Goal: Task Accomplishment & Management: Manage account settings

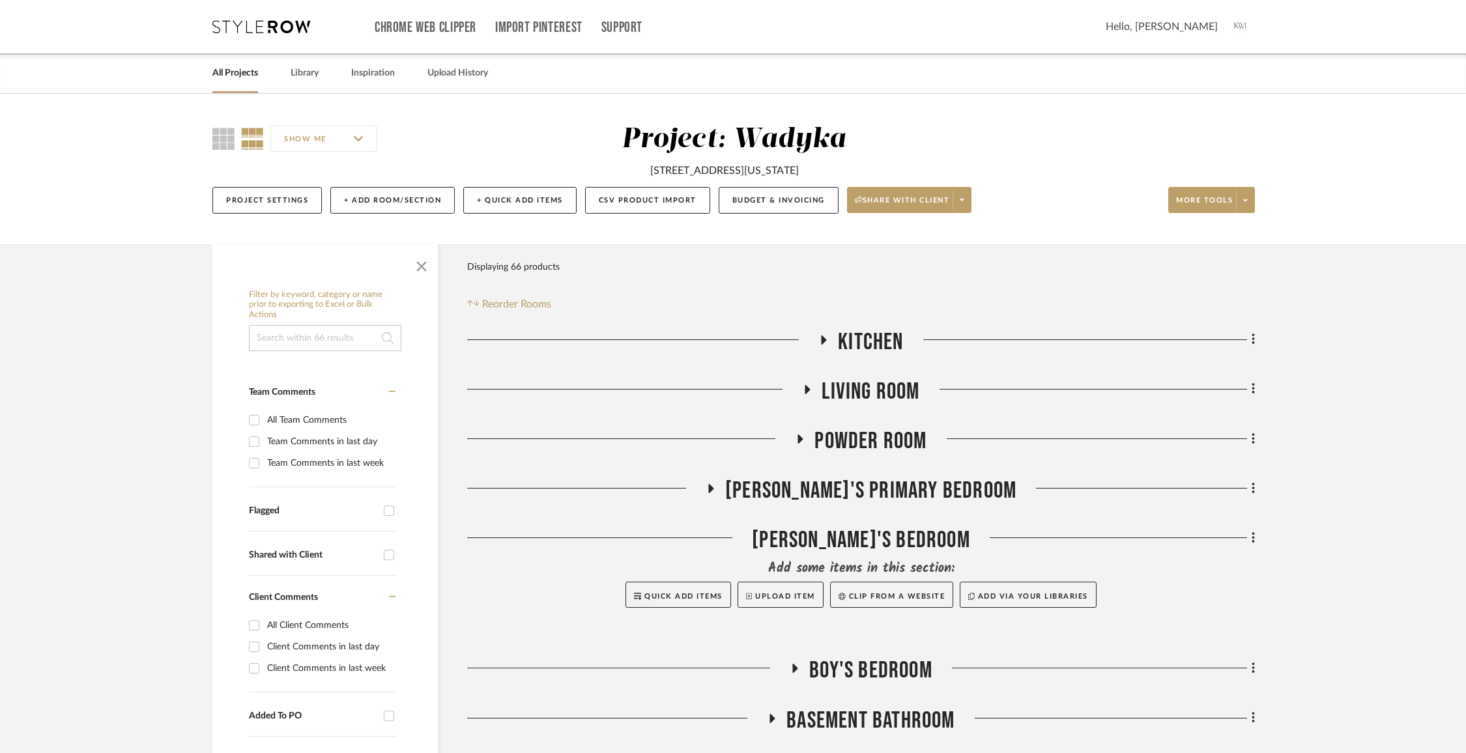
click at [239, 73] on link "All Projects" at bounding box center [235, 74] width 46 height 18
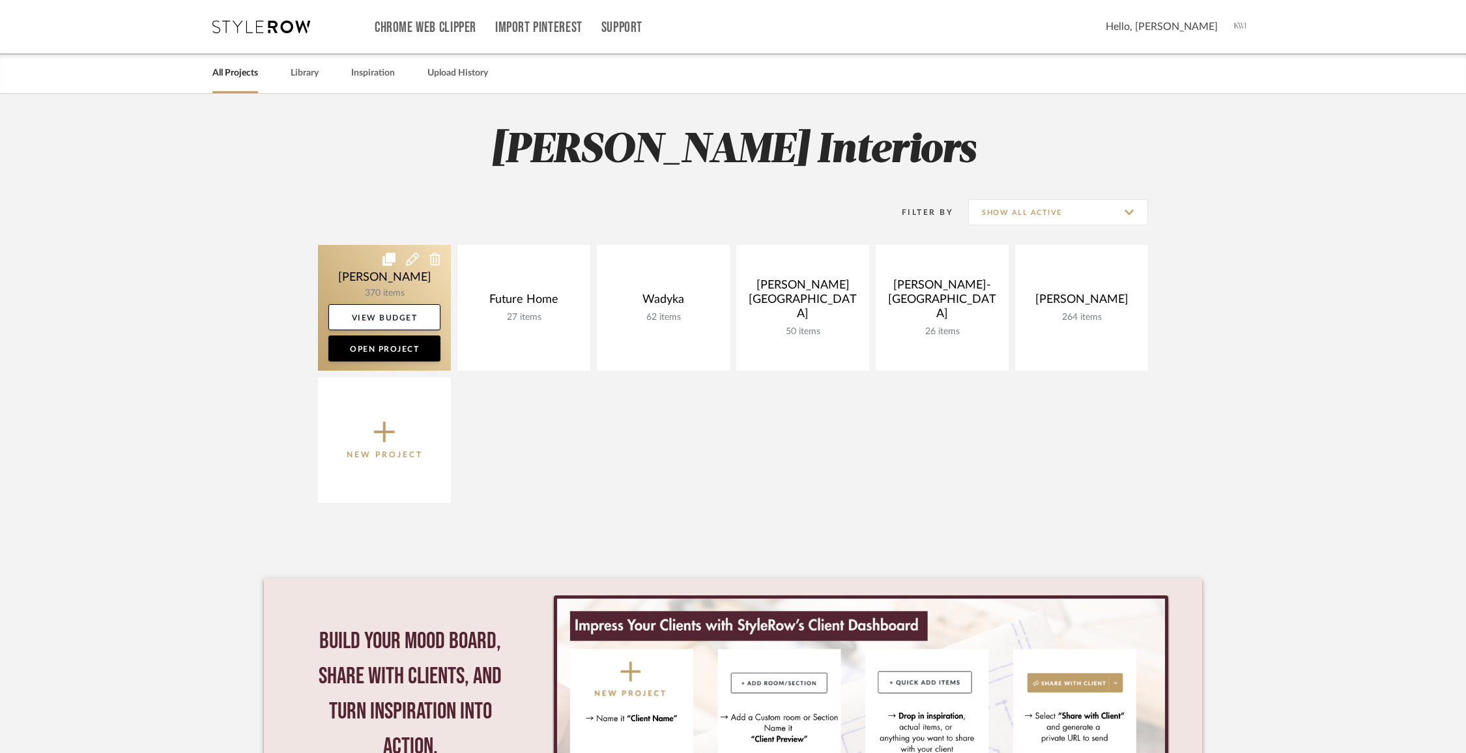
click at [375, 274] on link at bounding box center [384, 308] width 133 height 126
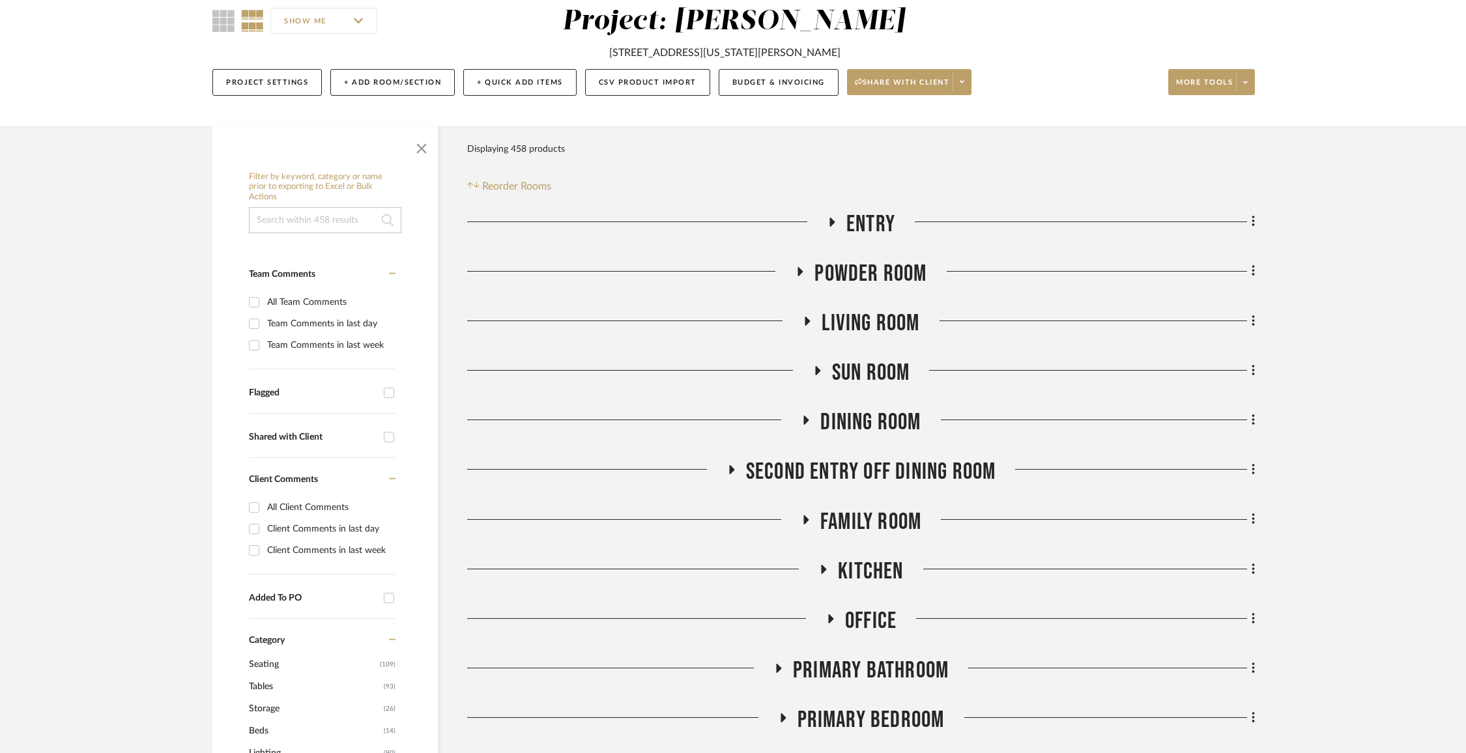
scroll to position [123, 0]
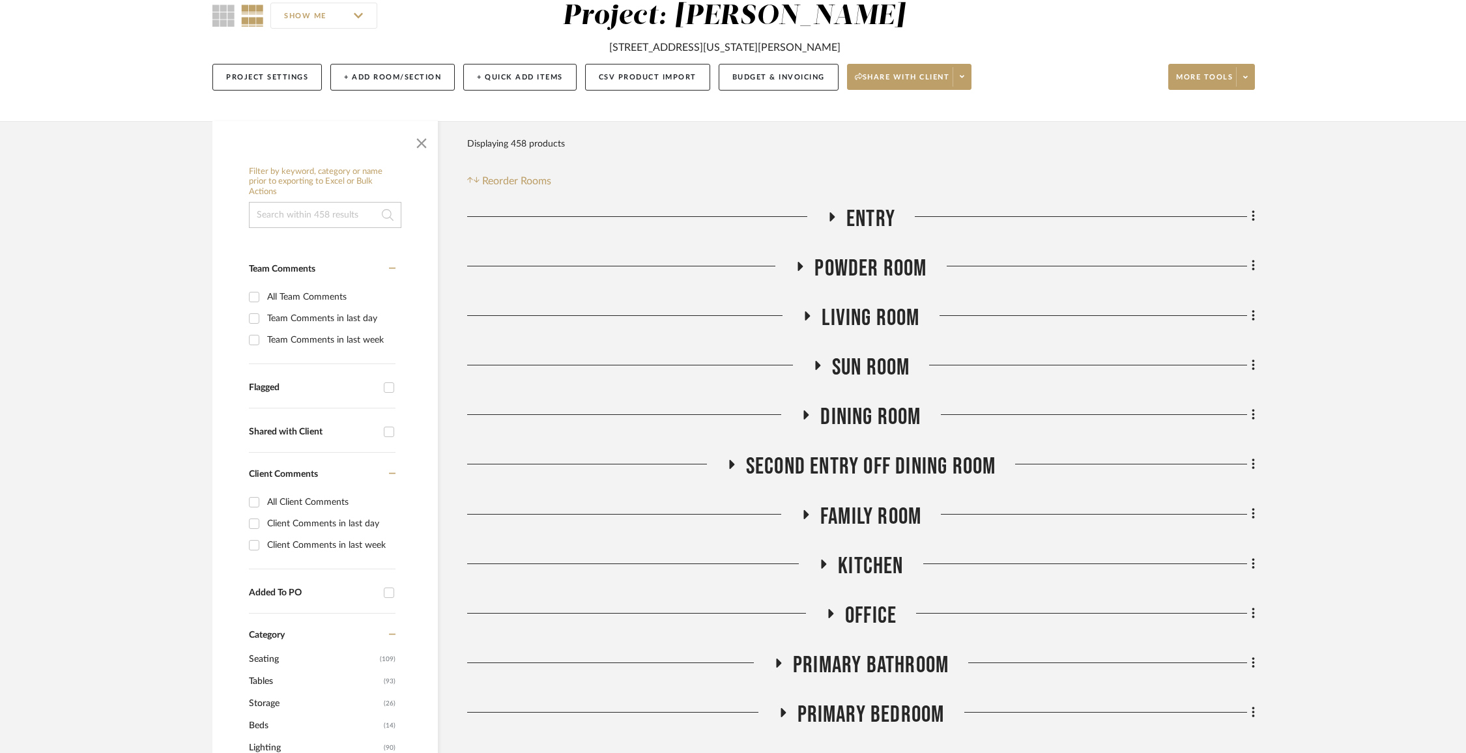
click at [841, 508] on span "Family Room" at bounding box center [870, 517] width 101 height 28
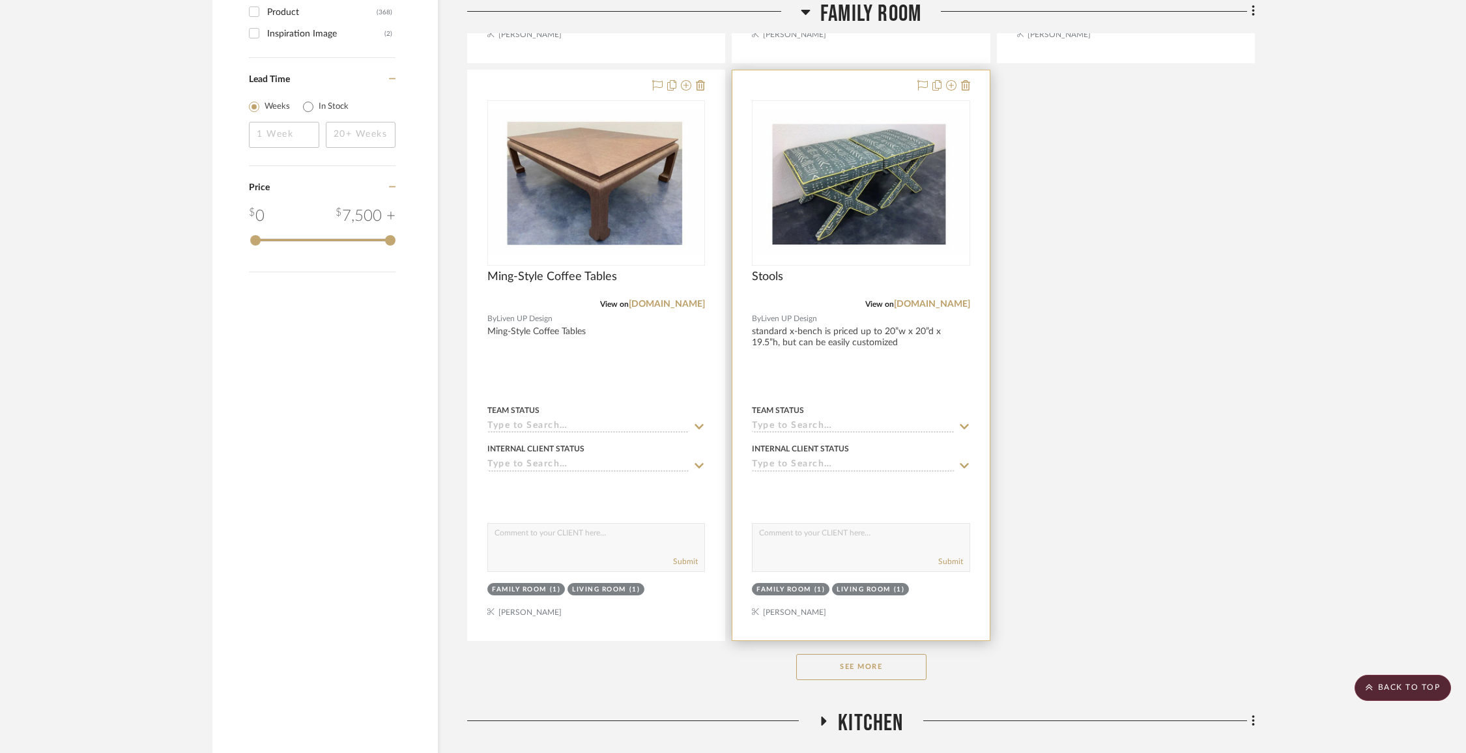
scroll to position [1786, 0]
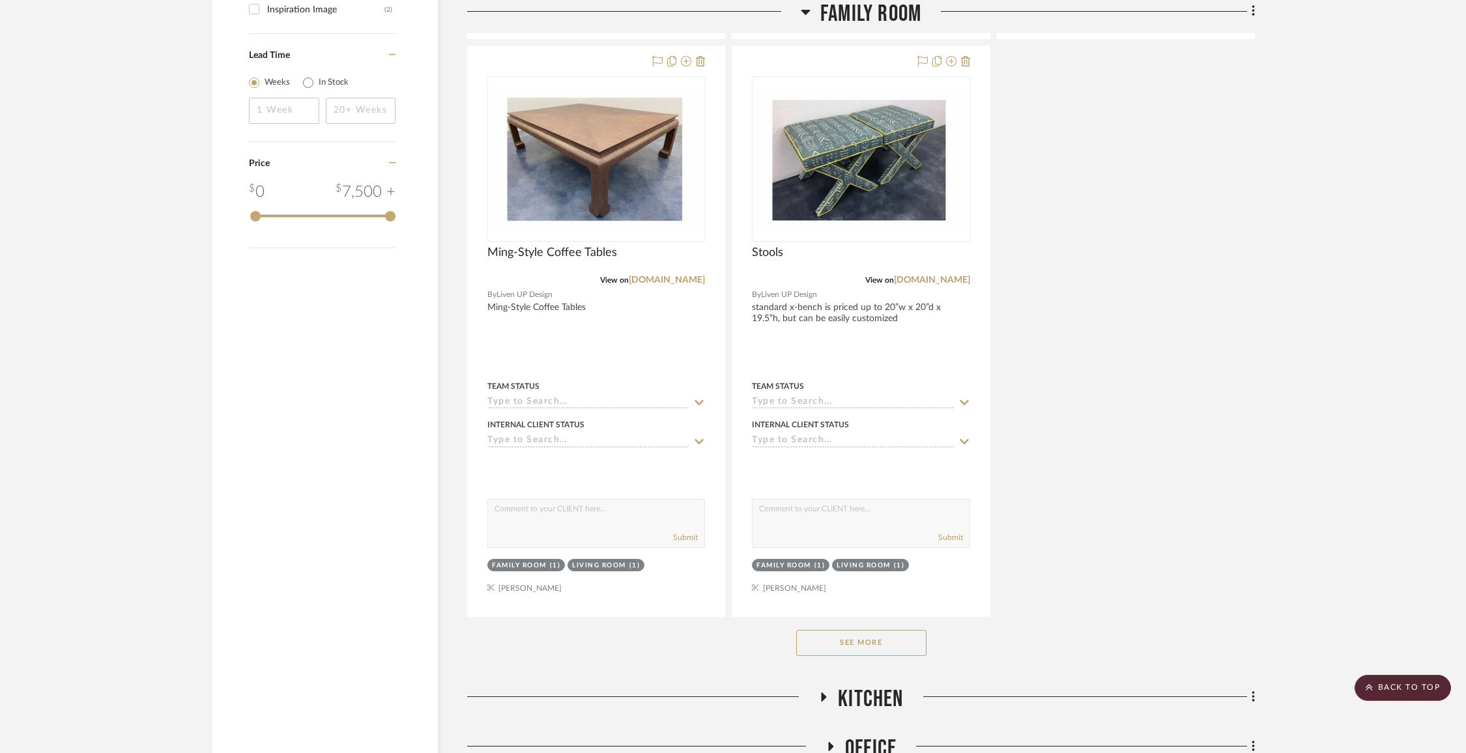
click at [871, 641] on button "See More" at bounding box center [861, 643] width 130 height 26
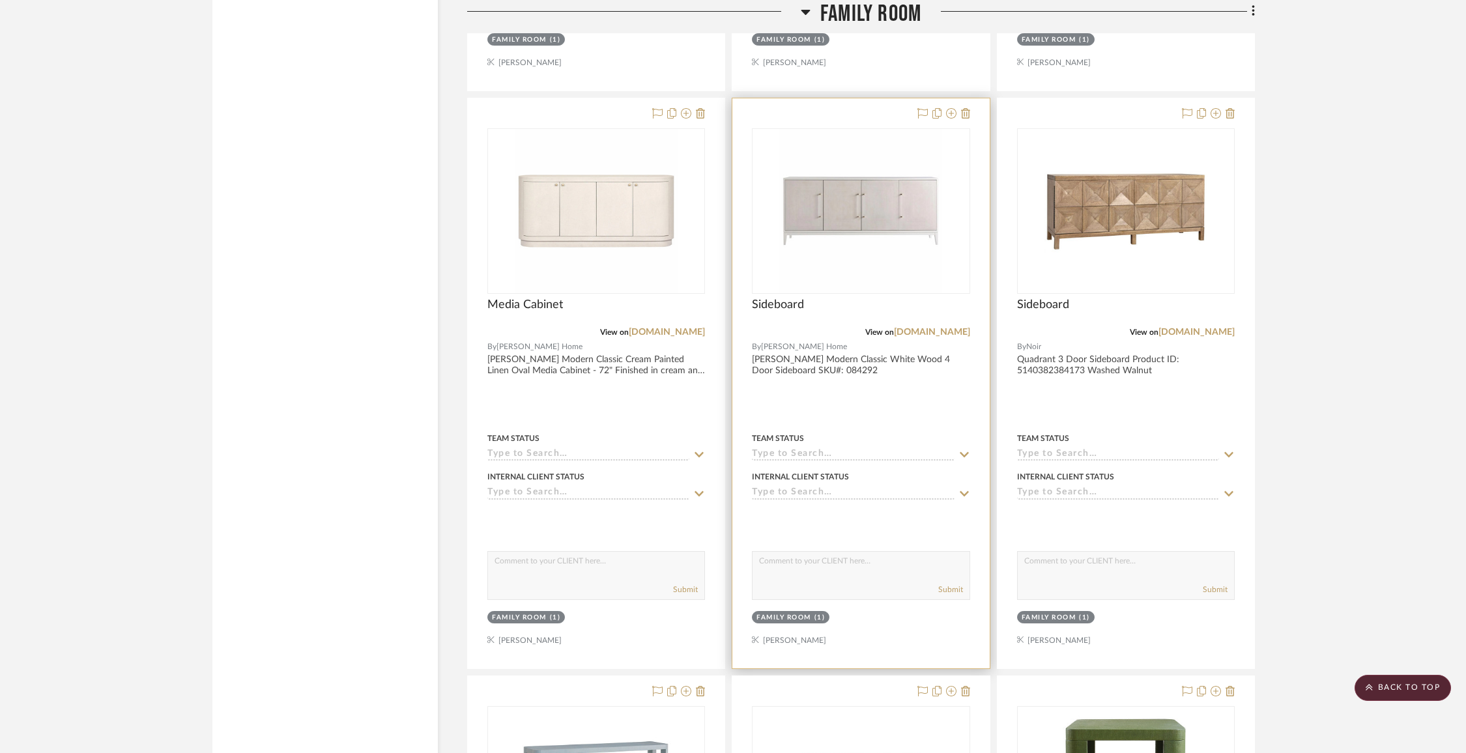
scroll to position [3464, 0]
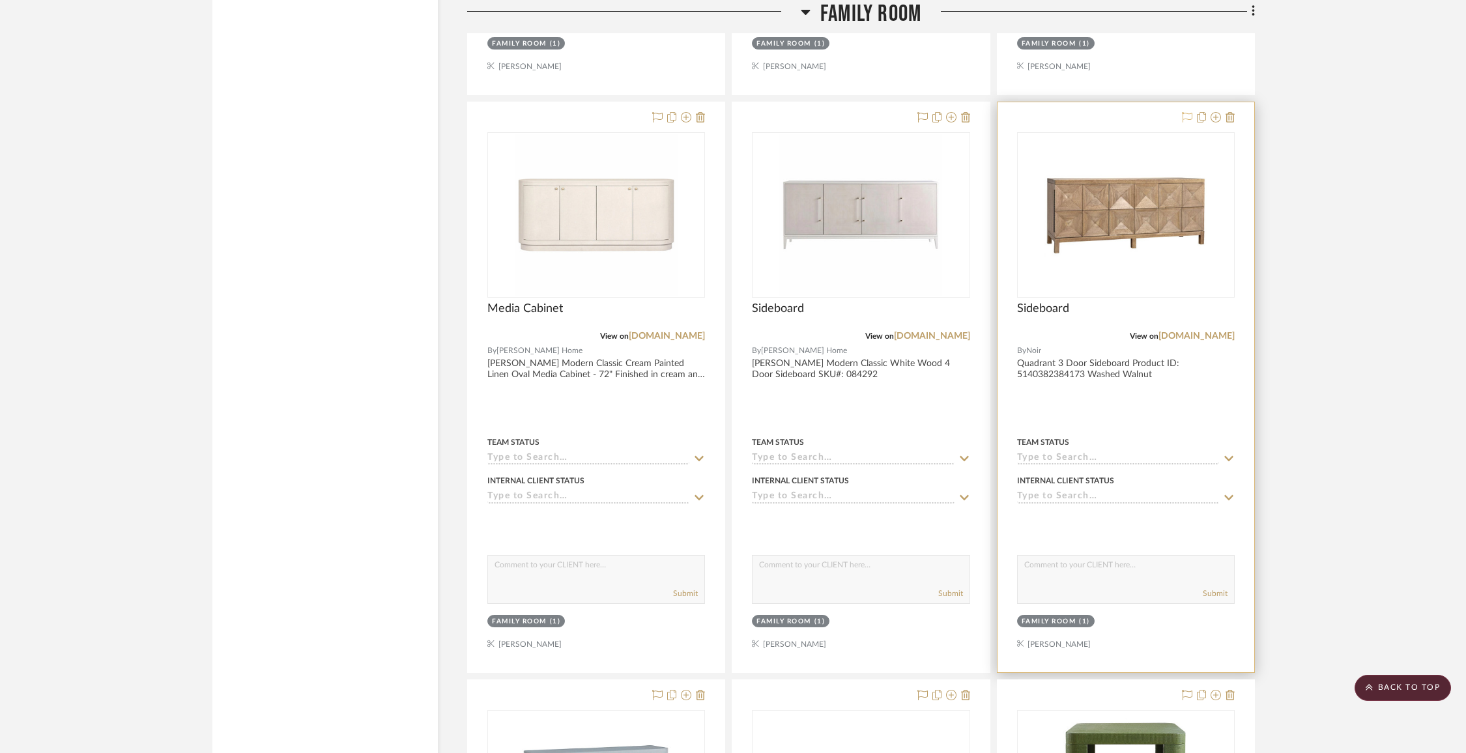
click at [1191, 113] on icon at bounding box center [1187, 117] width 10 height 10
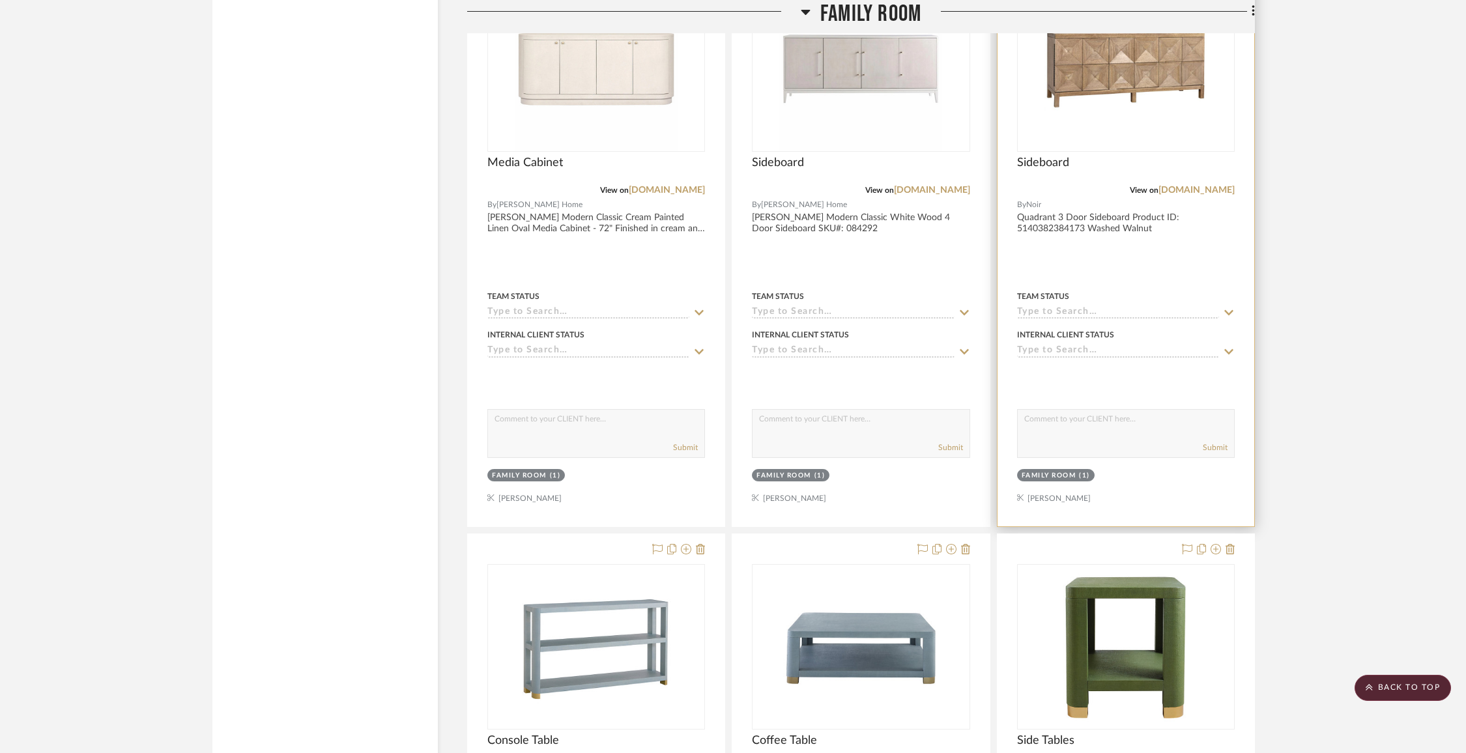
scroll to position [3872, 0]
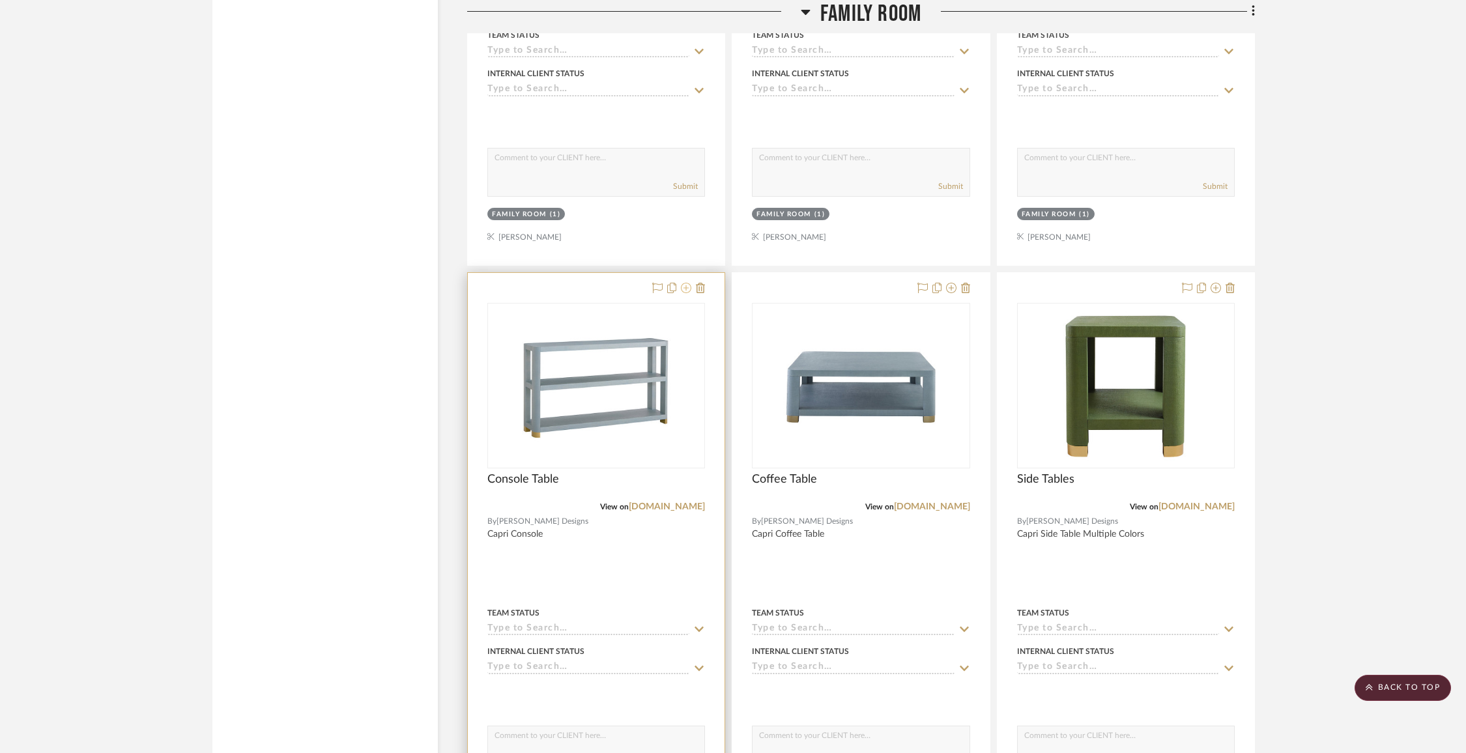
click at [689, 283] on icon at bounding box center [686, 288] width 10 height 10
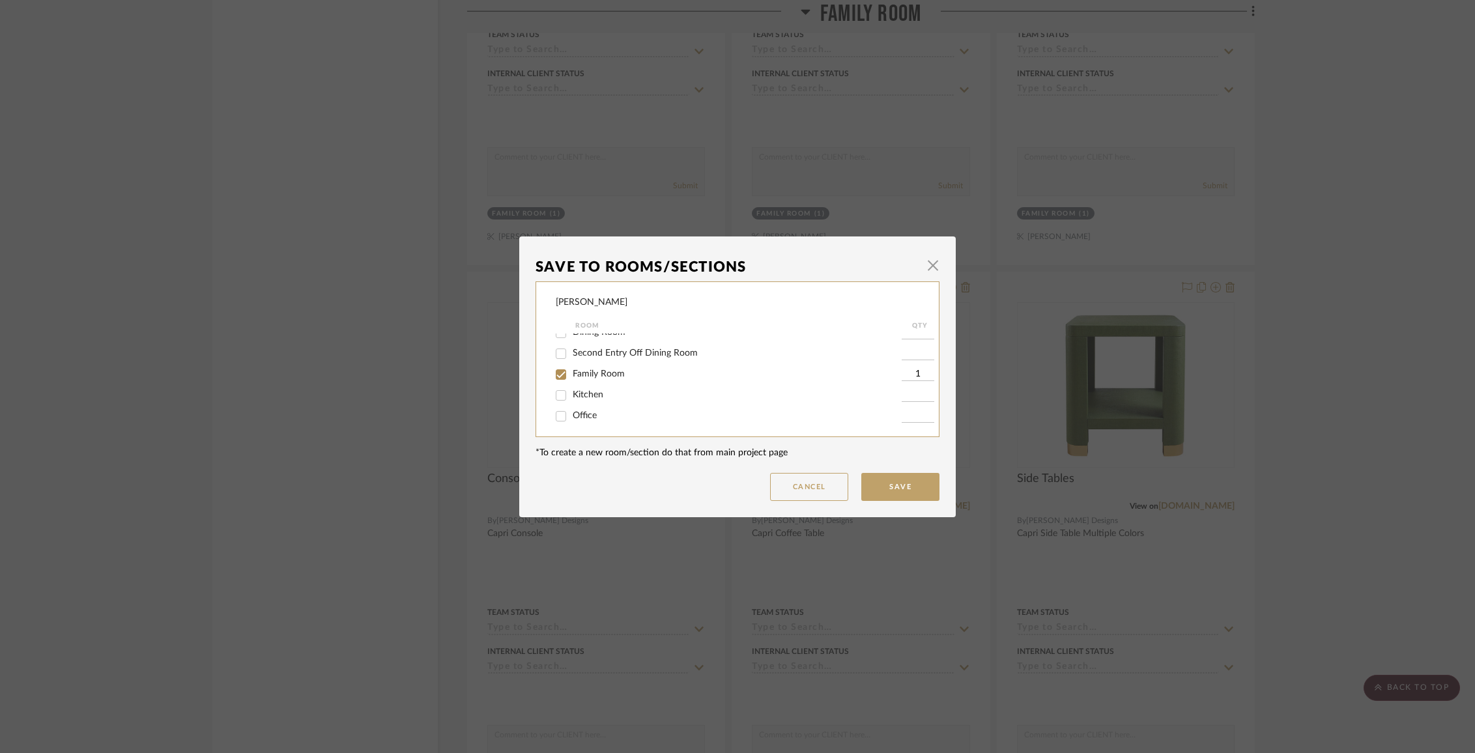
click at [589, 379] on span "Family Room" at bounding box center [599, 373] width 52 height 9
click at [572, 384] on input "Family Room" at bounding box center [561, 374] width 21 height 21
checkbox input "false"
click at [588, 411] on span "Items Not Selected" at bounding box center [611, 412] width 77 height 9
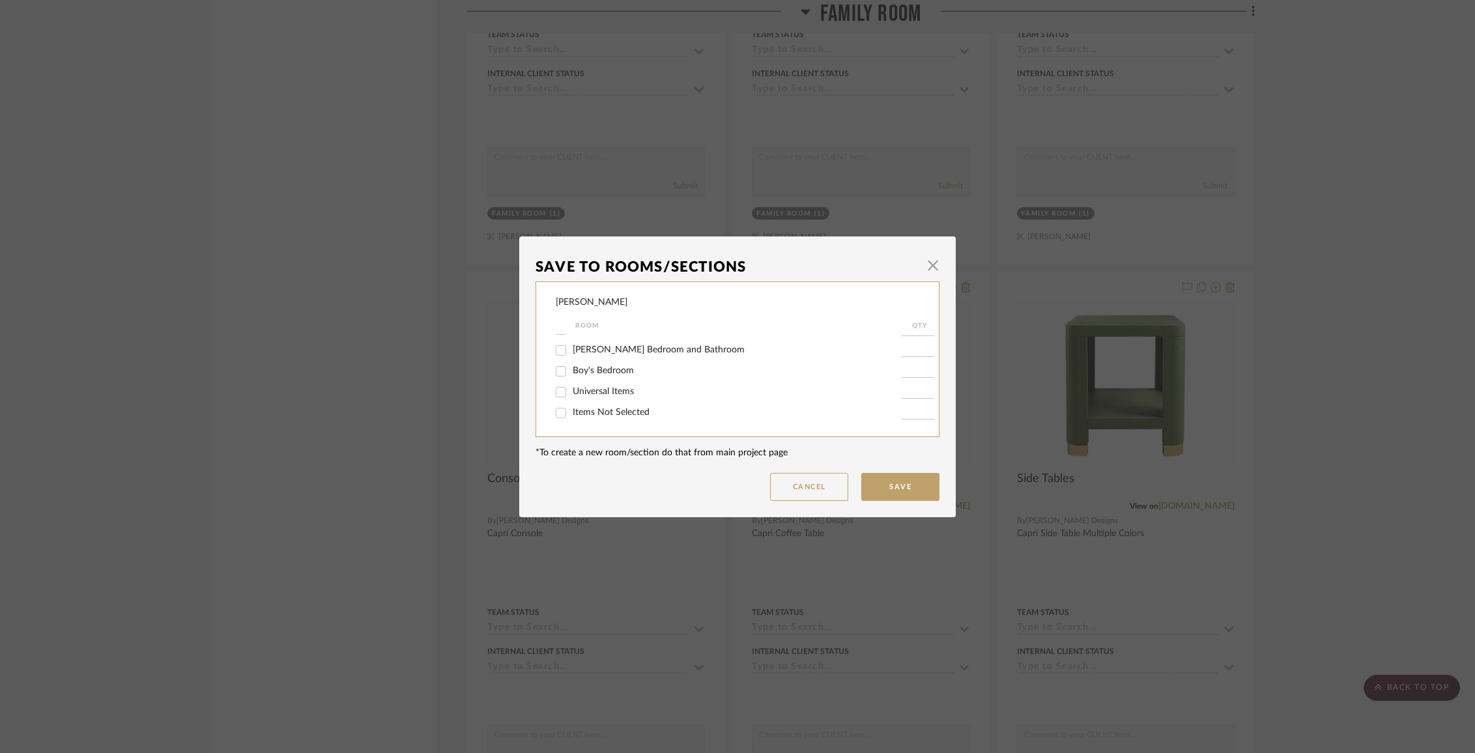
click at [572, 411] on input "Items Not Selected" at bounding box center [561, 413] width 21 height 21
checkbox input "true"
type input "1"
click at [869, 484] on button "Save" at bounding box center [900, 487] width 78 height 28
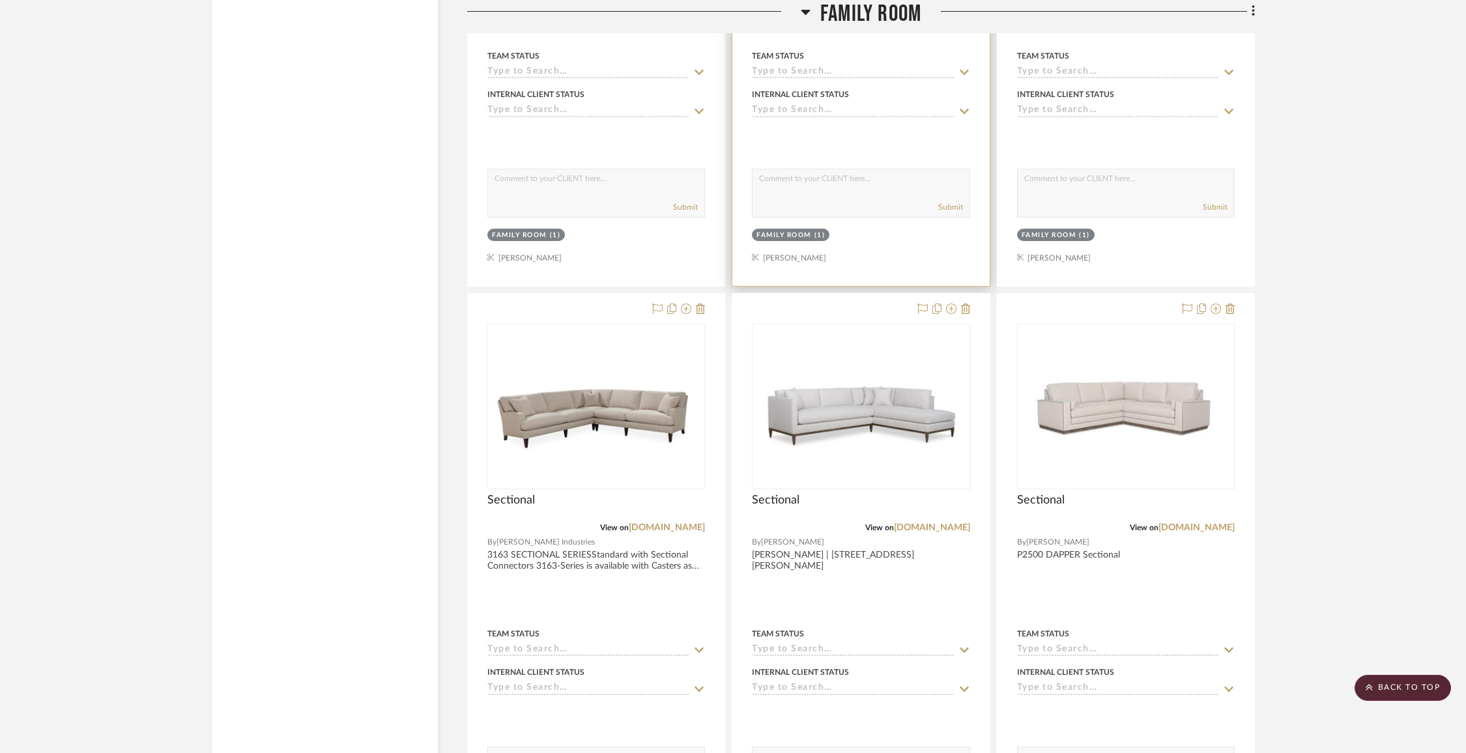
scroll to position [4457, 0]
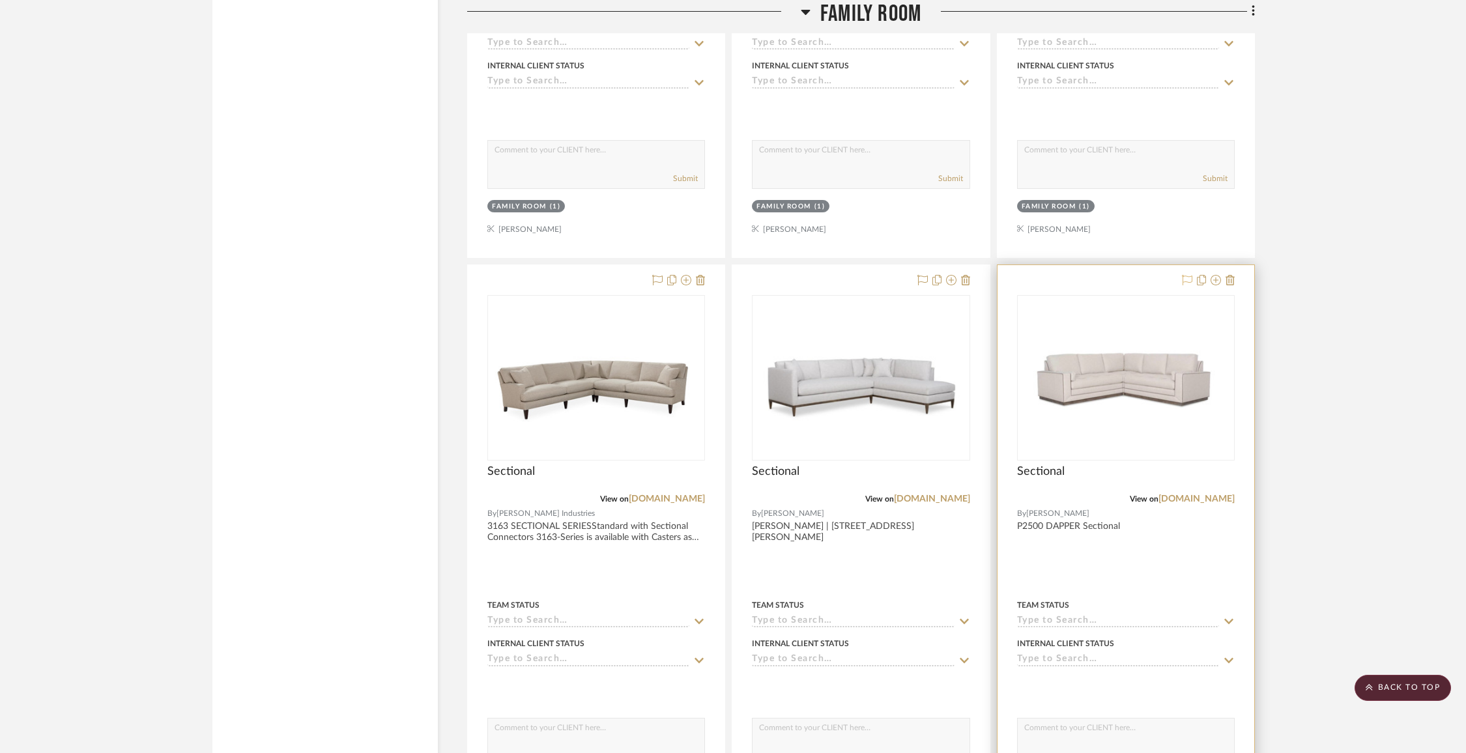
click at [1186, 276] on icon at bounding box center [1187, 280] width 10 height 10
click at [948, 275] on icon at bounding box center [951, 280] width 10 height 10
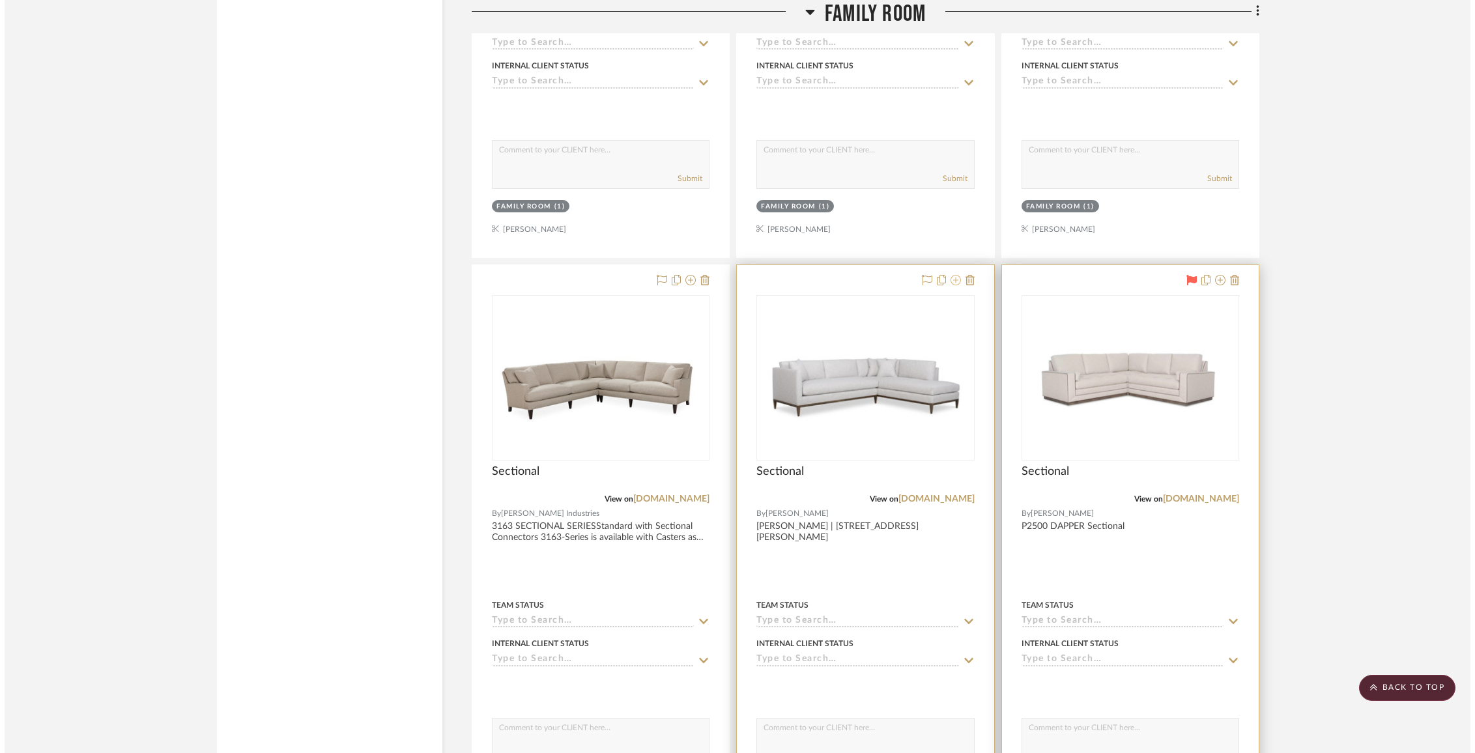
scroll to position [0, 0]
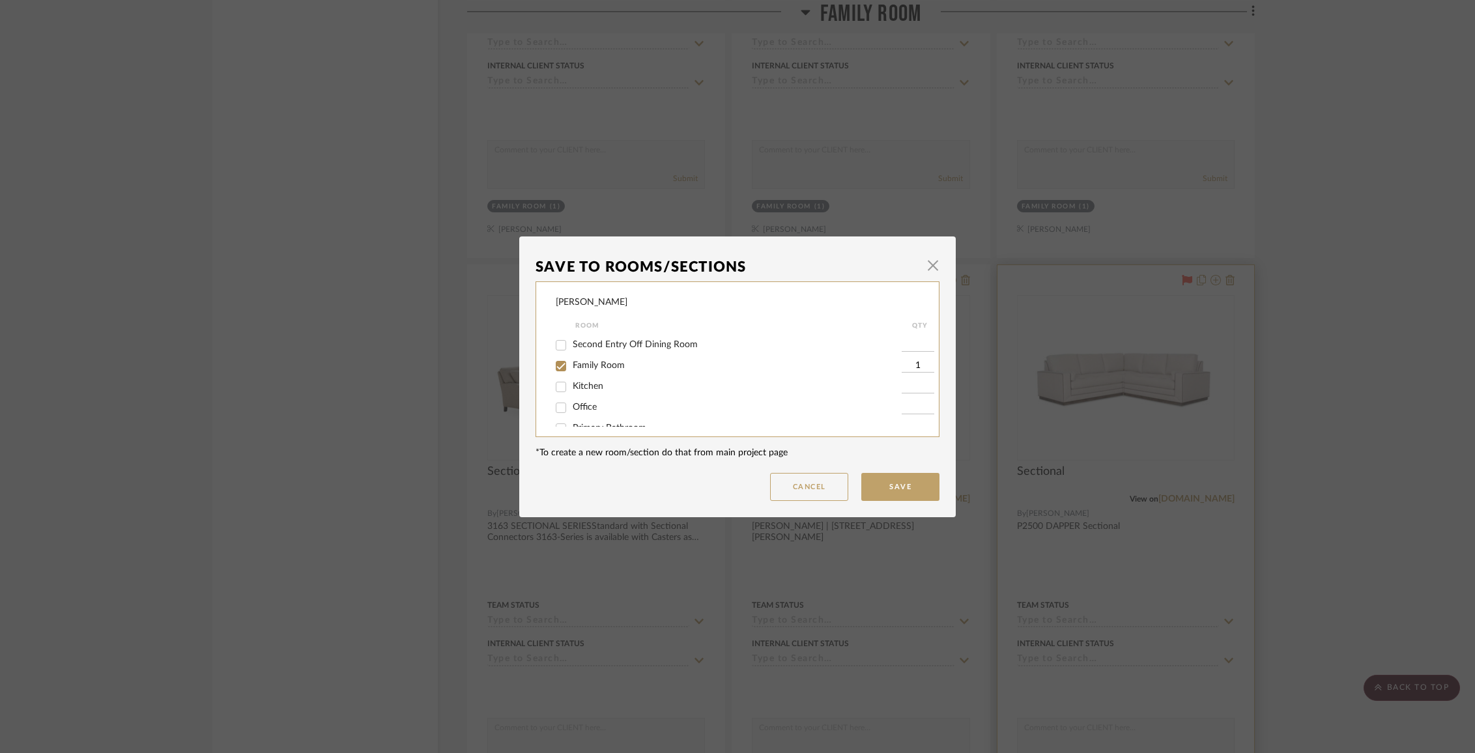
click at [603, 370] on span "Family Room" at bounding box center [599, 365] width 52 height 9
click at [572, 371] on input "Family Room" at bounding box center [561, 366] width 21 height 21
checkbox input "false"
click at [605, 413] on span "Items Not Selected" at bounding box center [611, 412] width 77 height 9
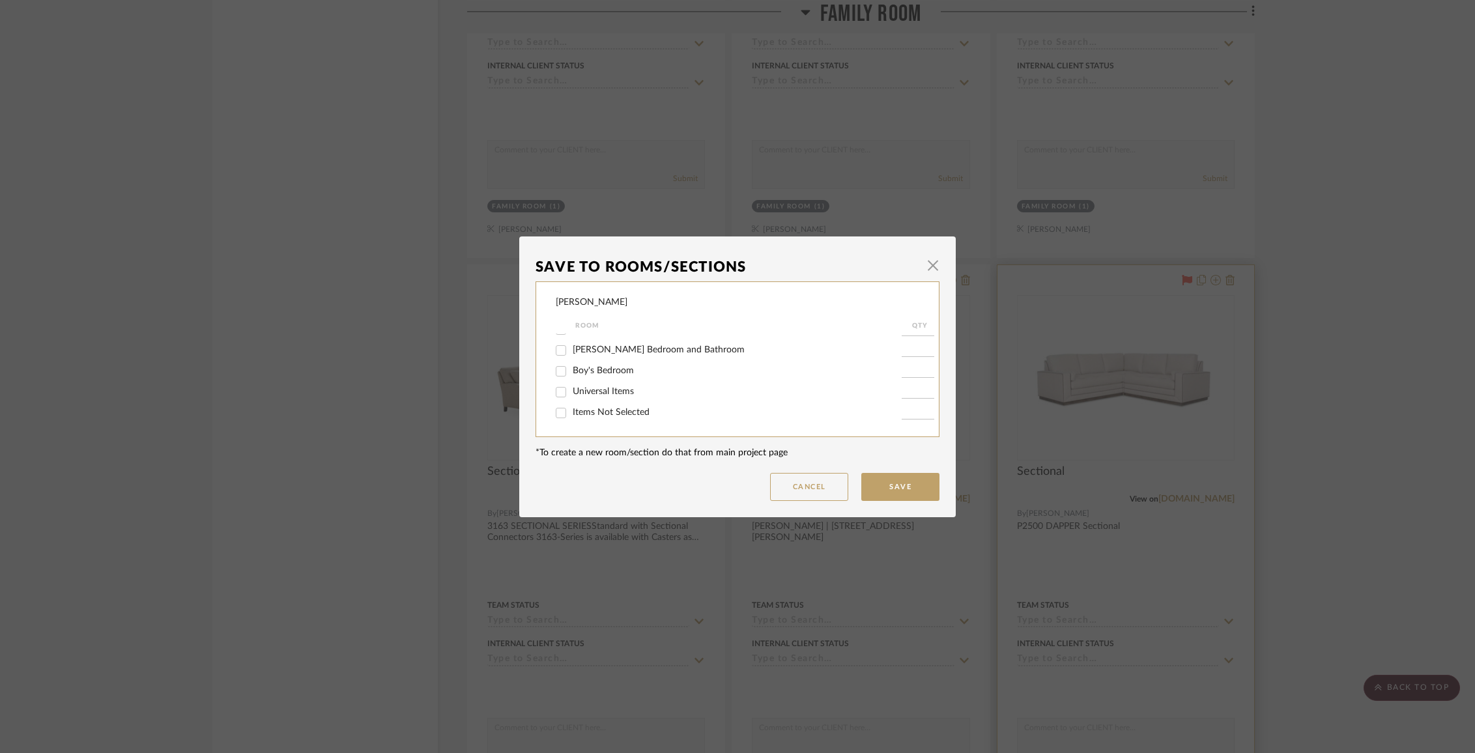
click at [572, 413] on input "Items Not Selected" at bounding box center [561, 413] width 21 height 21
checkbox input "true"
type input "1"
click at [921, 492] on button "Save" at bounding box center [900, 487] width 78 height 28
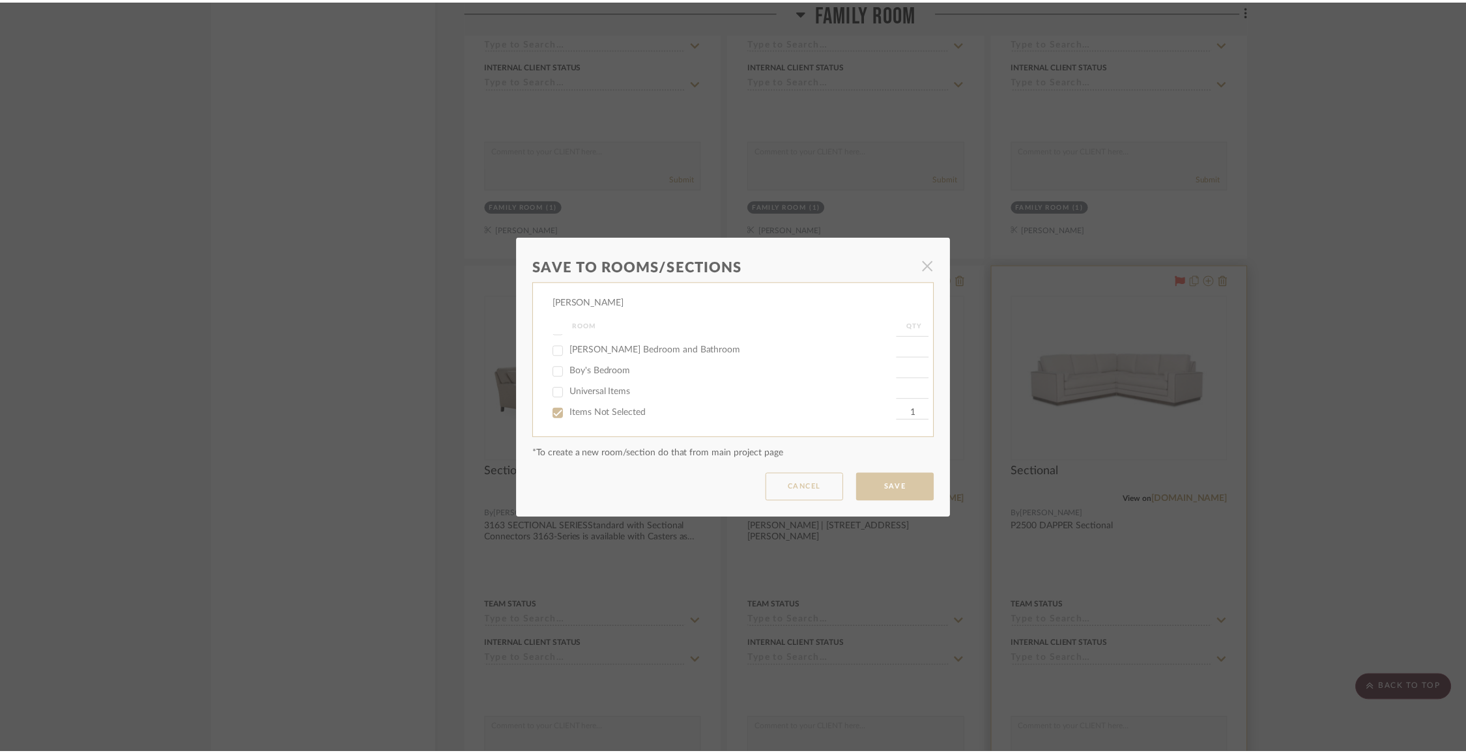
scroll to position [4457, 0]
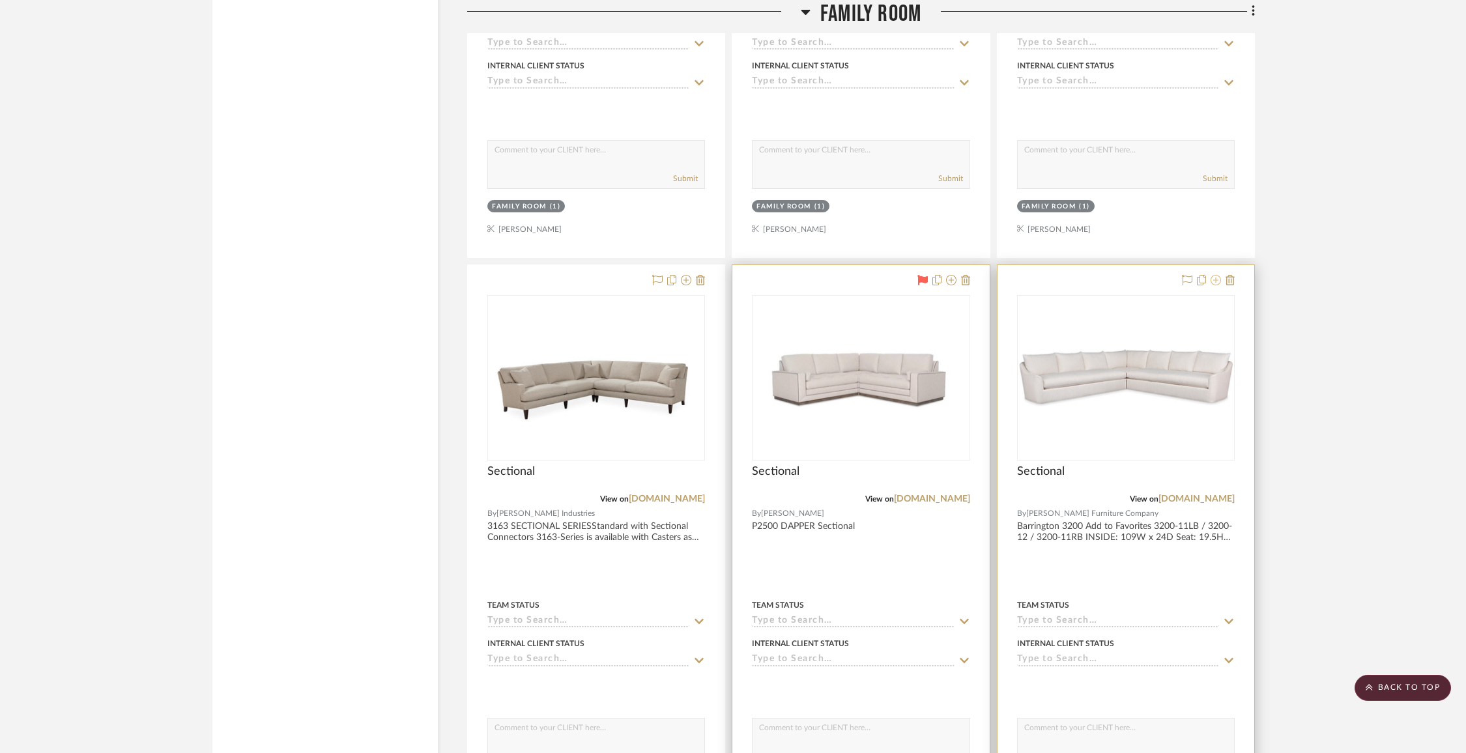
click at [1211, 276] on fa-icon at bounding box center [1216, 281] width 10 height 10
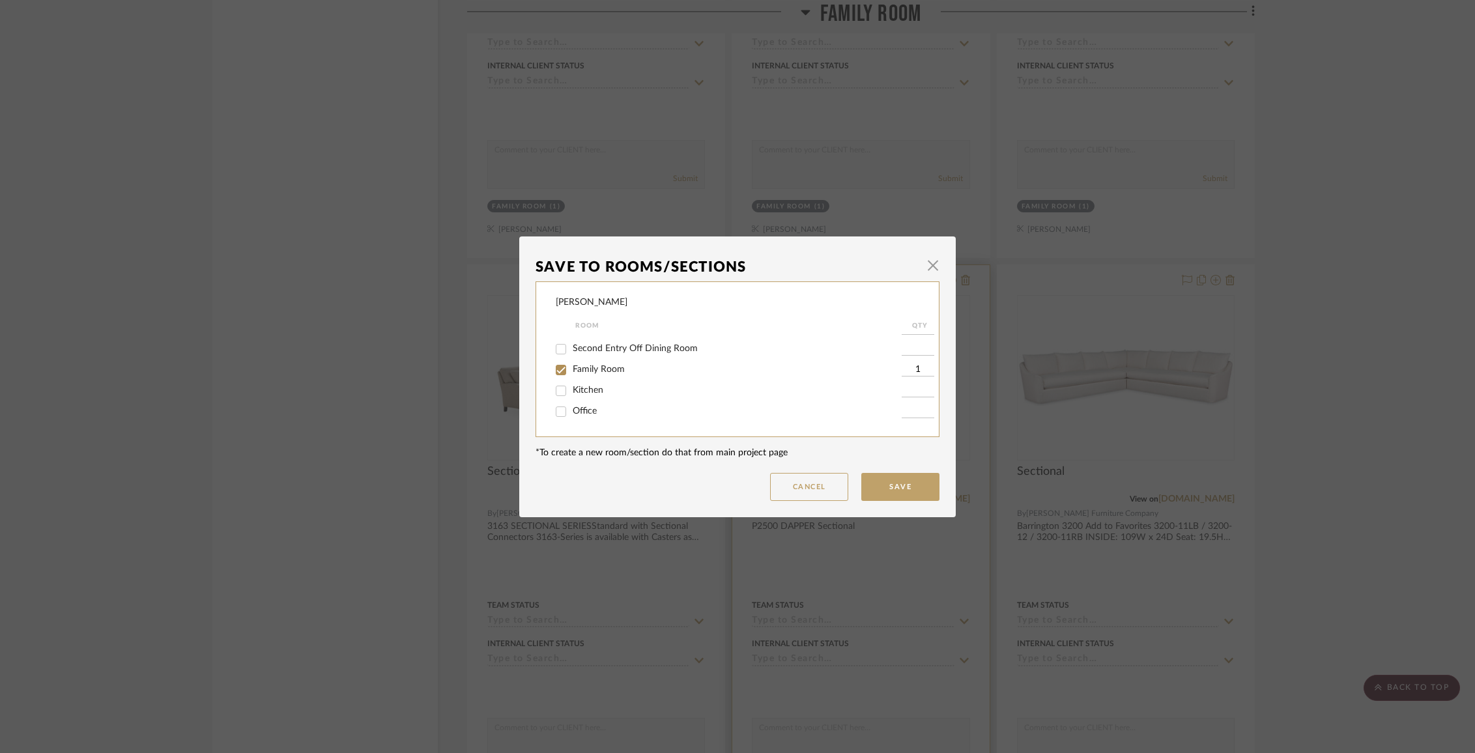
click at [607, 374] on span "Family Room" at bounding box center [599, 369] width 52 height 9
click at [572, 378] on input "Family Room" at bounding box center [561, 370] width 21 height 21
checkbox input "false"
click at [607, 423] on form "Room QTY Entry Powder Room Living Room Sun Room Dining Room Second Entry Off Di…" at bounding box center [747, 372] width 382 height 109
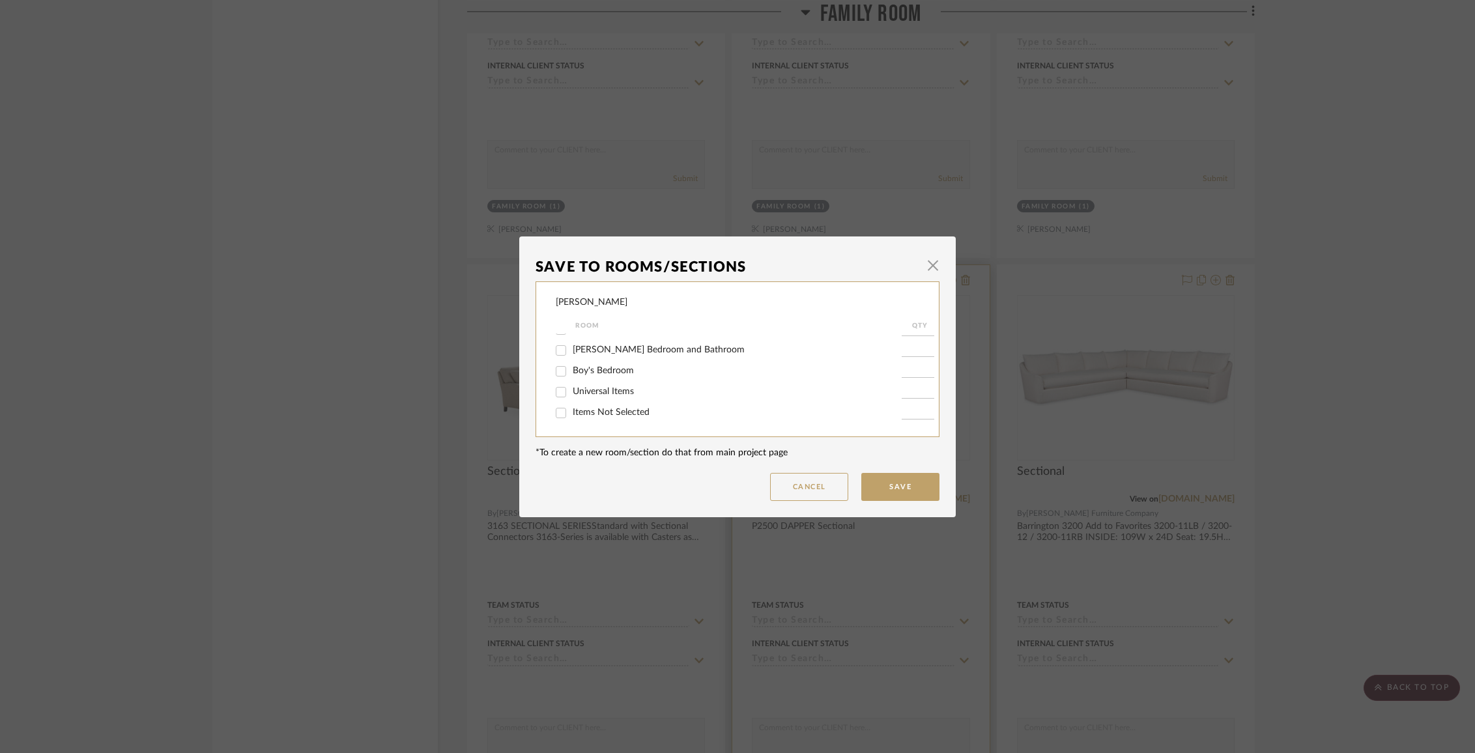
click at [603, 408] on span "Items Not Selected" at bounding box center [611, 412] width 77 height 9
click at [572, 407] on input "Items Not Selected" at bounding box center [561, 413] width 21 height 21
checkbox input "true"
type input "1"
click at [879, 481] on button "Save" at bounding box center [900, 487] width 78 height 28
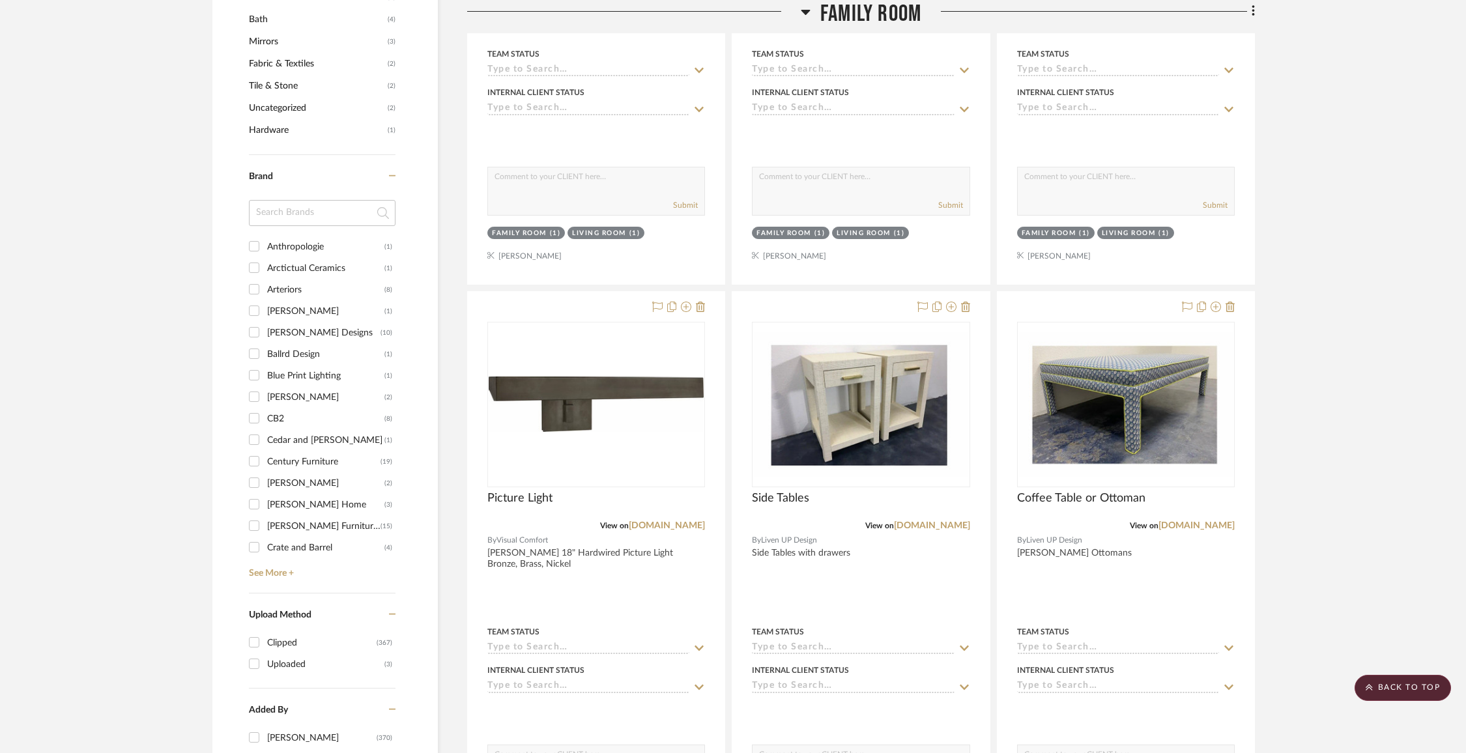
scroll to position [1218, 0]
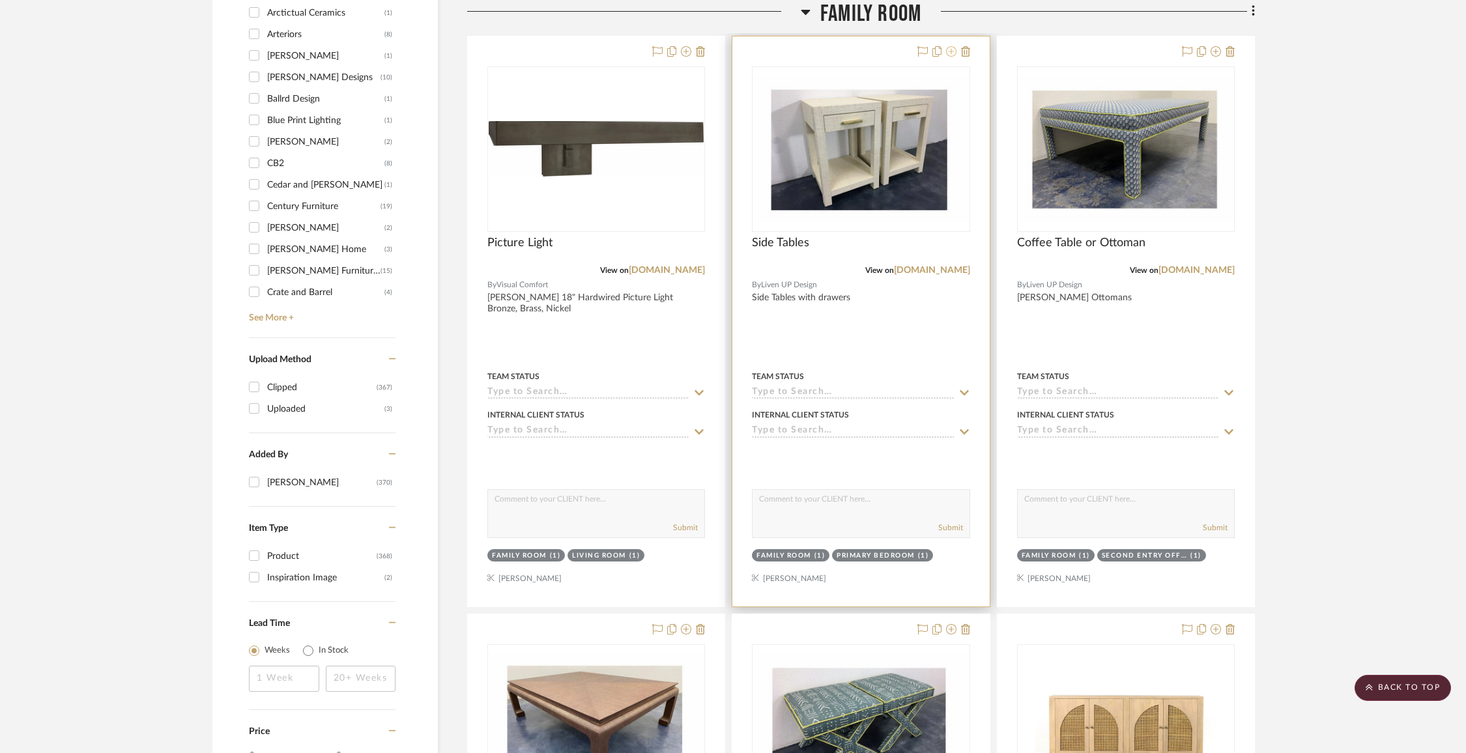
click at [952, 49] on icon at bounding box center [951, 51] width 10 height 10
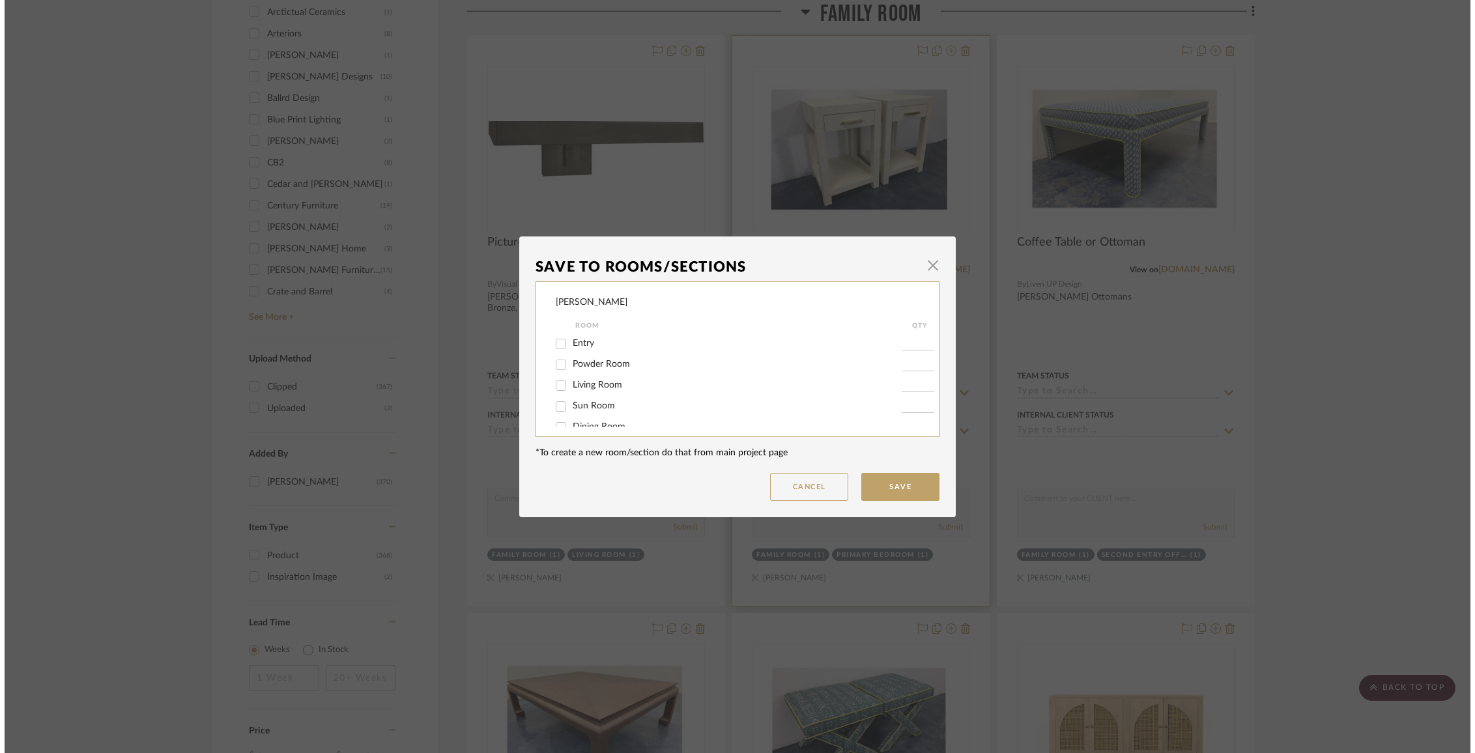
scroll to position [0, 0]
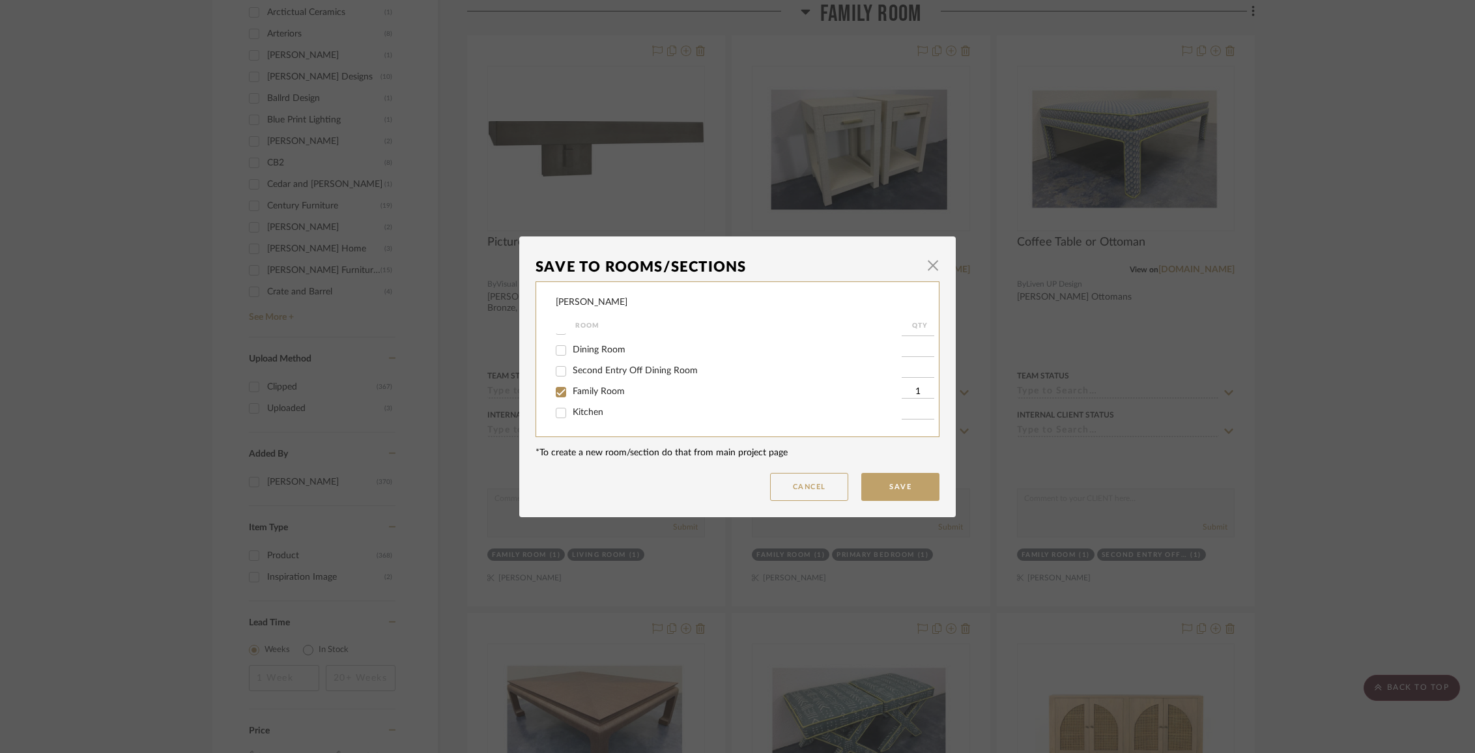
click at [596, 396] on span "Family Room" at bounding box center [599, 391] width 52 height 9
click at [572, 401] on input "Family Room" at bounding box center [561, 392] width 21 height 21
checkbox input "false"
click at [596, 419] on div "Items Not Selected" at bounding box center [729, 413] width 346 height 21
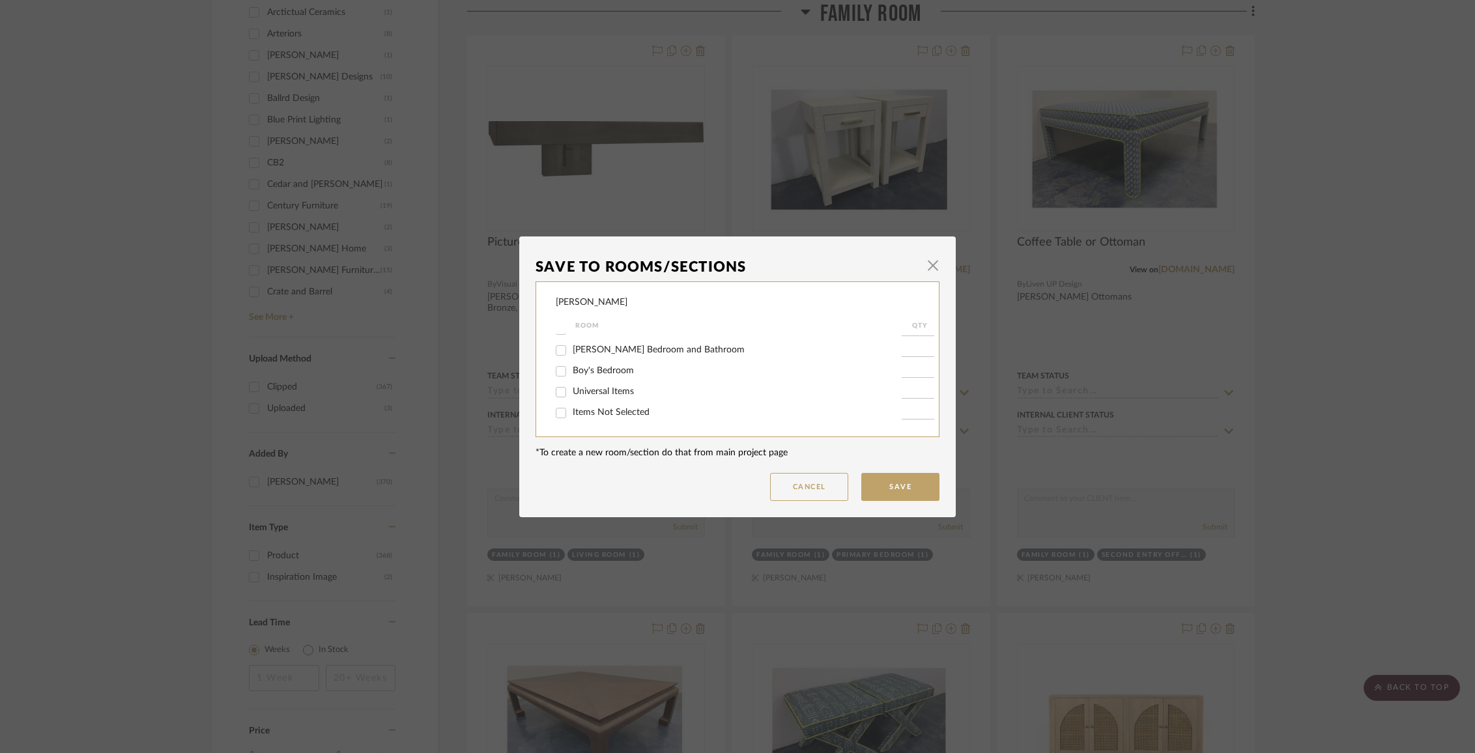
click at [594, 413] on span "Items Not Selected" at bounding box center [611, 412] width 77 height 9
click at [572, 413] on input "Items Not Selected" at bounding box center [561, 413] width 21 height 21
checkbox input "true"
type input "1"
click at [884, 485] on button "Save" at bounding box center [900, 487] width 78 height 28
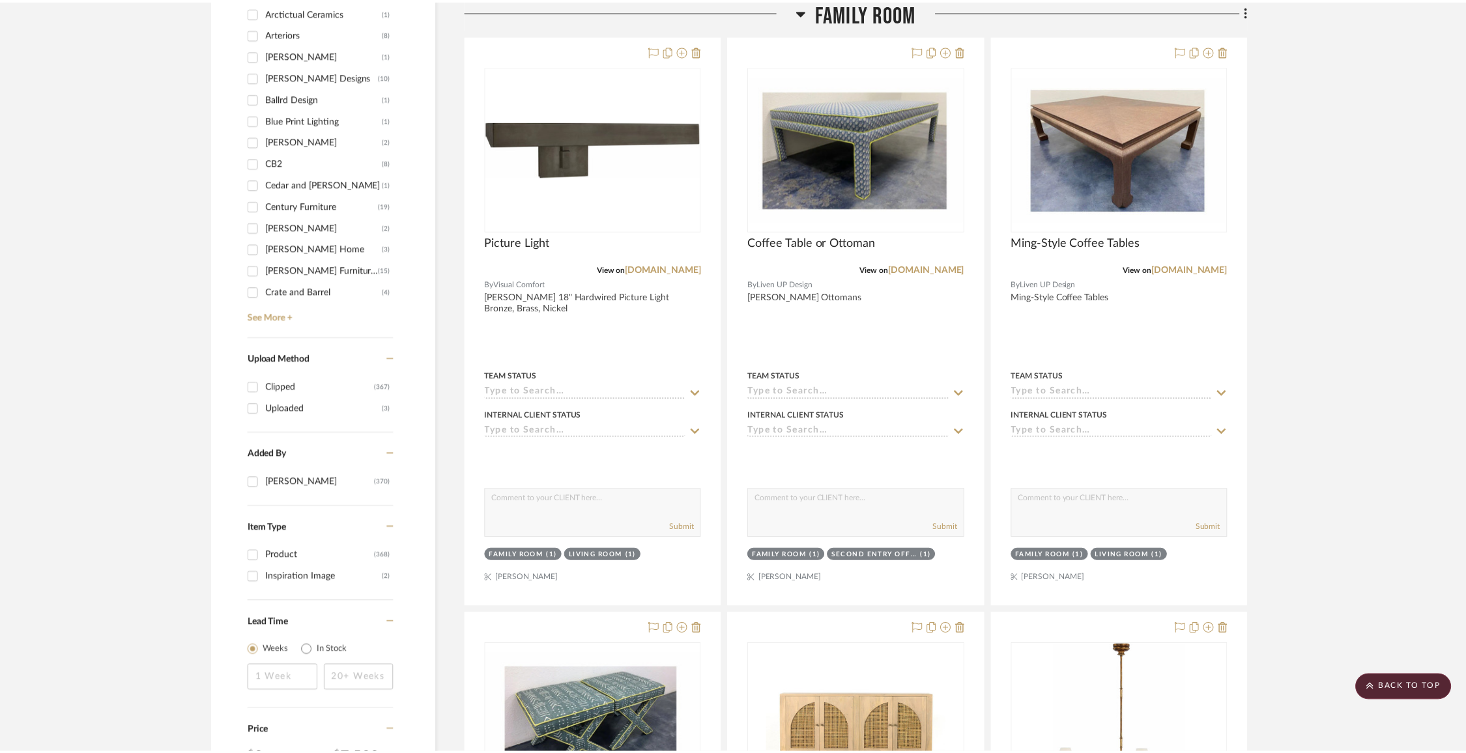
scroll to position [1218, 0]
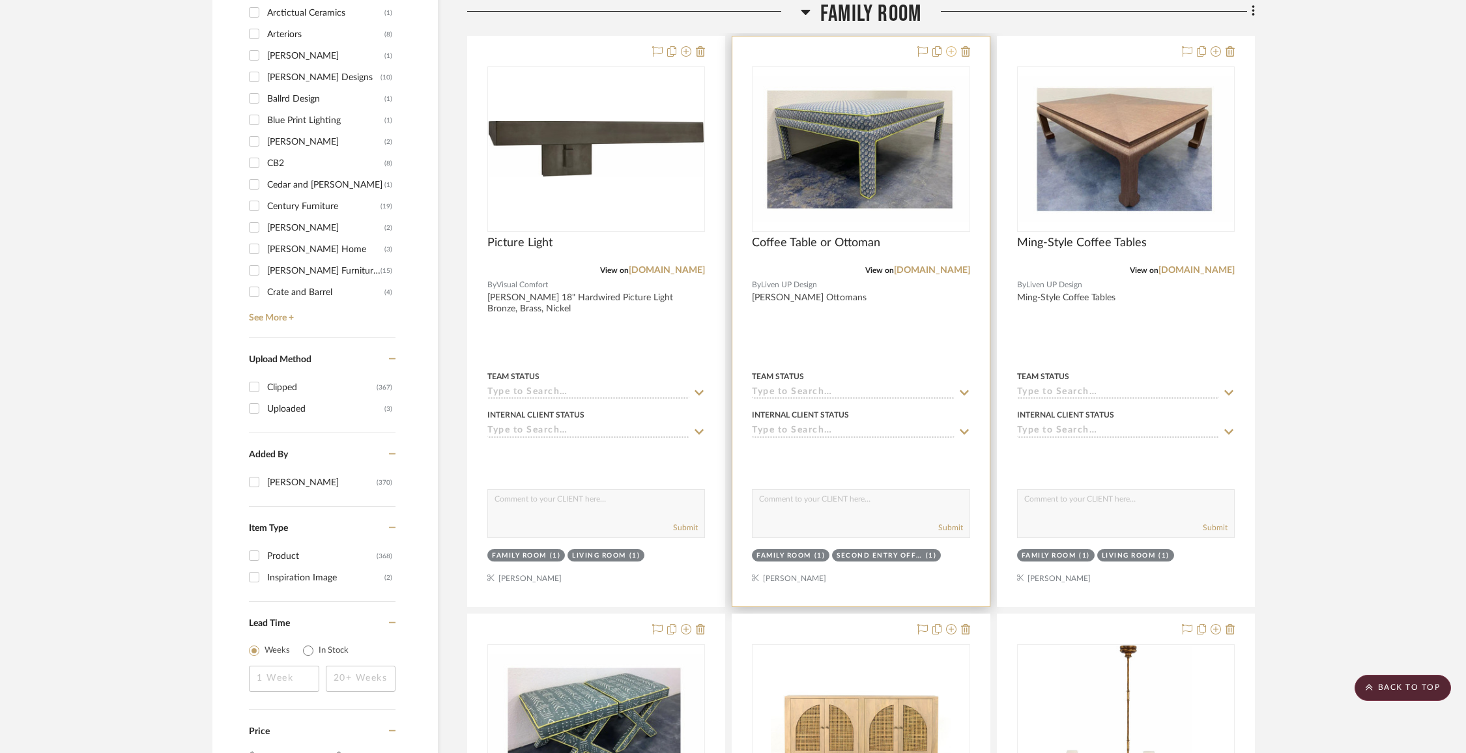
click at [948, 57] on button at bounding box center [951, 52] width 10 height 16
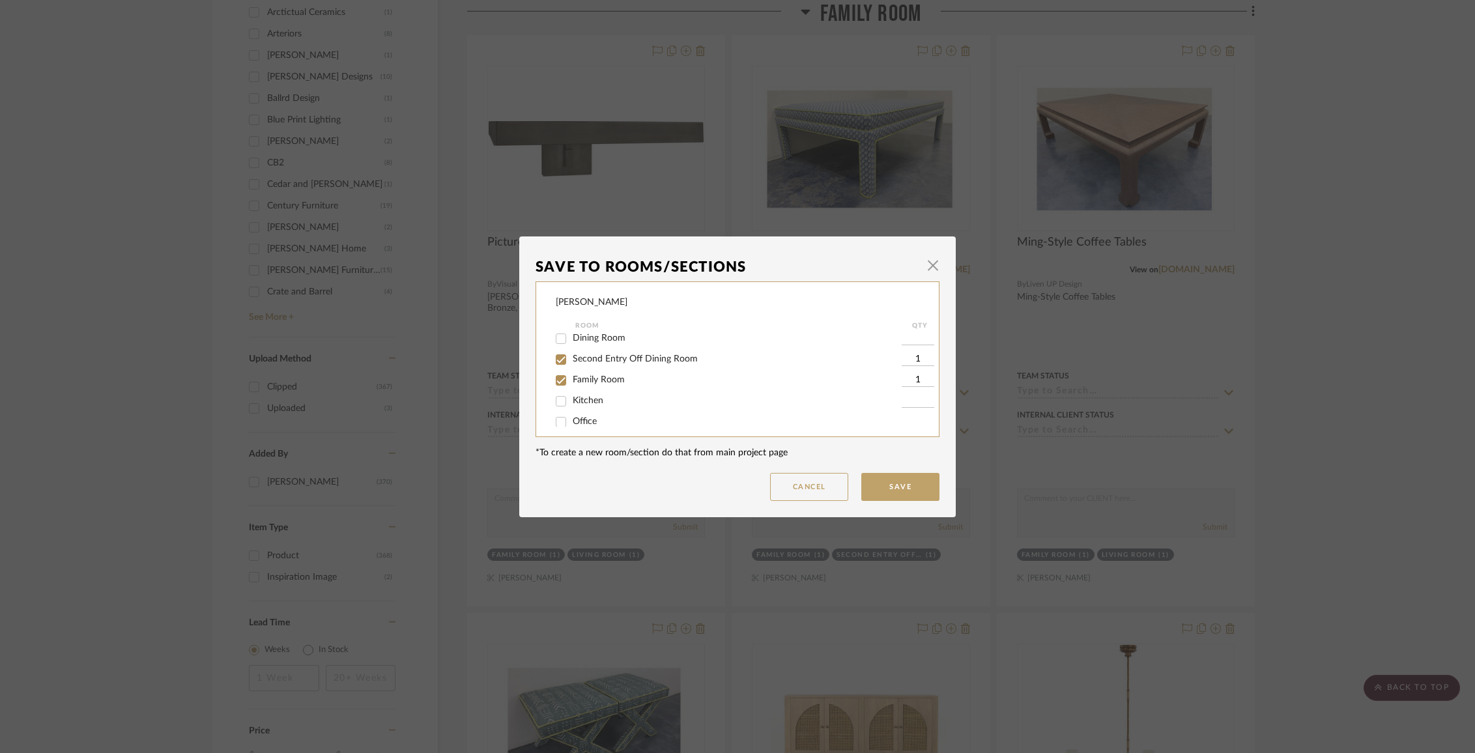
scroll to position [89, 0]
click at [588, 384] on span "Family Room" at bounding box center [599, 379] width 52 height 9
click at [572, 384] on input "Family Room" at bounding box center [561, 379] width 21 height 21
checkbox input "false"
click at [908, 496] on button "Save" at bounding box center [900, 487] width 78 height 28
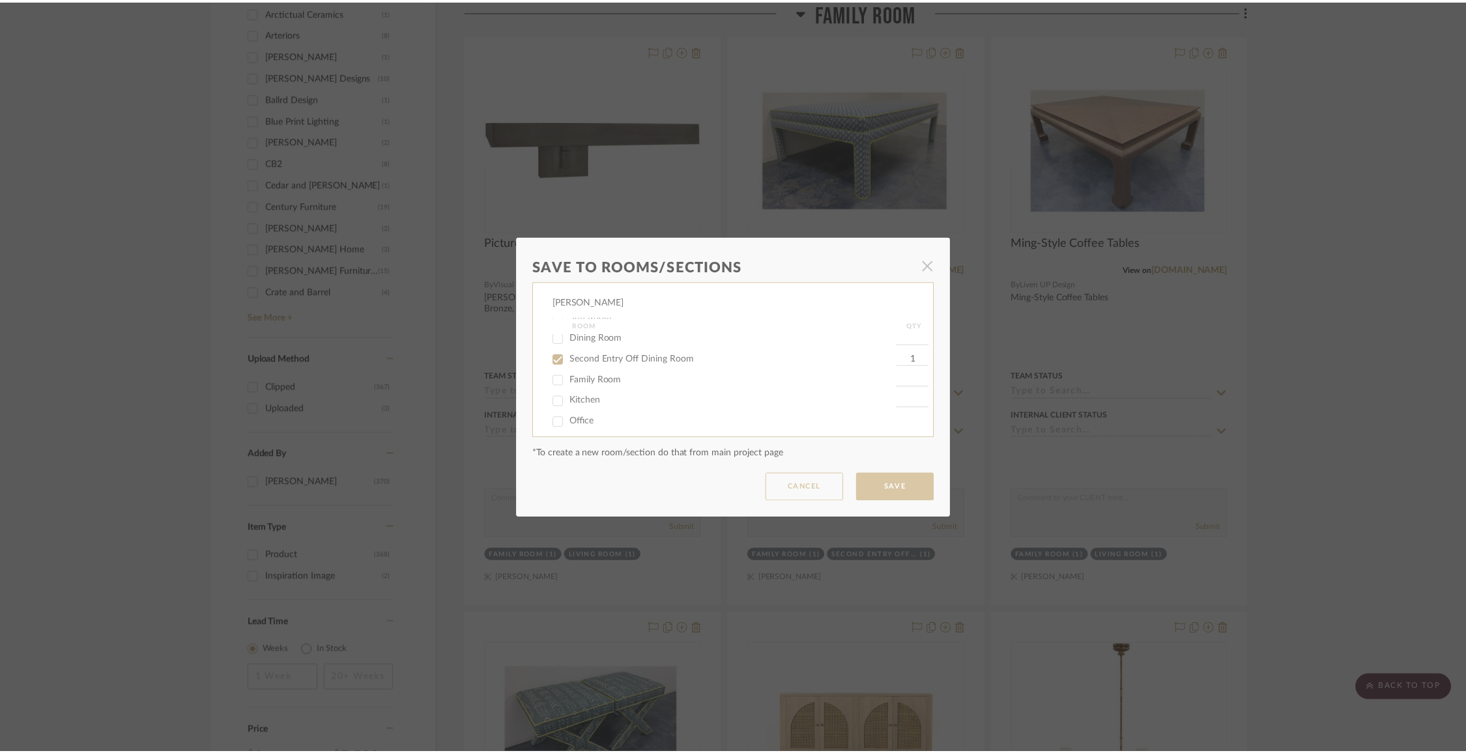
scroll to position [1218, 0]
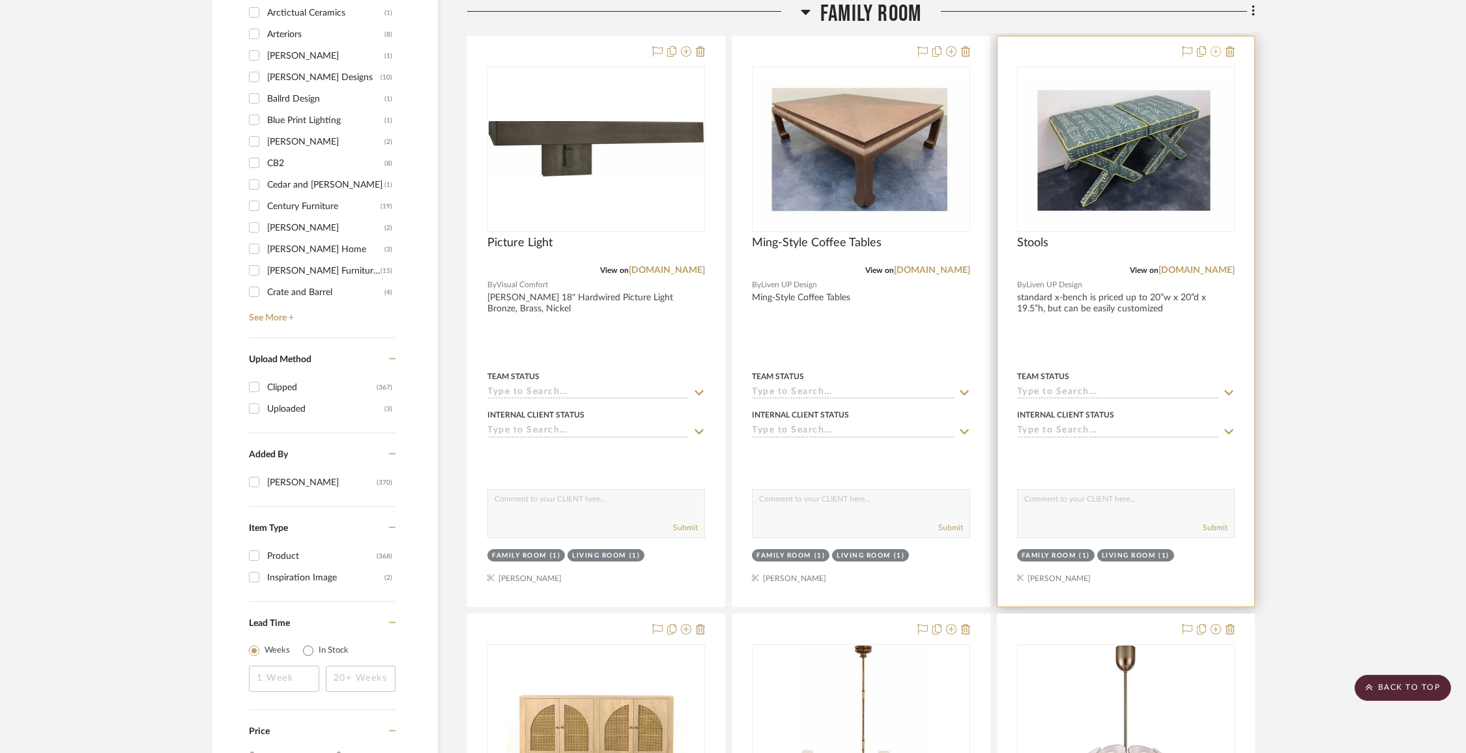
click at [1219, 48] on icon at bounding box center [1216, 51] width 10 height 10
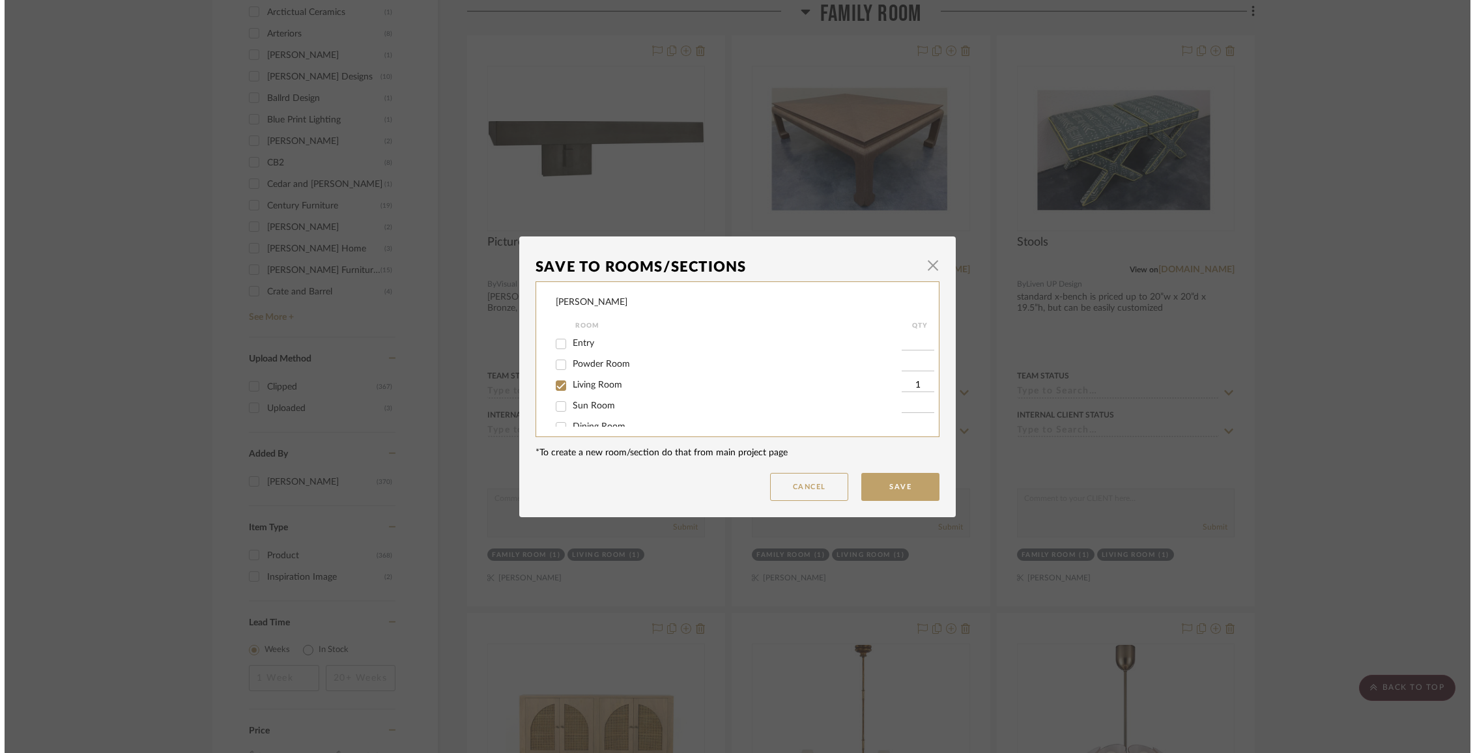
scroll to position [0, 0]
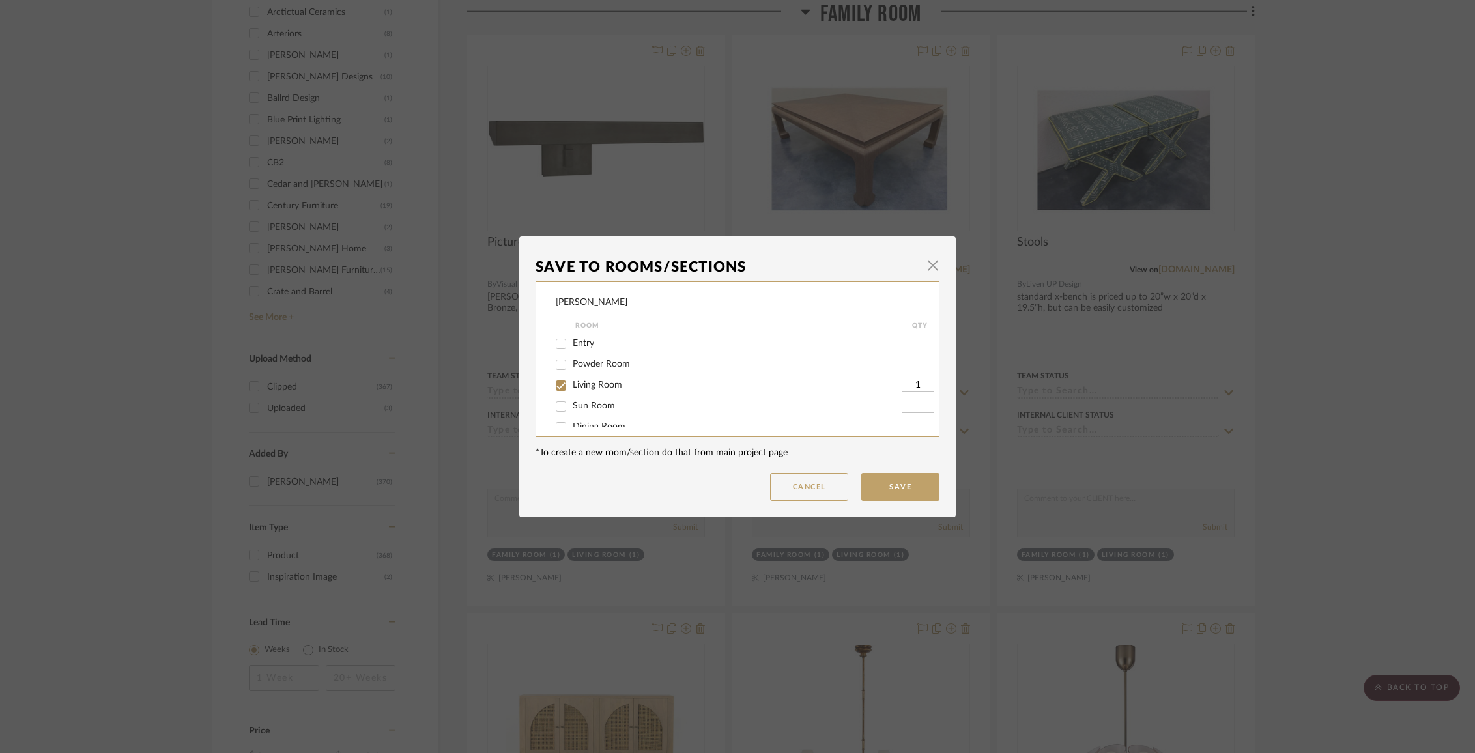
click at [618, 388] on label "Living Room" at bounding box center [737, 385] width 329 height 11
click at [572, 388] on input "Living Room" at bounding box center [561, 385] width 21 height 21
checkbox input "false"
click at [605, 360] on span "Family Room" at bounding box center [599, 355] width 52 height 9
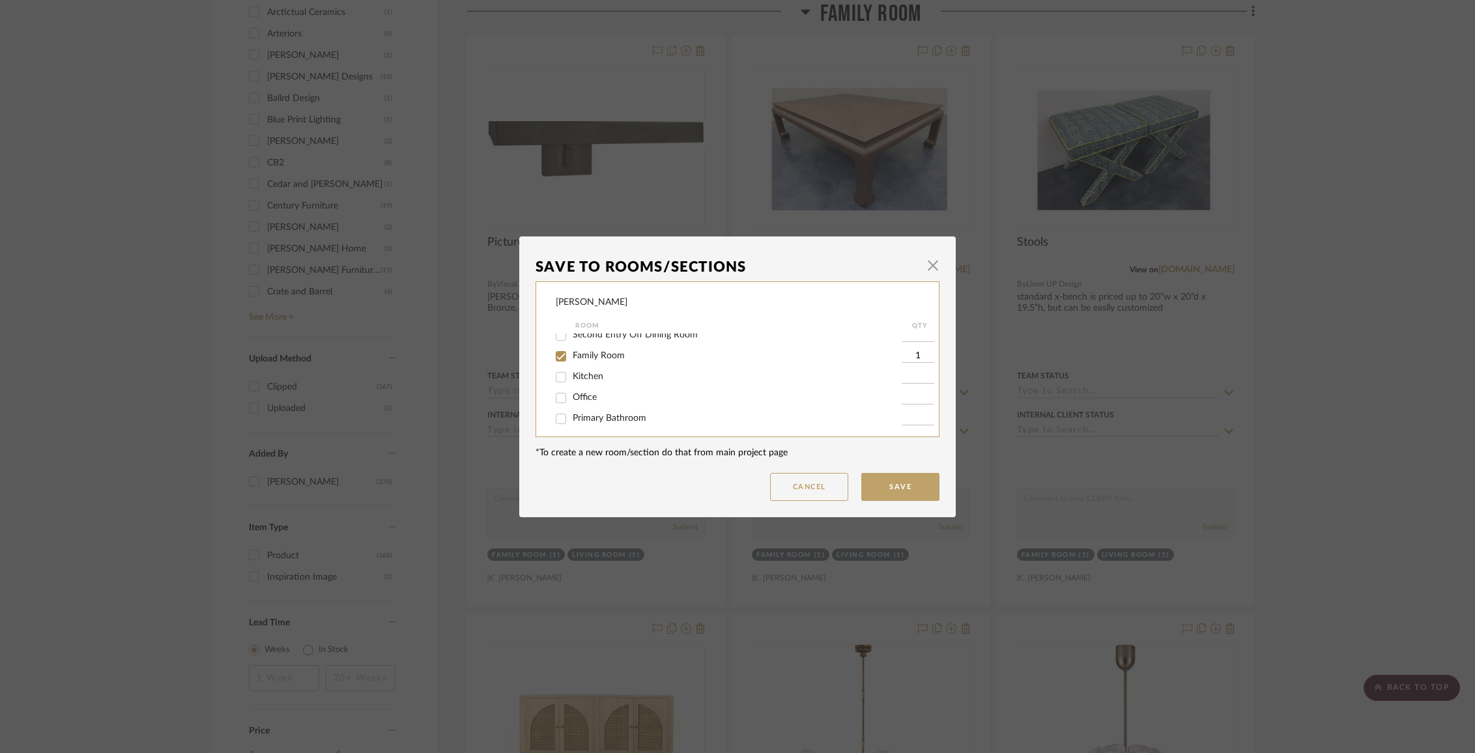
click at [572, 362] on input "Family Room" at bounding box center [561, 356] width 21 height 21
checkbox input "false"
click at [910, 485] on button "Save" at bounding box center [900, 487] width 78 height 28
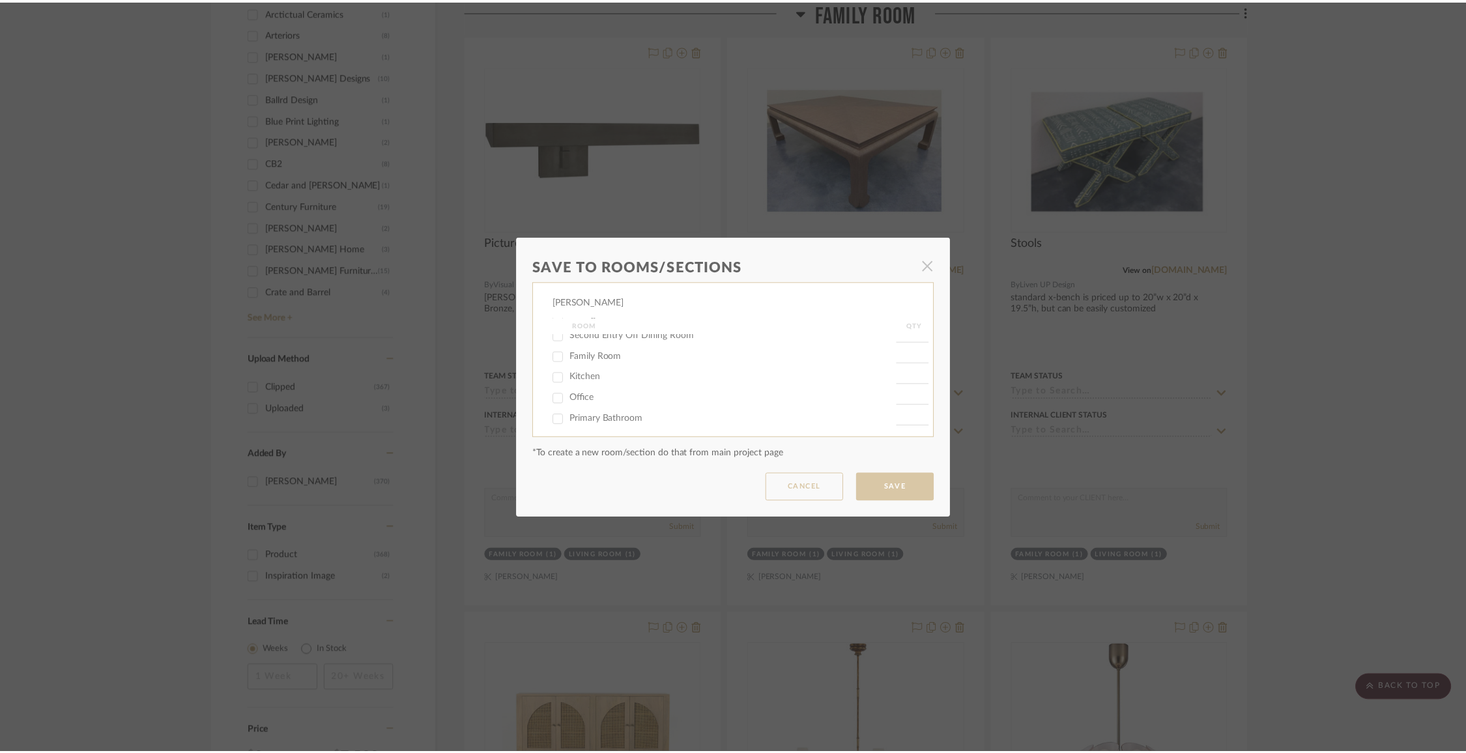
scroll to position [1218, 0]
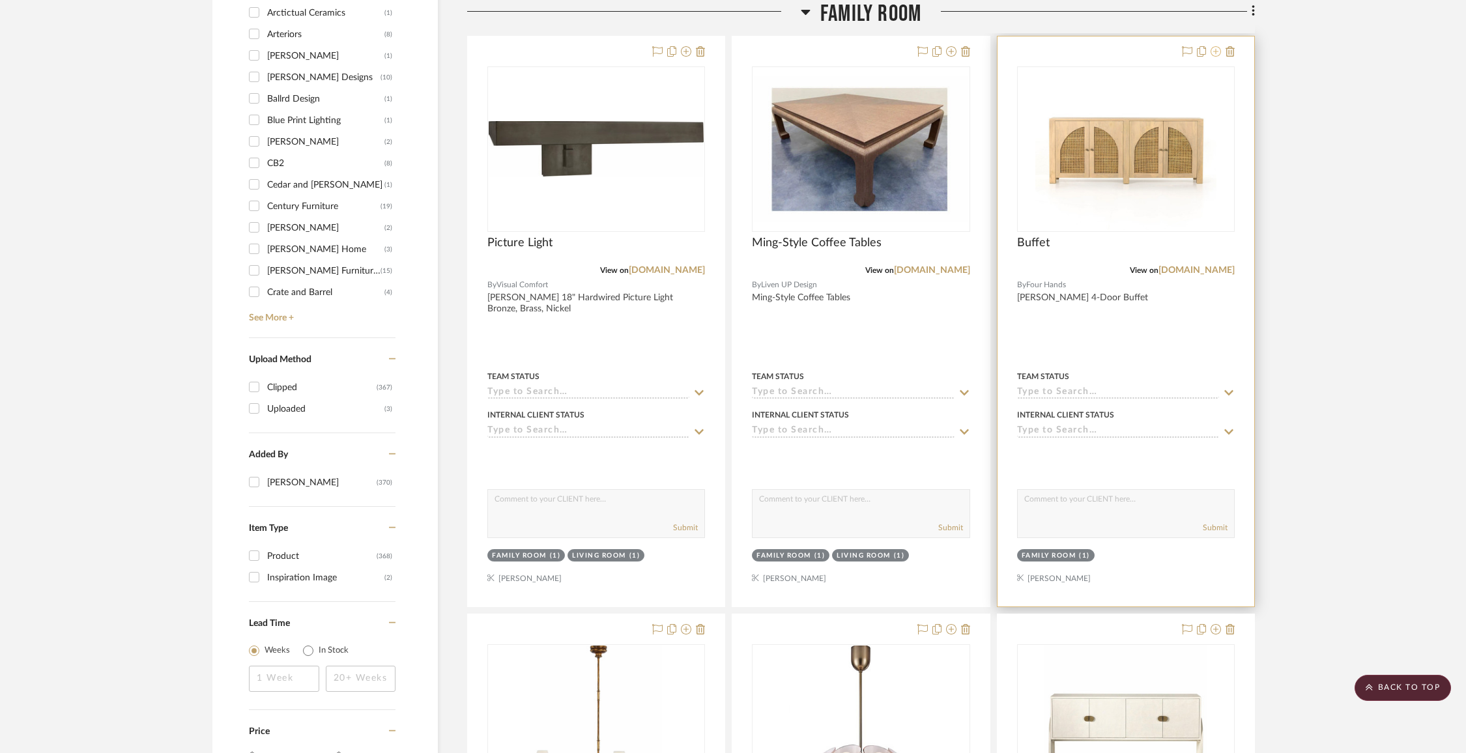
click at [1220, 55] on fa-icon at bounding box center [1216, 52] width 10 height 10
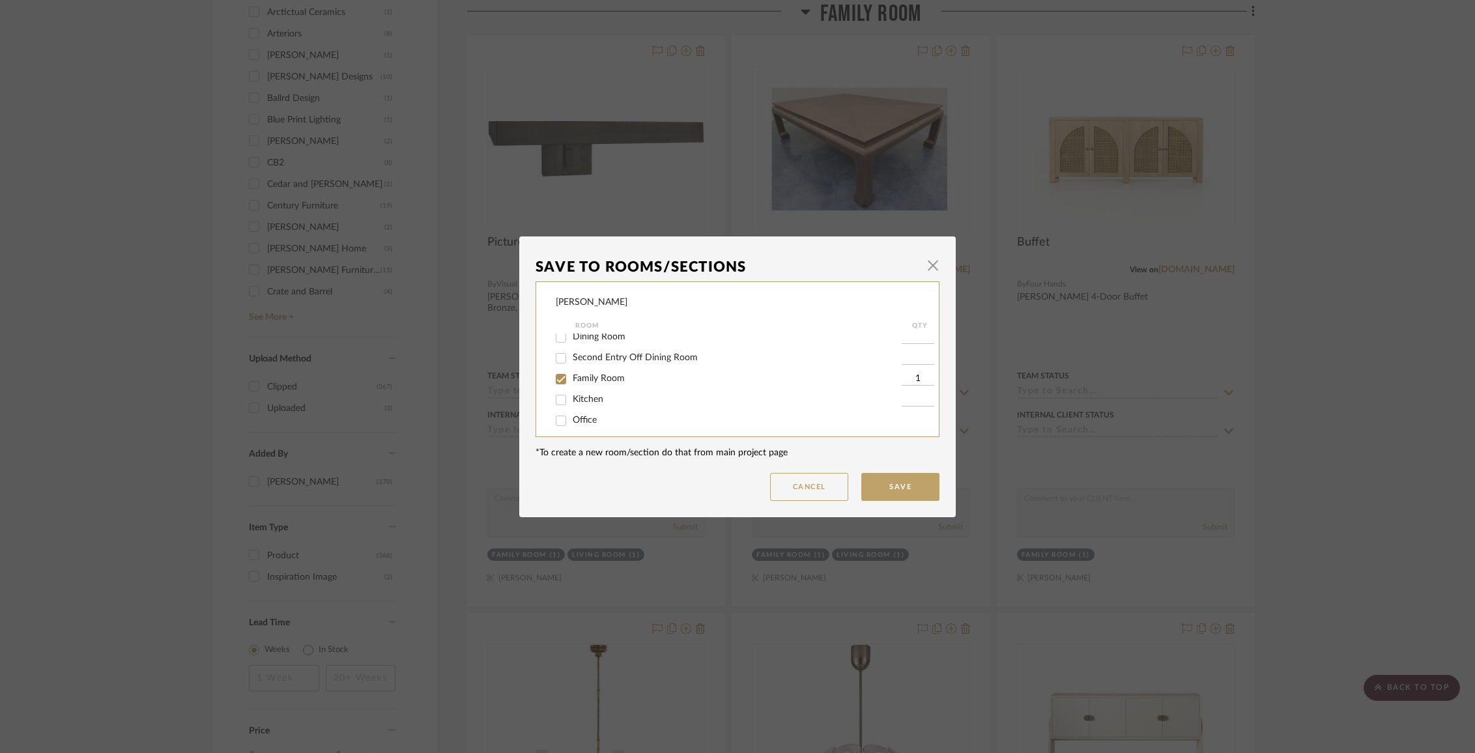
scroll to position [118, 0]
click at [608, 346] on div "Family Room" at bounding box center [729, 351] width 346 height 21
click at [606, 353] on span "Family Room" at bounding box center [599, 350] width 52 height 9
click at [572, 353] on input "Family Room" at bounding box center [561, 351] width 21 height 21
checkbox input "false"
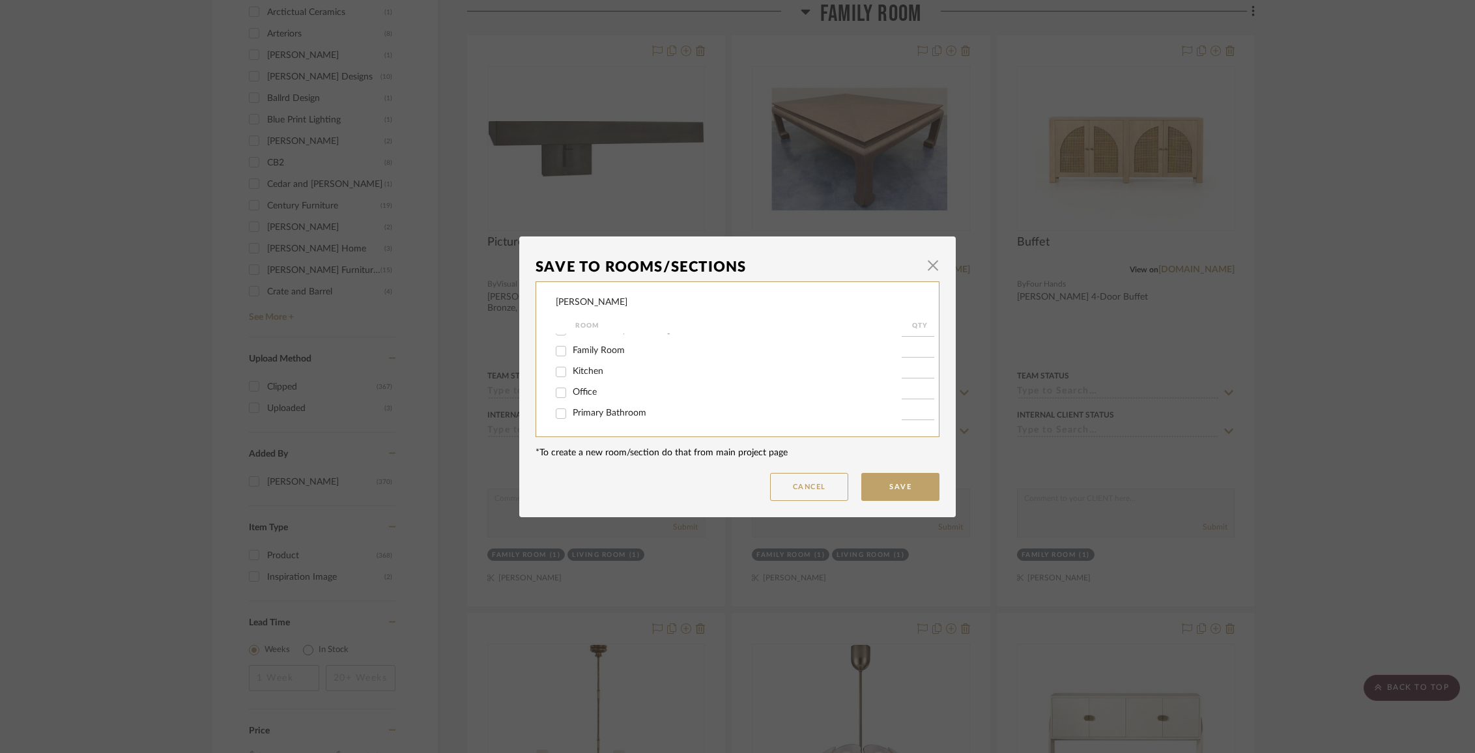
scroll to position [255, 0]
click at [616, 412] on span "Items Not Selected" at bounding box center [611, 412] width 77 height 9
click at [572, 412] on input "Items Not Selected" at bounding box center [561, 413] width 21 height 21
checkbox input "true"
type input "1"
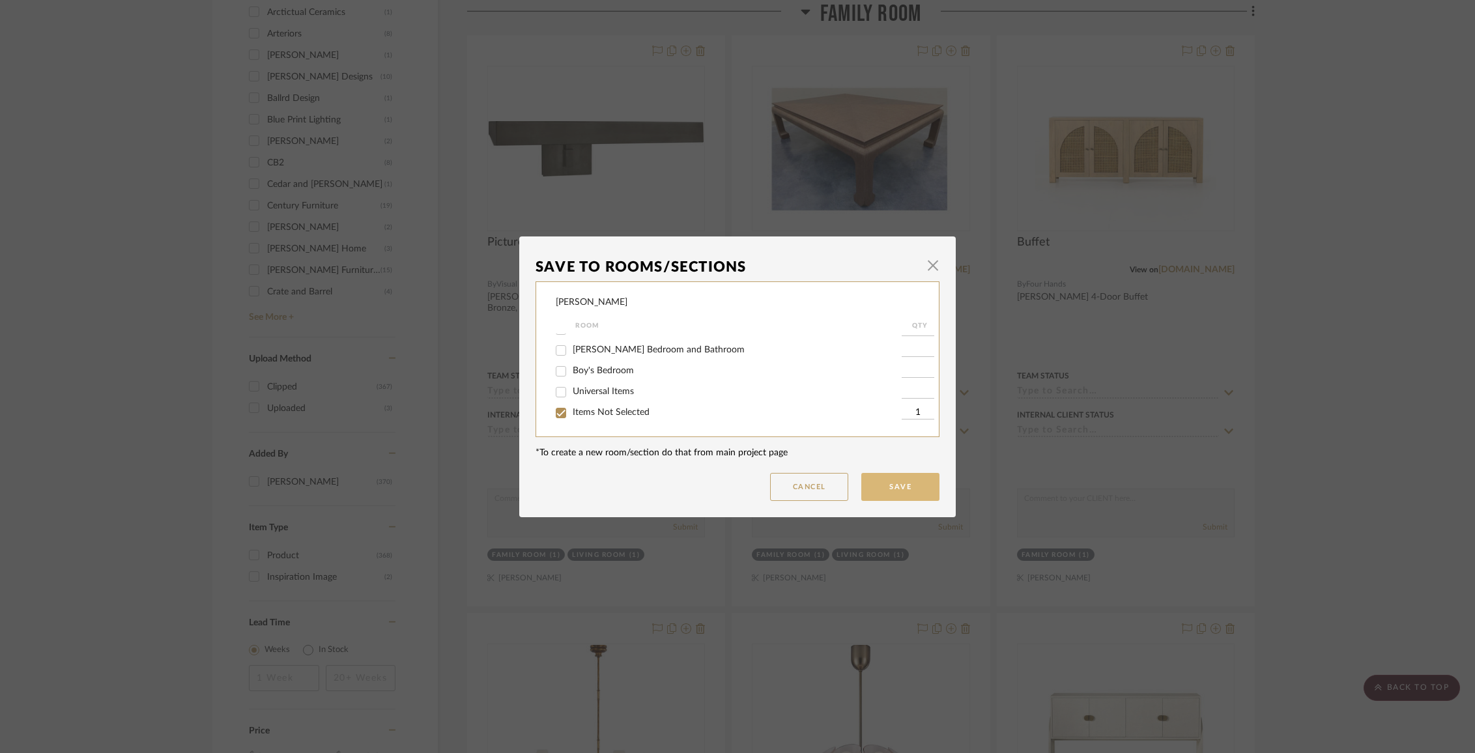
click at [908, 485] on button "Save" at bounding box center [900, 487] width 78 height 28
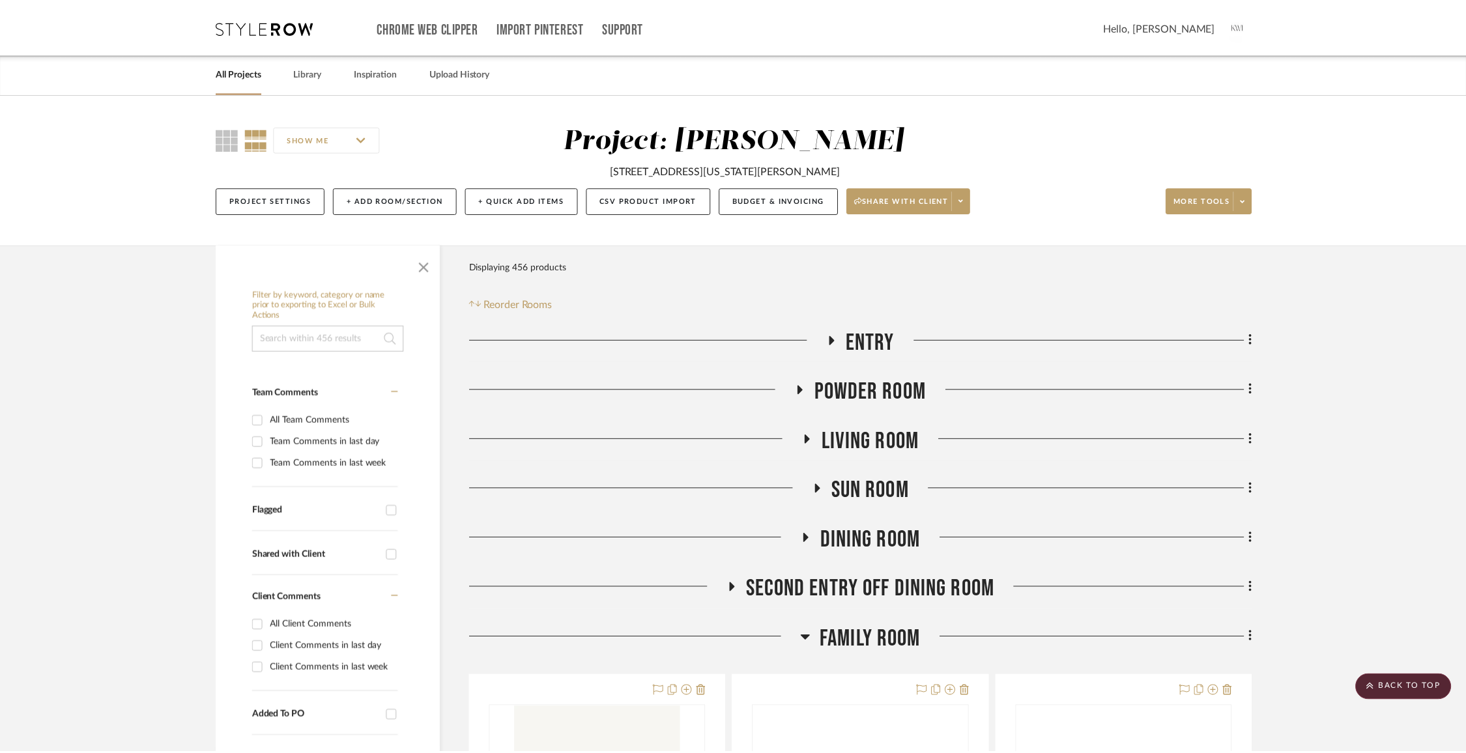
scroll to position [1218, 0]
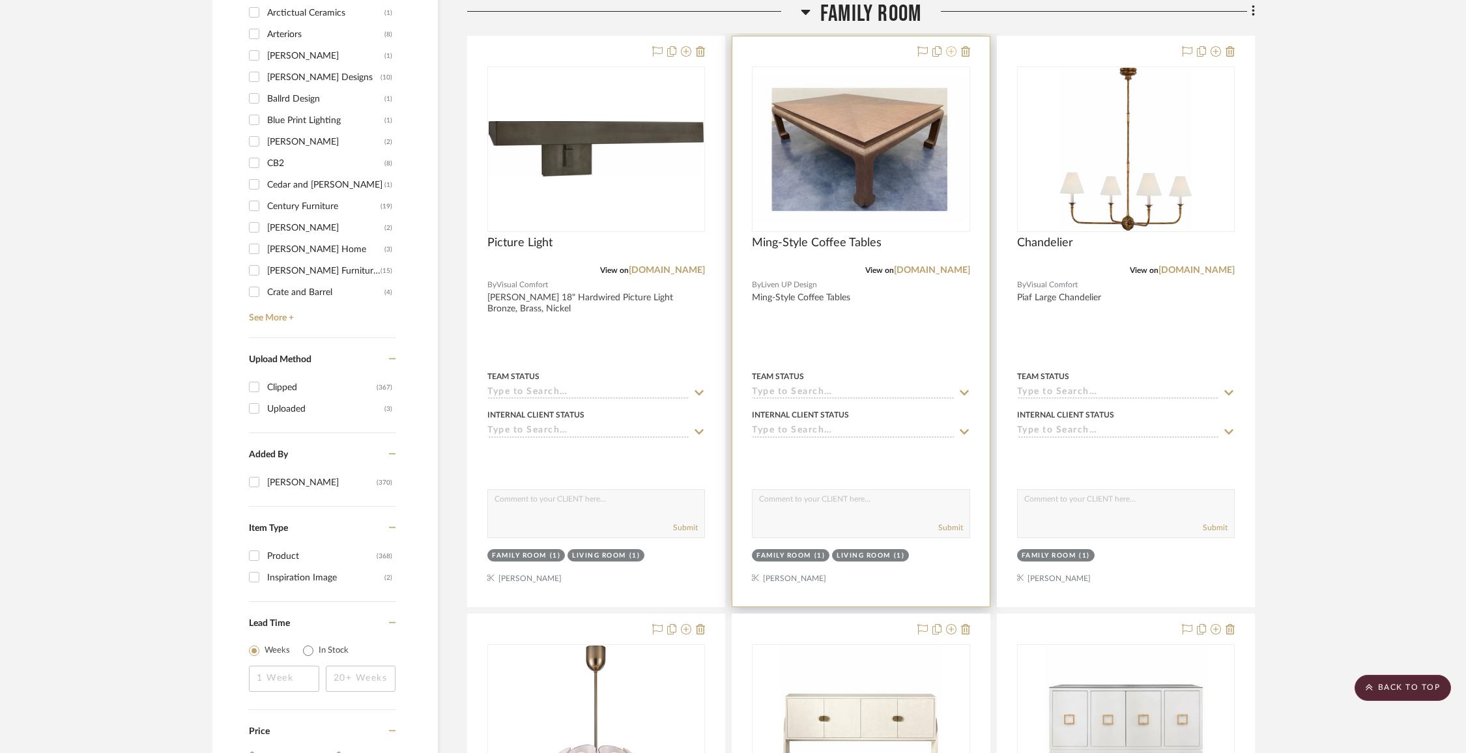
click at [951, 51] on icon at bounding box center [951, 51] width 10 height 10
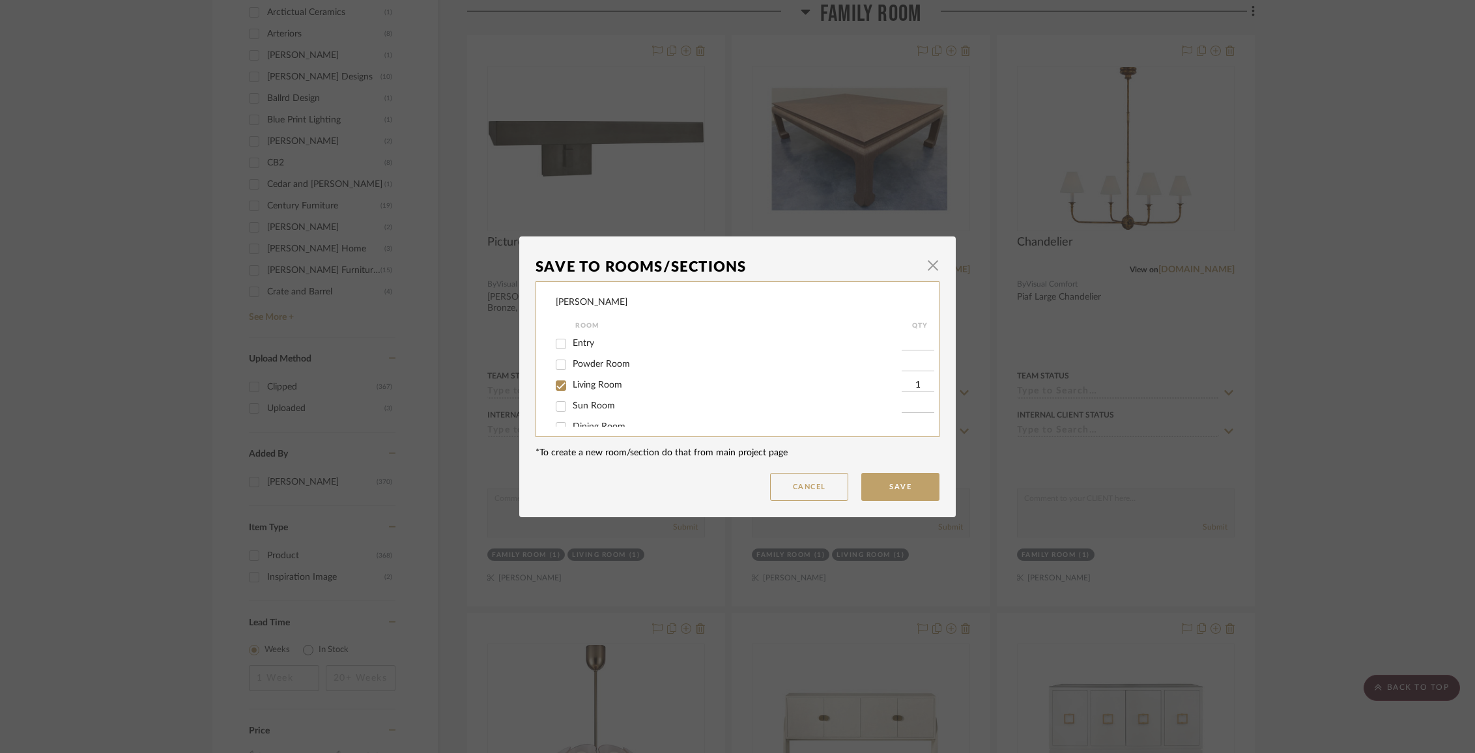
click at [600, 386] on span "Living Room" at bounding box center [598, 385] width 50 height 9
click at [572, 386] on input "Living Room" at bounding box center [561, 385] width 21 height 21
checkbox input "false"
click at [601, 413] on span "Items Not Selected" at bounding box center [611, 412] width 77 height 9
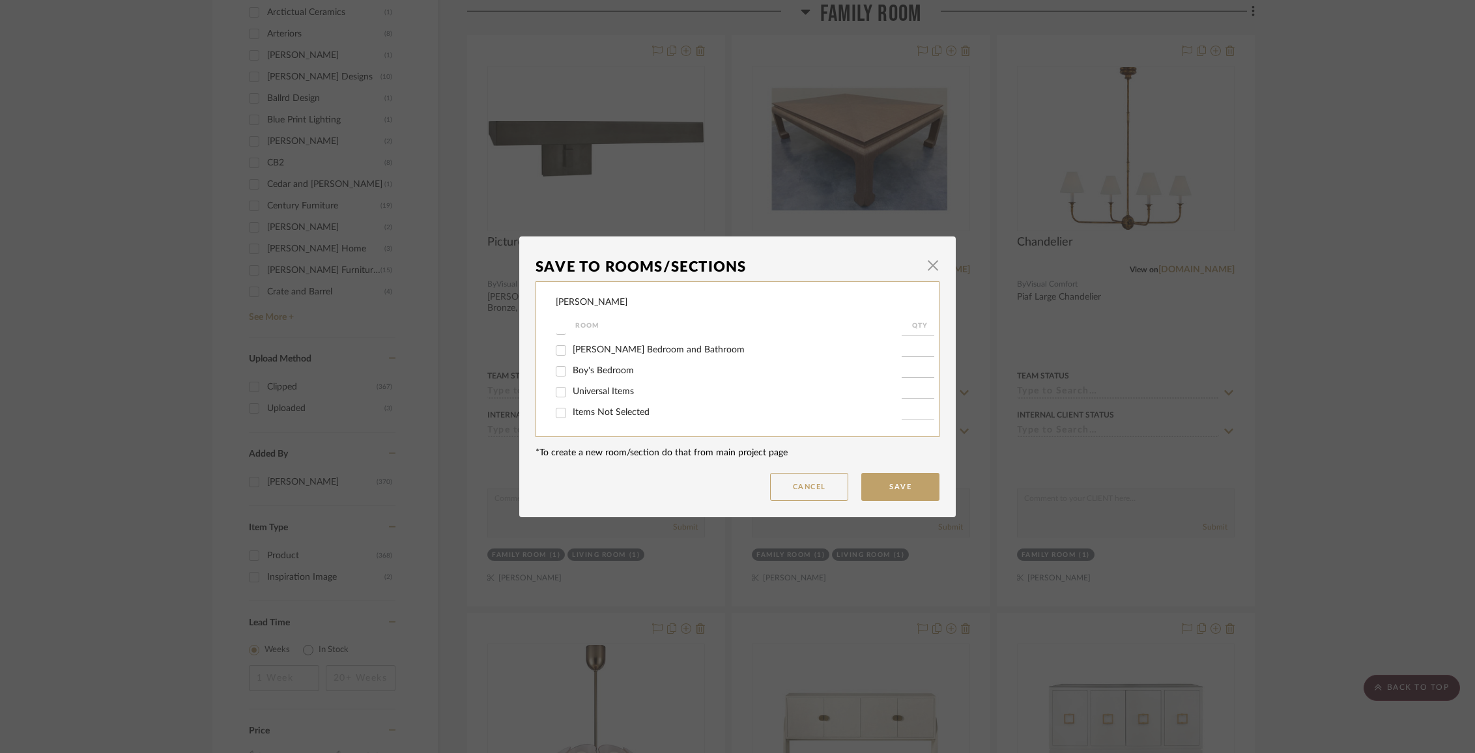
click at [572, 413] on input "Items Not Selected" at bounding box center [561, 413] width 21 height 21
checkbox input "true"
type input "1"
click at [907, 485] on button "Save" at bounding box center [900, 487] width 78 height 28
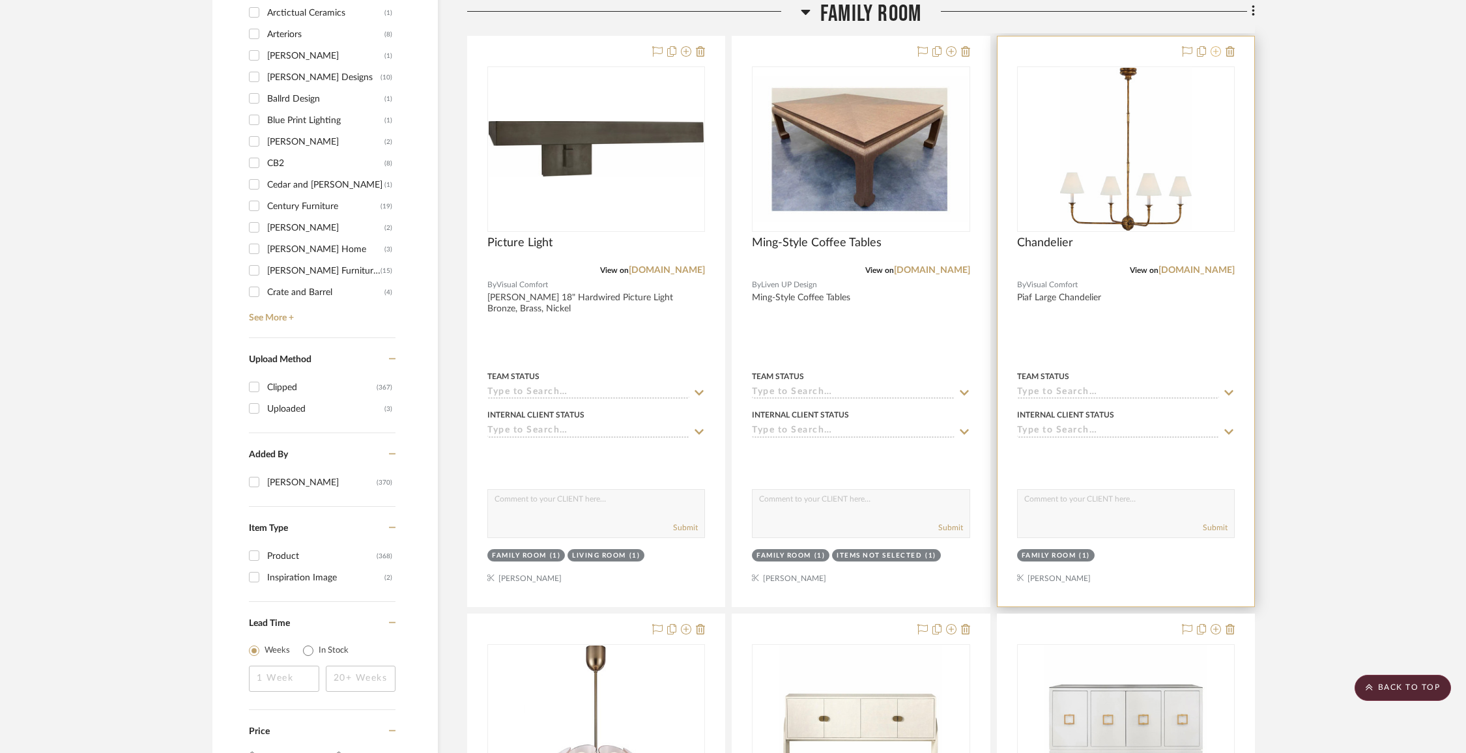
scroll to position [1213, 0]
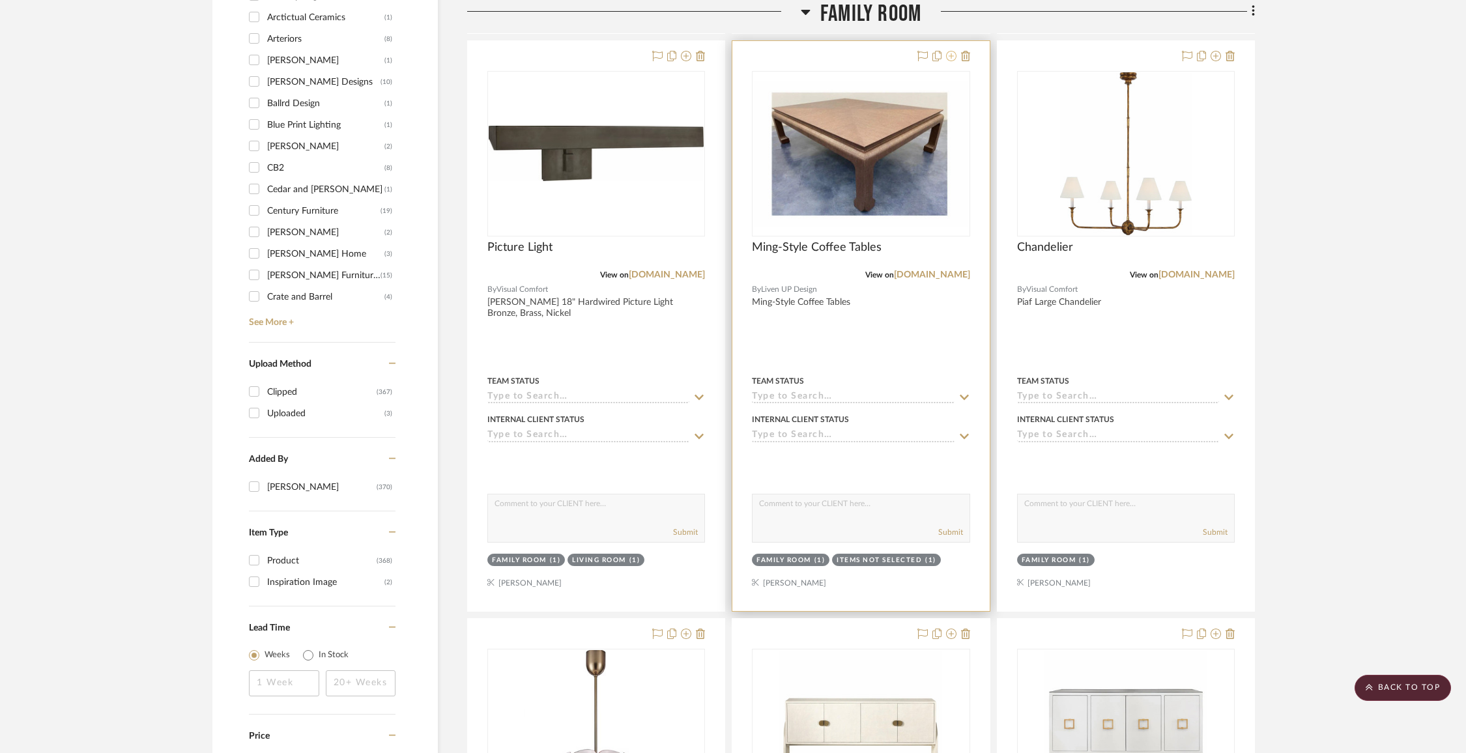
click at [952, 59] on icon at bounding box center [951, 56] width 10 height 10
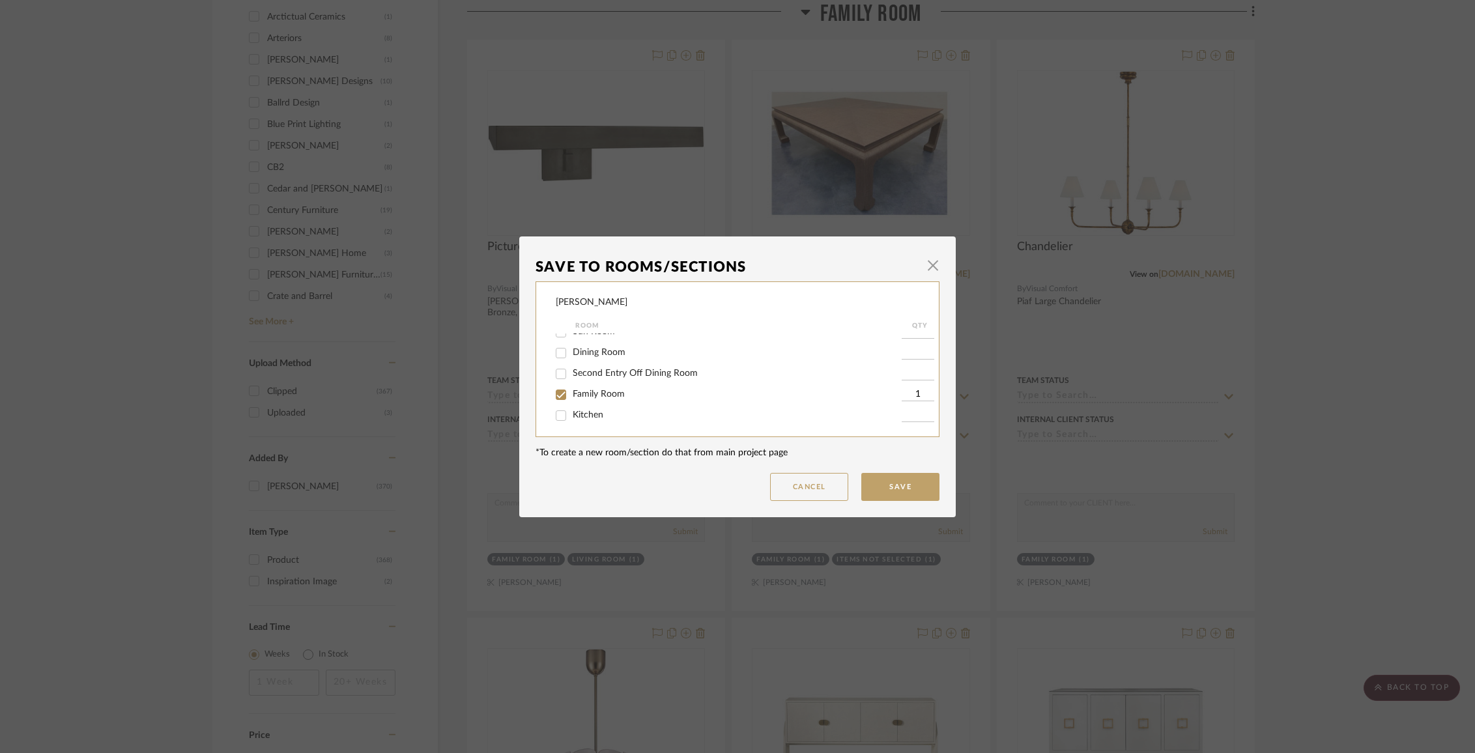
scroll to position [85, 0]
click at [590, 395] on div "Family Room" at bounding box center [729, 384] width 346 height 21
click at [586, 387] on span "Family Room" at bounding box center [599, 383] width 52 height 9
click at [572, 387] on input "Family Room" at bounding box center [561, 384] width 21 height 21
checkbox input "false"
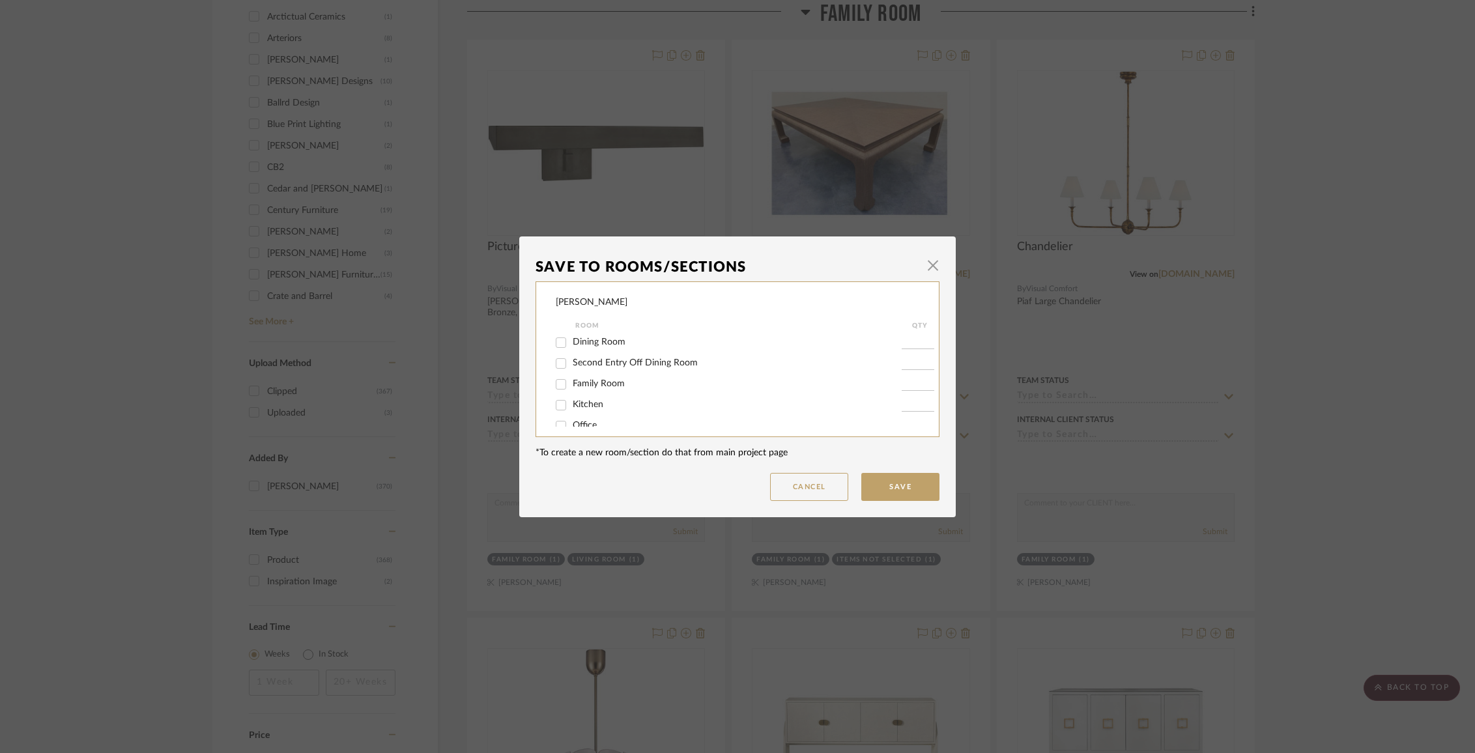
scroll to position [255, 0]
click at [893, 485] on button "Save" at bounding box center [900, 487] width 78 height 28
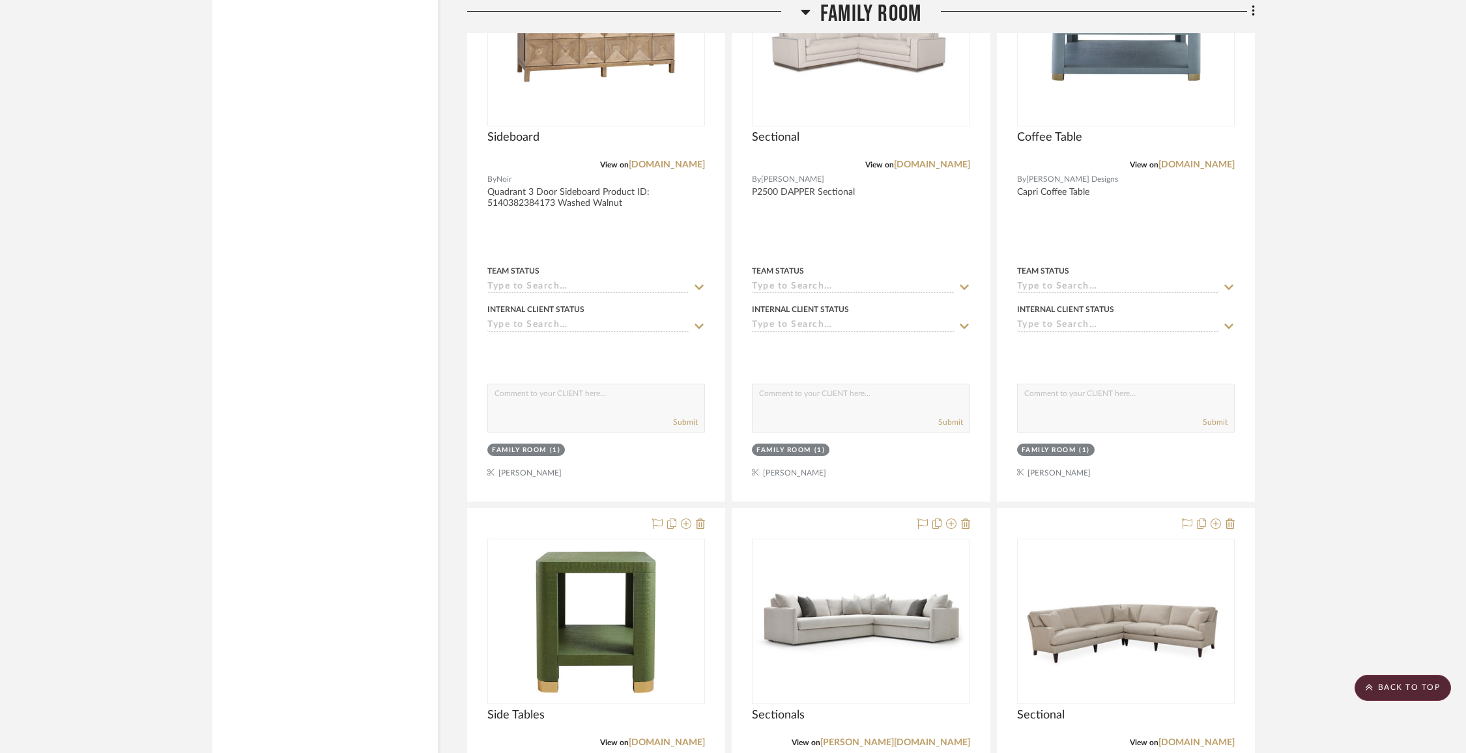
scroll to position [3051, 0]
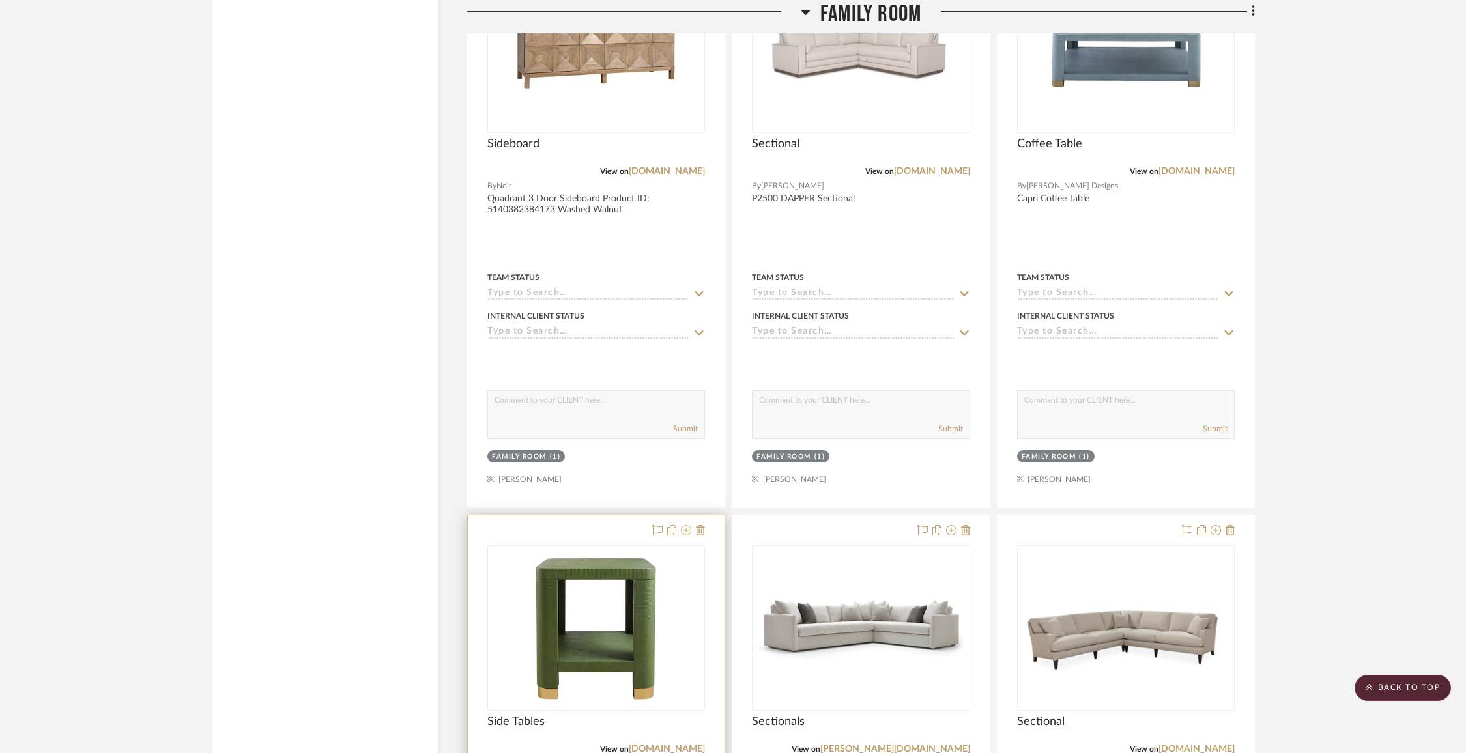
click at [687, 525] on icon at bounding box center [686, 530] width 10 height 10
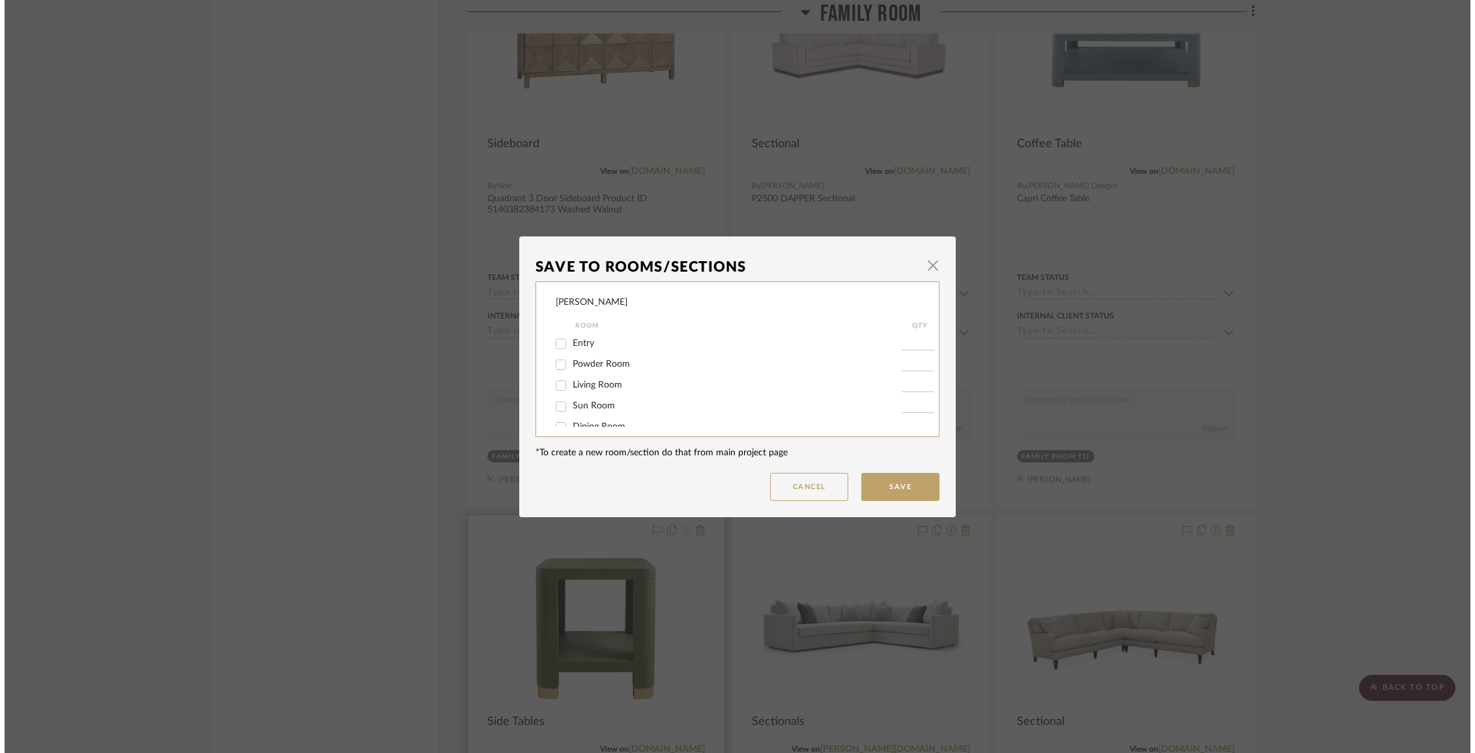
scroll to position [0, 0]
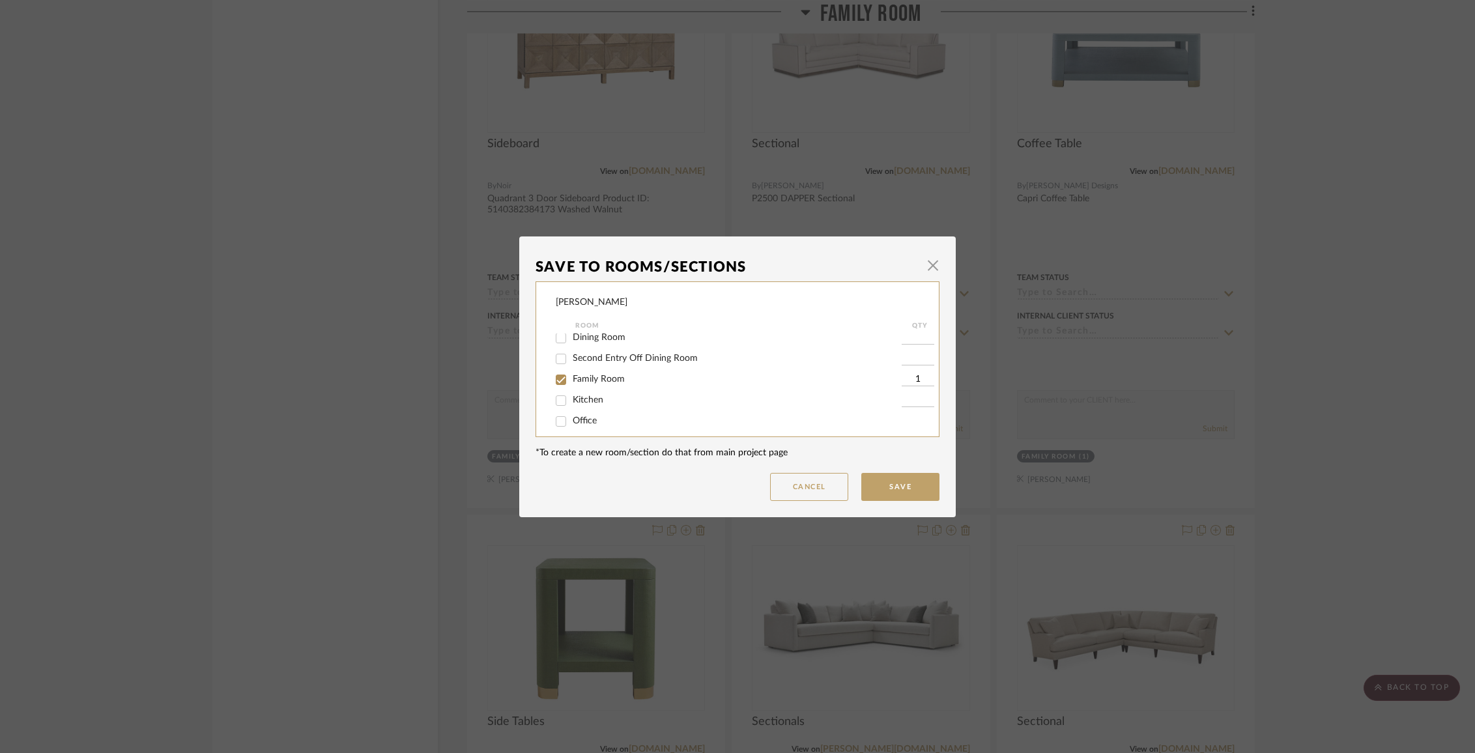
click at [579, 384] on span "Family Room" at bounding box center [599, 379] width 52 height 9
click at [572, 384] on input "Family Room" at bounding box center [561, 379] width 21 height 21
checkbox input "false"
click at [596, 408] on span "Items Not Selected" at bounding box center [611, 412] width 77 height 9
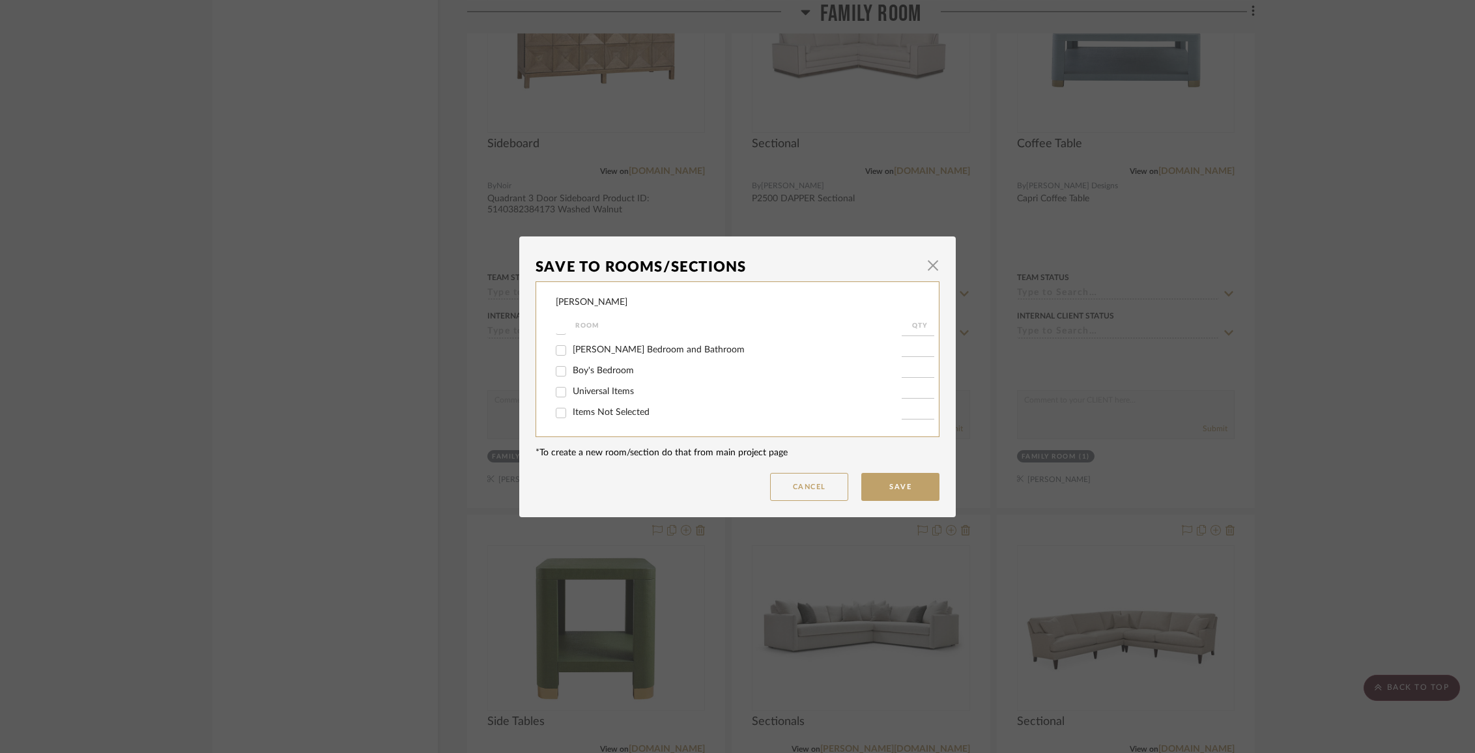
click at [572, 408] on input "Items Not Selected" at bounding box center [561, 413] width 21 height 21
checkbox input "true"
type input "1"
click at [899, 489] on button "Save" at bounding box center [900, 487] width 78 height 28
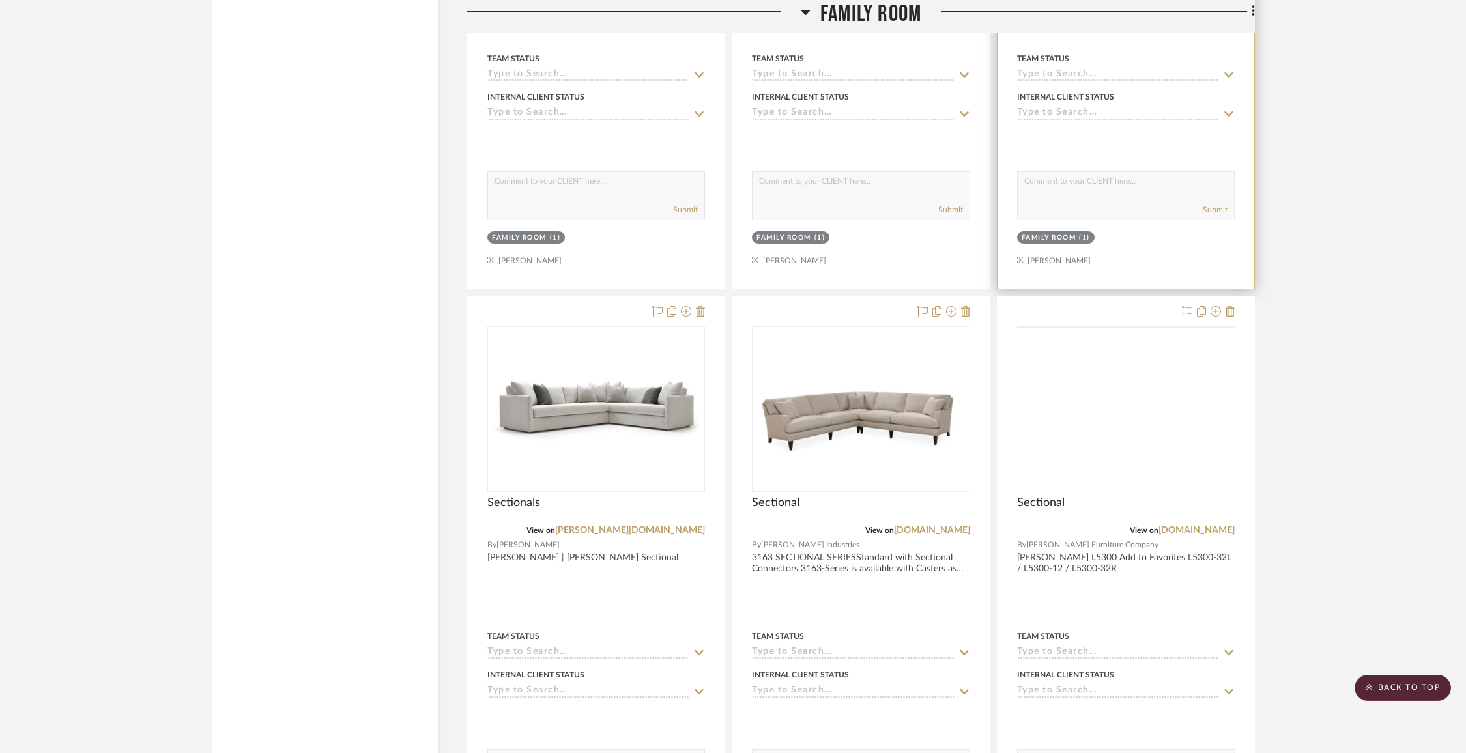
scroll to position [3305, 0]
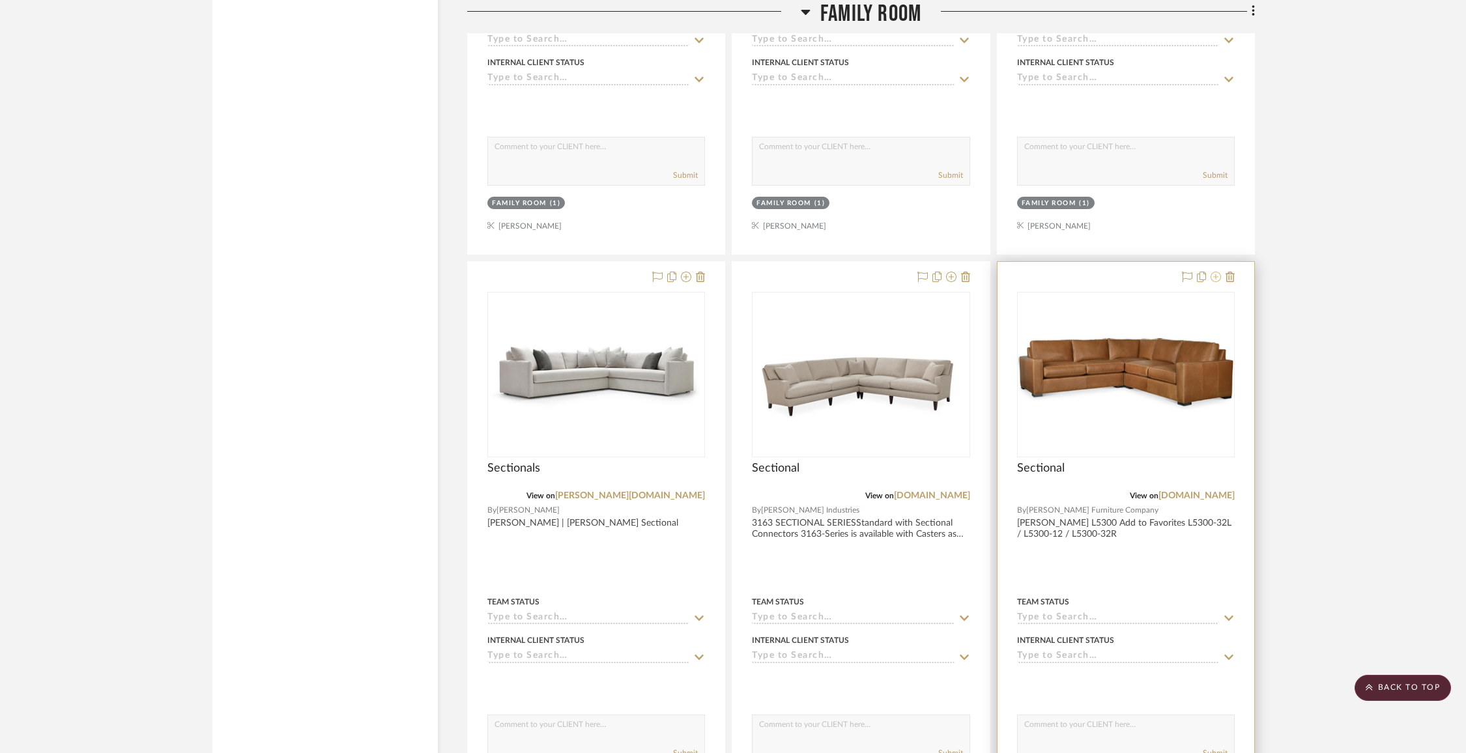
click at [1218, 276] on fa-icon at bounding box center [1216, 277] width 10 height 10
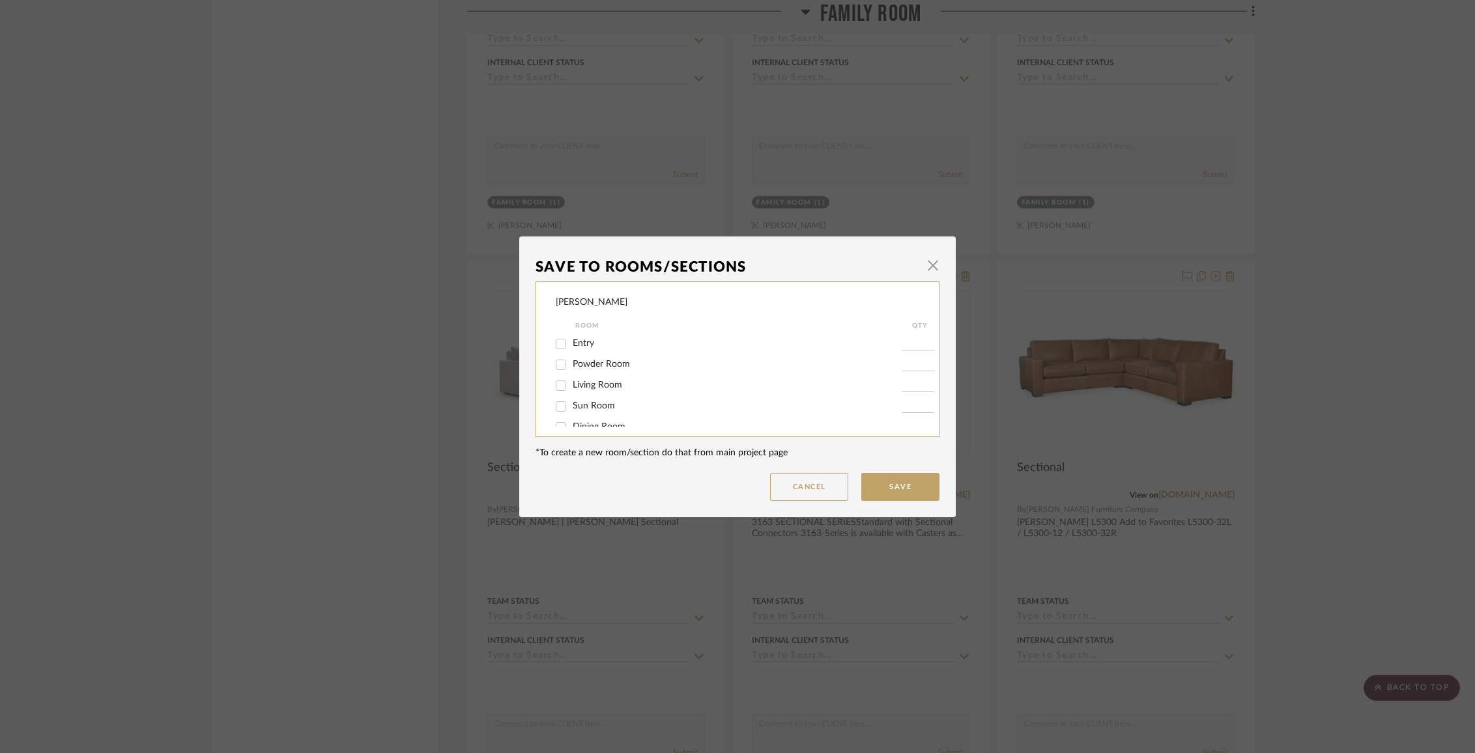
scroll to position [129, 0]
click at [606, 342] on span "Family Room" at bounding box center [599, 339] width 52 height 9
click at [572, 342] on input "Family Room" at bounding box center [561, 340] width 21 height 21
checkbox input "false"
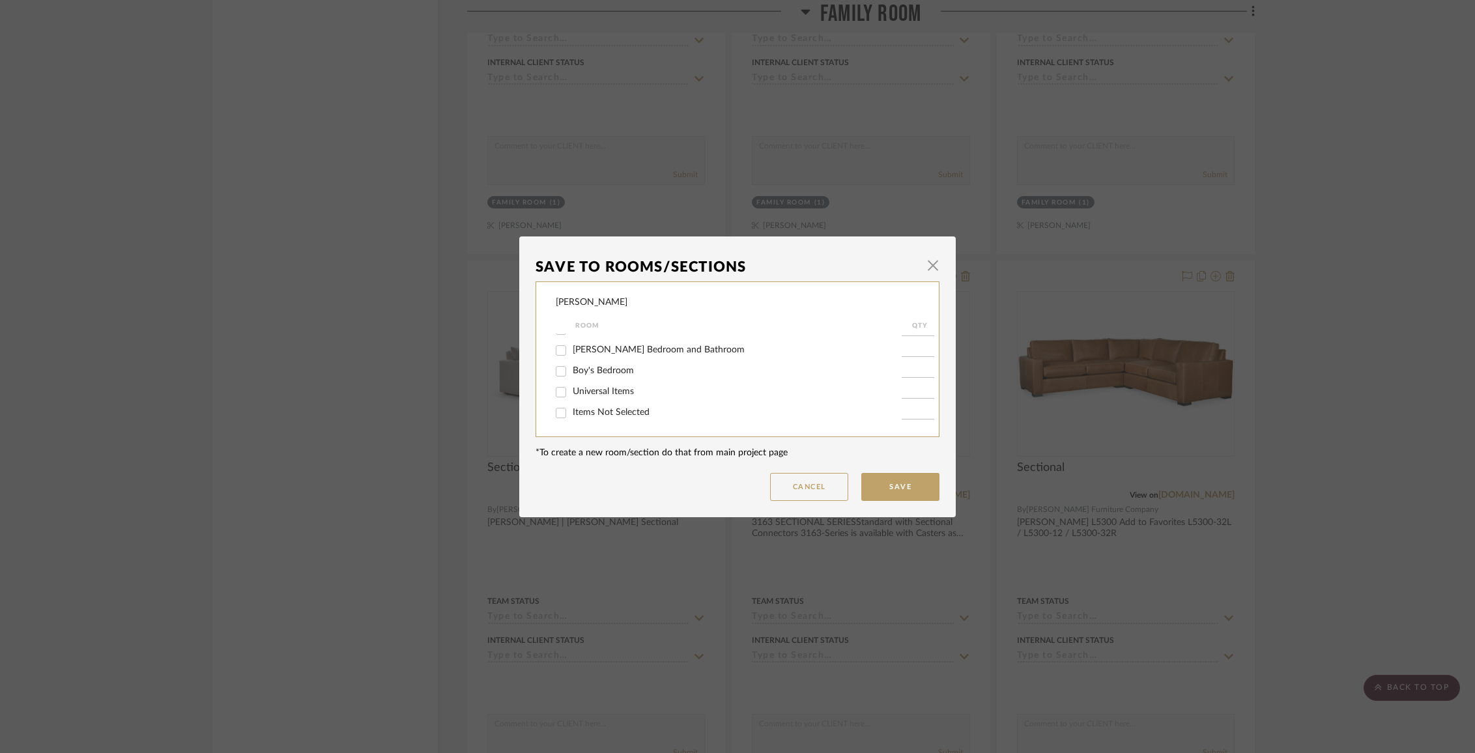
click at [616, 408] on span "Items Not Selected" at bounding box center [611, 412] width 77 height 9
click at [572, 408] on input "Items Not Selected" at bounding box center [561, 413] width 21 height 21
checkbox input "true"
type input "1"
click at [898, 482] on button "Save" at bounding box center [900, 487] width 78 height 28
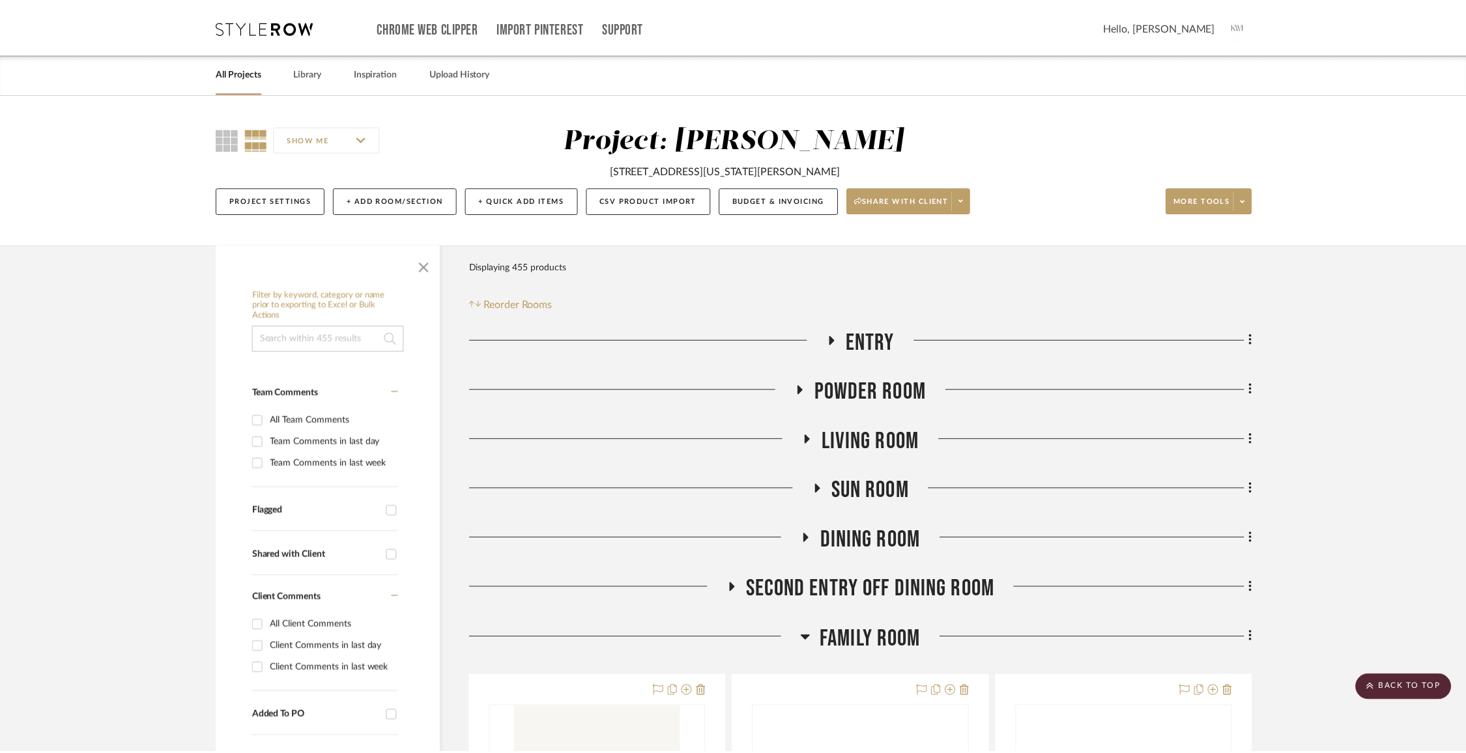
scroll to position [3305, 0]
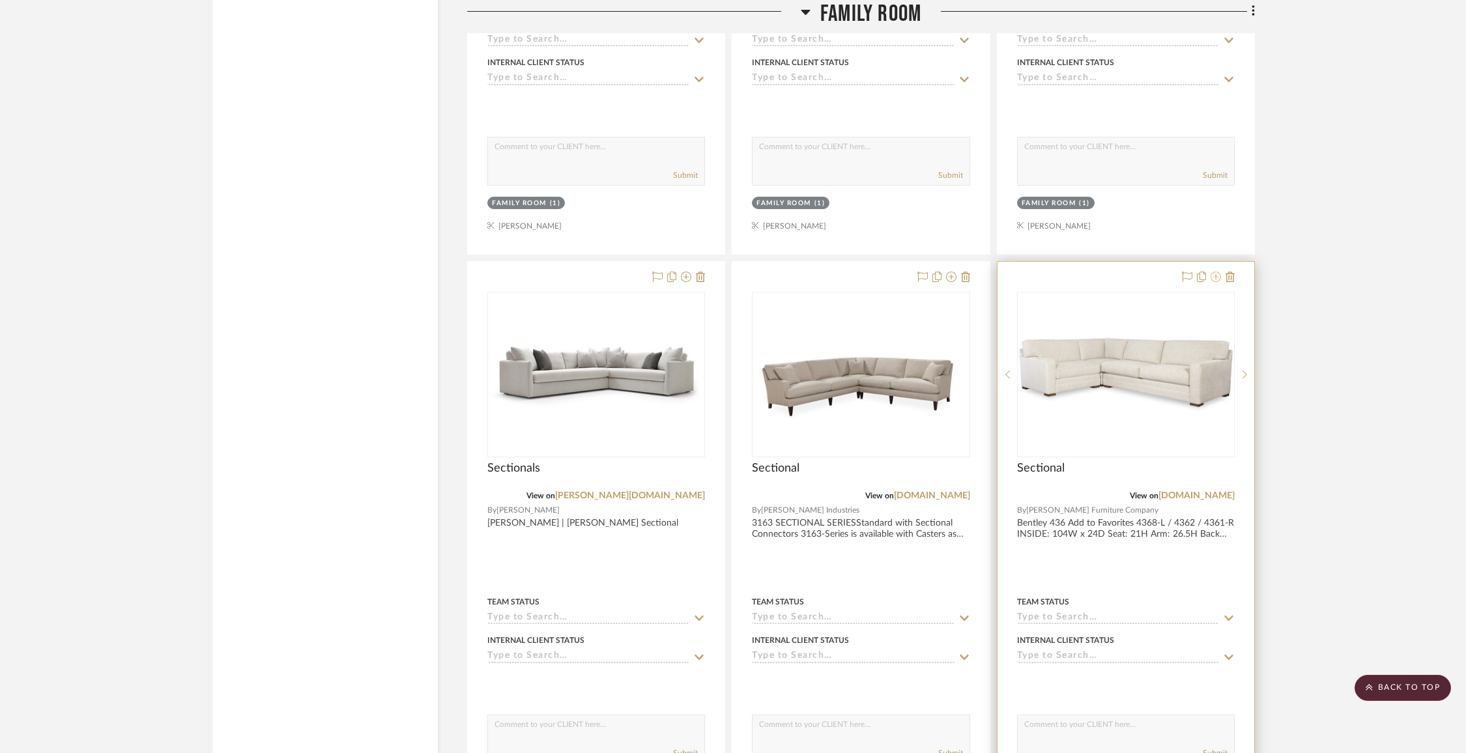
click at [1219, 274] on icon at bounding box center [1216, 277] width 10 height 10
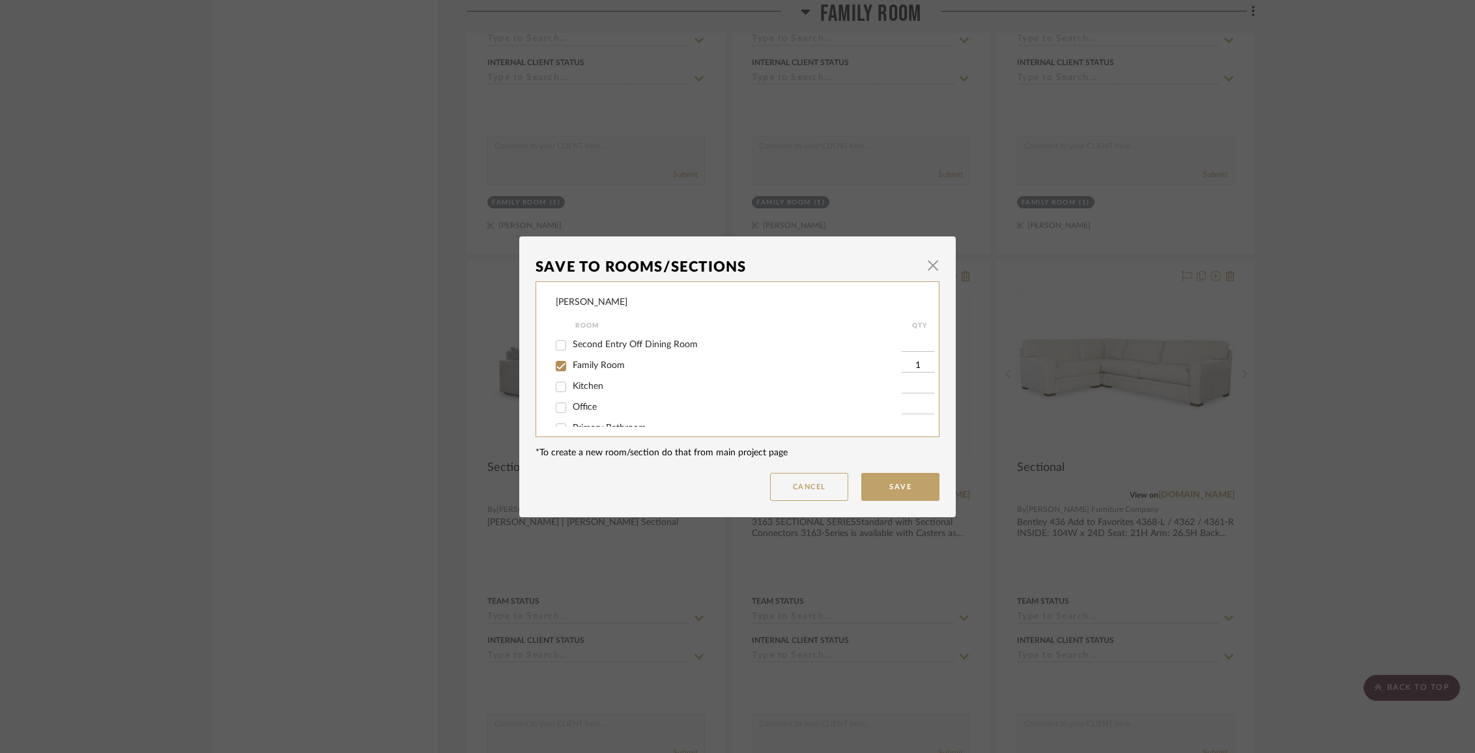
scroll to position [96, 0]
click at [601, 383] on div "Family Room" at bounding box center [729, 372] width 346 height 21
click at [601, 377] on span "Family Room" at bounding box center [599, 372] width 52 height 9
click at [572, 379] on input "Family Room" at bounding box center [561, 372] width 21 height 21
checkbox input "false"
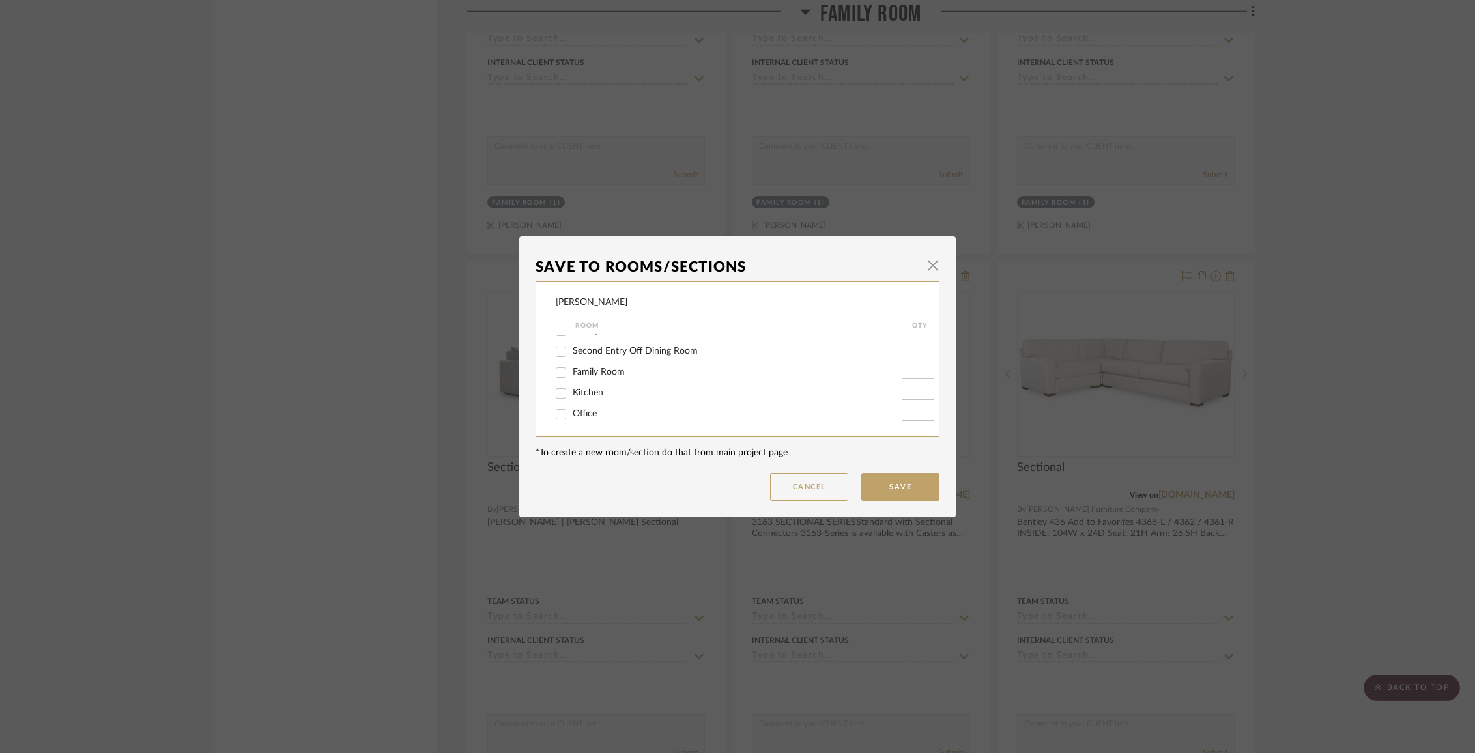
scroll to position [255, 0]
click at [603, 409] on span "Items Not Selected" at bounding box center [611, 412] width 77 height 9
click at [572, 409] on input "Items Not Selected" at bounding box center [561, 413] width 21 height 21
checkbox input "true"
type input "1"
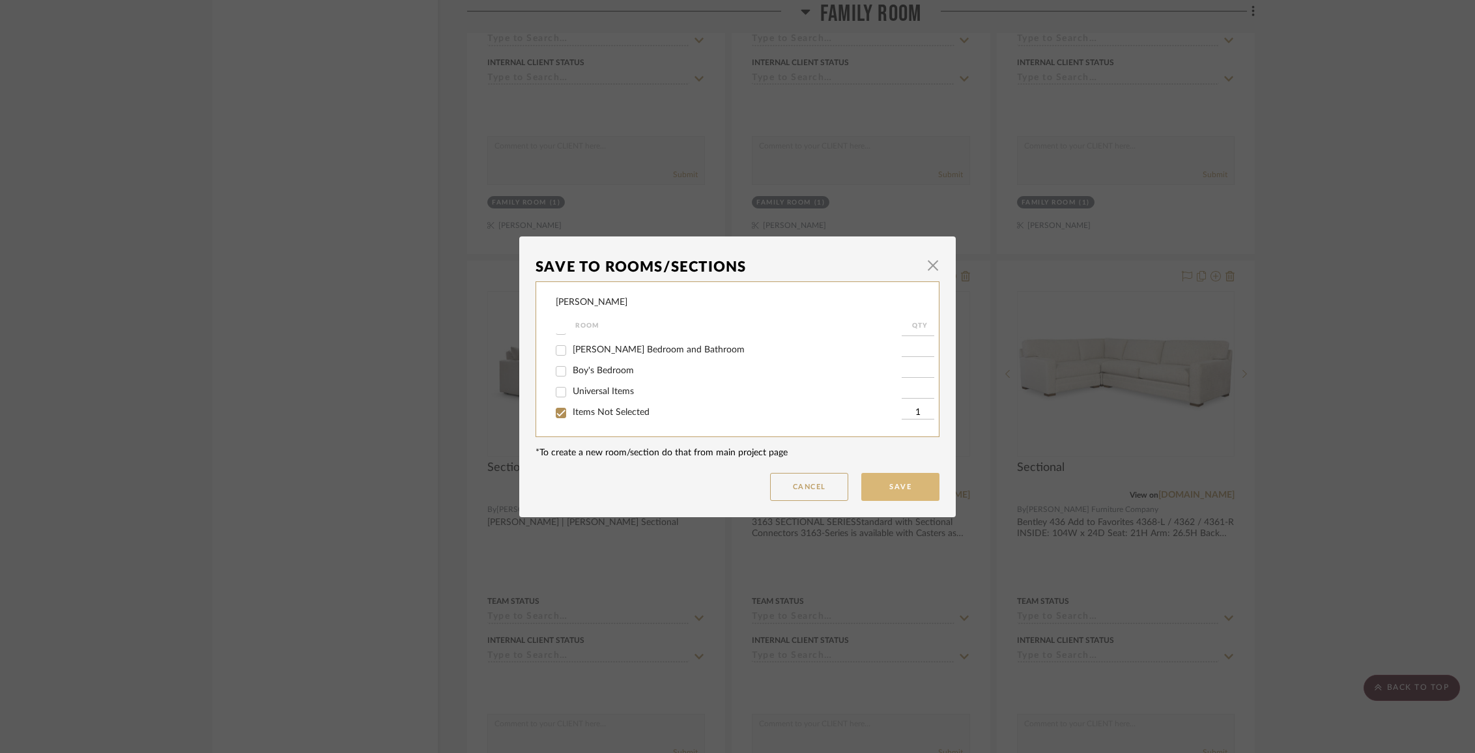
click at [893, 483] on button "Save" at bounding box center [900, 487] width 78 height 28
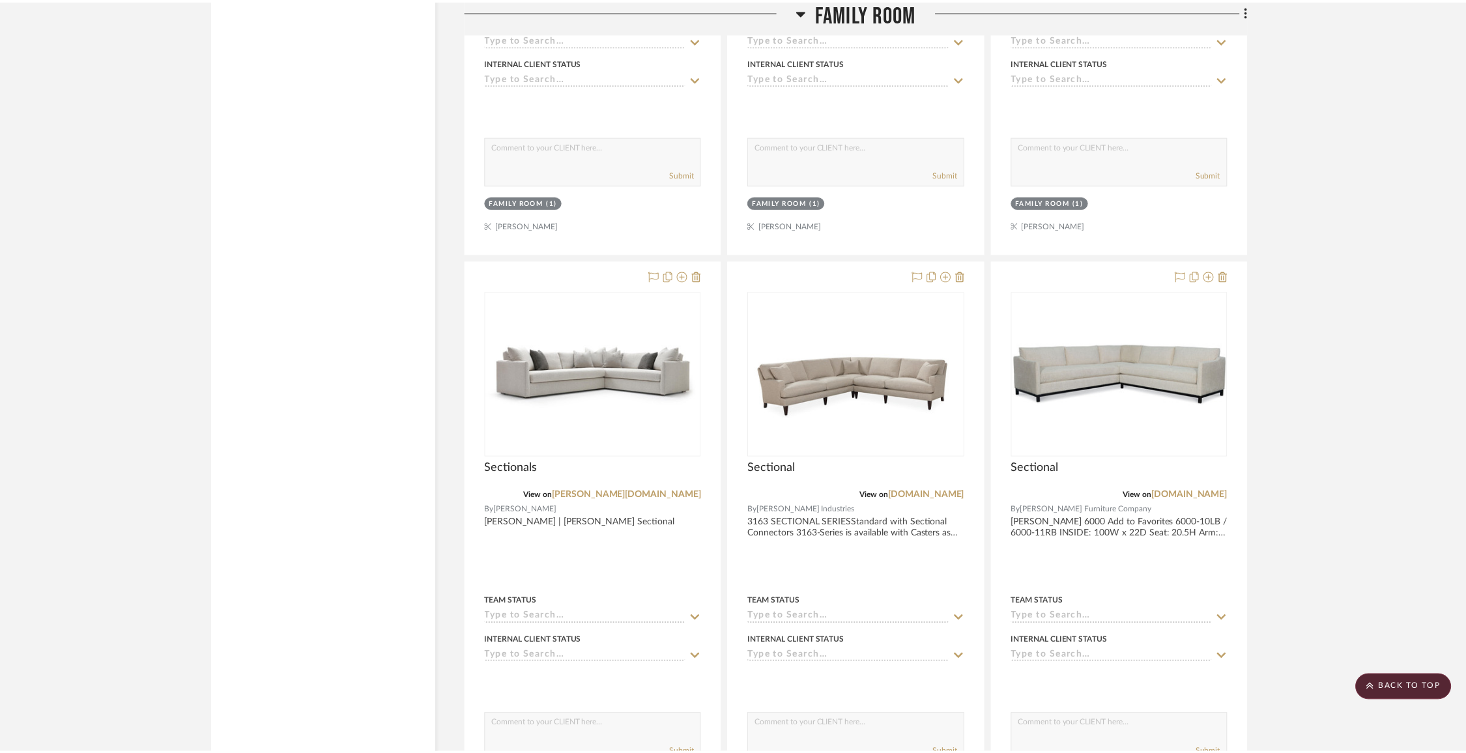
scroll to position [3305, 0]
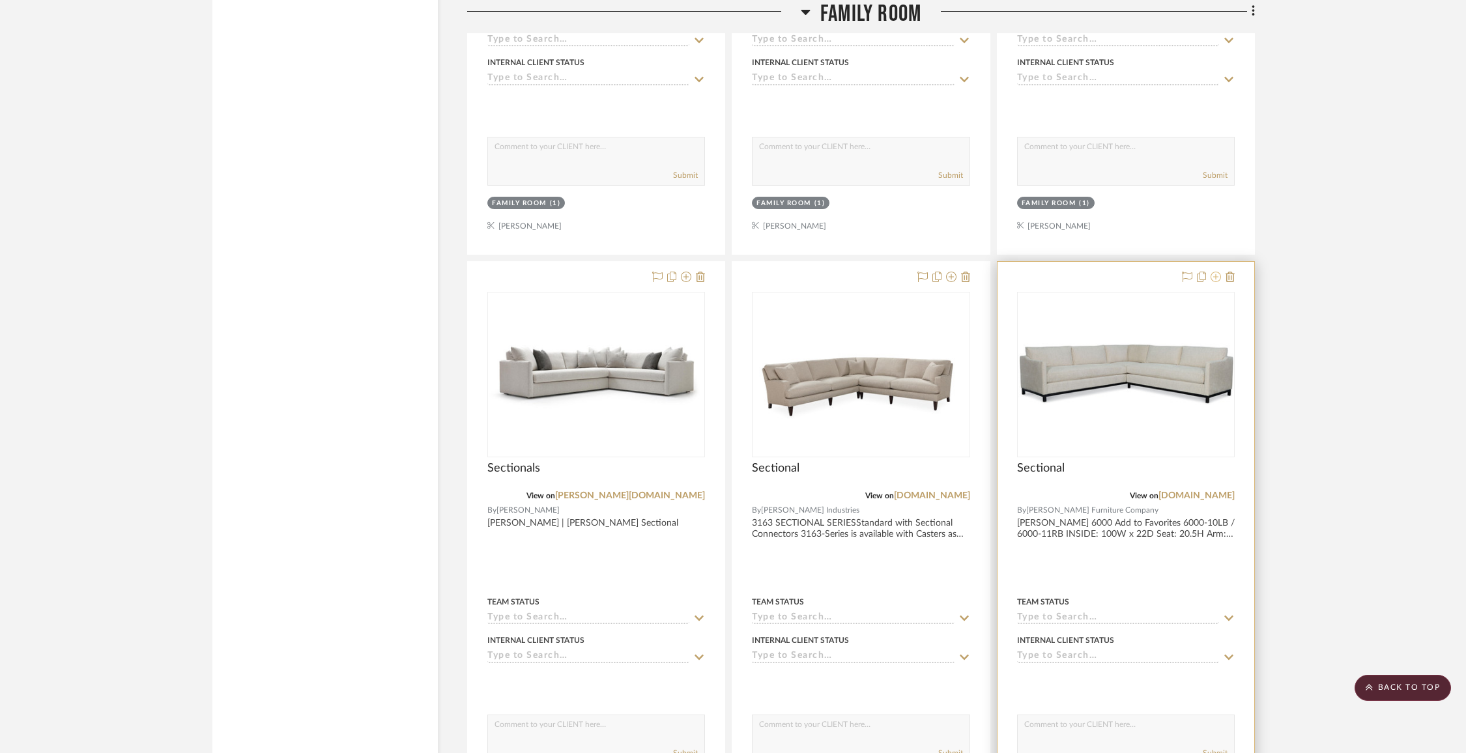
click at [1217, 276] on fa-icon at bounding box center [1216, 277] width 10 height 10
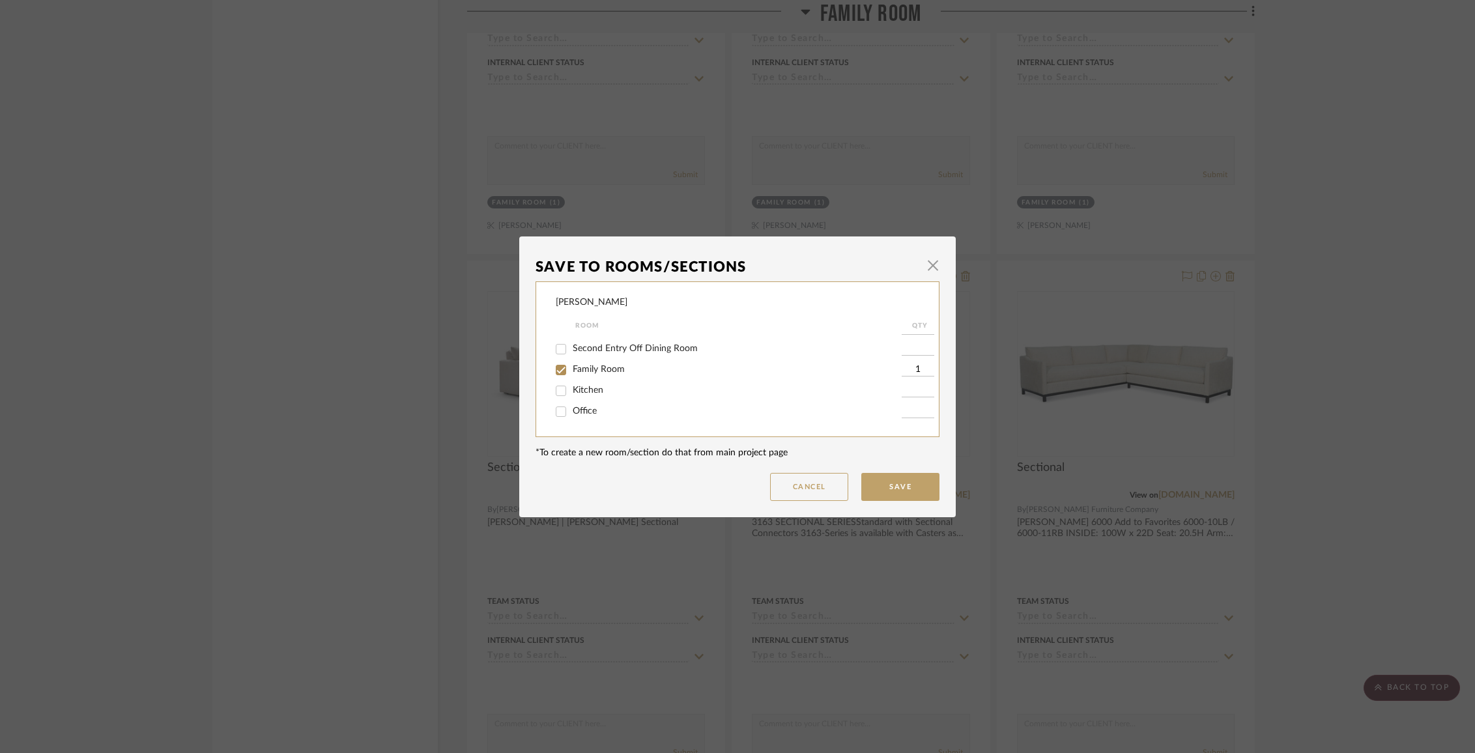
scroll to position [121, 0]
click at [600, 349] on span "Family Room" at bounding box center [599, 347] width 52 height 9
click at [572, 349] on input "Family Room" at bounding box center [561, 348] width 21 height 21
checkbox input "false"
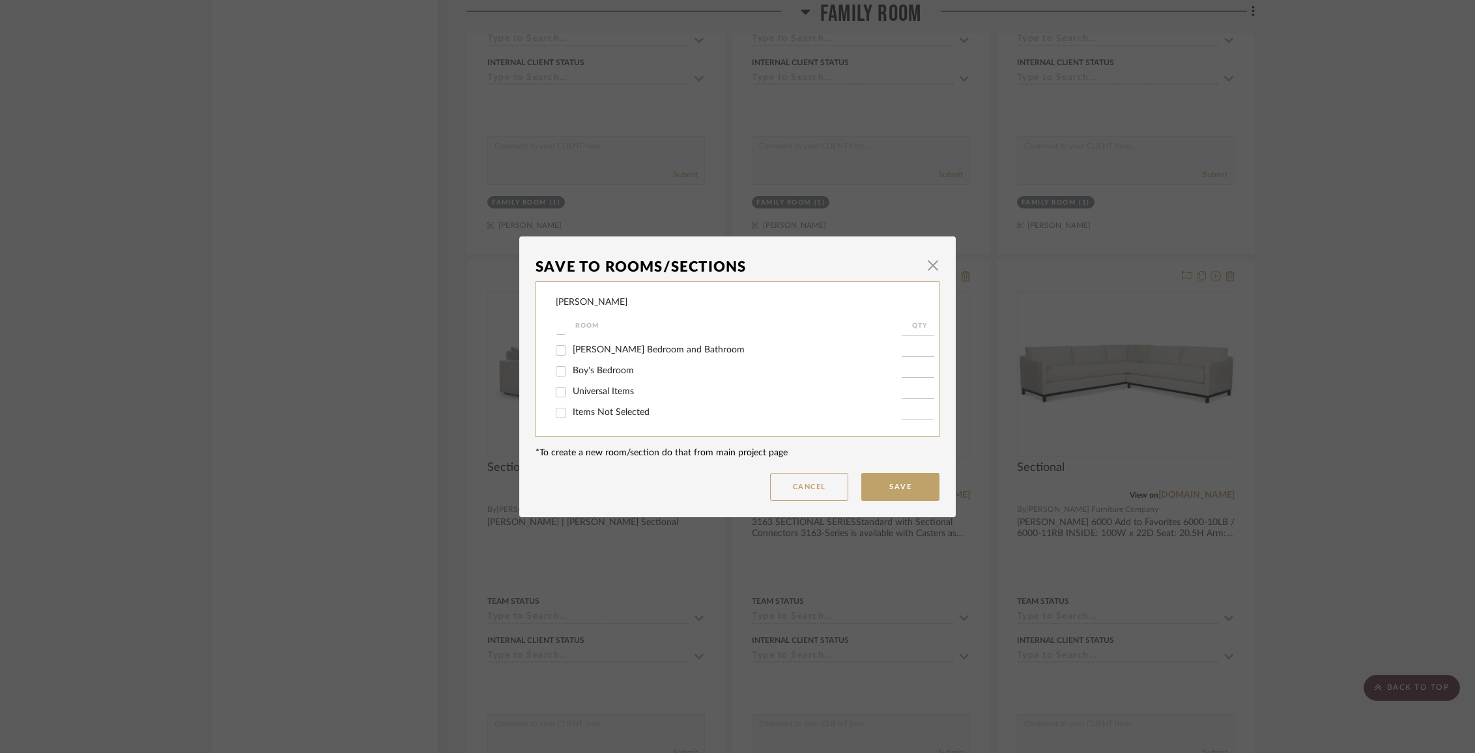
click at [601, 417] on span "Items Not Selected" at bounding box center [611, 412] width 77 height 9
click at [572, 418] on input "Items Not Selected" at bounding box center [561, 413] width 21 height 21
checkbox input "true"
type input "1"
click at [908, 494] on button "Save" at bounding box center [900, 487] width 78 height 28
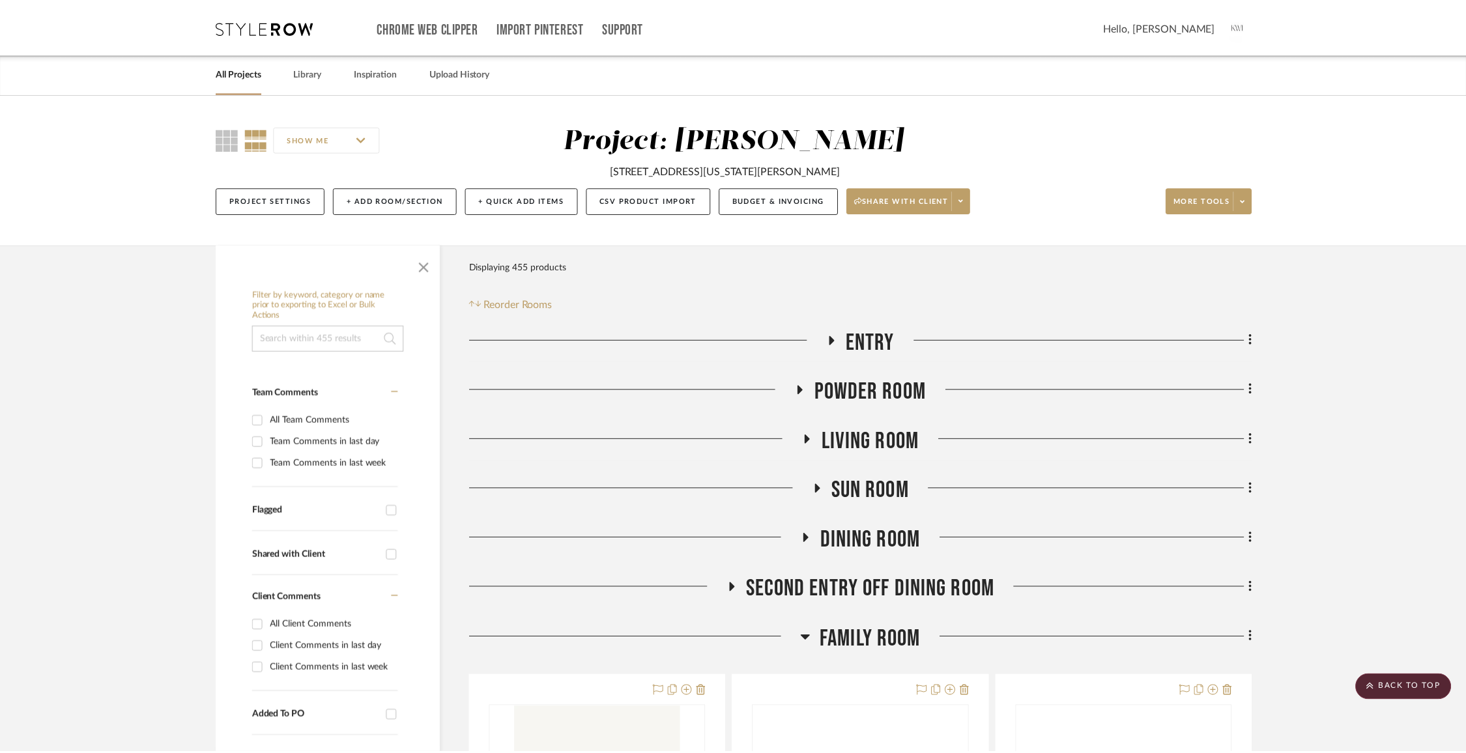
scroll to position [3305, 0]
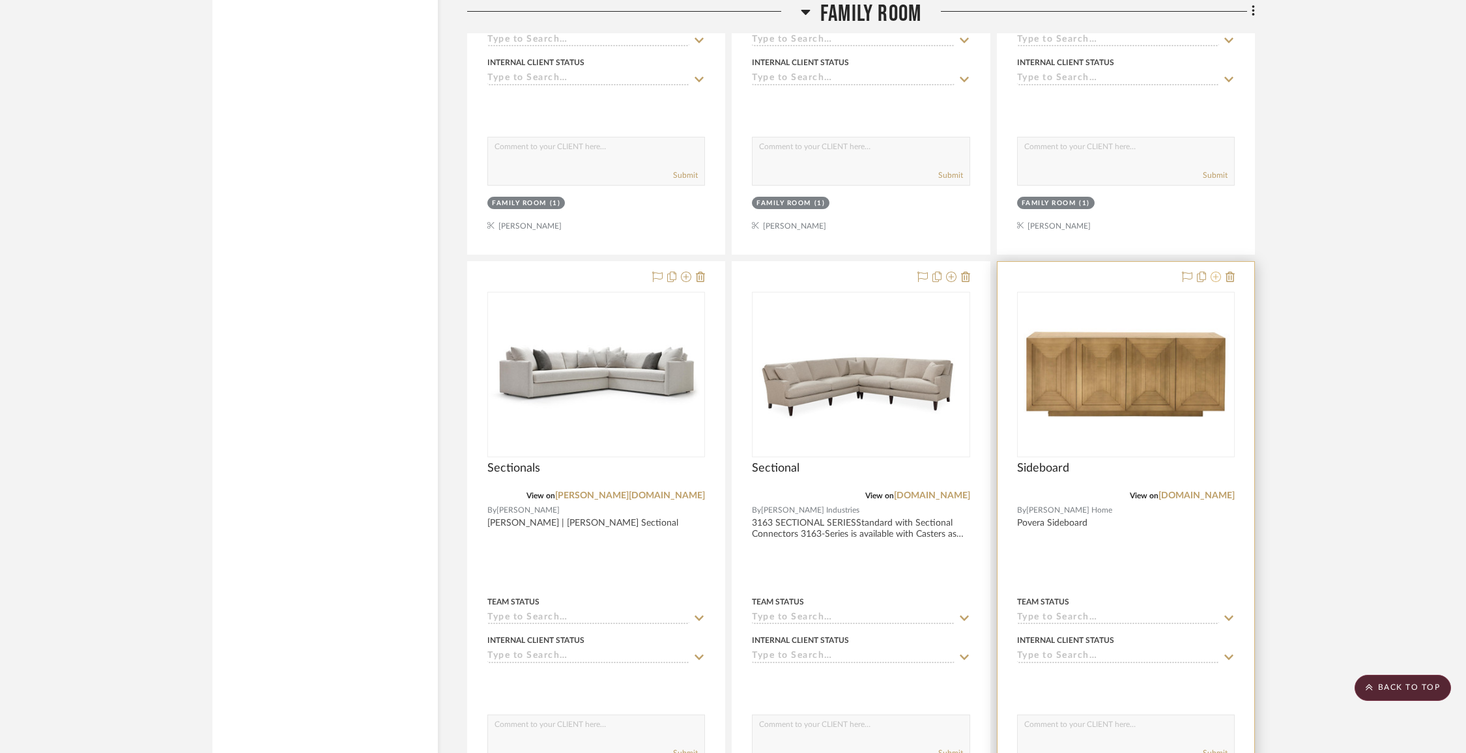
click at [1212, 272] on icon at bounding box center [1216, 277] width 10 height 10
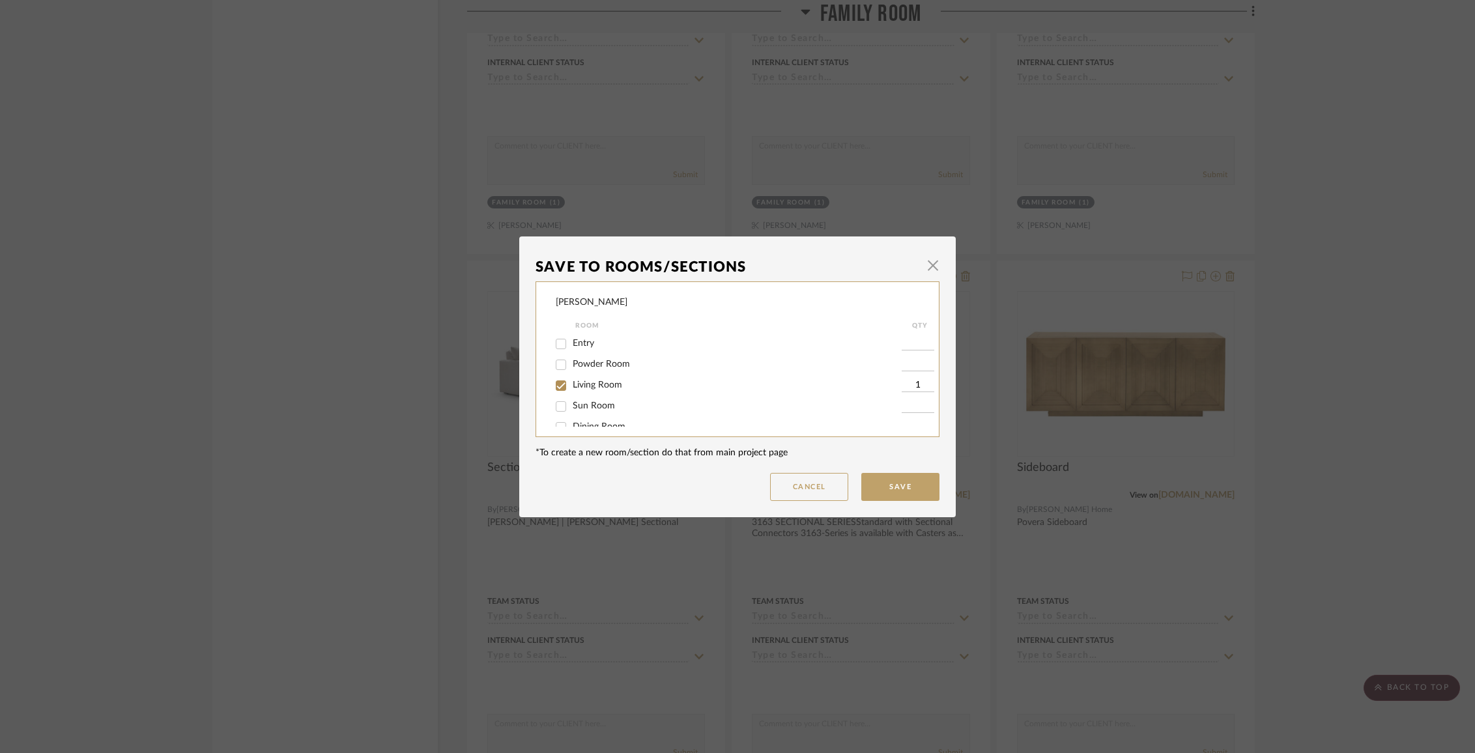
click at [583, 386] on span "Living Room" at bounding box center [598, 385] width 50 height 9
click at [572, 386] on input "Living Room" at bounding box center [561, 385] width 21 height 21
checkbox input "false"
click at [583, 412] on span "Items Not Selected" at bounding box center [611, 412] width 77 height 9
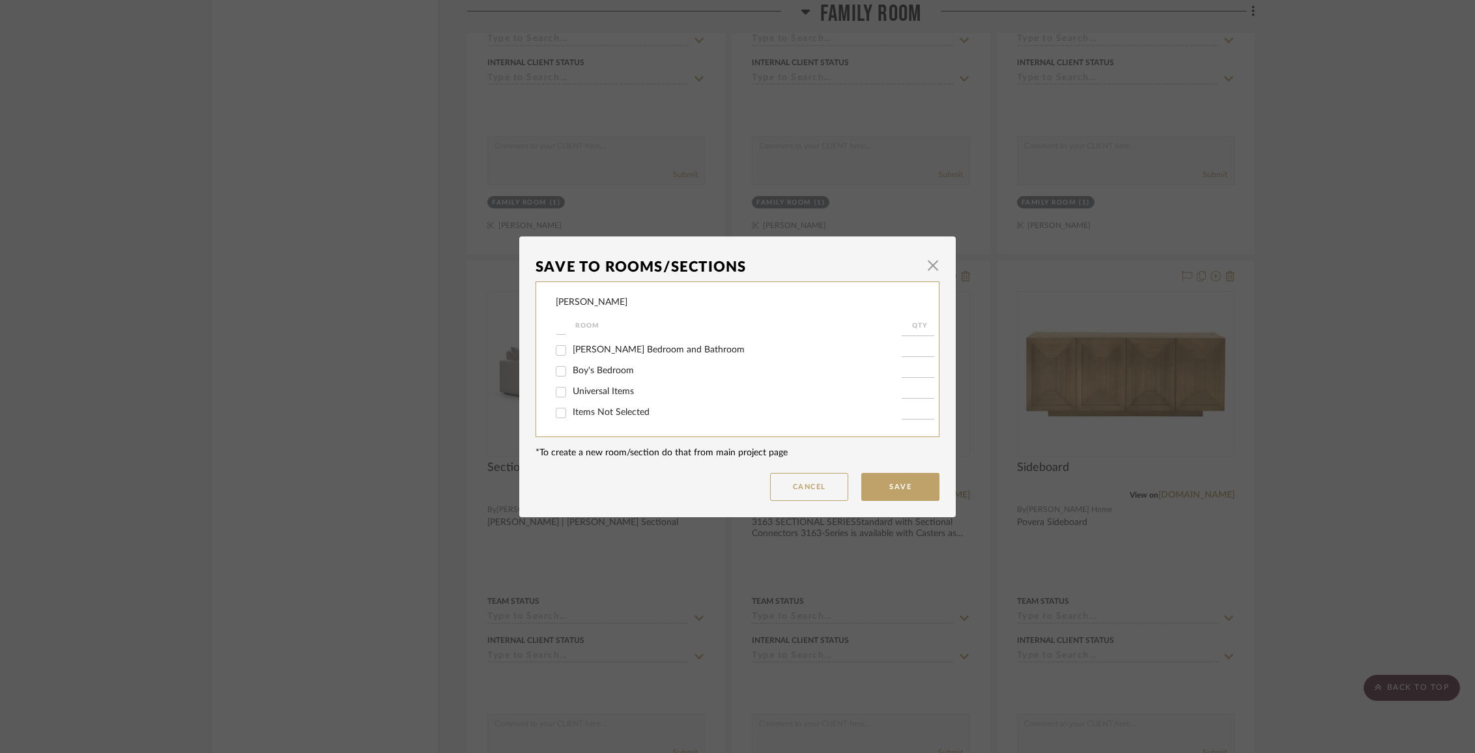
click at [572, 412] on input "Items Not Selected" at bounding box center [561, 413] width 21 height 21
checkbox input "true"
type input "1"
click at [609, 353] on span "Family Room" at bounding box center [599, 347] width 52 height 9
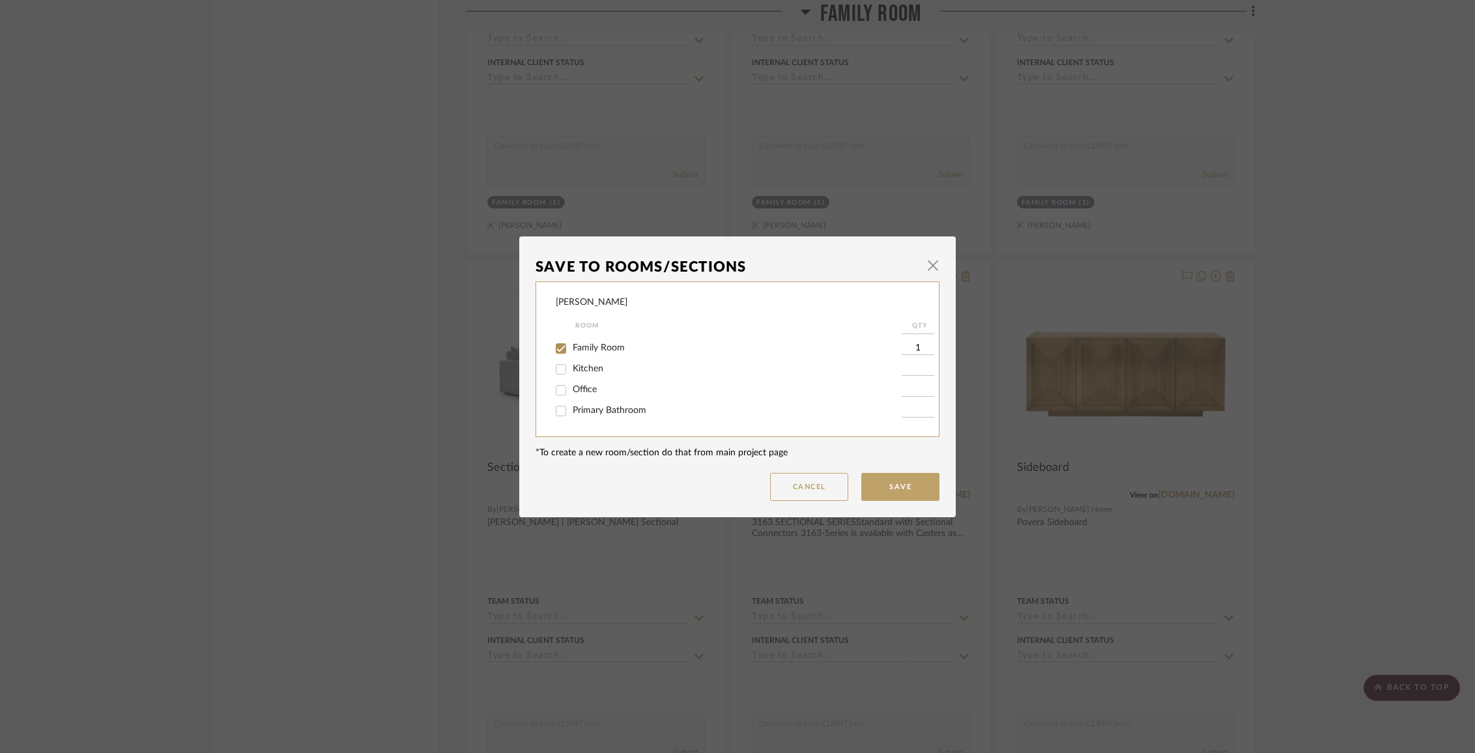
click at [572, 355] on input "Family Room" at bounding box center [561, 348] width 21 height 21
checkbox input "false"
click at [891, 489] on button "Save" at bounding box center [900, 487] width 78 height 28
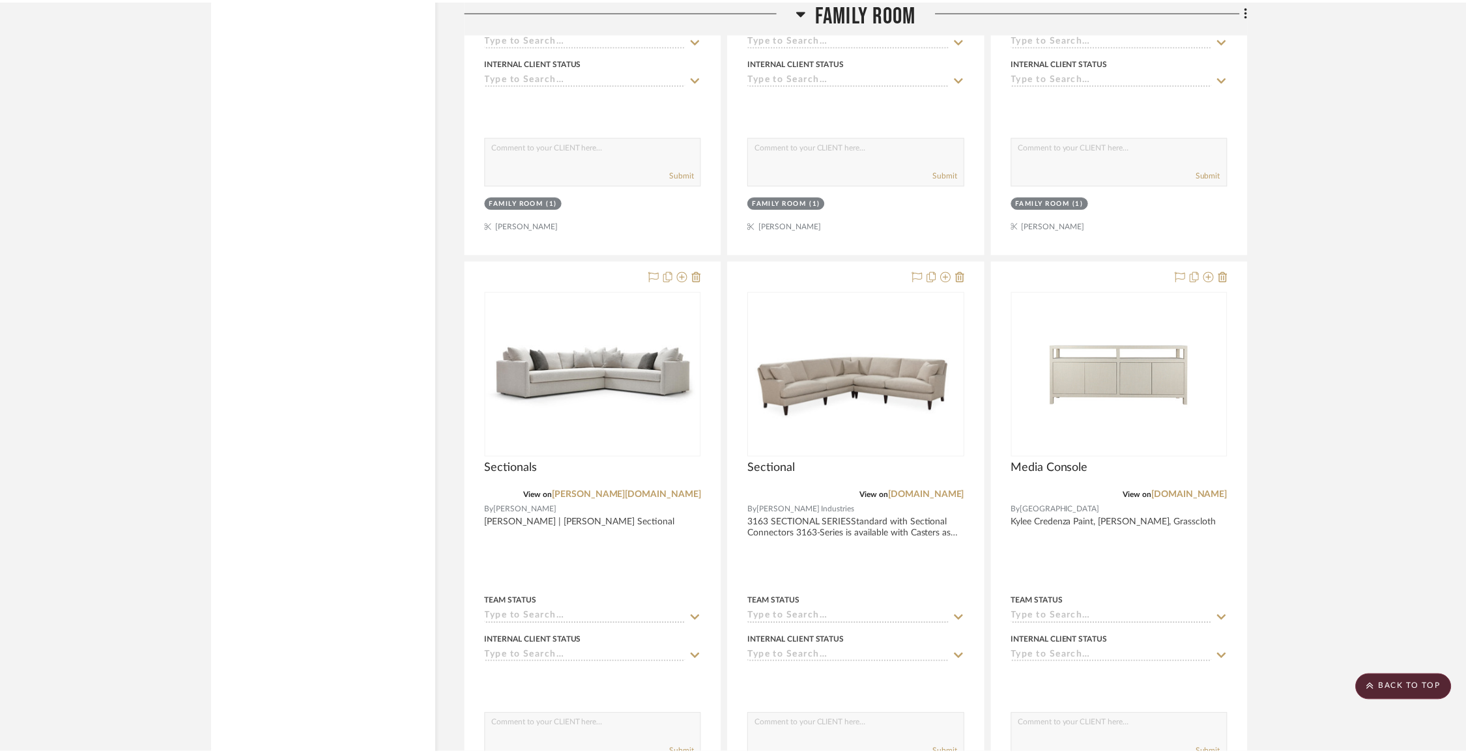
scroll to position [3305, 0]
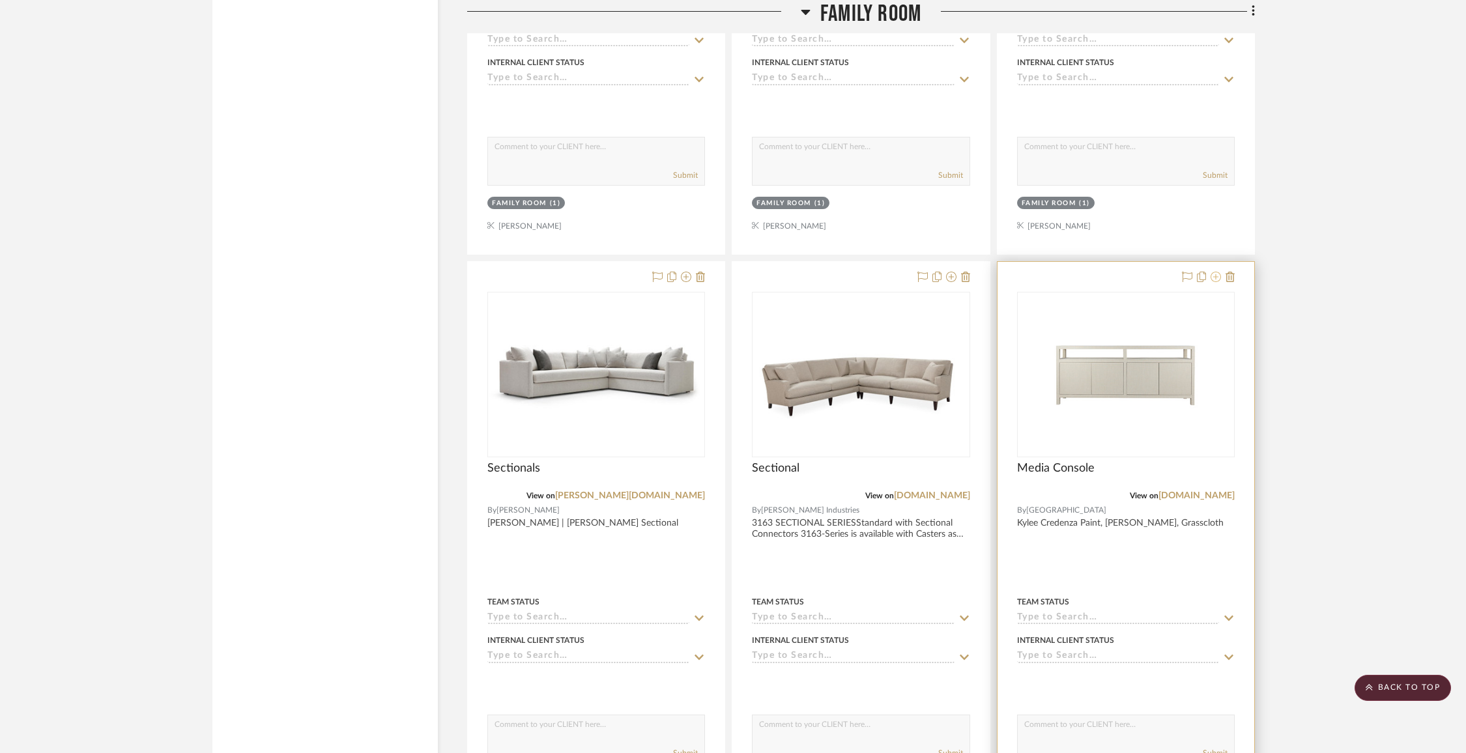
click at [1220, 272] on icon at bounding box center [1216, 277] width 10 height 10
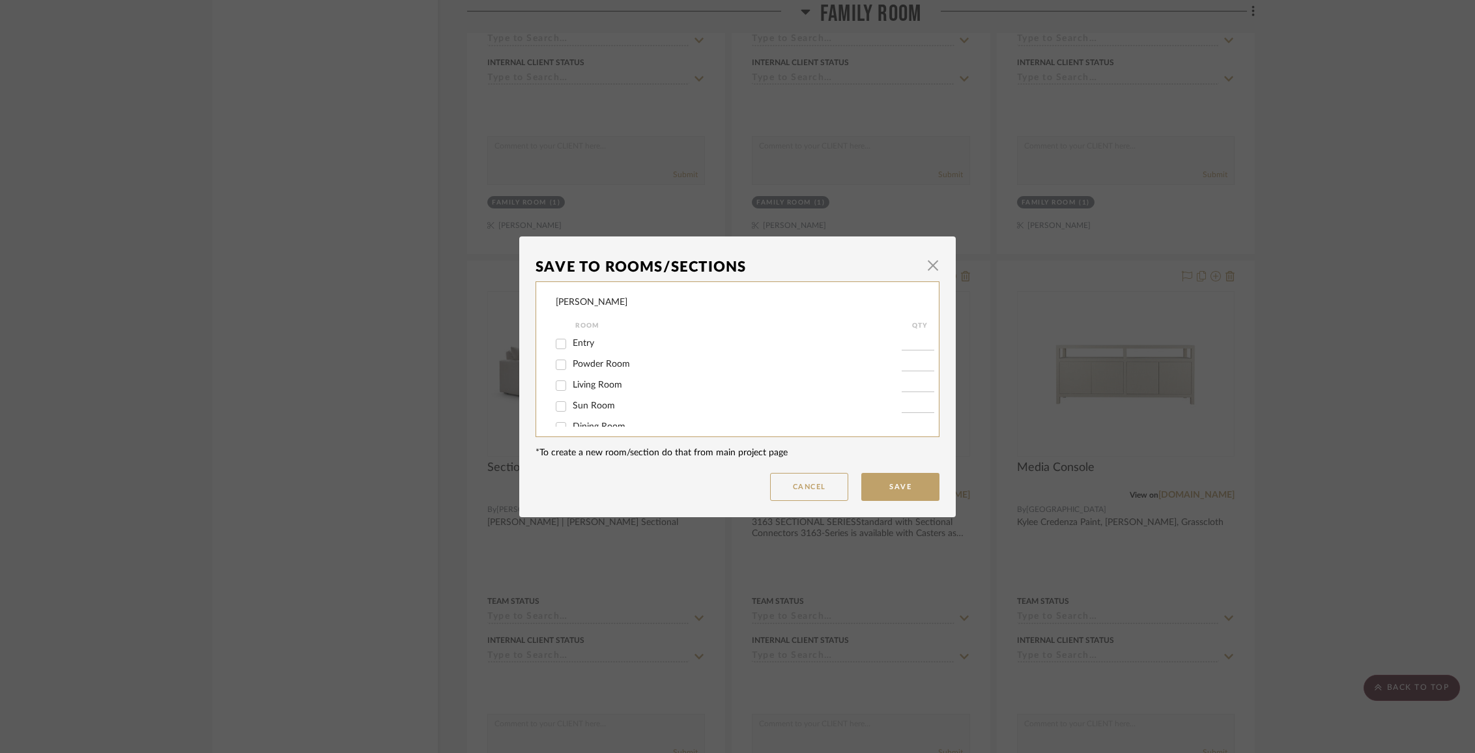
scroll to position [81, 0]
click at [605, 392] on span "Family Room" at bounding box center [599, 387] width 52 height 9
click at [572, 394] on input "Family Room" at bounding box center [561, 388] width 21 height 21
checkbox input "false"
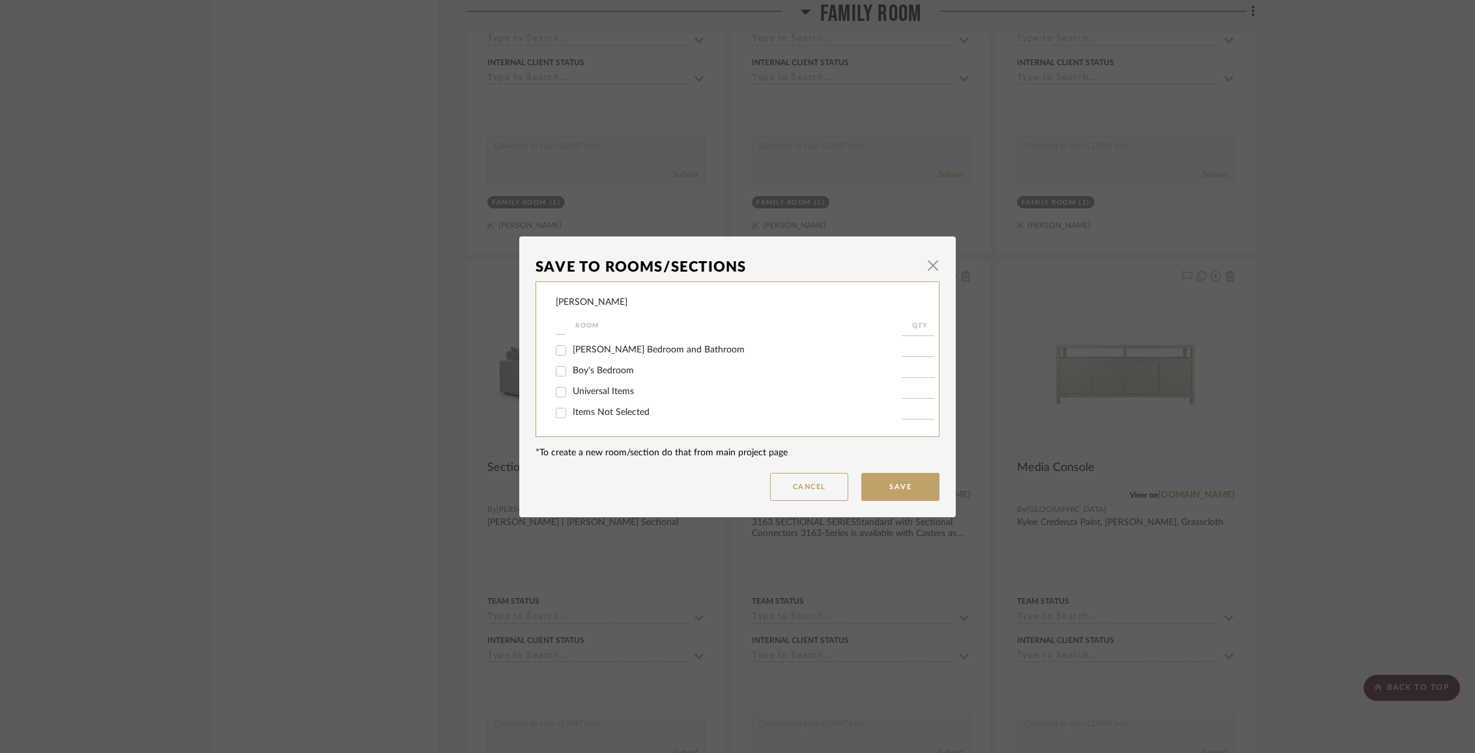
click at [603, 409] on span "Items Not Selected" at bounding box center [611, 412] width 77 height 9
click at [572, 409] on input "Items Not Selected" at bounding box center [561, 413] width 21 height 21
checkbox input "true"
type input "1"
click at [871, 486] on button "Save" at bounding box center [900, 487] width 78 height 28
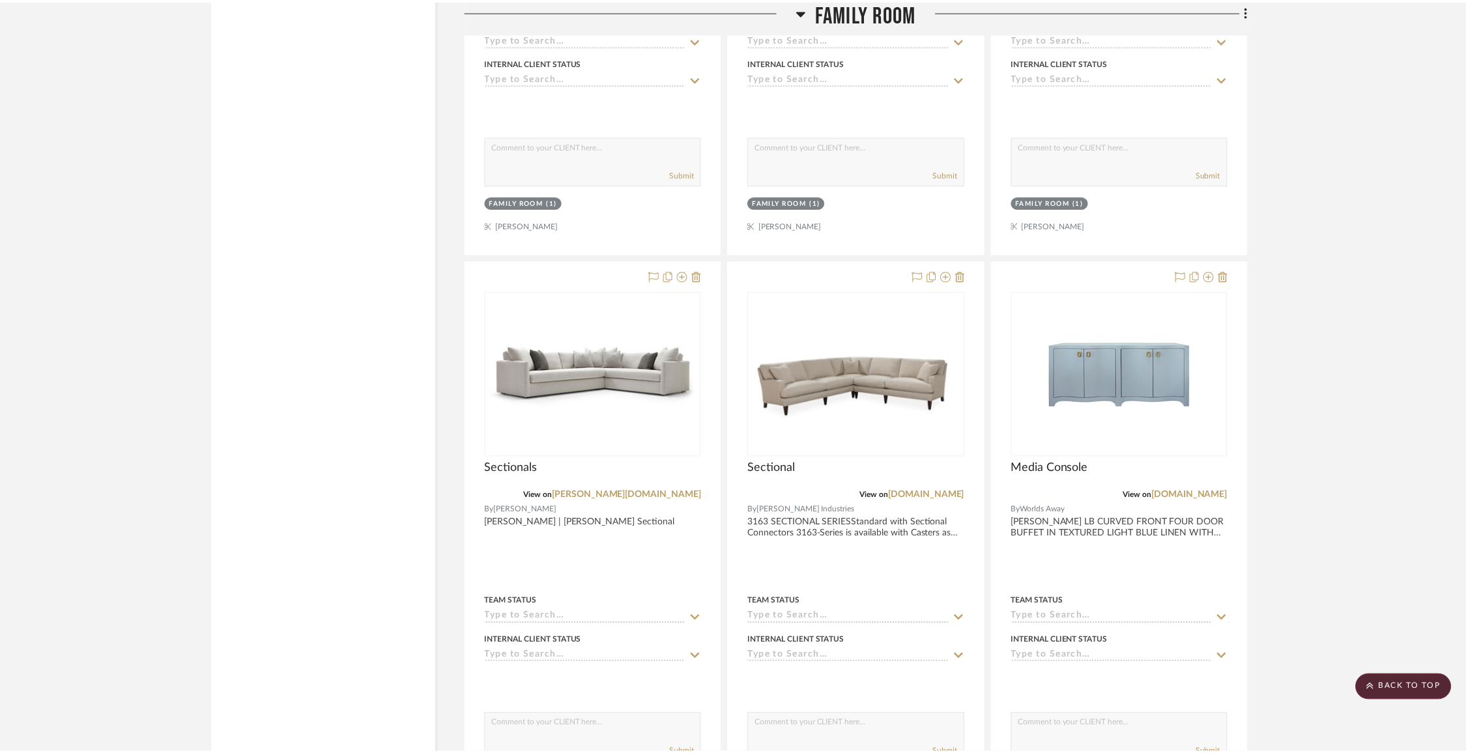
scroll to position [3305, 0]
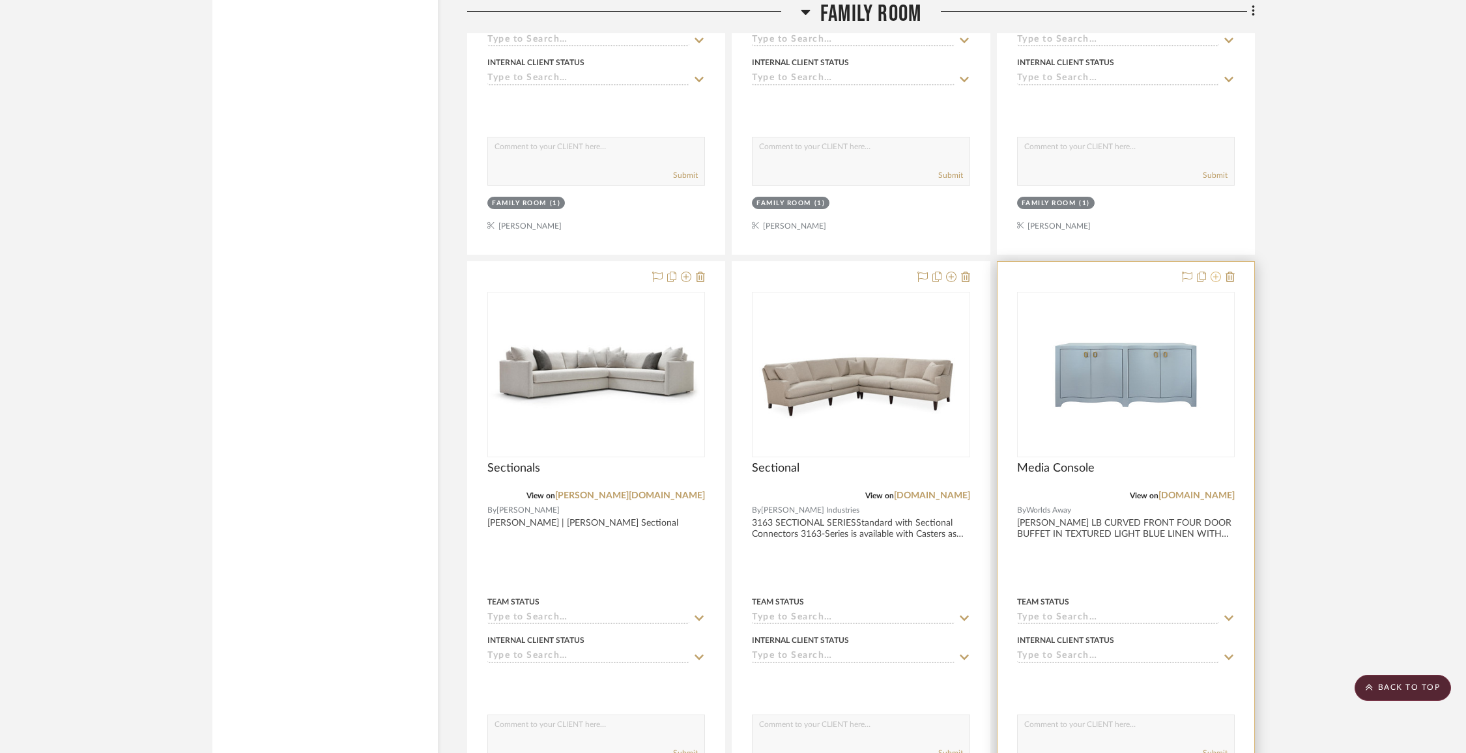
click at [1214, 276] on fa-icon at bounding box center [1216, 277] width 10 height 10
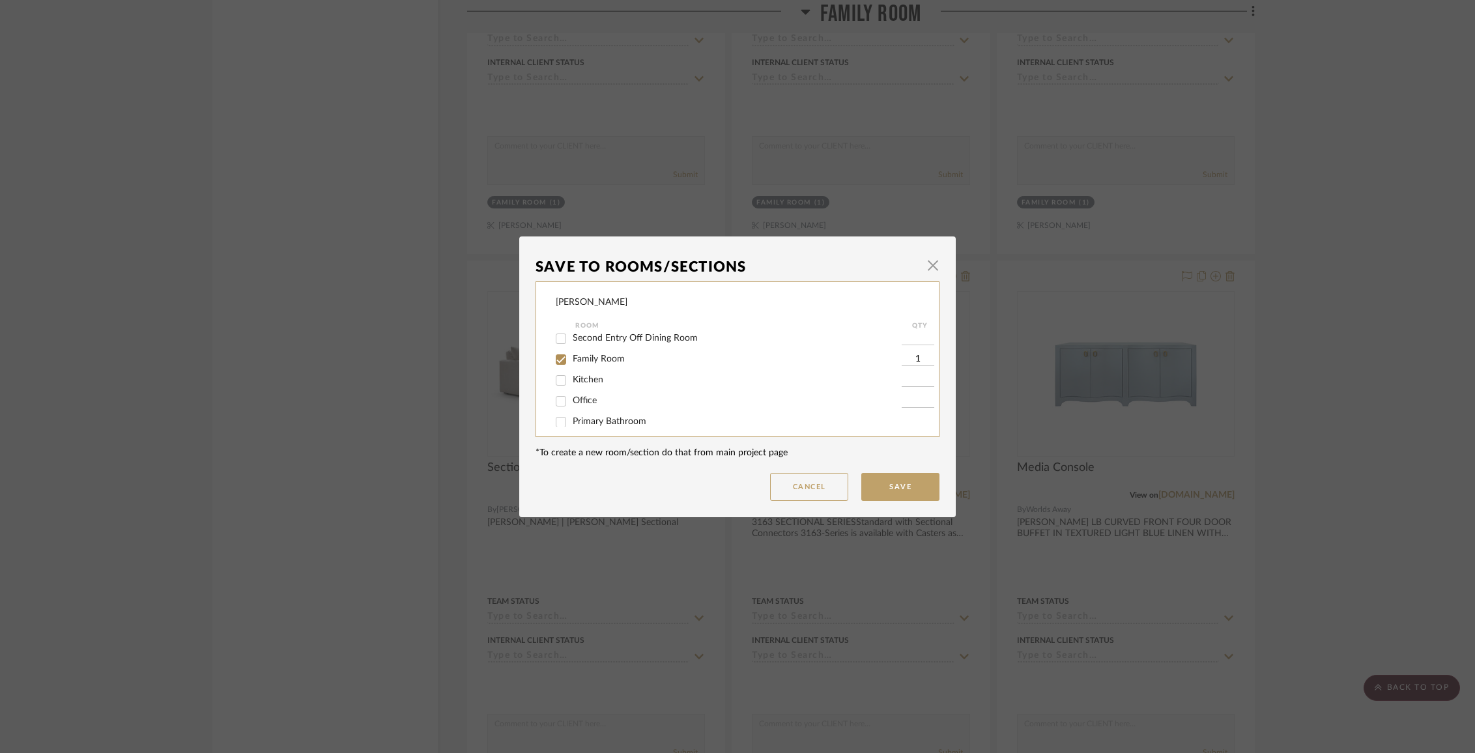
scroll to position [113, 0]
click at [590, 360] on span "Family Room" at bounding box center [599, 355] width 52 height 9
click at [572, 364] on input "Family Room" at bounding box center [561, 355] width 21 height 21
checkbox input "false"
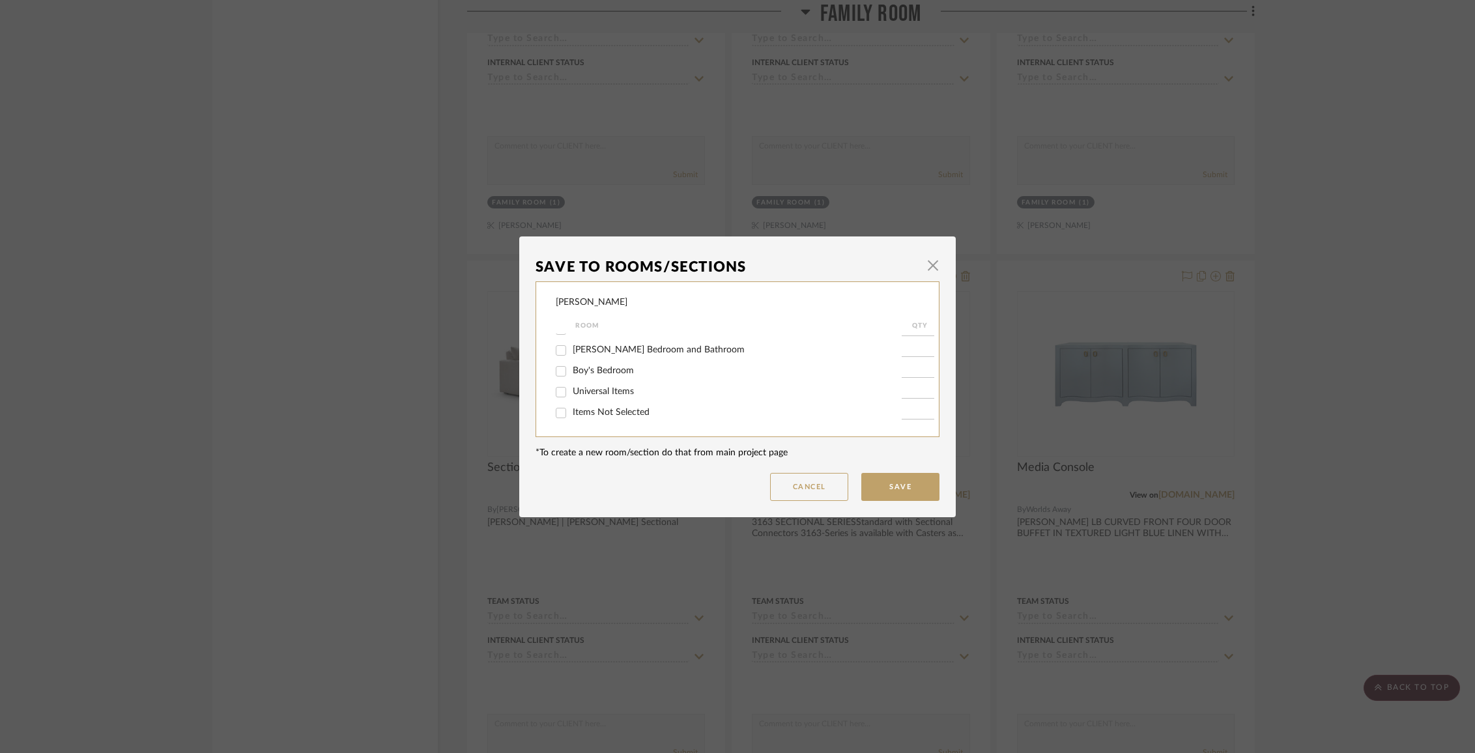
click at [583, 415] on span "Items Not Selected" at bounding box center [611, 412] width 77 height 9
click at [572, 415] on input "Items Not Selected" at bounding box center [561, 413] width 21 height 21
checkbox input "true"
type input "1"
click at [901, 482] on button "Save" at bounding box center [900, 487] width 78 height 28
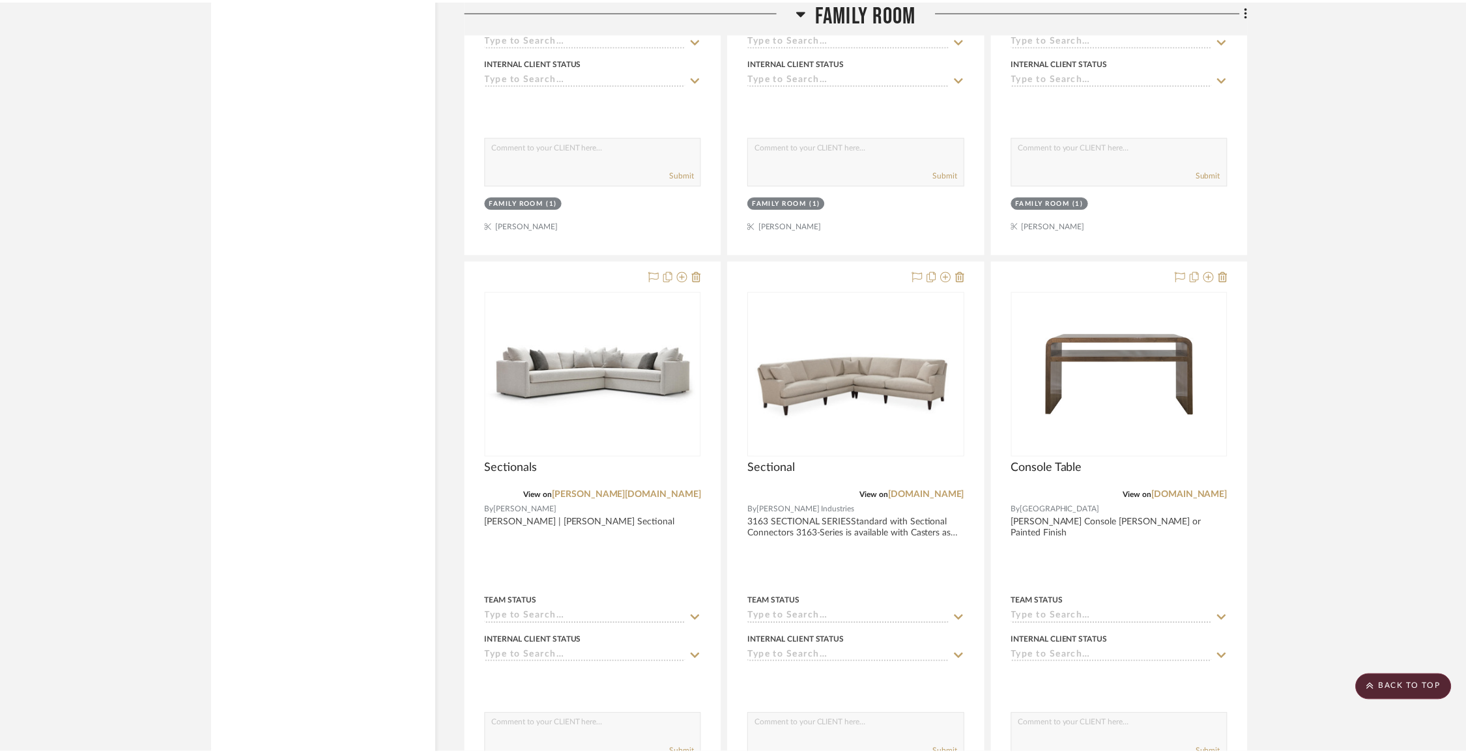
scroll to position [3305, 0]
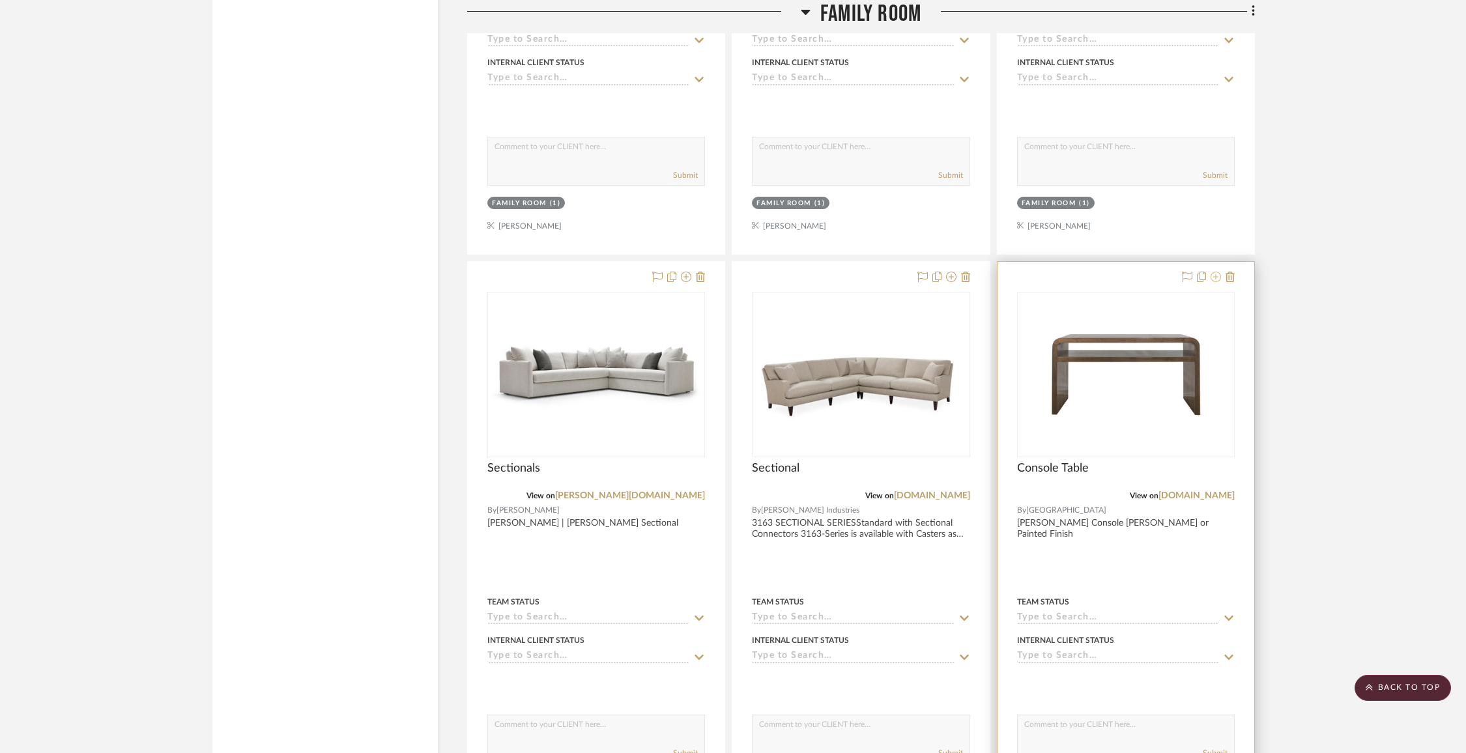
click at [1215, 274] on icon at bounding box center [1216, 277] width 10 height 10
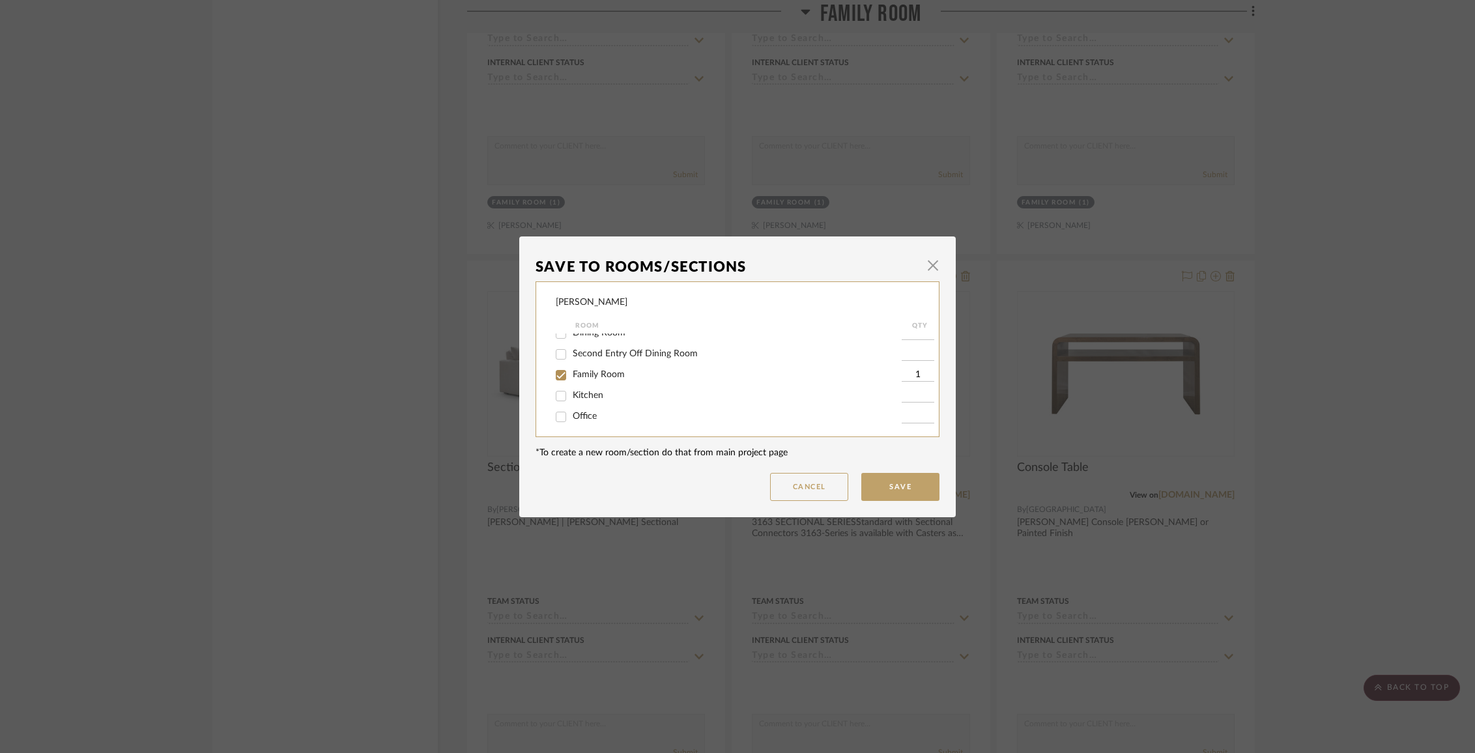
click at [603, 378] on span "Family Room" at bounding box center [599, 374] width 52 height 9
click at [572, 378] on input "Family Room" at bounding box center [561, 375] width 21 height 21
checkbox input "false"
click at [598, 415] on span "Items Not Selected" at bounding box center [611, 412] width 77 height 9
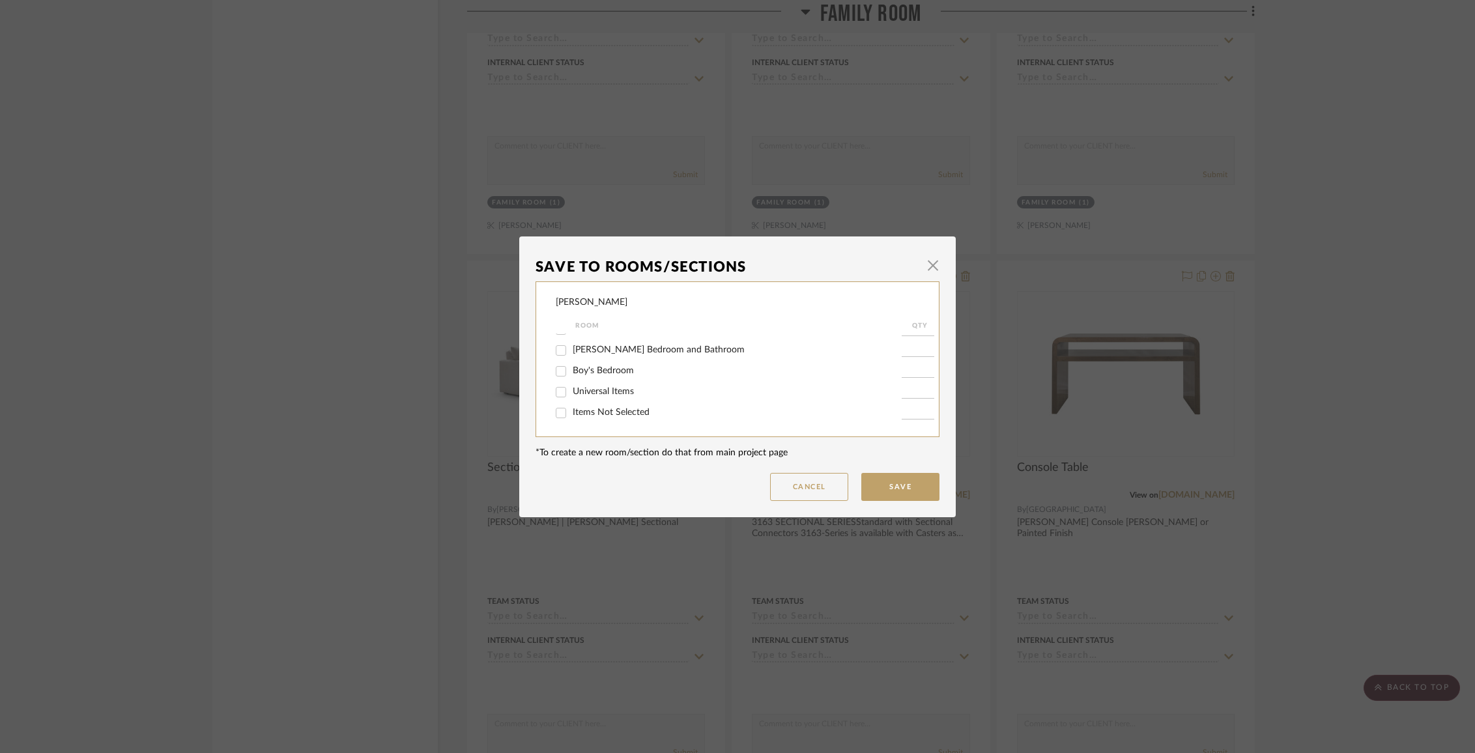
click at [572, 415] on input "Items Not Selected" at bounding box center [561, 413] width 21 height 21
checkbox input "true"
type input "1"
click at [909, 493] on button "Save" at bounding box center [900, 487] width 78 height 28
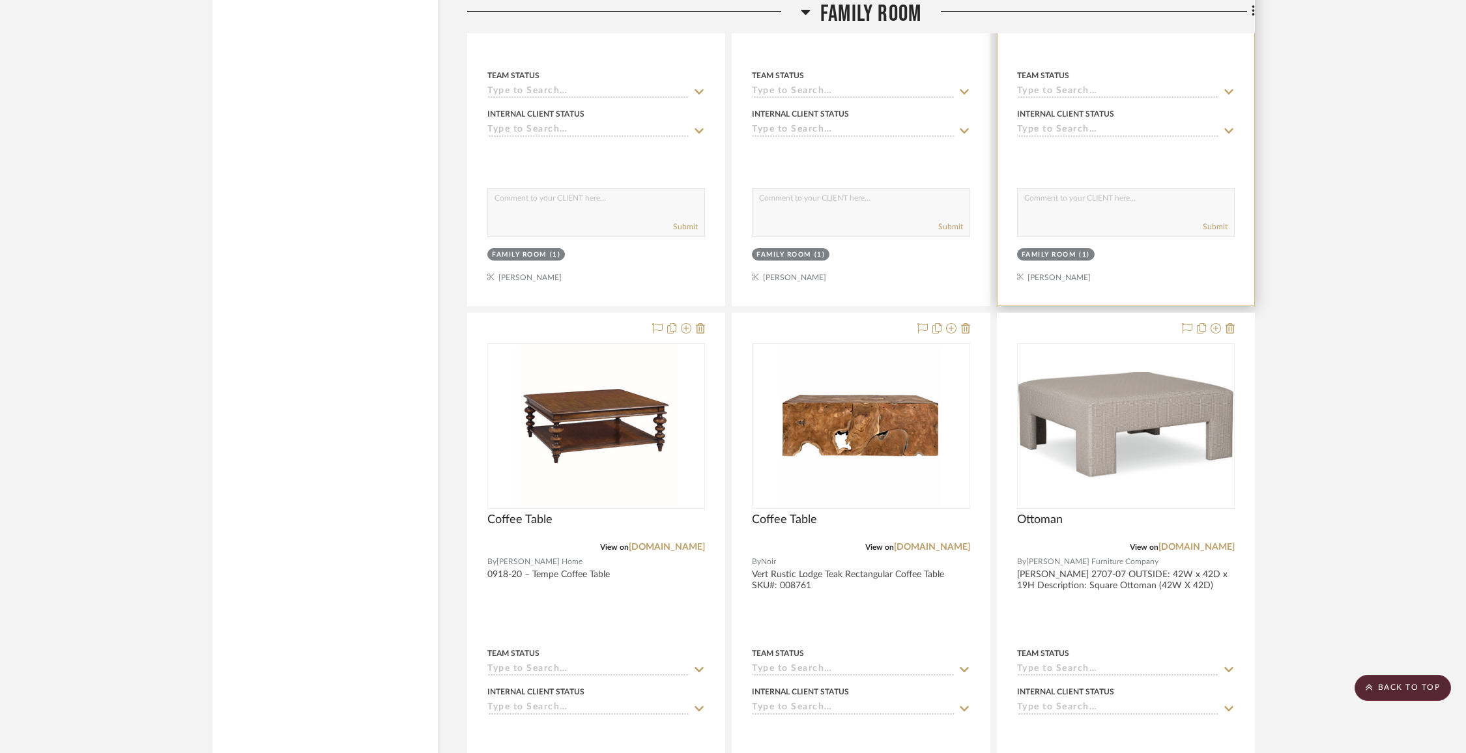
scroll to position [3871, 0]
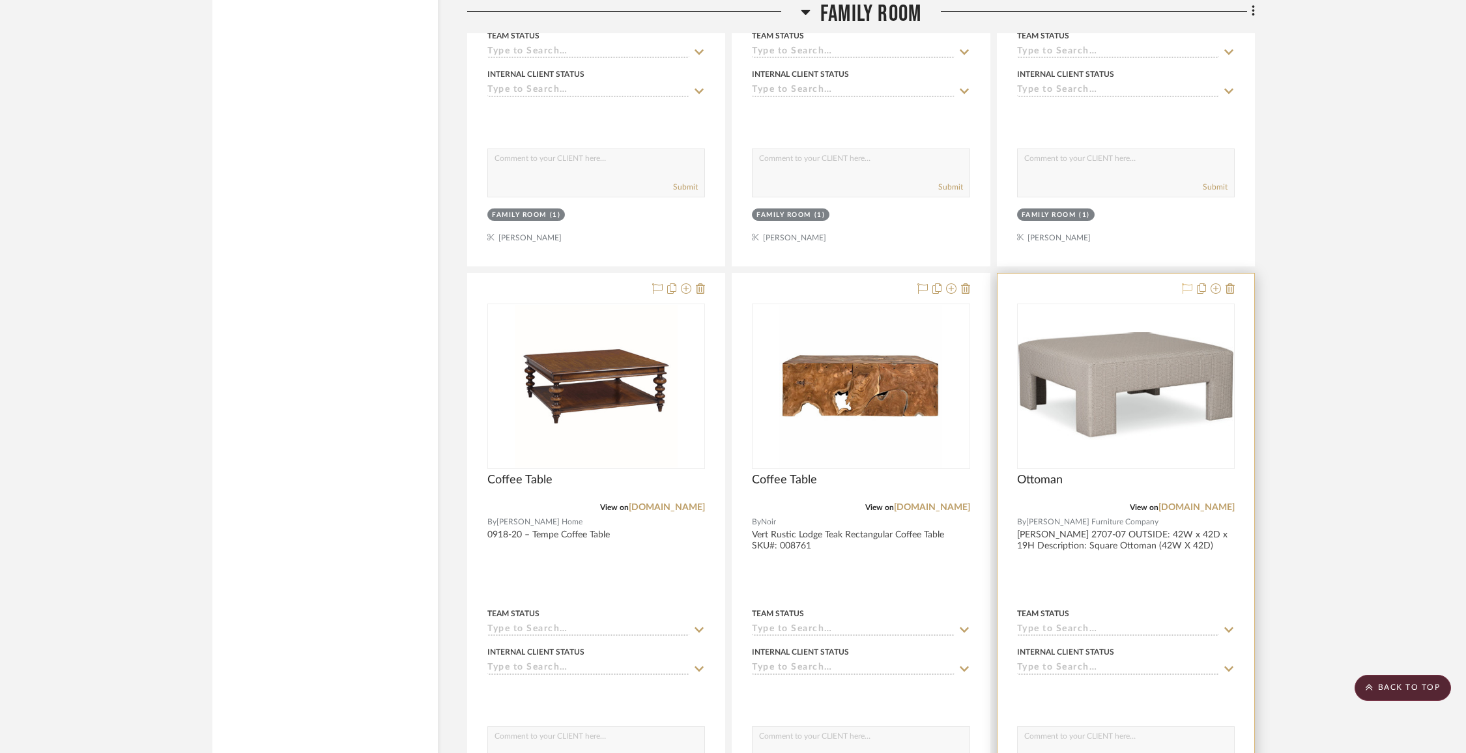
click at [1184, 283] on icon at bounding box center [1187, 288] width 10 height 10
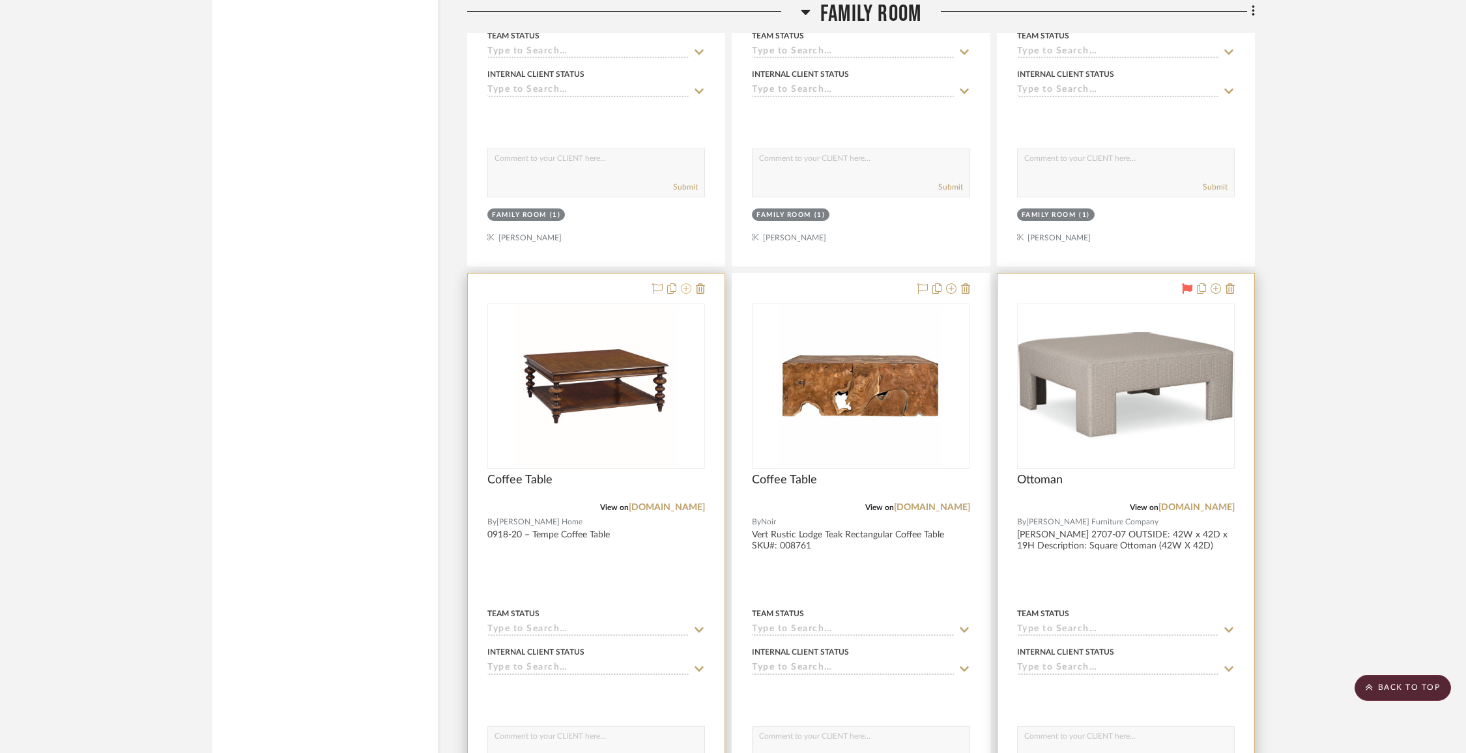
click at [686, 283] on icon at bounding box center [686, 288] width 10 height 10
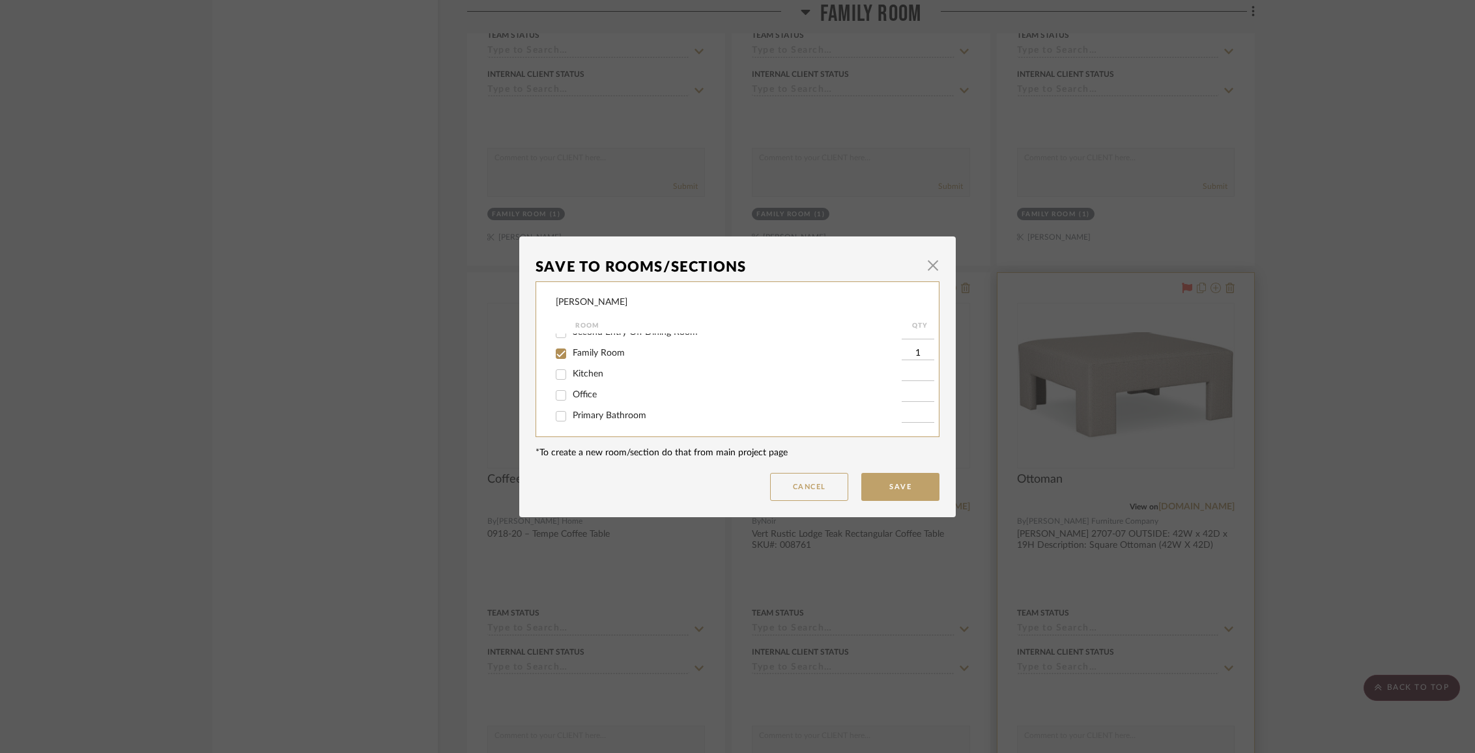
click at [585, 357] on span "Family Room" at bounding box center [599, 353] width 52 height 9
click at [572, 357] on input "Family Room" at bounding box center [561, 353] width 21 height 21
checkbox input "false"
click at [604, 416] on span "Items Not Selected" at bounding box center [611, 412] width 77 height 9
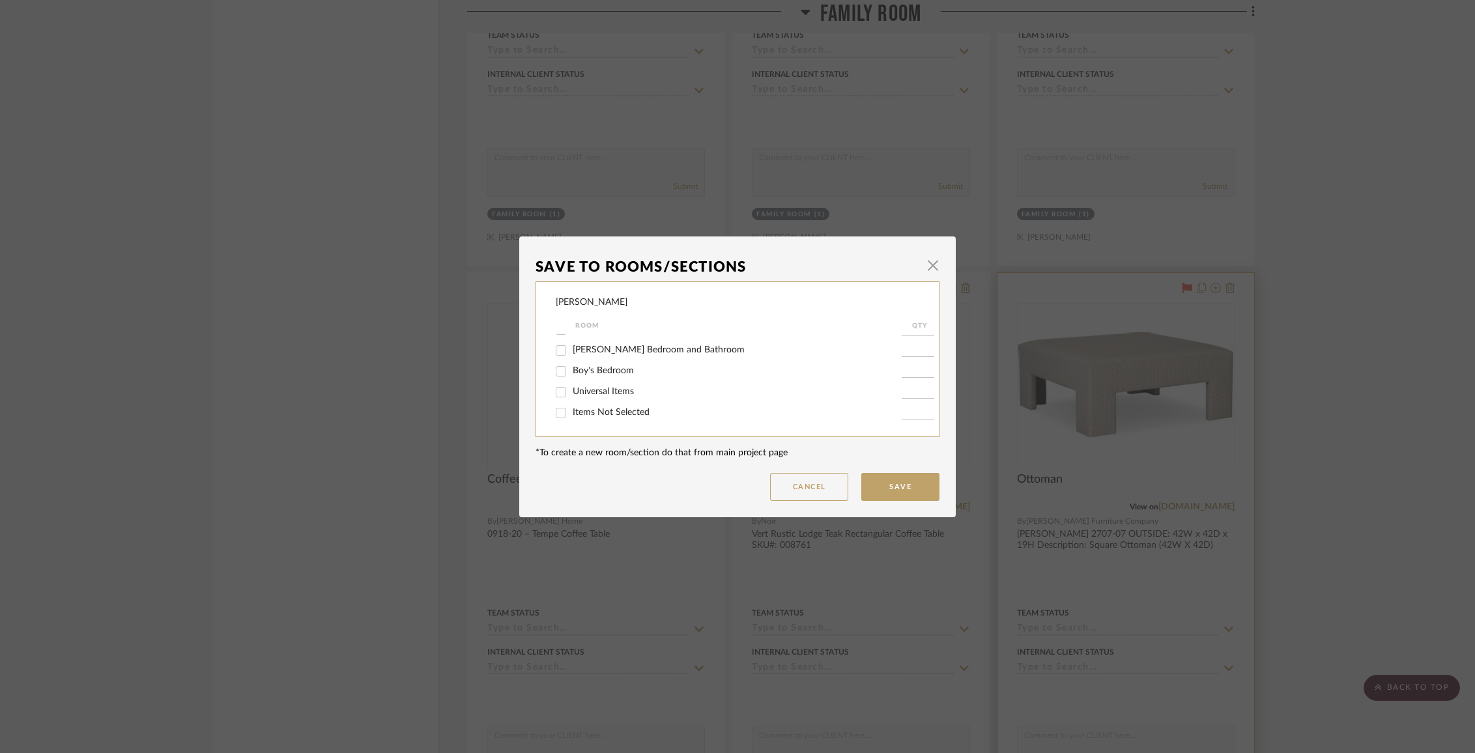
click at [572, 416] on input "Items Not Selected" at bounding box center [561, 413] width 21 height 21
checkbox input "true"
type input "1"
click at [924, 488] on button "Save" at bounding box center [900, 487] width 78 height 28
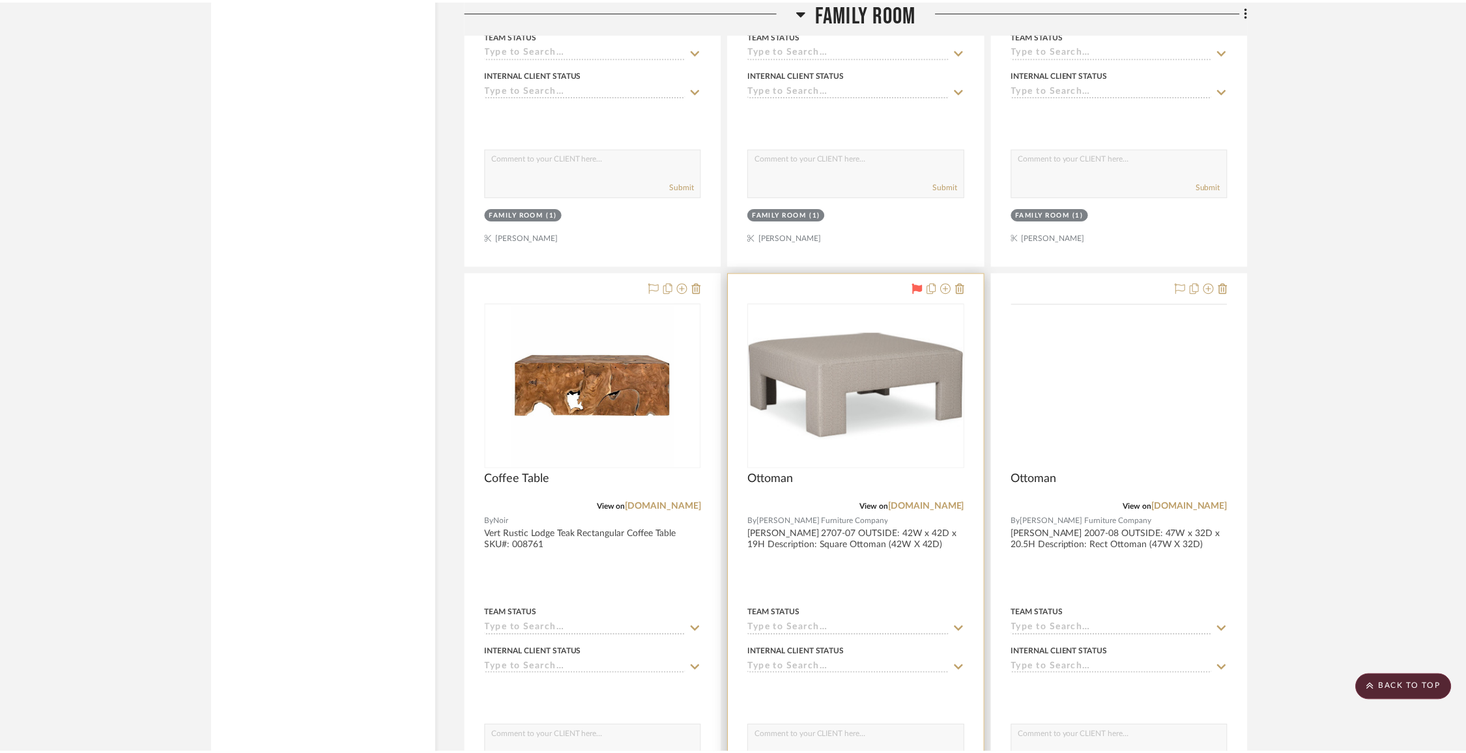
scroll to position [3871, 0]
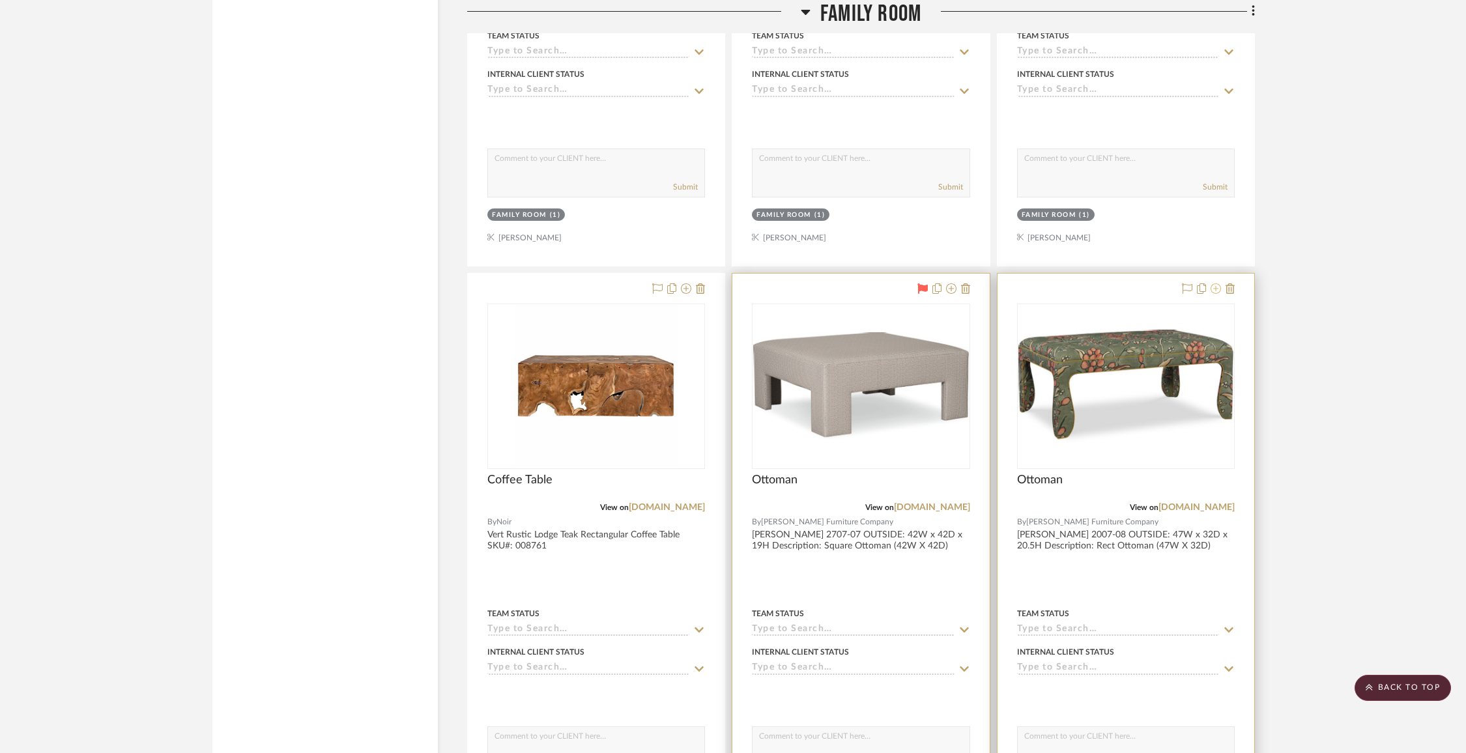
click at [1218, 283] on icon at bounding box center [1216, 288] width 10 height 10
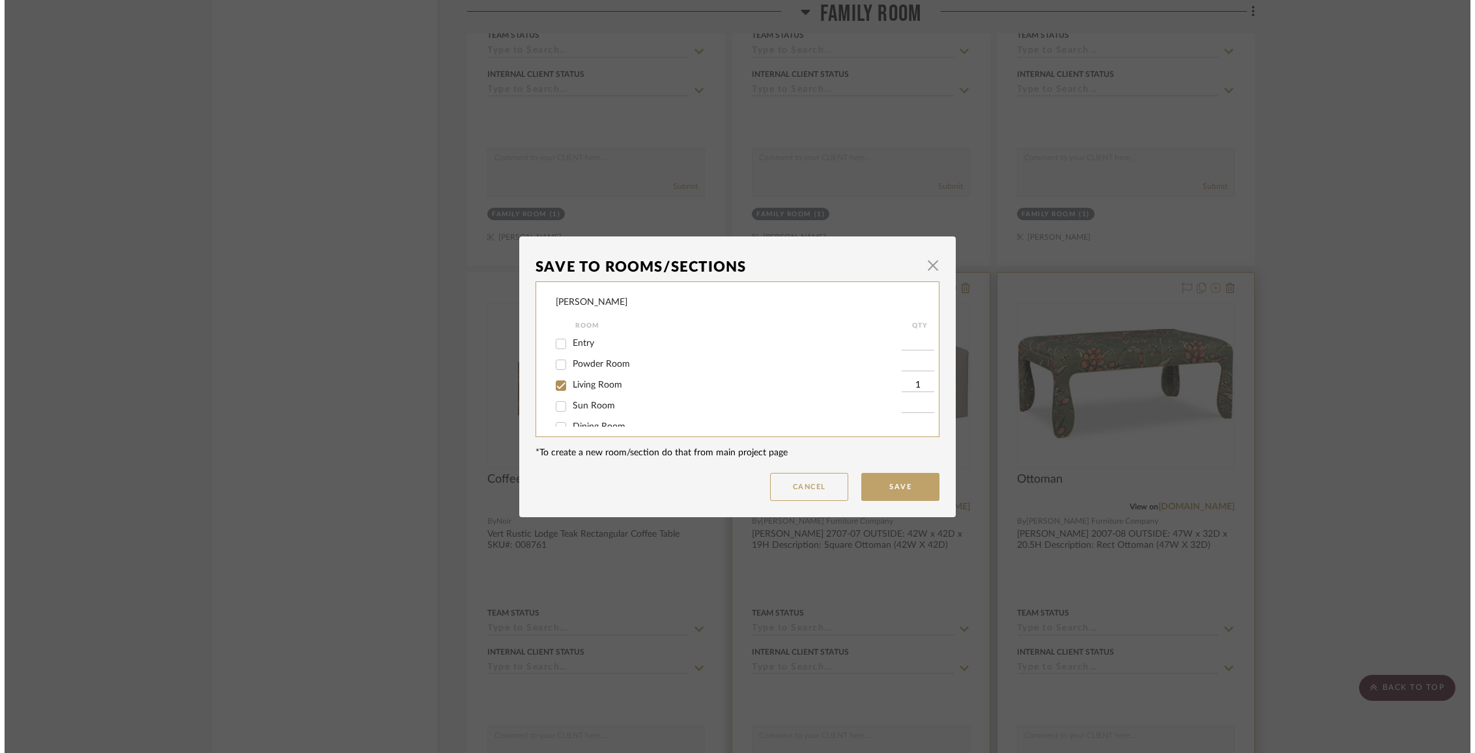
scroll to position [0, 0]
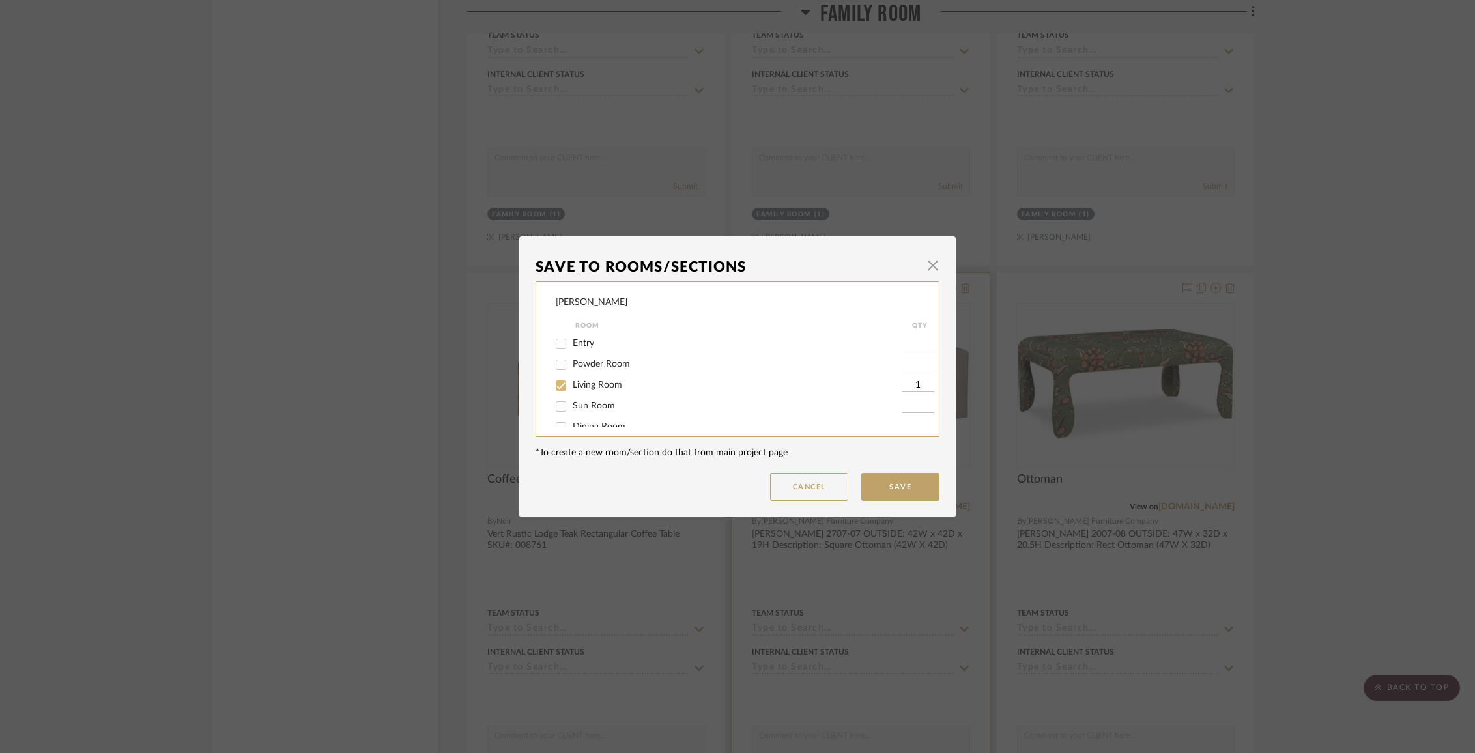
click at [567, 390] on div at bounding box center [561, 385] width 21 height 21
checkbox input "false"
click at [575, 361] on span "Family Room" at bounding box center [599, 356] width 52 height 9
click at [572, 365] on input "Family Room" at bounding box center [561, 357] width 21 height 21
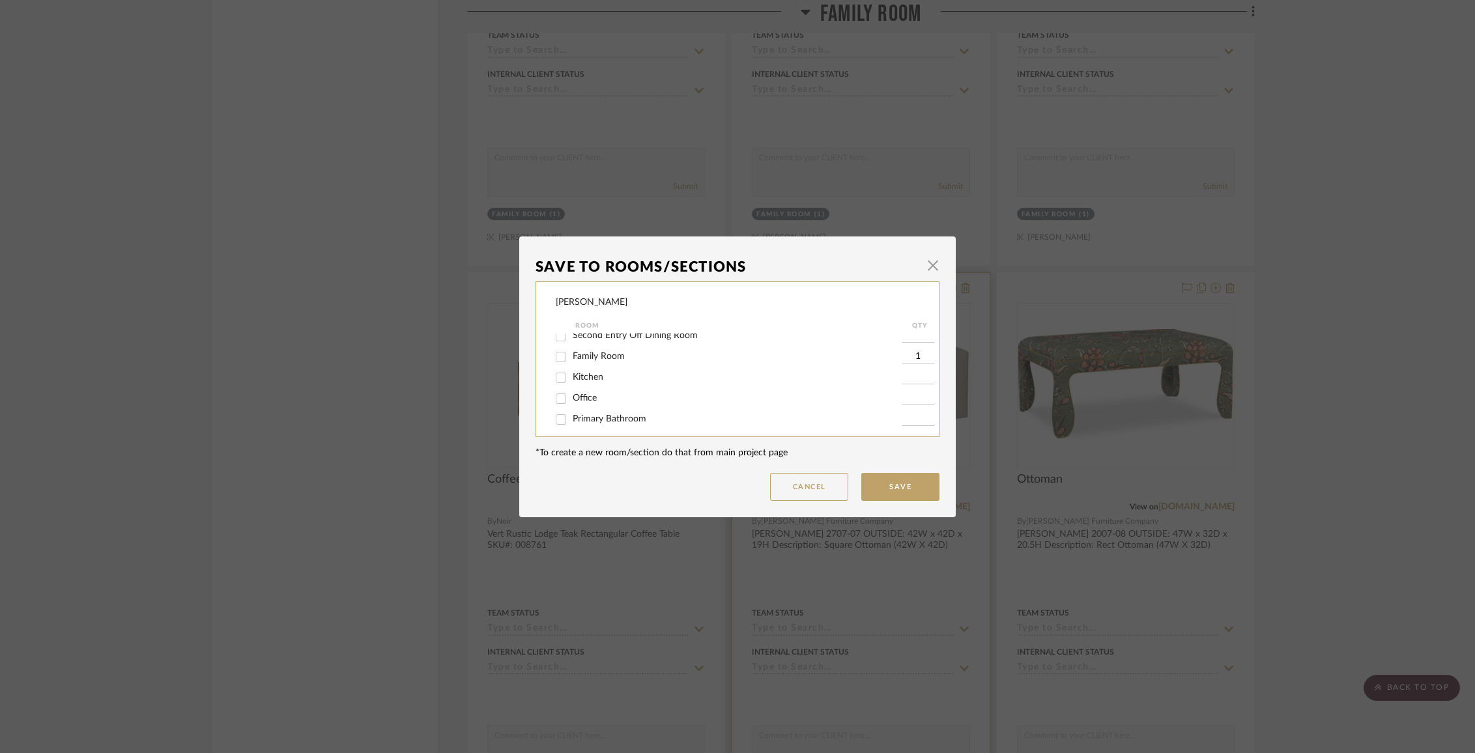
checkbox input "false"
click at [587, 413] on span "Items Not Selected" at bounding box center [611, 412] width 77 height 9
click at [572, 413] on input "Items Not Selected" at bounding box center [561, 413] width 21 height 21
checkbox input "true"
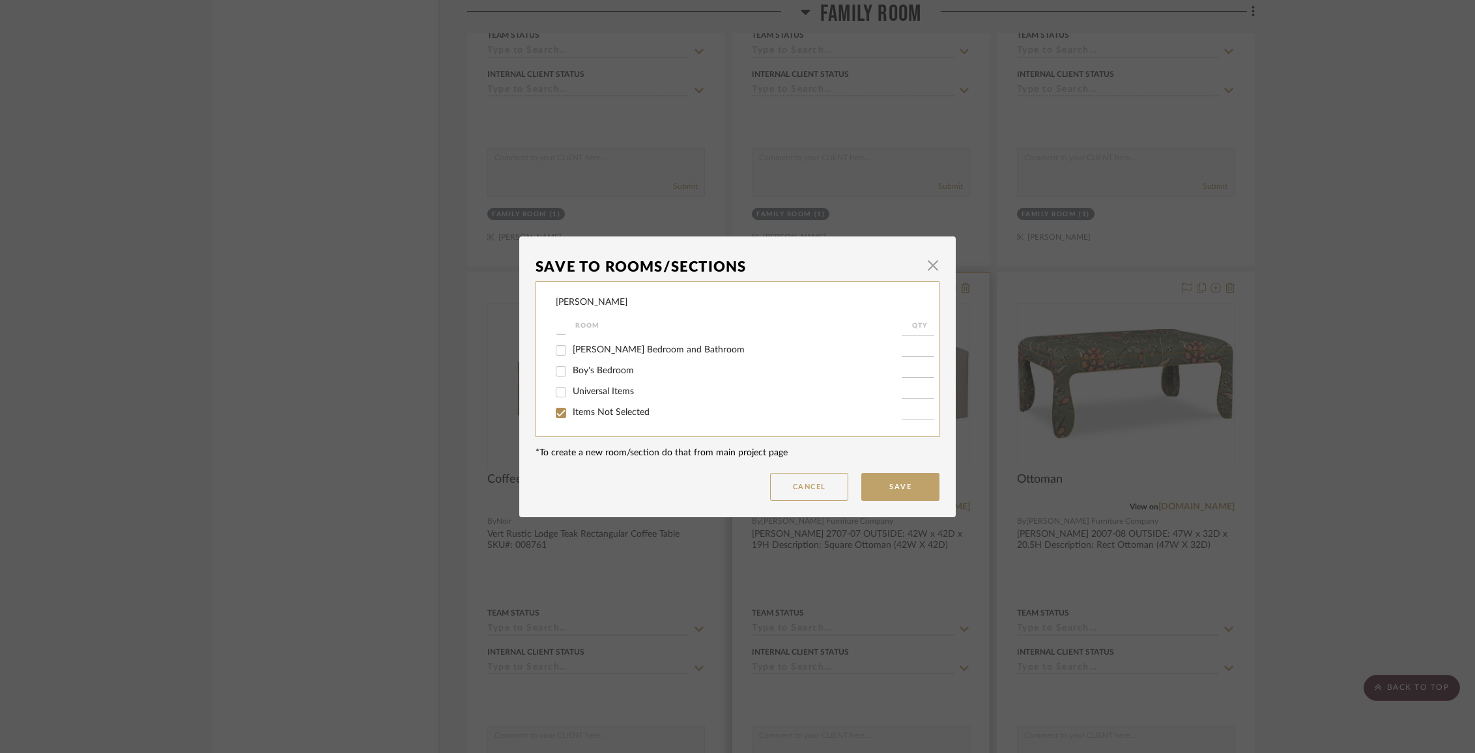
type input "1"
click at [890, 493] on button "Save" at bounding box center [900, 487] width 78 height 28
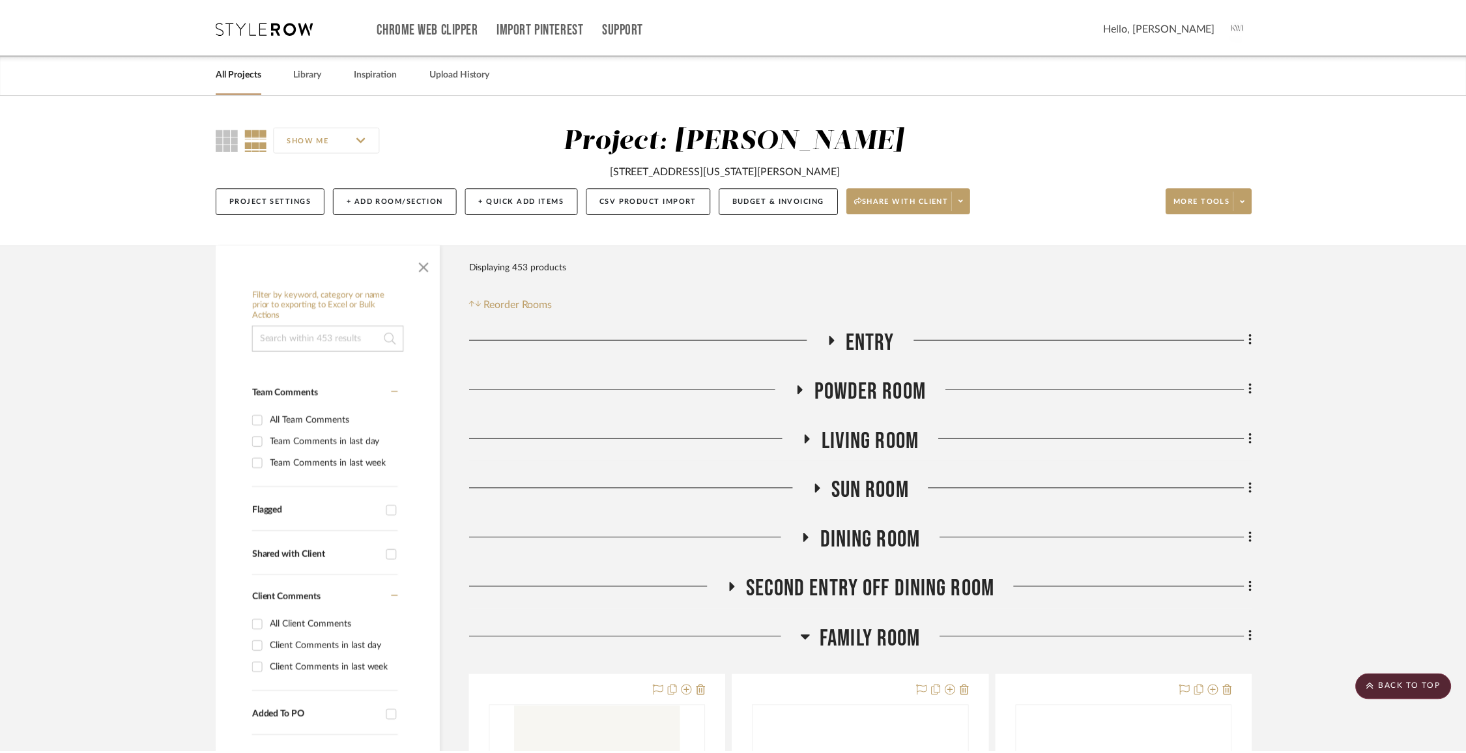
scroll to position [3871, 0]
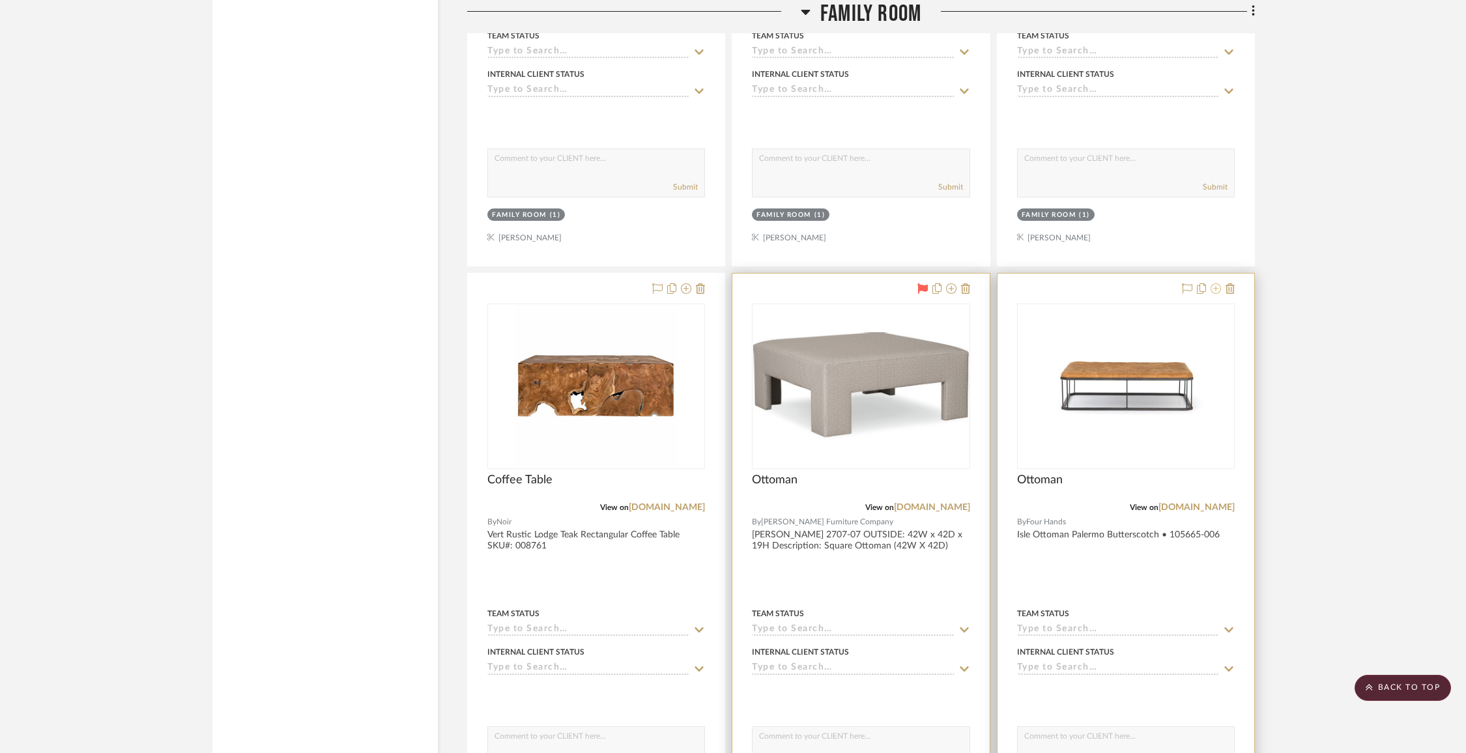
click at [1217, 283] on icon at bounding box center [1216, 288] width 10 height 10
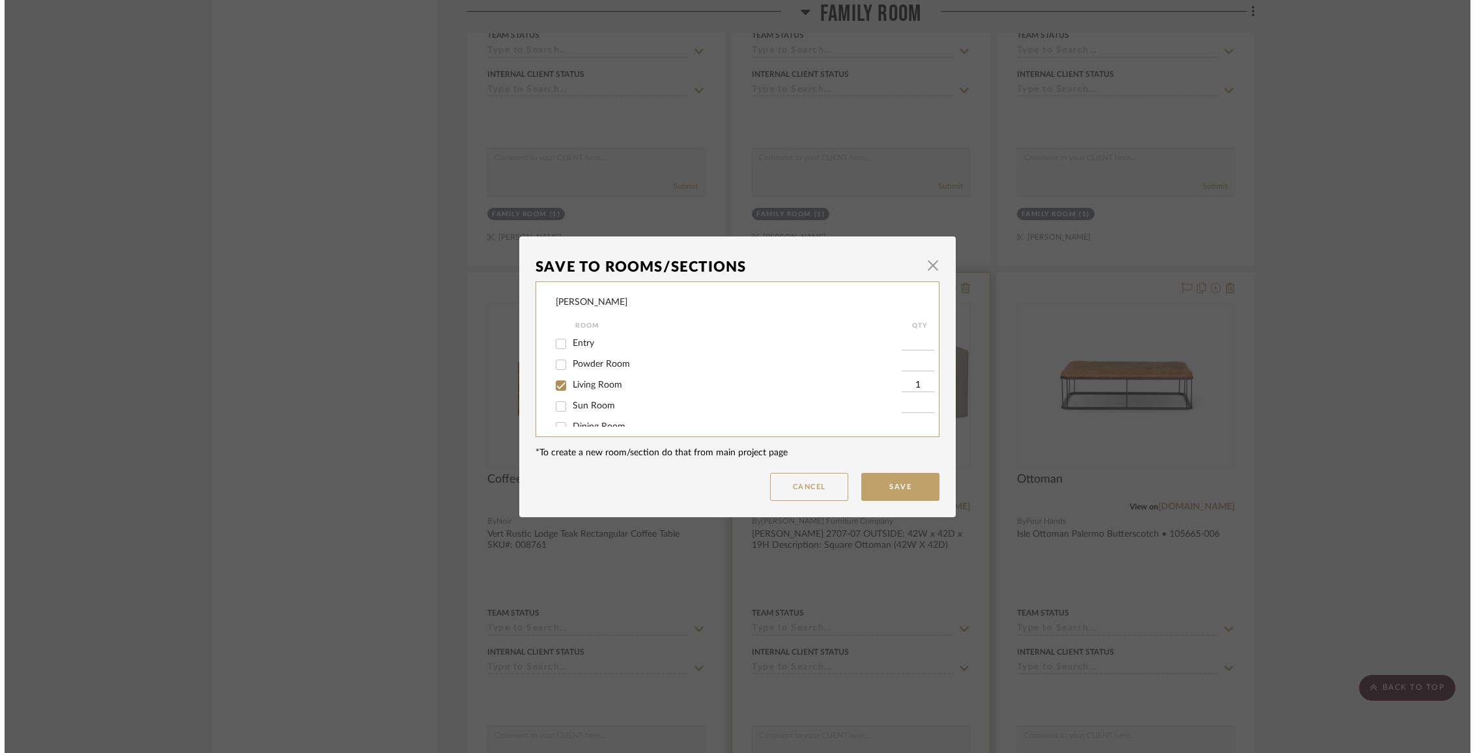
scroll to position [0, 0]
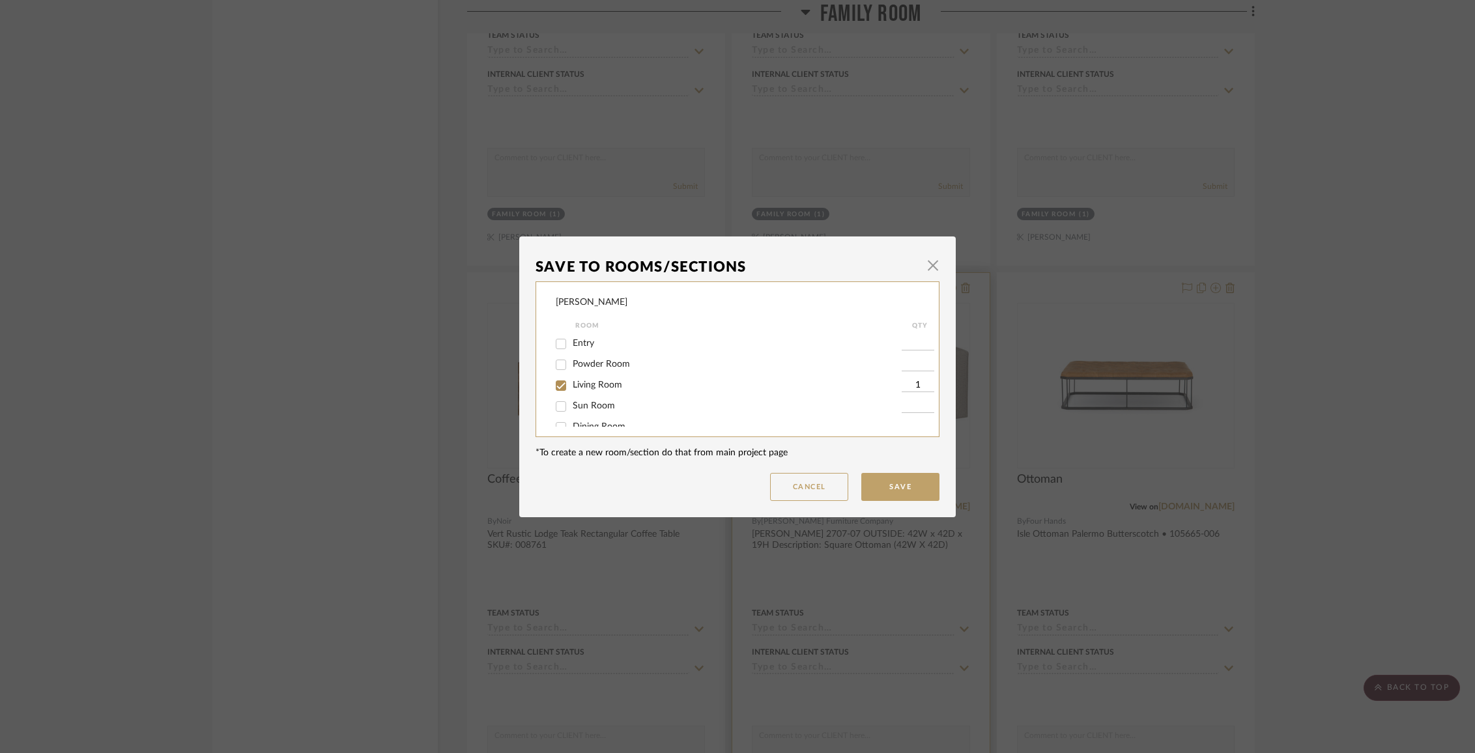
click at [609, 386] on span "Living Room" at bounding box center [598, 385] width 50 height 9
click at [572, 386] on input "Living Room" at bounding box center [561, 385] width 21 height 21
checkbox input "false"
click at [596, 369] on span "Family Room" at bounding box center [599, 364] width 52 height 9
click at [572, 370] on input "Family Room" at bounding box center [561, 365] width 21 height 21
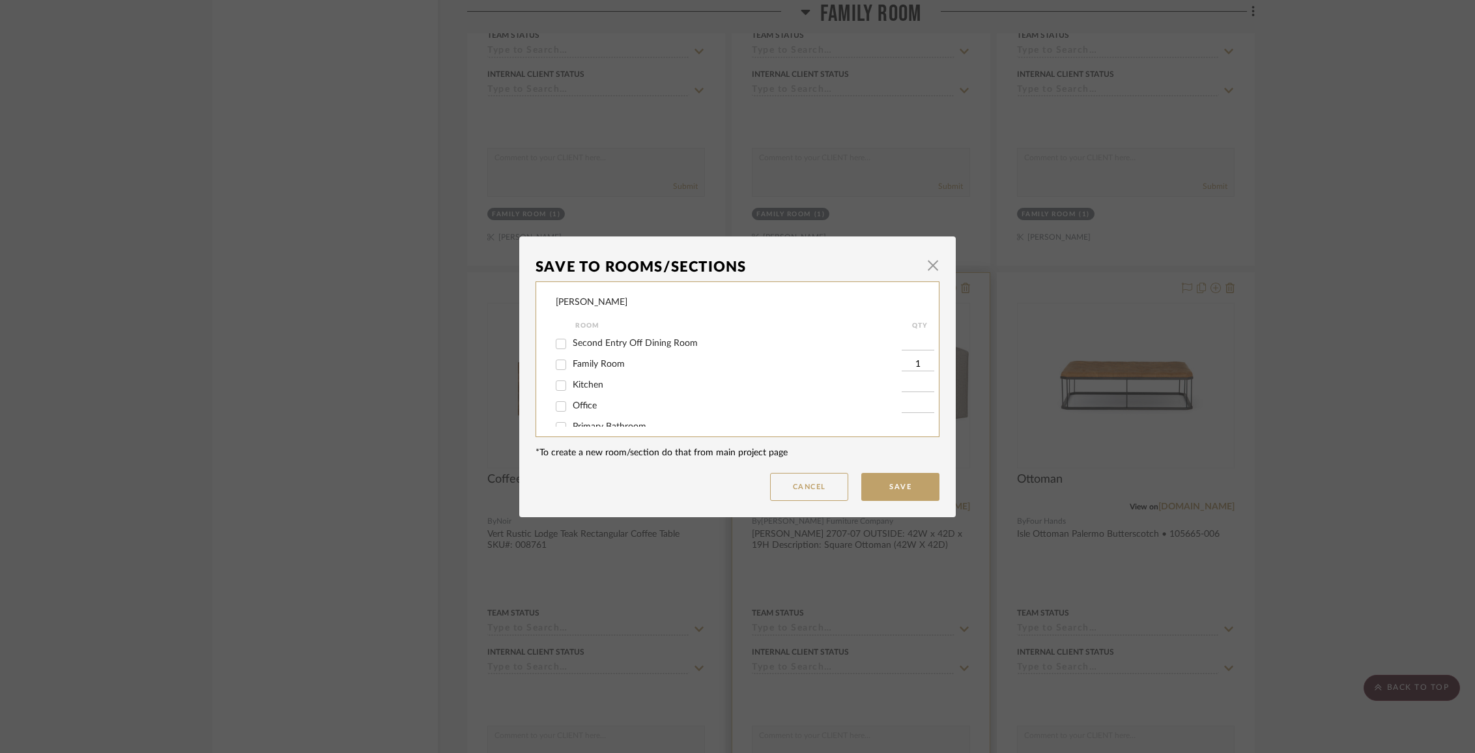
checkbox input "false"
click at [598, 413] on span "Items Not Selected" at bounding box center [611, 412] width 77 height 9
click at [572, 413] on input "Items Not Selected" at bounding box center [561, 413] width 21 height 21
checkbox input "true"
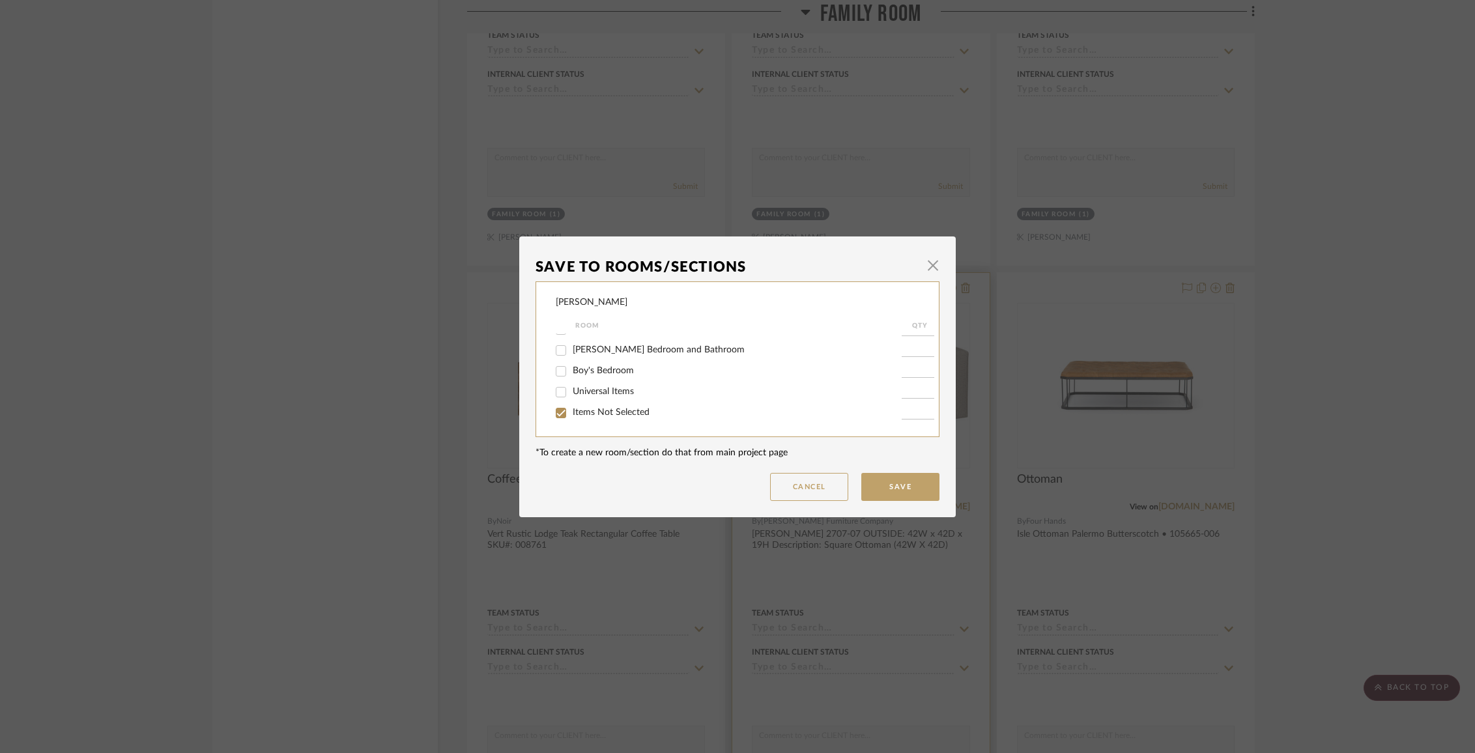
type input "1"
click at [906, 477] on button "Save" at bounding box center [900, 487] width 78 height 28
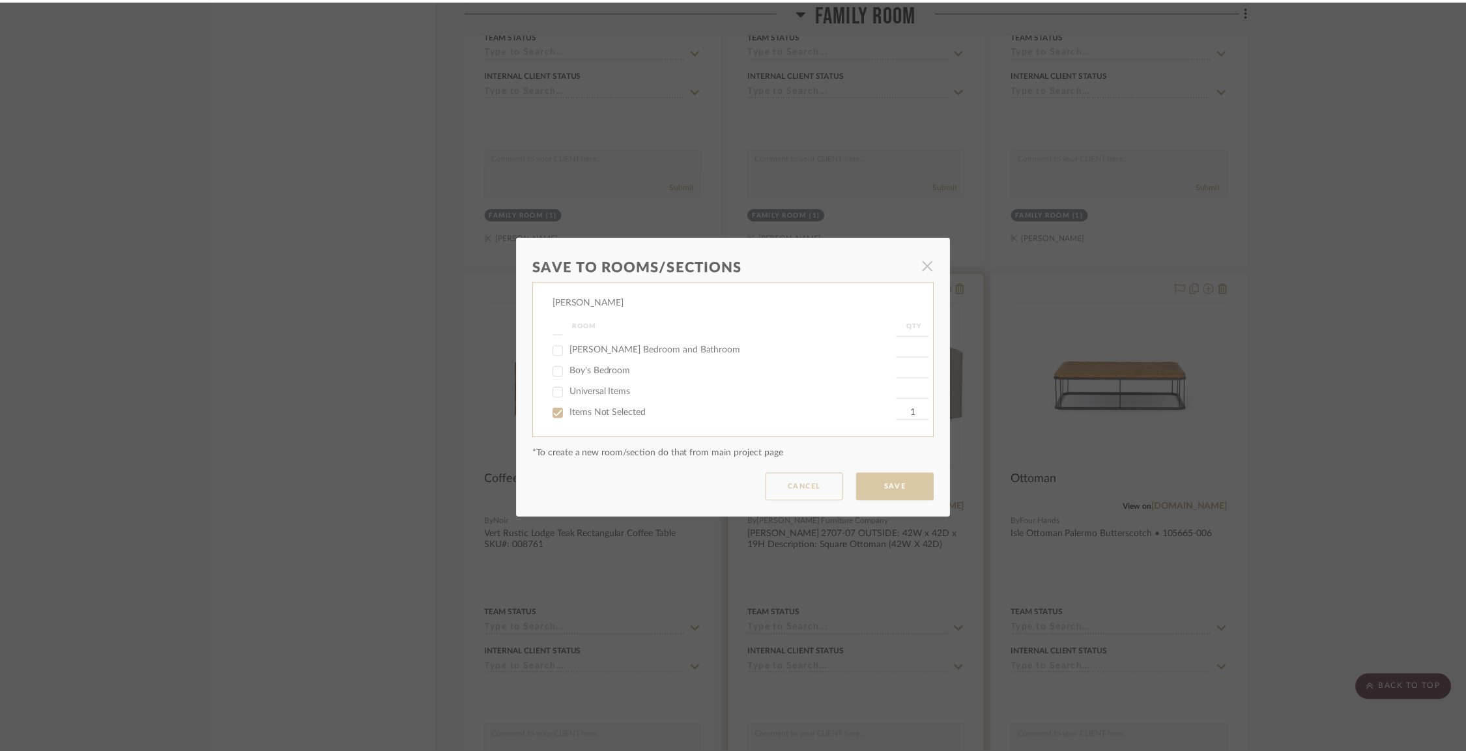
scroll to position [3871, 0]
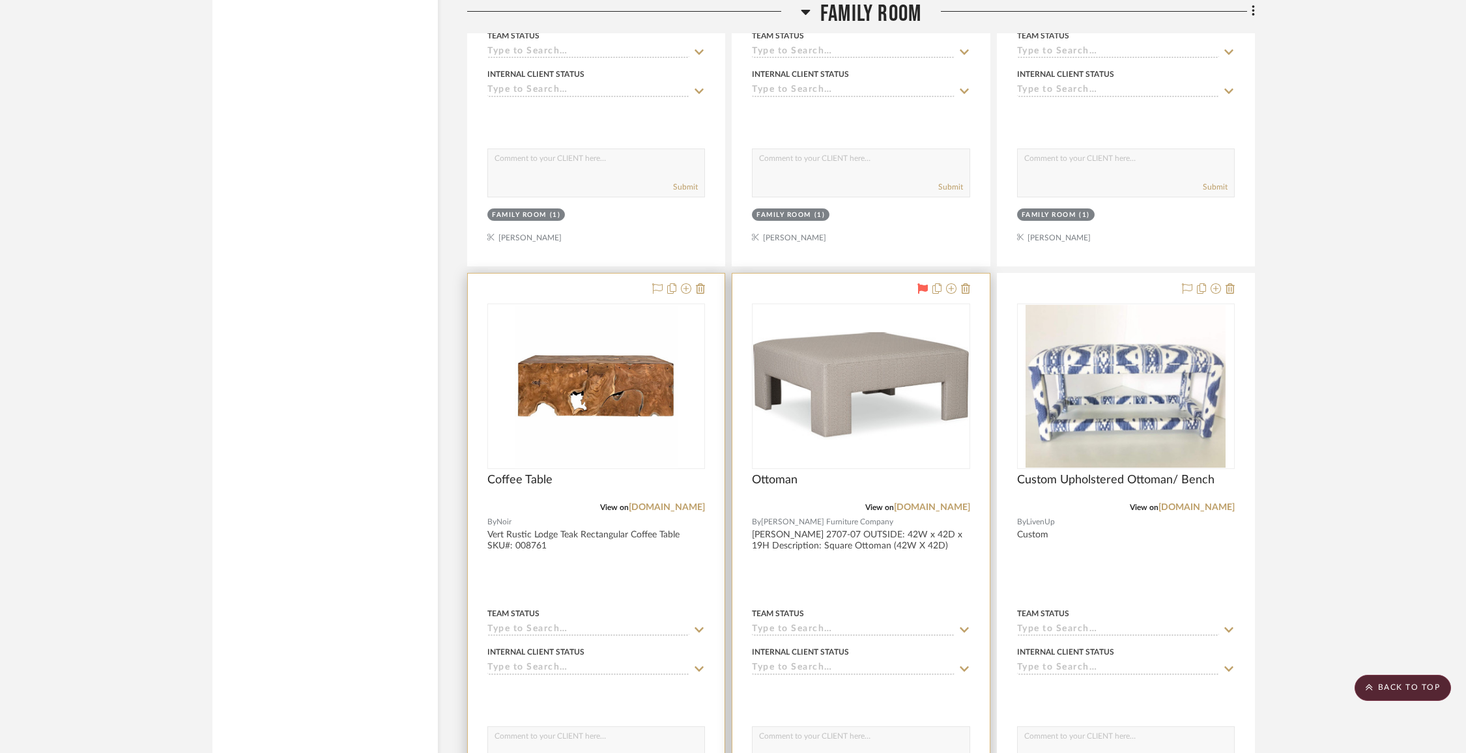
click at [692, 282] on div at bounding box center [676, 290] width 57 height 16
click at [686, 283] on icon at bounding box center [686, 288] width 10 height 10
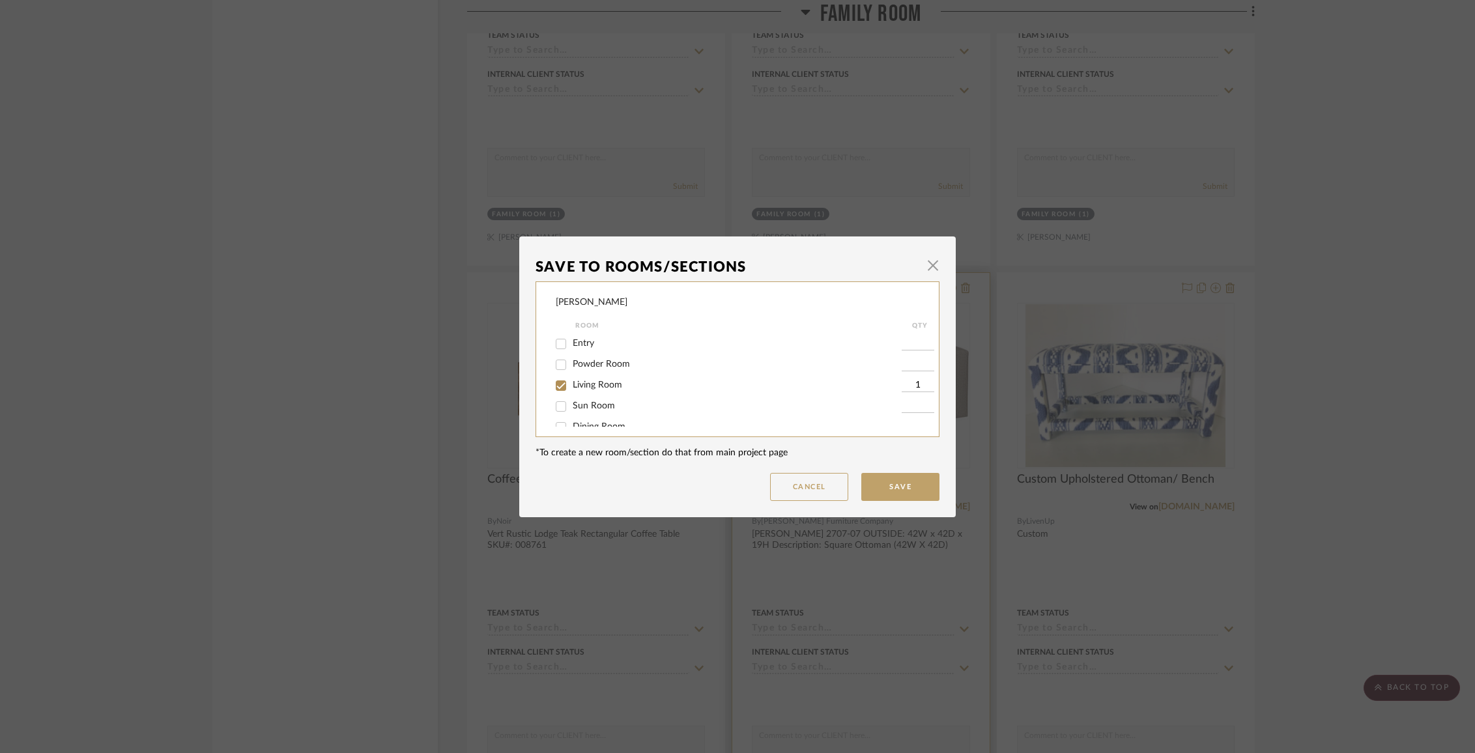
click at [583, 383] on span "Living Room" at bounding box center [598, 385] width 50 height 9
click at [572, 383] on input "Living Room" at bounding box center [561, 385] width 21 height 21
checkbox input "false"
click at [583, 353] on span "Family Room" at bounding box center [599, 351] width 52 height 9
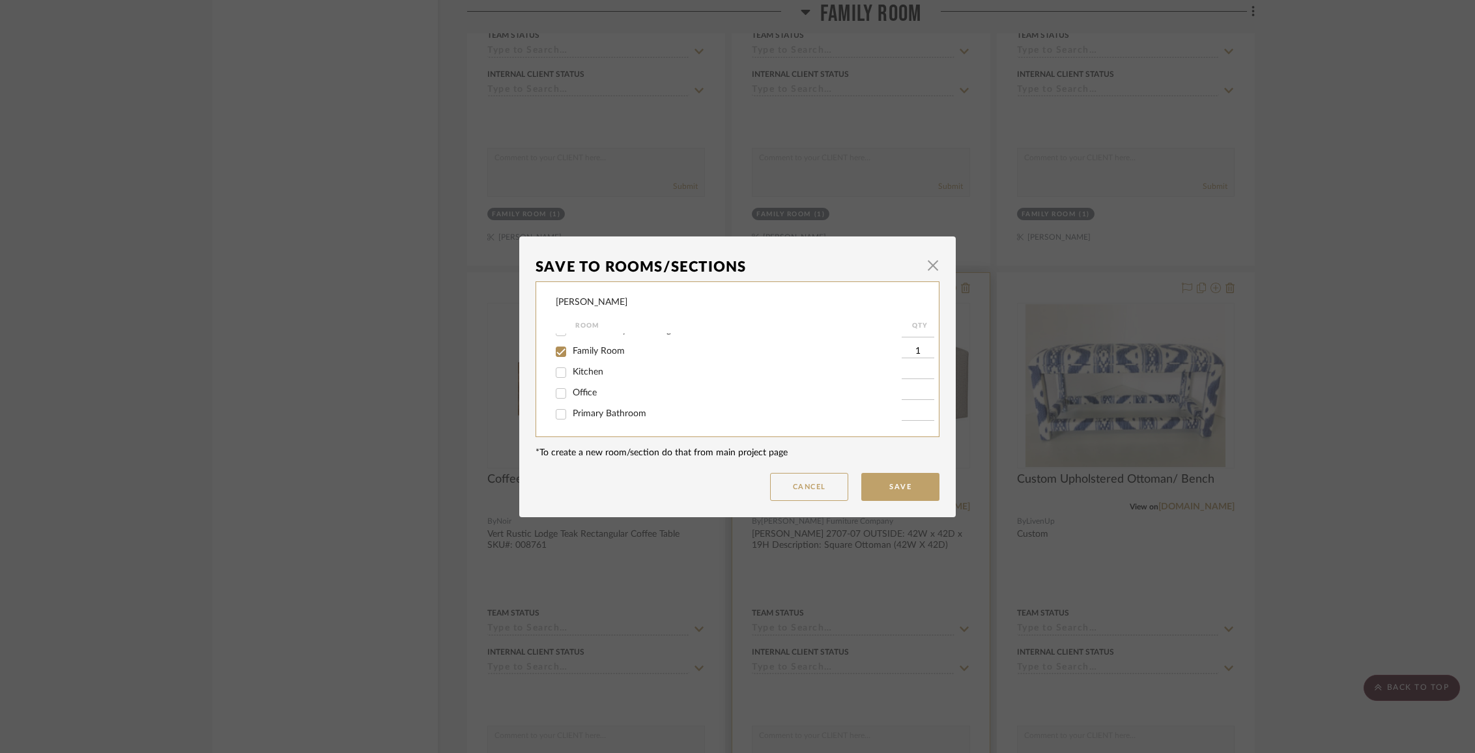
click at [572, 353] on input "Family Room" at bounding box center [561, 351] width 21 height 21
checkbox input "false"
click at [588, 416] on span "Items Not Selected" at bounding box center [611, 412] width 77 height 9
click at [572, 416] on input "Items Not Selected" at bounding box center [561, 413] width 21 height 21
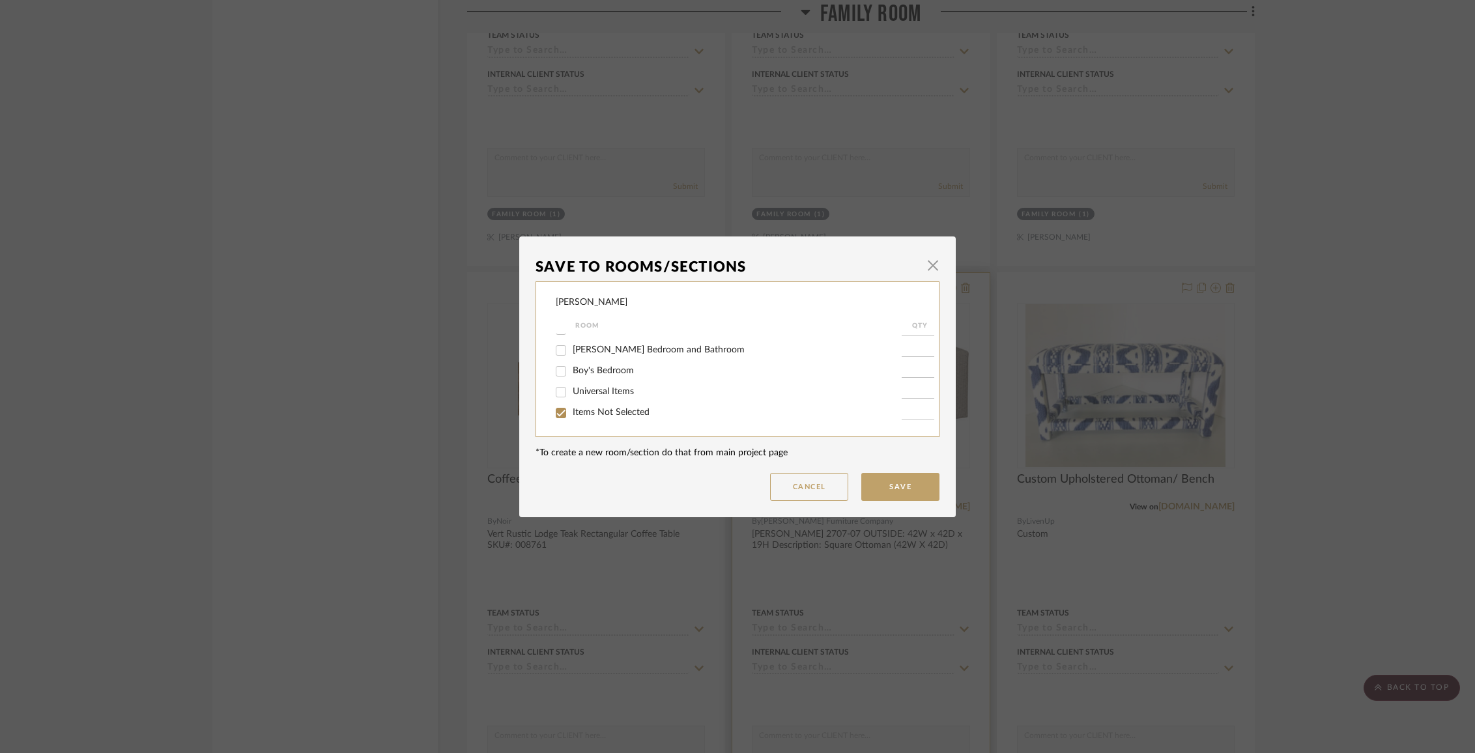
checkbox input "true"
type input "1"
click at [930, 475] on button "Save" at bounding box center [900, 487] width 78 height 28
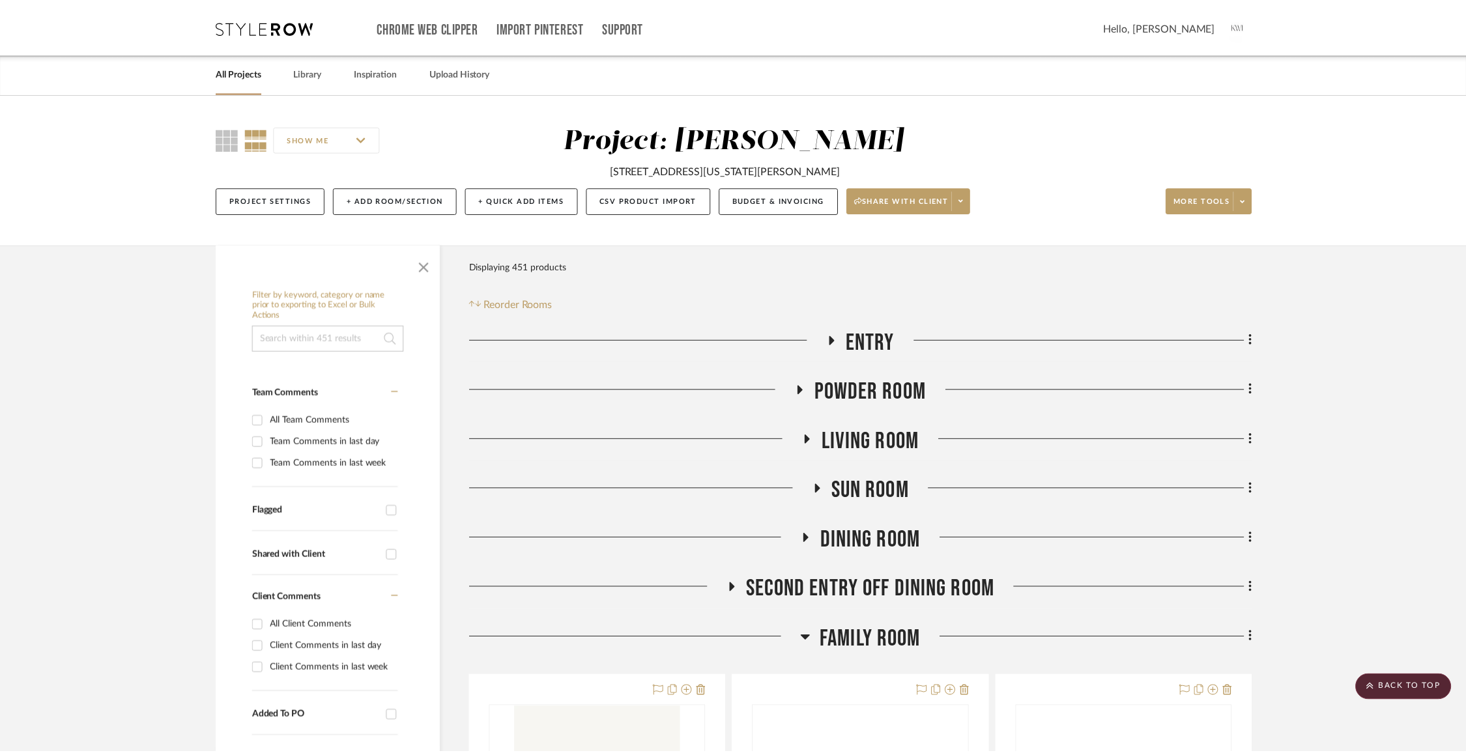
scroll to position [3871, 0]
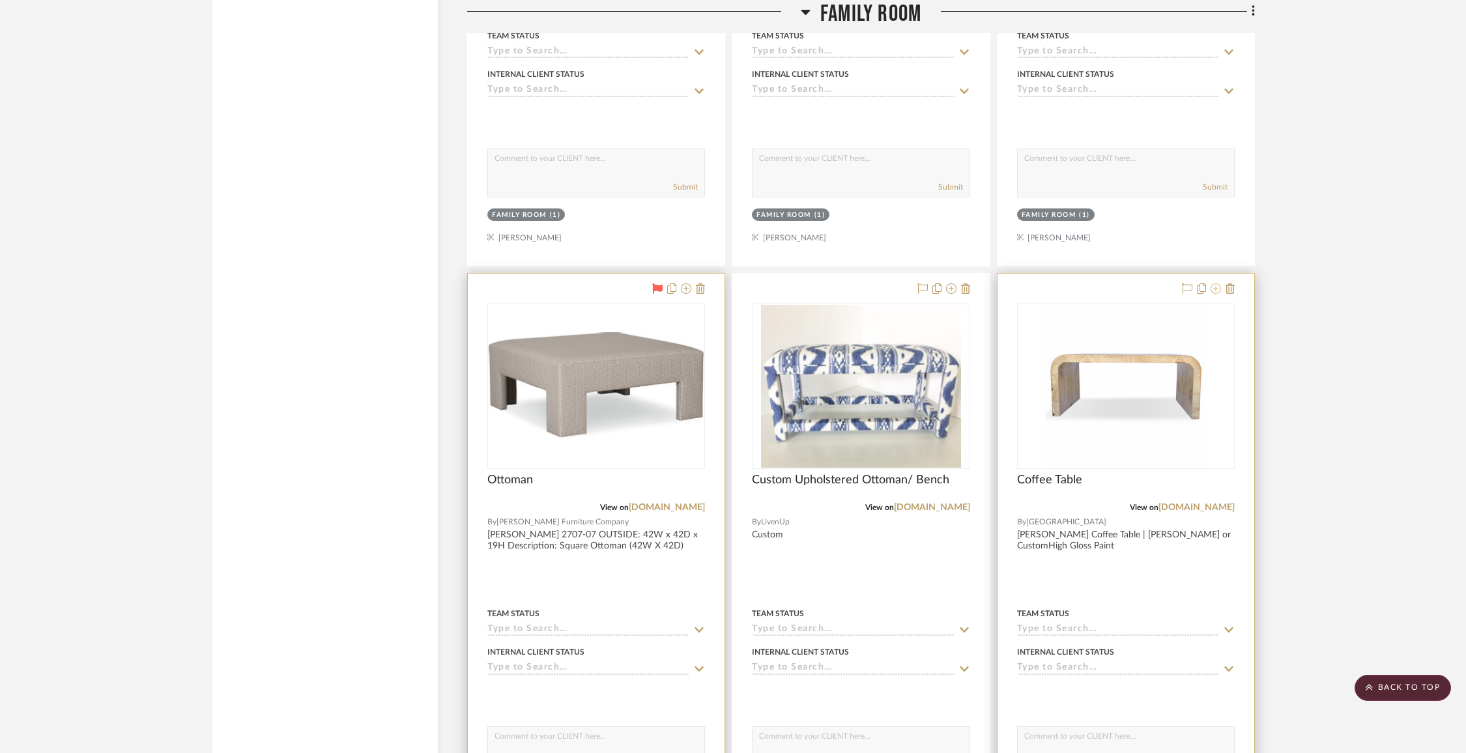
click at [1213, 283] on icon at bounding box center [1216, 288] width 10 height 10
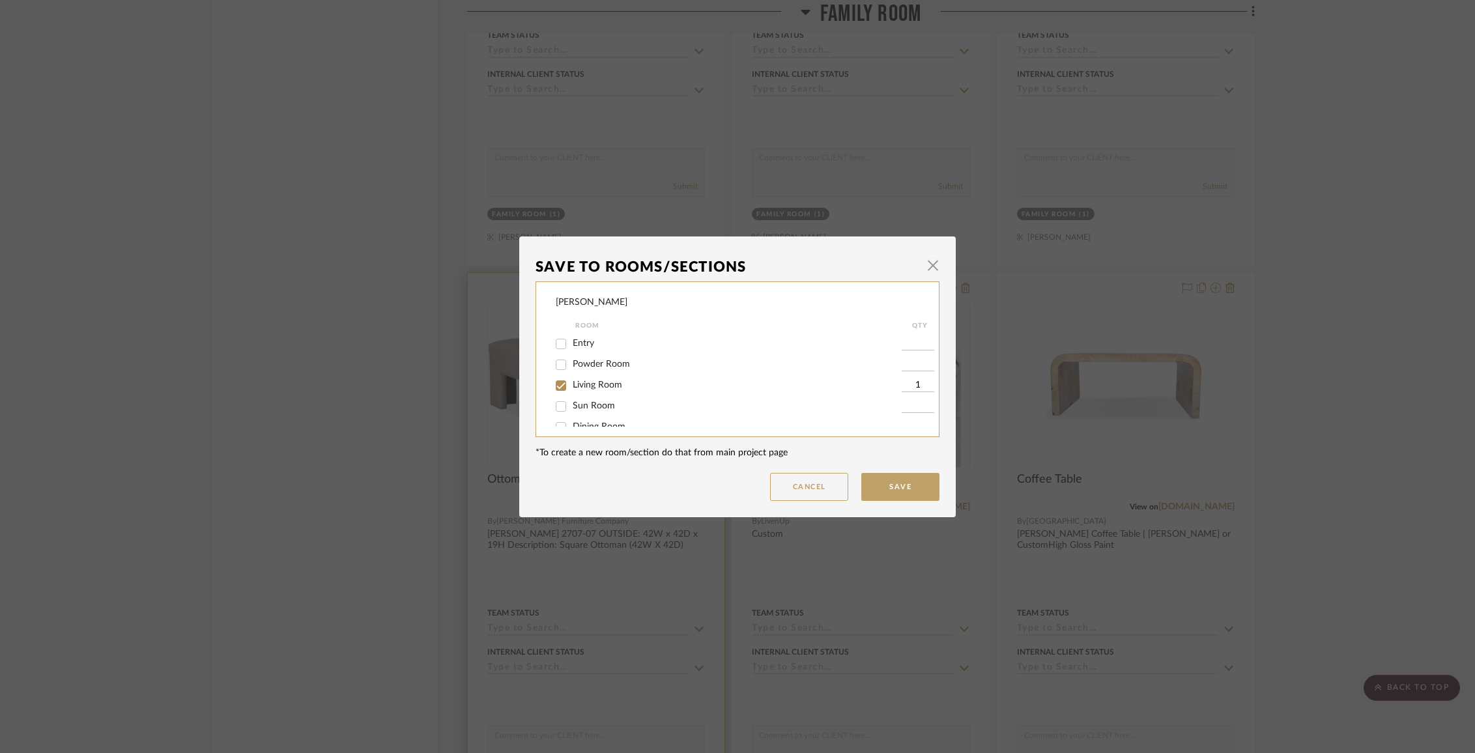
click at [594, 390] on span "Living Room" at bounding box center [598, 385] width 50 height 9
click at [572, 391] on input "Living Room" at bounding box center [561, 385] width 21 height 21
checkbox input "false"
click at [592, 396] on span "Family Room" at bounding box center [599, 394] width 52 height 9
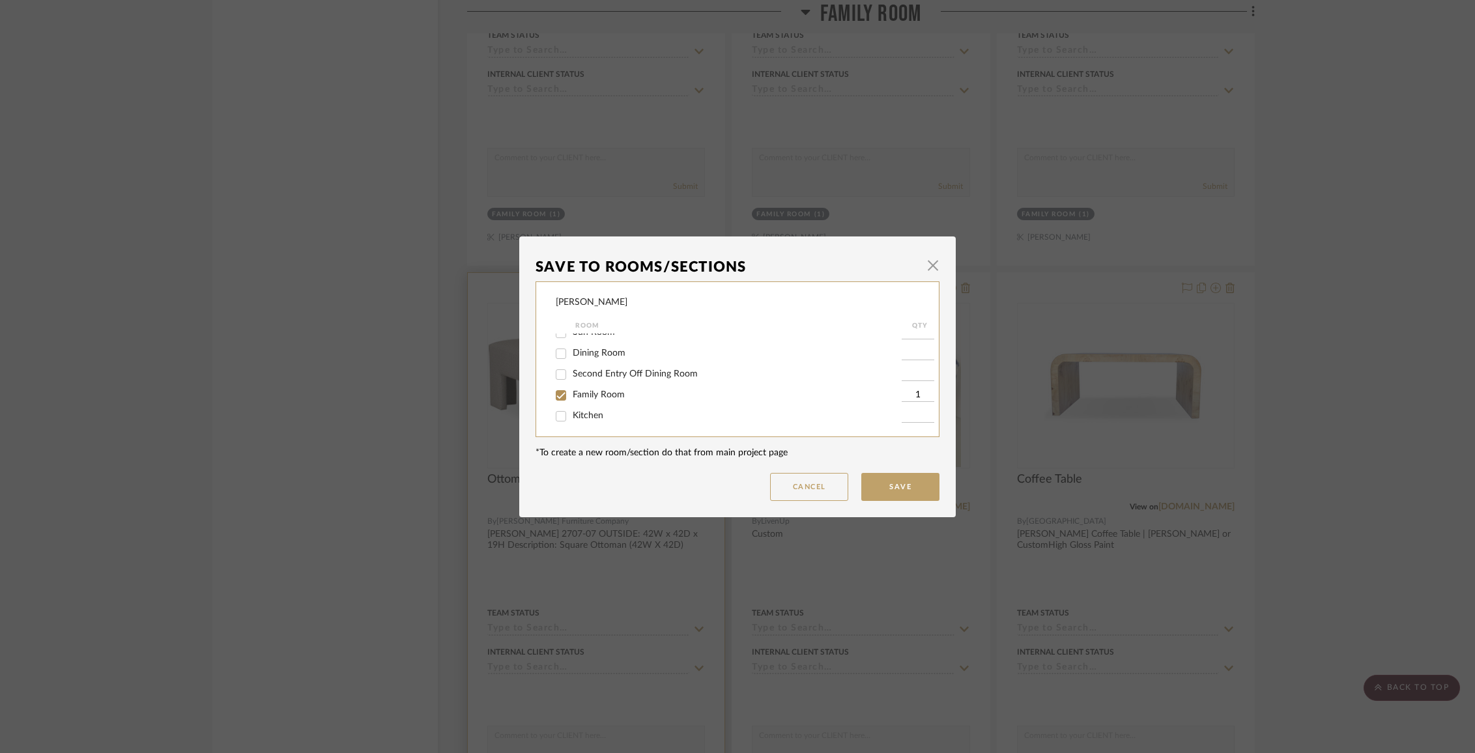
click at [572, 396] on input "Family Room" at bounding box center [561, 395] width 21 height 21
checkbox input "false"
click at [589, 413] on span "Items Not Selected" at bounding box center [611, 412] width 77 height 9
click at [572, 413] on input "Items Not Selected" at bounding box center [561, 413] width 21 height 21
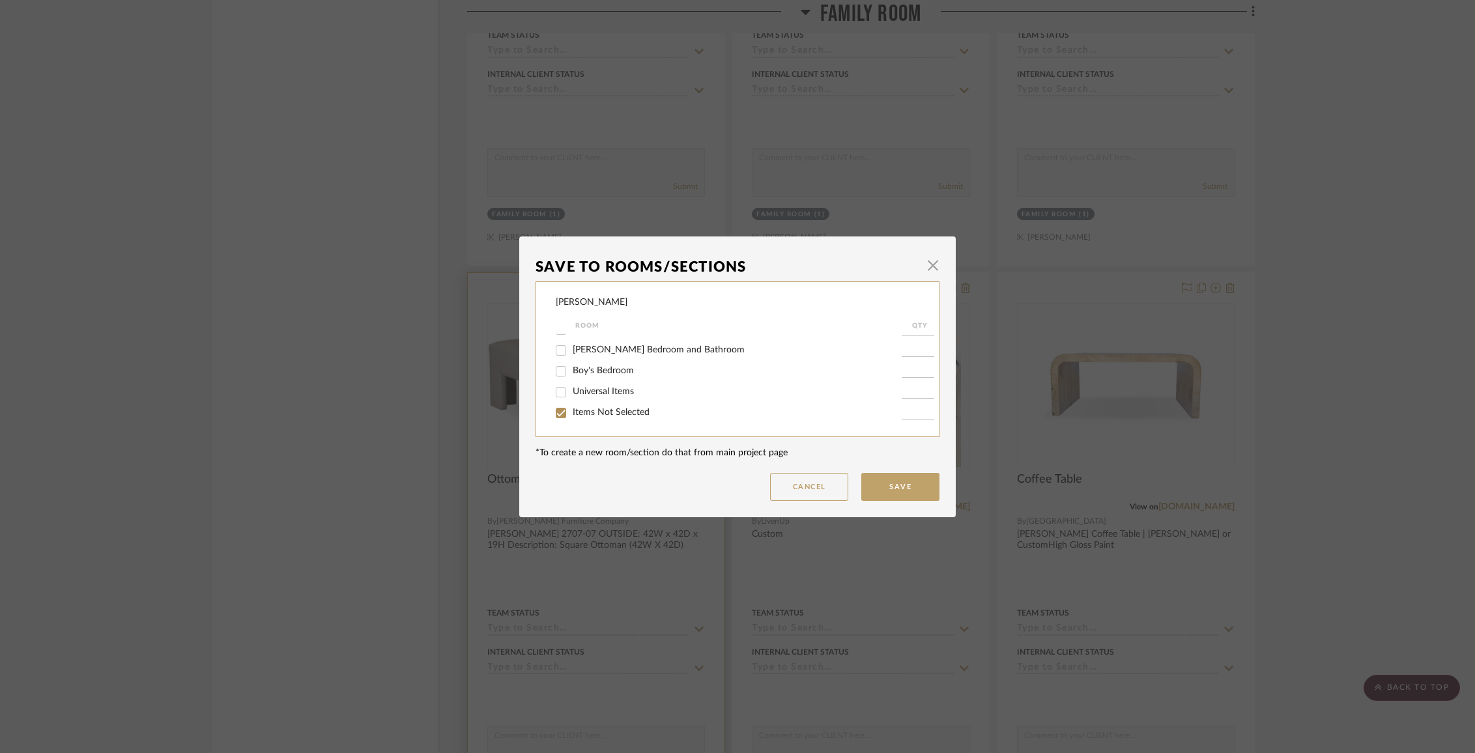
checkbox input "true"
type input "1"
click at [878, 487] on button "Save" at bounding box center [900, 487] width 78 height 28
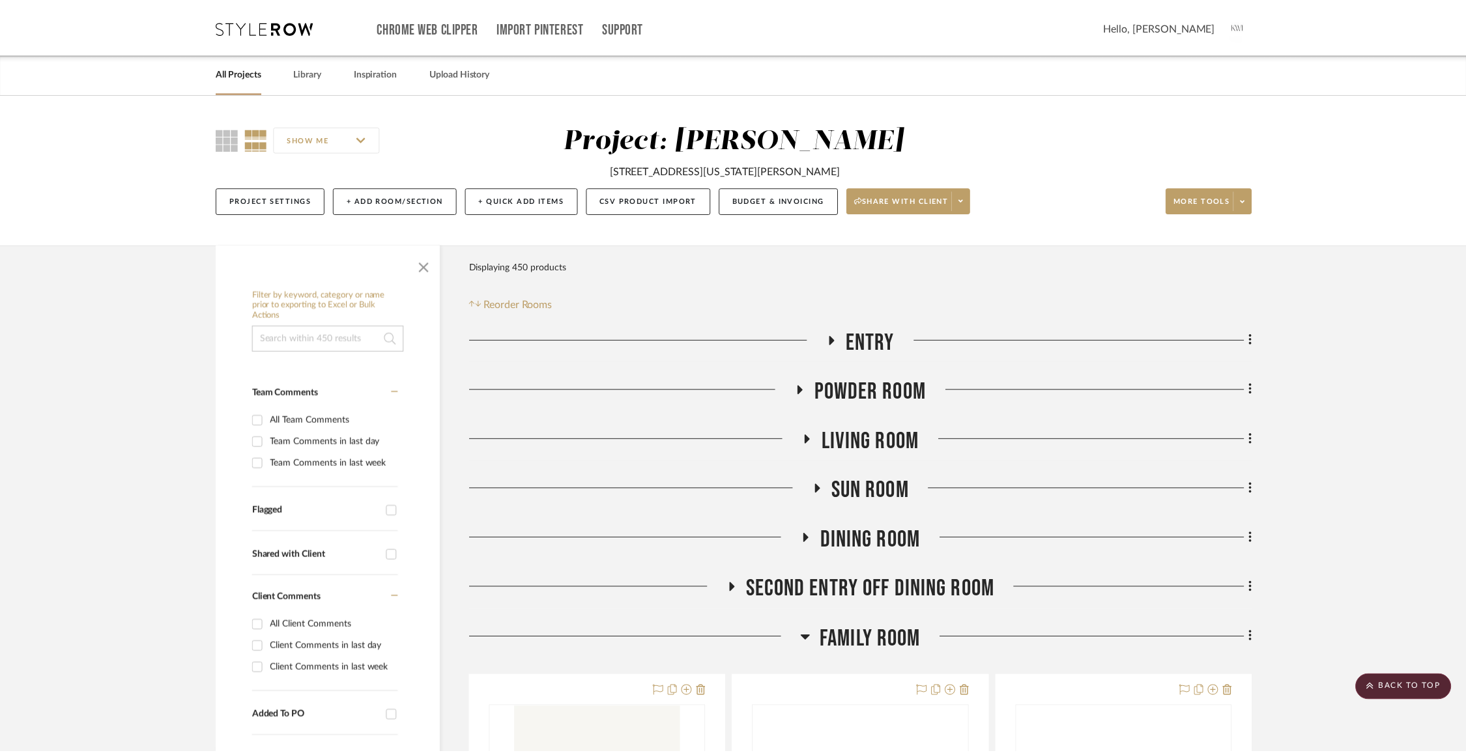
scroll to position [3871, 0]
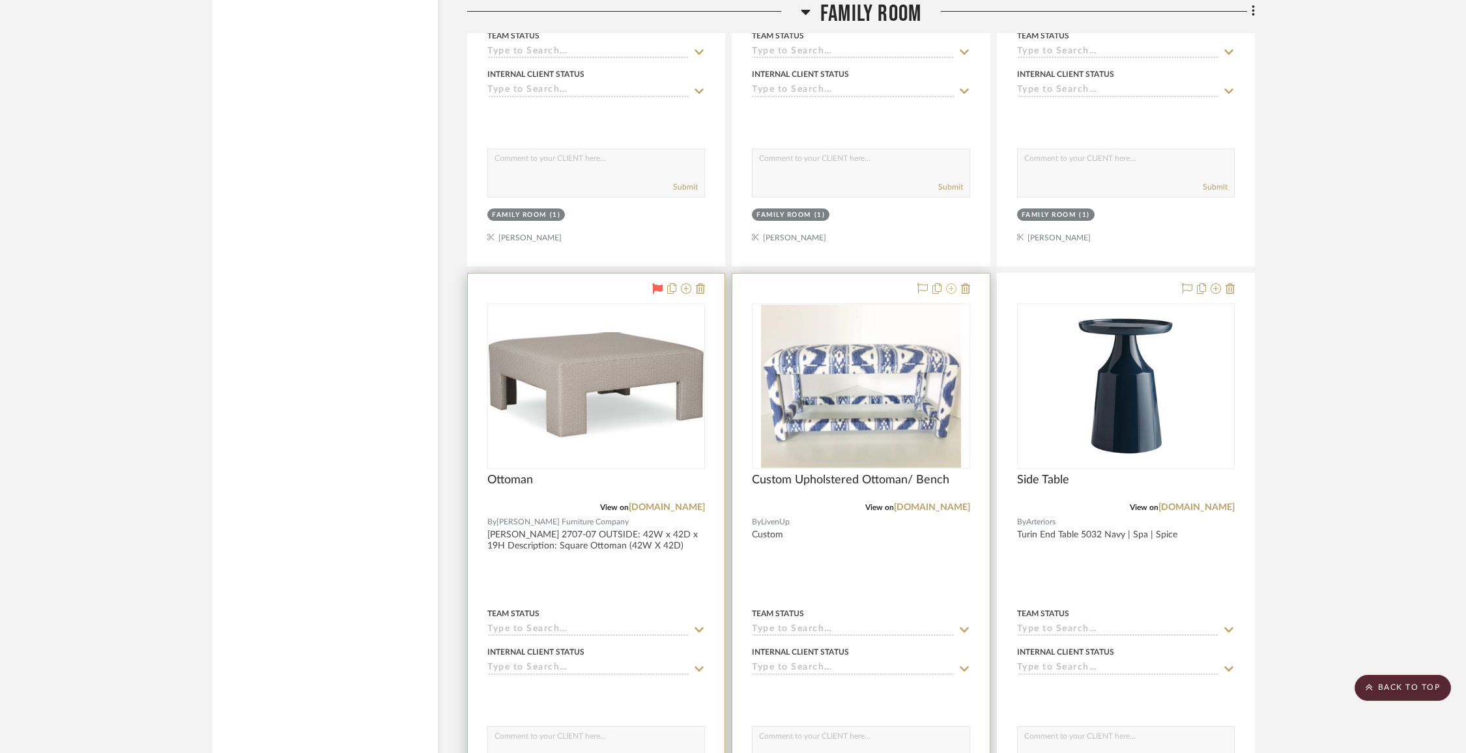
click at [949, 283] on icon at bounding box center [951, 288] width 10 height 10
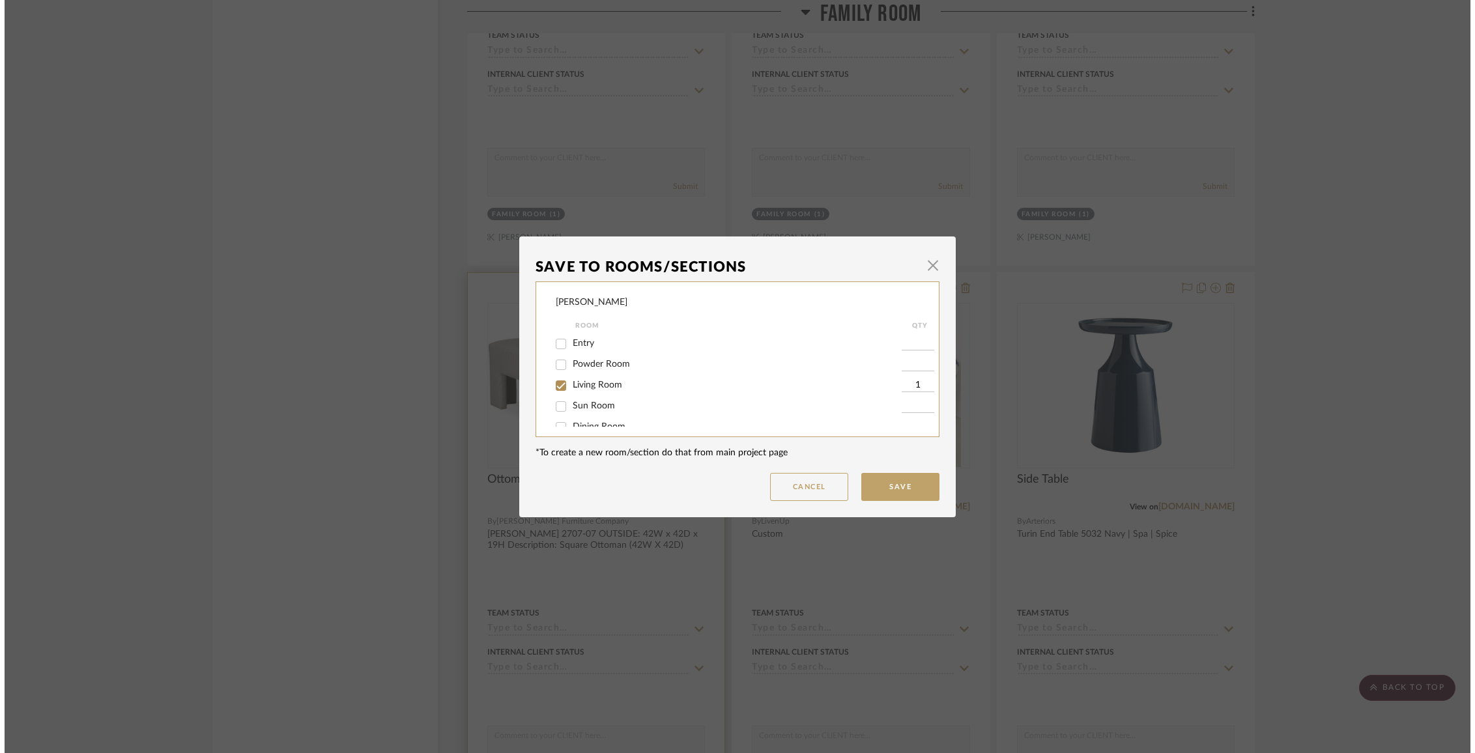
scroll to position [0, 0]
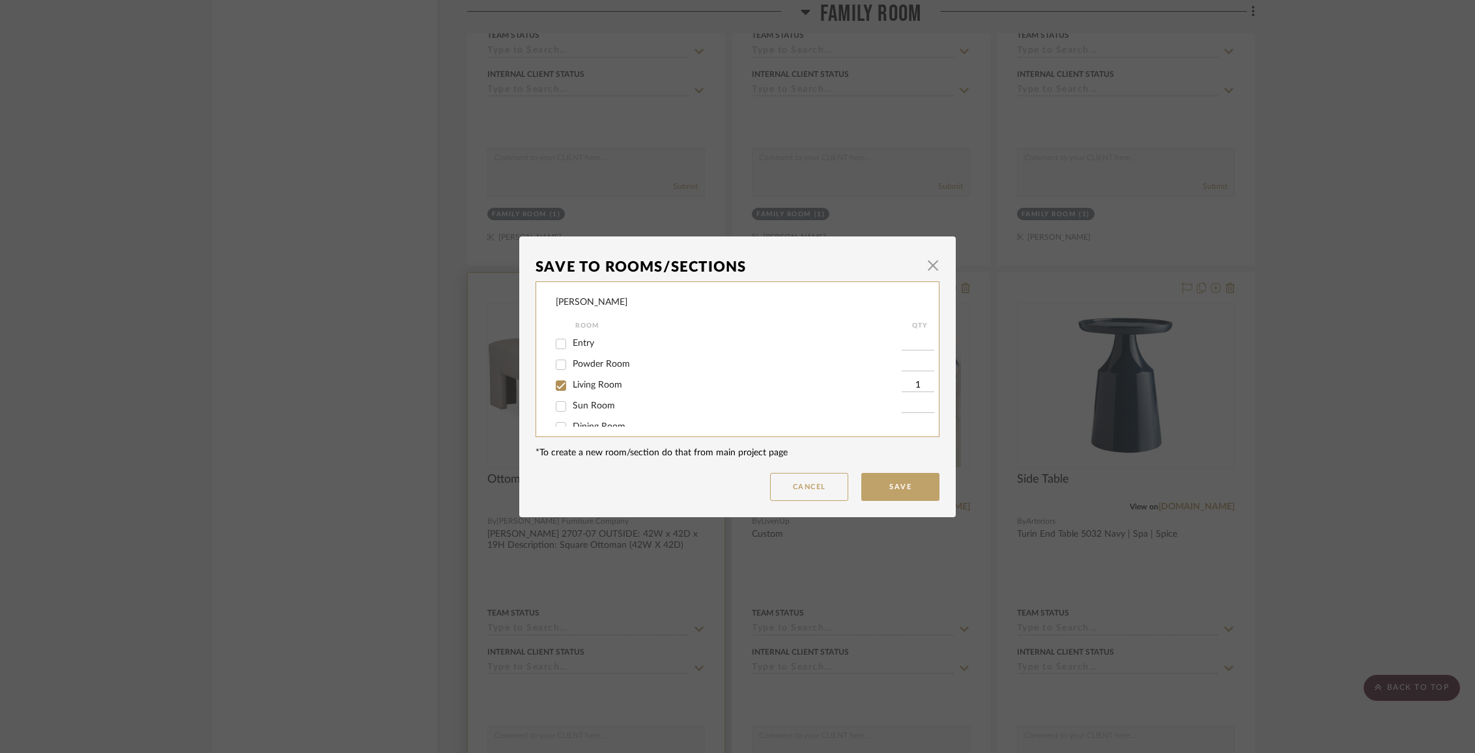
click at [607, 390] on span "Living Room" at bounding box center [598, 385] width 50 height 9
click at [572, 393] on input "Living Room" at bounding box center [561, 385] width 21 height 21
checkbox input "false"
click at [594, 399] on span "Family Room" at bounding box center [599, 394] width 52 height 9
click at [572, 401] on input "Family Room" at bounding box center [561, 394] width 21 height 21
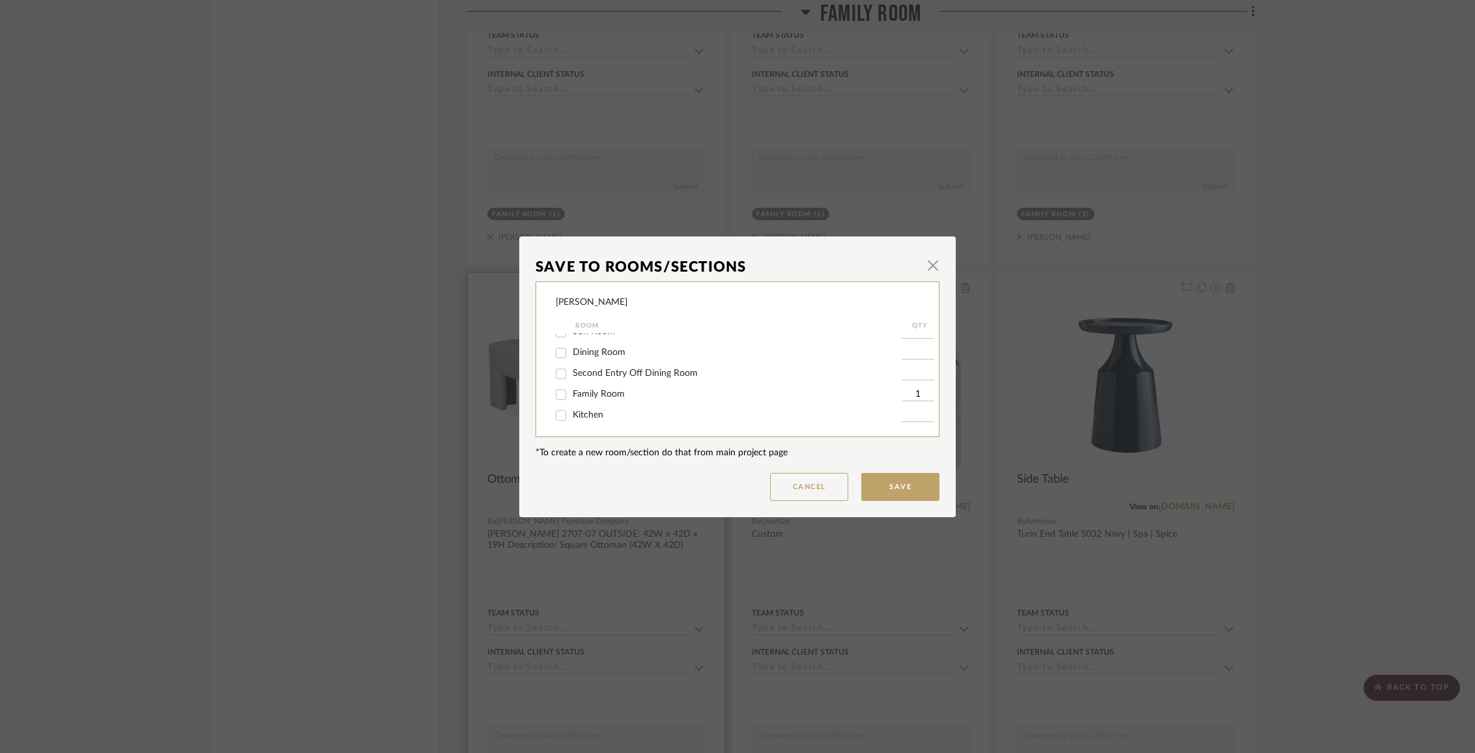
checkbox input "false"
click at [592, 420] on div "Items Not Selected" at bounding box center [729, 413] width 346 height 21
click at [586, 410] on span "Items Not Selected" at bounding box center [611, 412] width 77 height 9
click at [572, 410] on input "Items Not Selected" at bounding box center [561, 413] width 21 height 21
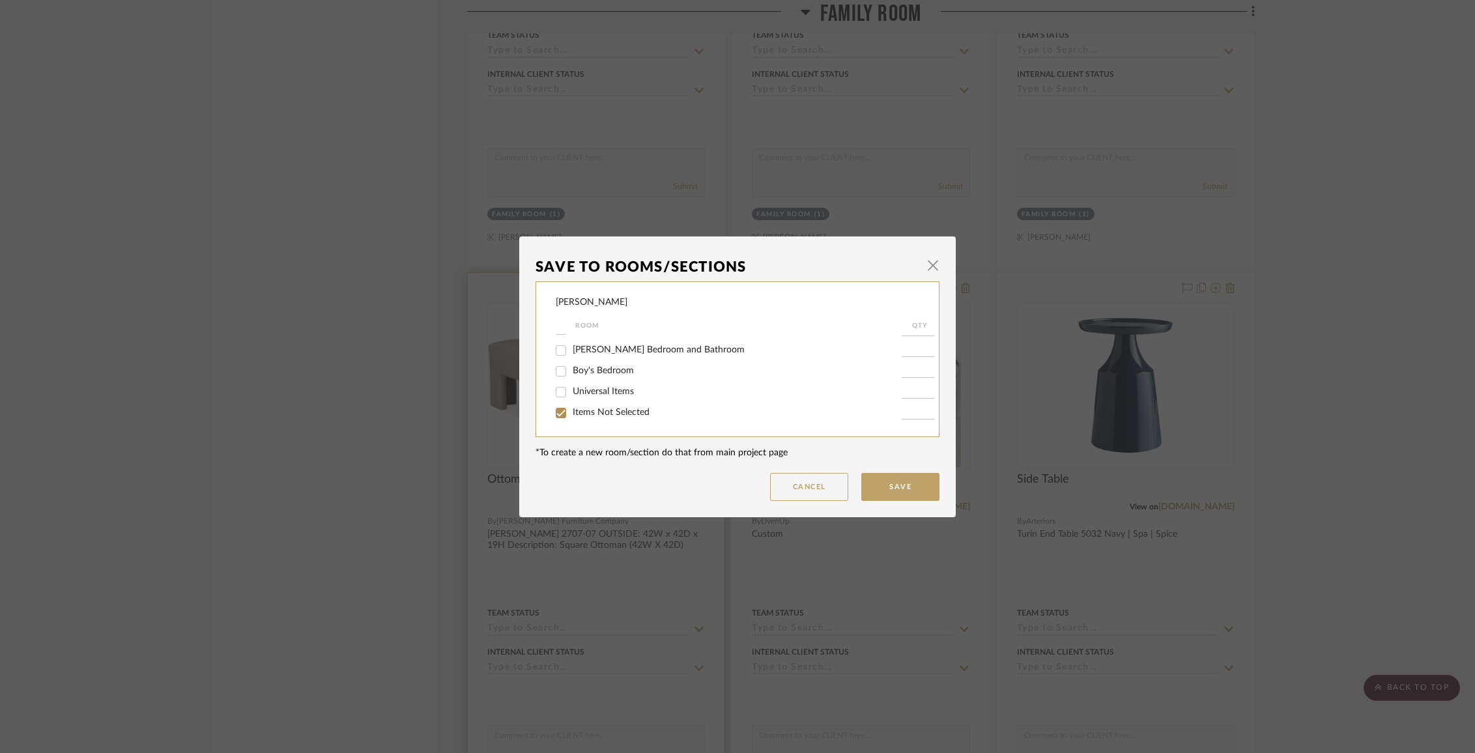
checkbox input "true"
type input "1"
click at [881, 480] on button "Save" at bounding box center [900, 487] width 78 height 28
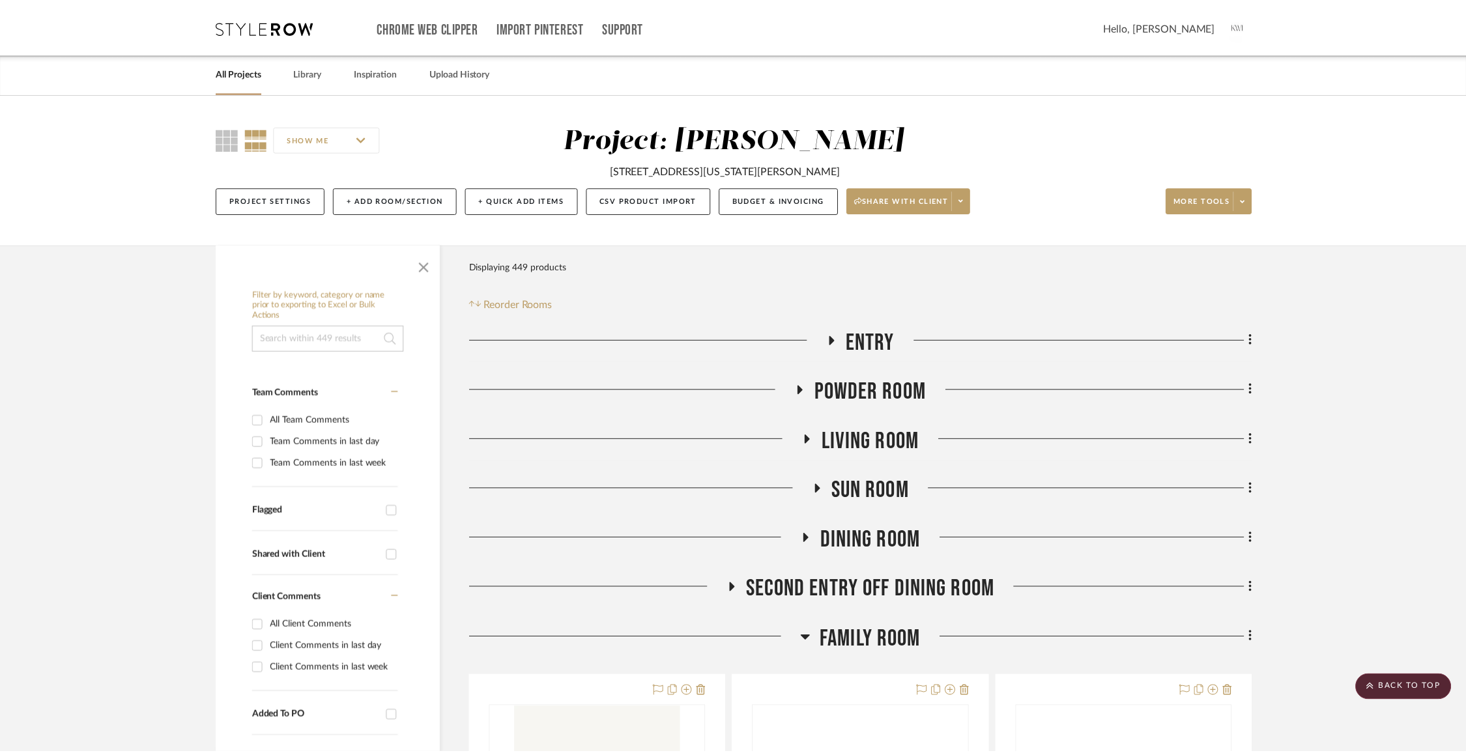
scroll to position [3871, 0]
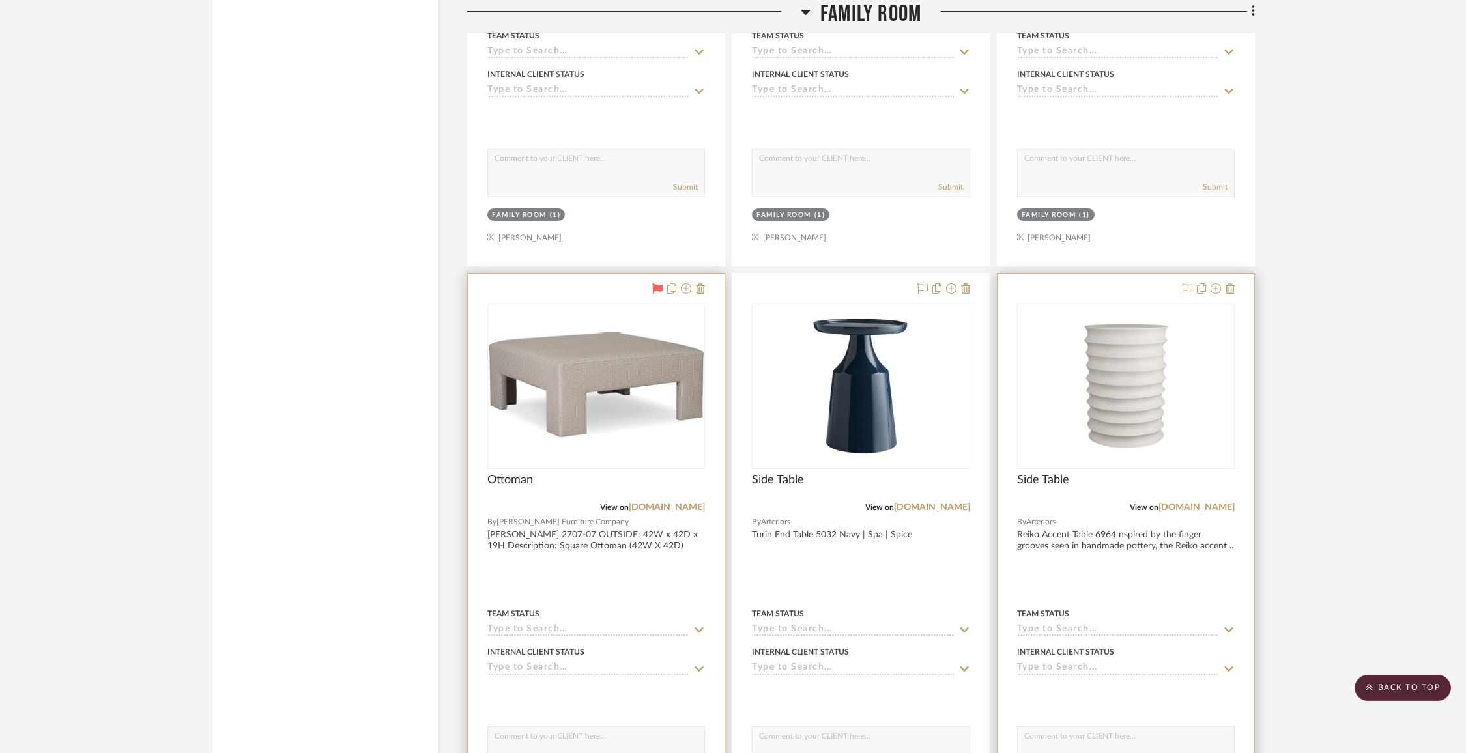
click at [1189, 283] on icon at bounding box center [1187, 288] width 10 height 10
click at [949, 283] on icon at bounding box center [951, 288] width 10 height 10
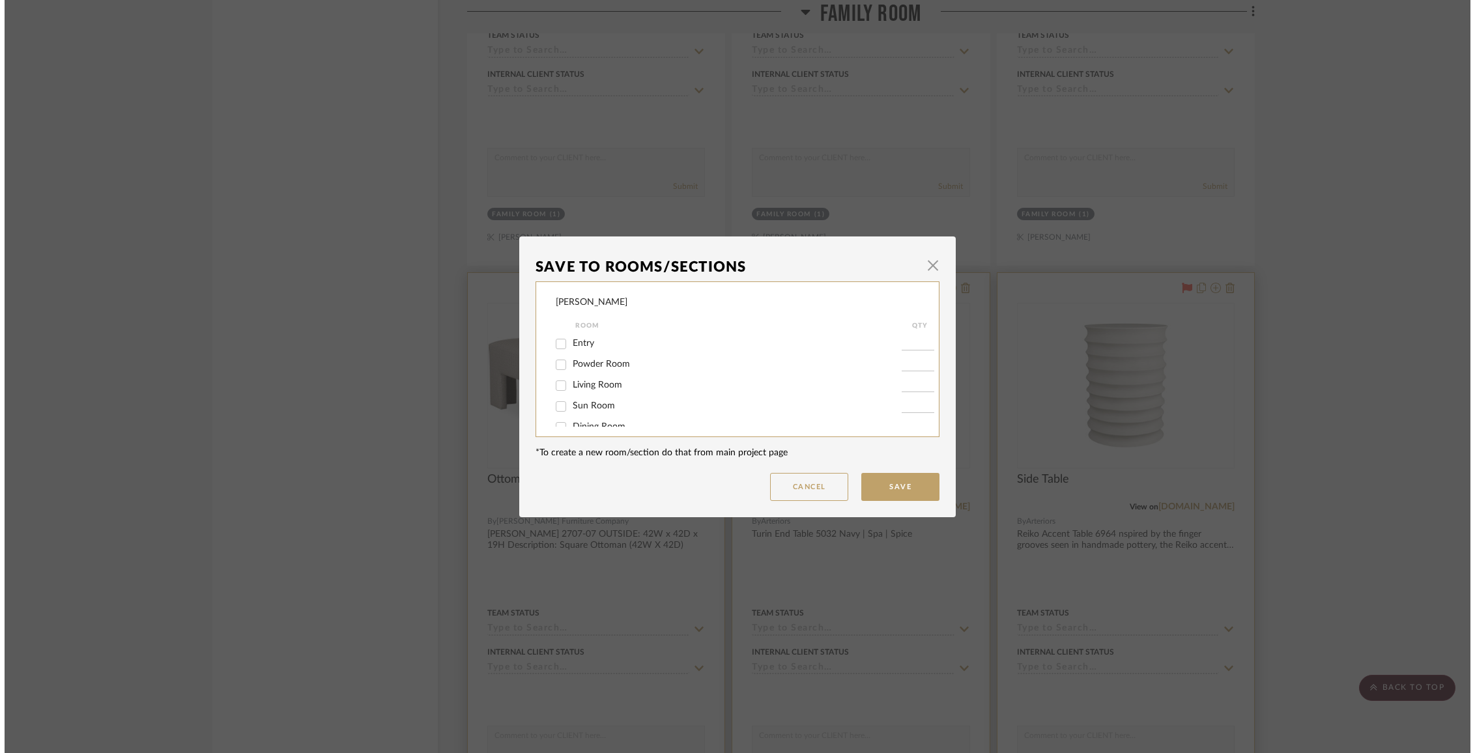
scroll to position [0, 0]
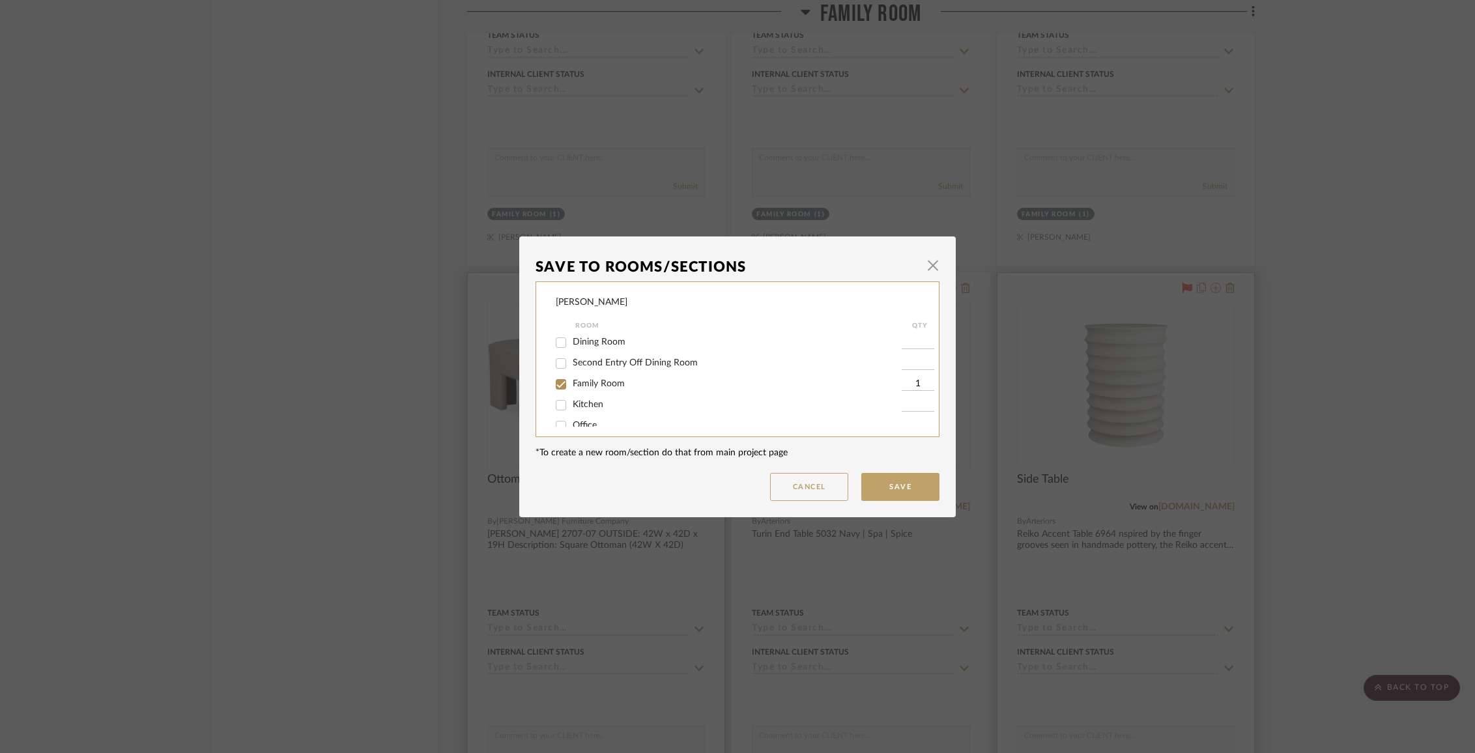
click at [596, 388] on span "Family Room" at bounding box center [599, 383] width 52 height 9
click at [572, 390] on input "Family Room" at bounding box center [561, 384] width 21 height 21
checkbox input "false"
click at [595, 415] on span "Items Not Selected" at bounding box center [611, 412] width 77 height 9
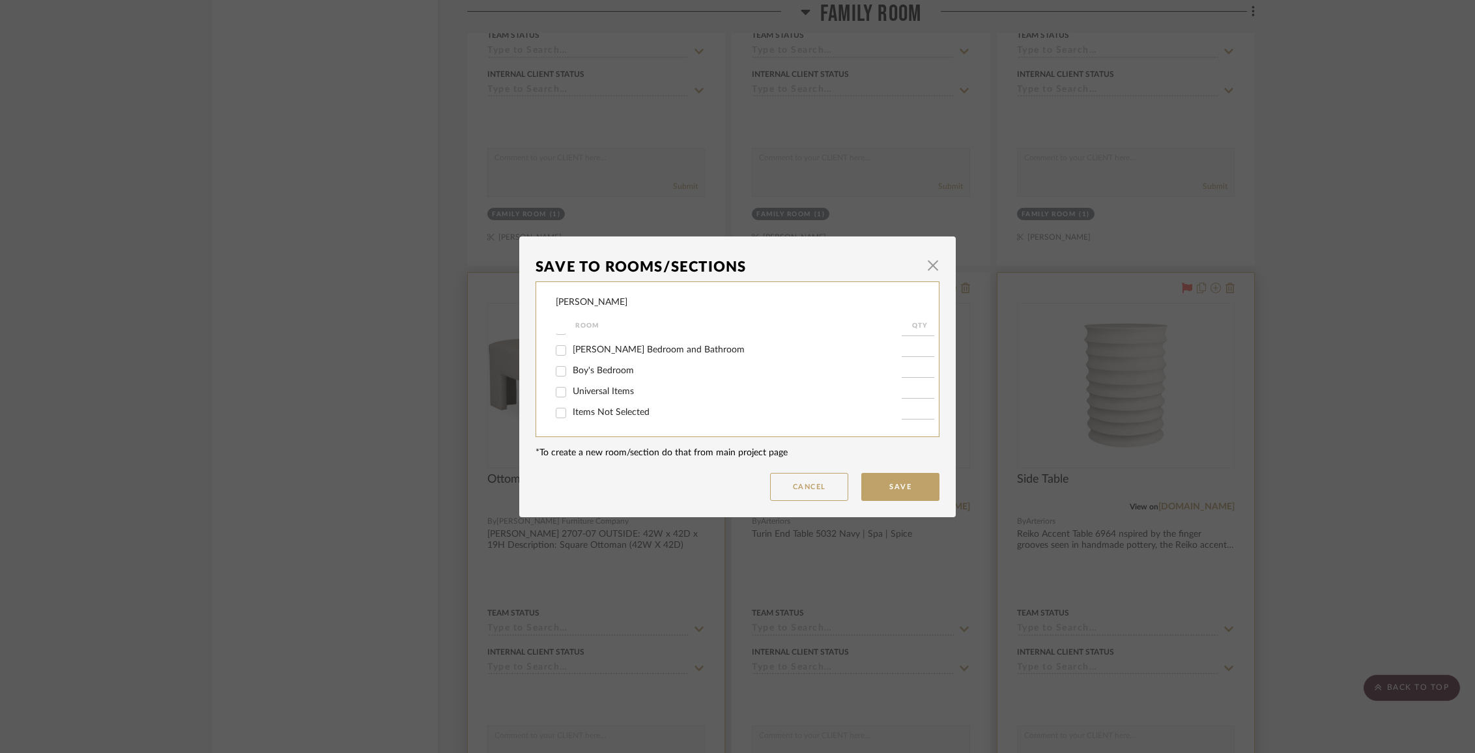
click at [572, 415] on input "Items Not Selected" at bounding box center [561, 413] width 21 height 21
checkbox input "true"
type input "1"
click at [884, 490] on button "Save" at bounding box center [900, 487] width 78 height 28
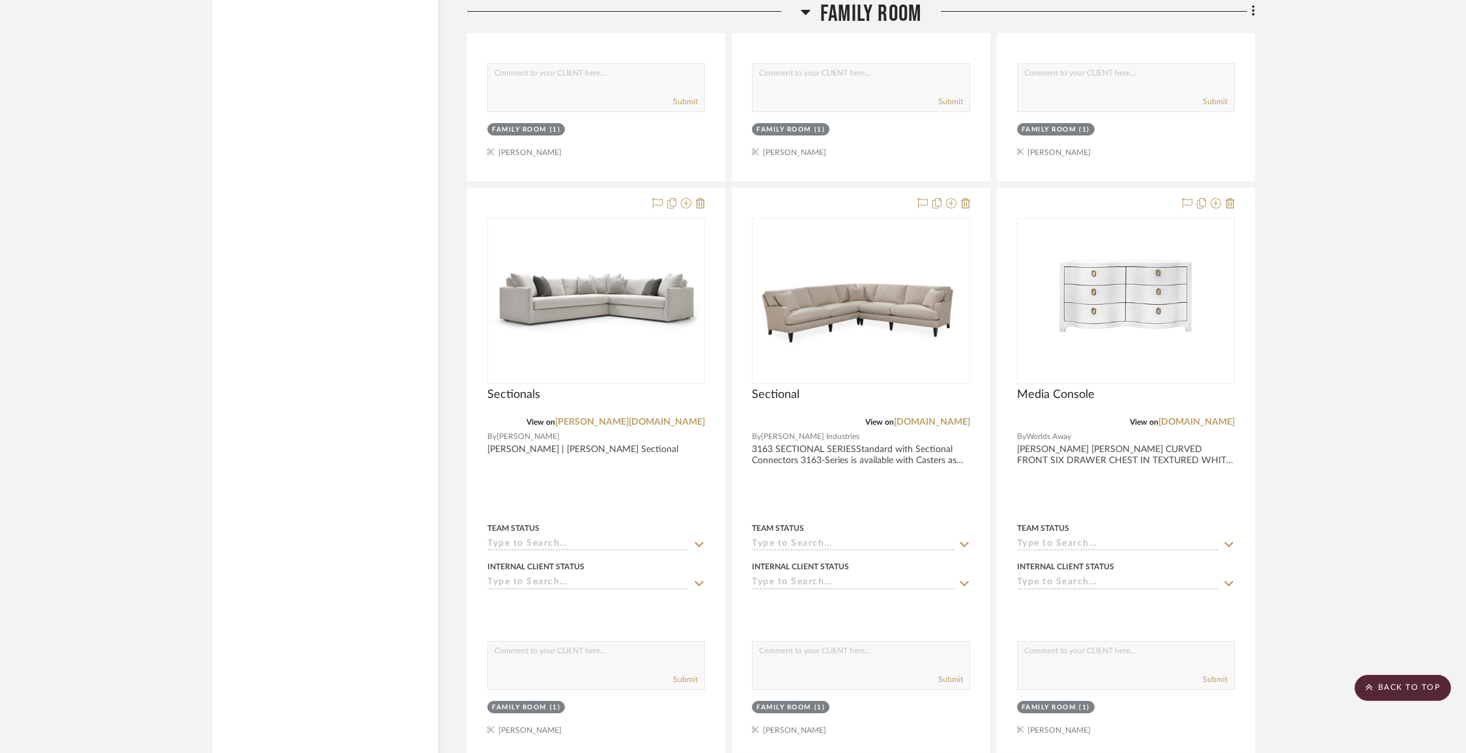
scroll to position [3328, 0]
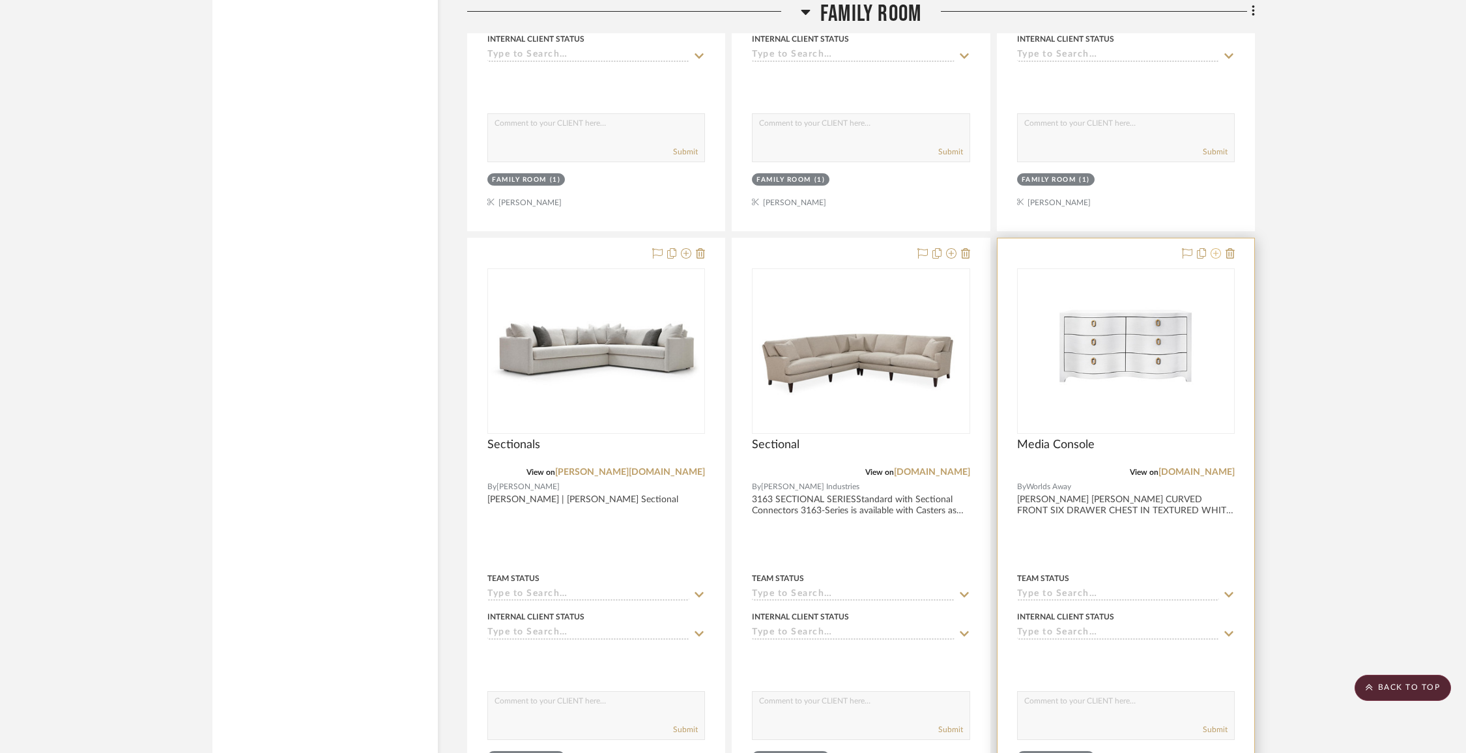
click at [1217, 252] on icon at bounding box center [1216, 253] width 10 height 10
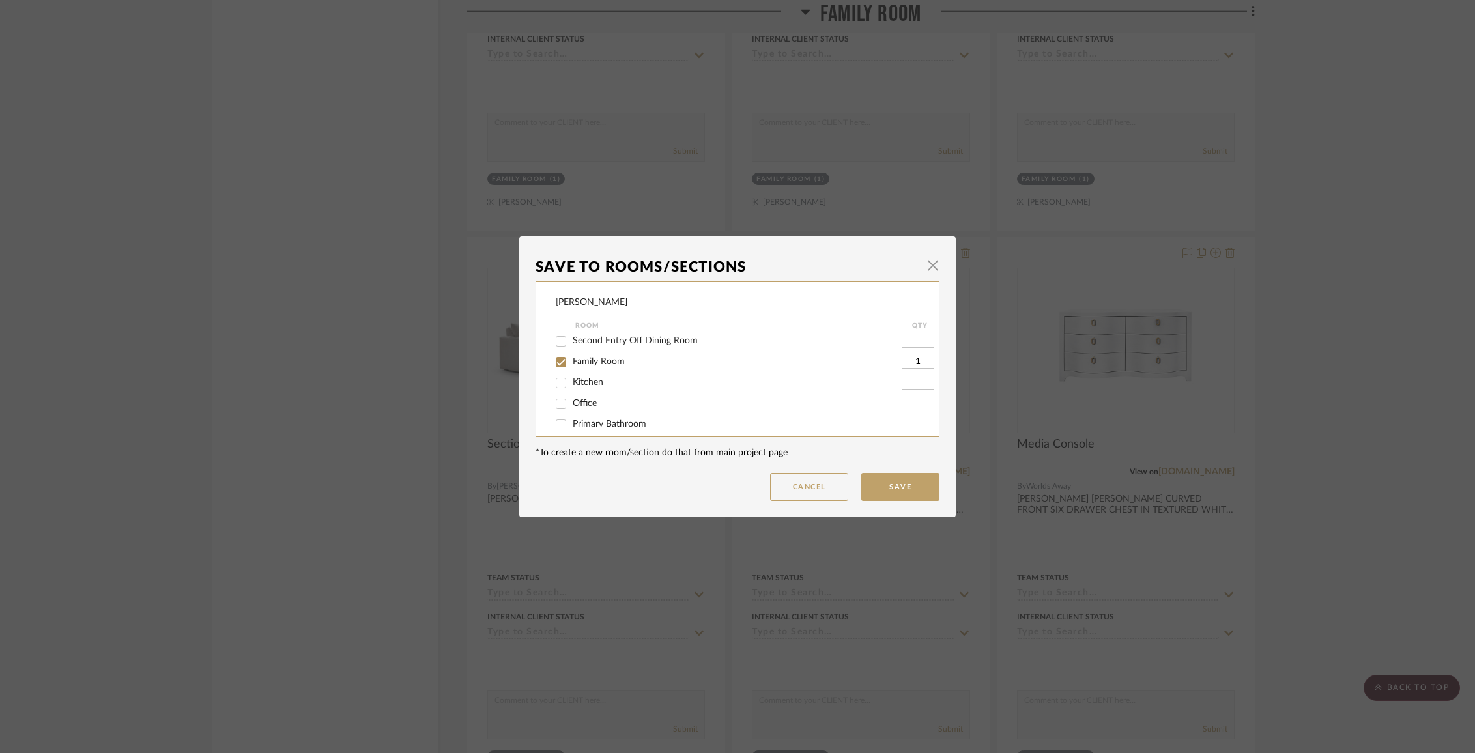
click at [609, 366] on span "Family Room" at bounding box center [599, 361] width 52 height 9
click at [572, 370] on input "Family Room" at bounding box center [561, 362] width 21 height 21
checkbox input "false"
click at [601, 414] on span "Items Not Selected" at bounding box center [611, 412] width 77 height 9
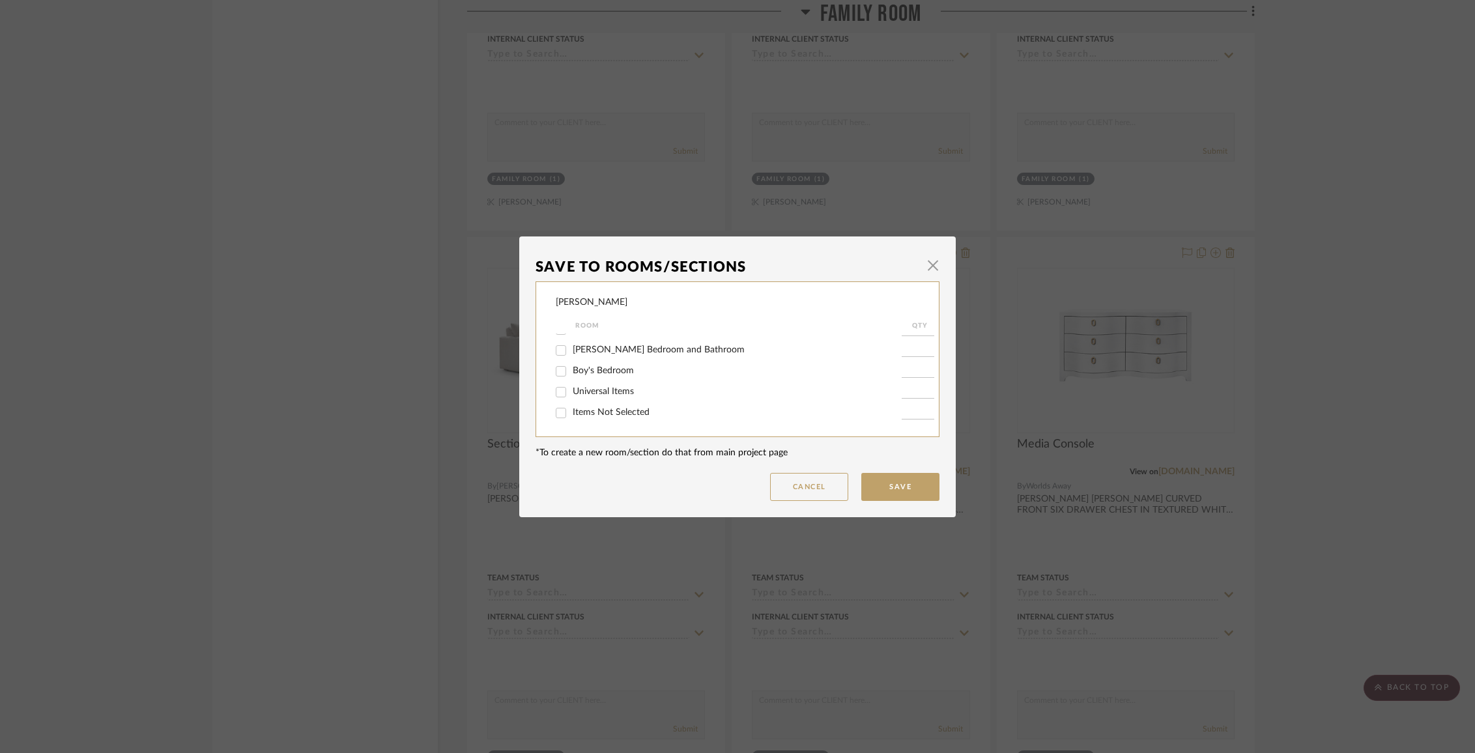
click at [572, 414] on input "Items Not Selected" at bounding box center [561, 413] width 21 height 21
checkbox input "true"
type input "1"
click at [896, 485] on button "Save" at bounding box center [900, 487] width 78 height 28
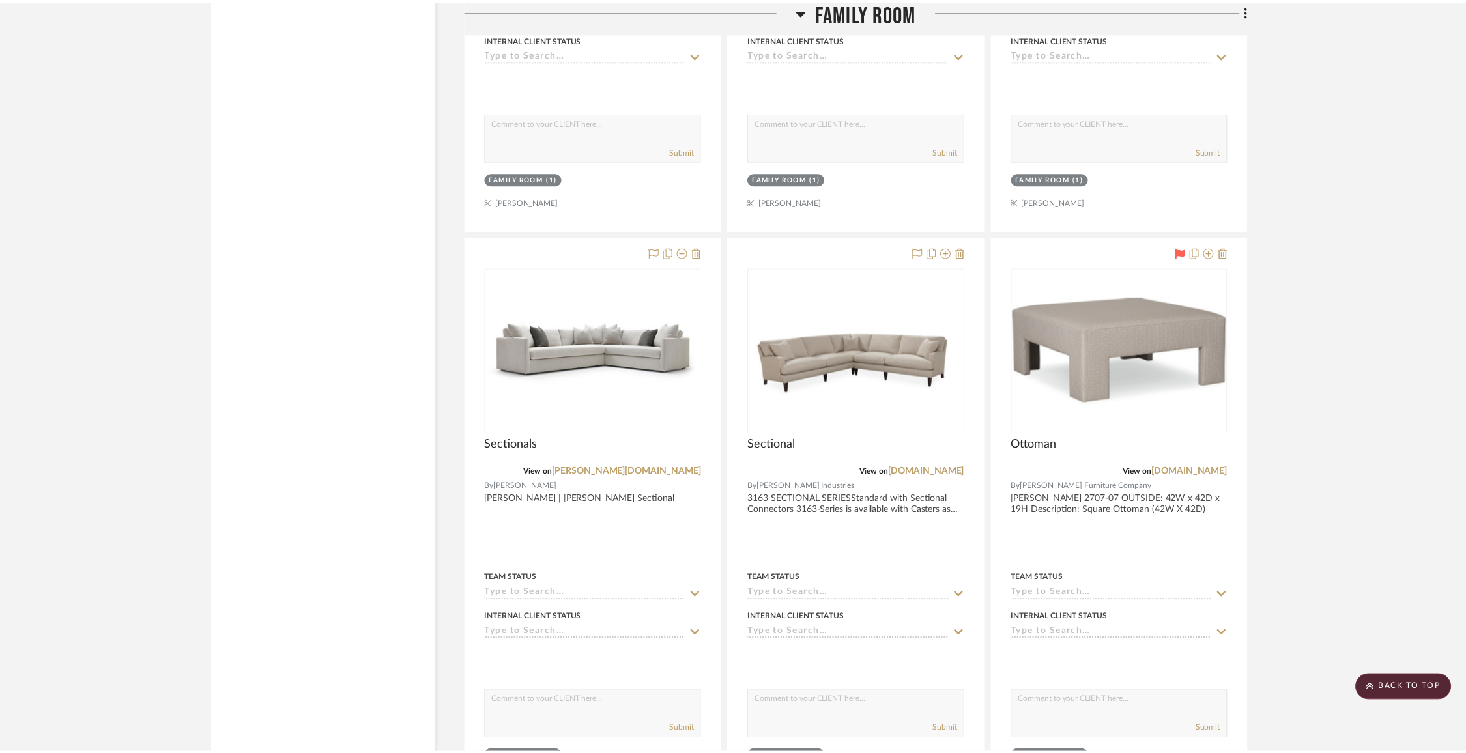
scroll to position [3328, 0]
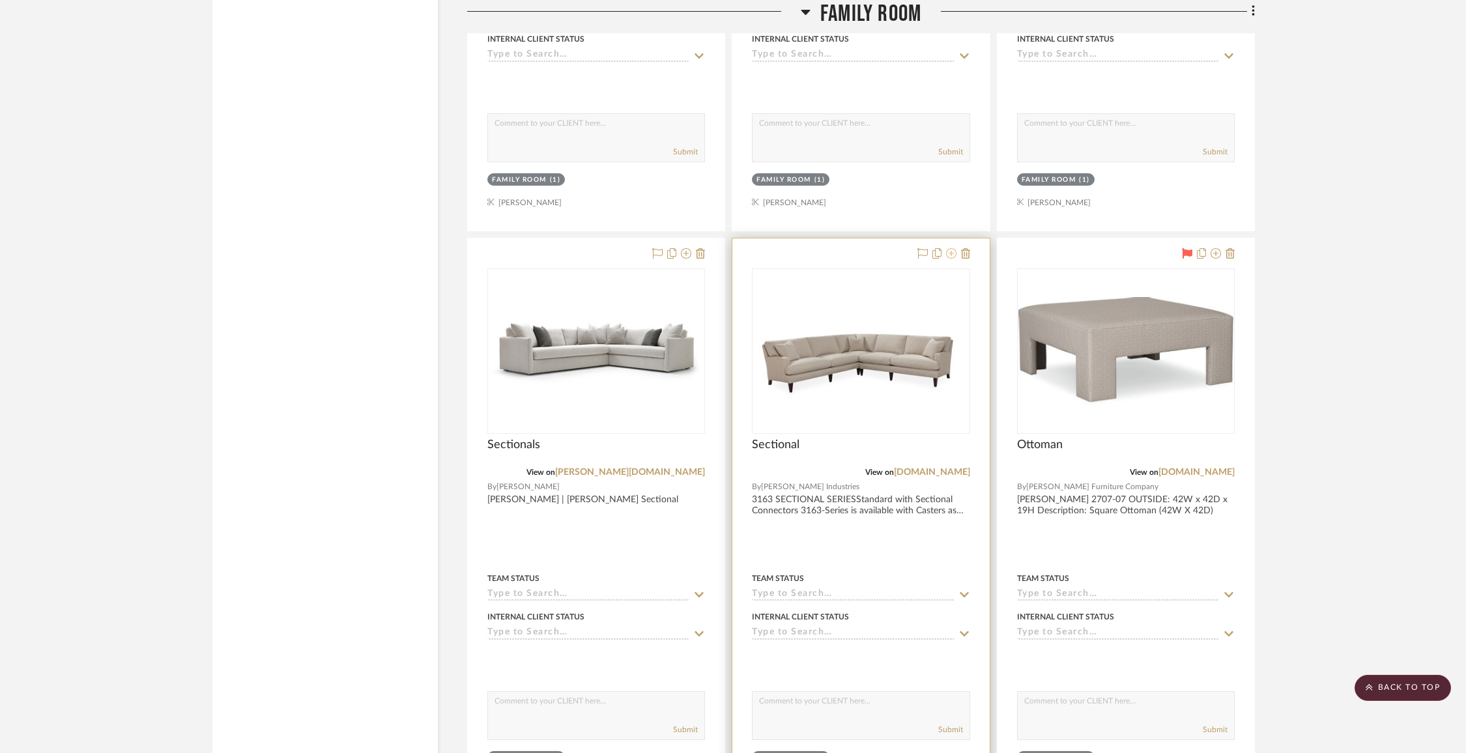
click at [952, 248] on icon at bounding box center [951, 253] width 10 height 10
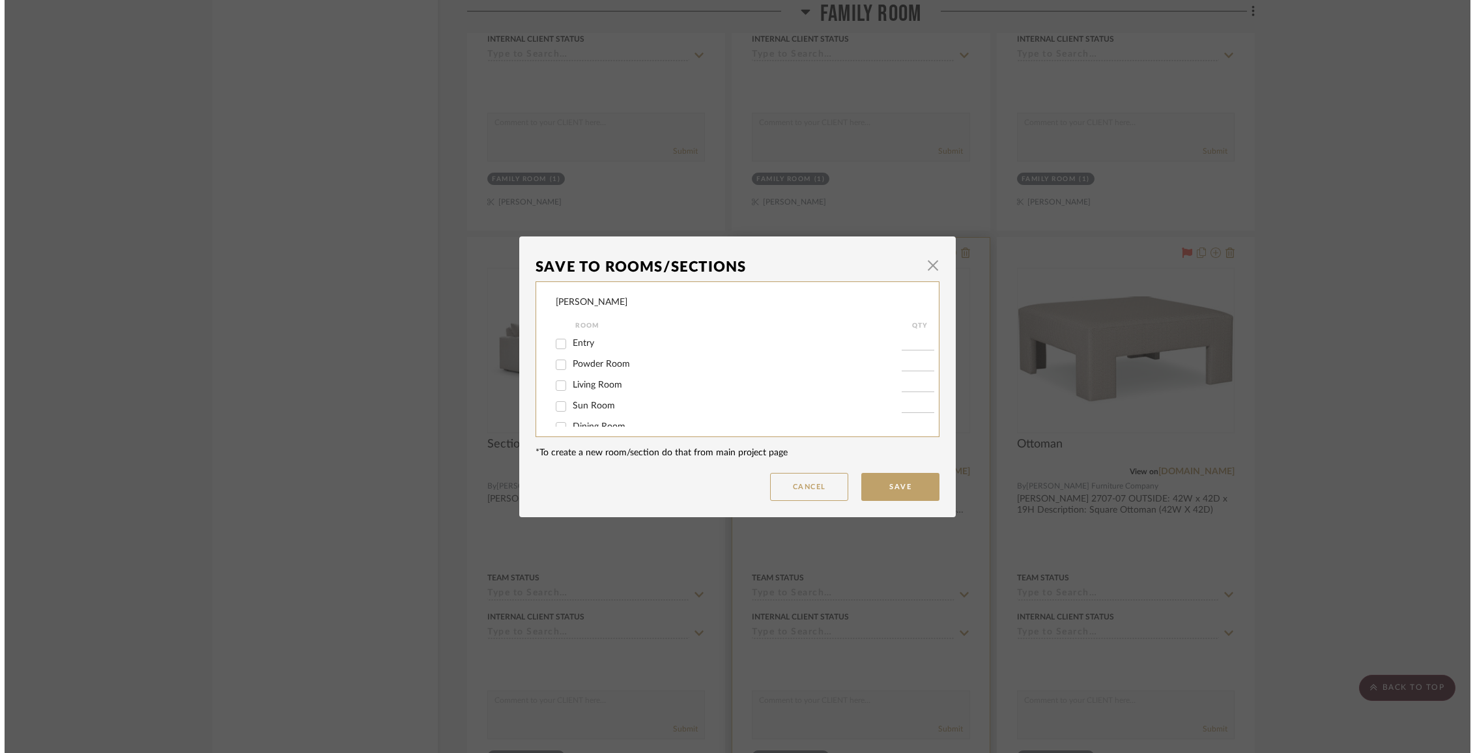
scroll to position [0, 0]
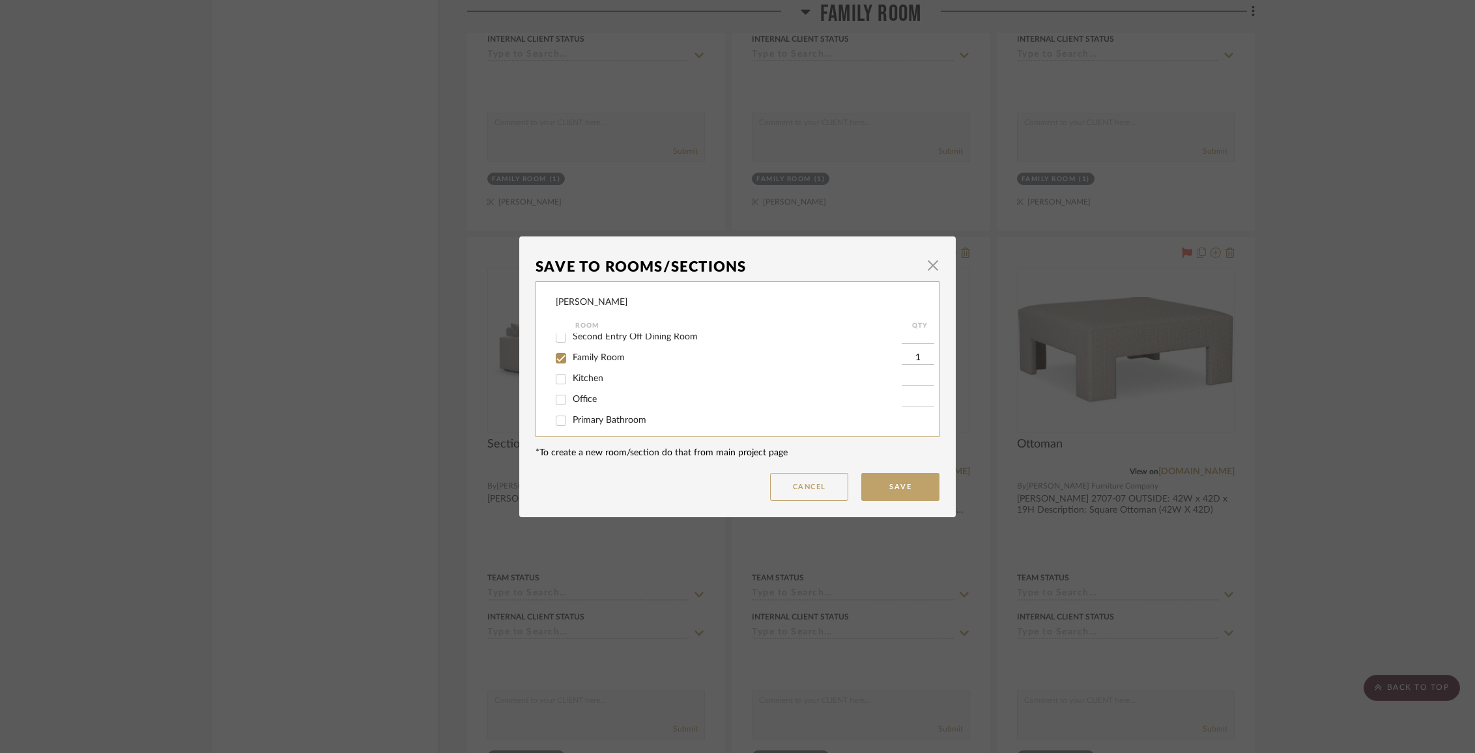
click at [609, 362] on span "Family Room" at bounding box center [599, 357] width 52 height 9
click at [572, 364] on input "Family Room" at bounding box center [561, 358] width 21 height 21
checkbox input "false"
click at [605, 413] on span "Items Not Selected" at bounding box center [611, 412] width 77 height 9
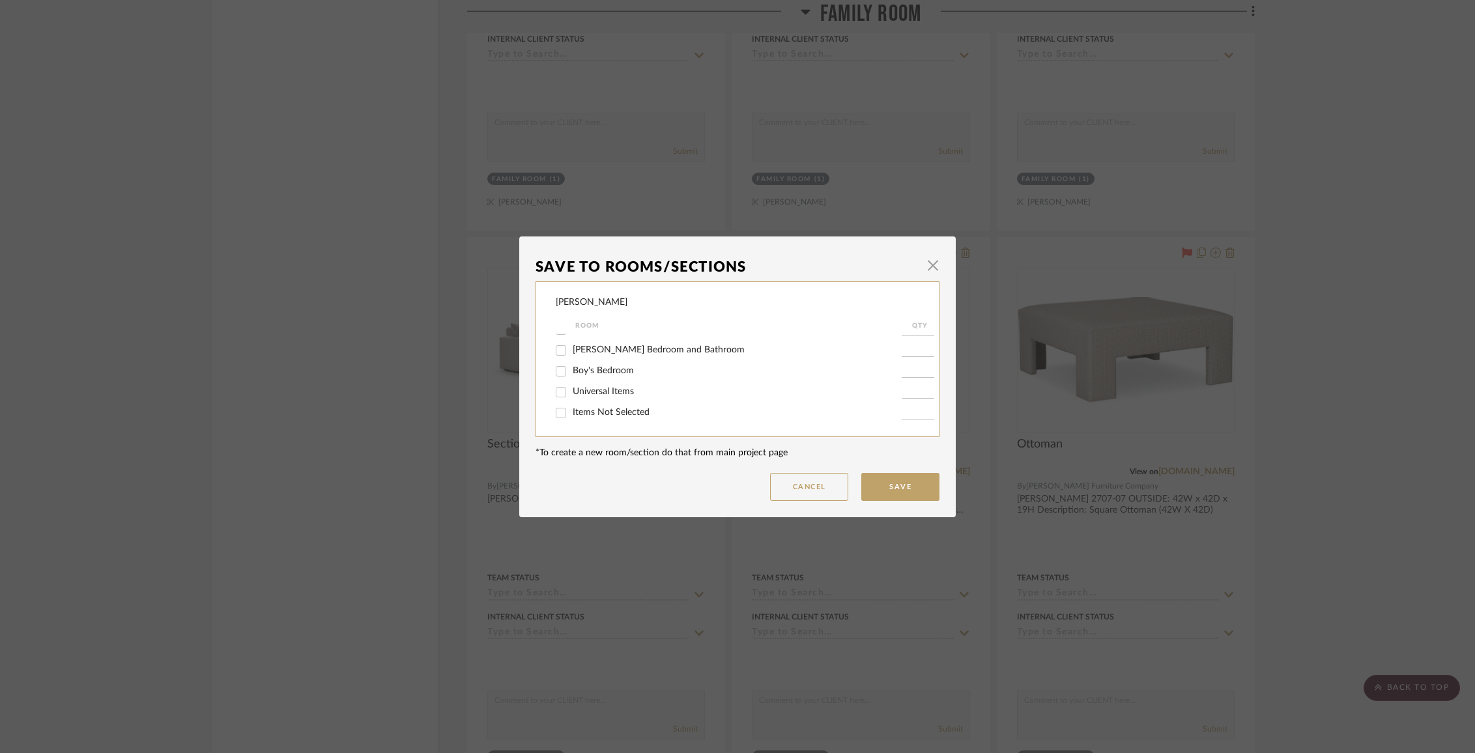
click at [572, 413] on input "Items Not Selected" at bounding box center [561, 413] width 21 height 21
checkbox input "true"
type input "1"
click at [876, 478] on button "Save" at bounding box center [900, 487] width 78 height 28
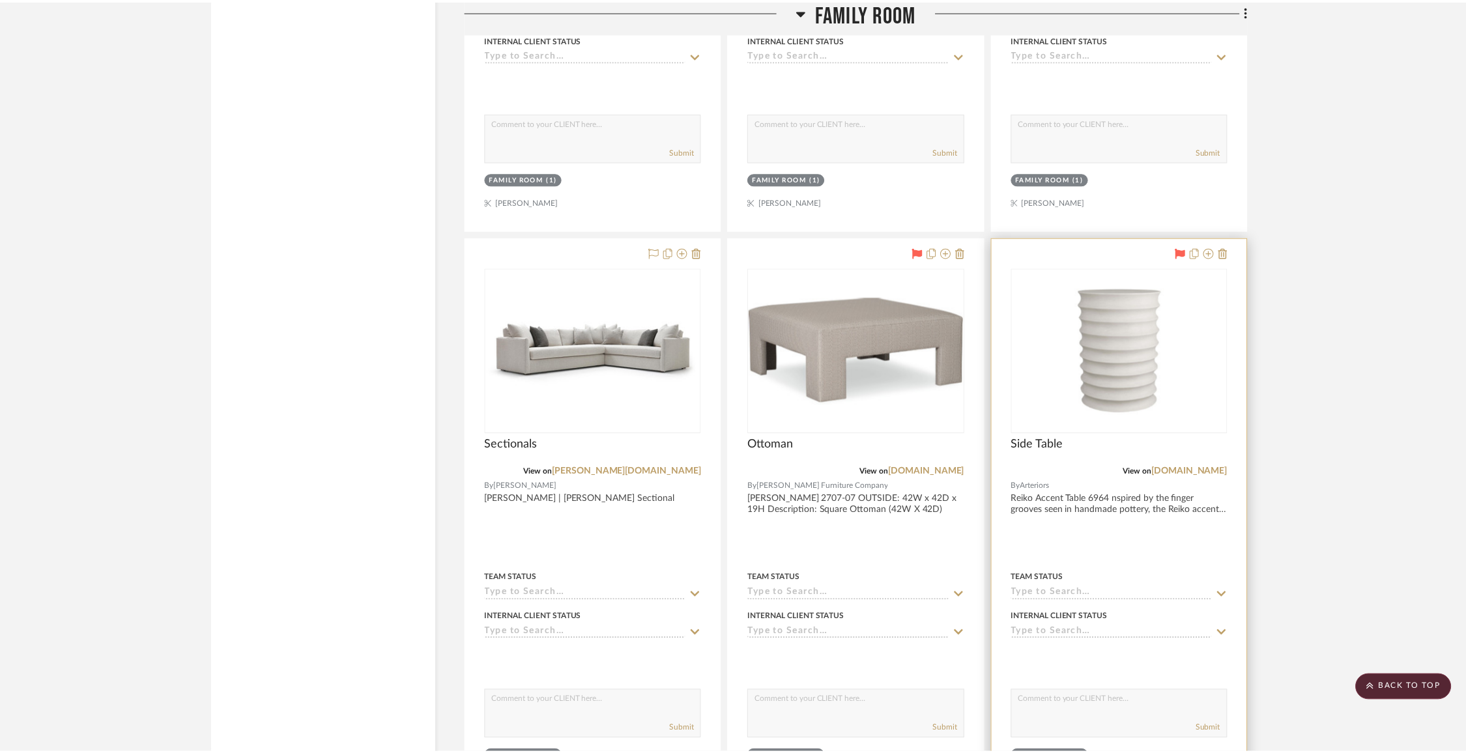
scroll to position [3328, 0]
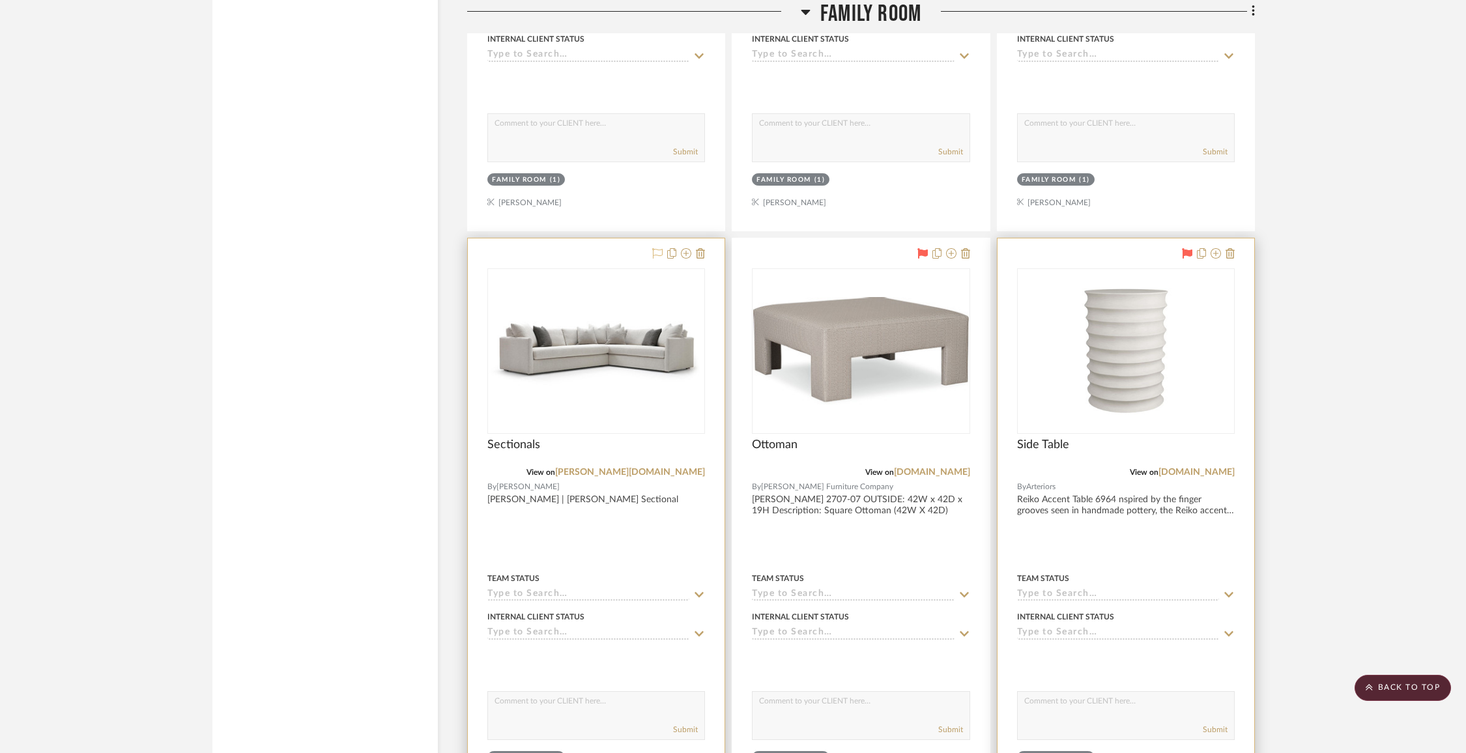
click at [660, 252] on icon at bounding box center [657, 253] width 10 height 10
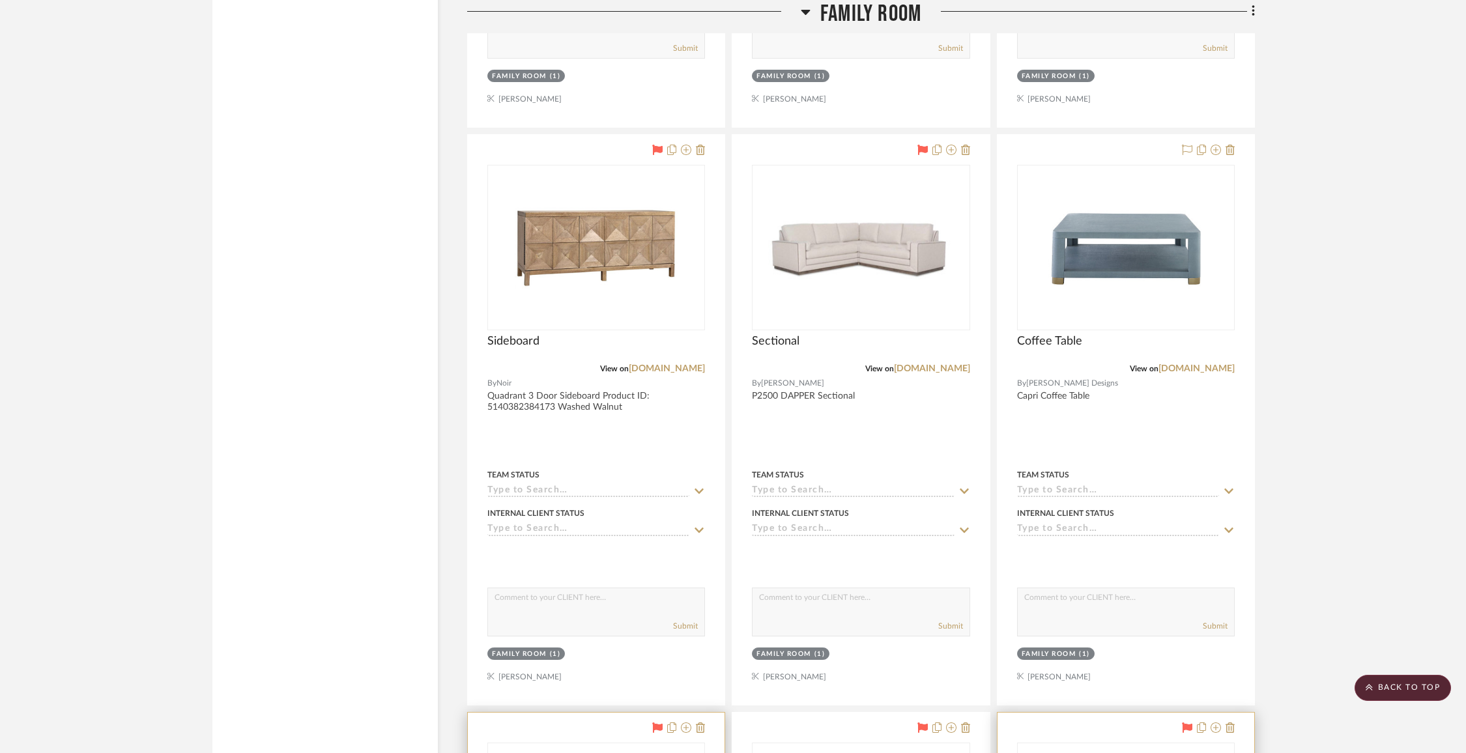
scroll to position [2797, 0]
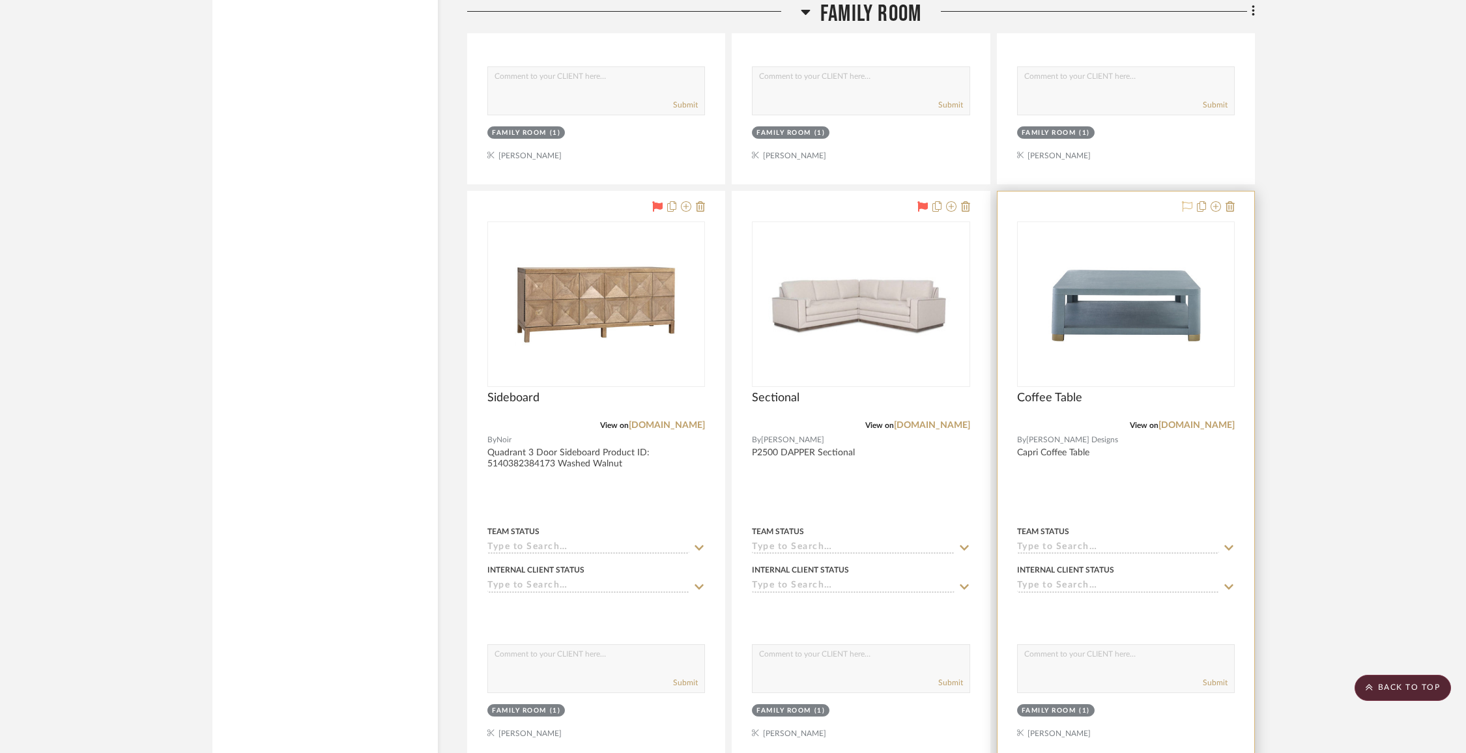
click at [1188, 203] on icon at bounding box center [1187, 206] width 10 height 10
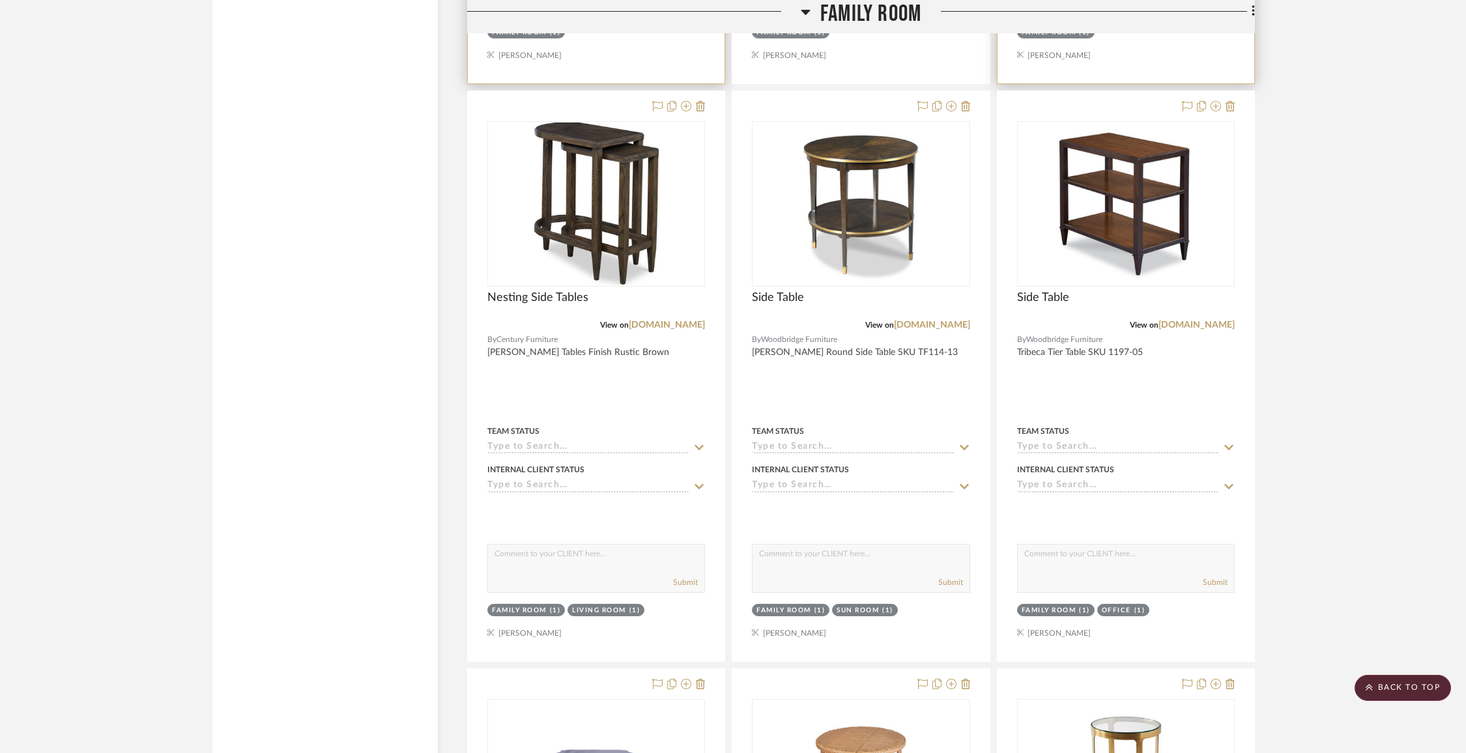
scroll to position [3896, 0]
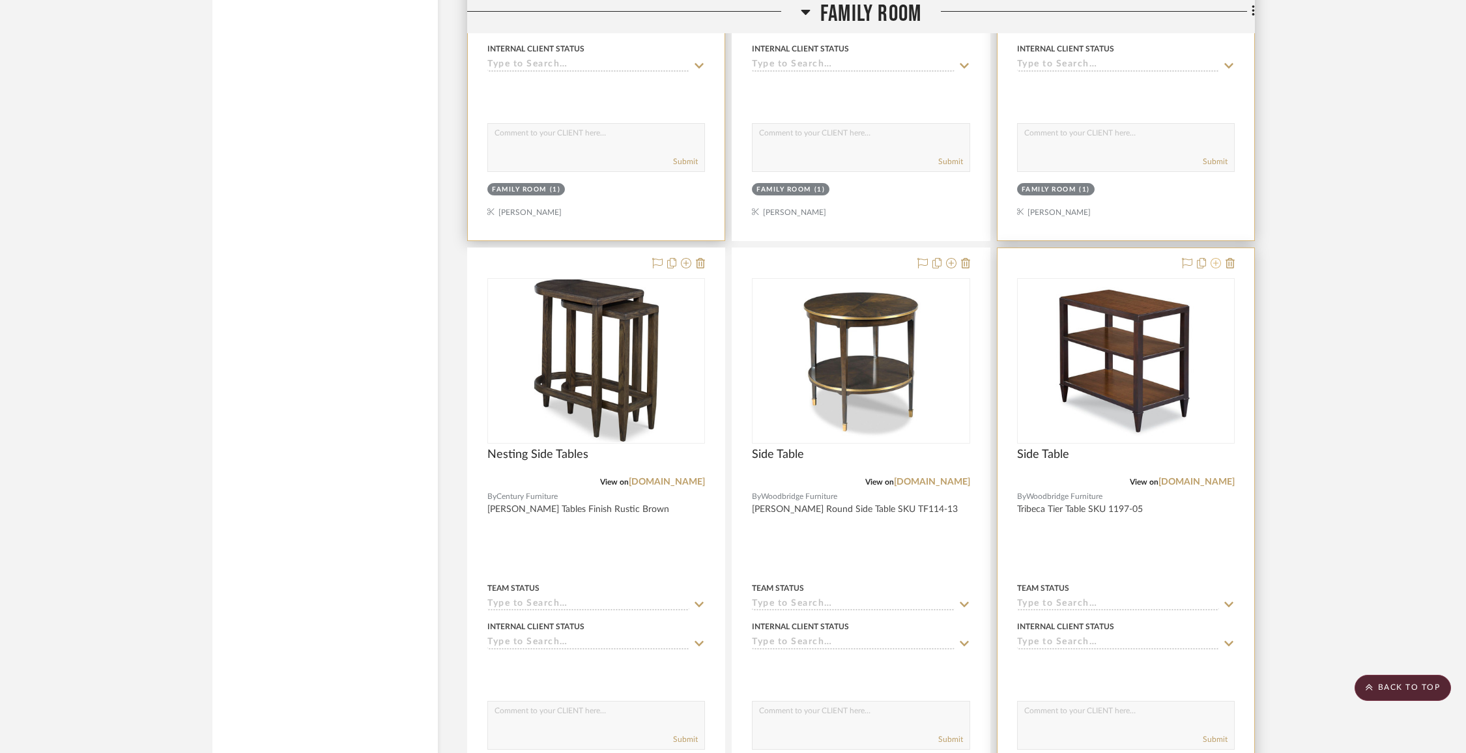
click at [1217, 258] on icon at bounding box center [1216, 263] width 10 height 10
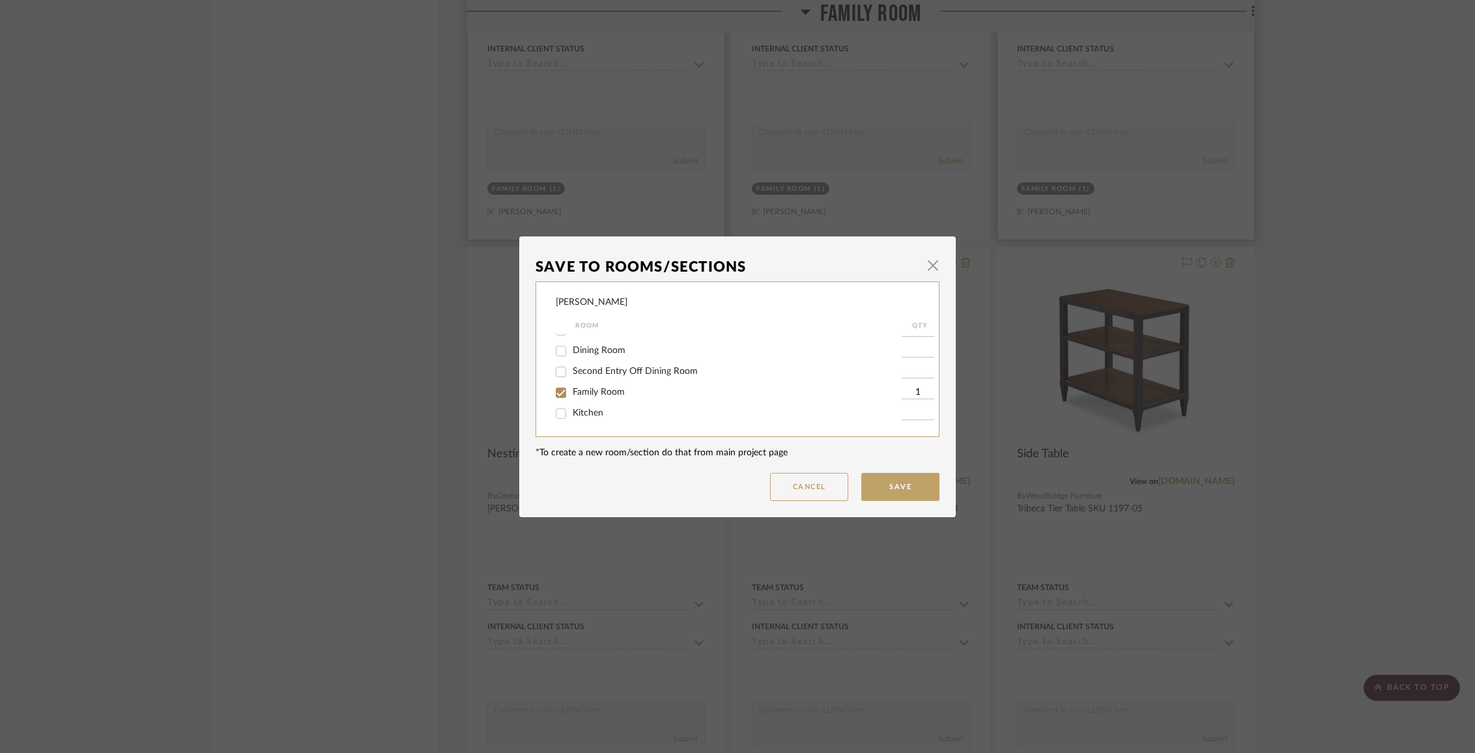
scroll to position [81, 0]
click at [585, 391] on span "Family Room" at bounding box center [599, 387] width 52 height 9
click at [572, 391] on input "Family Room" at bounding box center [561, 388] width 21 height 21
checkbox input "false"
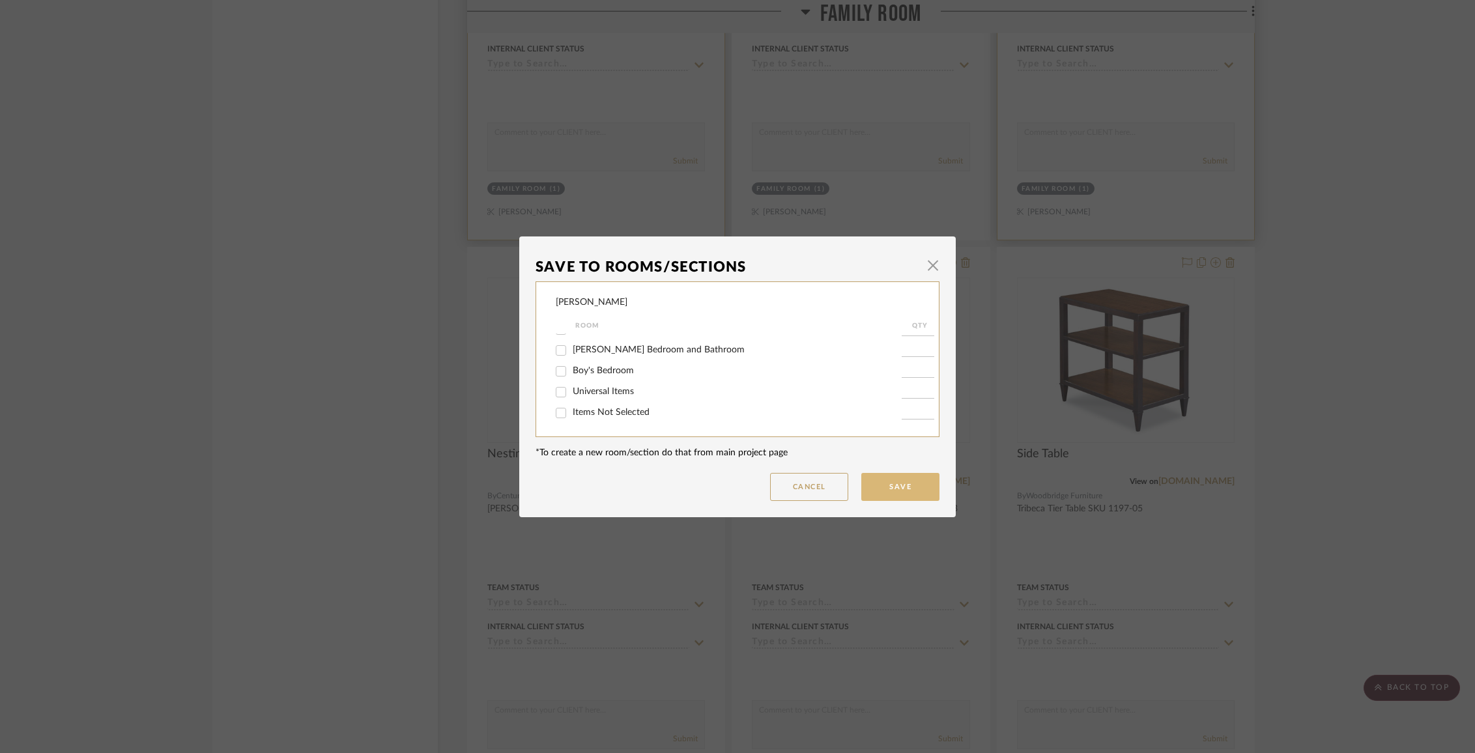
click at [877, 489] on button "Save" at bounding box center [900, 487] width 78 height 28
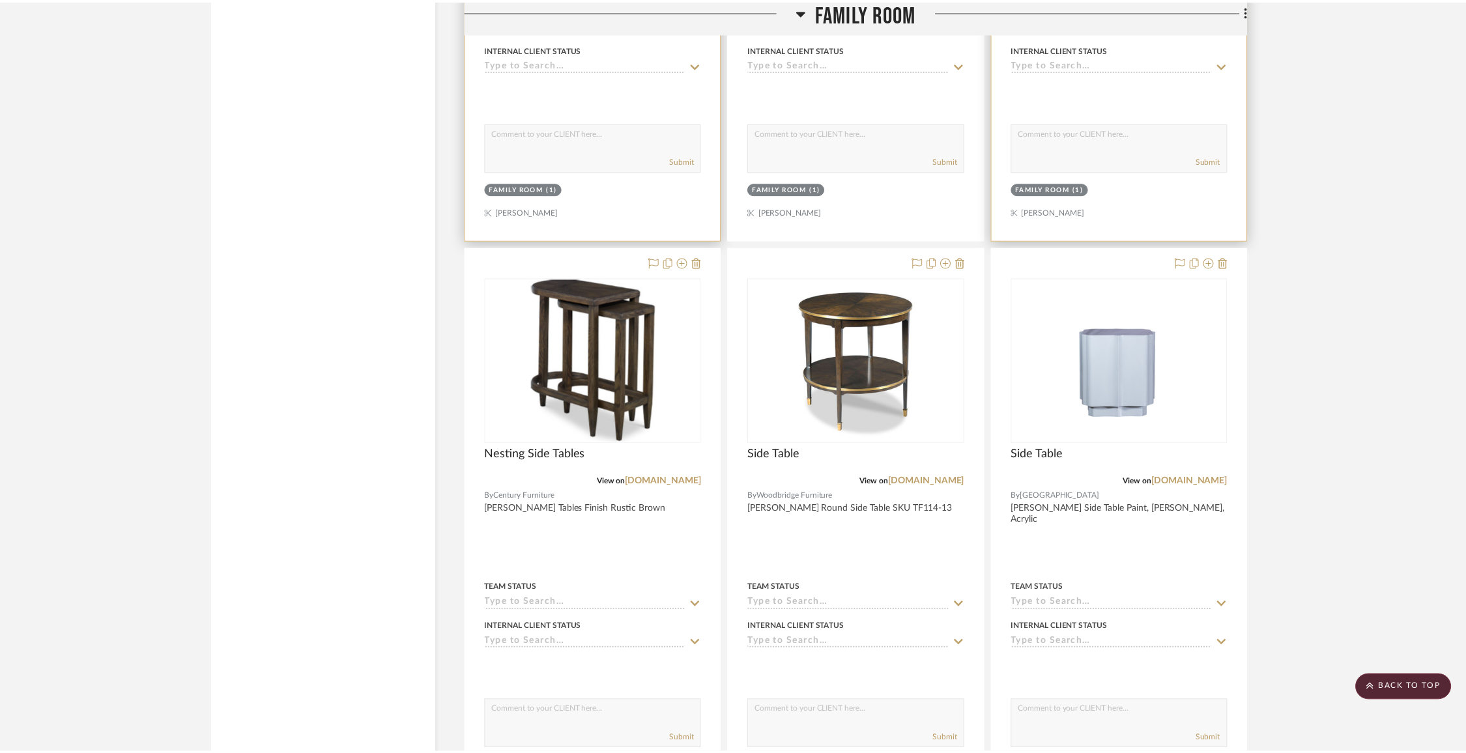
scroll to position [3896, 0]
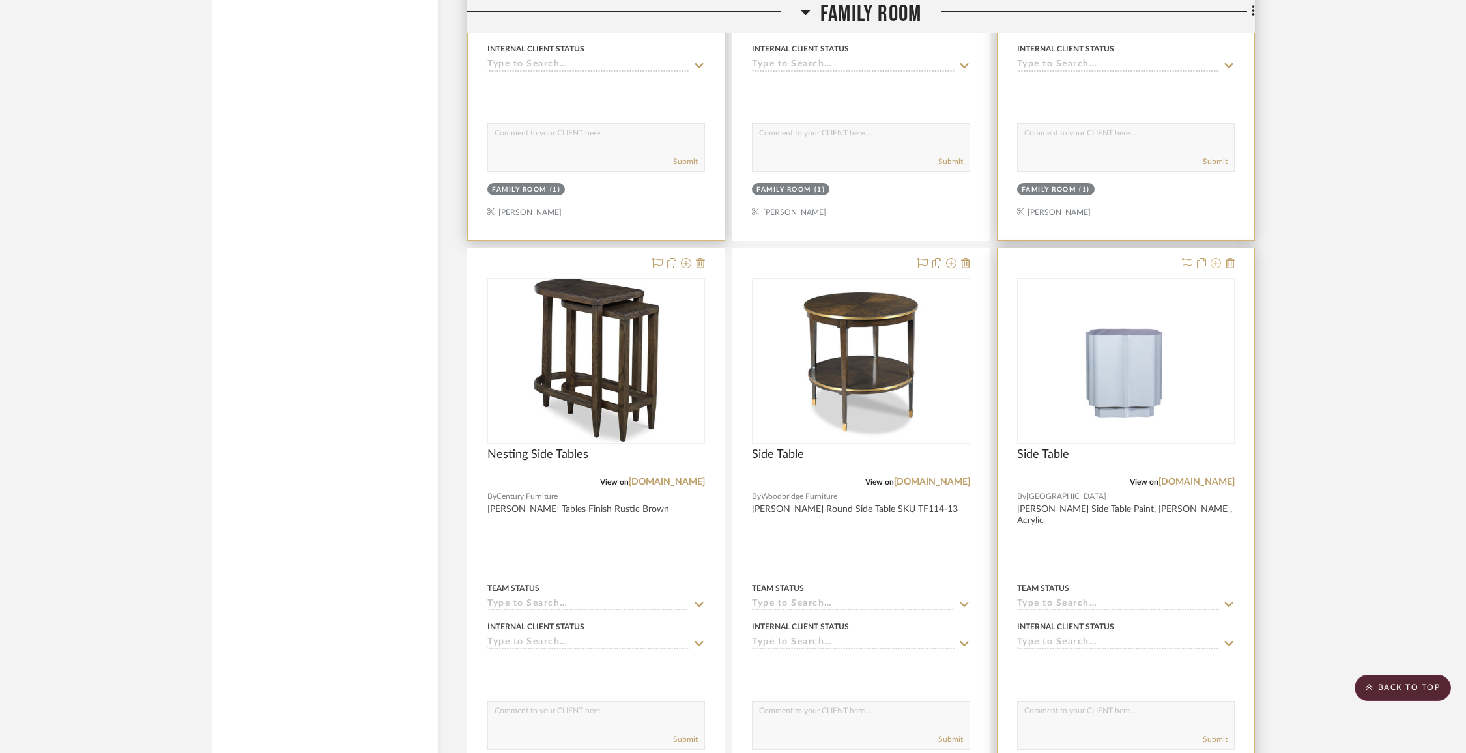
click at [1218, 259] on icon at bounding box center [1216, 263] width 10 height 10
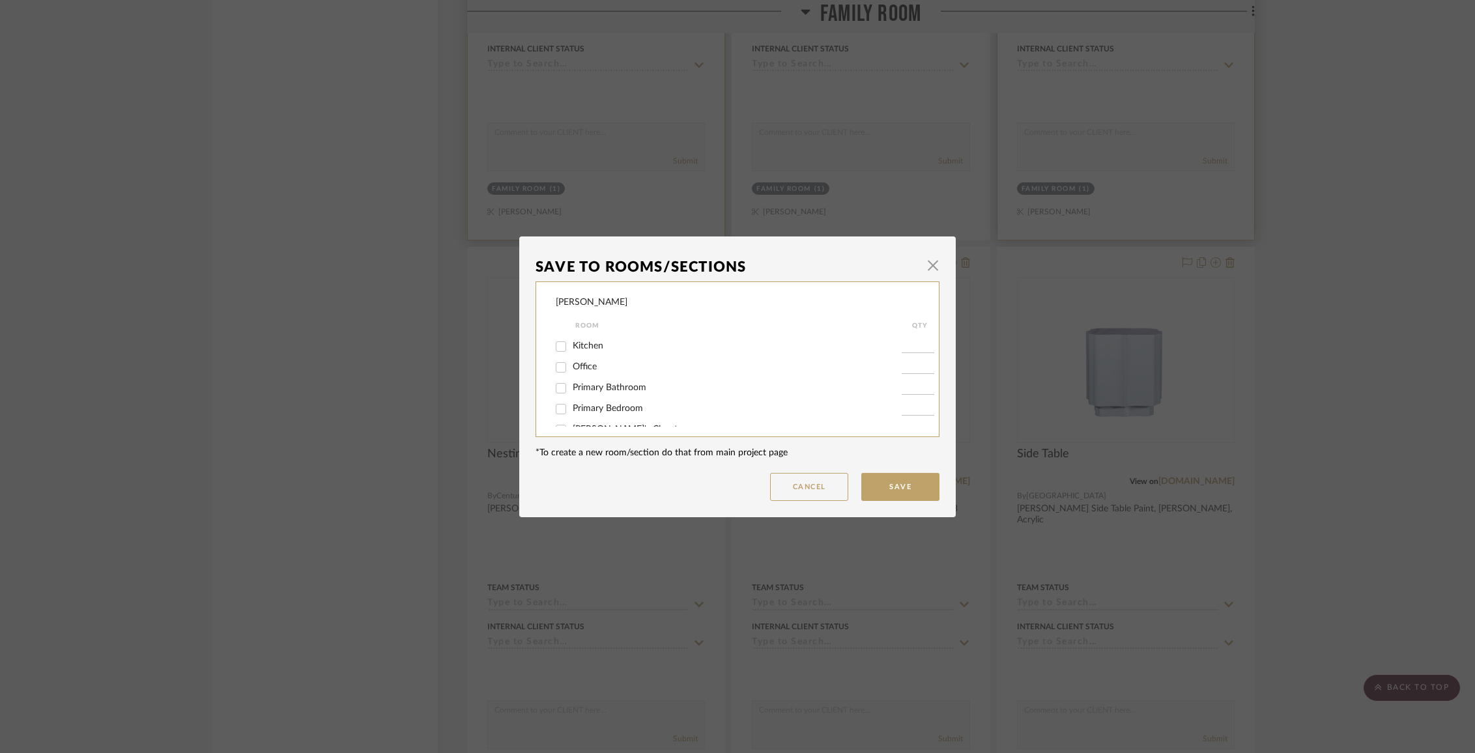
scroll to position [113, 0]
click at [598, 358] on span "Family Room" at bounding box center [599, 355] width 52 height 9
click at [572, 358] on input "Family Room" at bounding box center [561, 356] width 21 height 21
checkbox input "false"
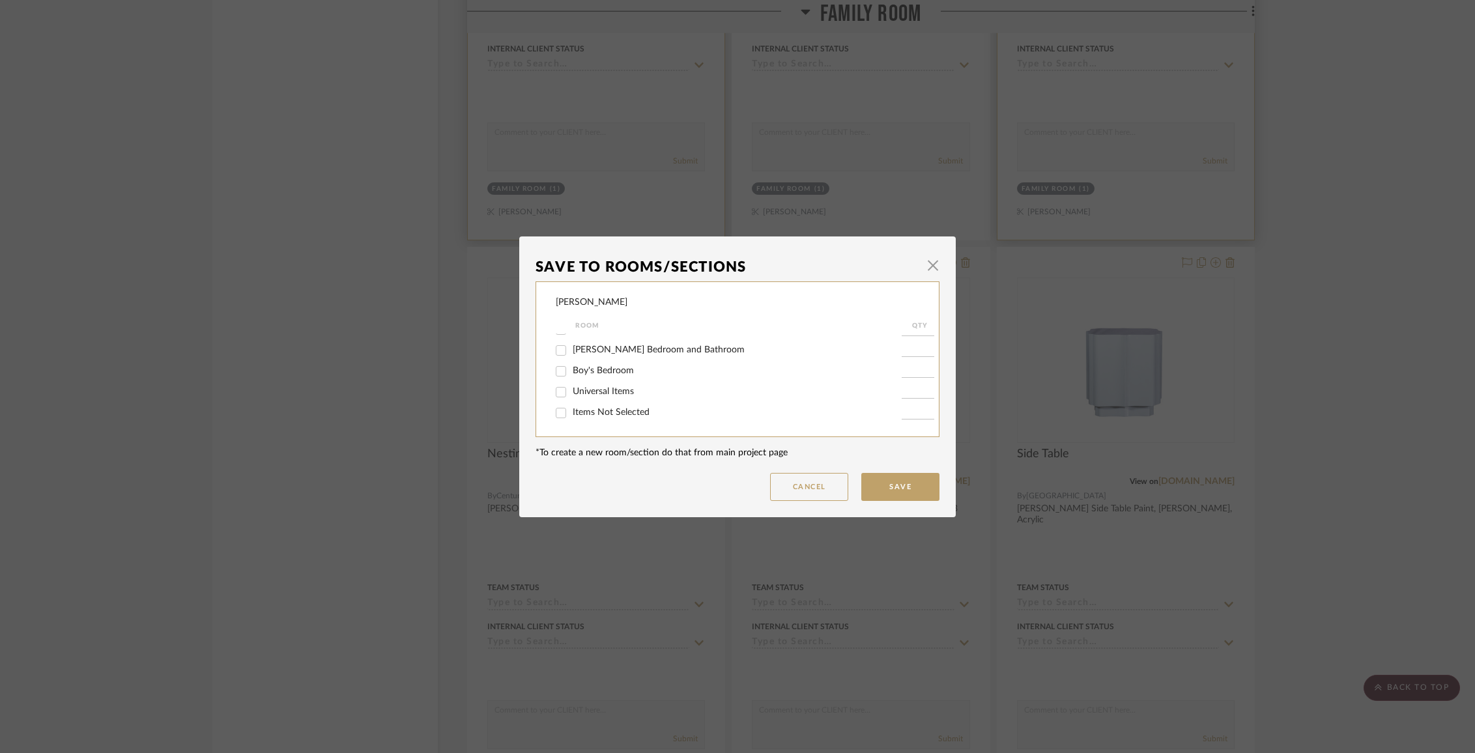
click at [601, 413] on span "Items Not Selected" at bounding box center [611, 412] width 77 height 9
click at [572, 413] on input "Items Not Selected" at bounding box center [561, 413] width 21 height 21
checkbox input "true"
type input "1"
click at [909, 495] on button "Save" at bounding box center [900, 487] width 78 height 28
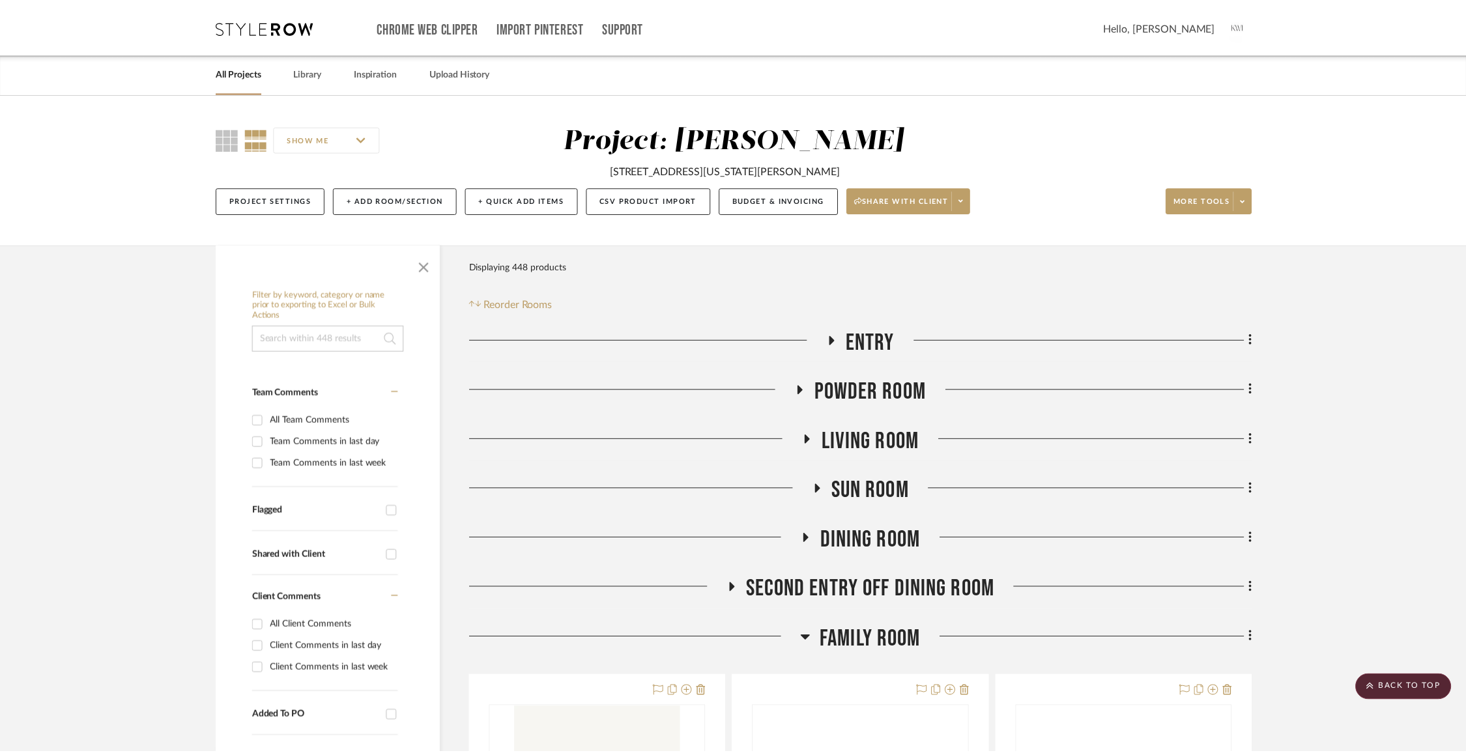
scroll to position [3896, 0]
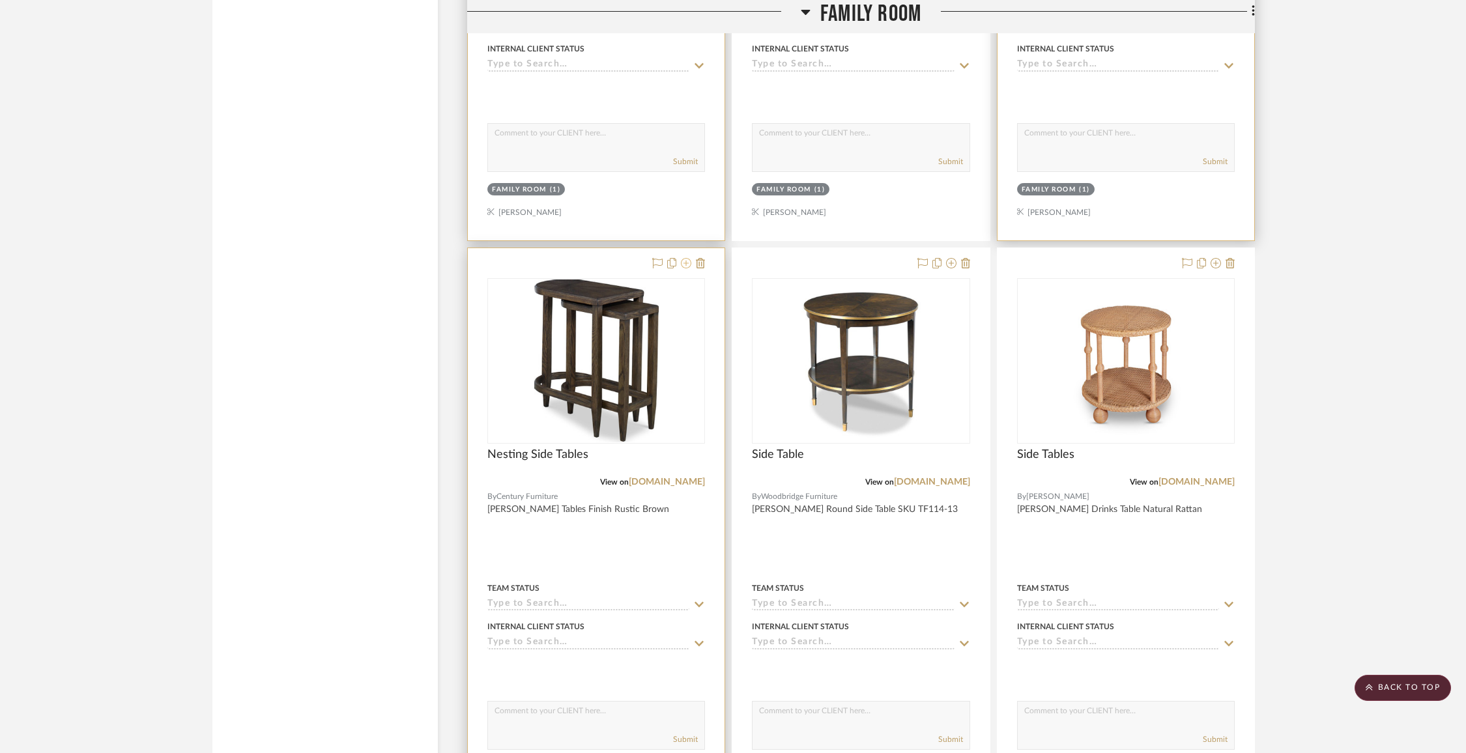
click at [686, 258] on icon at bounding box center [686, 263] width 10 height 10
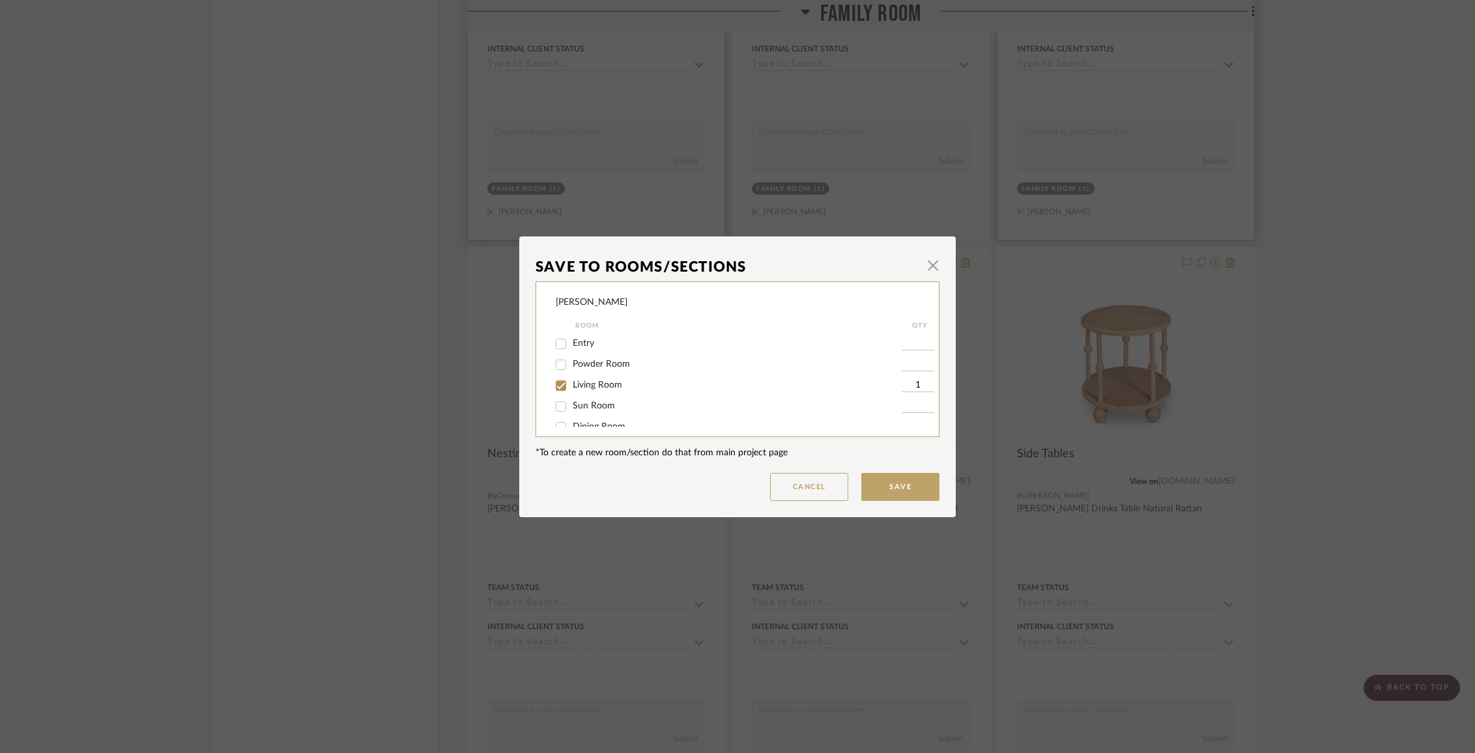
scroll to position [84, 0]
click at [590, 389] on span "Family Room" at bounding box center [599, 384] width 52 height 9
click at [572, 391] on input "Family Room" at bounding box center [561, 385] width 21 height 21
checkbox input "false"
click at [891, 495] on button "Save" at bounding box center [900, 487] width 78 height 28
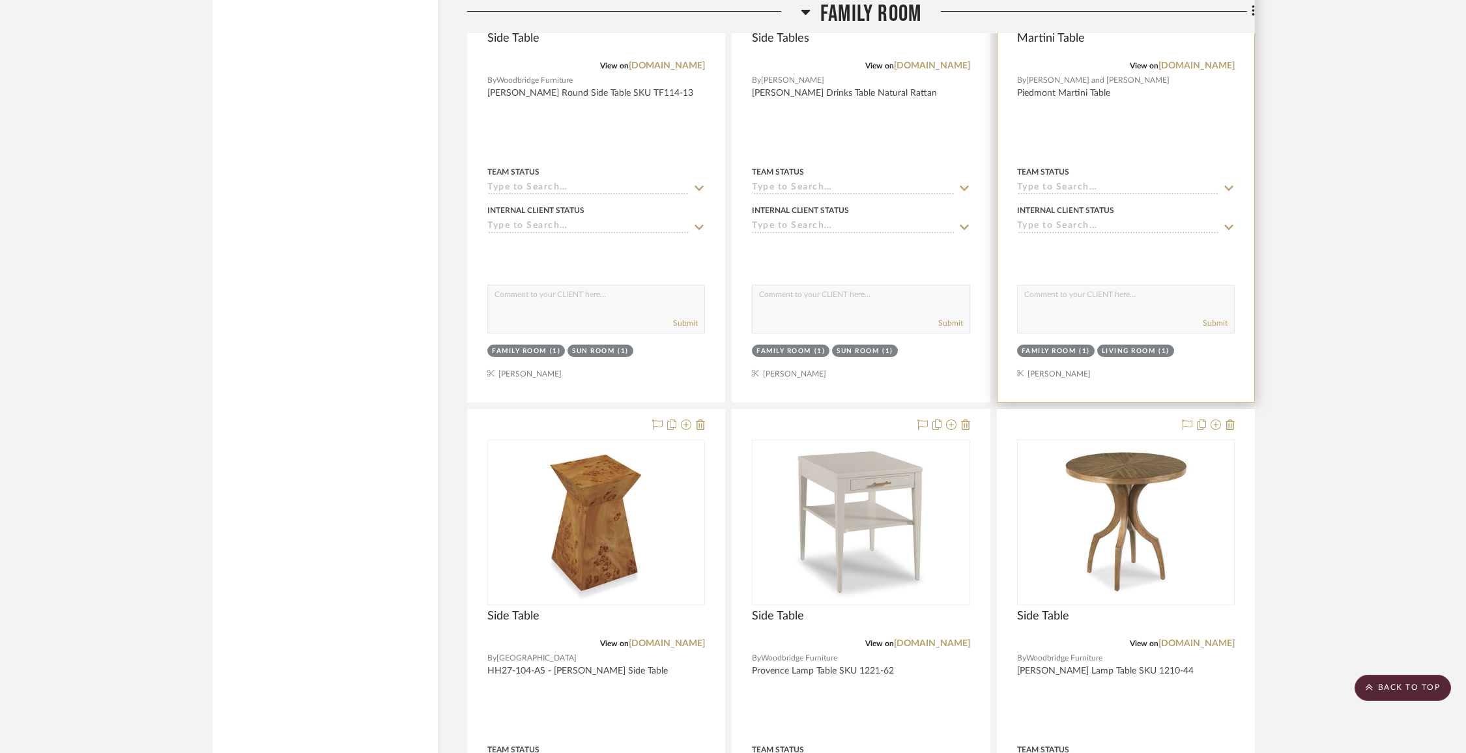
scroll to position [4313, 0]
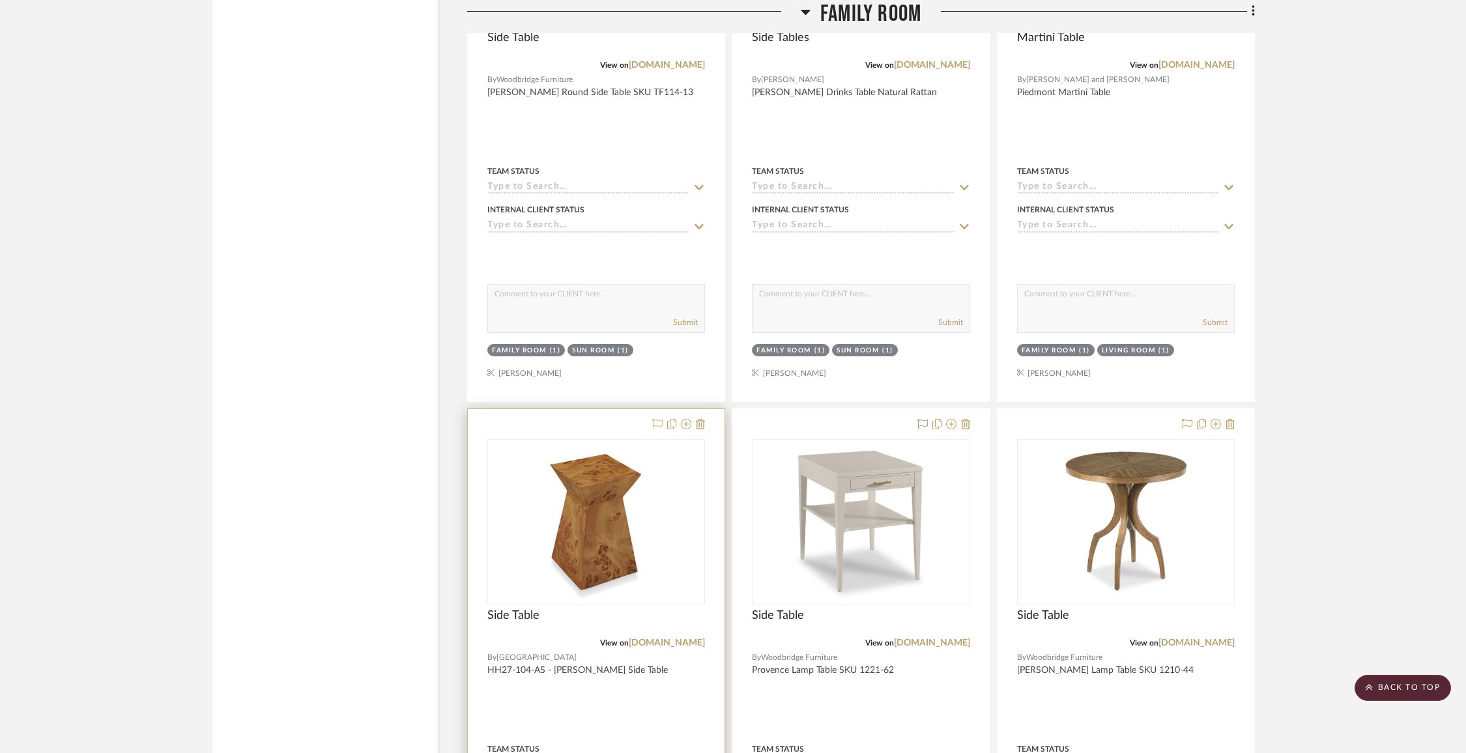
click at [659, 419] on icon at bounding box center [657, 424] width 10 height 10
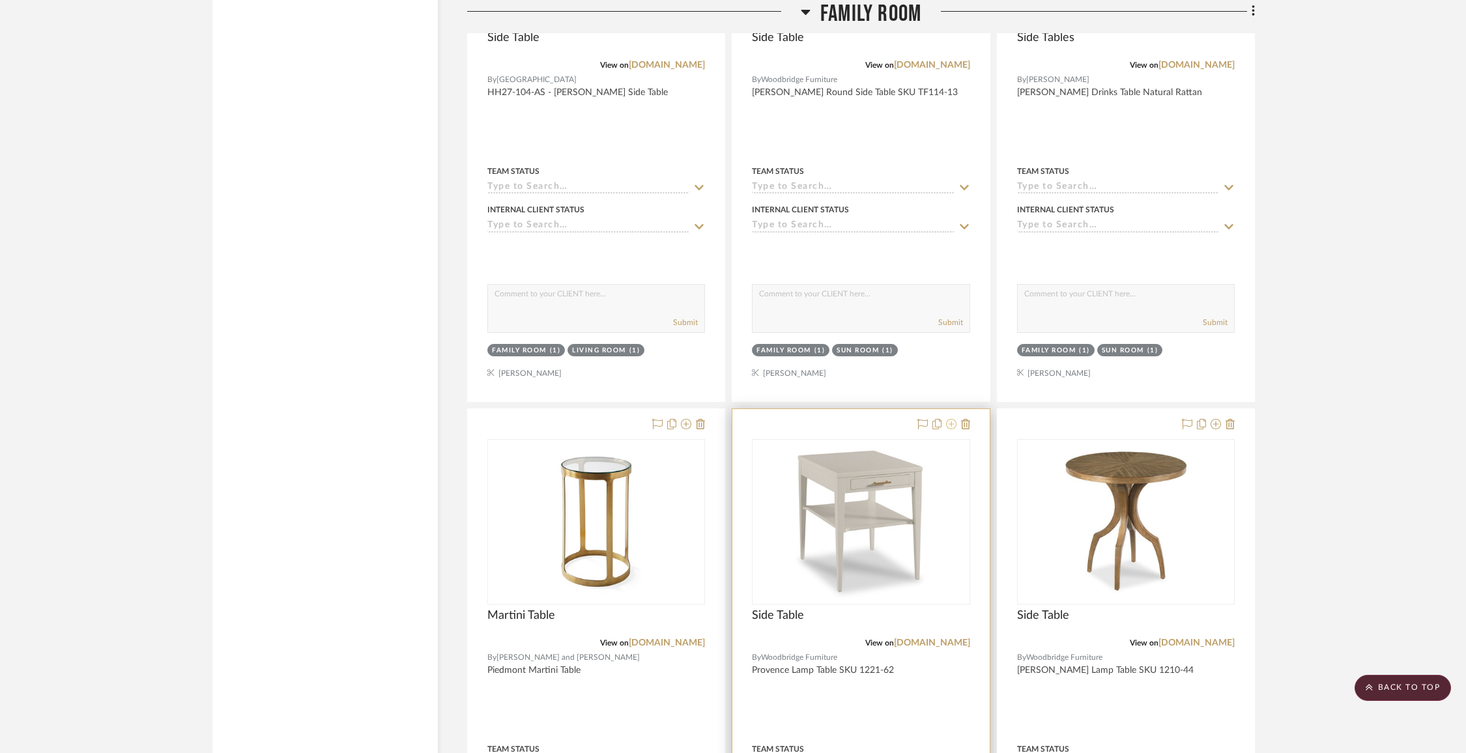
click at [949, 419] on icon at bounding box center [951, 424] width 10 height 10
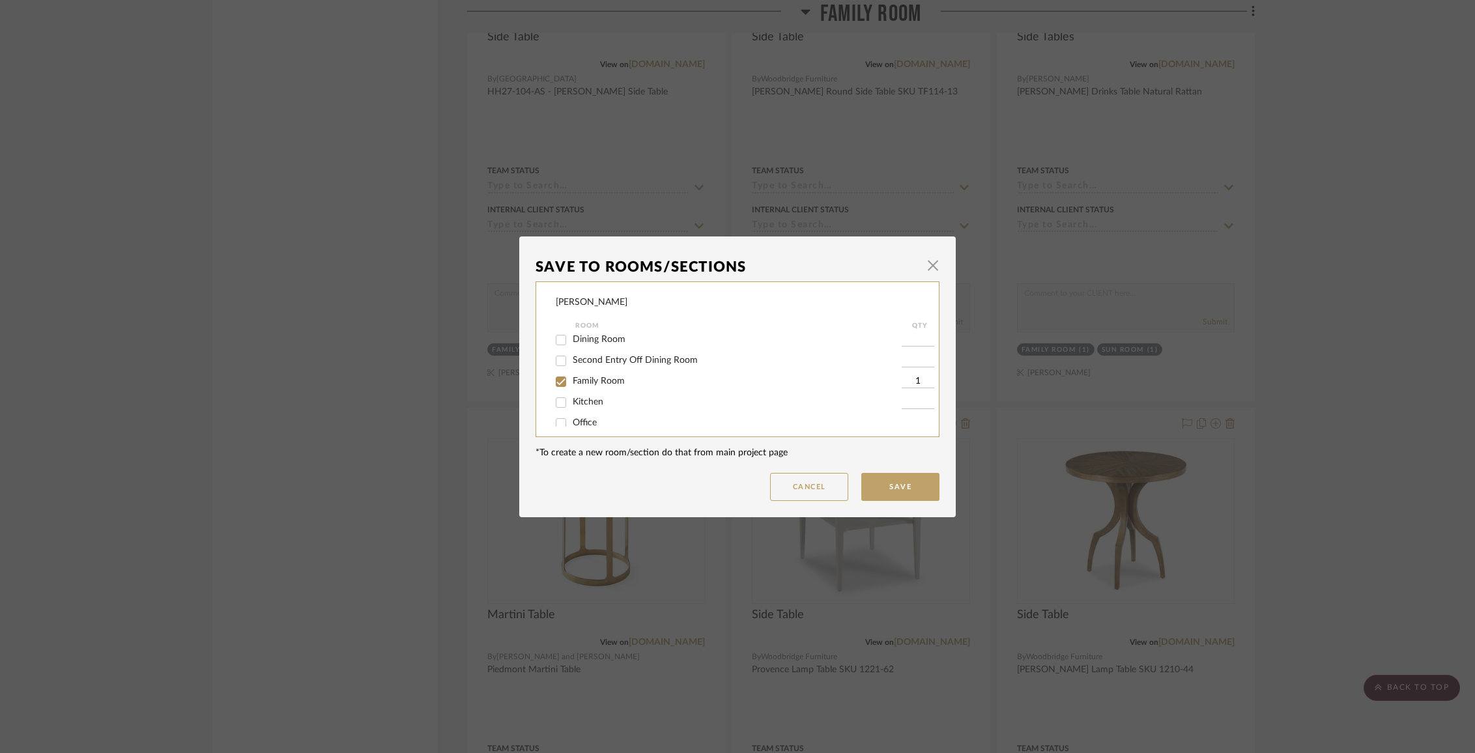
scroll to position [111, 0]
click at [603, 362] on span "Family Room" at bounding box center [599, 357] width 52 height 9
click at [572, 367] on input "Family Room" at bounding box center [561, 358] width 21 height 21
checkbox input "false"
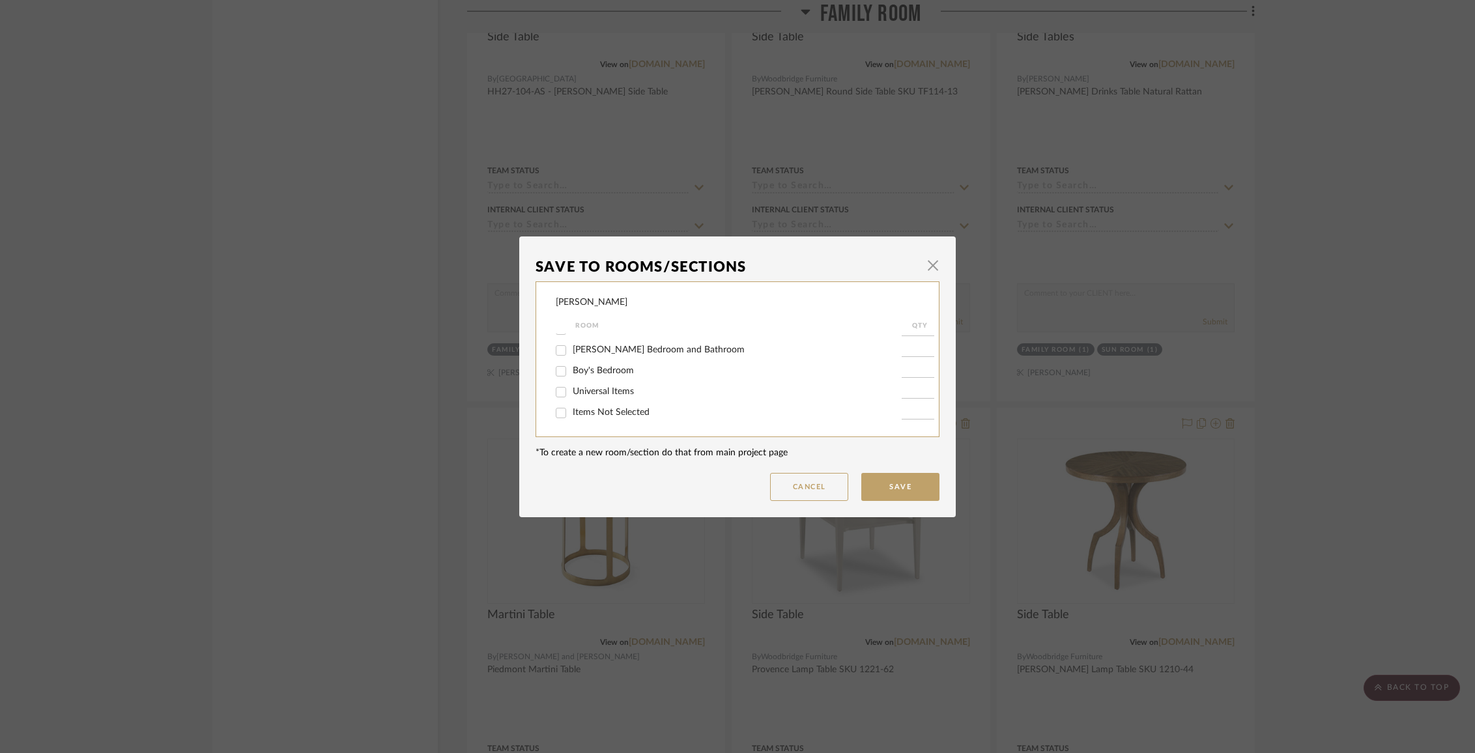
click at [601, 411] on span "Items Not Selected" at bounding box center [611, 412] width 77 height 9
click at [572, 411] on input "Items Not Selected" at bounding box center [561, 413] width 21 height 21
checkbox input "true"
type input "1"
click at [888, 485] on button "Save" at bounding box center [900, 487] width 78 height 28
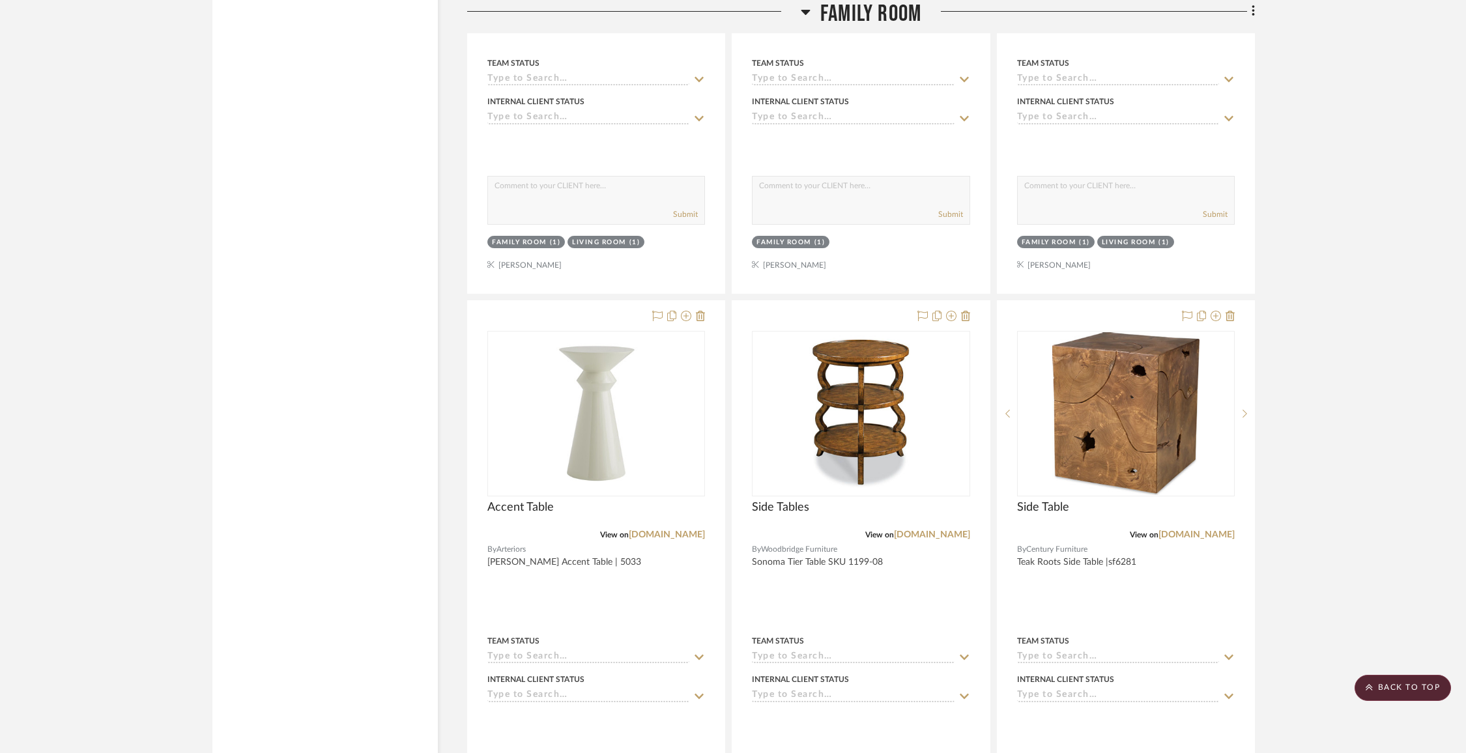
scroll to position [5658, 0]
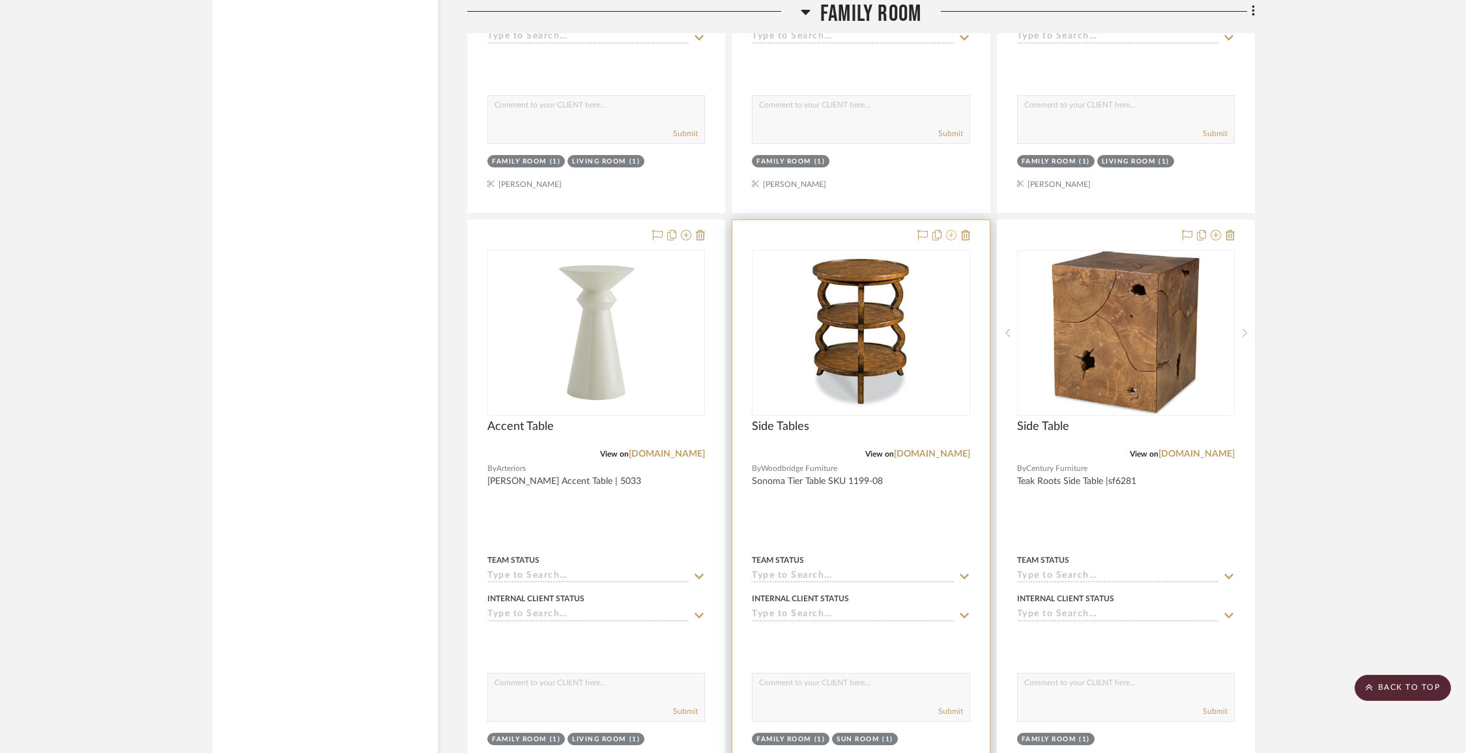
click at [951, 230] on icon at bounding box center [951, 235] width 10 height 10
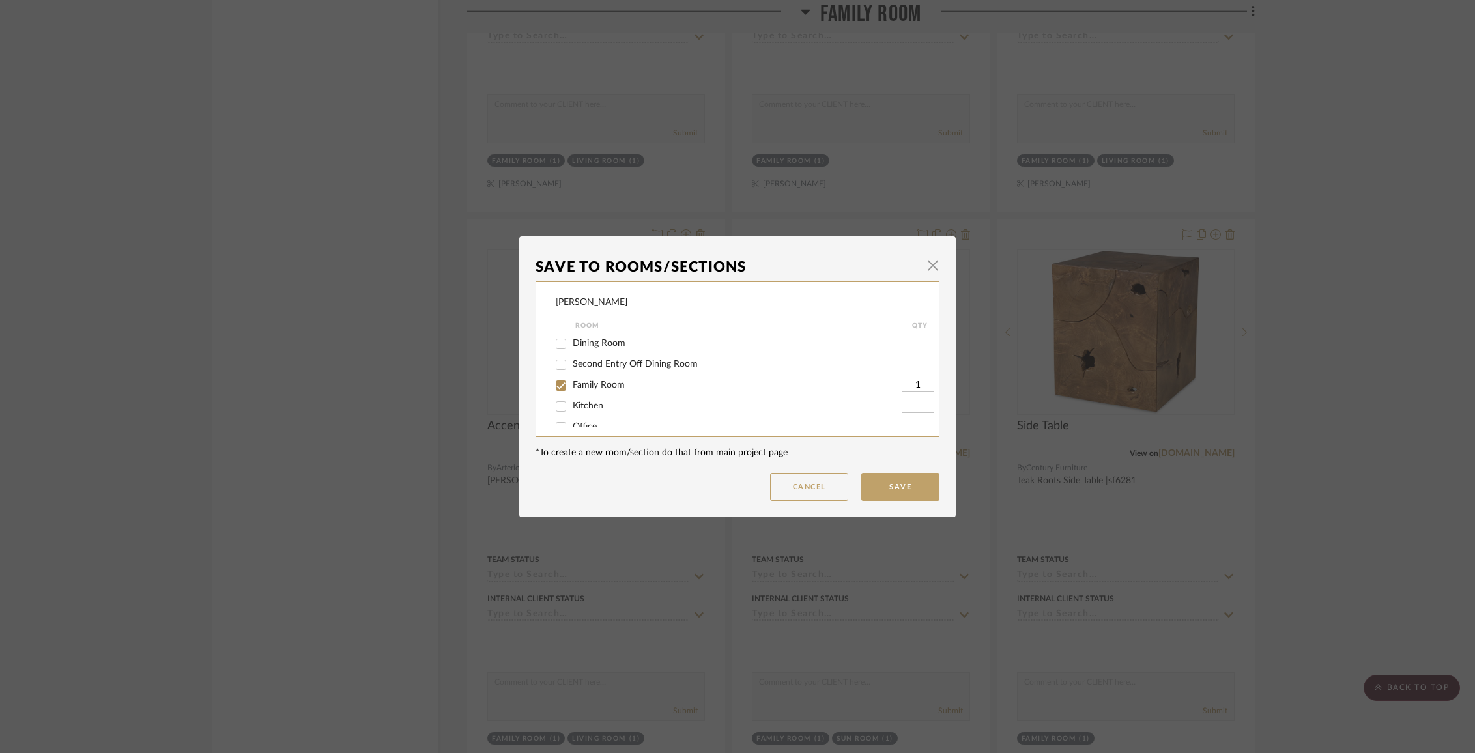
click at [599, 390] on span "Family Room" at bounding box center [599, 385] width 52 height 9
click at [572, 395] on input "Family Room" at bounding box center [561, 385] width 21 height 21
checkbox input "false"
click at [877, 482] on button "Save" at bounding box center [900, 487] width 78 height 28
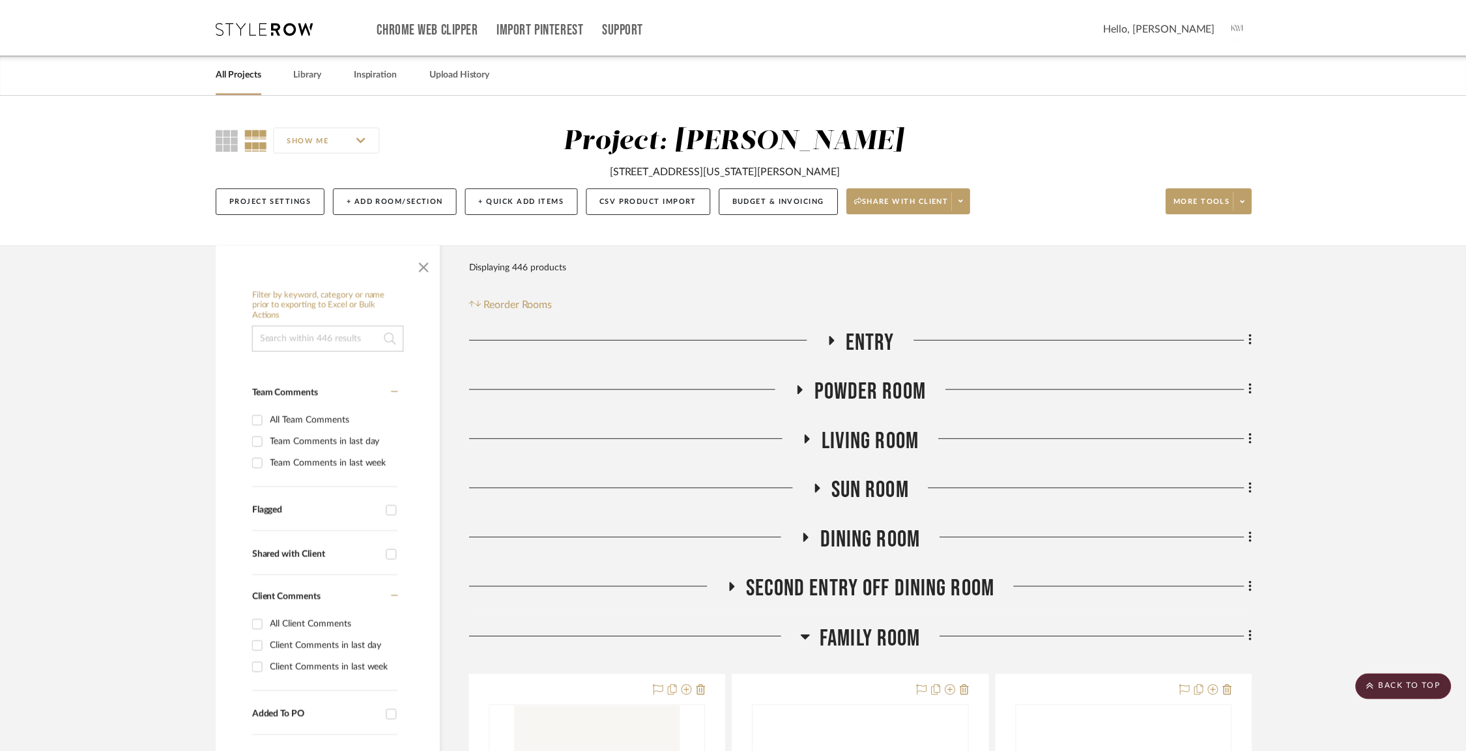
scroll to position [5658, 0]
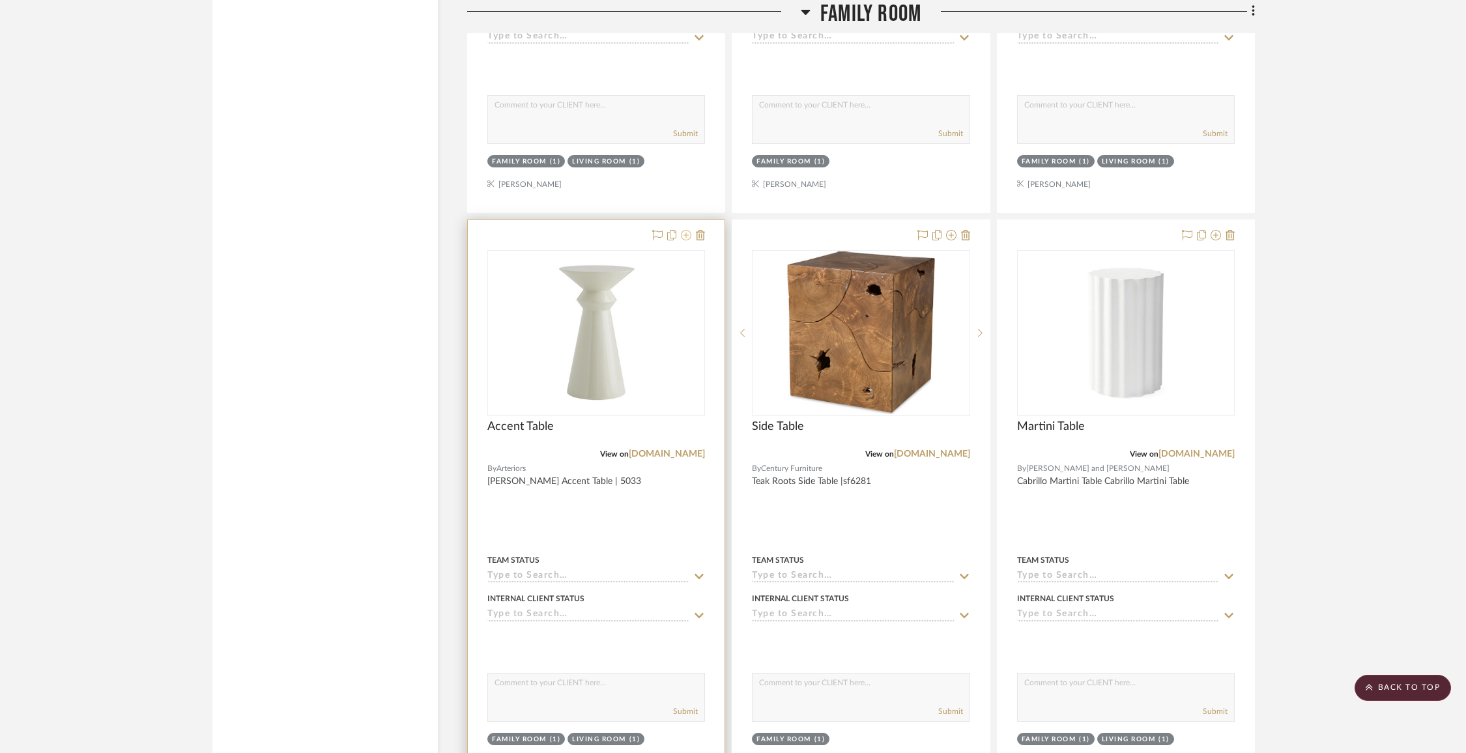
click at [688, 230] on icon at bounding box center [686, 235] width 10 height 10
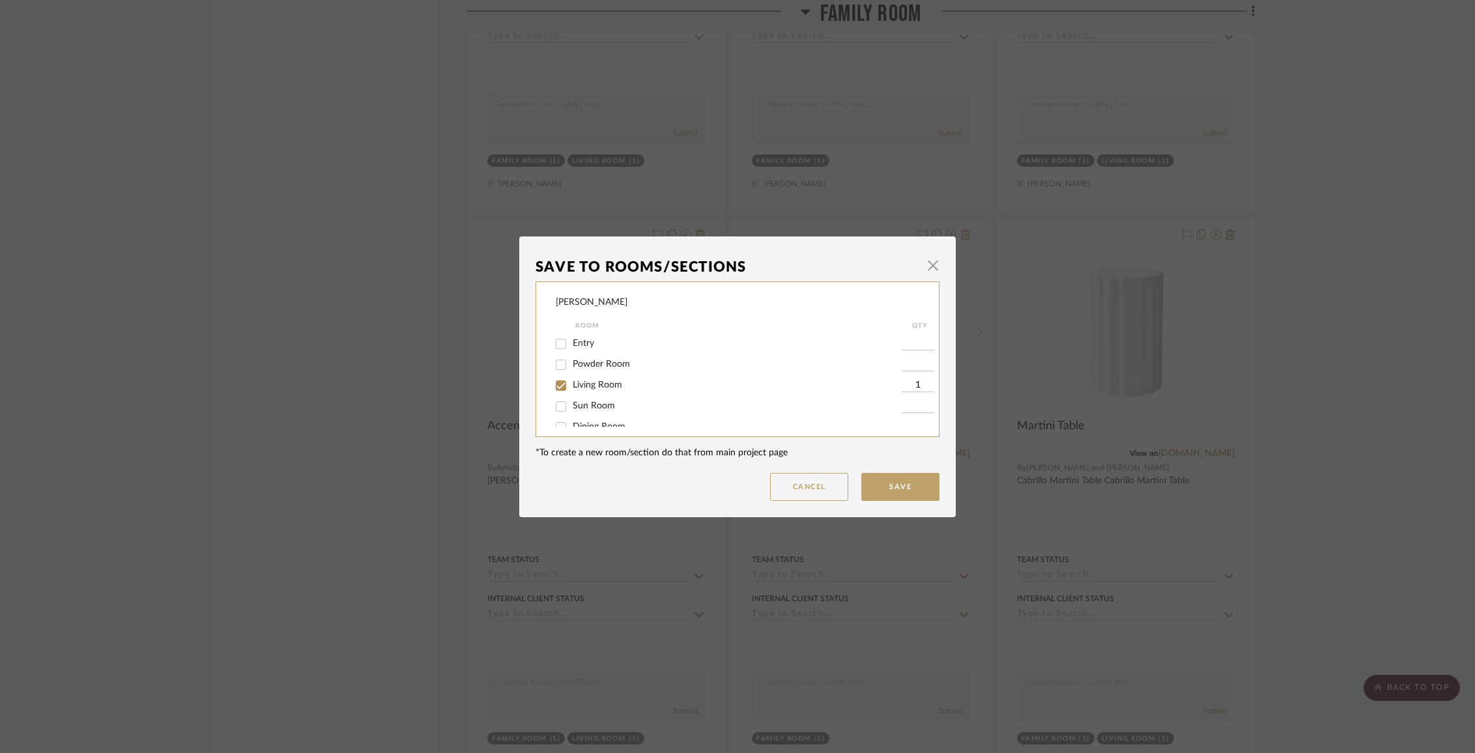
scroll to position [36, 0]
click at [602, 374] on span "Sun Room" at bounding box center [594, 369] width 42 height 9
click at [572, 377] on input "Sun Room" at bounding box center [561, 370] width 21 height 21
checkbox input "true"
type input "1"
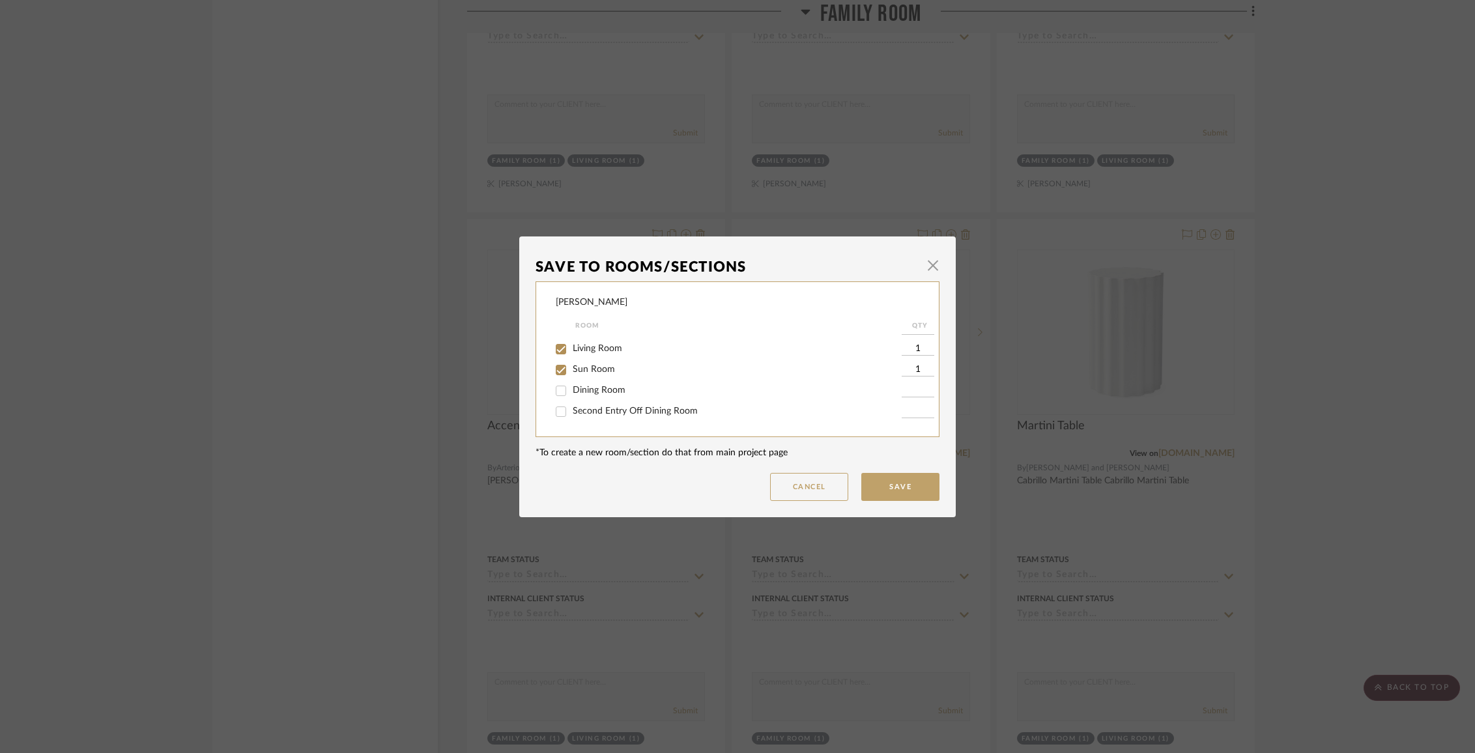
click at [583, 353] on span "Living Room" at bounding box center [598, 348] width 50 height 9
click at [572, 354] on input "Living Room" at bounding box center [561, 349] width 21 height 21
checkbox input "false"
click at [916, 493] on button "Save" at bounding box center [900, 487] width 78 height 28
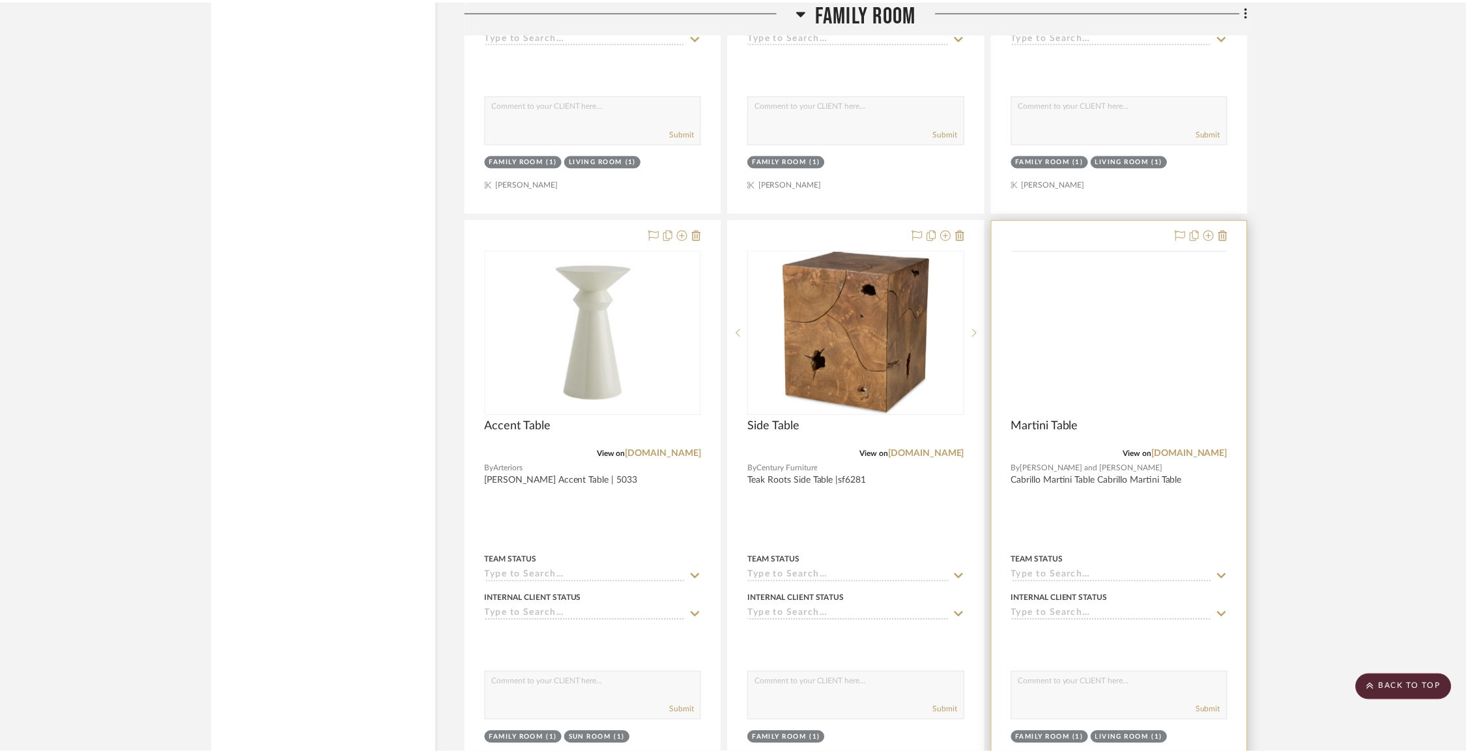
scroll to position [5658, 0]
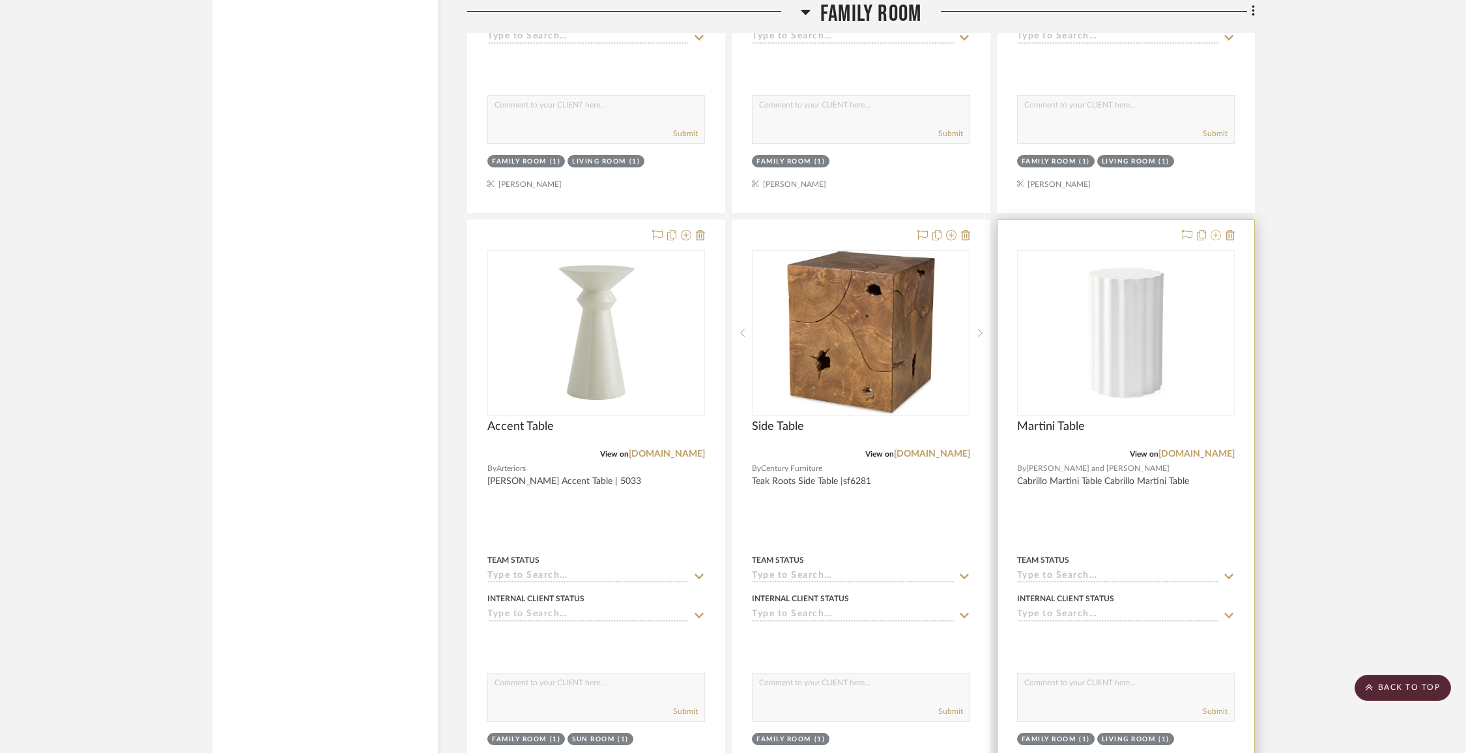
click at [1211, 230] on icon at bounding box center [1216, 235] width 10 height 10
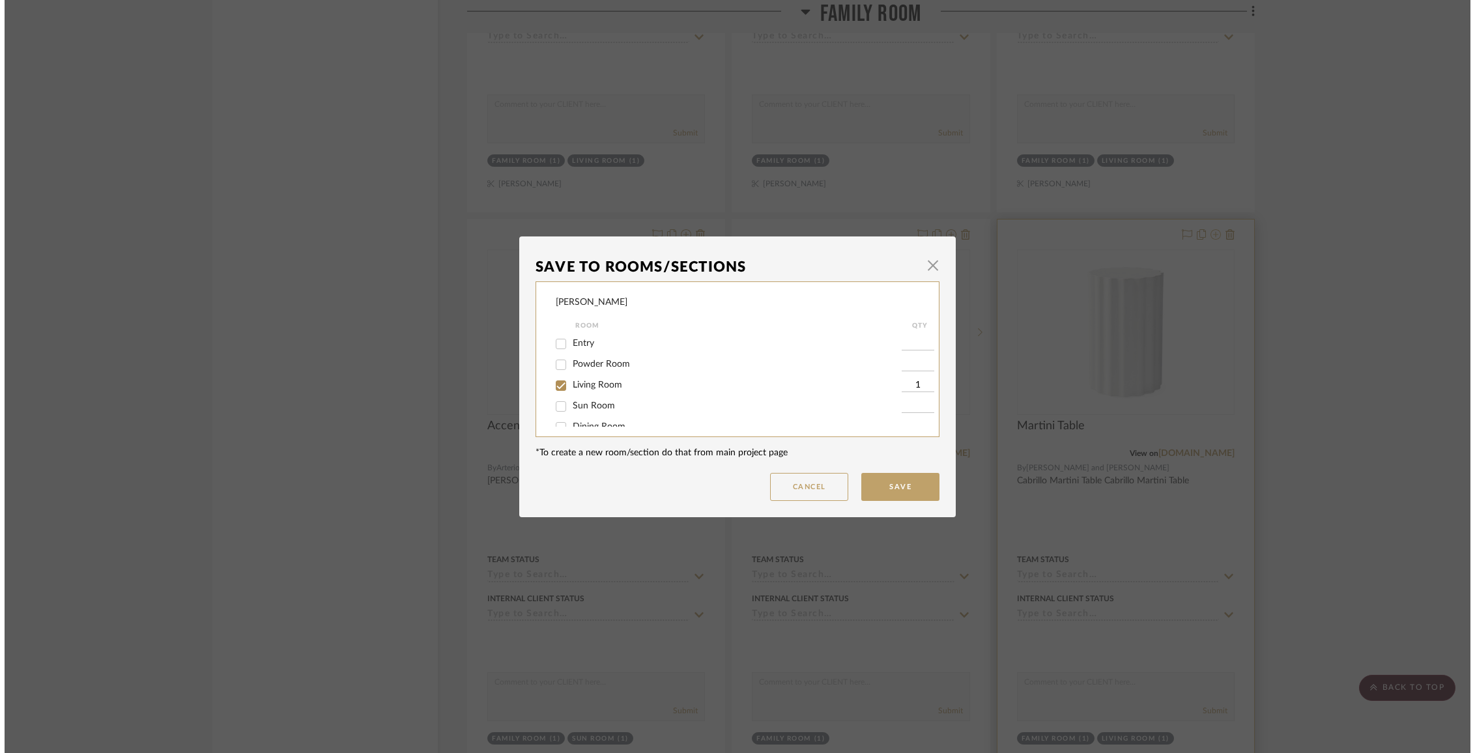
scroll to position [0, 0]
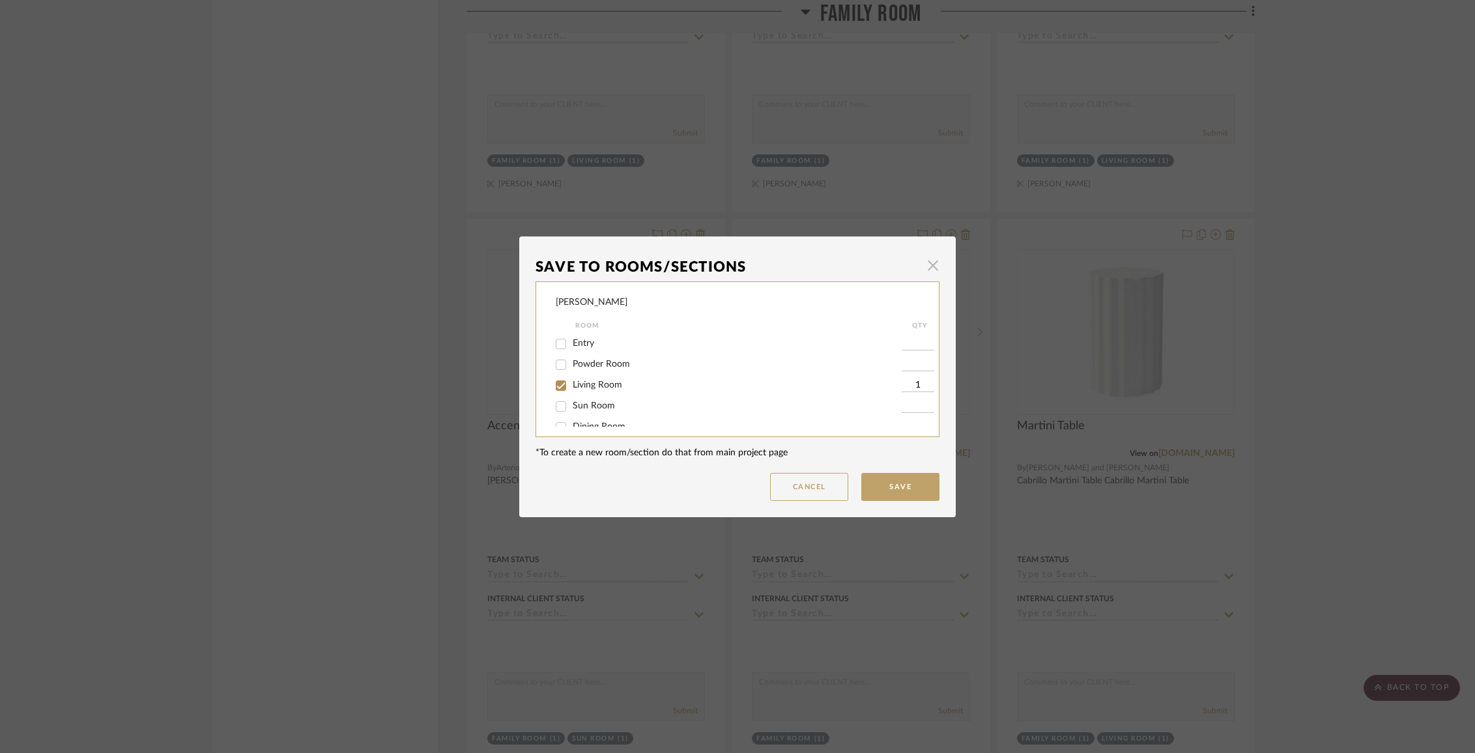
click at [931, 268] on span "button" at bounding box center [933, 266] width 26 height 26
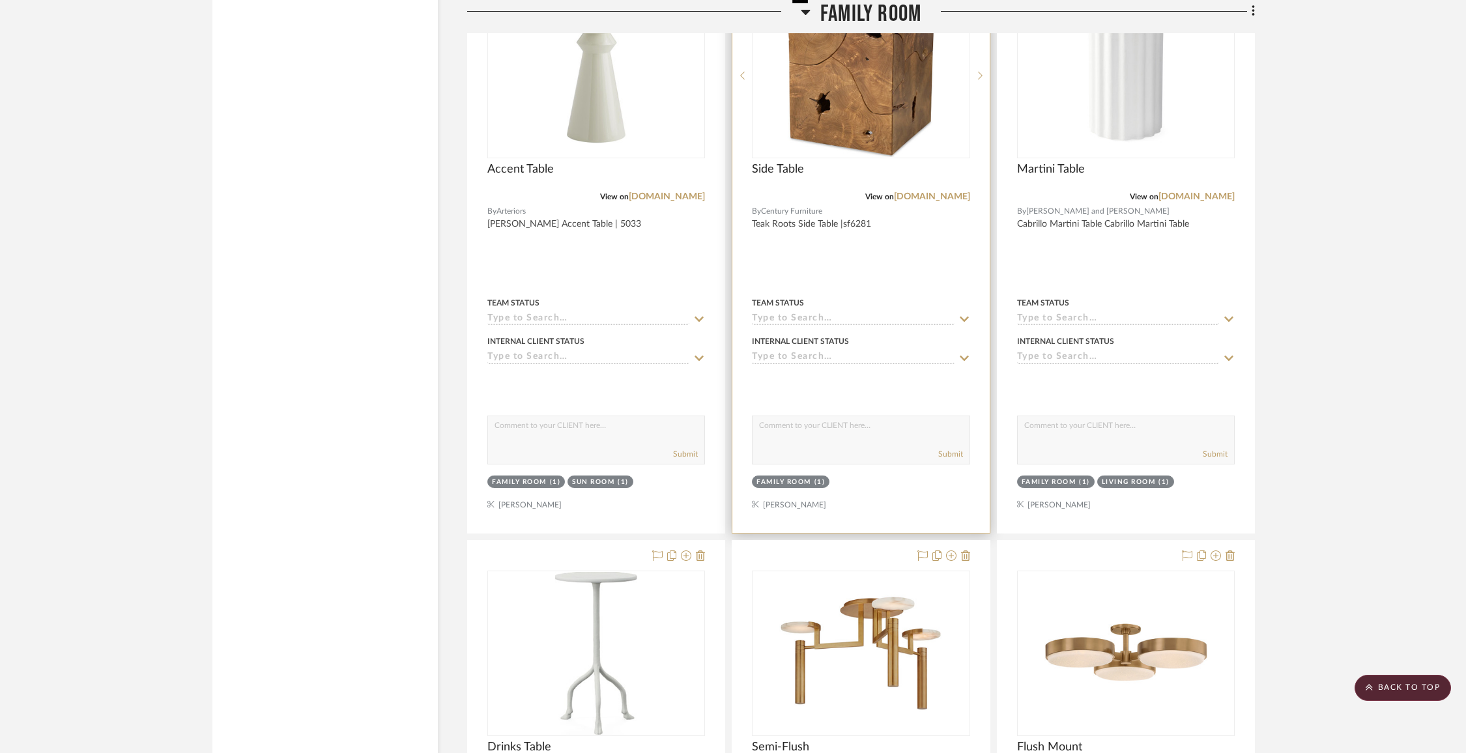
scroll to position [5614, 0]
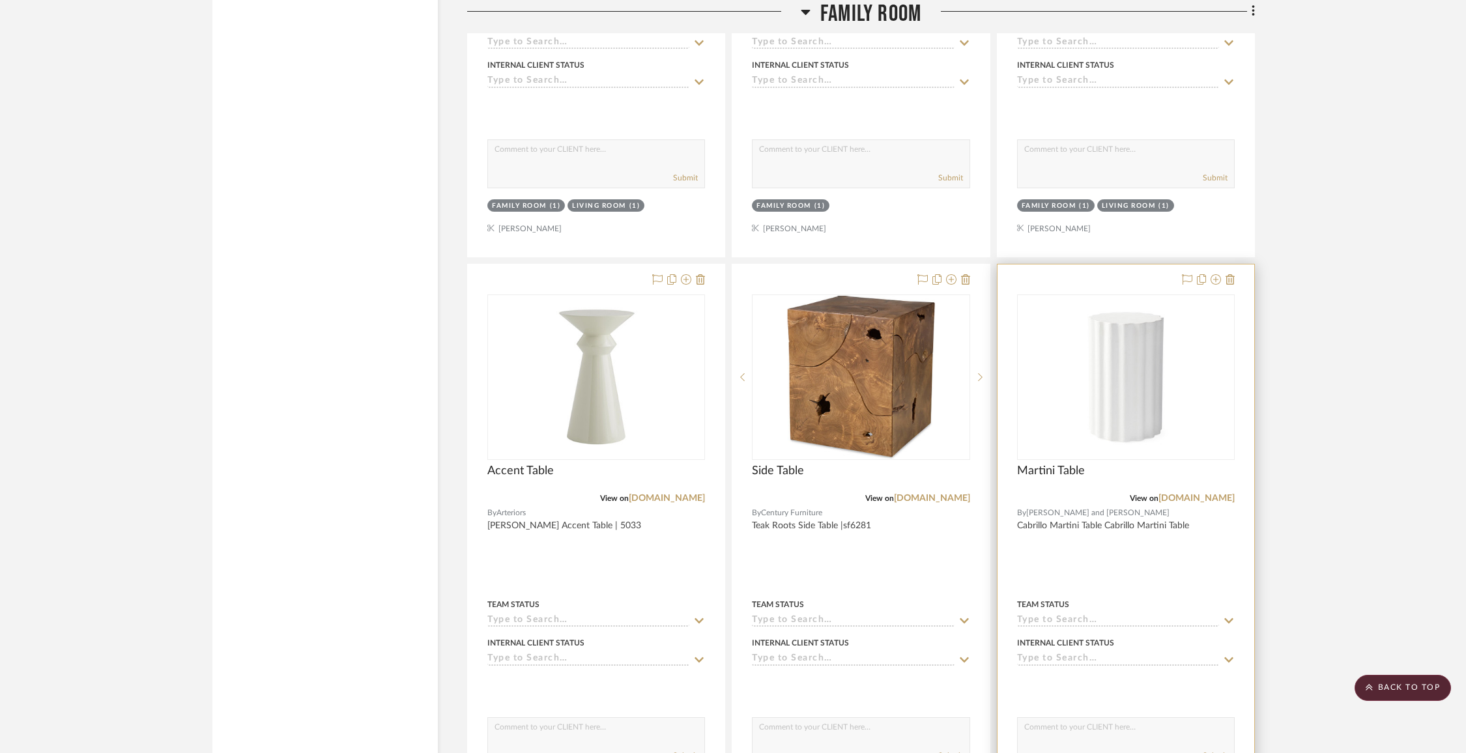
click at [1222, 272] on div at bounding box center [1206, 280] width 57 height 16
click at [1219, 274] on icon at bounding box center [1216, 279] width 10 height 10
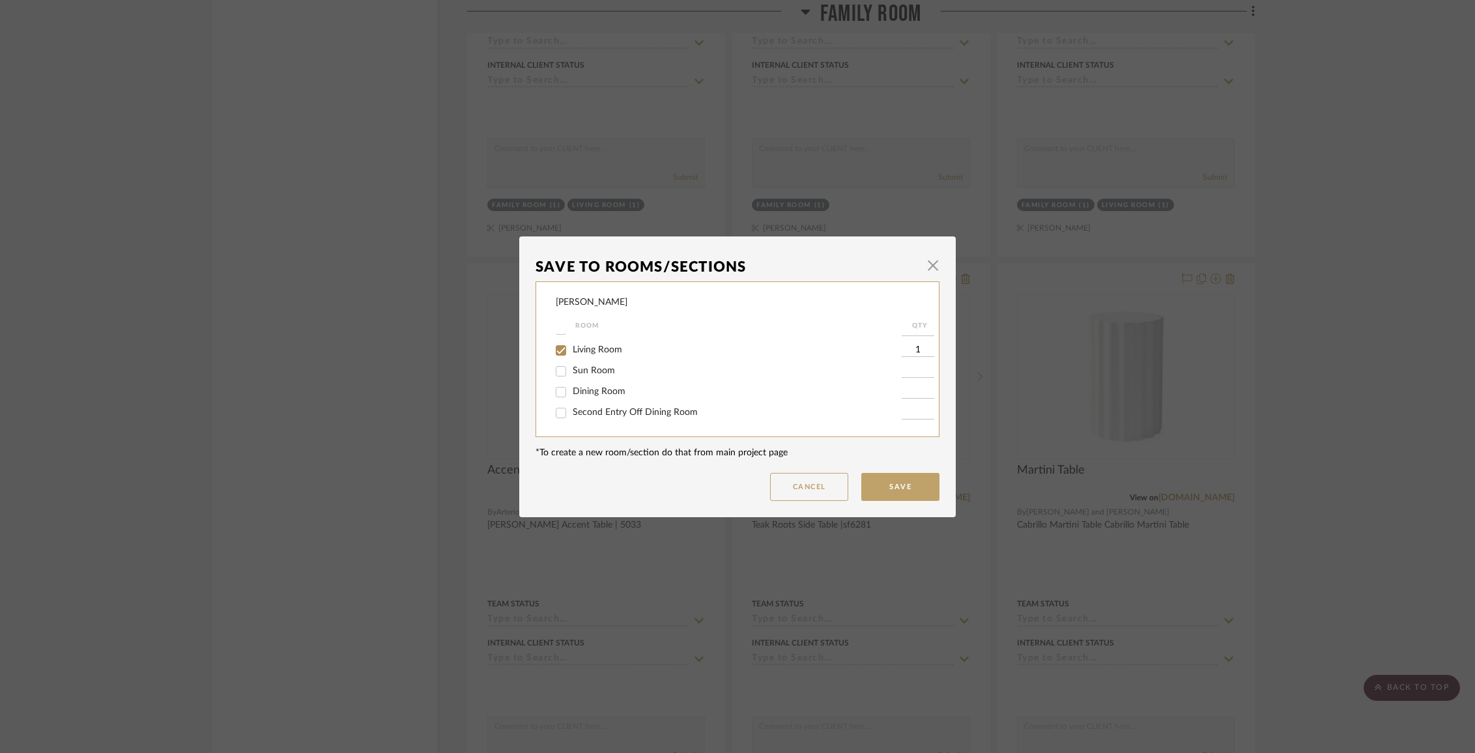
scroll to position [69, 0]
click at [594, 403] on span "Family Room" at bounding box center [599, 399] width 52 height 9
click at [572, 403] on input "Family Room" at bounding box center [561, 400] width 21 height 21
checkbox input "false"
click at [881, 491] on button "Save" at bounding box center [900, 487] width 78 height 28
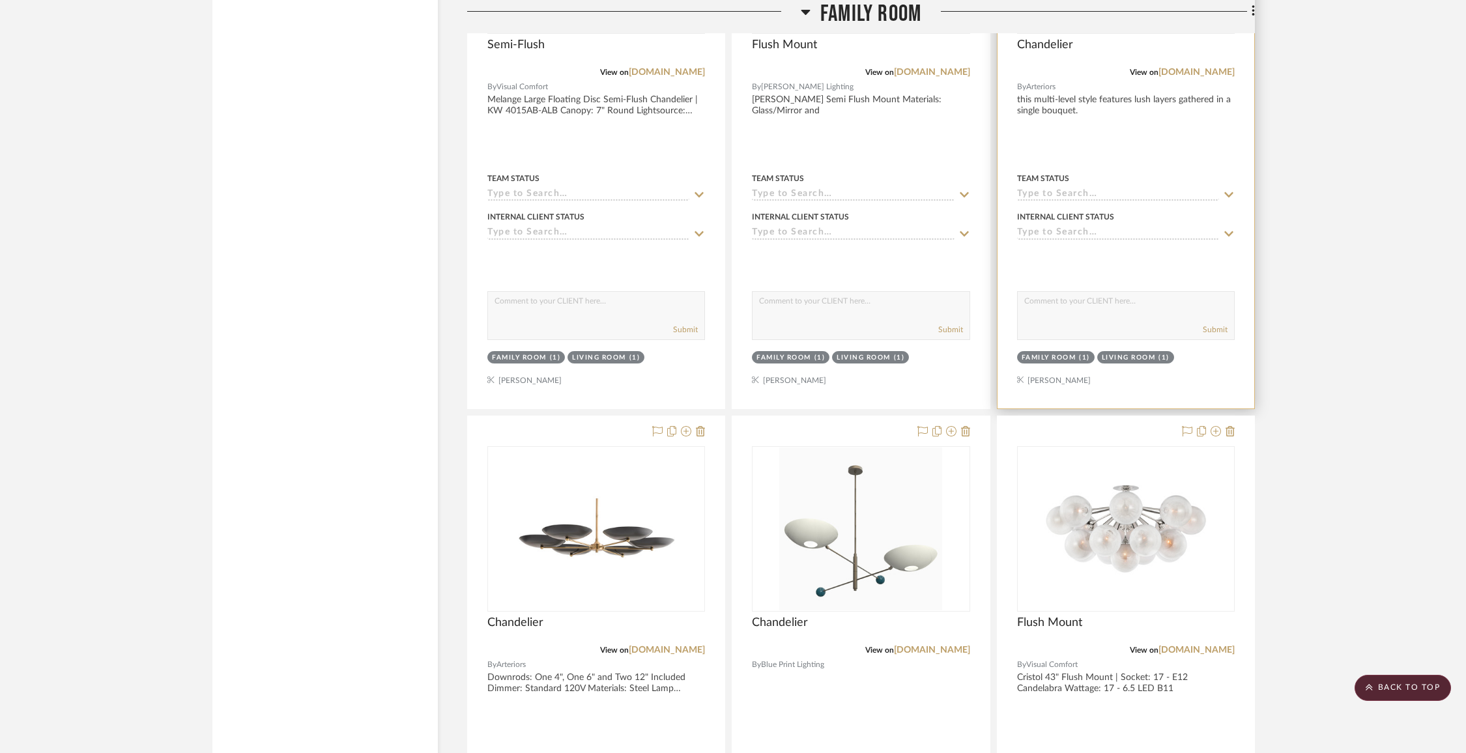
scroll to position [6633, 0]
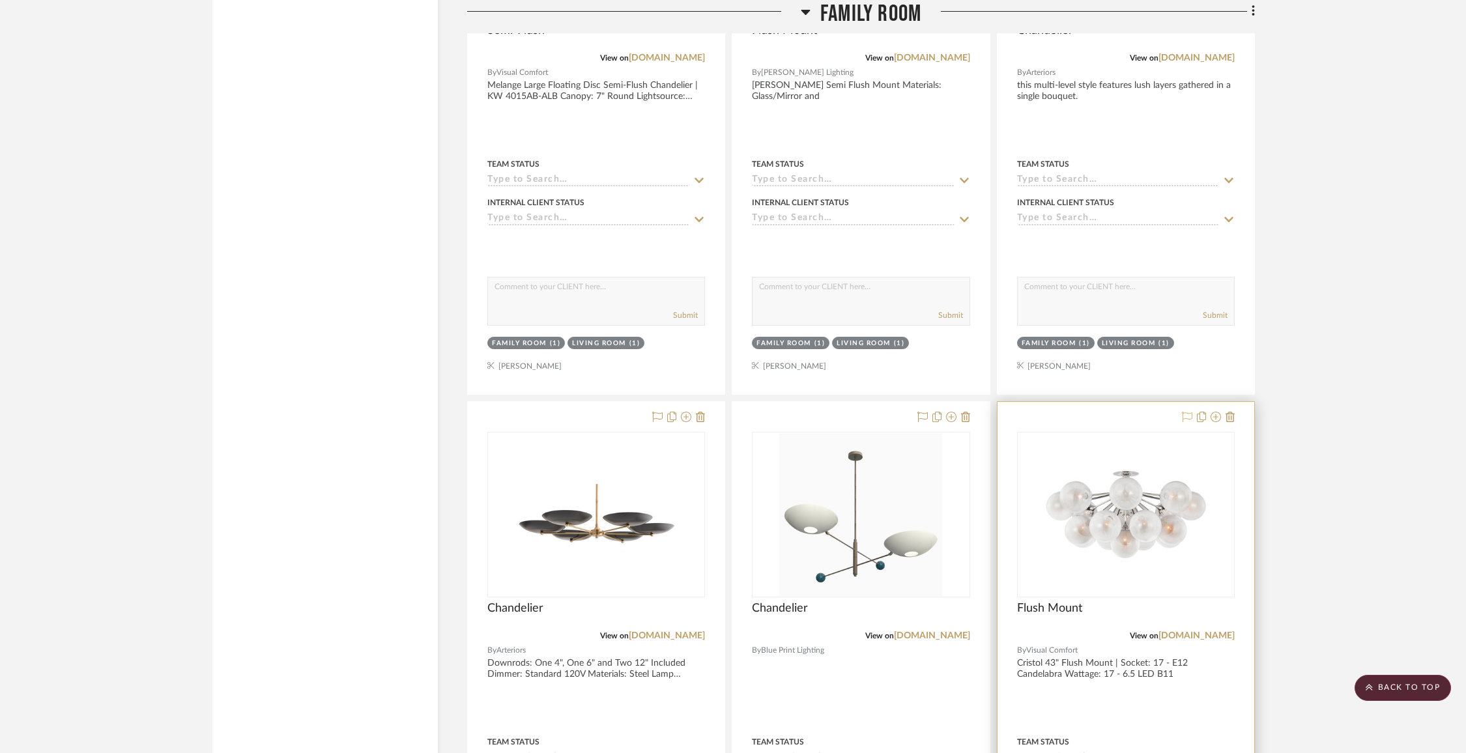
click at [1187, 412] on icon at bounding box center [1187, 417] width 10 height 10
click at [951, 412] on icon at bounding box center [951, 417] width 10 height 10
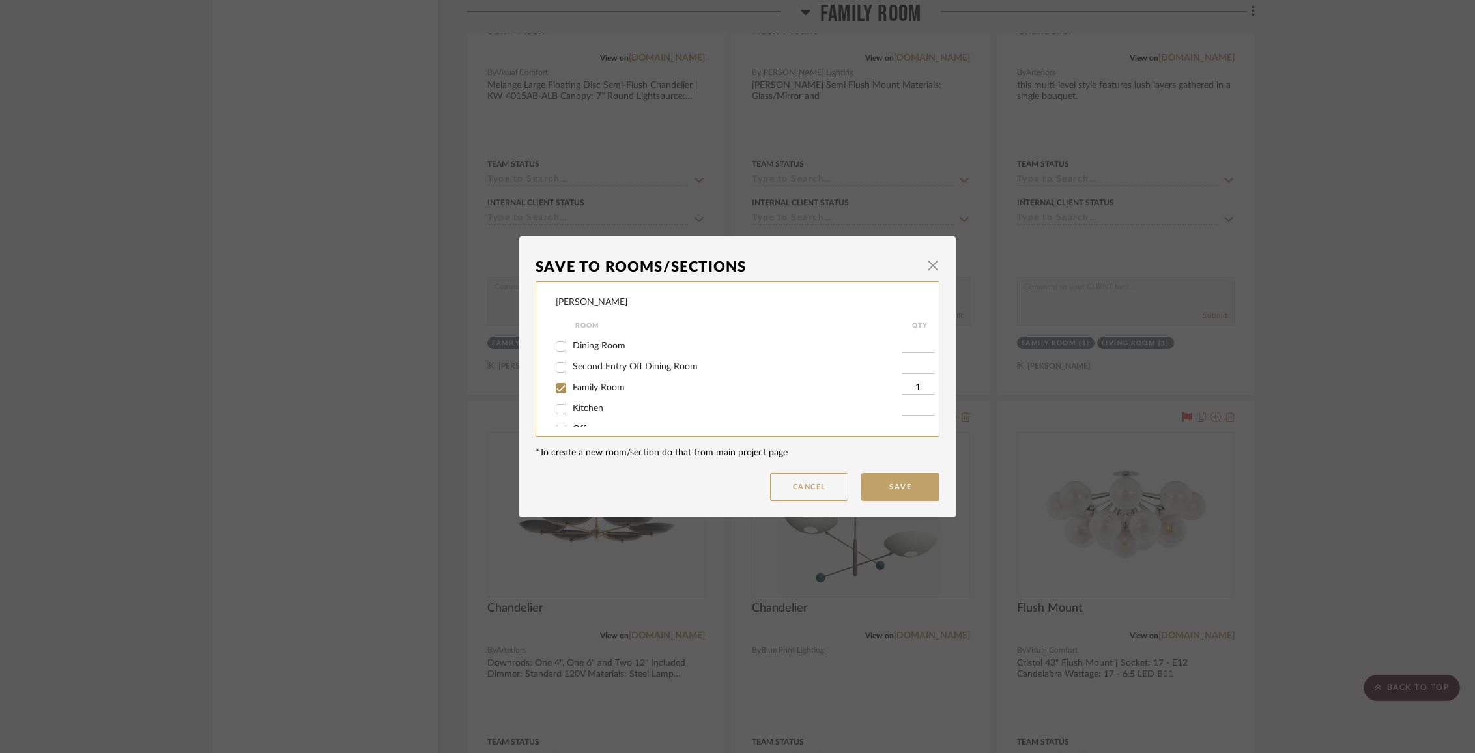
click at [611, 392] on span "Family Room" at bounding box center [599, 387] width 52 height 9
click at [572, 392] on input "Family Room" at bounding box center [561, 388] width 21 height 21
checkbox input "false"
click at [623, 413] on span "Items Not Selected" at bounding box center [611, 412] width 77 height 9
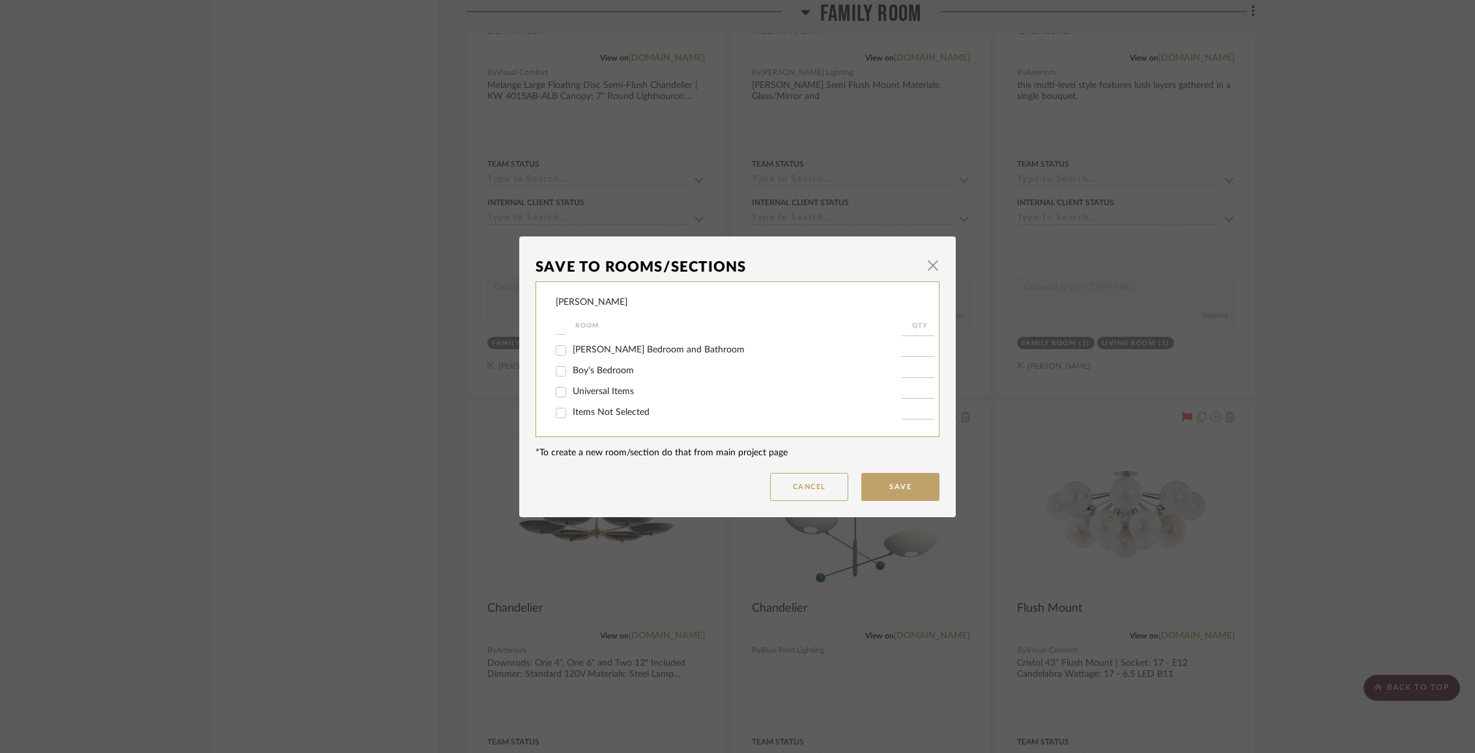
click at [572, 413] on input "Items Not Selected" at bounding box center [561, 413] width 21 height 21
checkbox input "true"
type input "1"
click at [906, 491] on button "Save" at bounding box center [900, 487] width 78 height 28
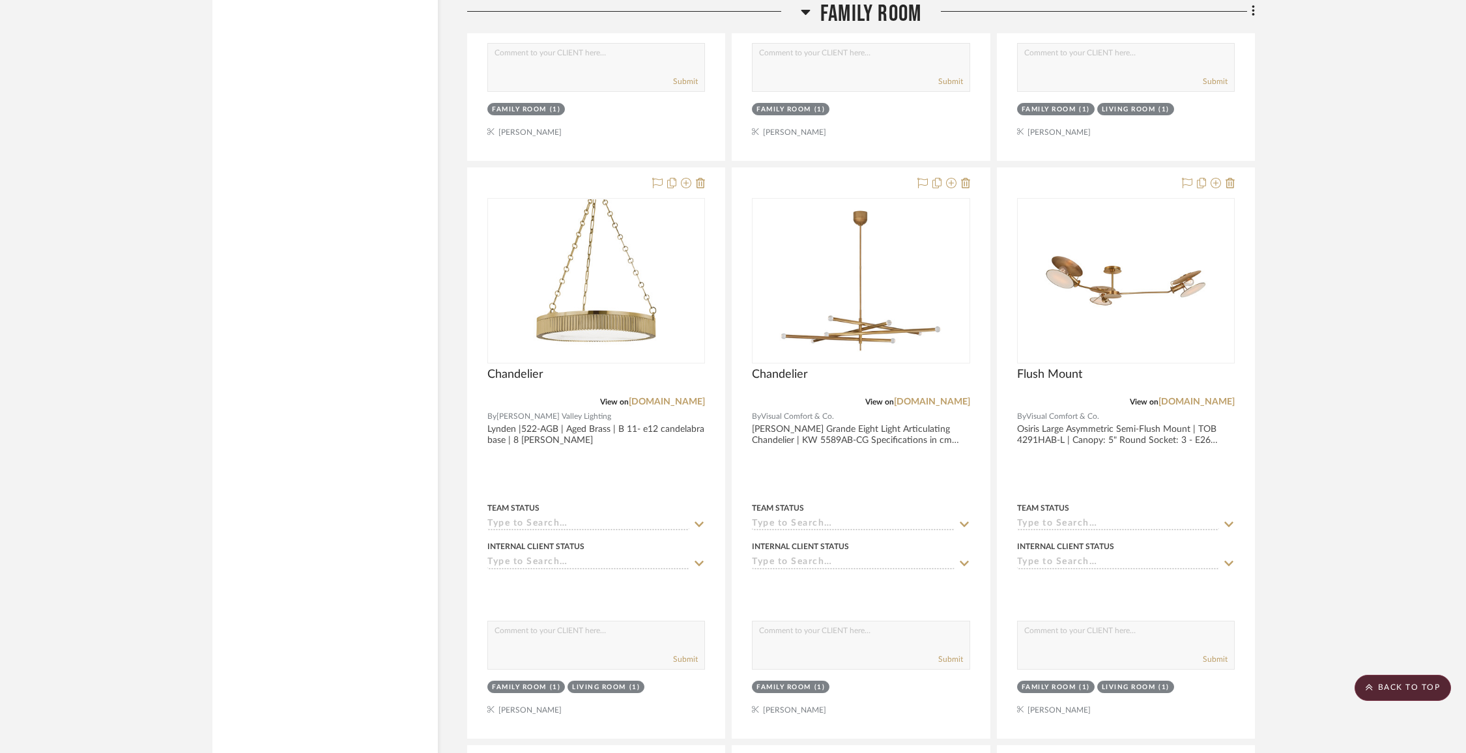
scroll to position [7443, 0]
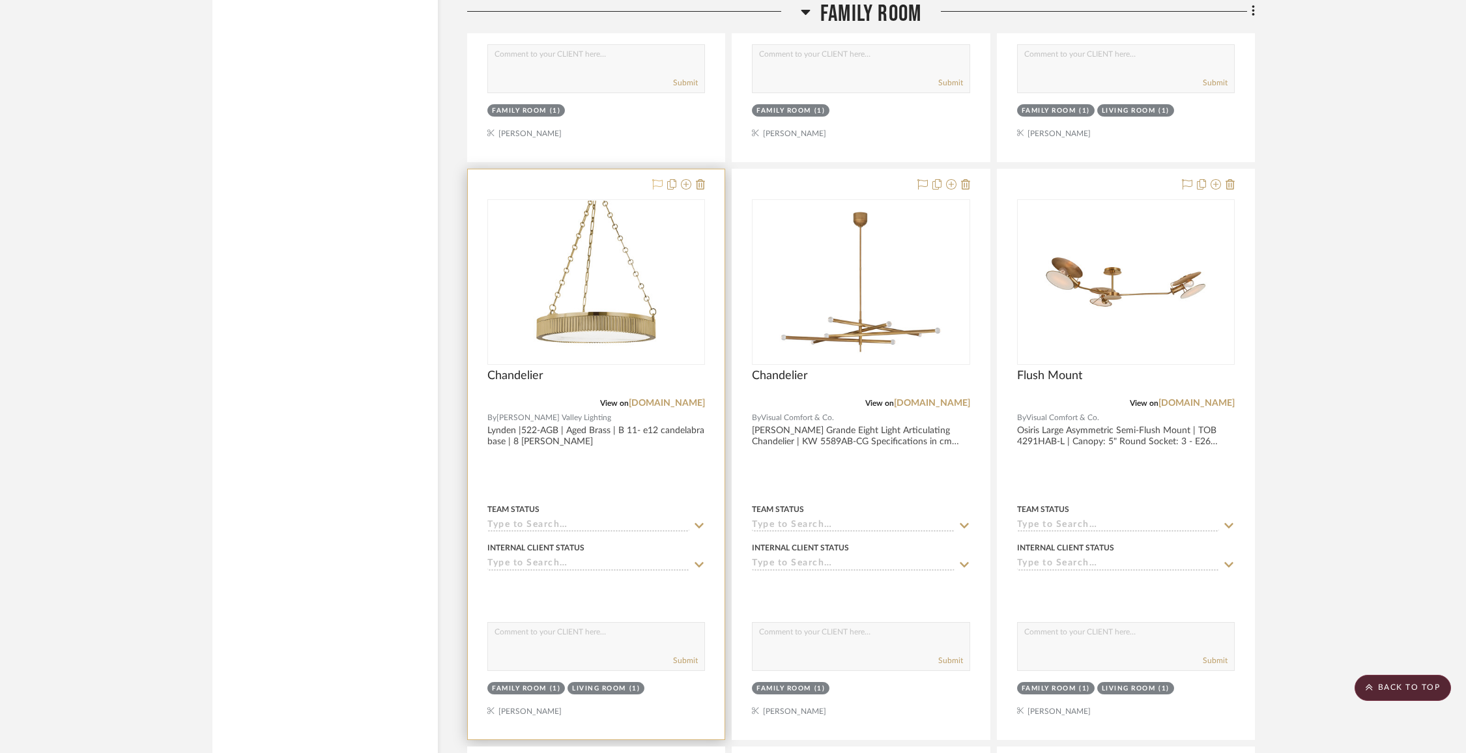
click at [656, 179] on icon at bounding box center [657, 184] width 10 height 10
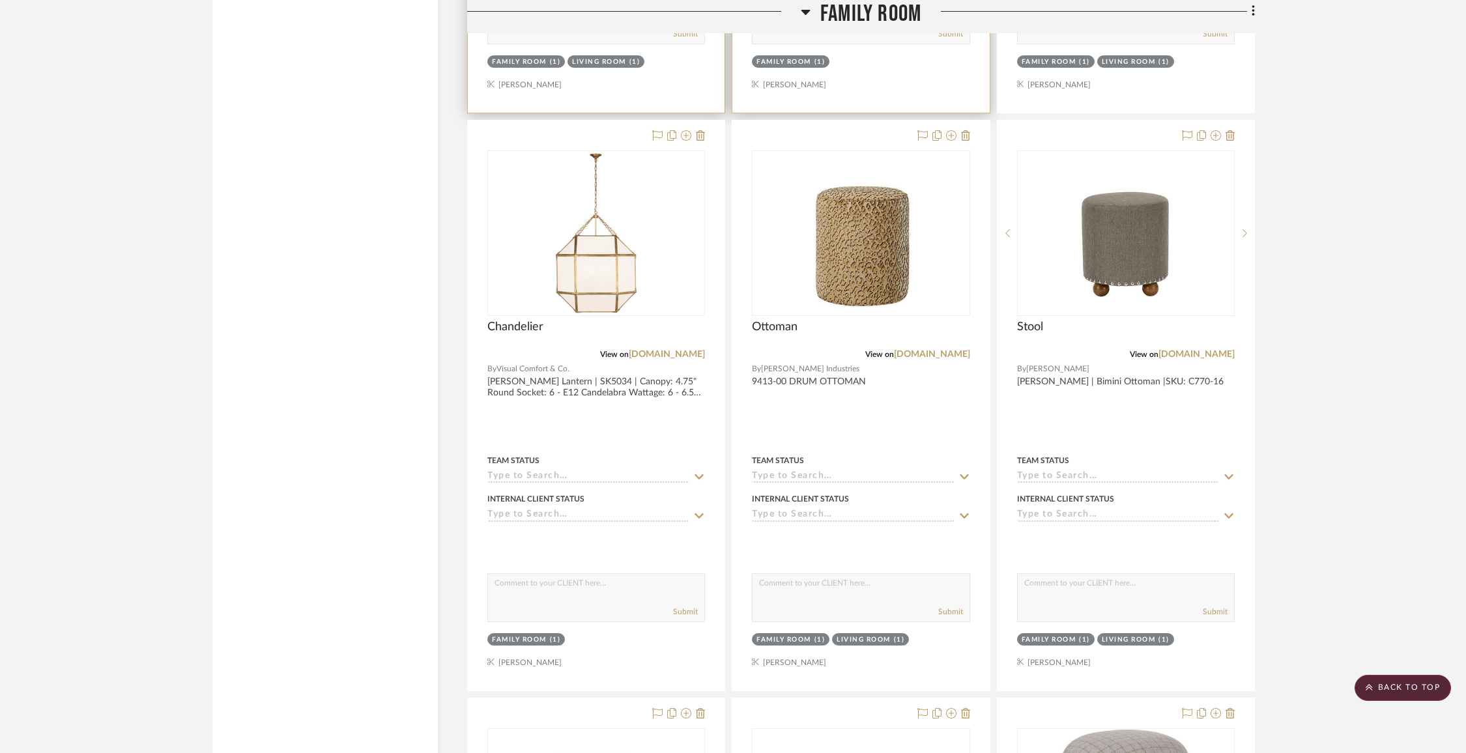
scroll to position [8067, 0]
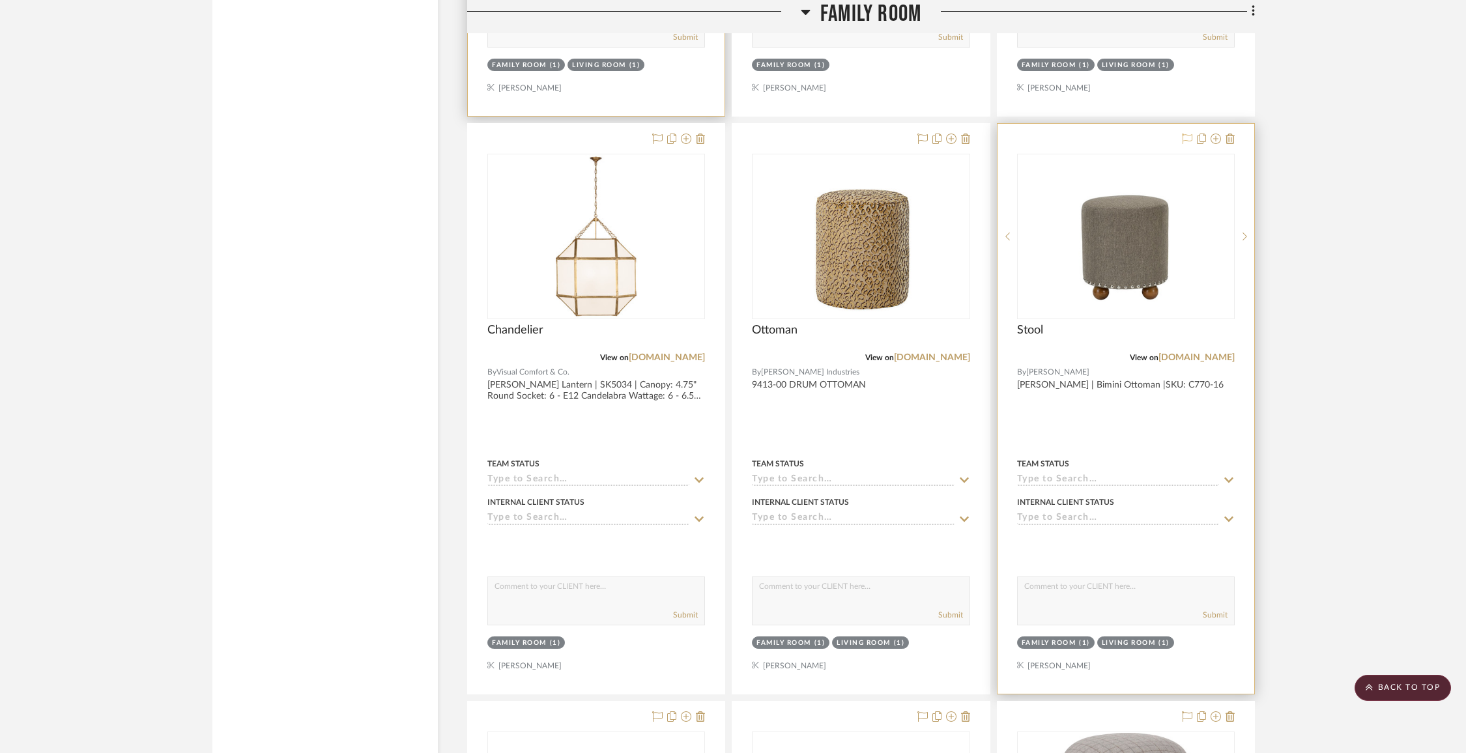
click at [1188, 134] on icon at bounding box center [1187, 139] width 10 height 10
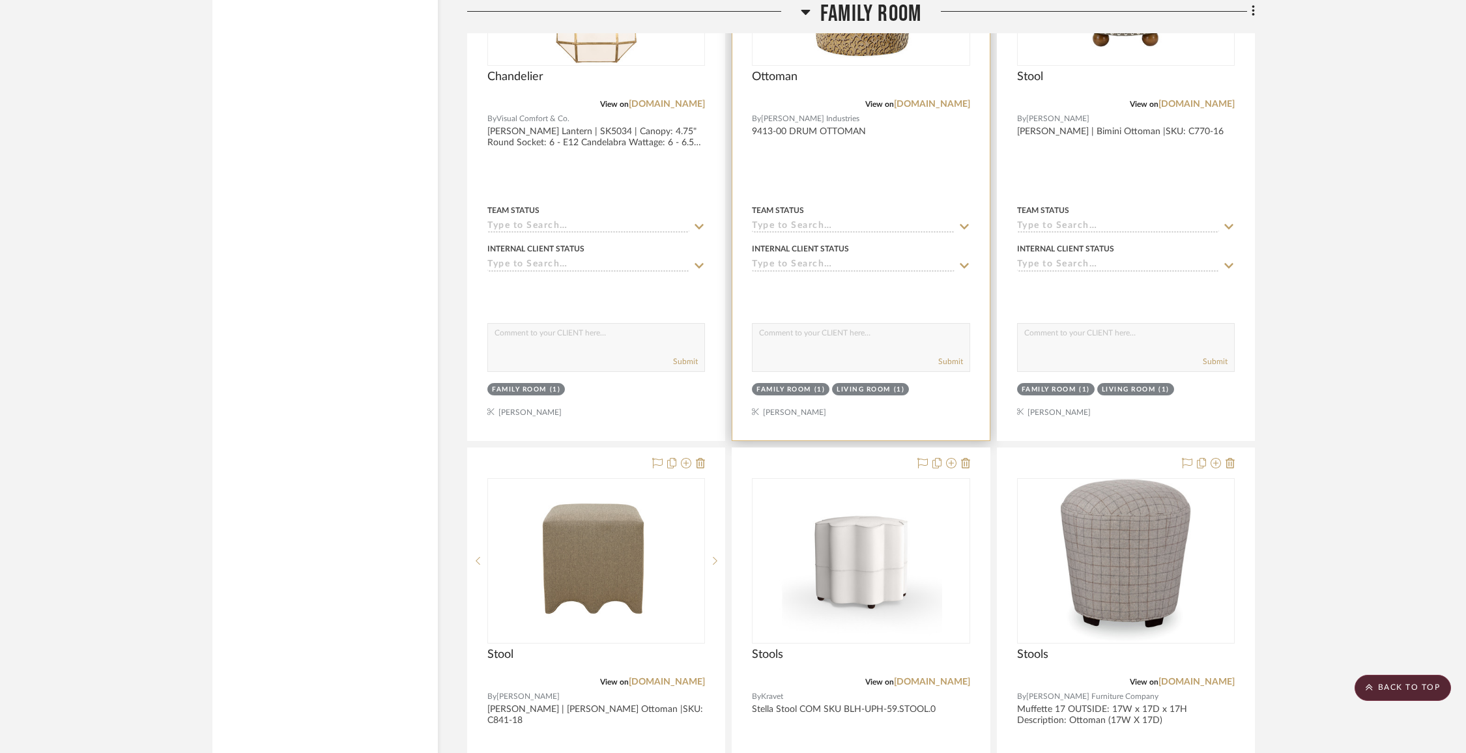
scroll to position [8322, 0]
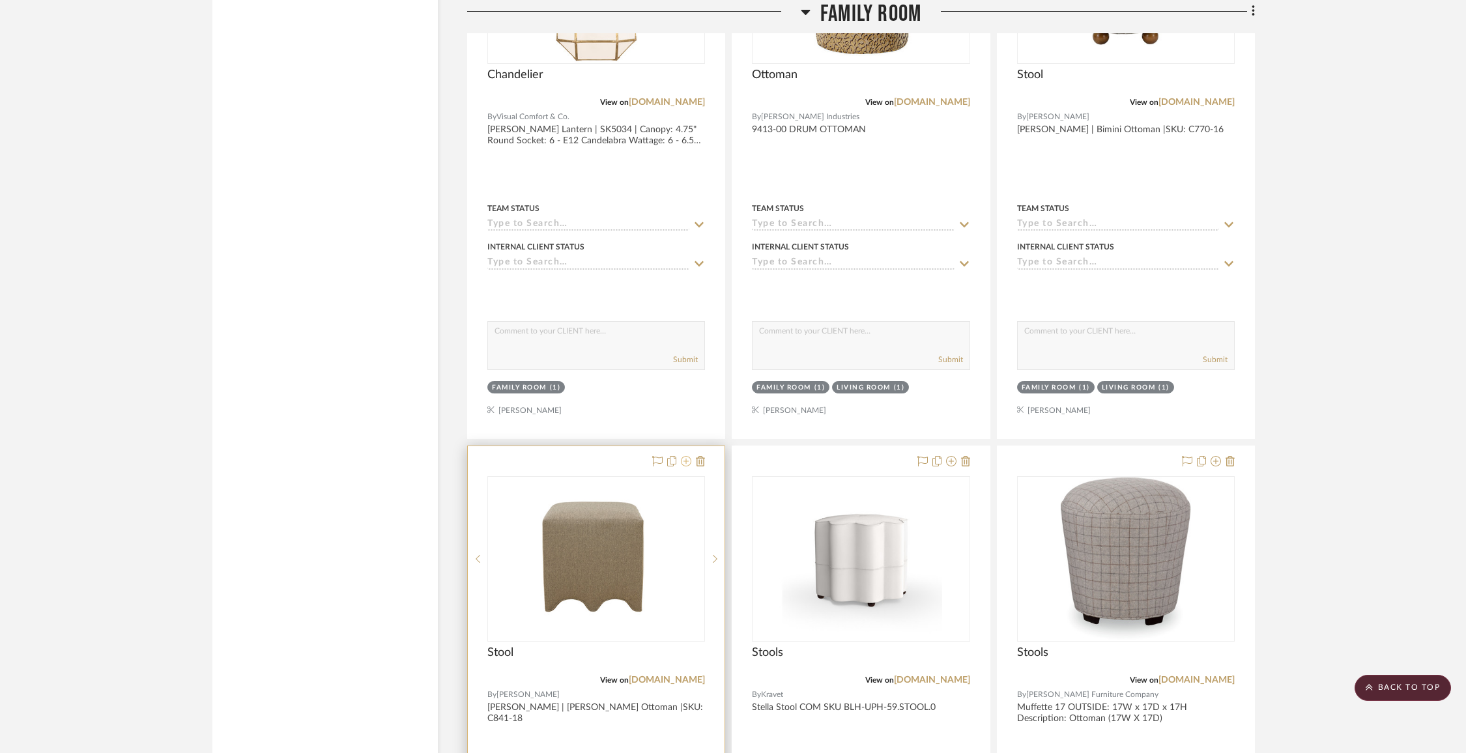
click at [688, 456] on icon at bounding box center [686, 461] width 10 height 10
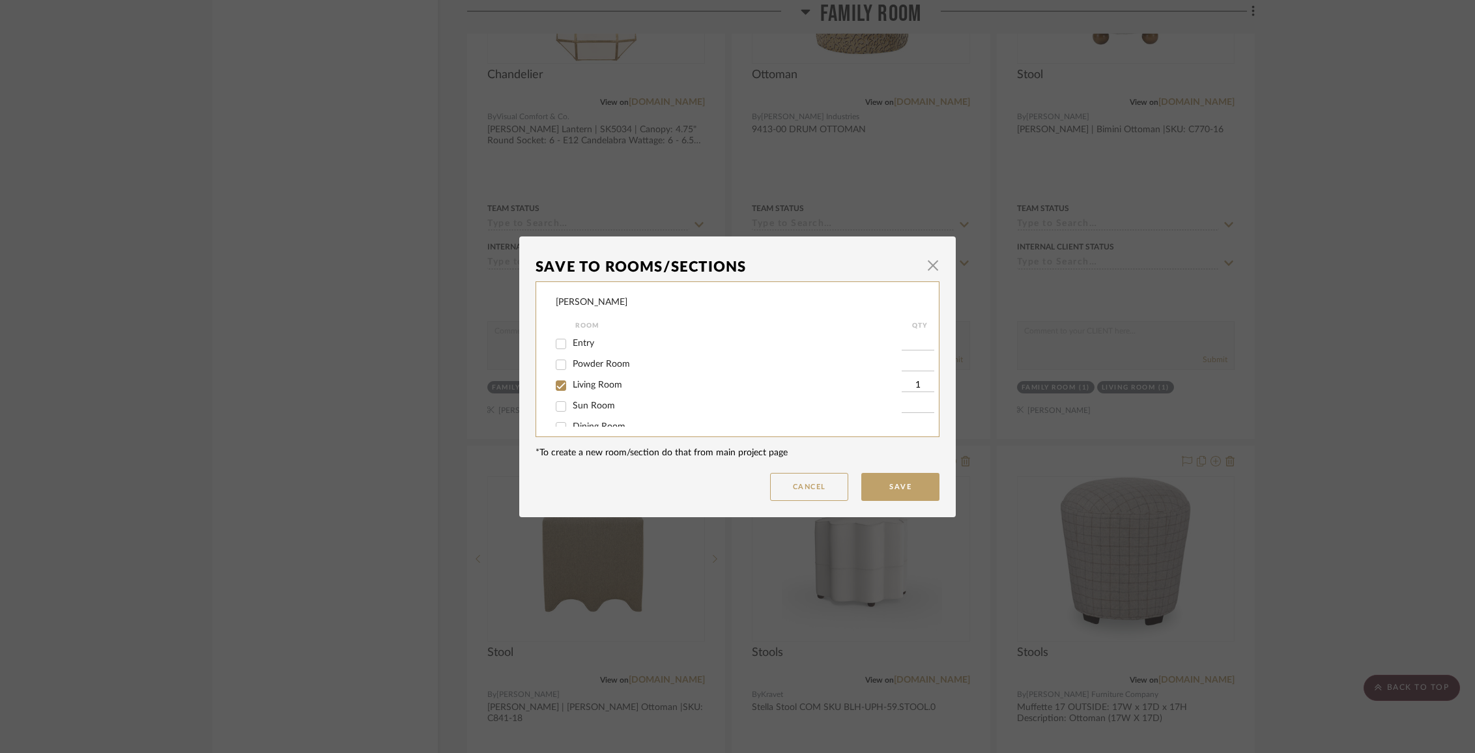
scroll to position [43, 0]
click at [595, 346] on span "Living Room" at bounding box center [598, 342] width 50 height 9
click at [572, 346] on input "Living Room" at bounding box center [561, 342] width 21 height 21
checkbox input "false"
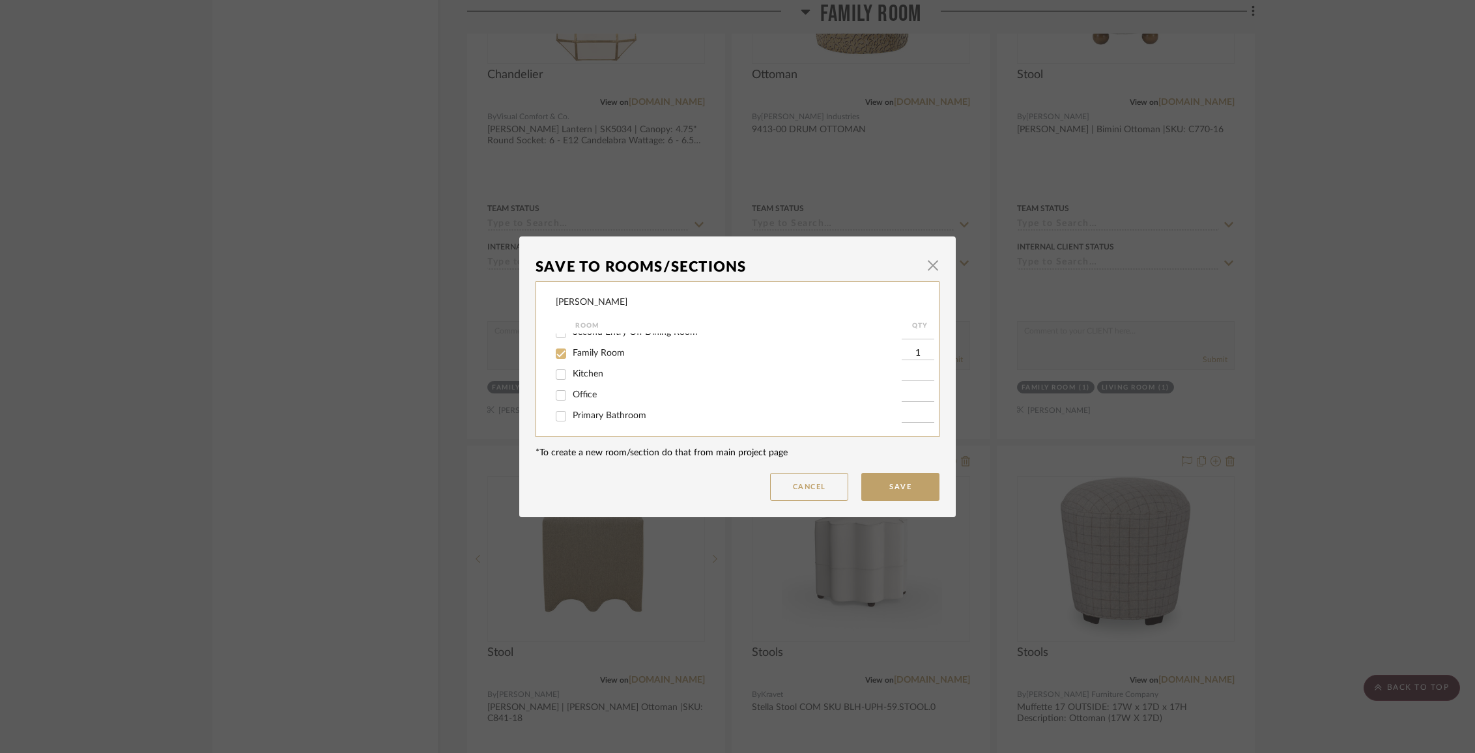
click at [567, 362] on div at bounding box center [562, 353] width 22 height 21
click at [581, 412] on span "Items Not Selected" at bounding box center [611, 412] width 77 height 9
click at [572, 412] on input "Items Not Selected" at bounding box center [561, 413] width 21 height 21
checkbox input "true"
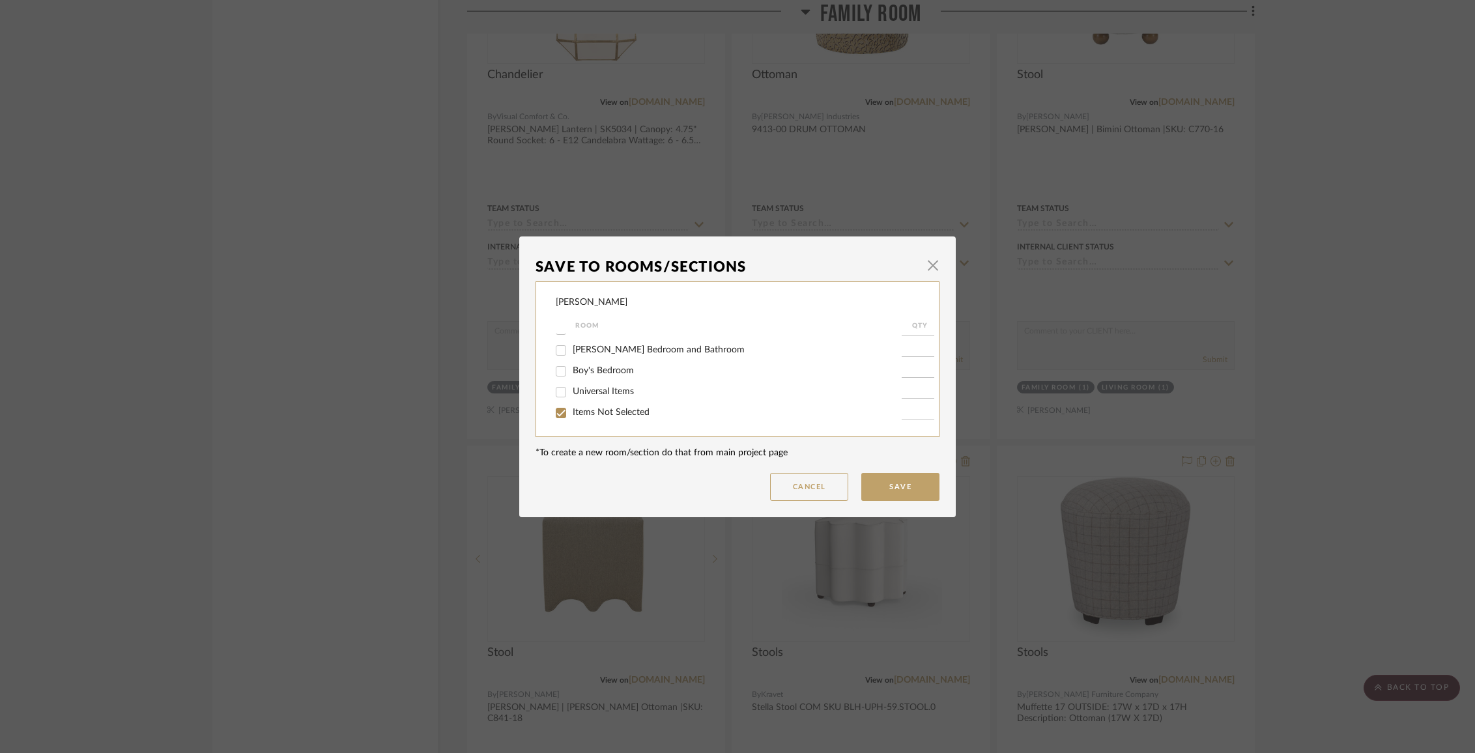
type input "1"
click at [915, 489] on button "Save" at bounding box center [900, 487] width 78 height 28
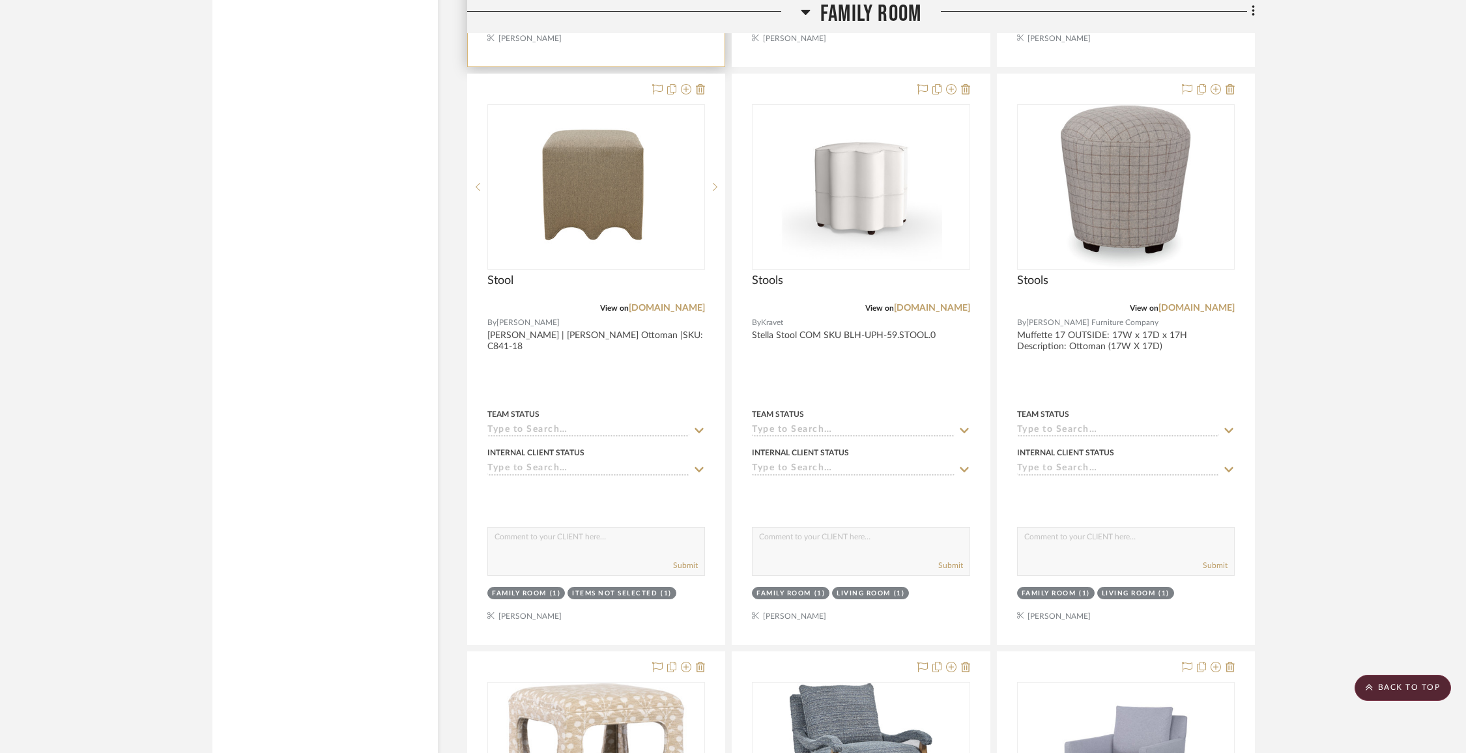
scroll to position [9083, 0]
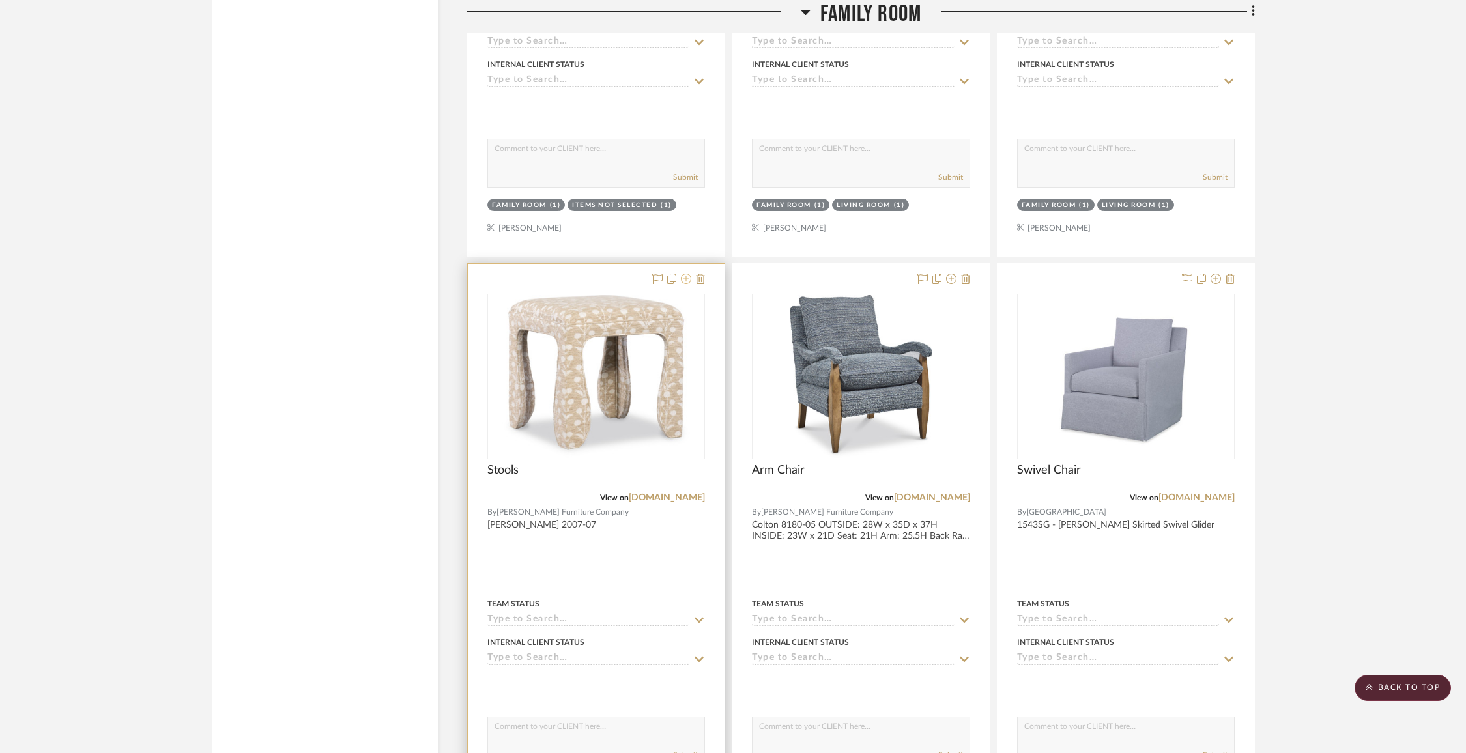
click at [689, 274] on icon at bounding box center [686, 279] width 10 height 10
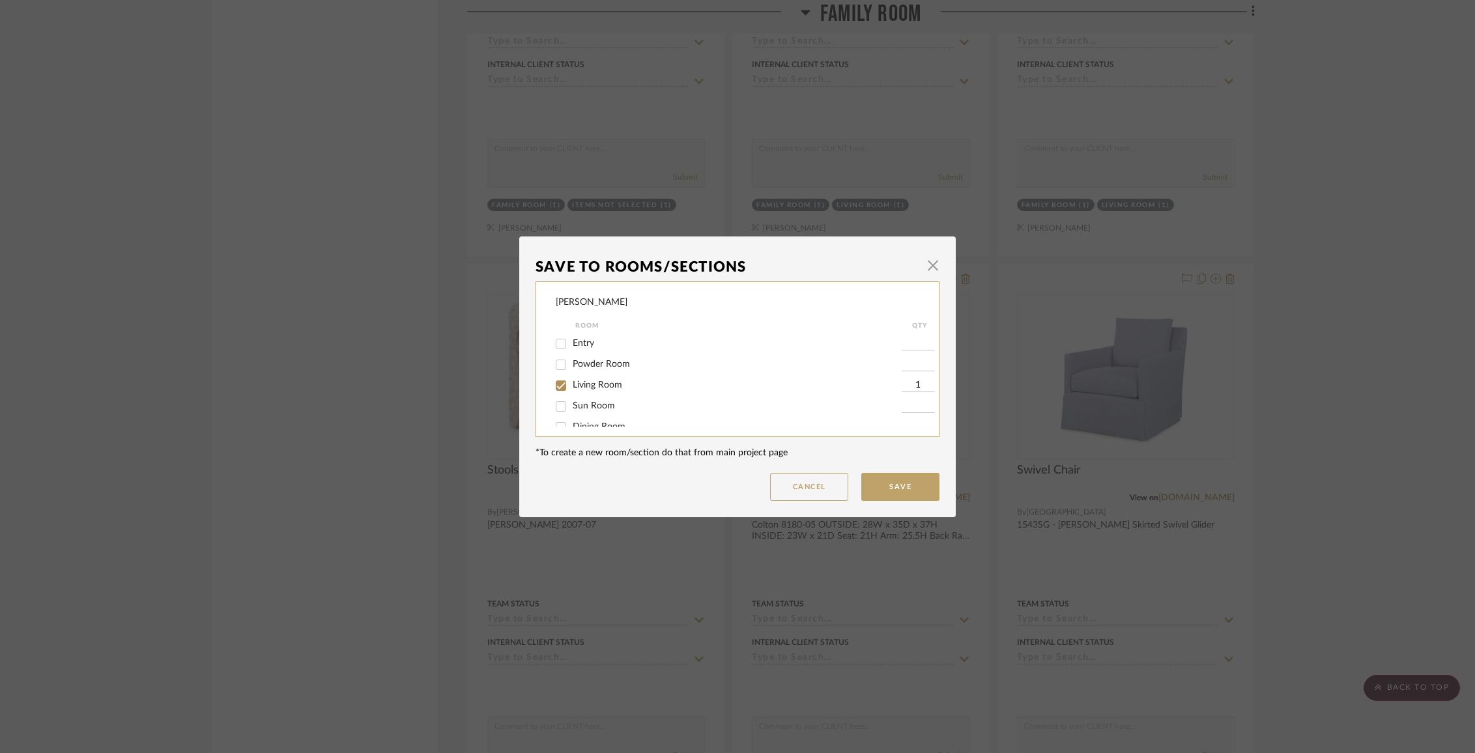
click at [579, 390] on span "Living Room" at bounding box center [598, 385] width 50 height 9
click at [572, 390] on input "Living Room" at bounding box center [561, 385] width 21 height 21
checkbox input "false"
click at [577, 365] on span "Family Room" at bounding box center [599, 360] width 52 height 9
click at [572, 368] on input "Family Room" at bounding box center [561, 361] width 21 height 21
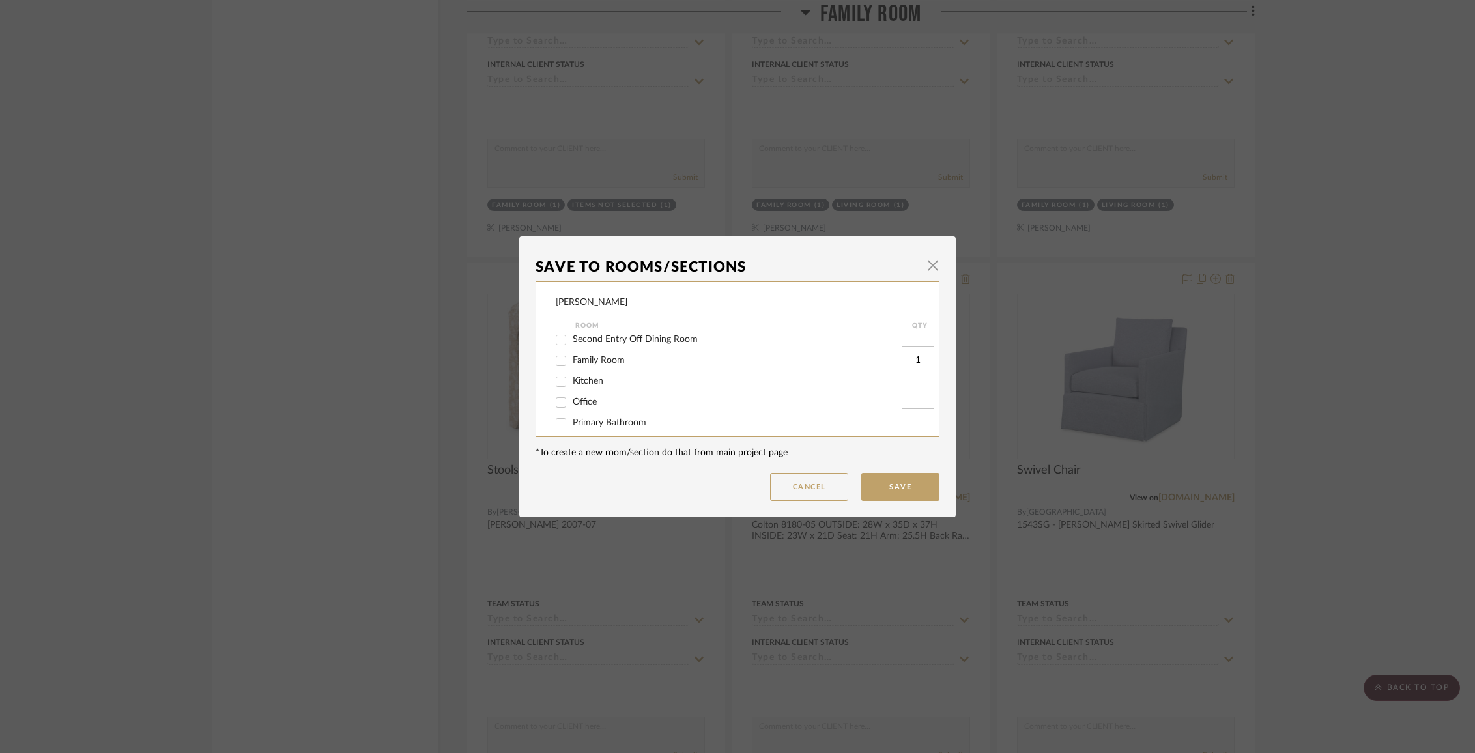
checkbox input "false"
click at [591, 415] on span "Items Not Selected" at bounding box center [611, 412] width 77 height 9
click at [572, 415] on input "Items Not Selected" at bounding box center [561, 413] width 21 height 21
checkbox input "true"
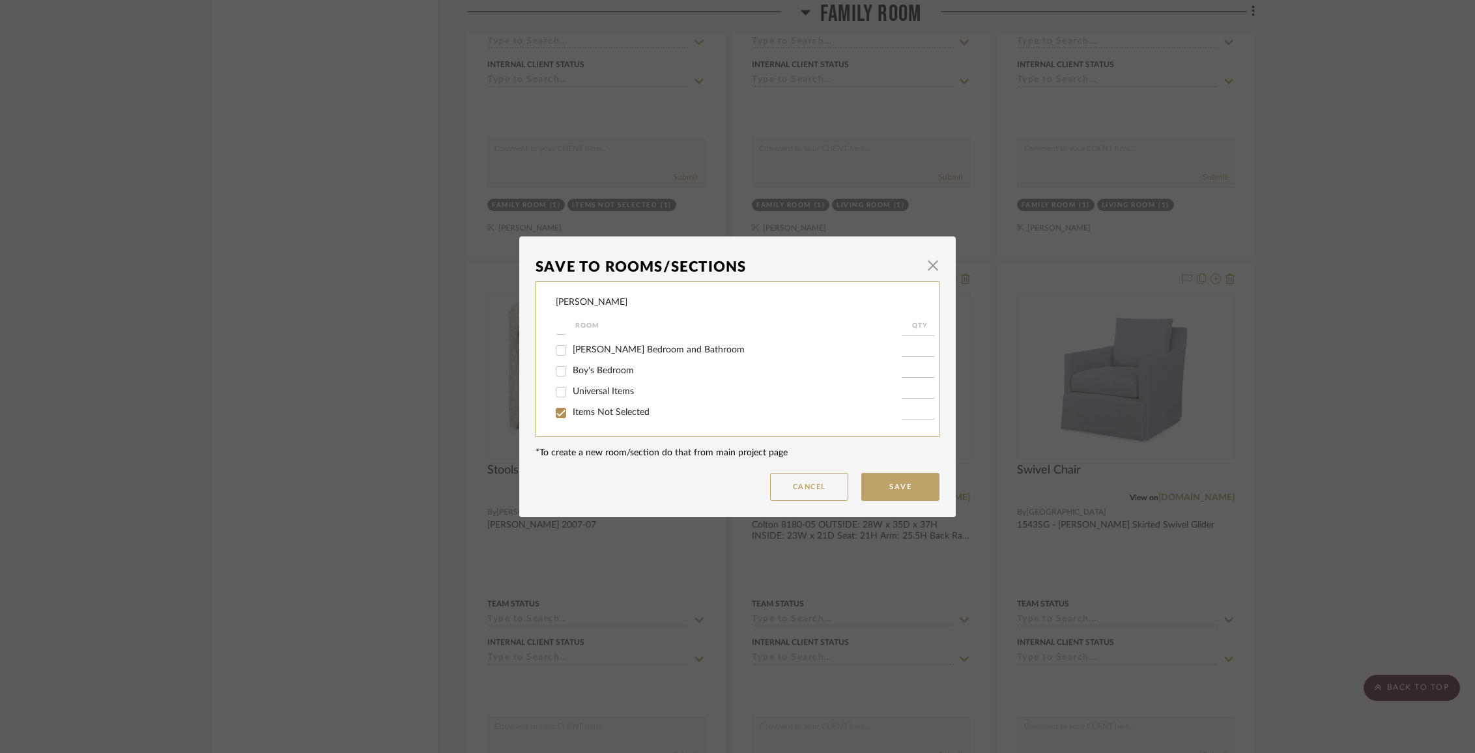
type input "1"
click at [909, 483] on button "Save" at bounding box center [900, 487] width 78 height 28
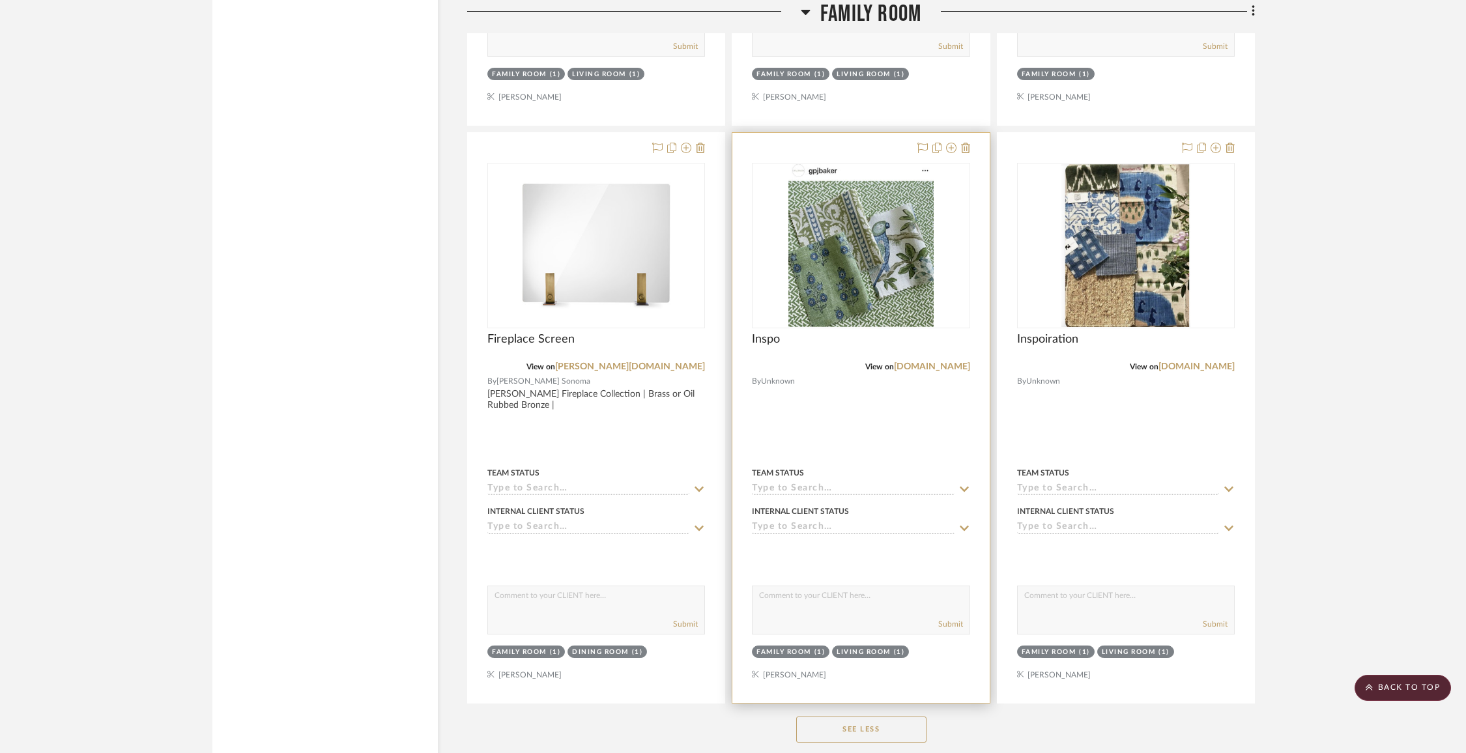
scroll to position [12083, 0]
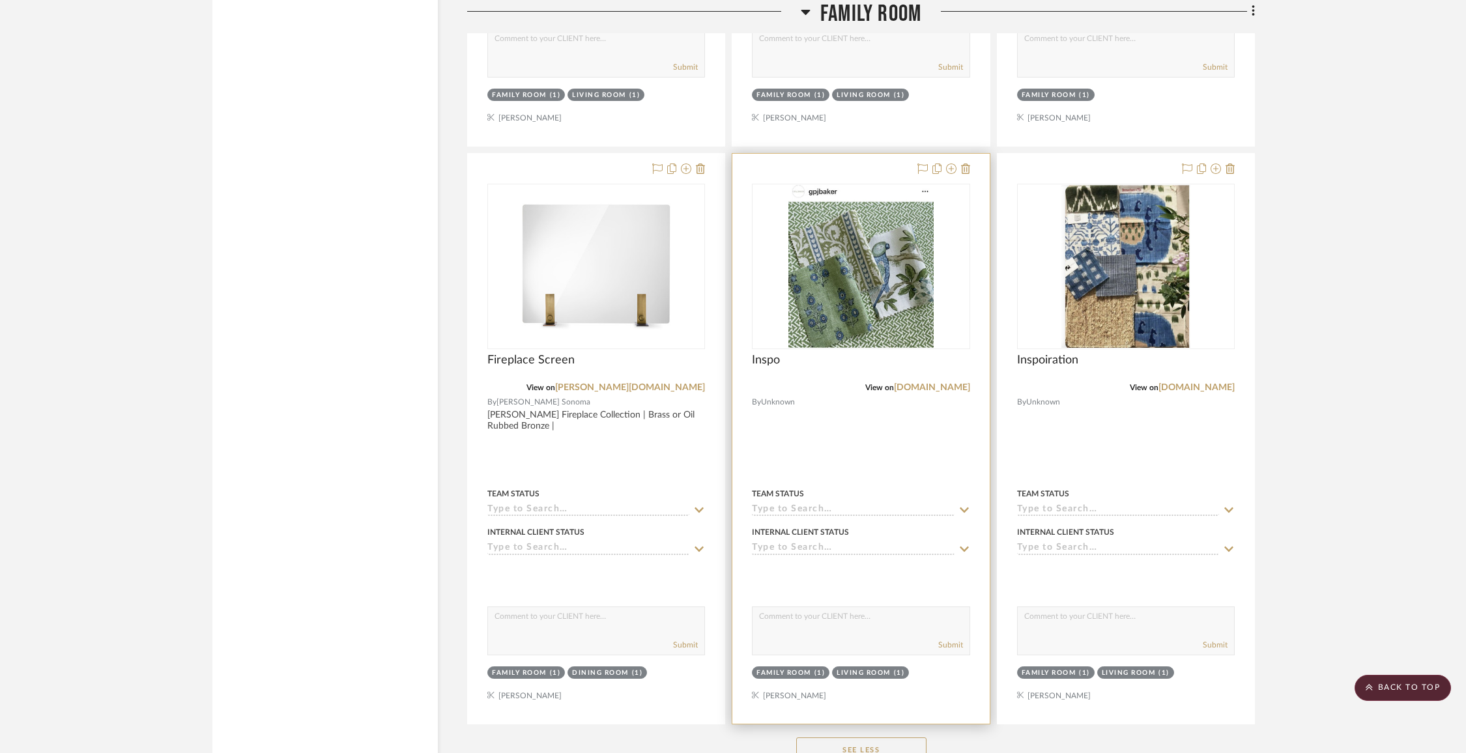
click at [957, 162] on div at bounding box center [941, 170] width 57 height 16
click at [953, 164] on icon at bounding box center [951, 169] width 10 height 10
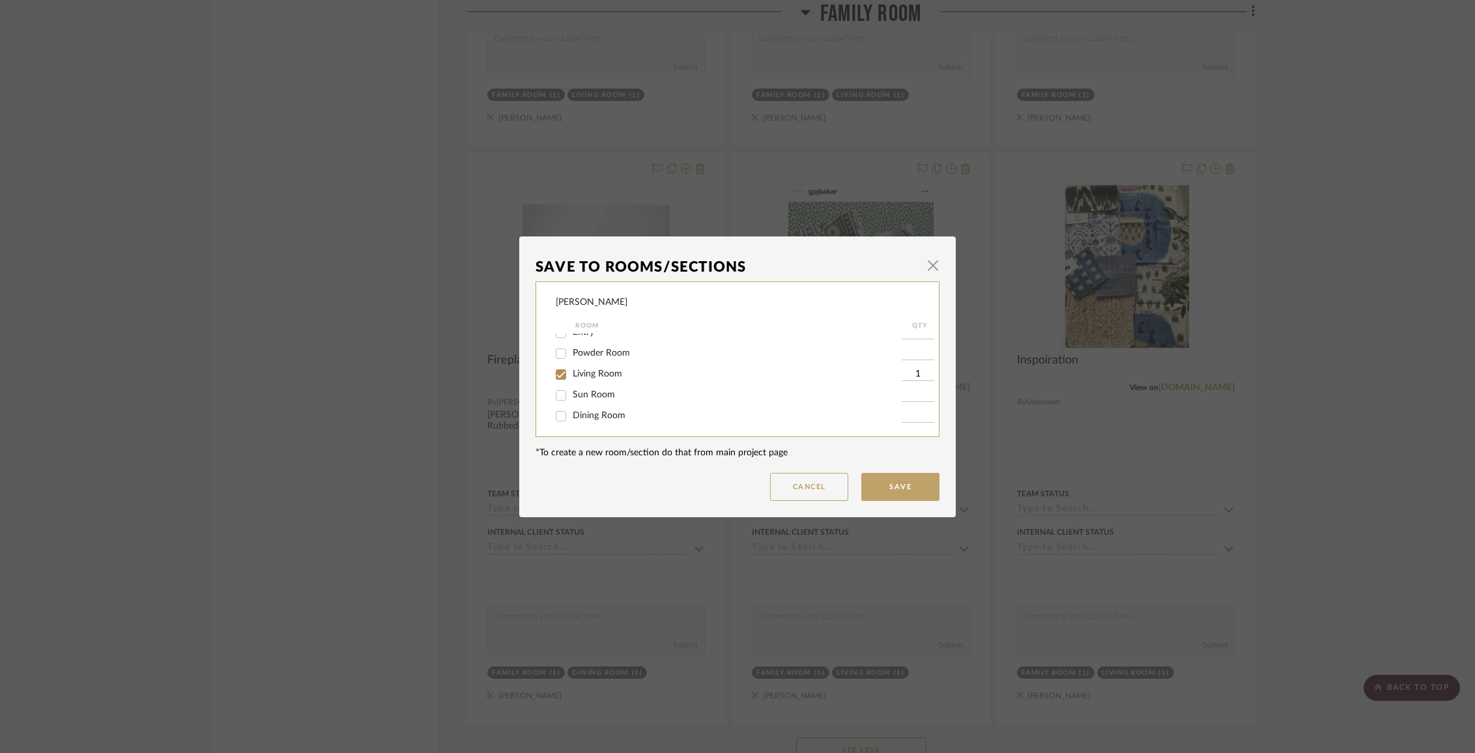
click at [610, 379] on span "Living Room" at bounding box center [598, 373] width 50 height 9
click at [572, 379] on input "Living Room" at bounding box center [561, 374] width 21 height 21
checkbox input "false"
click at [603, 358] on span "Family Room" at bounding box center [599, 356] width 52 height 9
click at [572, 358] on input "Family Room" at bounding box center [561, 357] width 21 height 21
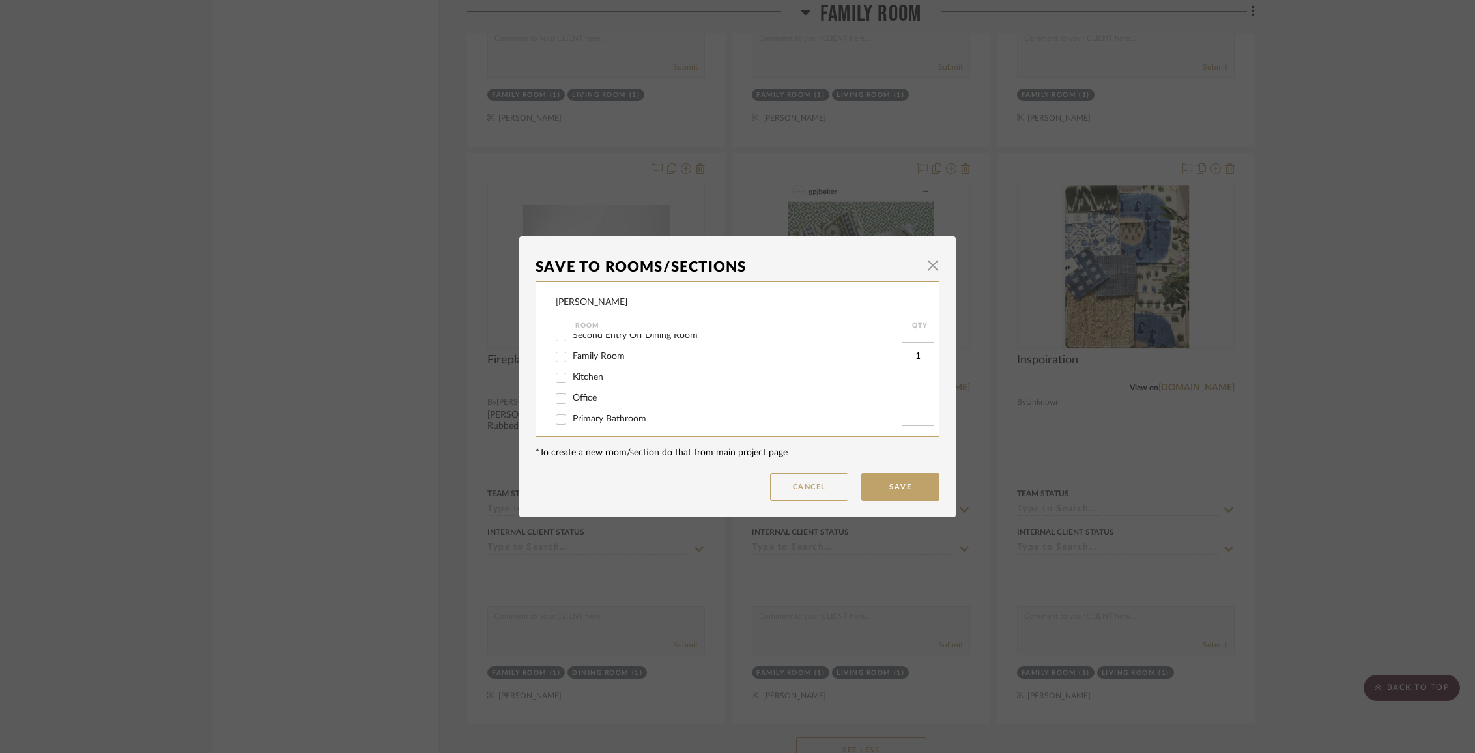
checkbox input "false"
click at [609, 413] on span "Items Not Selected" at bounding box center [611, 412] width 77 height 9
click at [572, 413] on input "Items Not Selected" at bounding box center [561, 413] width 21 height 21
checkbox input "true"
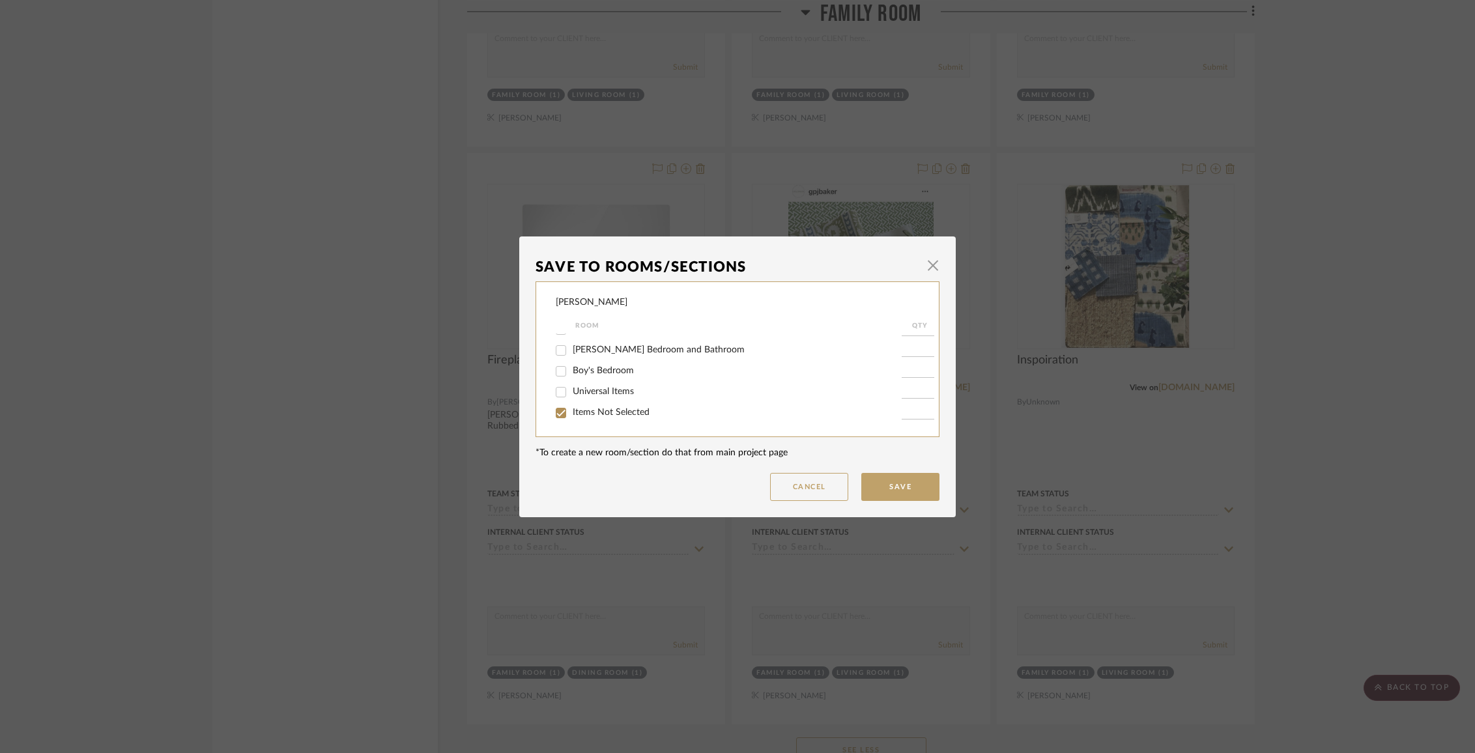
type input "1"
click at [910, 487] on button "Save" at bounding box center [900, 487] width 78 height 28
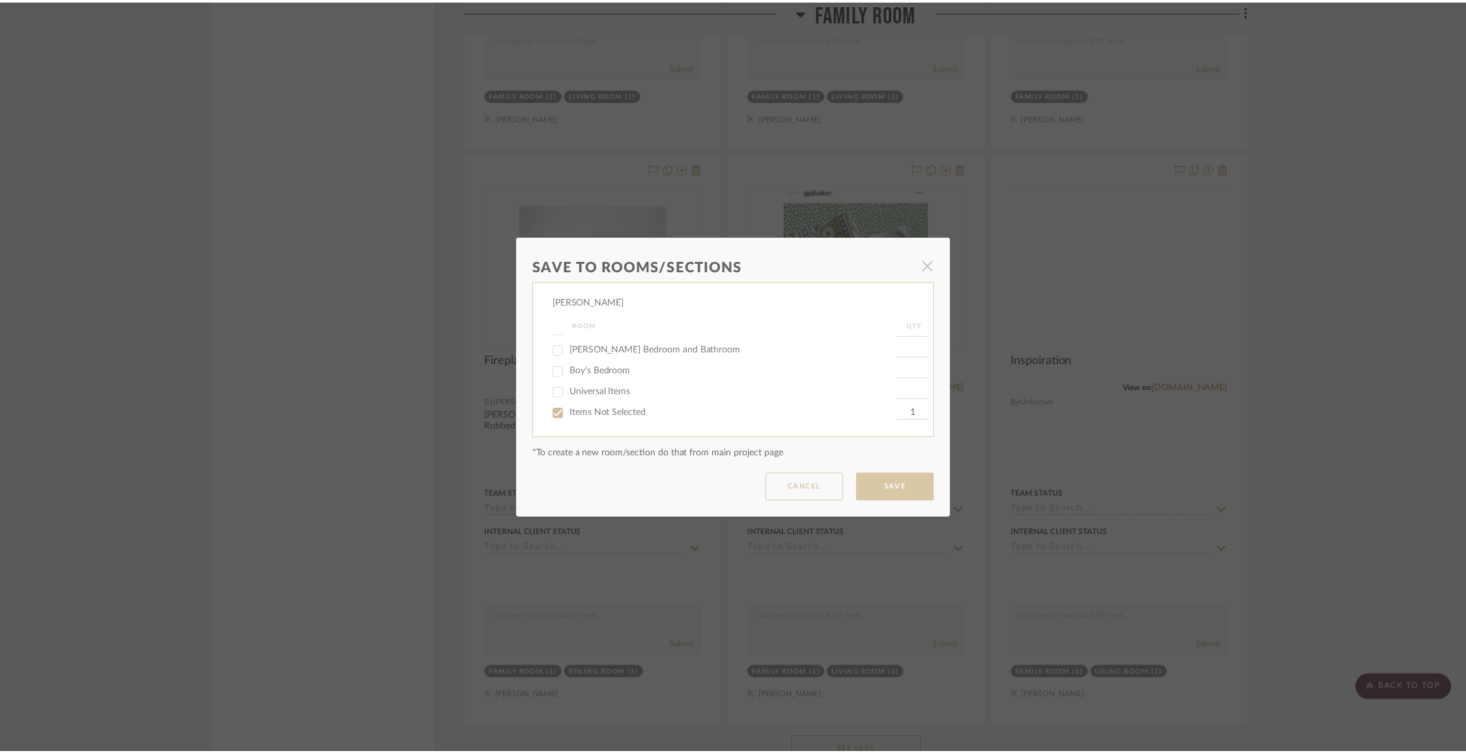
scroll to position [12083, 0]
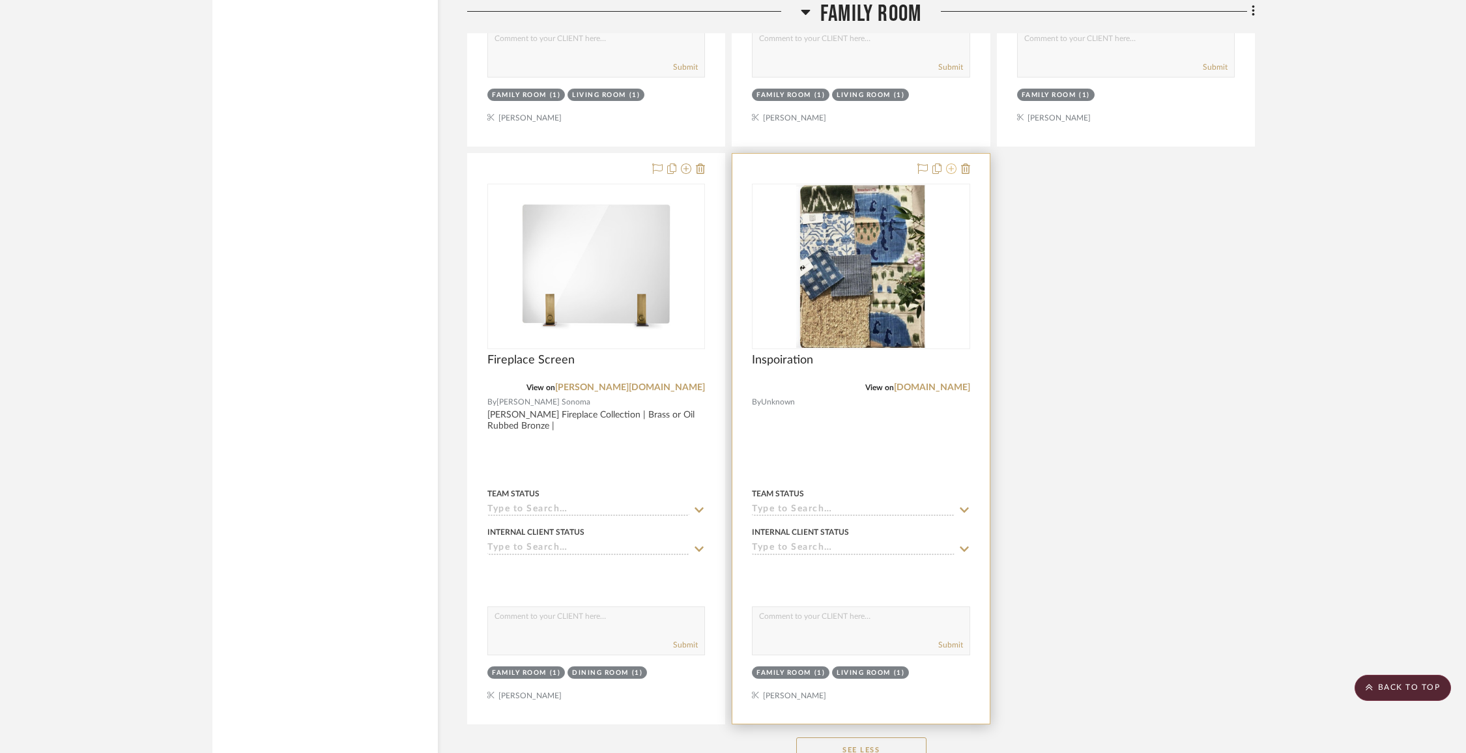
click at [954, 164] on icon at bounding box center [951, 169] width 10 height 10
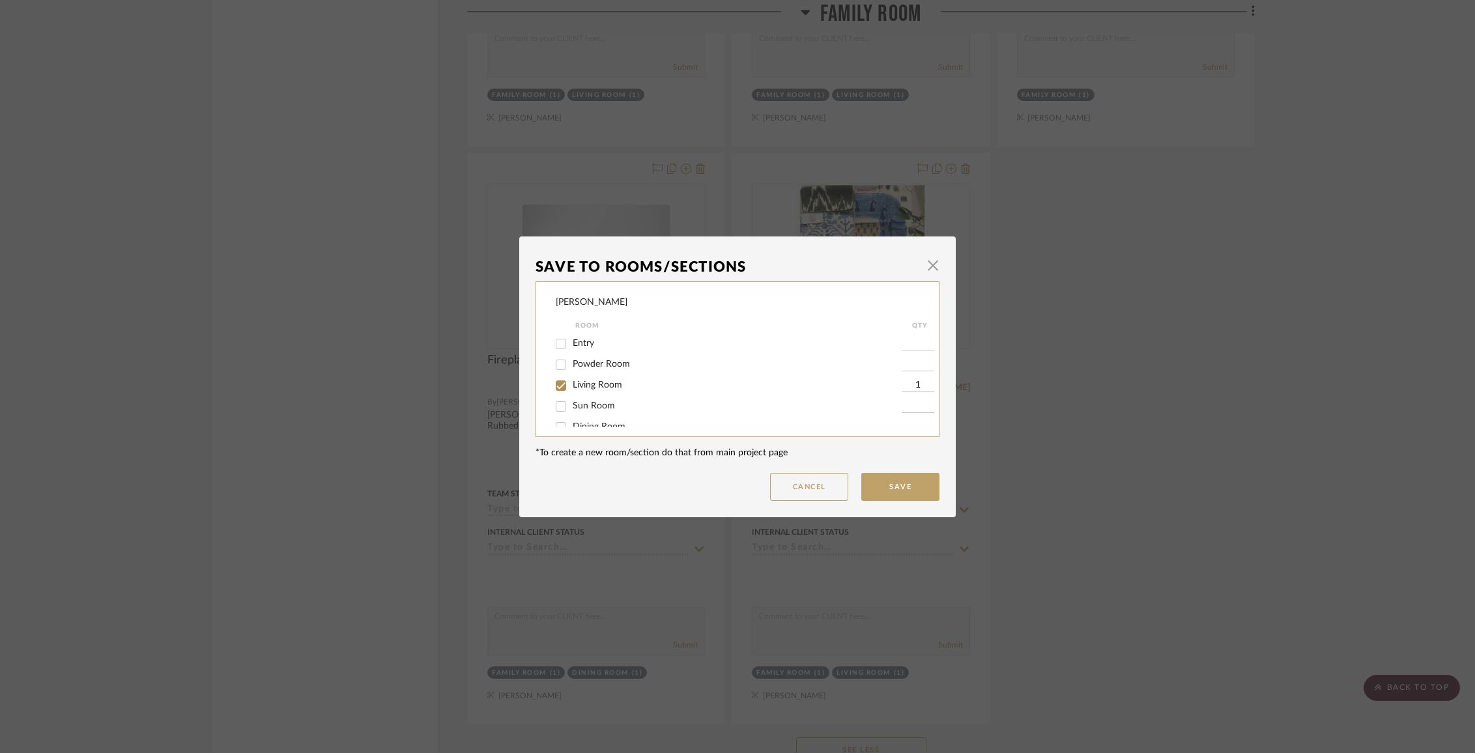
scroll to position [45, 0]
click at [606, 341] on span "Living Room" at bounding box center [598, 340] width 50 height 9
click at [572, 341] on input "Living Room" at bounding box center [561, 340] width 21 height 21
checkbox input "false"
click at [601, 383] on span "Family Room" at bounding box center [599, 378] width 52 height 9
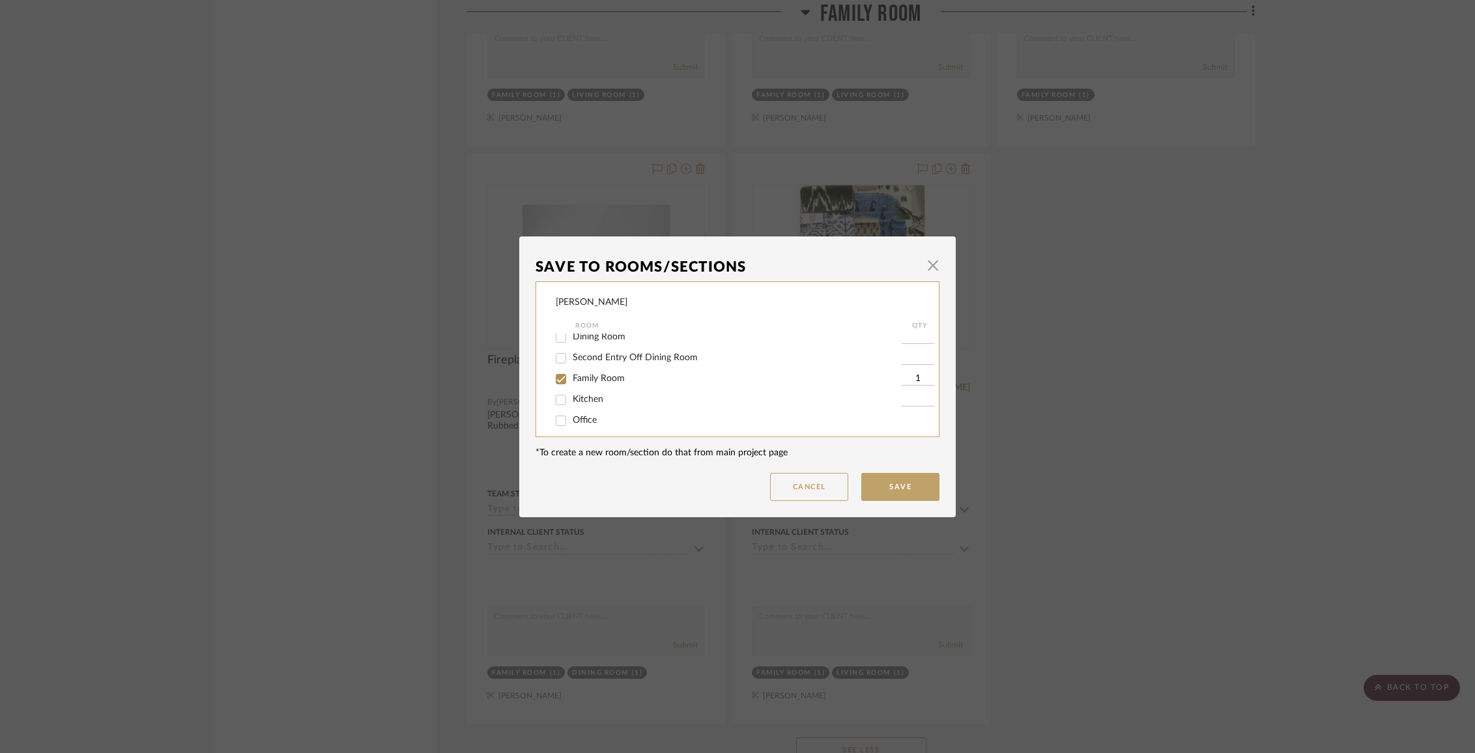
click at [572, 385] on input "Family Room" at bounding box center [561, 379] width 21 height 21
checkbox input "false"
click at [603, 410] on span "Items Not Selected" at bounding box center [611, 412] width 77 height 9
click at [572, 410] on input "Items Not Selected" at bounding box center [561, 413] width 21 height 21
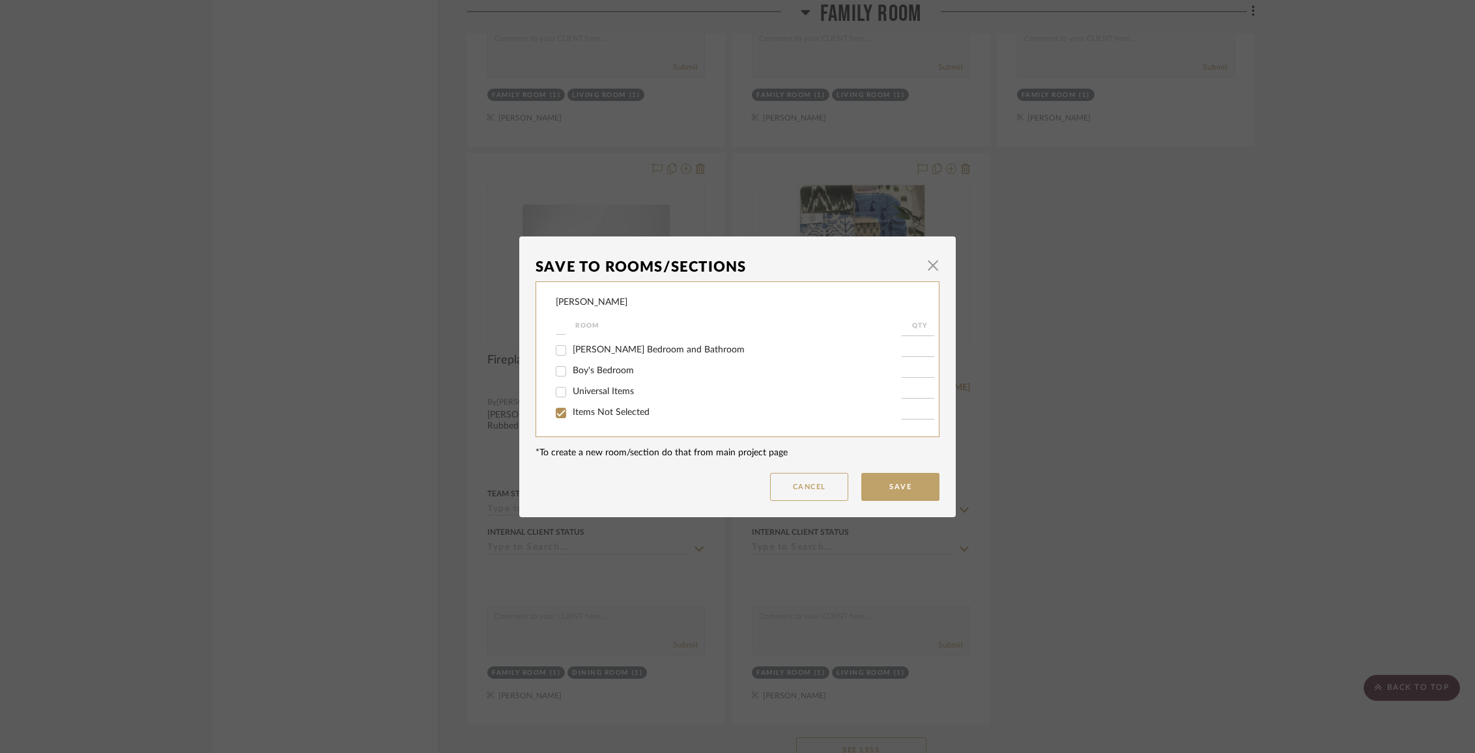
checkbox input "true"
type input "1"
click at [882, 489] on button "Save" at bounding box center [900, 487] width 78 height 28
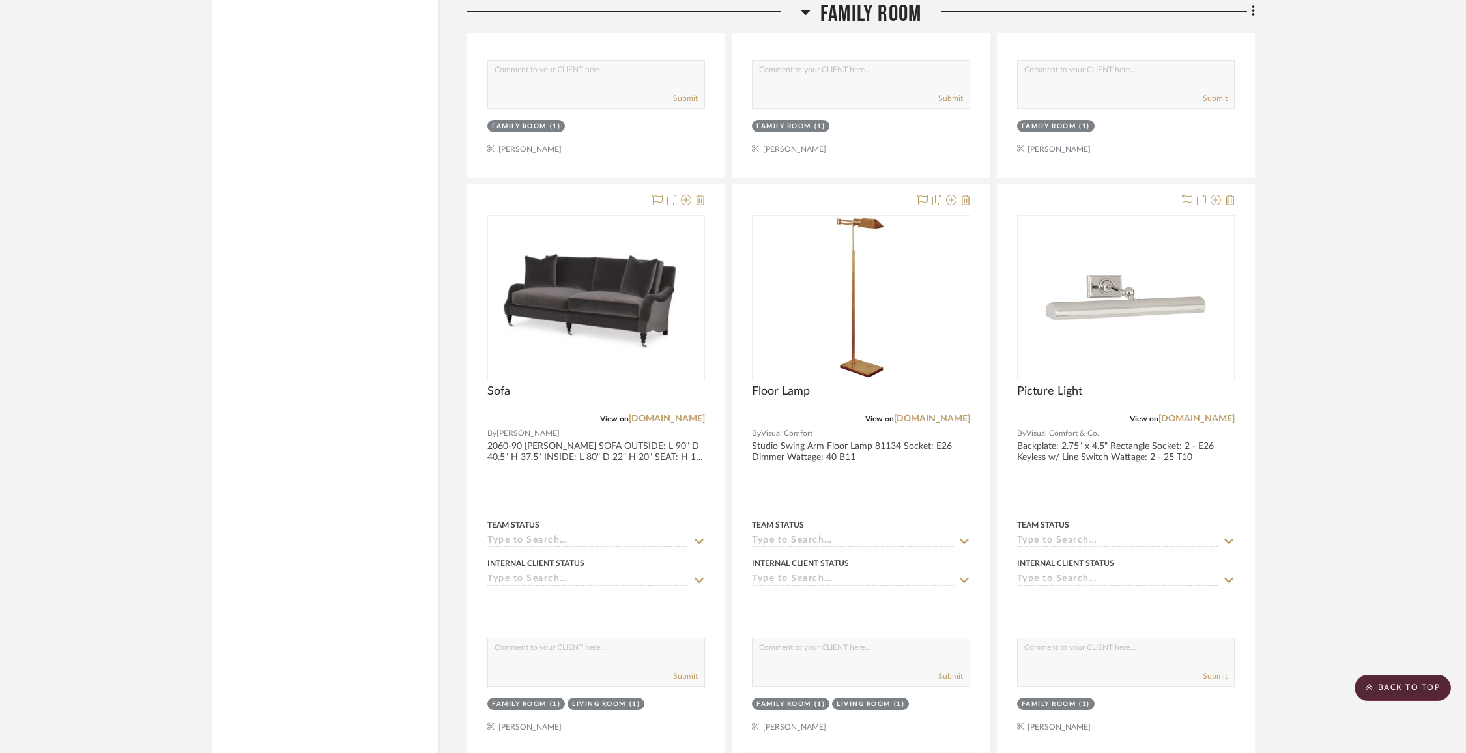
scroll to position [10890, 0]
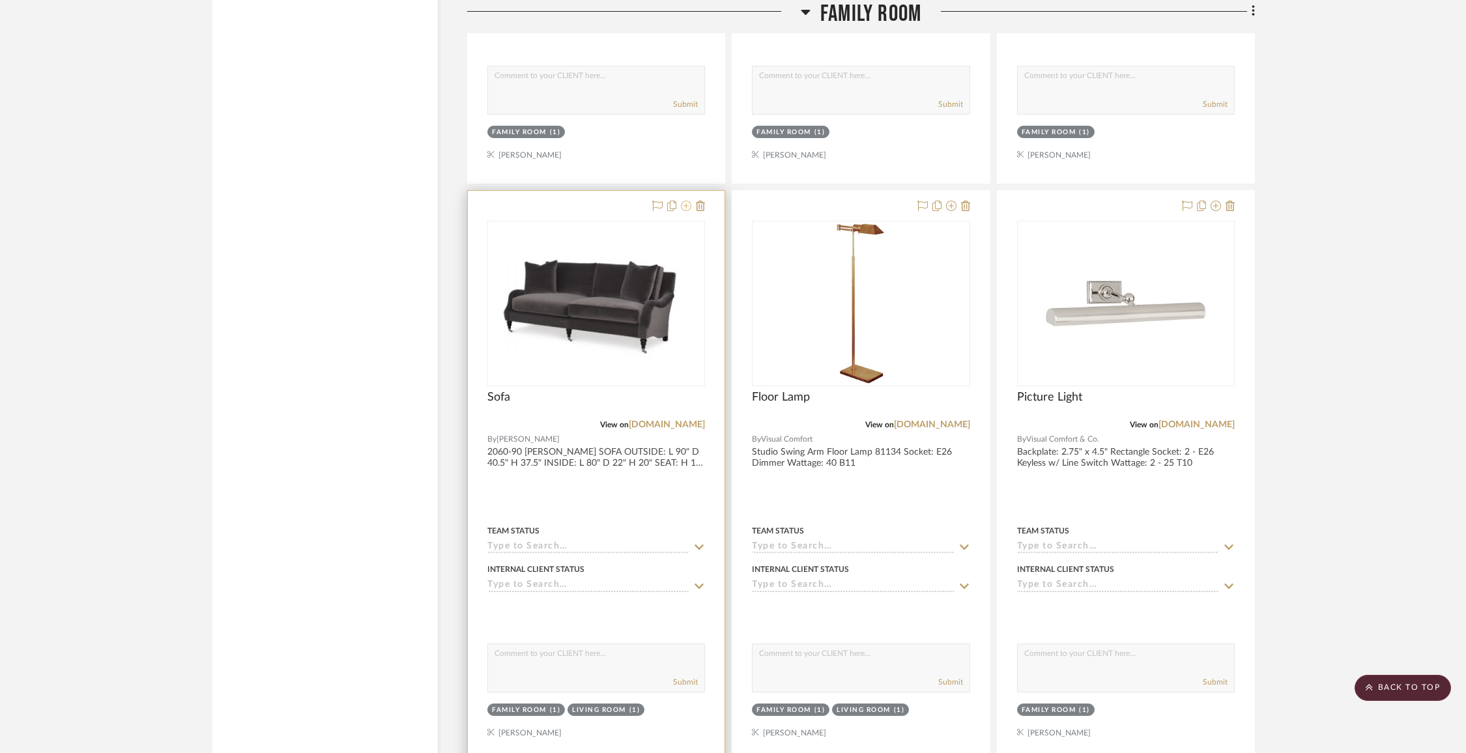
click at [689, 201] on icon at bounding box center [686, 206] width 10 height 10
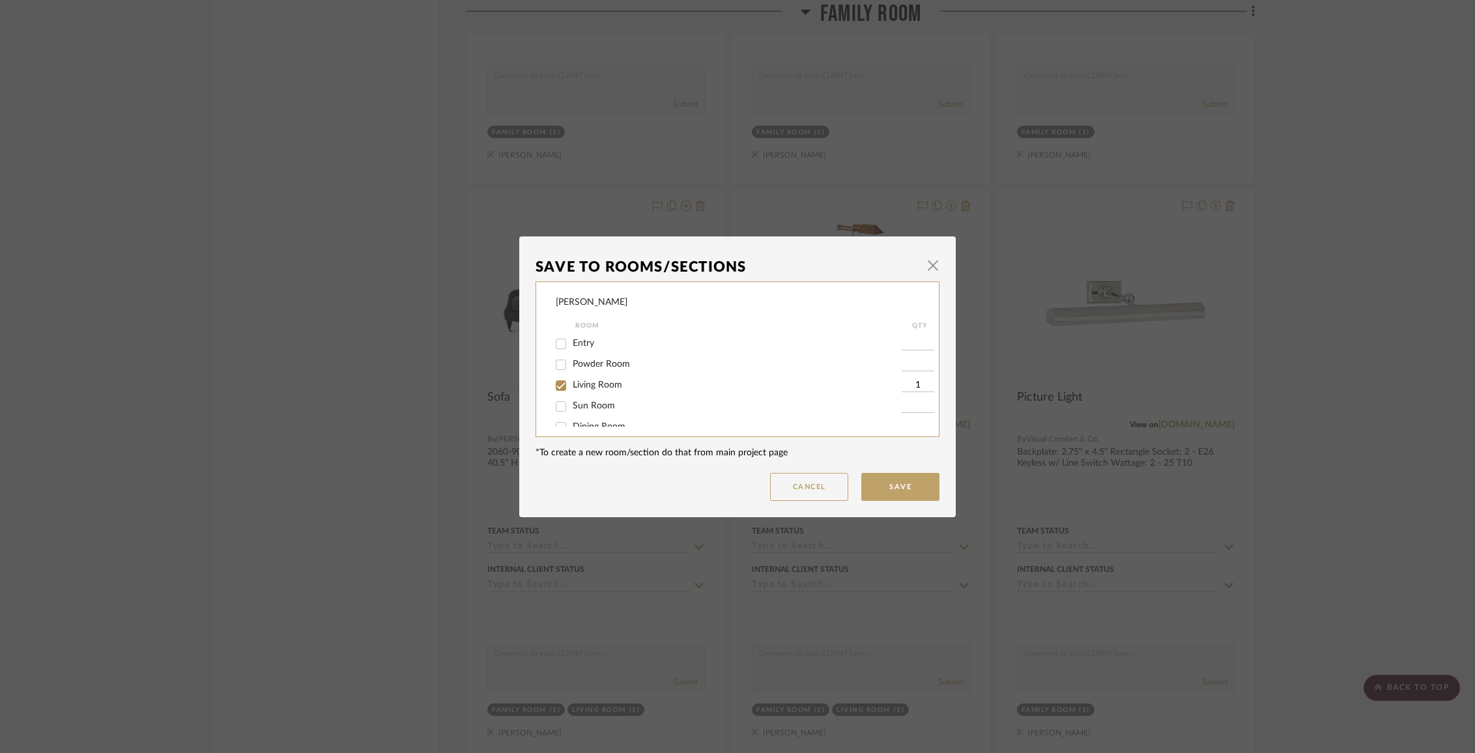
click at [485, 251] on div "Save To Rooms/Sections × [PERSON_NAME] Room QTY Entry Powder Room Living Room 1…" at bounding box center [737, 376] width 1475 height 753
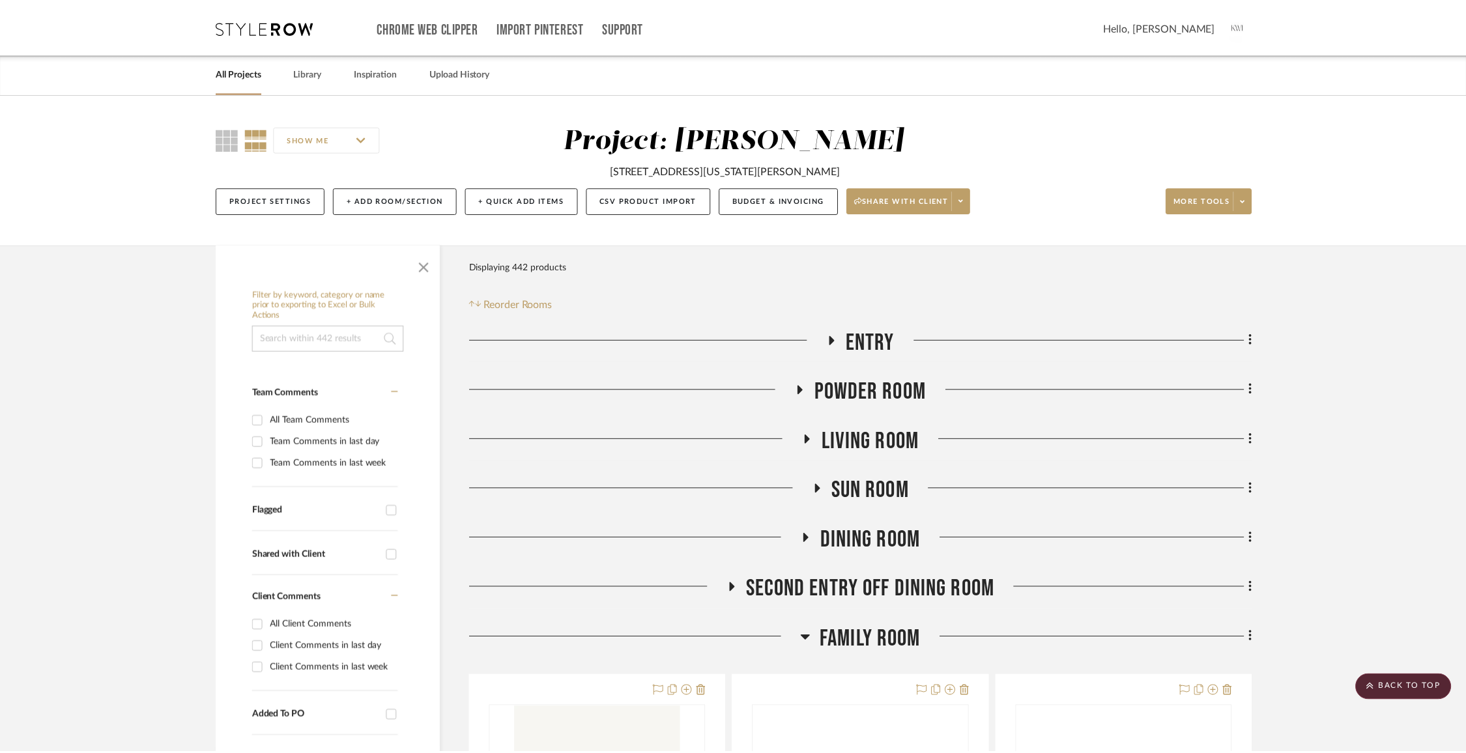
scroll to position [10890, 0]
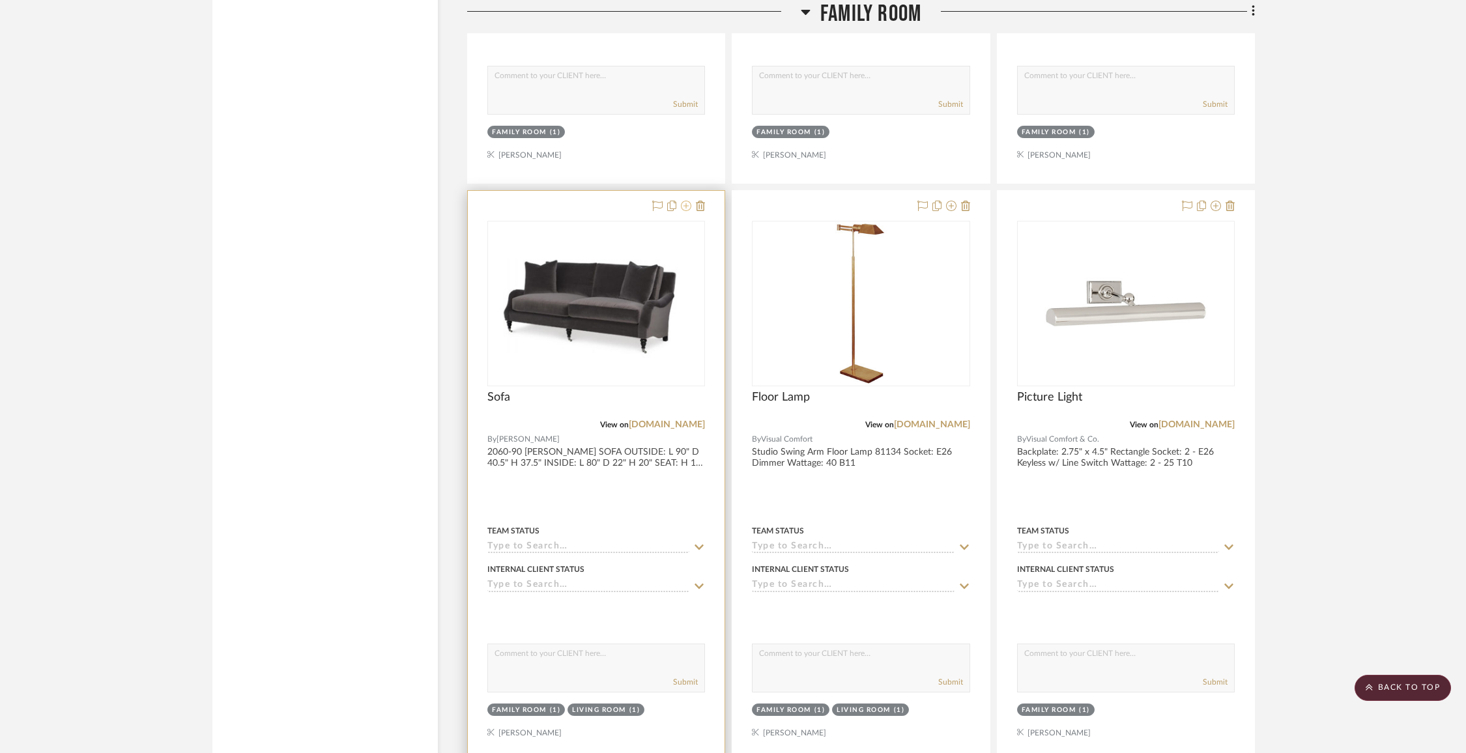
click at [687, 201] on icon at bounding box center [686, 206] width 10 height 10
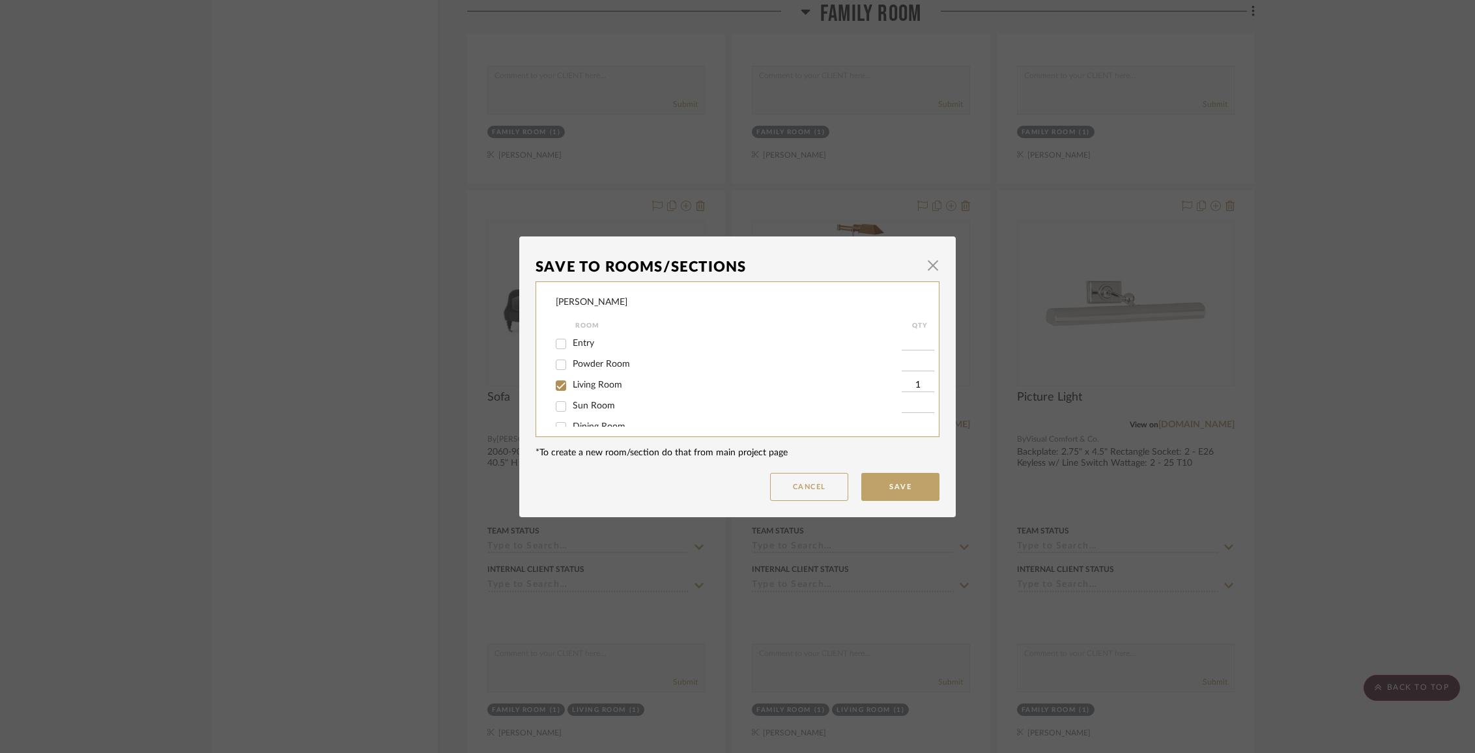
scroll to position [77, 0]
click at [586, 388] on div "Family Room" at bounding box center [729, 392] width 346 height 21
click at [586, 396] on span "Family Room" at bounding box center [599, 391] width 52 height 9
click at [572, 396] on input "Family Room" at bounding box center [561, 392] width 21 height 21
checkbox input "false"
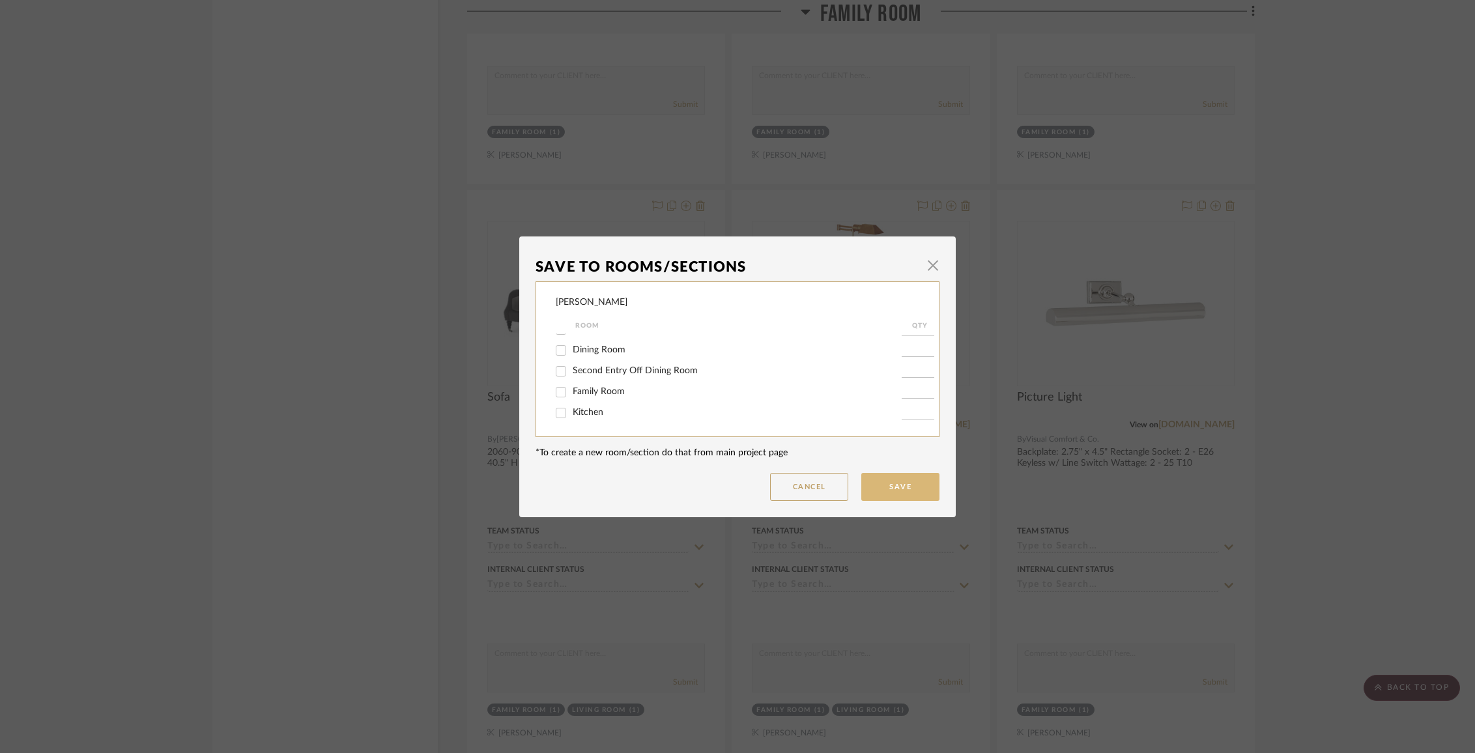
click at [878, 489] on button "Save" at bounding box center [900, 487] width 78 height 28
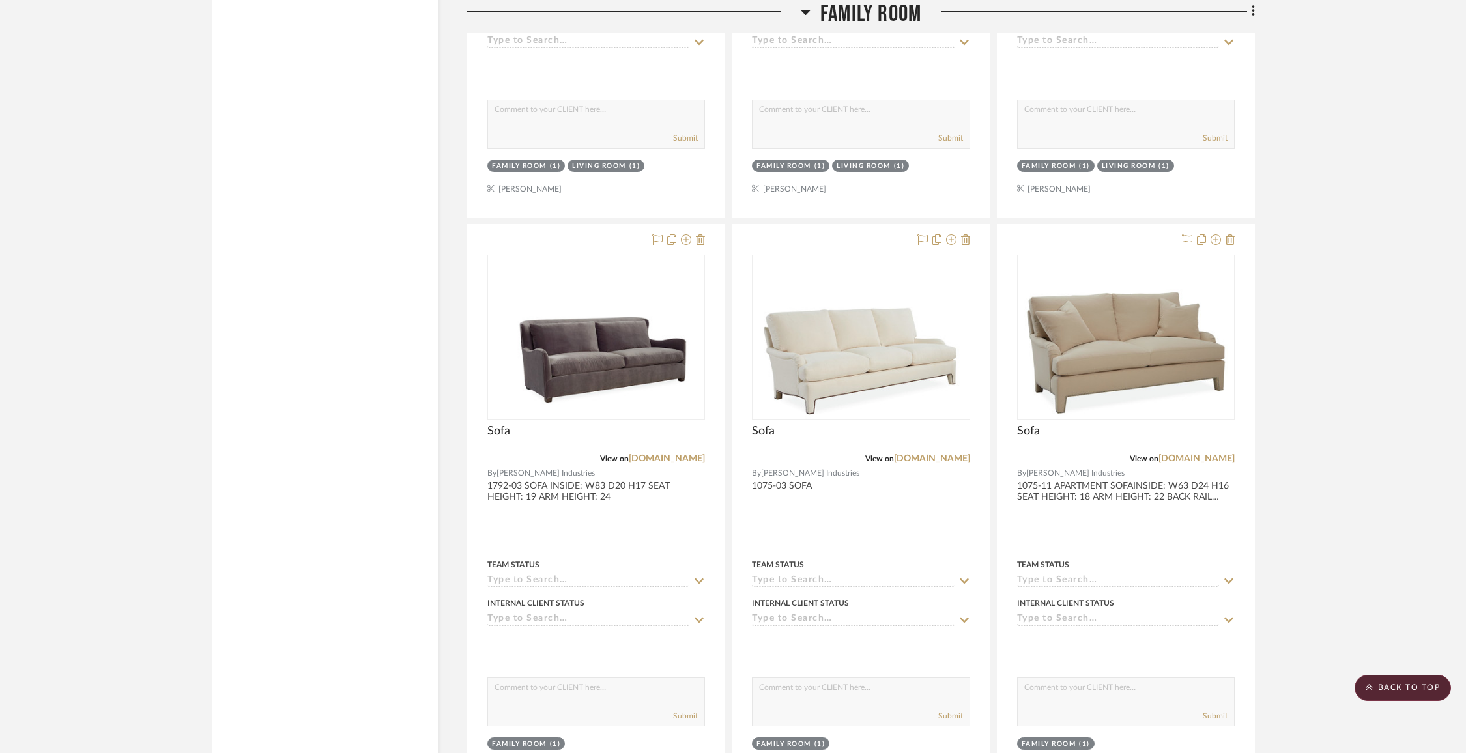
scroll to position [10275, 0]
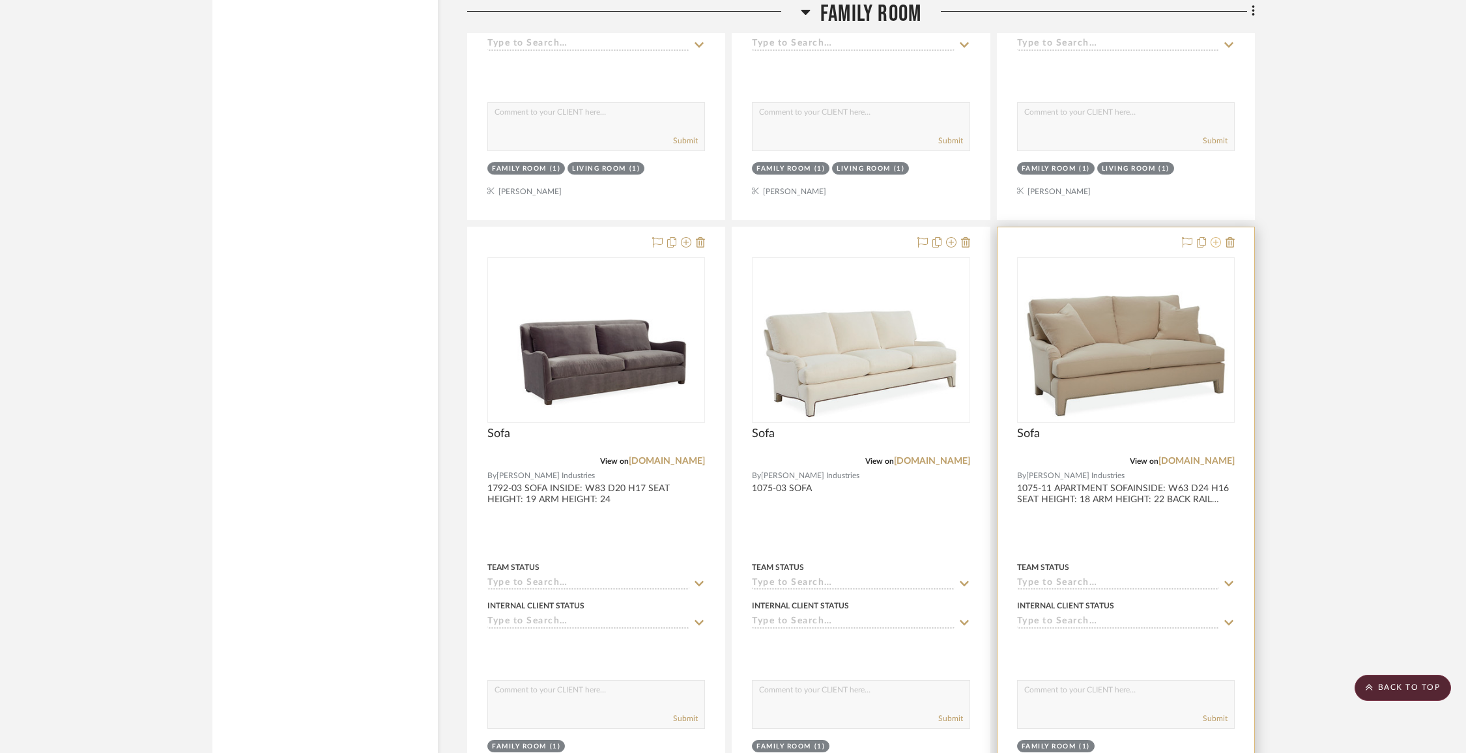
click at [1214, 237] on icon at bounding box center [1216, 242] width 10 height 10
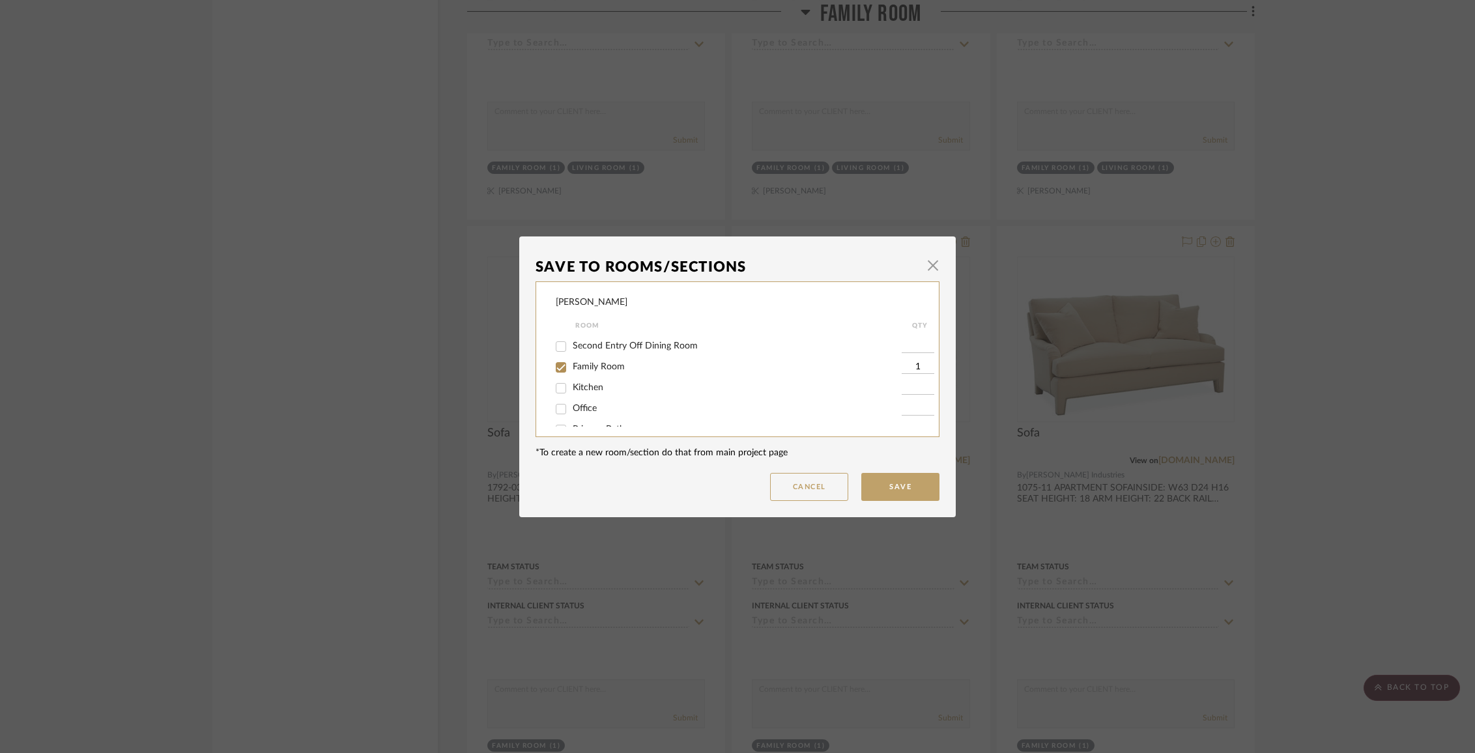
scroll to position [100, 0]
click at [598, 368] on span "Family Room" at bounding box center [599, 368] width 52 height 9
click at [572, 368] on input "Family Room" at bounding box center [561, 368] width 21 height 21
checkbox input "false"
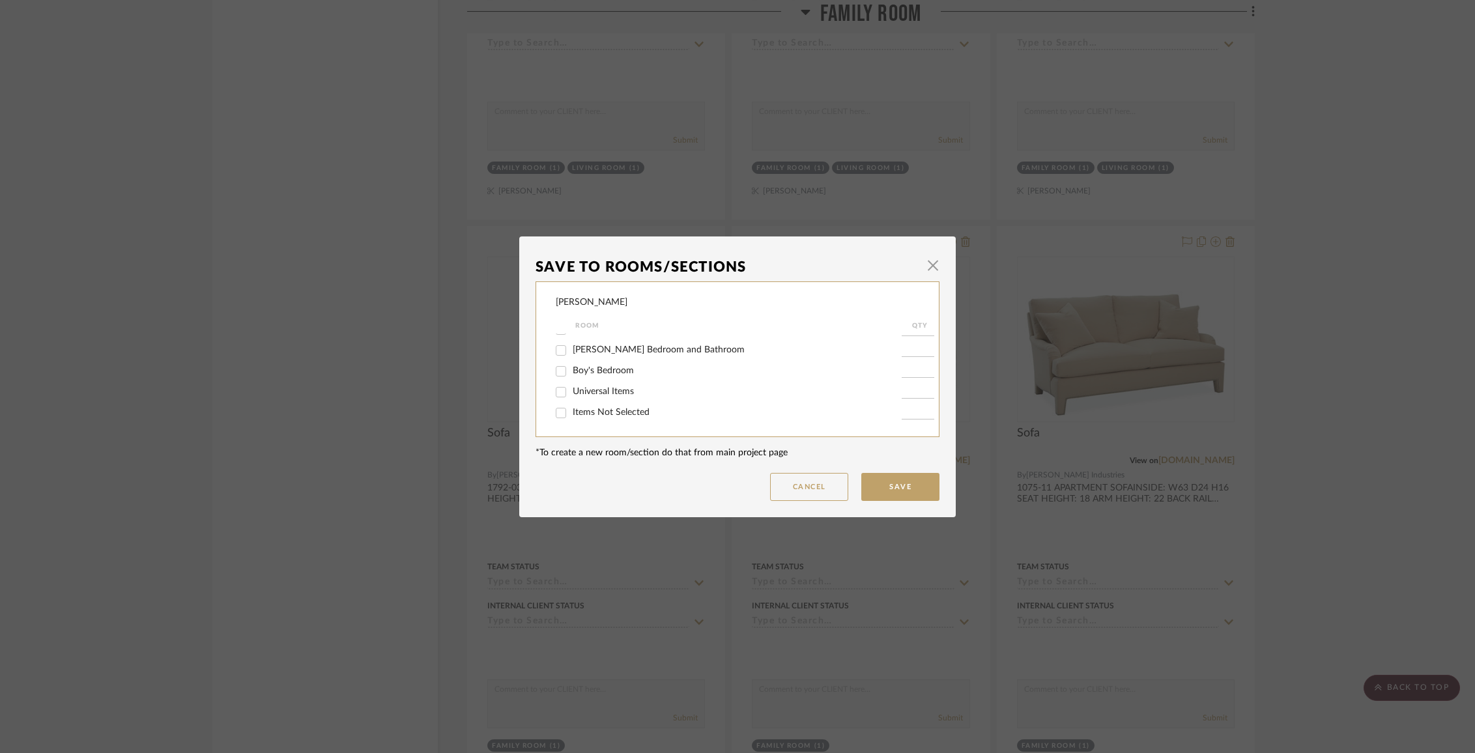
click at [604, 408] on span "Items Not Selected" at bounding box center [611, 412] width 77 height 9
click at [572, 407] on input "Items Not Selected" at bounding box center [561, 413] width 21 height 21
checkbox input "true"
type input "1"
click at [897, 483] on button "Save" at bounding box center [900, 487] width 78 height 28
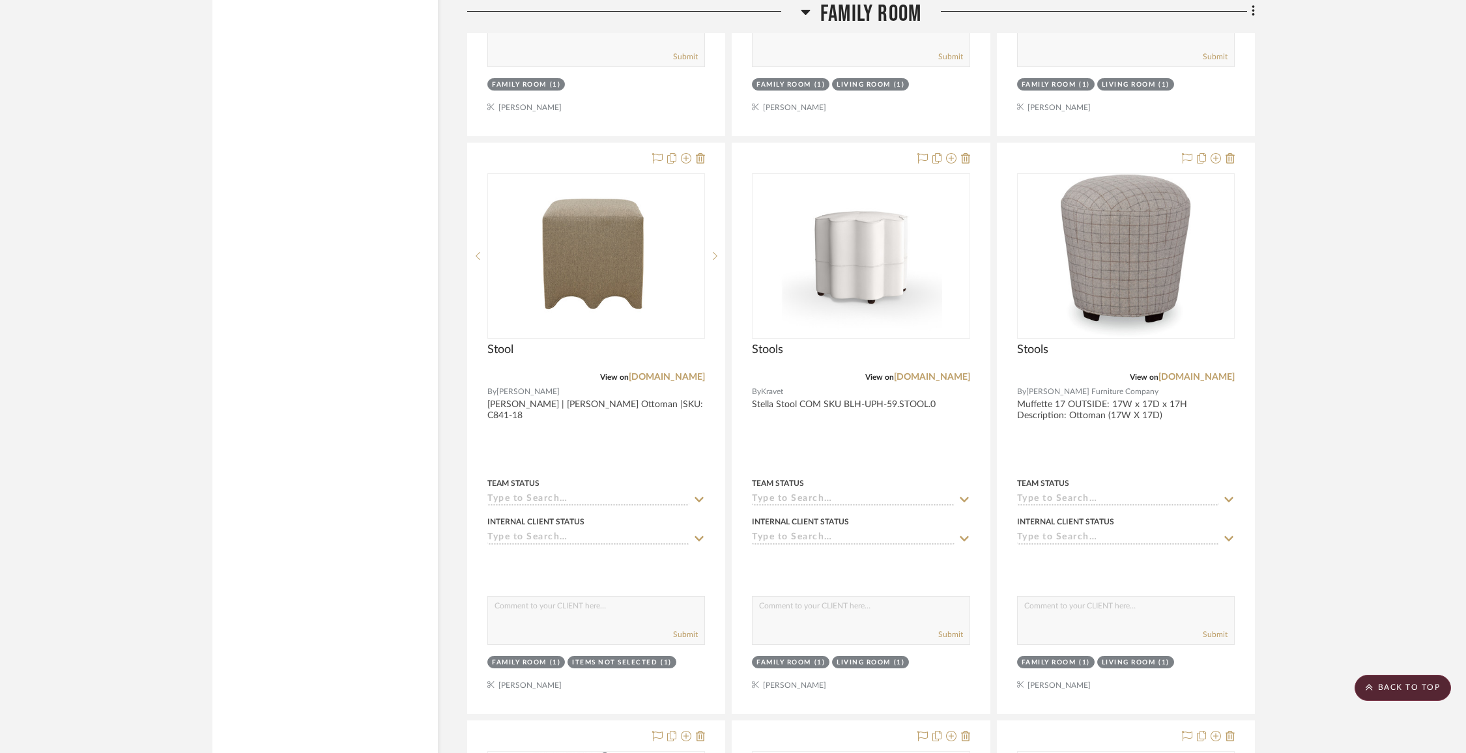
scroll to position [8627, 0]
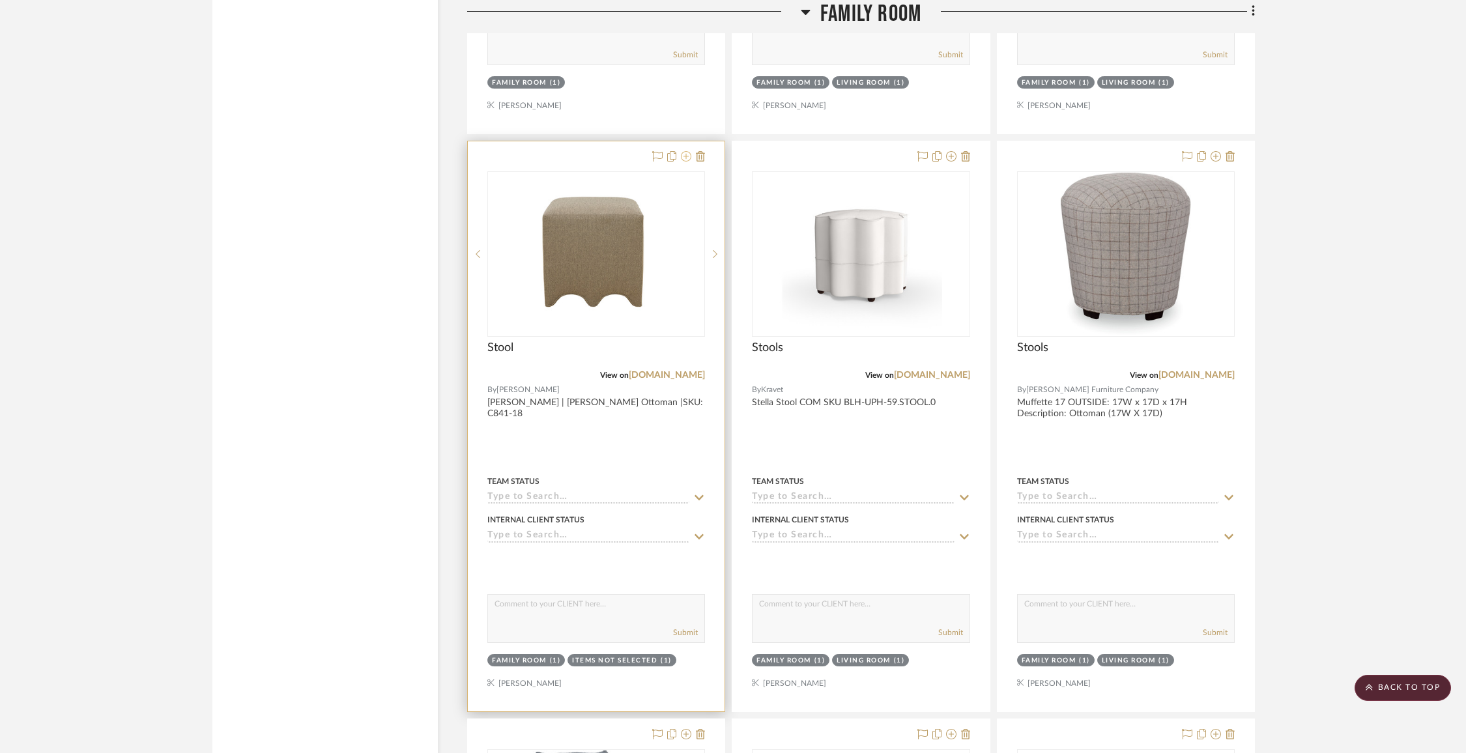
click at [686, 151] on icon at bounding box center [686, 156] width 10 height 10
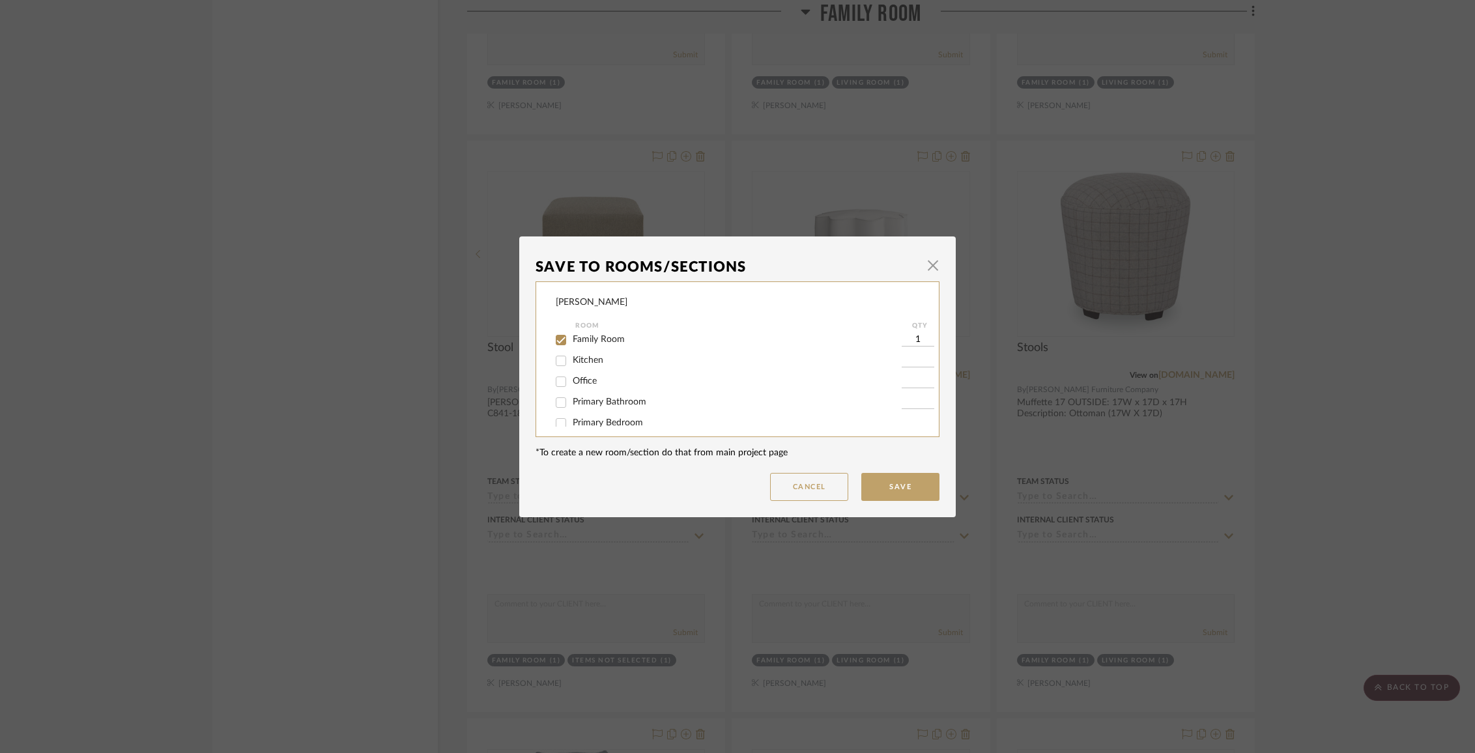
scroll to position [120, 0]
click at [582, 360] on div "Family Room" at bounding box center [729, 349] width 346 height 21
click at [581, 353] on span "Family Room" at bounding box center [599, 348] width 52 height 9
click at [572, 355] on input "Family Room" at bounding box center [561, 349] width 21 height 21
checkbox input "false"
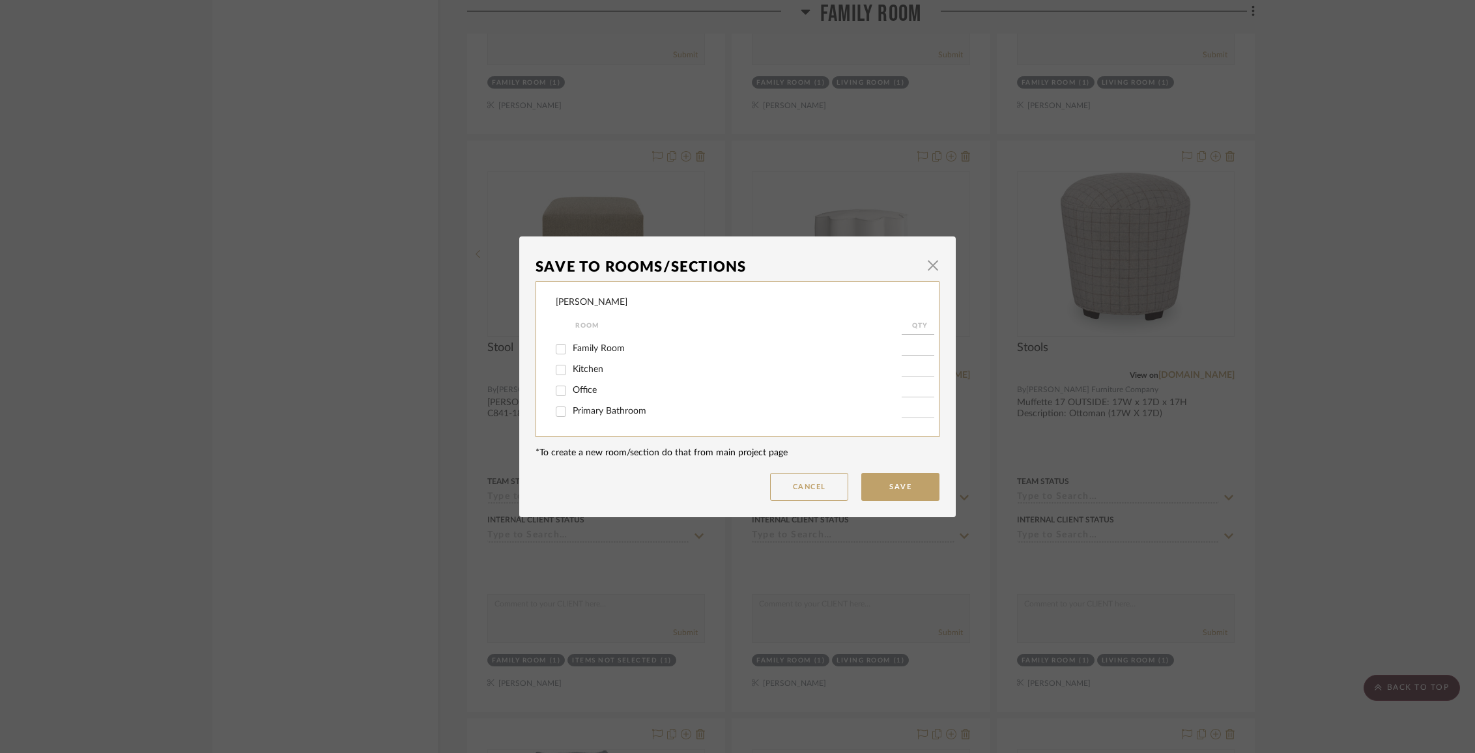
scroll to position [255, 0]
click at [905, 480] on button "Save" at bounding box center [900, 487] width 78 height 28
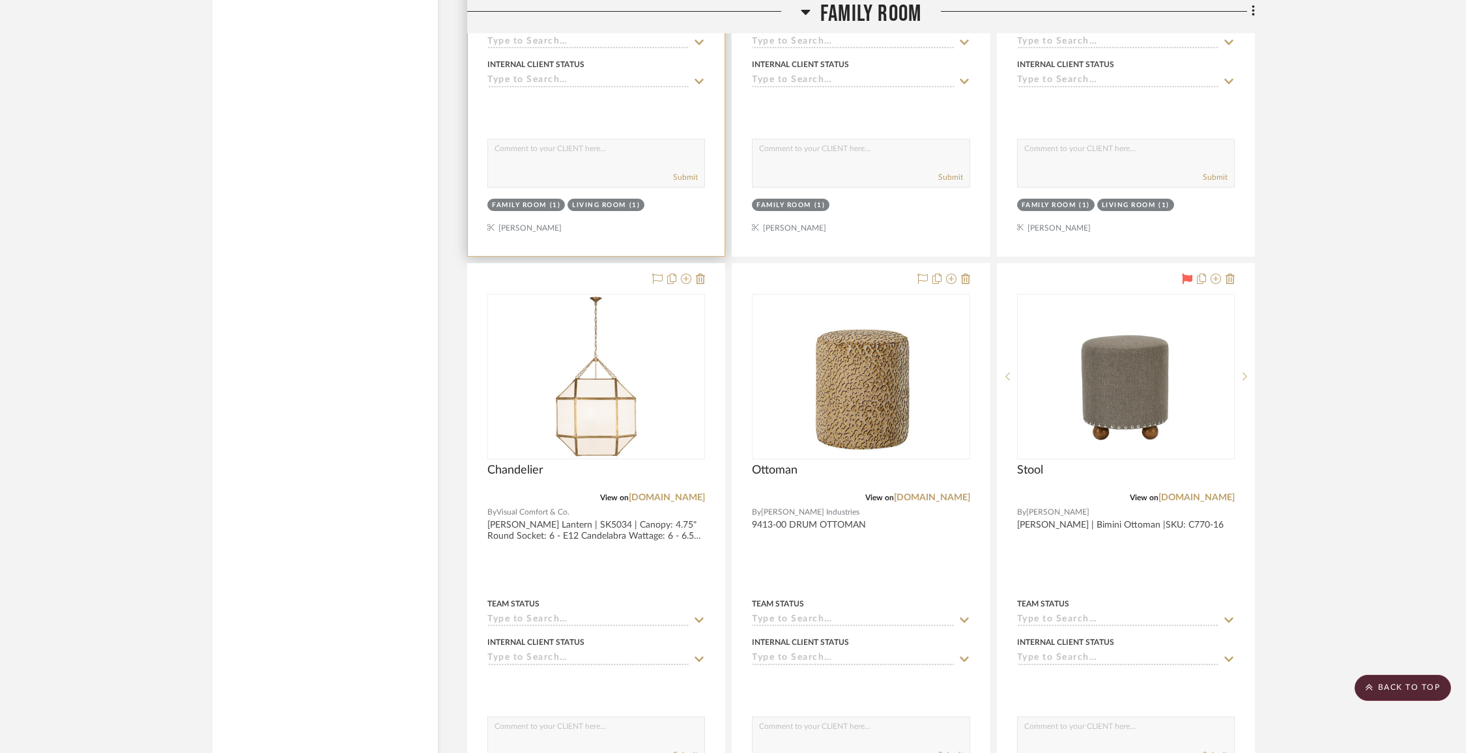
scroll to position [7918, 0]
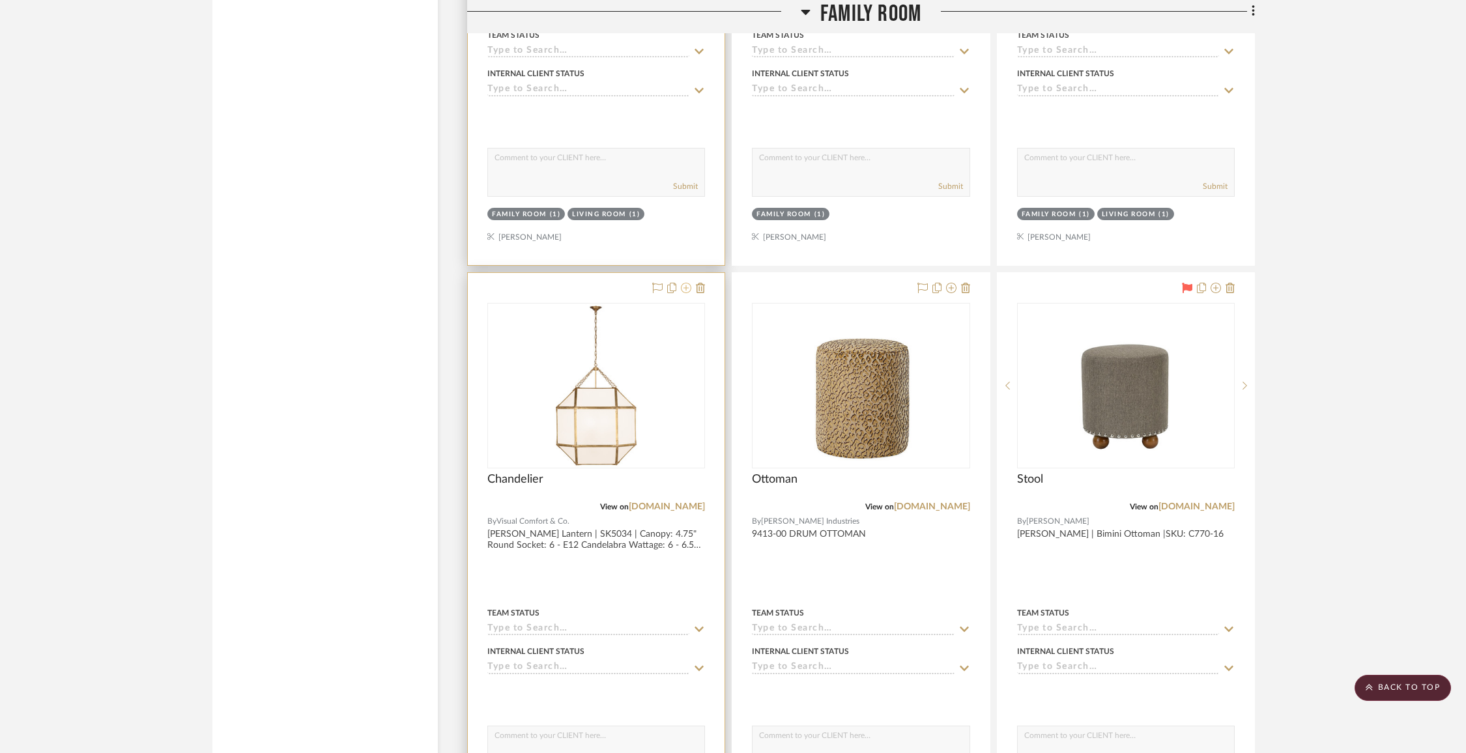
click at [686, 283] on icon at bounding box center [686, 288] width 10 height 10
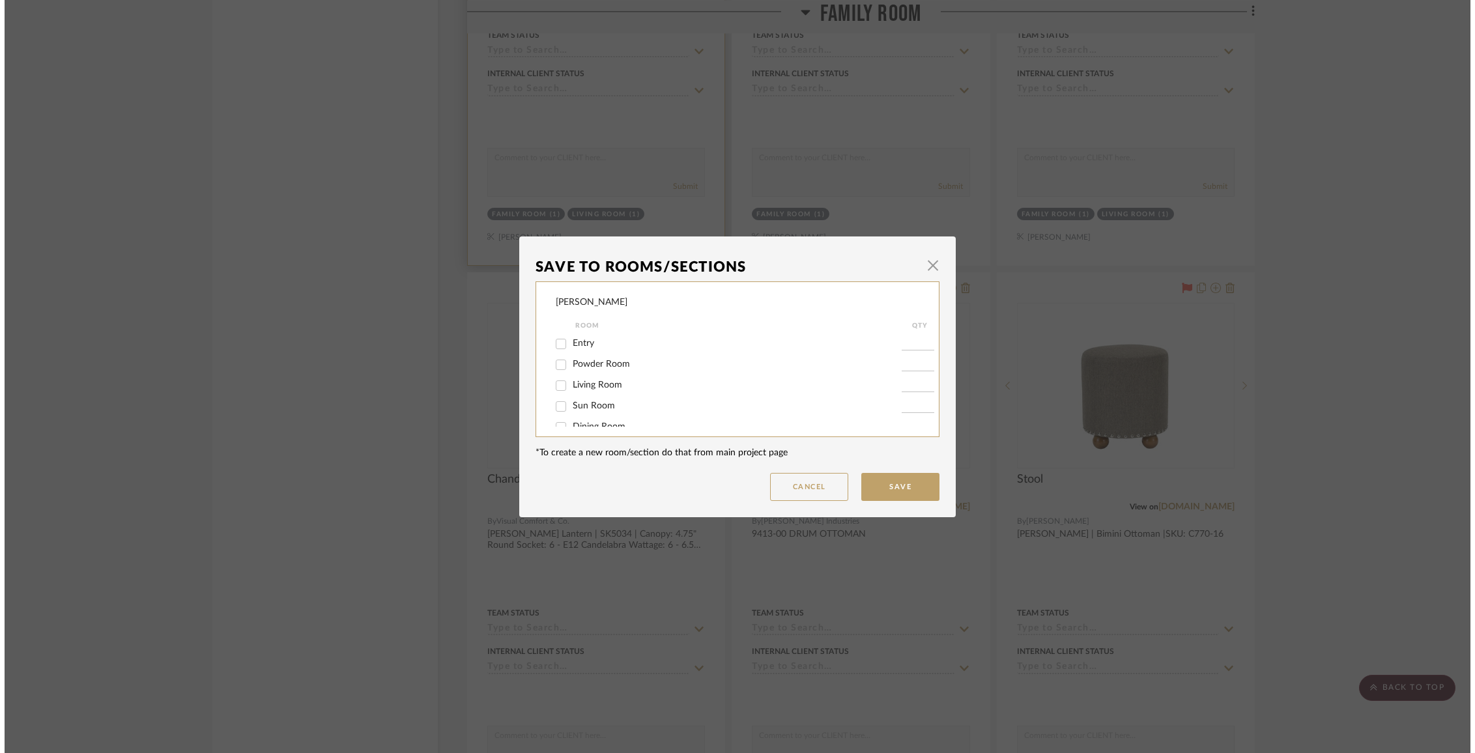
scroll to position [0, 0]
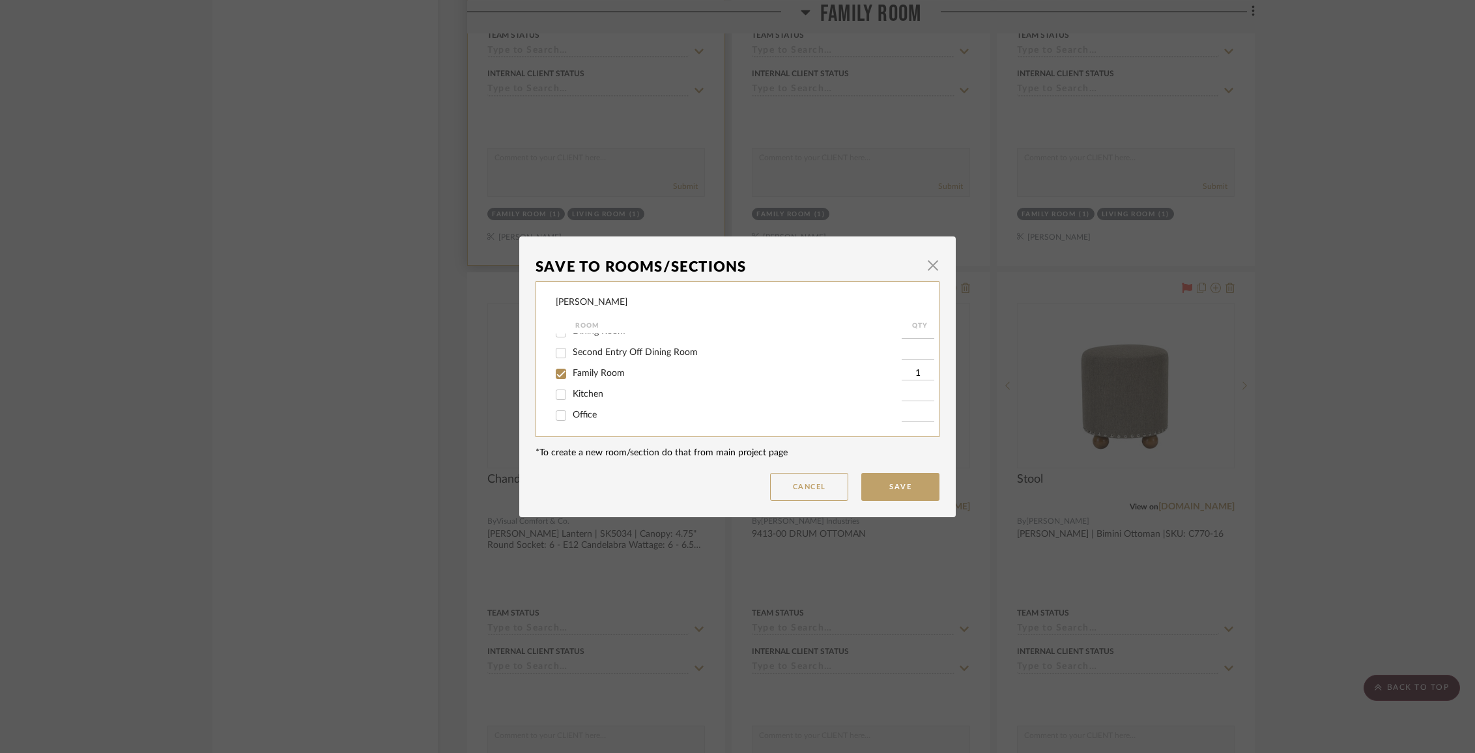
click at [577, 378] on span "Family Room" at bounding box center [599, 373] width 52 height 9
click at [572, 383] on input "Family Room" at bounding box center [561, 374] width 21 height 21
checkbox input "false"
click at [587, 413] on span "Items Not Selected" at bounding box center [611, 412] width 77 height 9
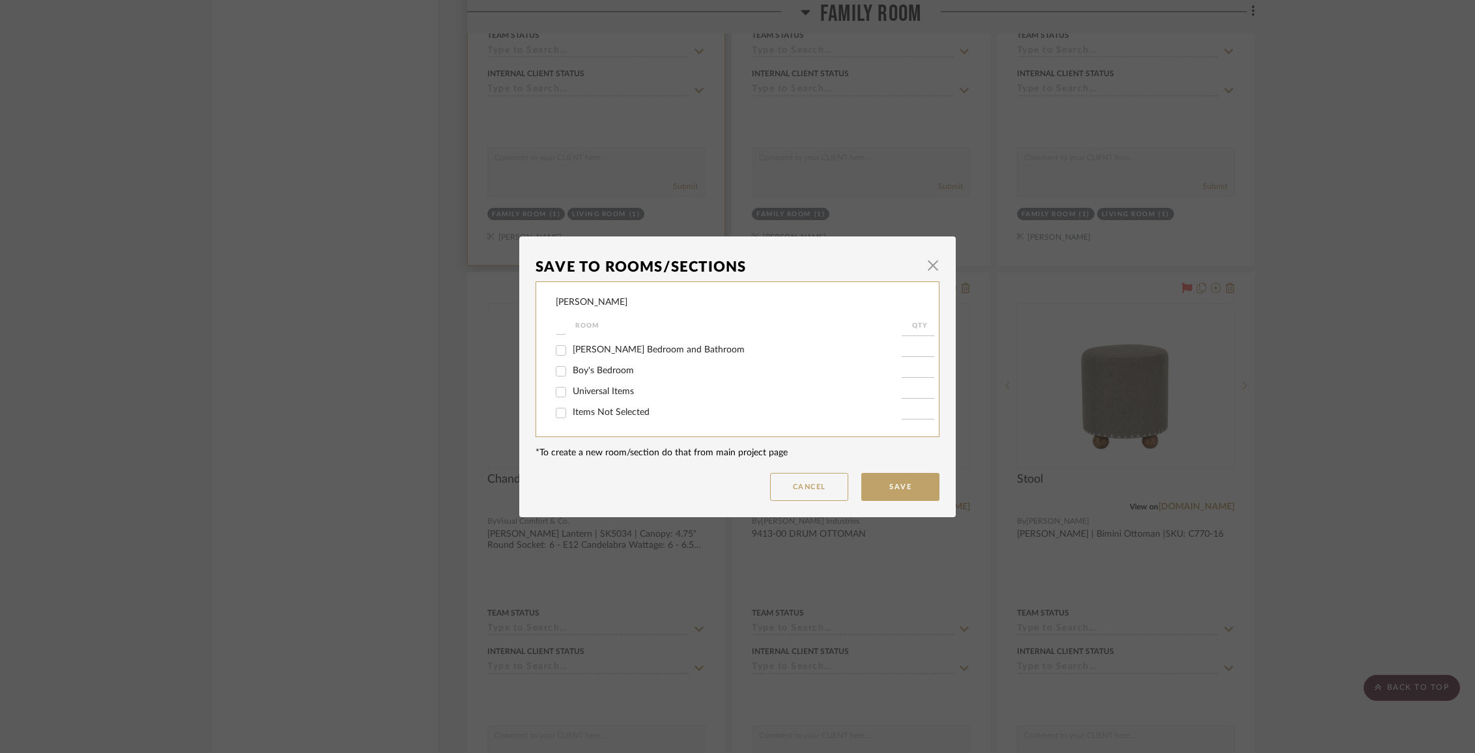
click at [572, 413] on input "Items Not Selected" at bounding box center [561, 413] width 21 height 21
checkbox input "true"
type input "1"
click at [876, 493] on button "Save" at bounding box center [900, 487] width 78 height 28
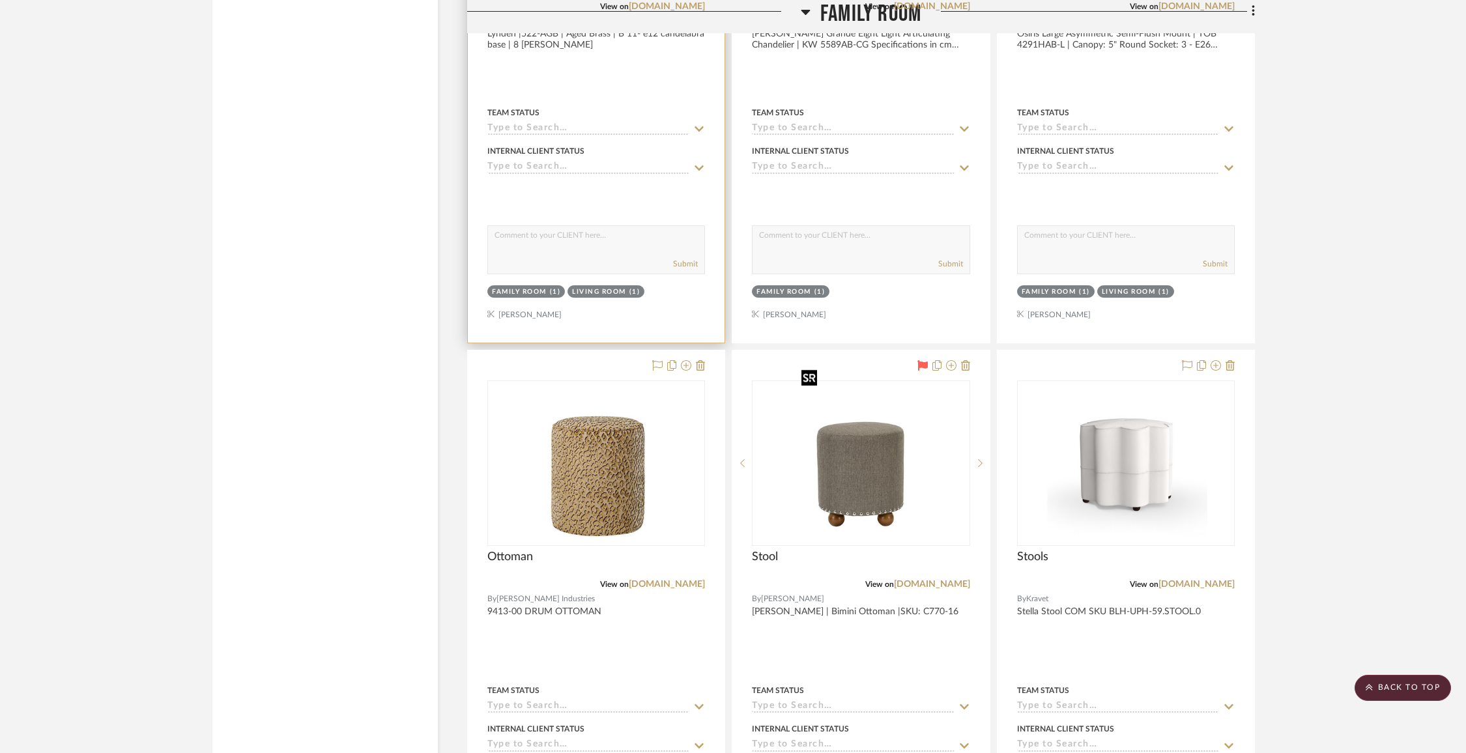
scroll to position [7939, 0]
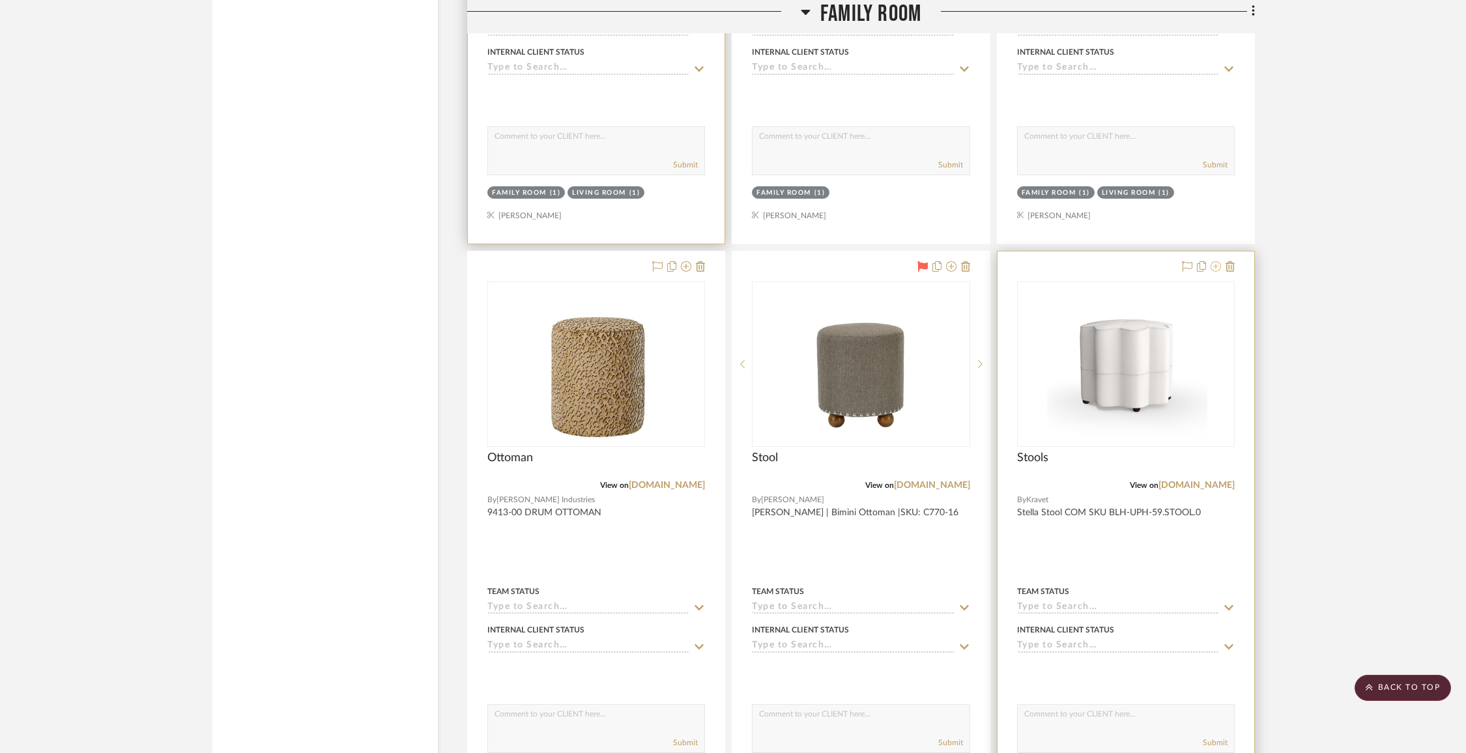
click at [1219, 261] on icon at bounding box center [1216, 266] width 10 height 10
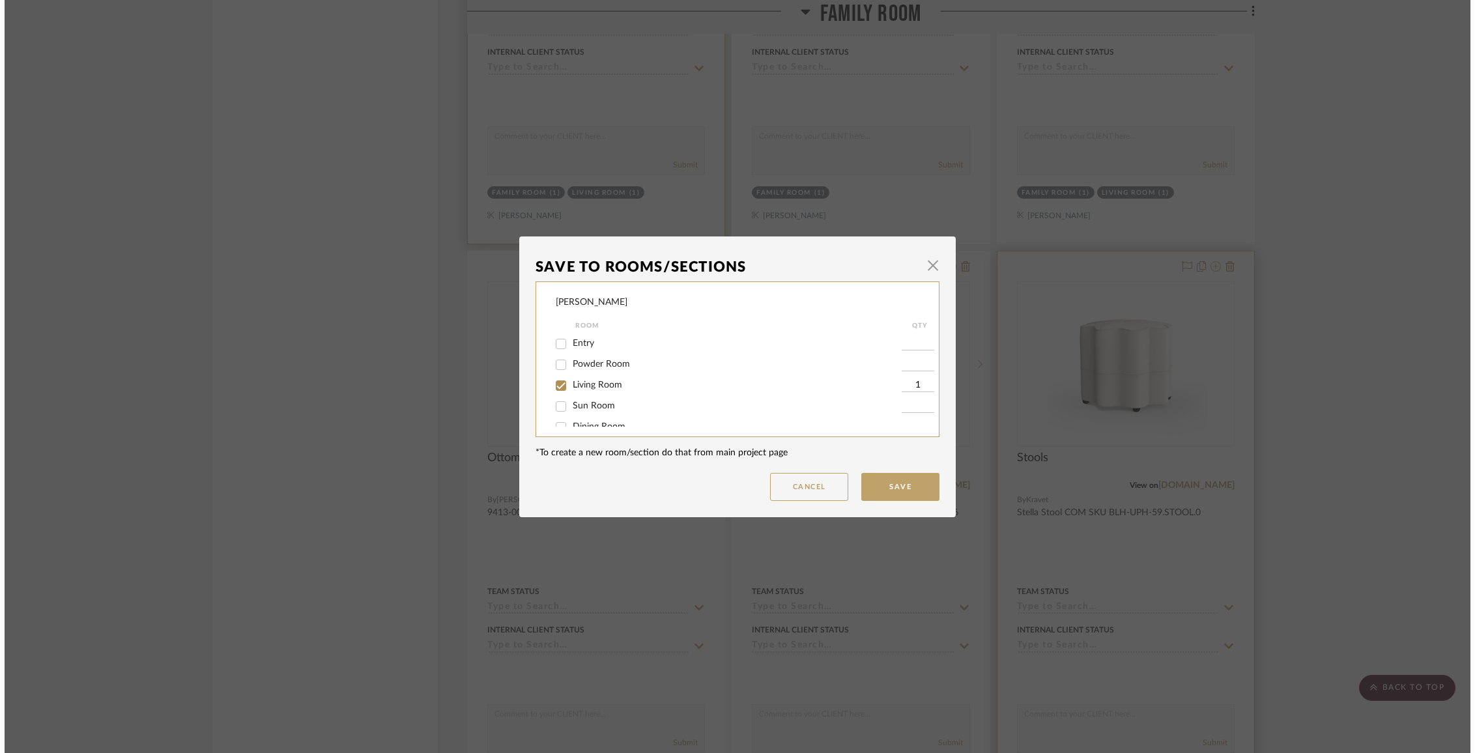
scroll to position [0, 0]
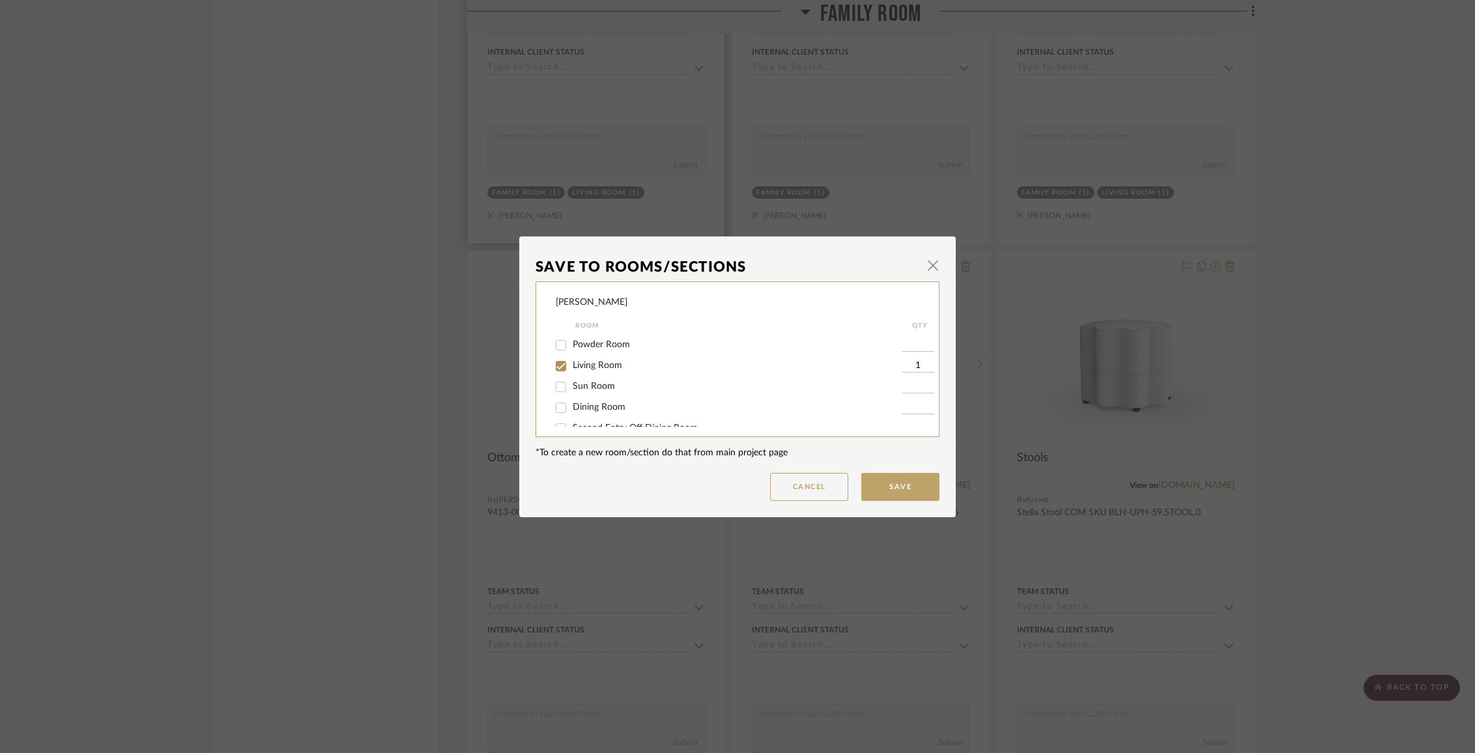
click at [599, 369] on span "Living Room" at bounding box center [598, 365] width 50 height 9
click at [572, 369] on input "Living Room" at bounding box center [561, 366] width 21 height 21
checkbox input "false"
click at [621, 419] on div "Items Not Selected" at bounding box center [729, 413] width 346 height 21
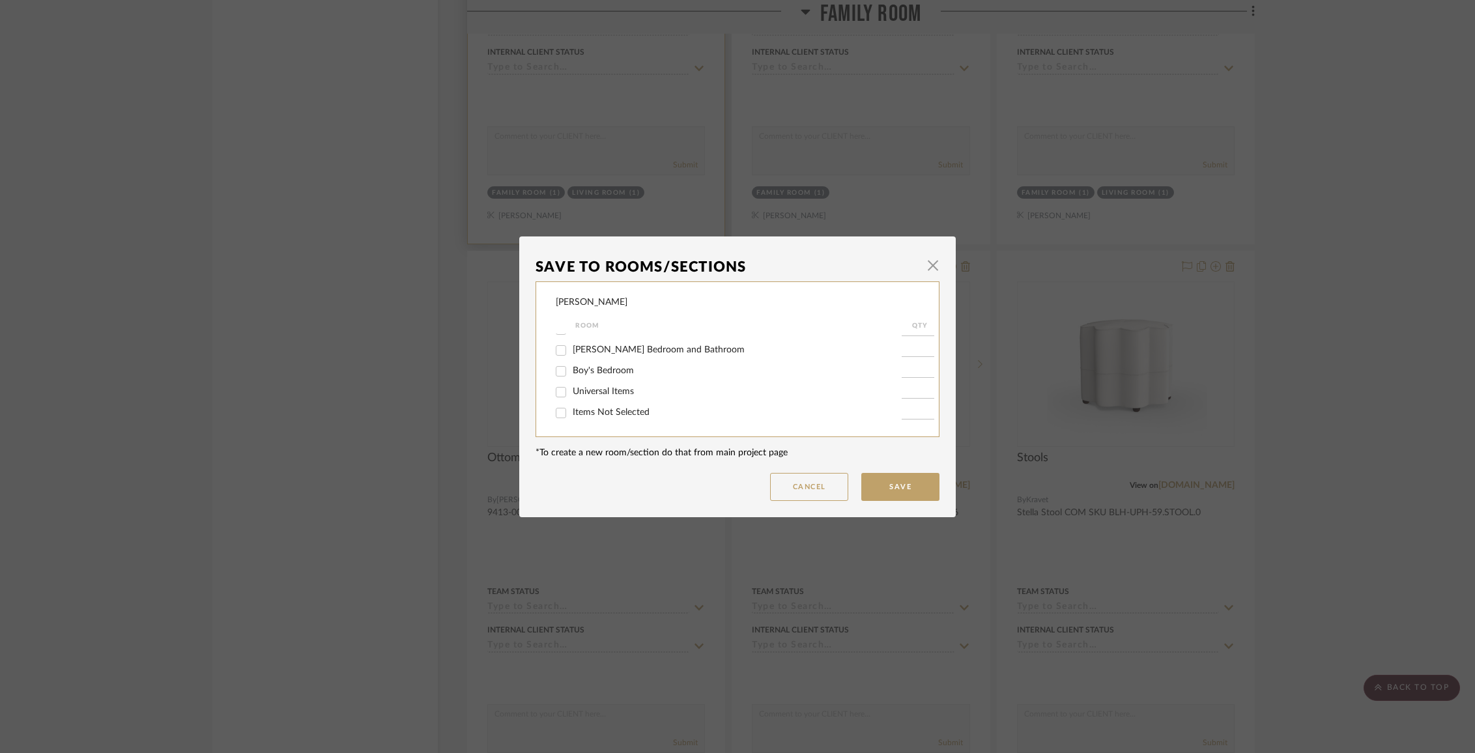
click at [639, 411] on span "Items Not Selected" at bounding box center [611, 412] width 77 height 9
click at [572, 411] on input "Items Not Selected" at bounding box center [561, 413] width 21 height 21
checkbox input "true"
type input "1"
click at [891, 491] on button "Save" at bounding box center [900, 487] width 78 height 28
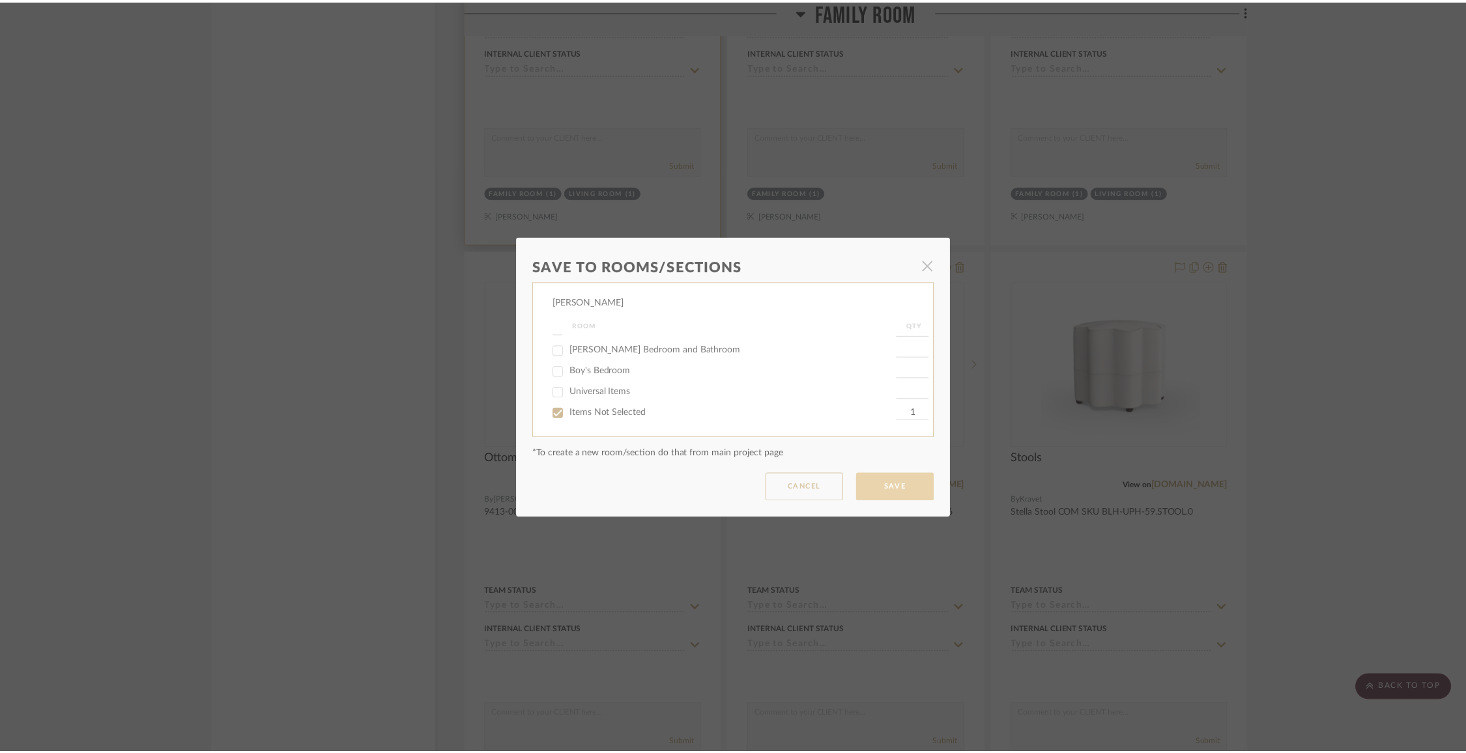
scroll to position [7939, 0]
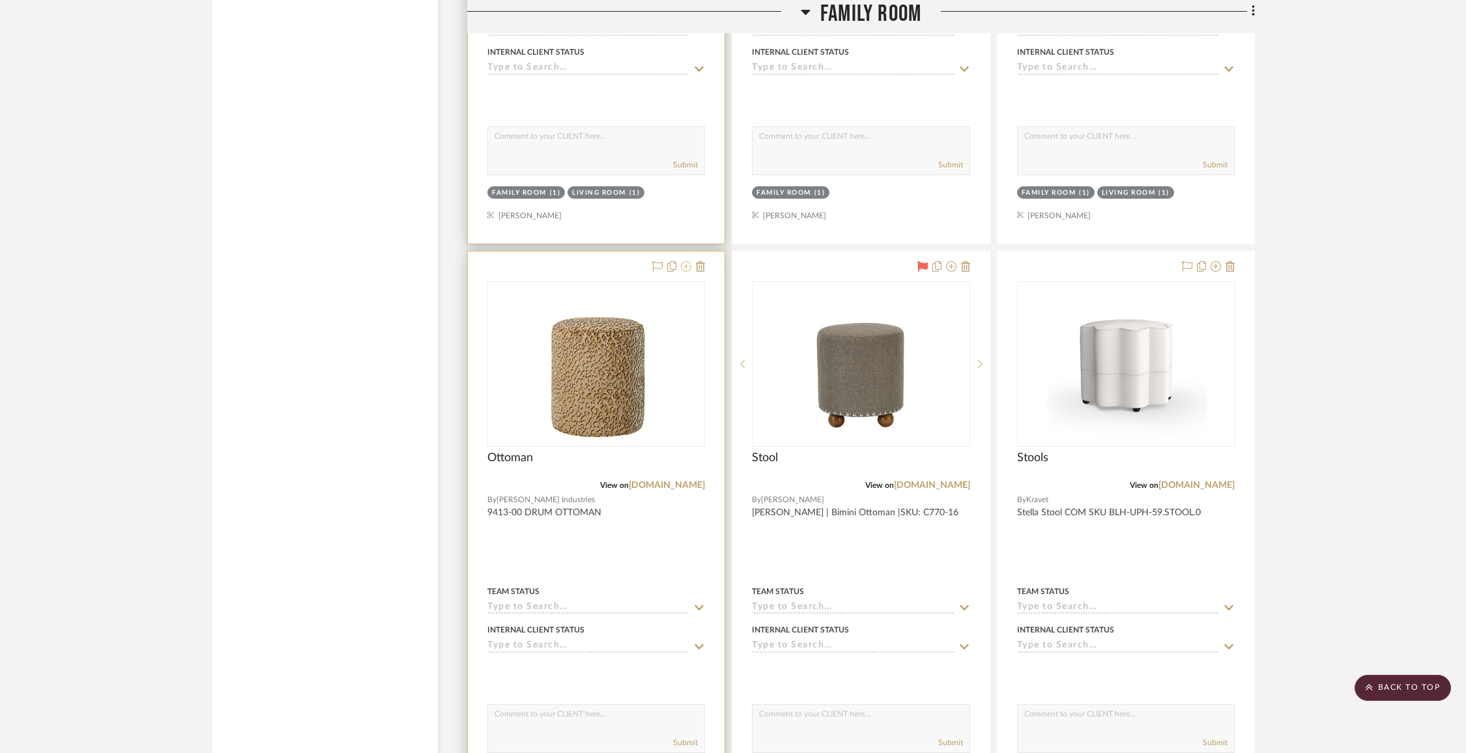
click at [688, 261] on icon at bounding box center [686, 266] width 10 height 10
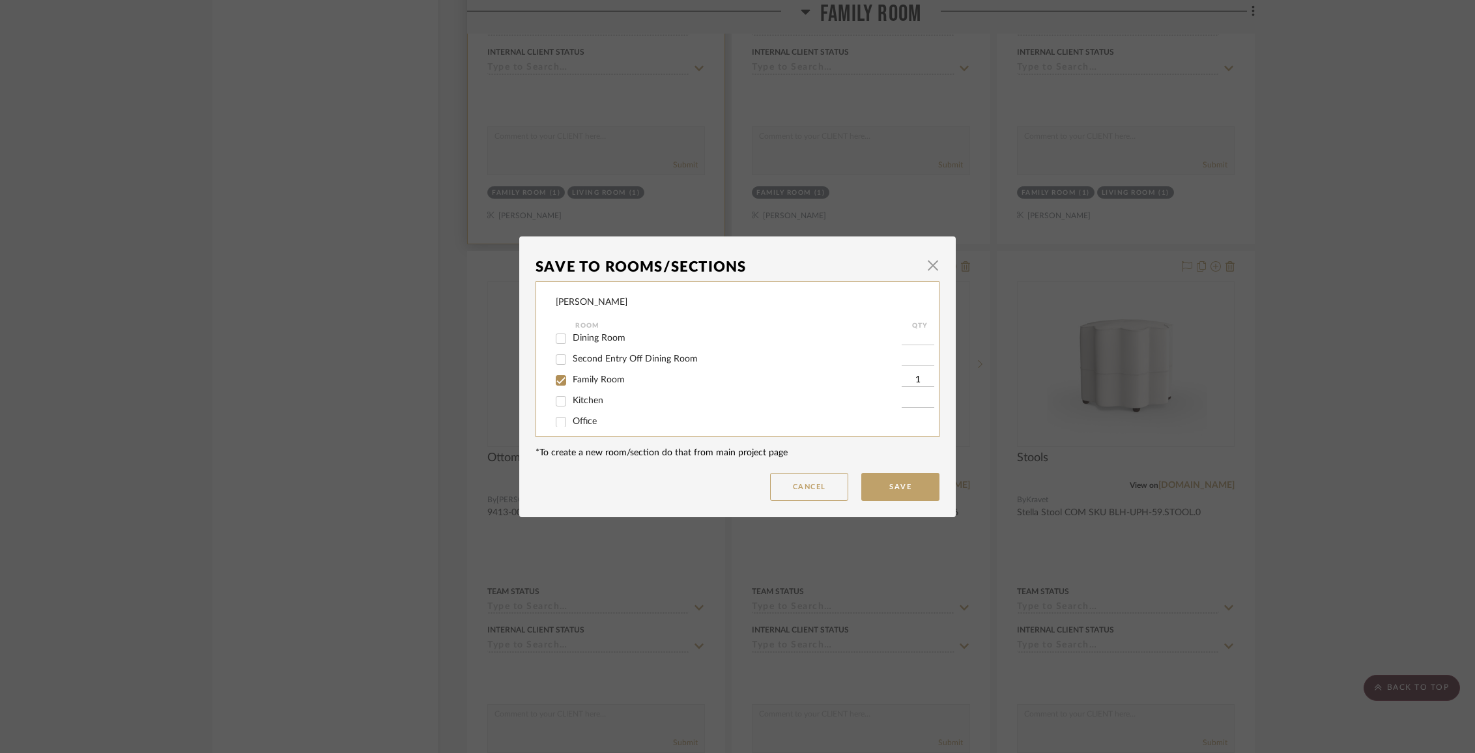
scroll to position [115, 0]
click at [596, 356] on span "Family Room" at bounding box center [599, 353] width 52 height 9
click at [572, 356] on input "Family Room" at bounding box center [561, 353] width 21 height 21
checkbox input "false"
click at [880, 495] on button "Save" at bounding box center [900, 487] width 78 height 28
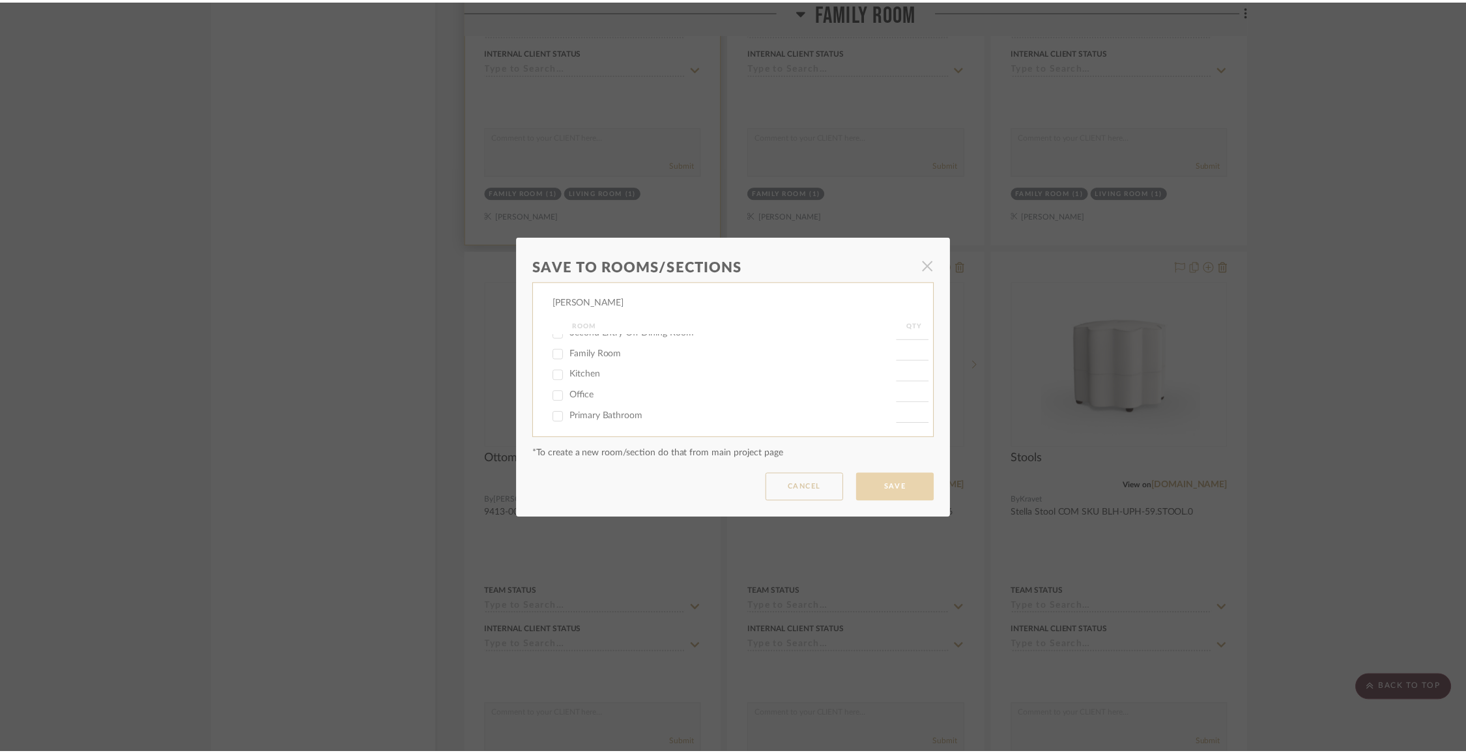
scroll to position [7939, 0]
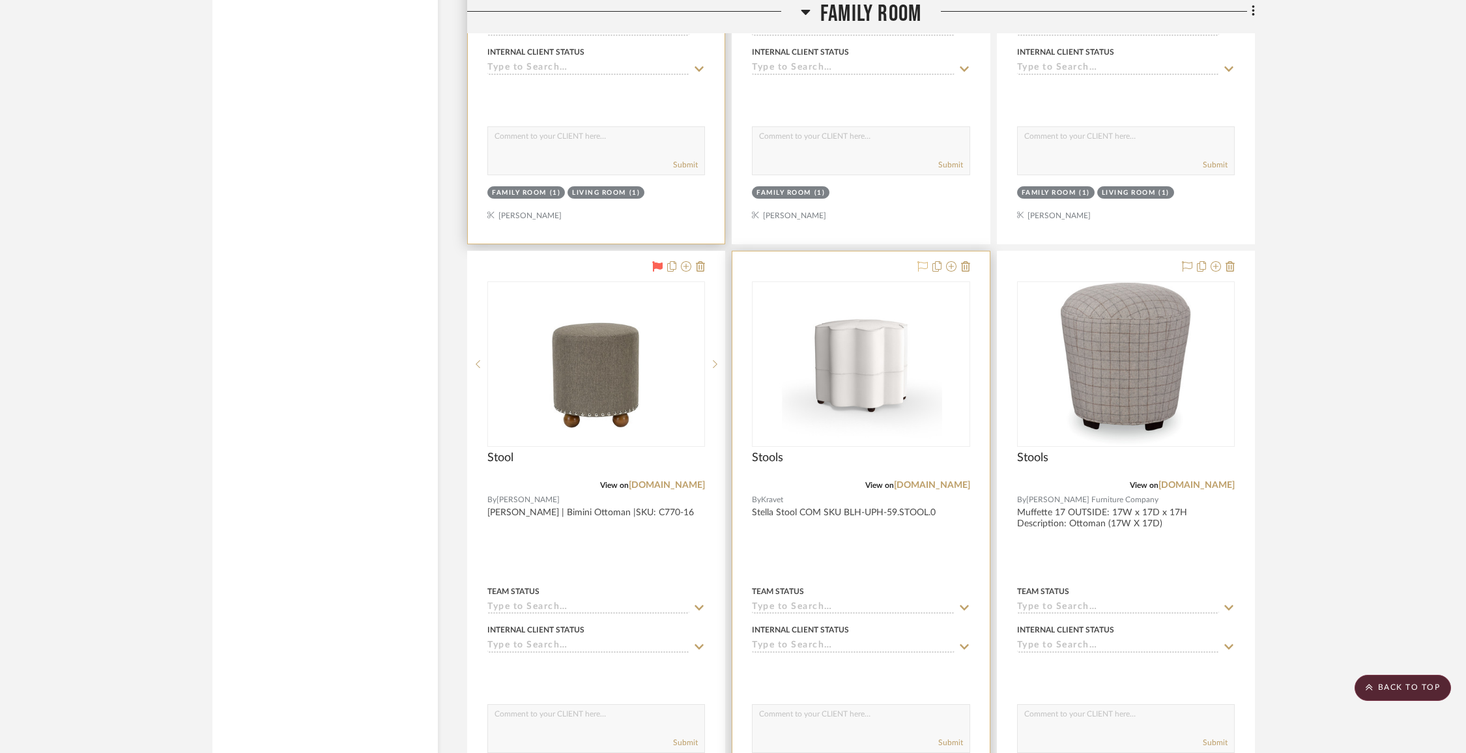
click at [923, 259] on button at bounding box center [923, 267] width 10 height 16
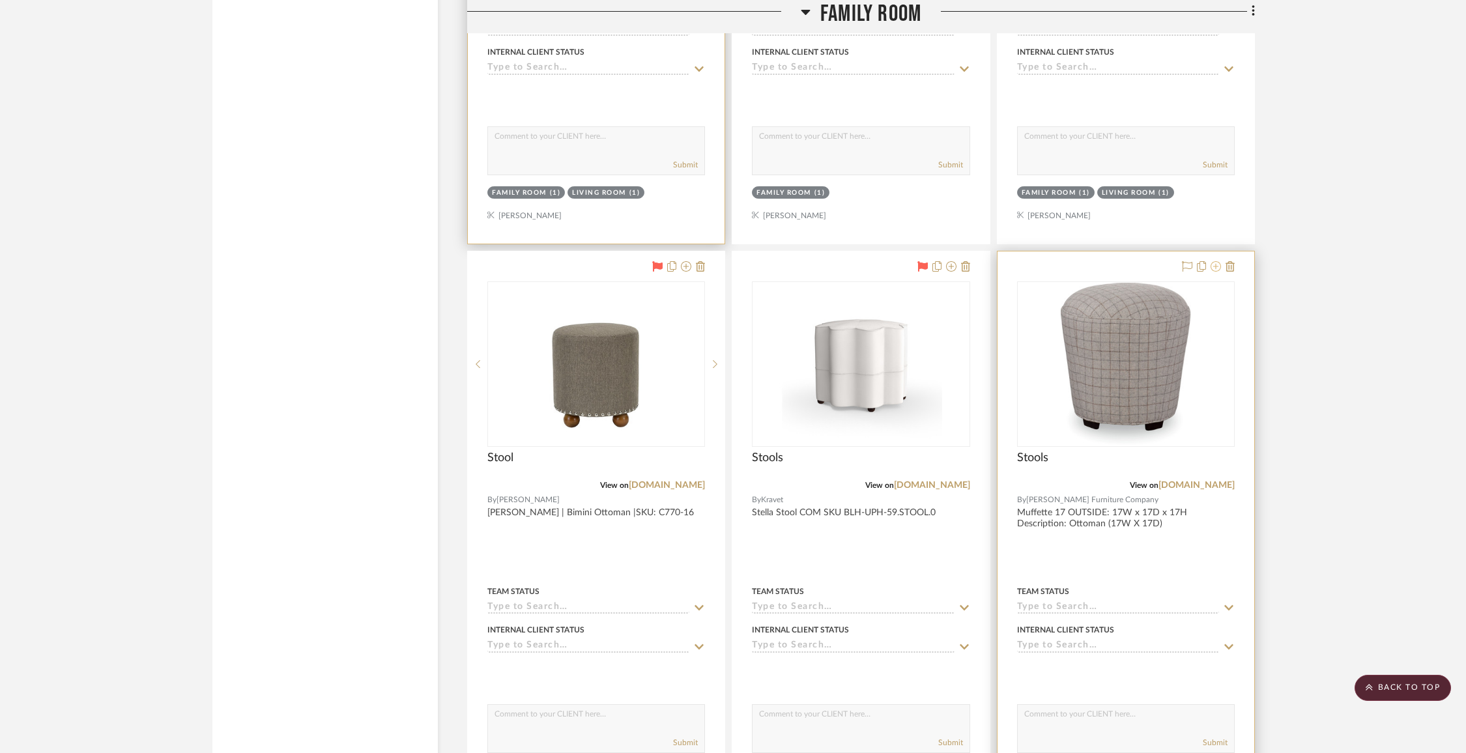
click at [1215, 261] on icon at bounding box center [1216, 266] width 10 height 10
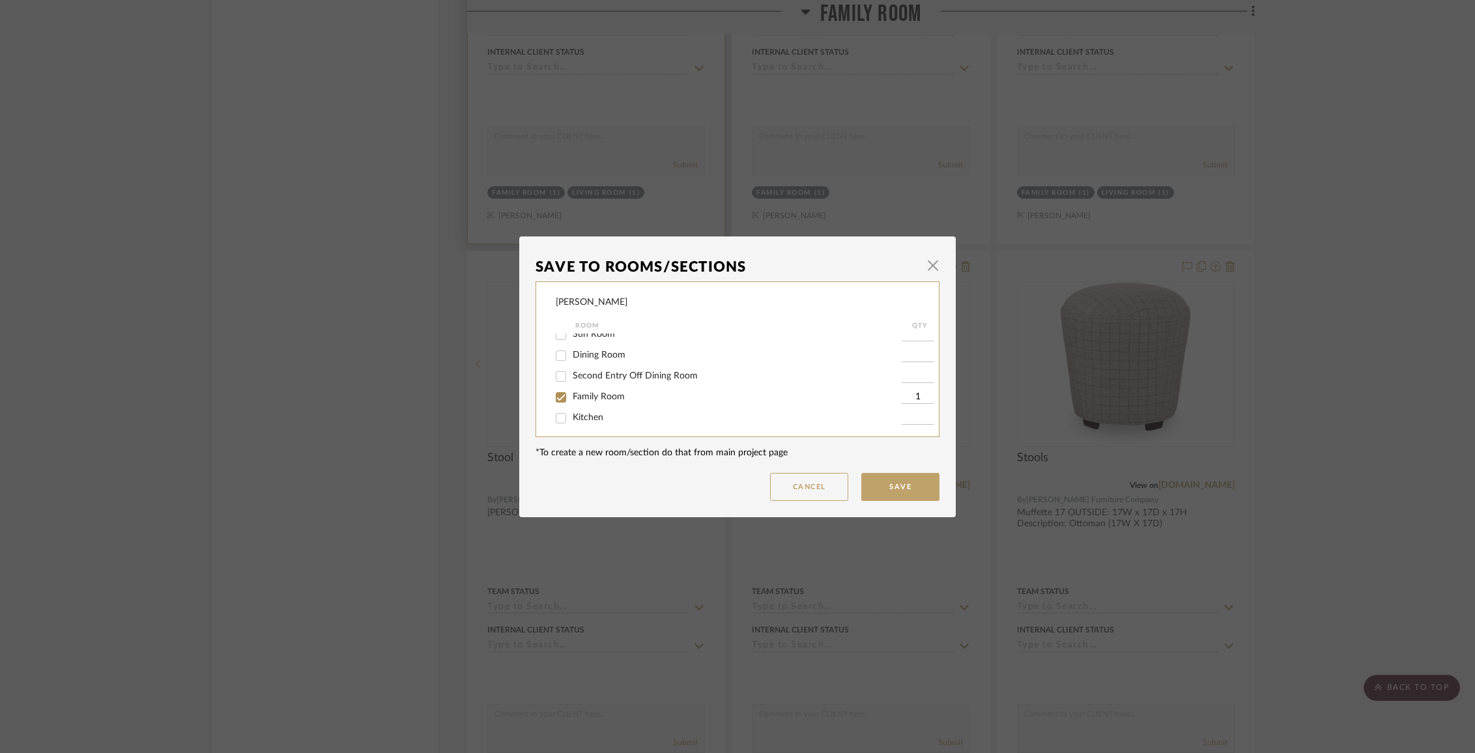
scroll to position [97, 0]
click at [608, 375] on span "Family Room" at bounding box center [599, 371] width 52 height 9
click at [572, 375] on input "Family Room" at bounding box center [561, 372] width 21 height 21
checkbox input "false"
click at [915, 487] on button "Save" at bounding box center [900, 487] width 78 height 28
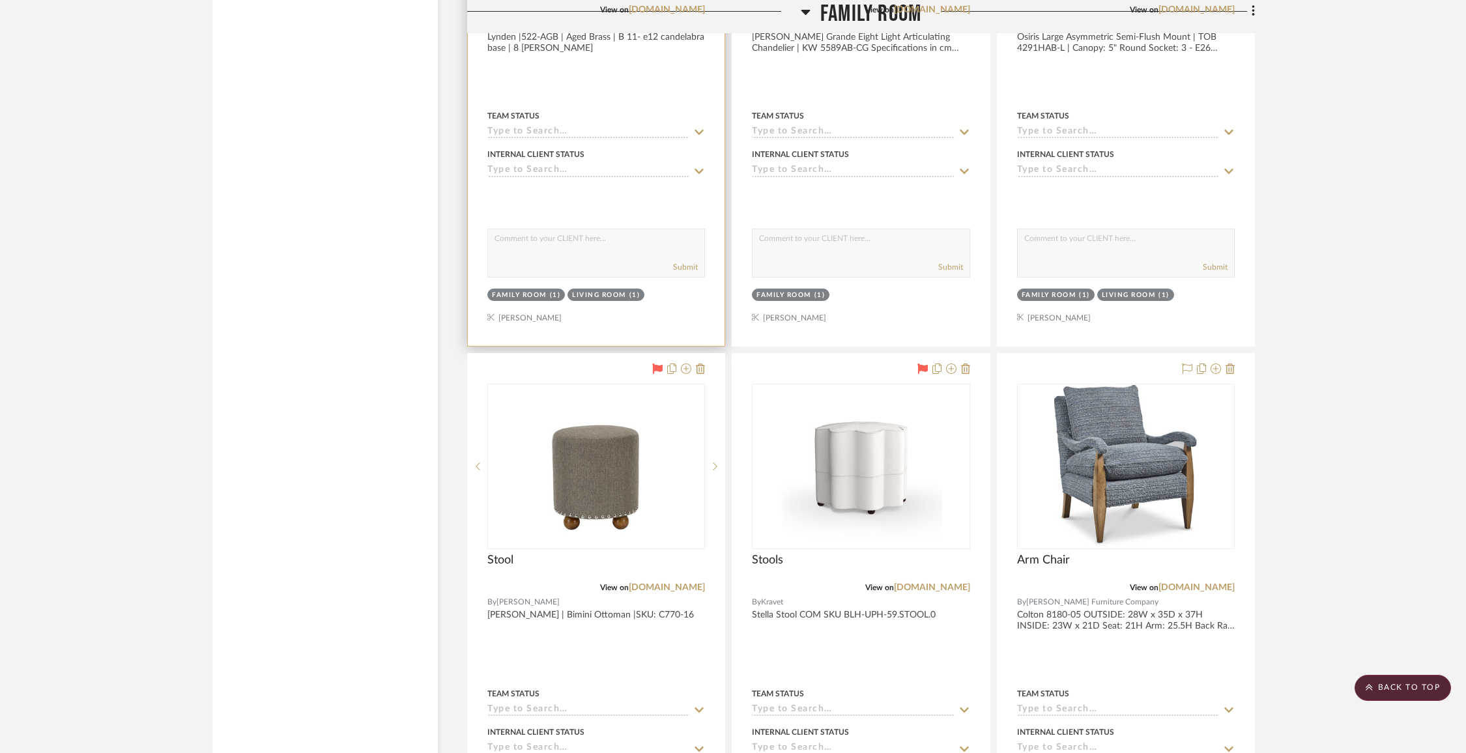
scroll to position [7836, 0]
click at [1218, 365] on icon at bounding box center [1216, 370] width 10 height 10
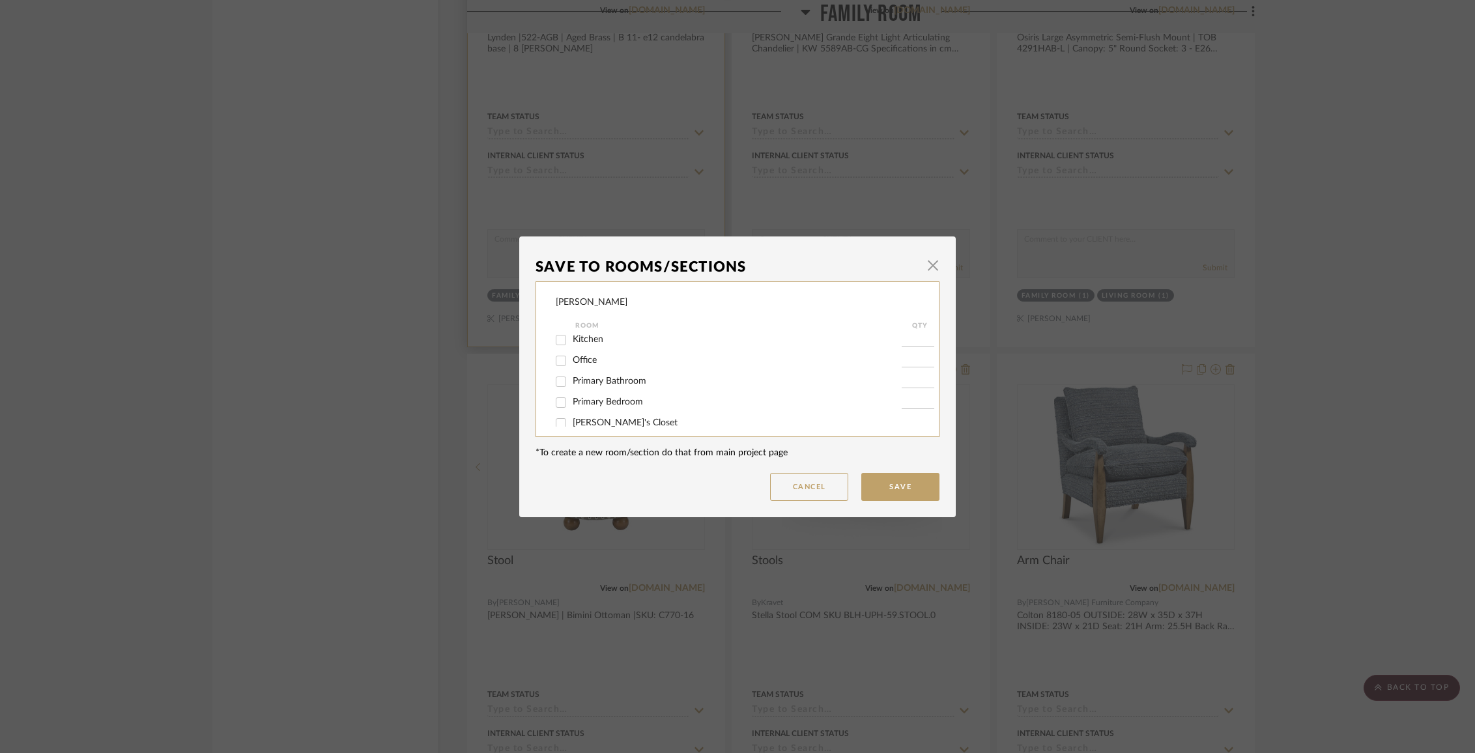
scroll to position [110, 0]
click at [590, 363] on span "Family Room" at bounding box center [599, 358] width 52 height 9
click at [572, 363] on input "Family Room" at bounding box center [561, 359] width 21 height 21
checkbox input "false"
click at [906, 493] on button "Save" at bounding box center [900, 487] width 78 height 28
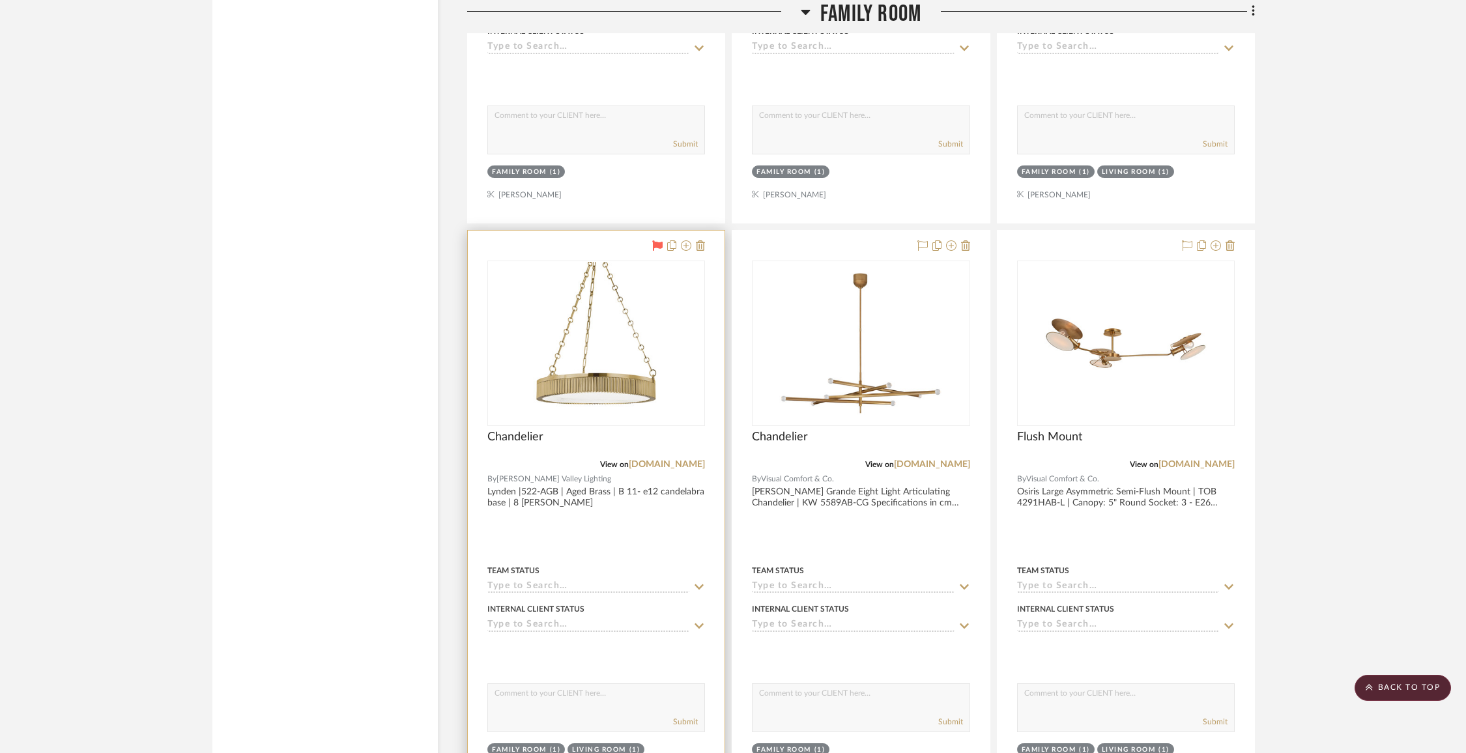
scroll to position [7381, 0]
click at [952, 242] on fa-icon at bounding box center [951, 247] width 10 height 10
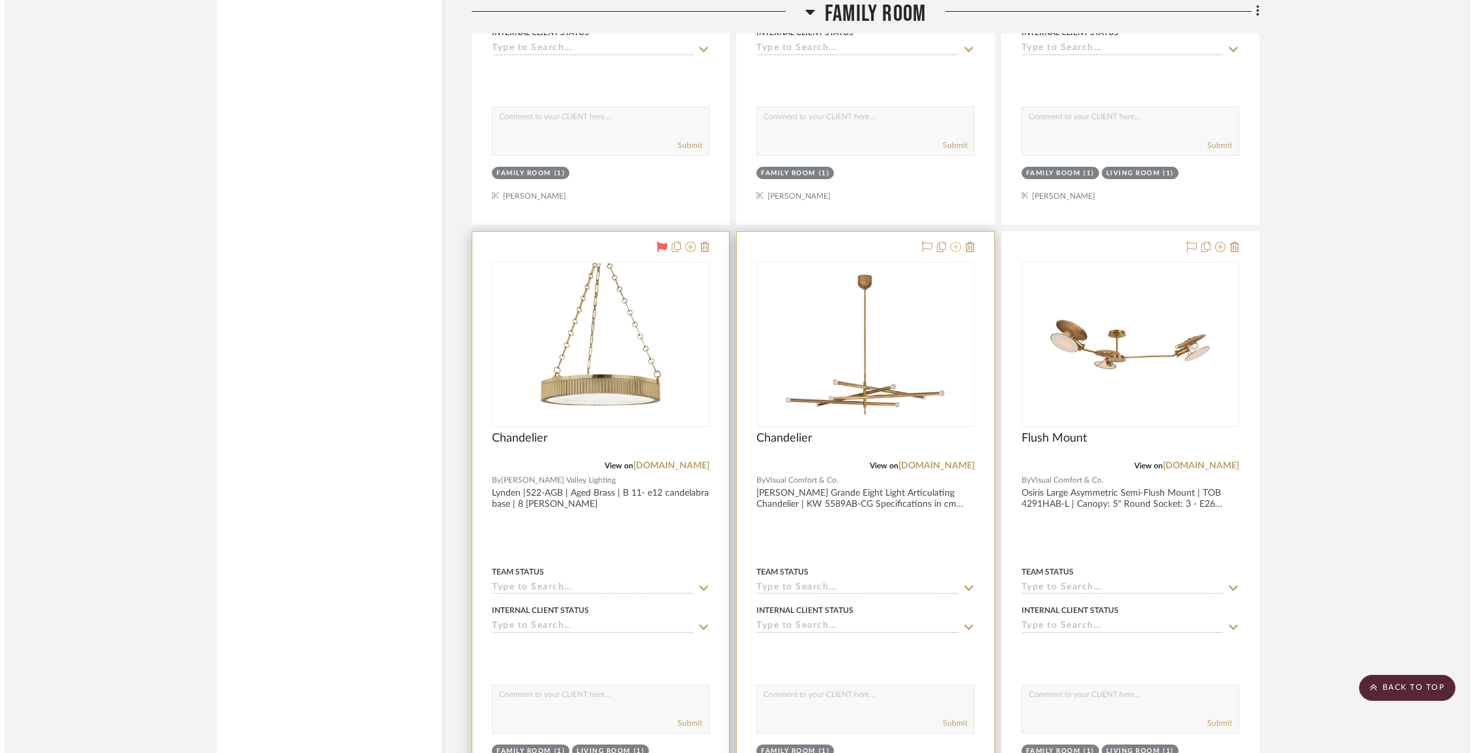
scroll to position [0, 0]
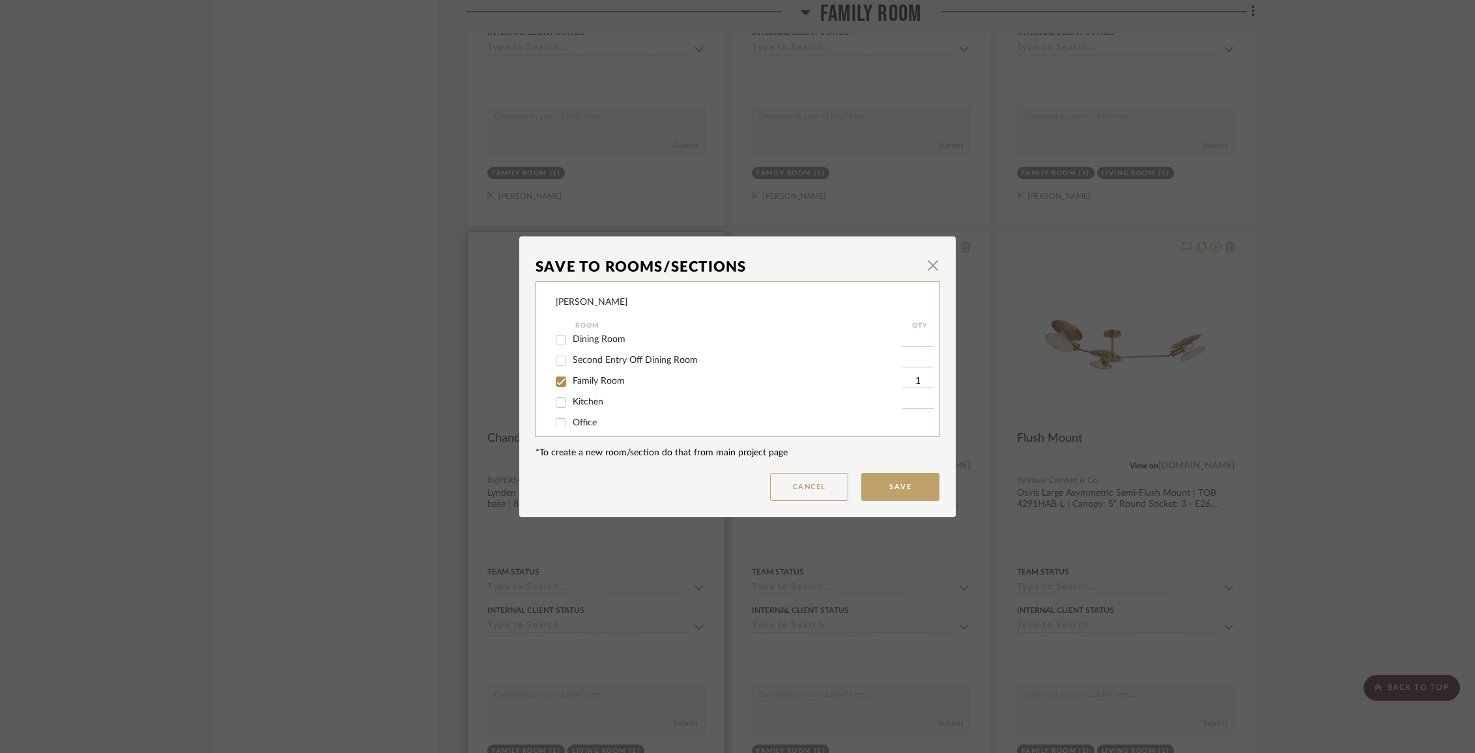
click at [618, 386] on span "Family Room" at bounding box center [599, 381] width 52 height 9
click at [572, 389] on input "Family Room" at bounding box center [561, 381] width 21 height 21
checkbox input "false"
click at [614, 408] on span "Items Not Selected" at bounding box center [611, 412] width 77 height 9
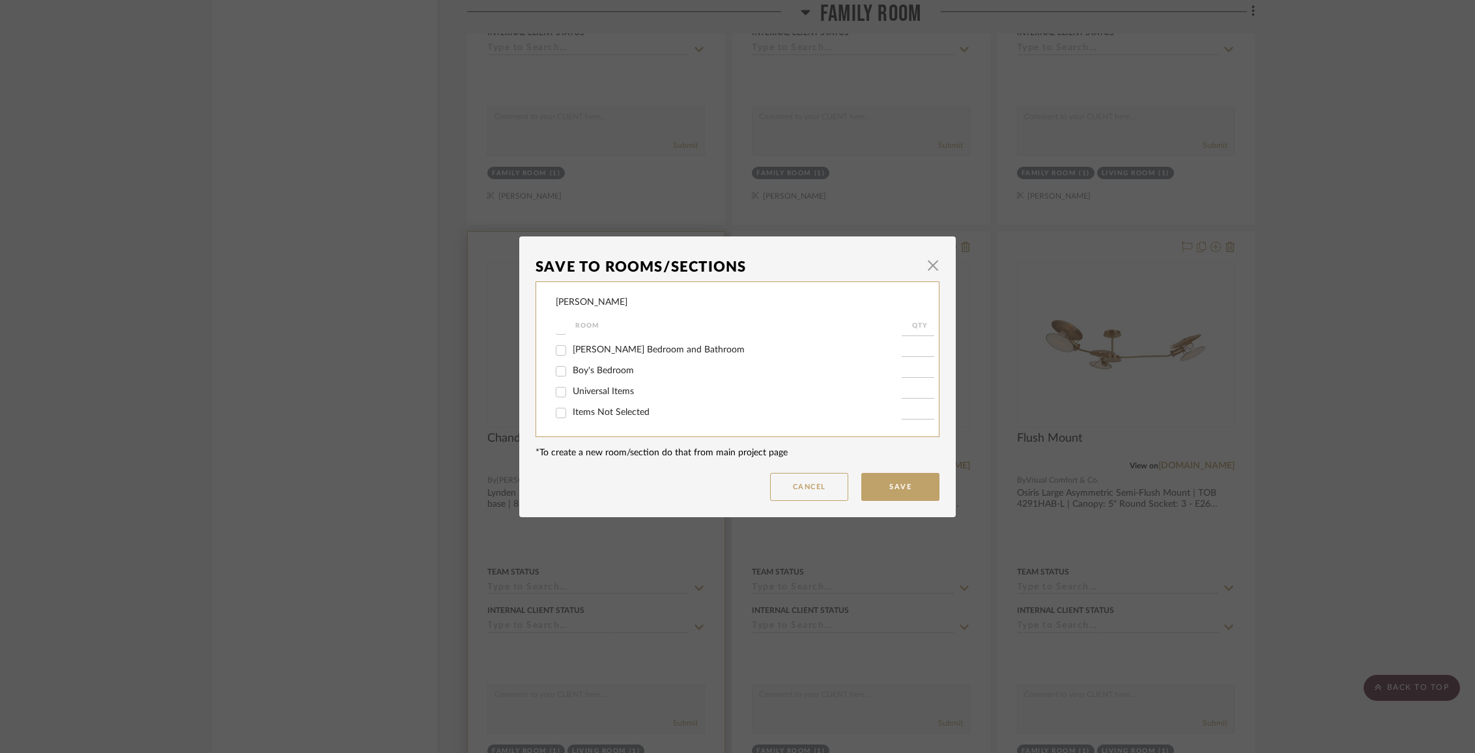
click at [572, 408] on input "Items Not Selected" at bounding box center [561, 413] width 21 height 21
checkbox input "true"
type input "1"
click at [892, 481] on button "Save" at bounding box center [900, 487] width 78 height 28
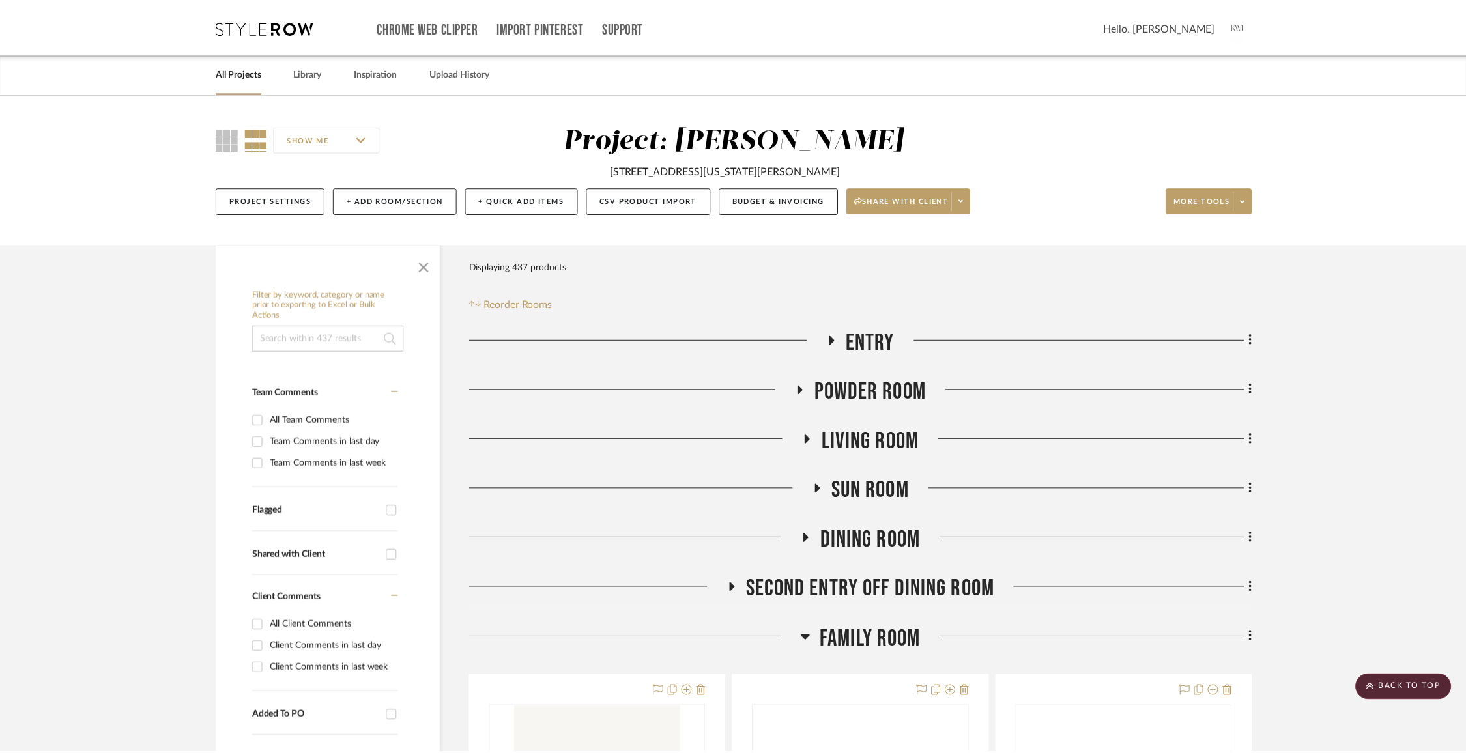
scroll to position [7381, 0]
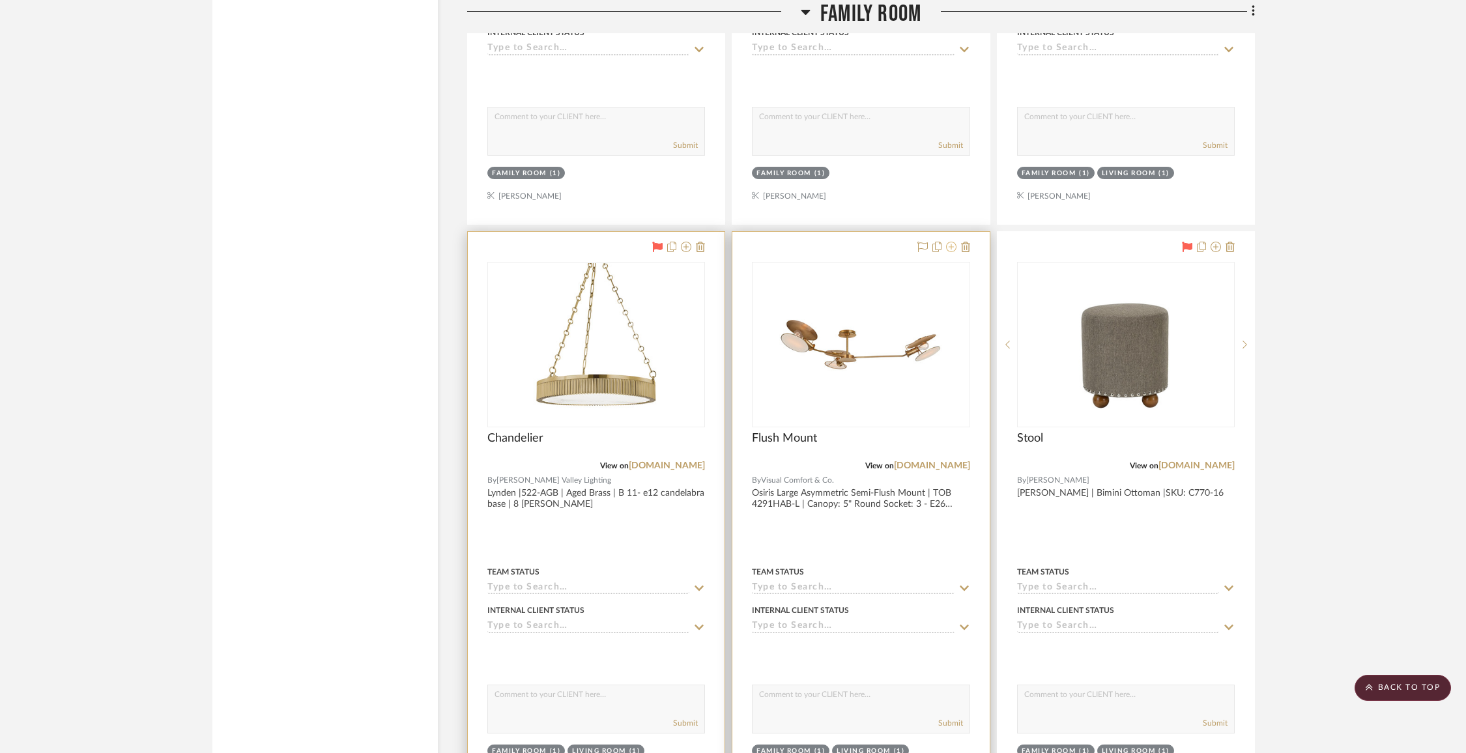
click at [951, 242] on icon at bounding box center [951, 247] width 10 height 10
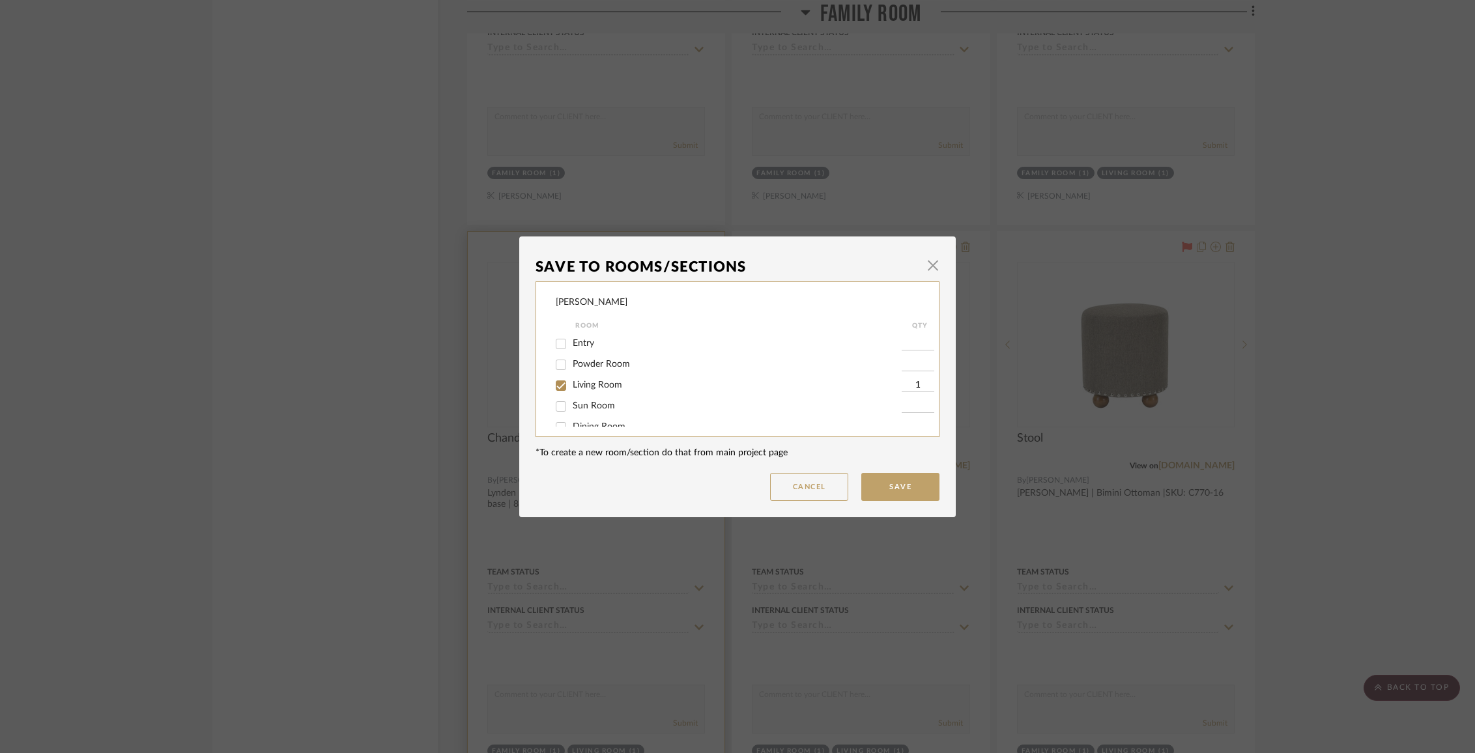
click at [607, 387] on span "Living Room" at bounding box center [598, 385] width 50 height 9
click at [572, 387] on input "Living Room" at bounding box center [561, 385] width 21 height 21
checkbox input "false"
click at [609, 387] on span "Living Room" at bounding box center [598, 385] width 50 height 9
click at [572, 387] on input "Living Room" at bounding box center [561, 385] width 21 height 21
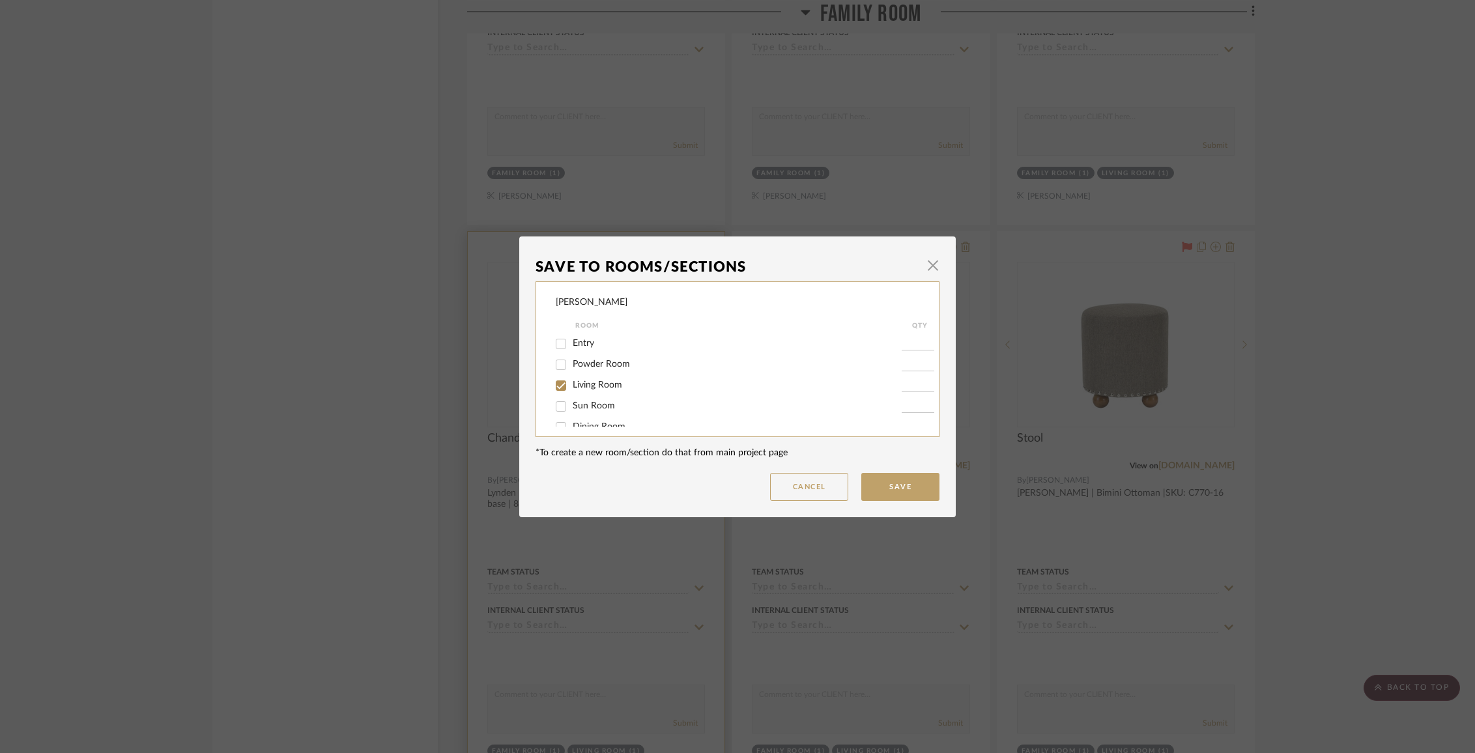
checkbox input "true"
type input "1"
click at [598, 371] on span "Family Room" at bounding box center [599, 368] width 52 height 9
click at [572, 371] on input "Family Room" at bounding box center [561, 369] width 21 height 21
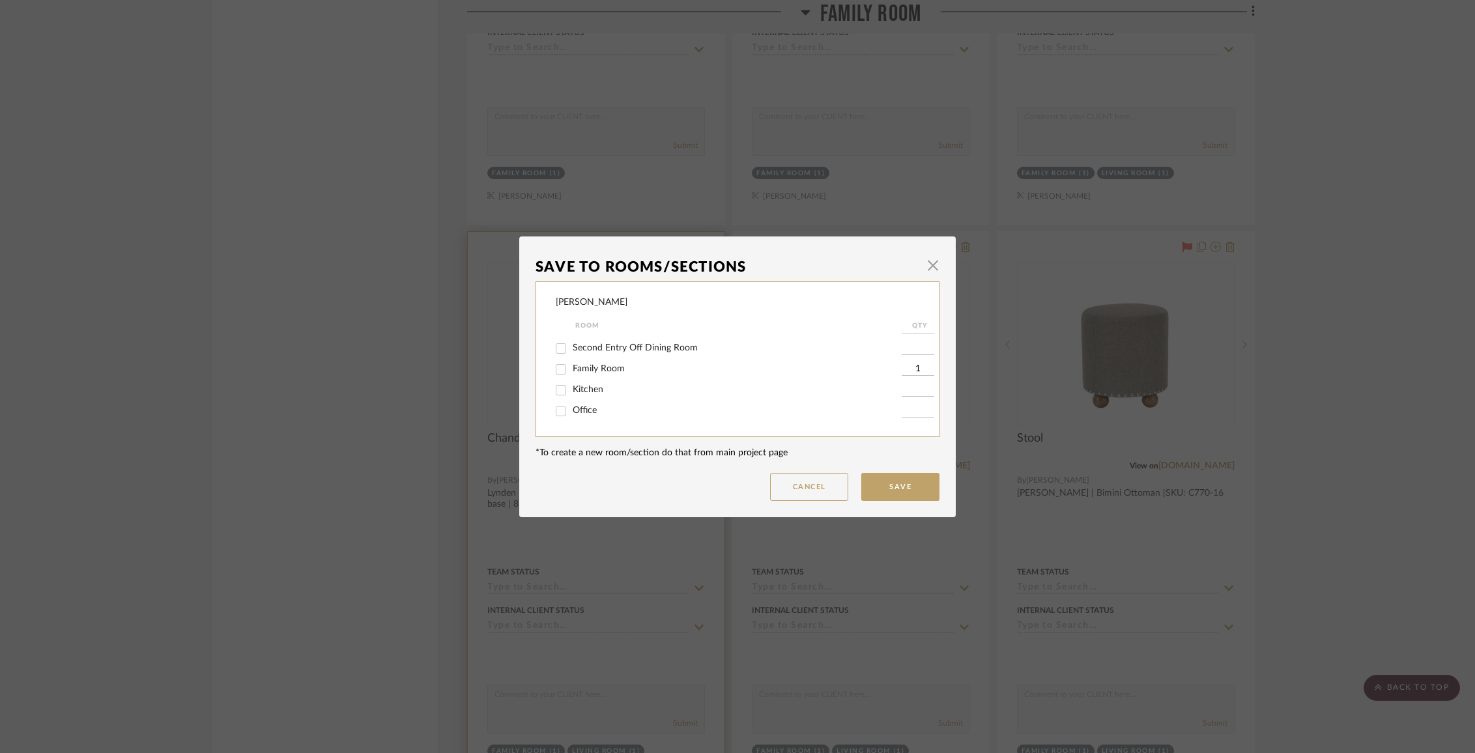
checkbox input "false"
click at [907, 476] on button "Save" at bounding box center [900, 487] width 78 height 28
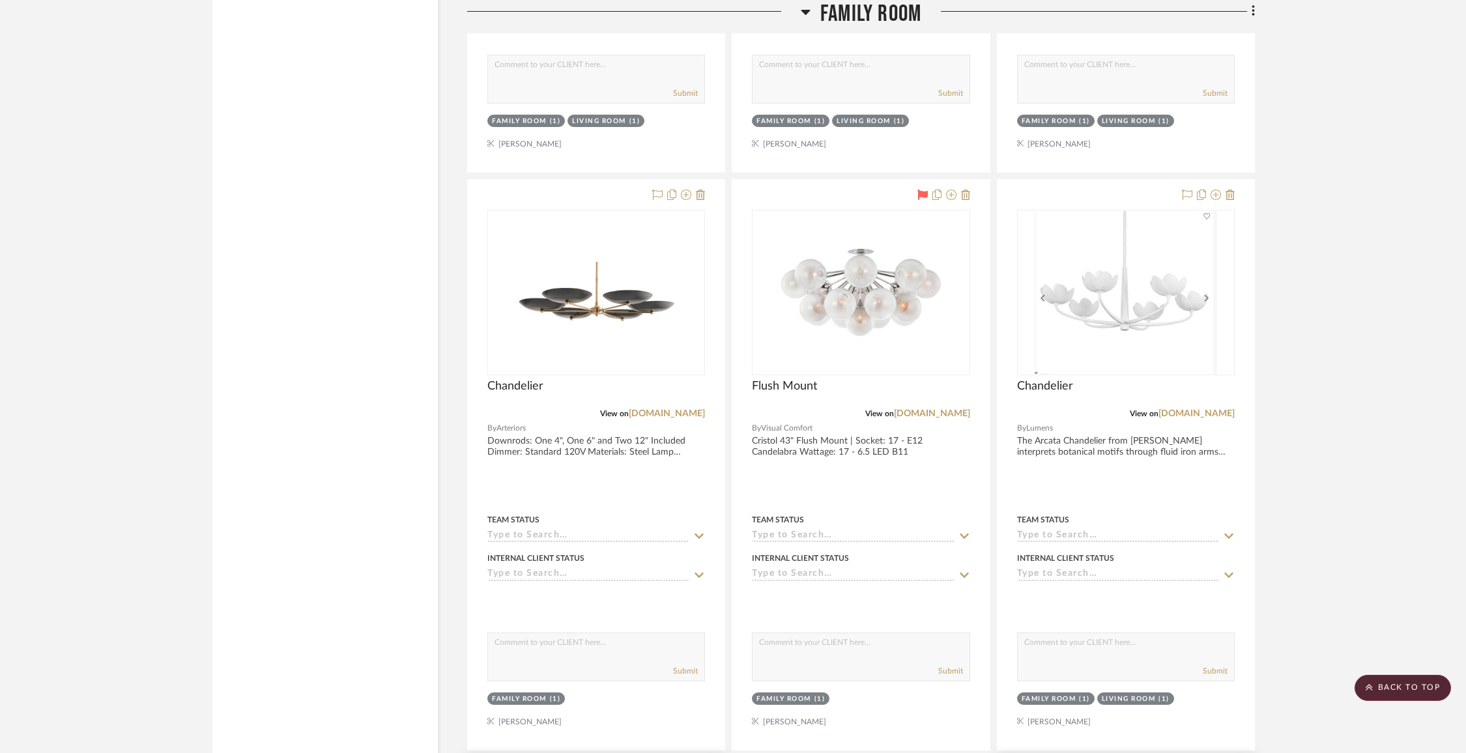
scroll to position [6771, 0]
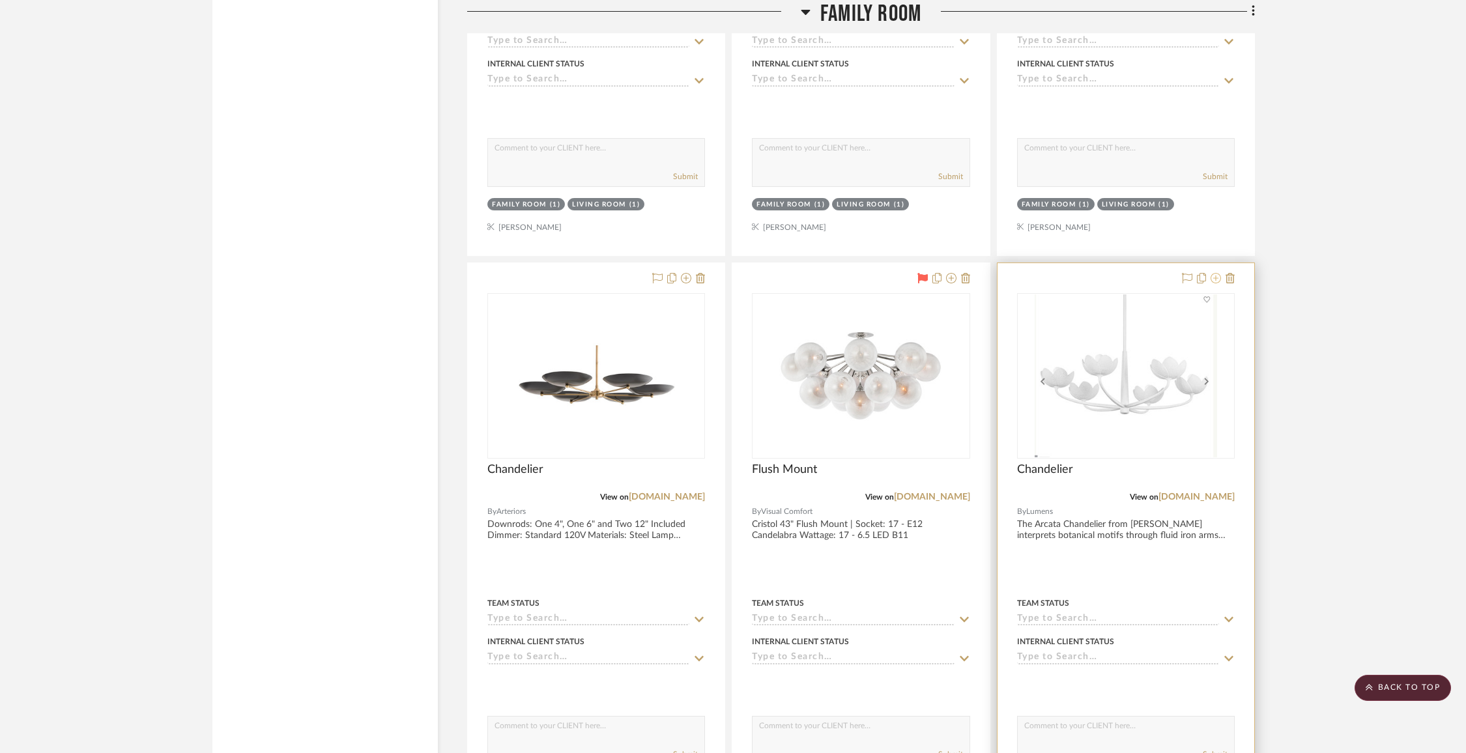
click at [1216, 274] on fa-icon at bounding box center [1216, 279] width 10 height 10
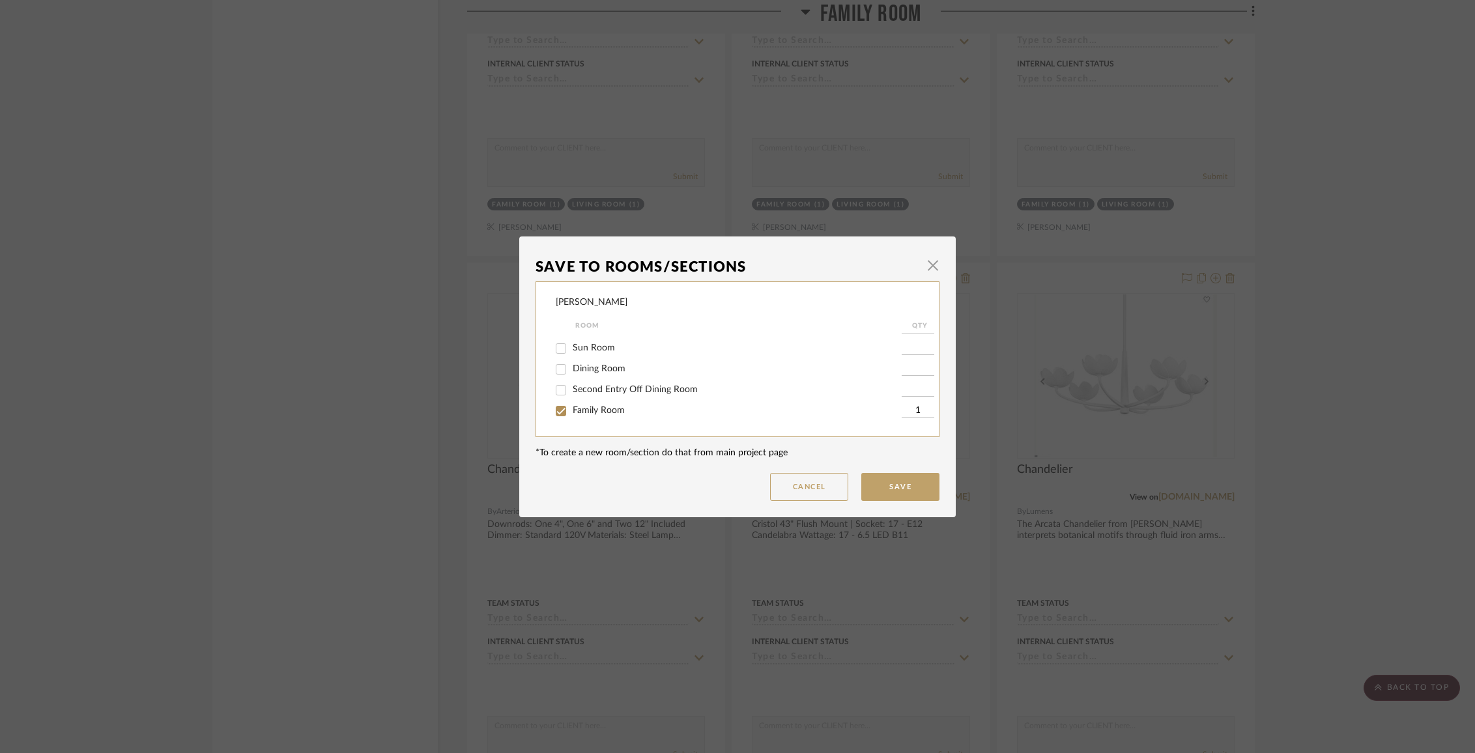
scroll to position [61, 0]
click at [617, 413] on span "Family Room" at bounding box center [599, 407] width 52 height 9
click at [572, 413] on input "Family Room" at bounding box center [561, 408] width 21 height 21
checkbox input "false"
click at [898, 495] on button "Save" at bounding box center [900, 487] width 78 height 28
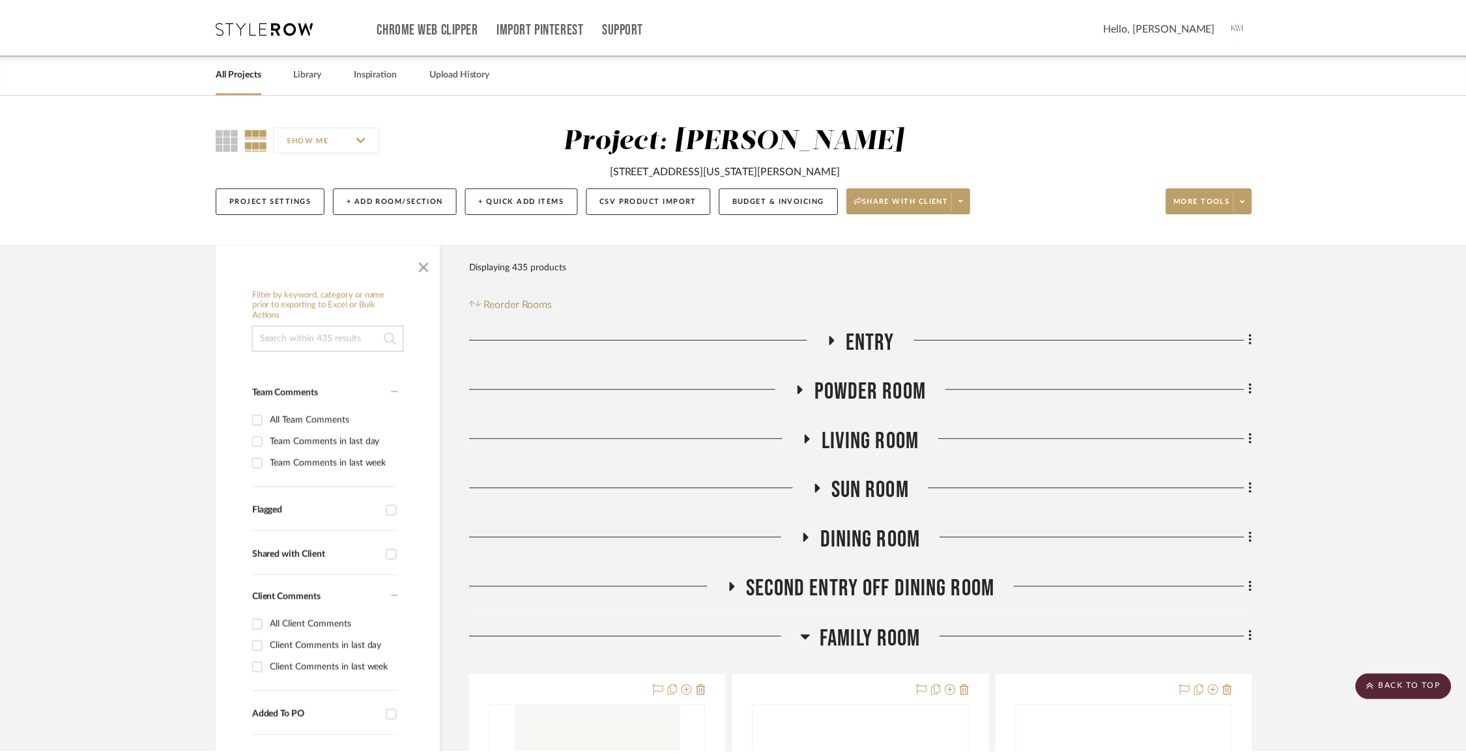
scroll to position [6771, 0]
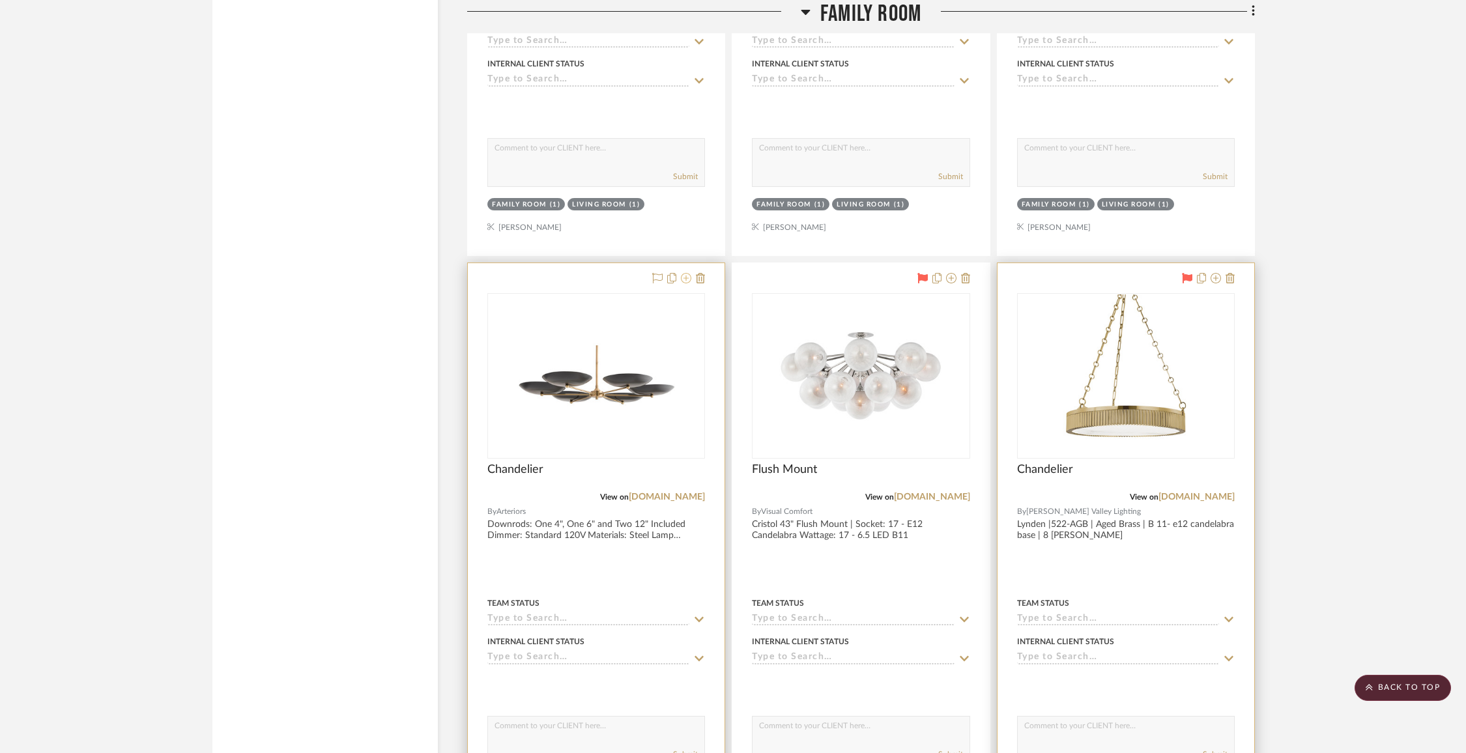
click at [688, 273] on icon at bounding box center [686, 278] width 10 height 10
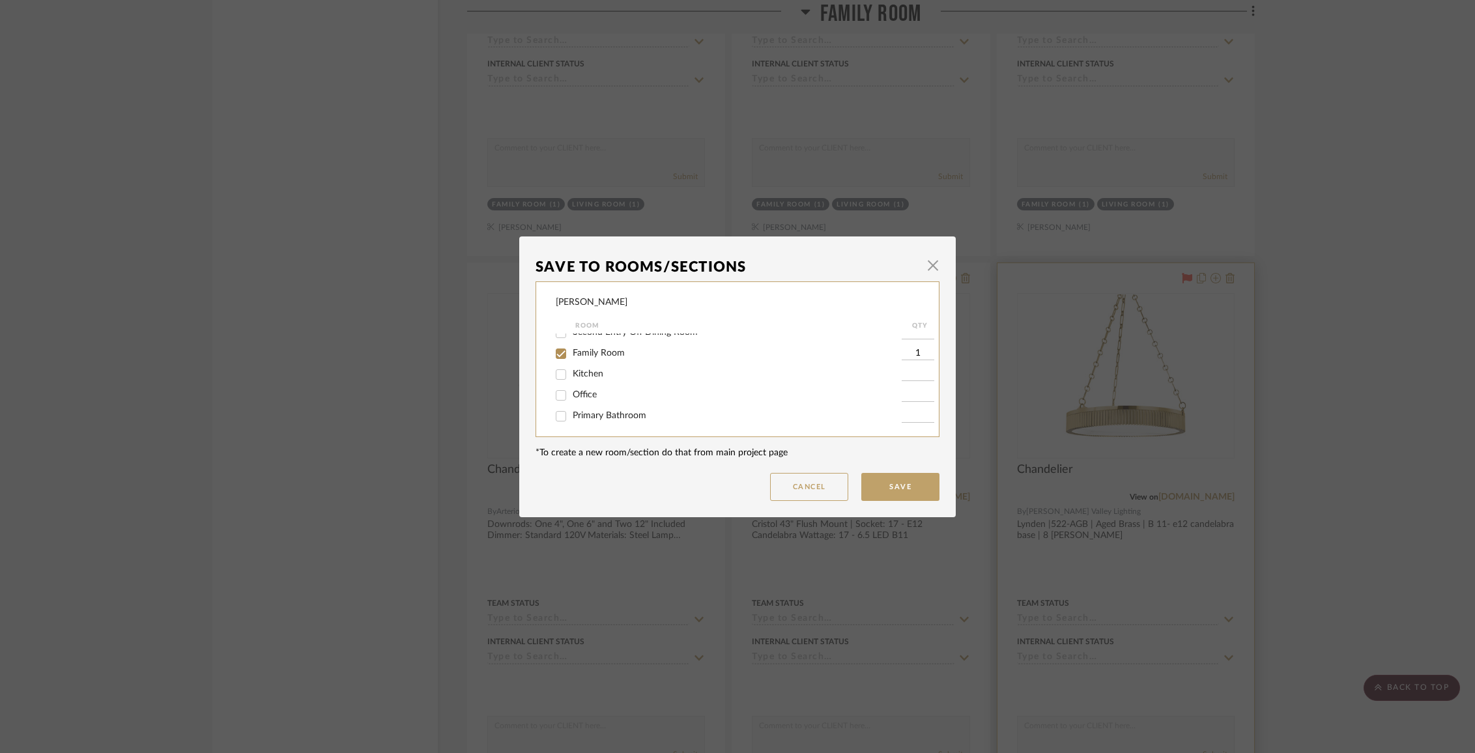
scroll to position [123, 0]
click at [579, 350] on span "Family Room" at bounding box center [599, 345] width 52 height 9
click at [572, 354] on input "Family Room" at bounding box center [561, 346] width 21 height 21
checkbox input "false"
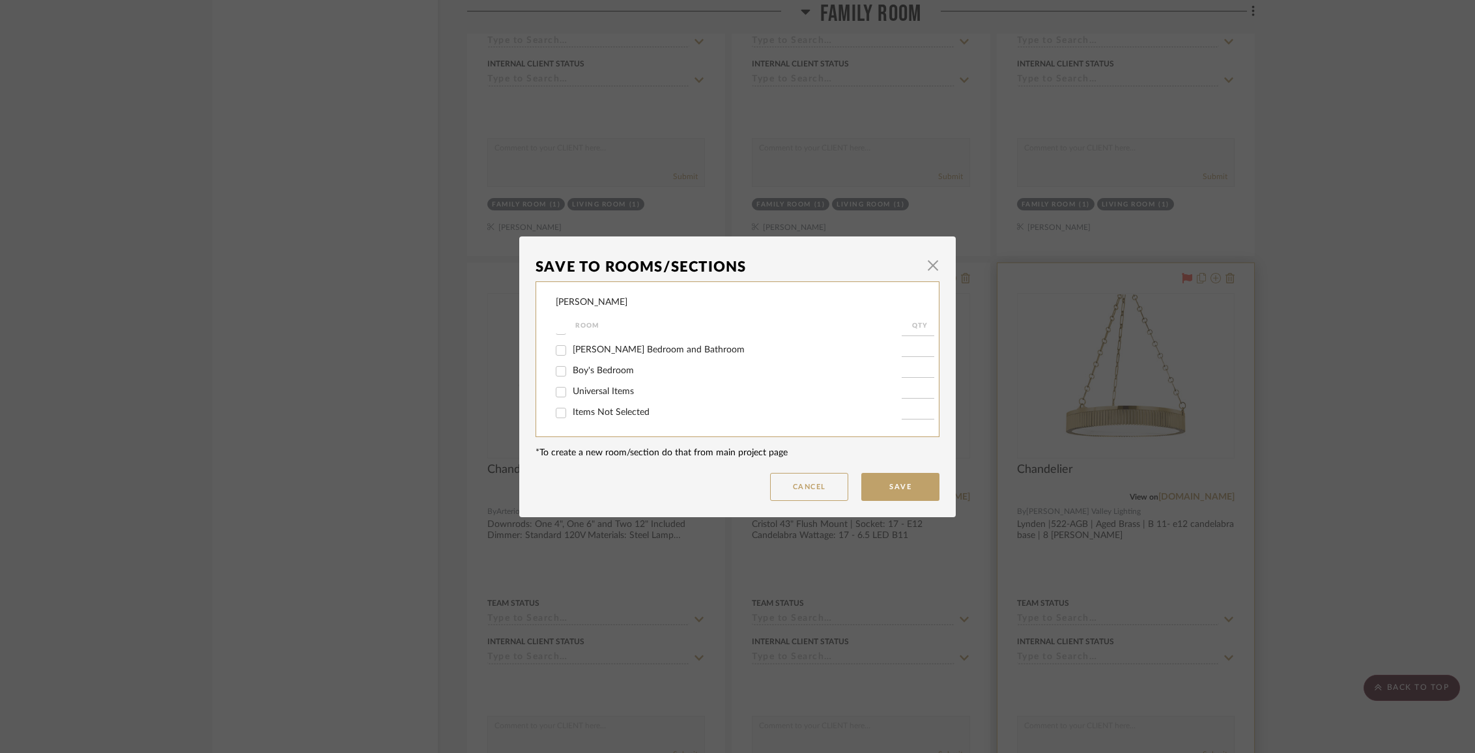
click at [589, 411] on span "Items Not Selected" at bounding box center [611, 412] width 77 height 9
click at [572, 411] on input "Items Not Selected" at bounding box center [561, 413] width 21 height 21
checkbox input "true"
type input "1"
click at [908, 484] on button "Save" at bounding box center [900, 487] width 78 height 28
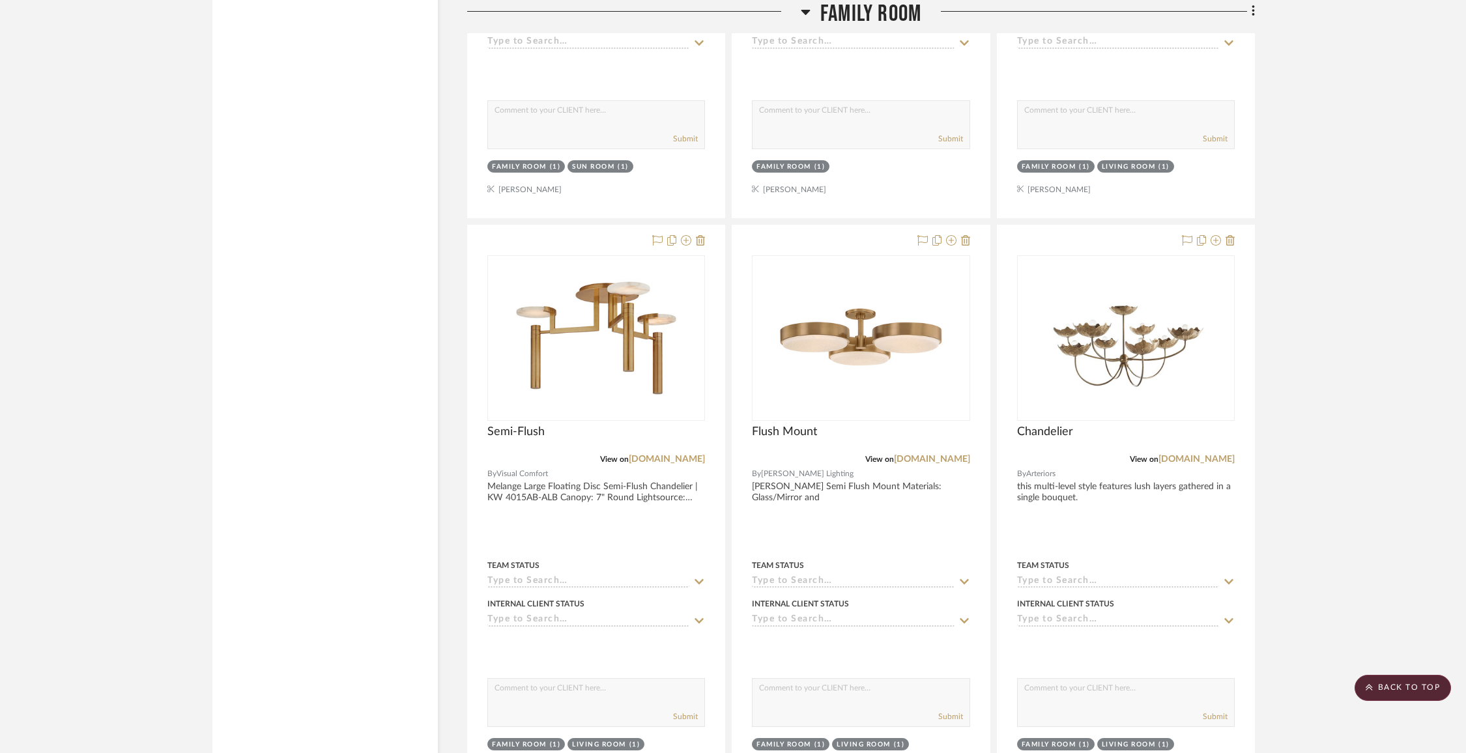
scroll to position [6150, 0]
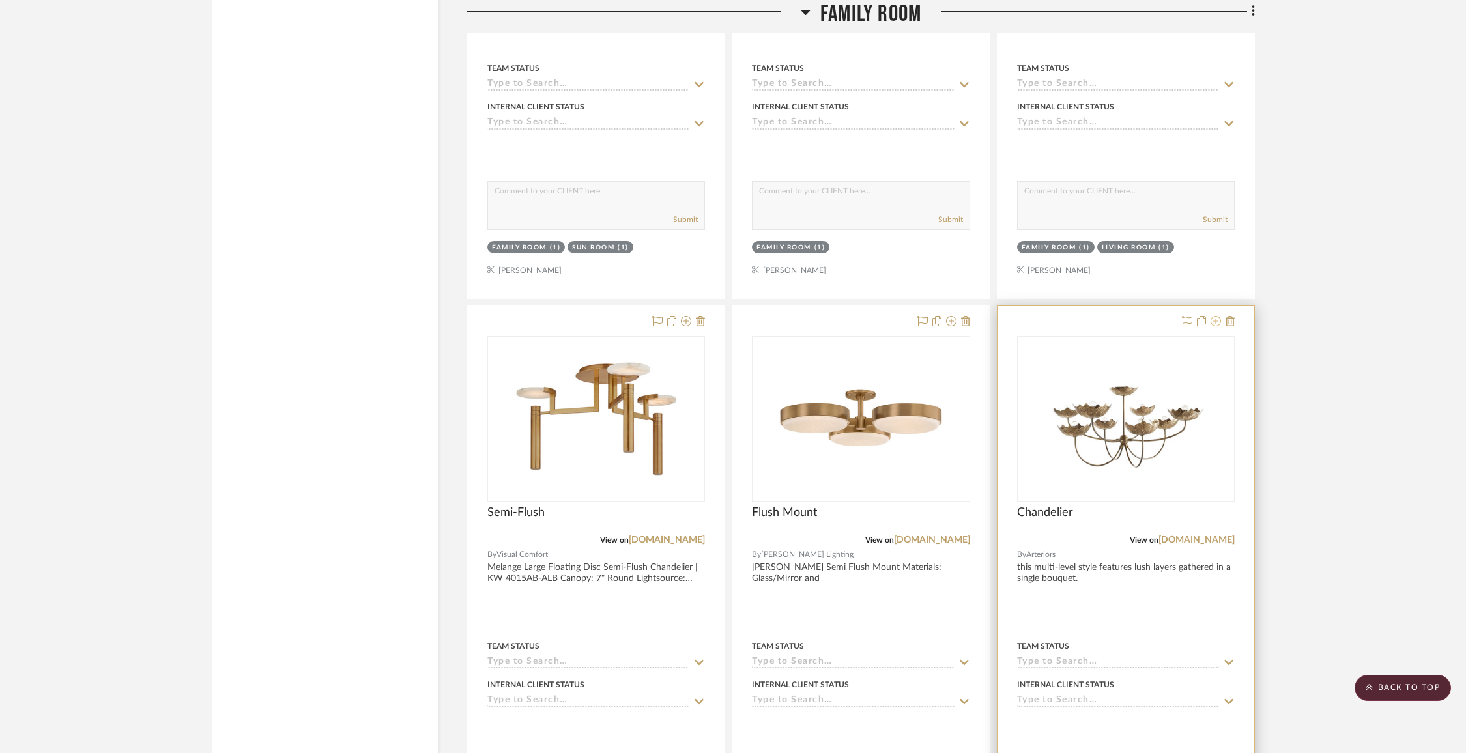
click at [1213, 316] on icon at bounding box center [1216, 321] width 10 height 10
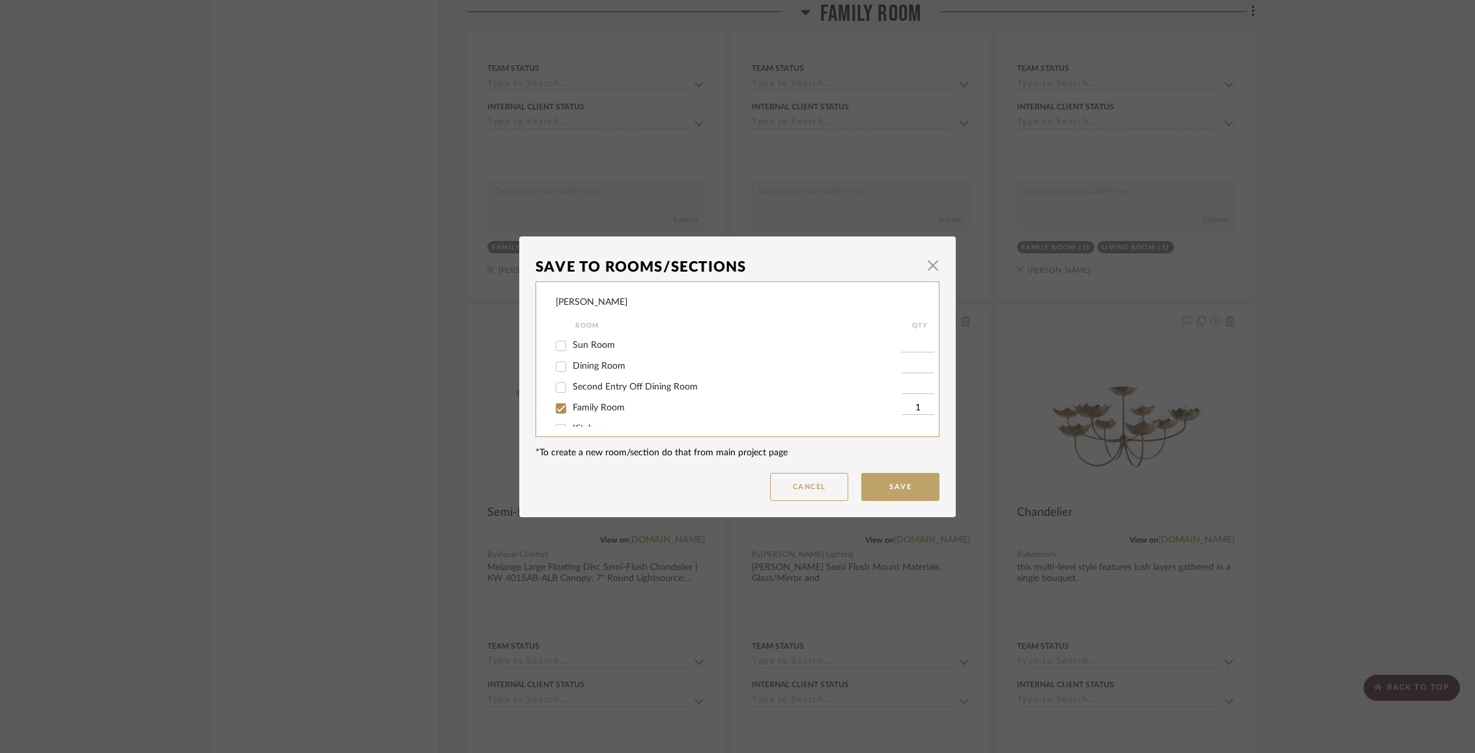
scroll to position [65, 0]
click at [584, 414] on div "Family Room" at bounding box center [729, 404] width 346 height 21
click at [581, 408] on span "Family Room" at bounding box center [599, 403] width 52 height 9
click at [572, 410] on input "Family Room" at bounding box center [561, 404] width 21 height 21
checkbox input "false"
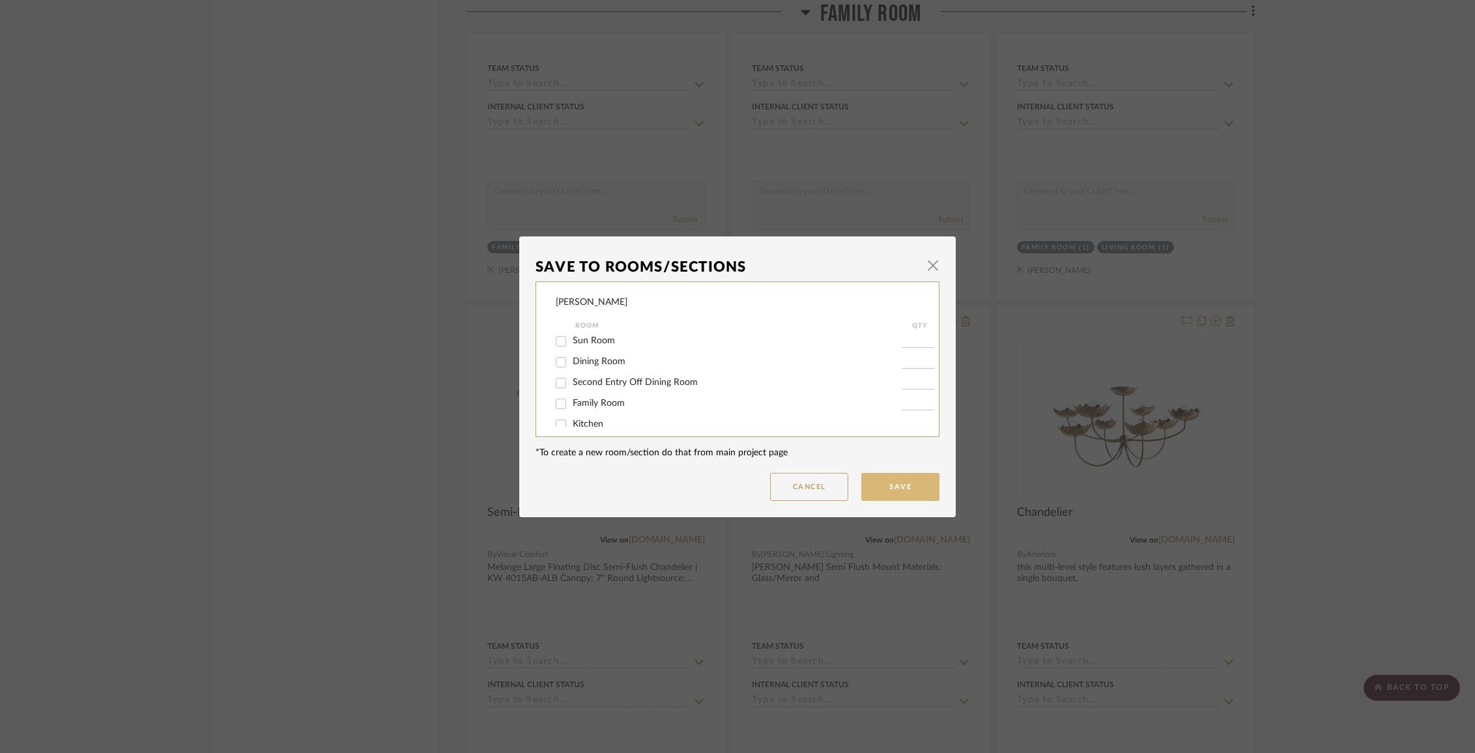
click at [901, 489] on button "Save" at bounding box center [900, 487] width 78 height 28
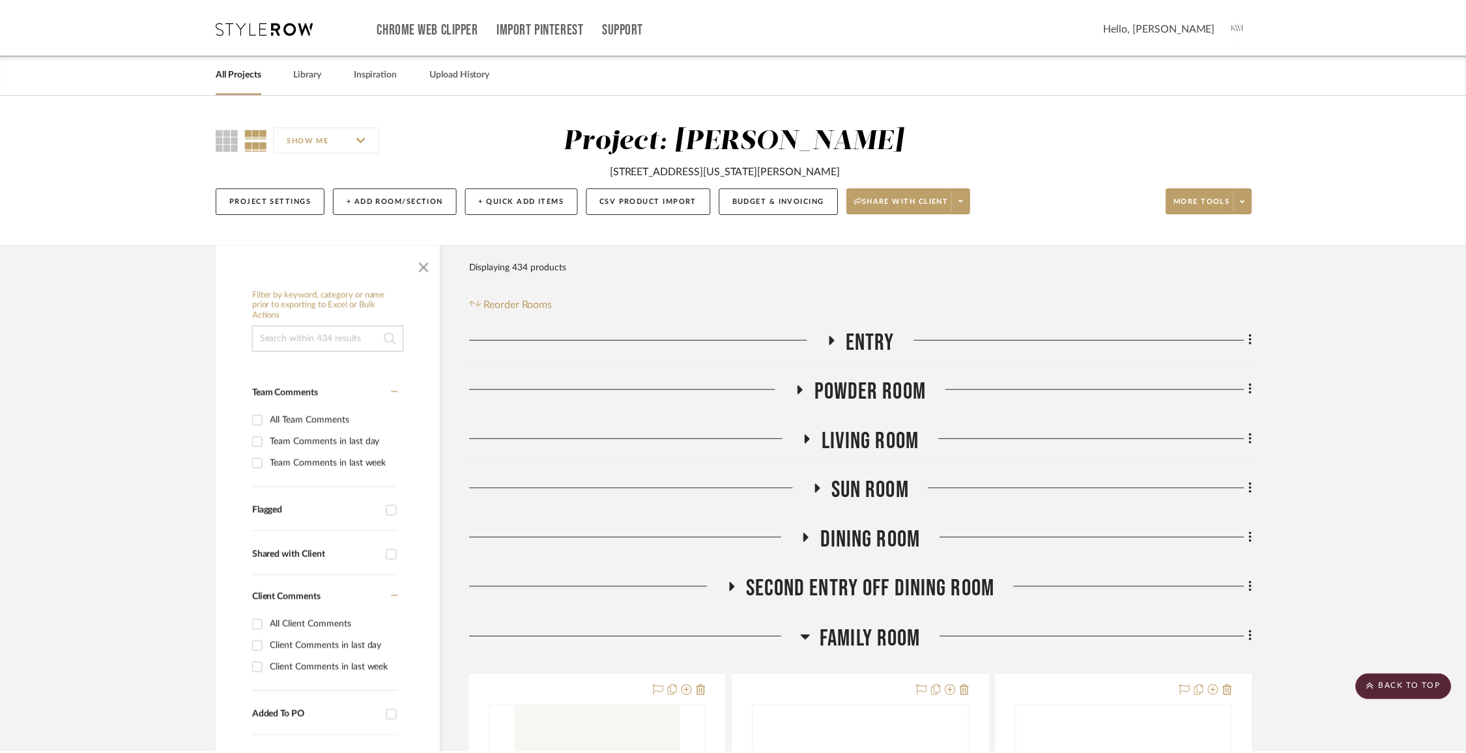
scroll to position [6150, 0]
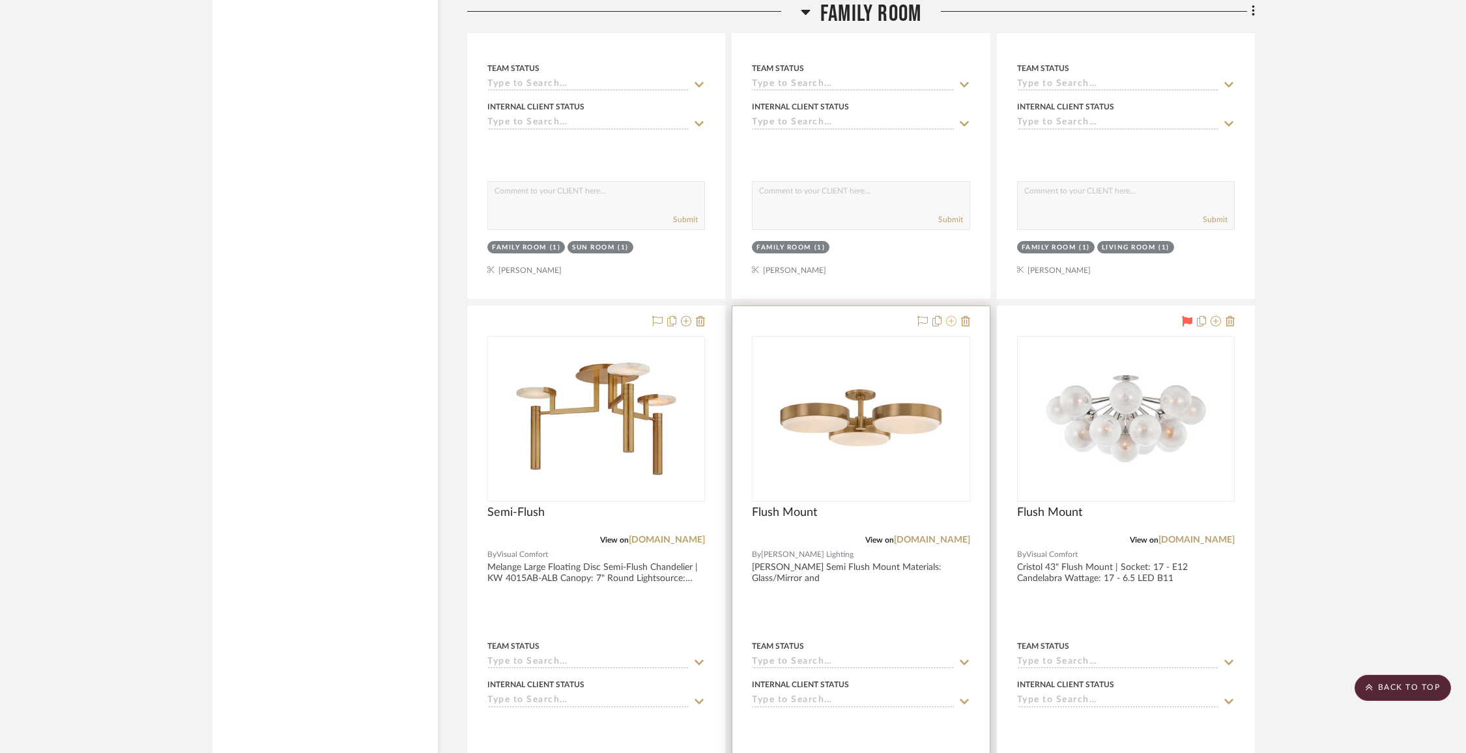
click at [950, 316] on icon at bounding box center [951, 321] width 10 height 10
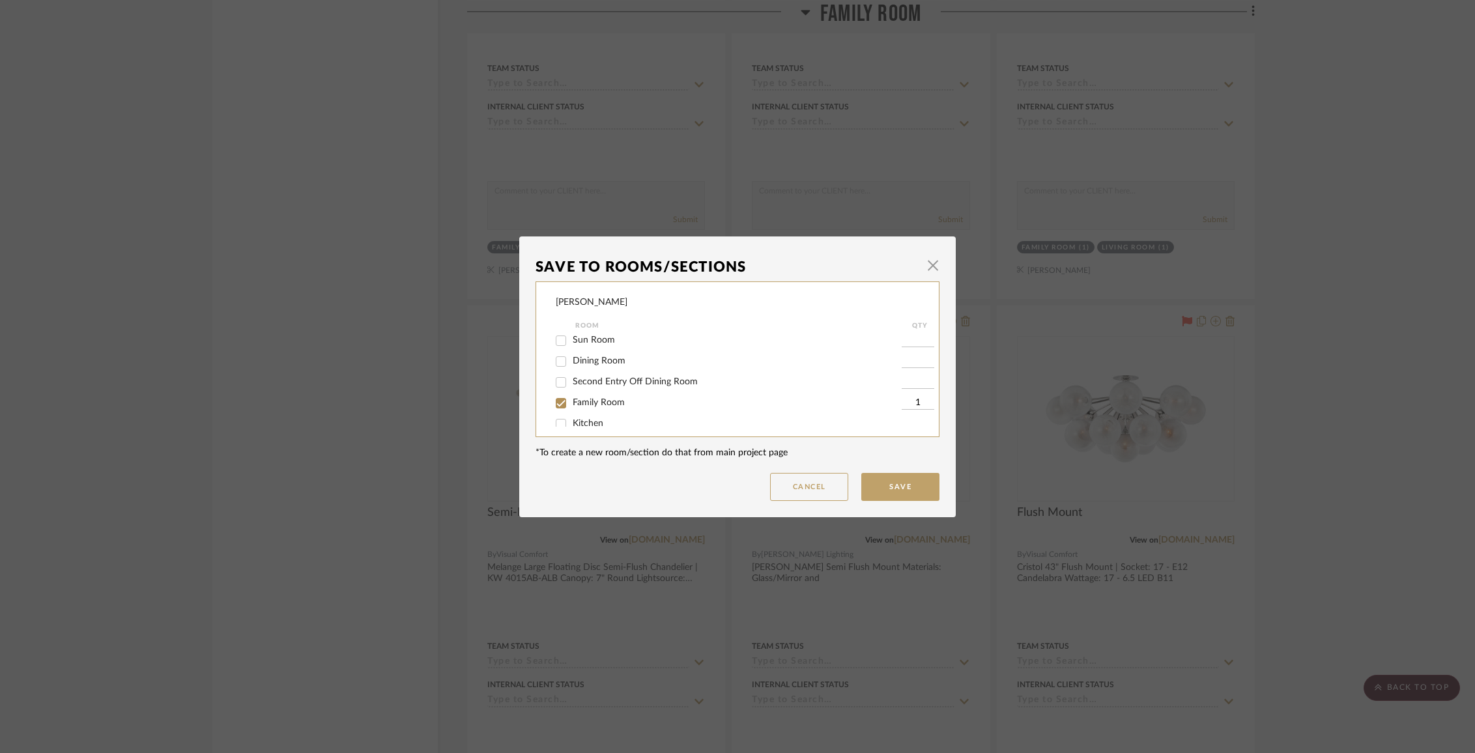
scroll to position [73, 0]
click at [599, 398] on span "Family Room" at bounding box center [599, 395] width 52 height 9
click at [572, 398] on input "Family Room" at bounding box center [561, 396] width 21 height 21
checkbox input "false"
click at [888, 483] on button "Save" at bounding box center [900, 487] width 78 height 28
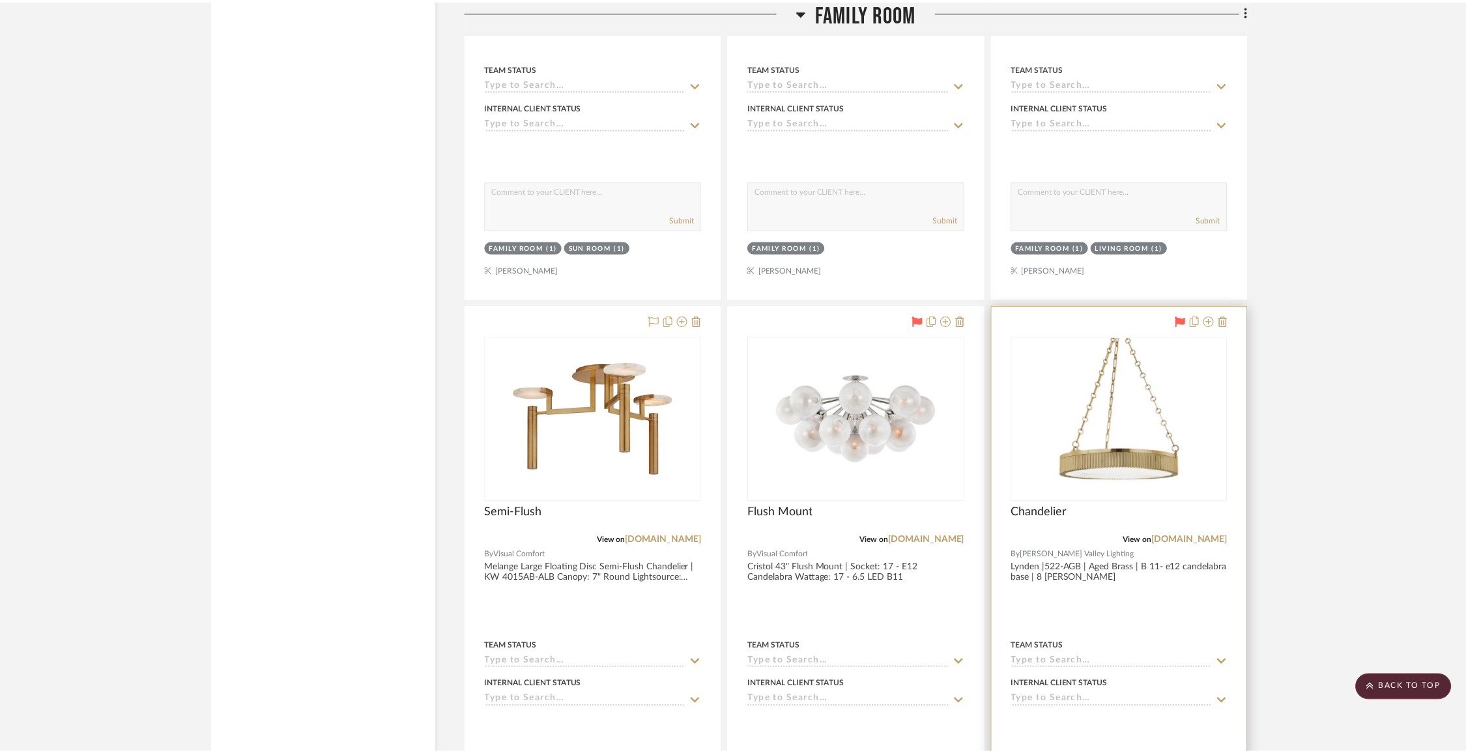
scroll to position [6150, 0]
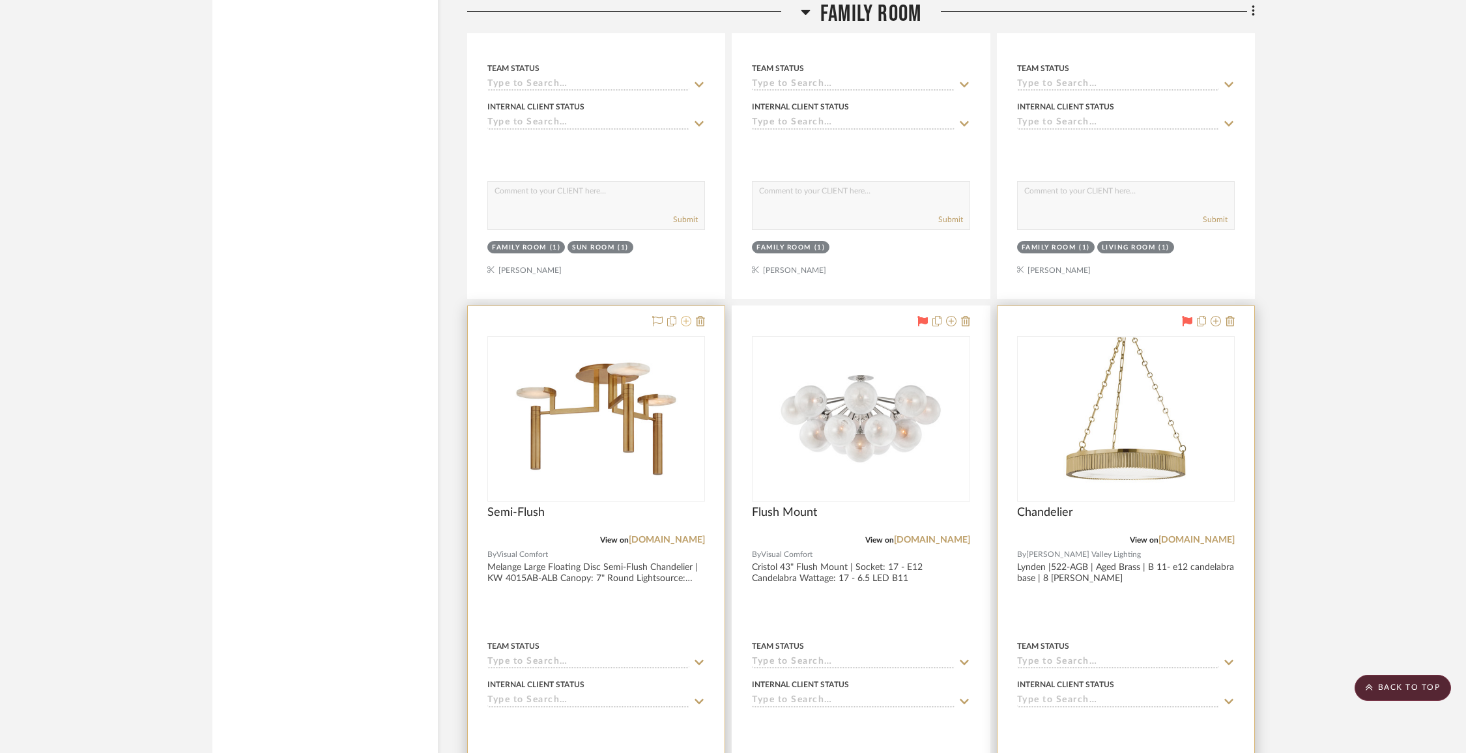
click at [686, 316] on icon at bounding box center [686, 321] width 10 height 10
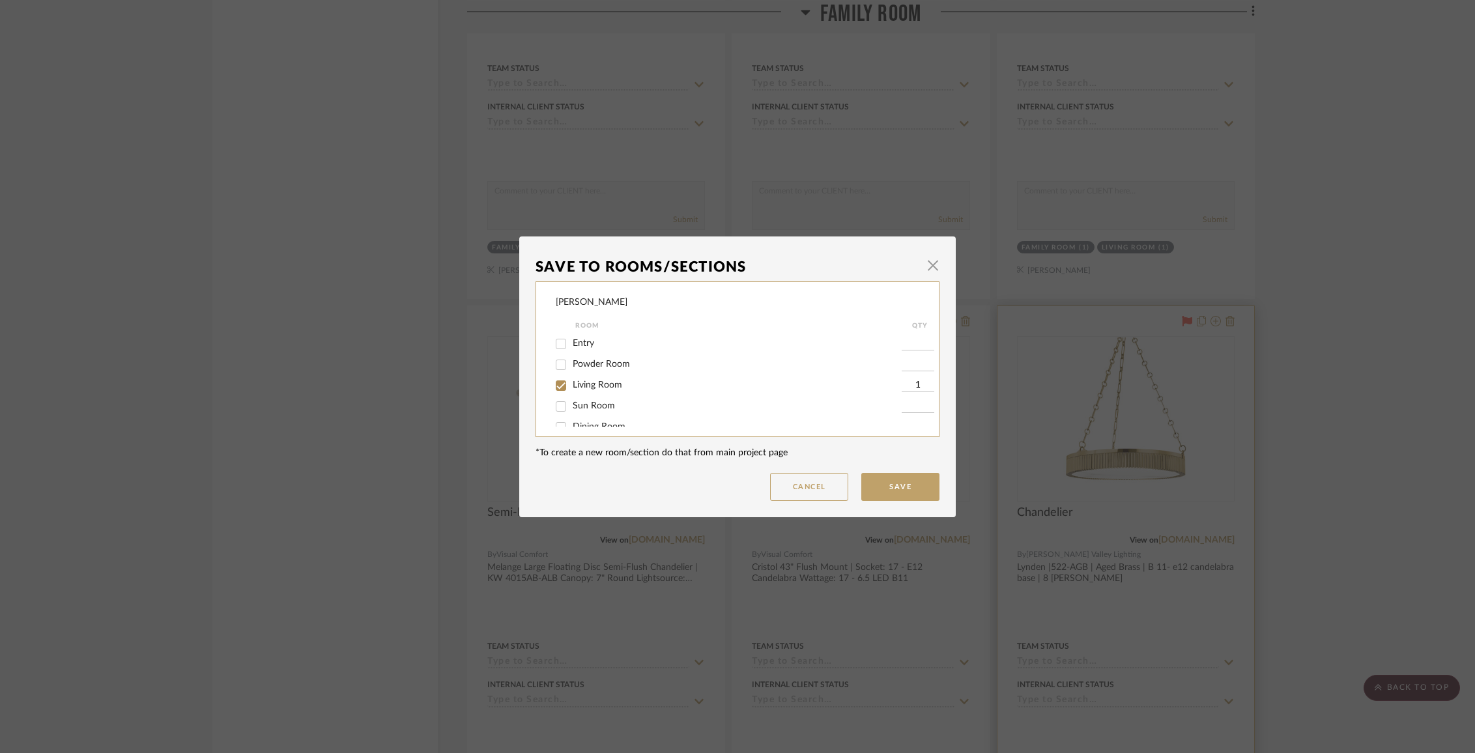
scroll to position [89, 0]
click at [590, 384] on span "Family Room" at bounding box center [599, 379] width 52 height 9
click at [572, 387] on input "Family Room" at bounding box center [561, 380] width 21 height 21
click at [883, 480] on button "Save" at bounding box center [900, 487] width 78 height 28
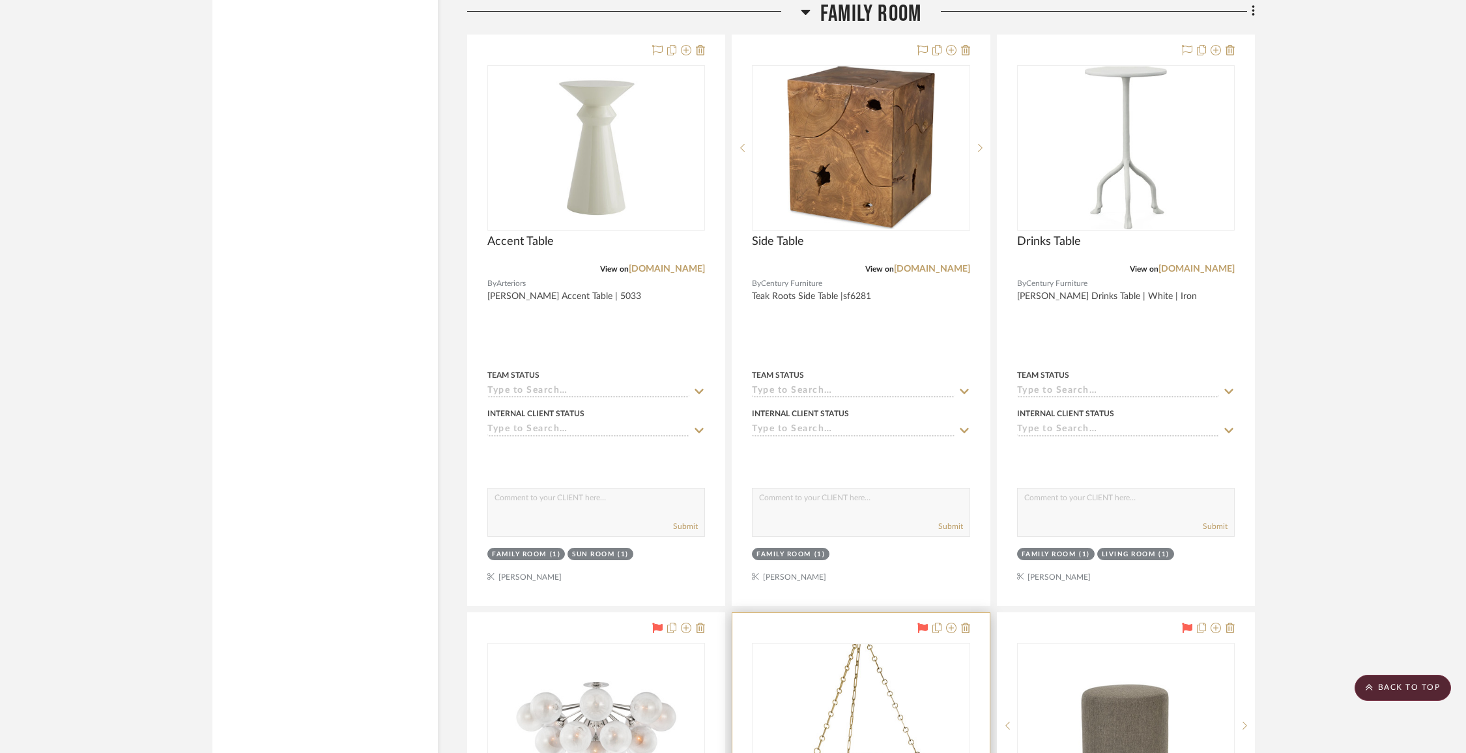
scroll to position [5508, 0]
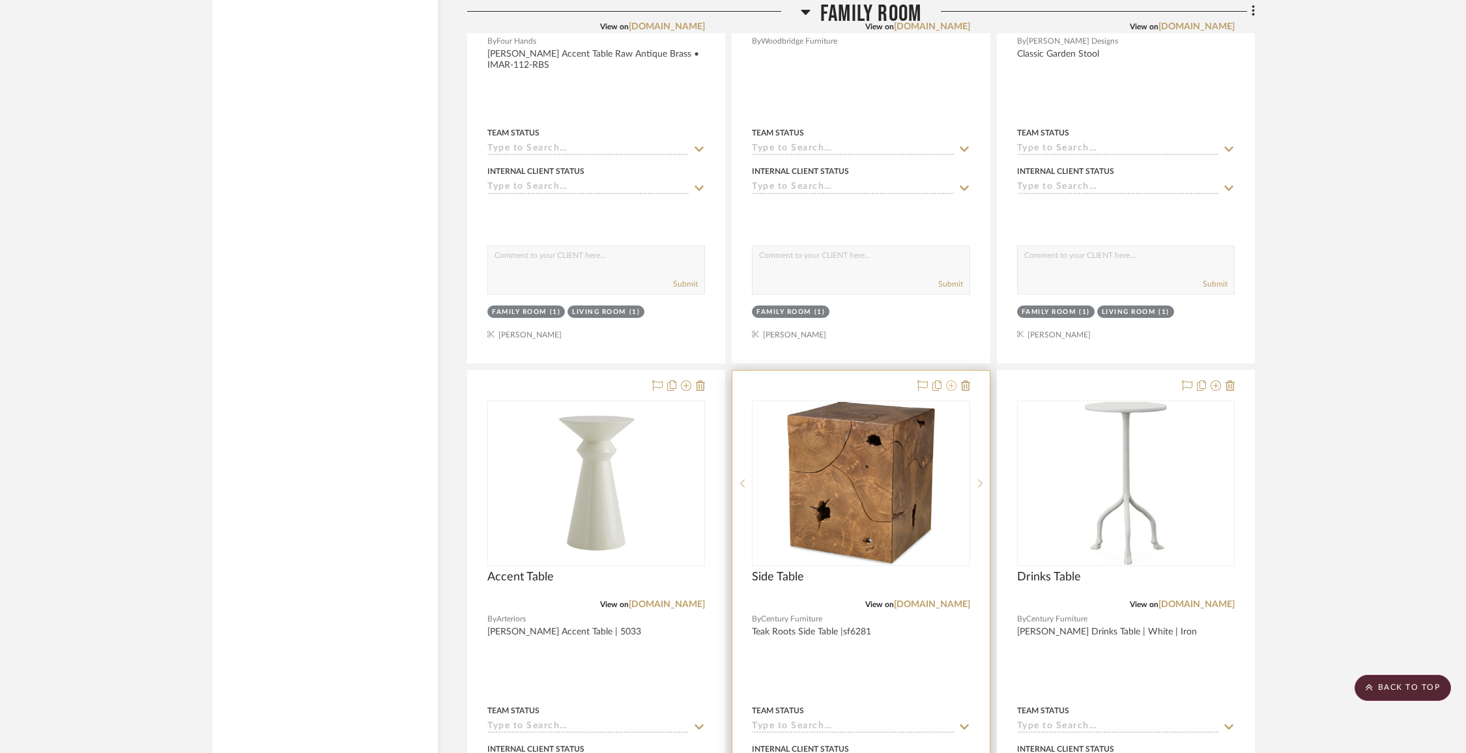
click at [949, 381] on icon at bounding box center [951, 386] width 10 height 10
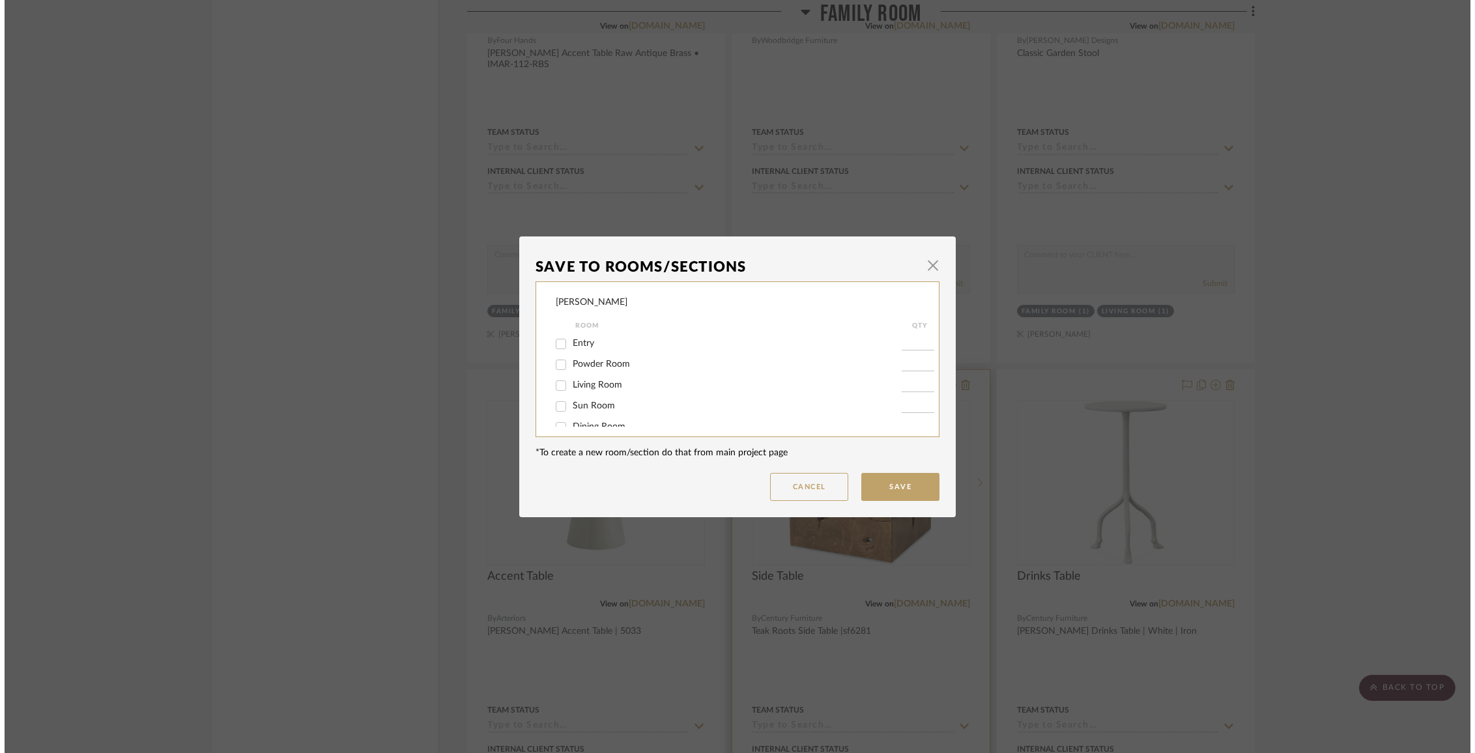
scroll to position [0, 0]
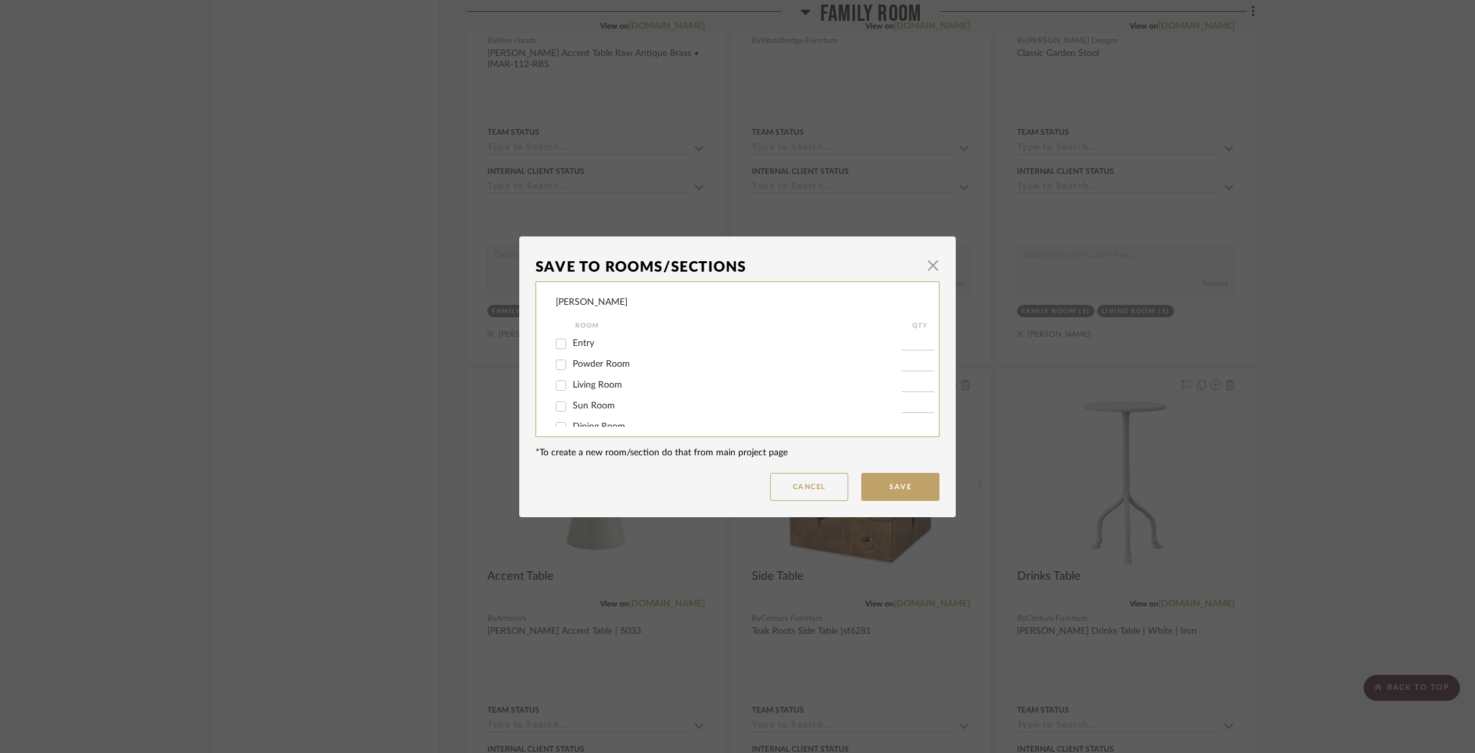
click at [594, 406] on span "Sun Room" at bounding box center [594, 405] width 42 height 9
click at [572, 406] on input "Sun Room" at bounding box center [561, 406] width 21 height 21
click at [594, 417] on span "Family Room" at bounding box center [599, 412] width 52 height 9
click at [572, 417] on input "Family Room" at bounding box center [561, 413] width 21 height 21
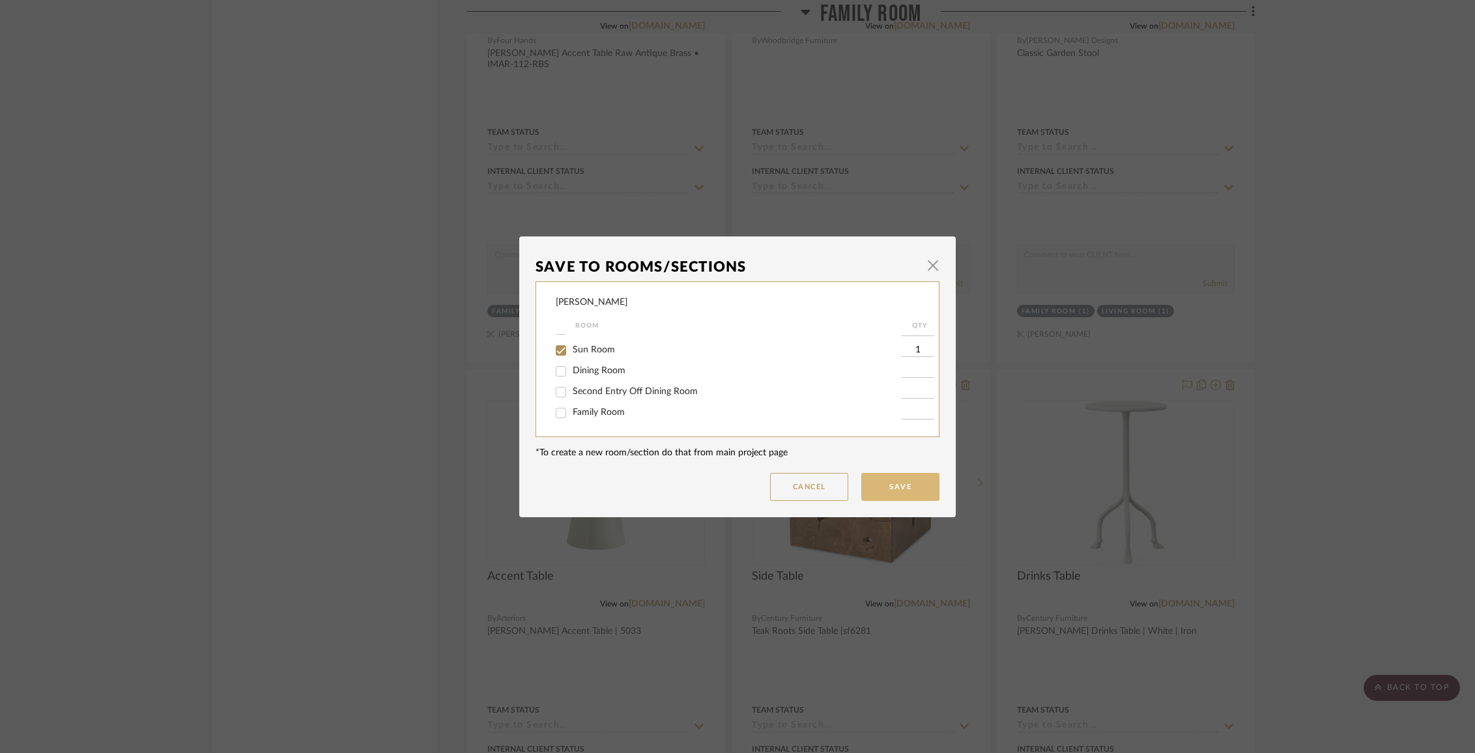
scroll to position [57, 0]
click at [930, 493] on button "Save" at bounding box center [900, 487] width 78 height 28
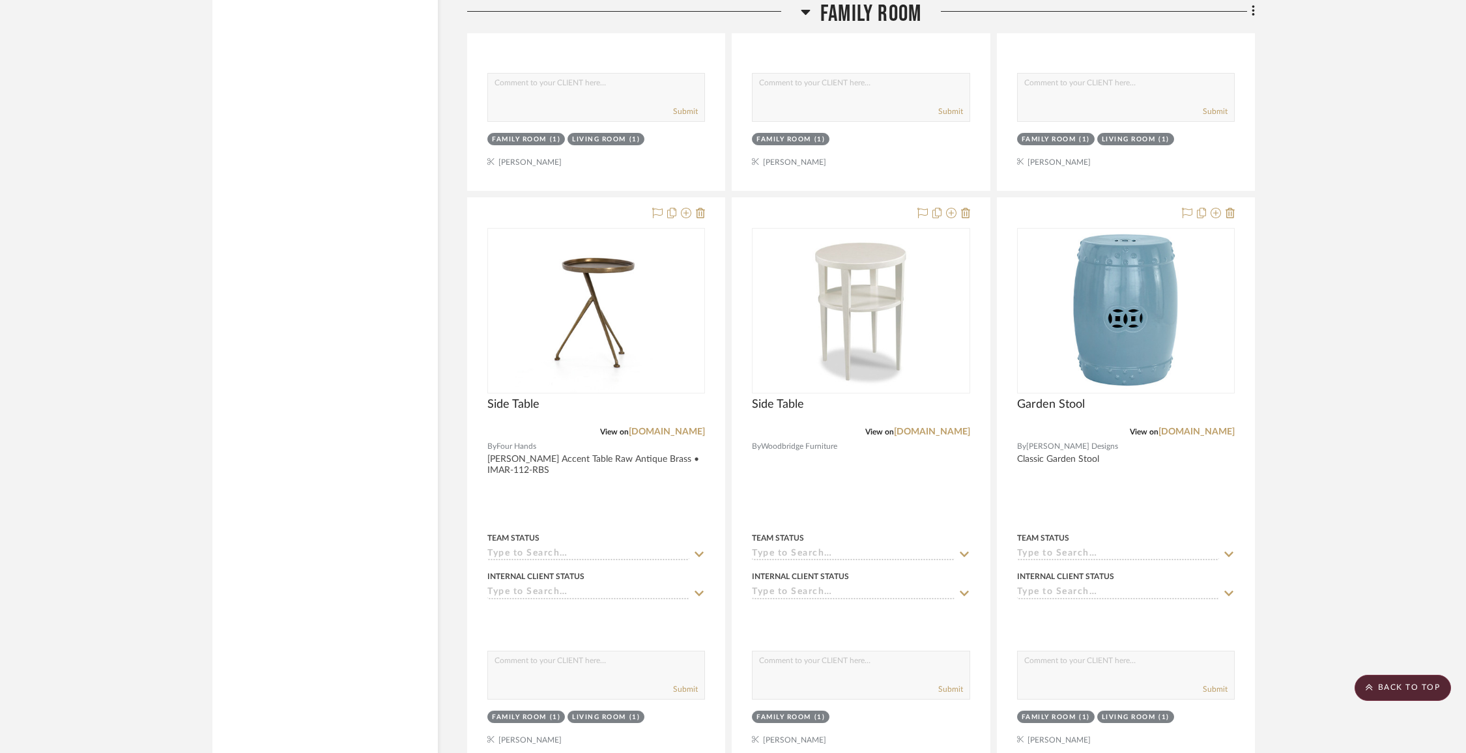
scroll to position [5071, 0]
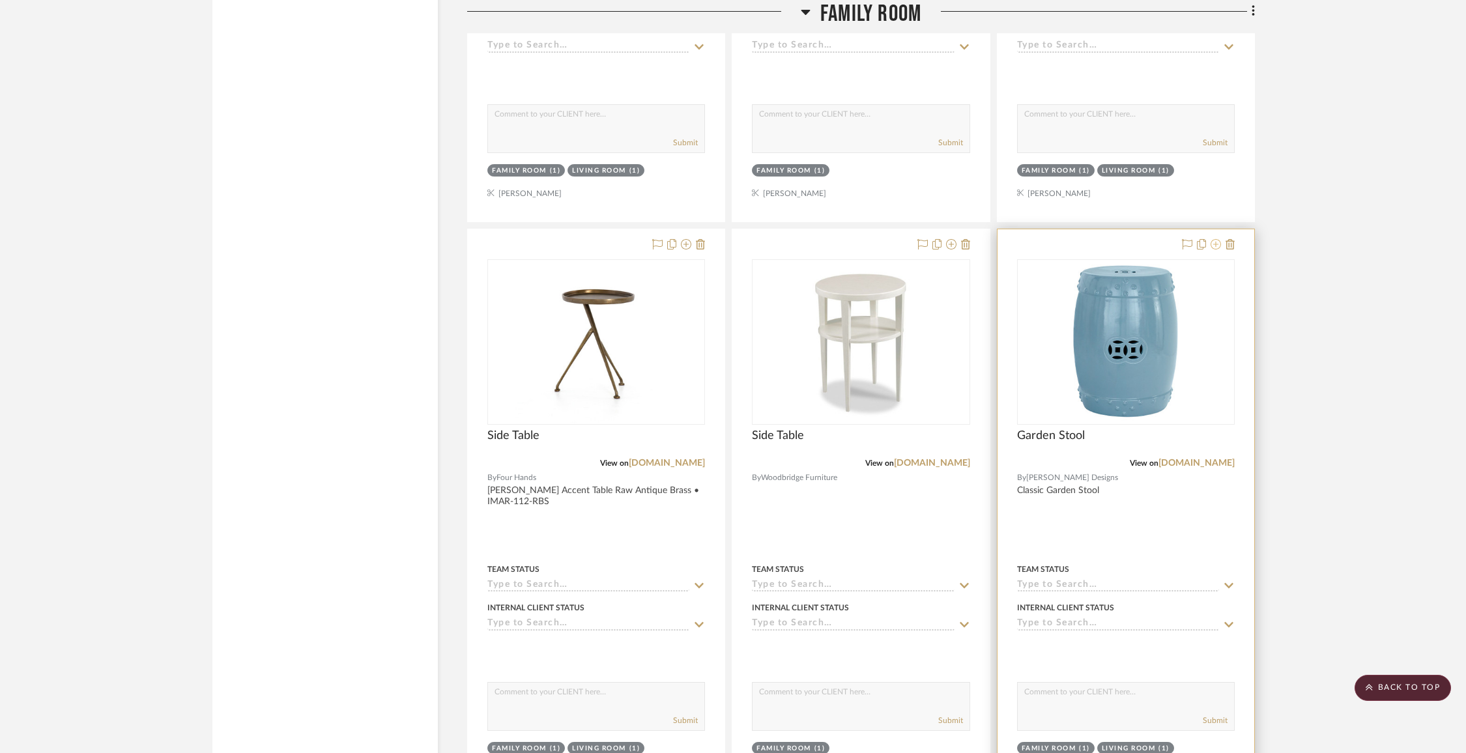
click at [1219, 239] on icon at bounding box center [1216, 244] width 10 height 10
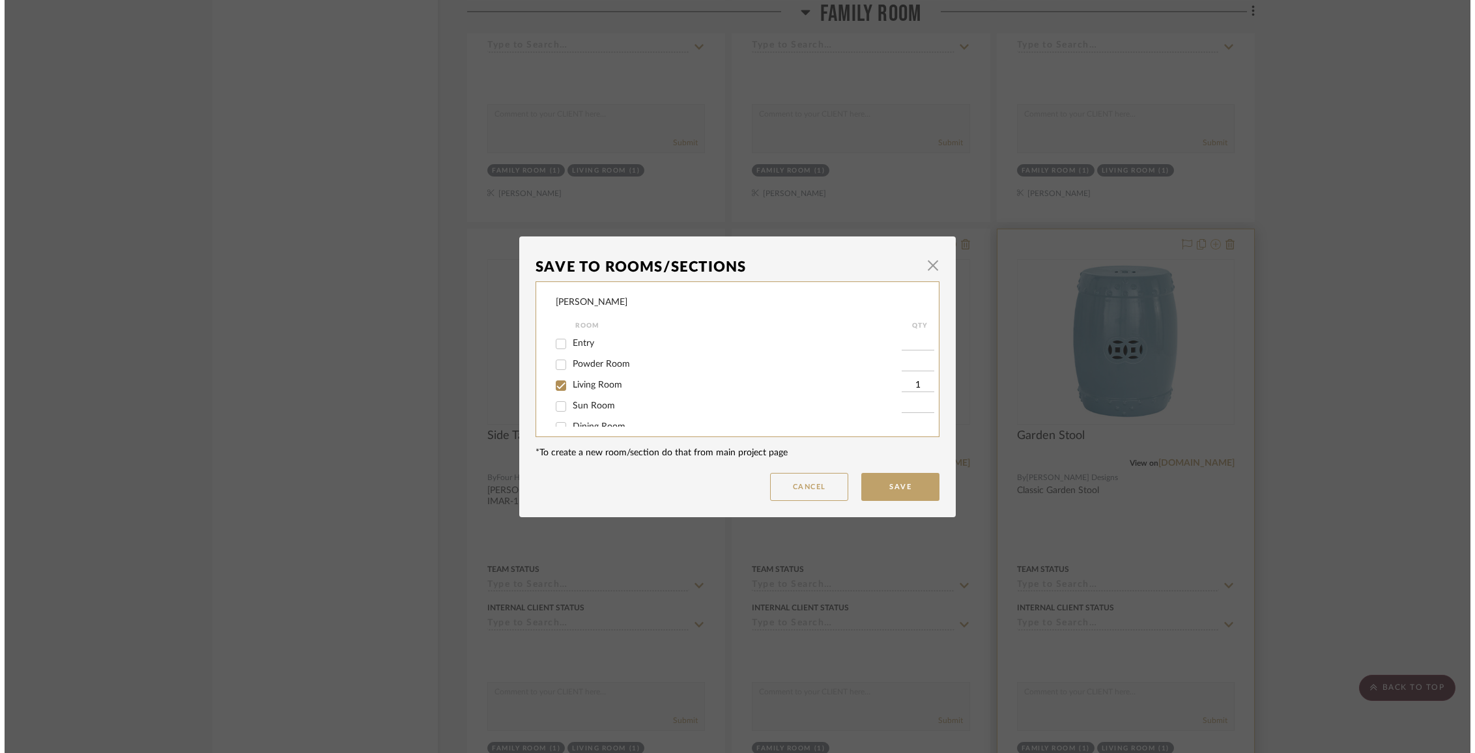
scroll to position [0, 0]
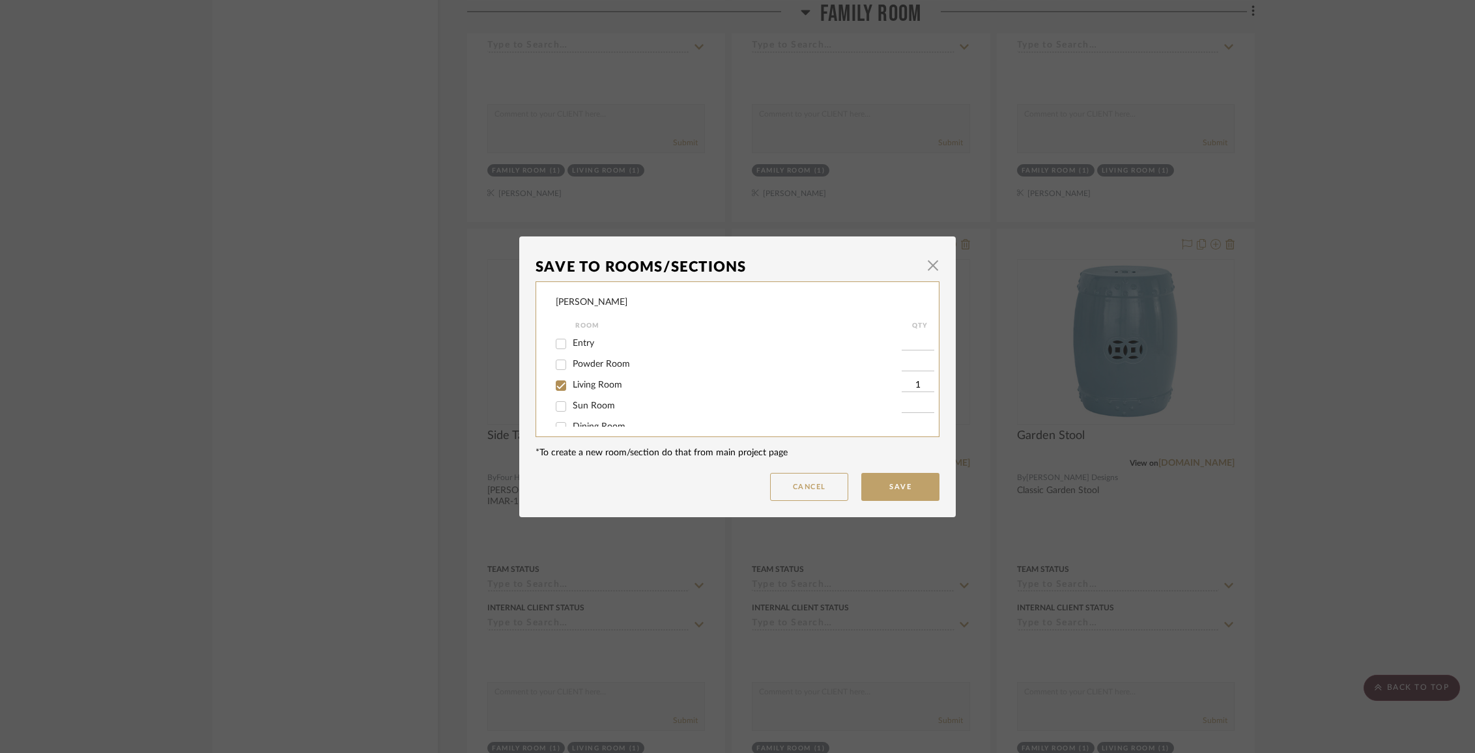
click at [573, 390] on span "Living Room" at bounding box center [598, 385] width 50 height 9
click at [571, 390] on input "Living Room" at bounding box center [561, 385] width 21 height 21
click at [583, 402] on span "Family Room" at bounding box center [599, 397] width 52 height 9
click at [572, 403] on input "Family Room" at bounding box center [561, 398] width 21 height 21
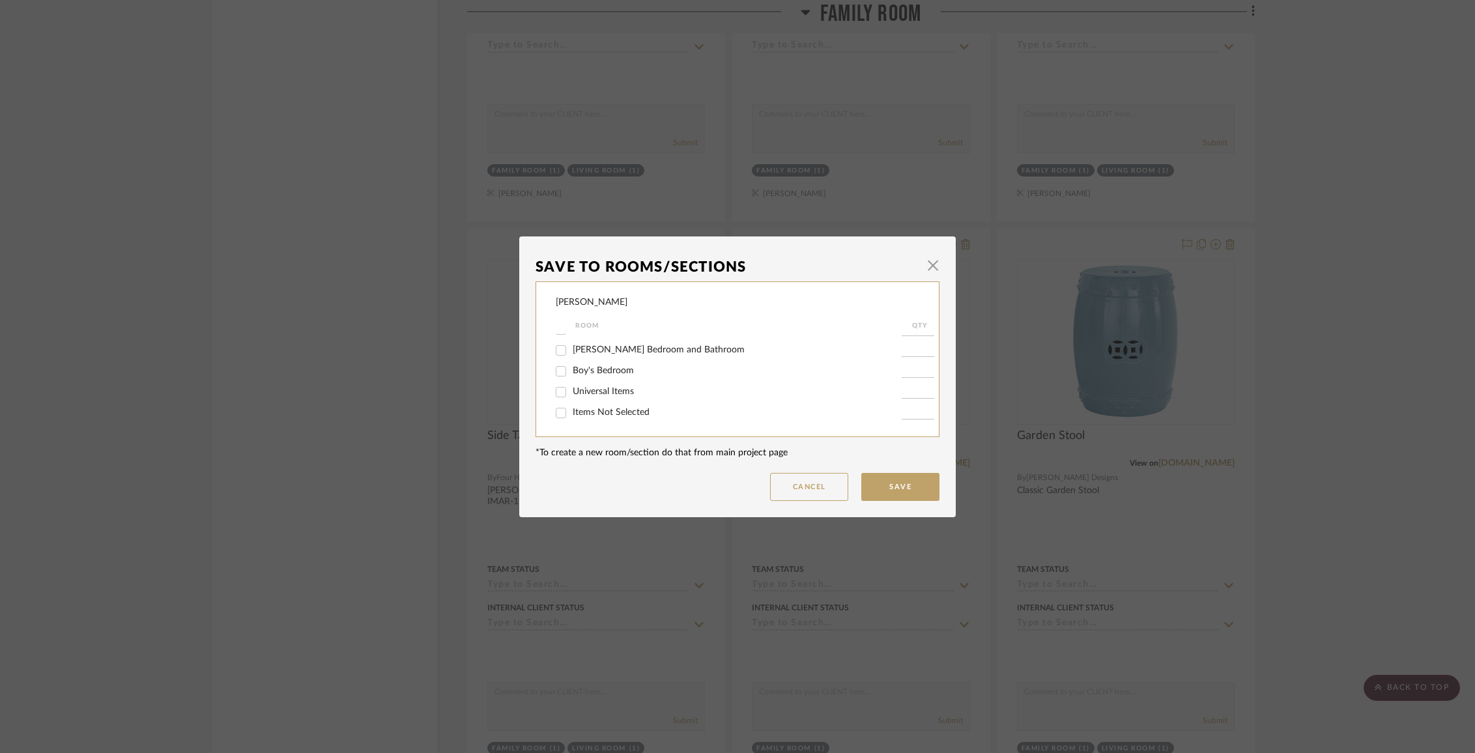
click at [583, 411] on span "Items Not Selected" at bounding box center [611, 412] width 77 height 9
click at [572, 411] on input "Items Not Selected" at bounding box center [561, 413] width 21 height 21
click at [907, 486] on button "Save" at bounding box center [900, 487] width 78 height 28
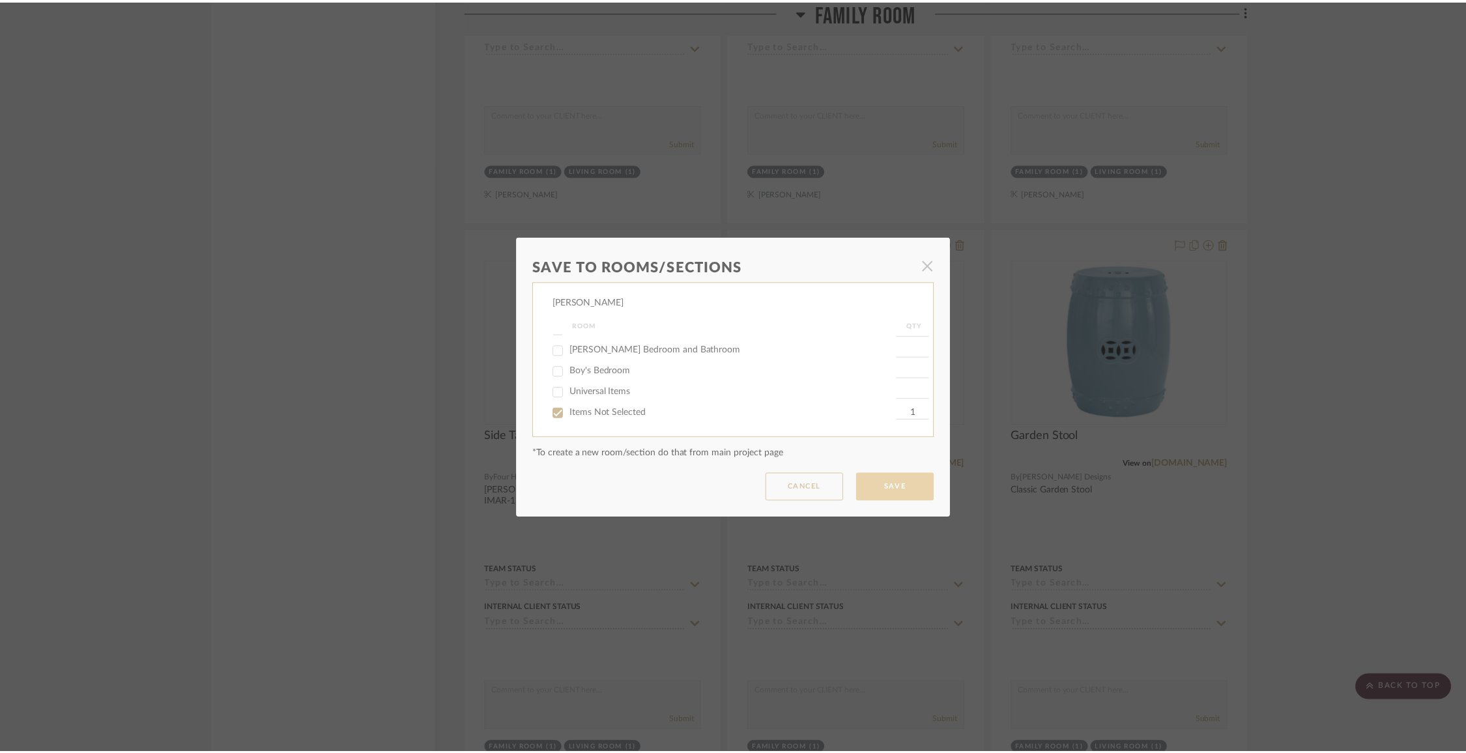
scroll to position [5071, 0]
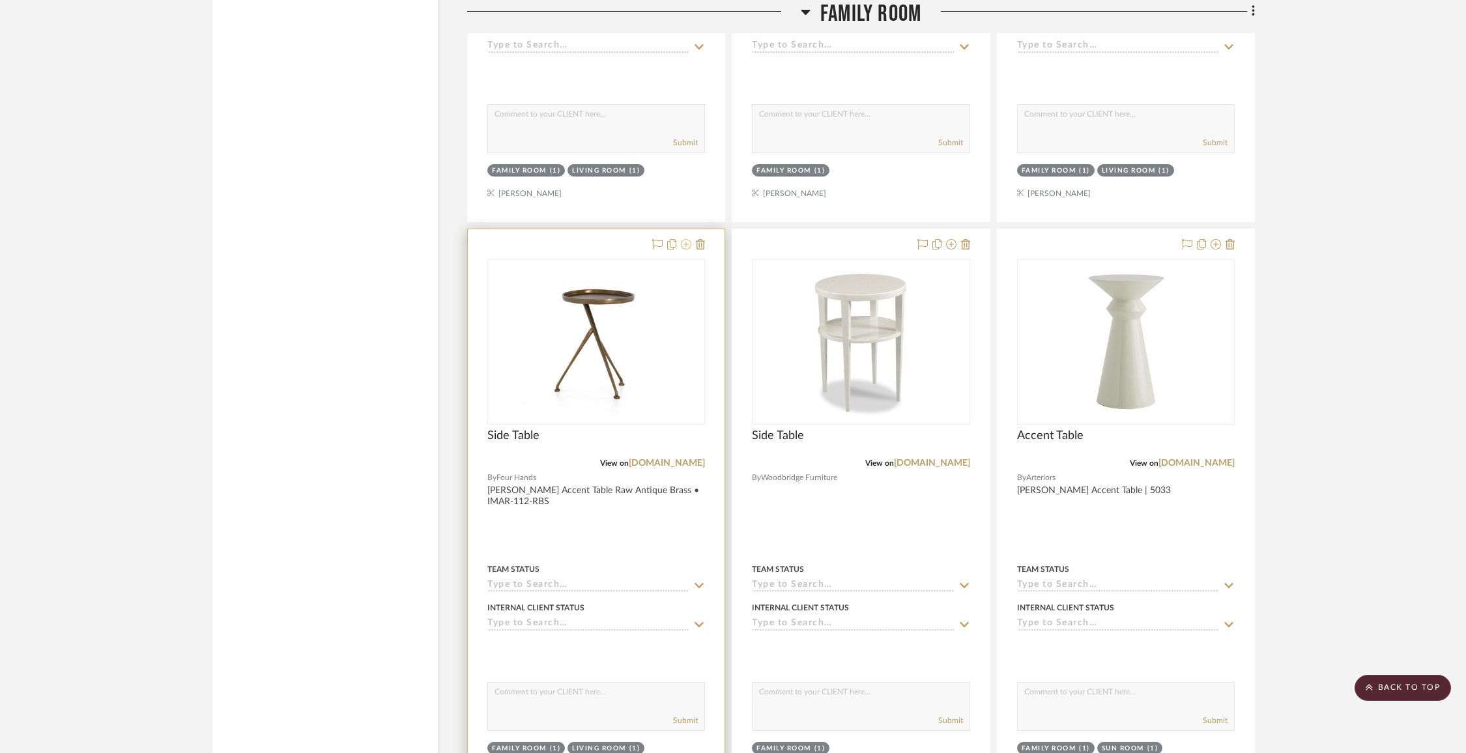
click at [689, 239] on icon at bounding box center [686, 244] width 10 height 10
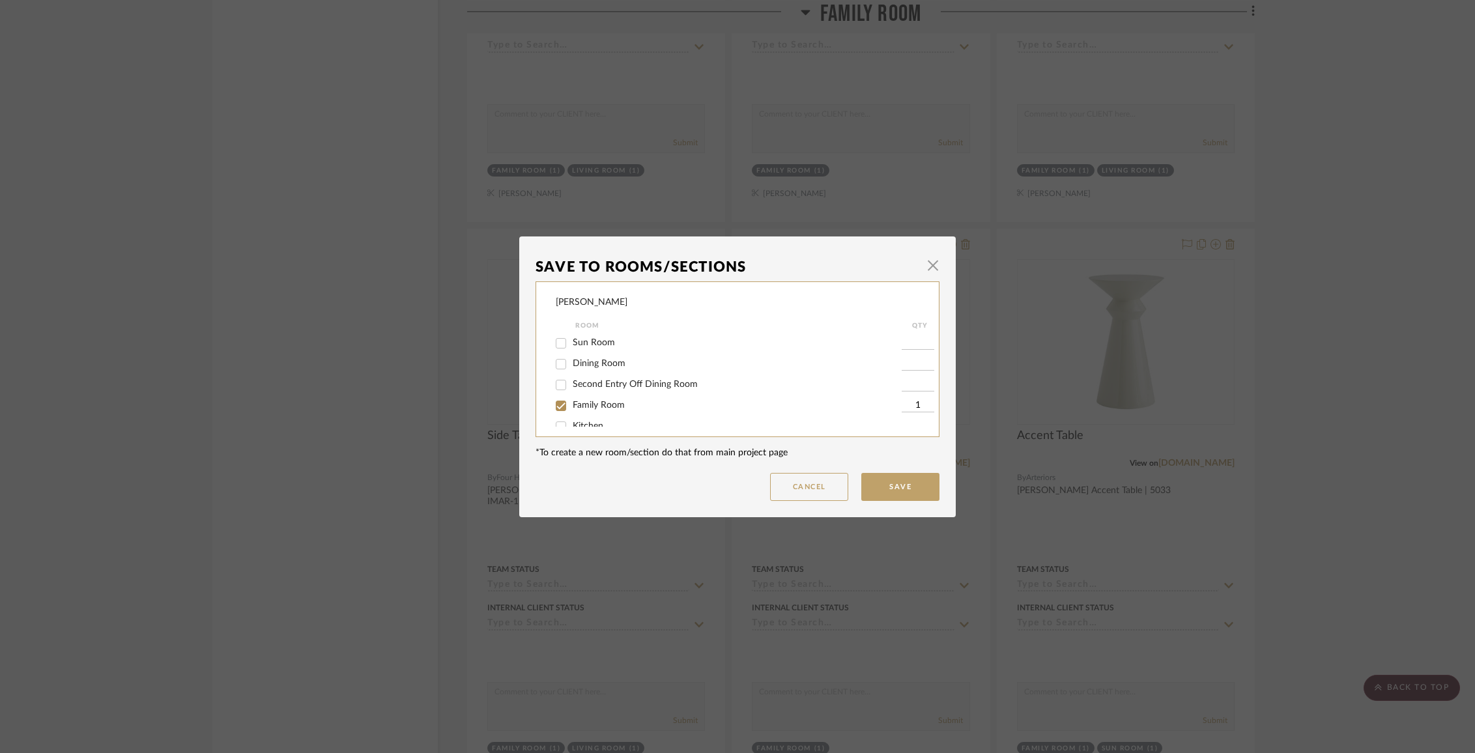
scroll to position [64, 0]
click at [585, 343] on span "Sun Room" at bounding box center [594, 342] width 42 height 9
click at [572, 343] on input "Sun Room" at bounding box center [561, 342] width 21 height 21
click at [588, 405] on span "Family Room" at bounding box center [599, 404] width 52 height 9
click at [572, 405] on input "Family Room" at bounding box center [561, 405] width 21 height 21
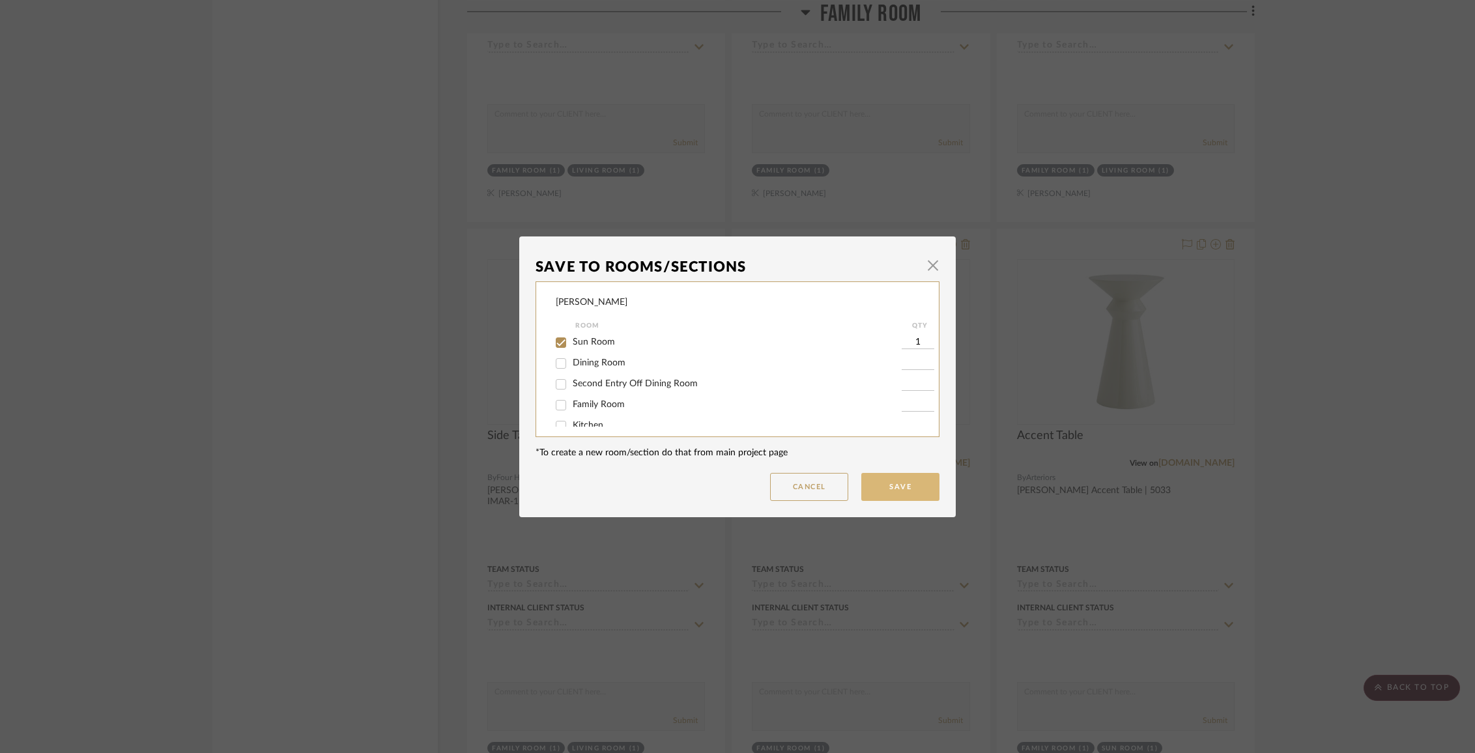
click at [890, 491] on button "Save" at bounding box center [900, 487] width 78 height 28
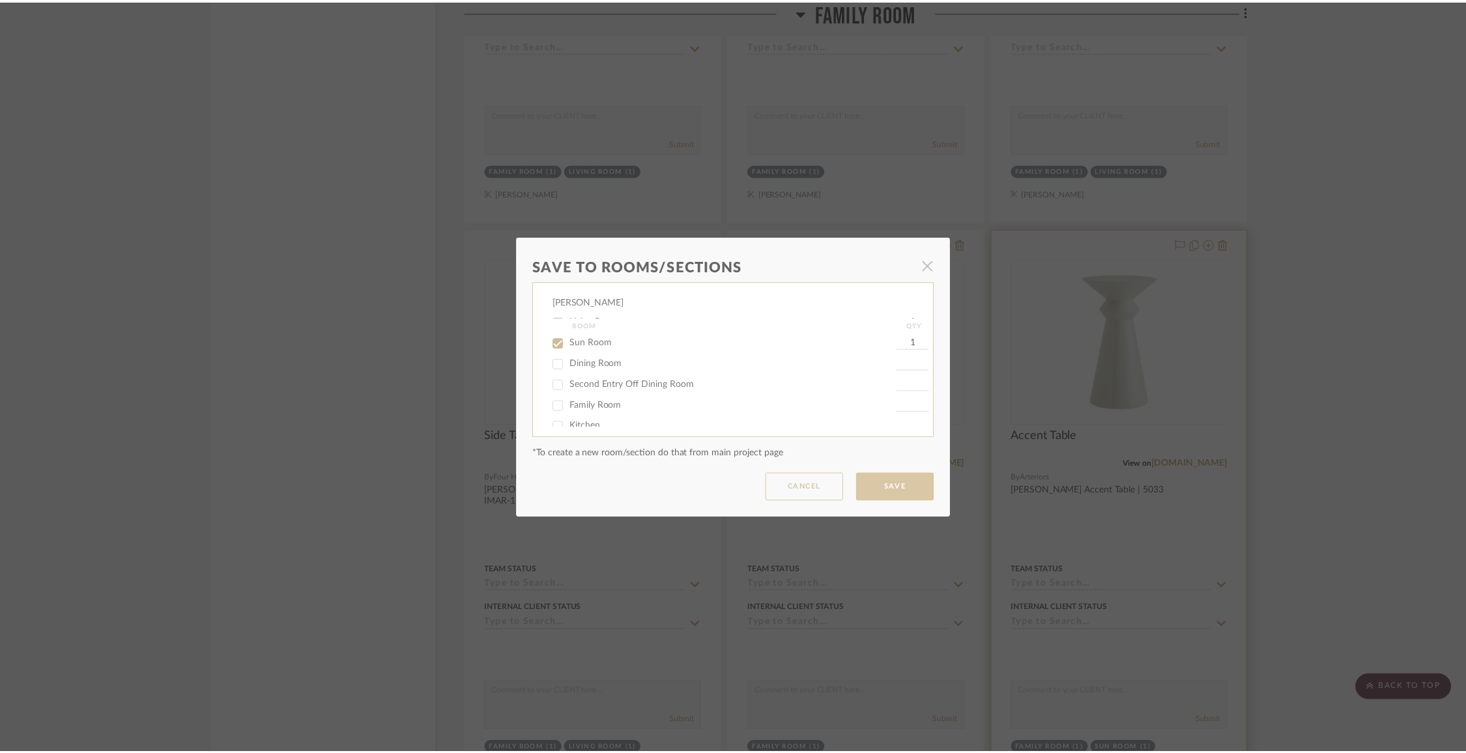
scroll to position [5071, 0]
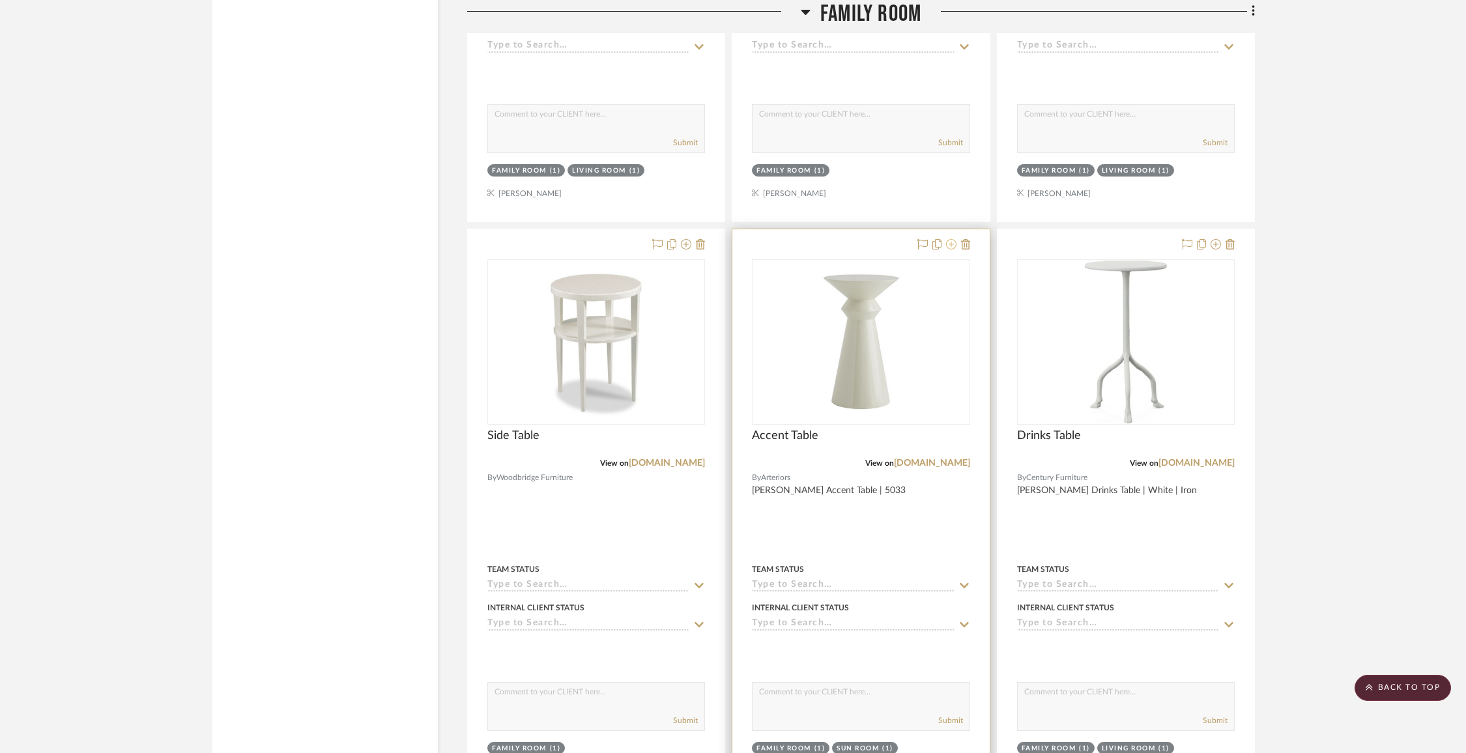
click at [953, 239] on icon at bounding box center [951, 244] width 10 height 10
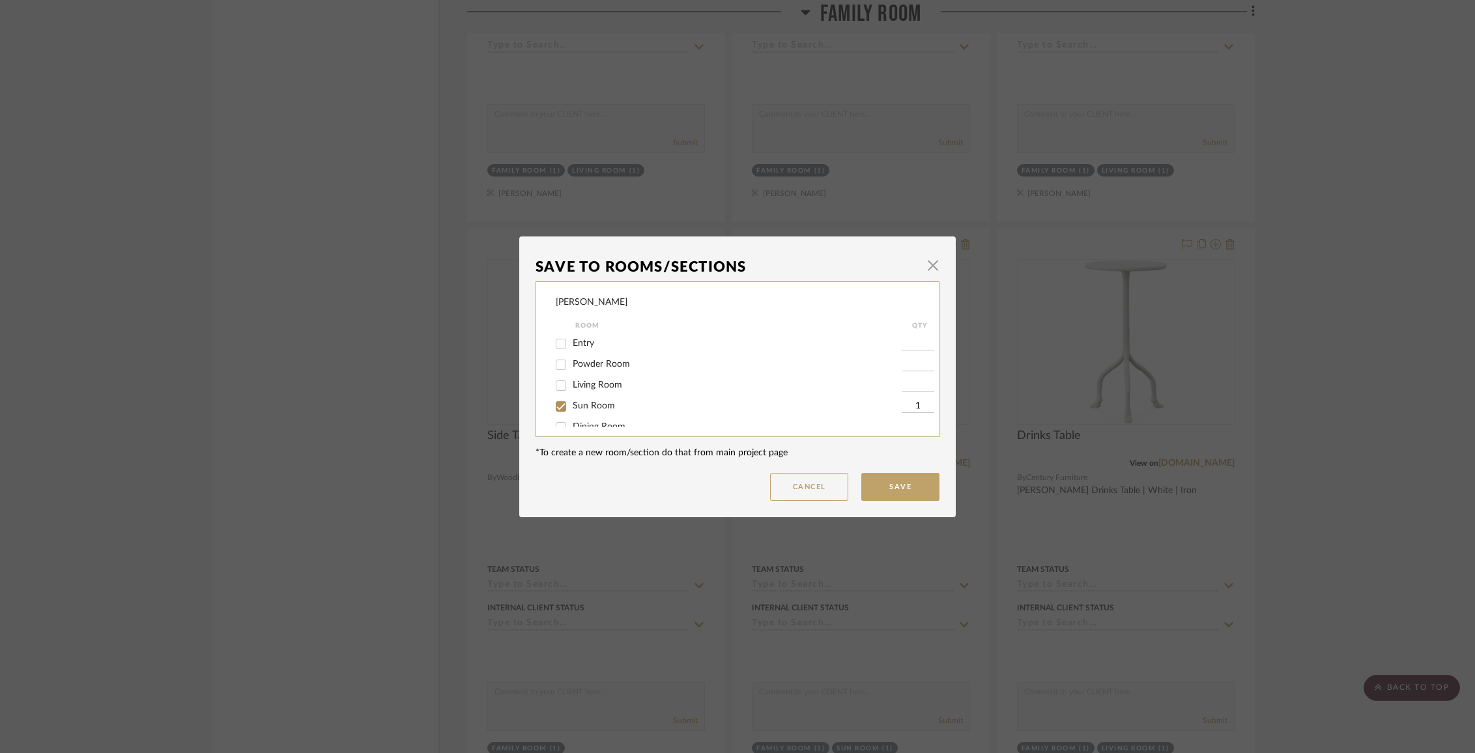
scroll to position [4, 0]
click at [594, 390] on div "Living Room" at bounding box center [729, 381] width 346 height 21
click at [594, 386] on span "Living Room" at bounding box center [598, 381] width 50 height 9
click at [572, 388] on input "Living Room" at bounding box center [561, 381] width 21 height 21
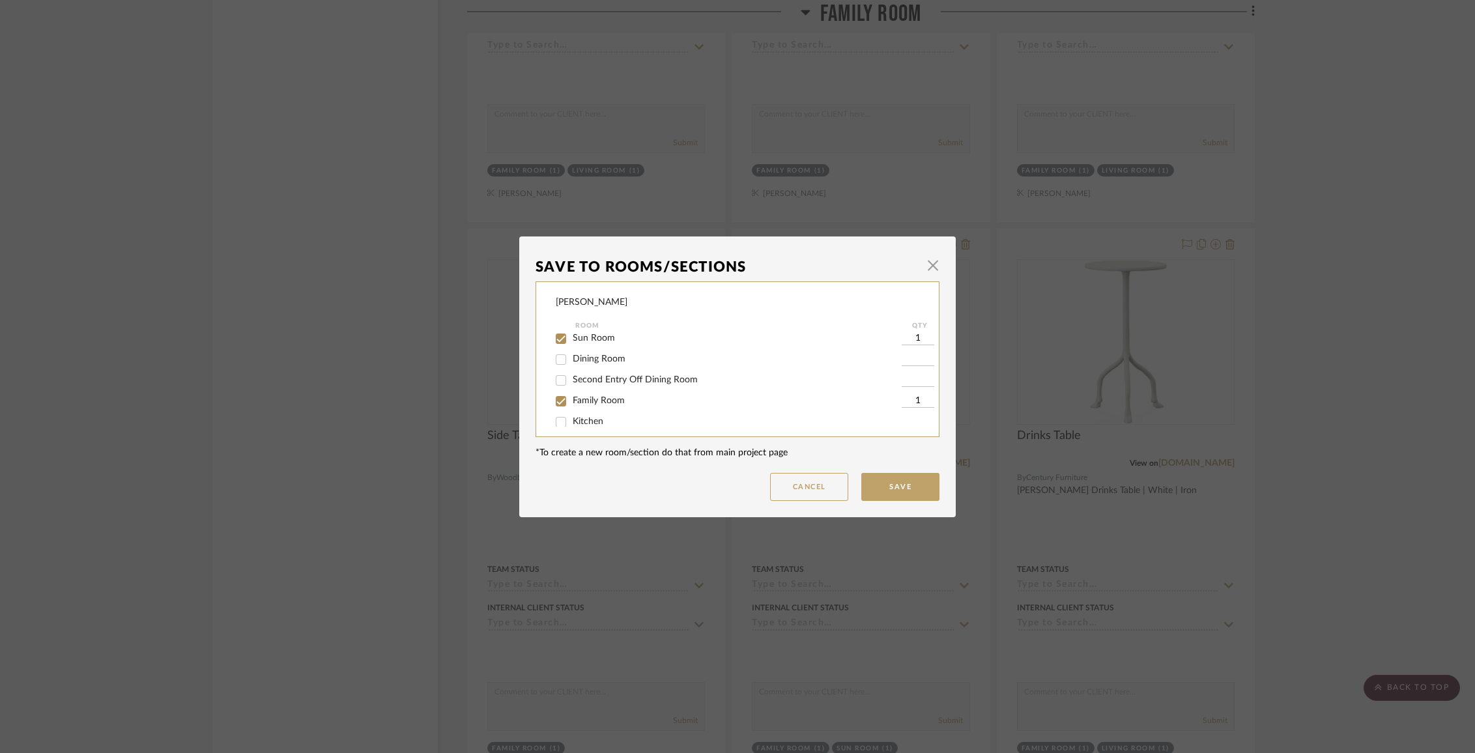
click at [599, 401] on span "Family Room" at bounding box center [599, 400] width 52 height 9
click at [572, 401] on input "Family Room" at bounding box center [561, 401] width 21 height 21
click at [911, 487] on button "Save" at bounding box center [900, 487] width 78 height 28
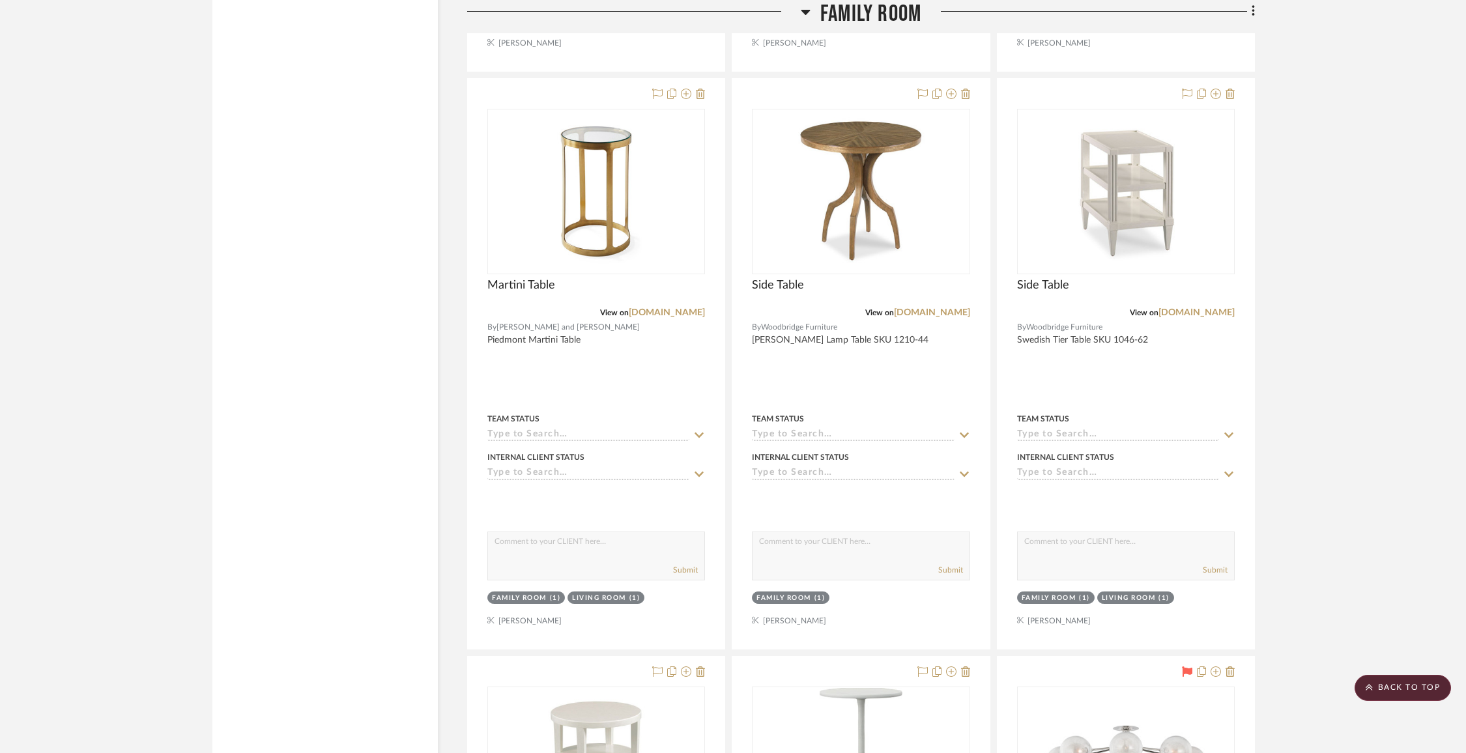
scroll to position [4462, 0]
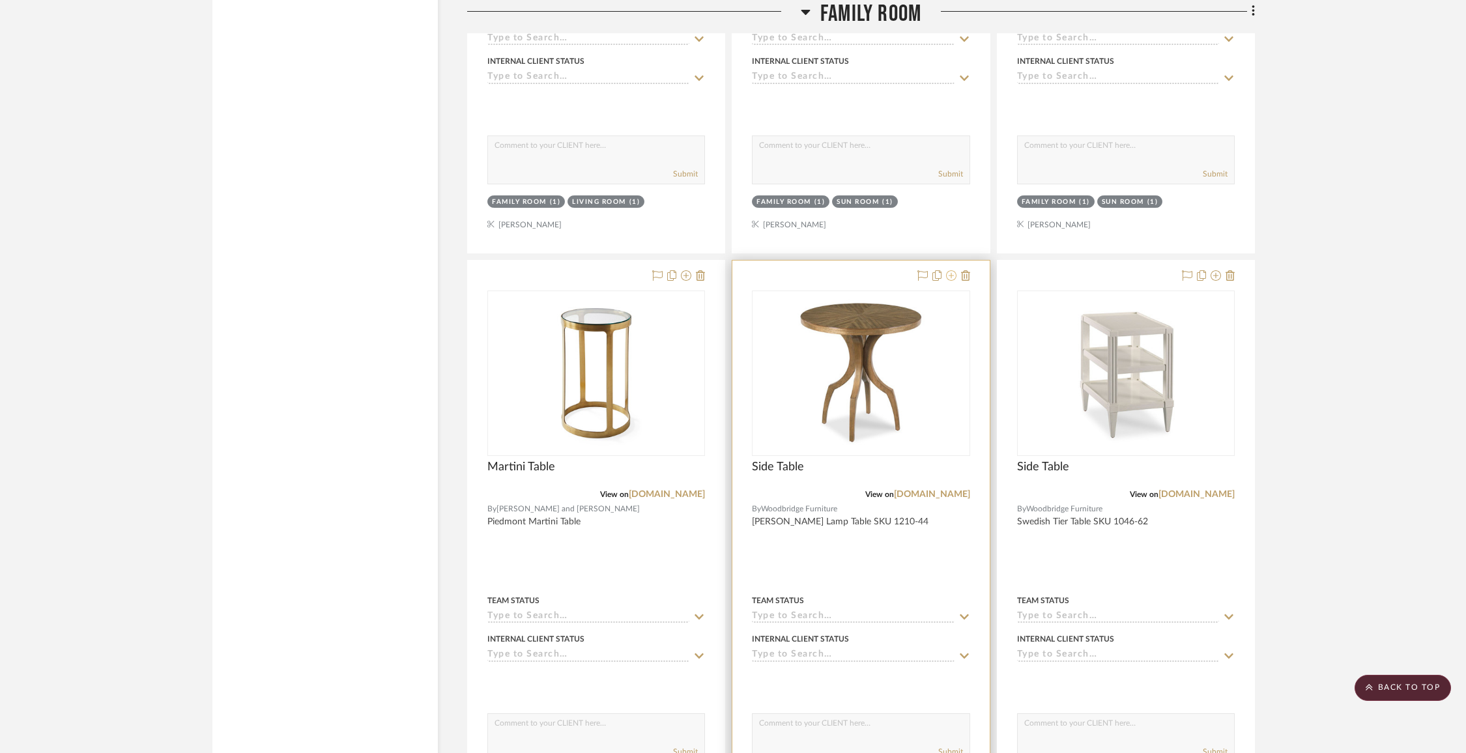
click at [950, 270] on icon at bounding box center [951, 275] width 10 height 10
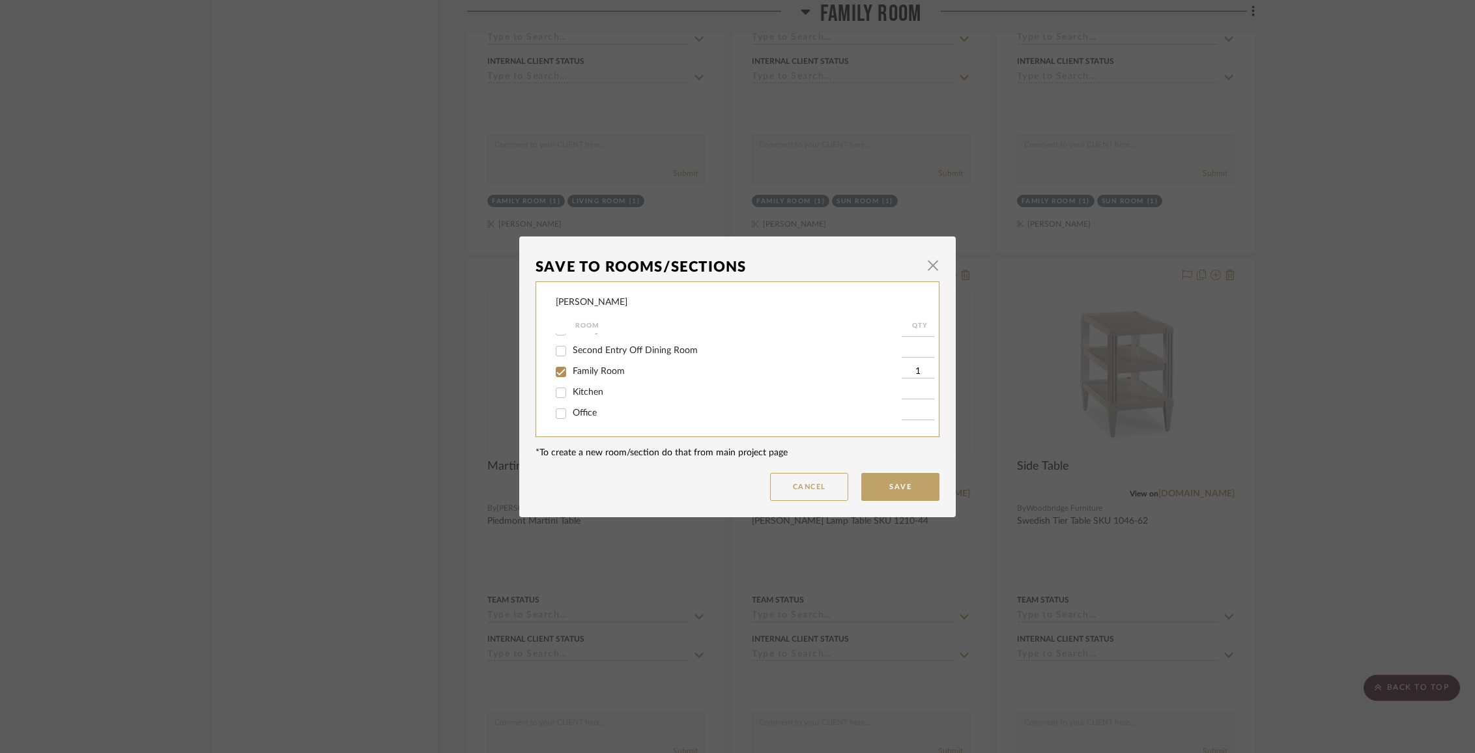
click at [598, 376] on span "Family Room" at bounding box center [599, 371] width 52 height 9
click at [572, 378] on input "Family Room" at bounding box center [561, 372] width 21 height 21
click at [596, 420] on div "Items Not Selected" at bounding box center [729, 413] width 346 height 21
click at [596, 417] on span "Items Not Selected" at bounding box center [611, 412] width 77 height 9
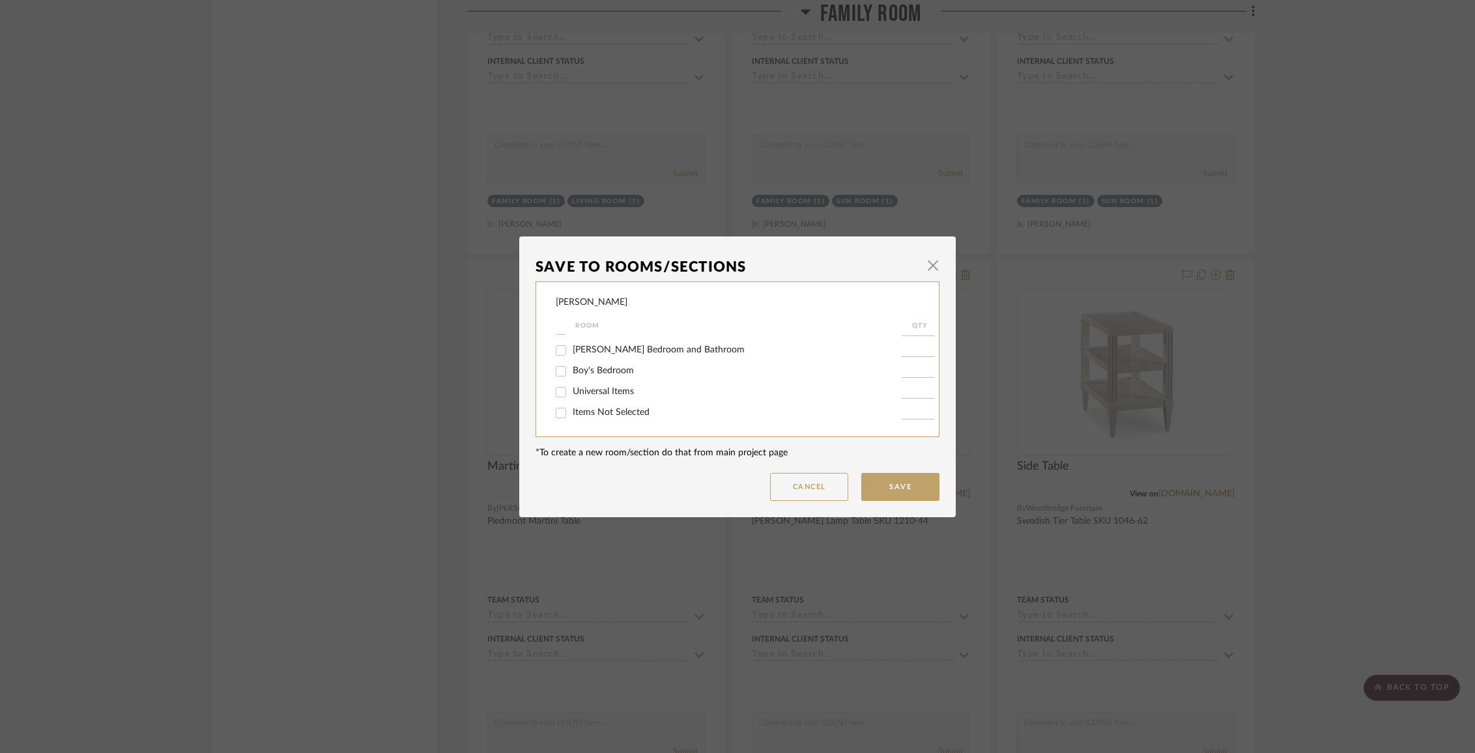
click at [572, 418] on input "Items Not Selected" at bounding box center [561, 413] width 21 height 21
click at [907, 473] on button "Save" at bounding box center [900, 487] width 78 height 28
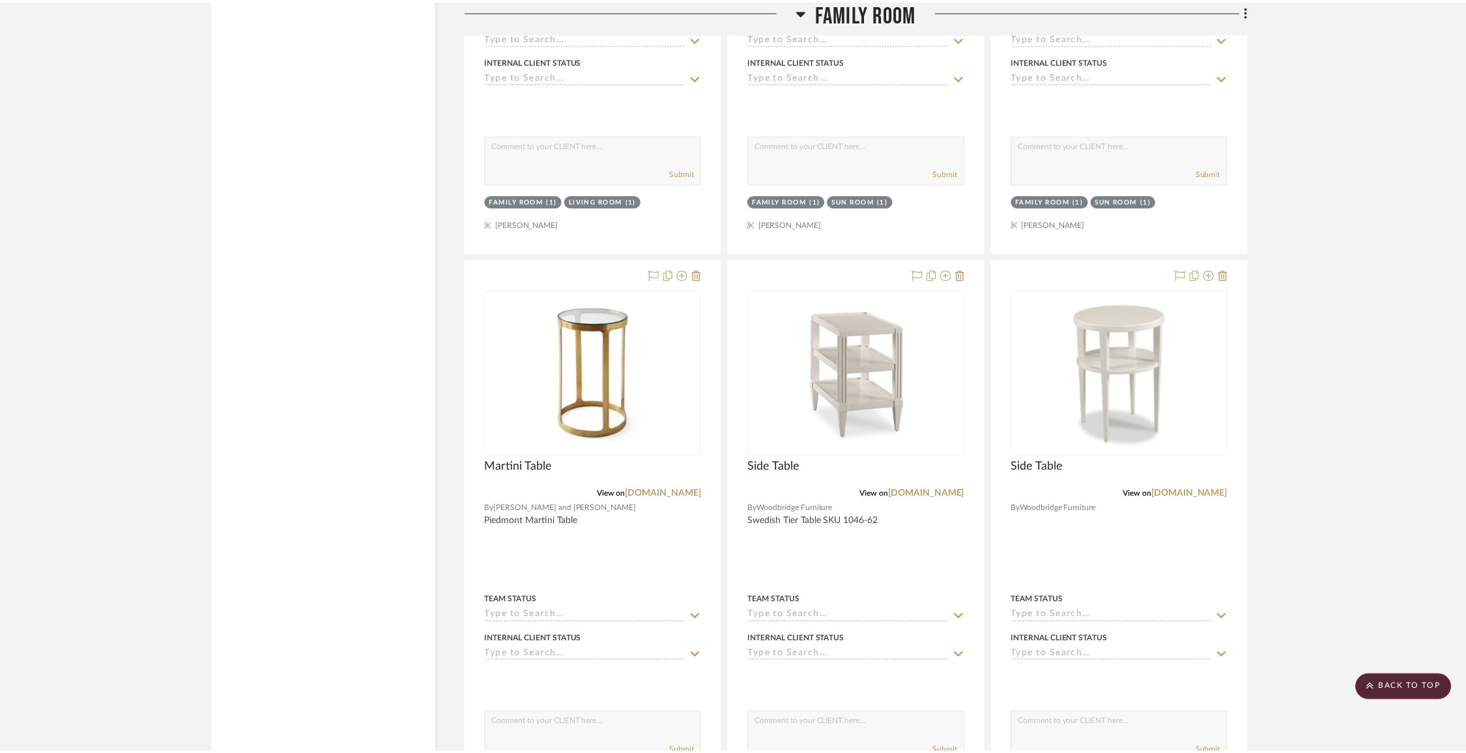
scroll to position [4462, 0]
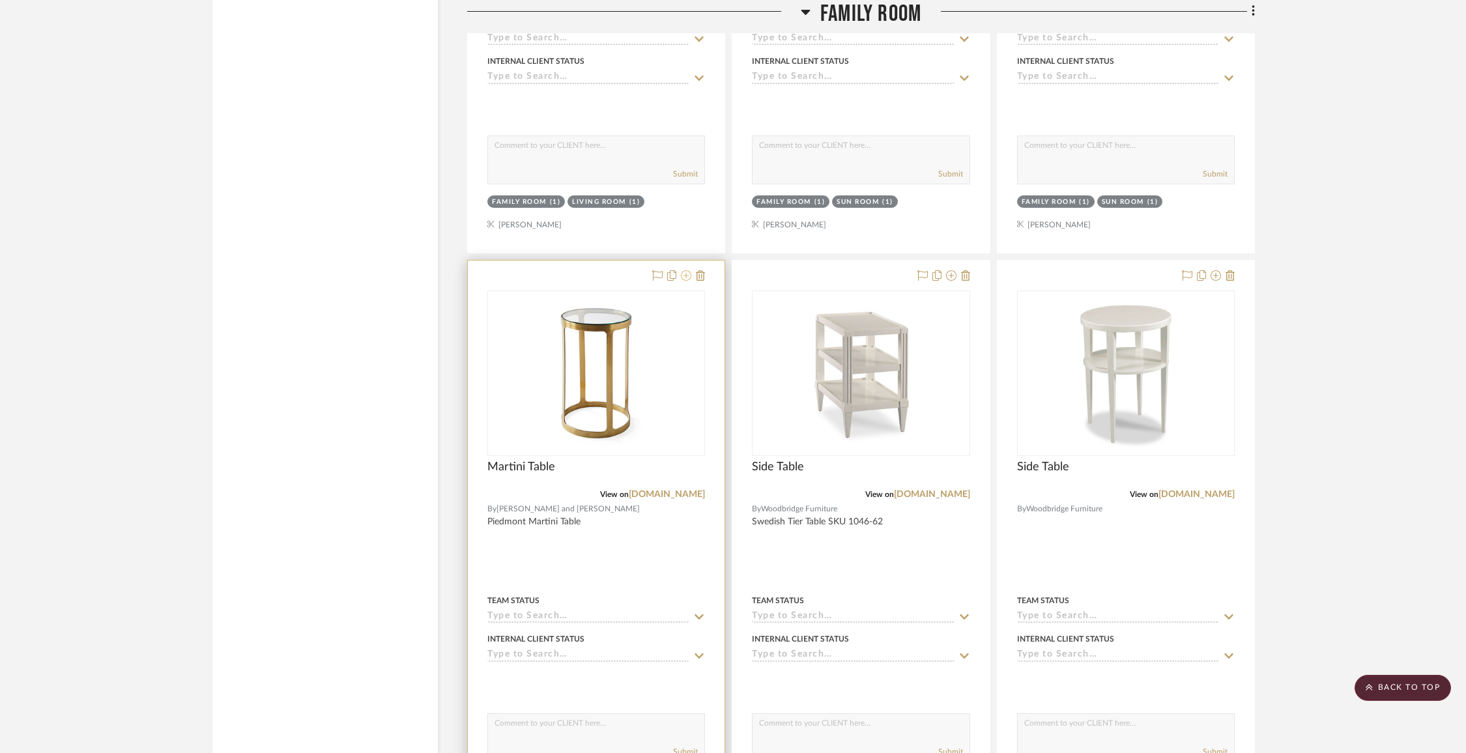
click at [687, 270] on icon at bounding box center [686, 275] width 10 height 10
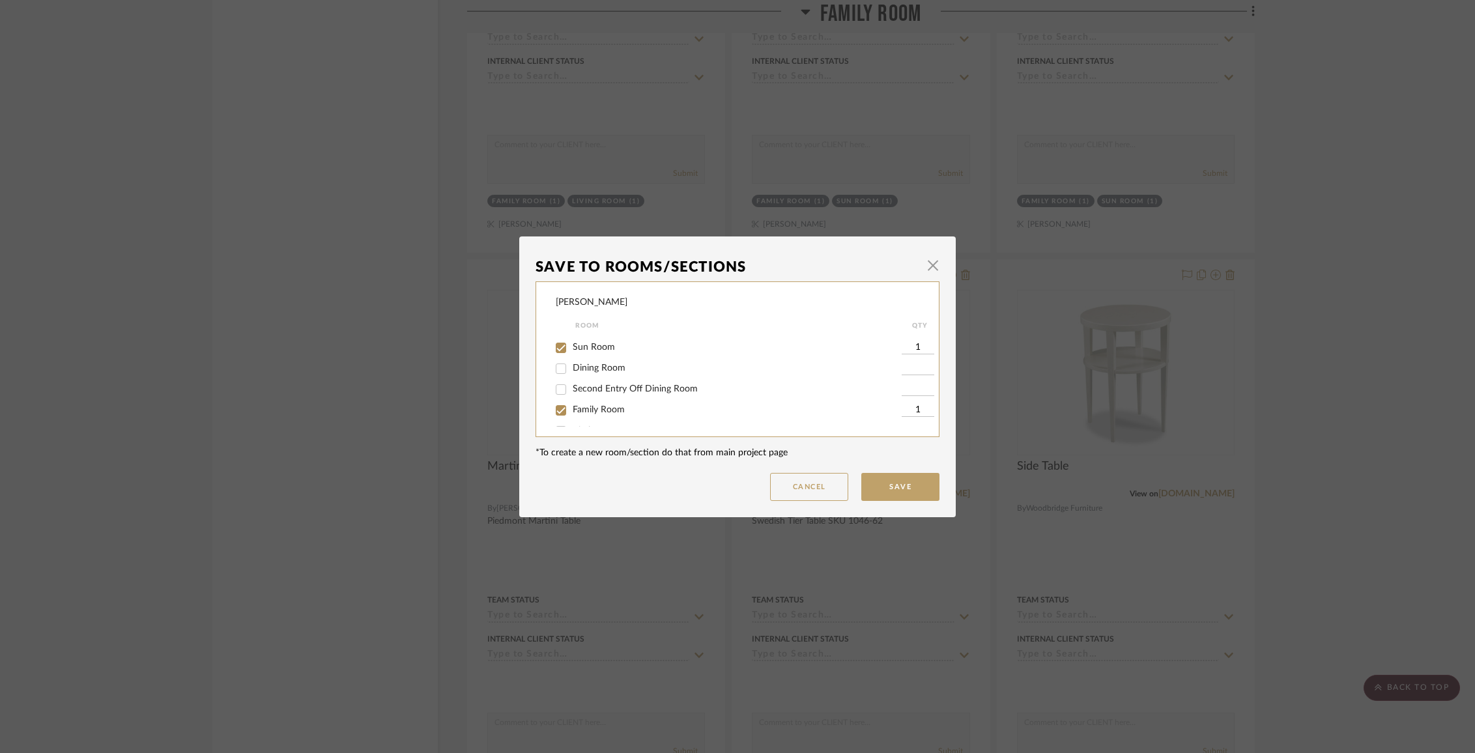
scroll to position [76, 0]
click at [583, 397] on span "Family Room" at bounding box center [599, 392] width 52 height 9
click at [572, 397] on input "Family Room" at bounding box center [561, 393] width 21 height 21
click at [896, 480] on button "Save" at bounding box center [900, 487] width 78 height 28
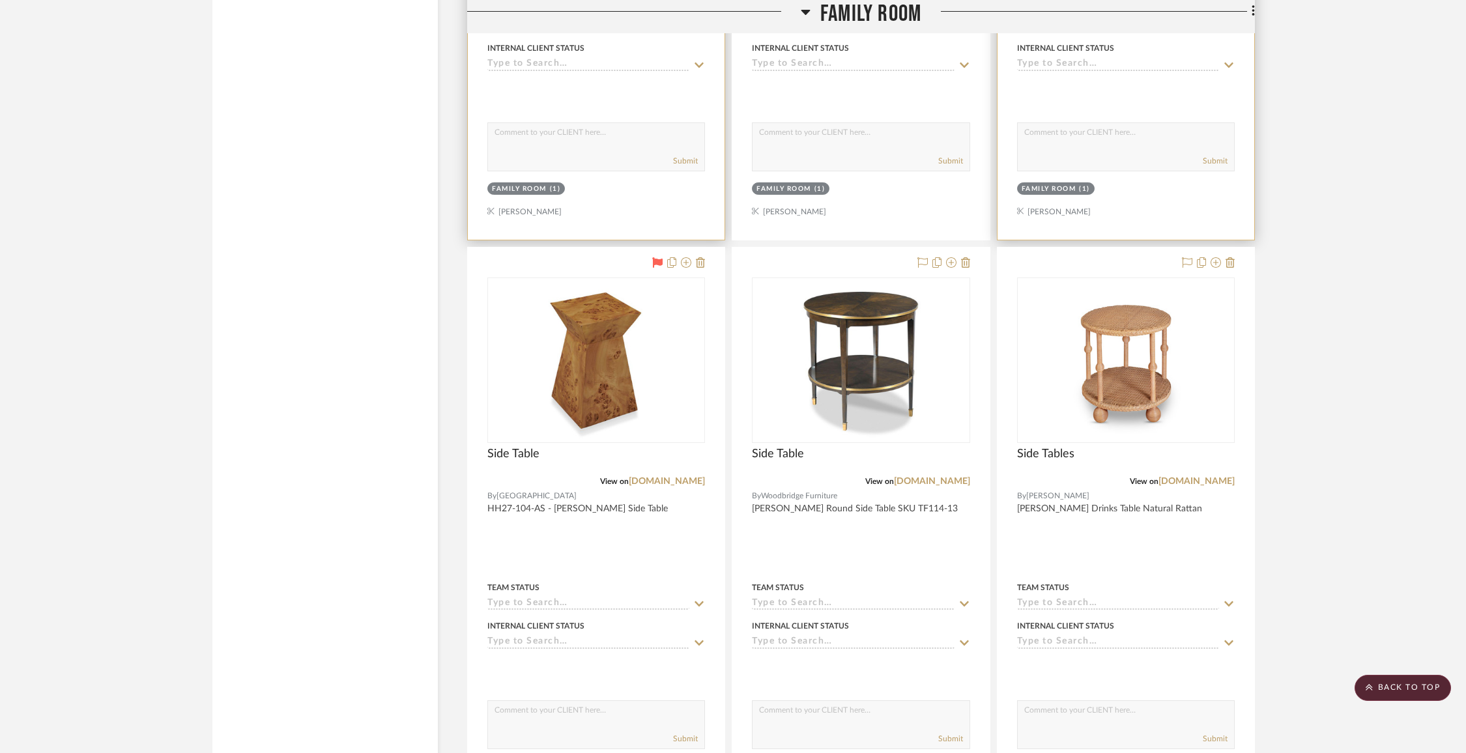
scroll to position [3707, 0]
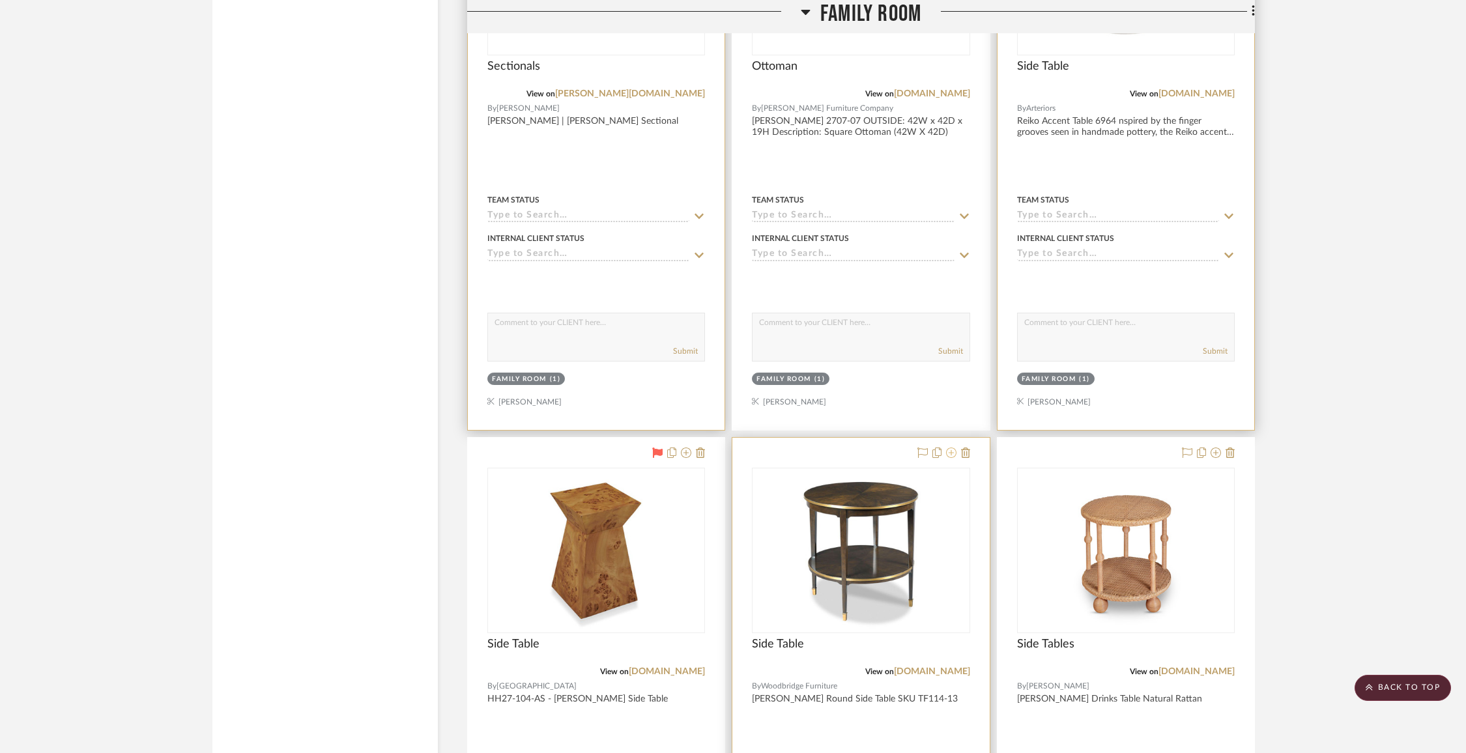
click at [947, 448] on icon at bounding box center [951, 453] width 10 height 10
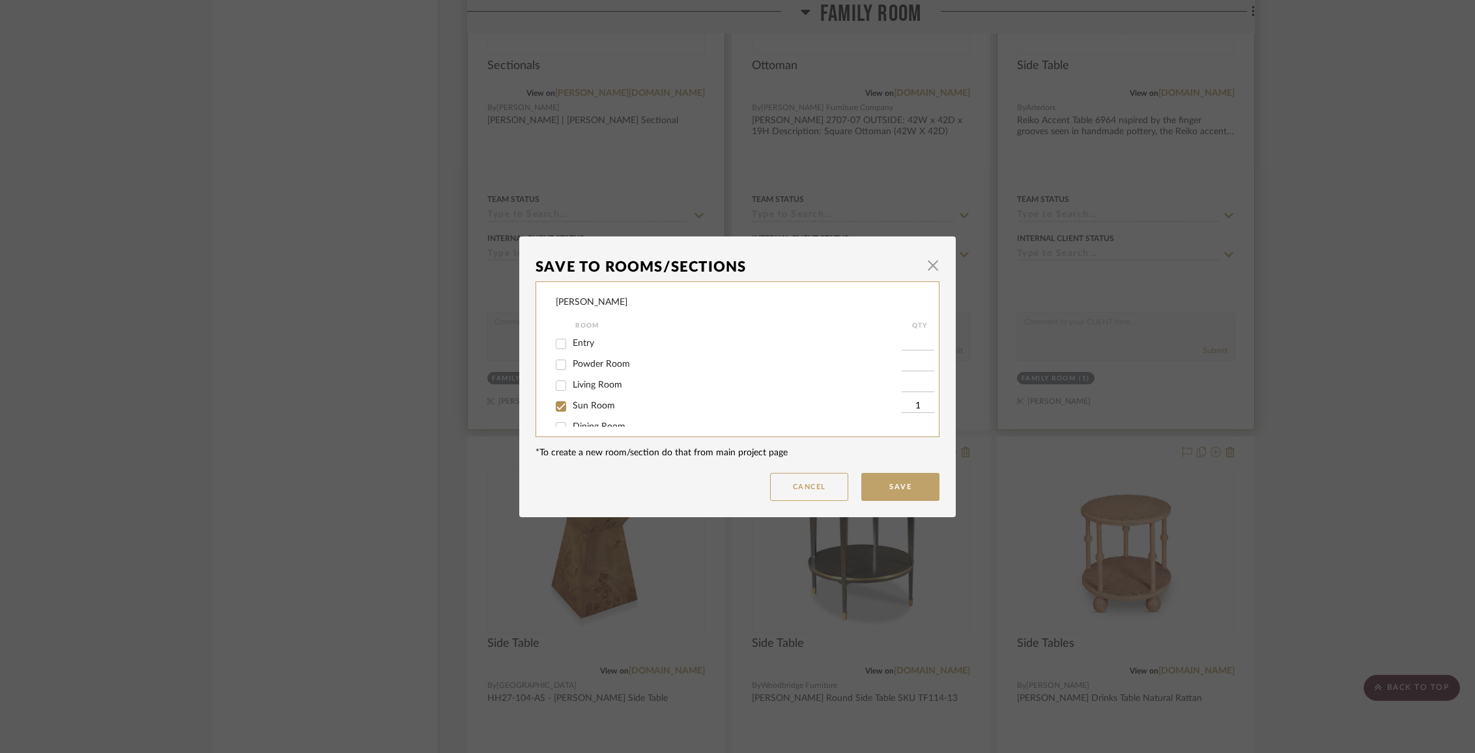
click at [574, 411] on span "Sun Room" at bounding box center [594, 405] width 42 height 9
click at [572, 412] on input "Sun Room" at bounding box center [561, 406] width 21 height 21
click at [574, 411] on span "Sun Room" at bounding box center [594, 405] width 42 height 9
click at [572, 412] on input "Sun Room" at bounding box center [561, 406] width 21 height 21
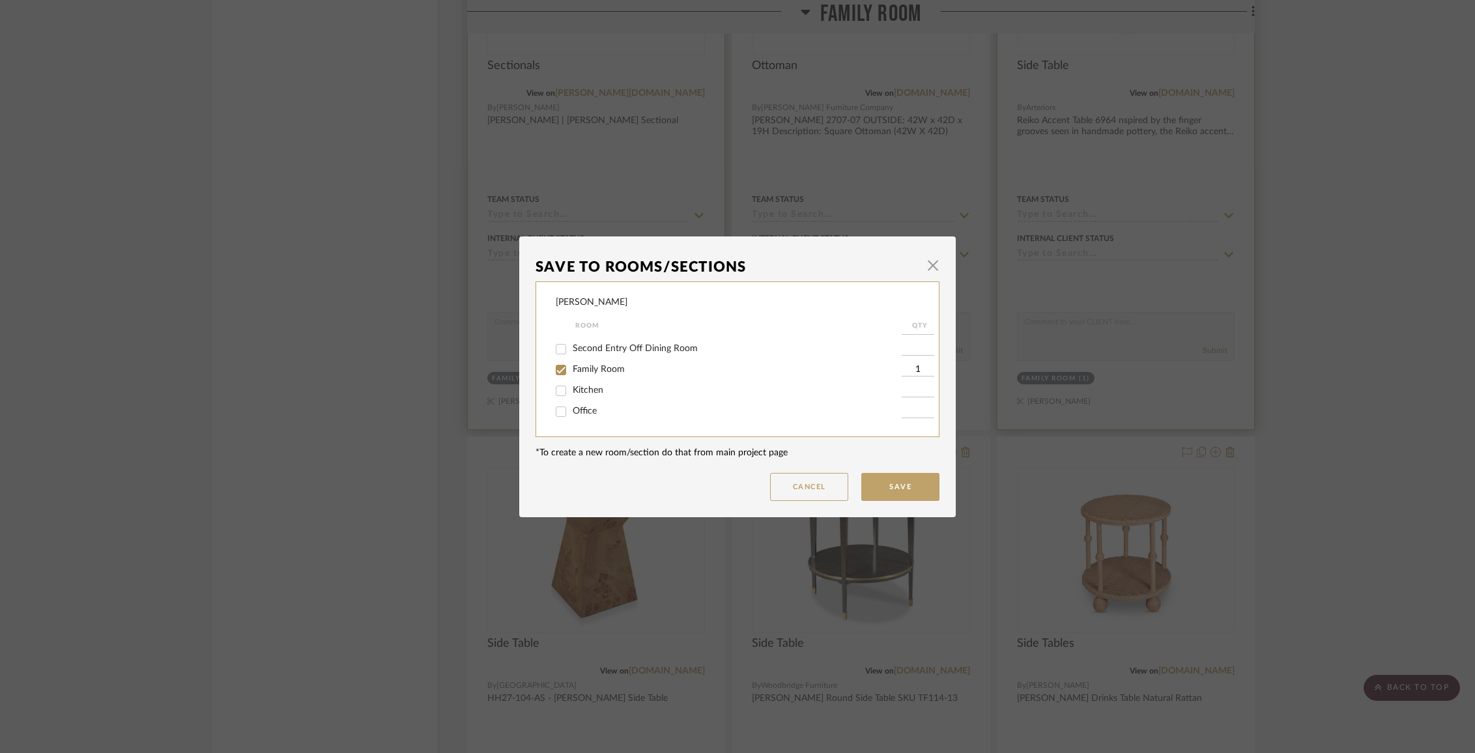
click at [579, 381] on div "Family Room" at bounding box center [729, 370] width 346 height 21
click at [577, 374] on span "Family Room" at bounding box center [599, 369] width 52 height 9
click at [572, 375] on input "Family Room" at bounding box center [561, 370] width 21 height 21
click at [891, 478] on button "Save" at bounding box center [900, 487] width 78 height 28
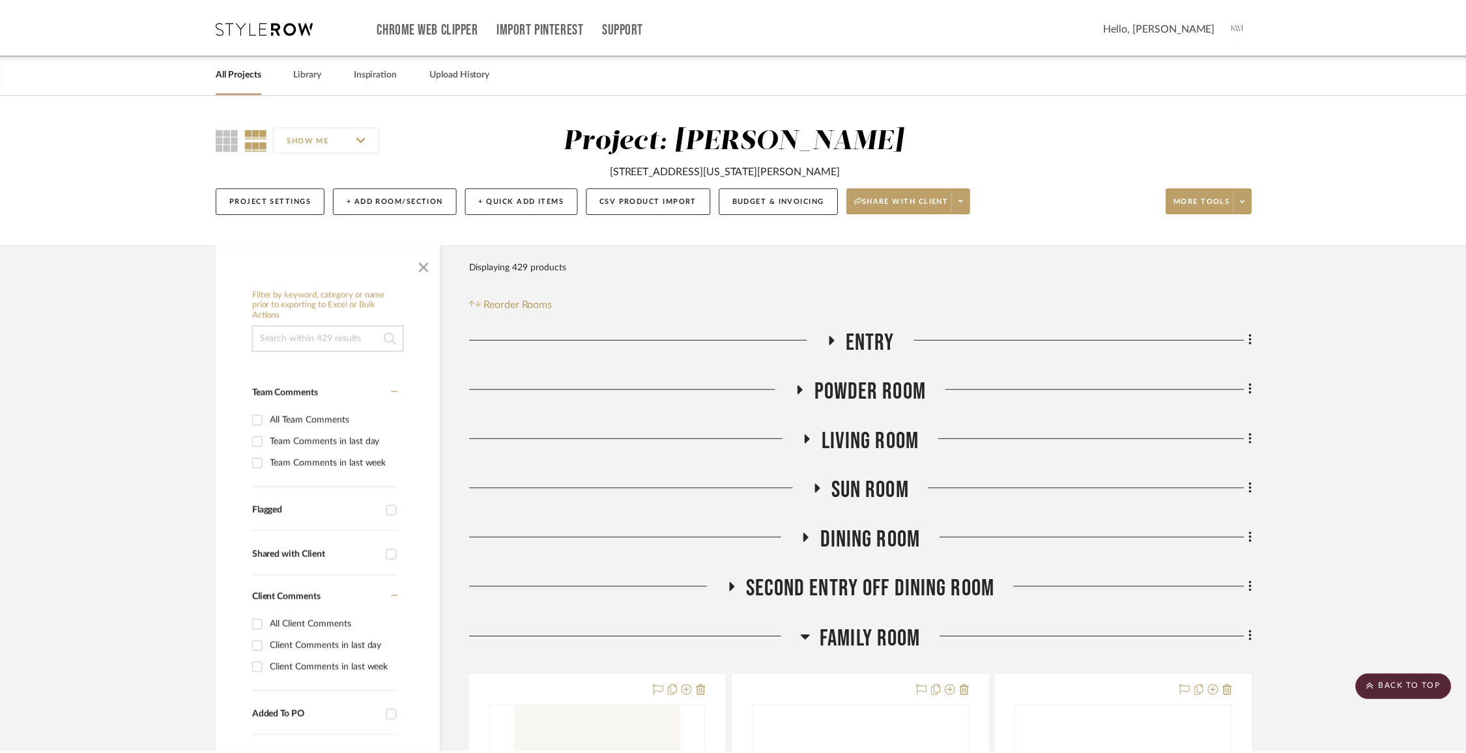
scroll to position [3707, 0]
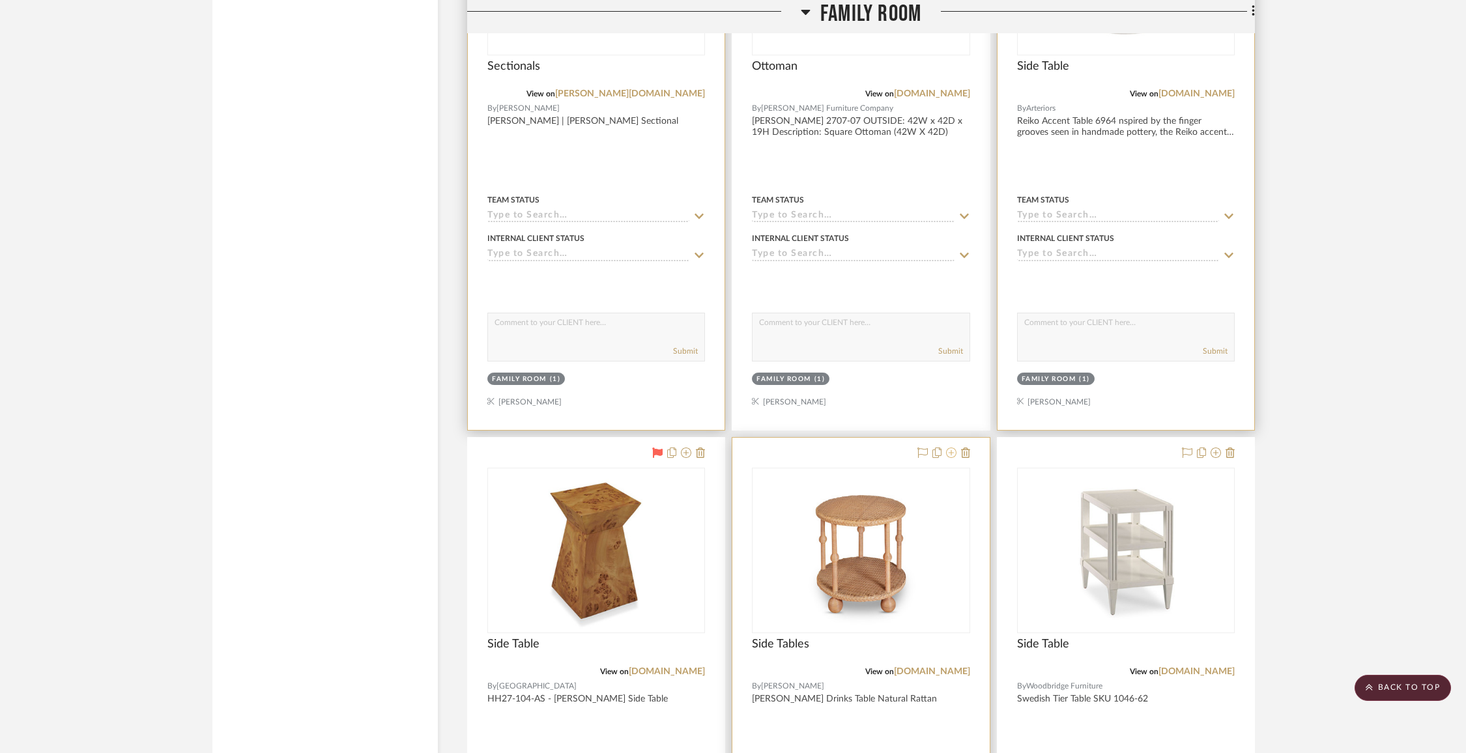
click at [952, 448] on icon at bounding box center [951, 453] width 10 height 10
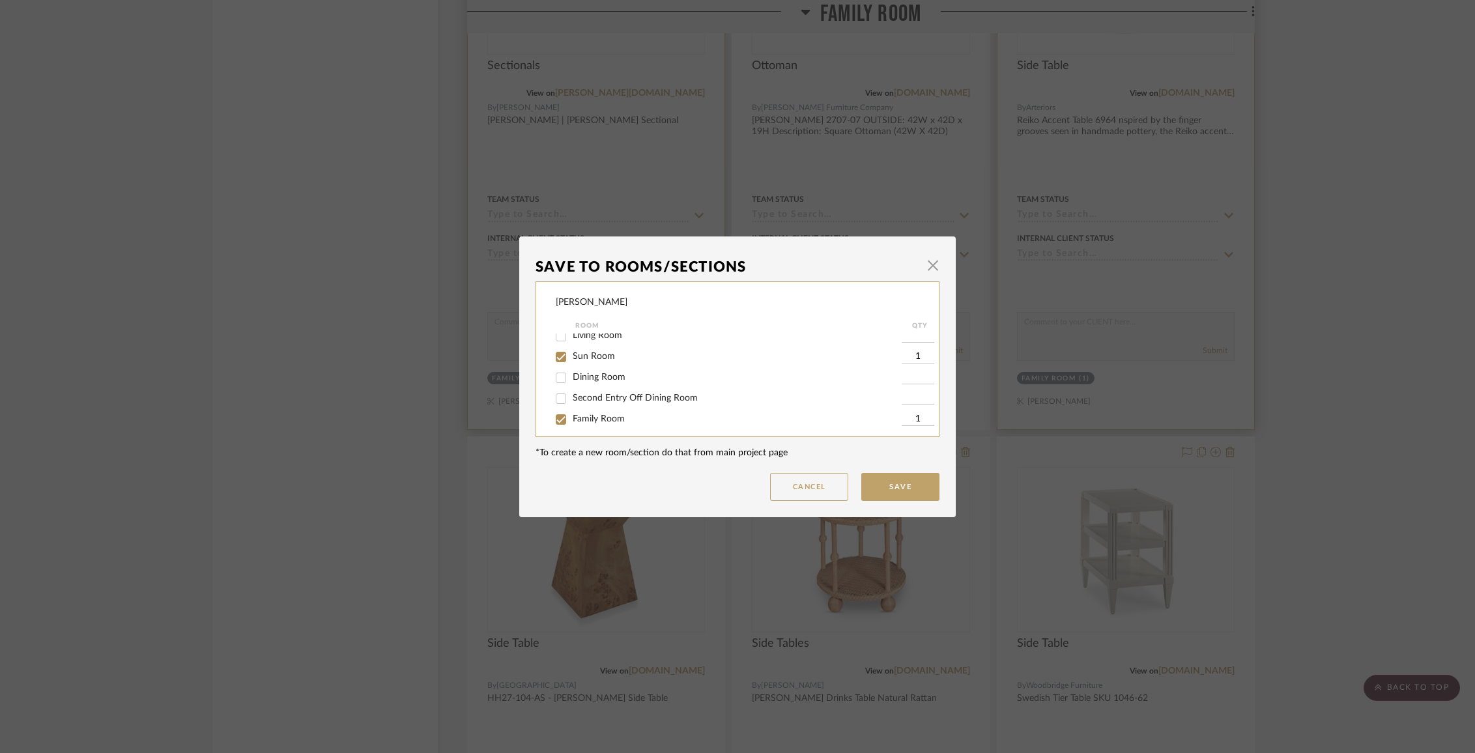
scroll to position [60, 0]
click at [605, 413] on span "Family Room" at bounding box center [599, 408] width 52 height 9
click at [572, 414] on input "Family Room" at bounding box center [561, 409] width 21 height 21
click at [605, 414] on span "Items Not Selected" at bounding box center [611, 412] width 77 height 9
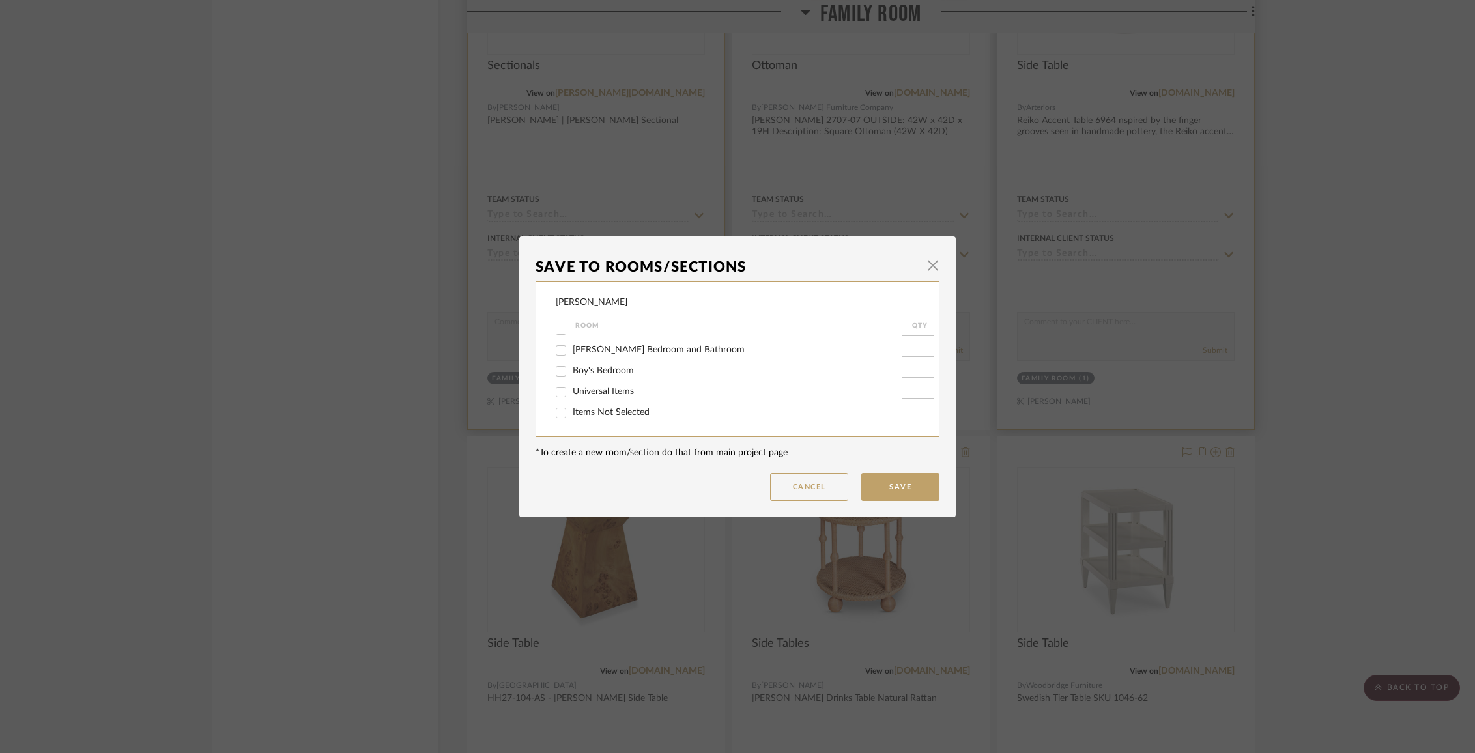
click at [572, 414] on input "Items Not Selected" at bounding box center [561, 413] width 21 height 21
click at [905, 484] on button "Save" at bounding box center [900, 487] width 78 height 28
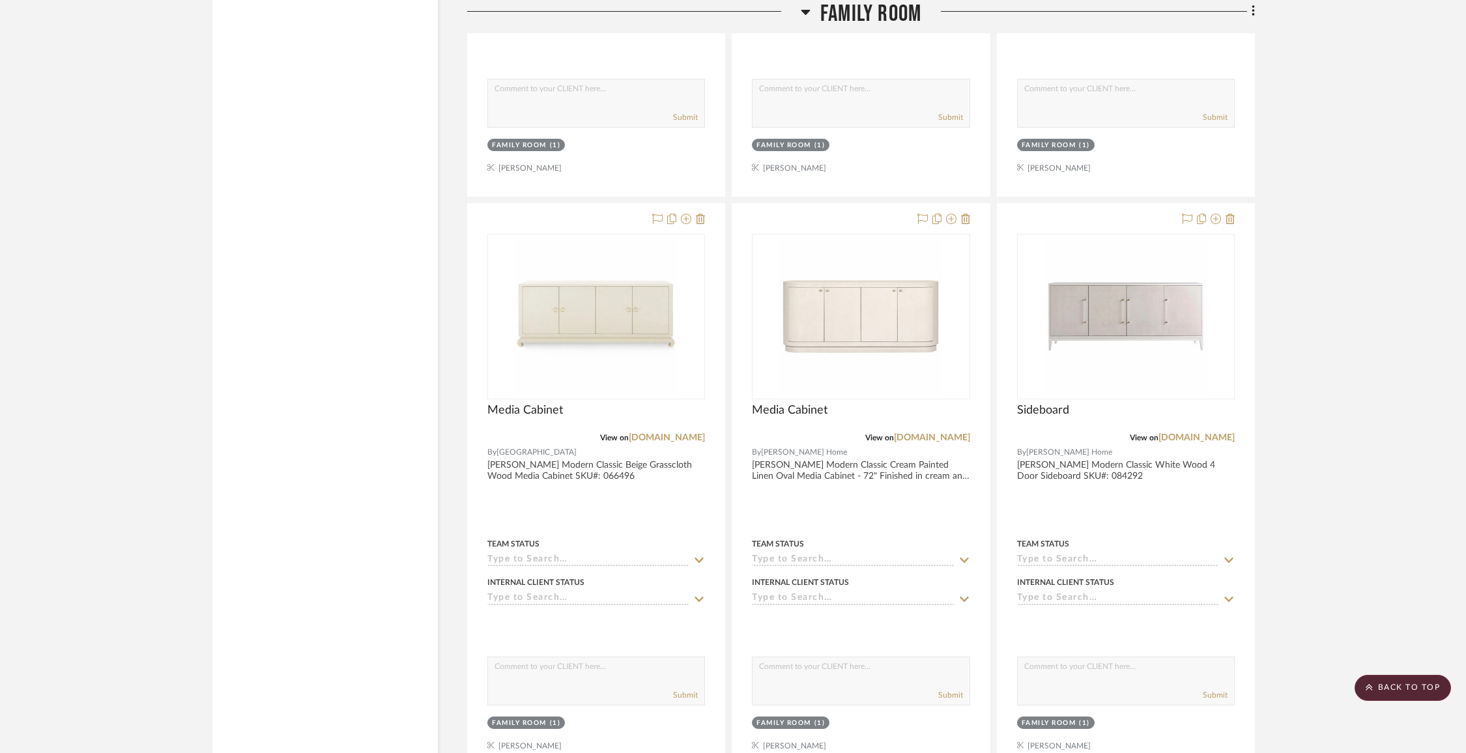
scroll to position [2201, 0]
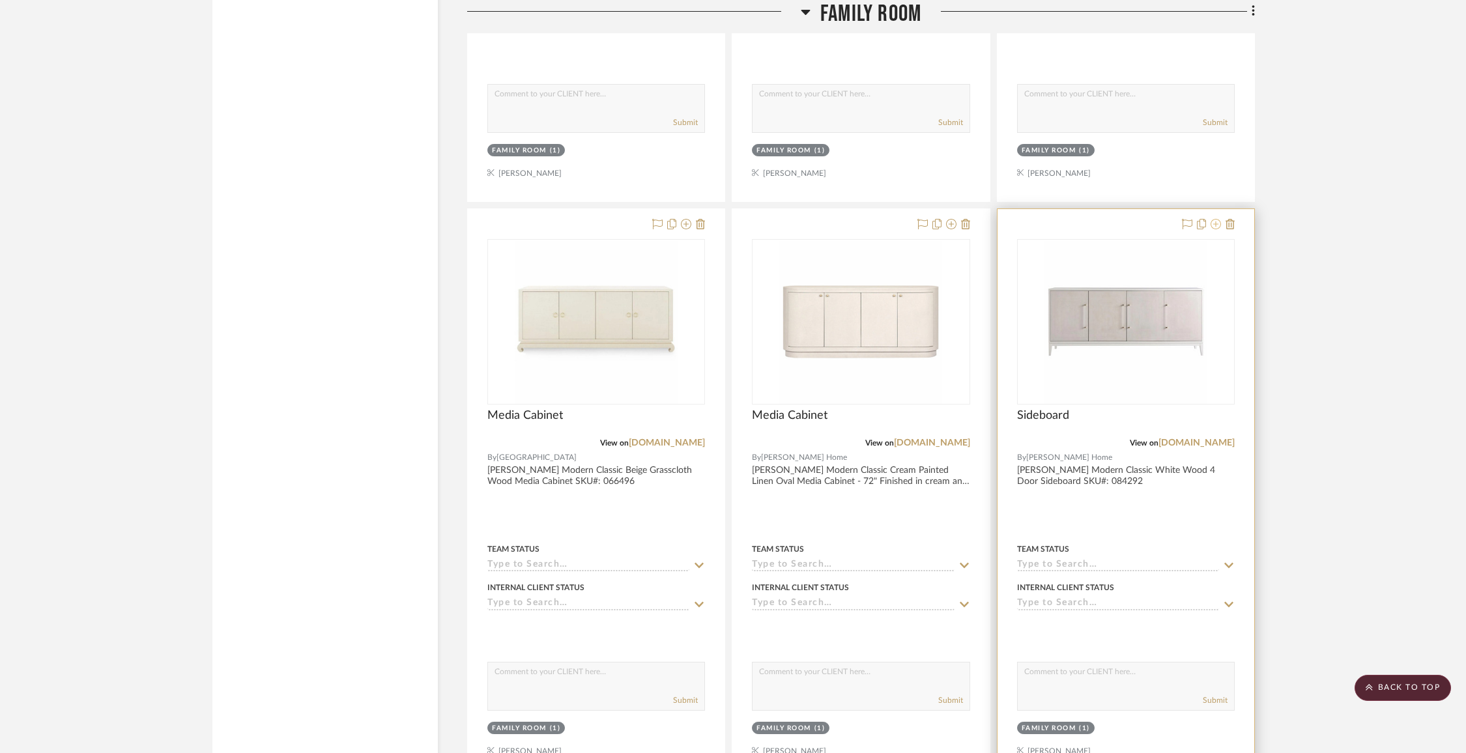
click at [1215, 224] on icon at bounding box center [1216, 224] width 10 height 10
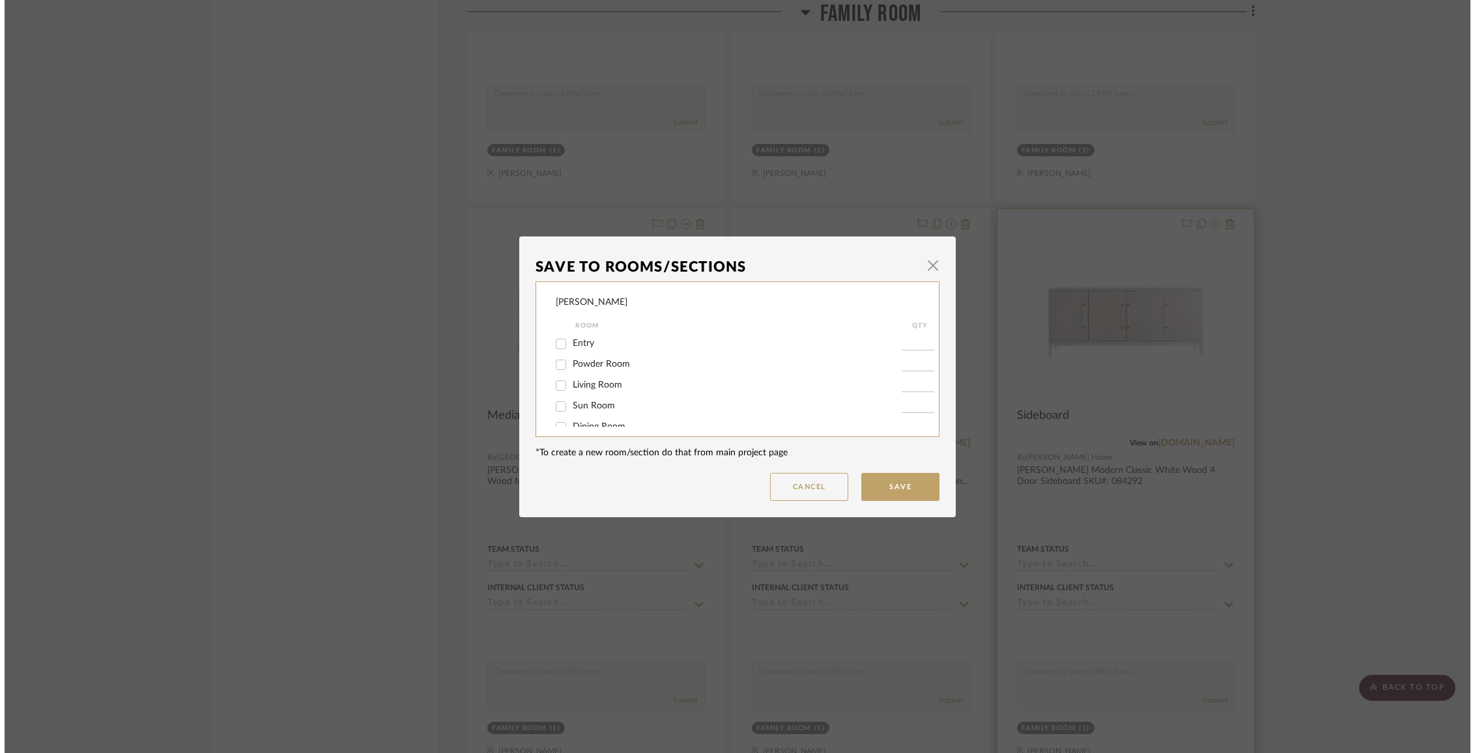
scroll to position [0, 0]
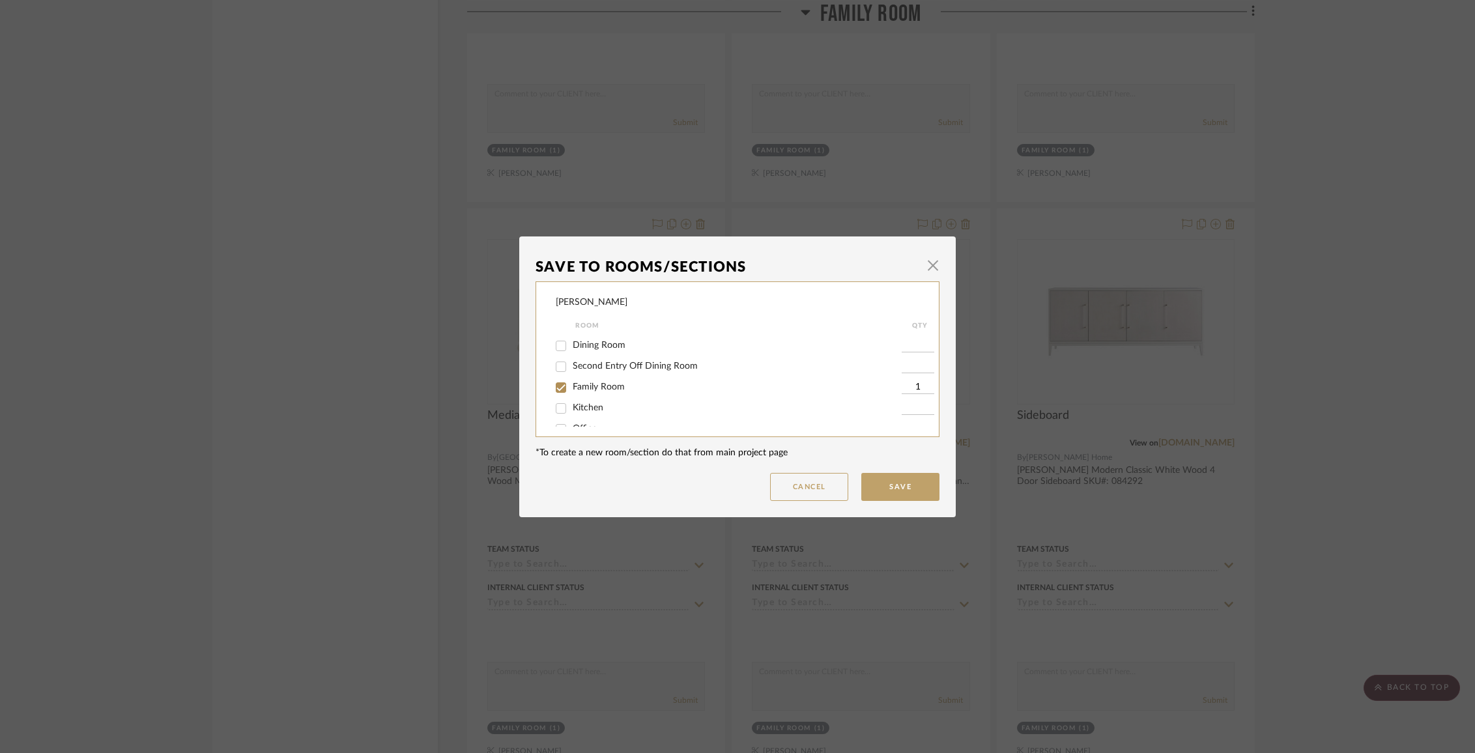
click at [611, 392] on span "Family Room" at bounding box center [599, 387] width 52 height 9
click at [572, 394] on input "Family Room" at bounding box center [561, 387] width 21 height 21
click at [613, 414] on span "Items Not Selected" at bounding box center [611, 412] width 77 height 9
click at [572, 414] on input "Items Not Selected" at bounding box center [561, 413] width 21 height 21
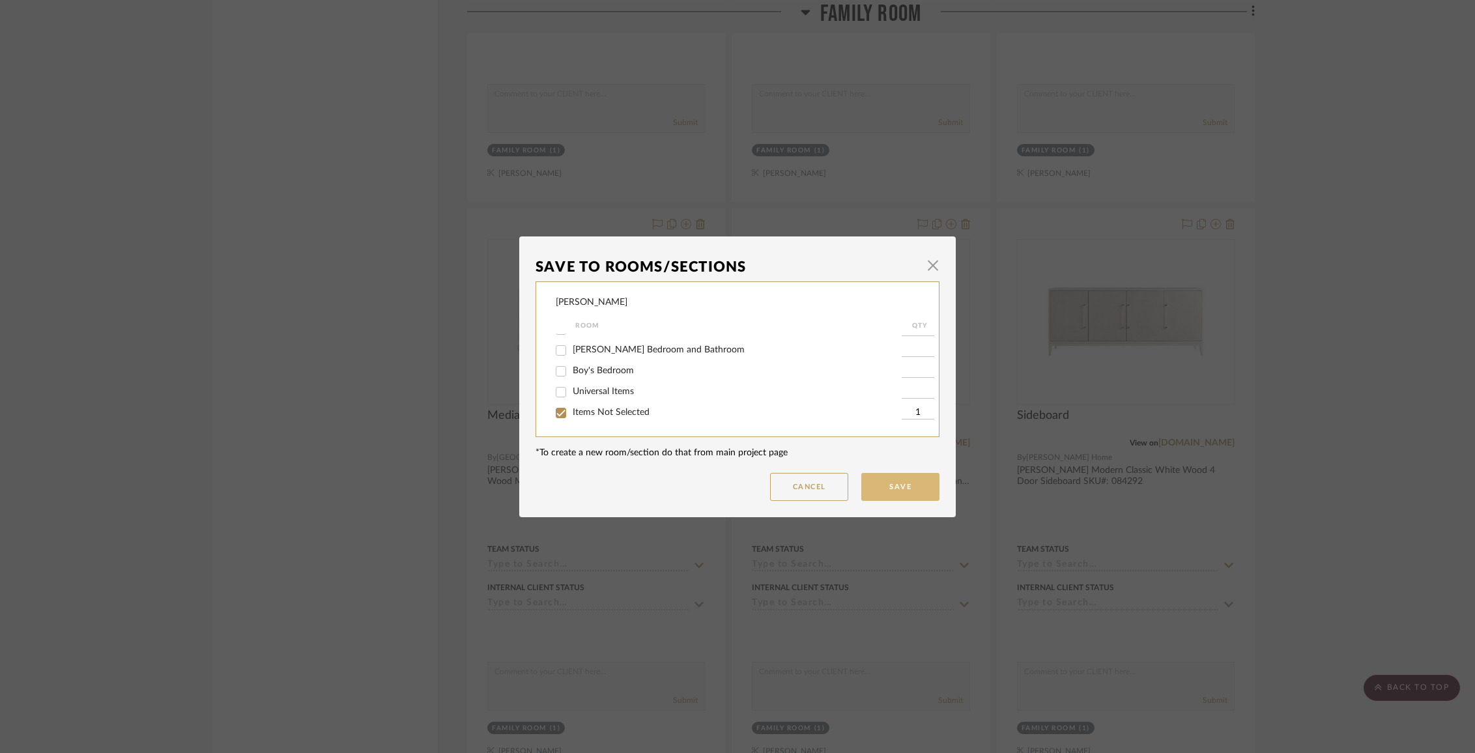
click at [920, 482] on button "Save" at bounding box center [900, 487] width 78 height 28
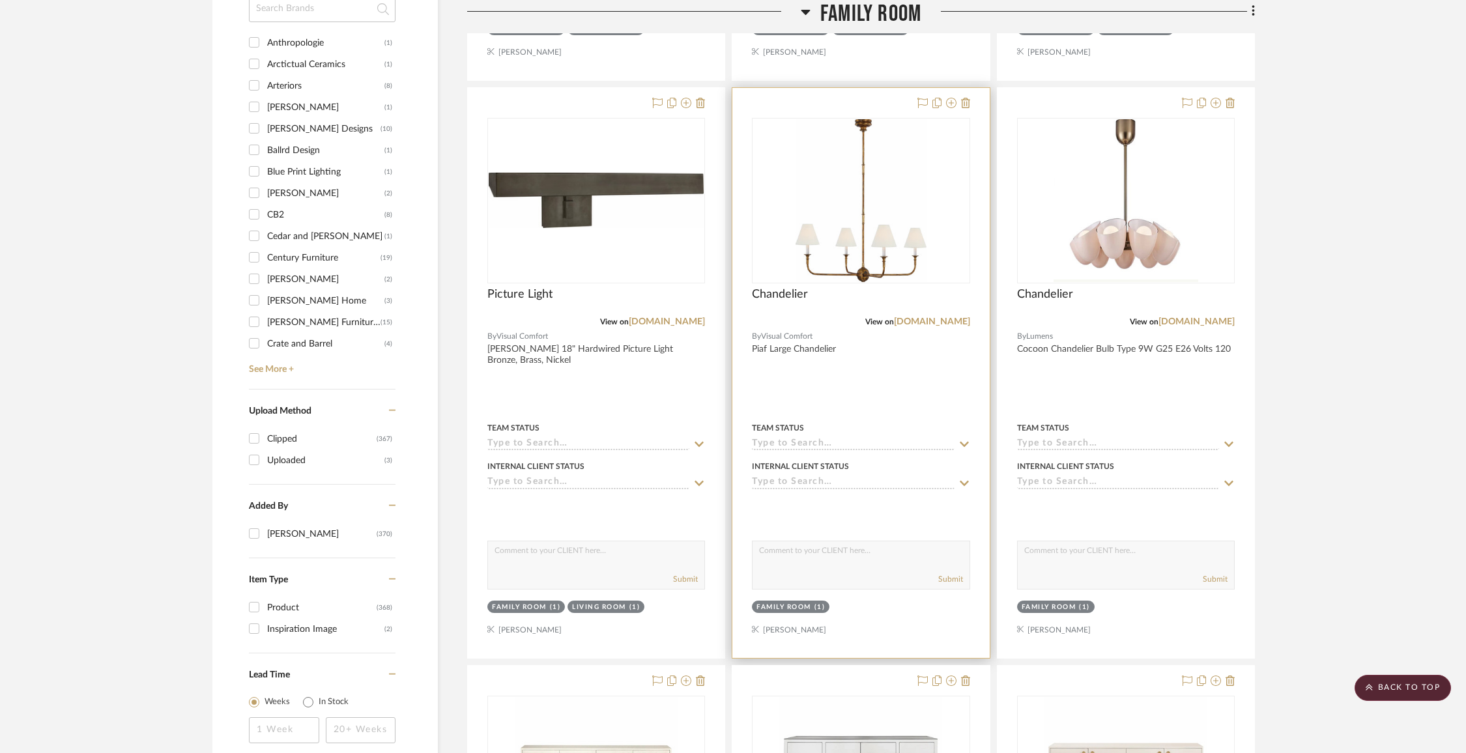
scroll to position [1189, 0]
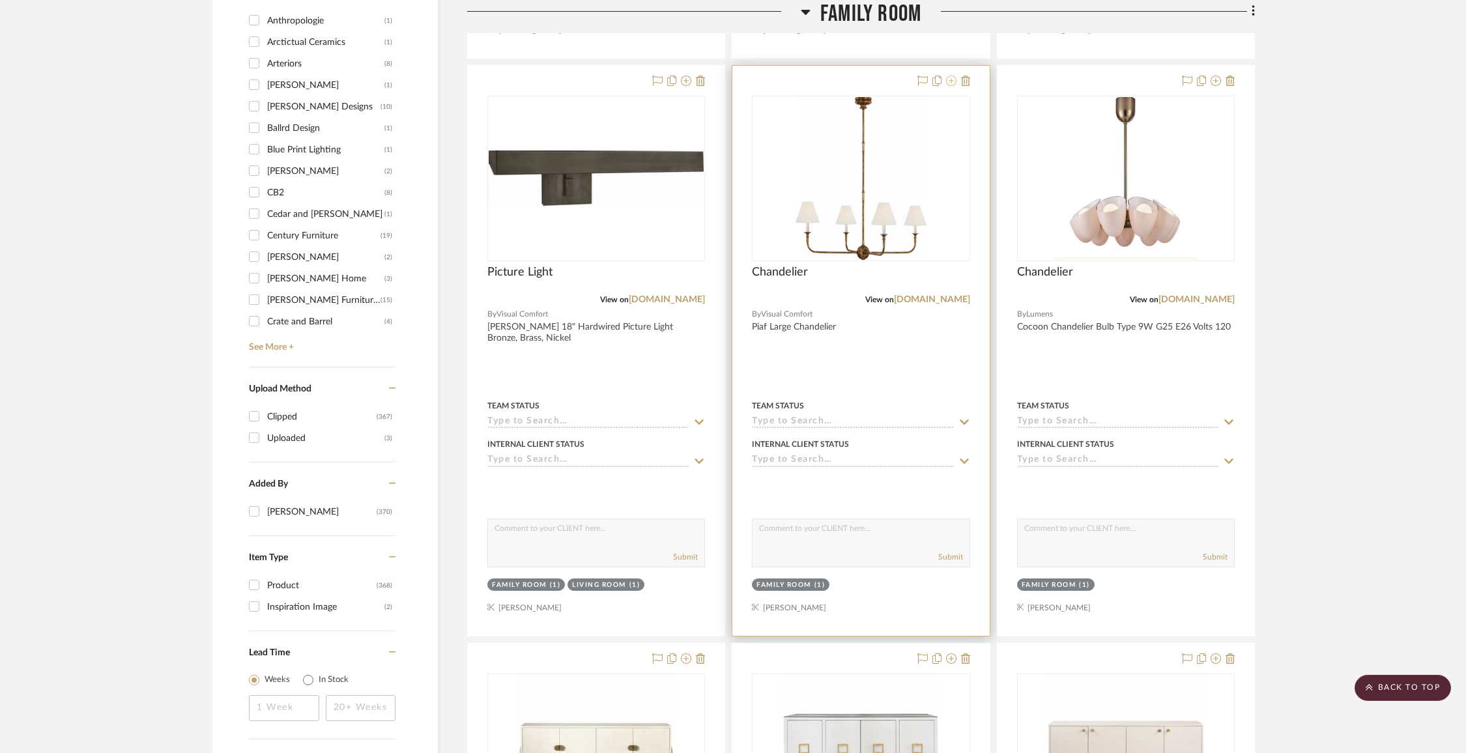
click at [953, 78] on icon at bounding box center [951, 81] width 10 height 10
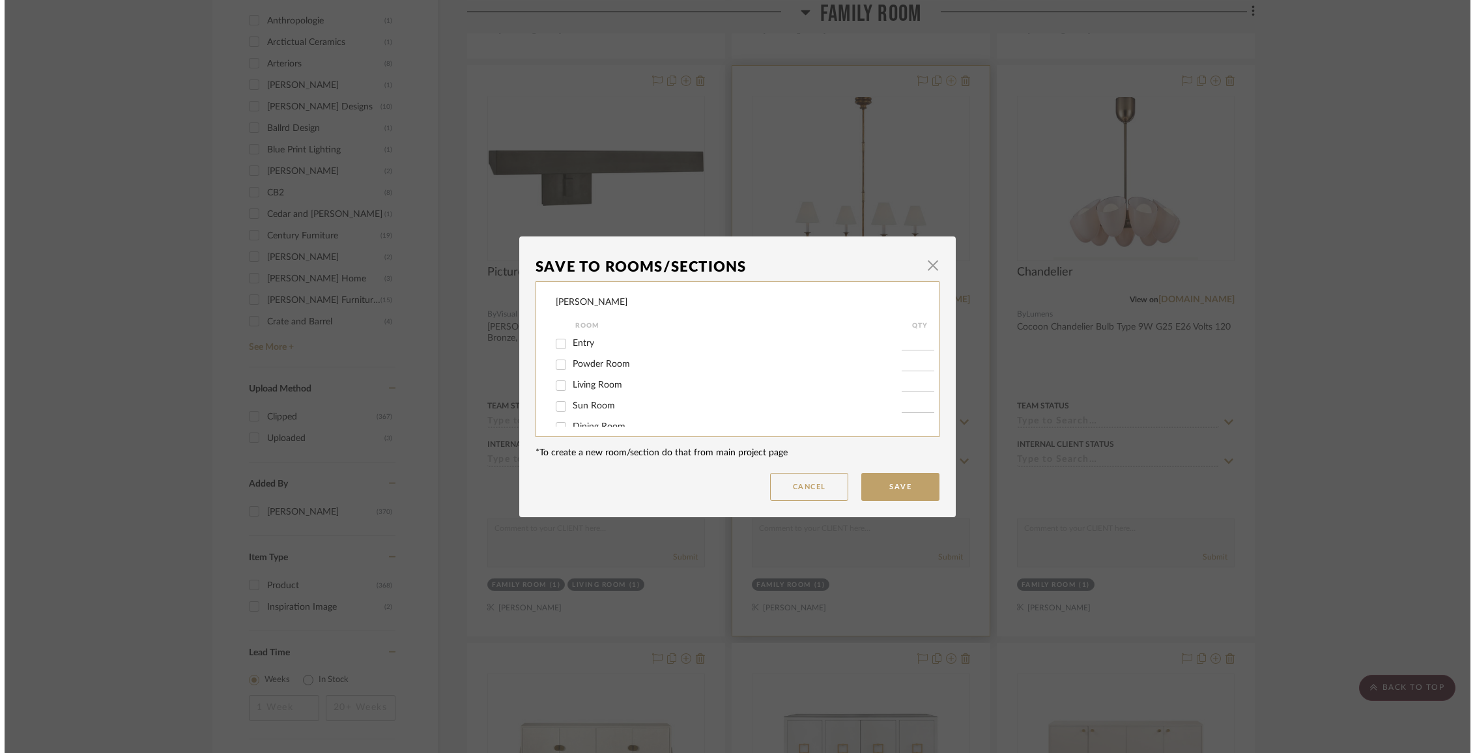
scroll to position [0, 0]
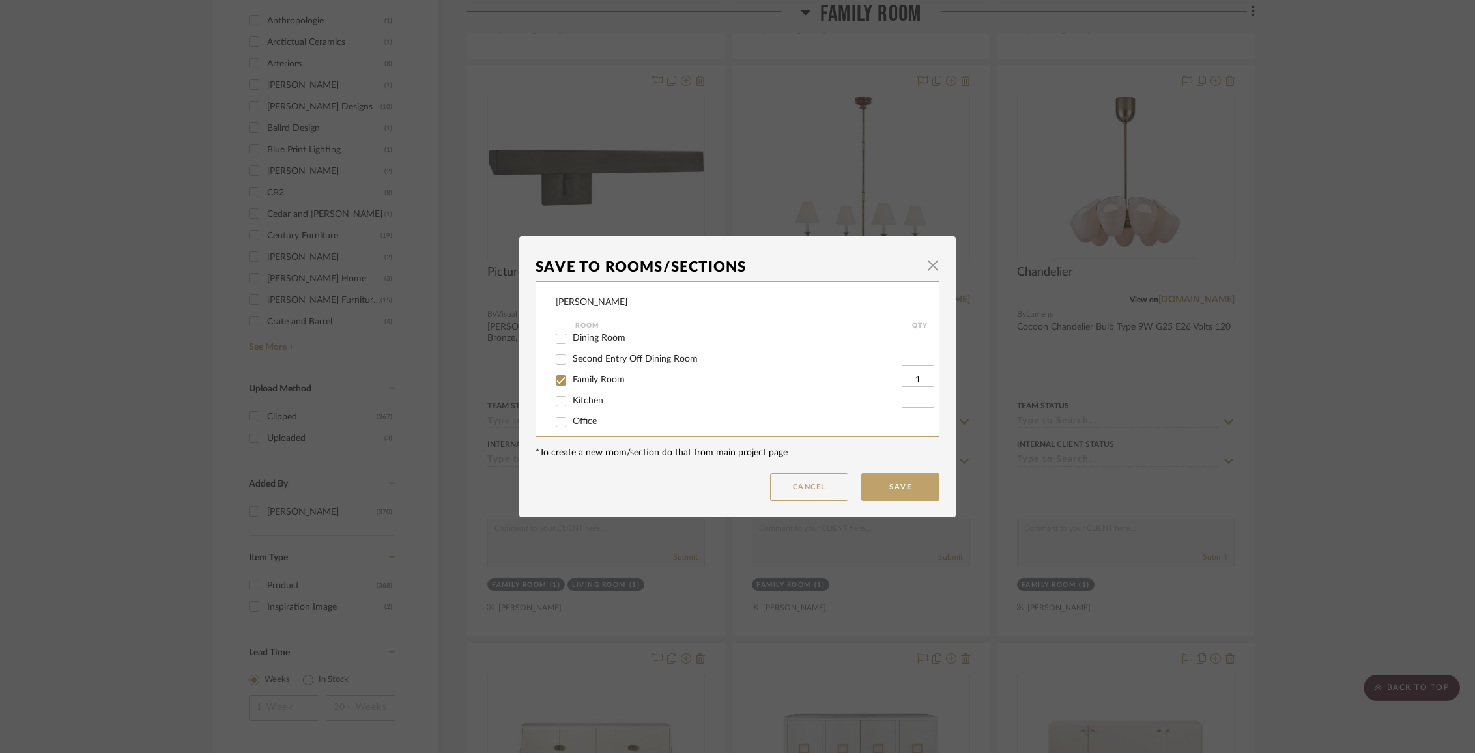
click at [612, 384] on span "Family Room" at bounding box center [599, 379] width 52 height 9
click at [572, 384] on input "Family Room" at bounding box center [561, 380] width 21 height 21
click at [612, 411] on span "Items Not Selected" at bounding box center [611, 412] width 77 height 9
click at [572, 411] on input "Items Not Selected" at bounding box center [561, 413] width 21 height 21
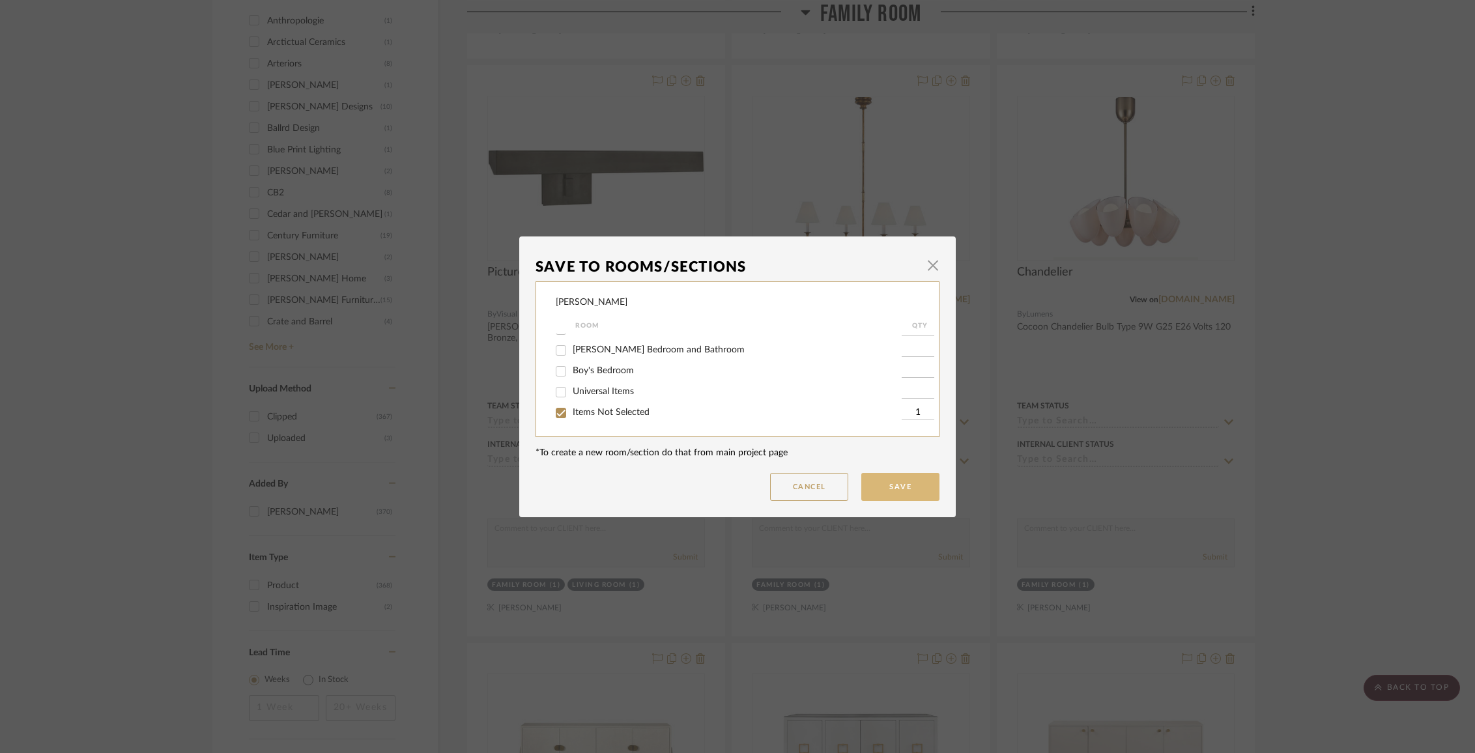
click at [906, 482] on button "Save" at bounding box center [900, 487] width 78 height 28
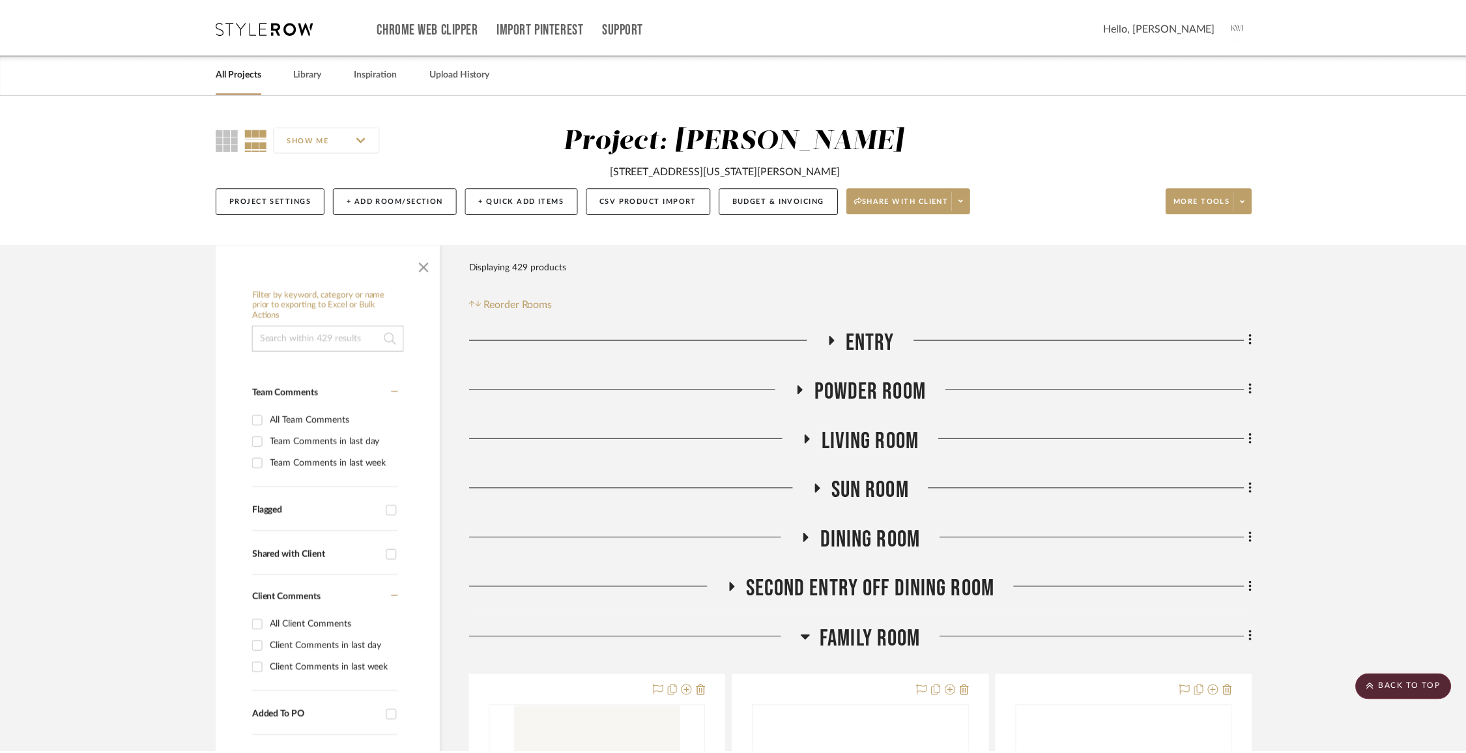
scroll to position [1189, 0]
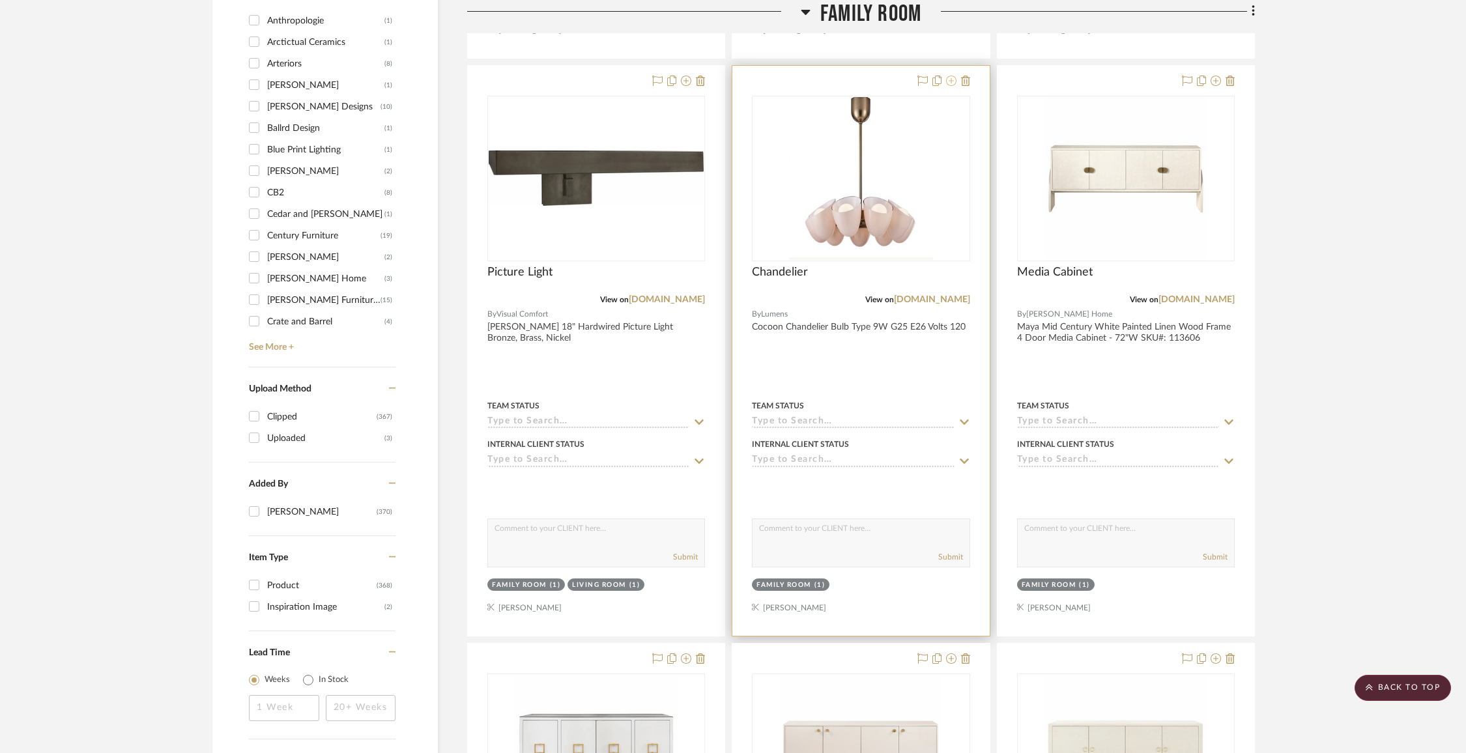
click at [947, 86] on button at bounding box center [951, 82] width 10 height 16
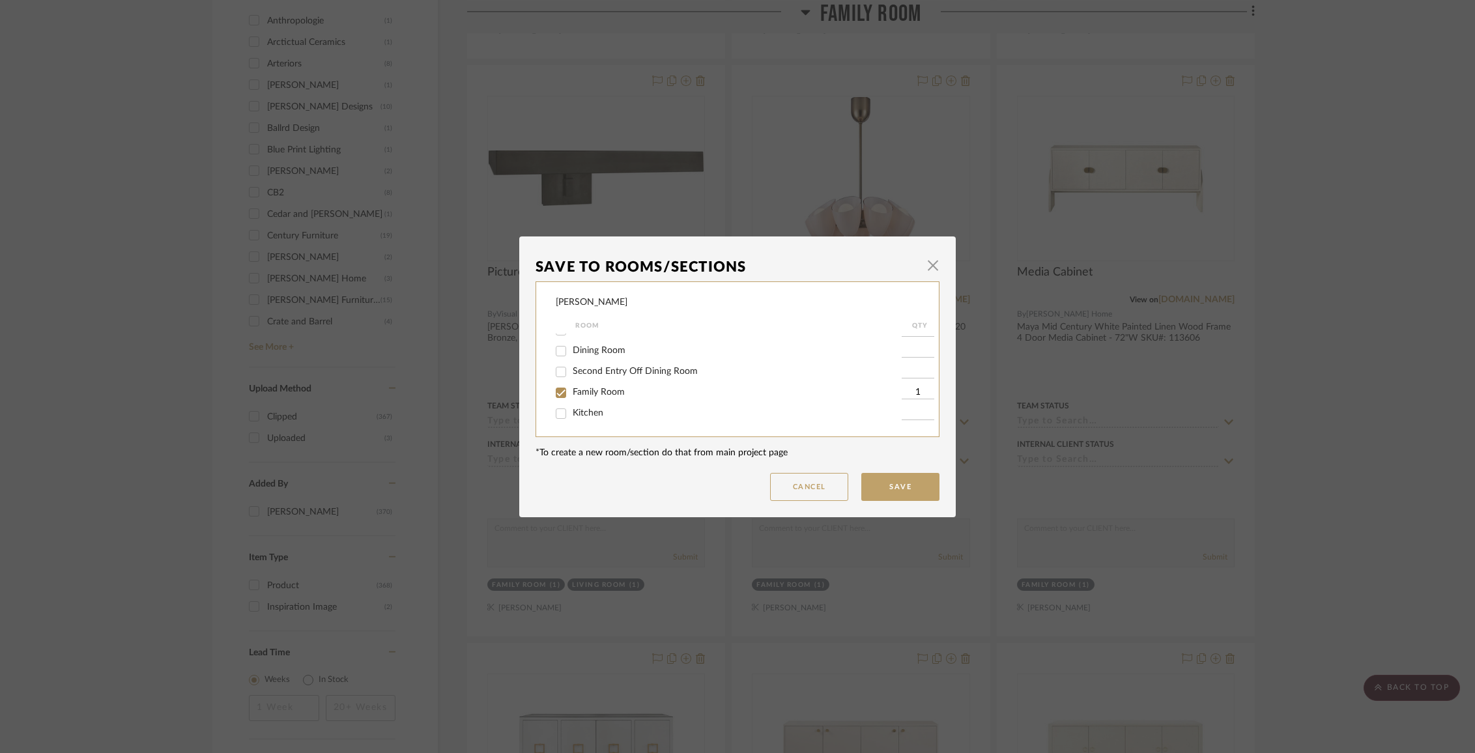
click at [615, 397] on span "Family Room" at bounding box center [599, 392] width 52 height 9
click at [572, 397] on input "Family Room" at bounding box center [561, 393] width 21 height 21
click at [615, 405] on div "Items Not Selected" at bounding box center [729, 413] width 346 height 21
click at [616, 407] on div "Items Not Selected" at bounding box center [729, 413] width 346 height 21
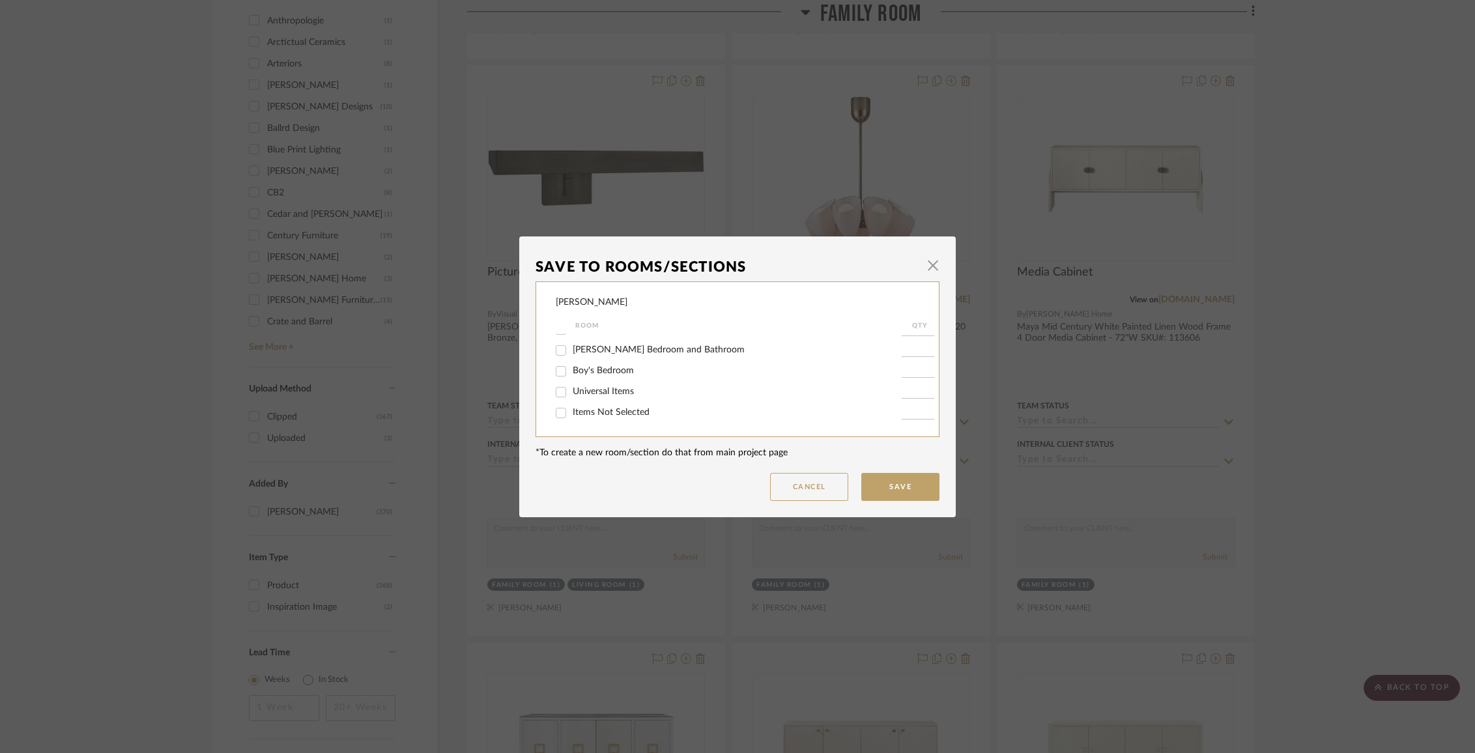
click at [617, 413] on span "Items Not Selected" at bounding box center [611, 412] width 77 height 9
click at [572, 413] on input "Items Not Selected" at bounding box center [561, 413] width 21 height 21
click at [874, 483] on button "Save" at bounding box center [900, 487] width 78 height 28
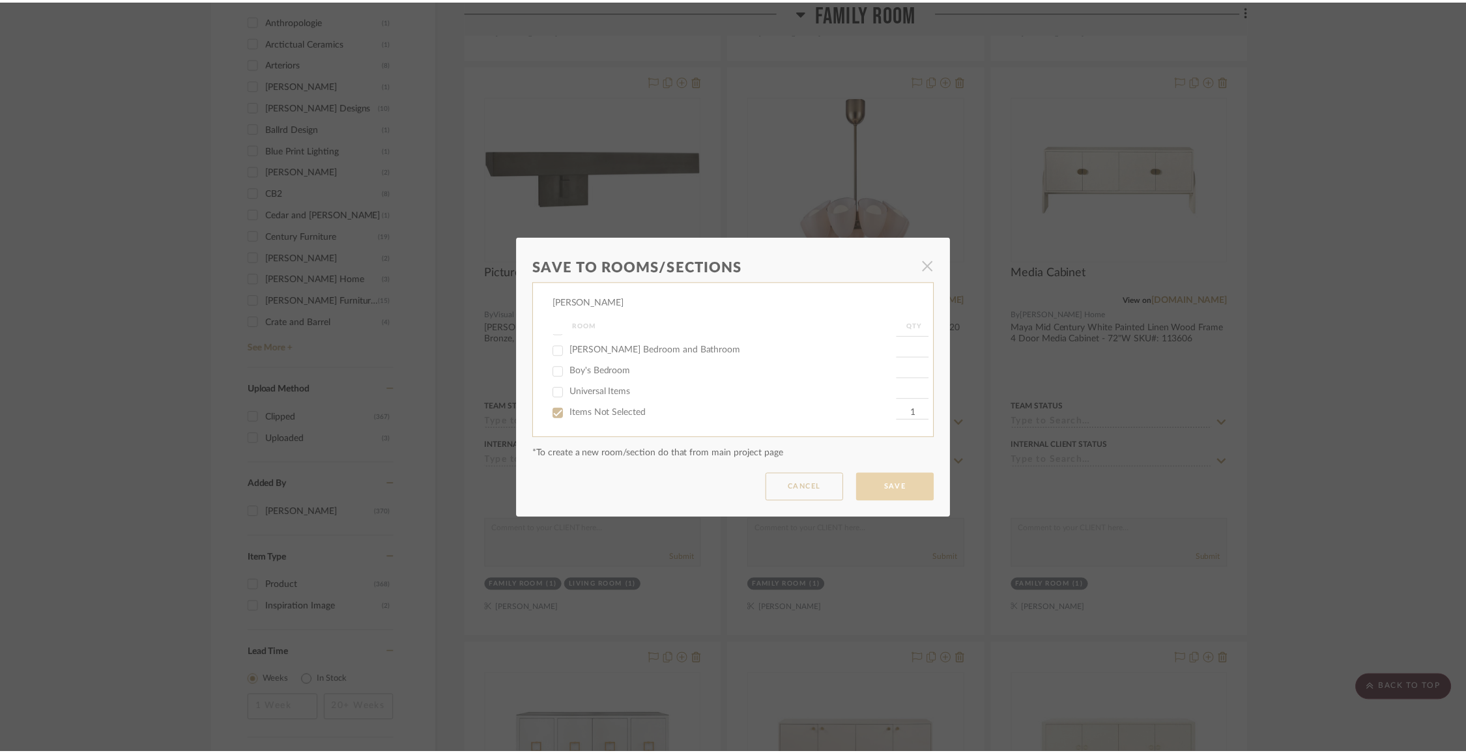
scroll to position [1189, 0]
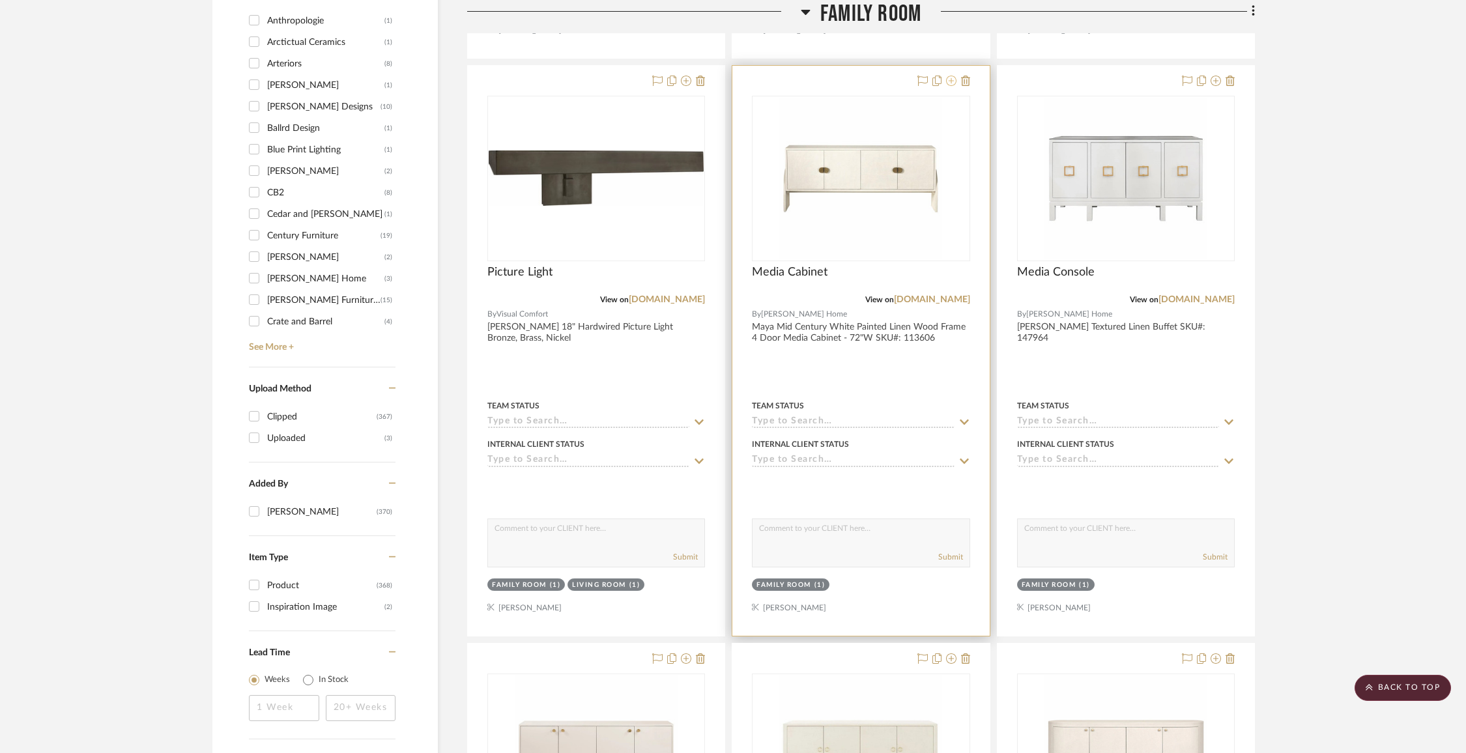
click at [956, 80] on icon at bounding box center [951, 81] width 10 height 10
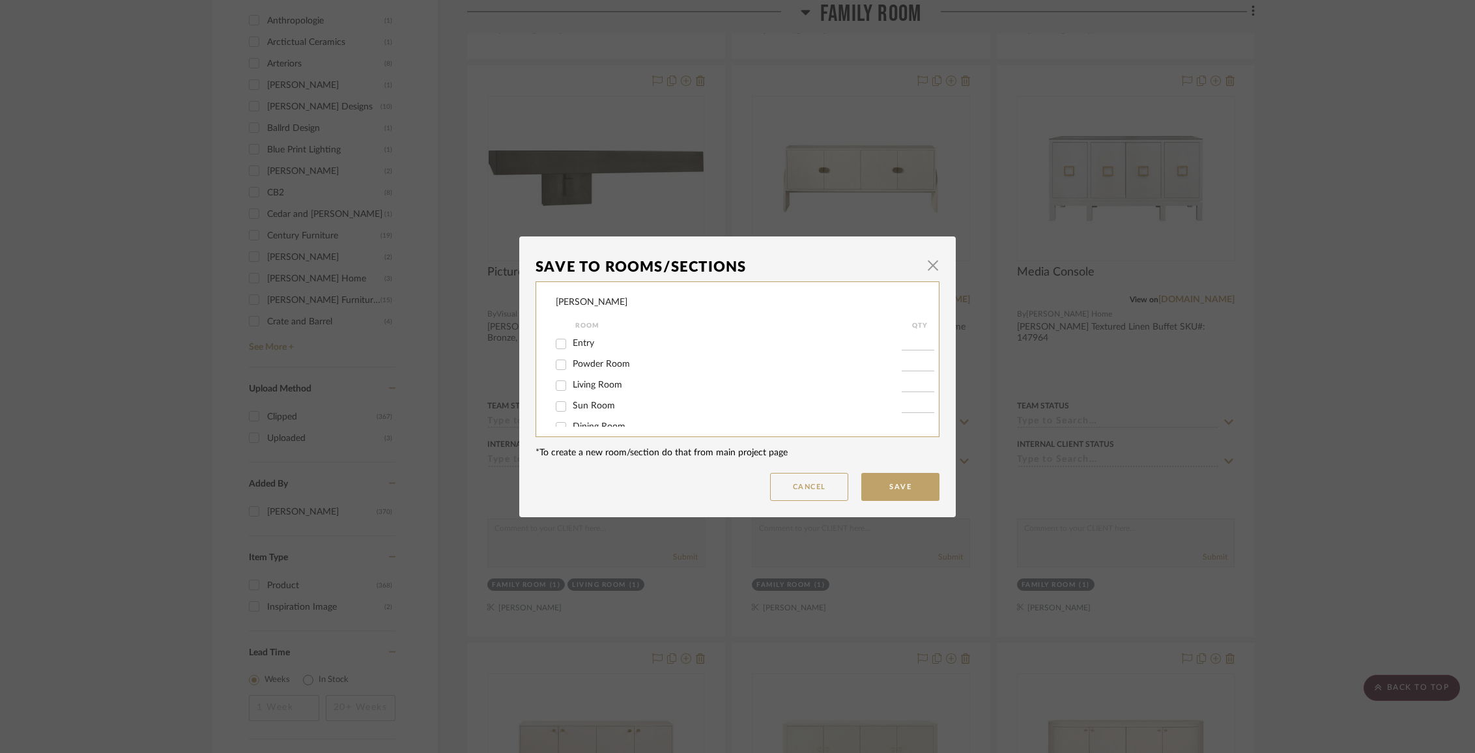
scroll to position [87, 0]
click at [596, 393] on div "Family Room" at bounding box center [729, 382] width 346 height 21
click at [593, 386] on span "Family Room" at bounding box center [599, 381] width 52 height 9
click at [572, 386] on input "Family Room" at bounding box center [561, 382] width 21 height 21
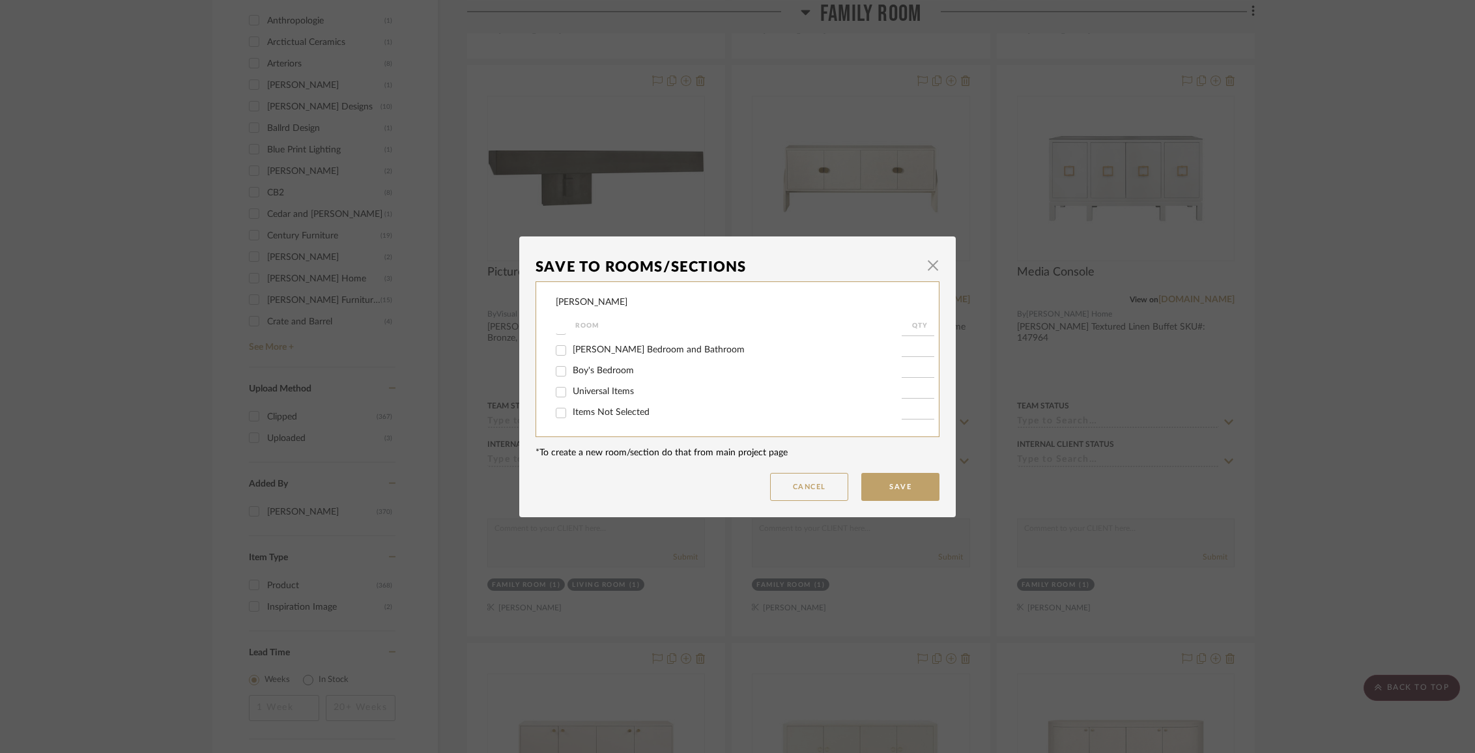
click at [594, 413] on span "Items Not Selected" at bounding box center [611, 412] width 77 height 9
click at [572, 413] on input "Items Not Selected" at bounding box center [561, 413] width 21 height 21
click at [890, 482] on button "Save" at bounding box center [900, 487] width 78 height 28
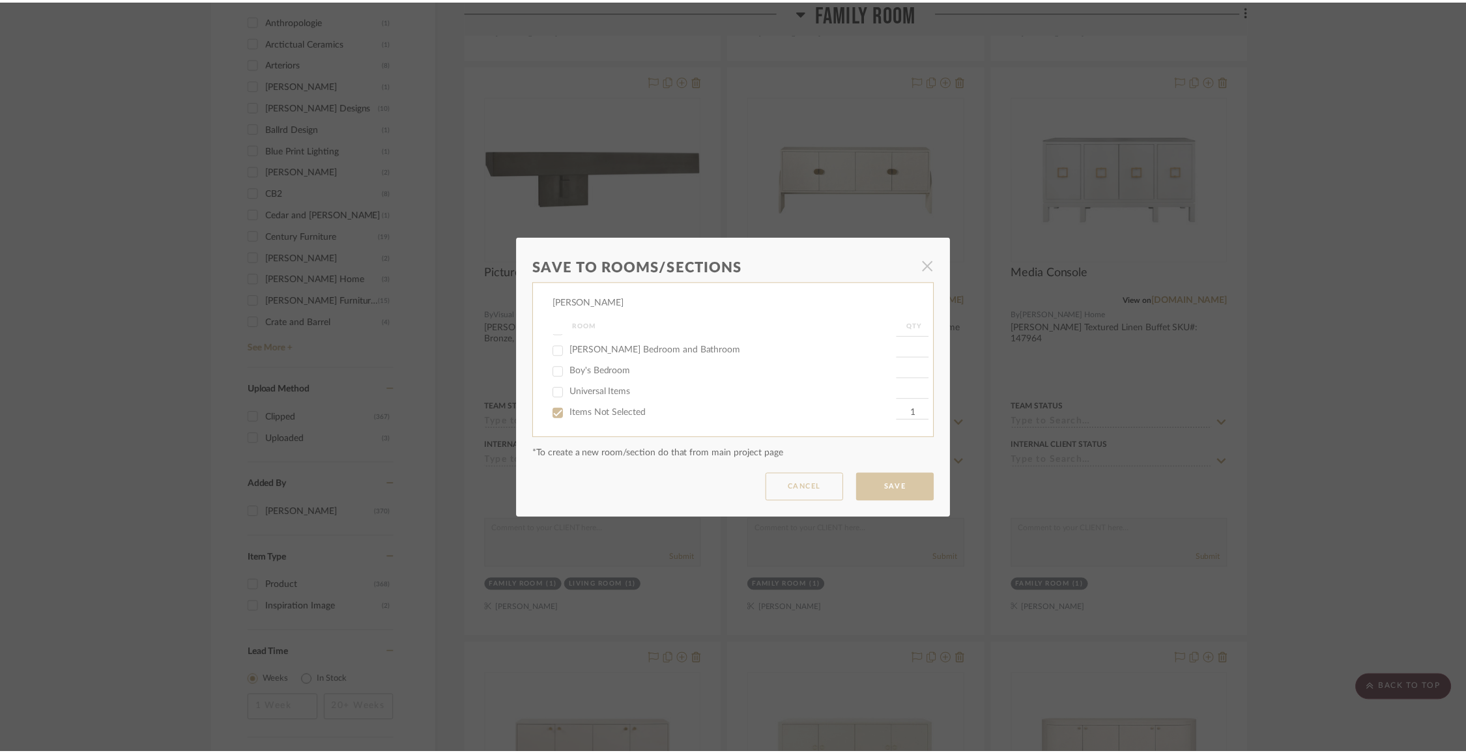
scroll to position [1189, 0]
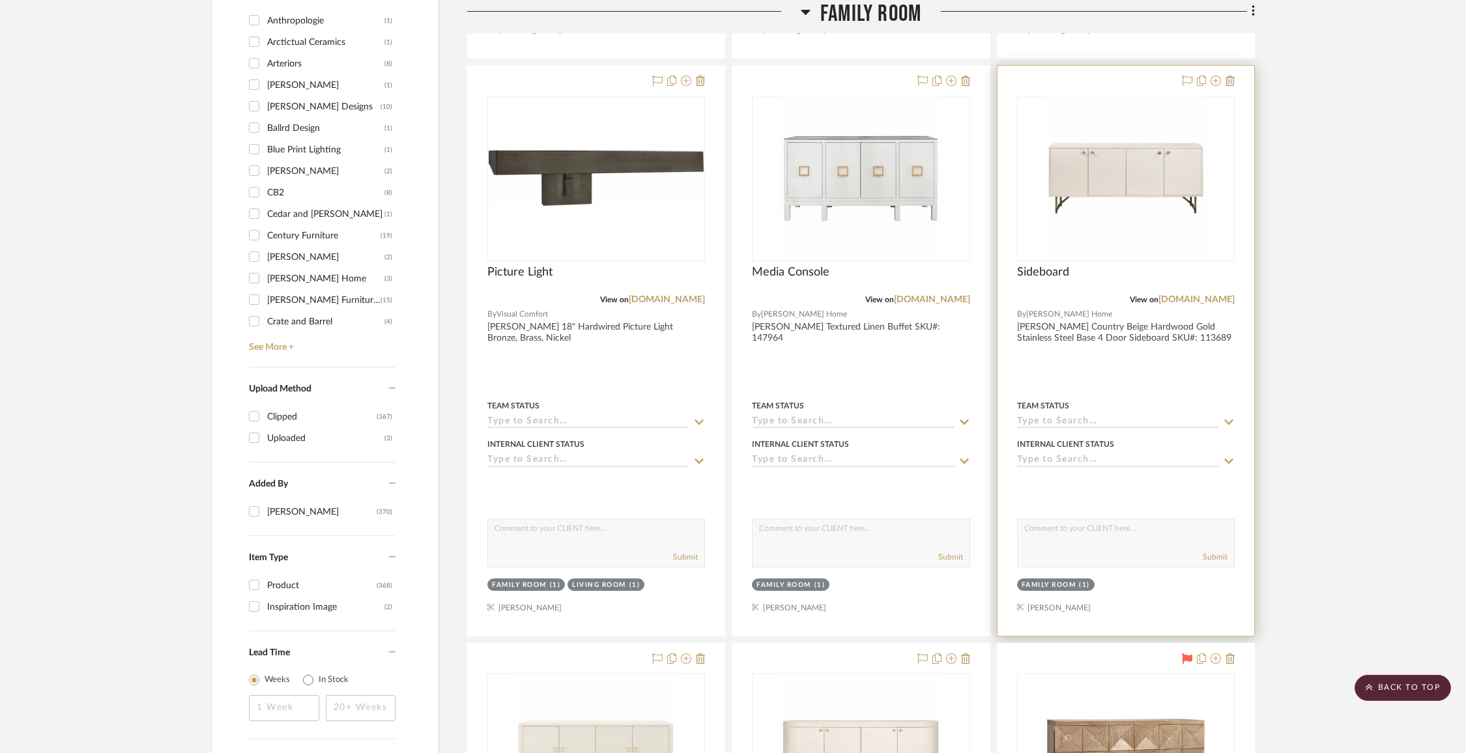
click at [1222, 83] on div at bounding box center [1206, 82] width 57 height 16
click at [1218, 81] on icon at bounding box center [1216, 81] width 10 height 10
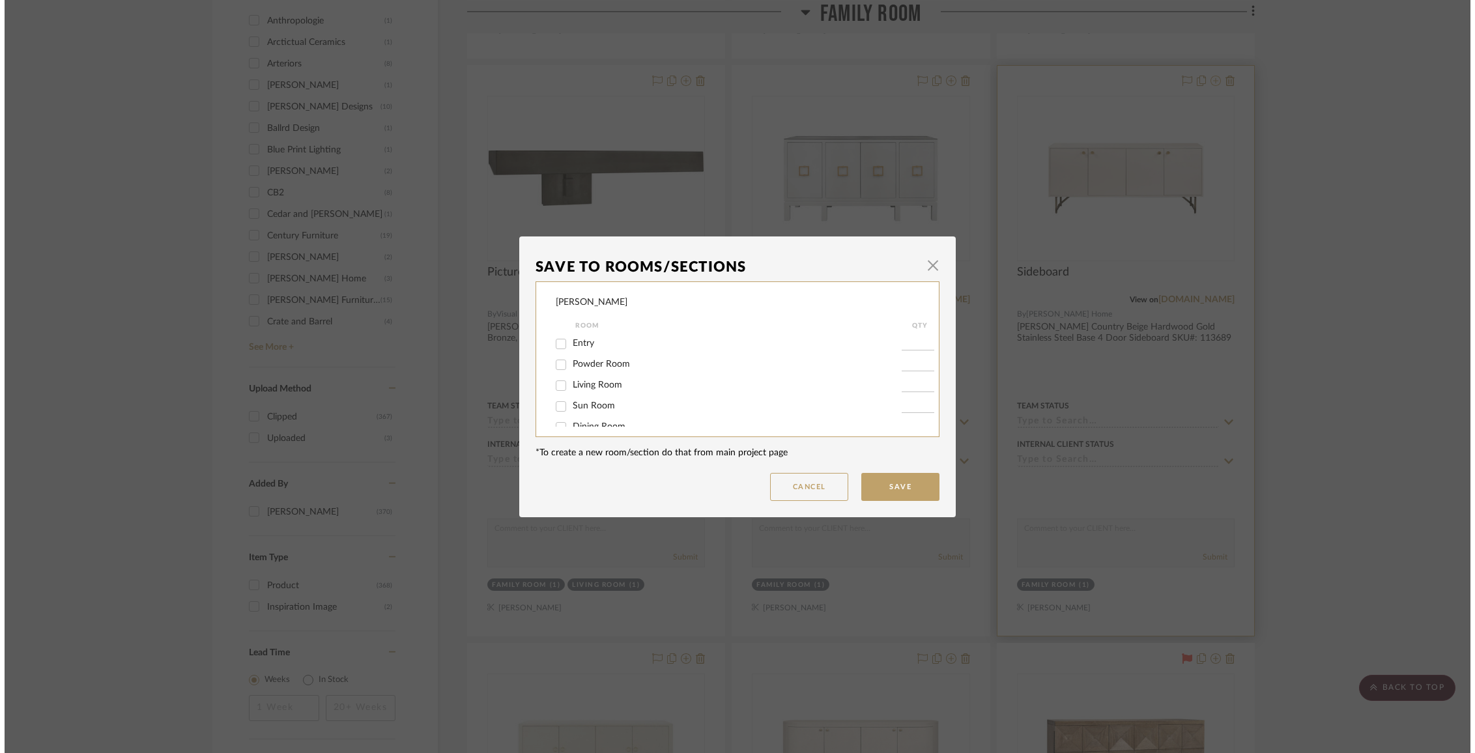
scroll to position [0, 0]
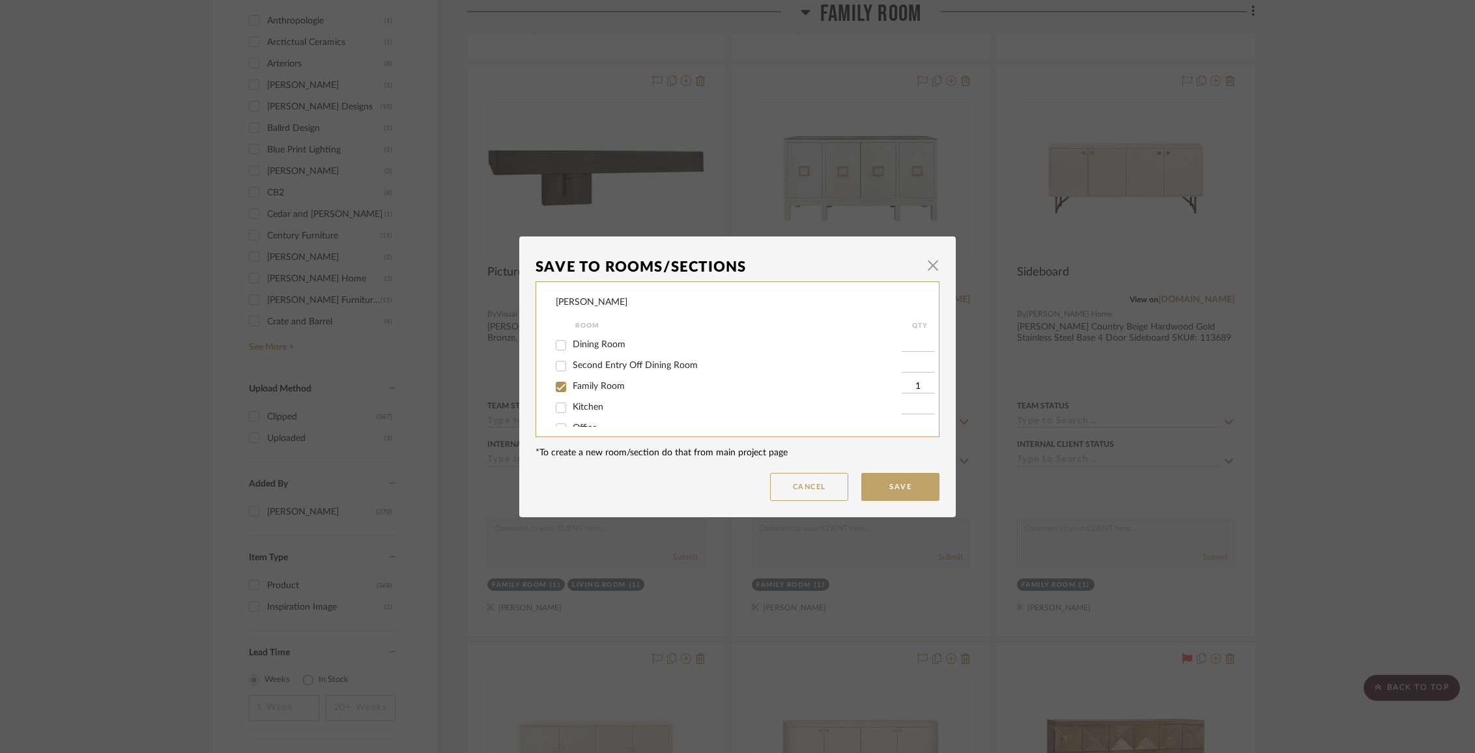
click at [617, 391] on span "Family Room" at bounding box center [599, 386] width 52 height 9
click at [572, 393] on input "Family Room" at bounding box center [561, 387] width 21 height 21
click at [615, 414] on span "Items Not Selected" at bounding box center [611, 412] width 77 height 9
click at [572, 414] on input "Items Not Selected" at bounding box center [561, 413] width 21 height 21
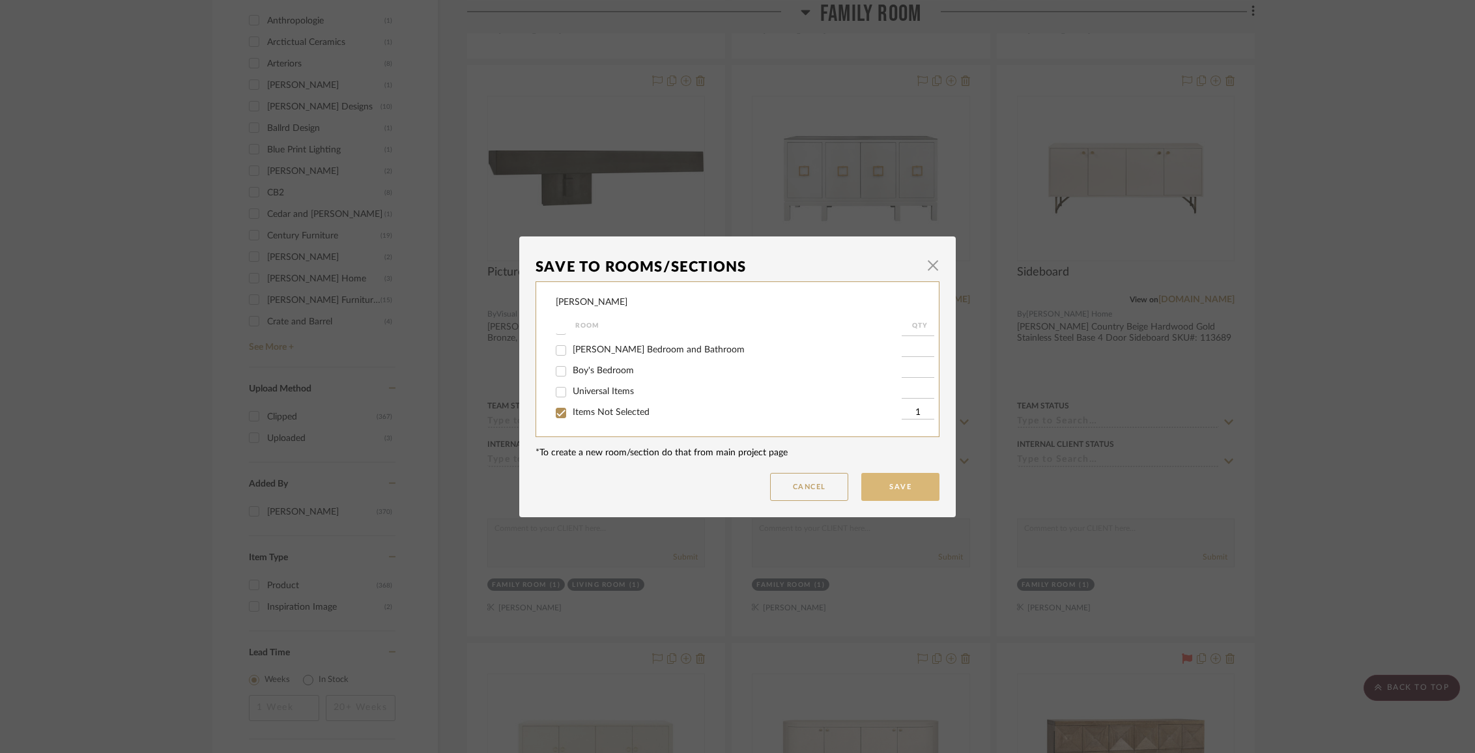
click at [875, 483] on button "Save" at bounding box center [900, 487] width 78 height 28
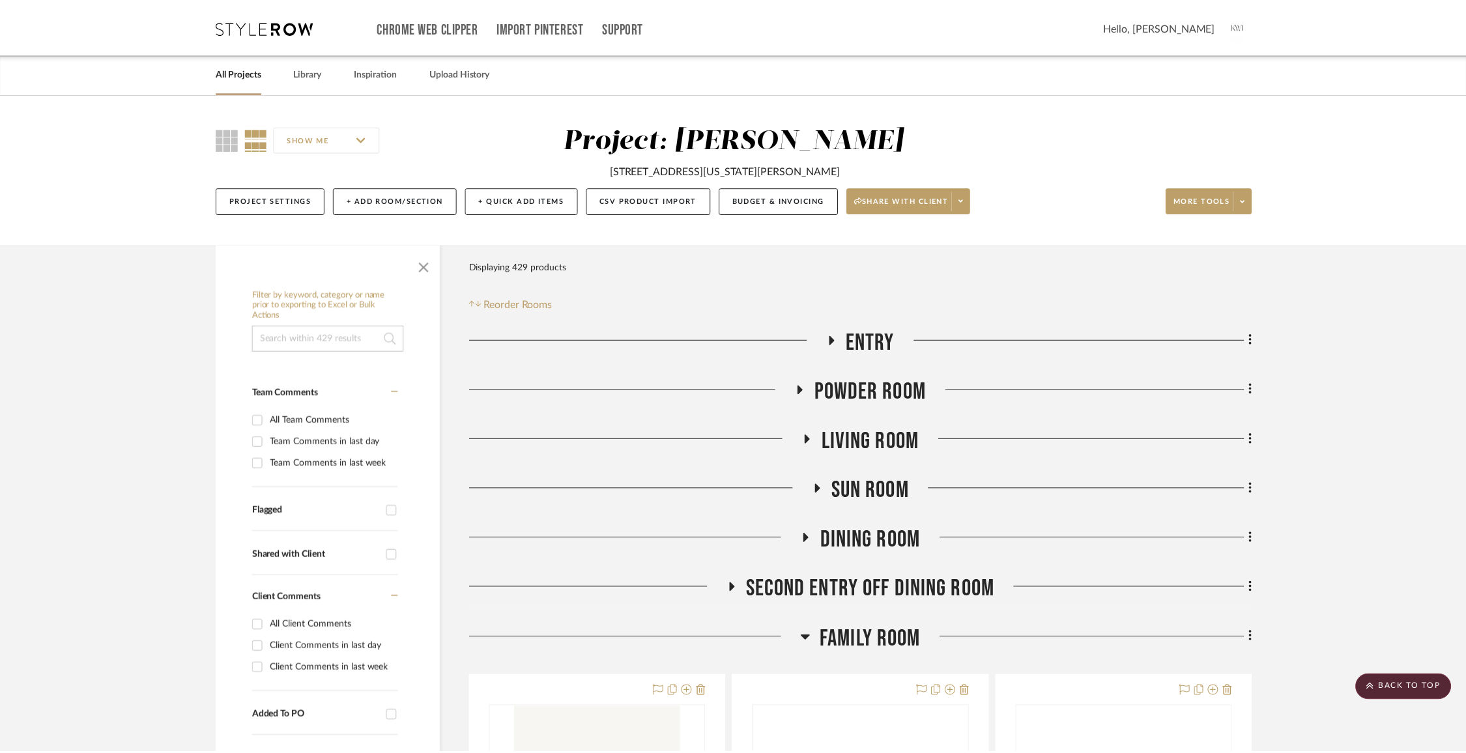
scroll to position [1189, 0]
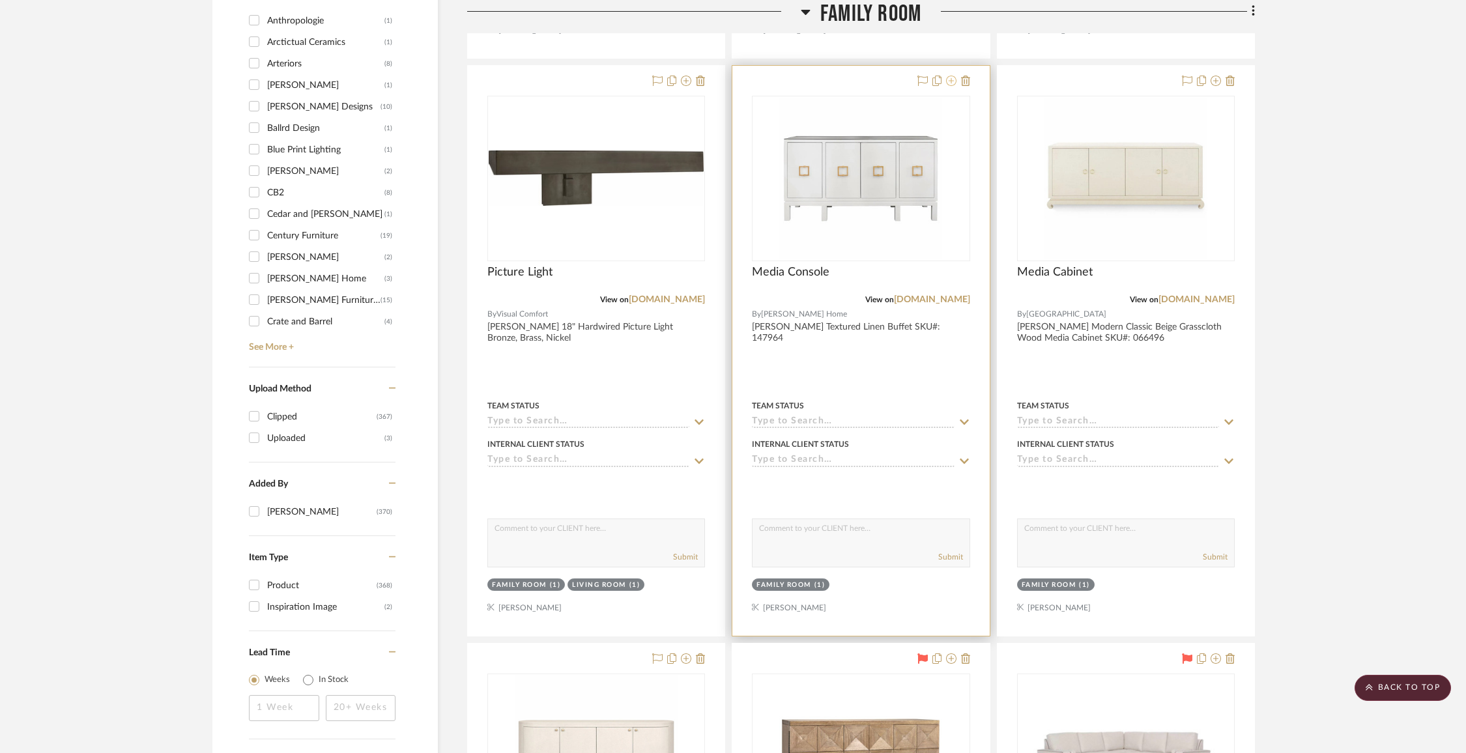
click at [955, 81] on icon at bounding box center [951, 81] width 10 height 10
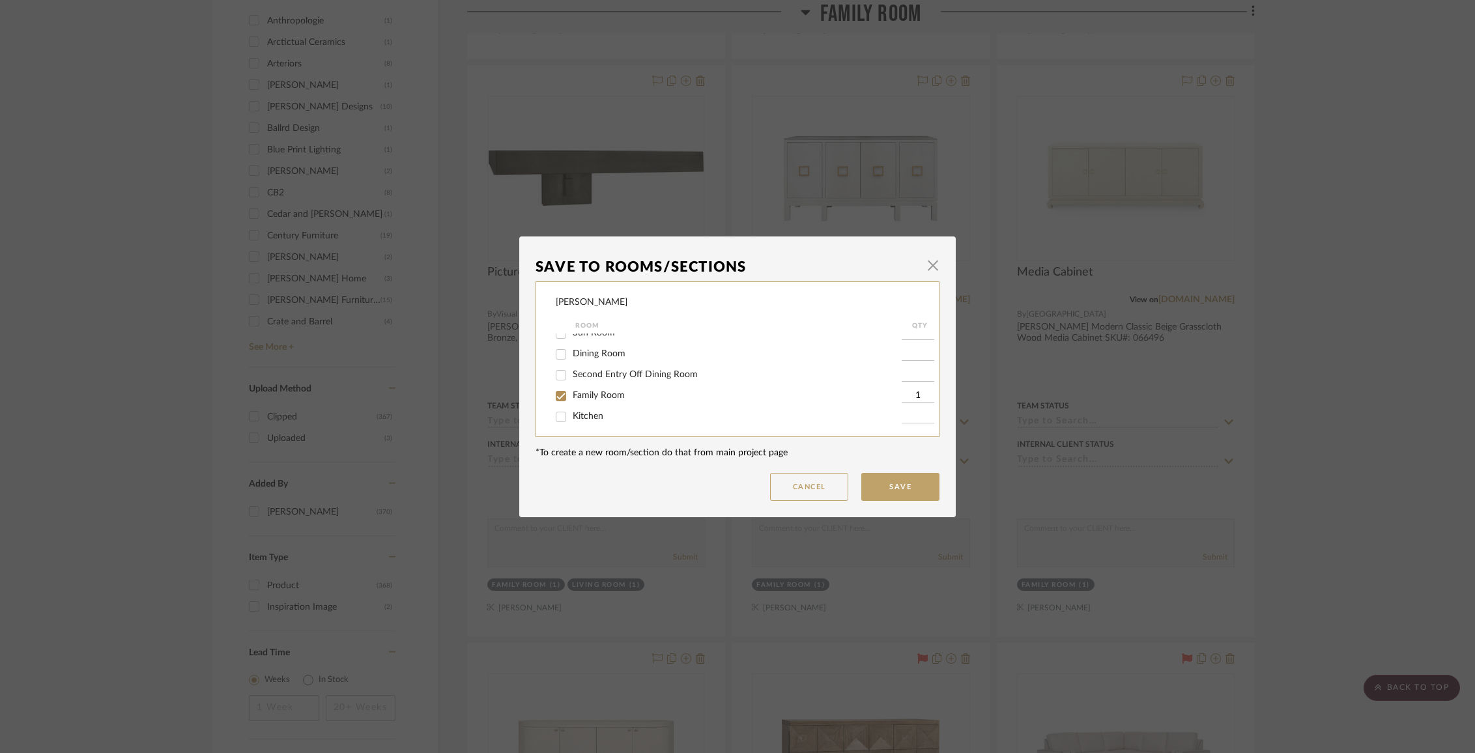
scroll to position [76, 0]
click at [599, 398] on span "Family Room" at bounding box center [599, 392] width 52 height 9
click at [572, 399] on input "Family Room" at bounding box center [561, 393] width 21 height 21
click at [601, 420] on div "Items Not Selected" at bounding box center [729, 413] width 346 height 21
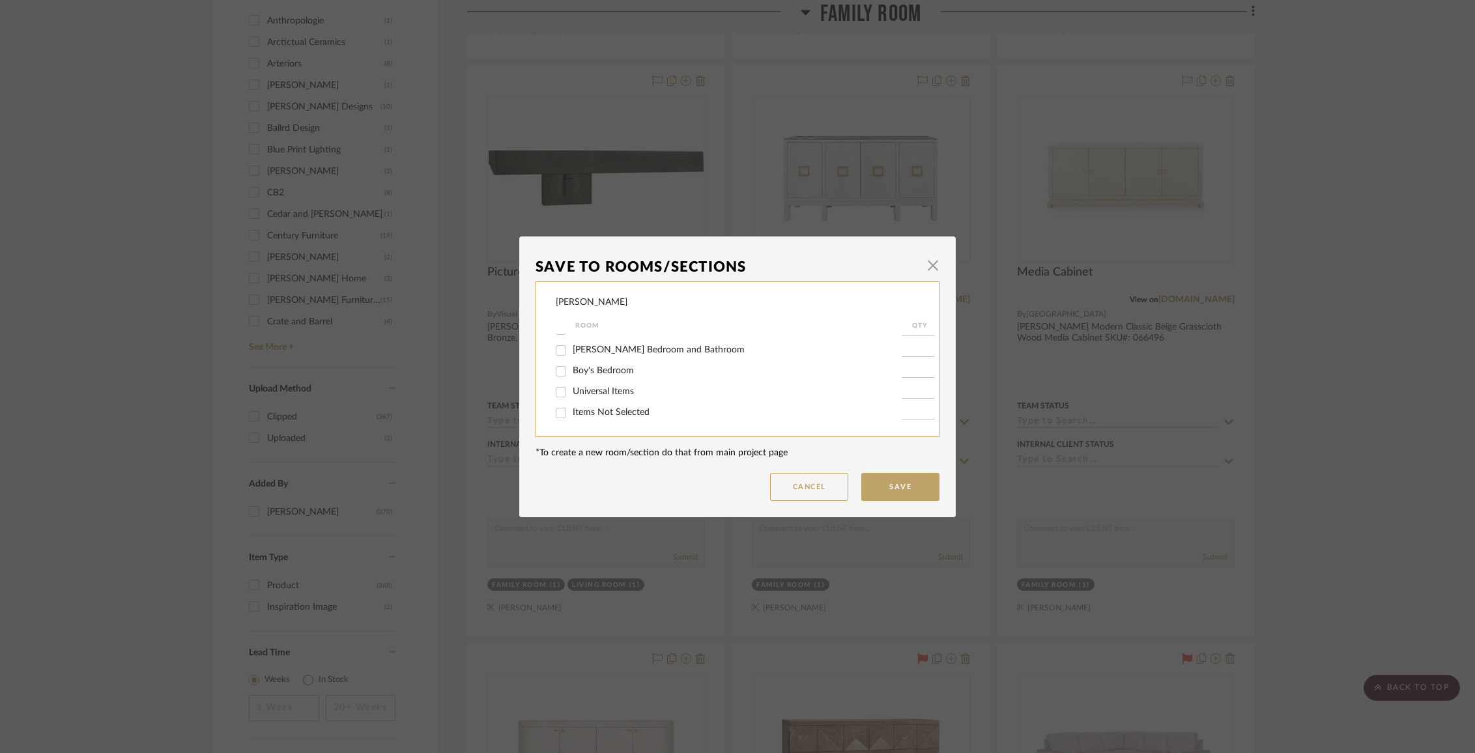
click at [600, 410] on span "Items Not Selected" at bounding box center [611, 412] width 77 height 9
click at [572, 410] on input "Items Not Selected" at bounding box center [561, 413] width 21 height 21
click at [911, 481] on button "Save" at bounding box center [900, 487] width 78 height 28
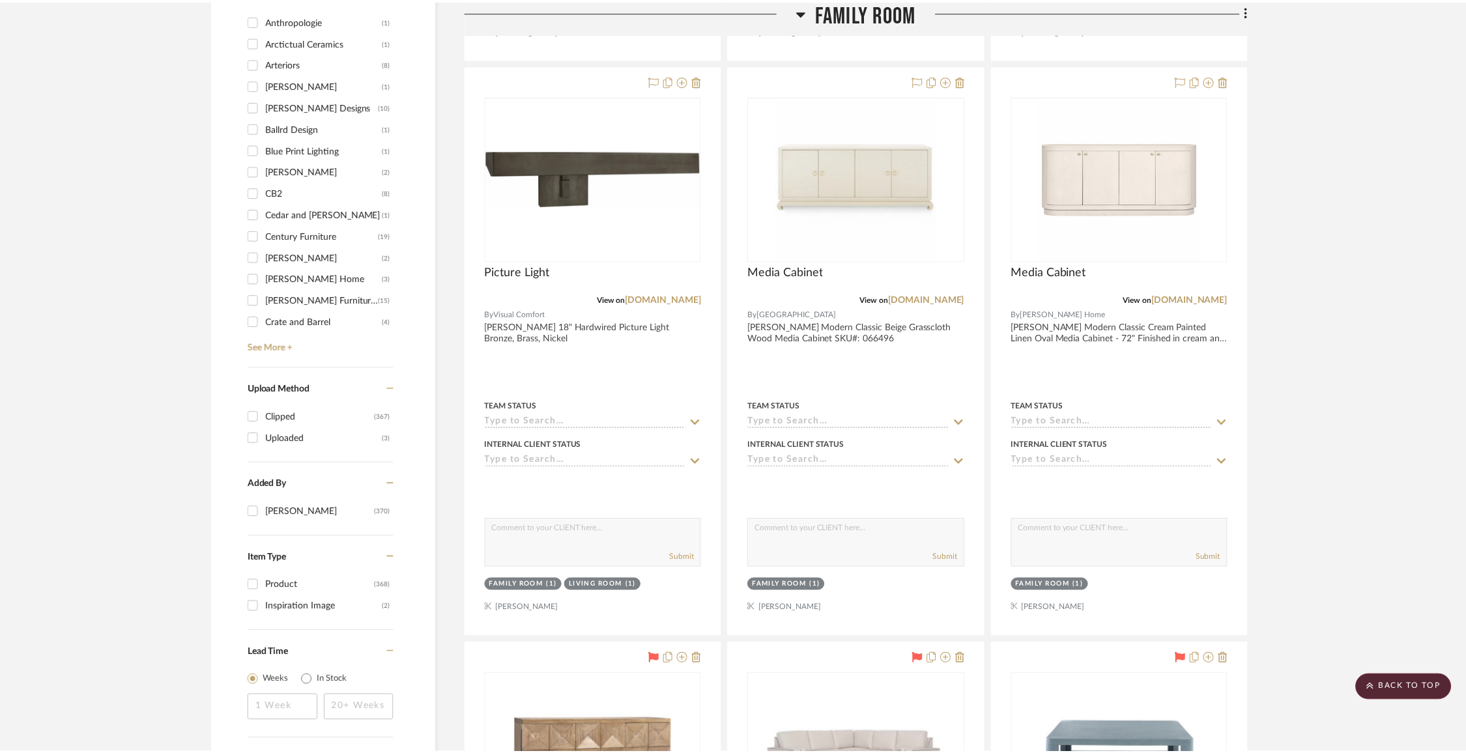
scroll to position [1189, 0]
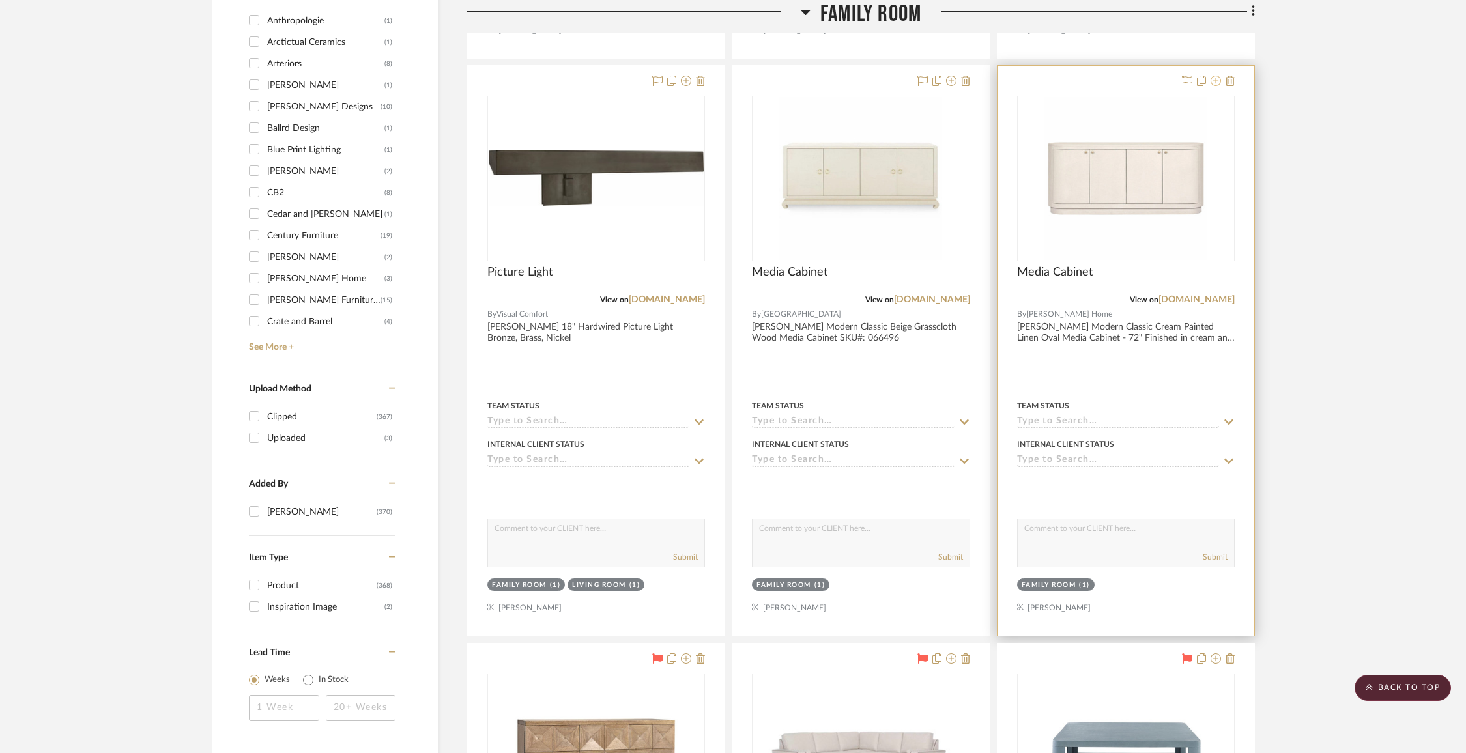
click at [1220, 83] on icon at bounding box center [1216, 81] width 10 height 10
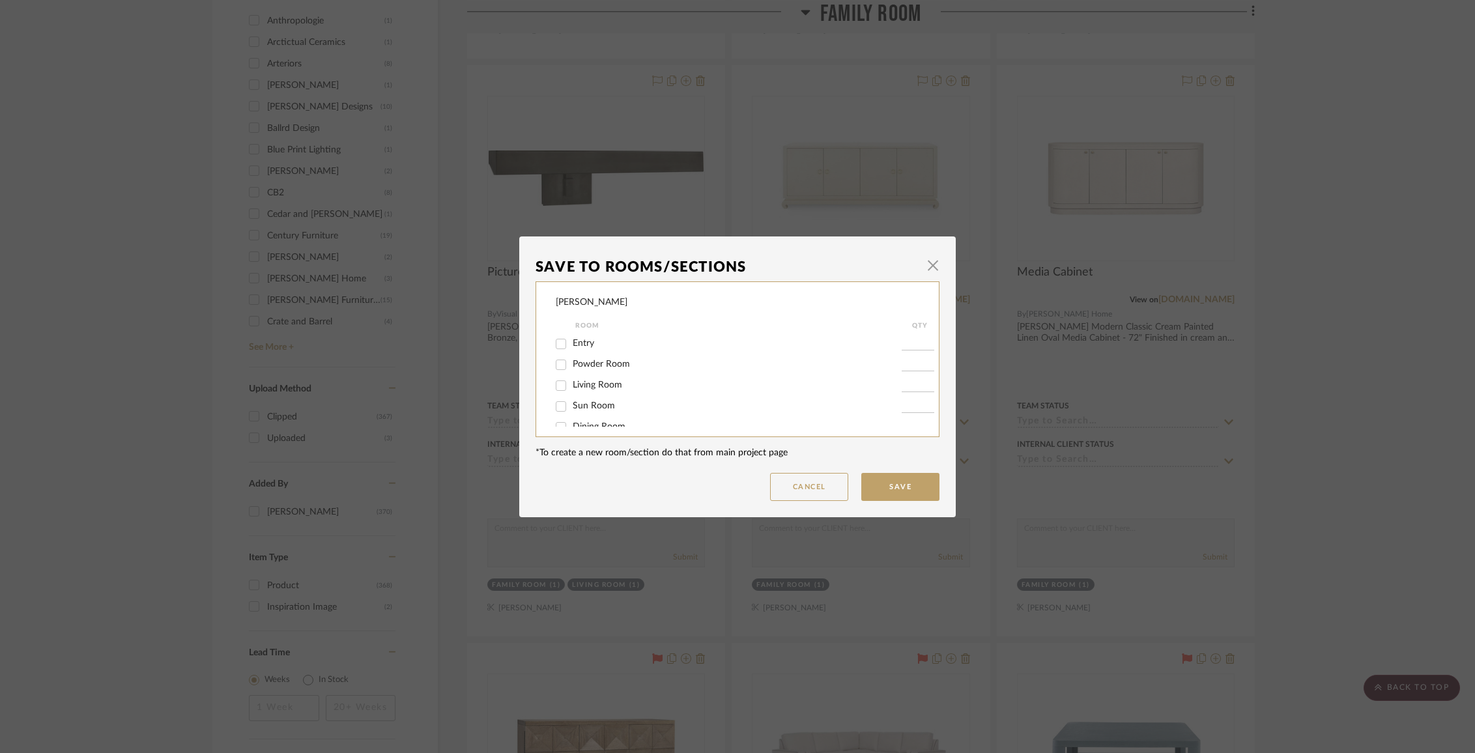
scroll to position [61, 0]
click at [590, 412] on span "Family Room" at bounding box center [599, 407] width 52 height 9
click at [572, 414] on input "Family Room" at bounding box center [561, 408] width 21 height 21
click at [590, 414] on span "Items Not Selected" at bounding box center [611, 412] width 77 height 9
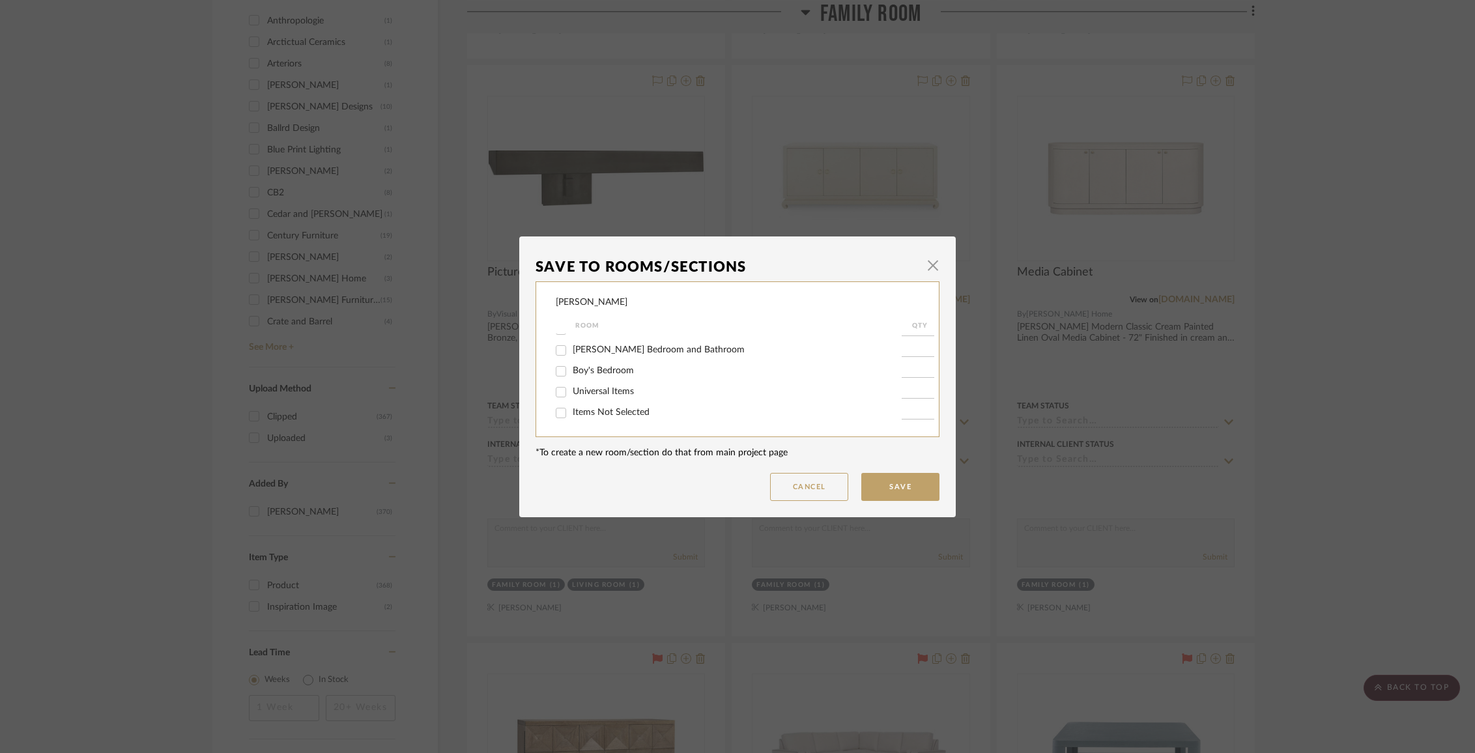
click at [572, 414] on input "Items Not Selected" at bounding box center [561, 413] width 21 height 21
click at [899, 489] on button "Save" at bounding box center [900, 487] width 78 height 28
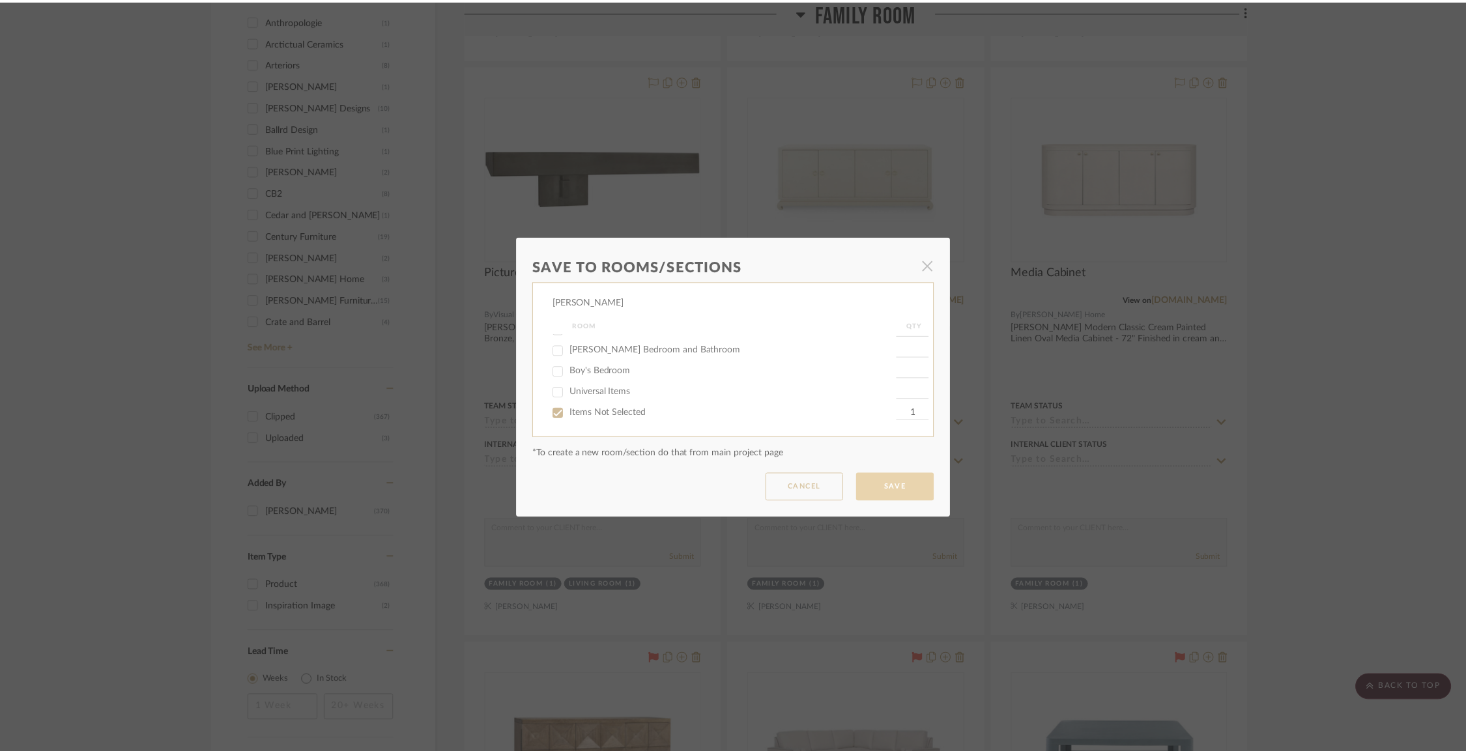
scroll to position [1189, 0]
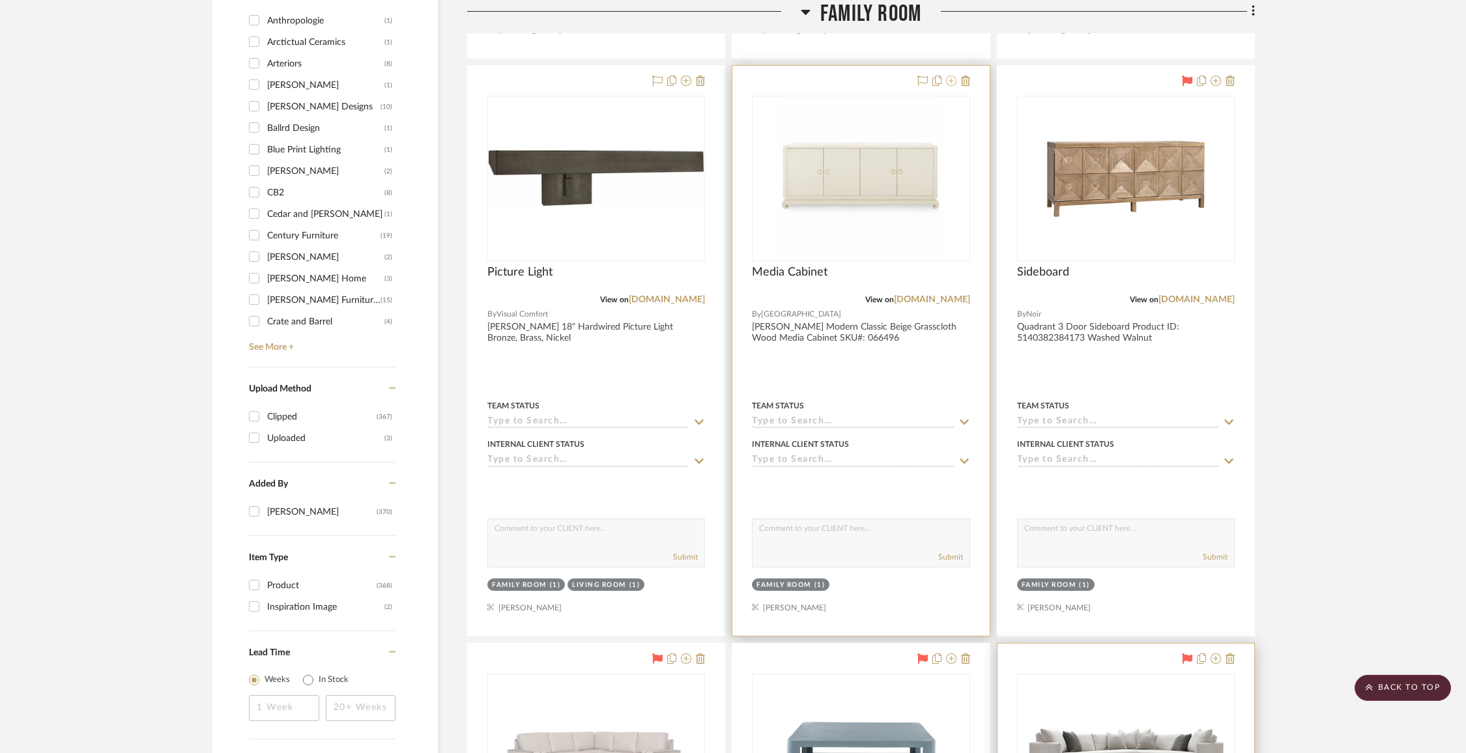
click at [956, 80] on icon at bounding box center [951, 81] width 10 height 10
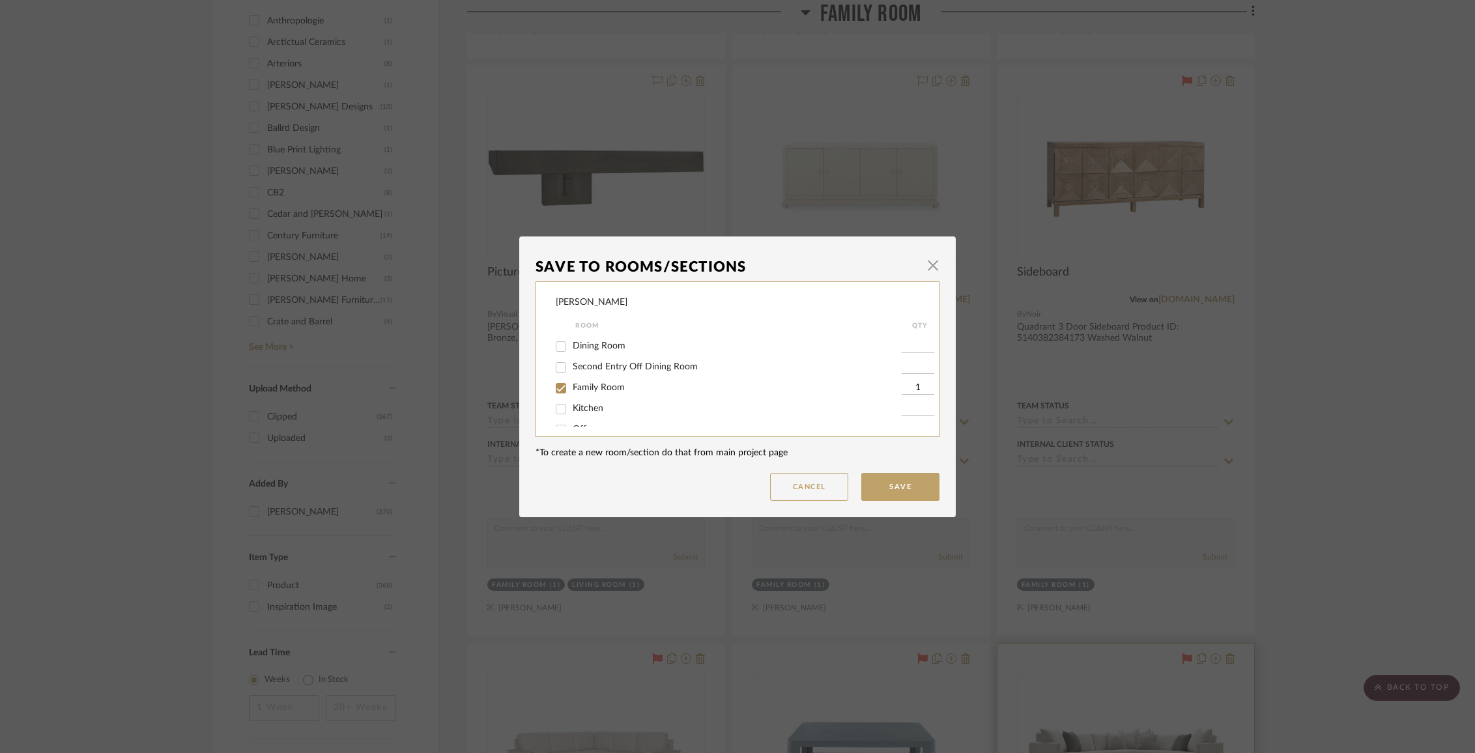
click at [599, 392] on span "Family Room" at bounding box center [599, 387] width 52 height 9
click at [572, 398] on input "Family Room" at bounding box center [561, 388] width 21 height 21
click at [596, 414] on span "Items Not Selected" at bounding box center [611, 412] width 77 height 9
click at [572, 414] on input "Items Not Selected" at bounding box center [561, 413] width 21 height 21
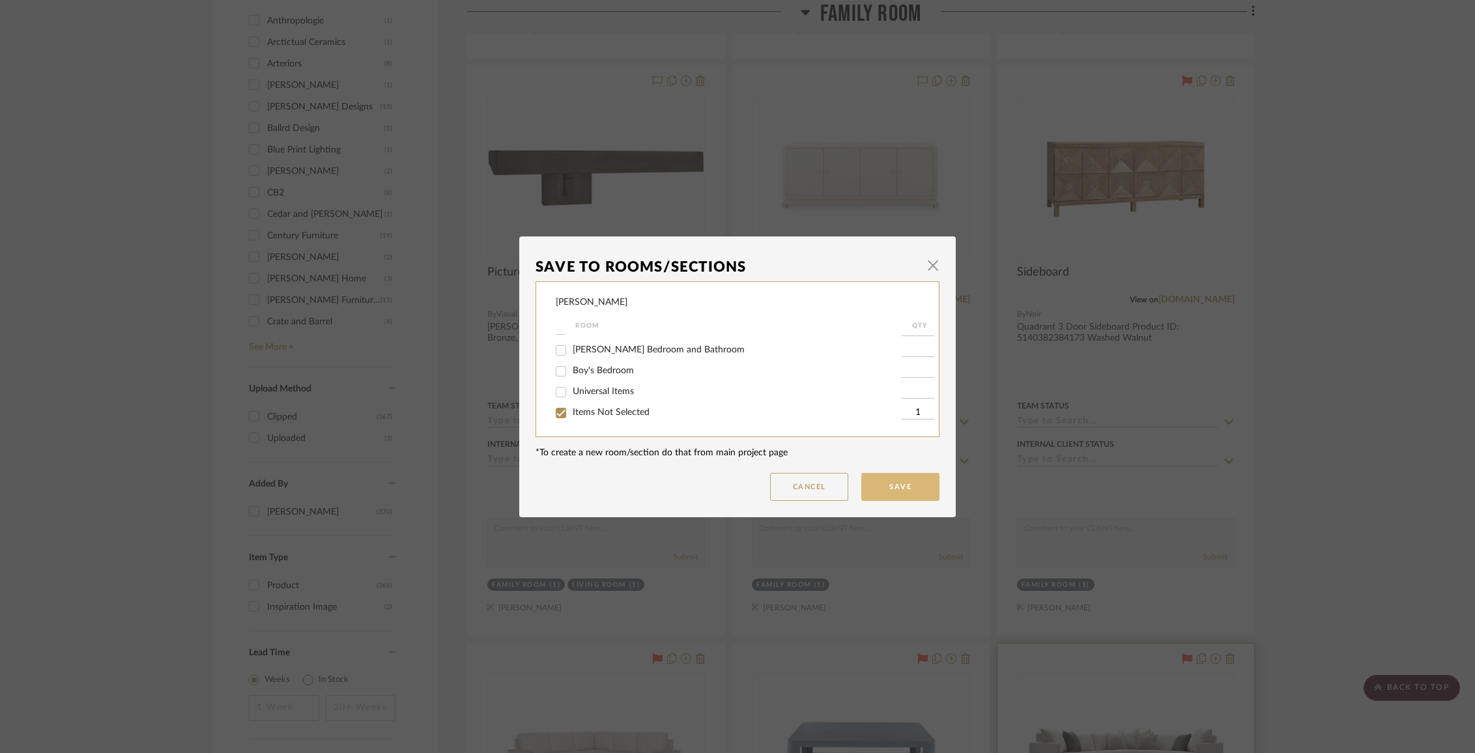
click at [927, 499] on button "Save" at bounding box center [900, 487] width 78 height 28
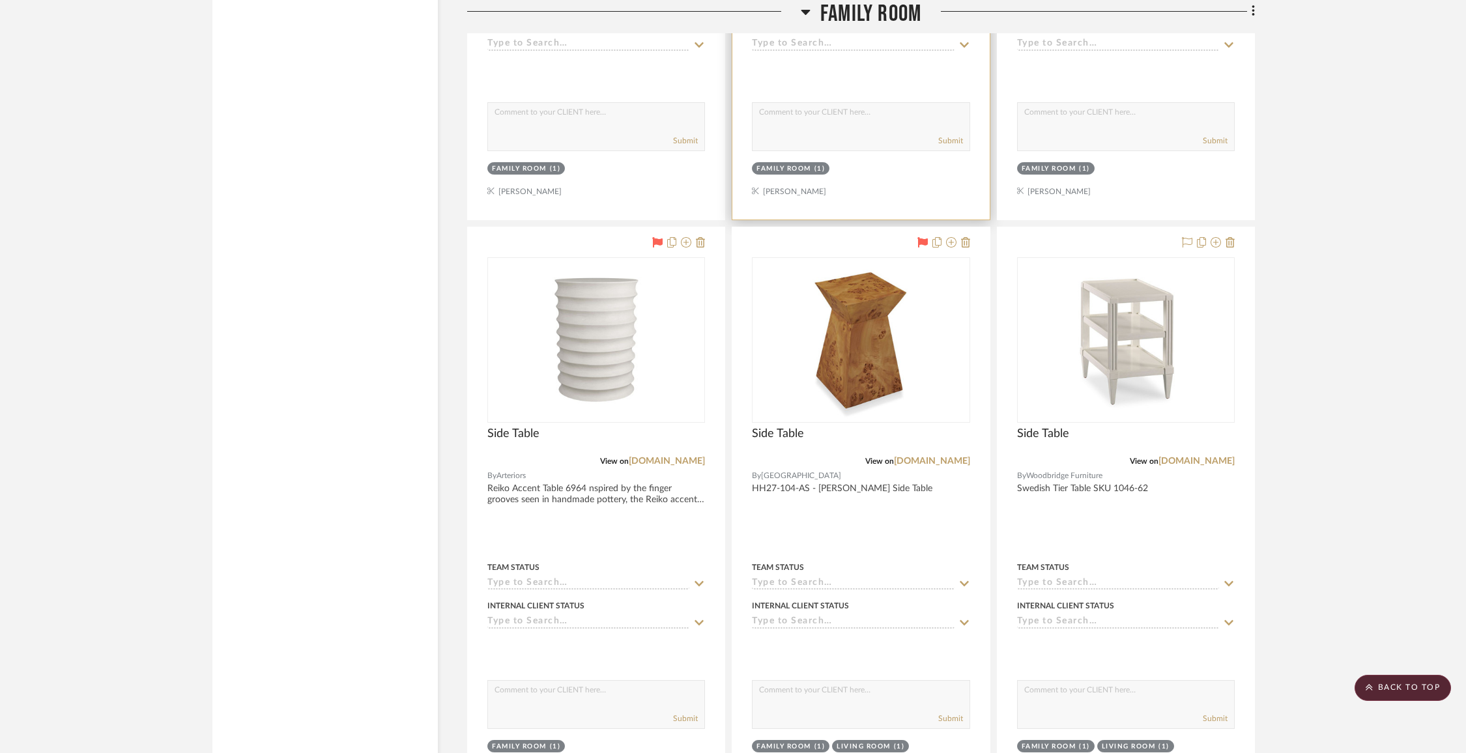
scroll to position [2237, 0]
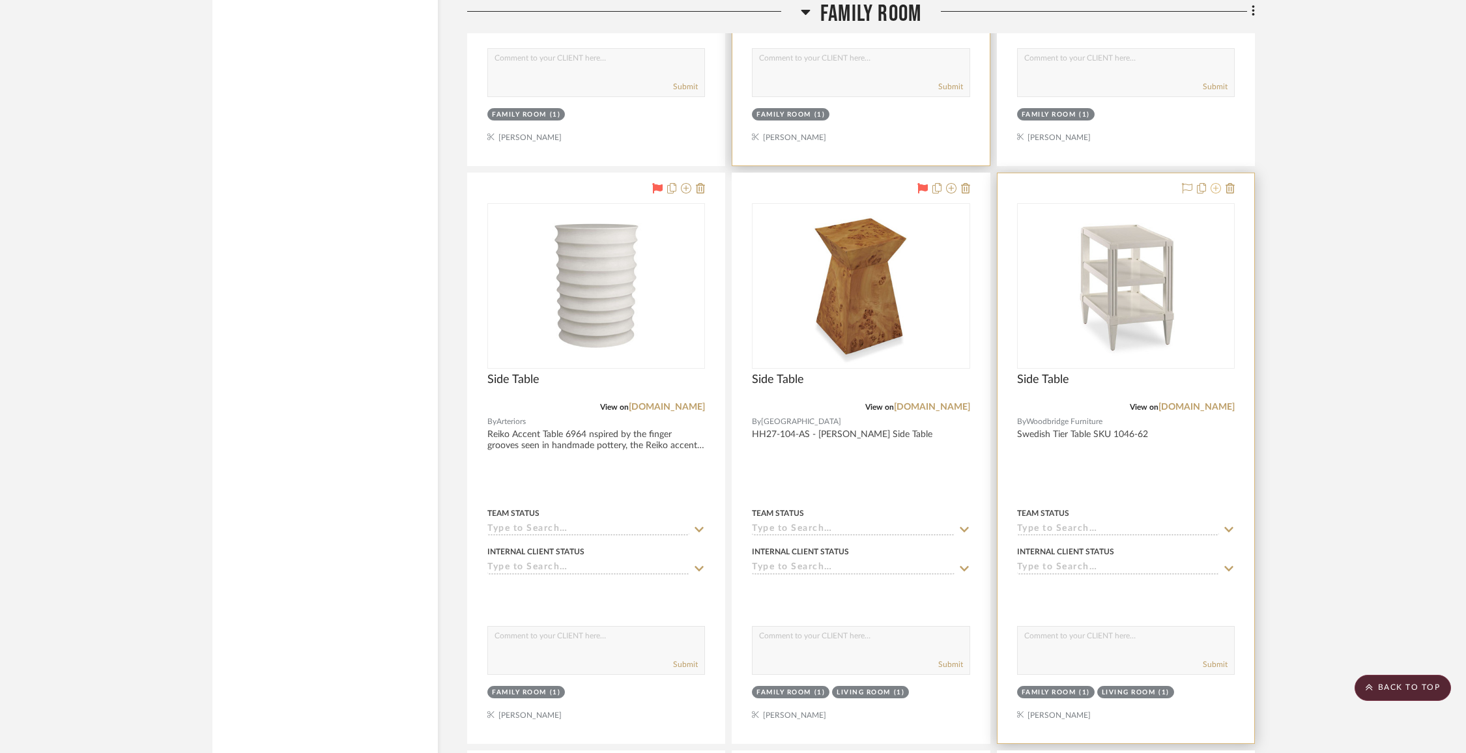
click at [1219, 186] on icon at bounding box center [1216, 188] width 10 height 10
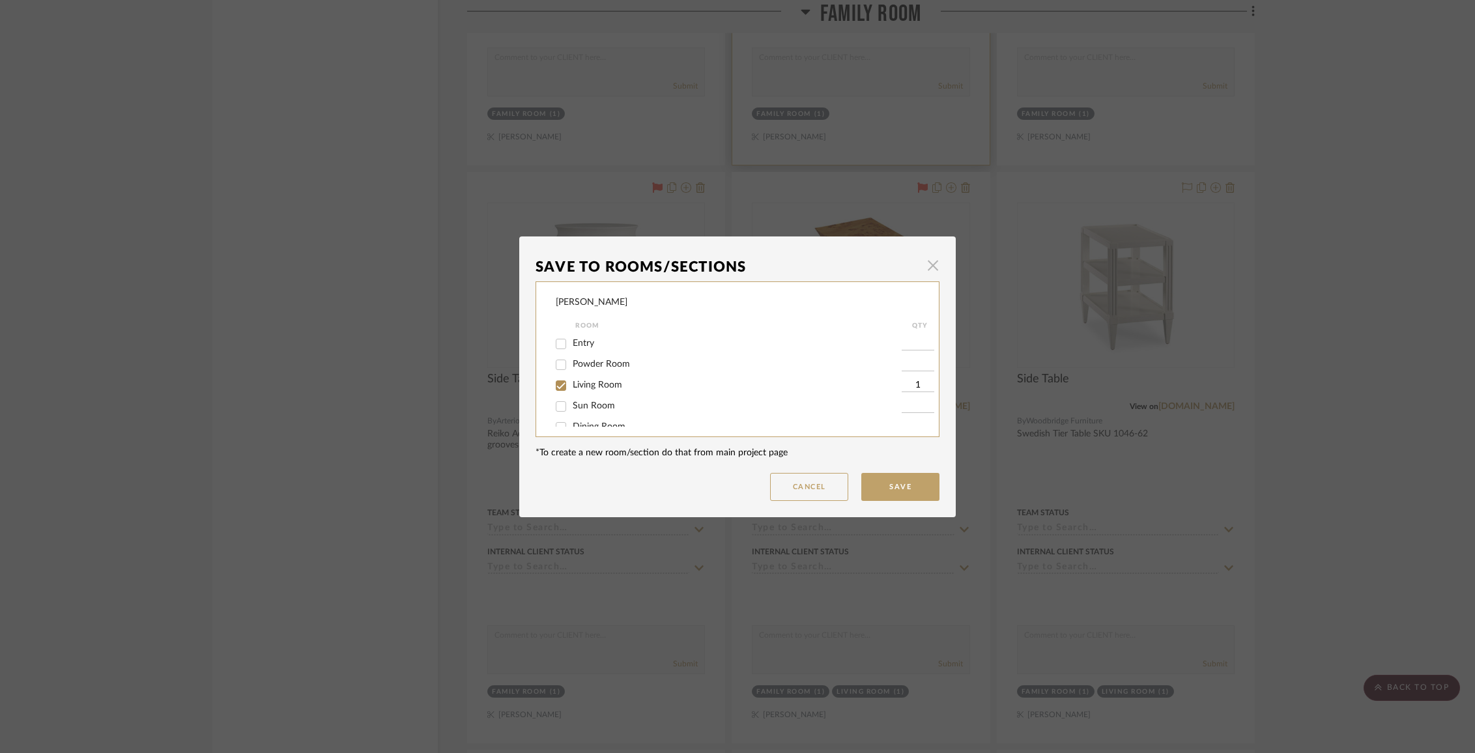
click at [932, 265] on span "button" at bounding box center [933, 266] width 26 height 26
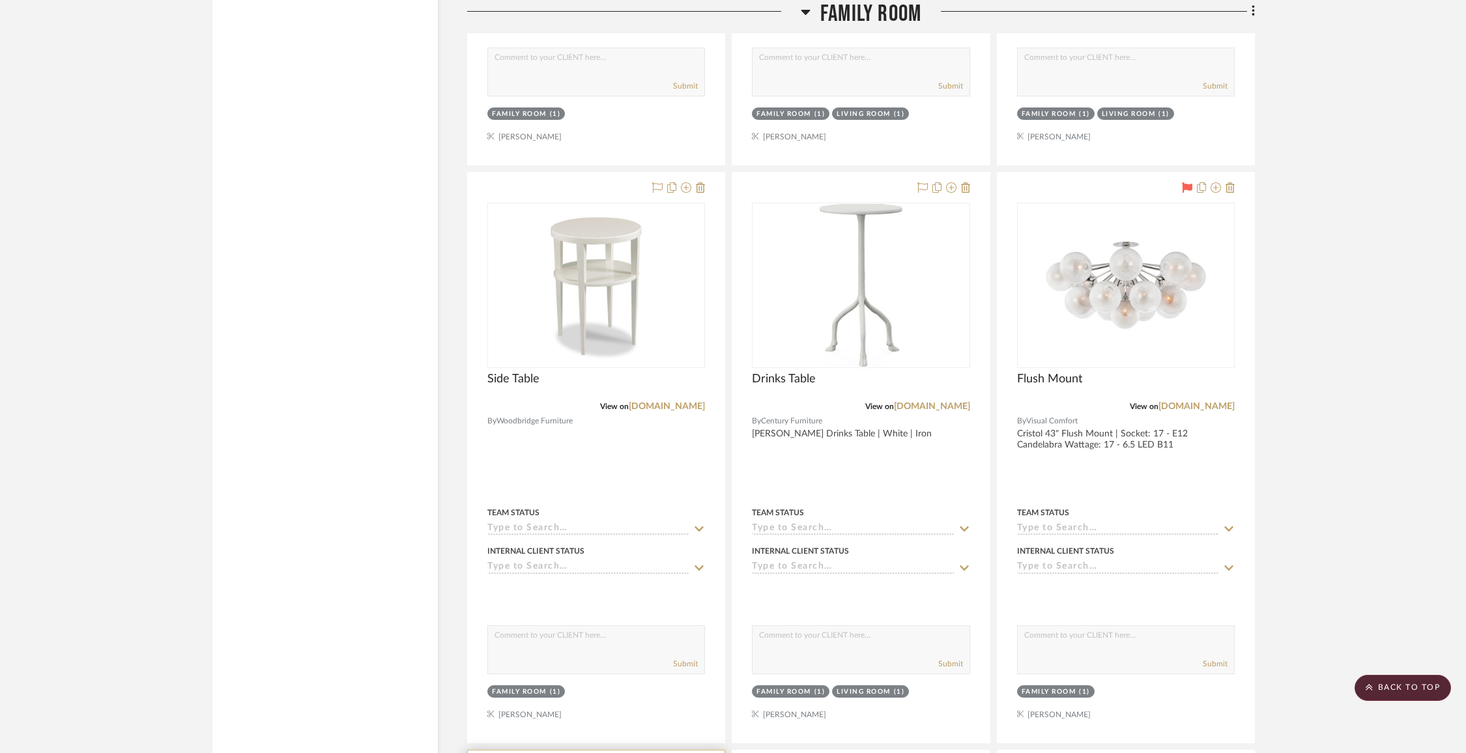
scroll to position [2827, 0]
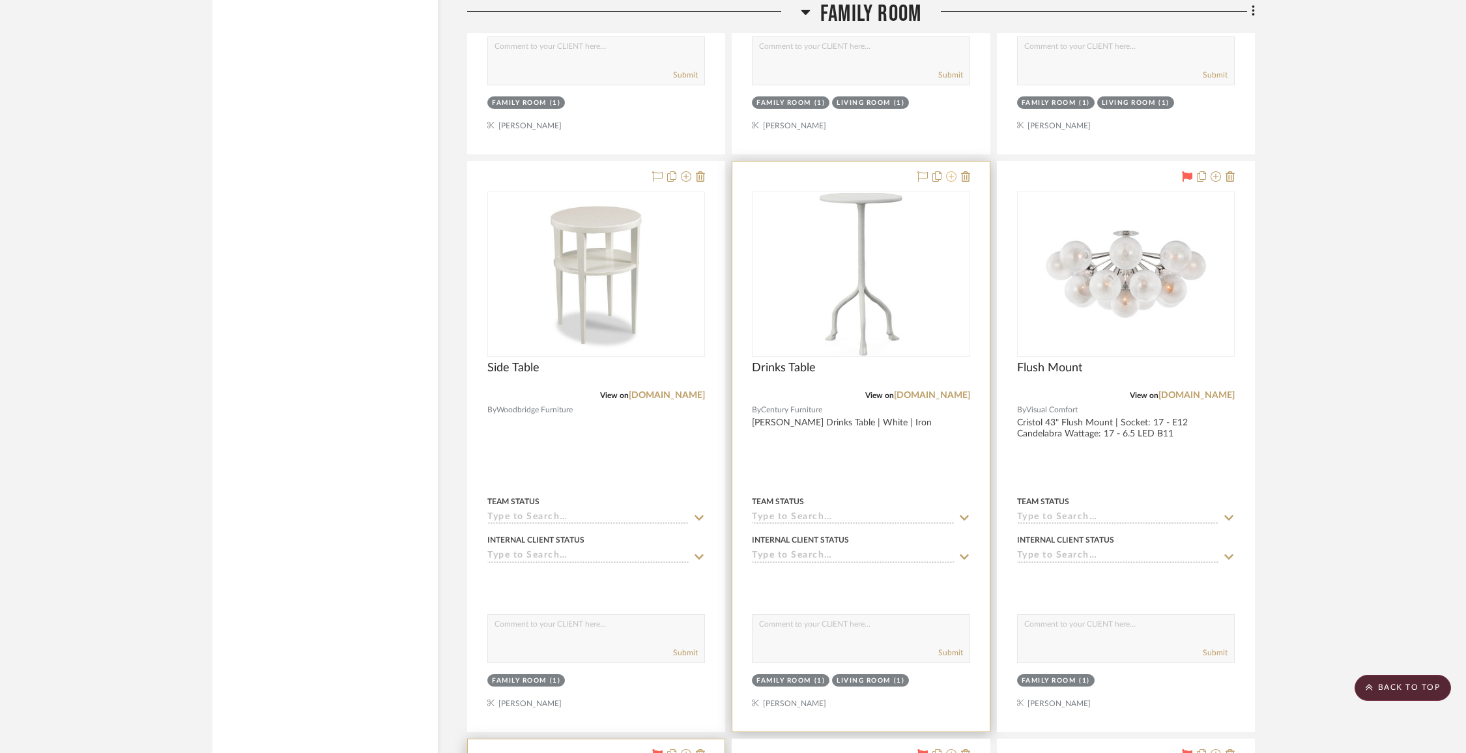
click at [953, 171] on icon at bounding box center [951, 176] width 10 height 10
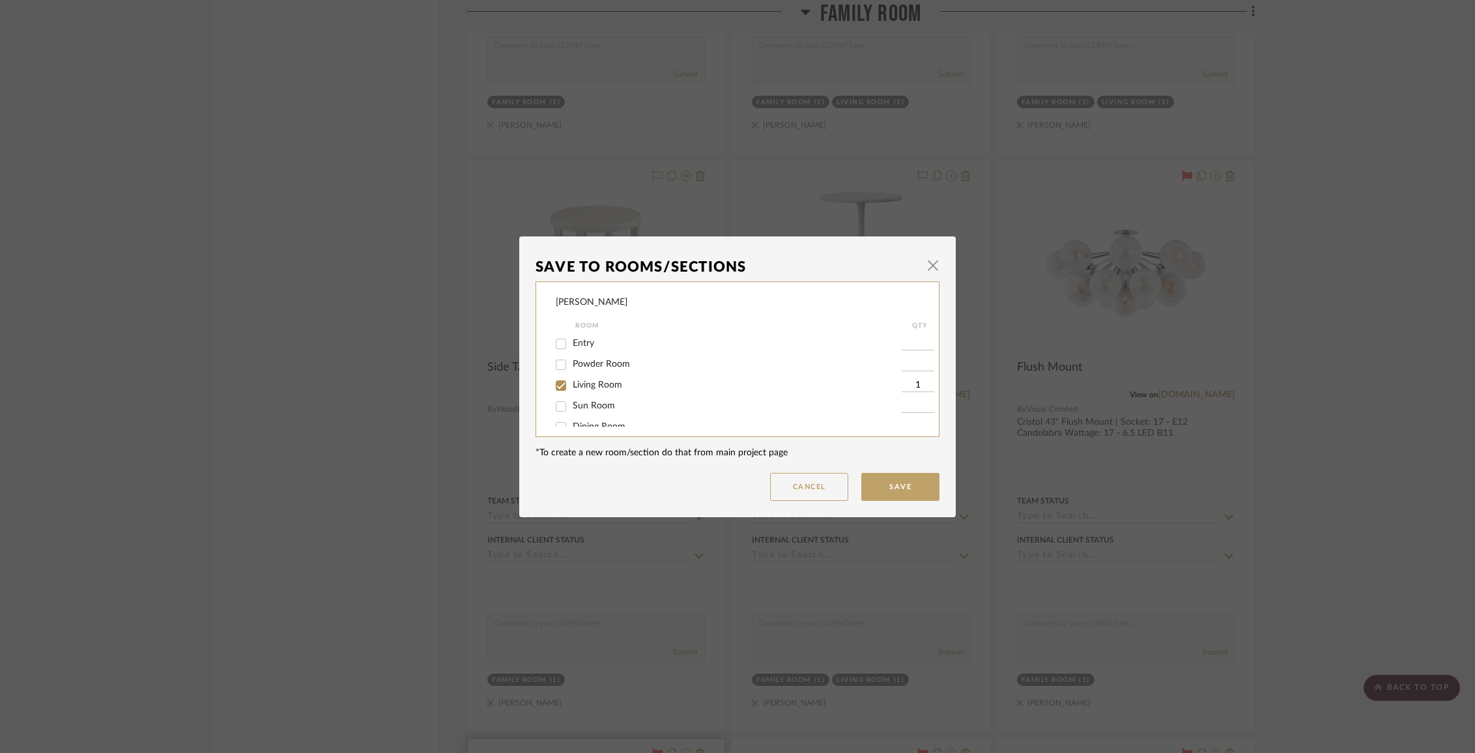
drag, startPoint x: 604, startPoint y: 382, endPoint x: 643, endPoint y: 360, distance: 44.9
click at [643, 362] on div "Entry Powder Room Living Room 1 Sun Room Dining Room Second Entry Off Dining Ro…" at bounding box center [747, 501] width 382 height 334
click at [607, 355] on span "Family Room" at bounding box center [599, 349] width 52 height 9
click at [572, 355] on input "Family Room" at bounding box center [561, 350] width 21 height 21
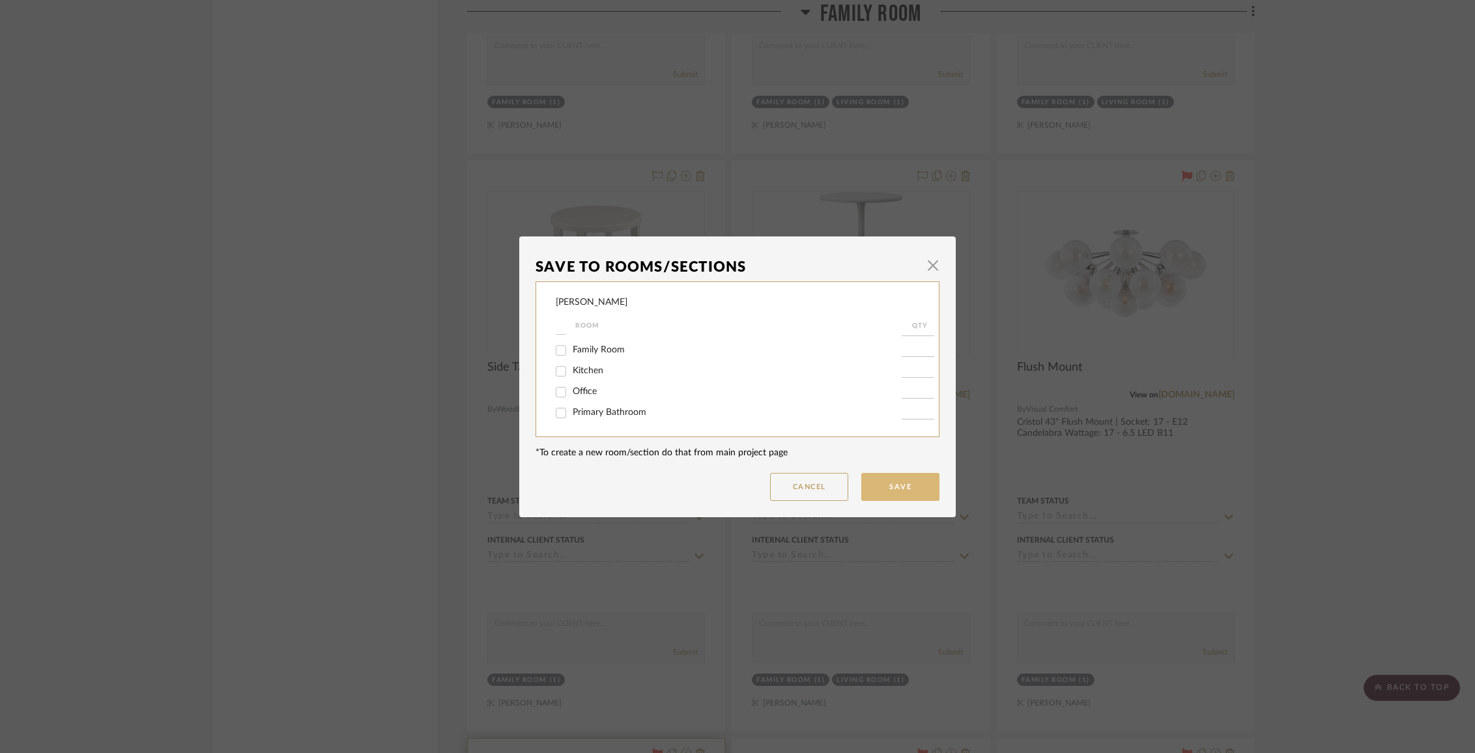
click at [891, 474] on button "Save" at bounding box center [900, 487] width 78 height 28
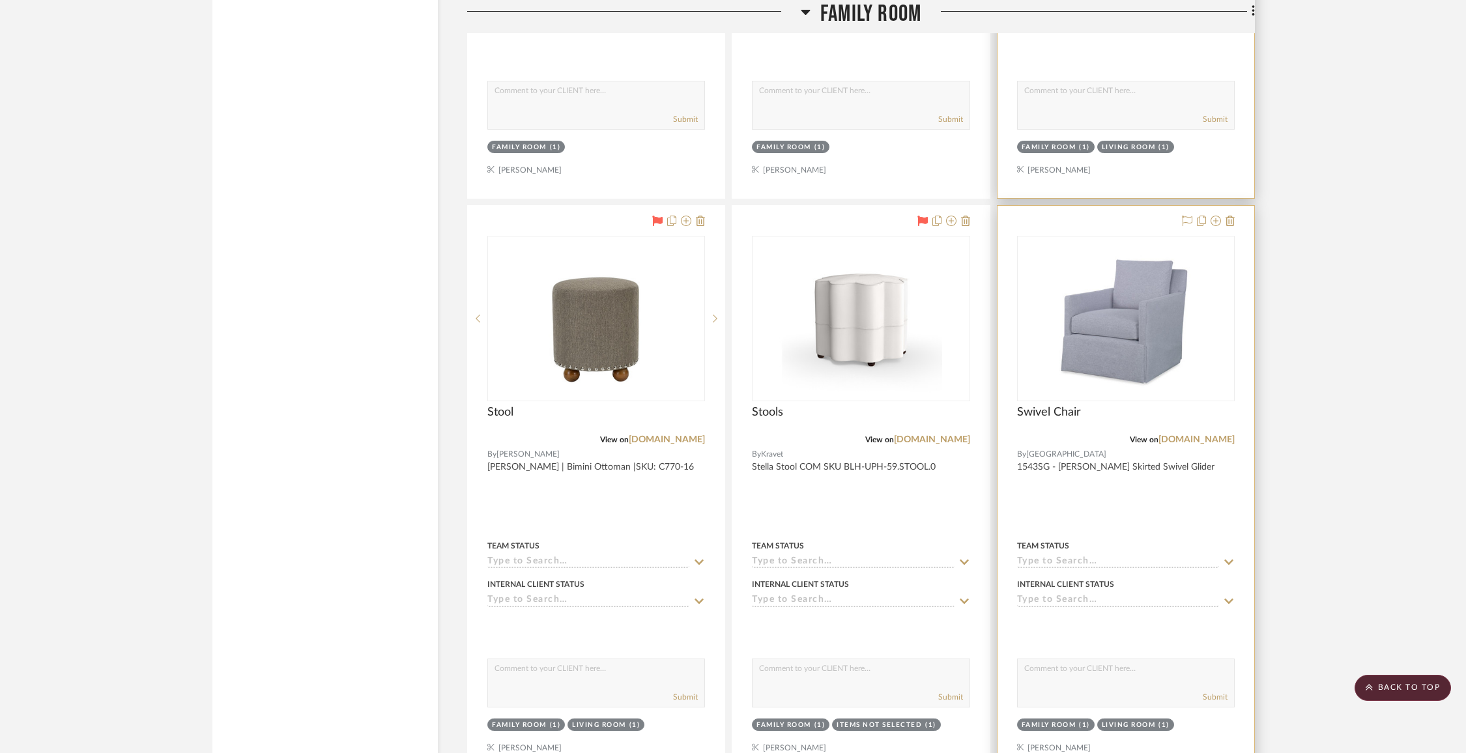
scroll to position [3346, 0]
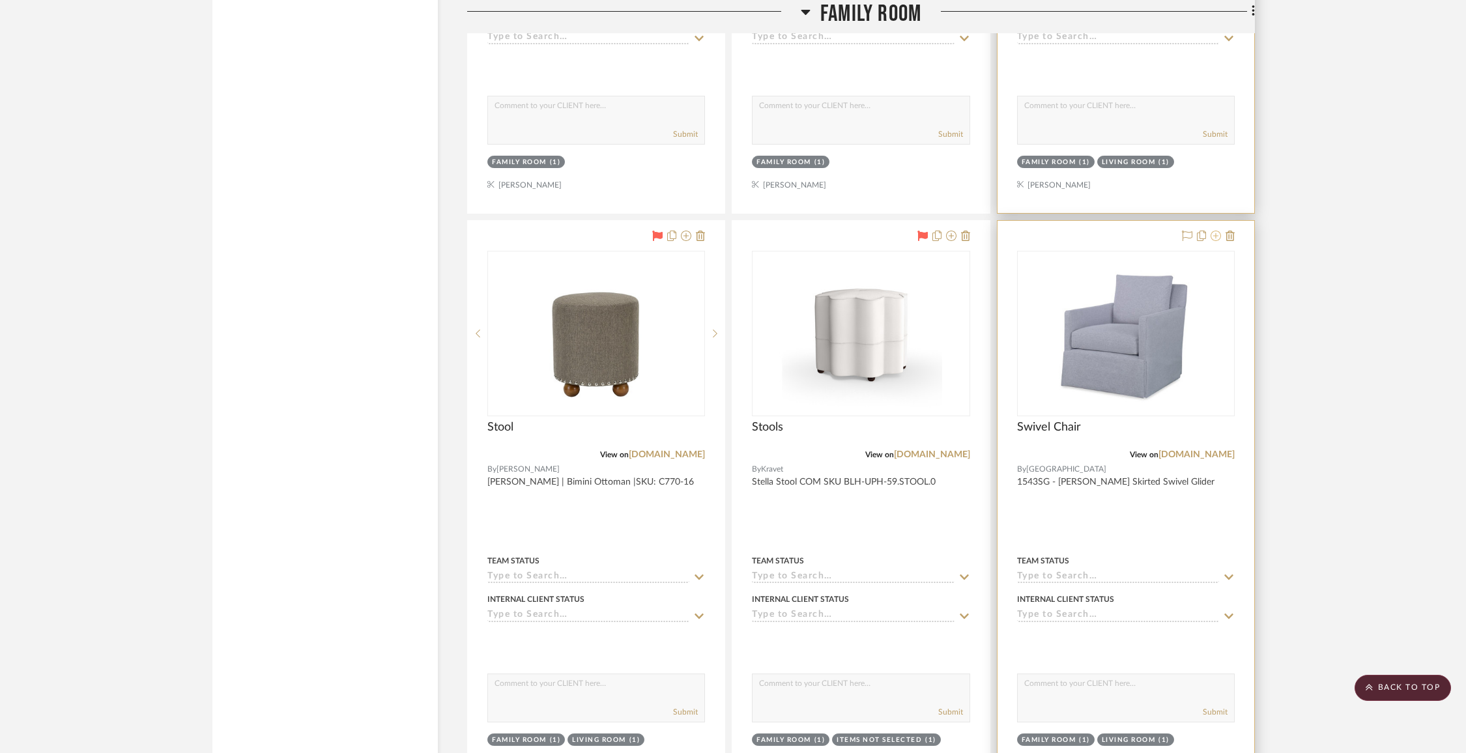
click at [1219, 231] on icon at bounding box center [1216, 236] width 10 height 10
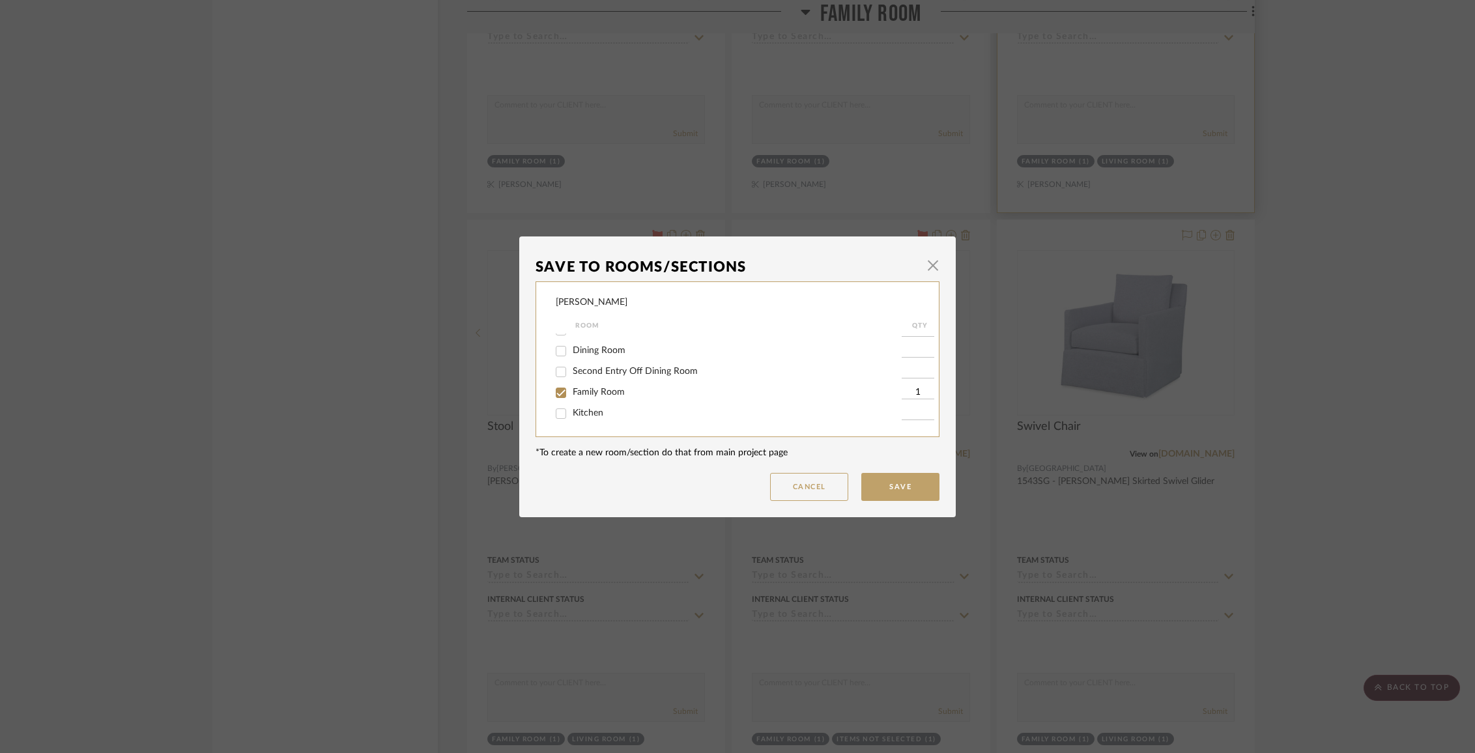
scroll to position [81, 0]
click at [595, 391] on span "Family Room" at bounding box center [599, 387] width 52 height 9
click at [572, 391] on input "Family Room" at bounding box center [561, 387] width 21 height 21
click at [876, 483] on button "Save" at bounding box center [900, 487] width 78 height 28
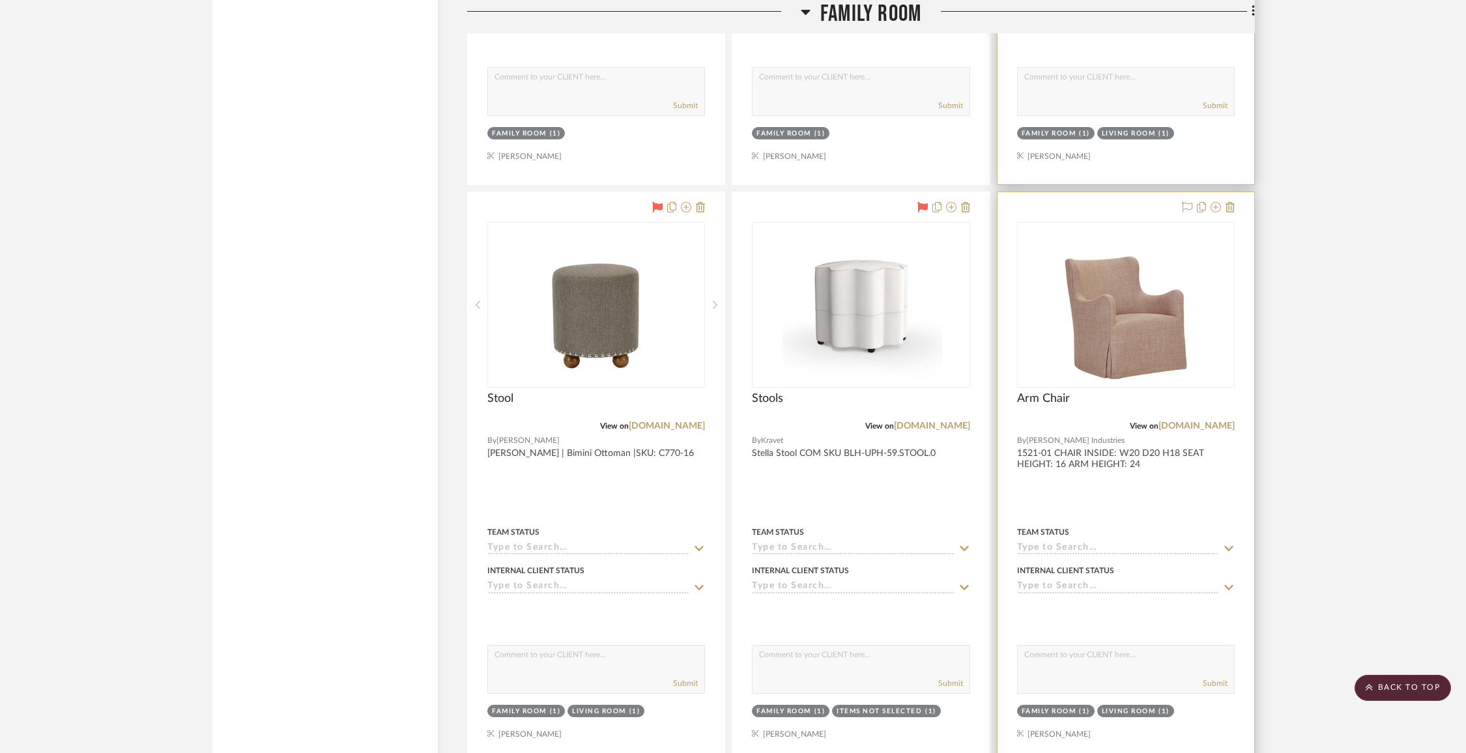
scroll to position [3383, 0]
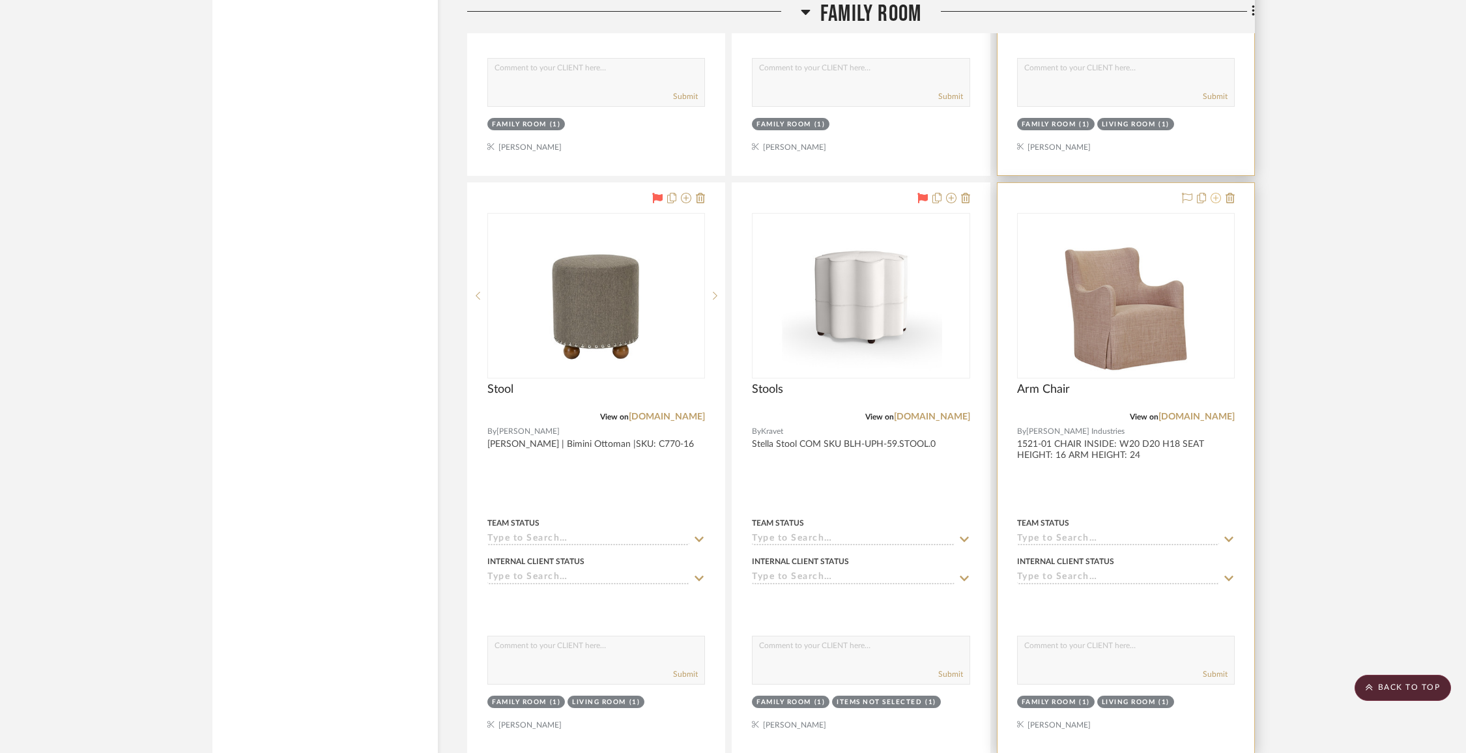
click at [1219, 193] on icon at bounding box center [1216, 198] width 10 height 10
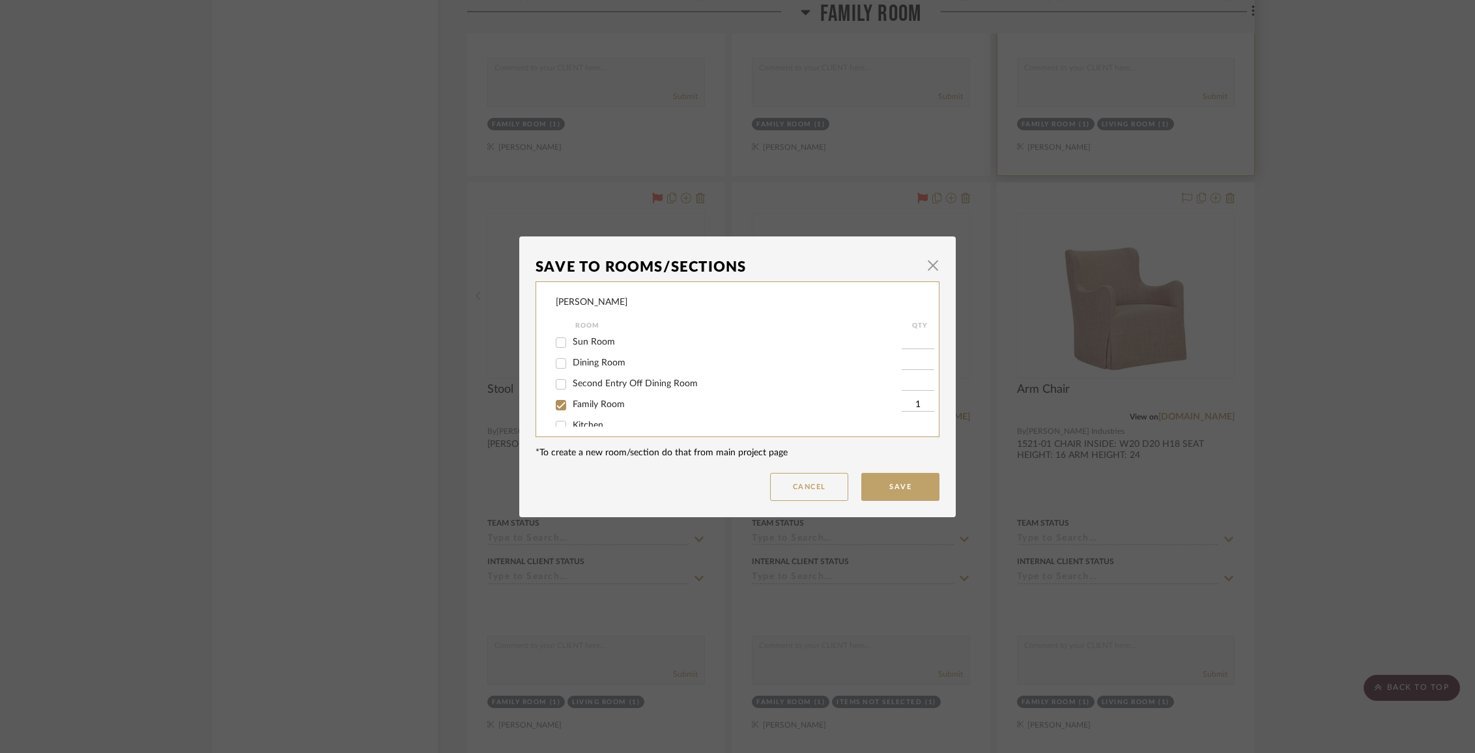
scroll to position [66, 0]
click at [607, 407] on span "Family Room" at bounding box center [599, 402] width 52 height 9
click at [572, 407] on input "Family Room" at bounding box center [561, 403] width 21 height 21
click at [854, 489] on div "Cancel Save" at bounding box center [738, 487] width 404 height 28
click at [882, 489] on button "Save" at bounding box center [900, 487] width 78 height 28
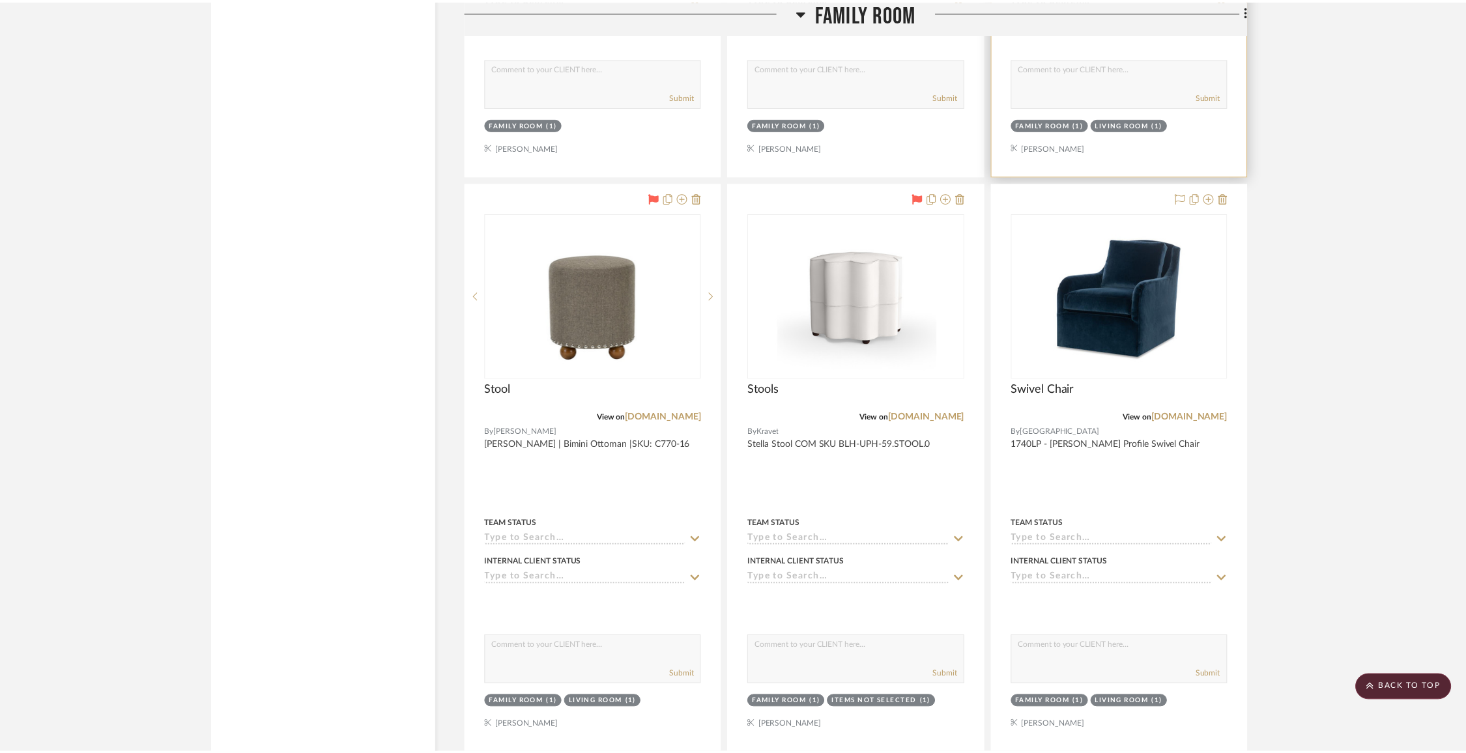
scroll to position [3383, 0]
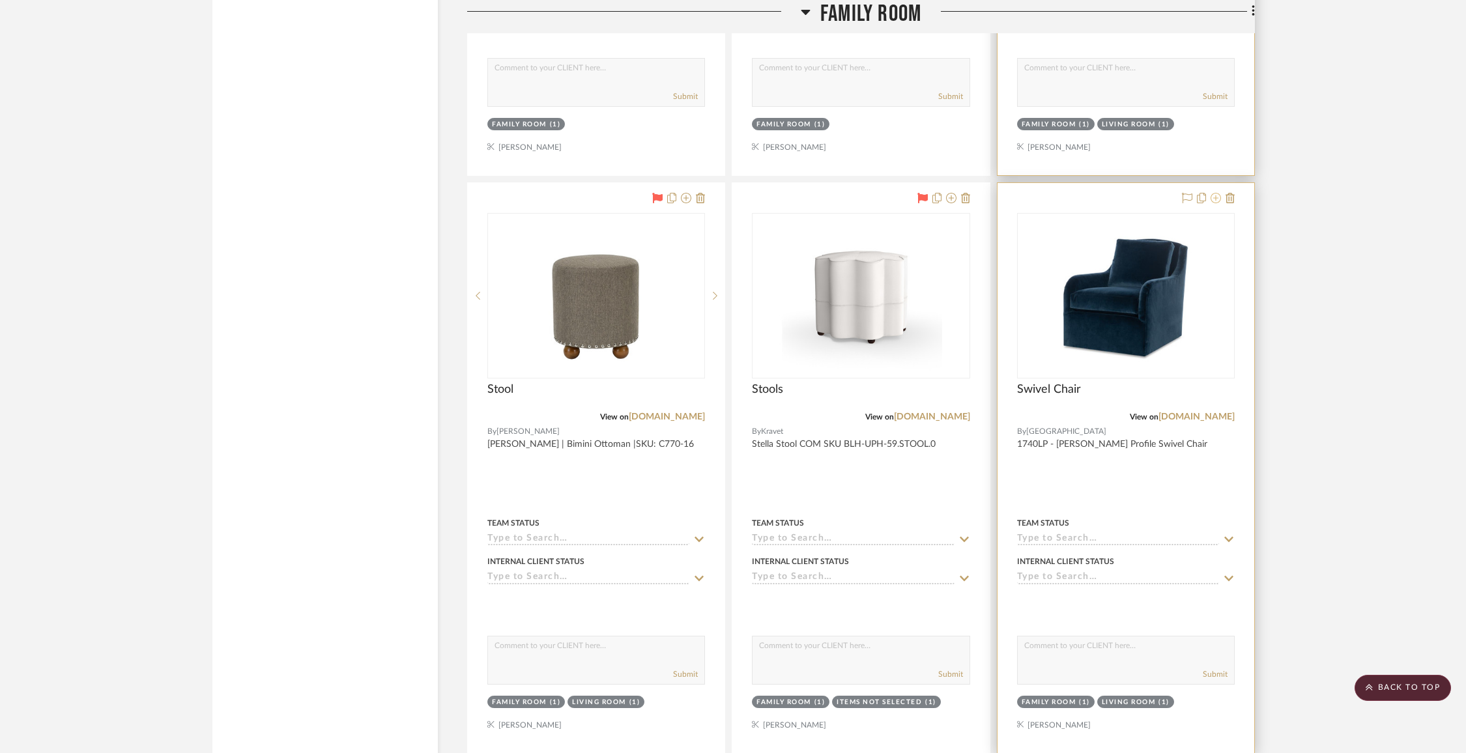
click at [1219, 193] on icon at bounding box center [1216, 198] width 10 height 10
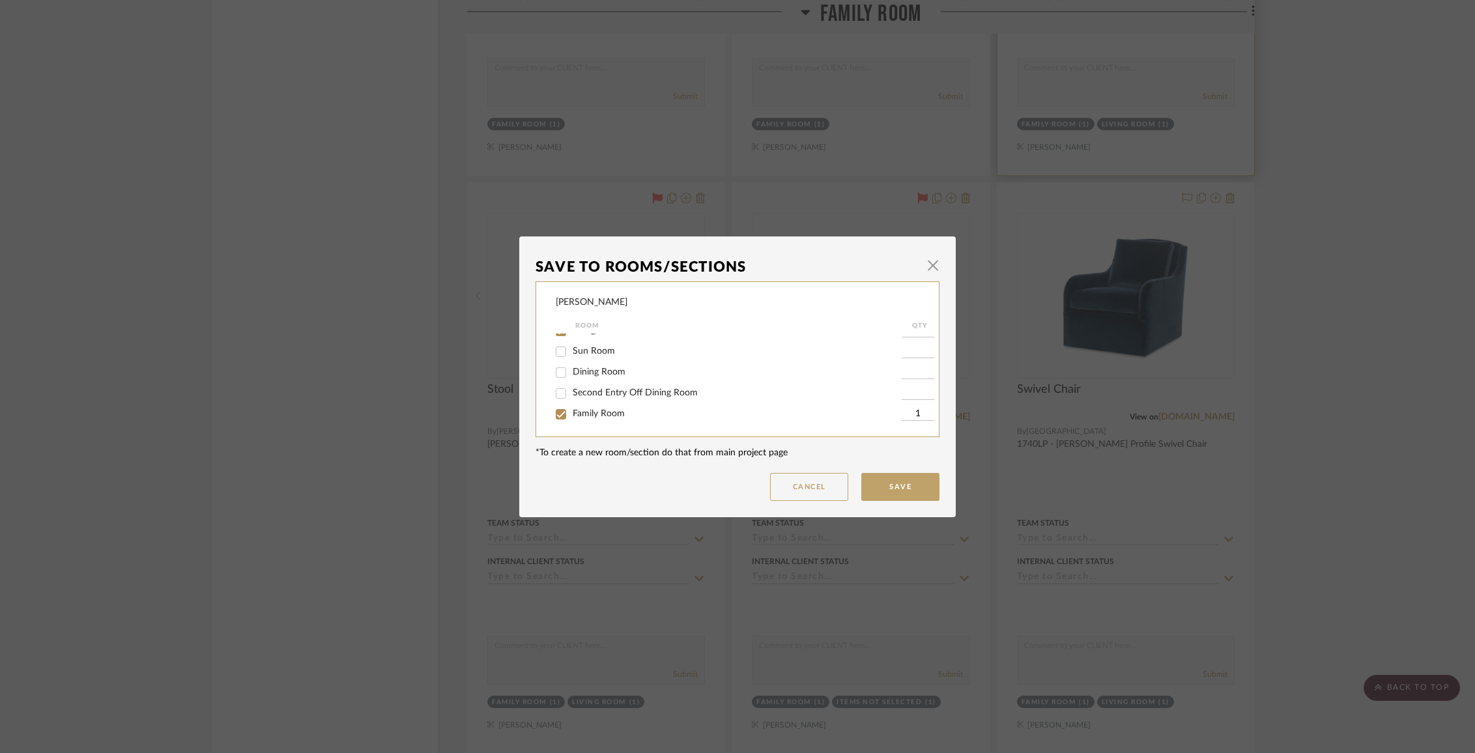
scroll to position [69, 0]
click at [609, 404] on span "Family Room" at bounding box center [599, 399] width 52 height 9
click at [572, 409] on input "Family Room" at bounding box center [561, 400] width 21 height 21
click at [905, 482] on button "Save" at bounding box center [900, 487] width 78 height 28
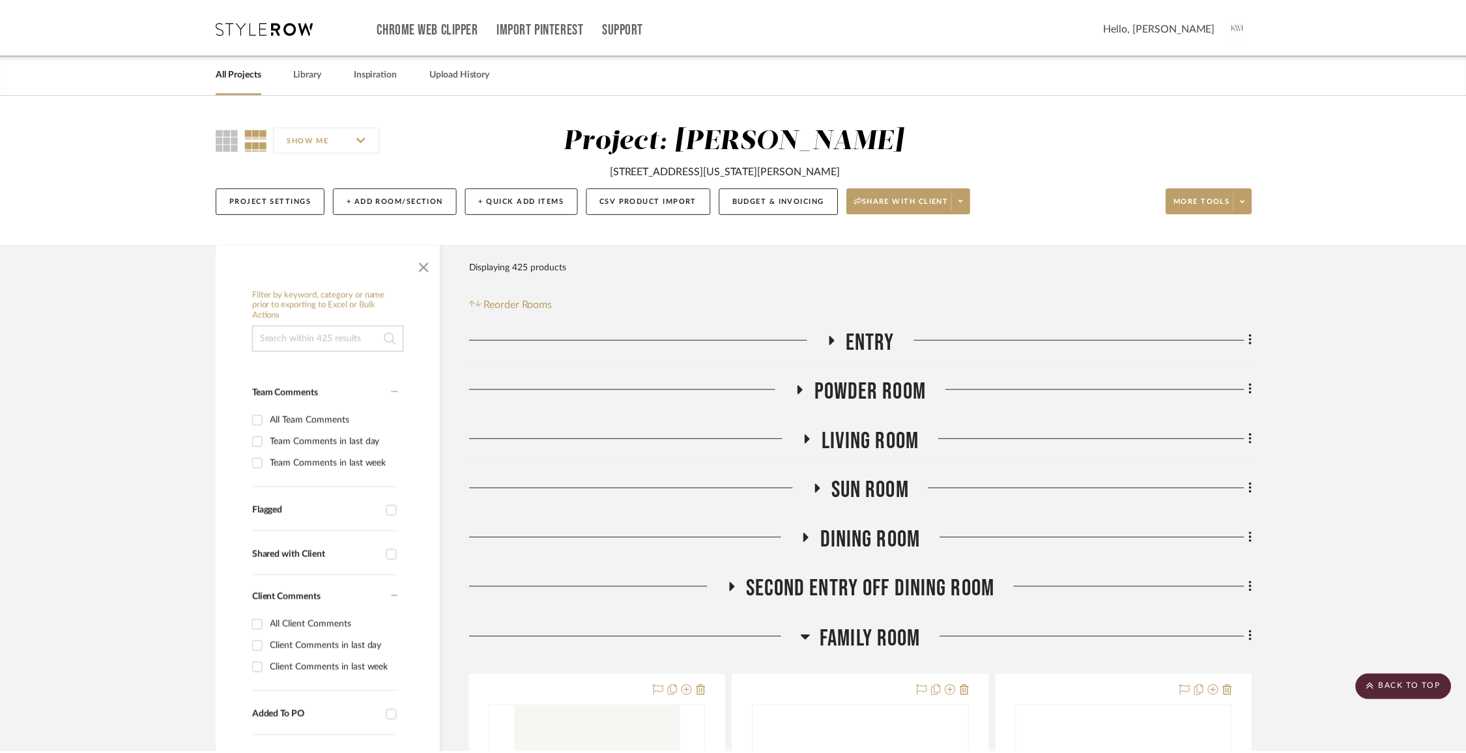
scroll to position [3383, 0]
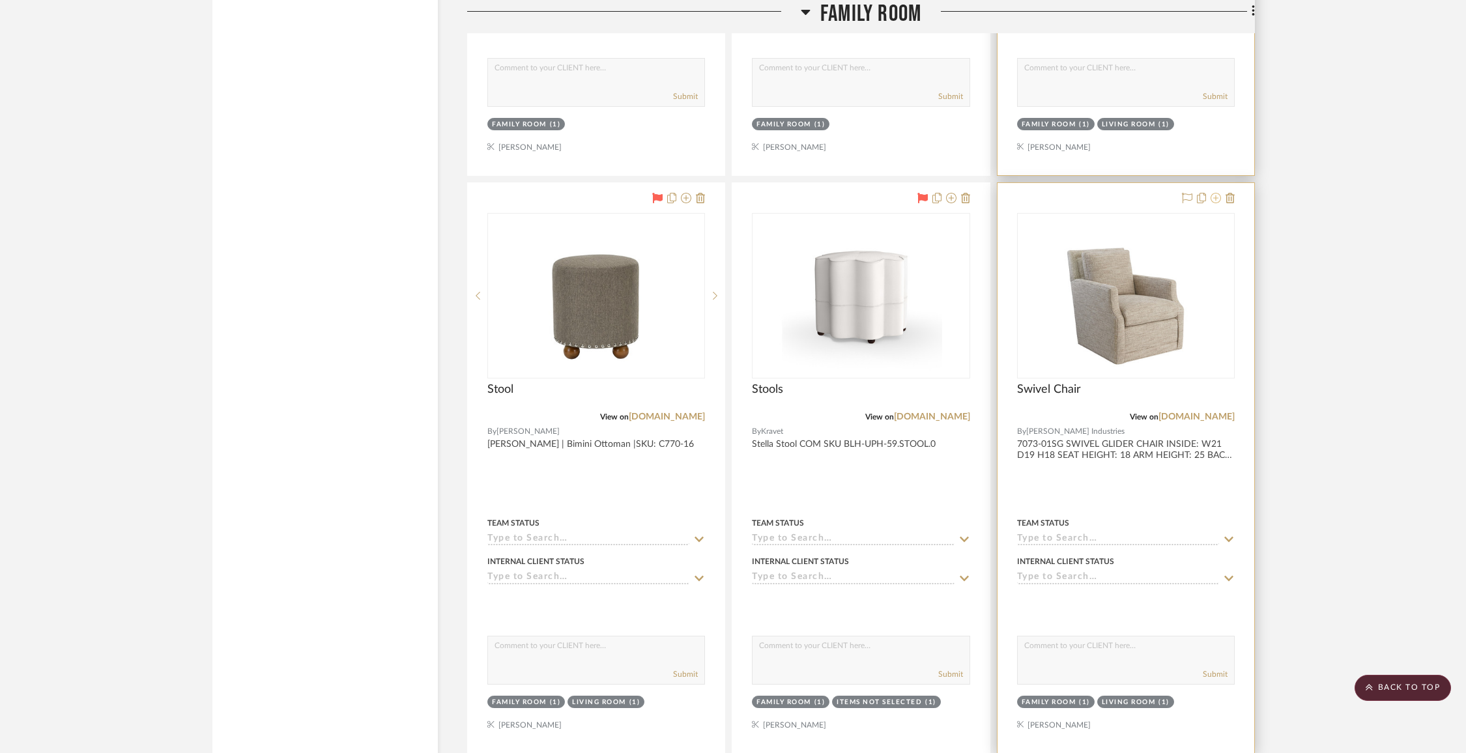
click at [1213, 196] on icon at bounding box center [1216, 198] width 10 height 10
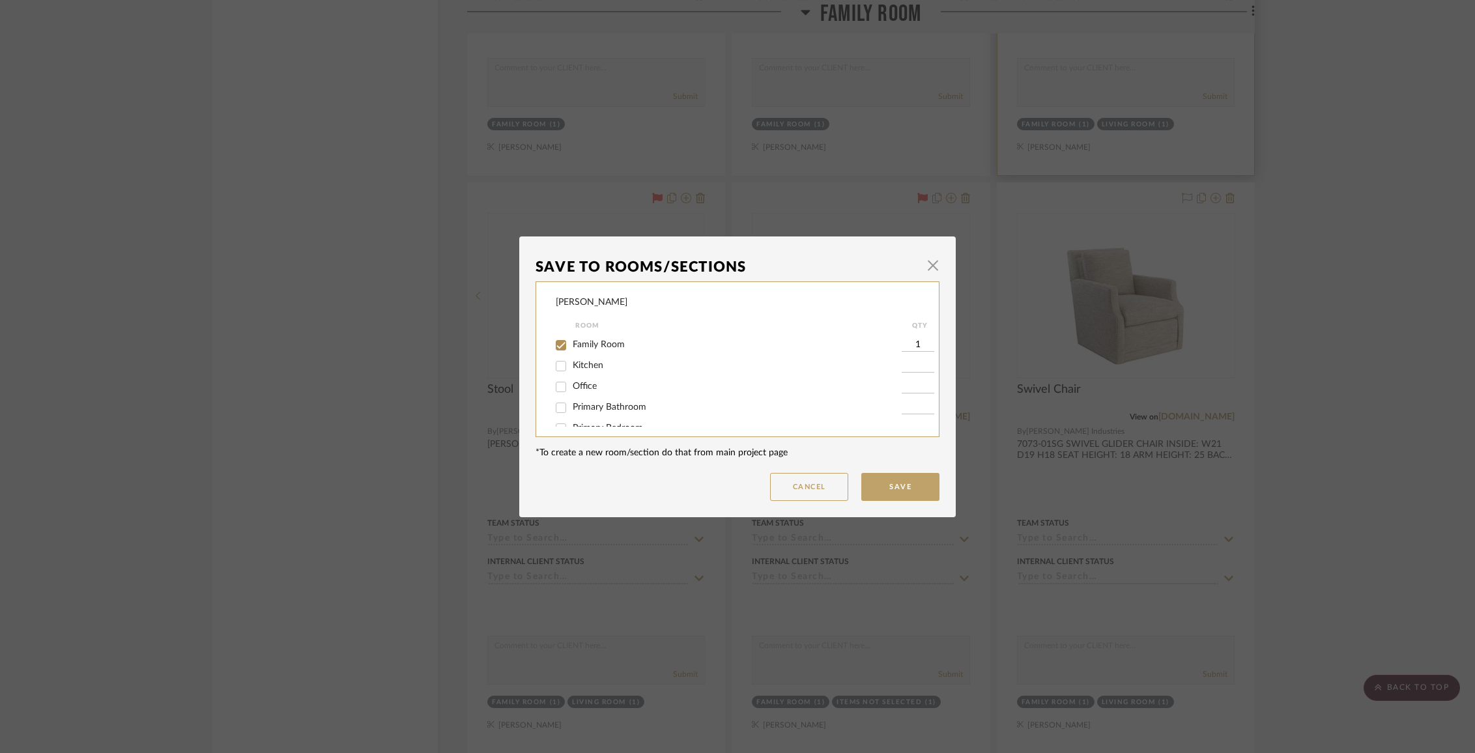
scroll to position [121, 0]
click at [605, 349] on span "Family Room" at bounding box center [599, 347] width 52 height 9
click at [572, 349] on input "Family Room" at bounding box center [561, 348] width 21 height 21
click at [914, 482] on button "Save" at bounding box center [900, 487] width 78 height 28
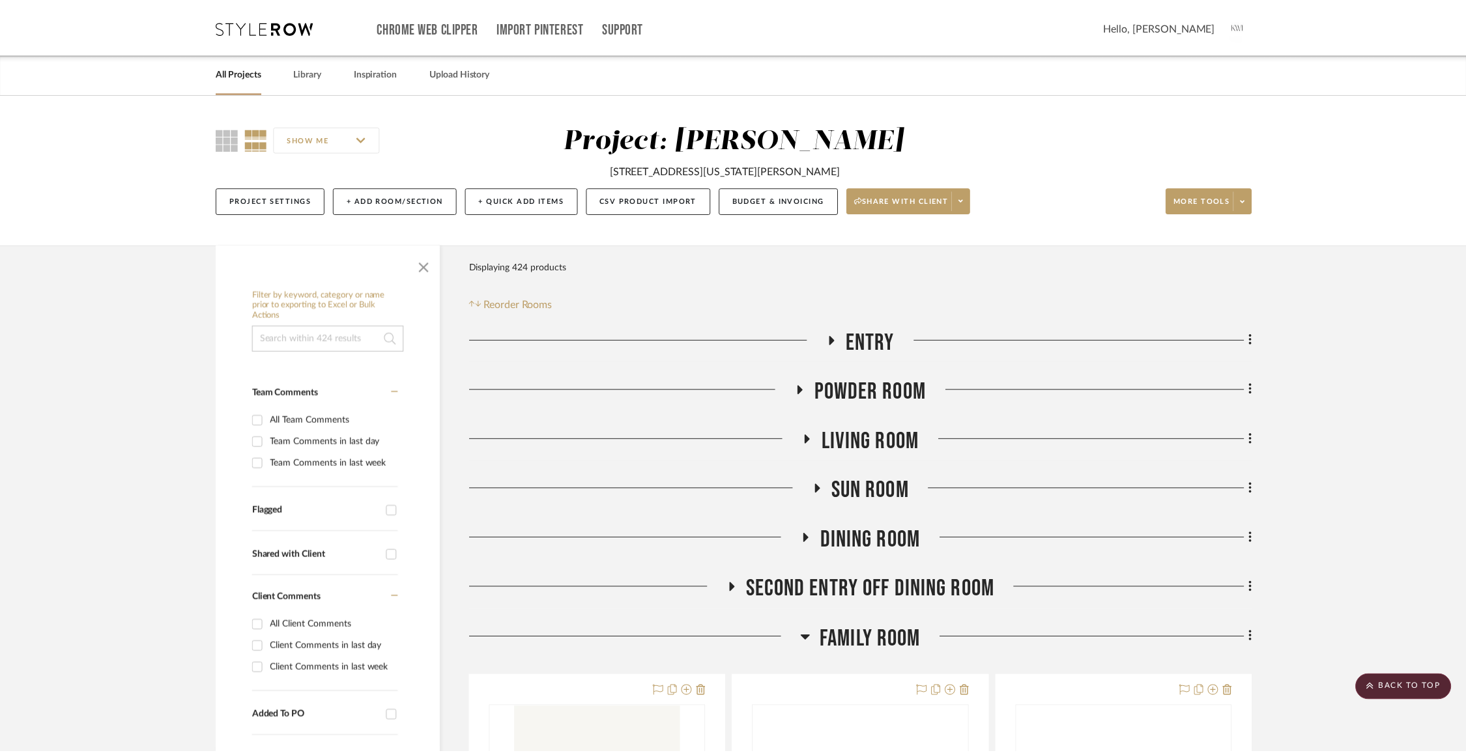
scroll to position [3383, 0]
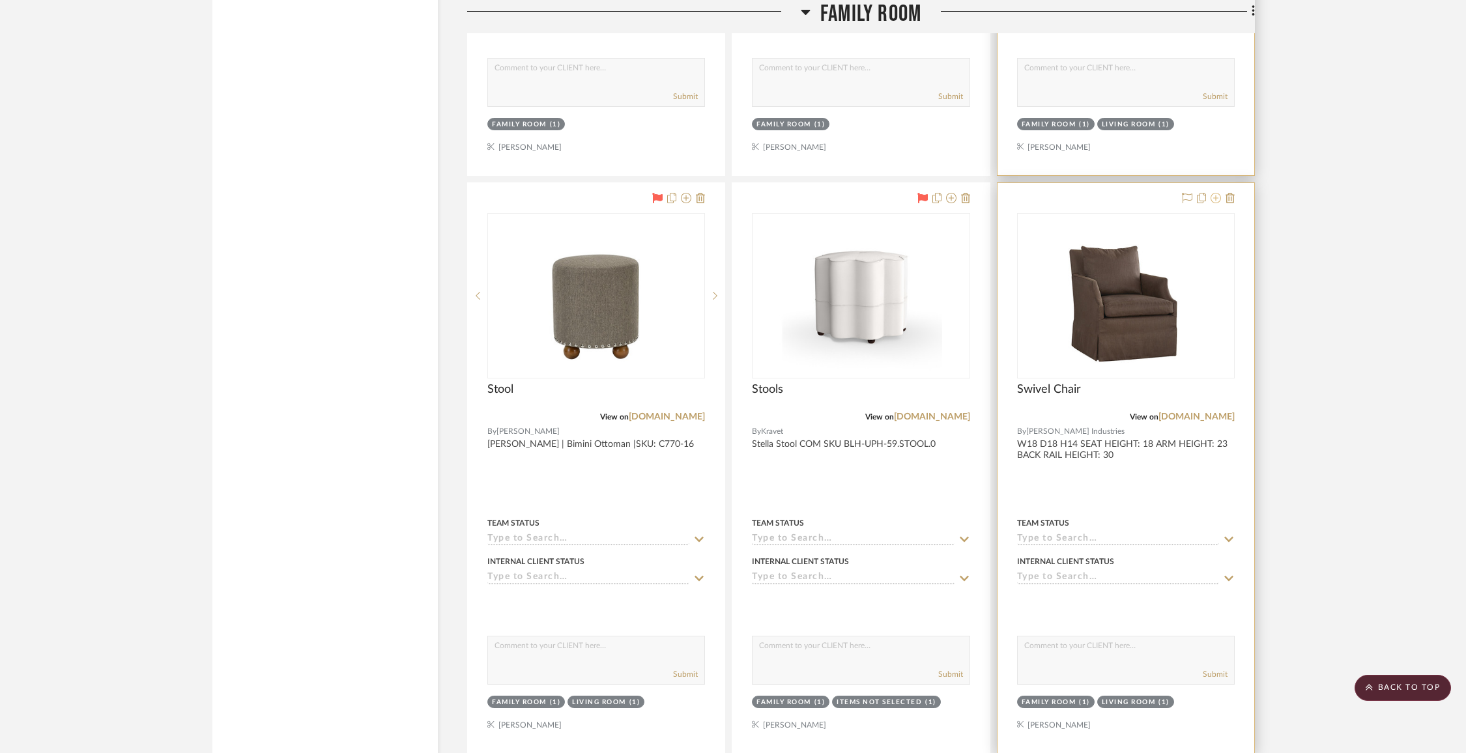
click at [1218, 196] on icon at bounding box center [1216, 198] width 10 height 10
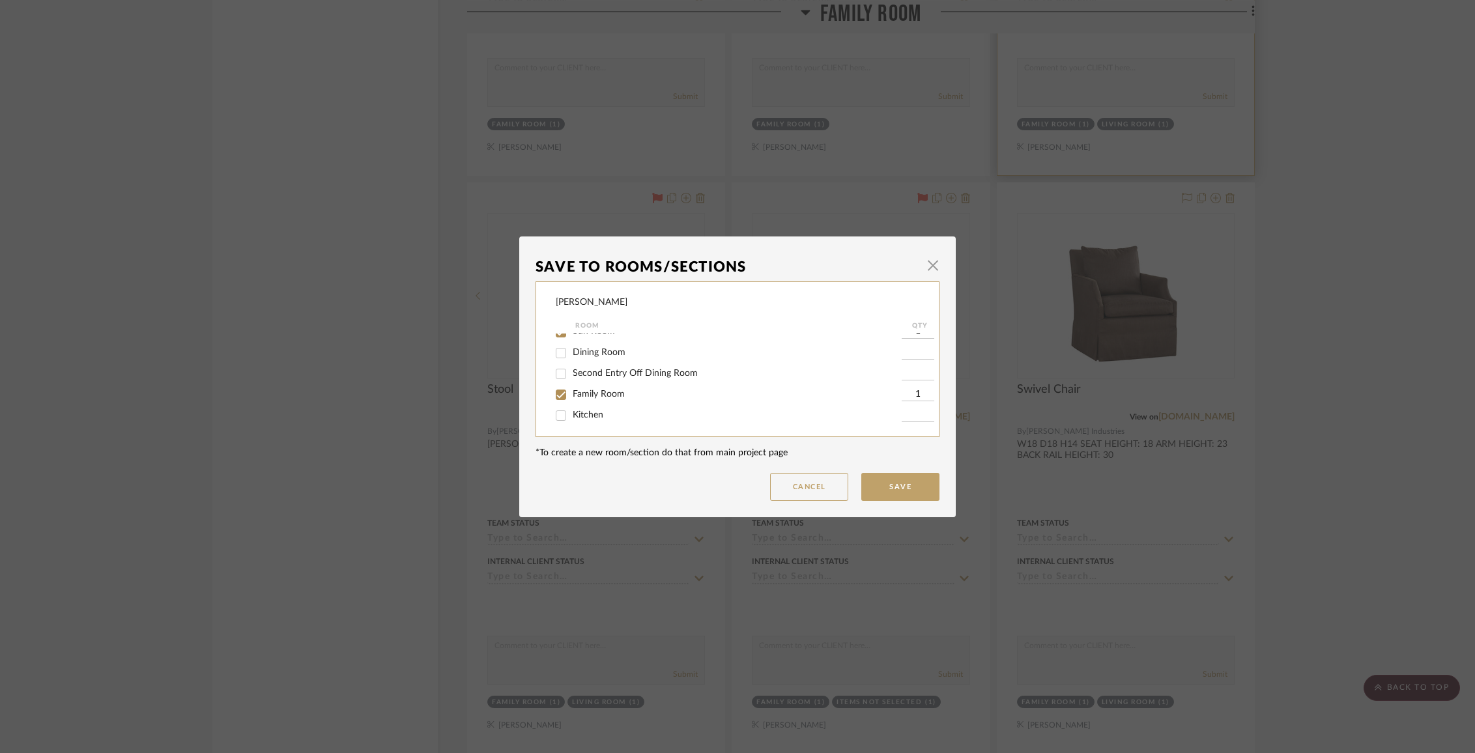
click at [613, 399] on span "Family Room" at bounding box center [599, 394] width 52 height 9
click at [572, 404] on input "Family Room" at bounding box center [561, 394] width 21 height 21
click at [916, 488] on button "Save" at bounding box center [900, 487] width 78 height 28
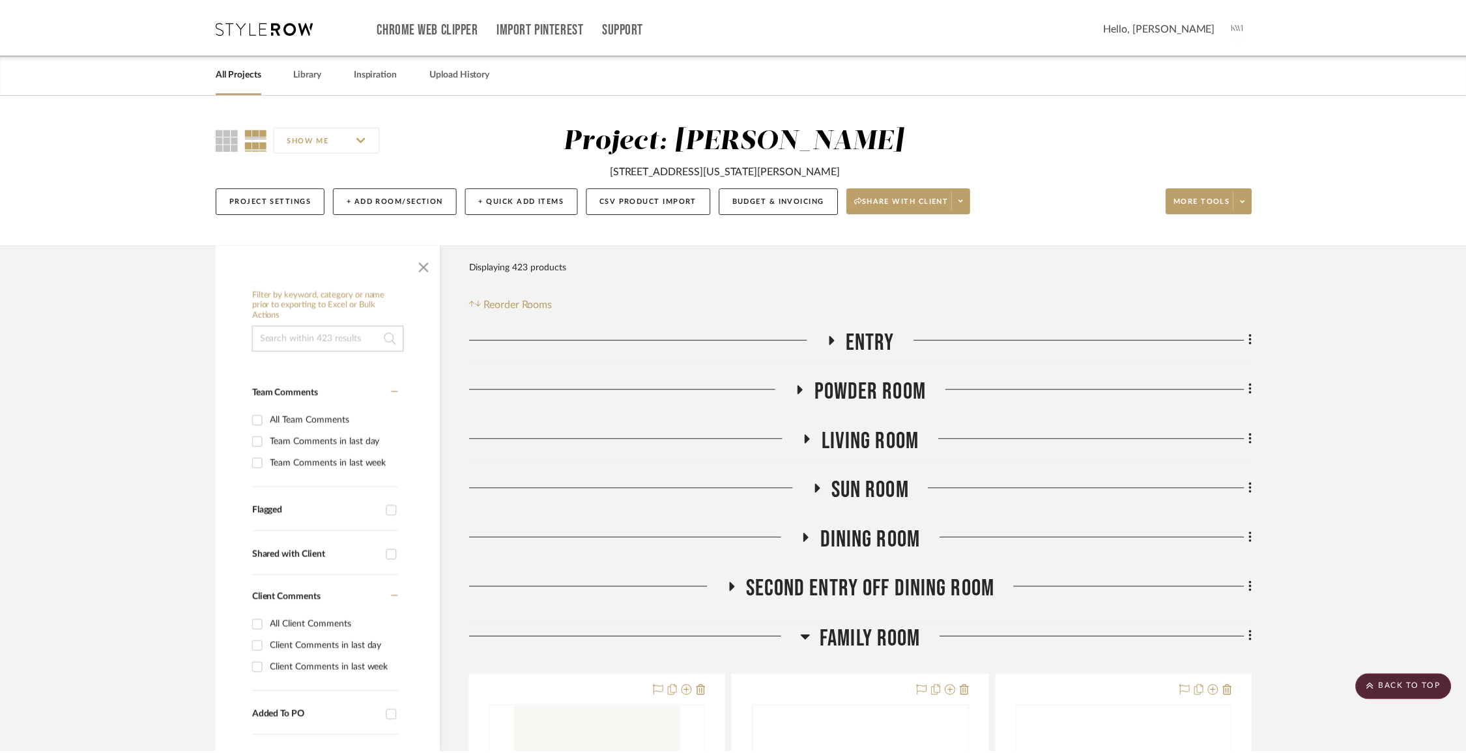
scroll to position [3383, 0]
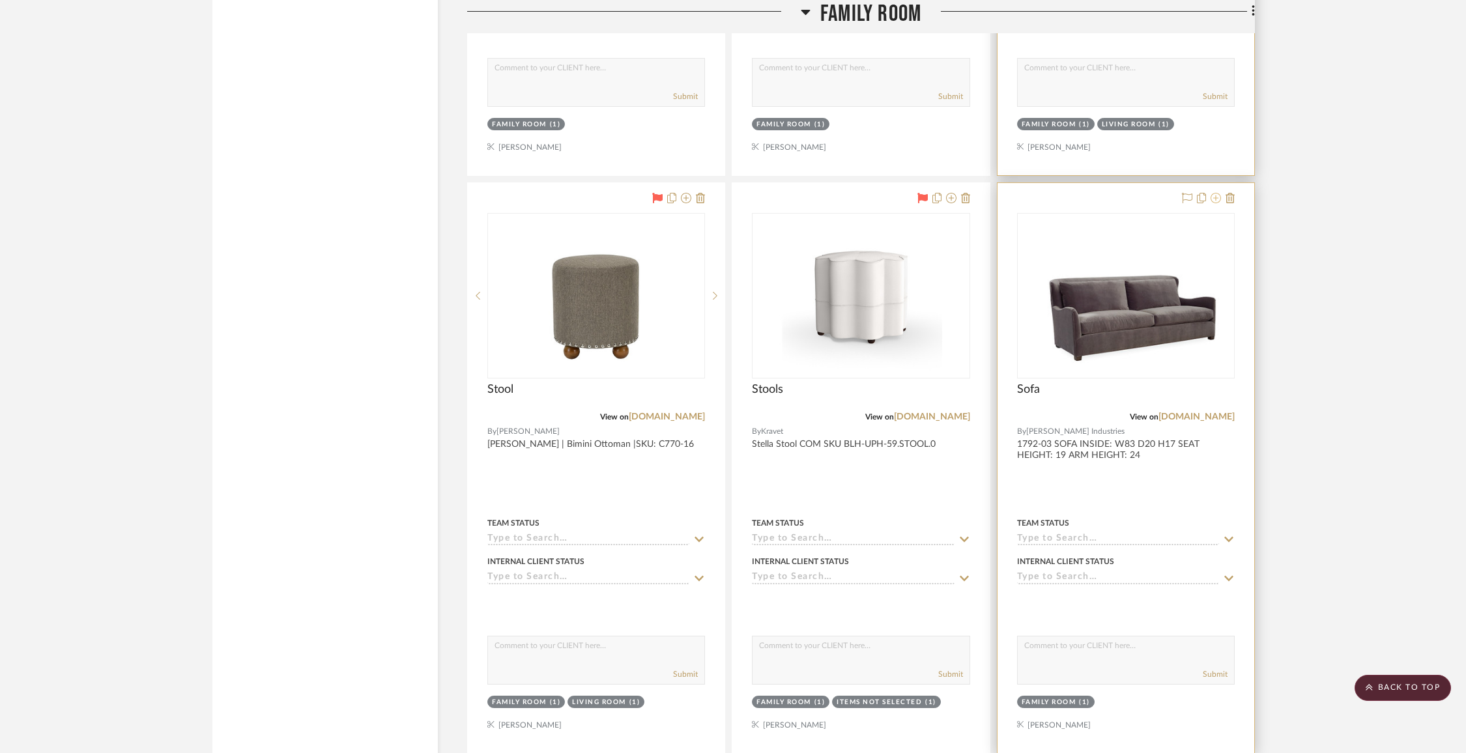
click at [1219, 195] on icon at bounding box center [1216, 198] width 10 height 10
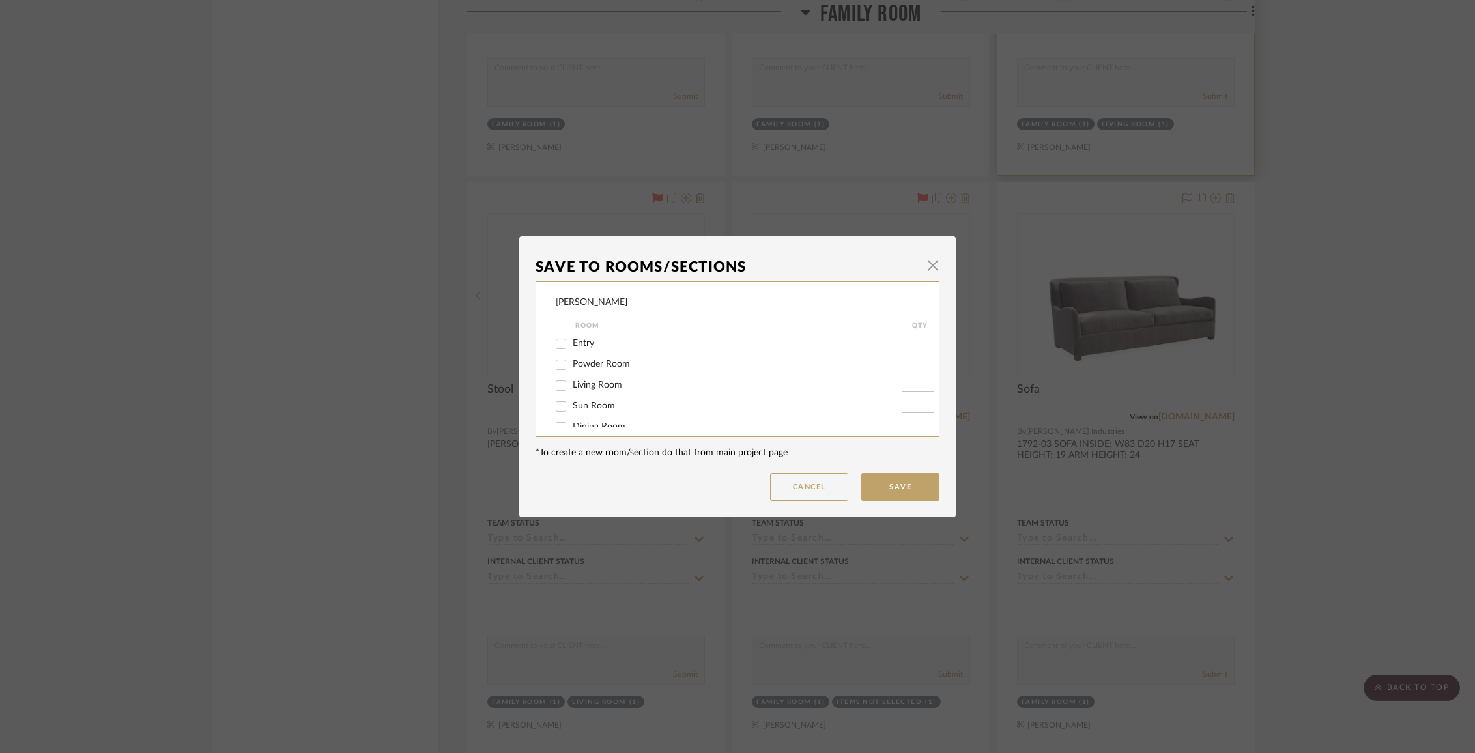
scroll to position [71, 0]
click at [615, 401] on span "Family Room" at bounding box center [599, 397] width 52 height 9
click at [572, 401] on input "Family Room" at bounding box center [561, 398] width 21 height 21
click at [616, 403] on mat-checkbox "Items Not Selected" at bounding box center [729, 413] width 346 height 21
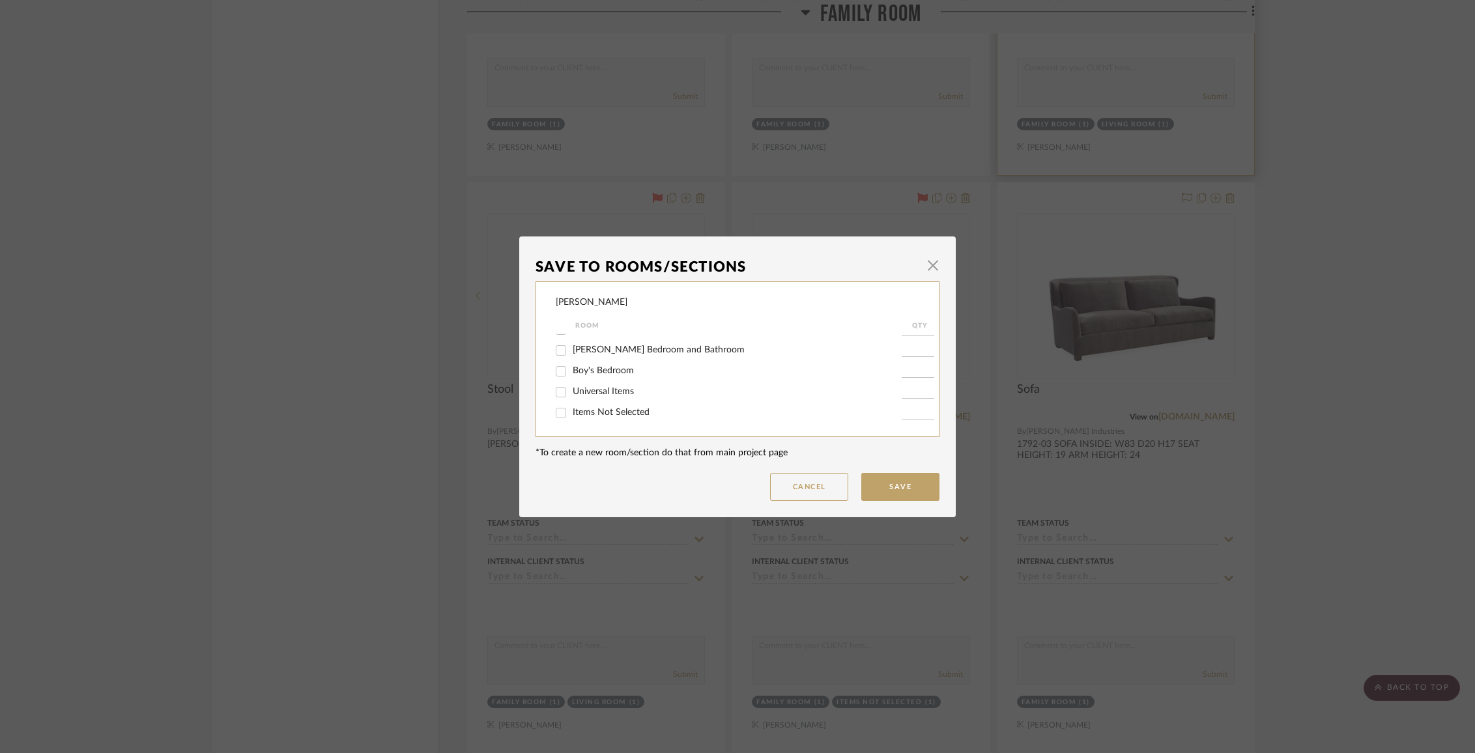
click at [616, 408] on span "Items Not Selected" at bounding box center [611, 412] width 77 height 9
click at [572, 408] on input "Items Not Selected" at bounding box center [561, 413] width 21 height 21
click at [914, 483] on button "Save" at bounding box center [900, 487] width 78 height 28
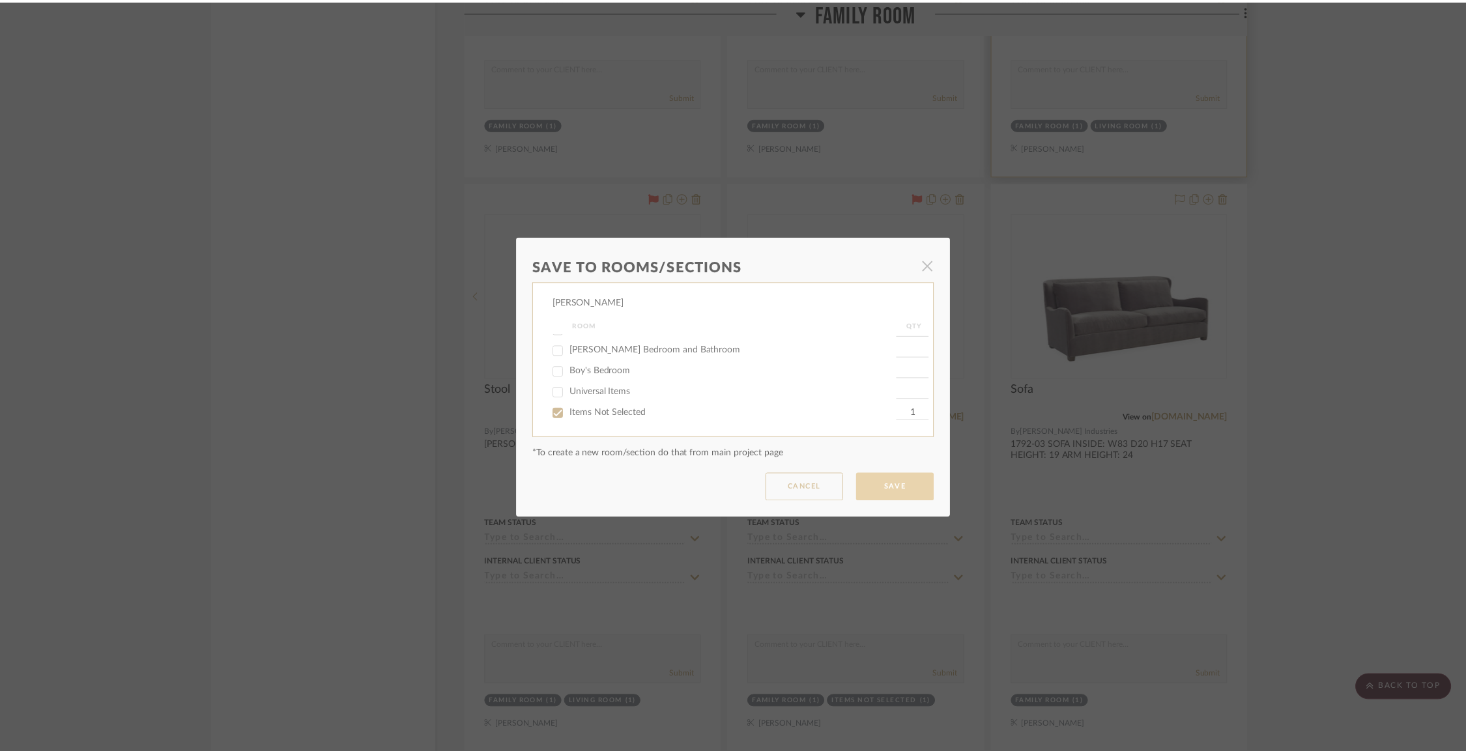
scroll to position [3383, 0]
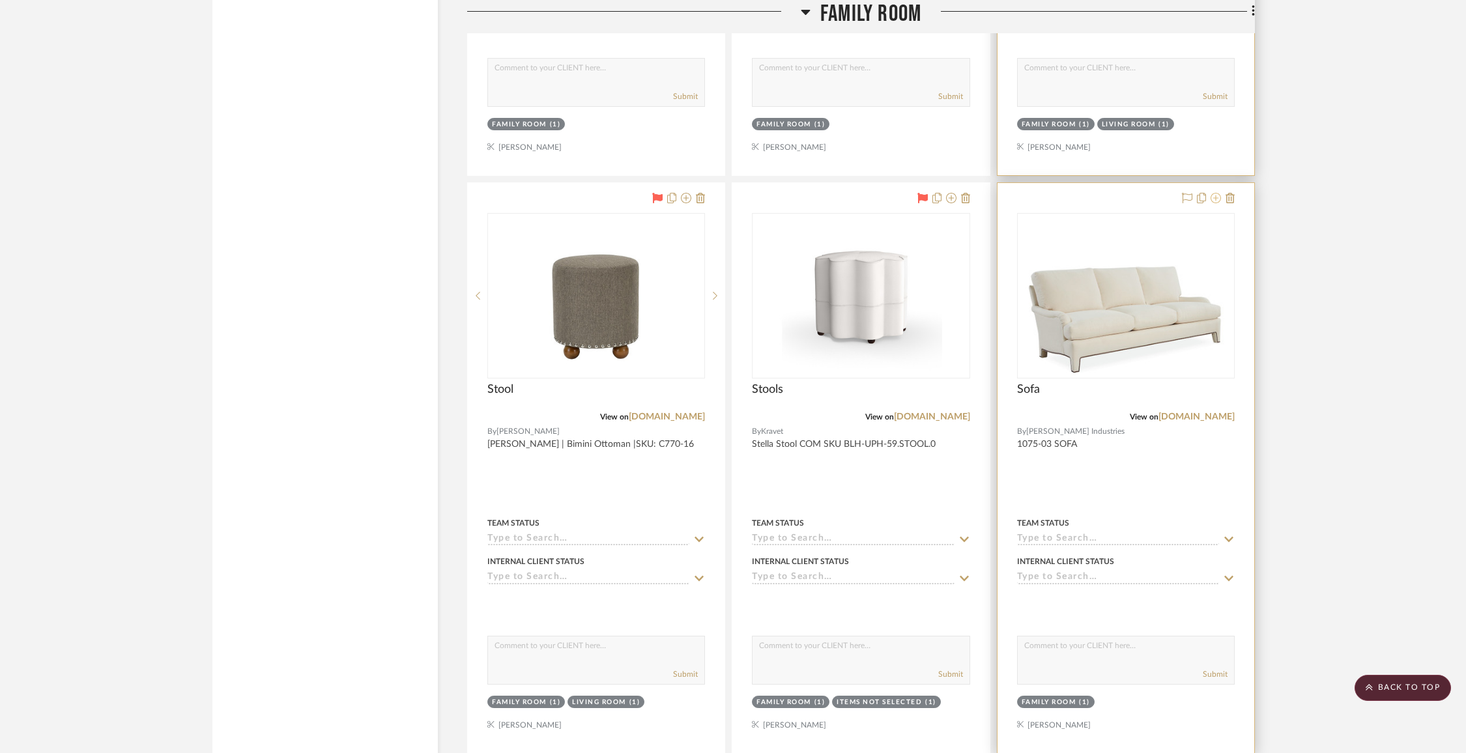
click at [1216, 194] on icon at bounding box center [1216, 198] width 10 height 10
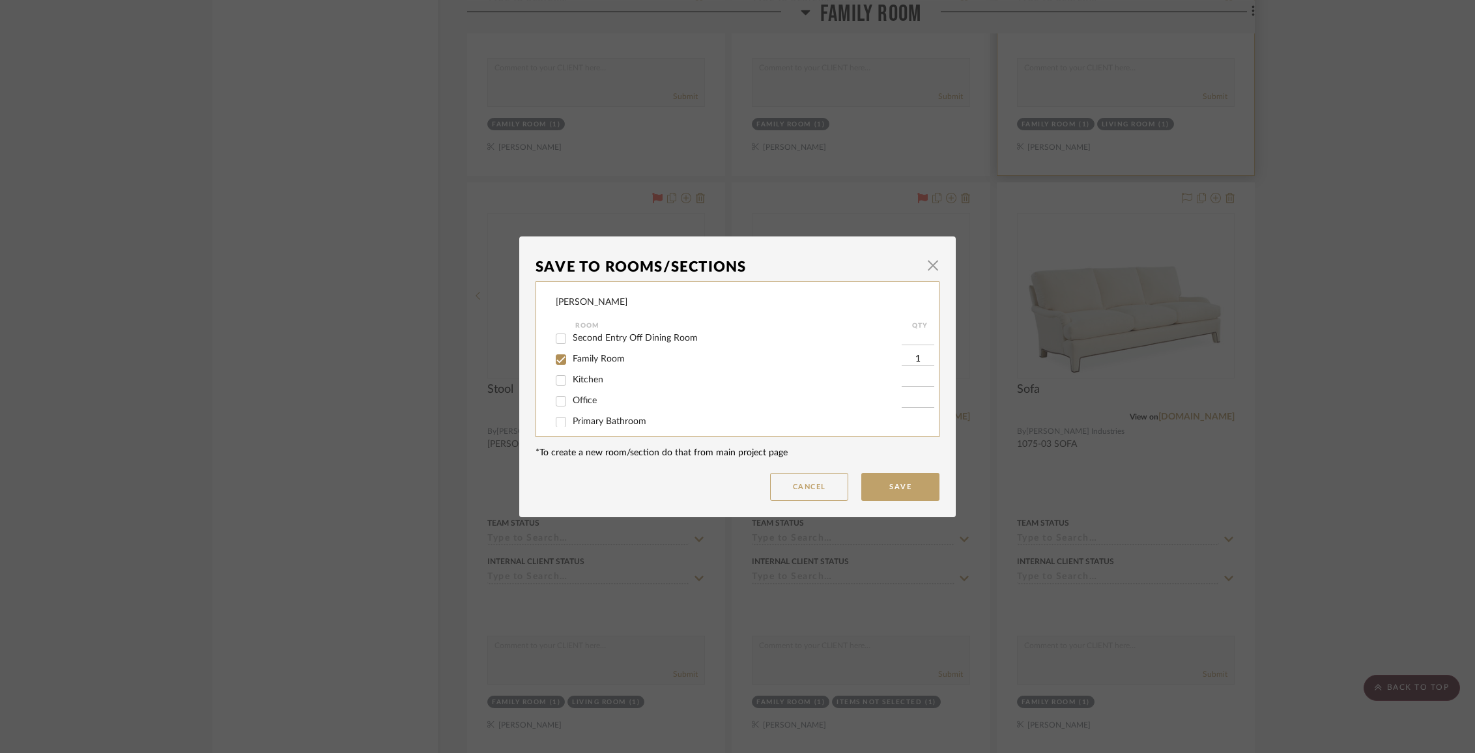
scroll to position [113, 0]
click at [596, 360] on span "Family Room" at bounding box center [599, 355] width 52 height 9
click at [572, 363] on input "Family Room" at bounding box center [561, 356] width 21 height 21
click at [596, 411] on span "Items Not Selected" at bounding box center [611, 412] width 77 height 9
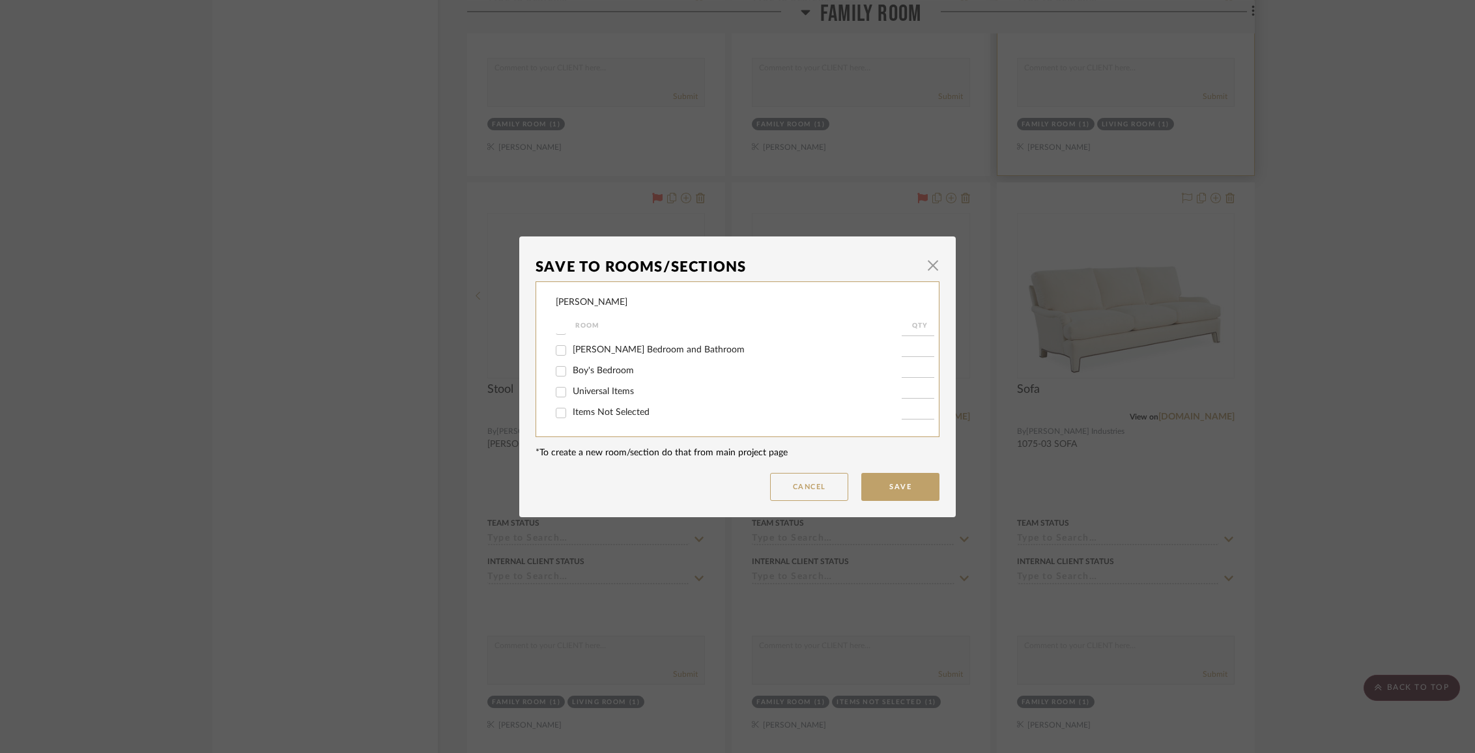
click at [572, 411] on input "Items Not Selected" at bounding box center [561, 413] width 21 height 21
click at [888, 488] on button "Save" at bounding box center [900, 487] width 78 height 28
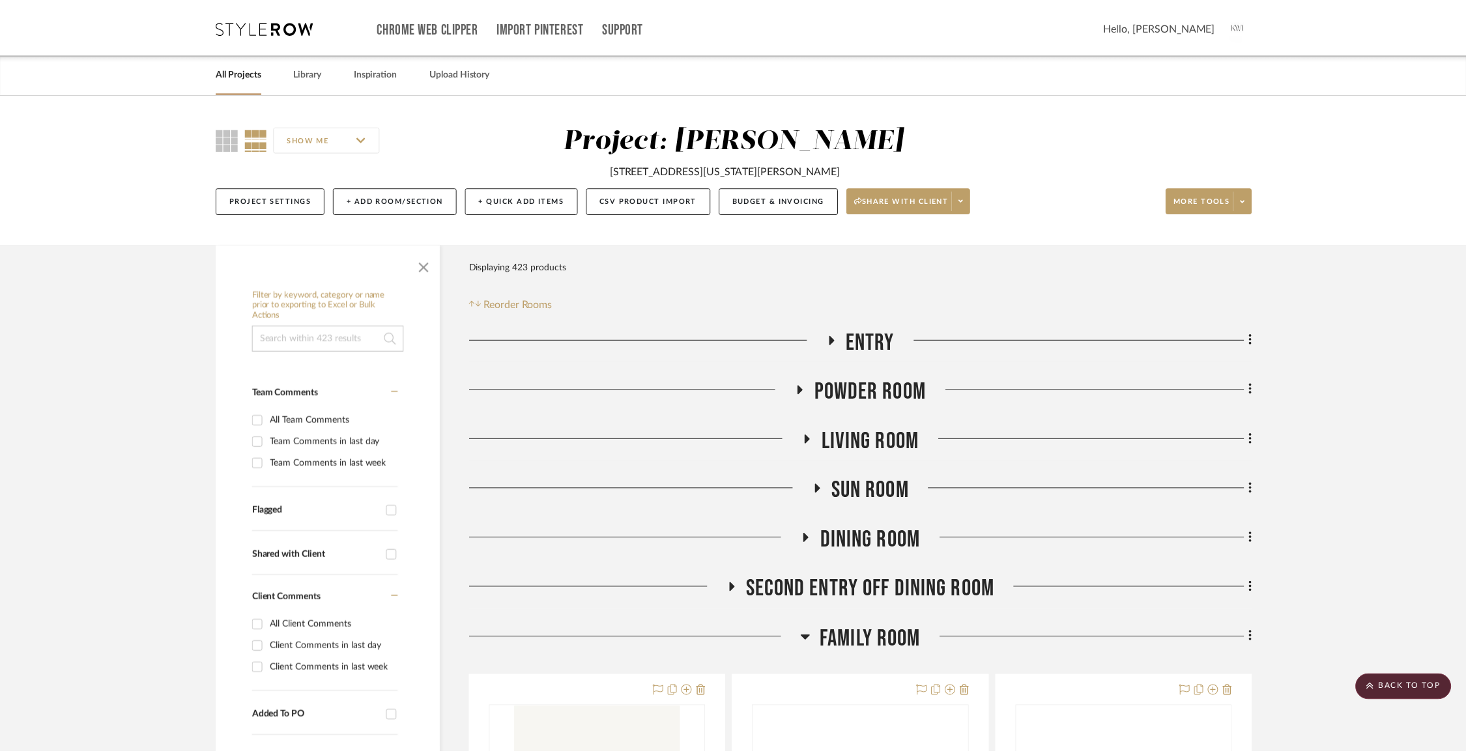
scroll to position [3383, 0]
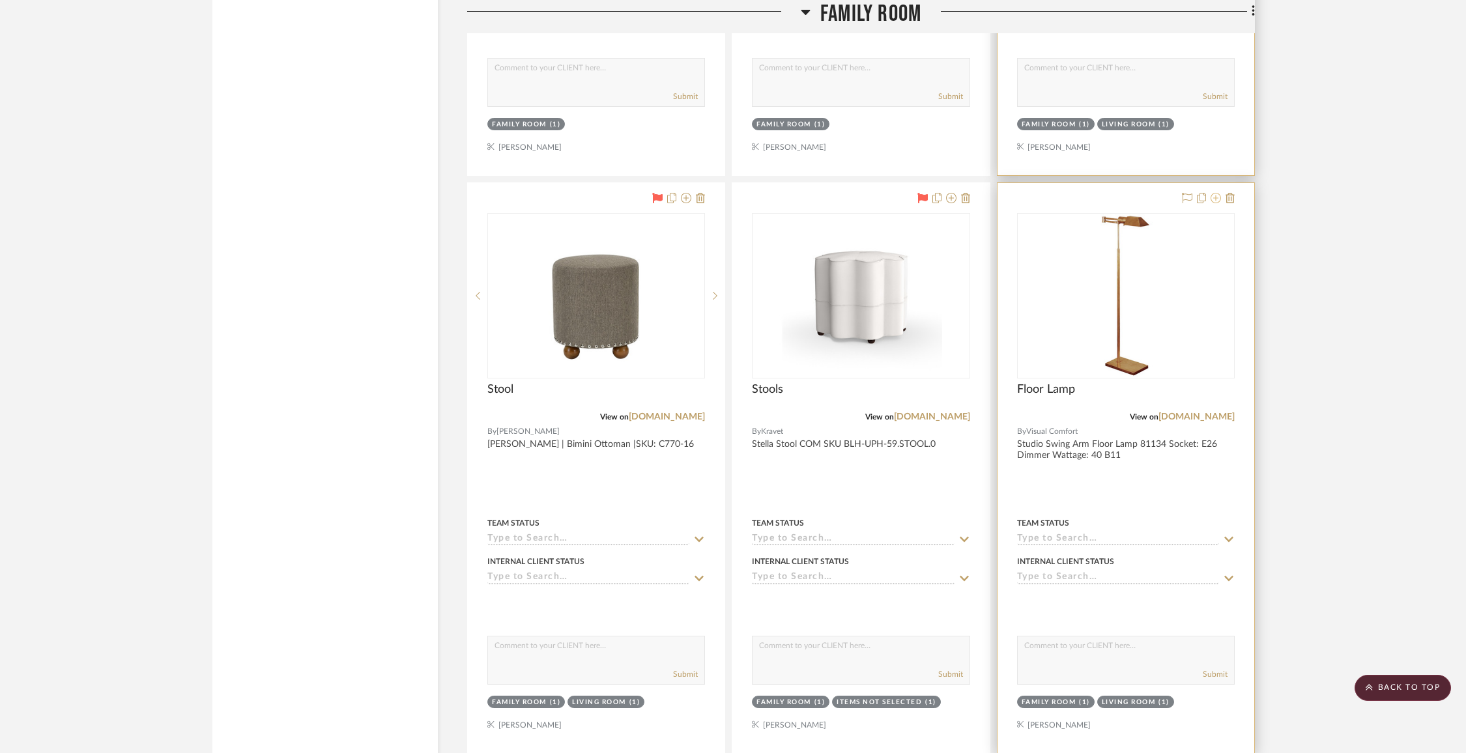
click at [1213, 193] on icon at bounding box center [1216, 198] width 10 height 10
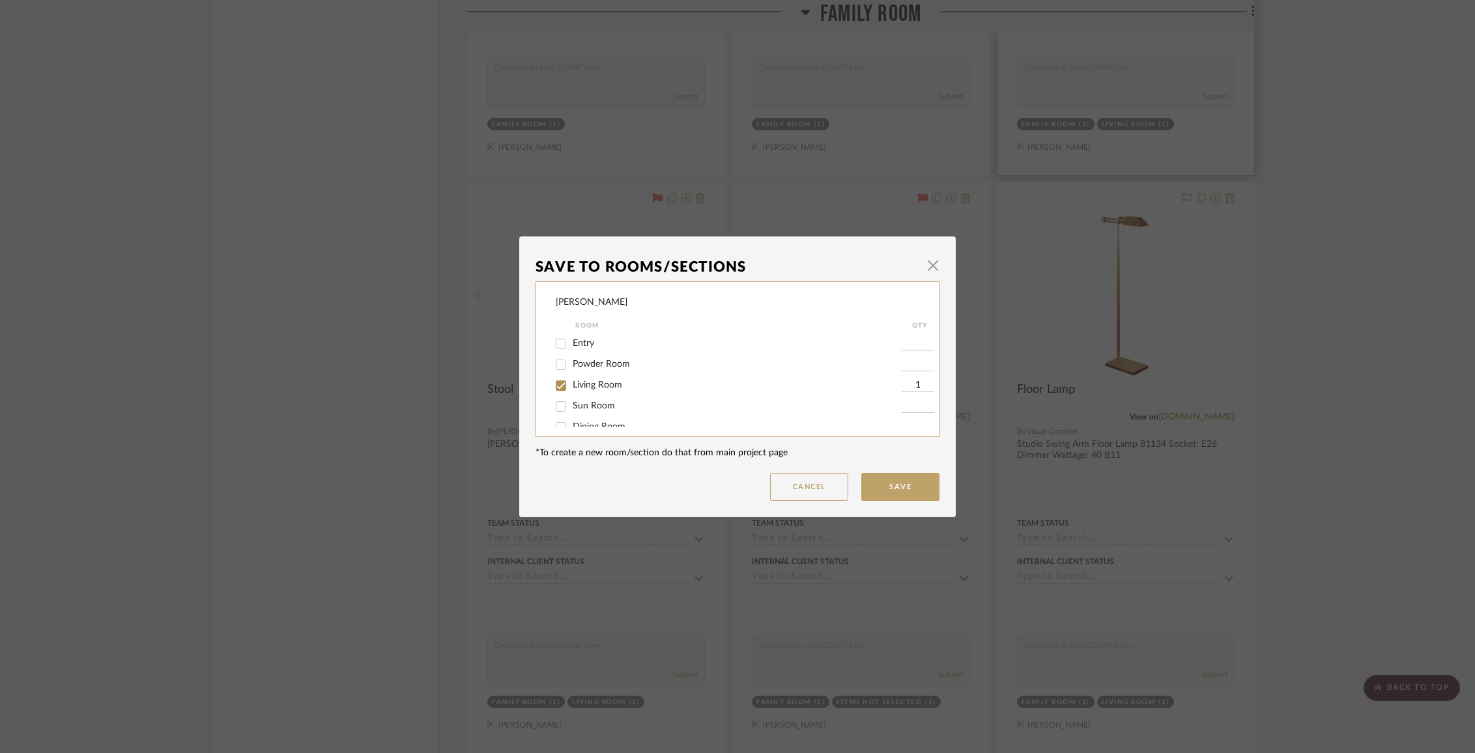
scroll to position [119, 0]
click at [579, 355] on span "Family Room" at bounding box center [599, 349] width 52 height 9
click at [572, 355] on input "Family Room" at bounding box center [561, 350] width 21 height 21
click at [895, 485] on button "Save" at bounding box center [900, 487] width 78 height 28
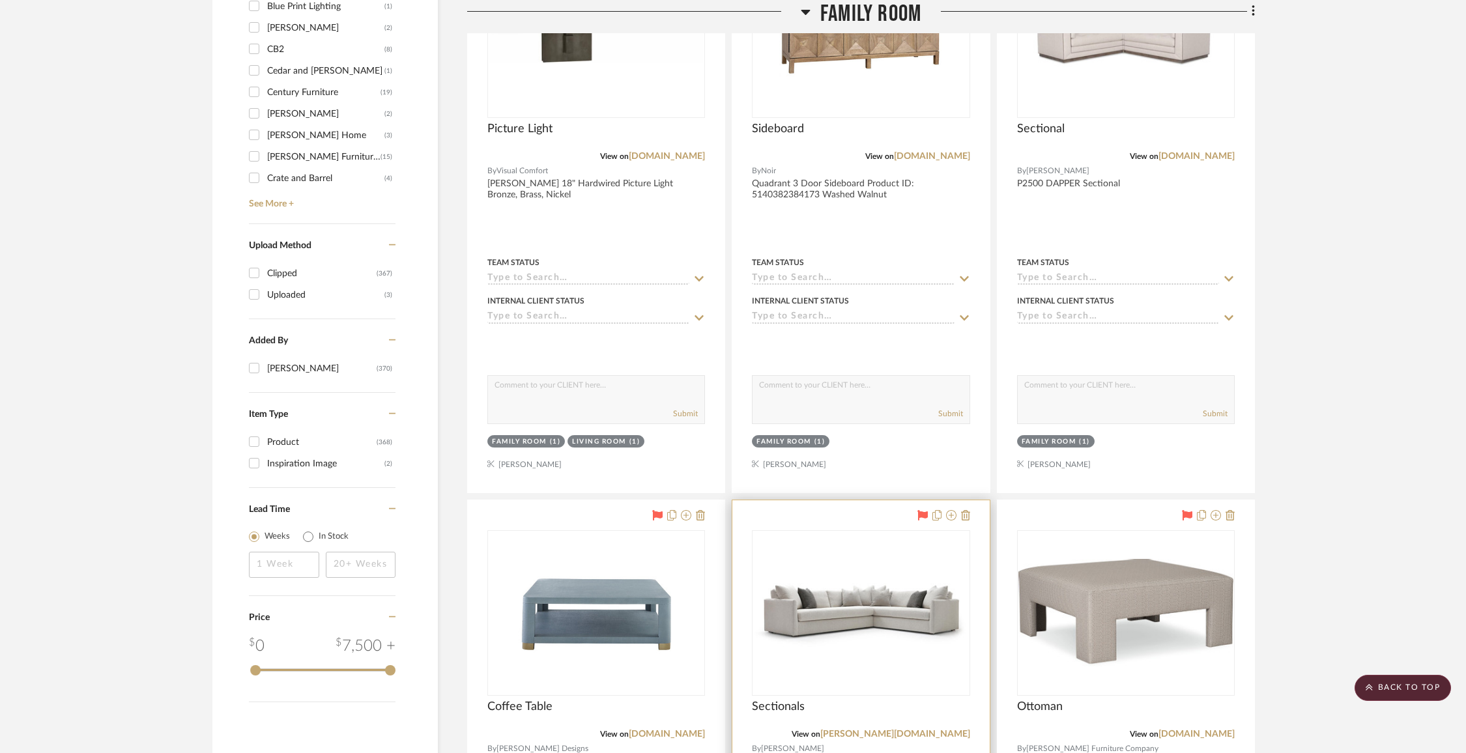
scroll to position [1285, 0]
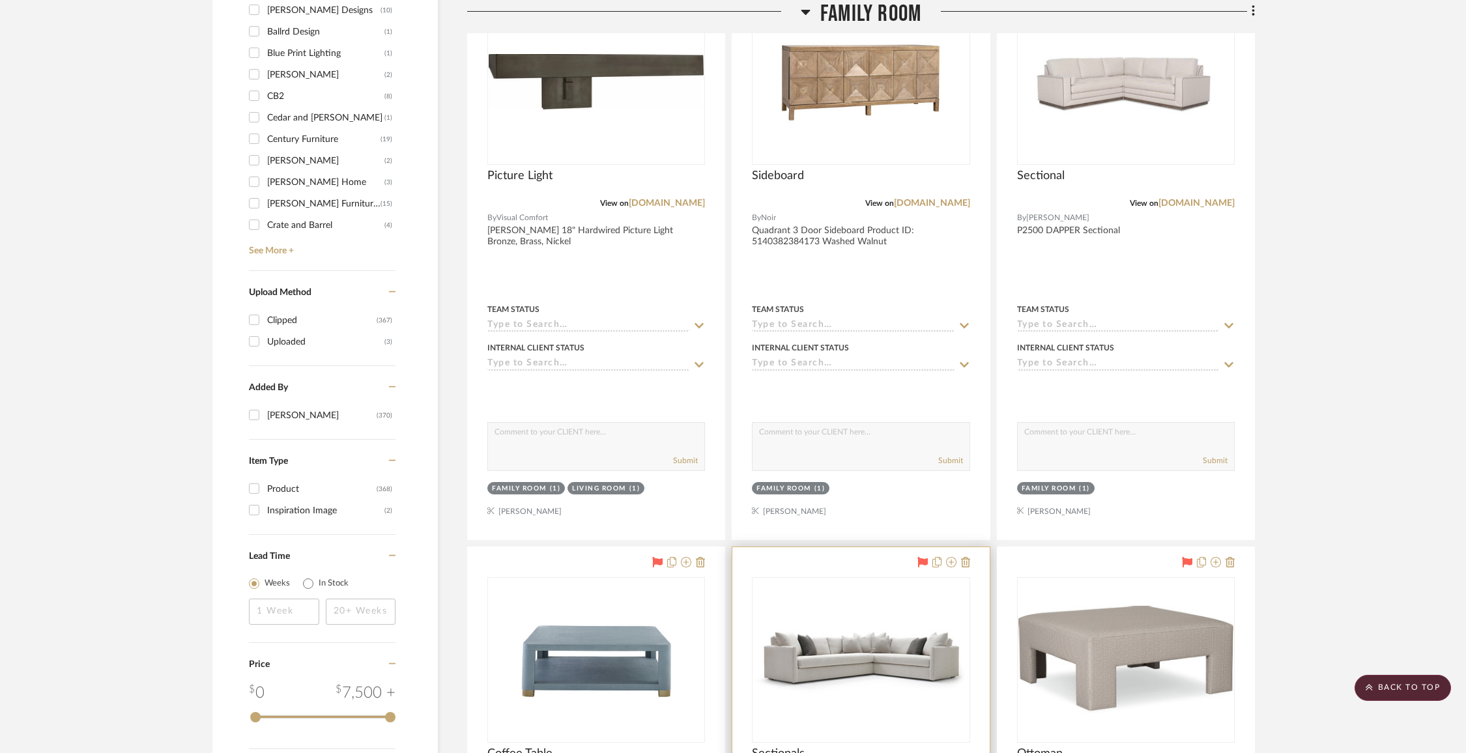
click at [857, 17] on span "Family Room" at bounding box center [870, 14] width 101 height 28
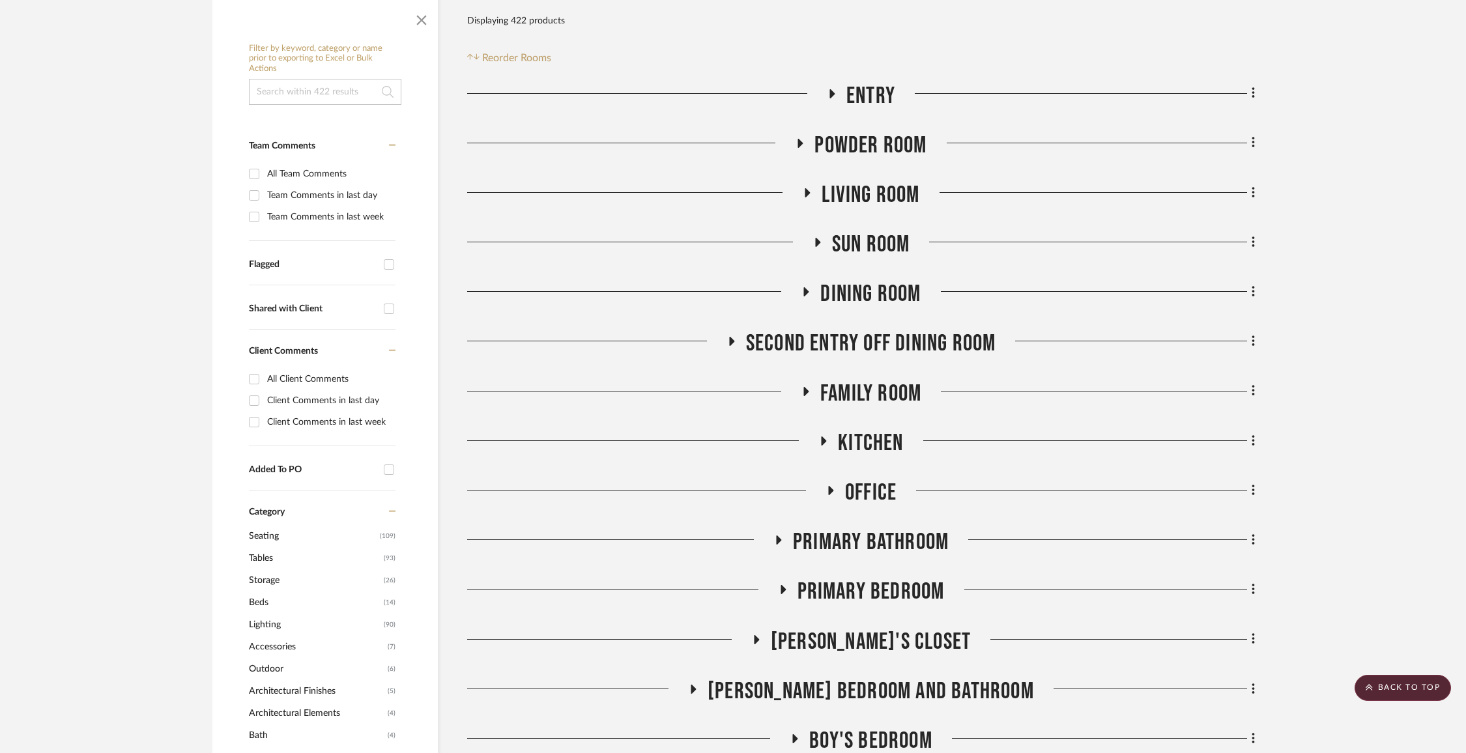
scroll to position [240, 0]
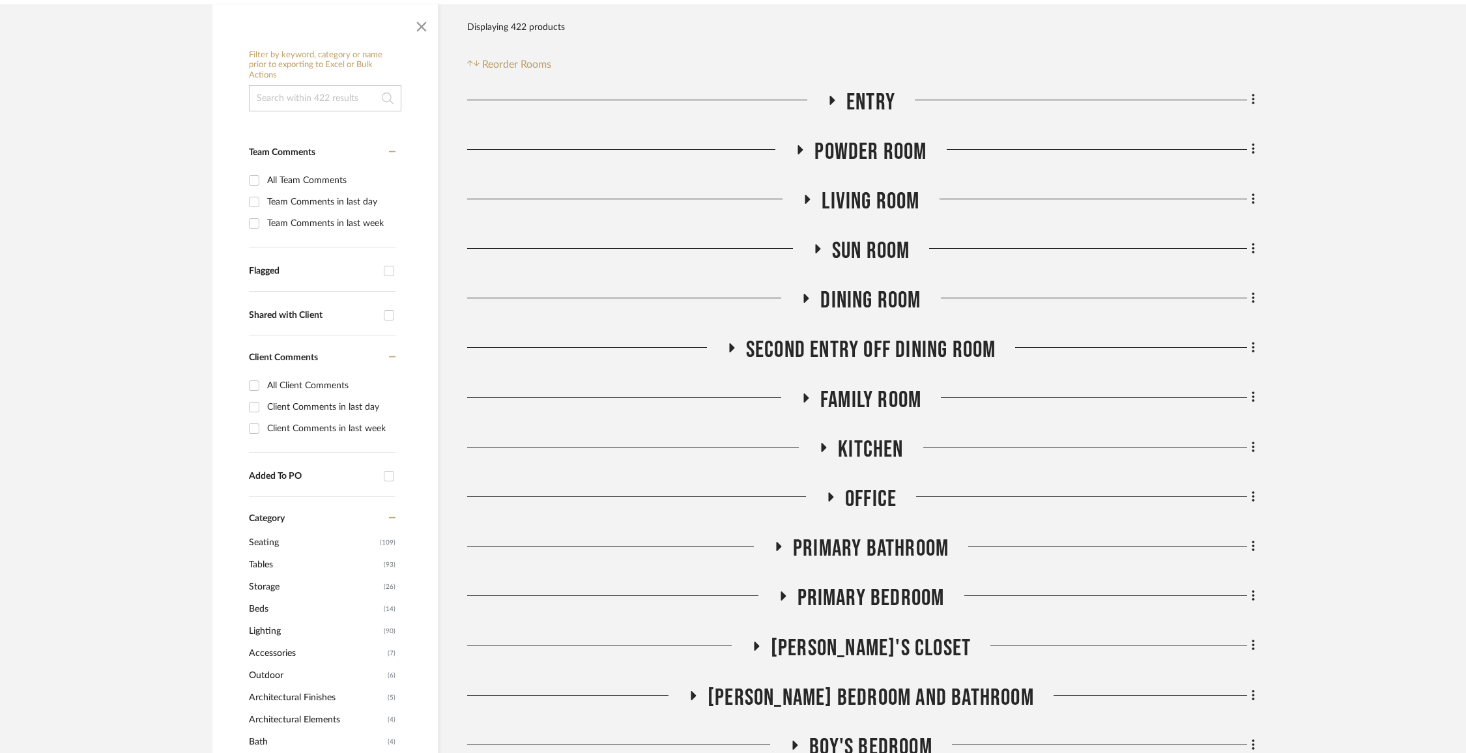
click at [848, 209] on span "Living Room" at bounding box center [871, 202] width 98 height 28
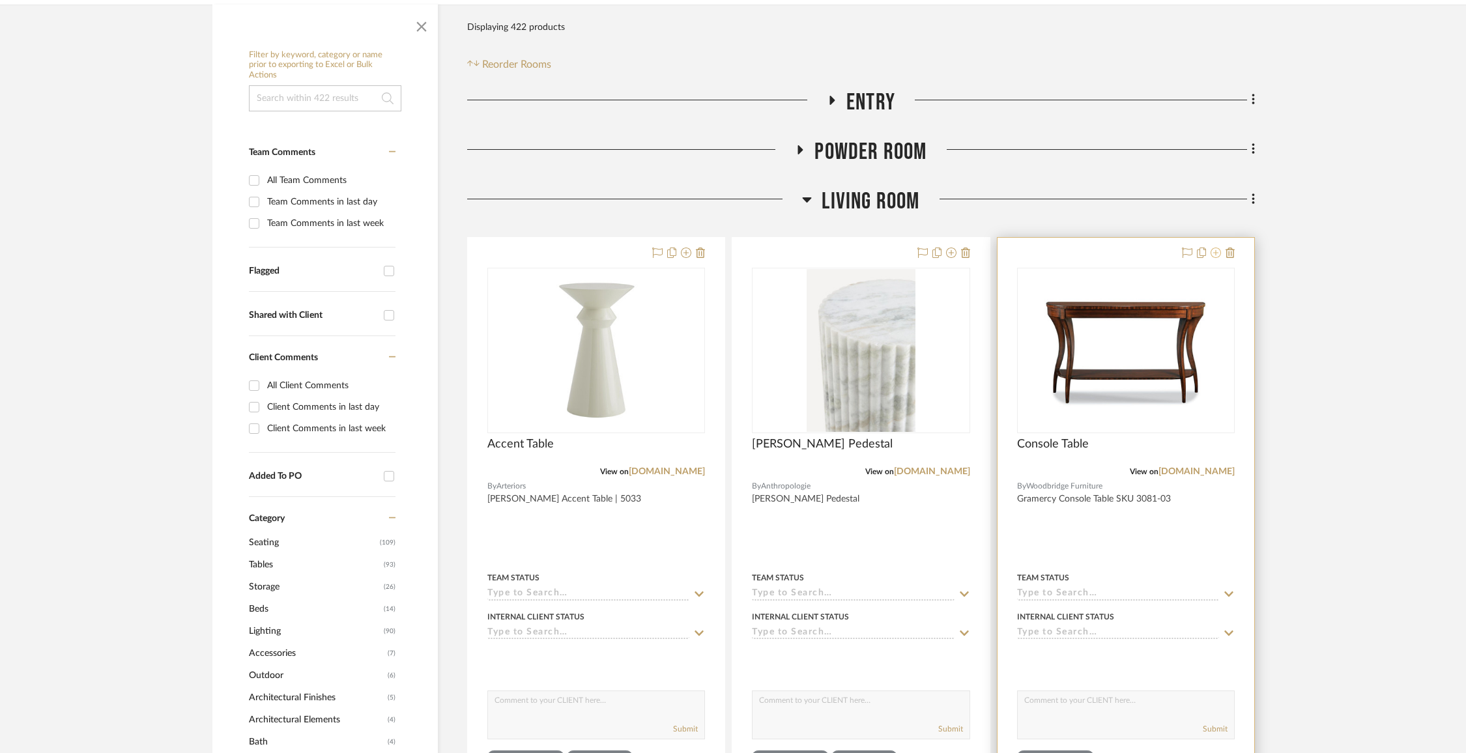
click at [1218, 252] on icon at bounding box center [1216, 253] width 10 height 10
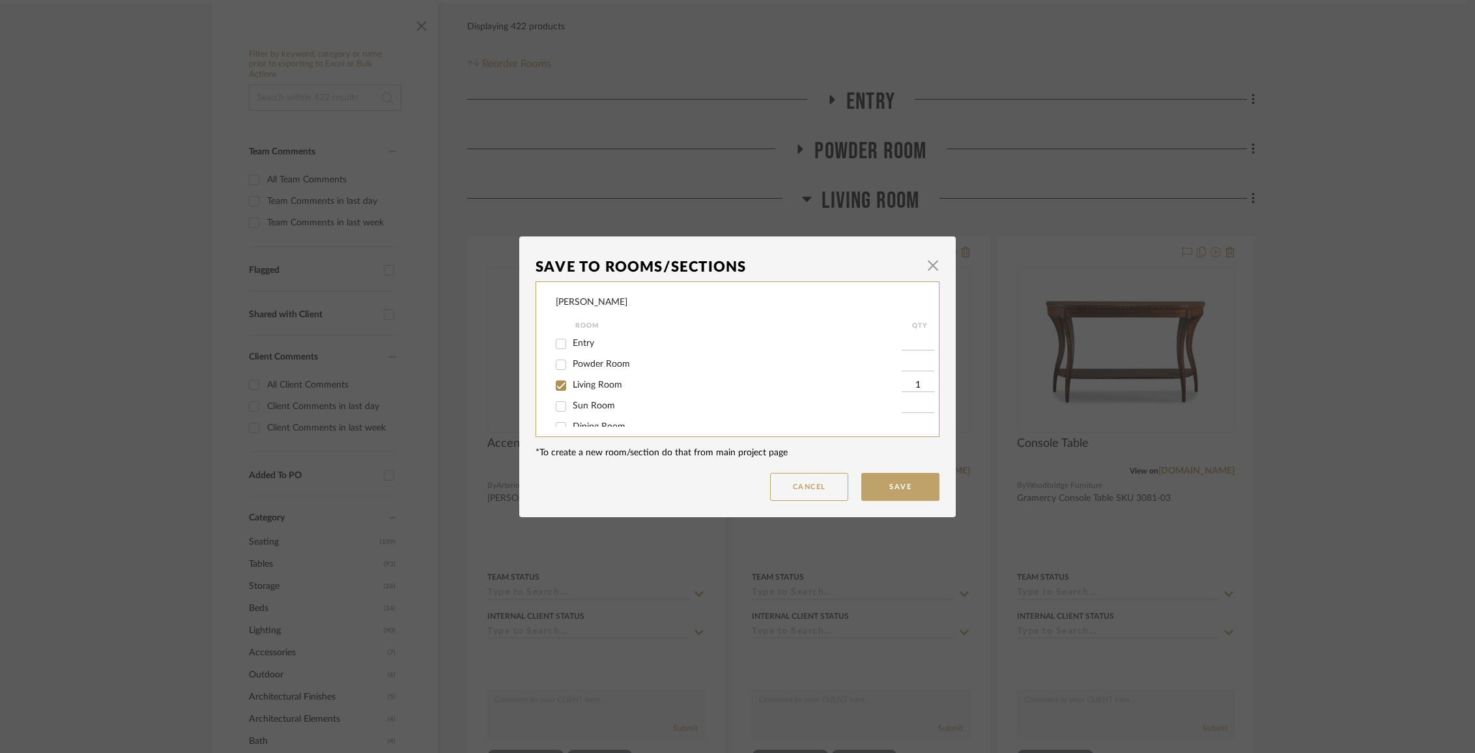
click at [586, 390] on span "Living Room" at bounding box center [598, 385] width 50 height 9
click at [572, 390] on input "Living Room" at bounding box center [561, 385] width 21 height 21
click at [590, 412] on span "Items Not Selected" at bounding box center [611, 412] width 77 height 9
click at [572, 412] on input "Items Not Selected" at bounding box center [561, 413] width 21 height 21
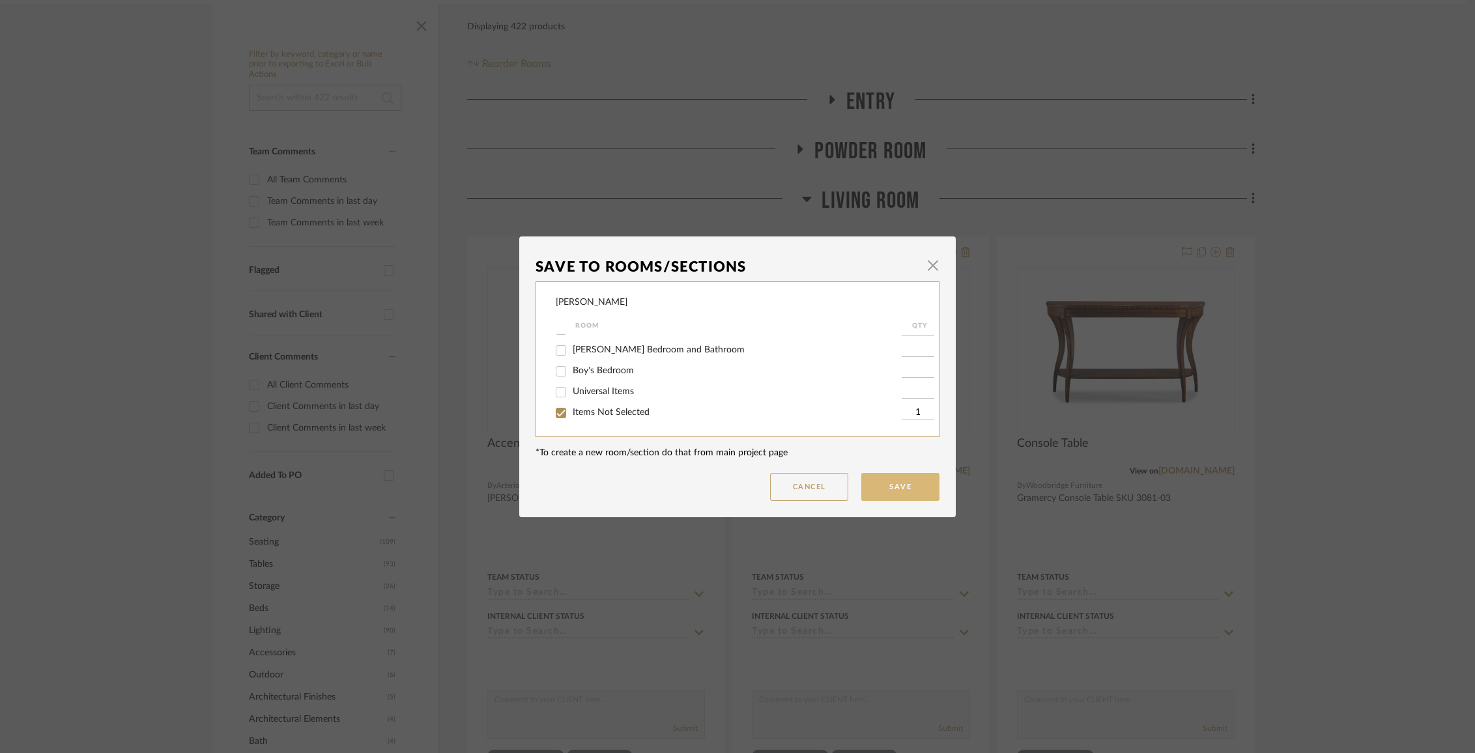
click at [915, 485] on button "Save" at bounding box center [900, 487] width 78 height 28
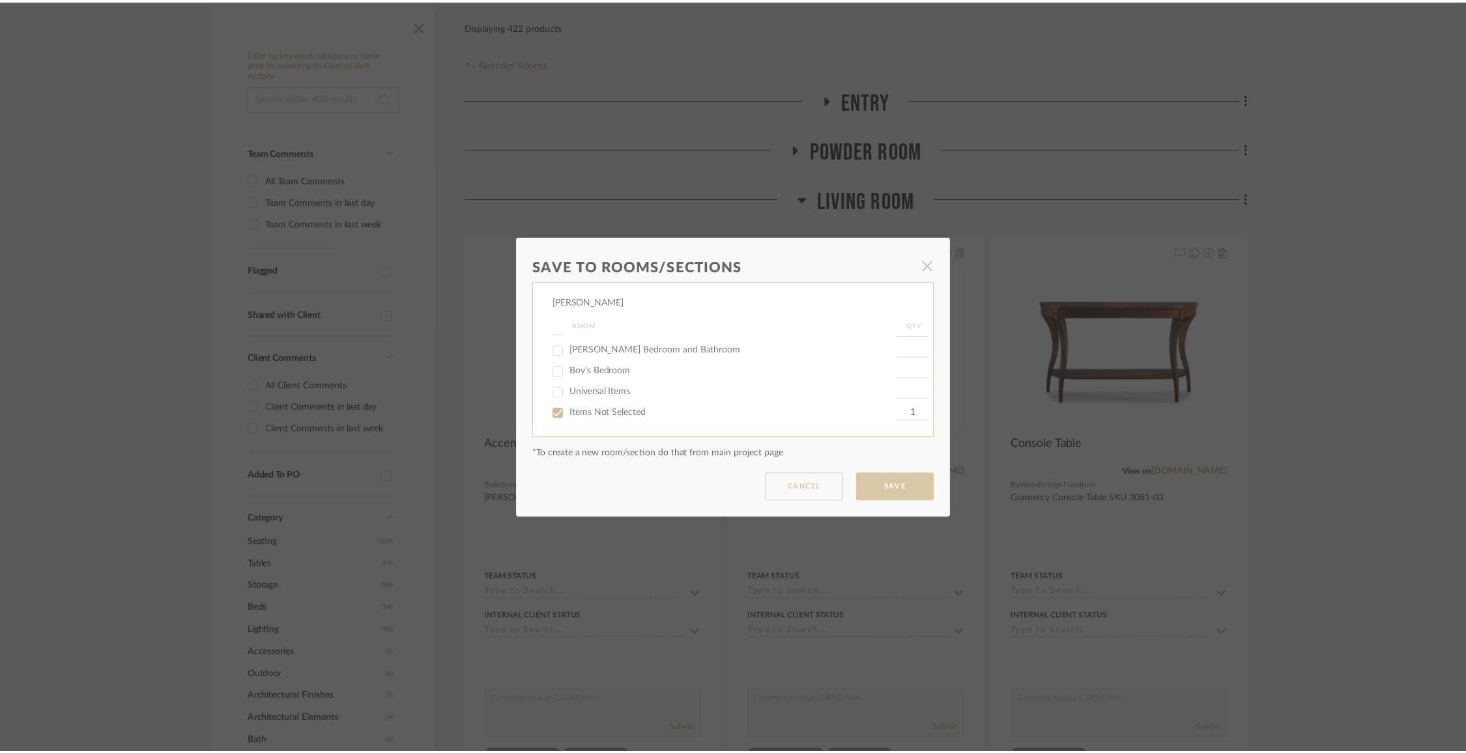
scroll to position [240, 0]
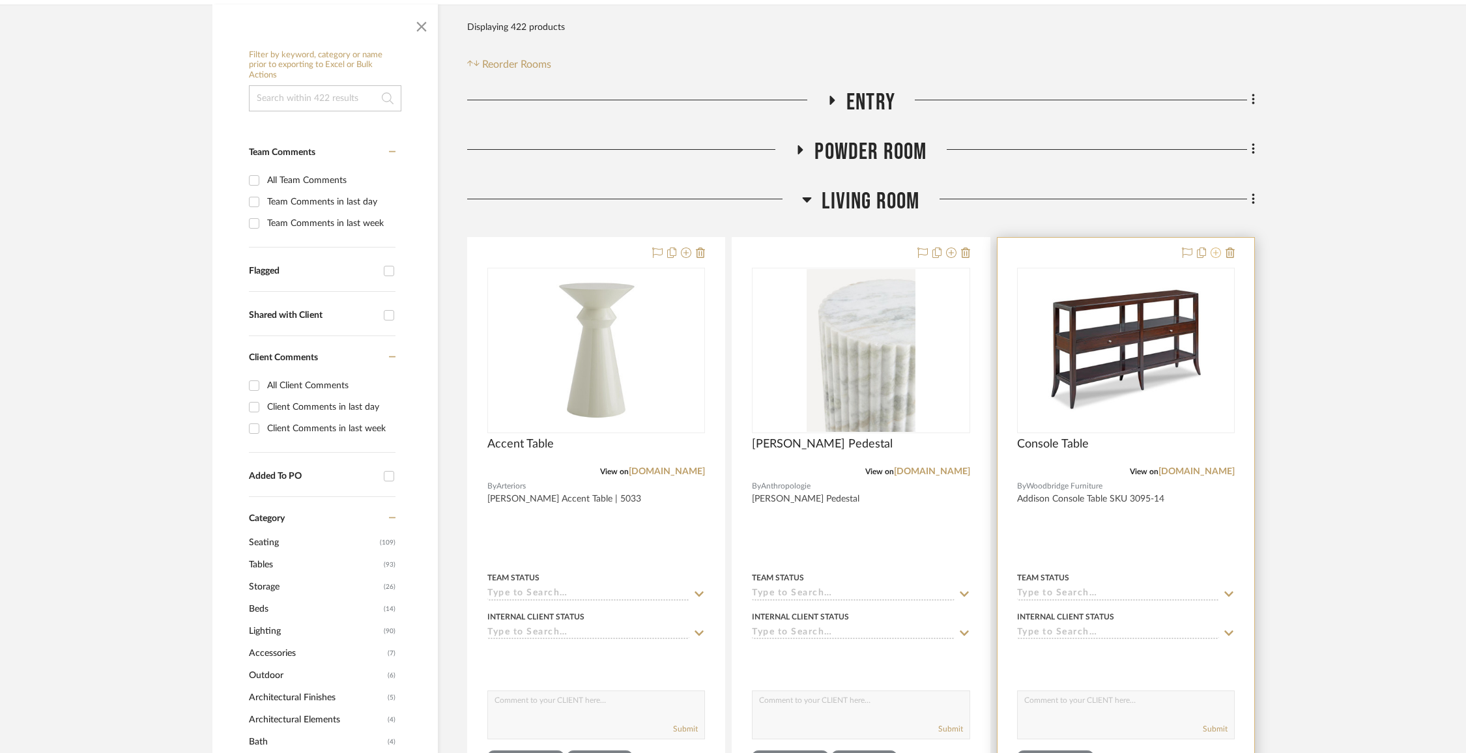
click at [1219, 250] on icon at bounding box center [1216, 253] width 10 height 10
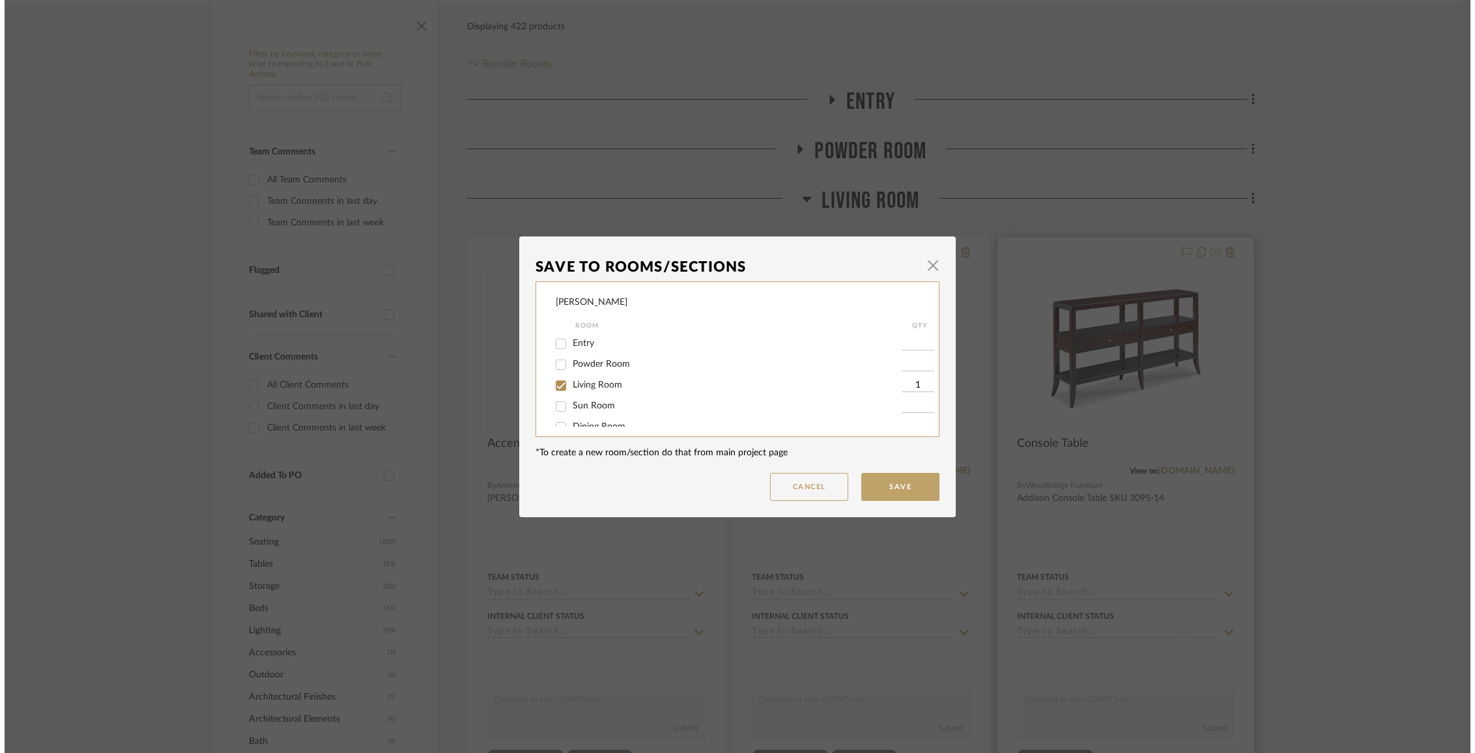
scroll to position [0, 0]
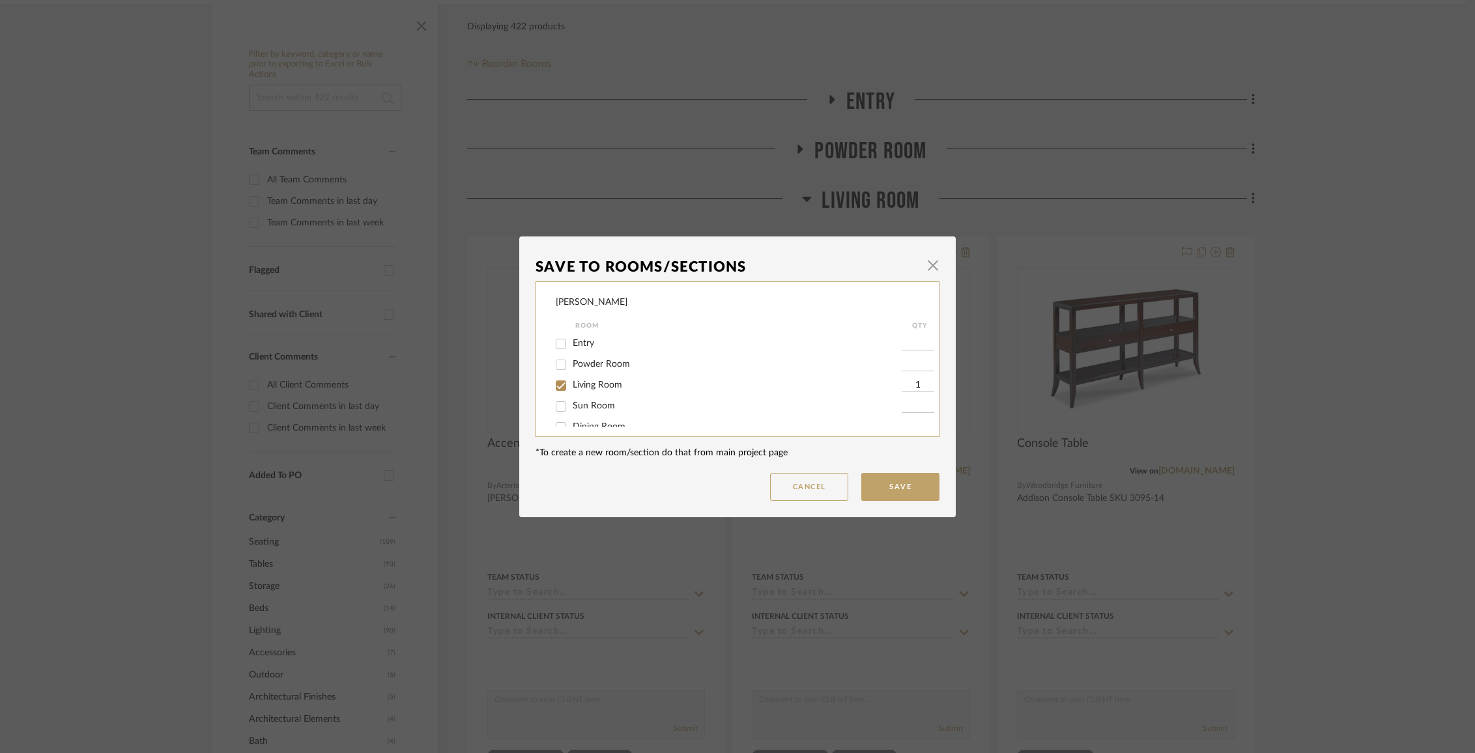
click at [587, 390] on span "Living Room" at bounding box center [598, 385] width 50 height 9
click at [572, 390] on input "Living Room" at bounding box center [561, 385] width 21 height 21
click at [591, 407] on div "Items Not Selected" at bounding box center [729, 413] width 346 height 21
click at [628, 411] on span "Items Not Selected" at bounding box center [611, 412] width 77 height 9
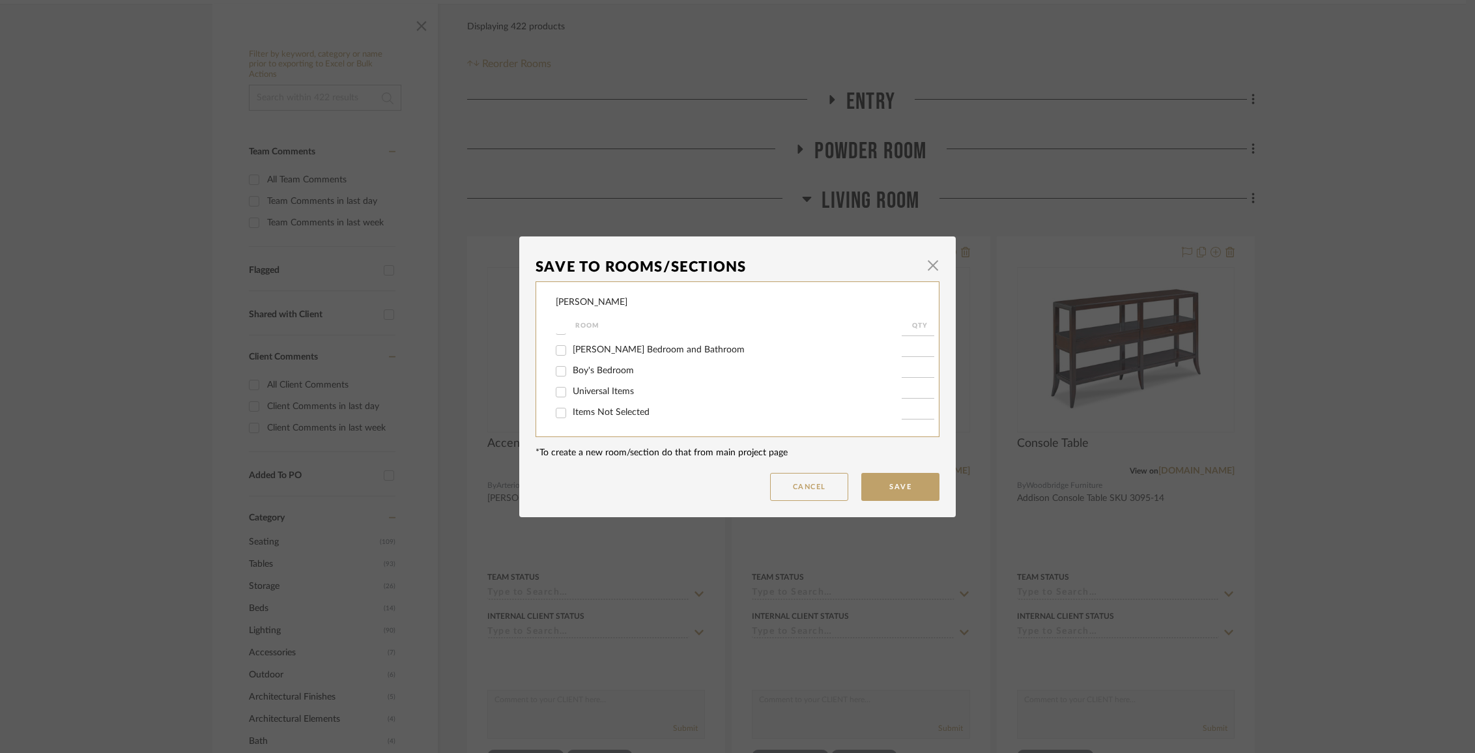
click at [572, 411] on input "Items Not Selected" at bounding box center [561, 413] width 21 height 21
click at [908, 482] on button "Save" at bounding box center [900, 487] width 78 height 28
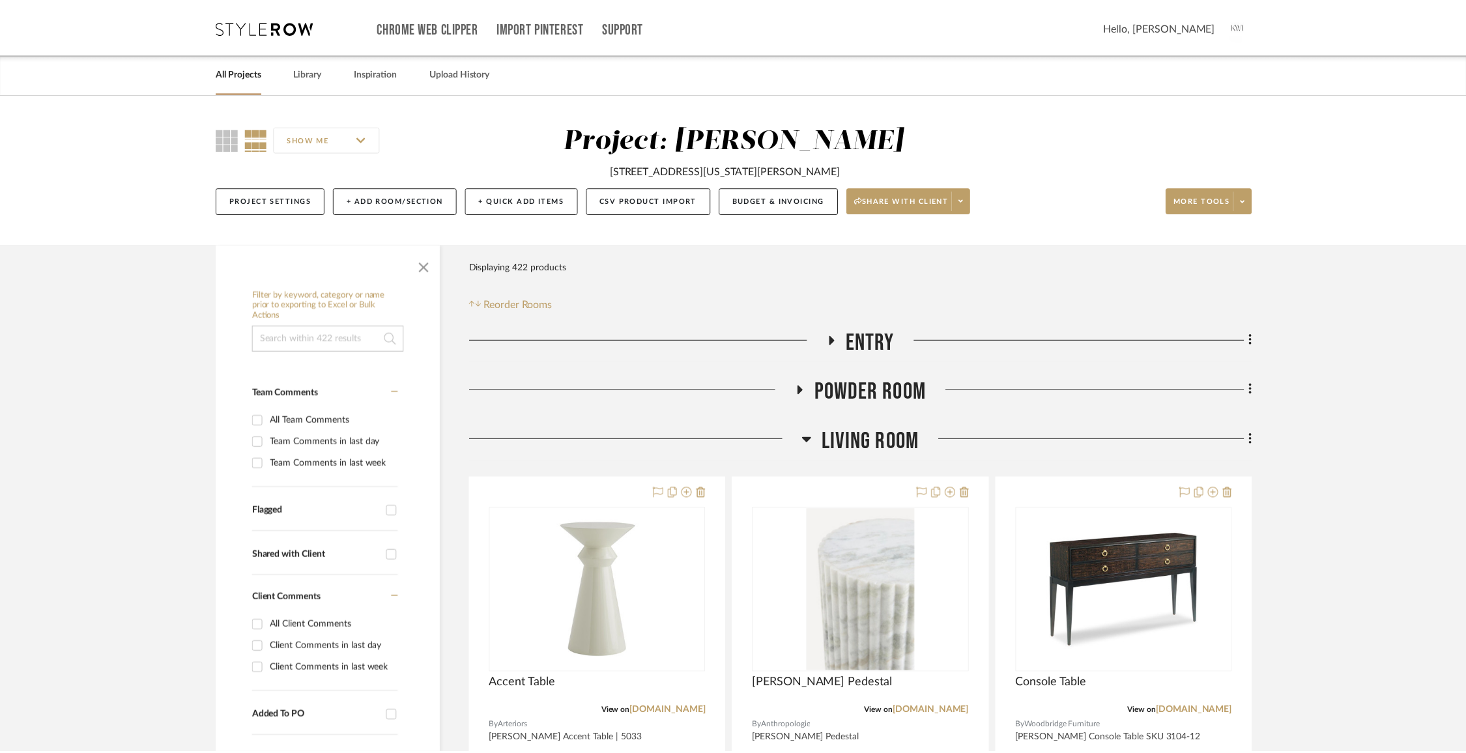
scroll to position [240, 0]
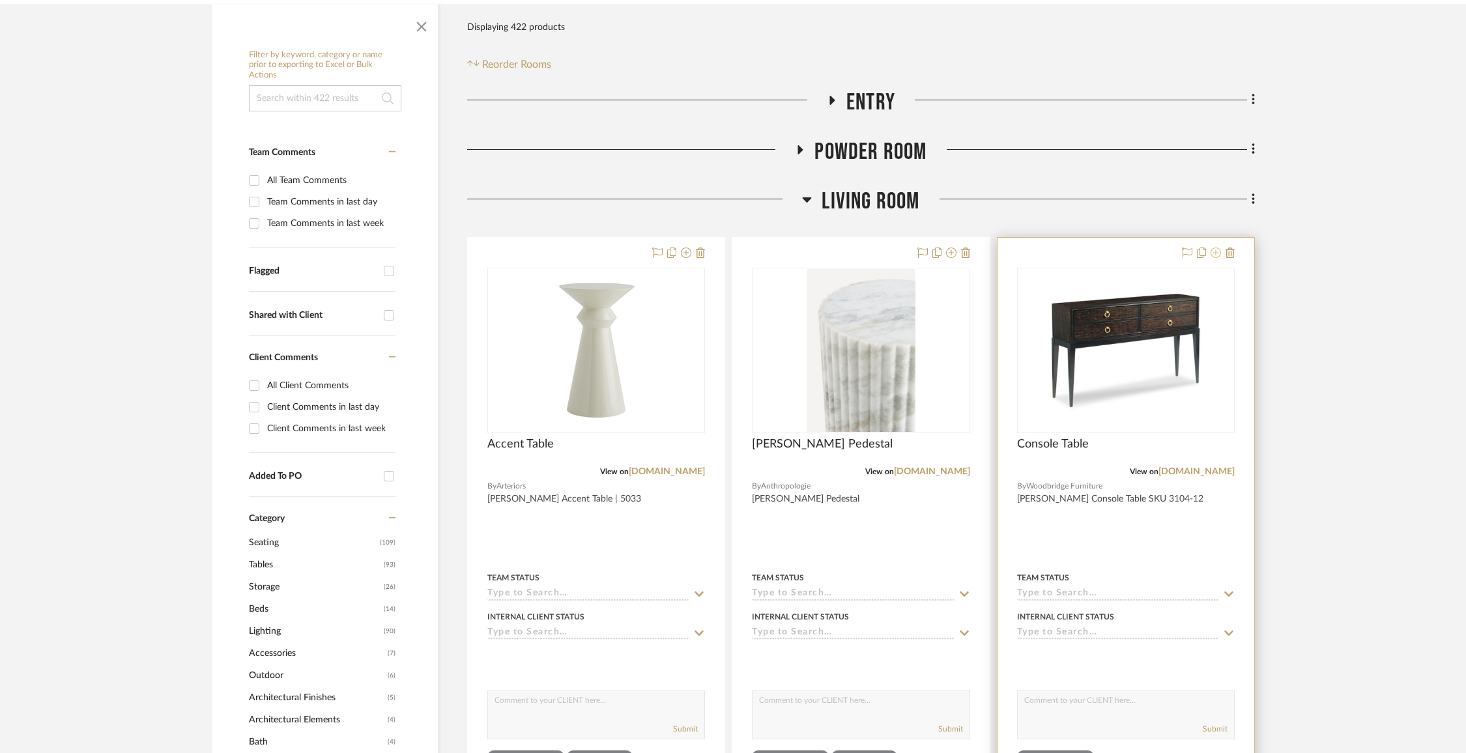
click at [1220, 251] on icon at bounding box center [1216, 253] width 10 height 10
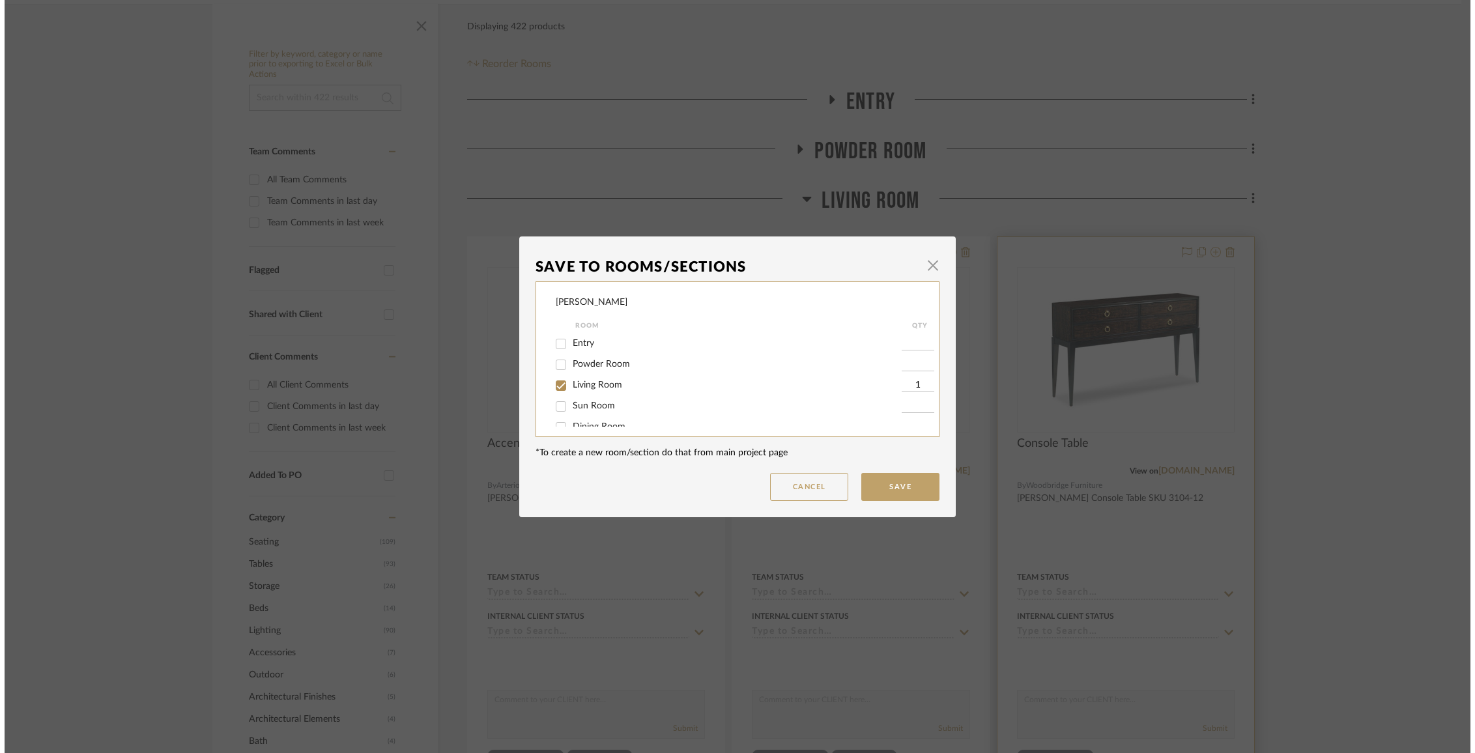
scroll to position [0, 0]
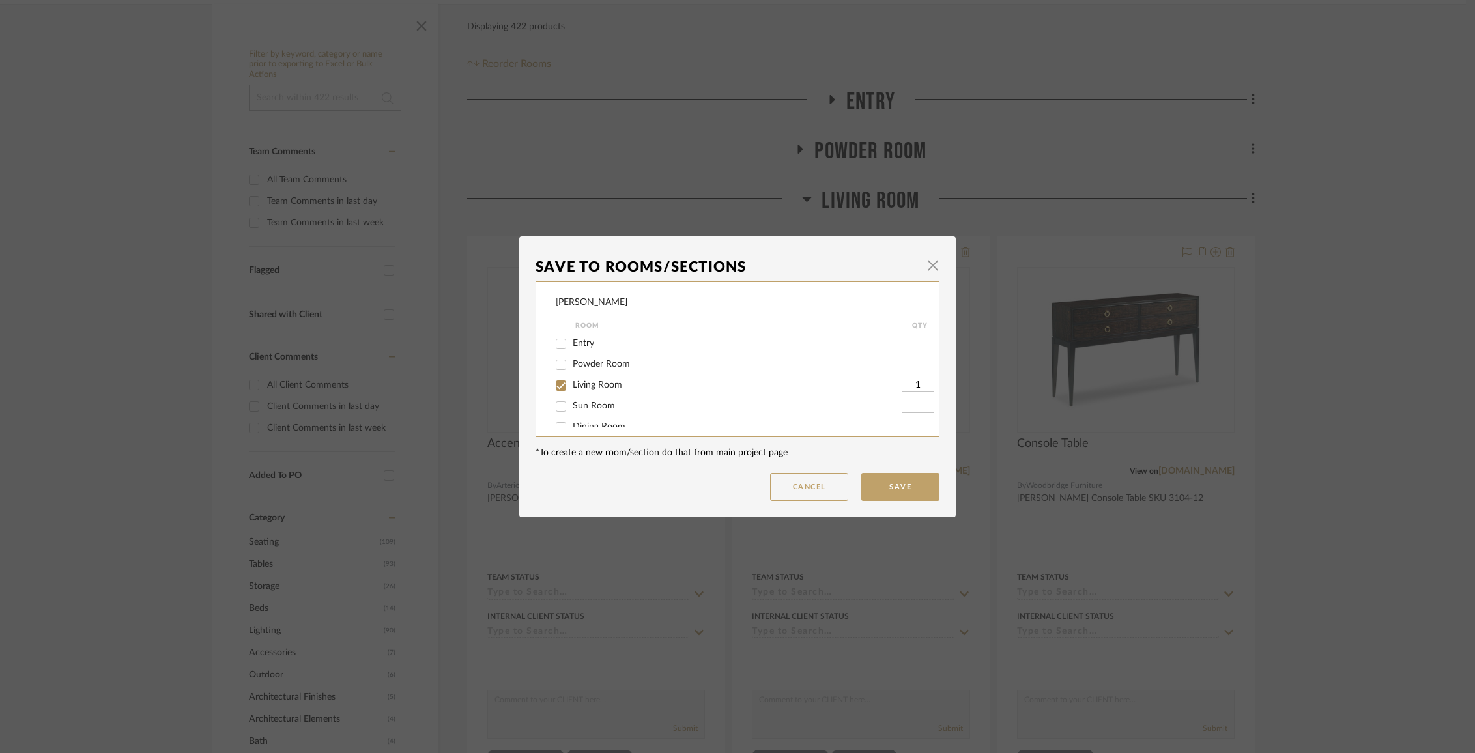
click at [606, 390] on span "Living Room" at bounding box center [598, 385] width 50 height 9
click at [572, 390] on input "Living Room" at bounding box center [561, 385] width 21 height 21
click at [603, 411] on span "Items Not Selected" at bounding box center [611, 412] width 77 height 9
click at [572, 411] on input "Items Not Selected" at bounding box center [561, 413] width 21 height 21
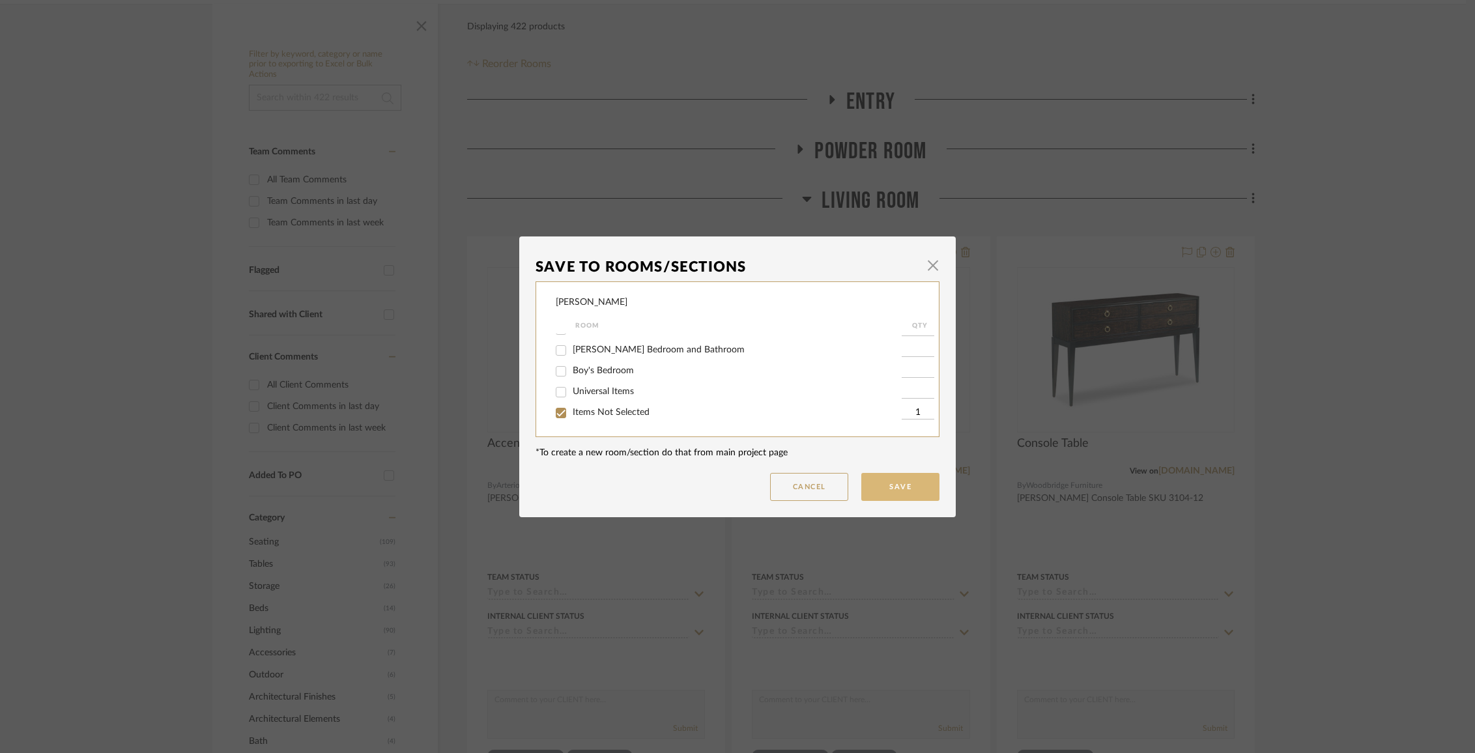
click at [869, 485] on button "Save" at bounding box center [900, 487] width 78 height 28
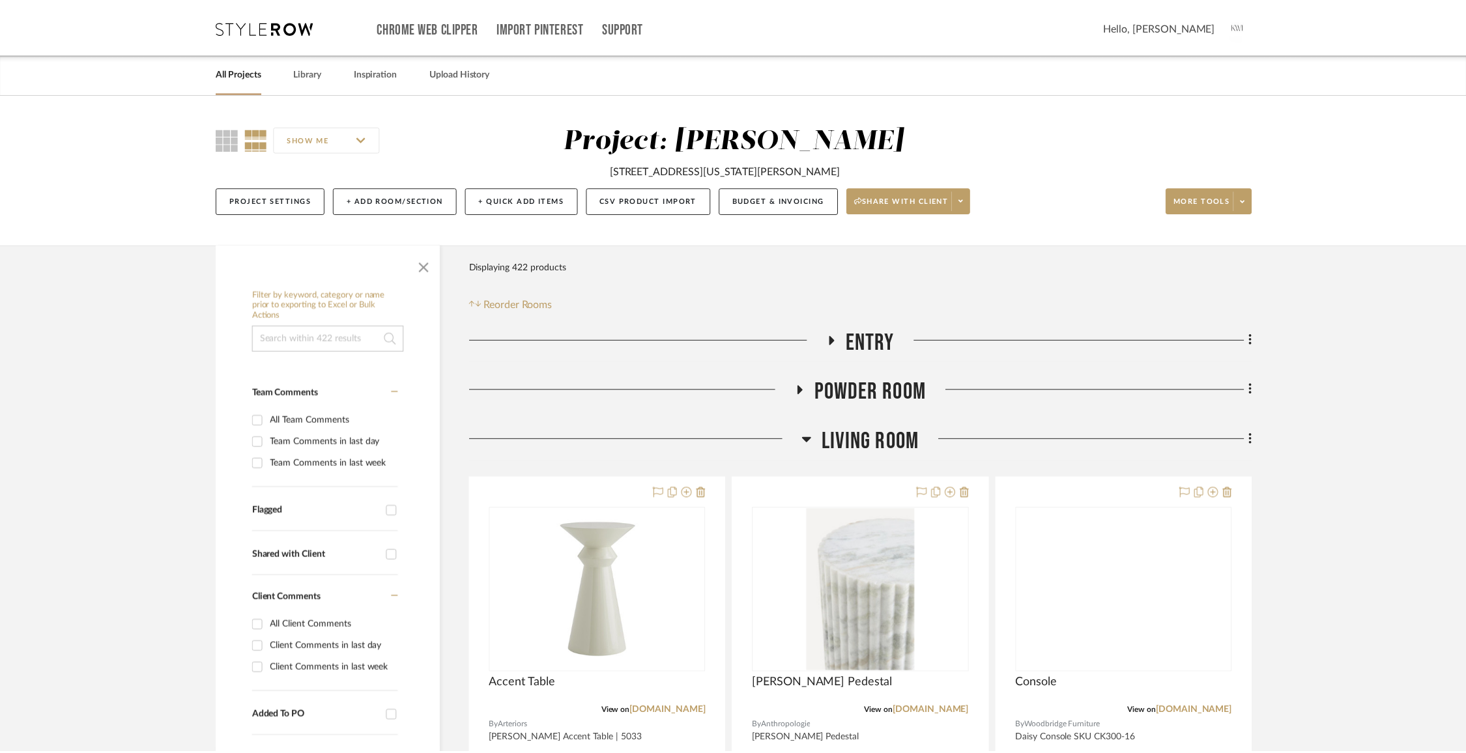
scroll to position [240, 0]
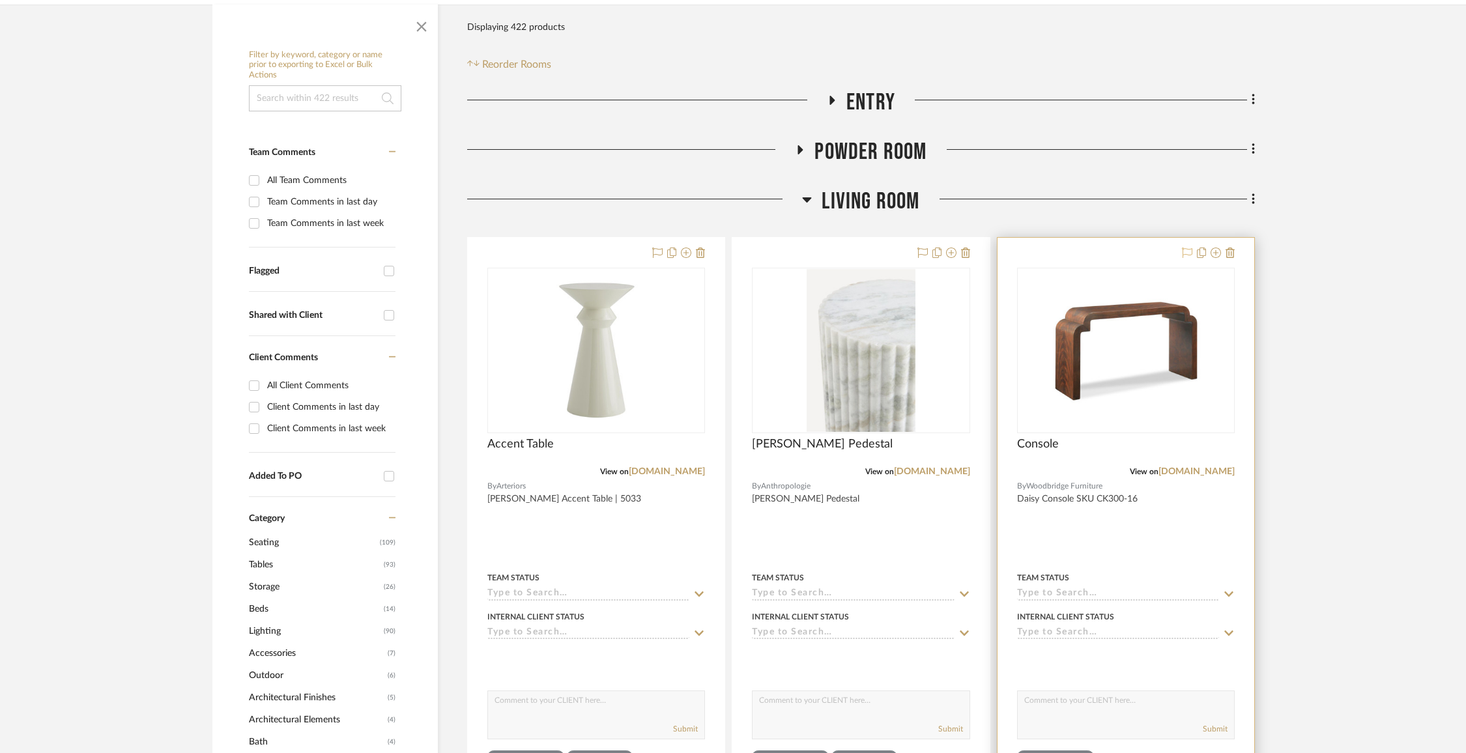
click at [1185, 255] on icon at bounding box center [1187, 253] width 10 height 10
click at [1167, 467] on link "[DOMAIN_NAME]" at bounding box center [1197, 471] width 76 height 9
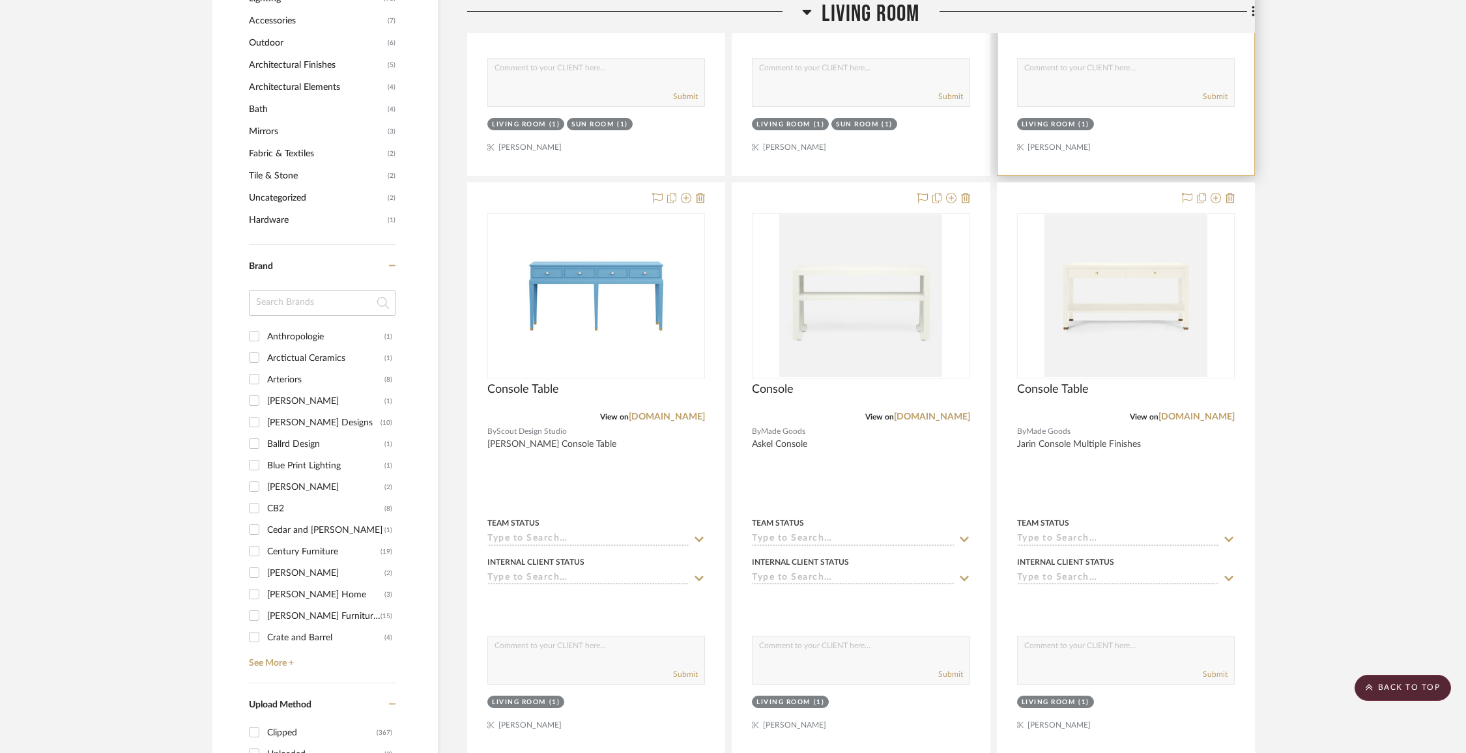
scroll to position [893, 0]
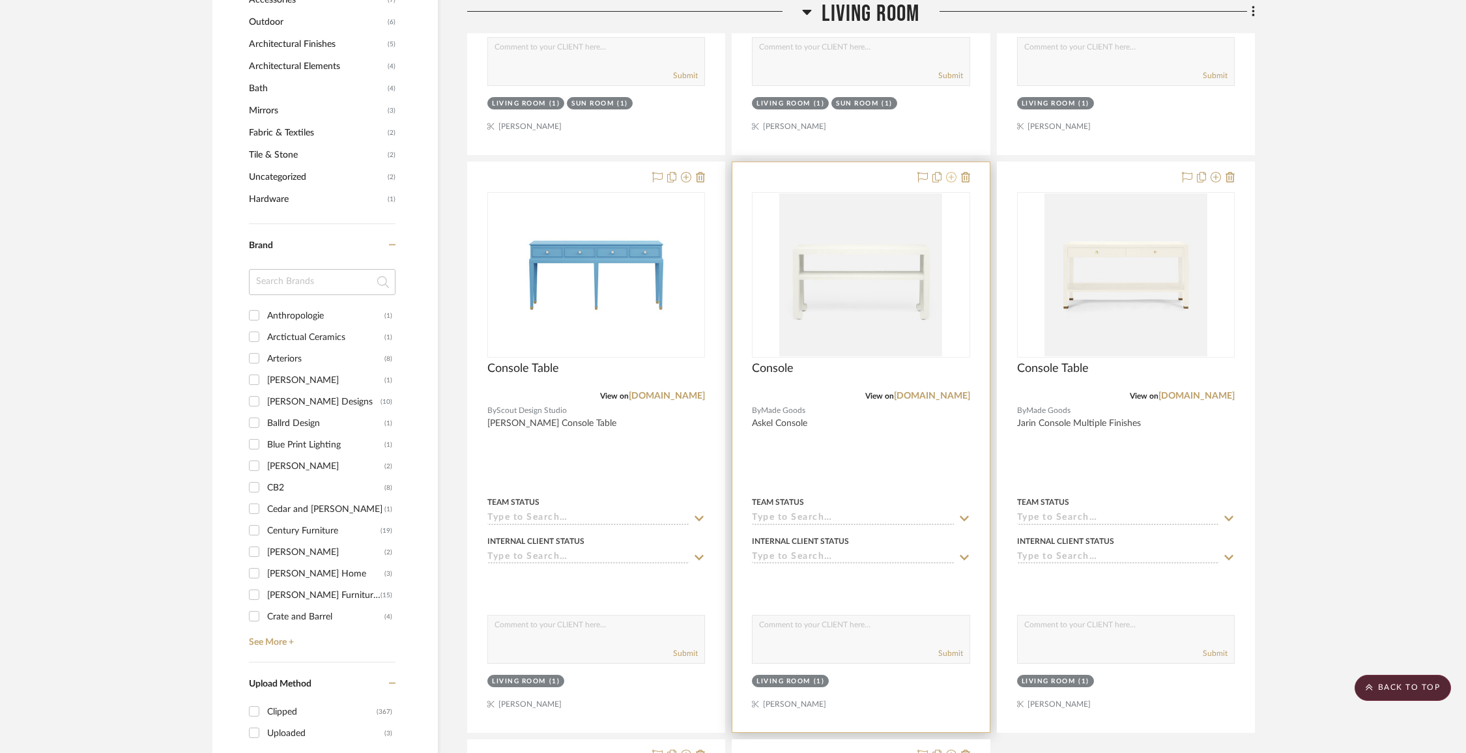
click at [949, 178] on icon at bounding box center [951, 177] width 10 height 10
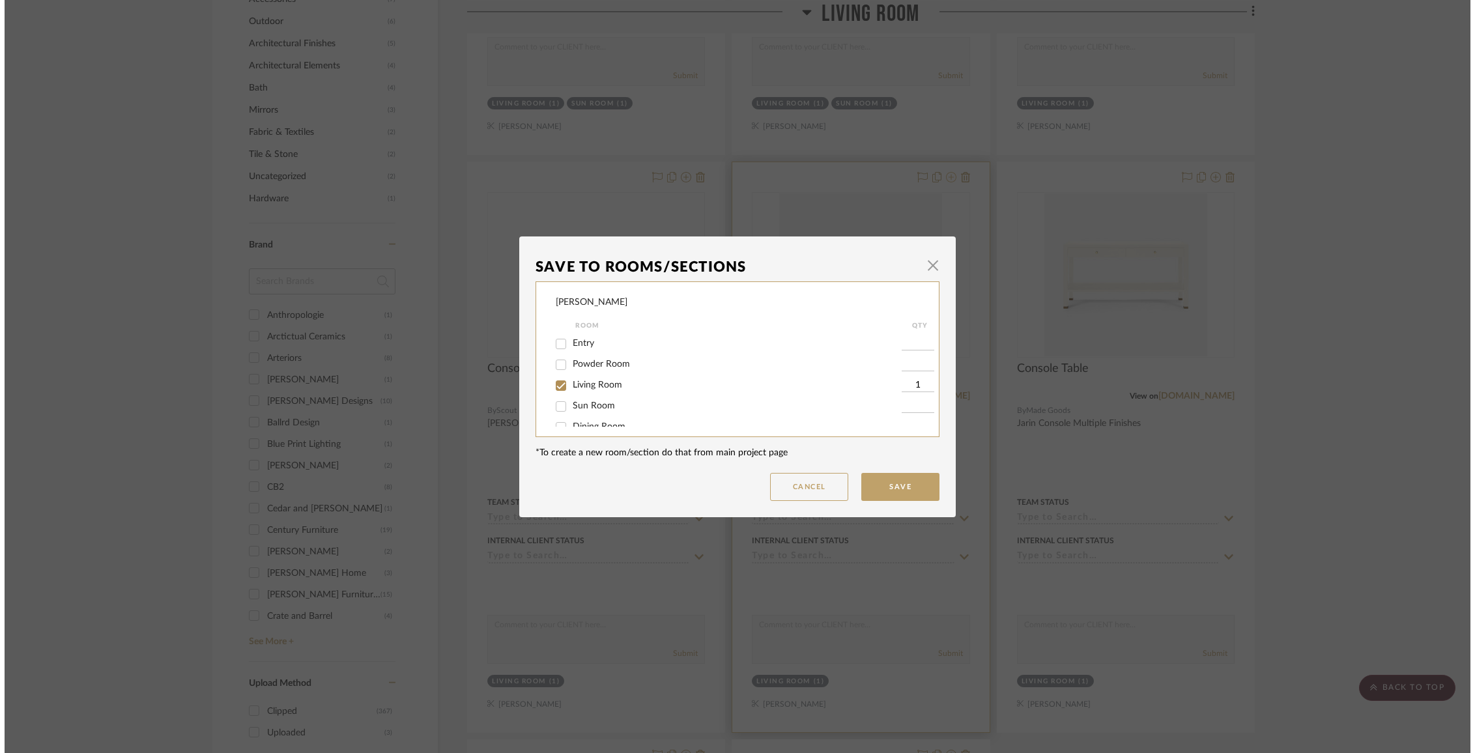
scroll to position [0, 0]
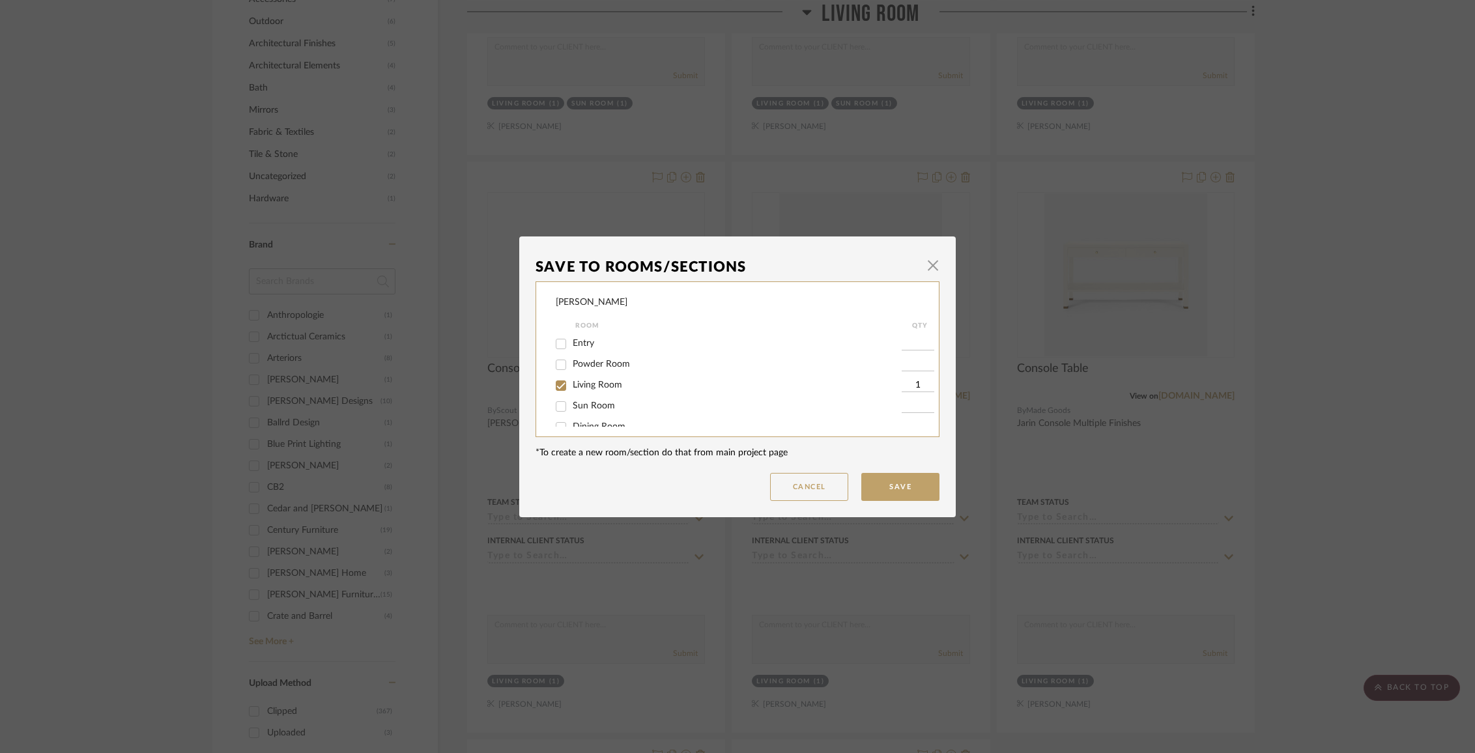
click at [603, 388] on span "Living Room" at bounding box center [598, 385] width 50 height 9
click at [572, 388] on input "Living Room" at bounding box center [561, 385] width 21 height 21
click at [608, 414] on span "Items Not Selected" at bounding box center [611, 412] width 77 height 9
click at [572, 414] on input "Items Not Selected" at bounding box center [561, 413] width 21 height 21
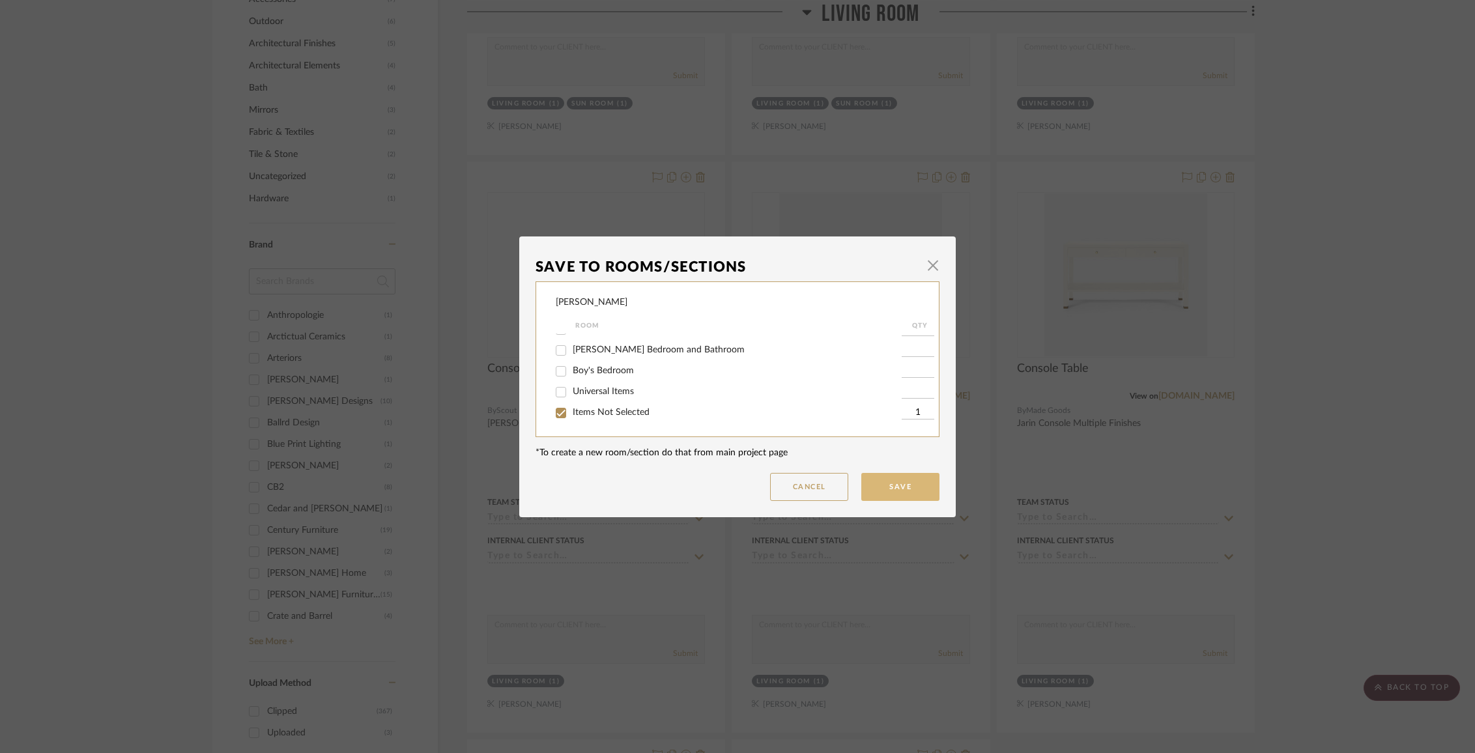
click at [902, 489] on button "Save" at bounding box center [900, 487] width 78 height 28
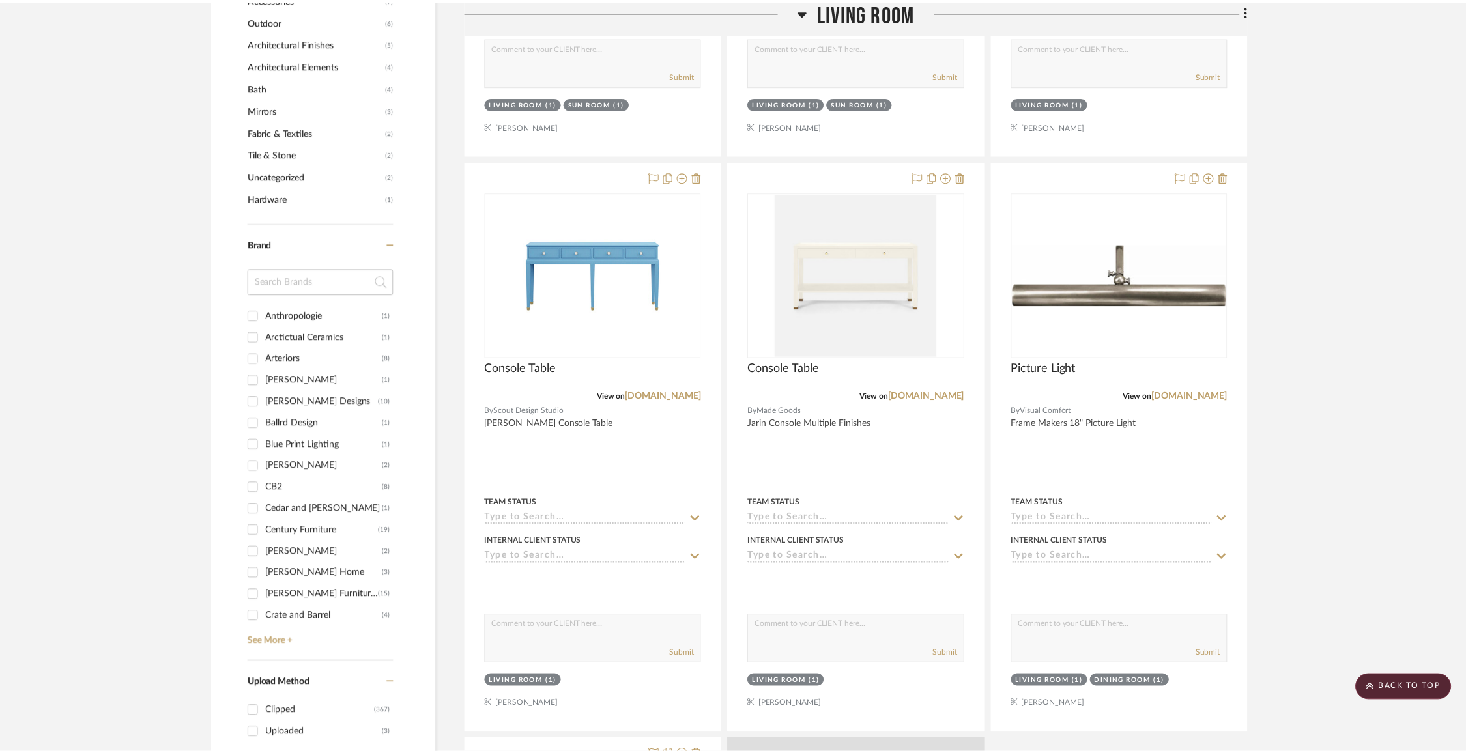
scroll to position [893, 0]
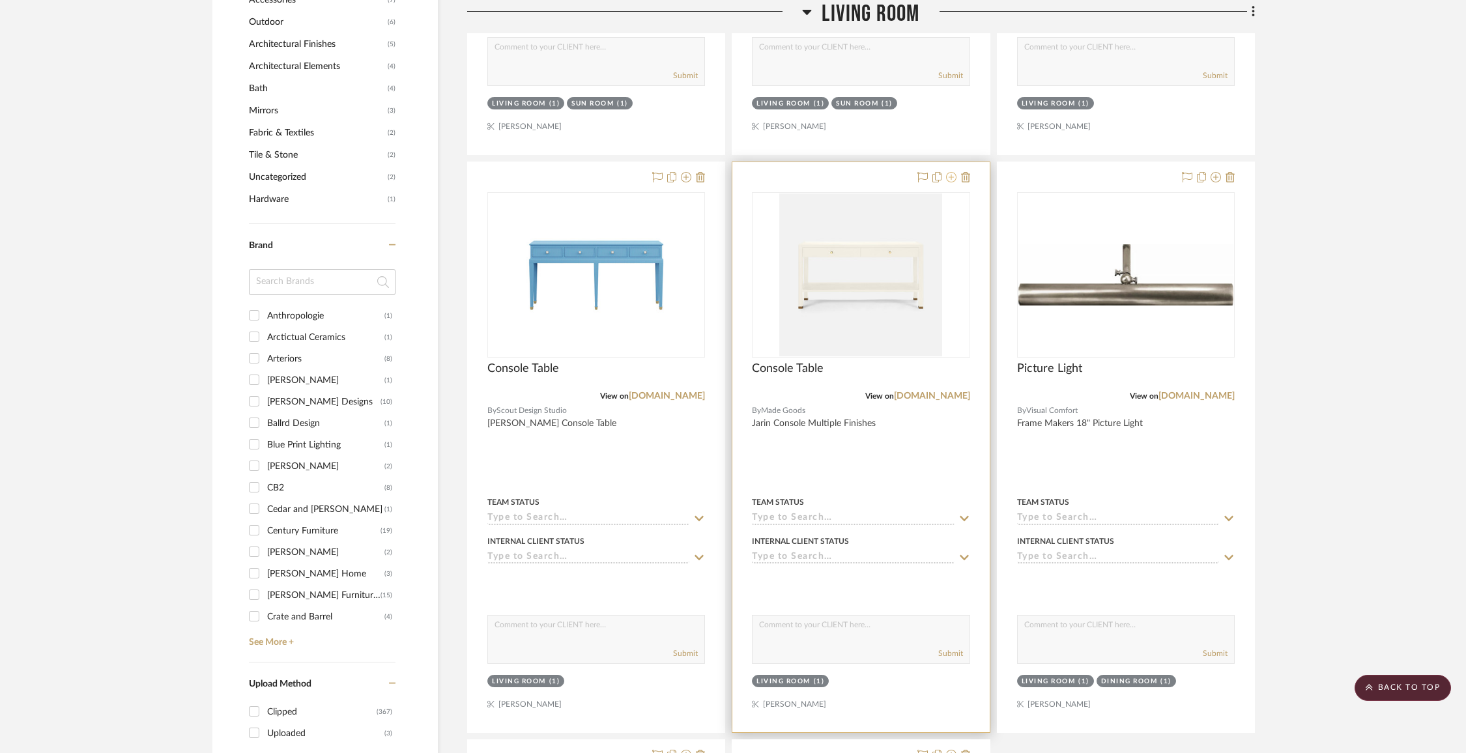
click at [955, 177] on icon at bounding box center [951, 177] width 10 height 10
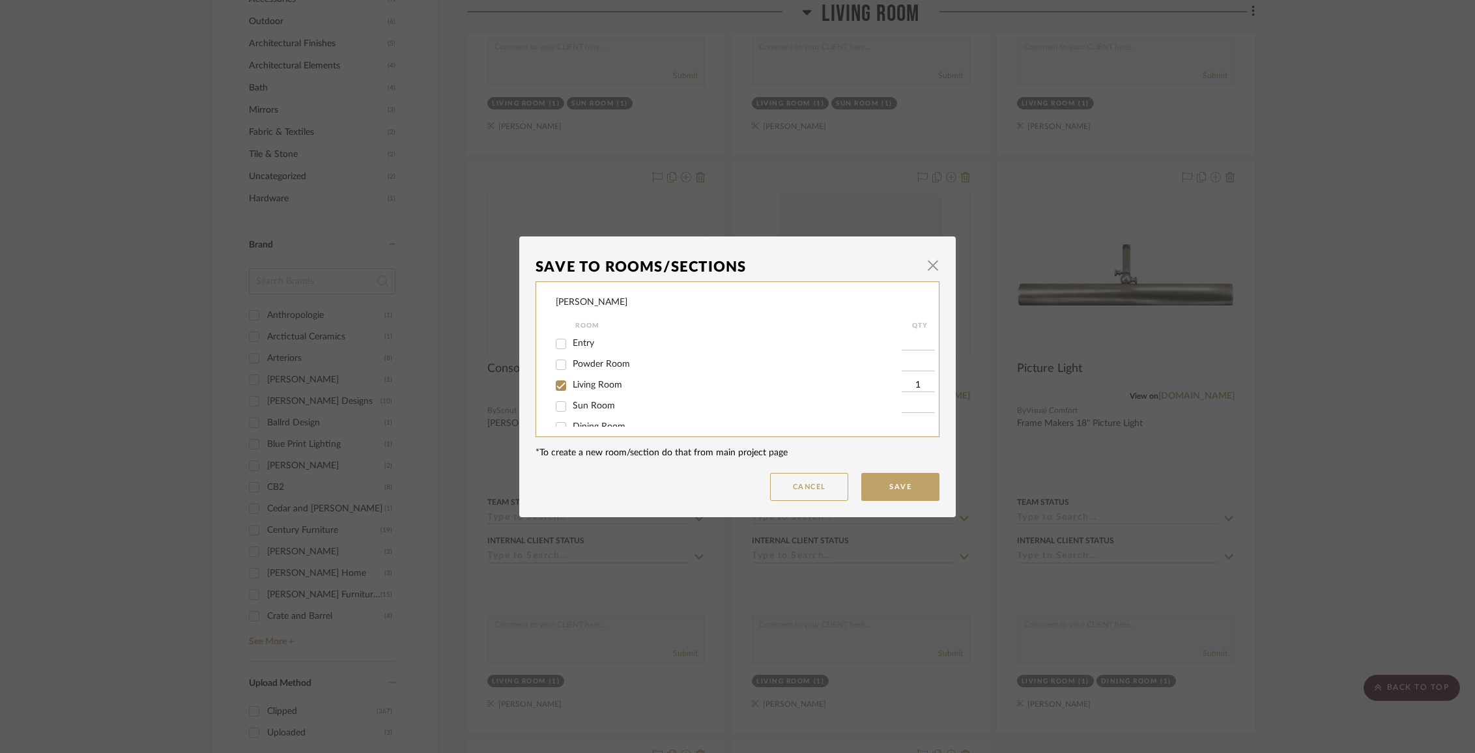
click at [605, 390] on span "Living Room" at bounding box center [598, 385] width 50 height 9
click at [572, 391] on input "Living Room" at bounding box center [561, 385] width 21 height 21
click at [598, 412] on span "Items Not Selected" at bounding box center [611, 412] width 77 height 9
click at [572, 412] on input "Items Not Selected" at bounding box center [561, 413] width 21 height 21
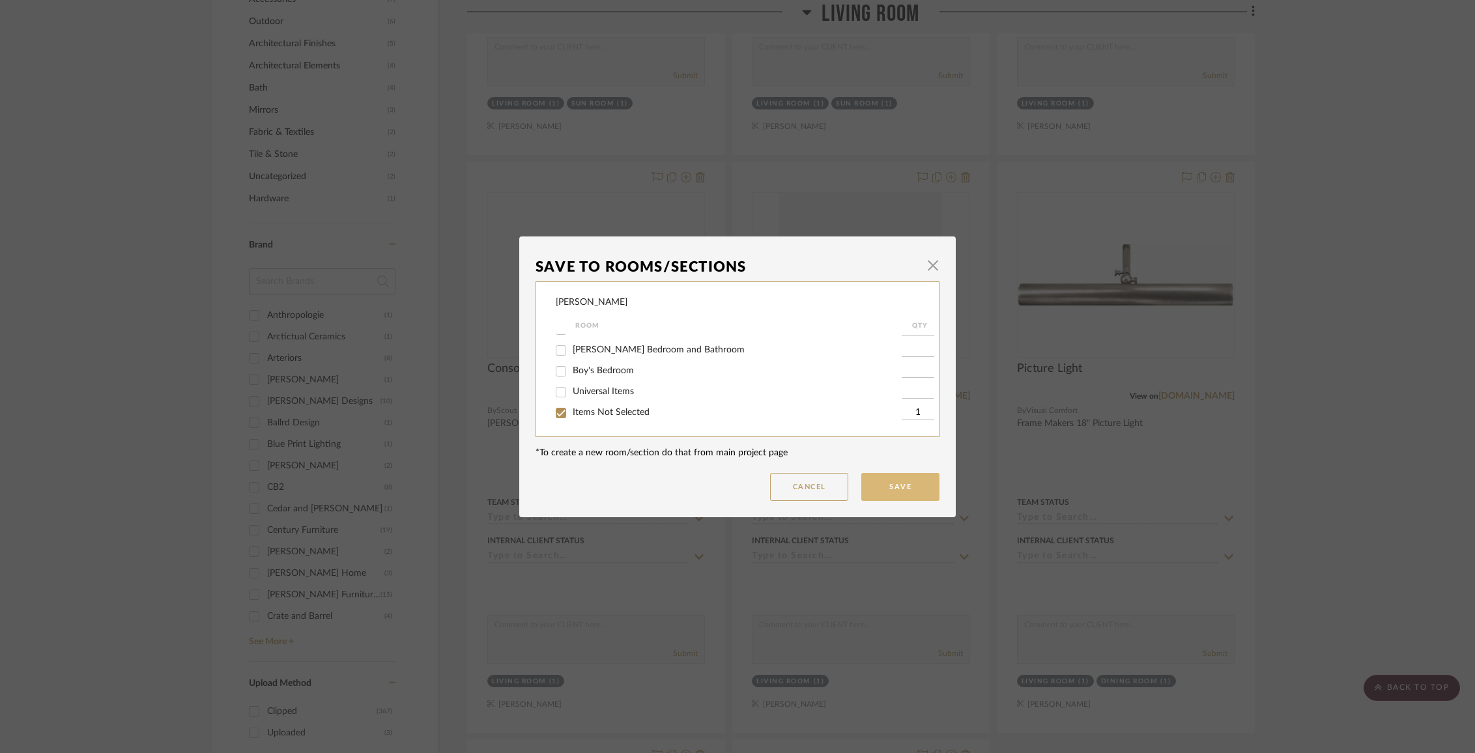
click at [876, 484] on button "Save" at bounding box center [900, 487] width 78 height 28
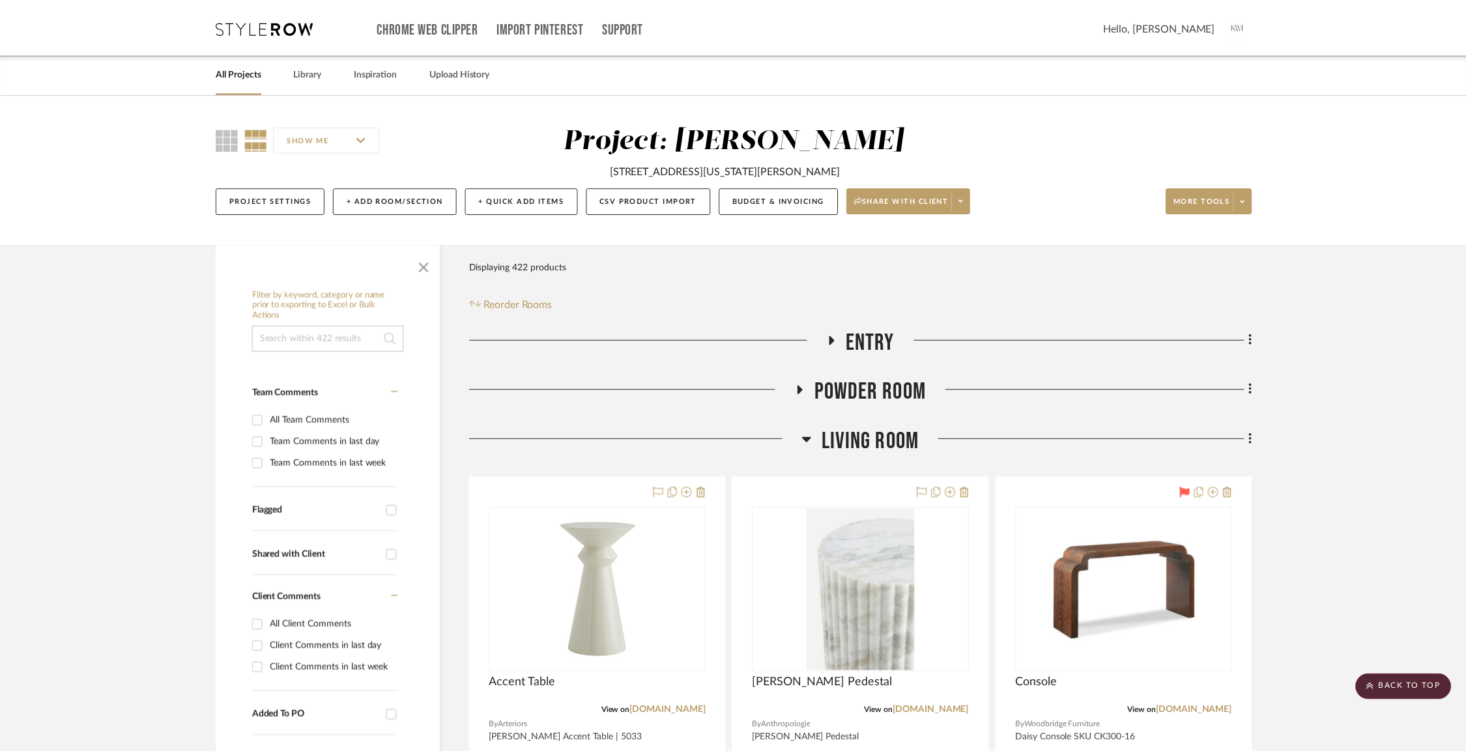
scroll to position [893, 0]
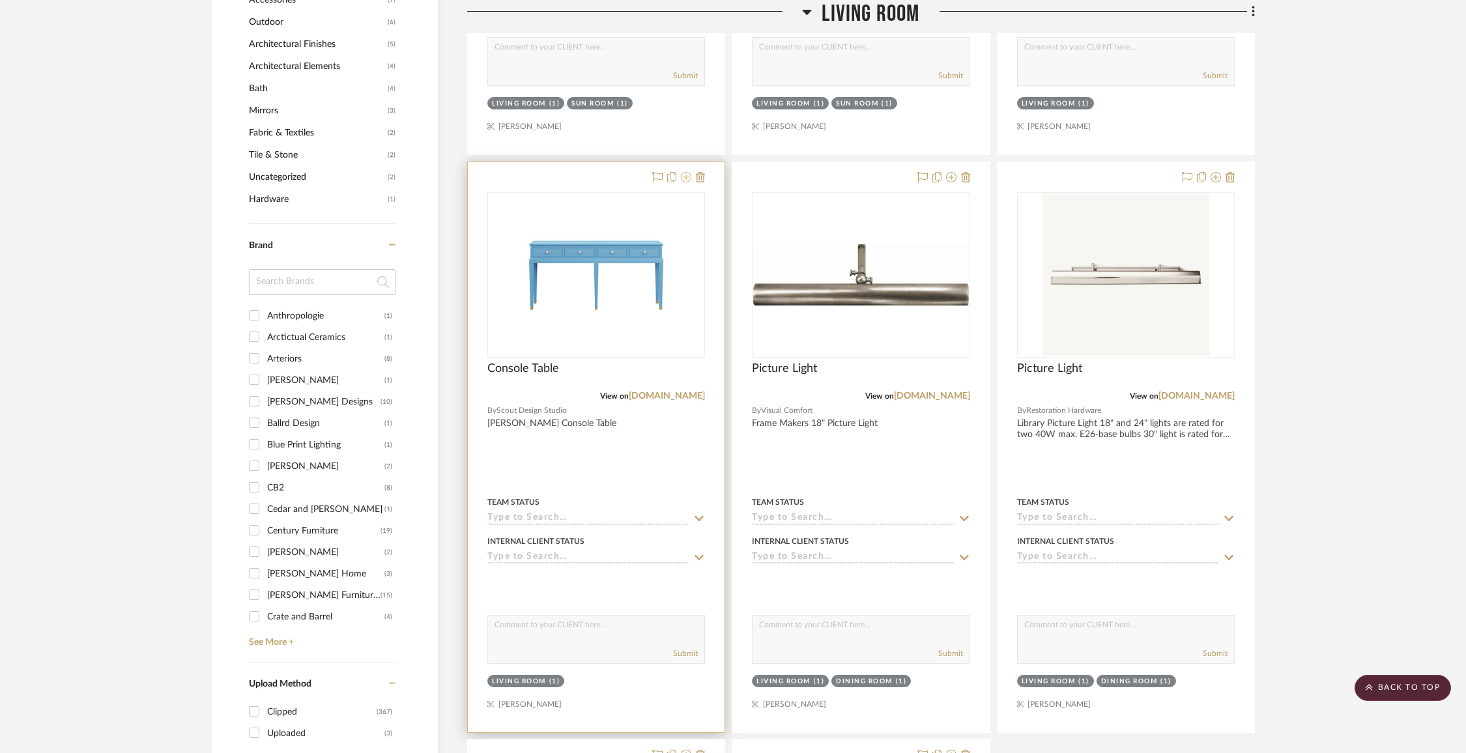
click at [688, 179] on icon at bounding box center [686, 177] width 10 height 10
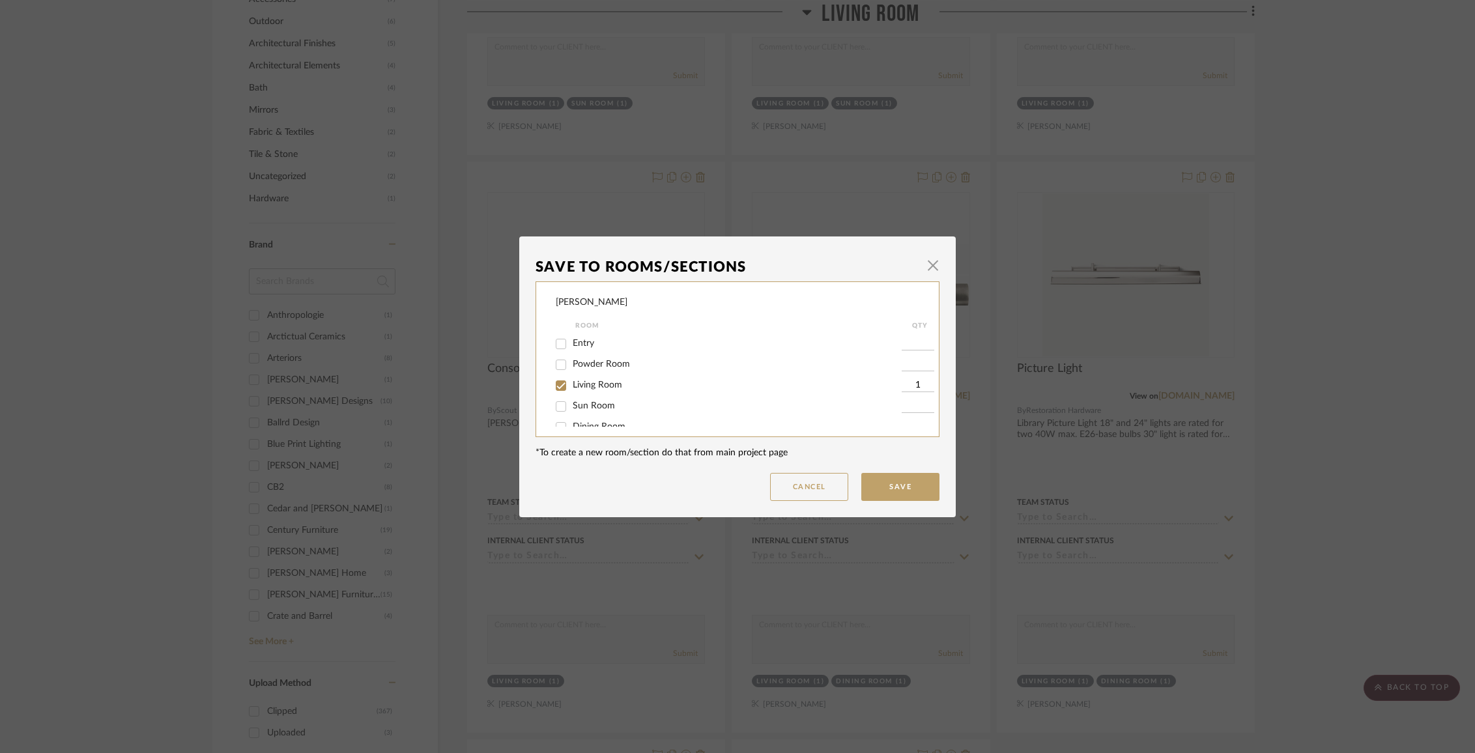
click at [583, 390] on span "Living Room" at bounding box center [598, 385] width 50 height 9
click at [572, 391] on input "Living Room" at bounding box center [561, 385] width 21 height 21
click at [588, 411] on span "Items Not Selected" at bounding box center [611, 412] width 77 height 9
click at [572, 411] on input "Items Not Selected" at bounding box center [561, 413] width 21 height 21
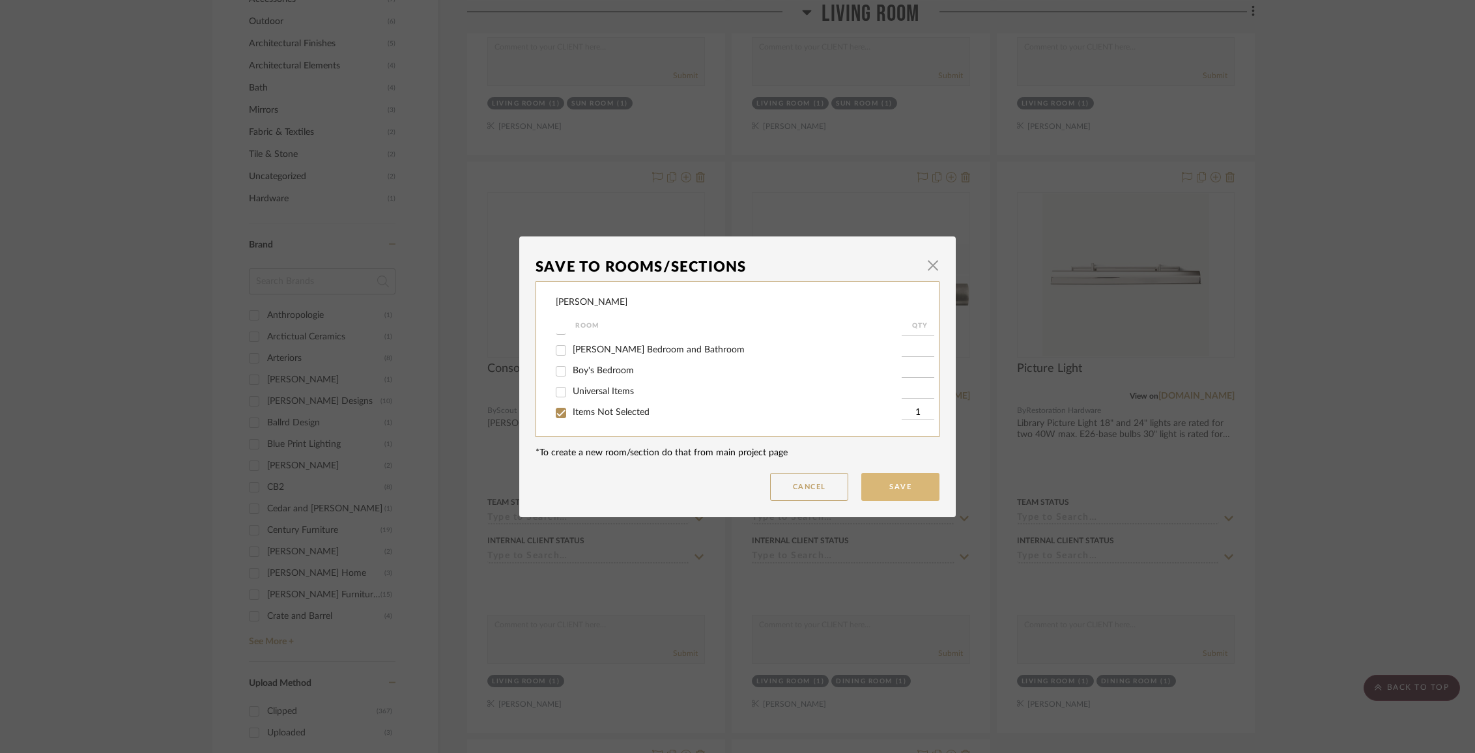
click at [901, 480] on button "Save" at bounding box center [900, 487] width 78 height 28
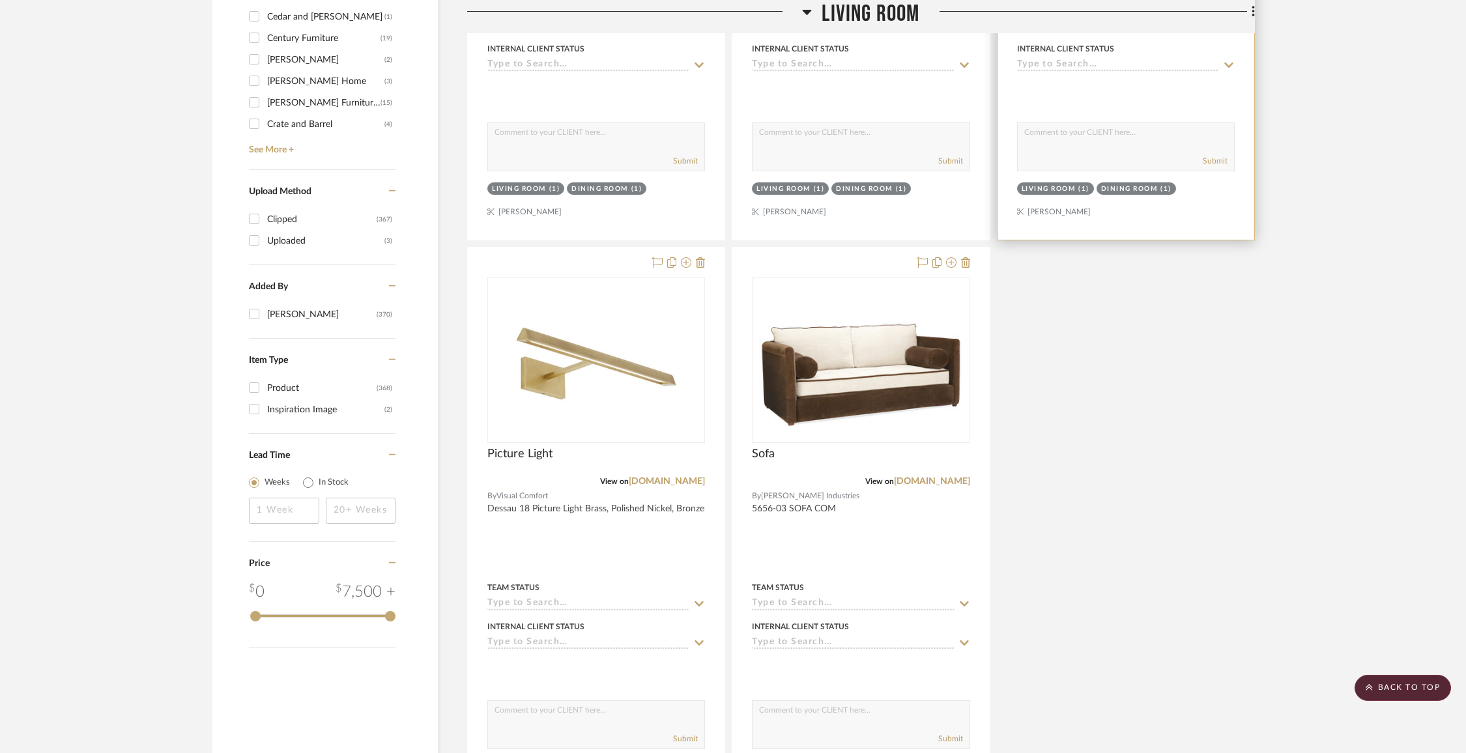
scroll to position [1535, 0]
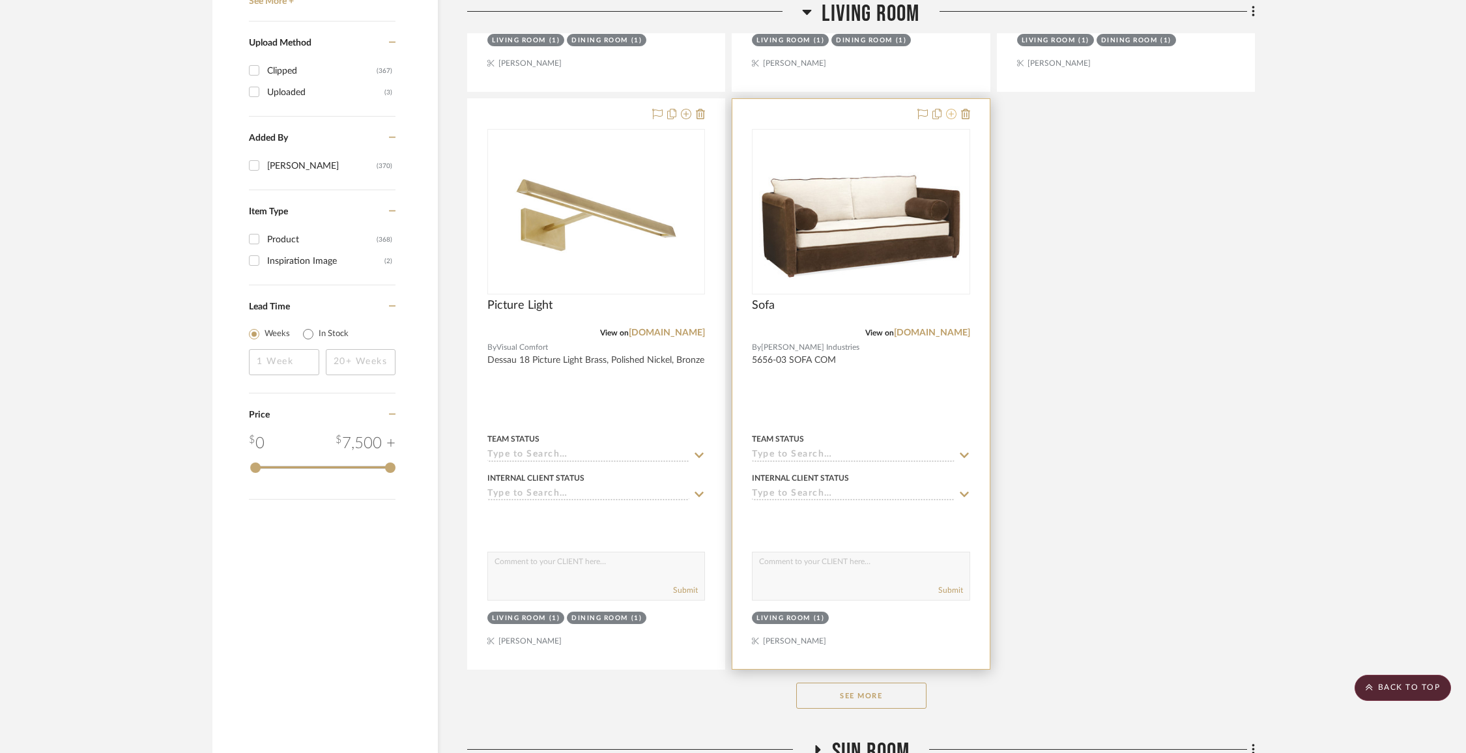
click at [954, 109] on icon at bounding box center [951, 114] width 10 height 10
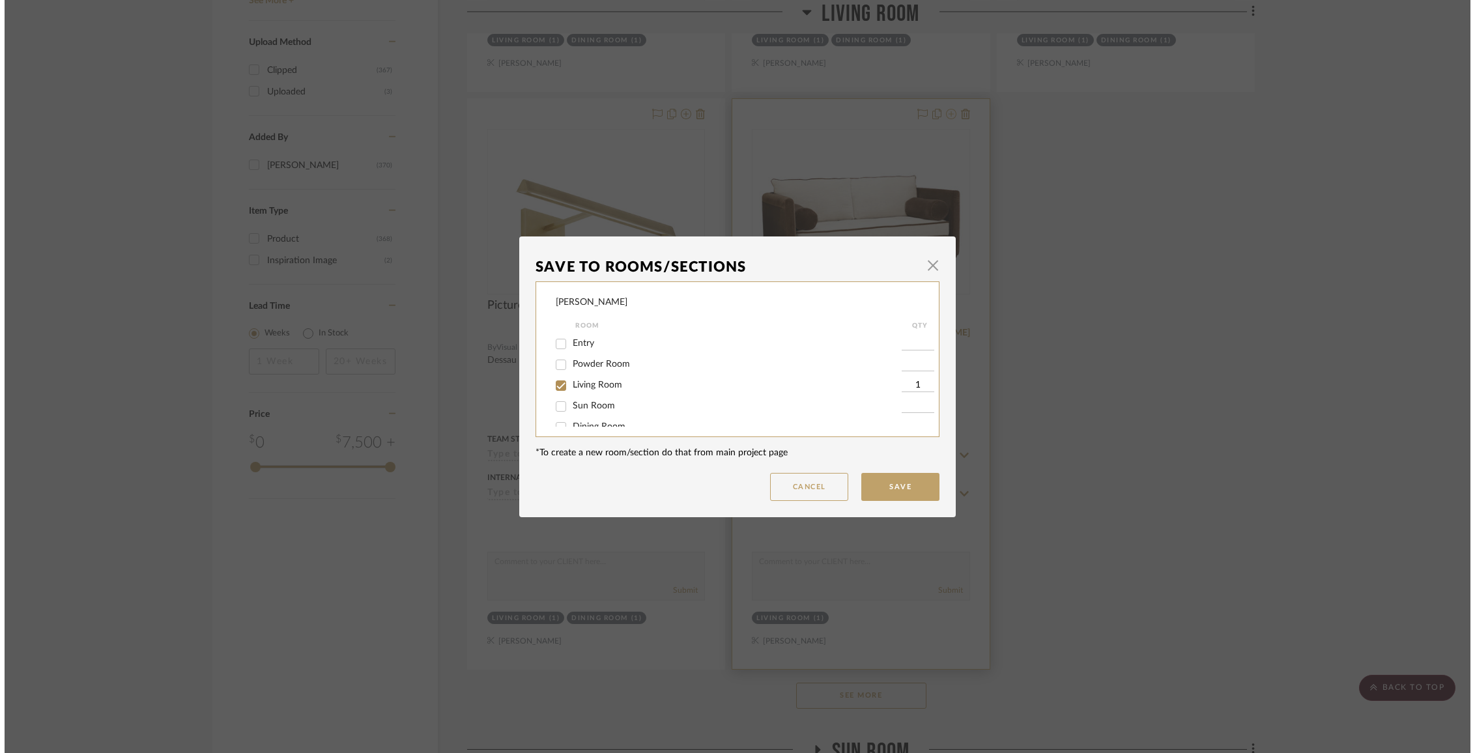
scroll to position [0, 0]
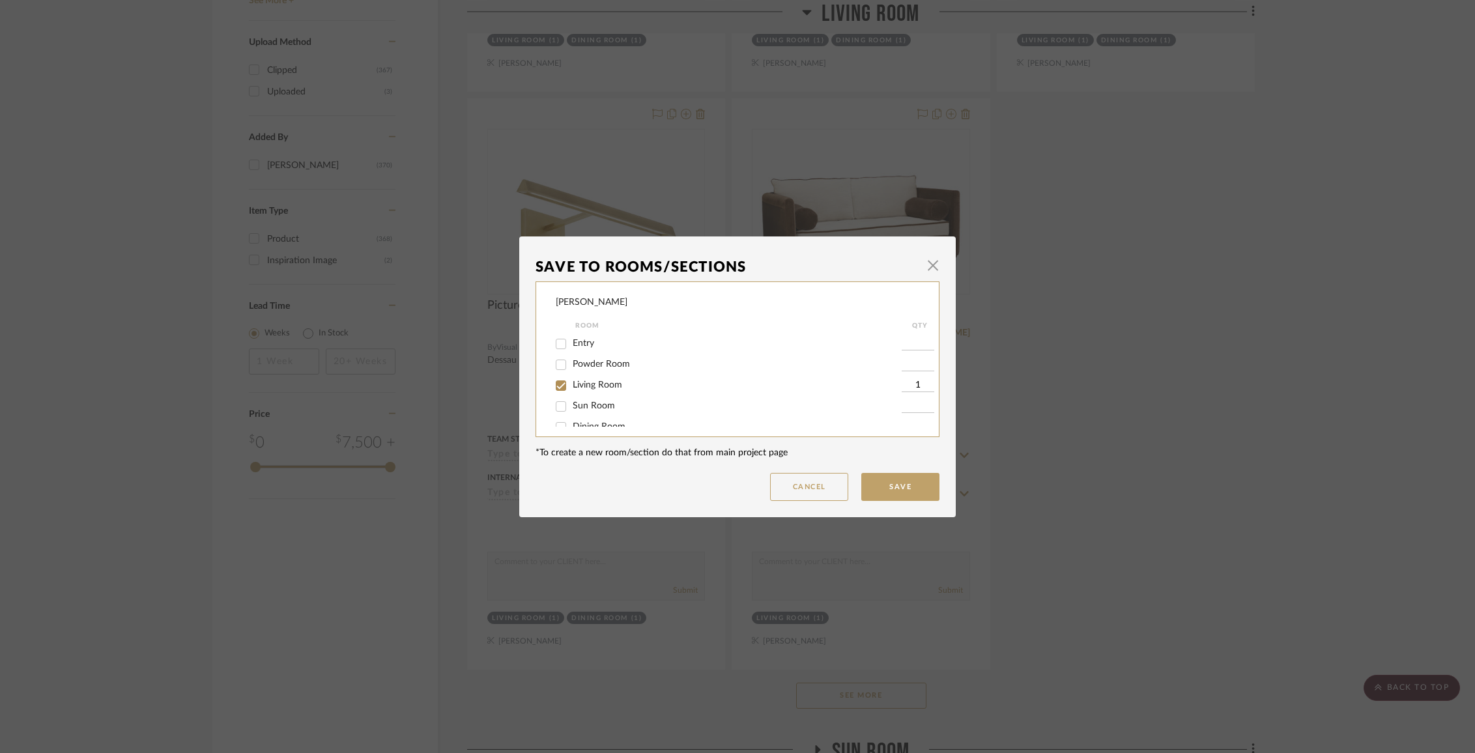
click at [598, 390] on span "Living Room" at bounding box center [598, 385] width 50 height 9
click at [572, 392] on input "Living Room" at bounding box center [561, 385] width 21 height 21
click at [600, 409] on span "Items Not Selected" at bounding box center [611, 412] width 77 height 9
click at [572, 409] on input "Items Not Selected" at bounding box center [561, 413] width 21 height 21
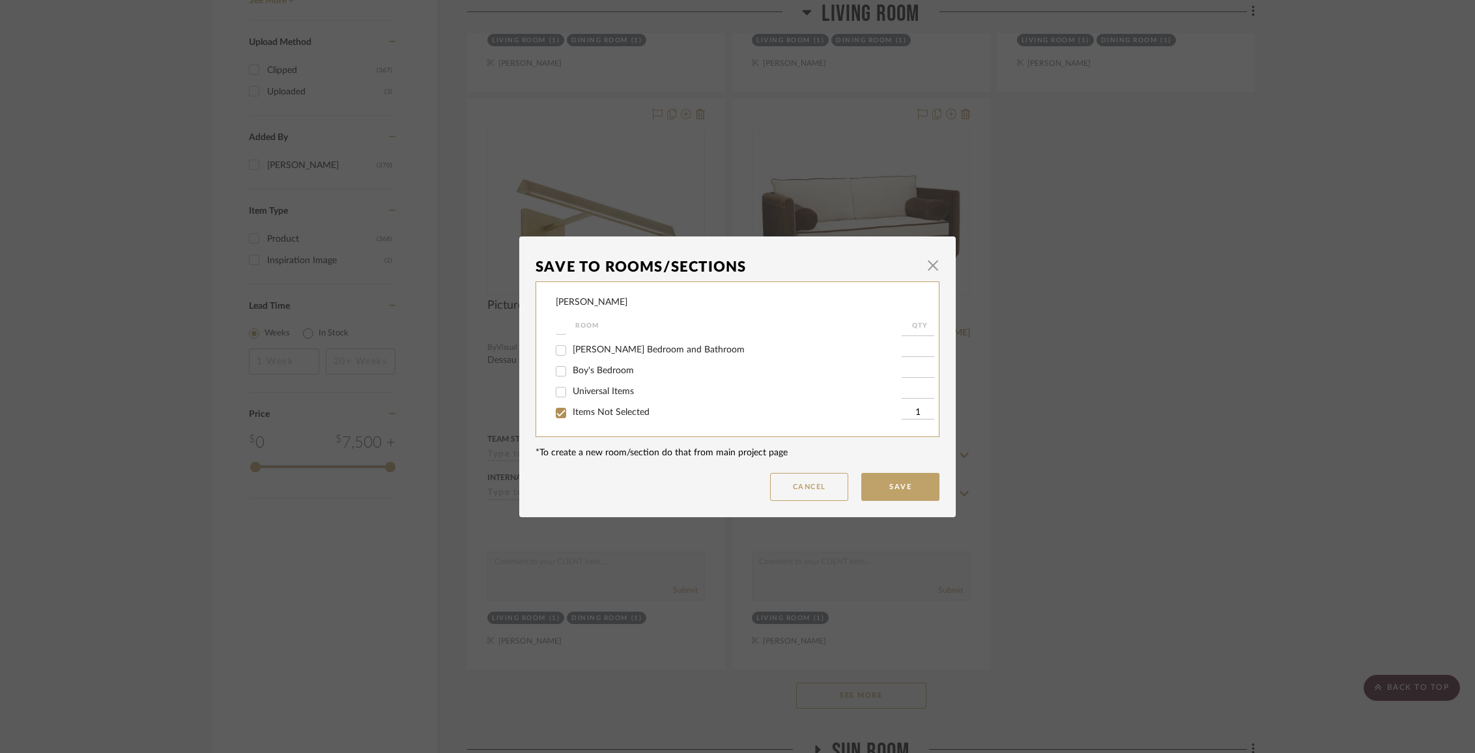
click at [902, 501] on dialog-content "Save To Rooms/Sections × [PERSON_NAME] Room QTY Entry Powder Room Living Room S…" at bounding box center [737, 377] width 437 height 281
click at [897, 487] on button "Save" at bounding box center [900, 487] width 78 height 28
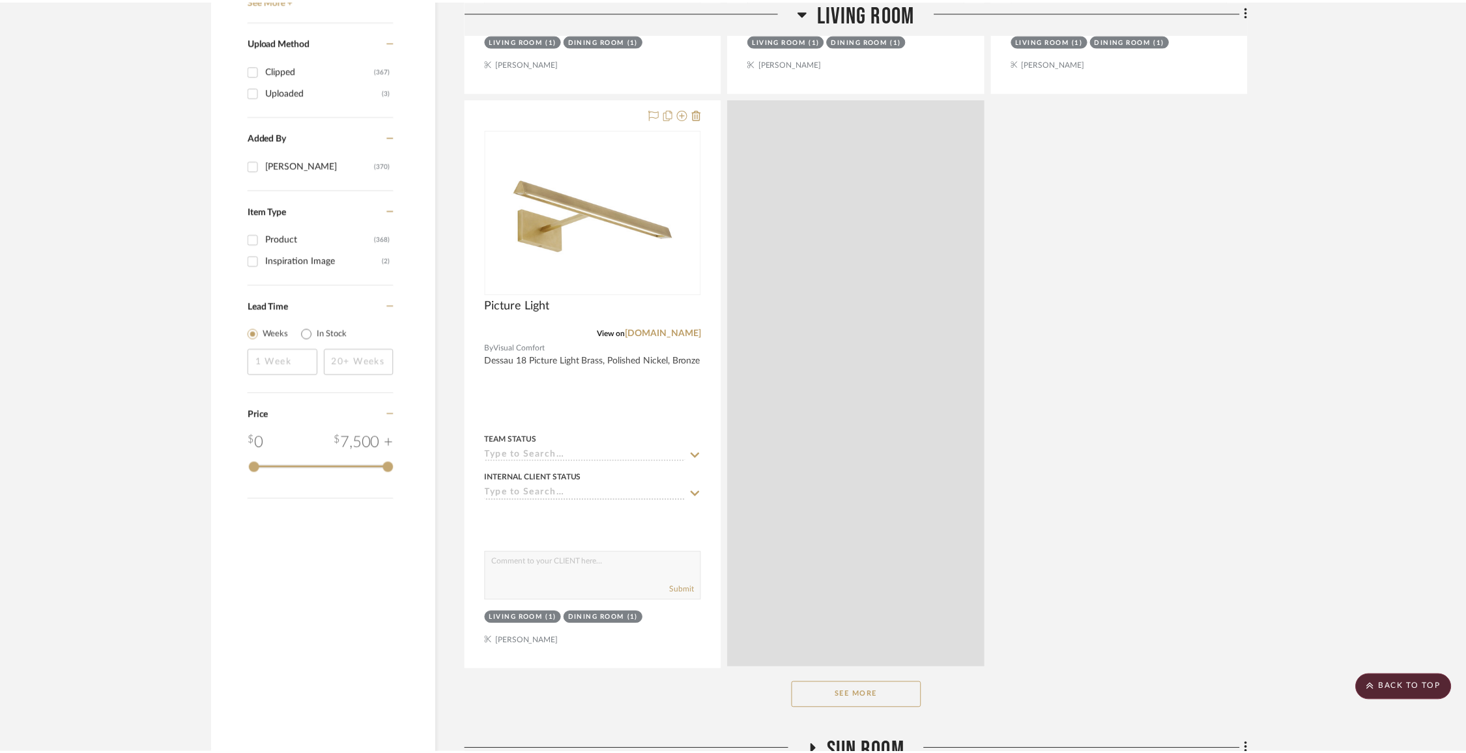
scroll to position [1535, 0]
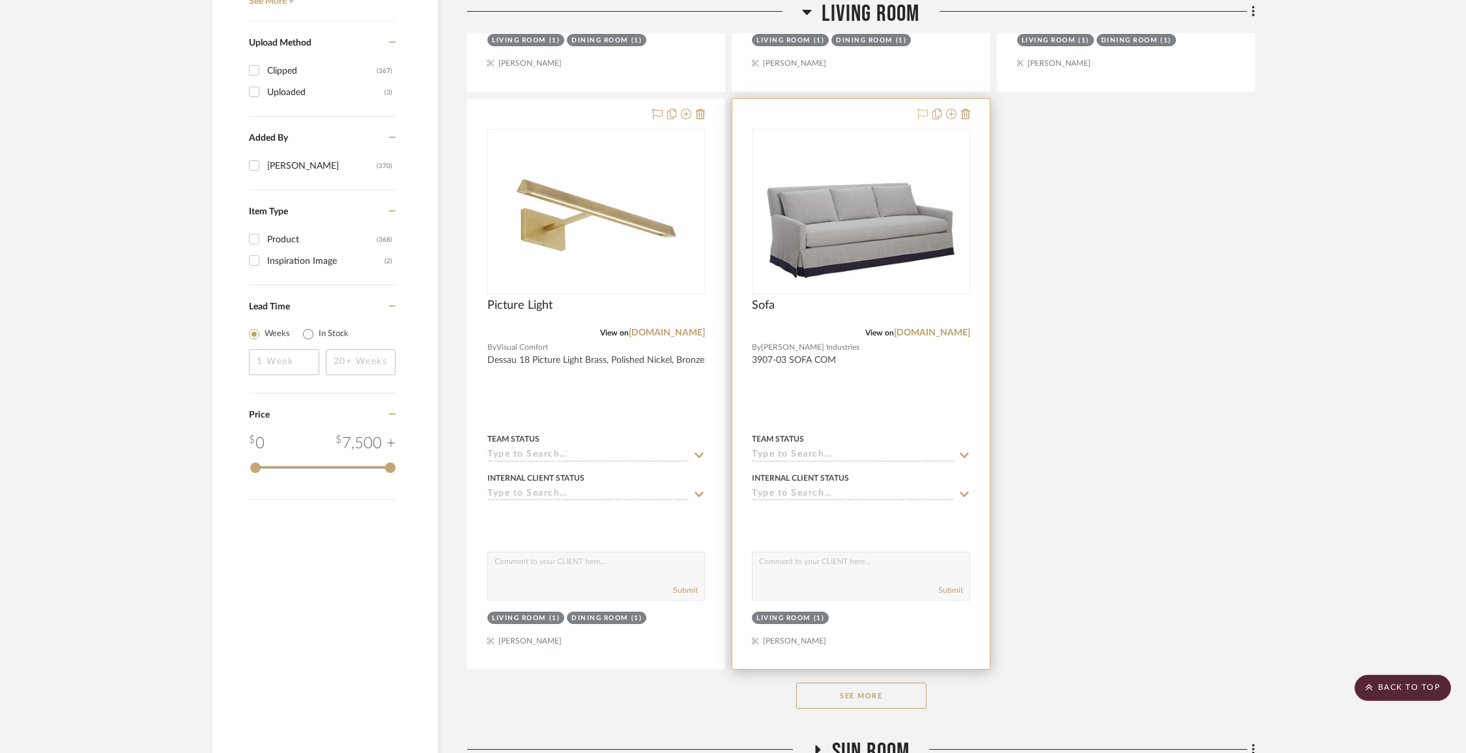
click at [924, 114] on icon at bounding box center [923, 114] width 10 height 10
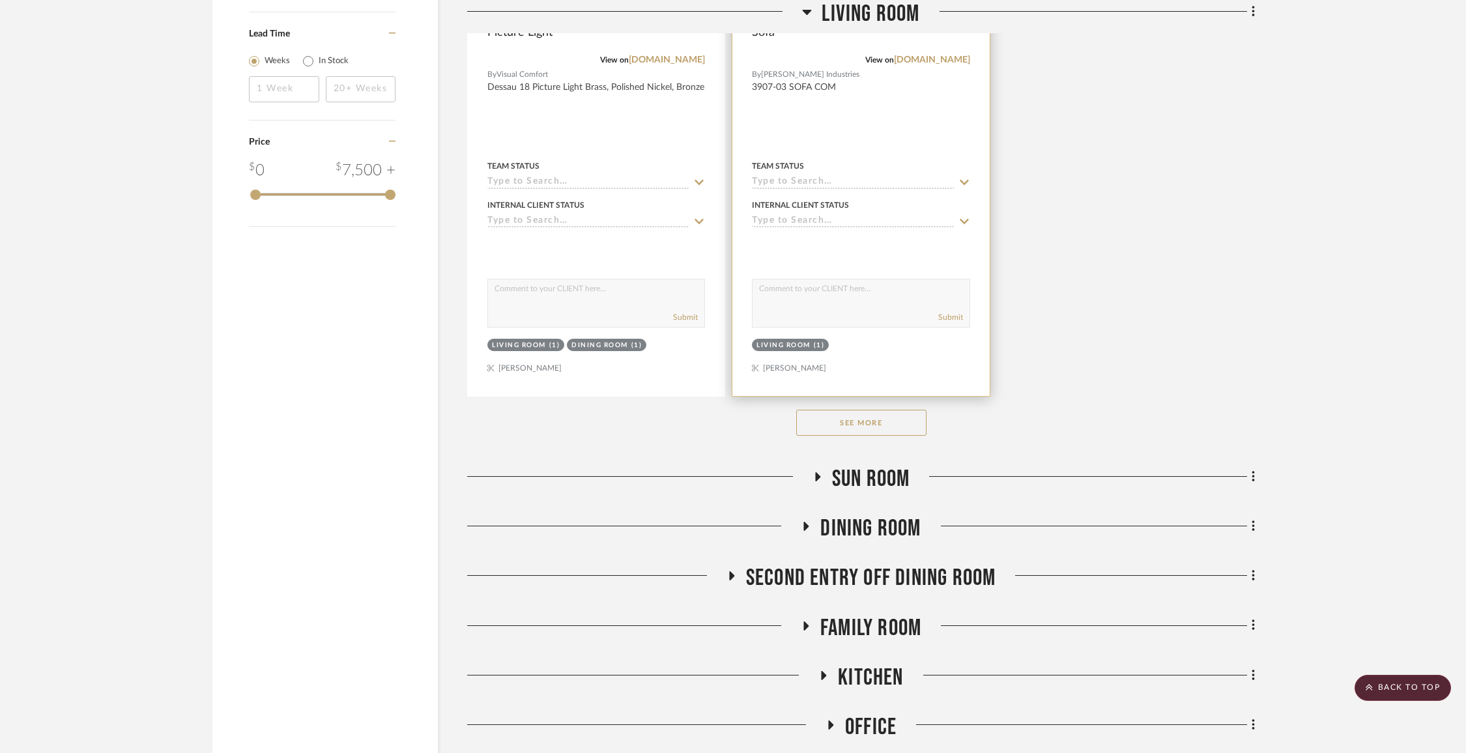
scroll to position [1905, 0]
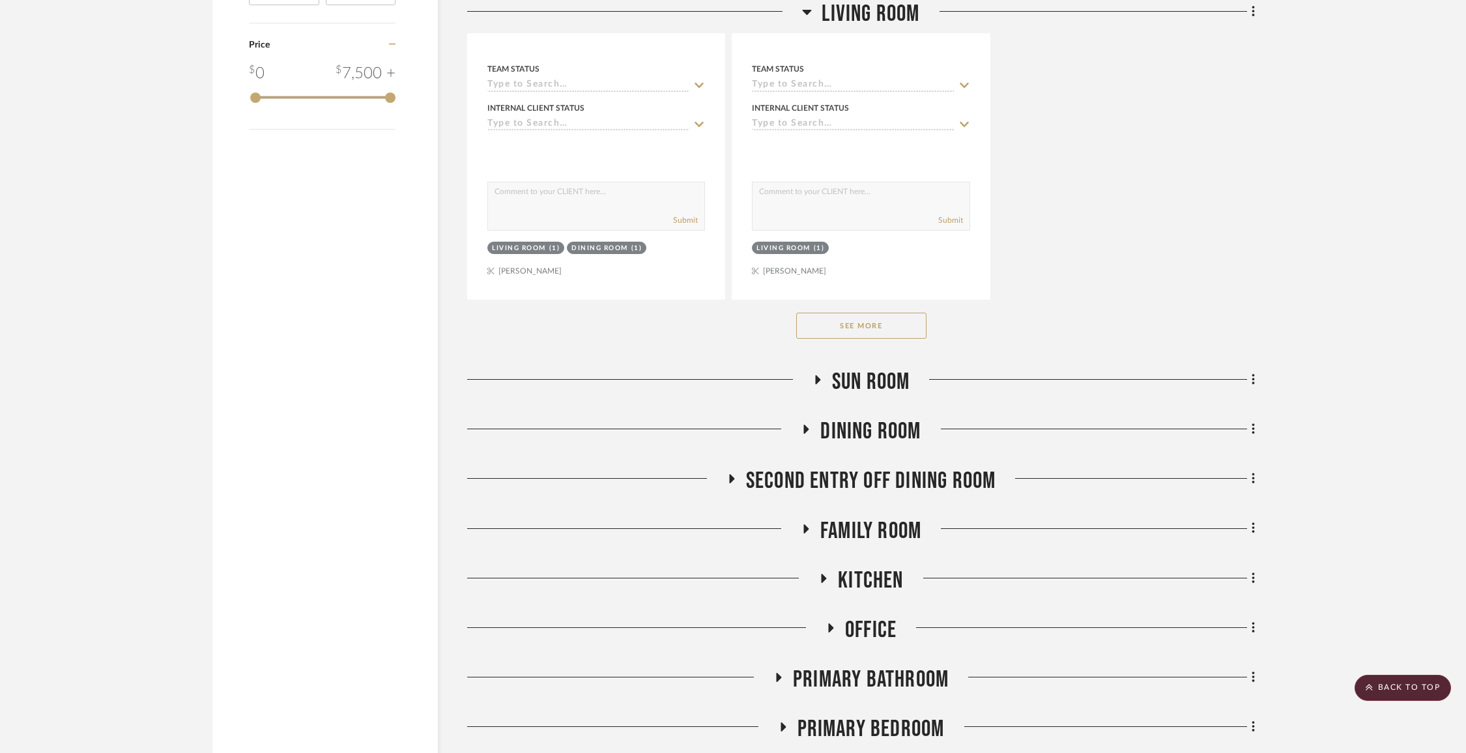
click at [885, 324] on button "See More" at bounding box center [861, 326] width 130 height 26
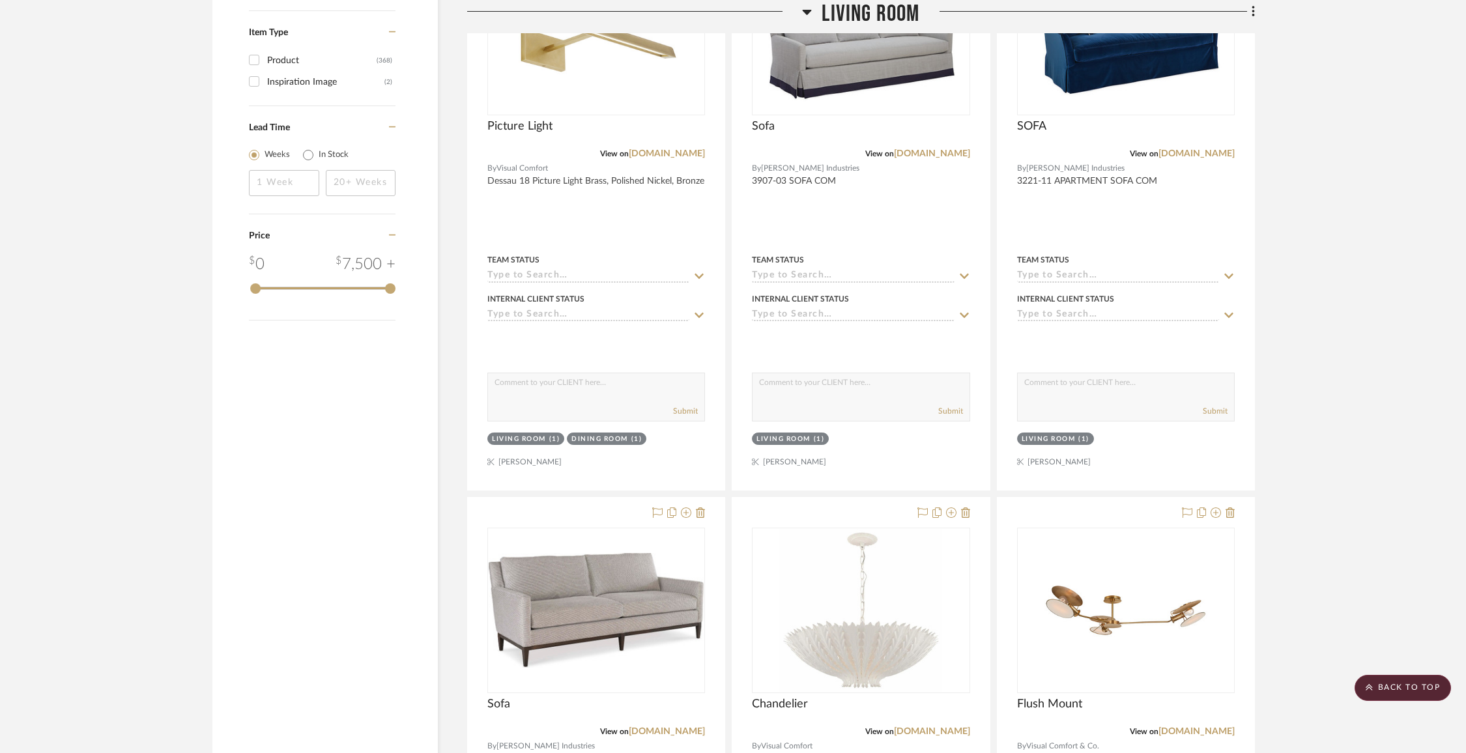
scroll to position [1563, 0]
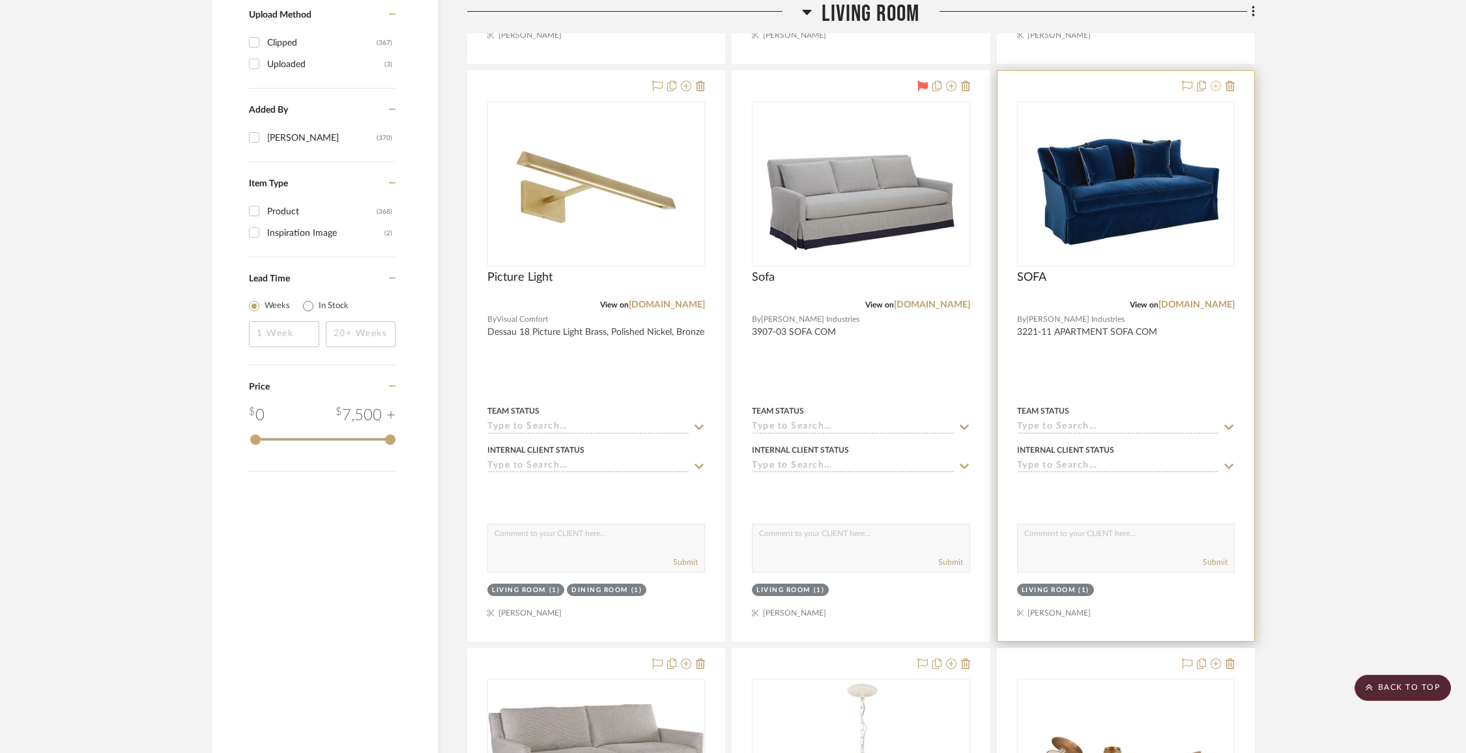
click at [1215, 85] on icon at bounding box center [1216, 86] width 10 height 10
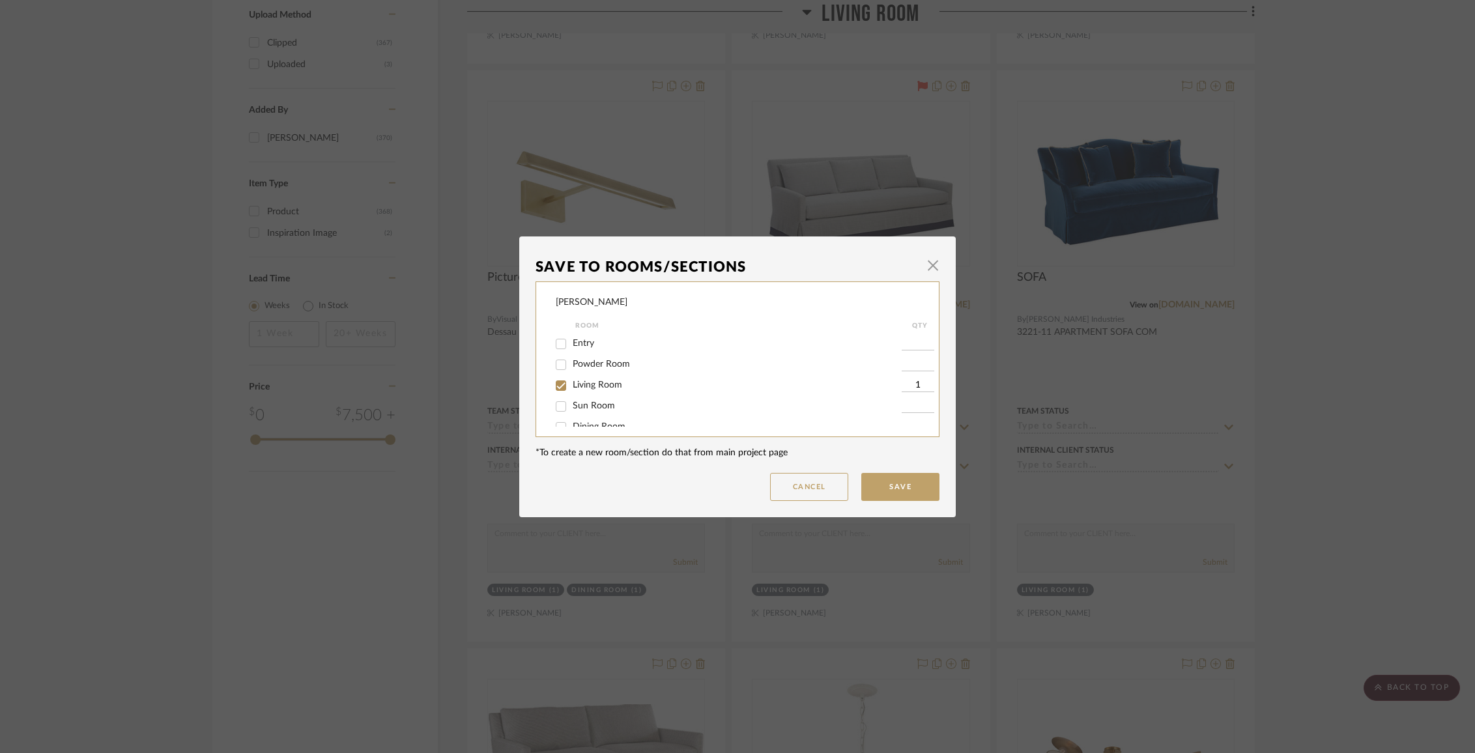
click at [594, 389] on span "Living Room" at bounding box center [598, 385] width 50 height 9
click at [572, 389] on input "Living Room" at bounding box center [561, 385] width 21 height 21
click at [594, 419] on div "Items Not Selected" at bounding box center [729, 413] width 346 height 21
click at [588, 415] on span "Items Not Selected" at bounding box center [611, 412] width 77 height 9
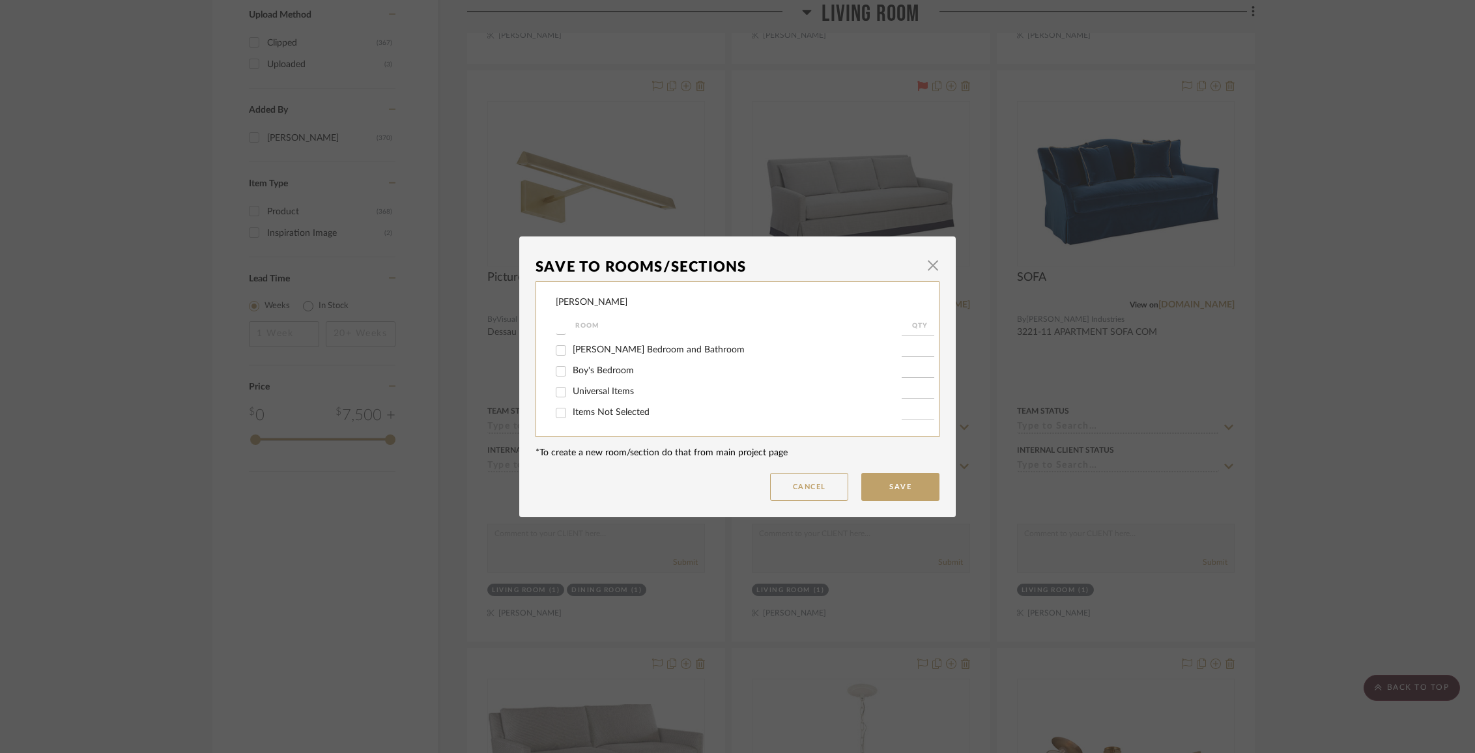
click at [572, 415] on input "Items Not Selected" at bounding box center [561, 413] width 21 height 21
click at [907, 489] on button "Save" at bounding box center [900, 487] width 78 height 28
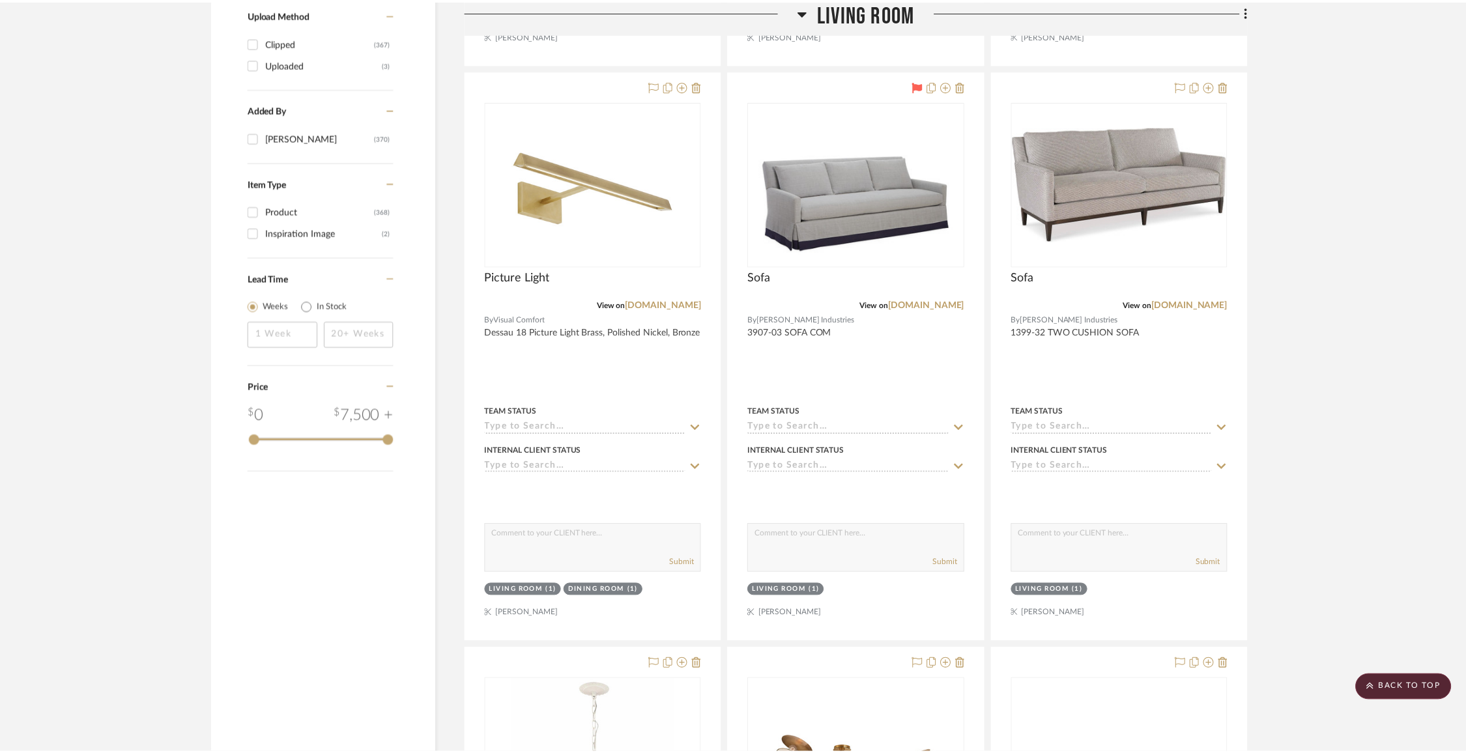
scroll to position [1563, 0]
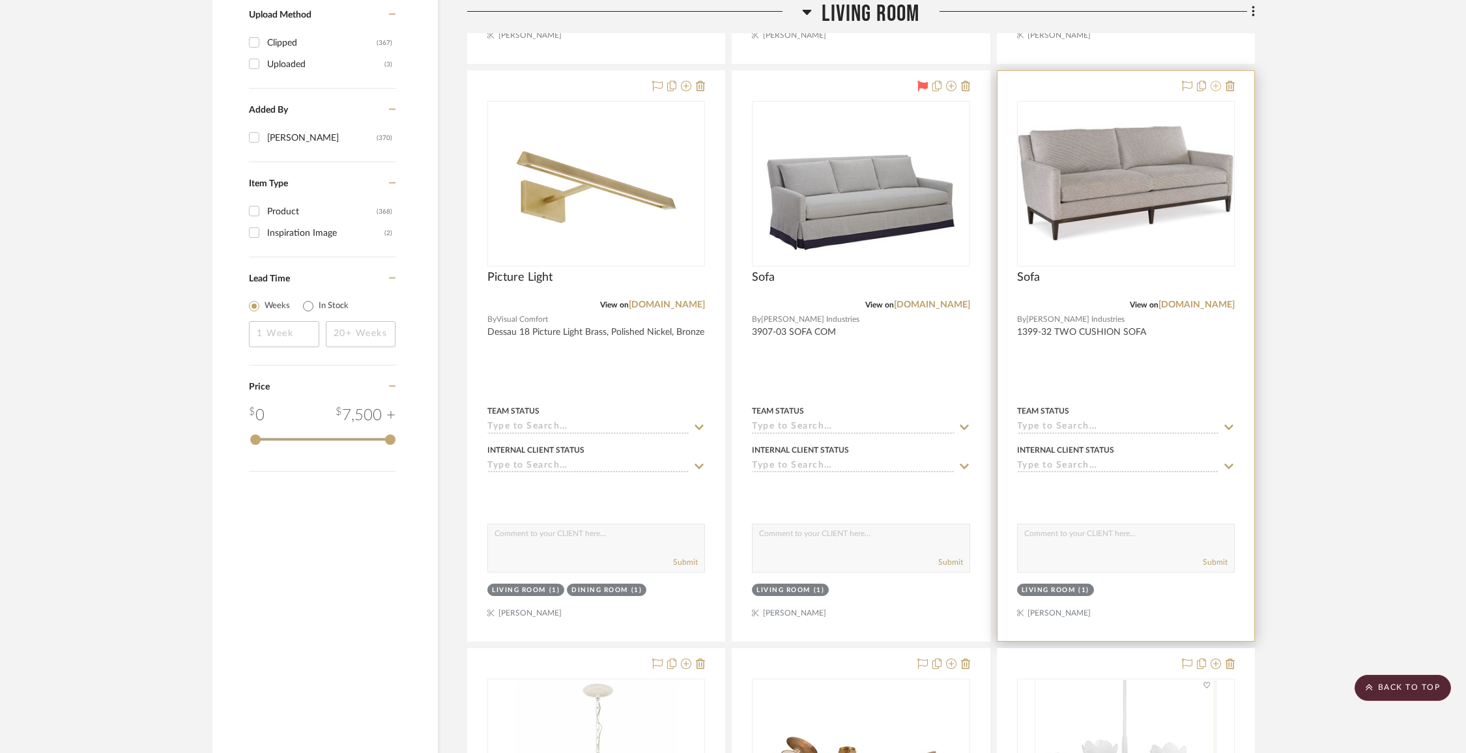
click at [1215, 83] on icon at bounding box center [1216, 86] width 10 height 10
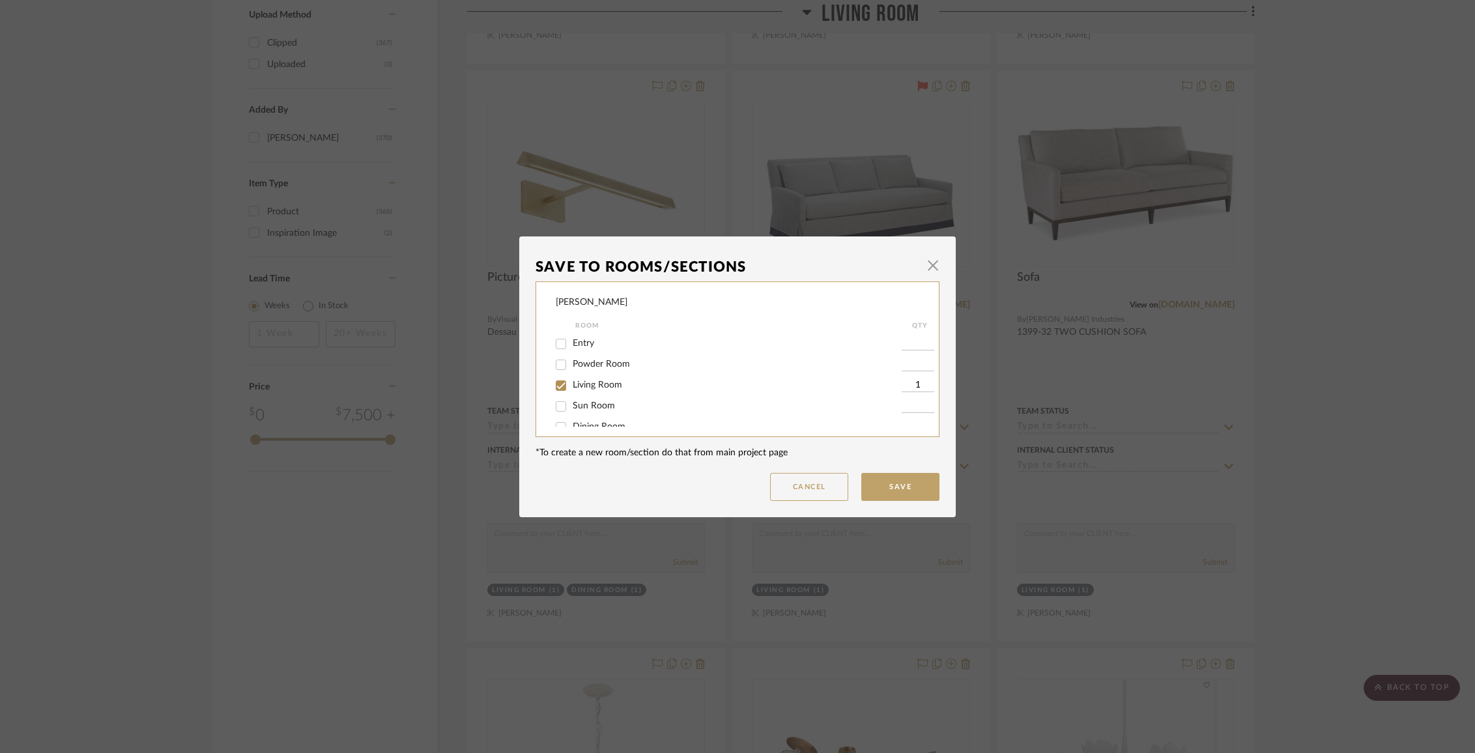
click at [585, 389] on span "Living Room" at bounding box center [598, 385] width 50 height 9
click at [572, 389] on input "Living Room" at bounding box center [561, 385] width 21 height 21
click at [588, 409] on span "Items Not Selected" at bounding box center [611, 412] width 77 height 9
click at [572, 409] on input "Items Not Selected" at bounding box center [561, 413] width 21 height 21
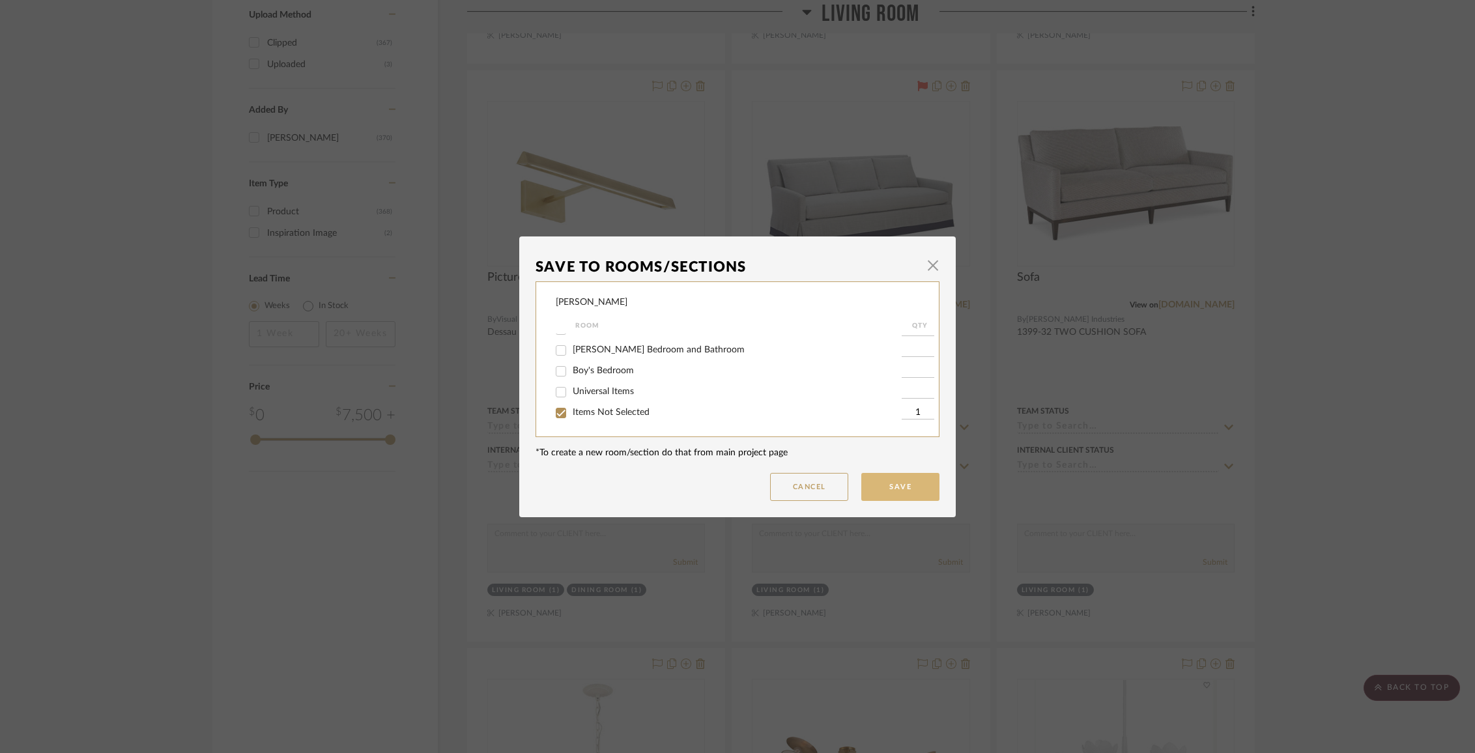
click at [913, 489] on button "Save" at bounding box center [900, 487] width 78 height 28
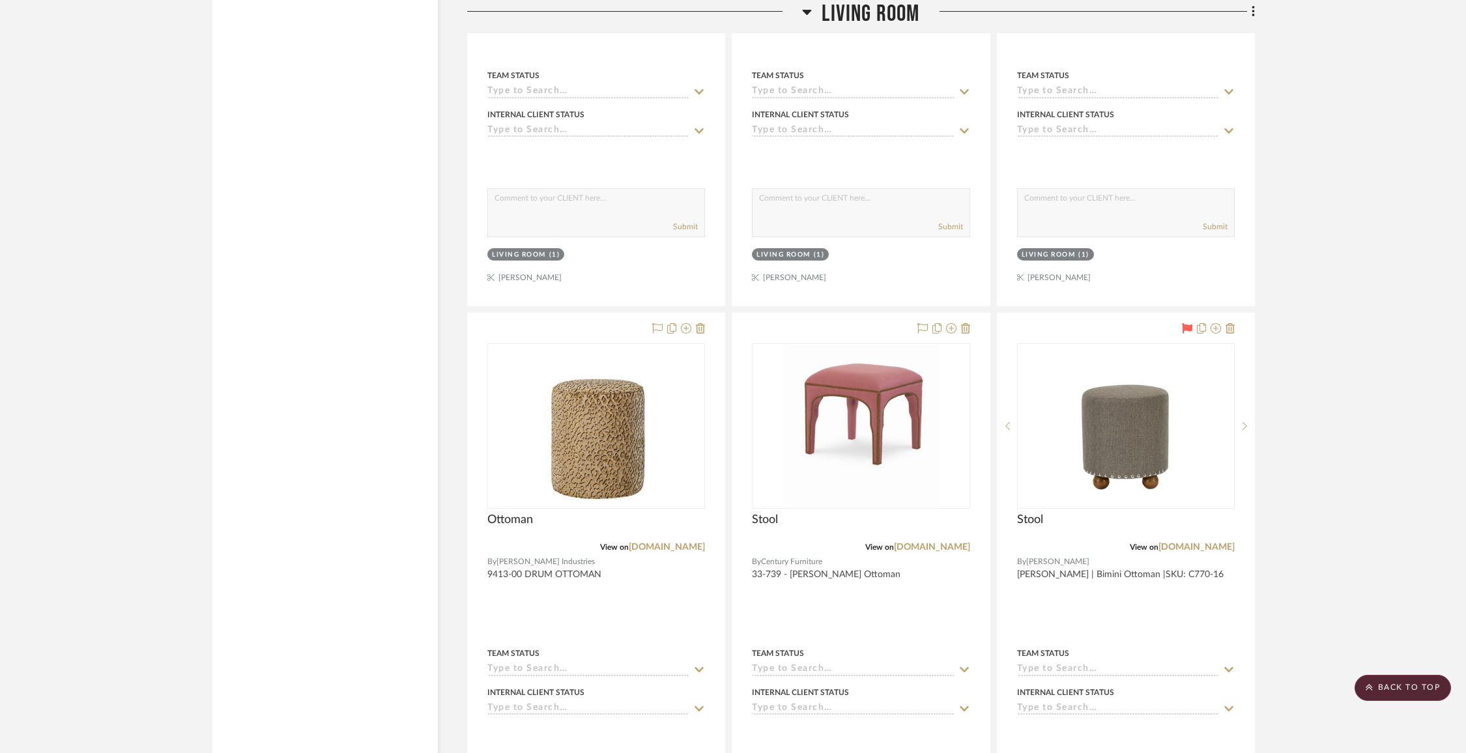
scroll to position [2657, 0]
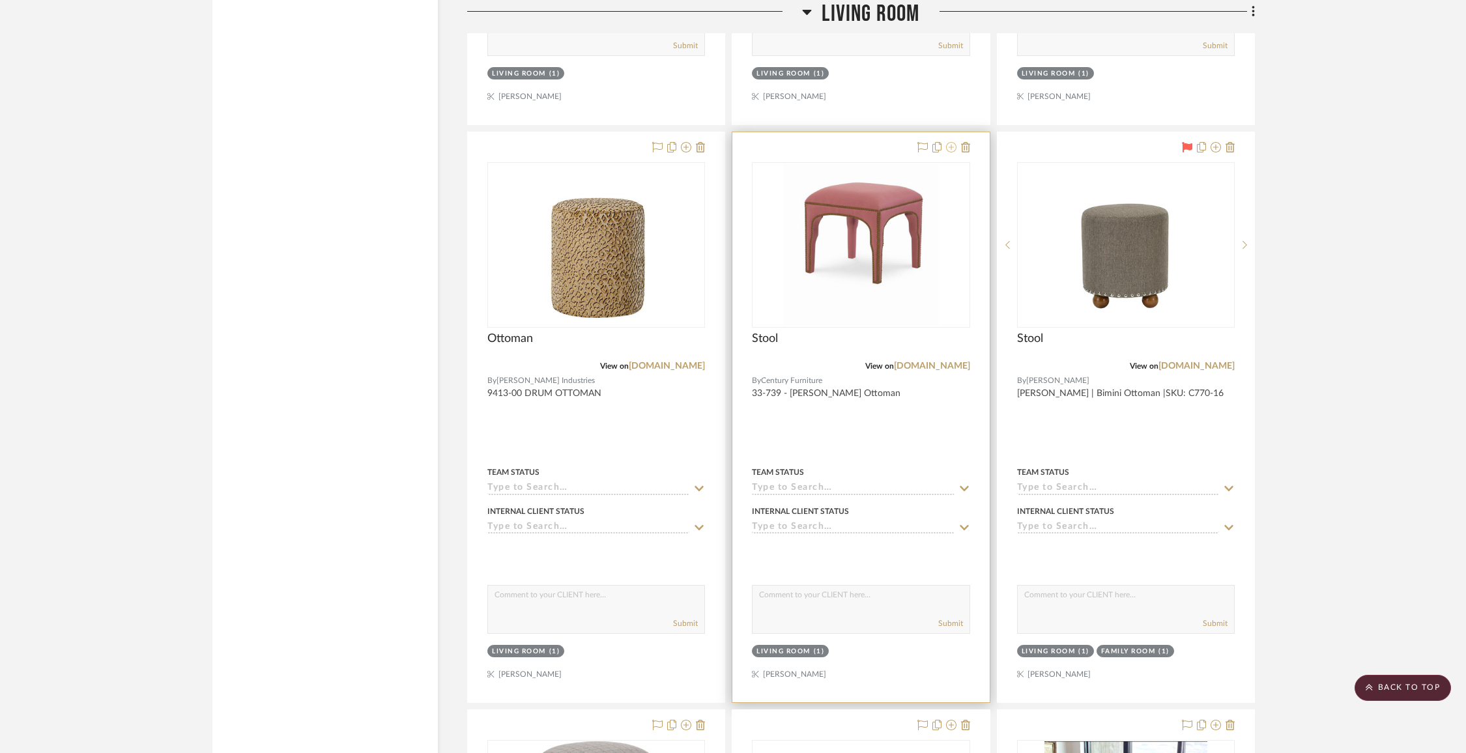
click at [952, 145] on icon at bounding box center [951, 147] width 10 height 10
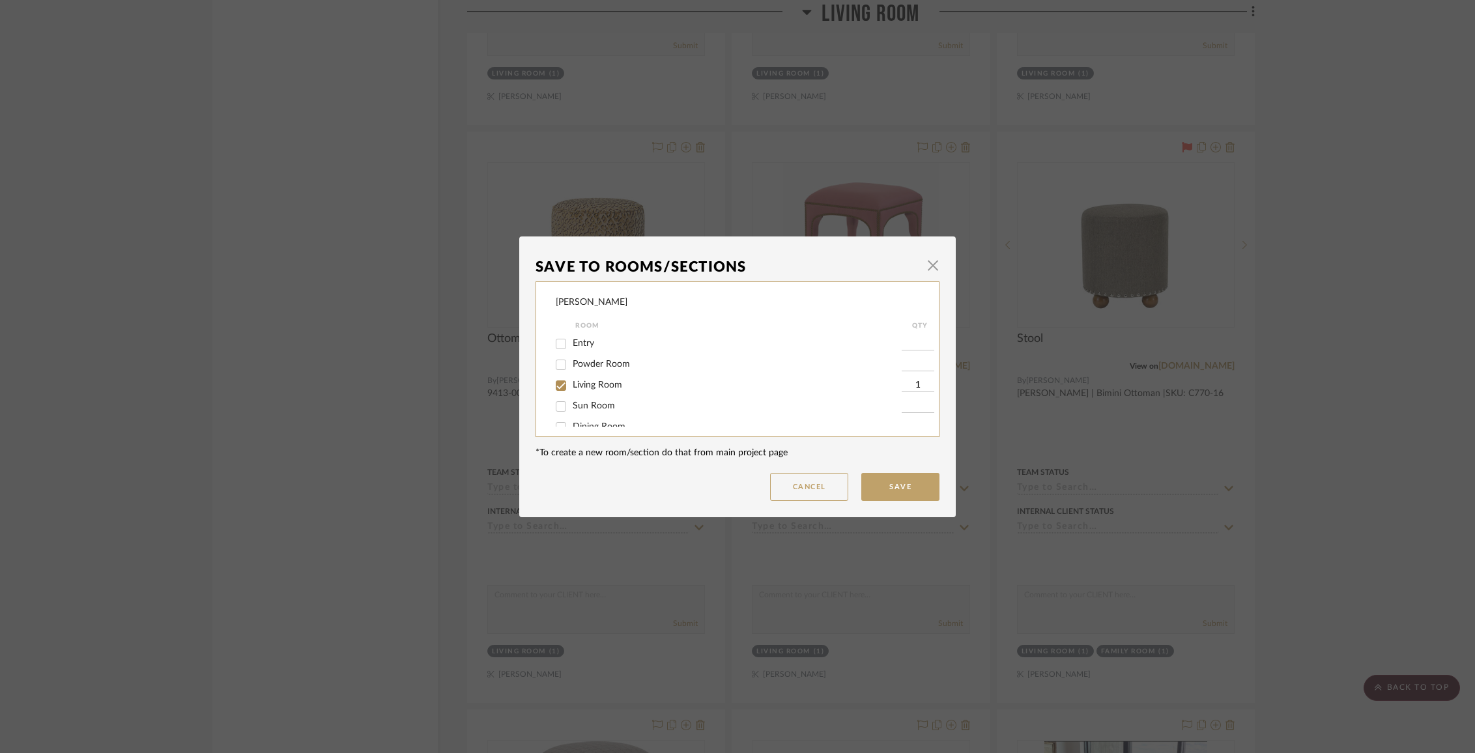
click at [612, 387] on span "Living Room" at bounding box center [598, 385] width 50 height 9
click at [572, 387] on input "Living Room" at bounding box center [561, 385] width 21 height 21
click at [601, 415] on span "Items Not Selected" at bounding box center [611, 412] width 77 height 9
click at [572, 415] on input "Items Not Selected" at bounding box center [561, 413] width 21 height 21
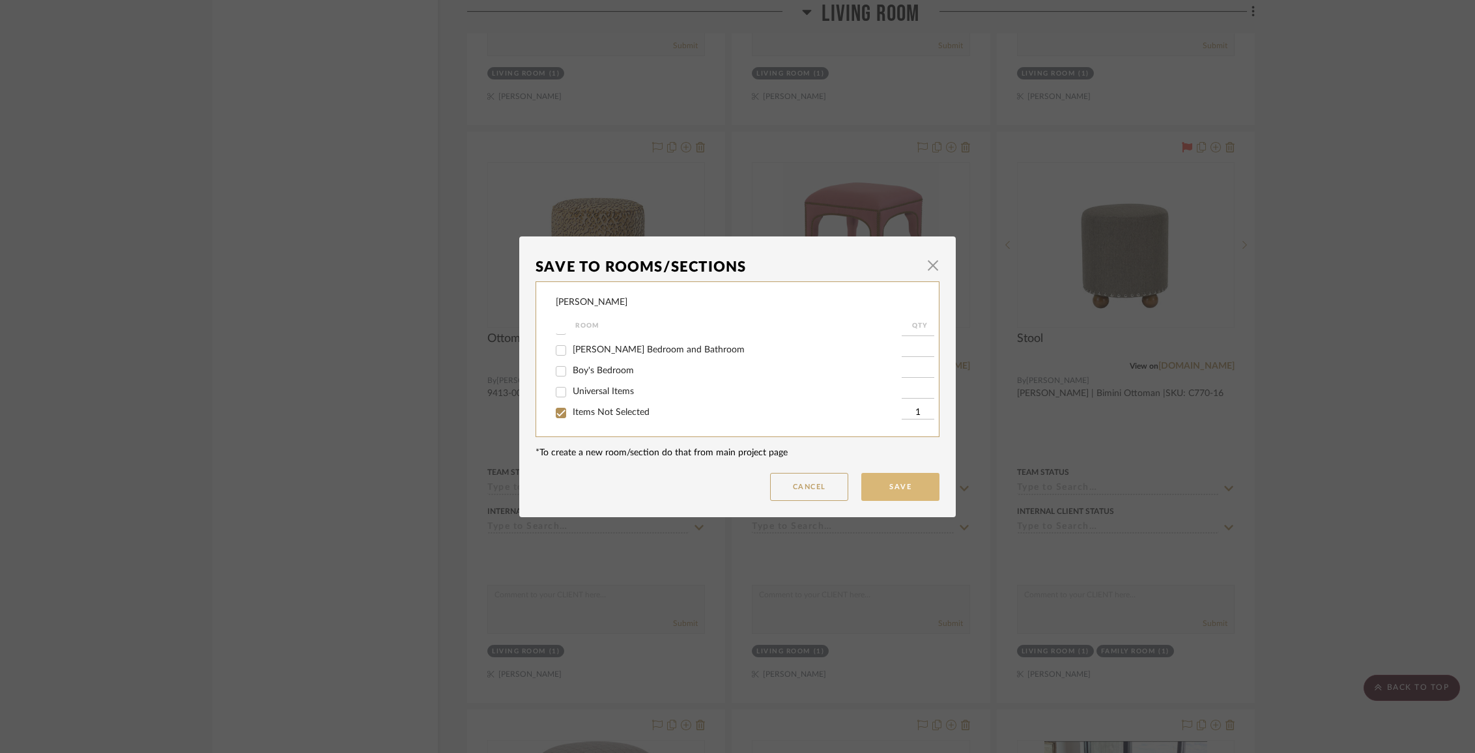
click at [908, 483] on button "Save" at bounding box center [900, 487] width 78 height 28
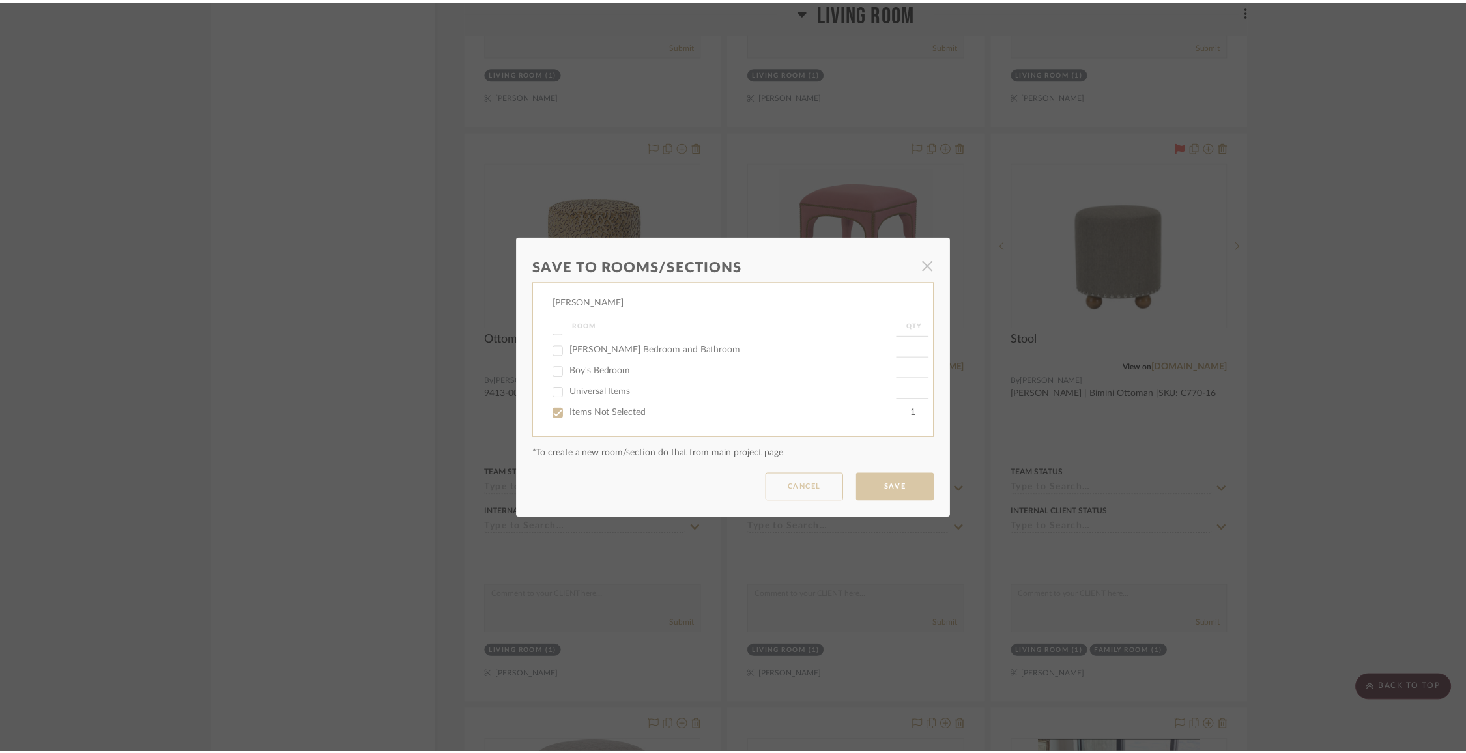
scroll to position [2657, 0]
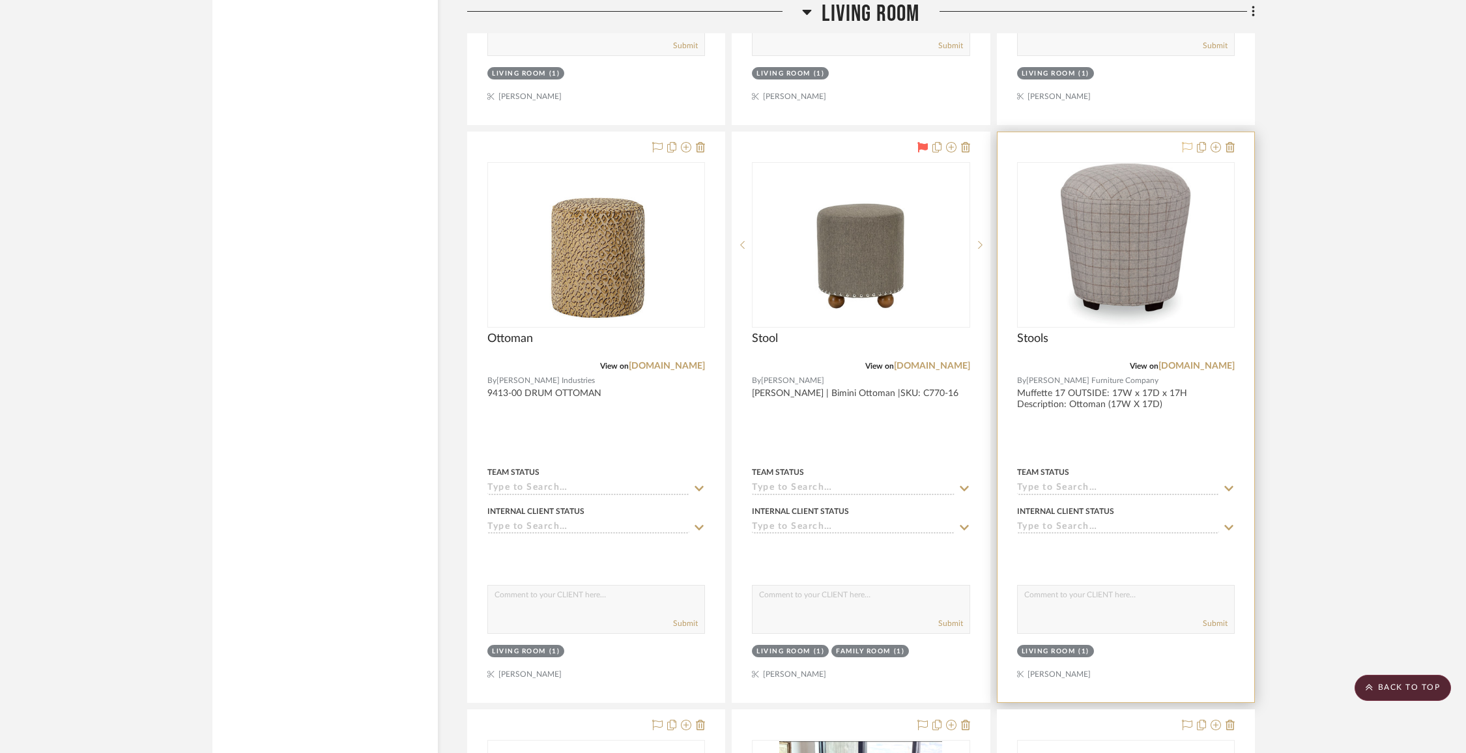
click at [1189, 143] on icon at bounding box center [1187, 147] width 10 height 10
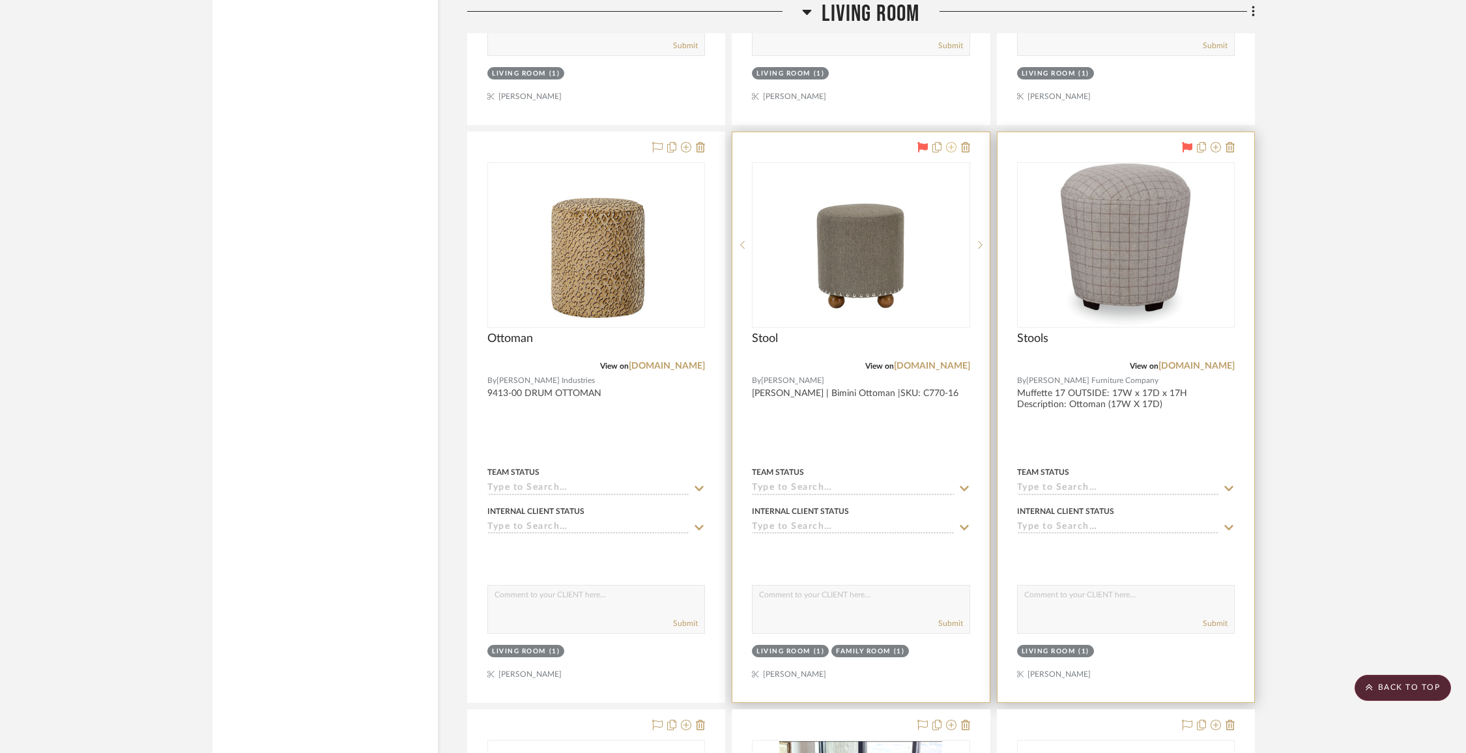
click at [951, 145] on icon at bounding box center [951, 147] width 10 height 10
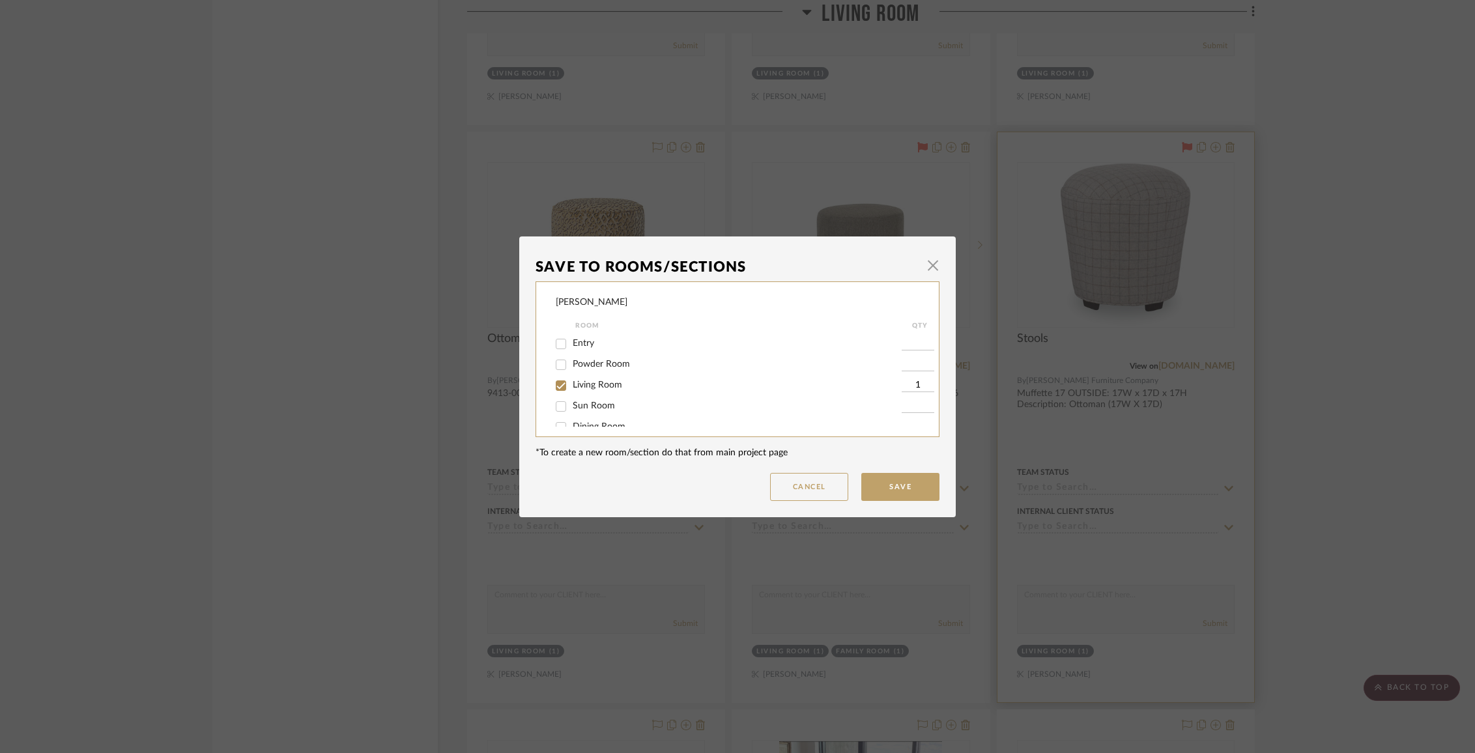
click at [608, 386] on span "Living Room" at bounding box center [598, 385] width 50 height 9
click at [572, 386] on input "Living Room" at bounding box center [561, 385] width 21 height 21
click at [887, 493] on button "Save" at bounding box center [900, 487] width 78 height 28
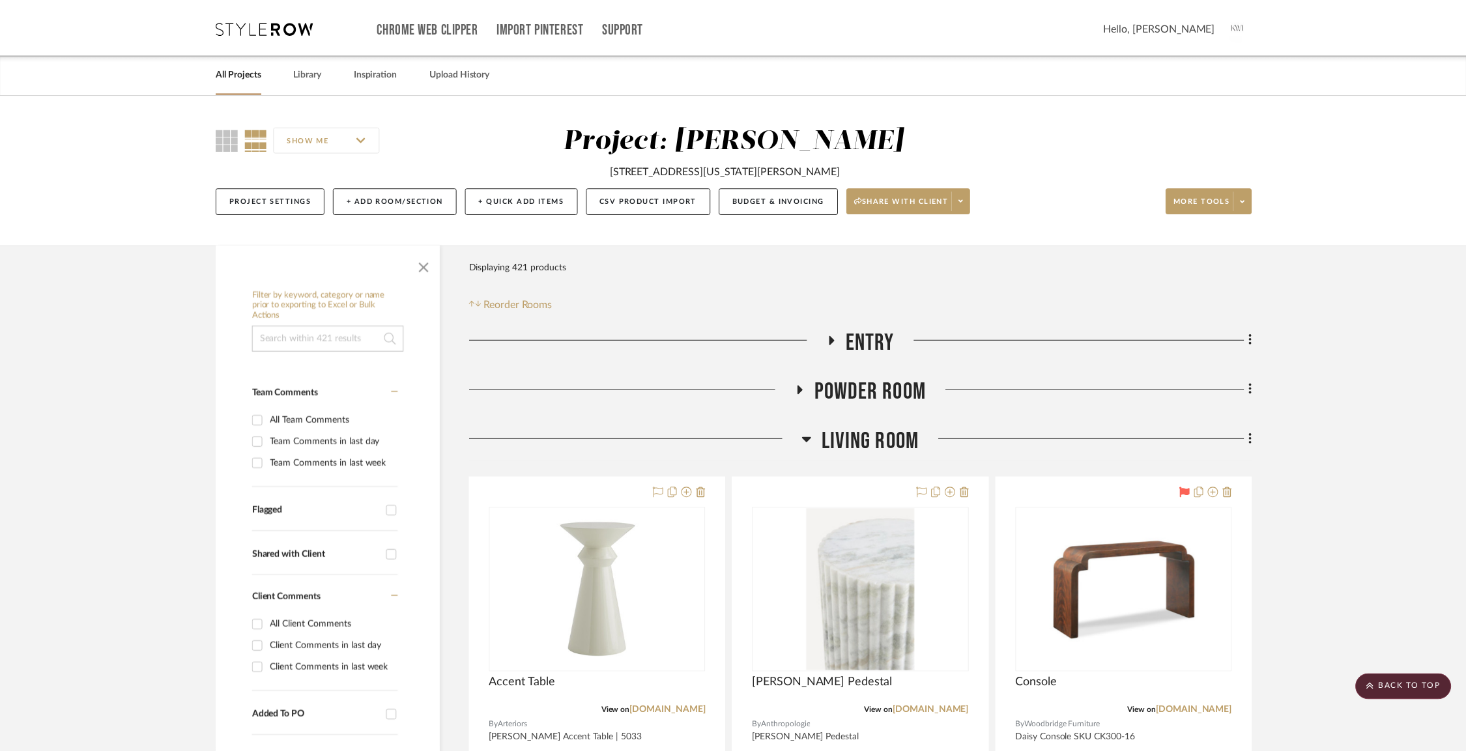
scroll to position [2657, 0]
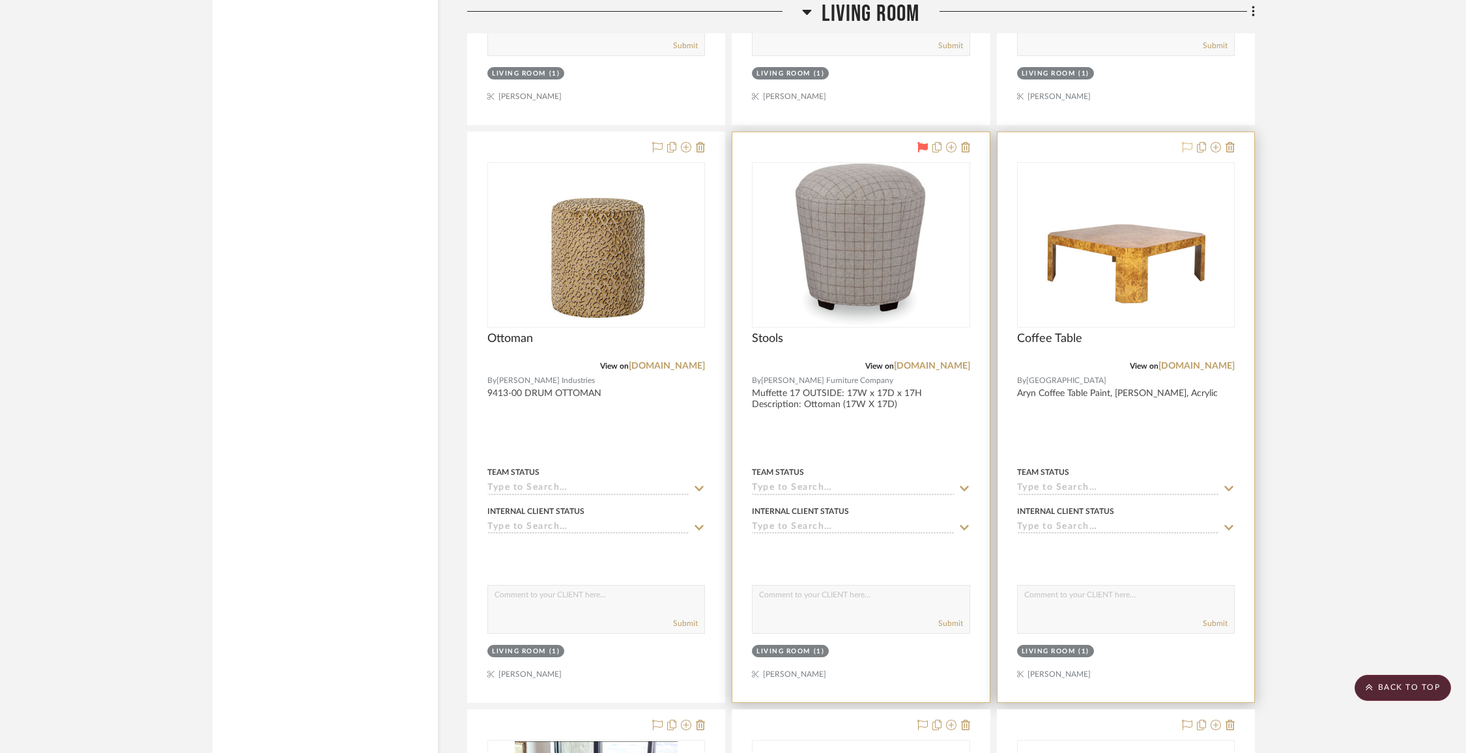
click at [1186, 145] on icon at bounding box center [1187, 147] width 10 height 10
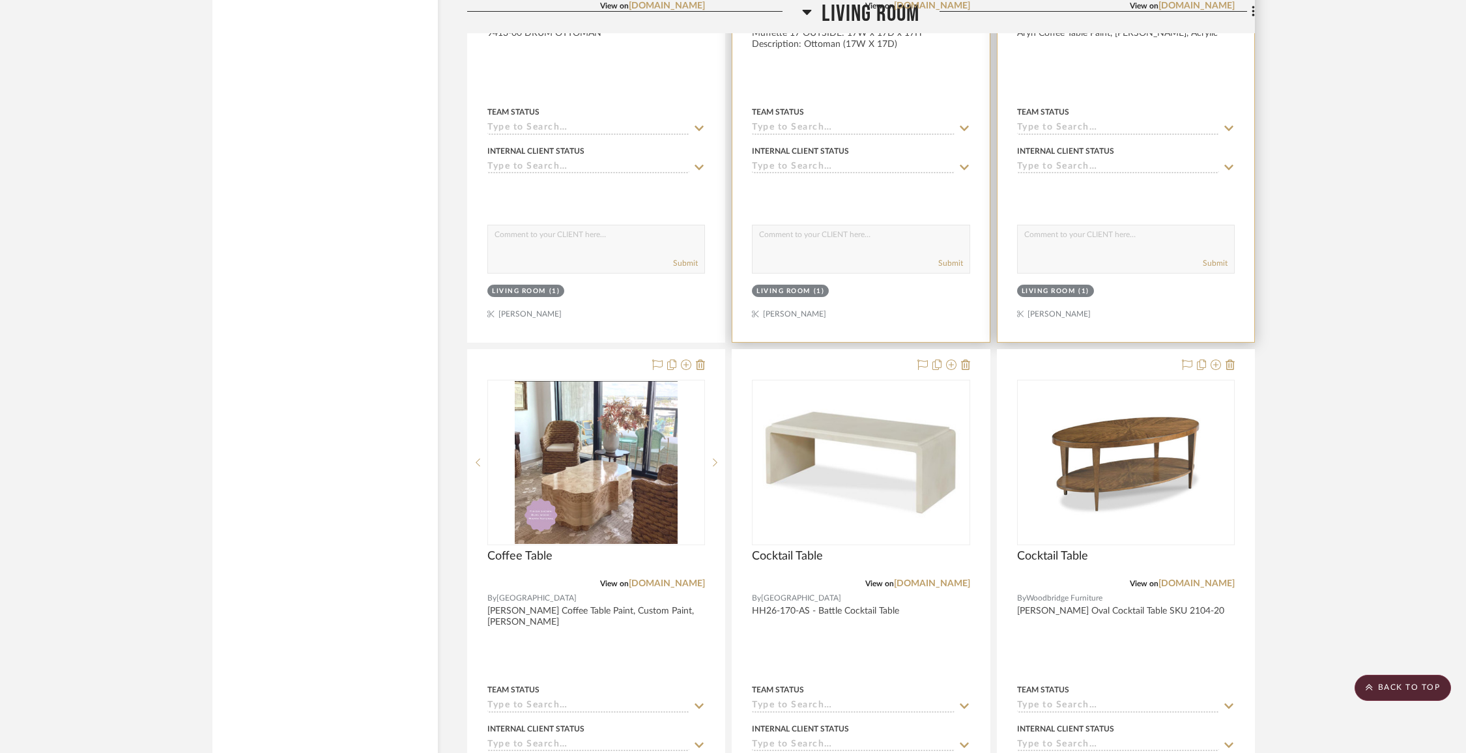
scroll to position [3084, 0]
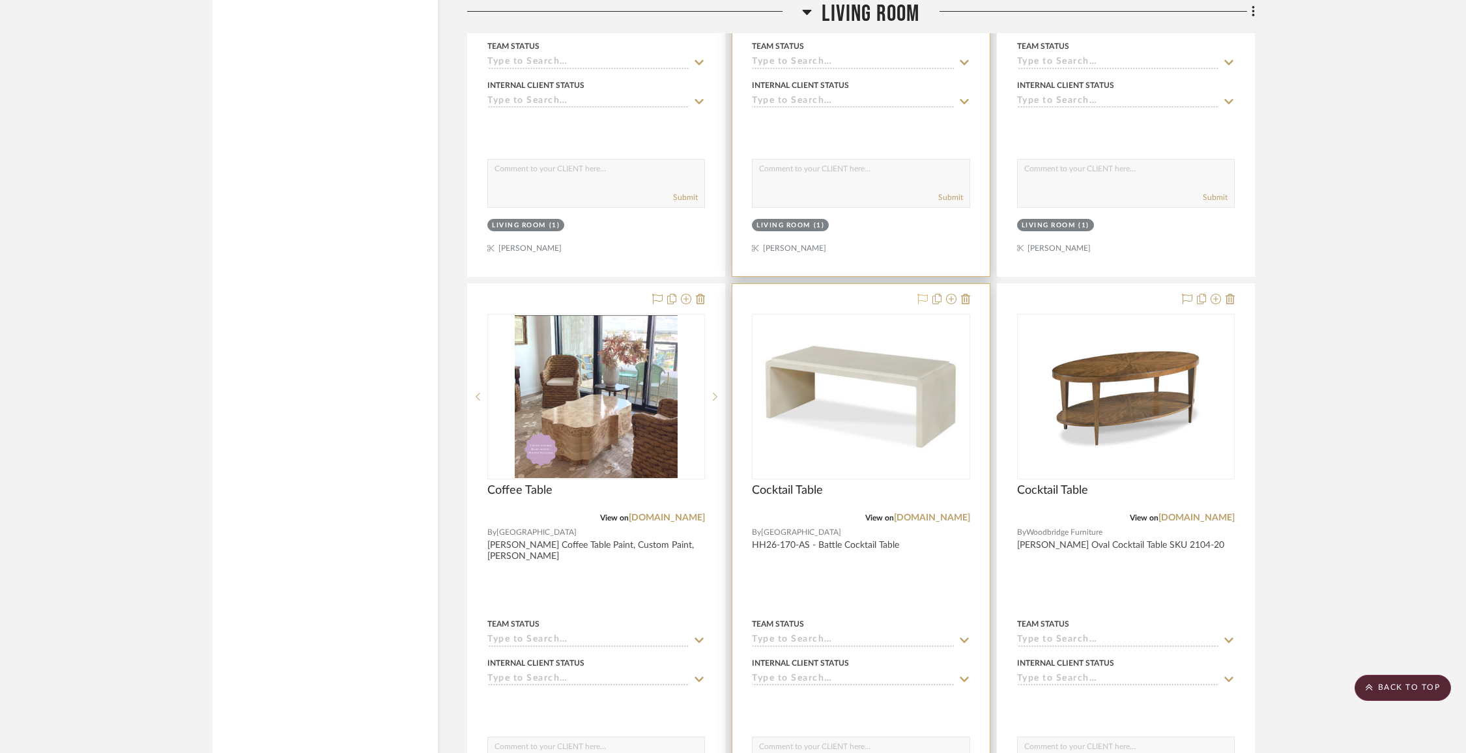
click at [920, 297] on icon at bounding box center [923, 299] width 10 height 10
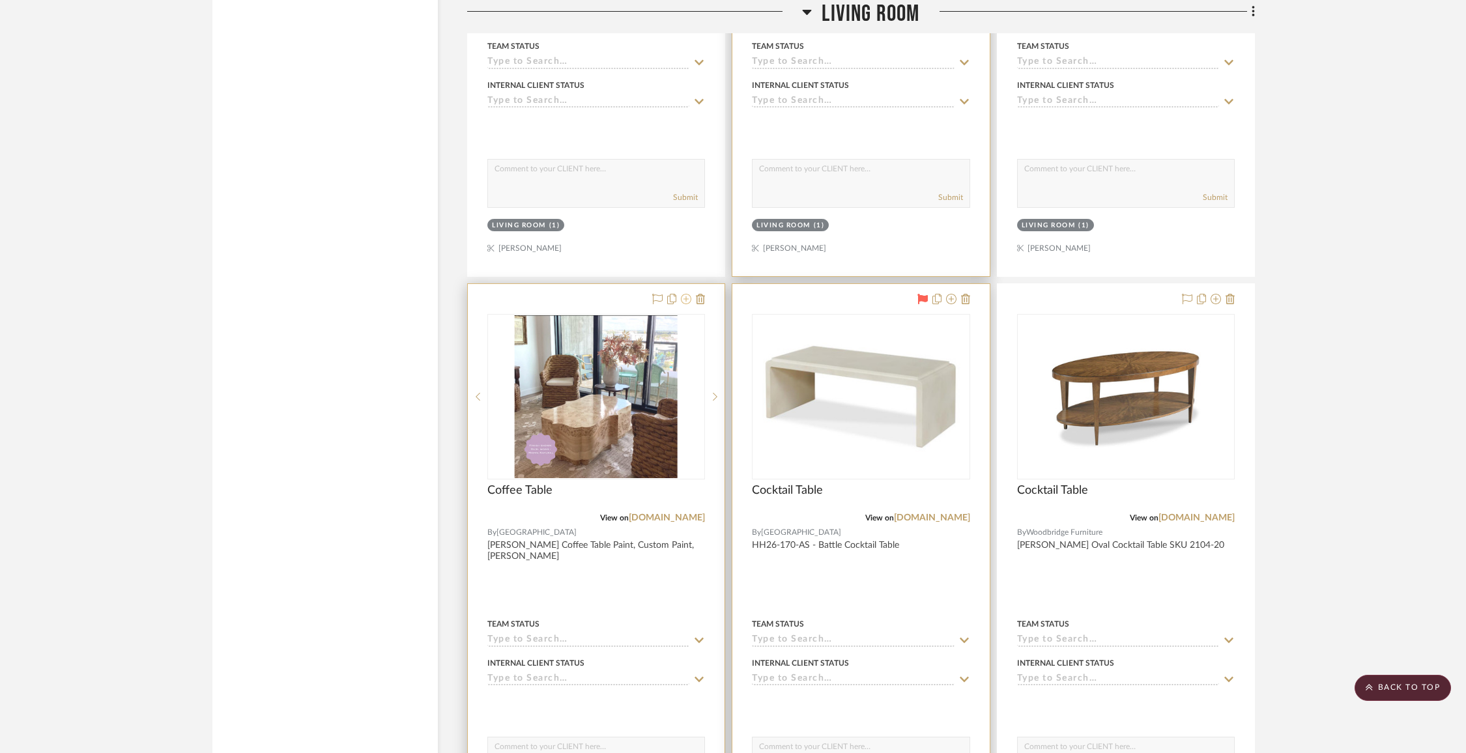
click at [686, 299] on button at bounding box center [686, 300] width 10 height 16
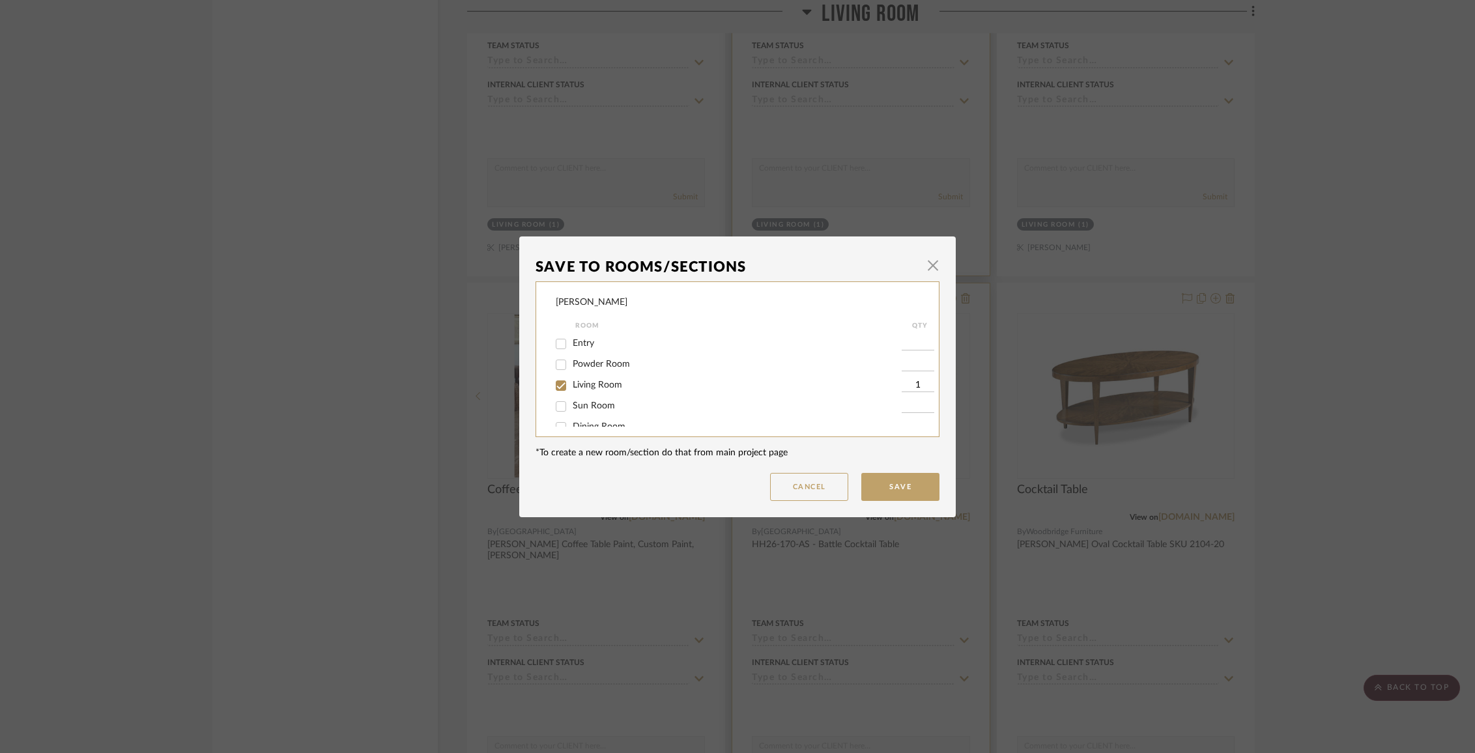
click at [573, 385] on span "Living Room" at bounding box center [598, 385] width 50 height 9
click at [570, 385] on input "Living Room" at bounding box center [561, 385] width 21 height 21
click at [579, 411] on span "Items Not Selected" at bounding box center [611, 412] width 77 height 9
click at [572, 411] on input "Items Not Selected" at bounding box center [561, 413] width 21 height 21
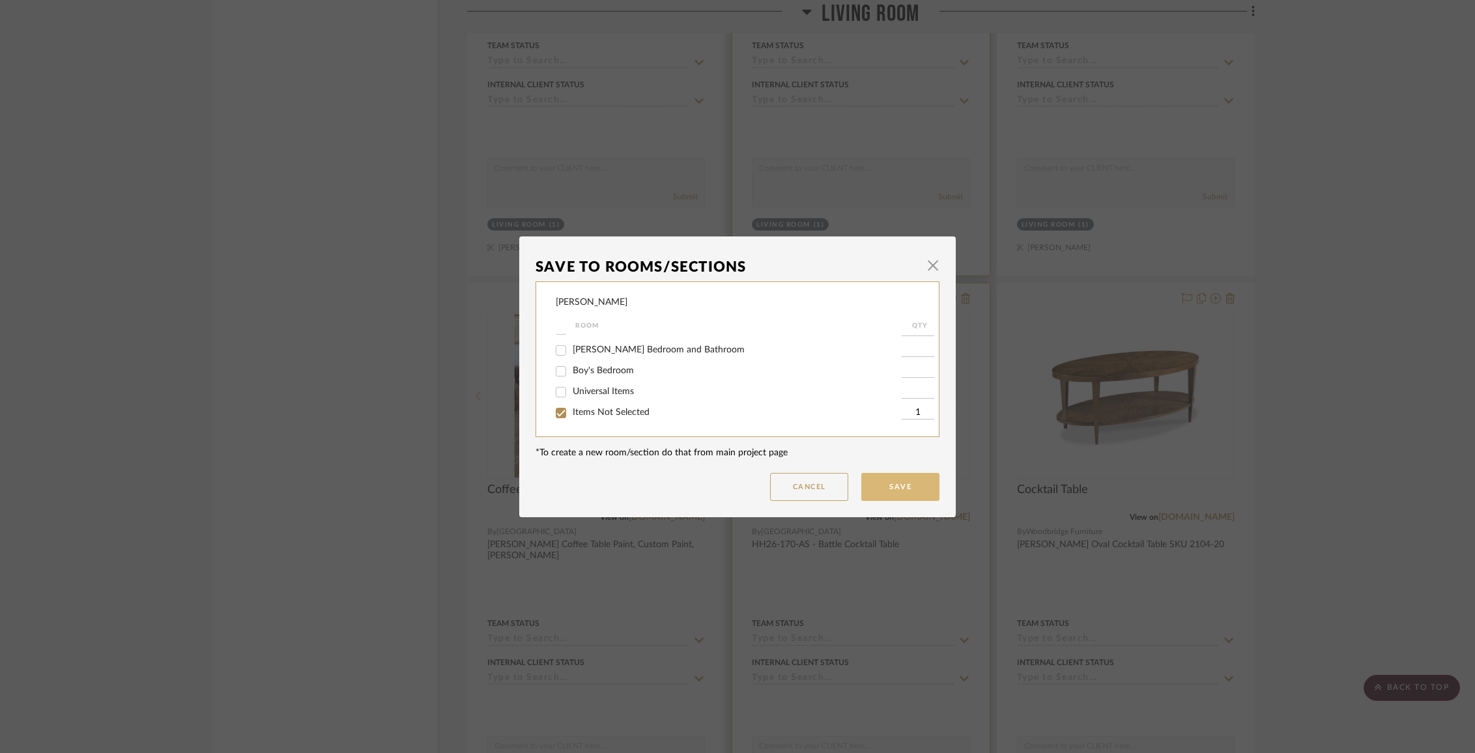
click at [878, 489] on button "Save" at bounding box center [900, 487] width 78 height 28
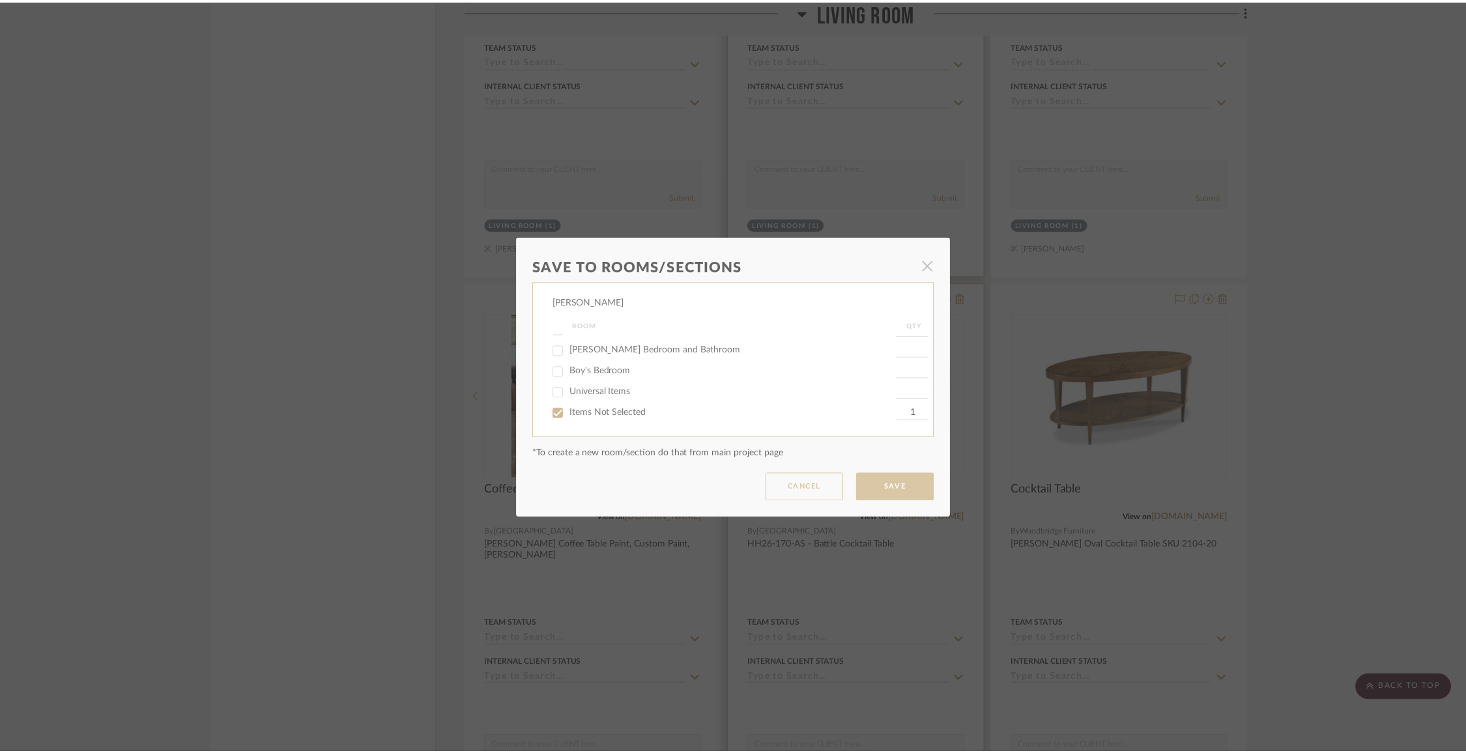
scroll to position [3084, 0]
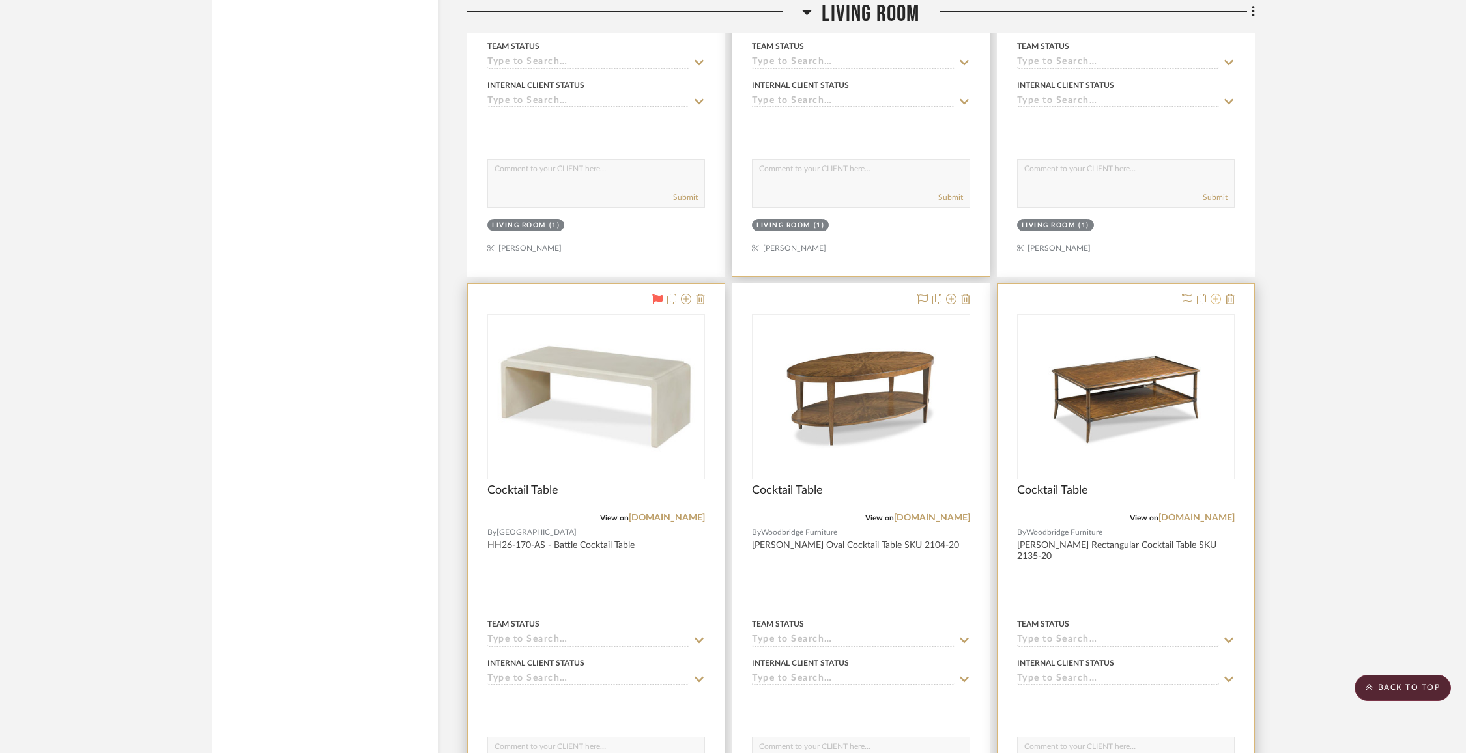
click at [1218, 294] on icon at bounding box center [1216, 299] width 10 height 10
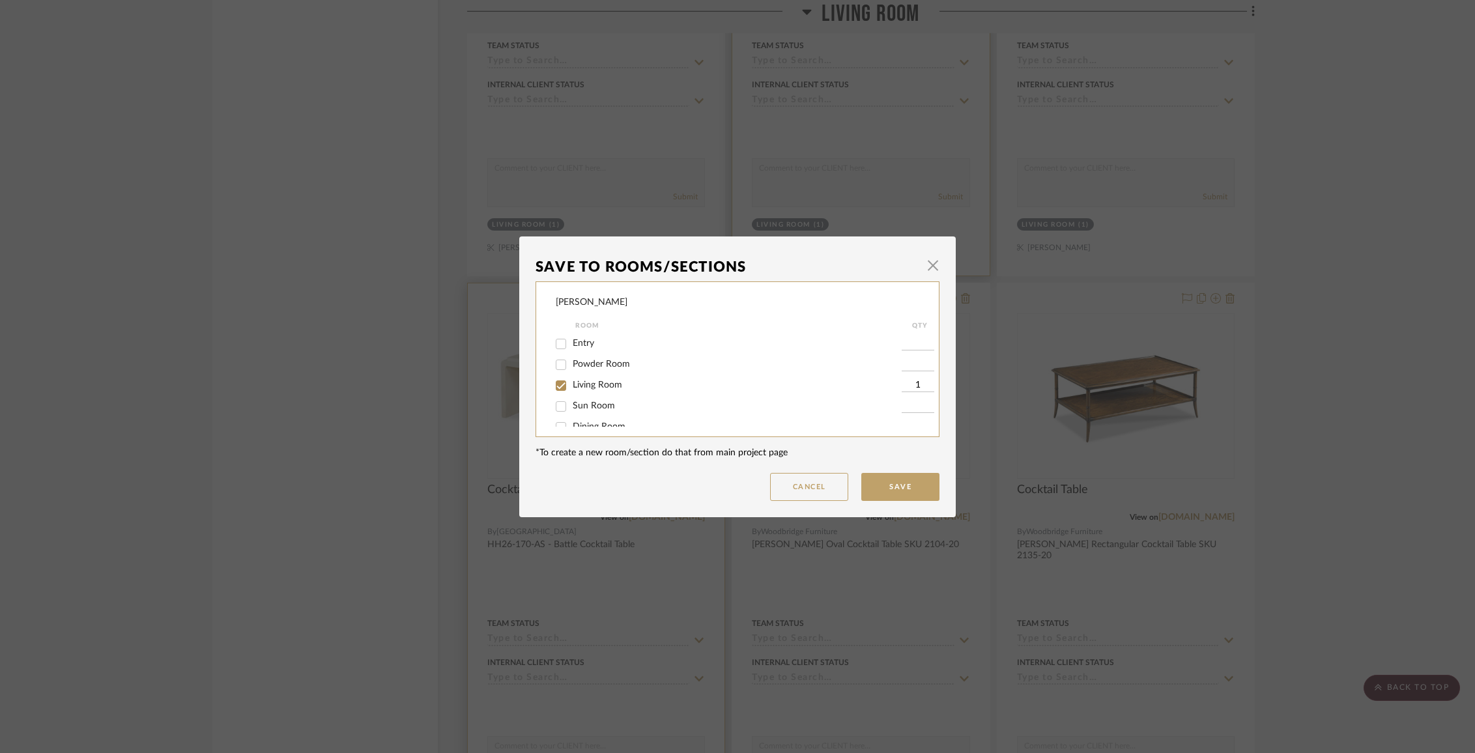
click at [594, 387] on span "Living Room" at bounding box center [598, 385] width 50 height 9
click at [572, 387] on input "Living Room" at bounding box center [561, 385] width 21 height 21
click at [597, 408] on span "Items Not Selected" at bounding box center [611, 412] width 77 height 9
click at [572, 407] on input "Items Not Selected" at bounding box center [561, 413] width 21 height 21
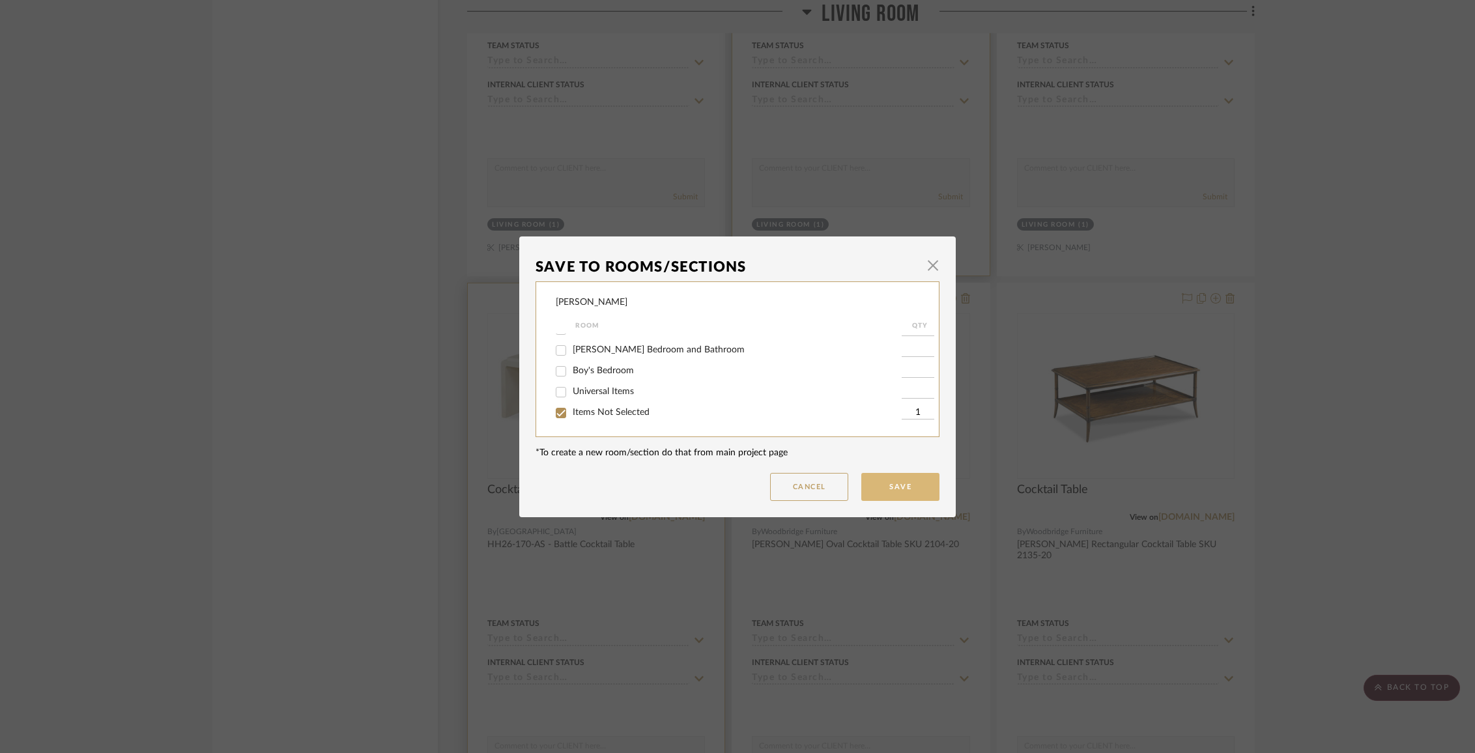
click at [873, 476] on button "Save" at bounding box center [900, 487] width 78 height 28
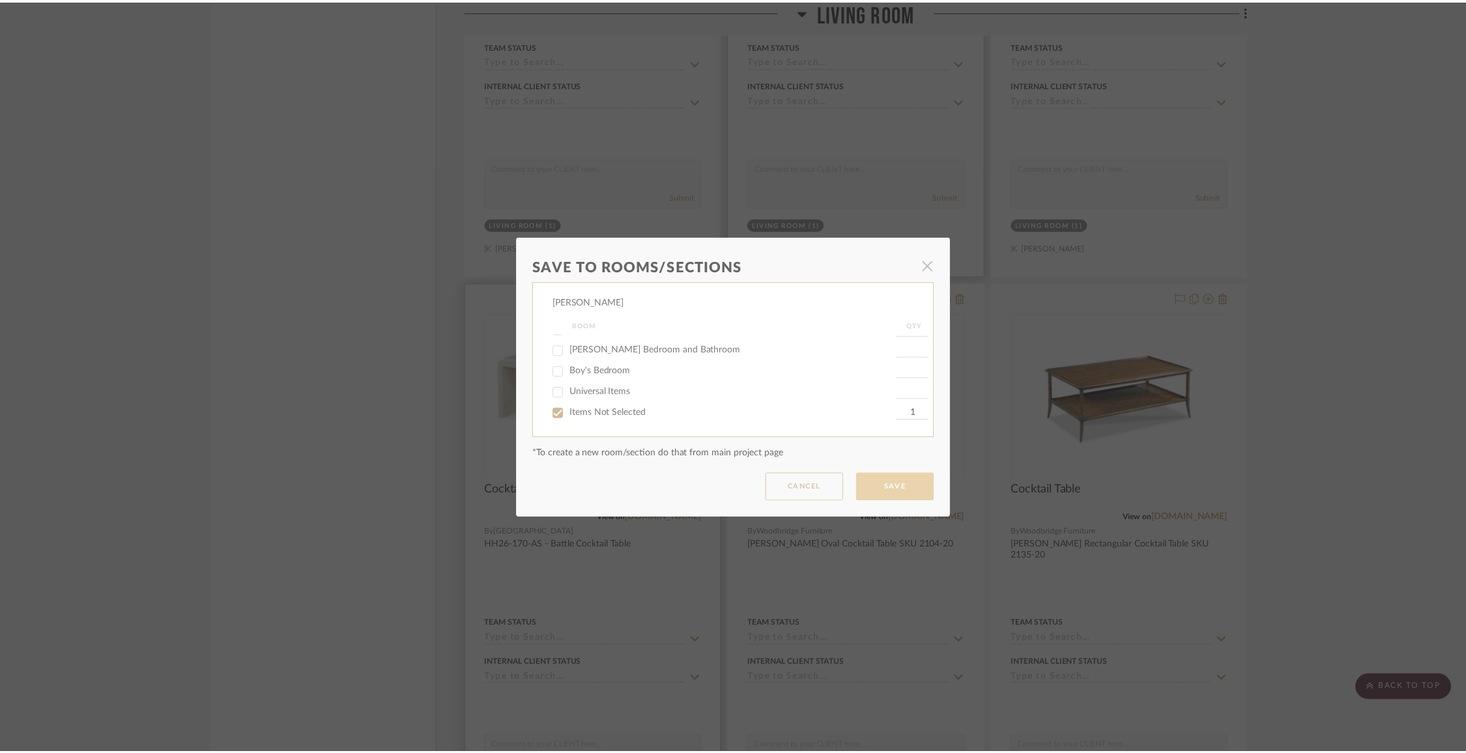
scroll to position [3084, 0]
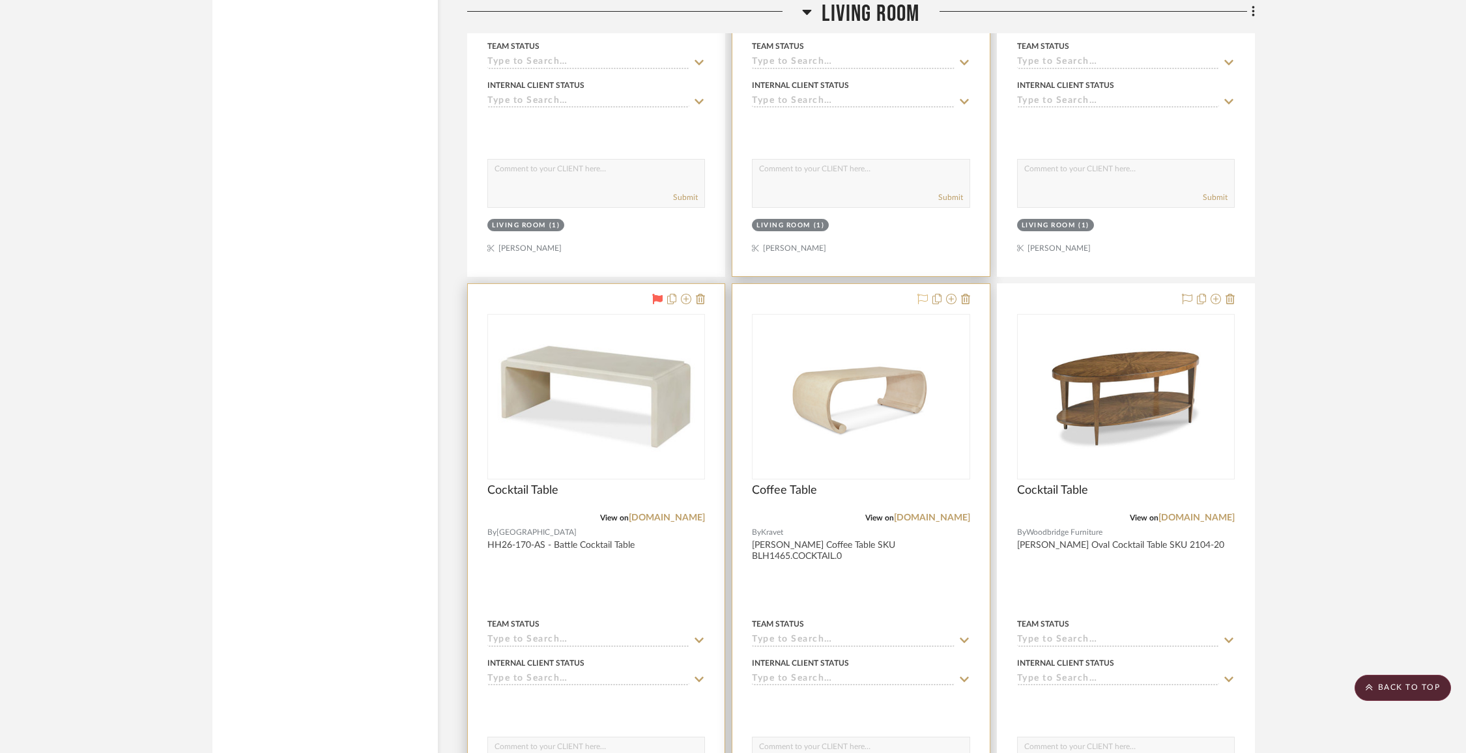
click at [920, 295] on fa-icon at bounding box center [923, 300] width 10 height 10
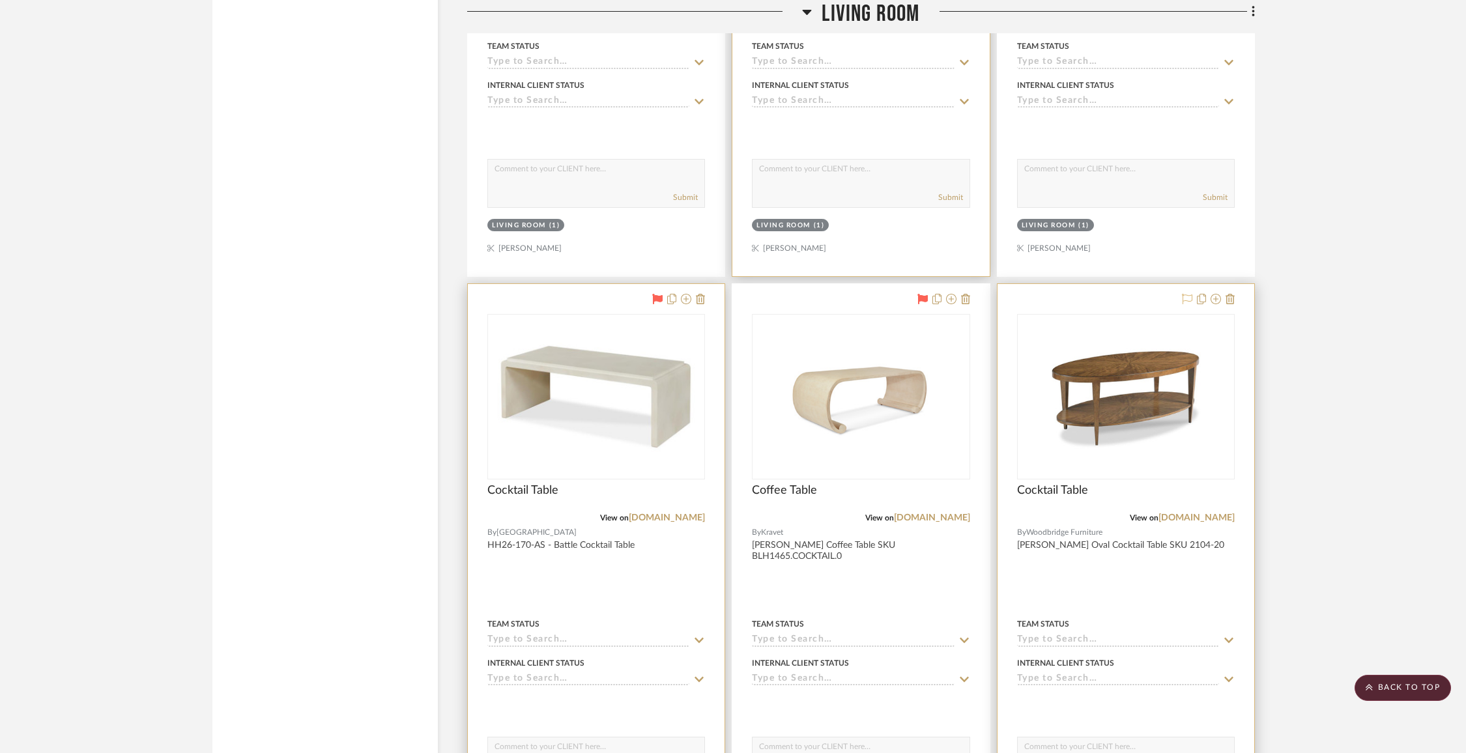
click at [1185, 294] on icon at bounding box center [1187, 299] width 10 height 10
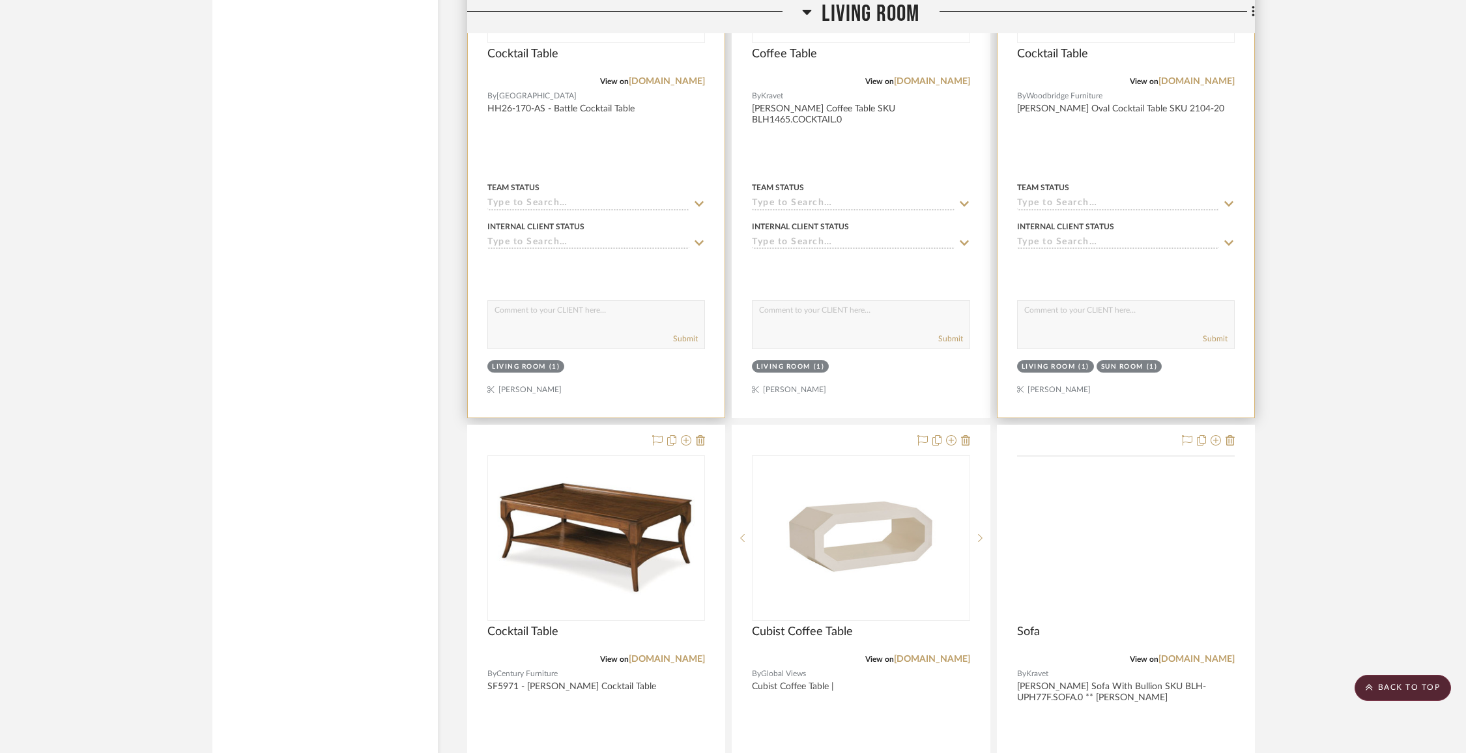
scroll to position [3744, 0]
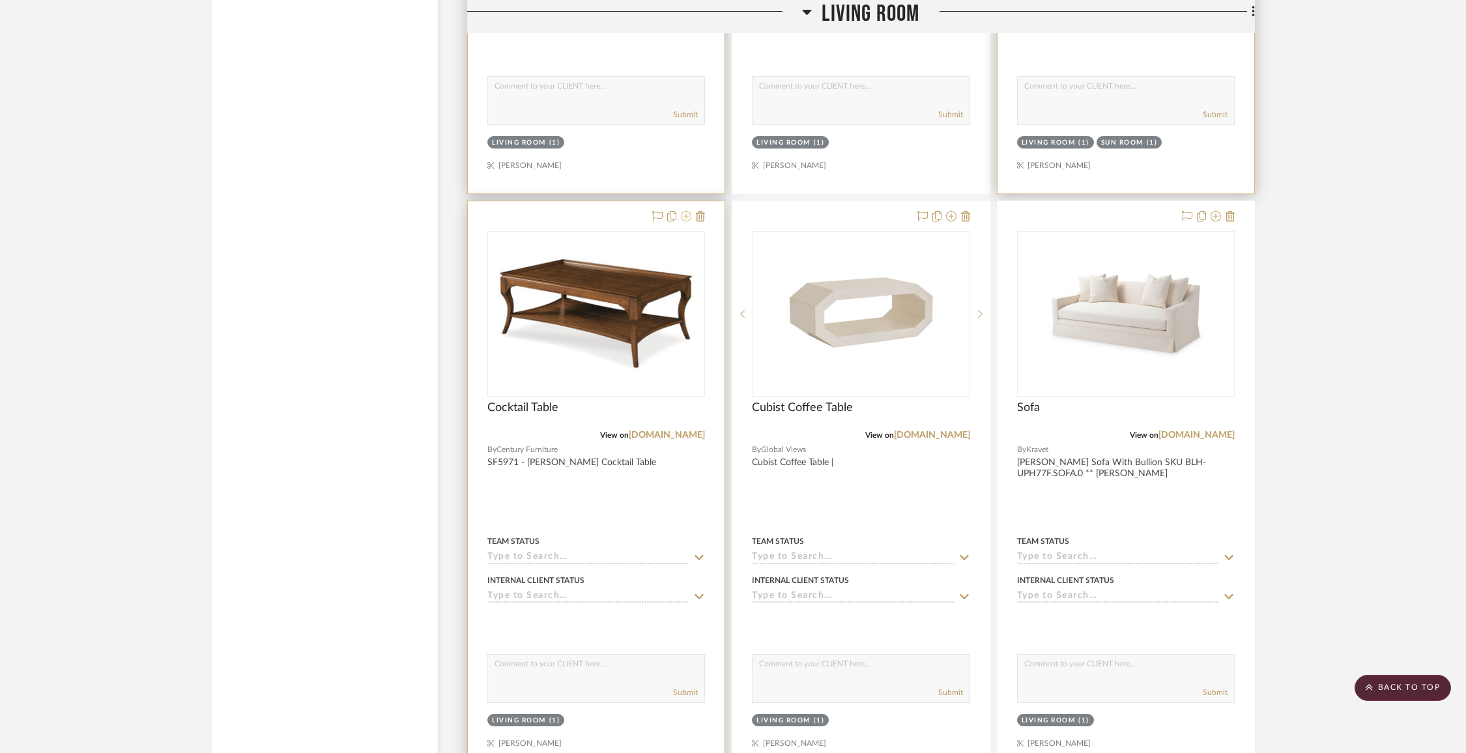
click at [686, 212] on icon at bounding box center [686, 216] width 10 height 10
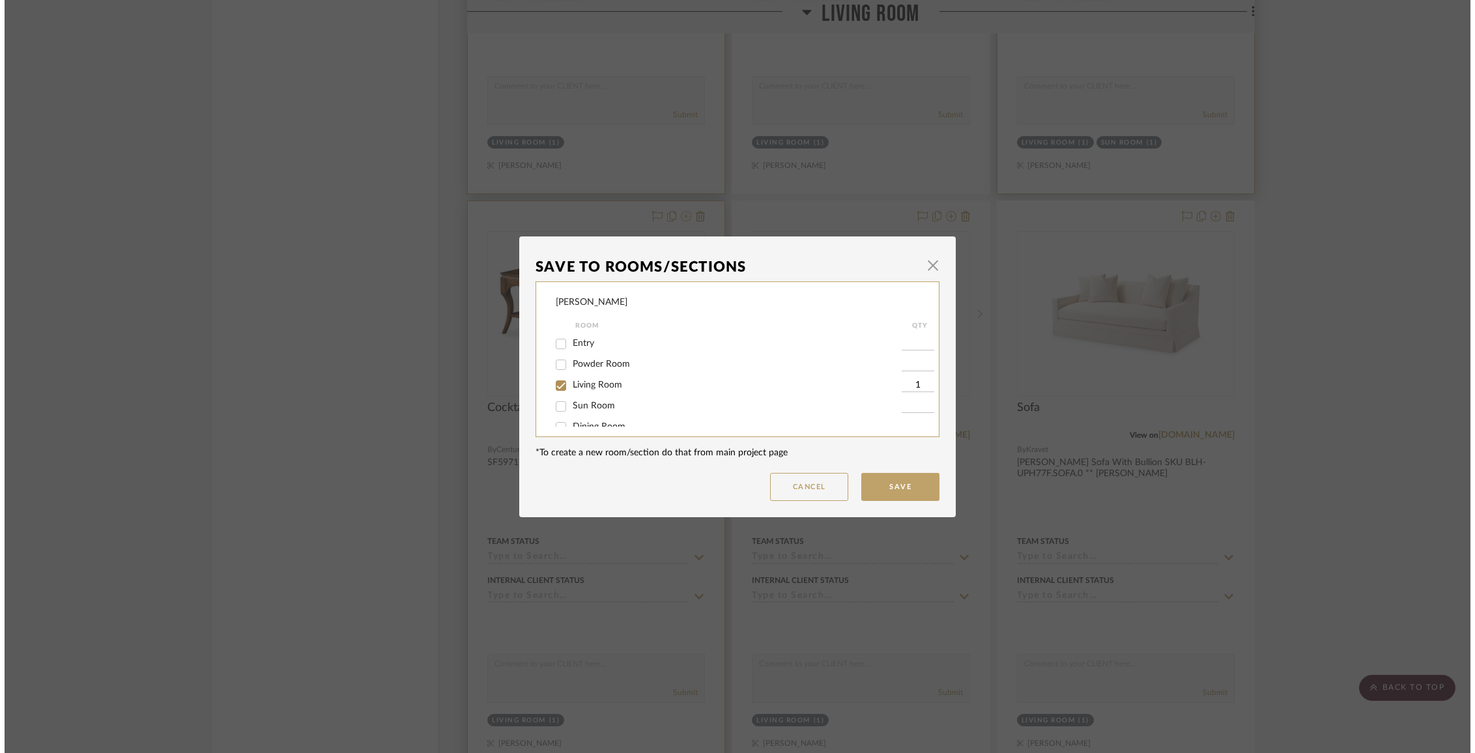
scroll to position [0, 0]
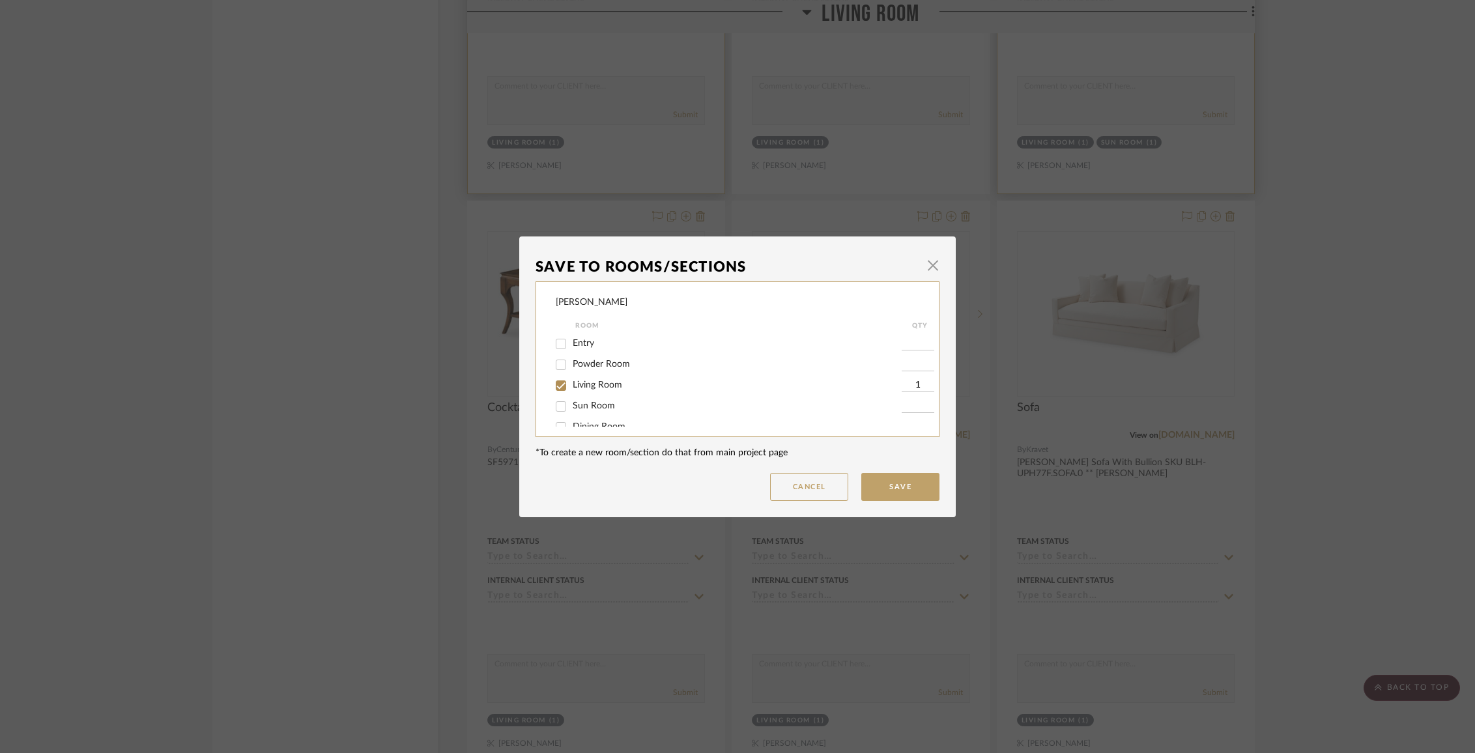
click at [577, 390] on span "Living Room" at bounding box center [598, 385] width 50 height 9
click at [572, 392] on input "Living Room" at bounding box center [561, 385] width 21 height 21
click at [582, 417] on span "Items Not Selected" at bounding box center [611, 412] width 77 height 9
click at [572, 418] on input "Items Not Selected" at bounding box center [561, 413] width 21 height 21
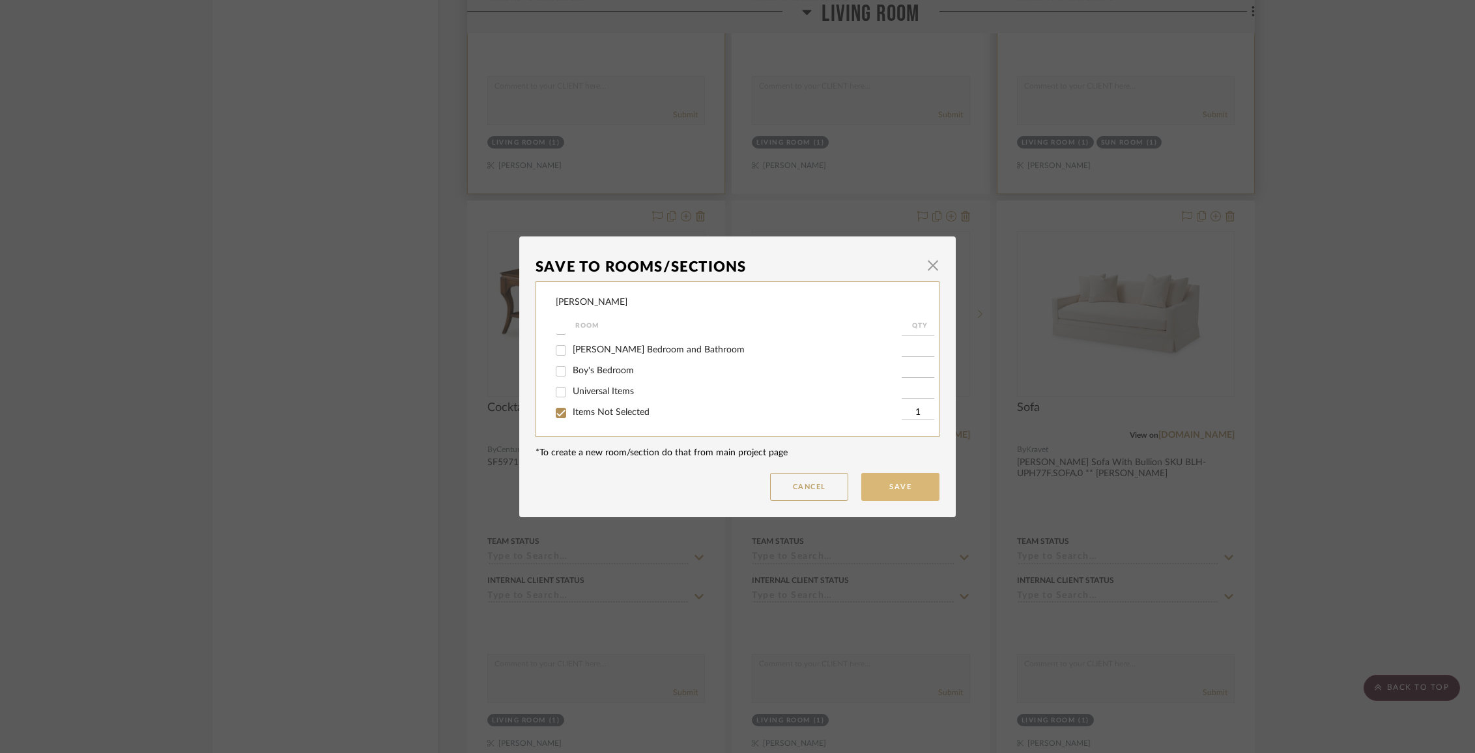
click at [884, 492] on button "Save" at bounding box center [900, 487] width 78 height 28
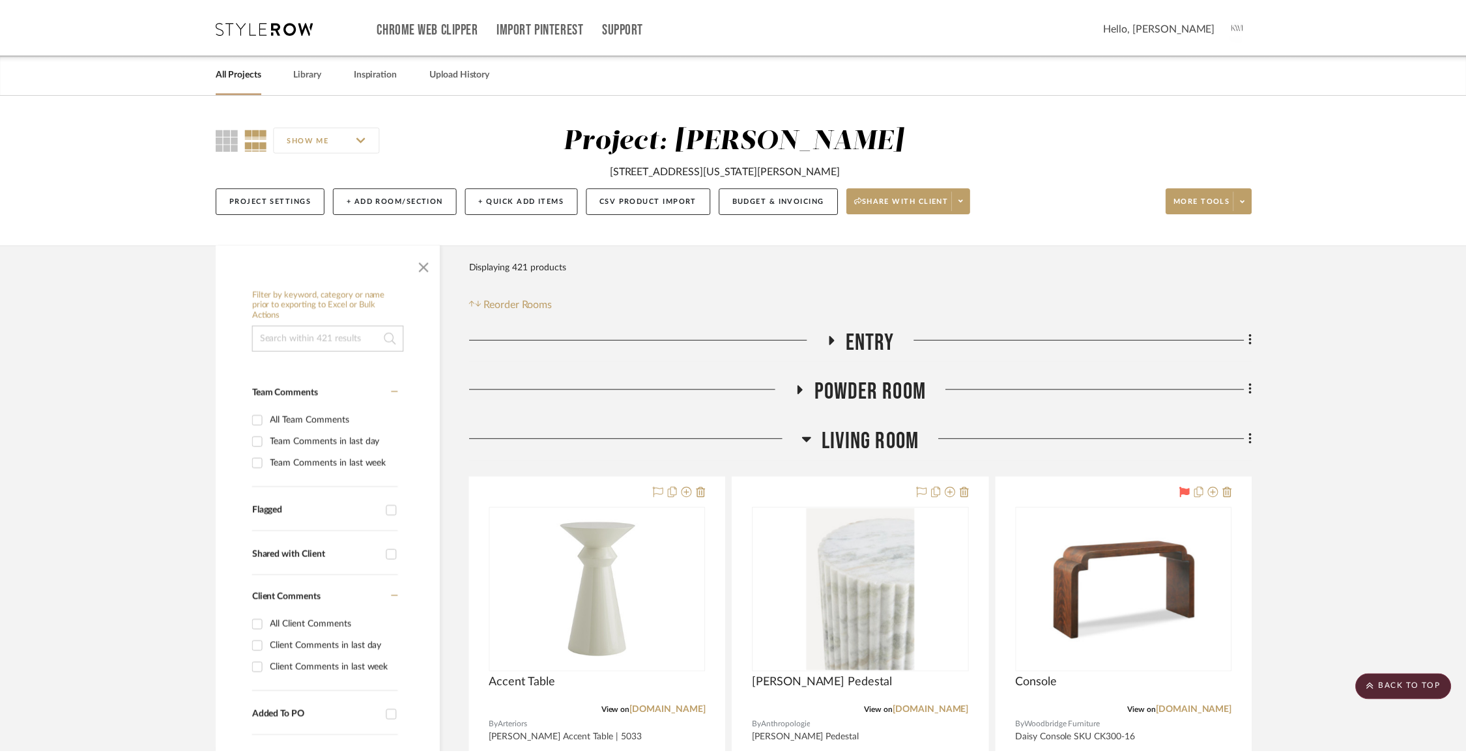
scroll to position [3744, 0]
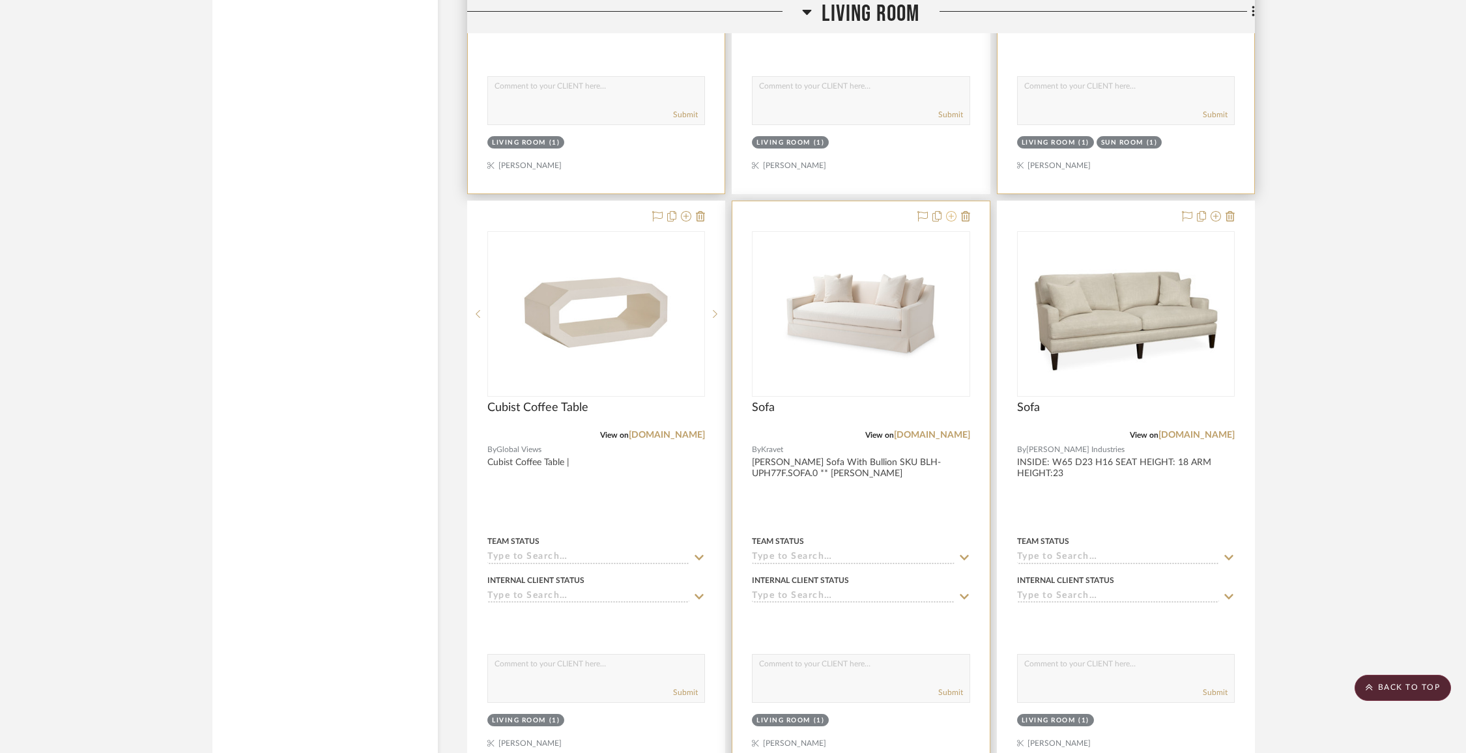
click at [953, 214] on fa-icon at bounding box center [951, 217] width 10 height 10
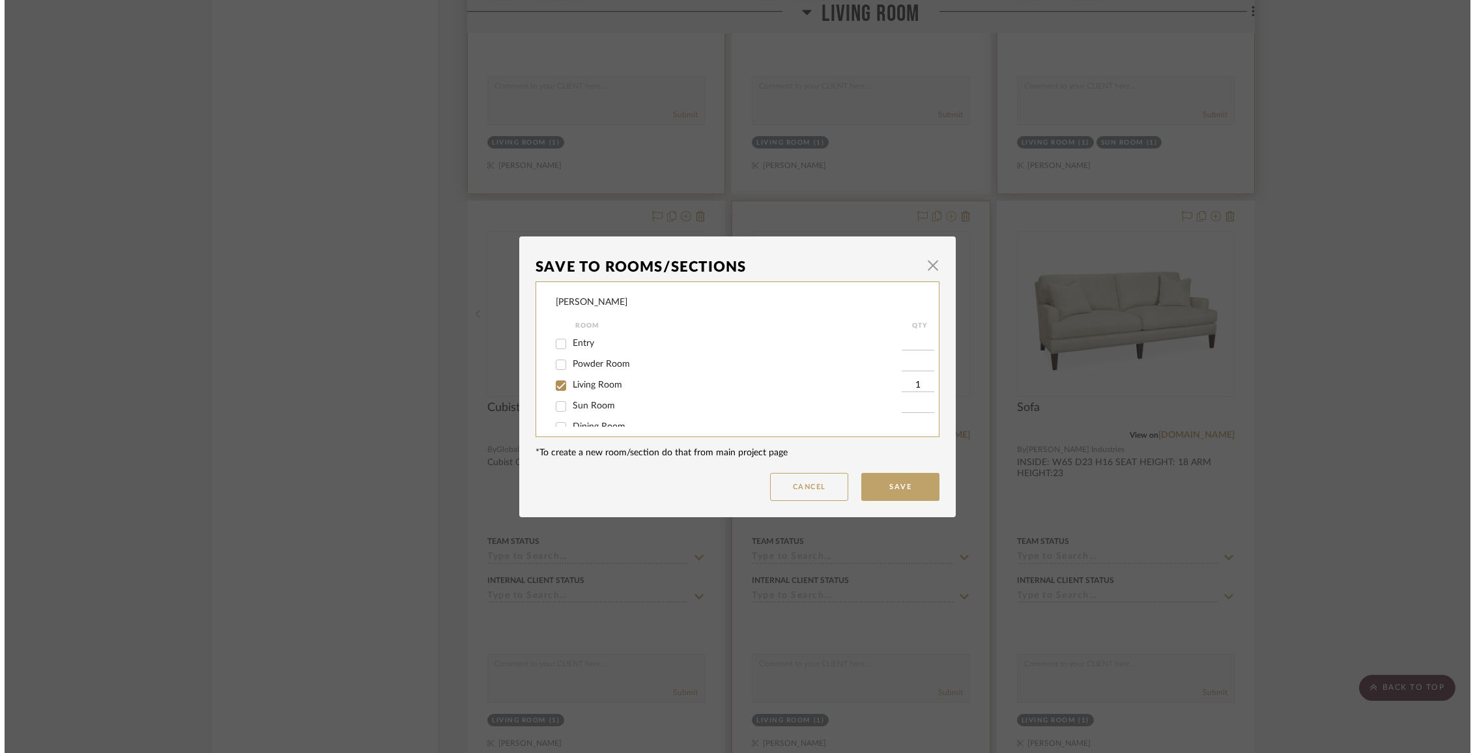
scroll to position [0, 0]
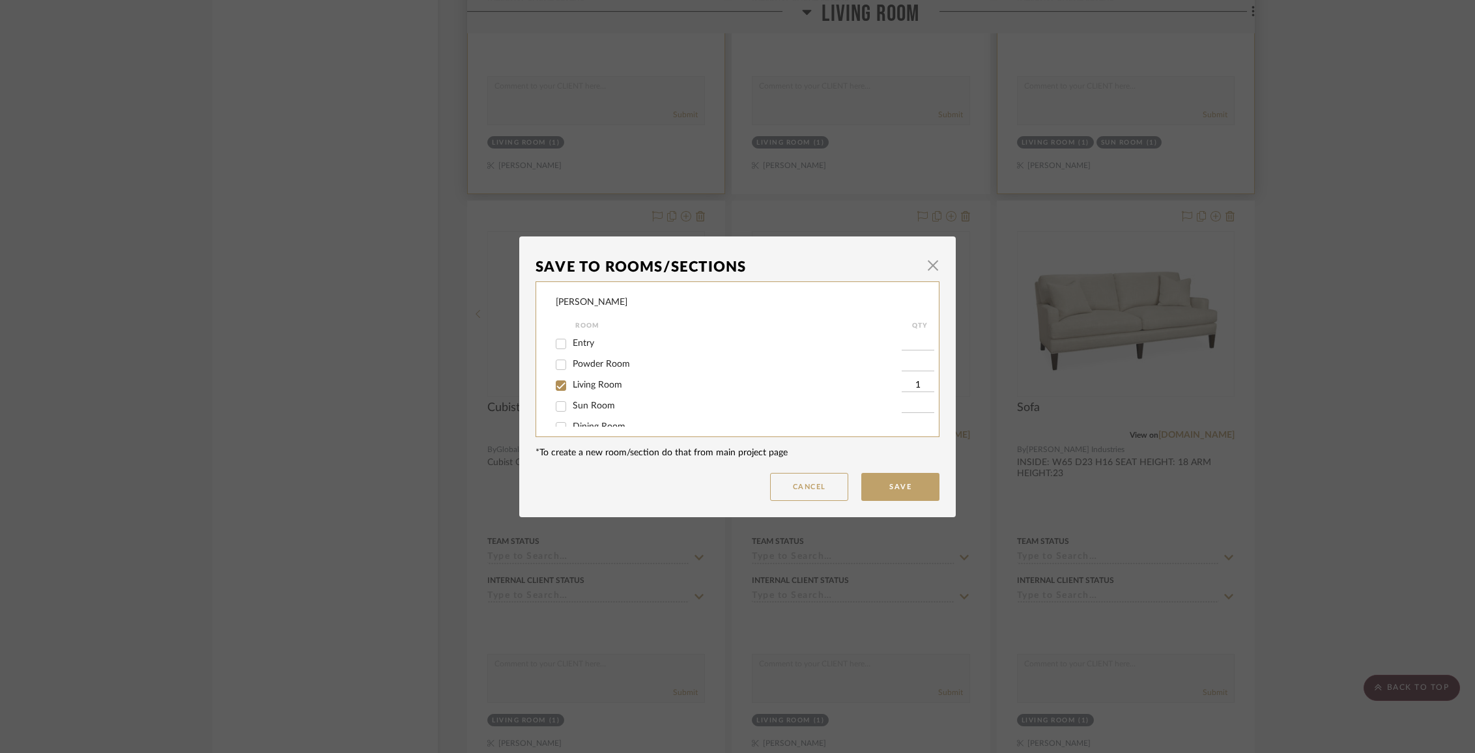
click at [585, 386] on span "Living Room" at bounding box center [598, 385] width 50 height 9
click at [572, 386] on input "Living Room" at bounding box center [561, 385] width 21 height 21
click at [587, 407] on div "Items Not Selected" at bounding box center [729, 413] width 346 height 21
click at [588, 412] on span "Items Not Selected" at bounding box center [611, 412] width 77 height 9
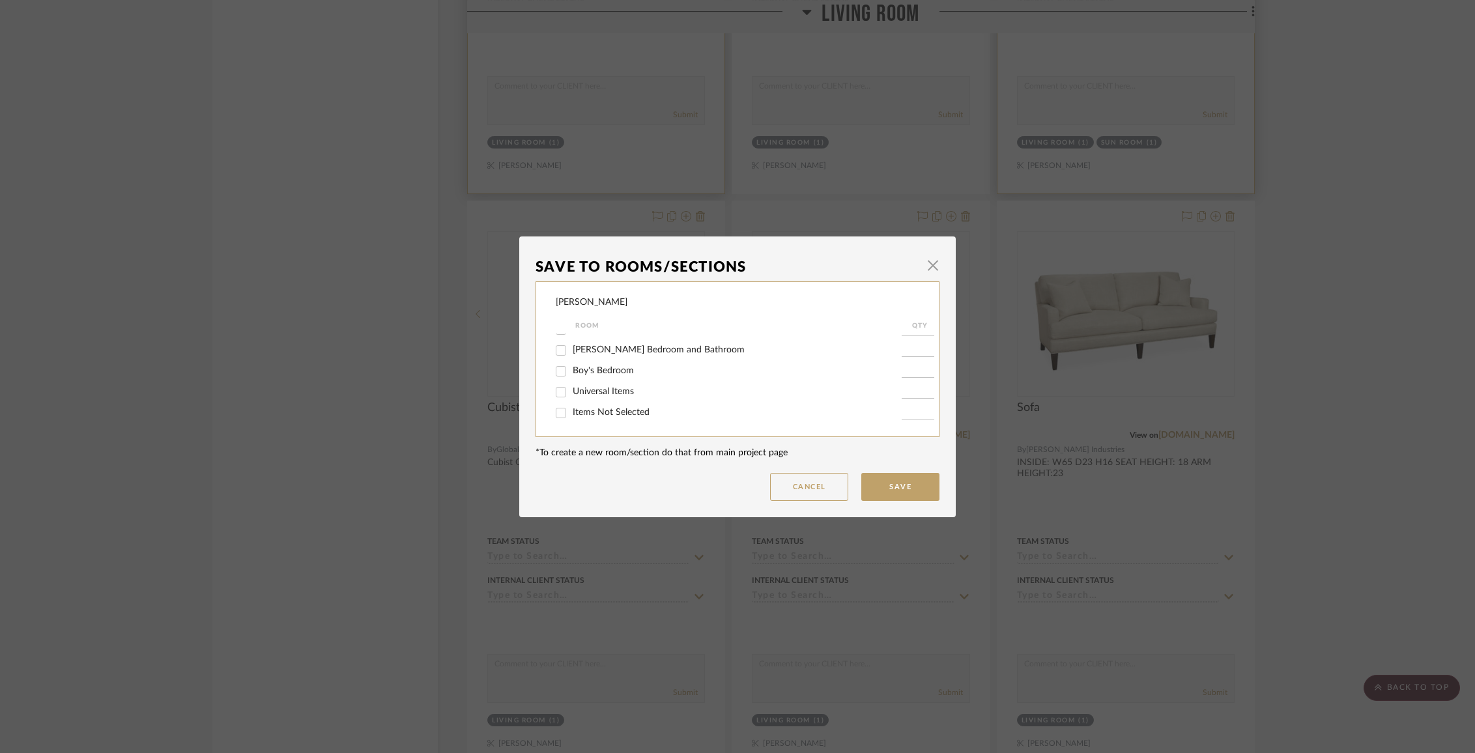
click at [572, 412] on input "Items Not Selected" at bounding box center [561, 413] width 21 height 21
click at [898, 484] on button "Save" at bounding box center [900, 487] width 78 height 28
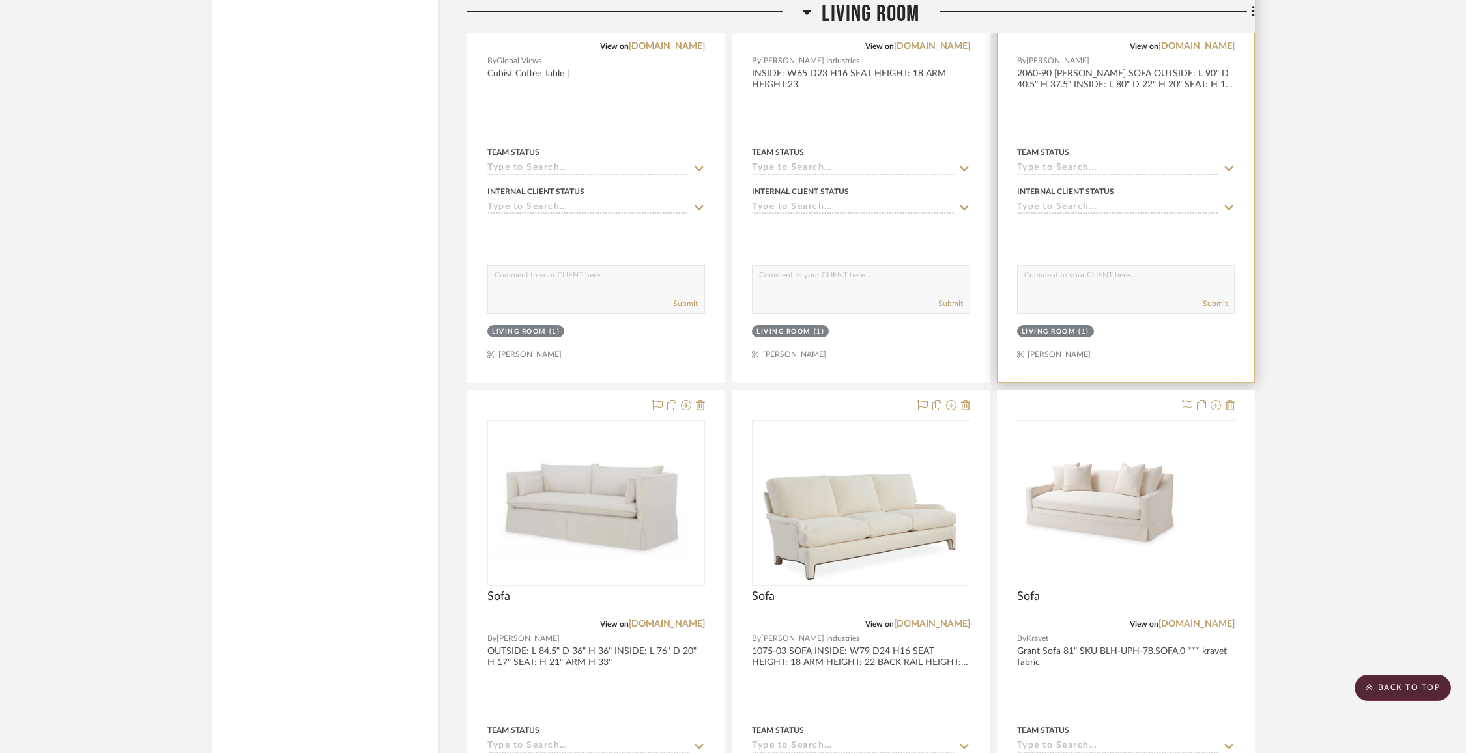
scroll to position [4327, 0]
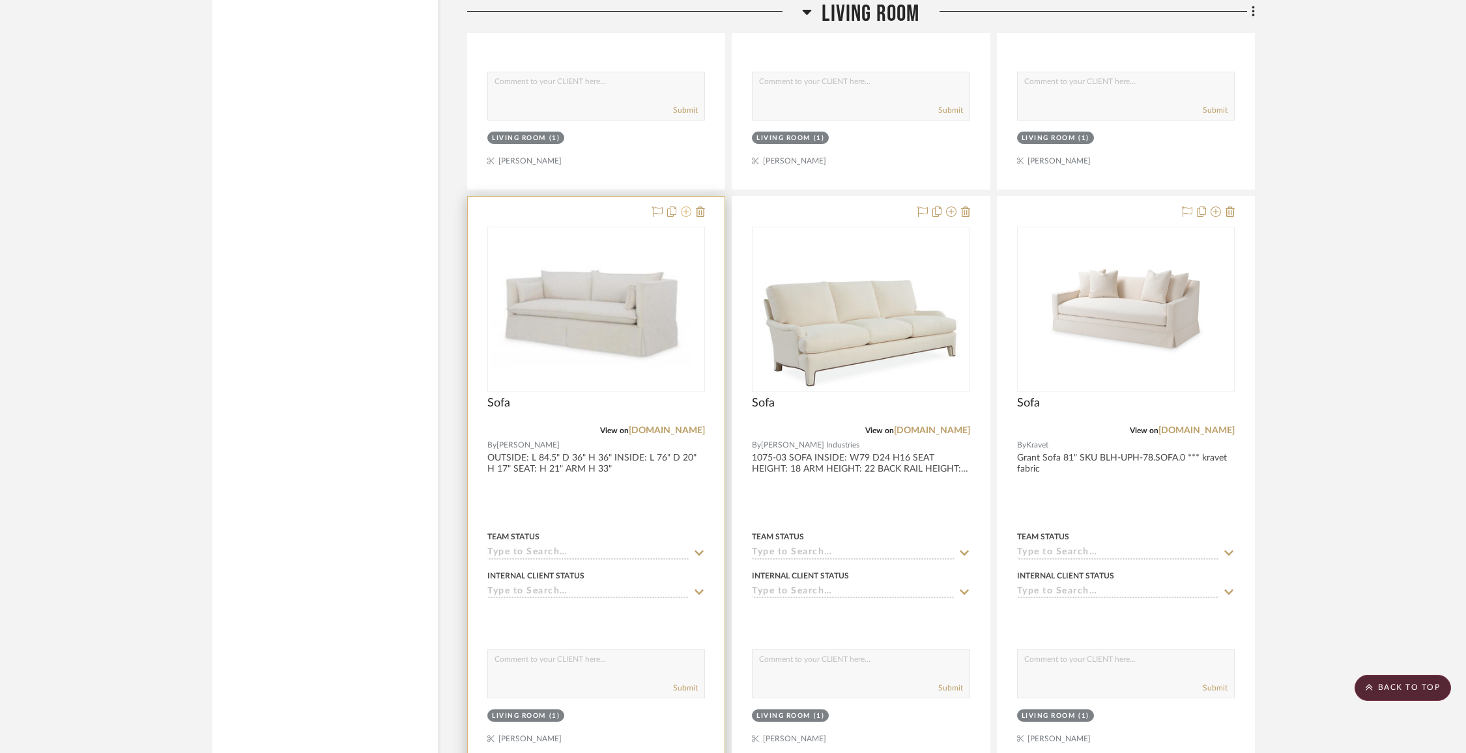
click at [684, 207] on icon at bounding box center [686, 212] width 10 height 10
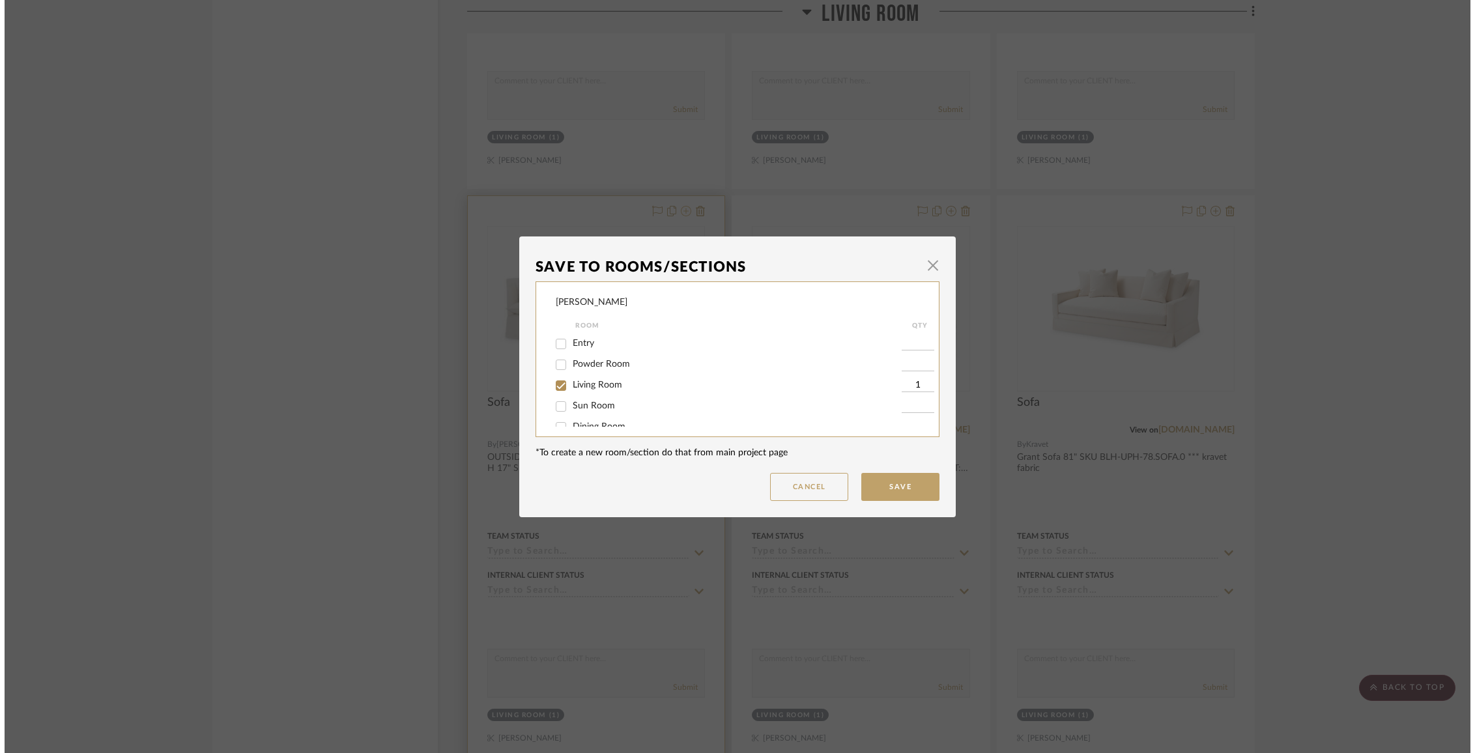
scroll to position [0, 0]
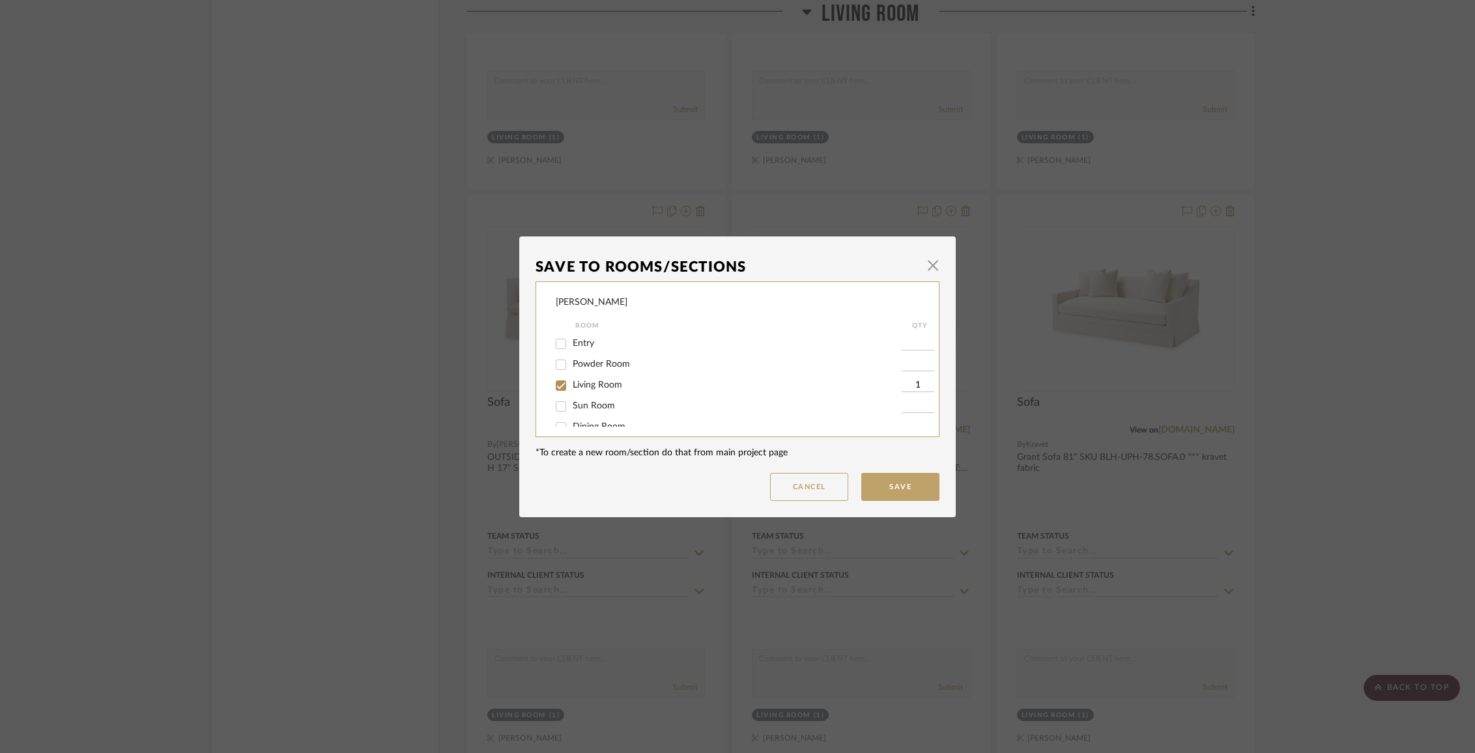
click at [573, 389] on span "Living Room" at bounding box center [598, 385] width 50 height 9
click at [570, 389] on input "Living Room" at bounding box center [561, 385] width 21 height 21
click at [574, 413] on span "Items Not Selected" at bounding box center [611, 412] width 77 height 9
click at [572, 413] on input "Items Not Selected" at bounding box center [561, 413] width 21 height 21
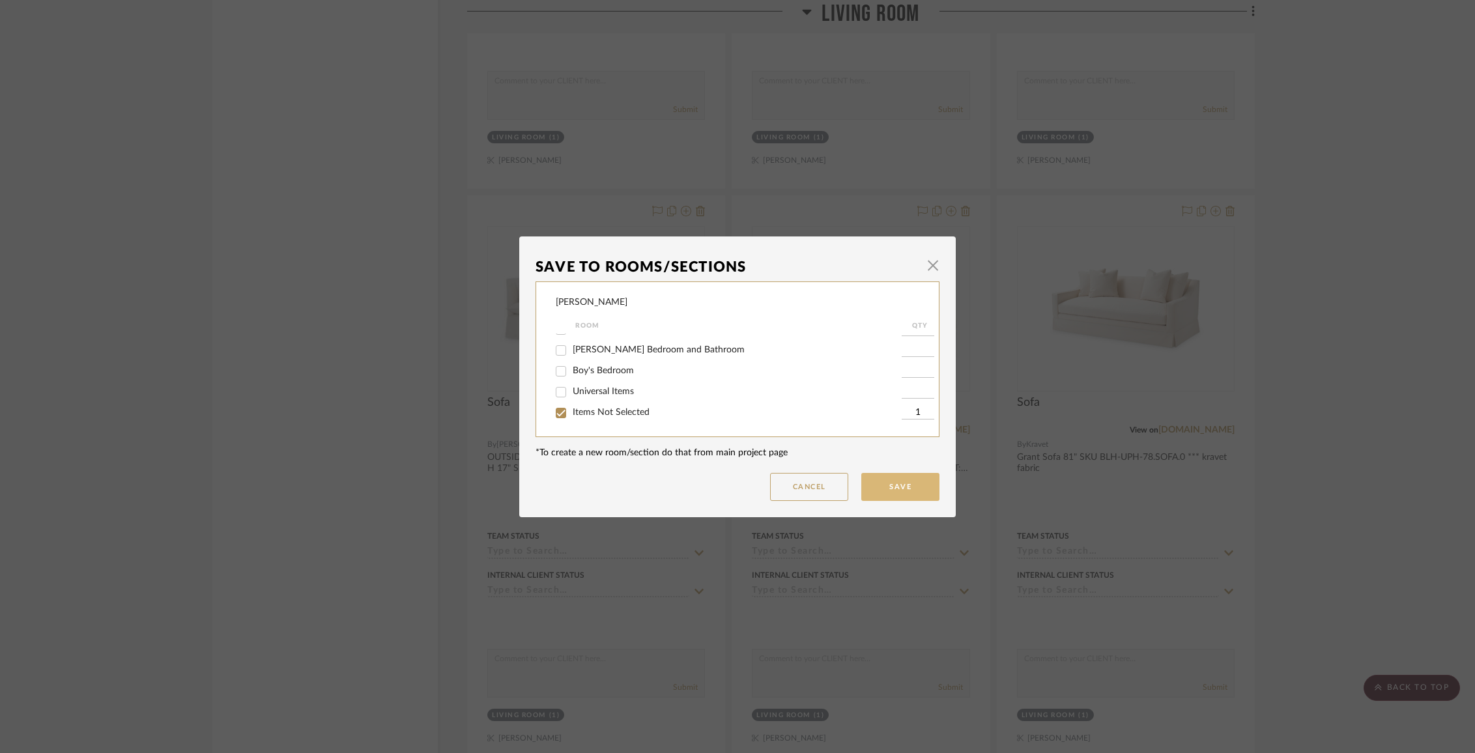
click at [914, 487] on button "Save" at bounding box center [900, 487] width 78 height 28
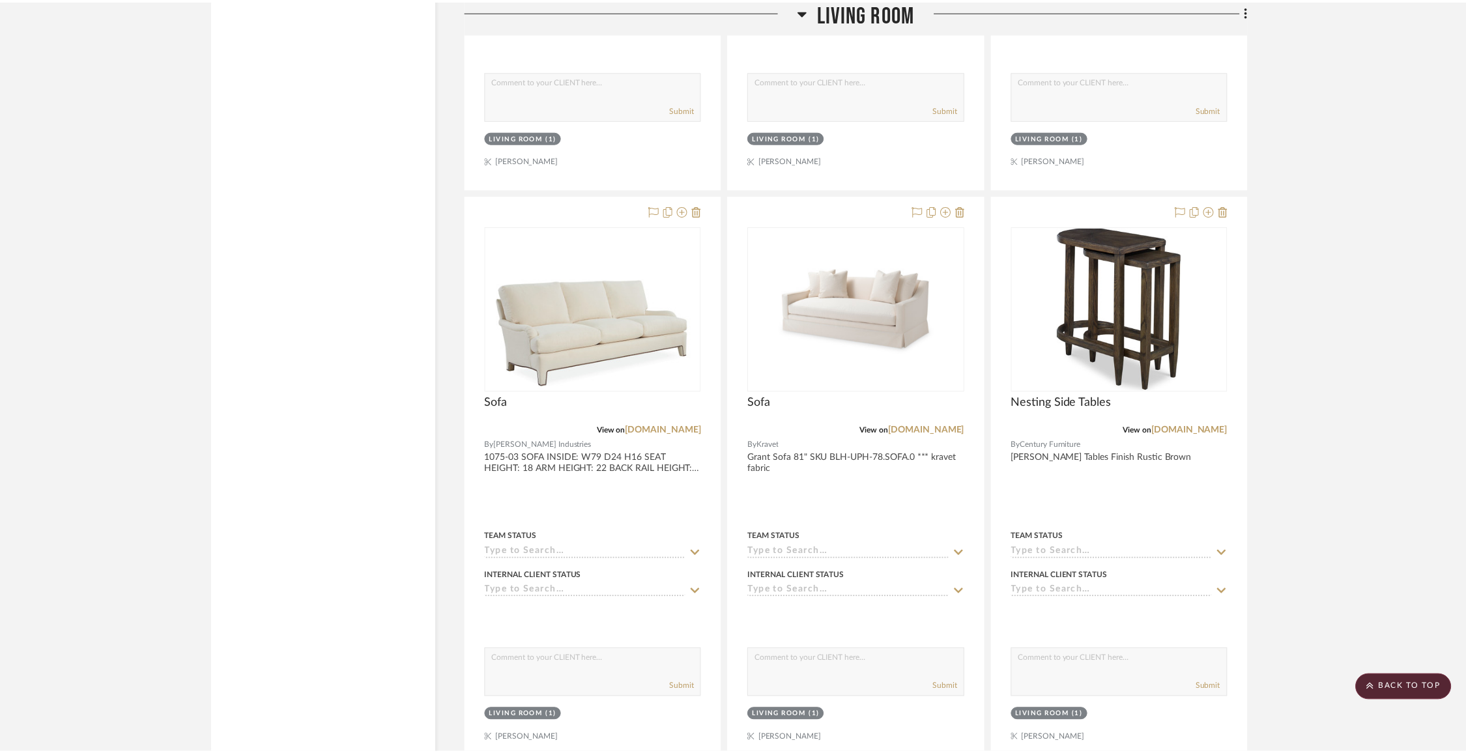
scroll to position [4327, 0]
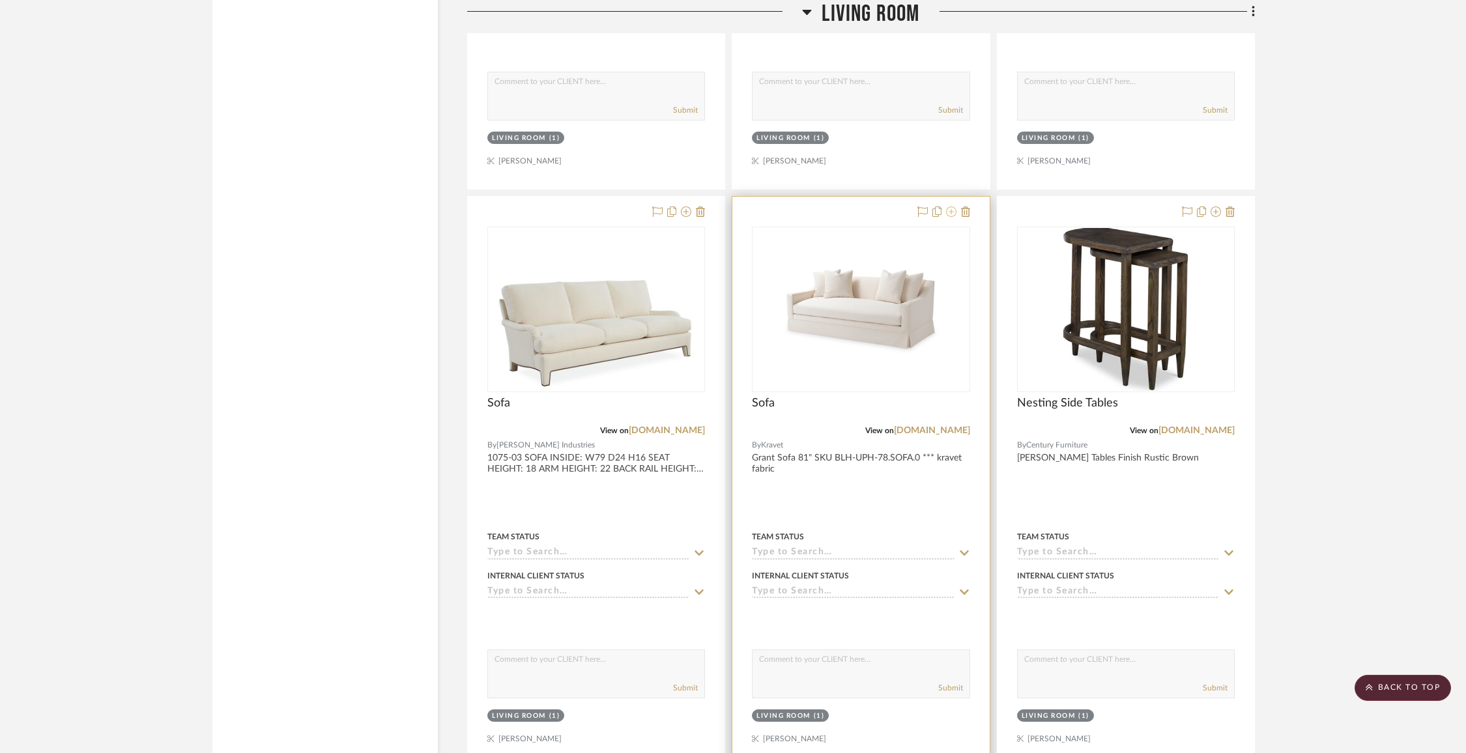
click at [955, 207] on icon at bounding box center [951, 212] width 10 height 10
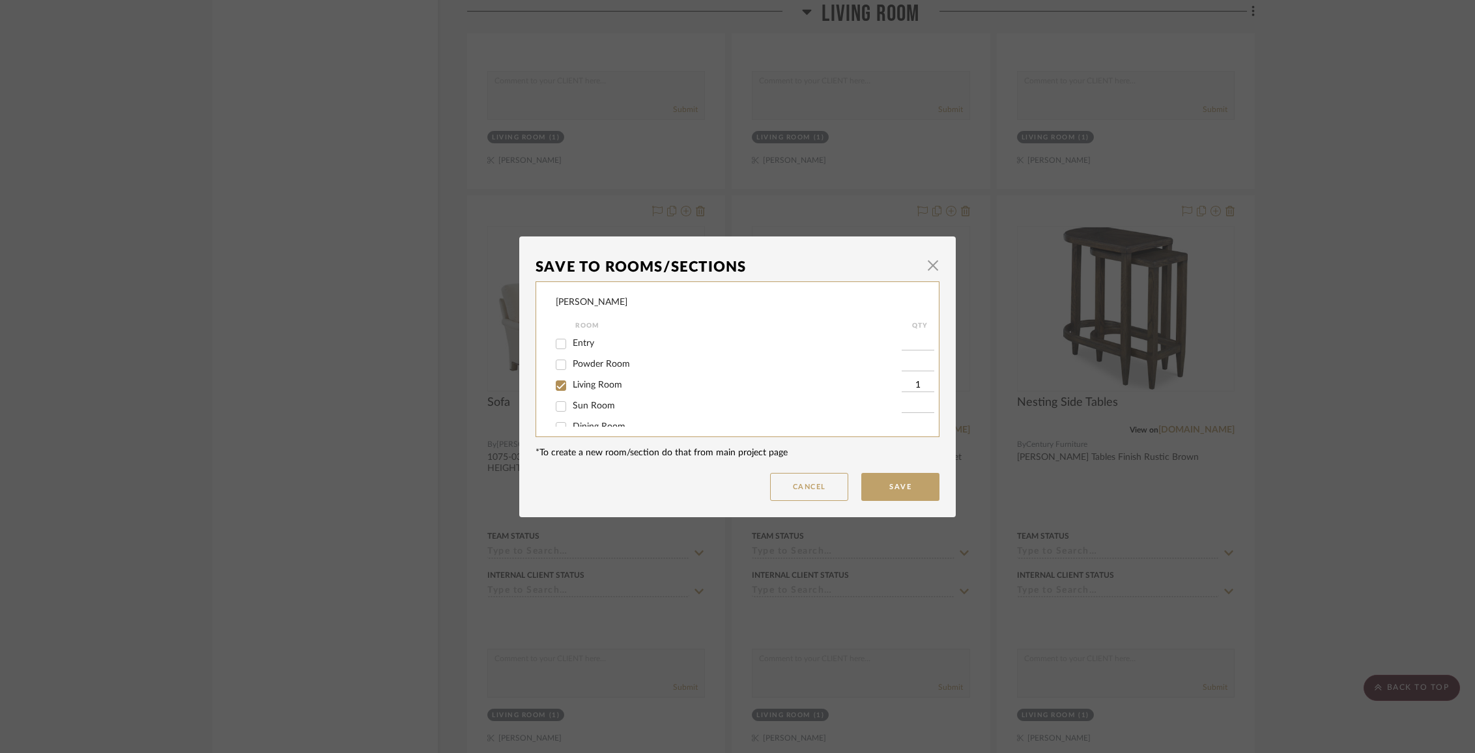
click at [571, 382] on div "Living Room" at bounding box center [729, 385] width 346 height 21
click at [573, 389] on span "Living Room" at bounding box center [598, 385] width 50 height 9
click at [572, 389] on input "Living Room" at bounding box center [561, 385] width 21 height 21
click at [575, 410] on span "Items Not Selected" at bounding box center [611, 412] width 77 height 9
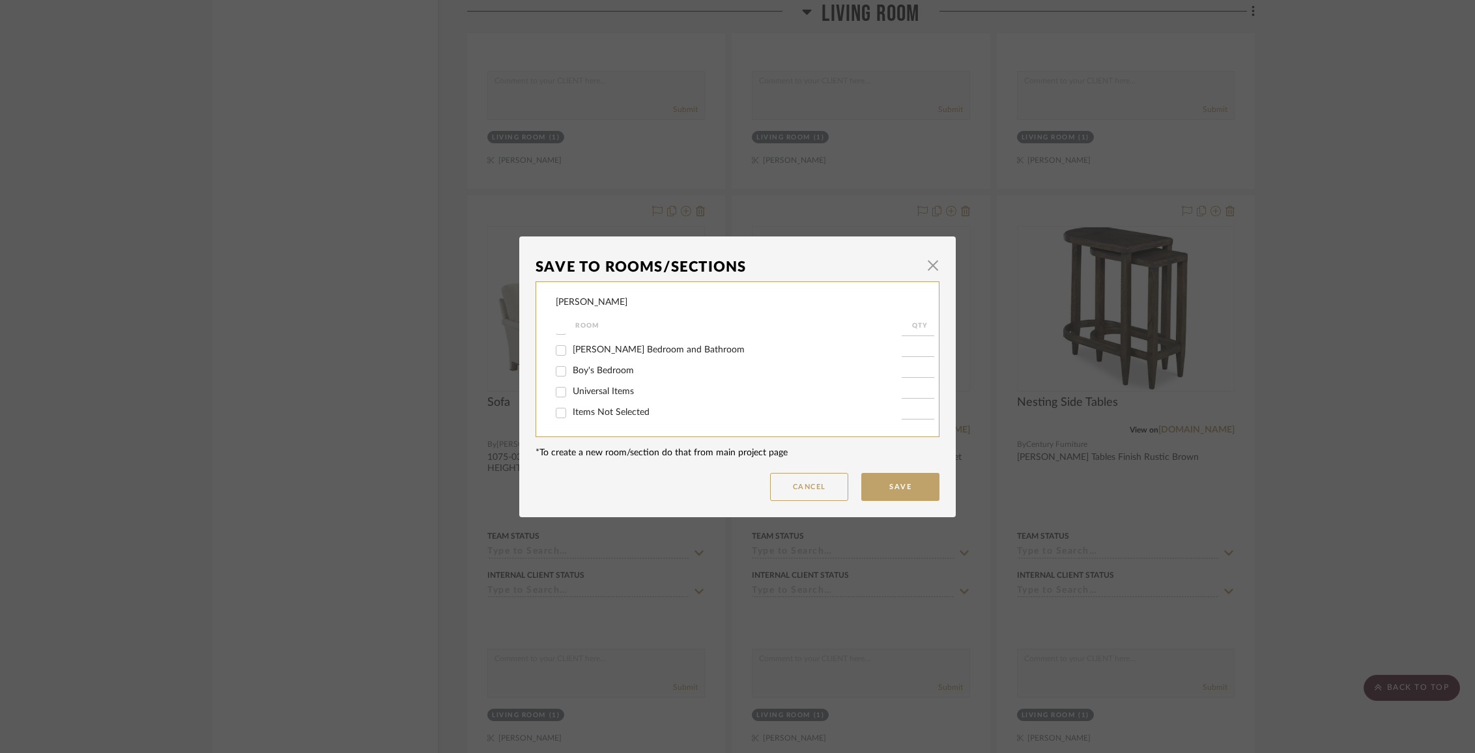
click at [572, 410] on input "Items Not Selected" at bounding box center [561, 413] width 21 height 21
click at [874, 479] on button "Save" at bounding box center [900, 487] width 78 height 28
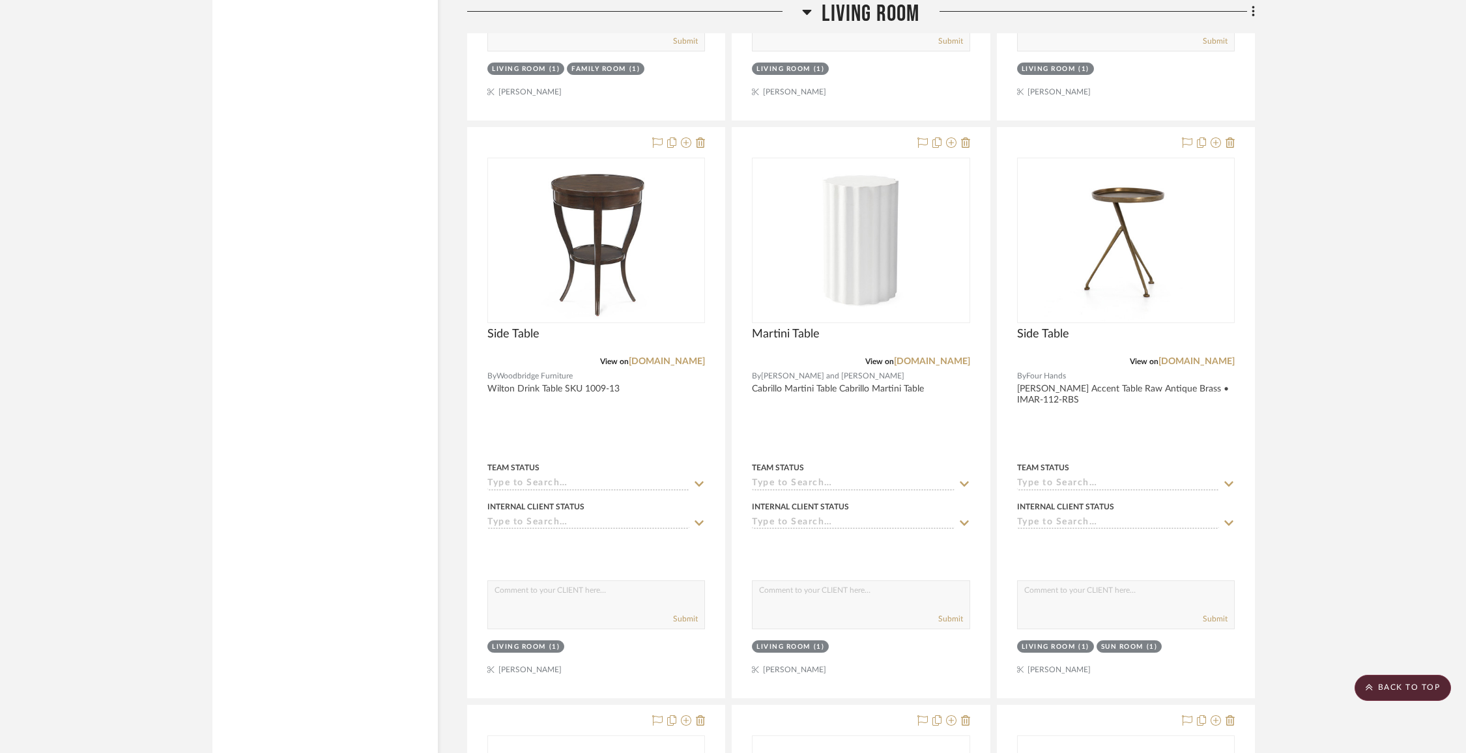
scroll to position [6722, 0]
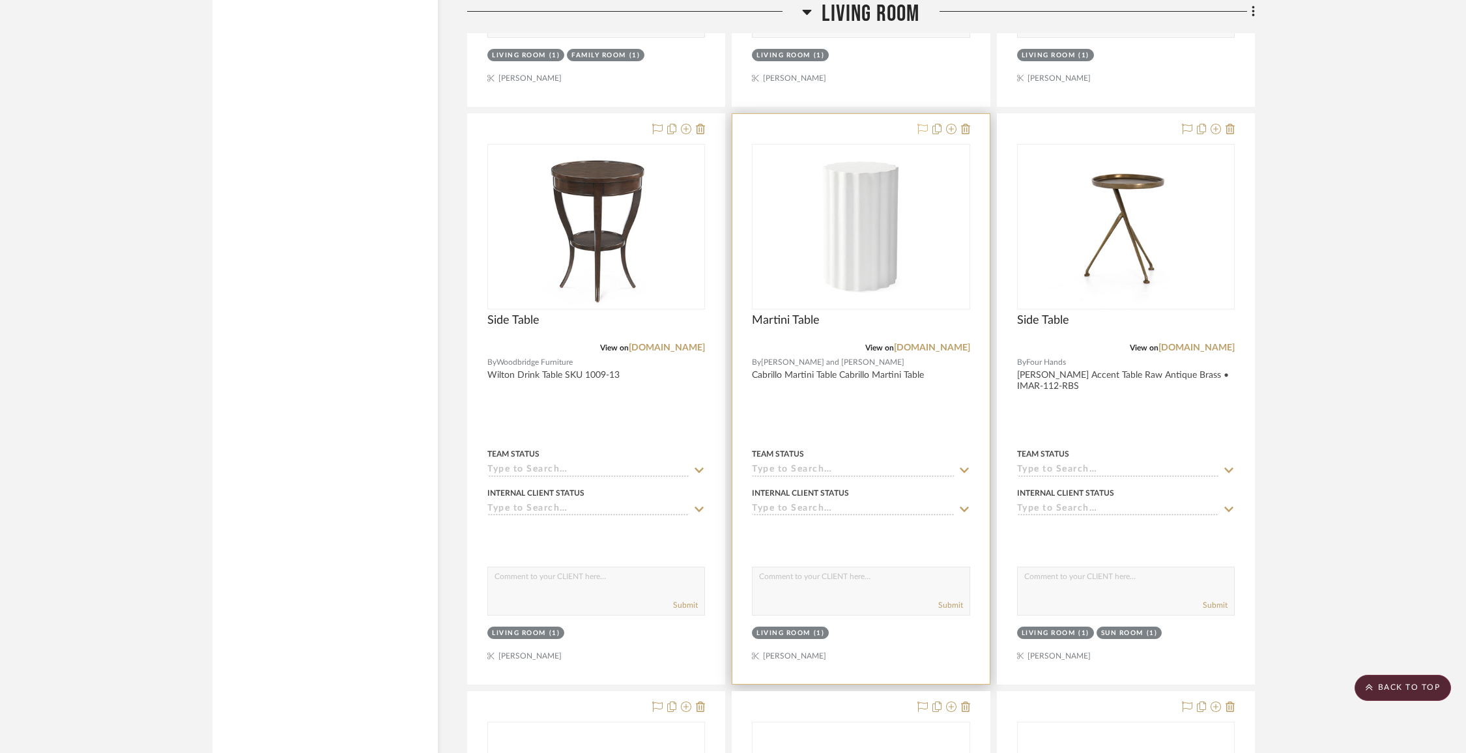
click at [920, 124] on icon at bounding box center [923, 129] width 10 height 10
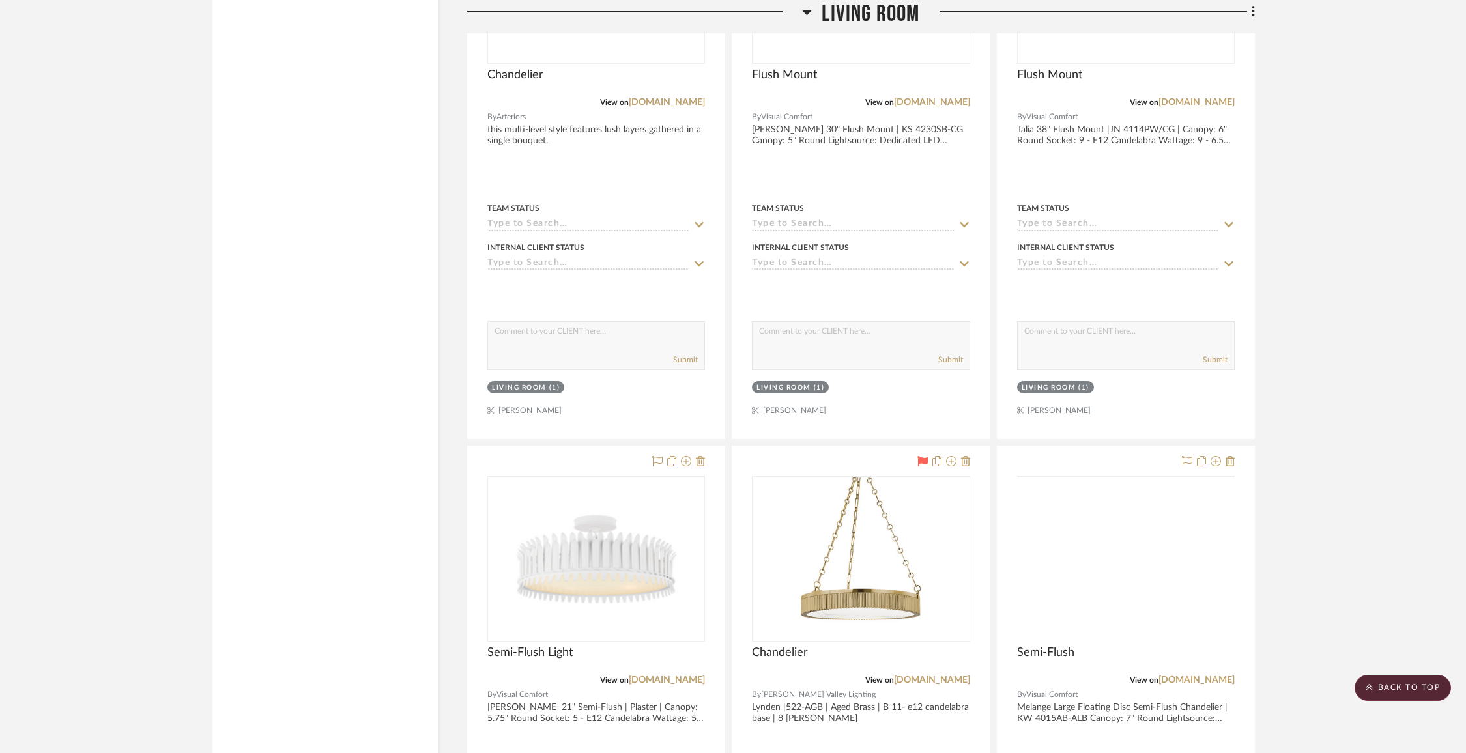
scroll to position [7791, 0]
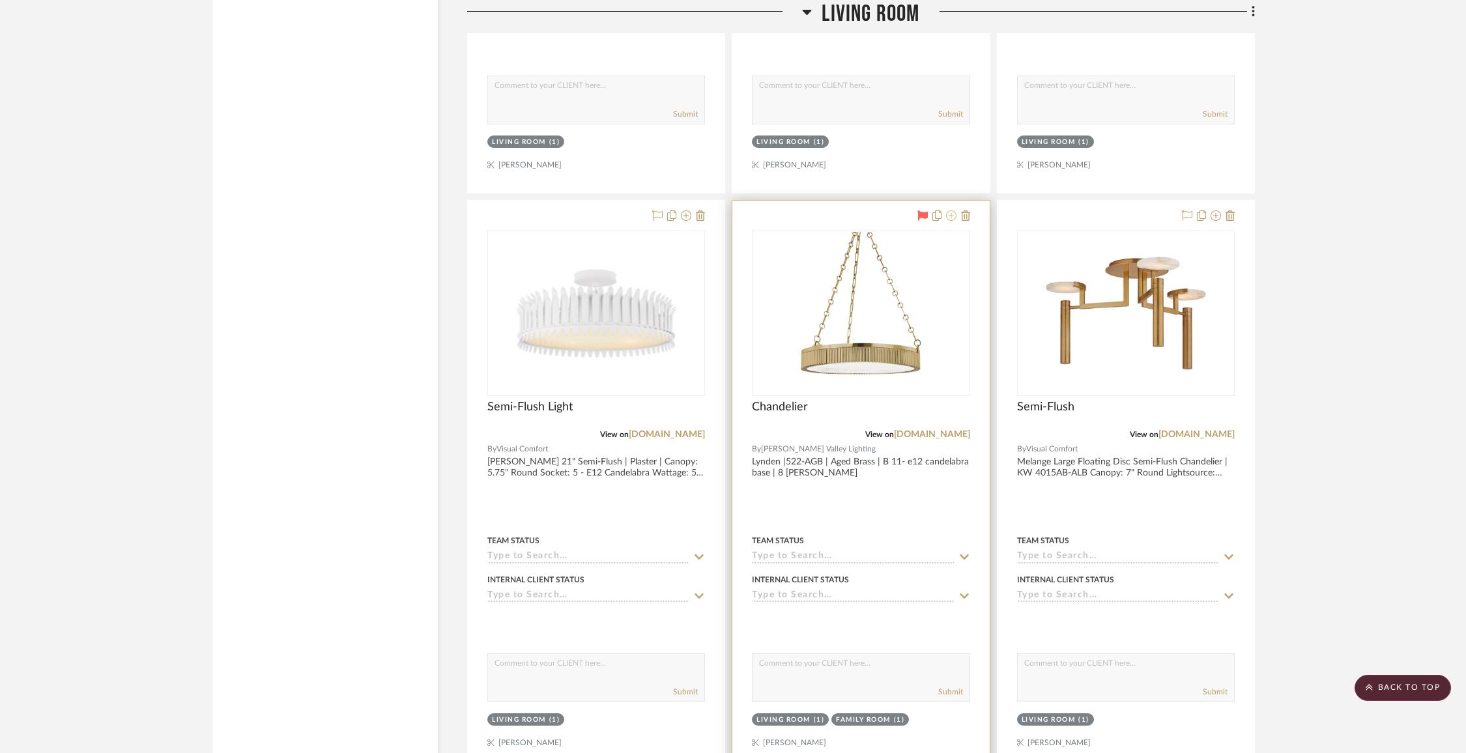
click at [954, 210] on icon at bounding box center [951, 215] width 10 height 10
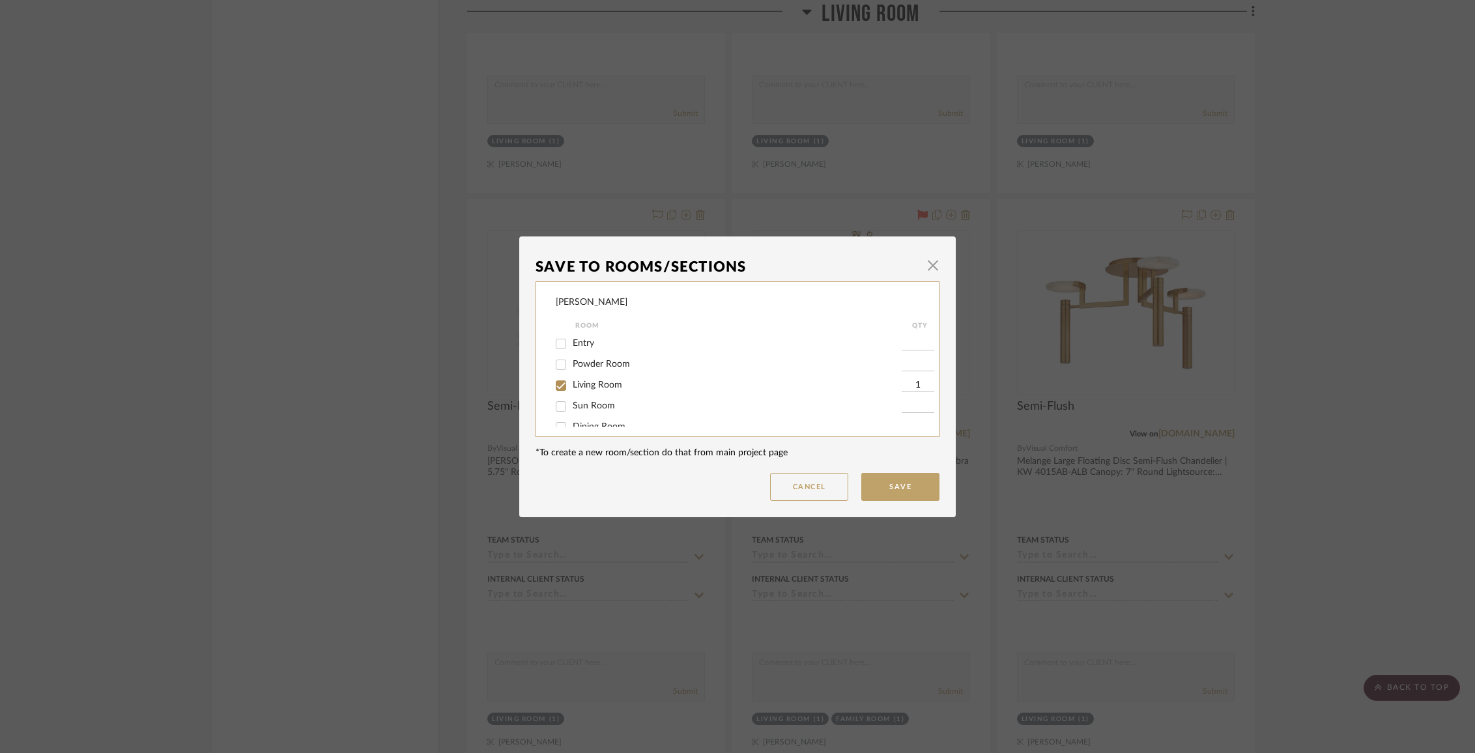
click at [614, 387] on span "Living Room" at bounding box center [598, 385] width 50 height 9
click at [572, 387] on input "Living Room" at bounding box center [561, 385] width 21 height 21
click at [895, 480] on button "Save" at bounding box center [900, 487] width 78 height 28
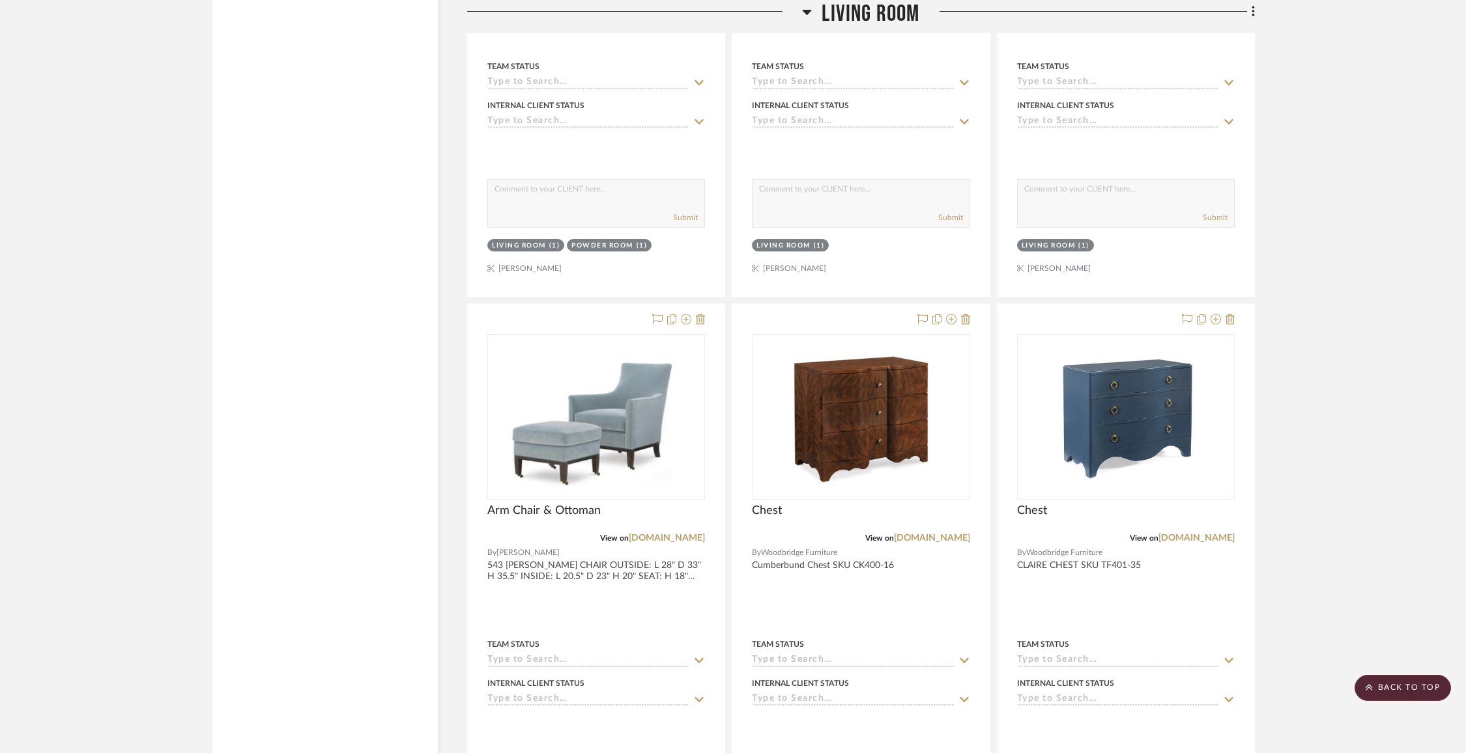
scroll to position [13695, 0]
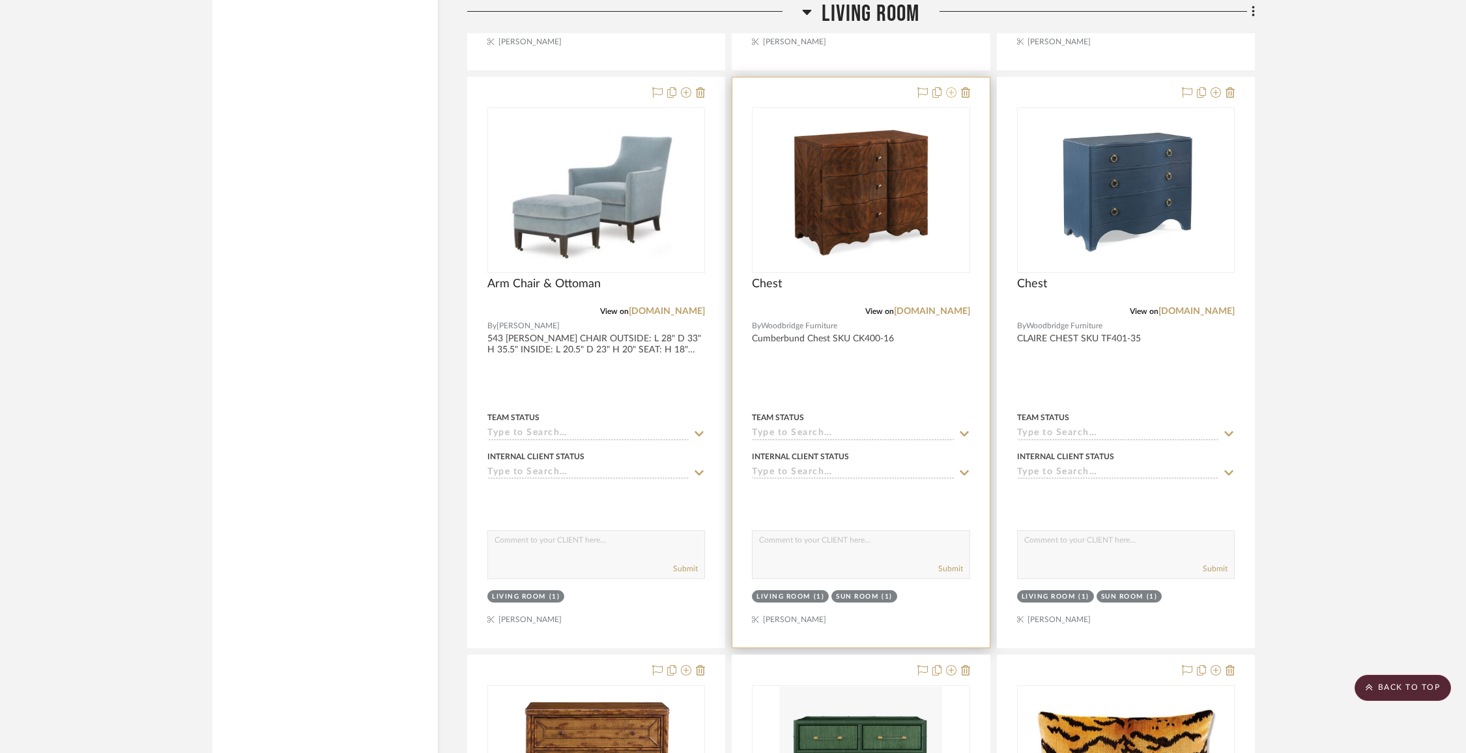
click at [948, 87] on icon at bounding box center [951, 92] width 10 height 10
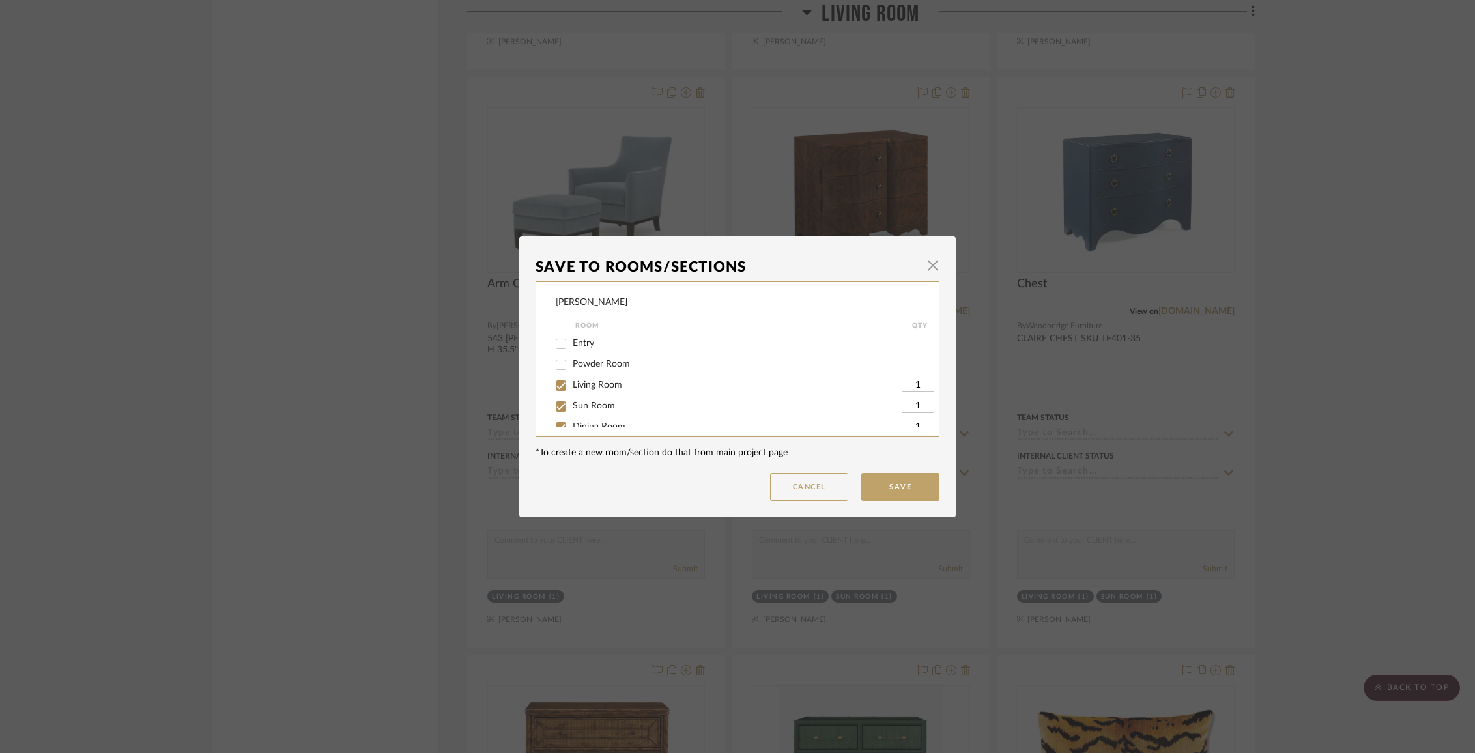
scroll to position [14, 0]
click at [596, 372] on span "Living Room" at bounding box center [598, 370] width 50 height 9
click at [572, 372] on input "Living Room" at bounding box center [561, 371] width 21 height 21
click at [594, 414] on span "Dining Room" at bounding box center [599, 412] width 53 height 9
click at [572, 414] on input "Dining Room" at bounding box center [561, 413] width 21 height 21
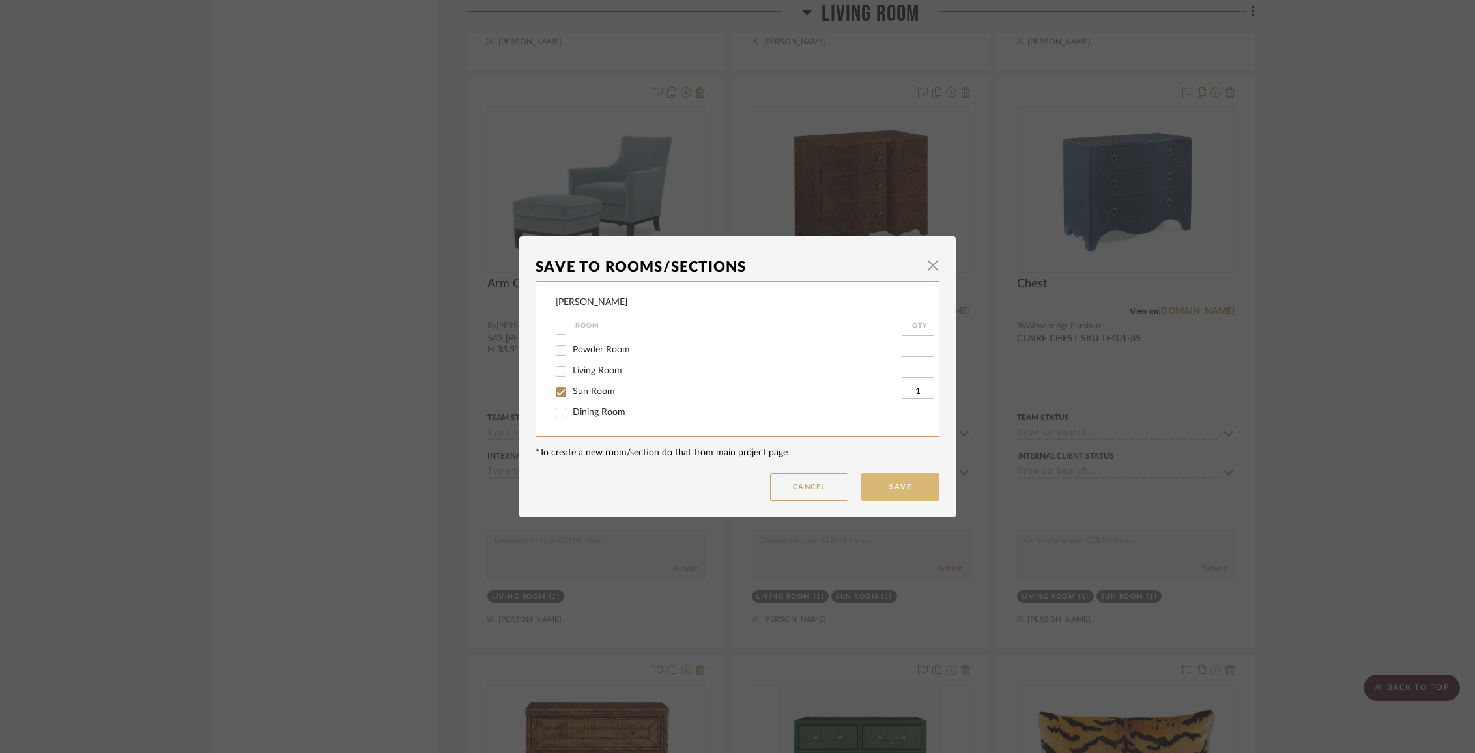
click at [873, 476] on button "Save" at bounding box center [900, 487] width 78 height 28
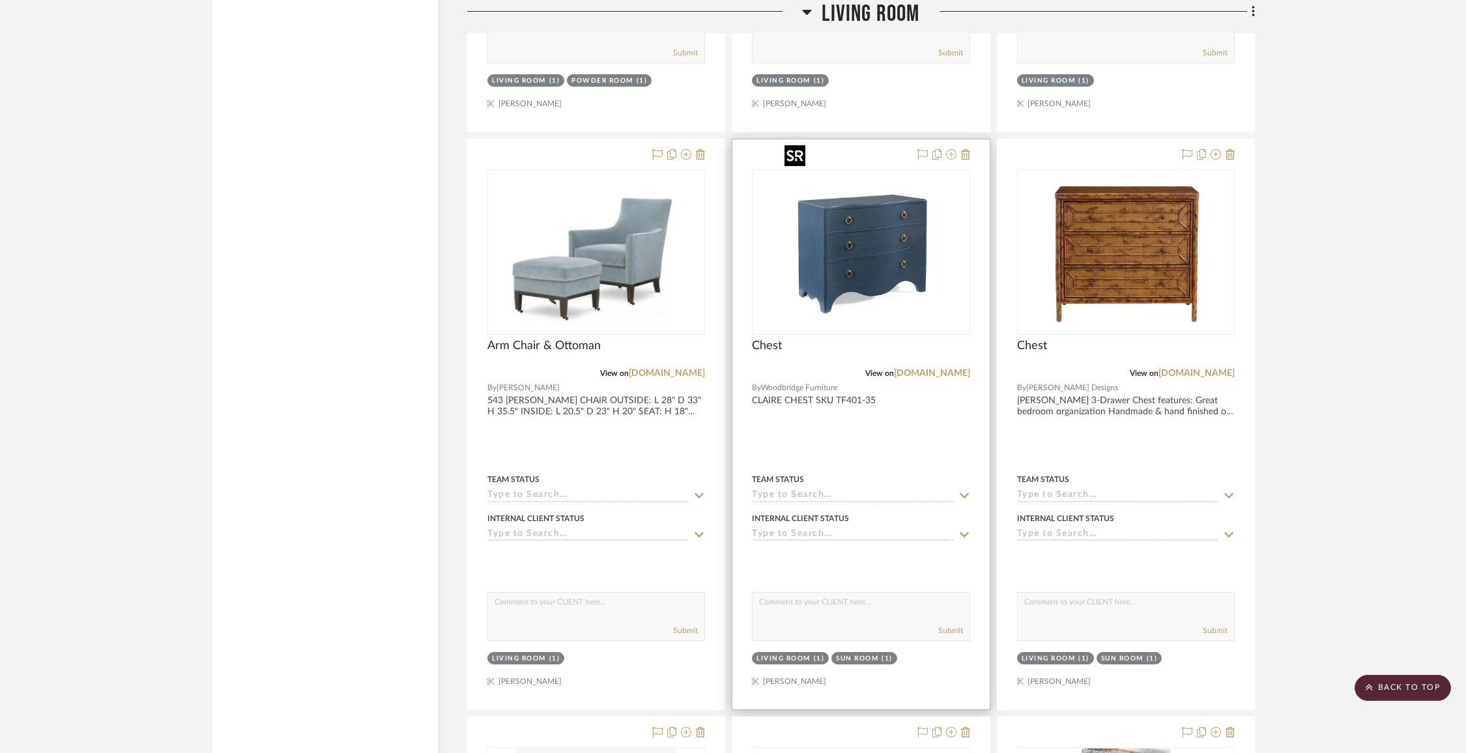
scroll to position [13603, 0]
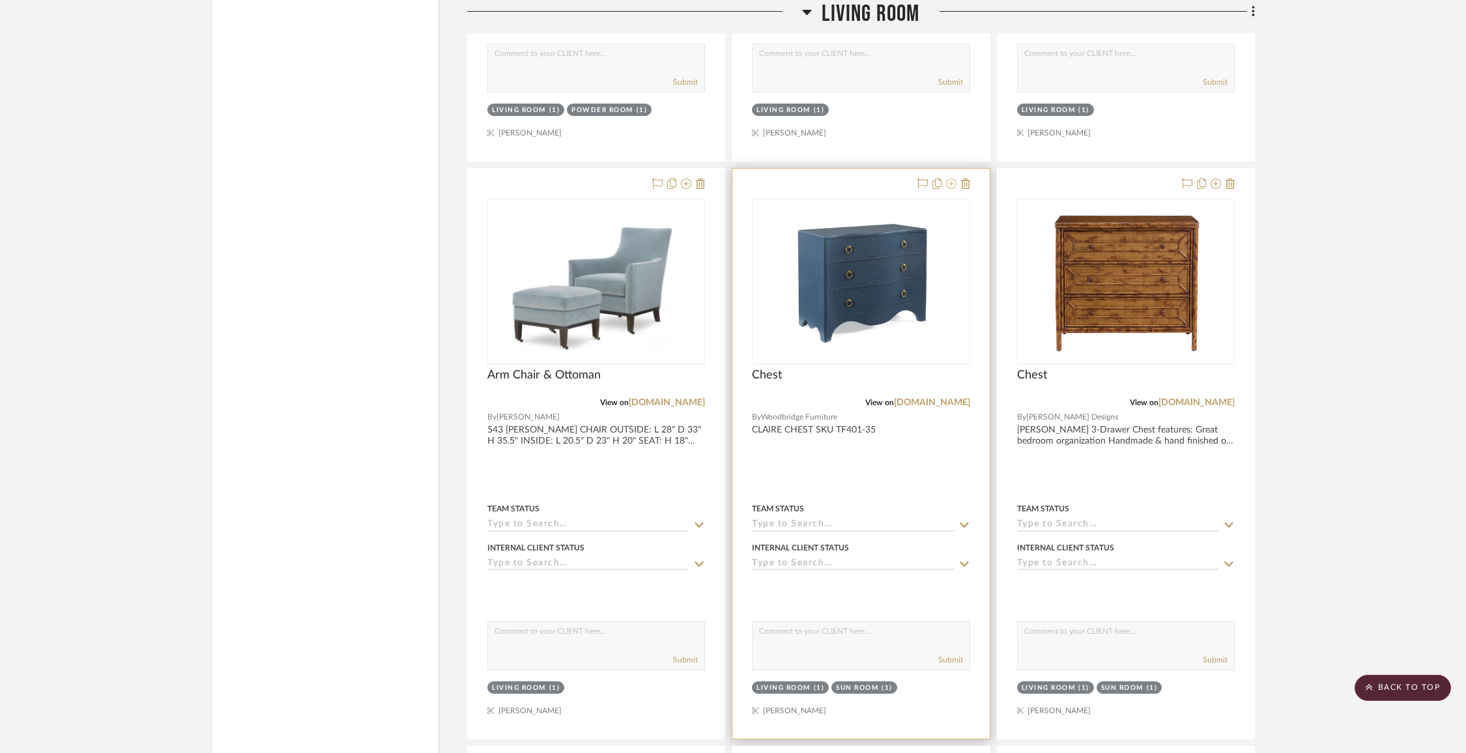
click at [951, 179] on icon at bounding box center [951, 184] width 10 height 10
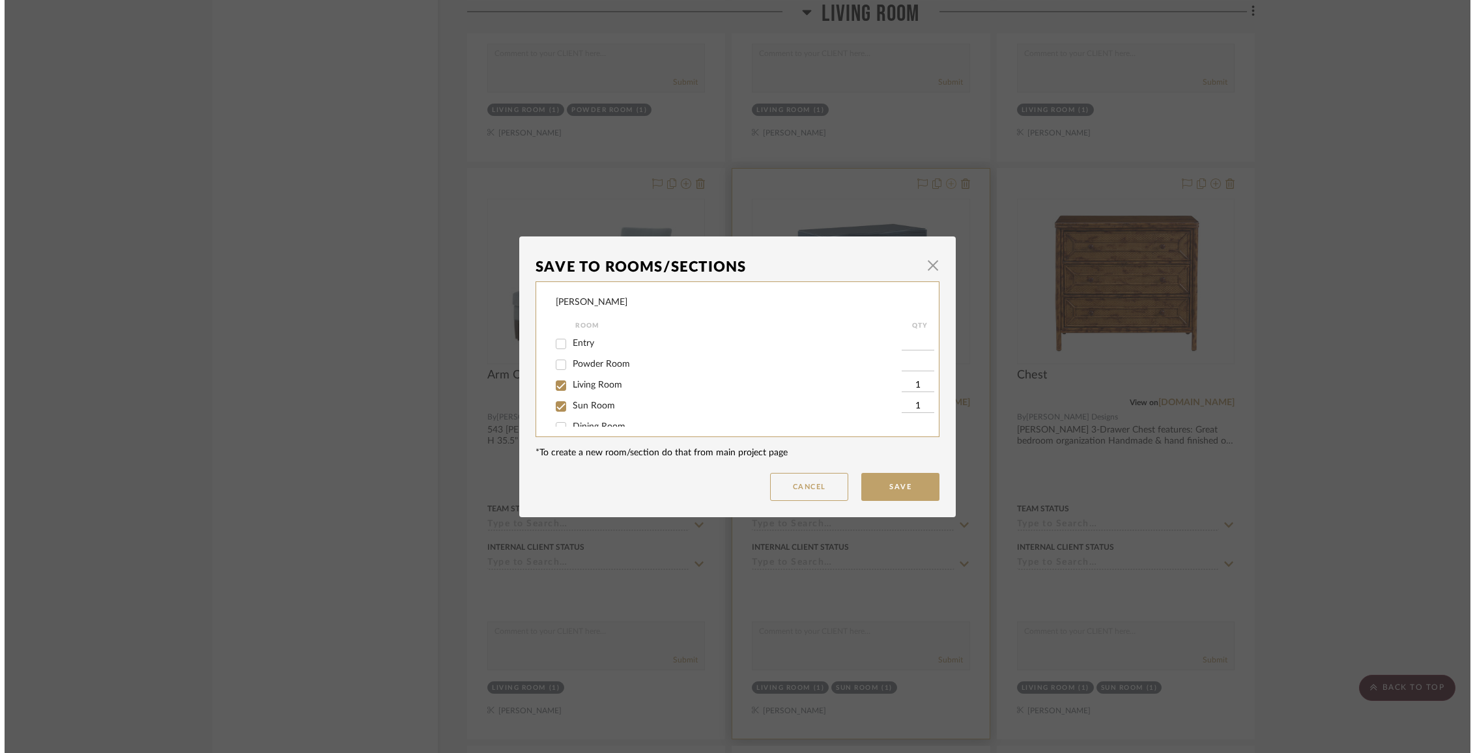
scroll to position [0, 0]
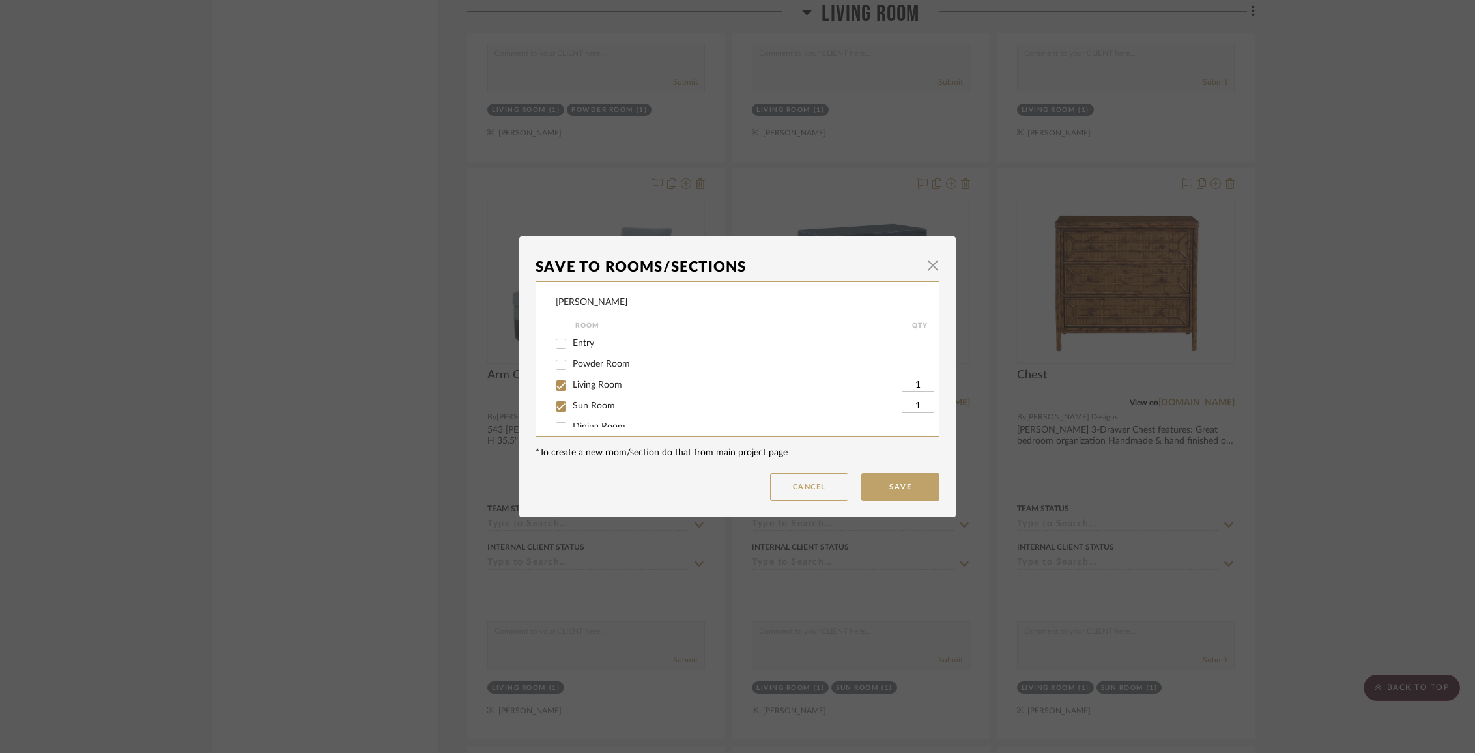
click at [558, 390] on input "Living Room" at bounding box center [561, 385] width 21 height 21
click at [919, 492] on button "Save" at bounding box center [900, 487] width 78 height 28
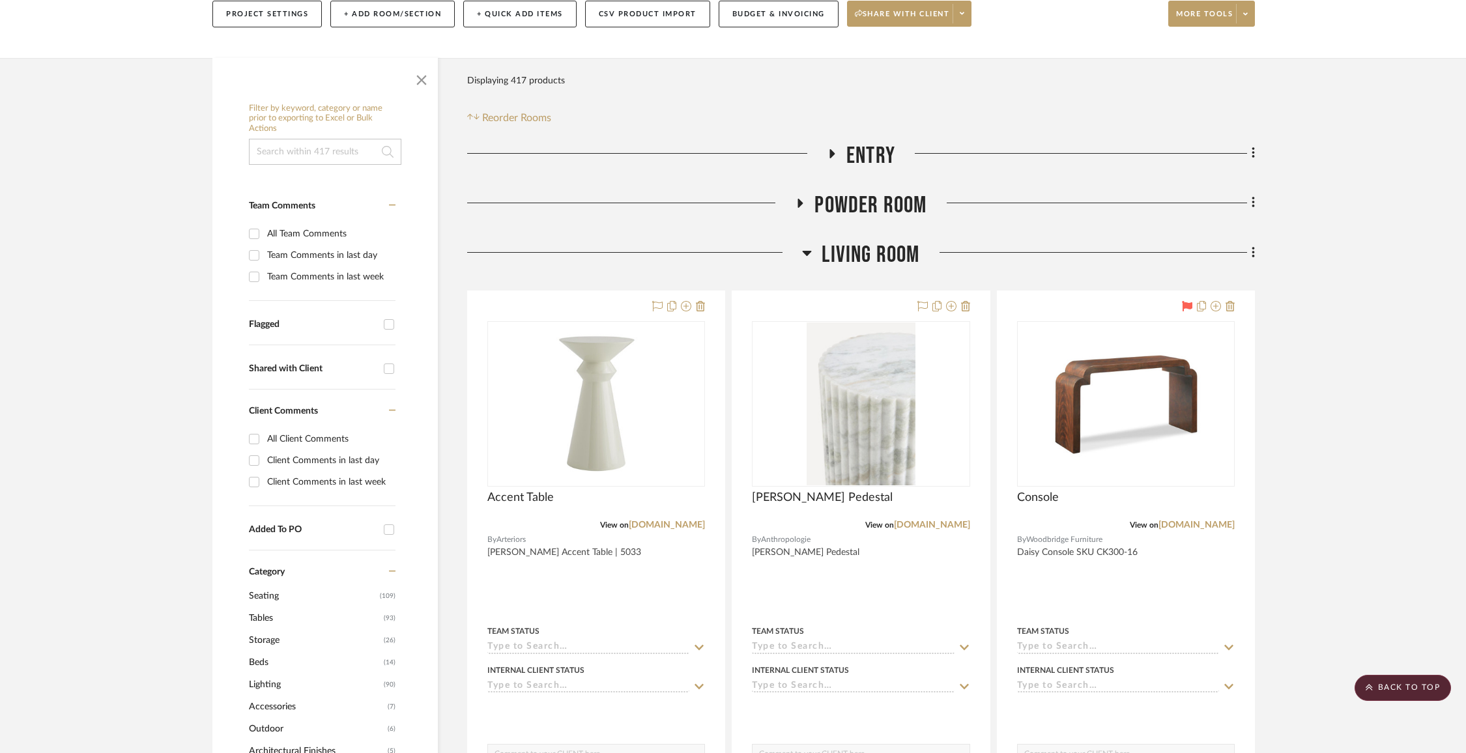
scroll to position [184, 0]
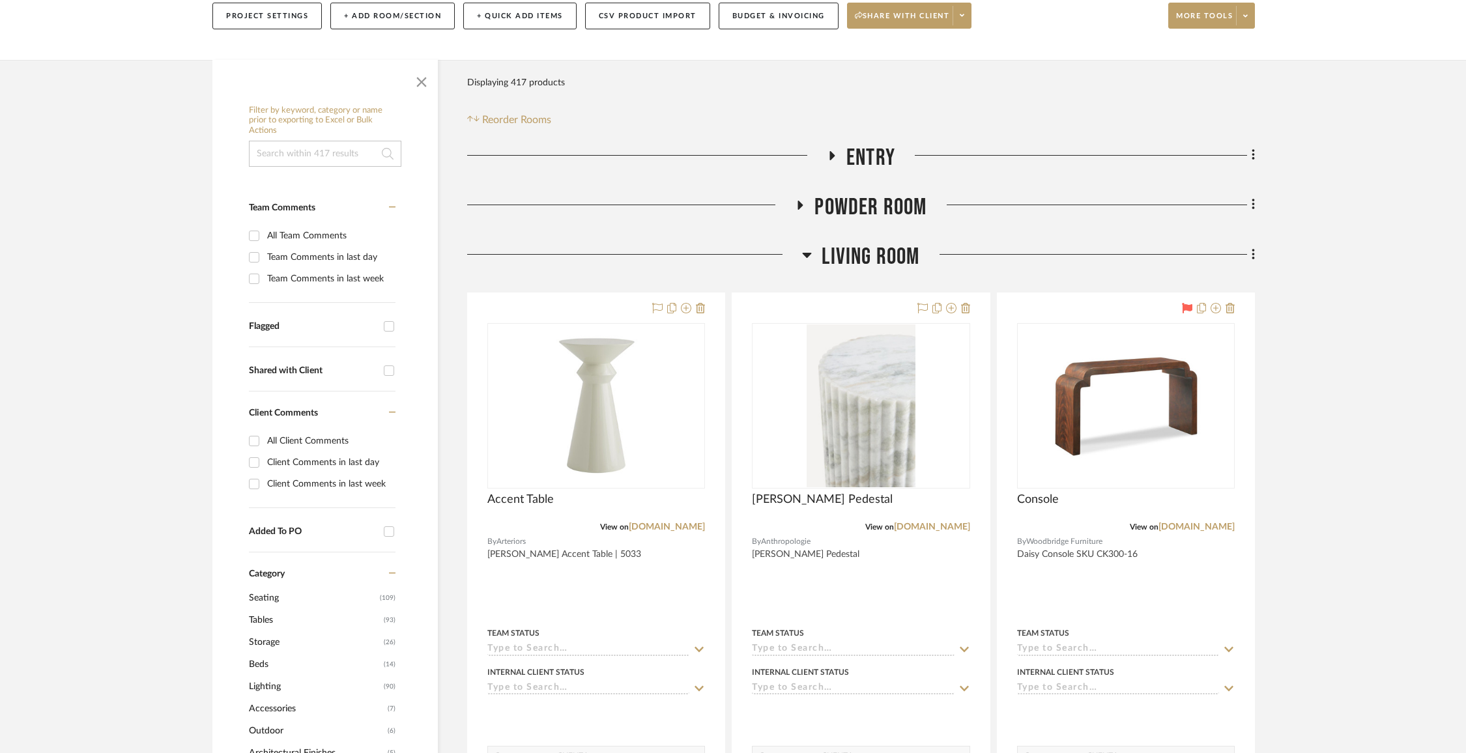
click at [906, 257] on span "Living Room" at bounding box center [871, 257] width 98 height 28
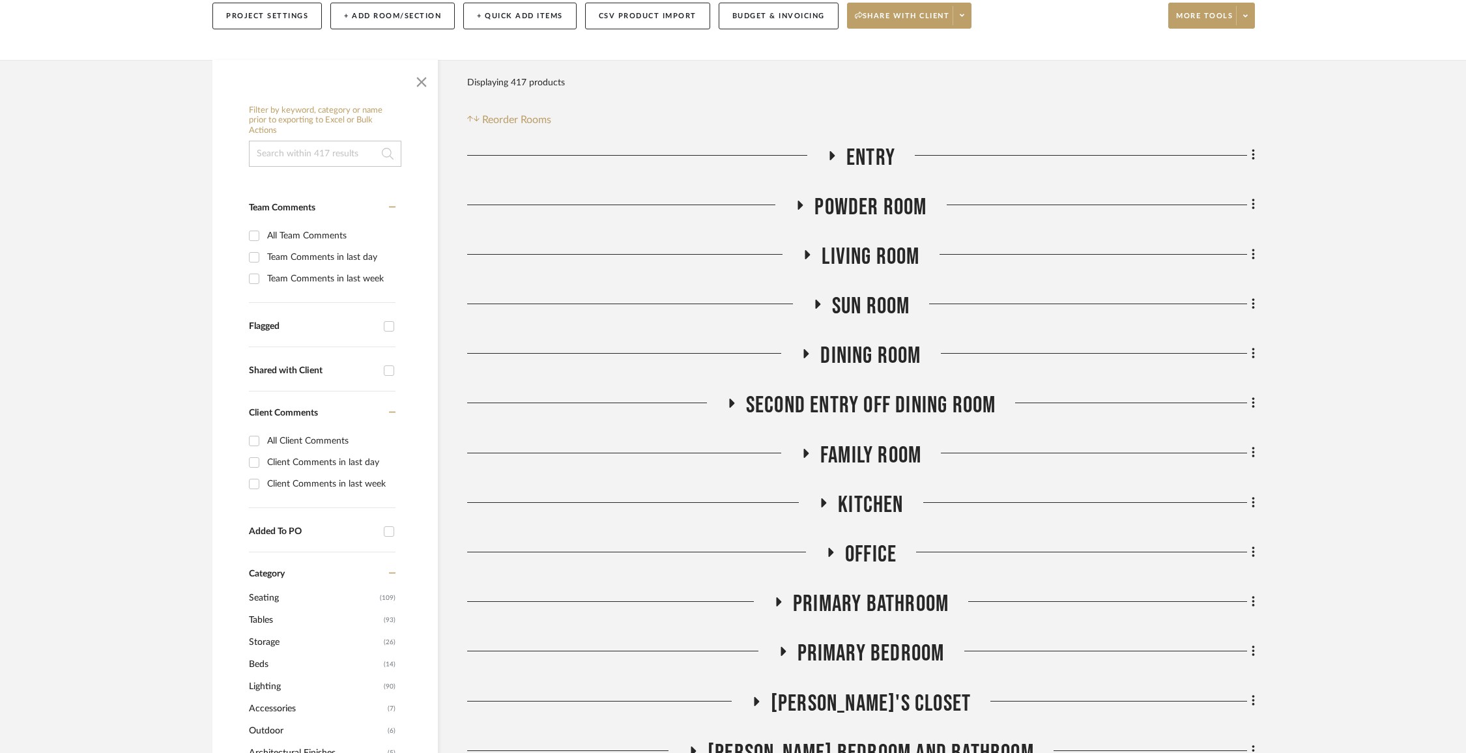
click at [869, 353] on span "Dining Room" at bounding box center [870, 356] width 100 height 28
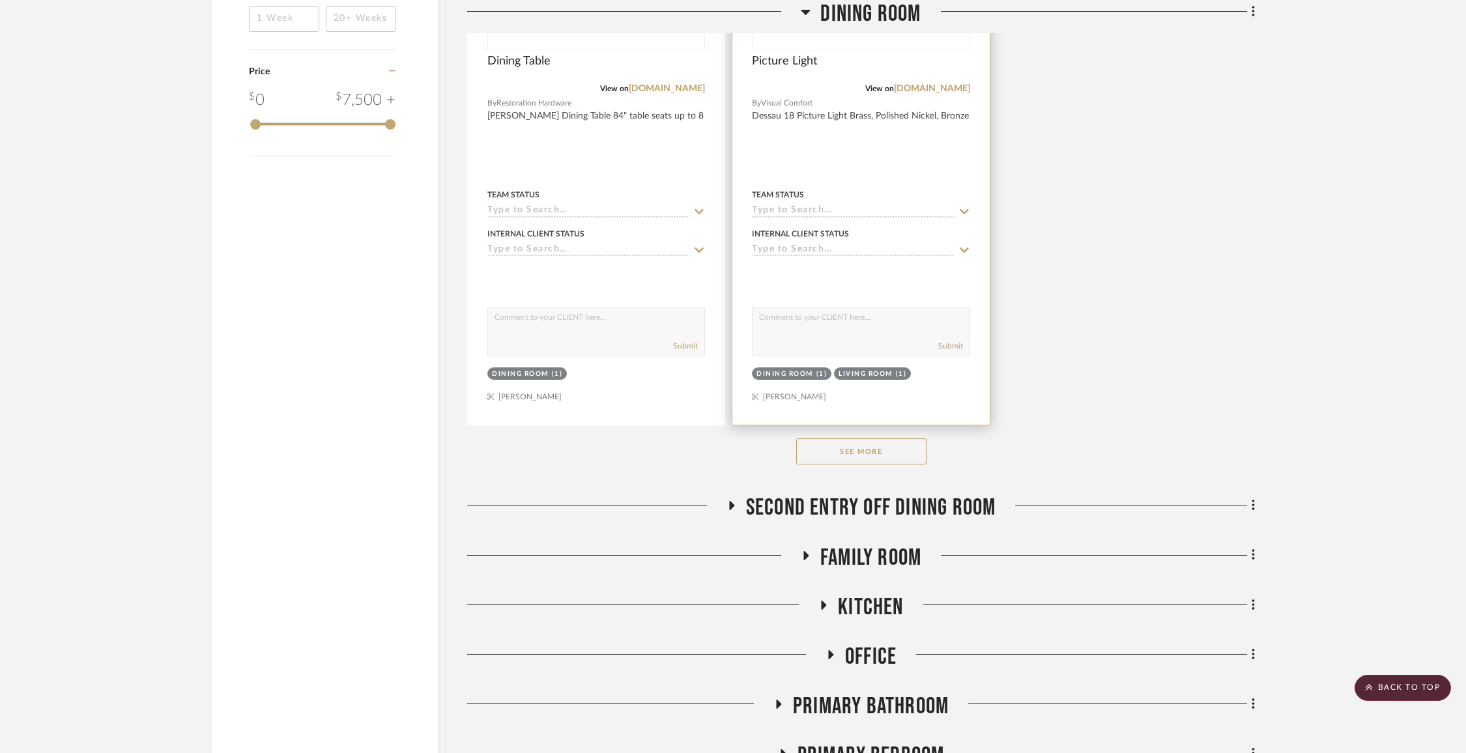
scroll to position [1902, 0]
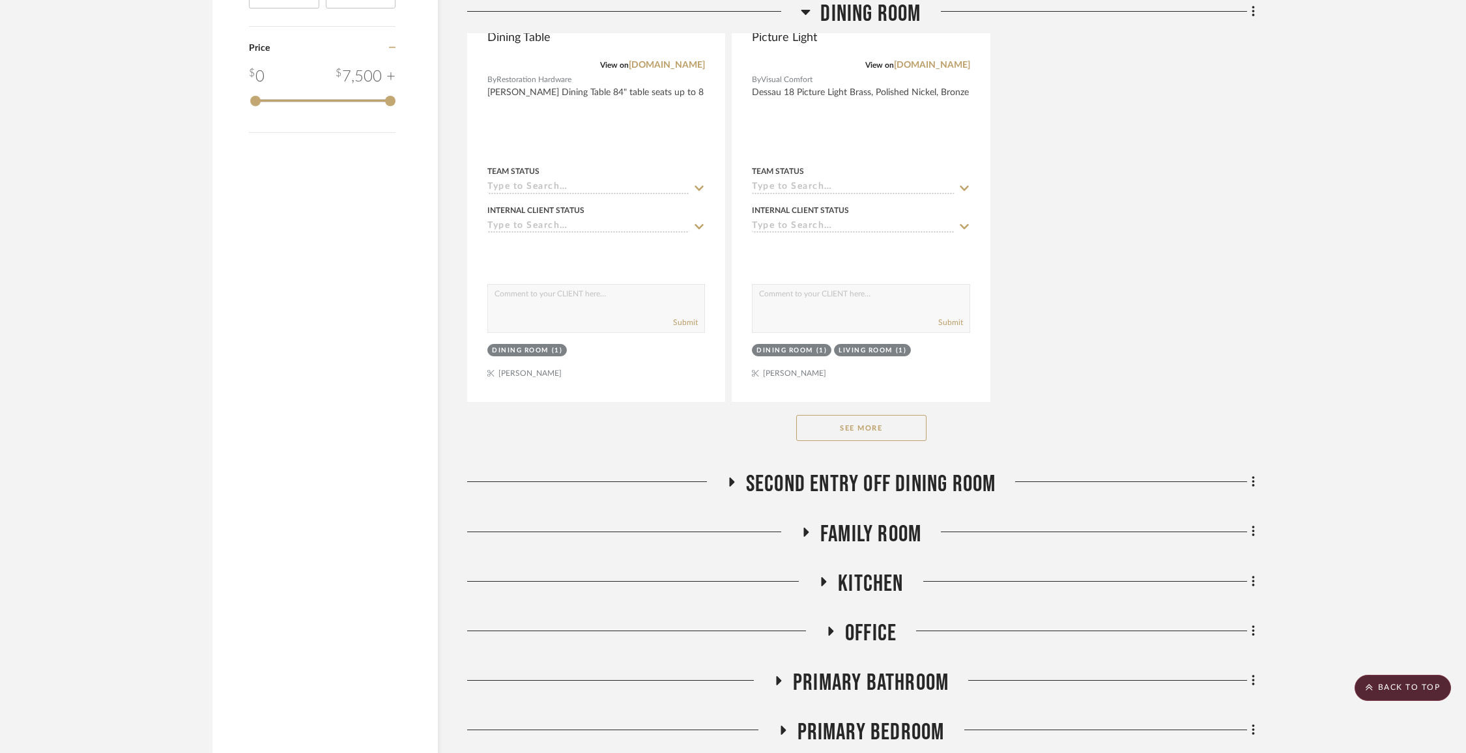
click at [853, 422] on button "See More" at bounding box center [861, 428] width 130 height 26
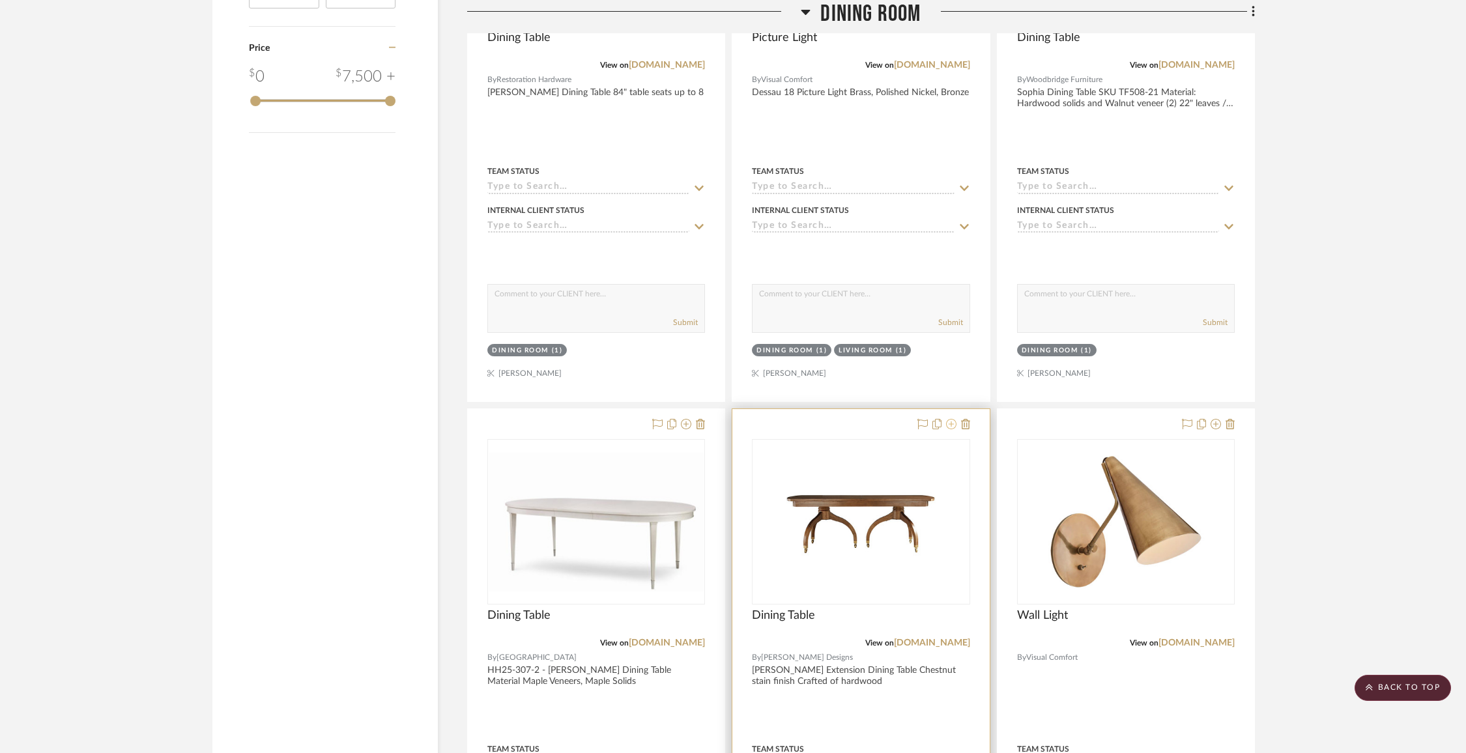
click at [951, 420] on icon at bounding box center [951, 424] width 10 height 10
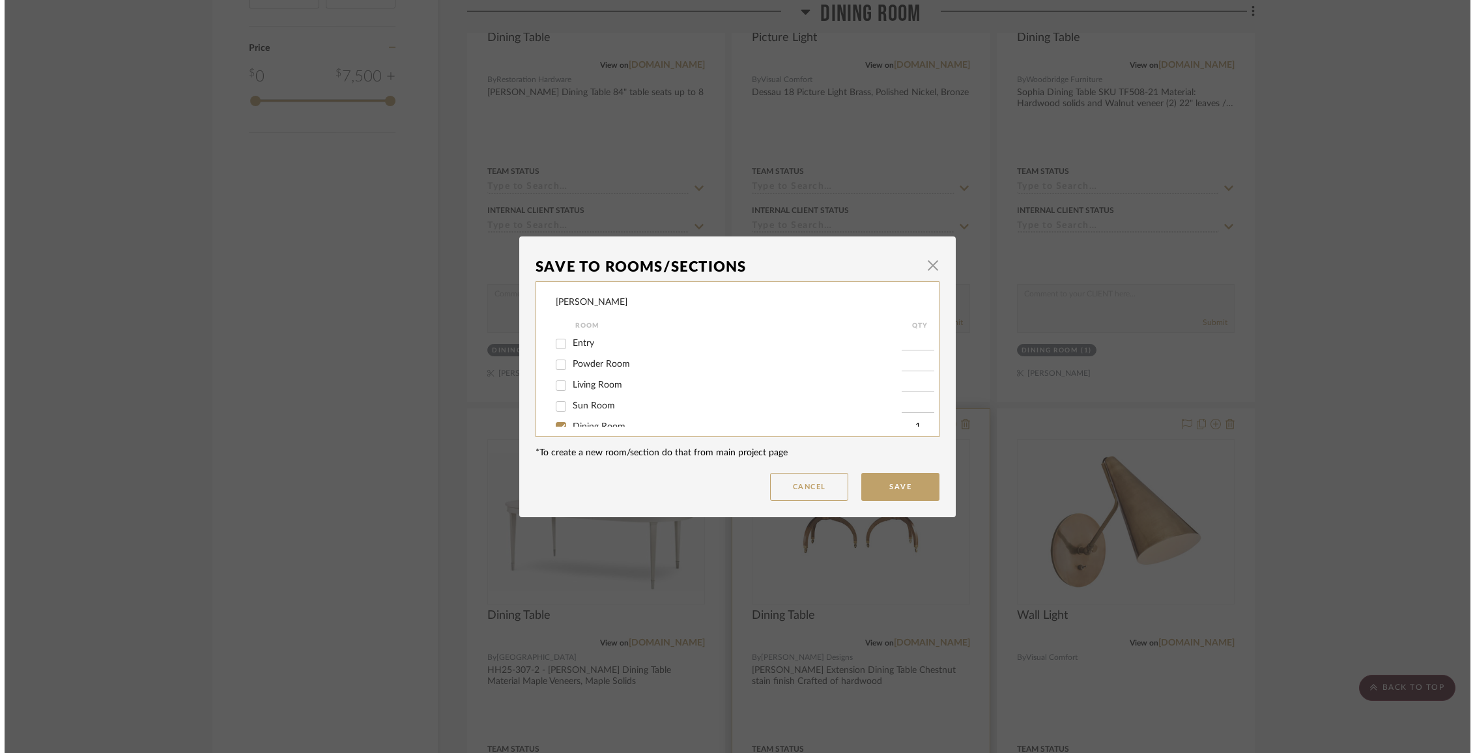
scroll to position [0, 0]
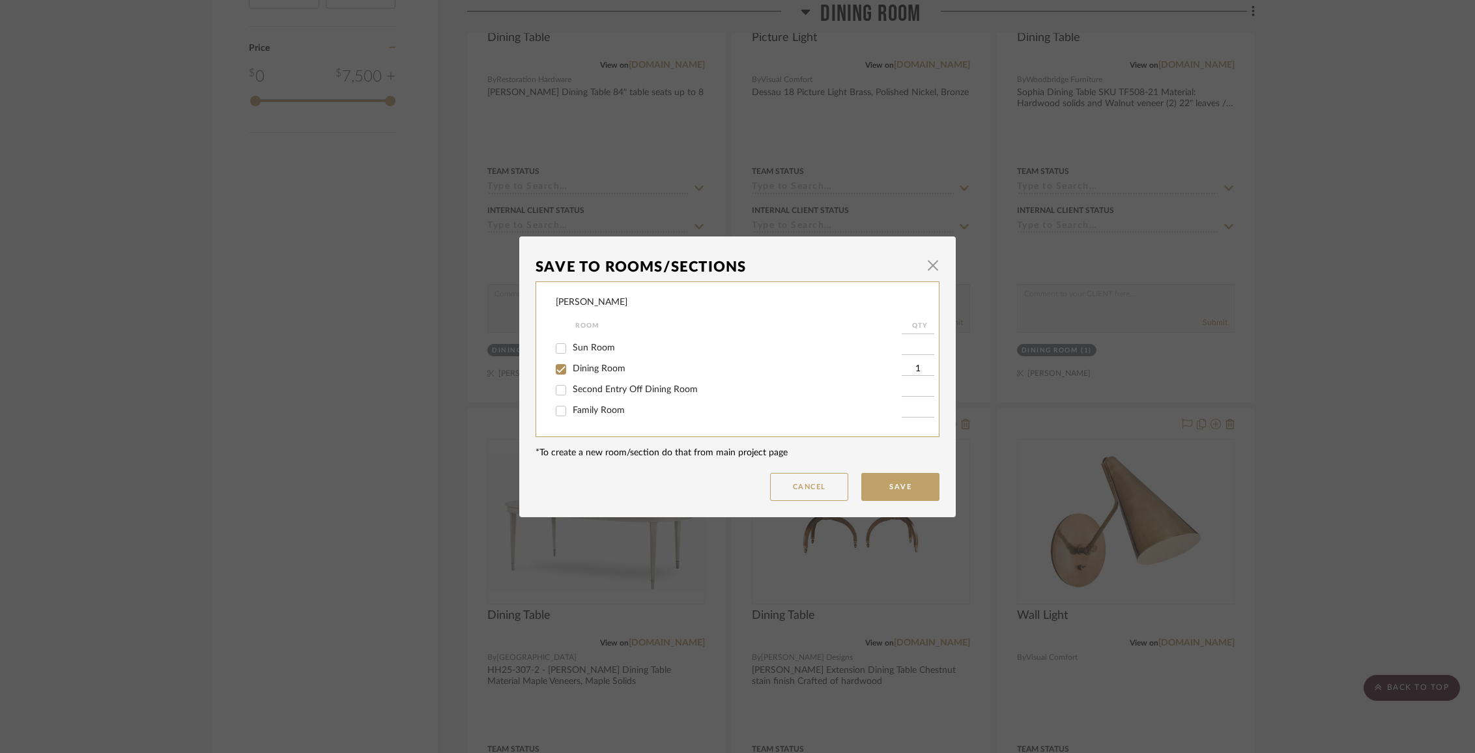
click at [591, 373] on span "Dining Room" at bounding box center [599, 368] width 53 height 9
click at [572, 375] on input "Dining Room" at bounding box center [561, 369] width 21 height 21
click at [592, 409] on span "Items Not Selected" at bounding box center [611, 412] width 77 height 9
click at [572, 409] on input "Items Not Selected" at bounding box center [561, 413] width 21 height 21
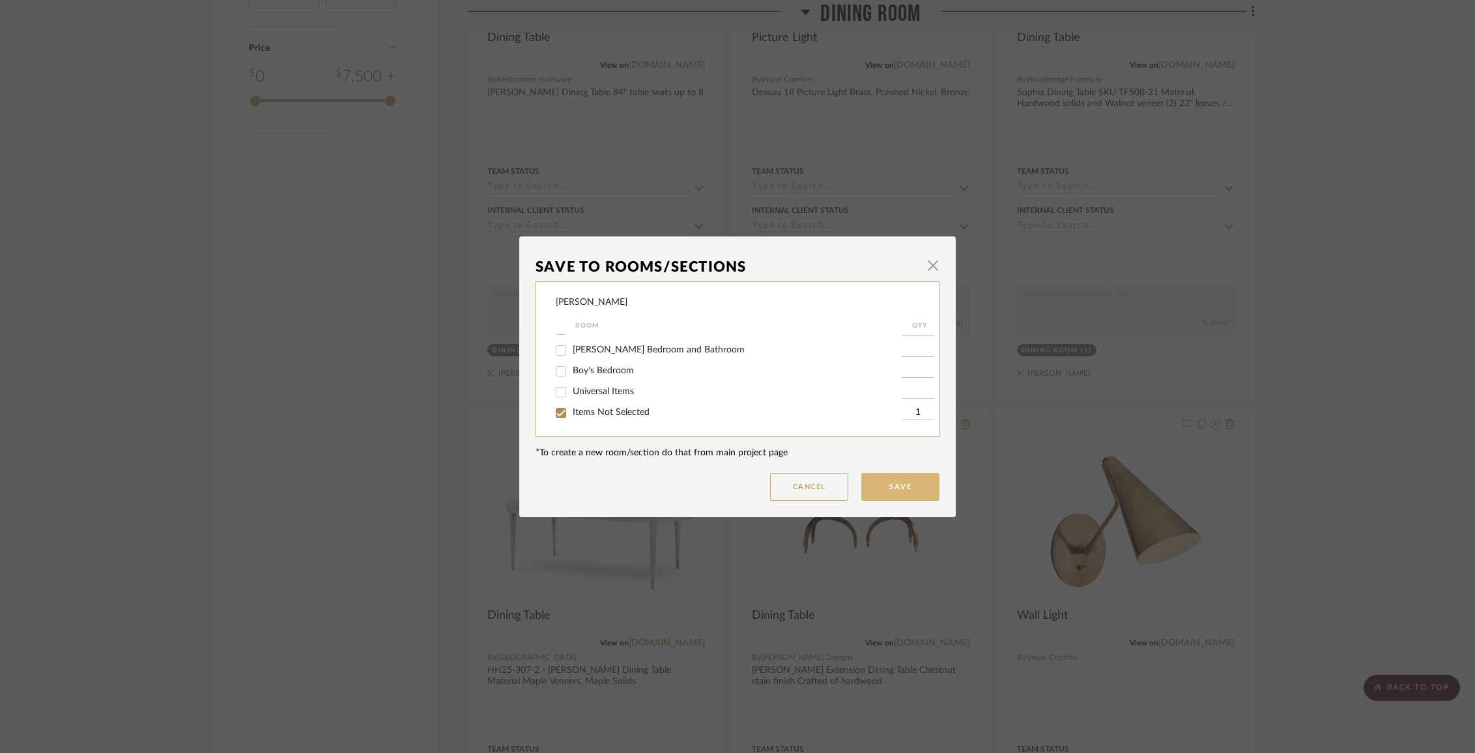
click at [886, 485] on button "Save" at bounding box center [900, 487] width 78 height 28
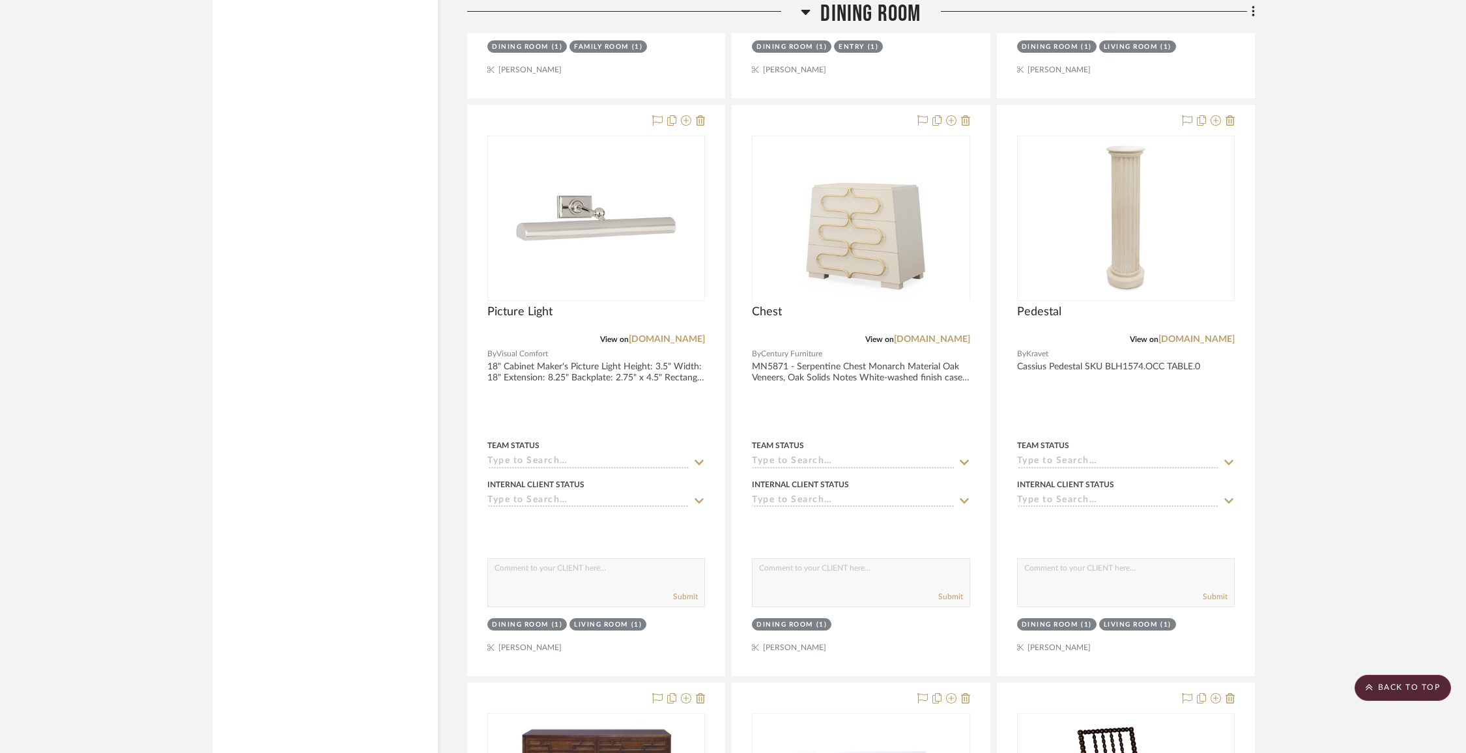
scroll to position [3366, 0]
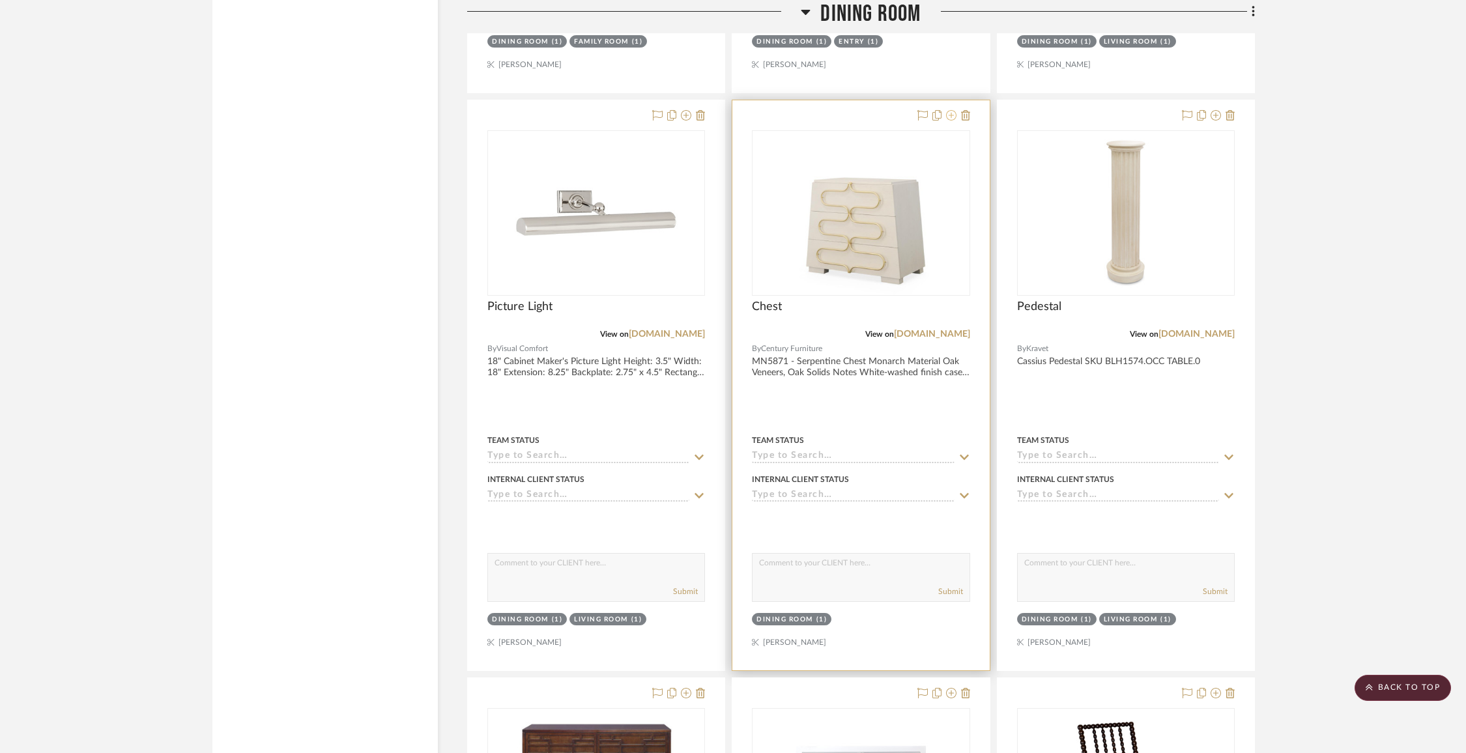
click at [947, 110] on icon at bounding box center [951, 115] width 10 height 10
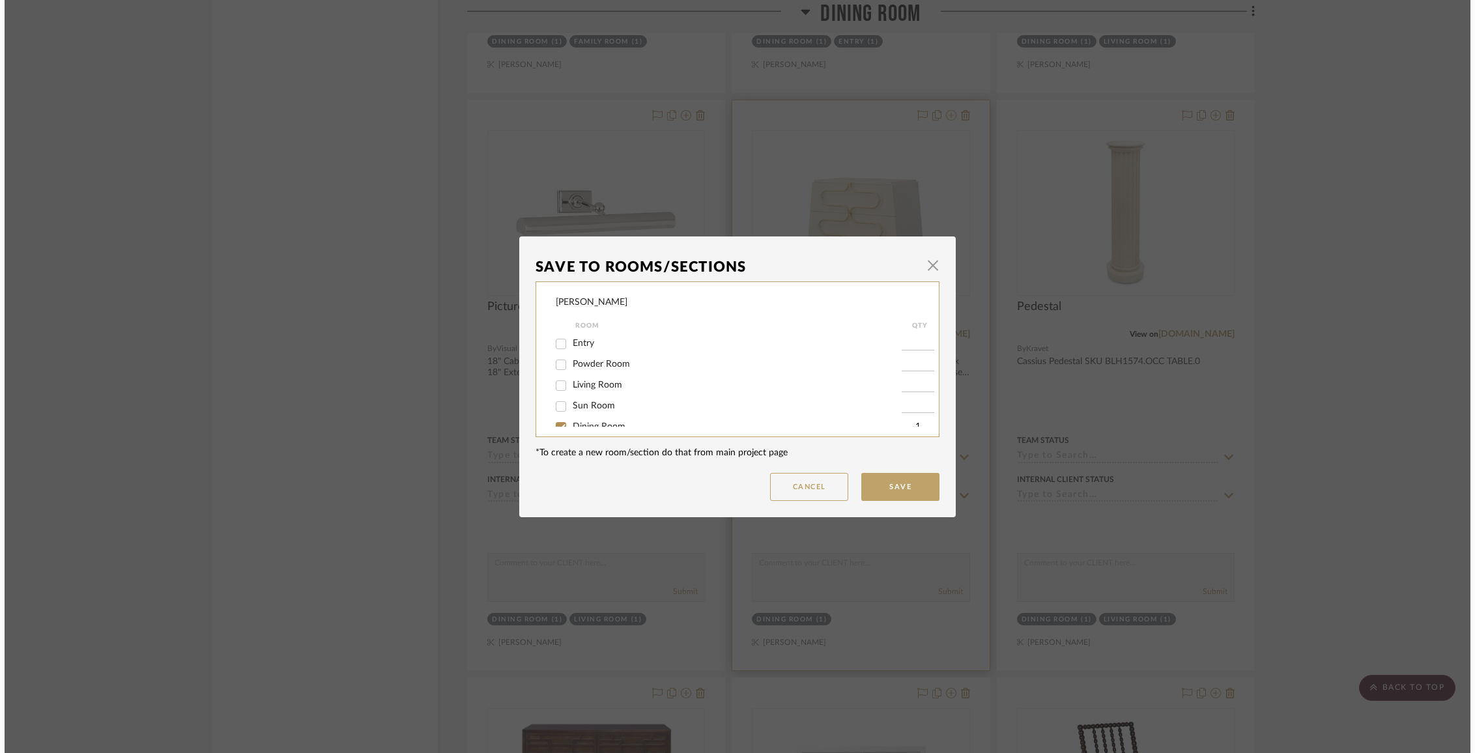
scroll to position [0, 0]
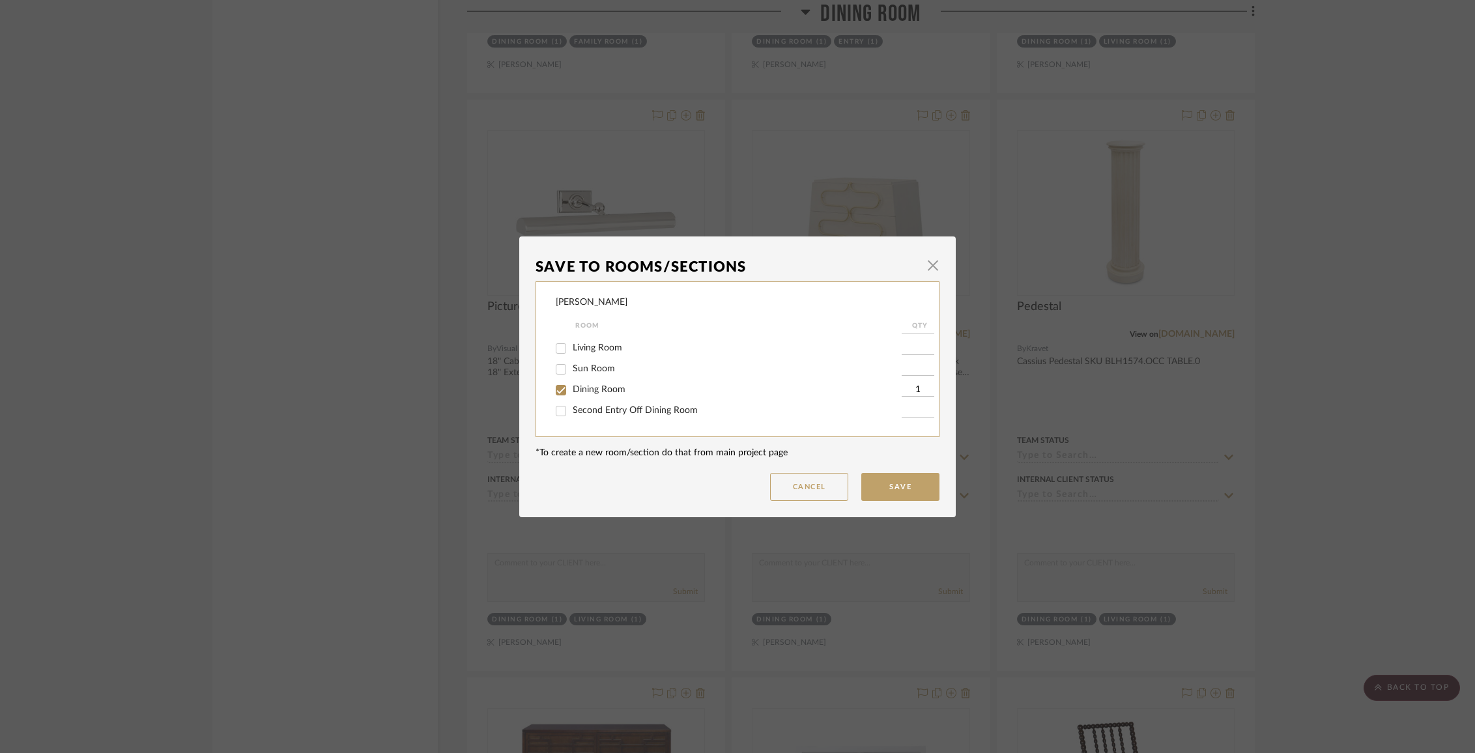
click at [605, 394] on span "Dining Room" at bounding box center [599, 389] width 53 height 9
click at [572, 394] on input "Dining Room" at bounding box center [561, 390] width 21 height 21
click at [606, 417] on span "Items Not Selected" at bounding box center [611, 412] width 77 height 9
click at [572, 418] on input "Items Not Selected" at bounding box center [561, 413] width 21 height 21
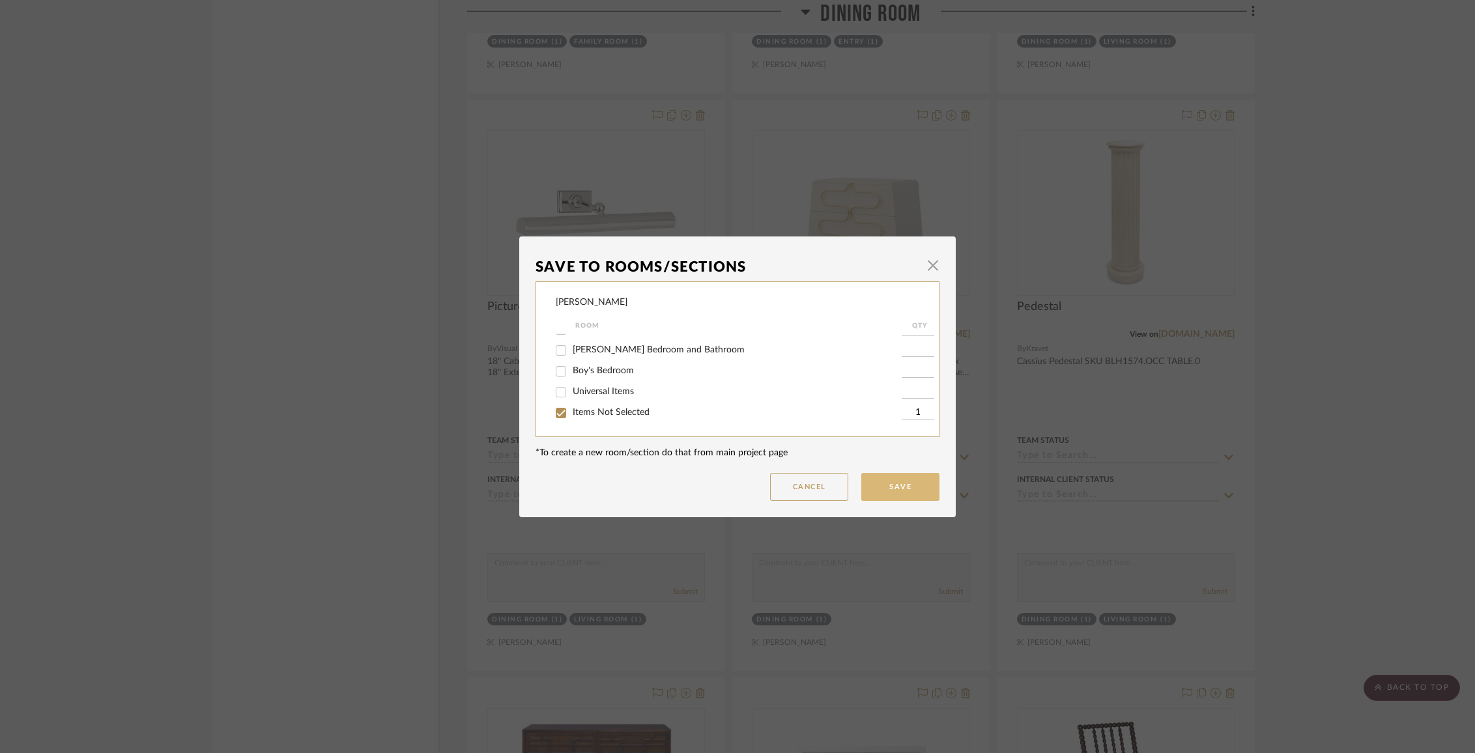
click at [912, 483] on button "Save" at bounding box center [900, 487] width 78 height 28
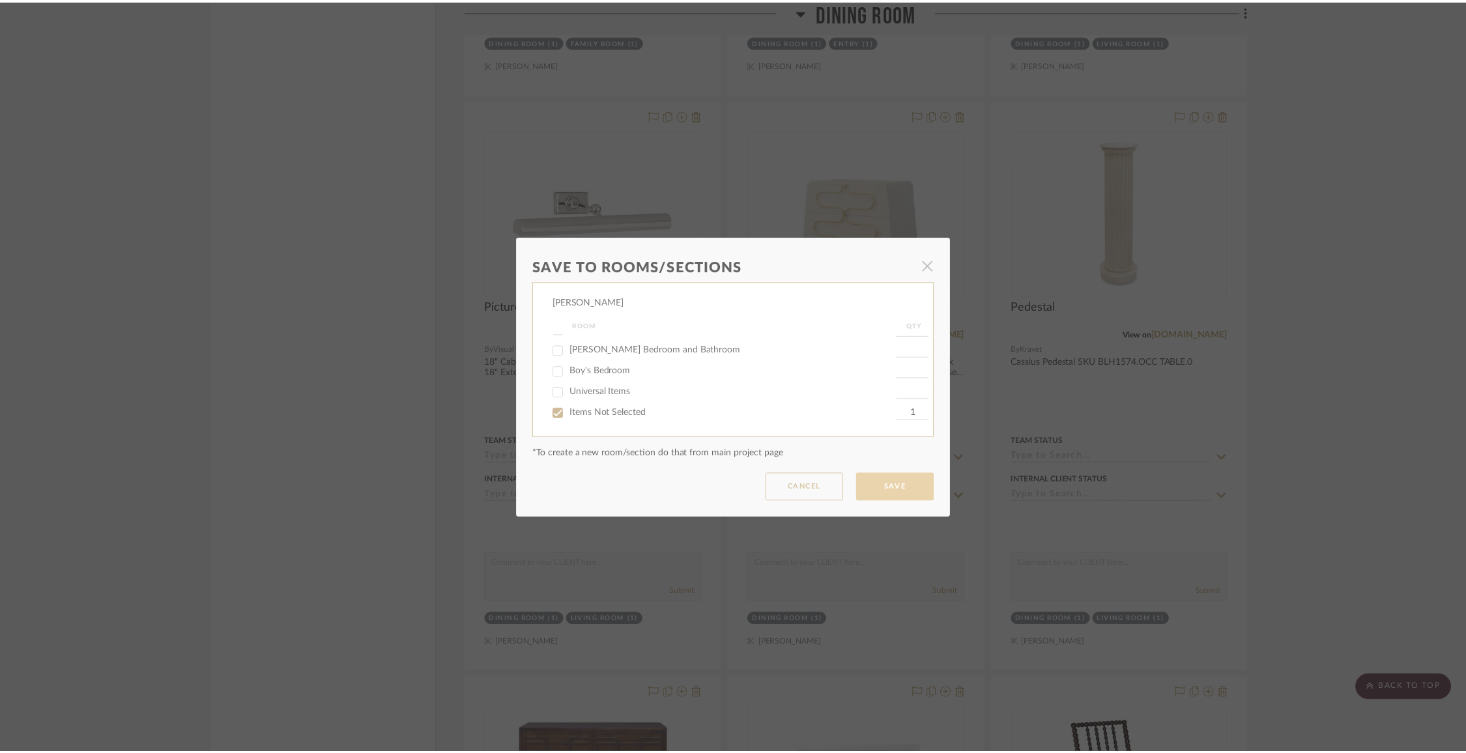
scroll to position [3366, 0]
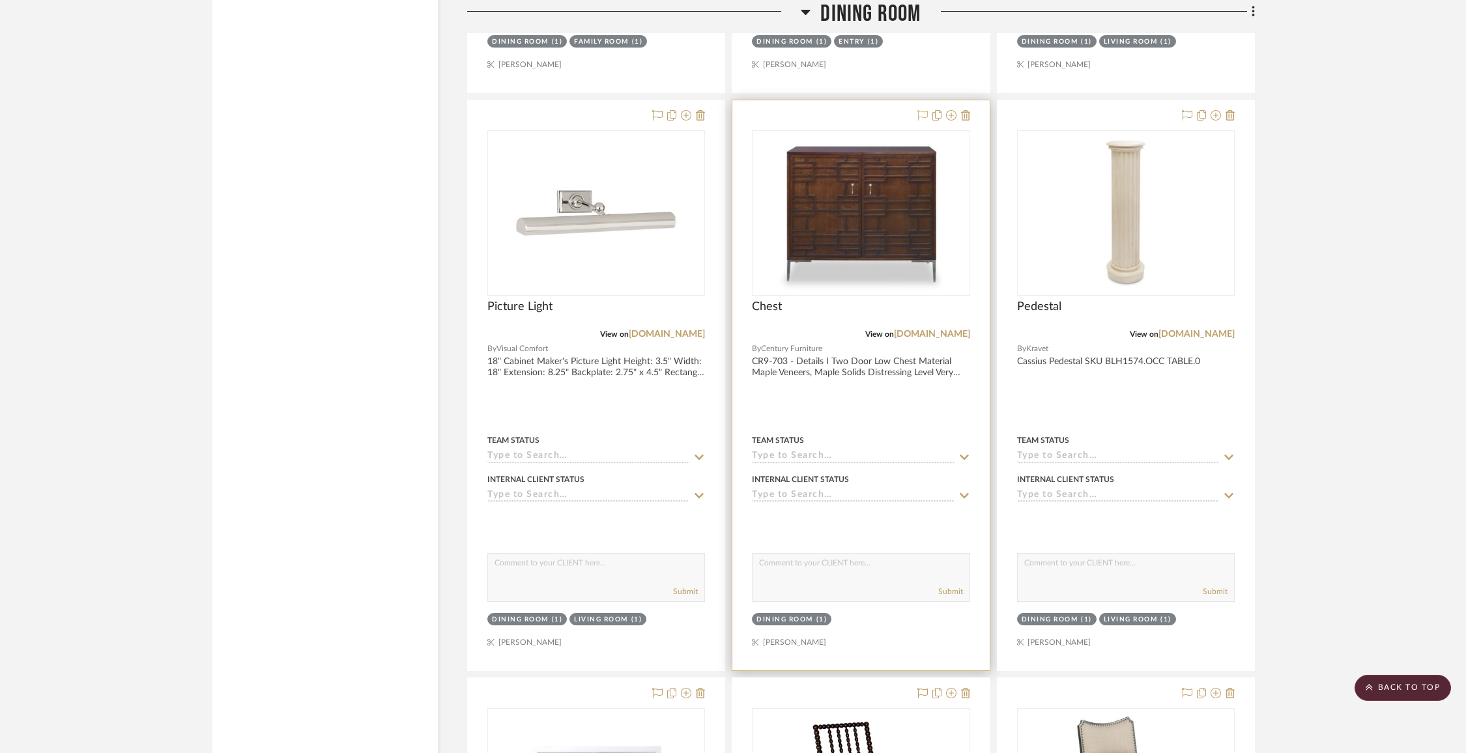
click at [919, 111] on icon at bounding box center [923, 115] width 10 height 10
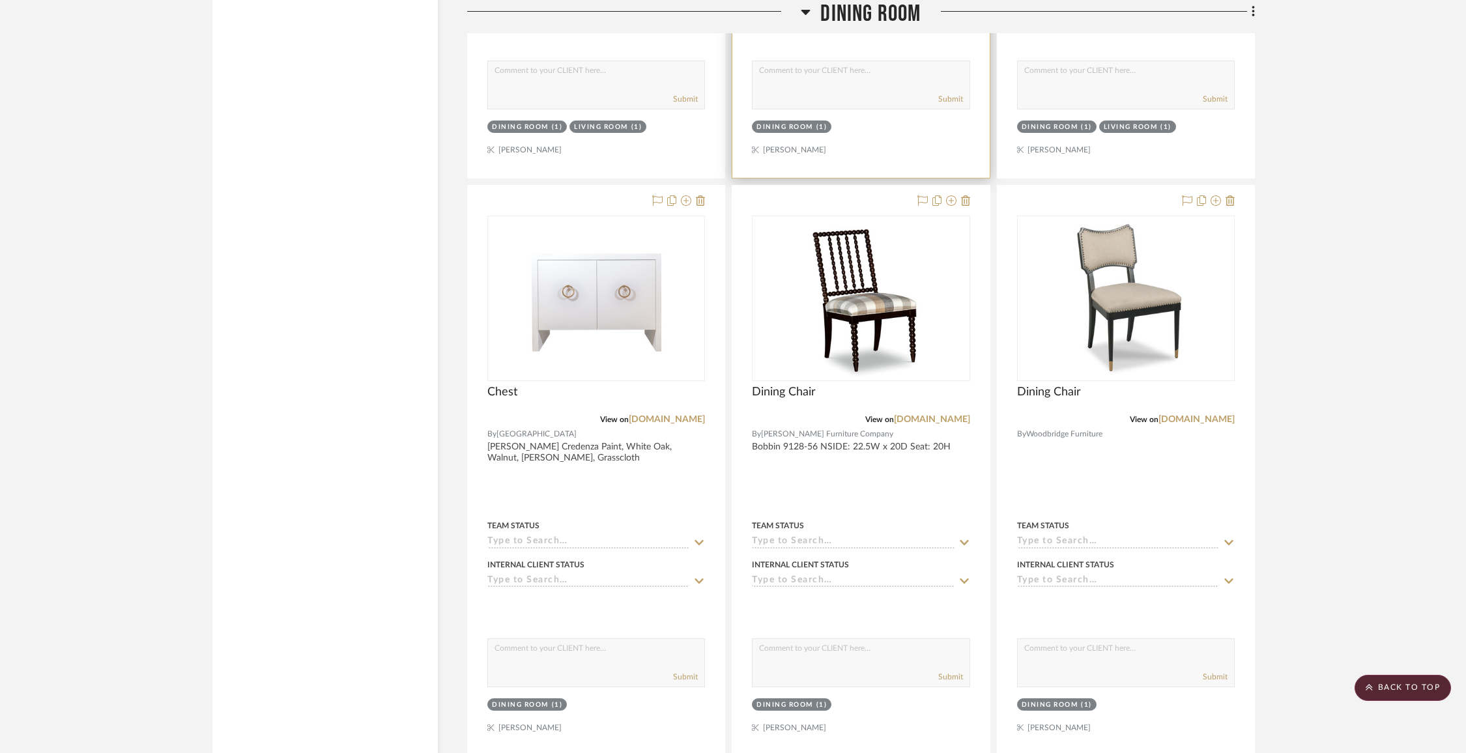
scroll to position [3935, 0]
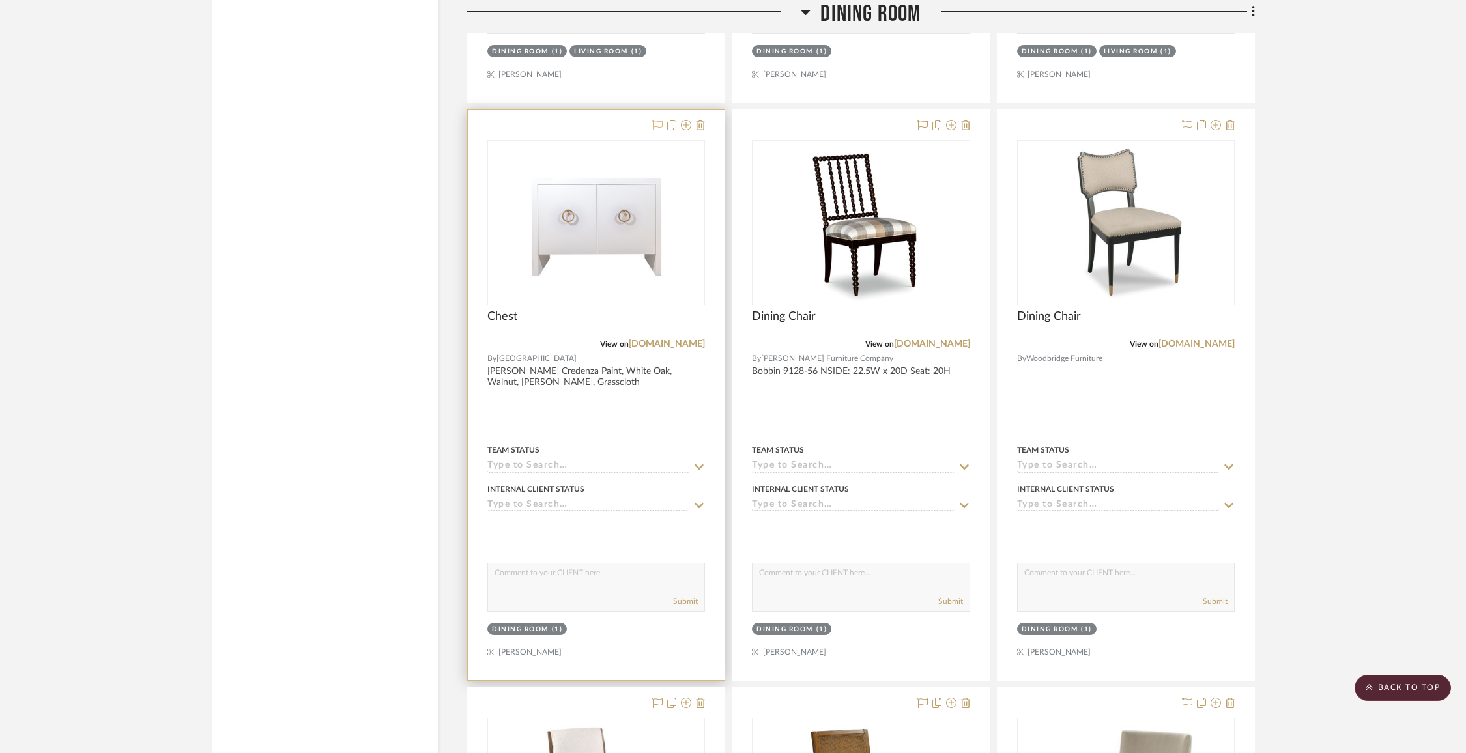
click at [656, 121] on icon at bounding box center [657, 125] width 10 height 10
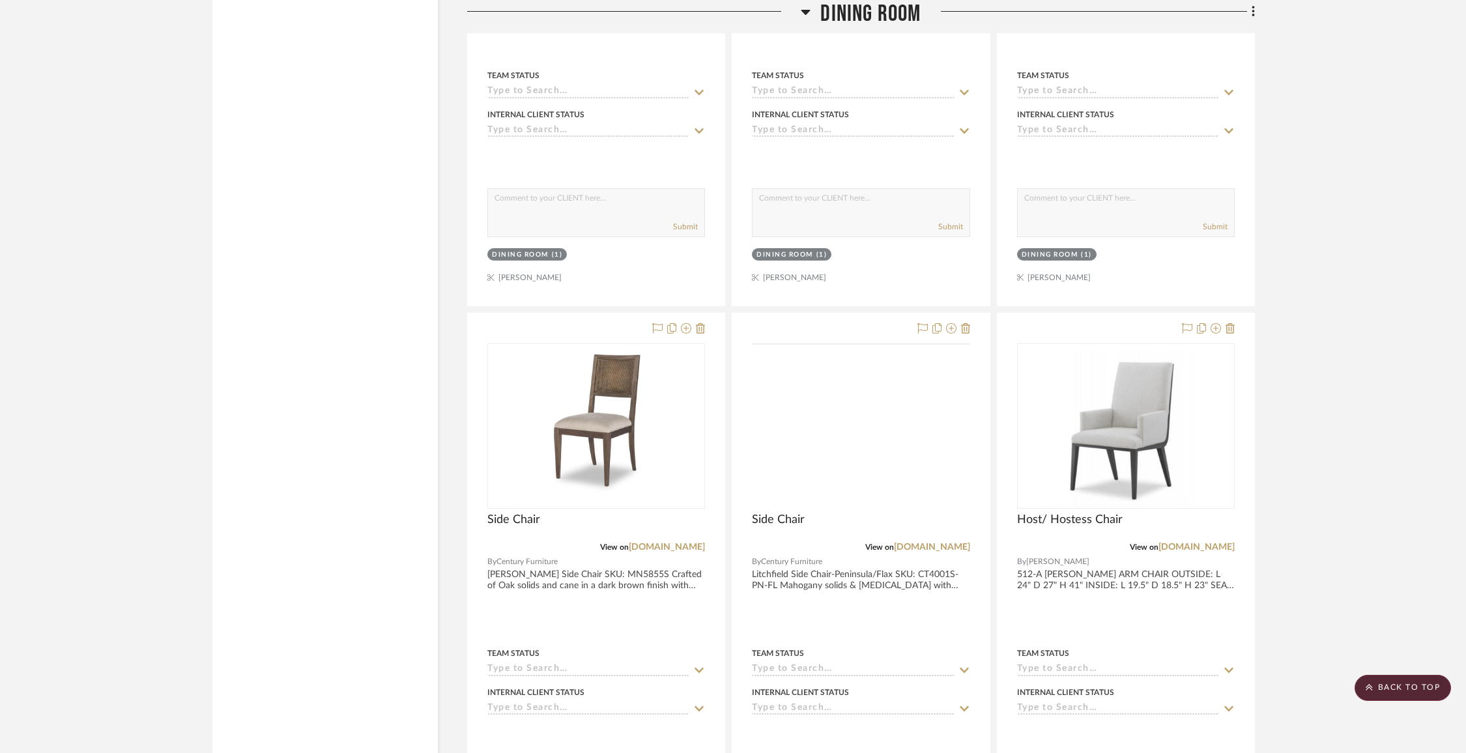
scroll to position [5507, 0]
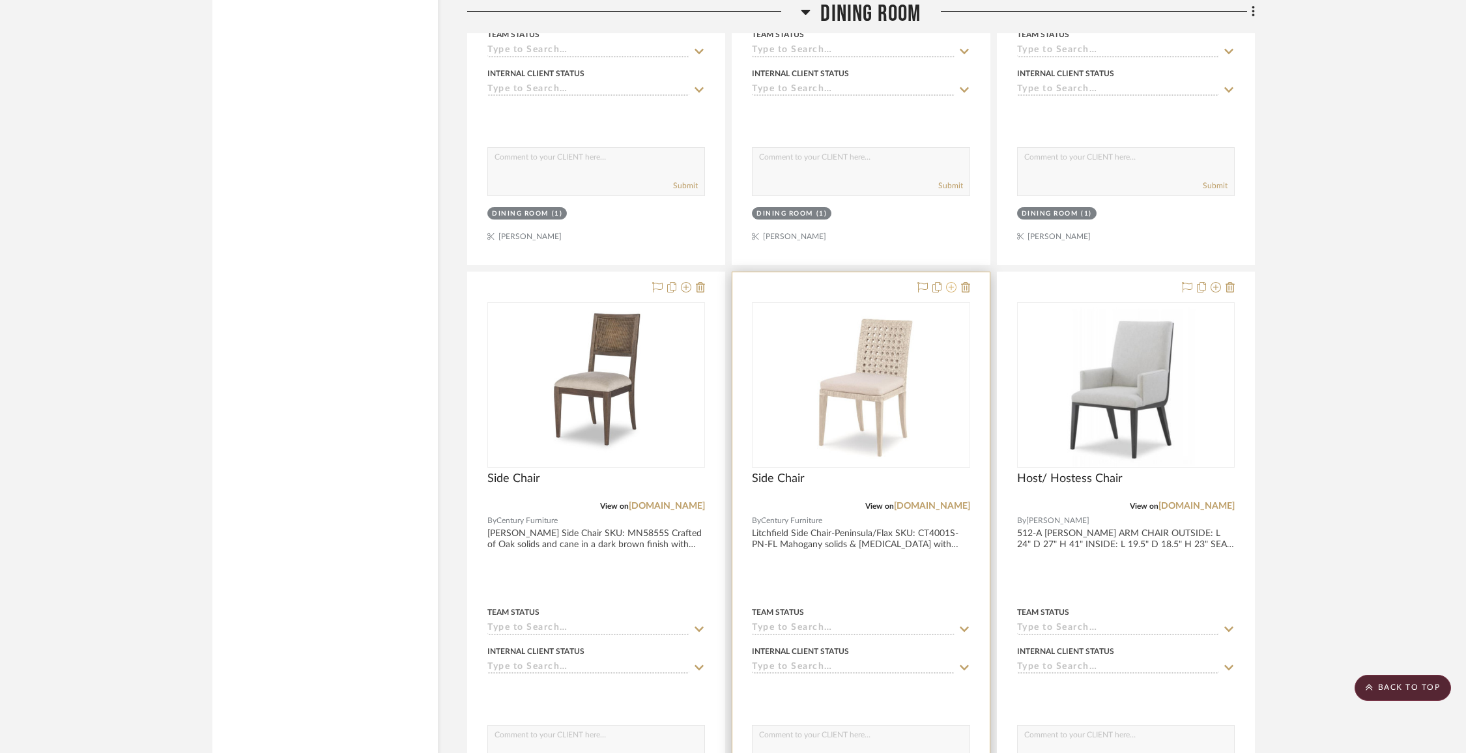
click at [951, 282] on icon at bounding box center [951, 287] width 10 height 10
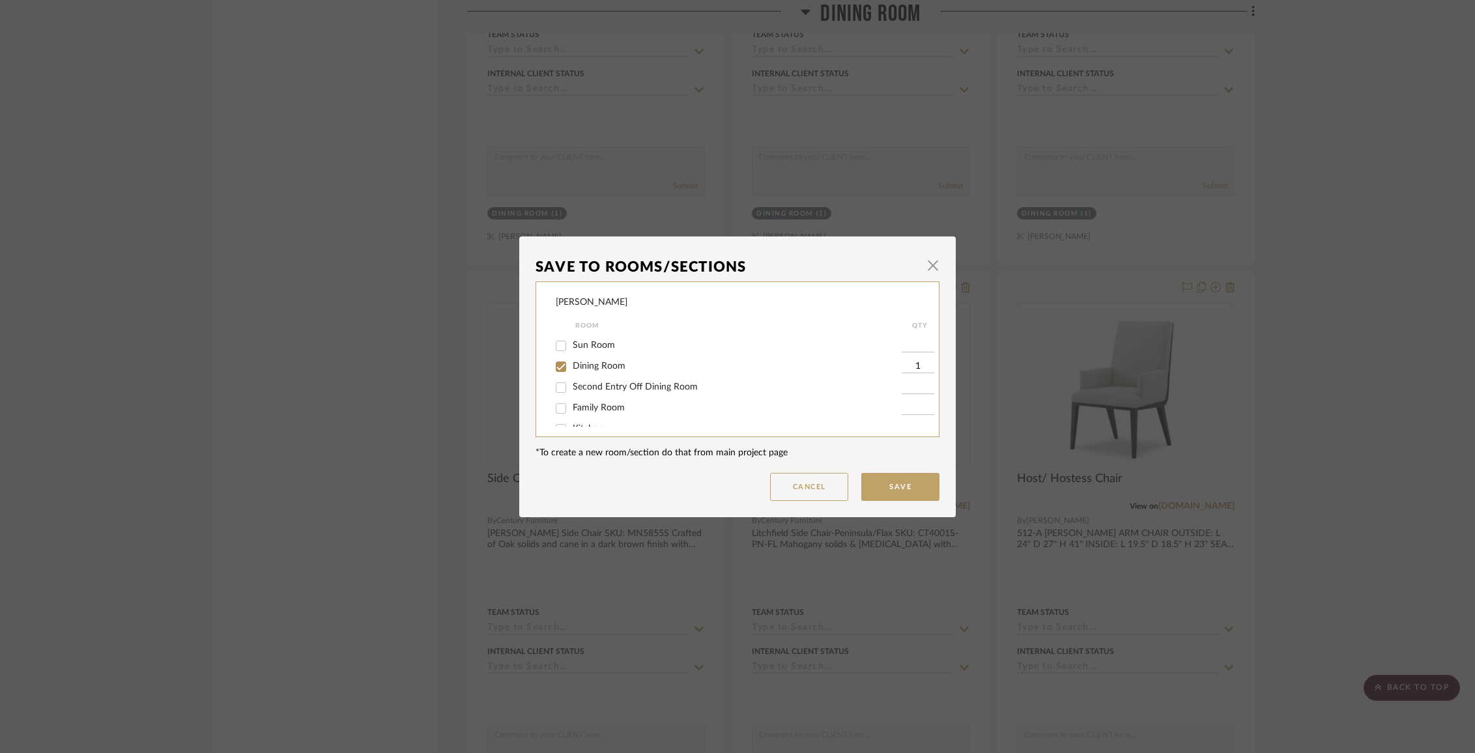
click at [600, 371] on span "Dining Room" at bounding box center [599, 366] width 53 height 9
click at [572, 373] on input "Dining Room" at bounding box center [561, 366] width 21 height 21
click at [600, 409] on span "Items Not Selected" at bounding box center [611, 412] width 77 height 9
click at [572, 409] on input "Items Not Selected" at bounding box center [561, 413] width 21 height 21
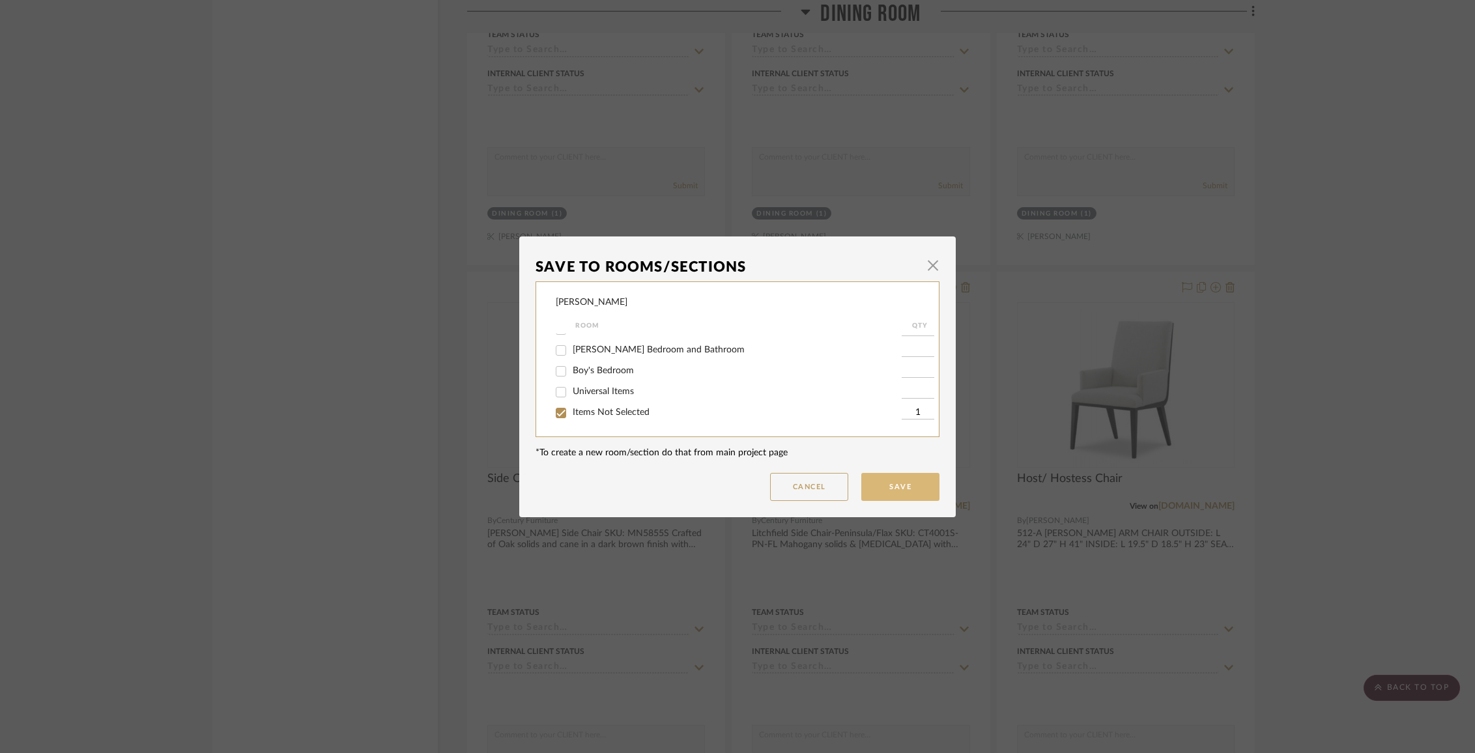
click at [899, 485] on button "Save" at bounding box center [900, 487] width 78 height 28
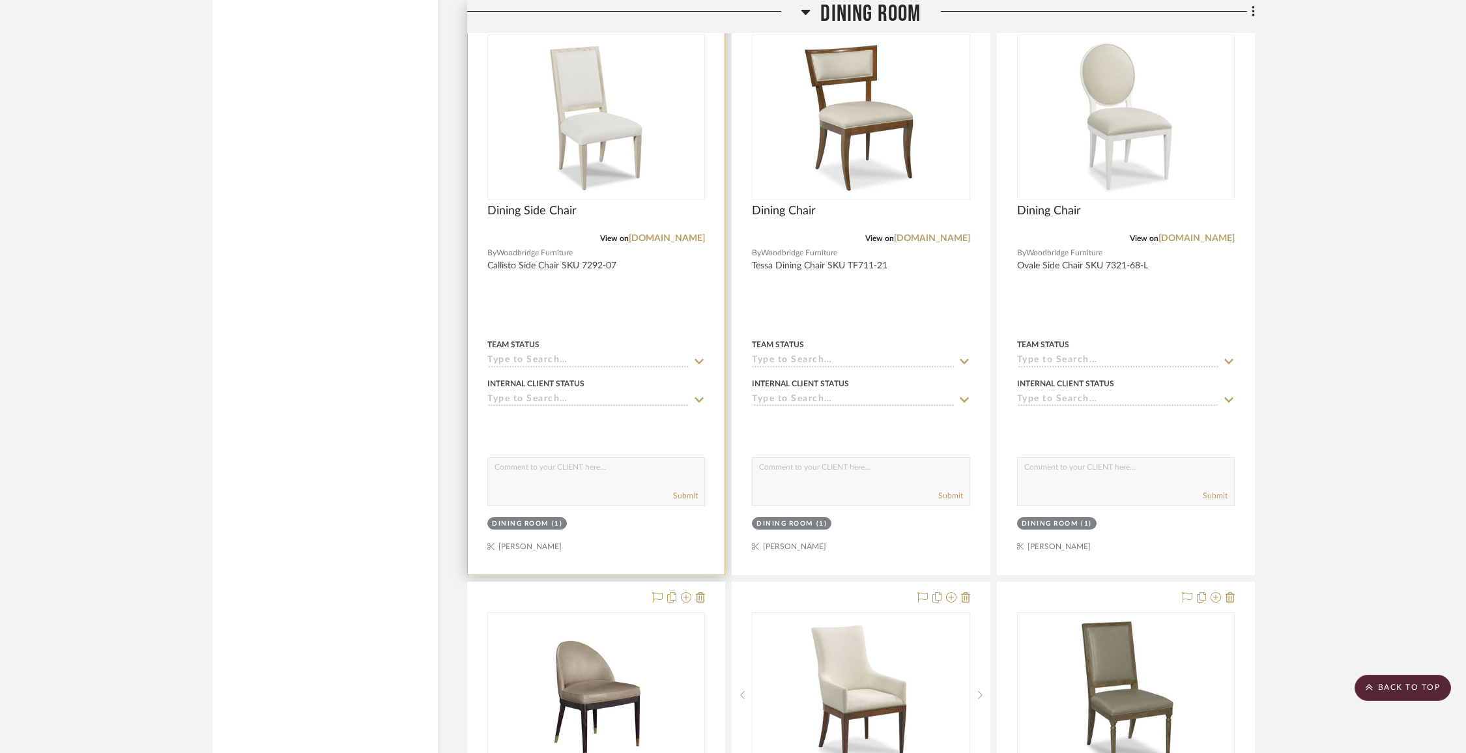
scroll to position [6320, 0]
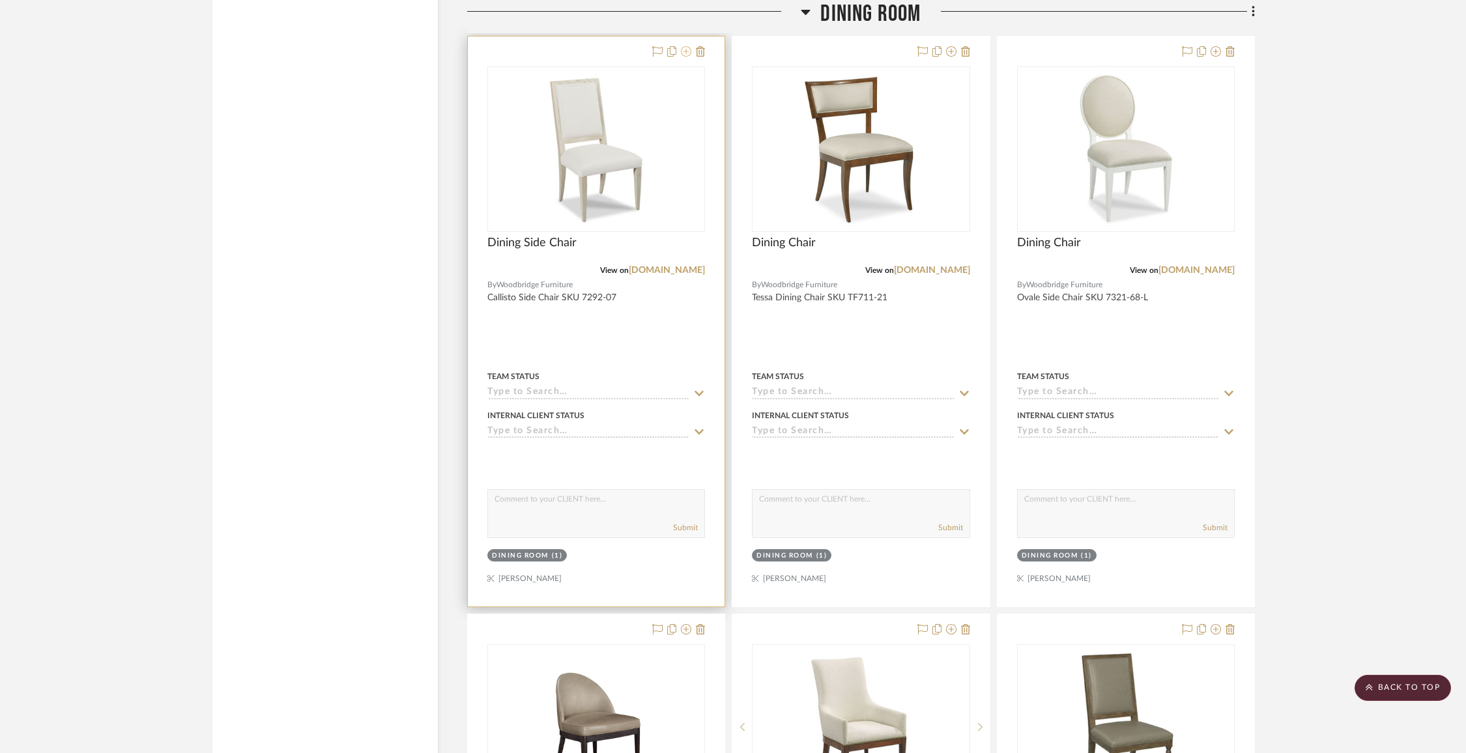
click at [688, 46] on icon at bounding box center [686, 51] width 10 height 10
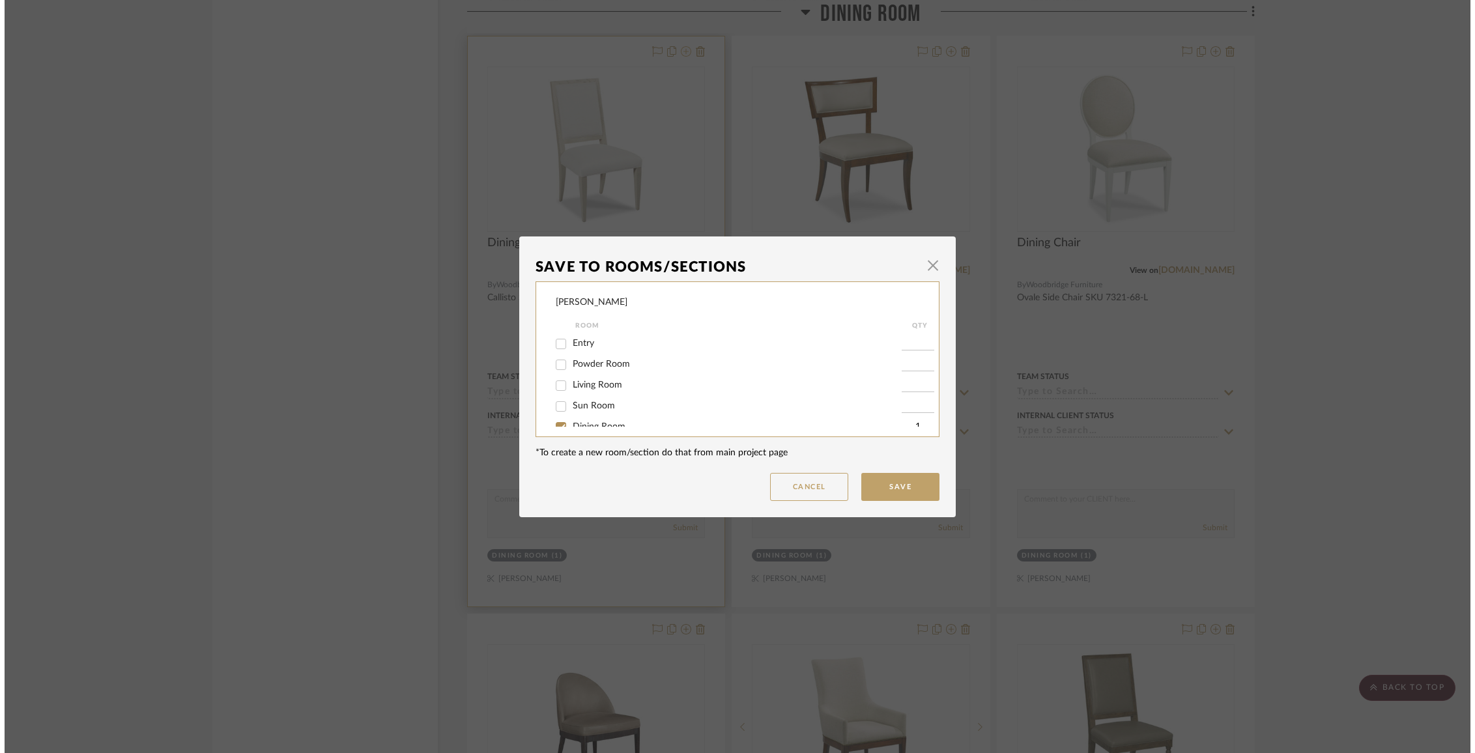
scroll to position [0, 0]
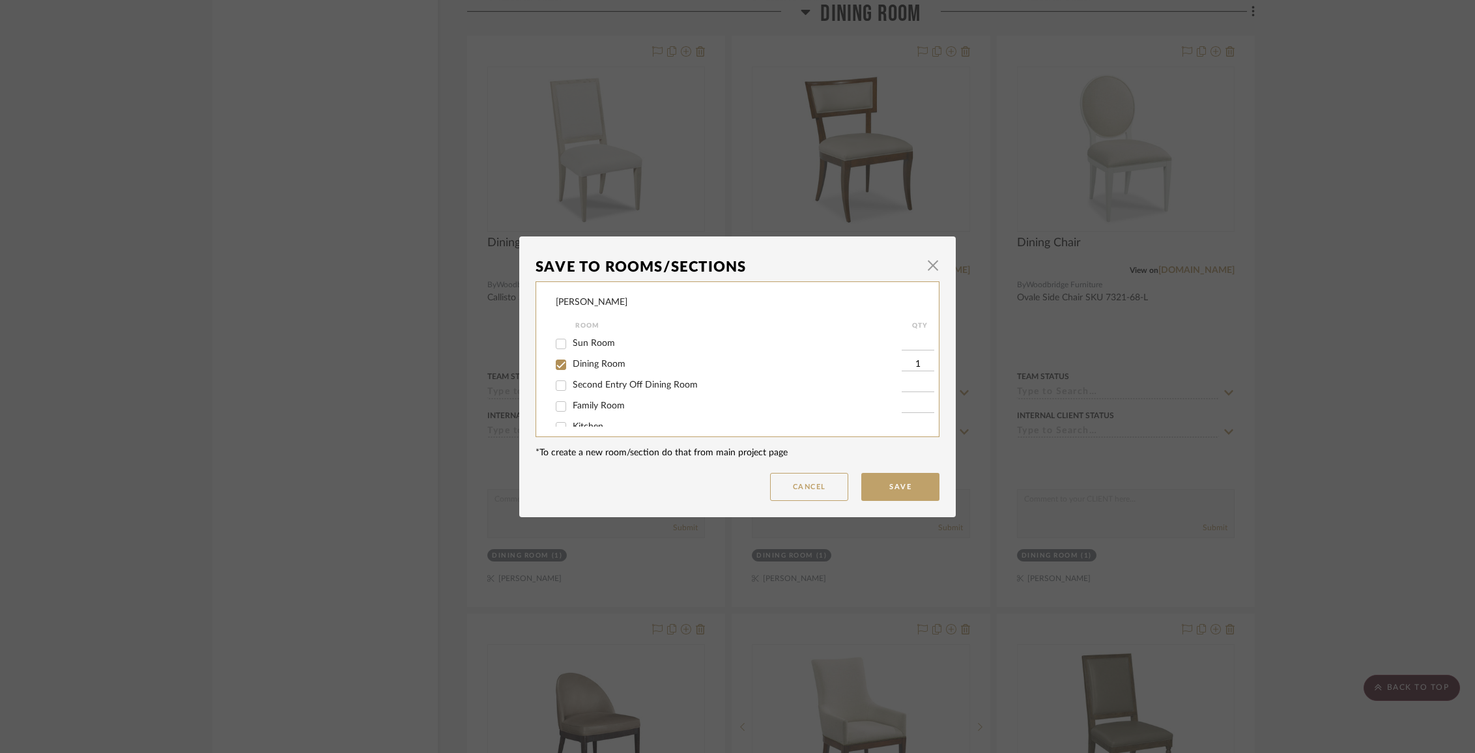
click at [564, 371] on input "Dining Room" at bounding box center [561, 365] width 21 height 21
click at [577, 413] on span "Items Not Selected" at bounding box center [611, 412] width 77 height 9
click at [572, 413] on input "Items Not Selected" at bounding box center [561, 413] width 21 height 21
click at [912, 484] on button "Save" at bounding box center [900, 487] width 78 height 28
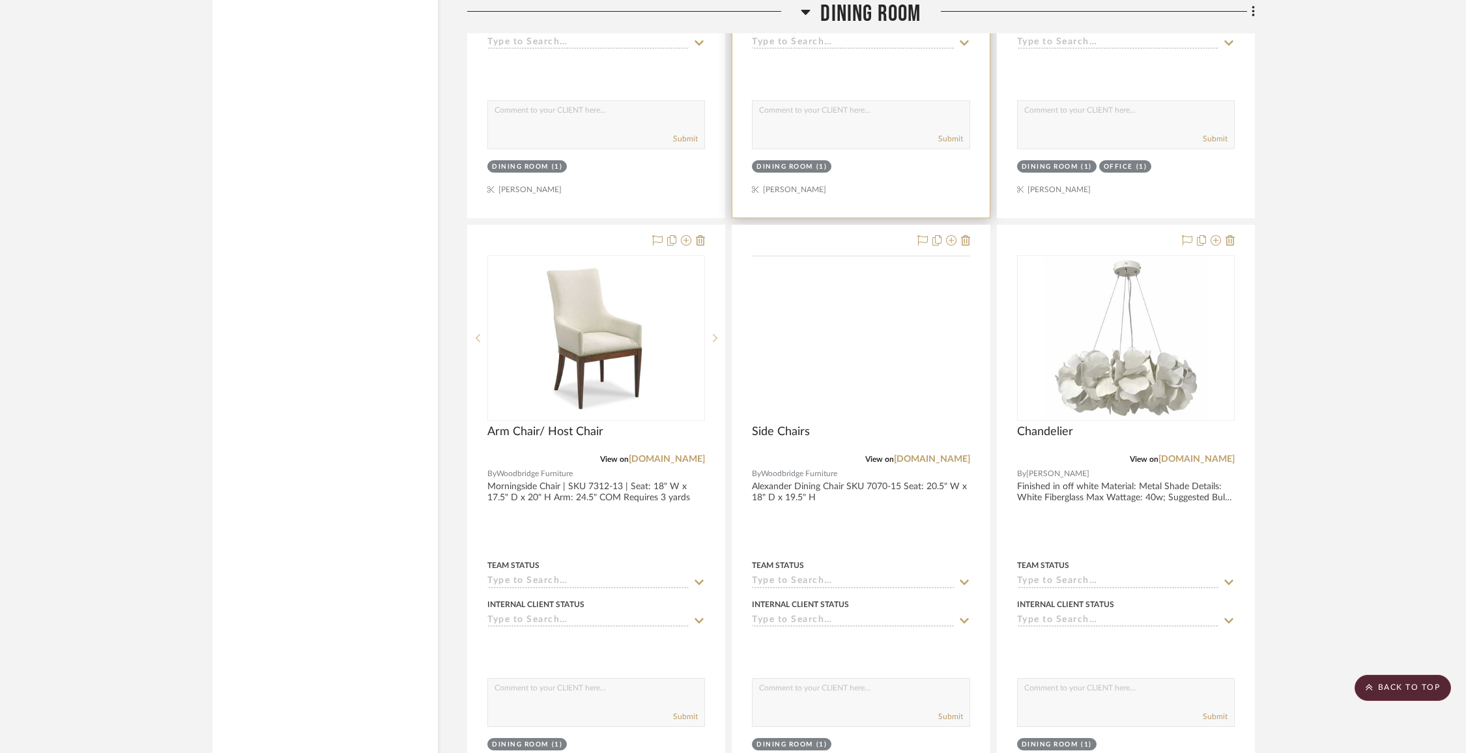
scroll to position [6730, 0]
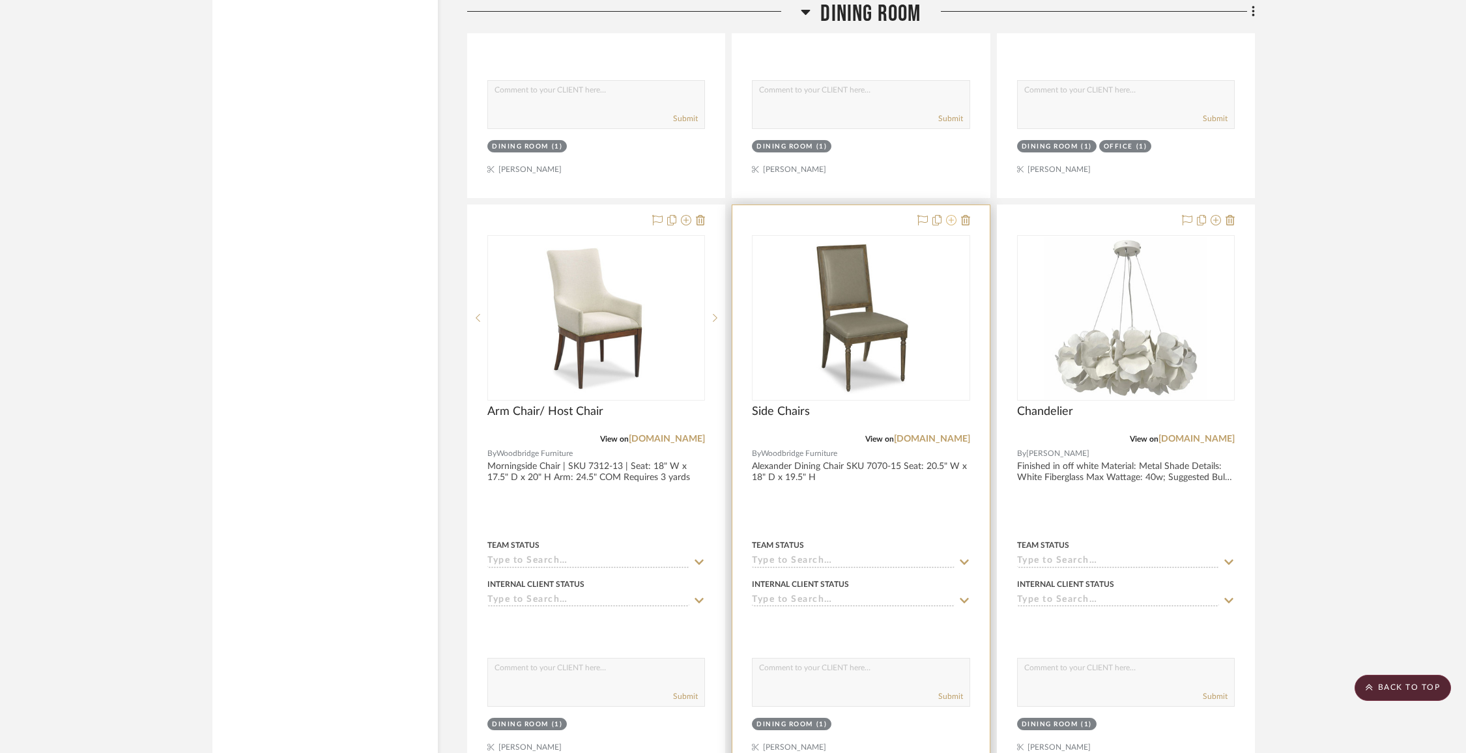
click at [951, 215] on icon at bounding box center [951, 220] width 10 height 10
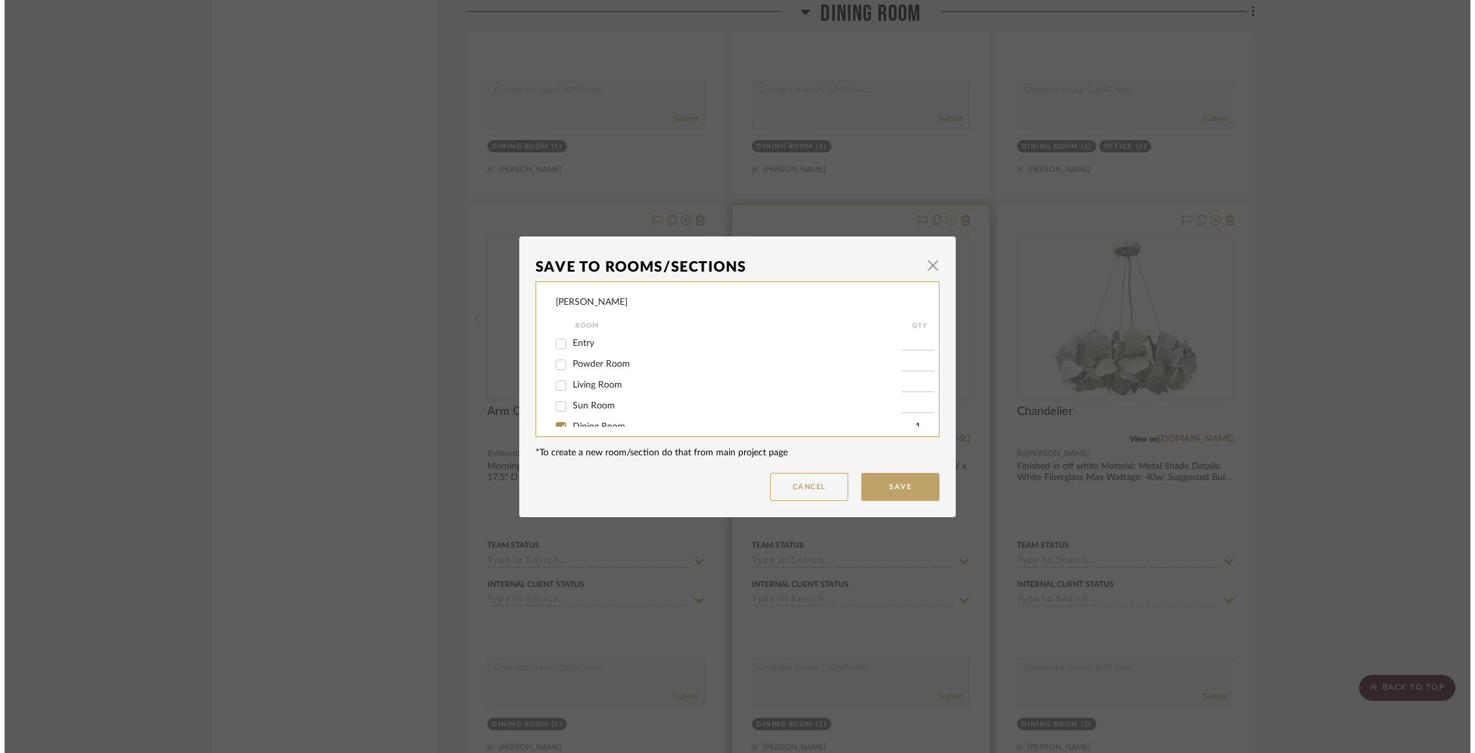
scroll to position [0, 0]
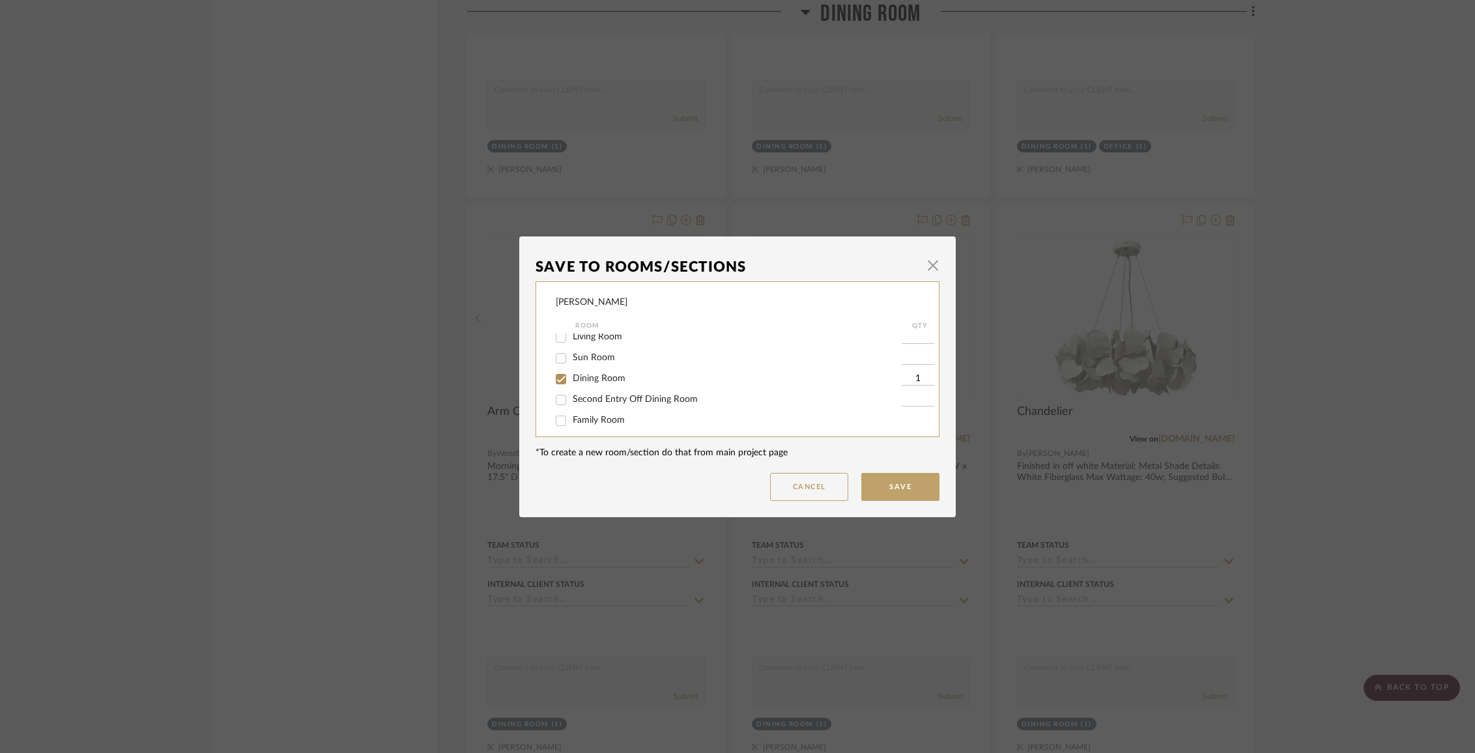
click at [596, 377] on span "Dining Room" at bounding box center [599, 378] width 53 height 9
click at [572, 377] on input "Dining Room" at bounding box center [561, 379] width 21 height 21
click at [594, 411] on span "Items Not Selected" at bounding box center [611, 412] width 77 height 9
click at [572, 411] on input "Items Not Selected" at bounding box center [561, 413] width 21 height 21
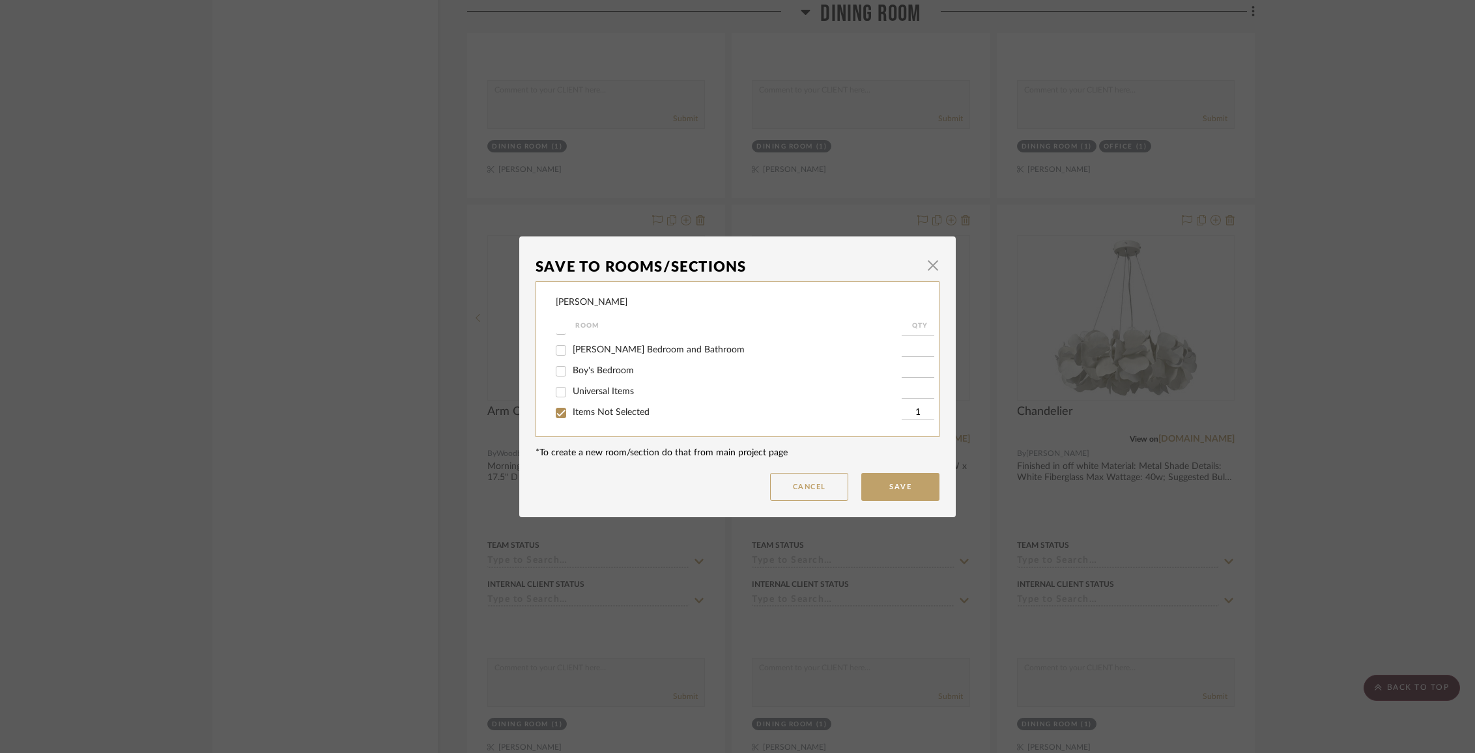
click at [874, 507] on dialog-content "Save To Rooms/Sections × [PERSON_NAME] Room QTY Entry Powder Room Living Room S…" at bounding box center [737, 377] width 437 height 281
click at [873, 482] on button "Save" at bounding box center [900, 487] width 78 height 28
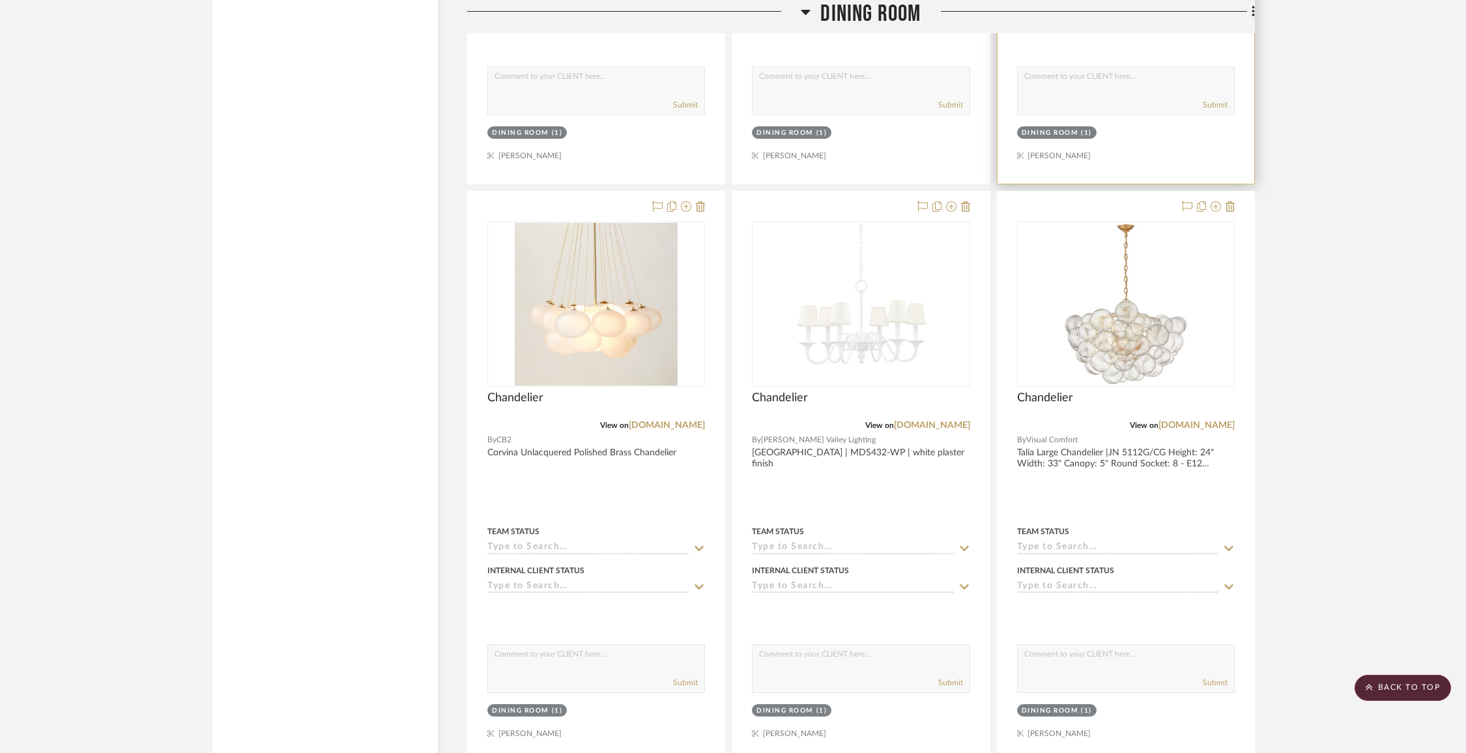
scroll to position [7842, 0]
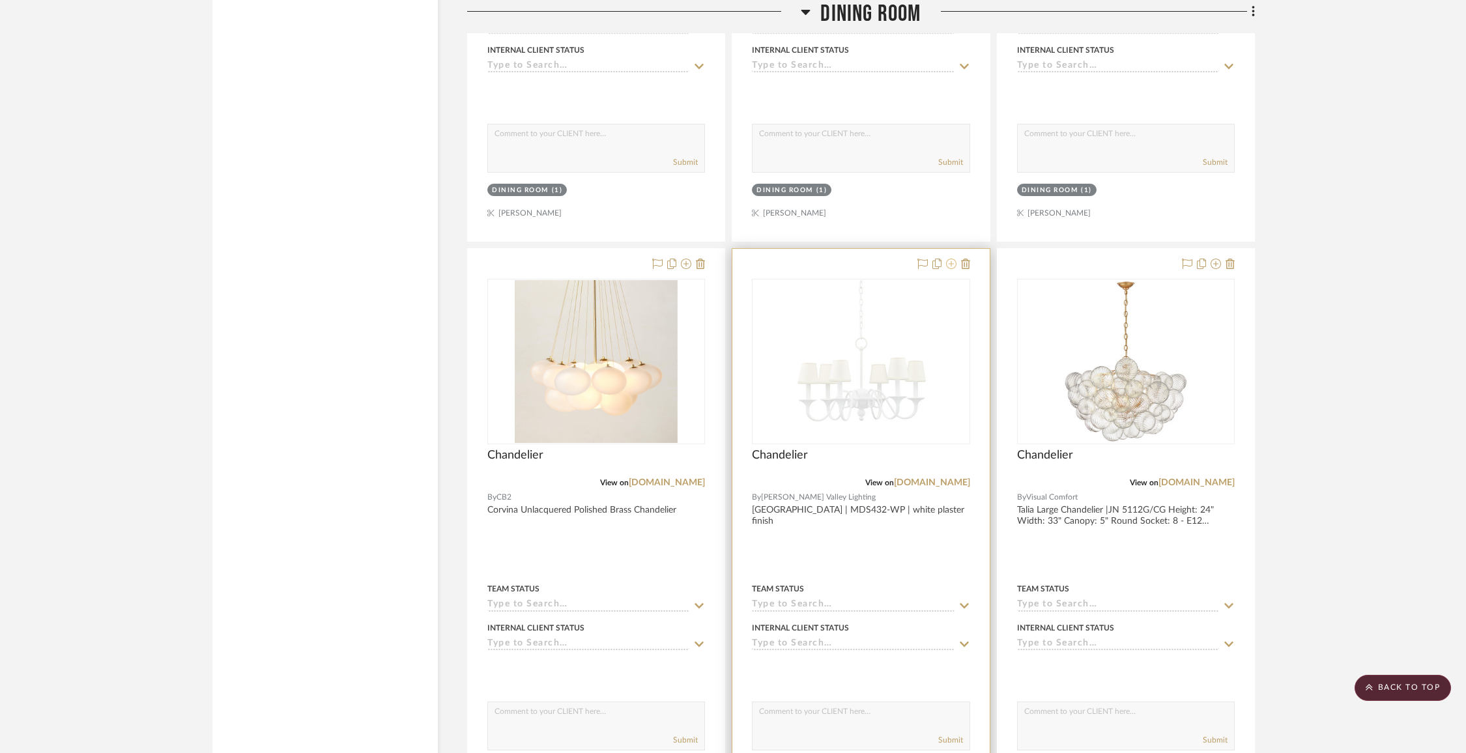
click at [955, 259] on icon at bounding box center [951, 264] width 10 height 10
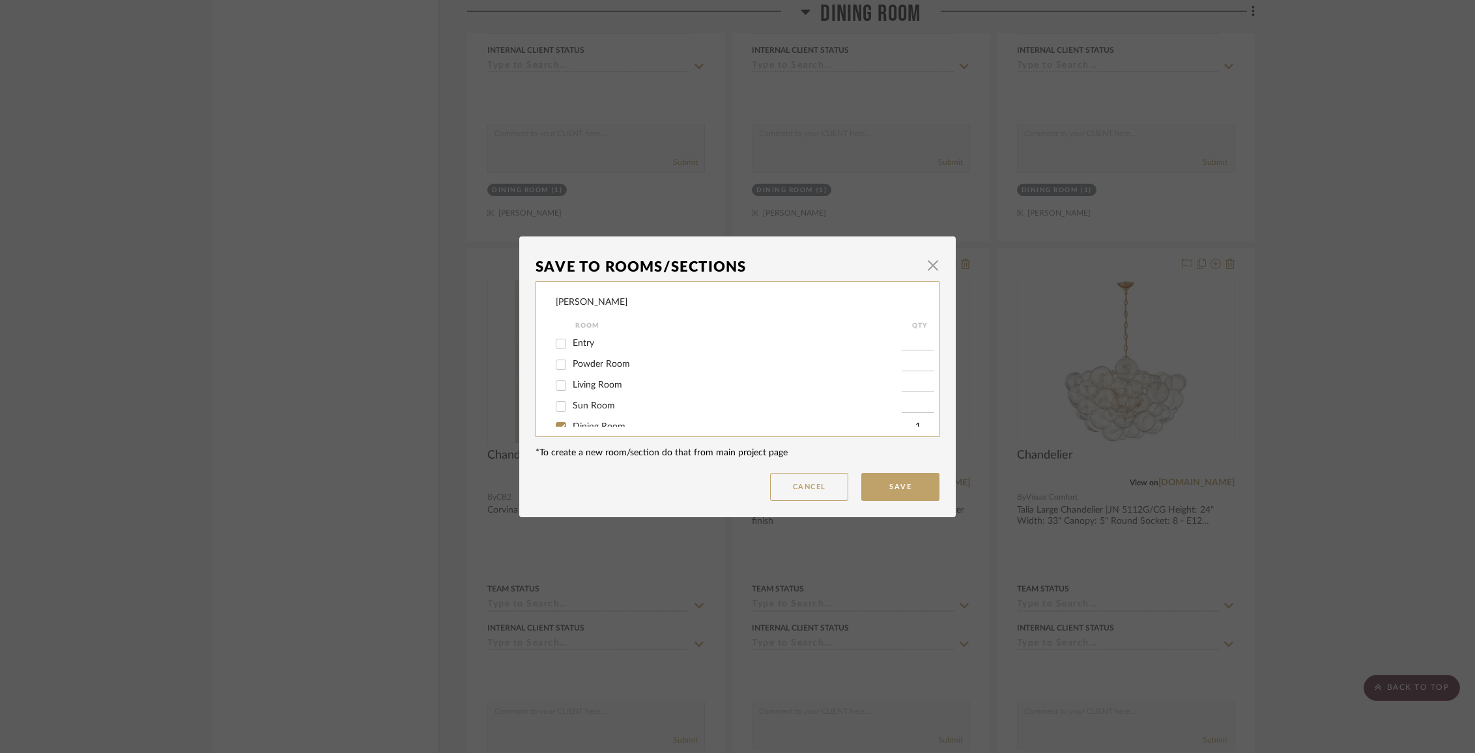
scroll to position [43, 0]
click at [600, 388] on span "Dining Room" at bounding box center [599, 383] width 53 height 9
click at [572, 388] on input "Dining Room" at bounding box center [561, 384] width 21 height 21
click at [598, 411] on span "Items Not Selected" at bounding box center [611, 412] width 77 height 9
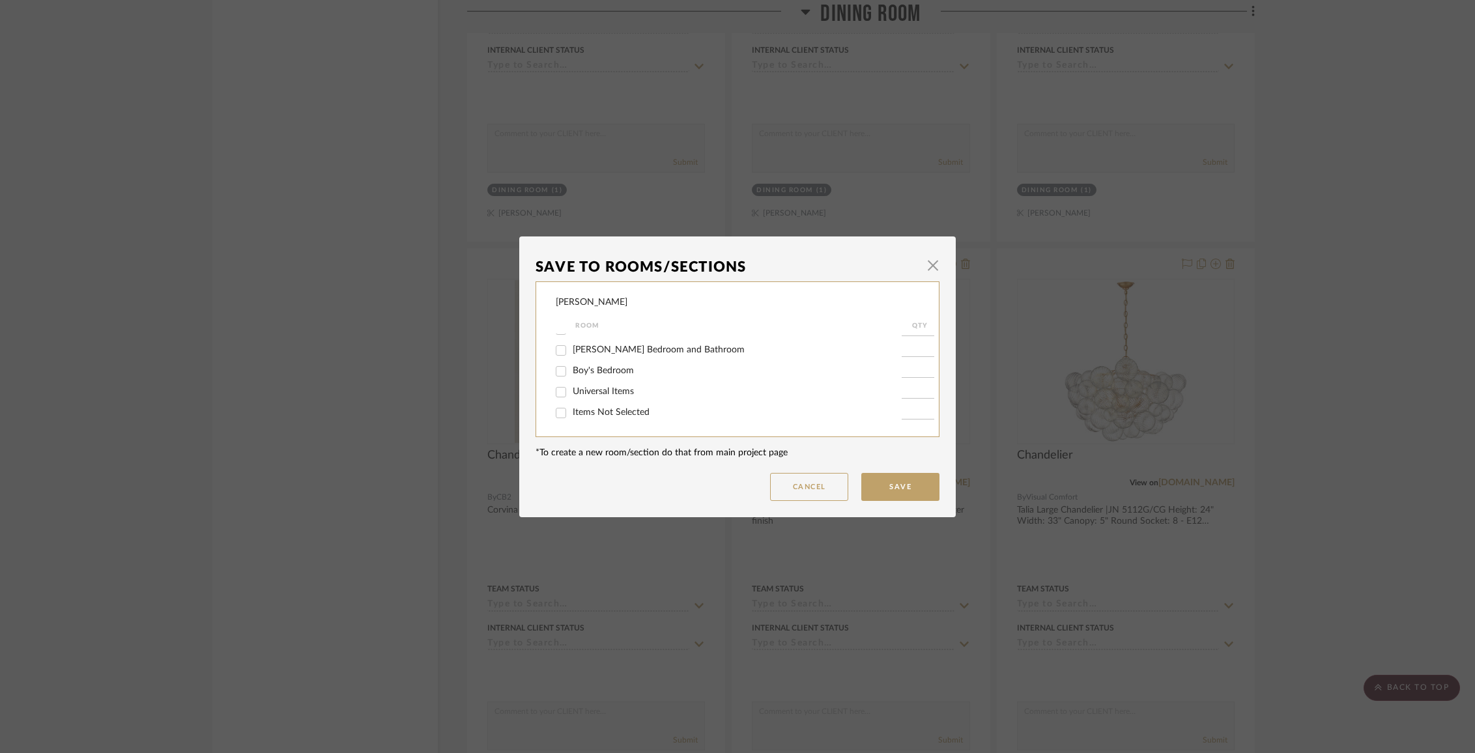
click at [572, 411] on input "Items Not Selected" at bounding box center [561, 413] width 21 height 21
click at [875, 478] on button "Save" at bounding box center [900, 487] width 78 height 28
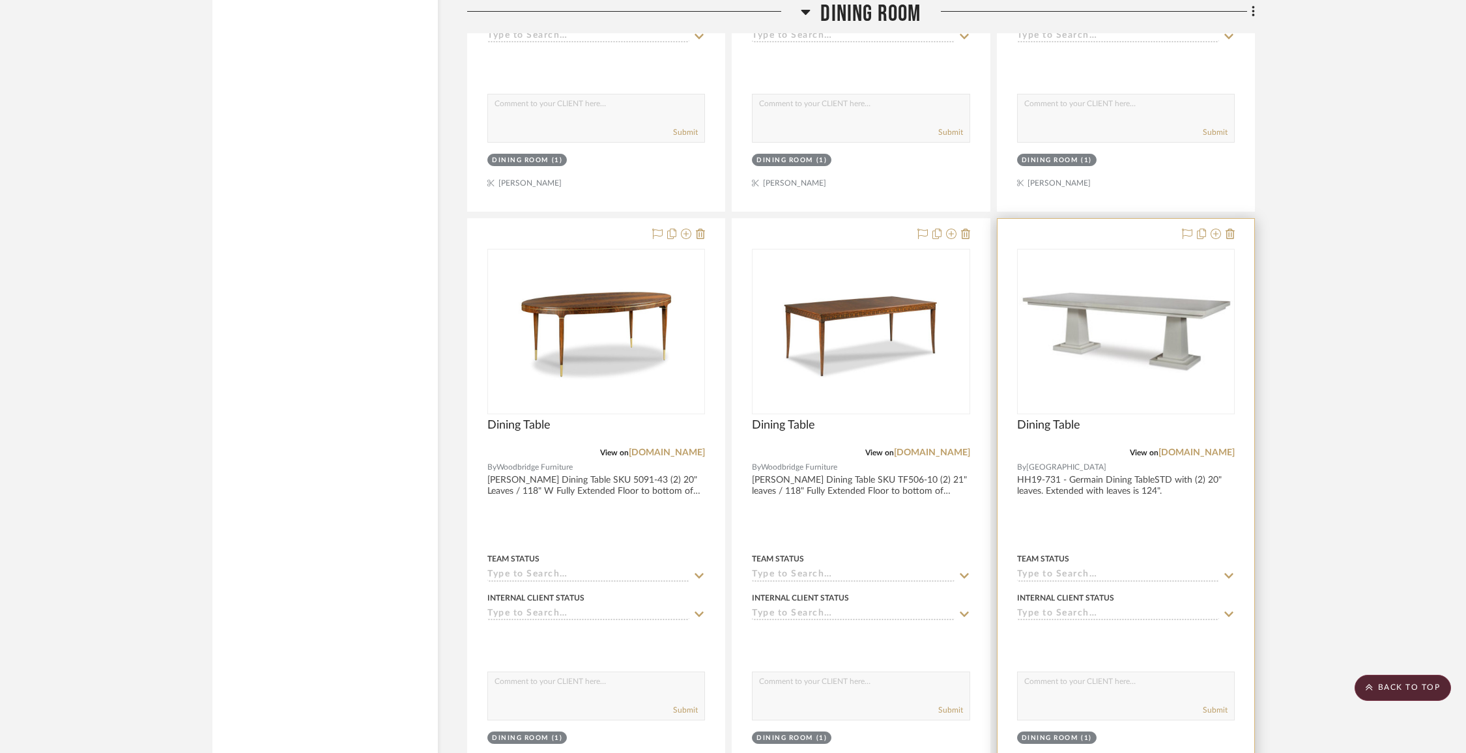
scroll to position [9062, 0]
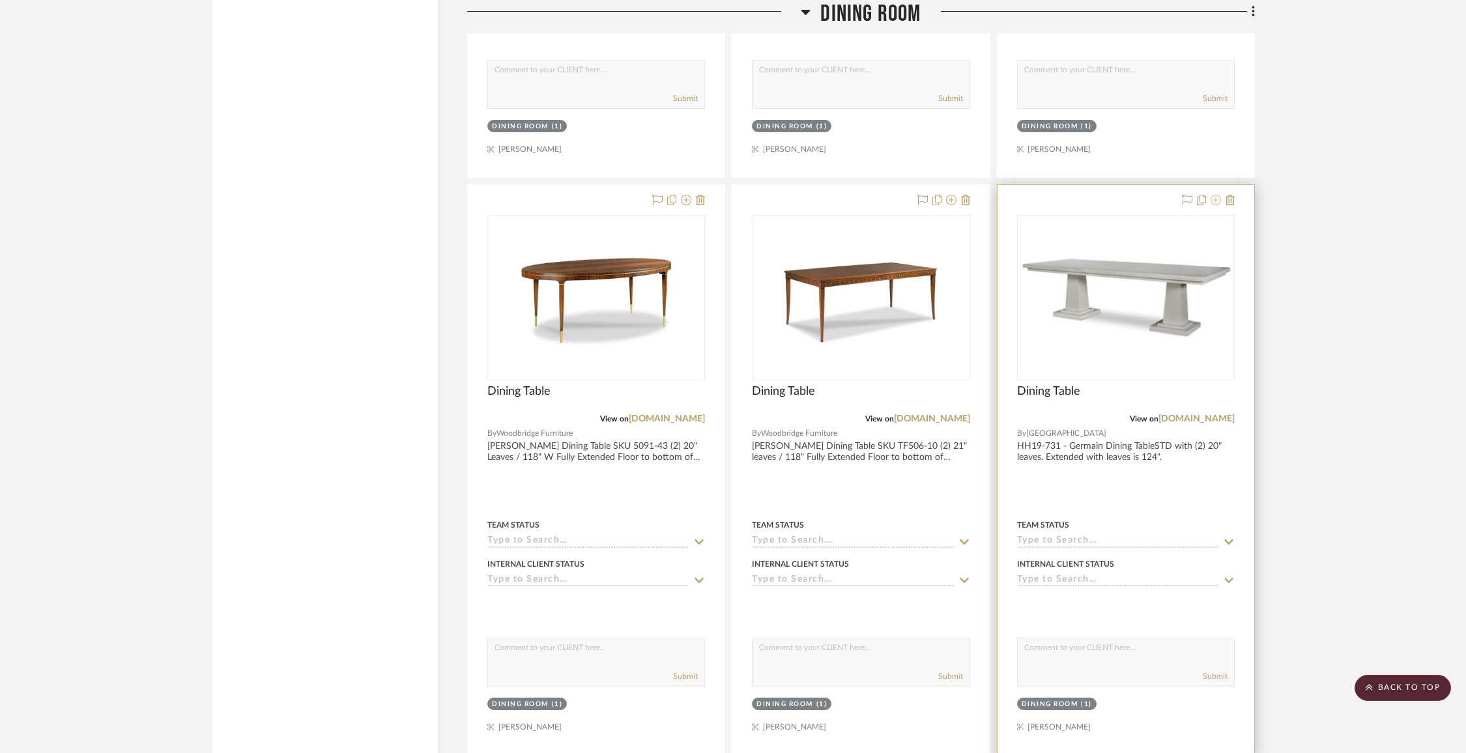
click at [1217, 195] on icon at bounding box center [1216, 200] width 10 height 10
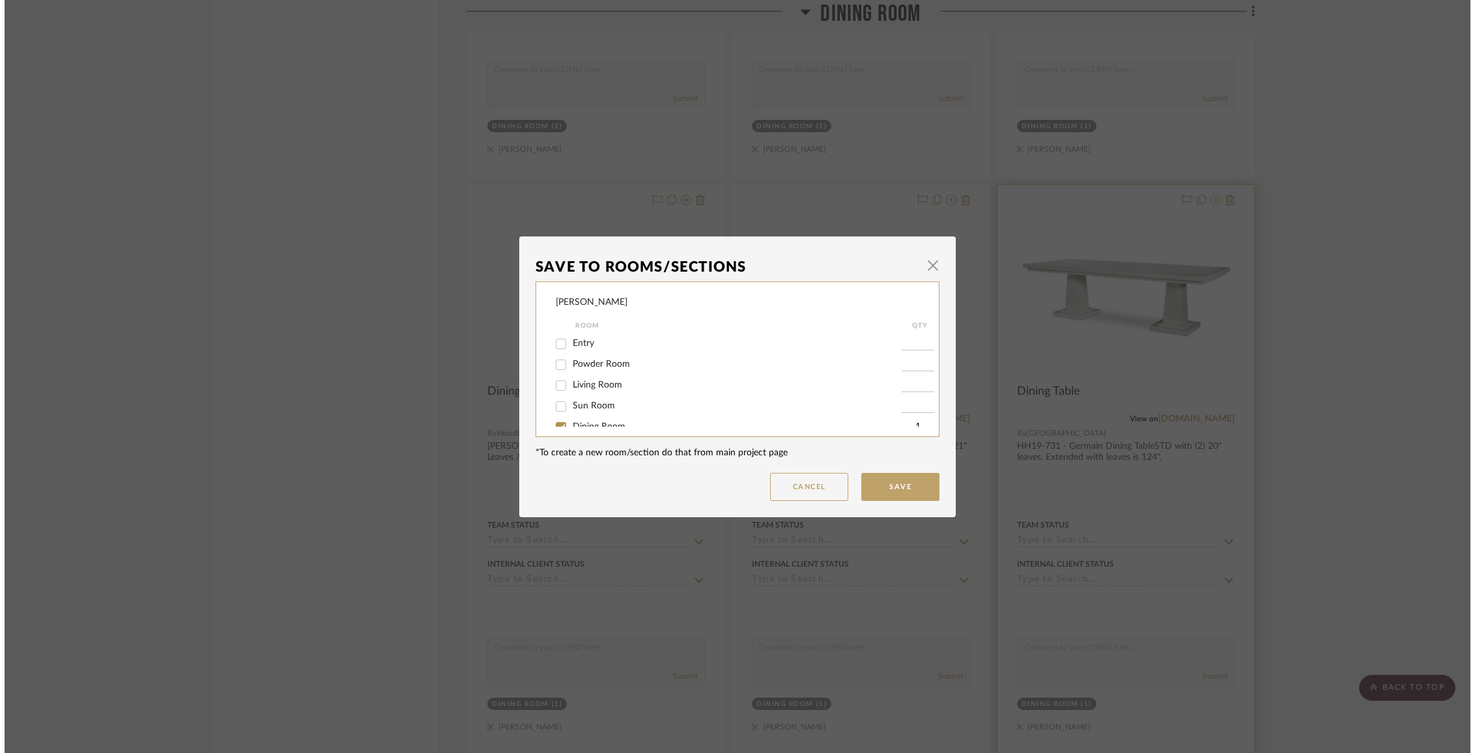
scroll to position [0, 0]
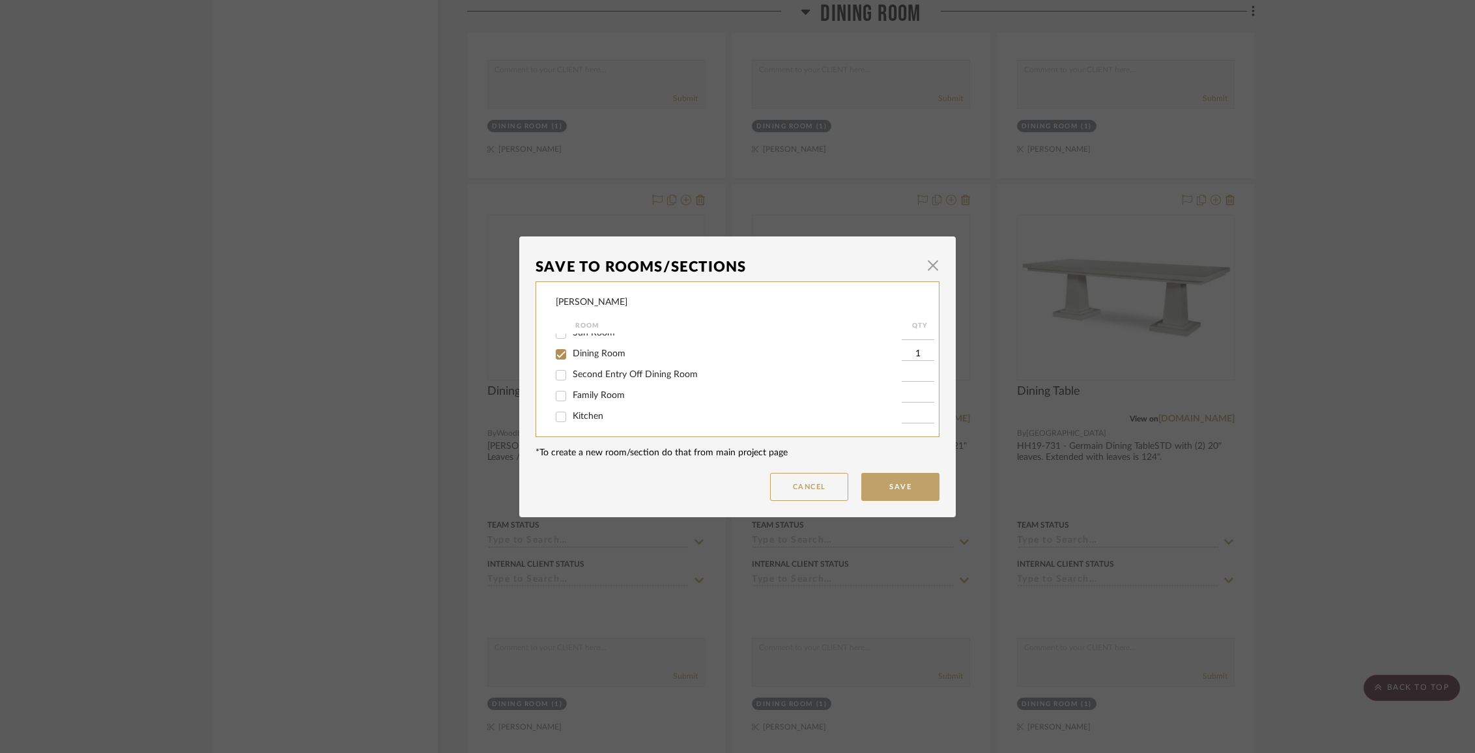
click at [615, 358] on span "Dining Room" at bounding box center [599, 353] width 53 height 9
click at [572, 361] on input "Dining Room" at bounding box center [561, 354] width 21 height 21
click at [611, 414] on span "Items Not Selected" at bounding box center [611, 412] width 77 height 9
click at [572, 414] on input "Items Not Selected" at bounding box center [561, 413] width 21 height 21
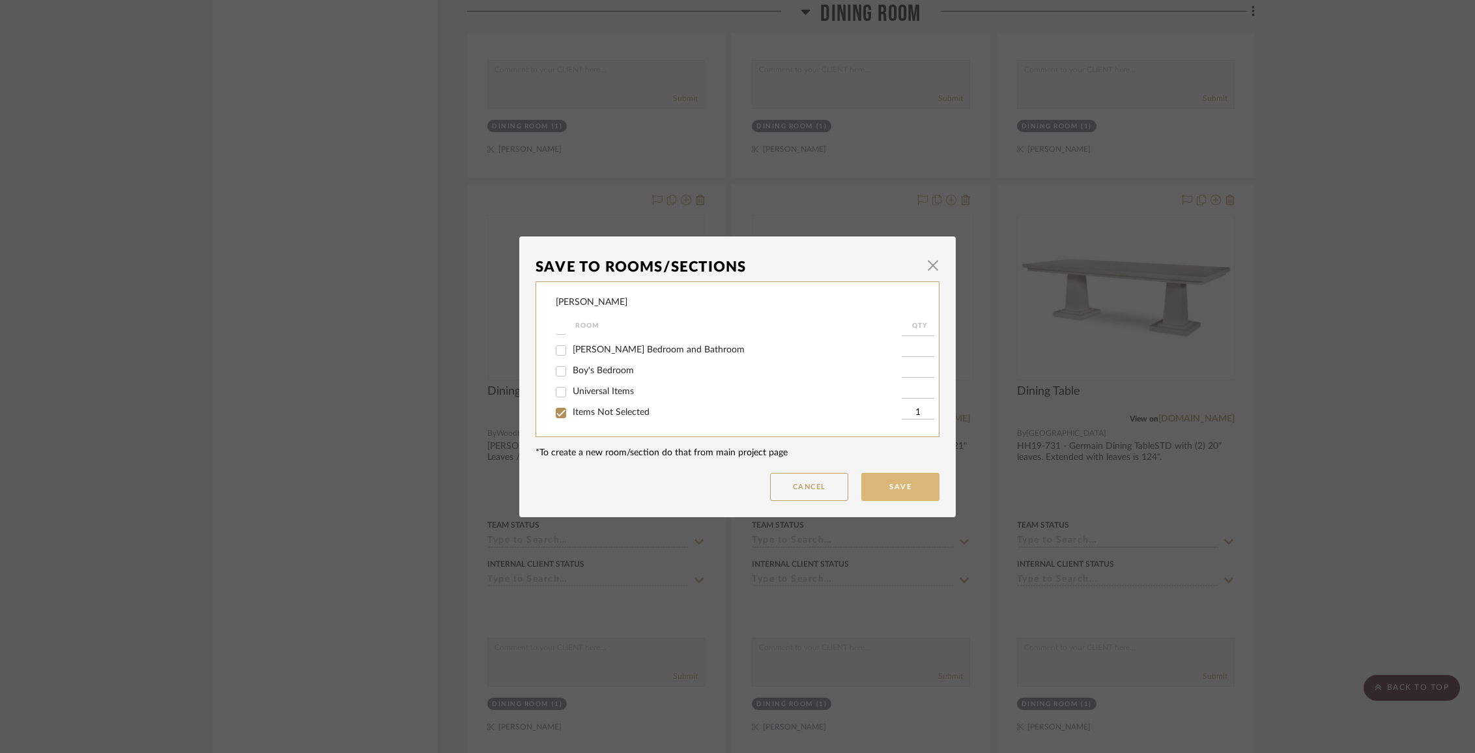
click at [890, 486] on button "Save" at bounding box center [900, 487] width 78 height 28
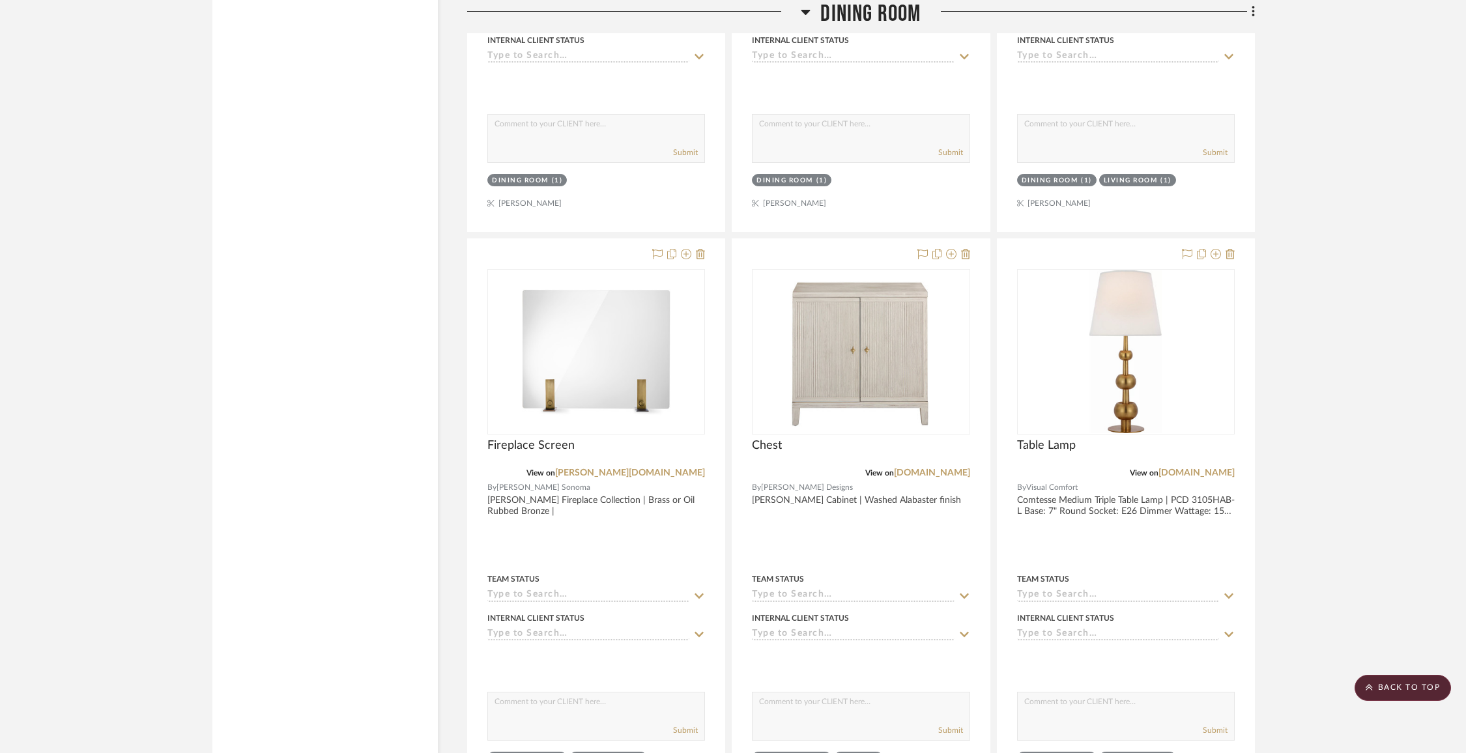
scroll to position [2561, 0]
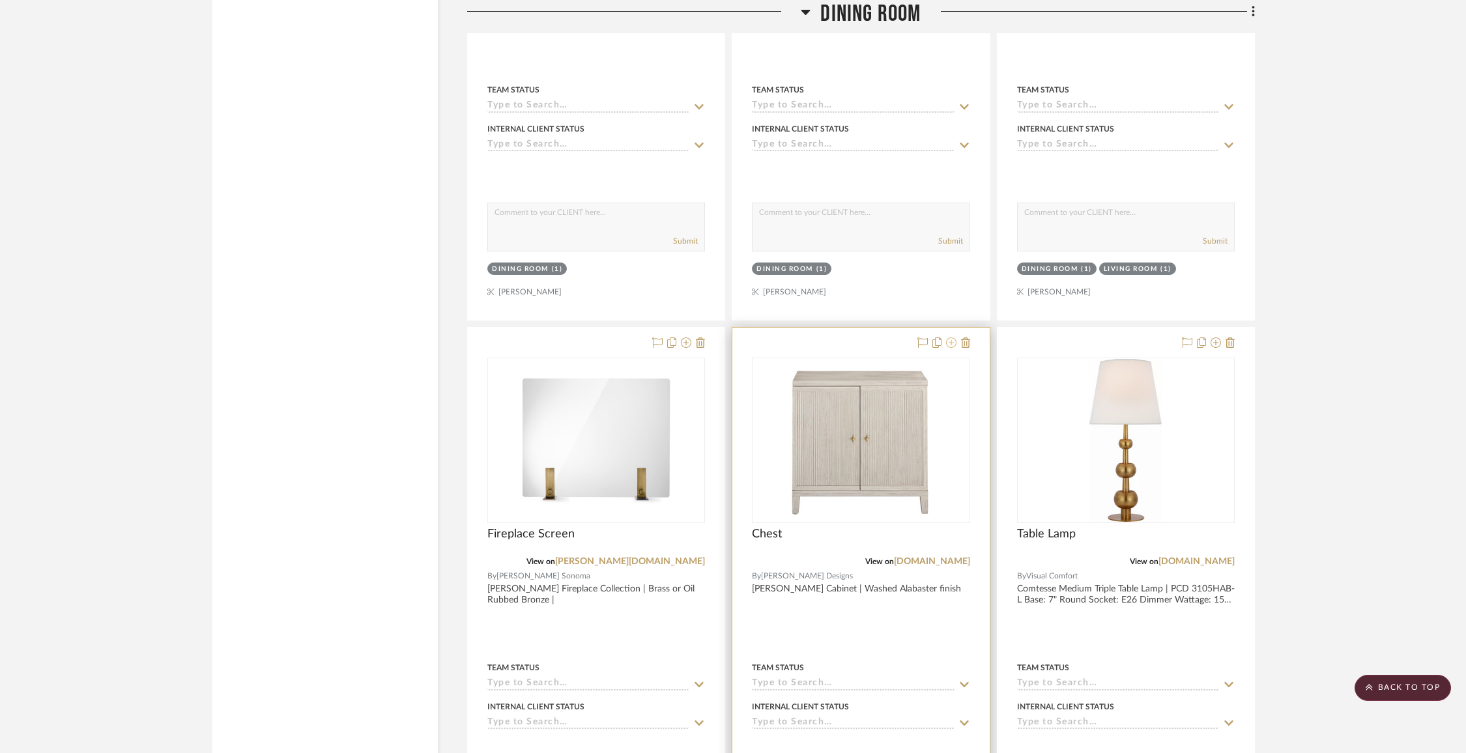
click at [947, 338] on icon at bounding box center [951, 343] width 10 height 10
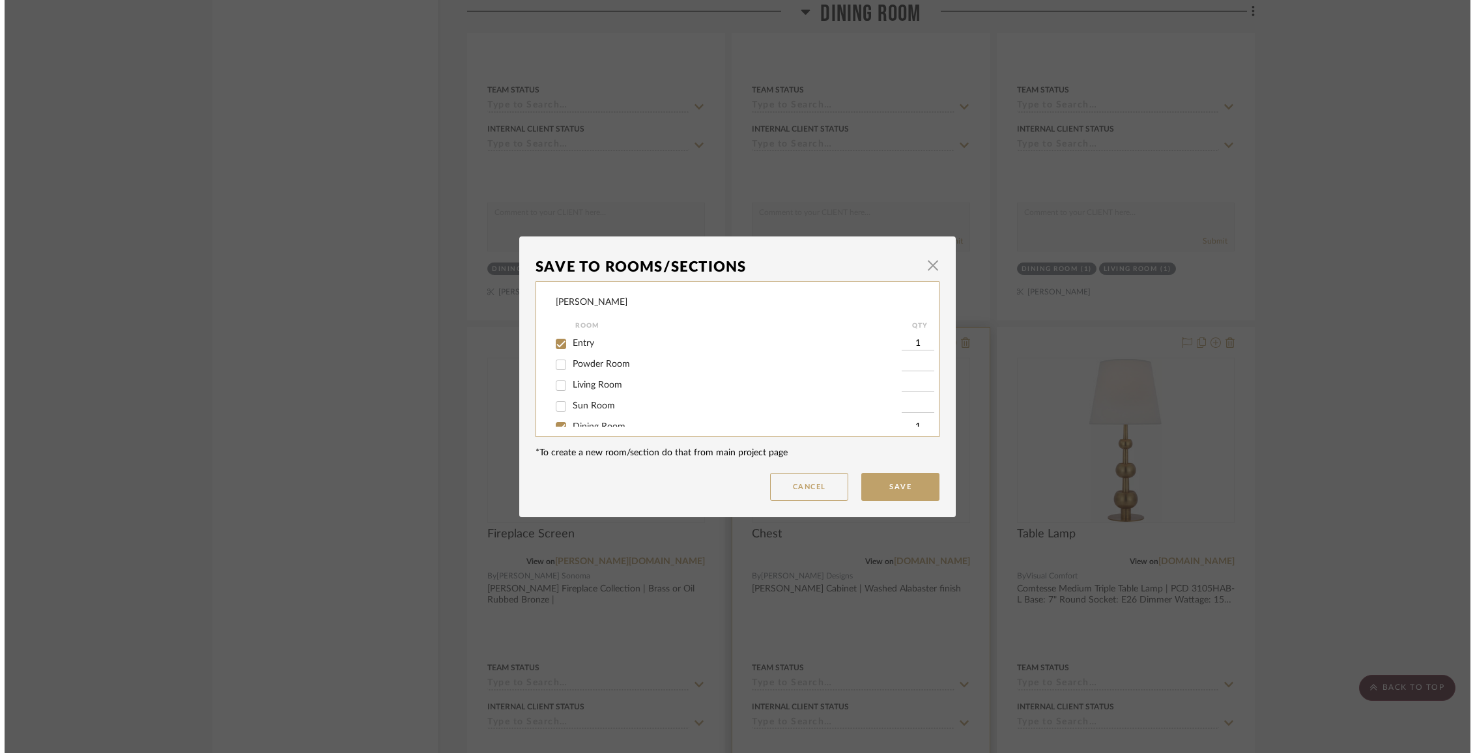
scroll to position [0, 0]
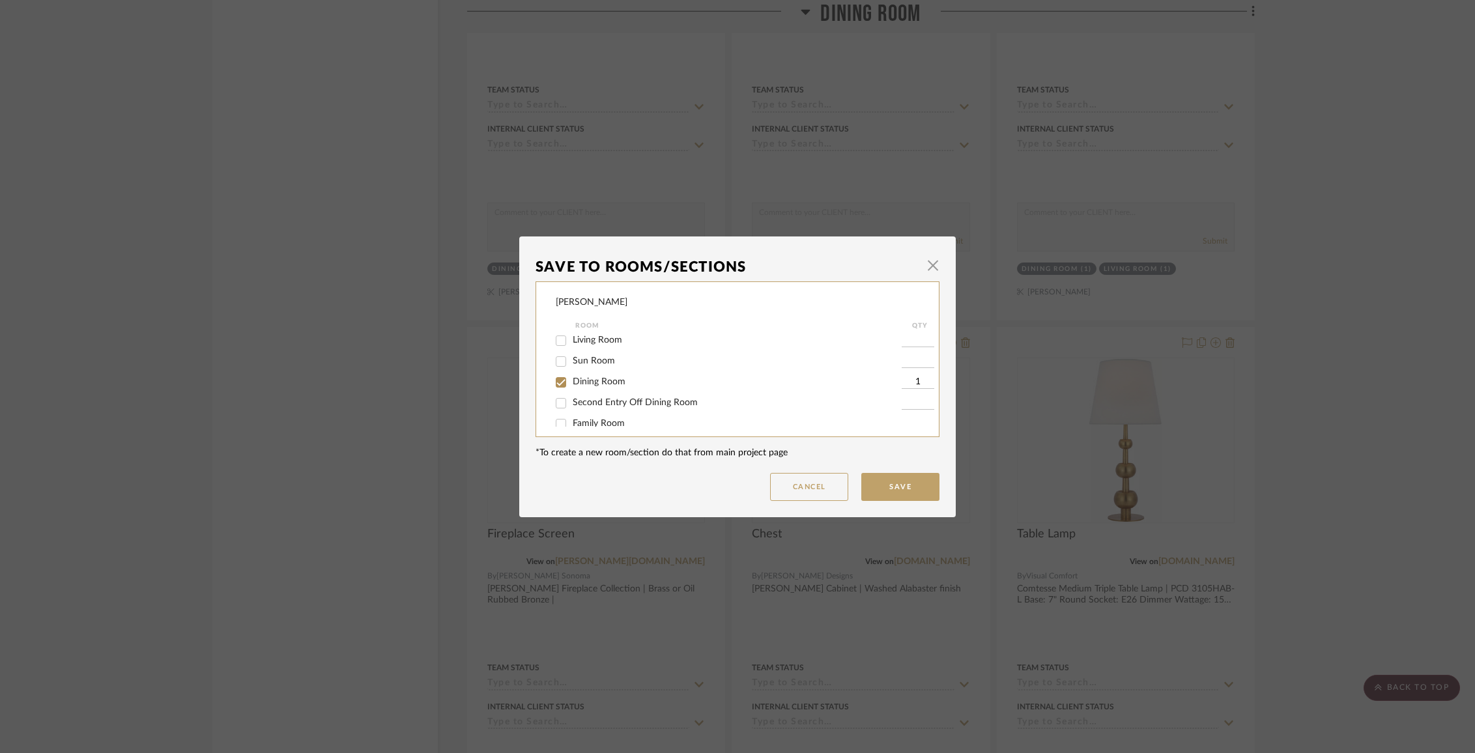
click at [585, 386] on span "Dining Room" at bounding box center [599, 381] width 53 height 9
click at [572, 390] on input "Dining Room" at bounding box center [561, 382] width 21 height 21
click at [882, 480] on button "Save" at bounding box center [900, 487] width 78 height 28
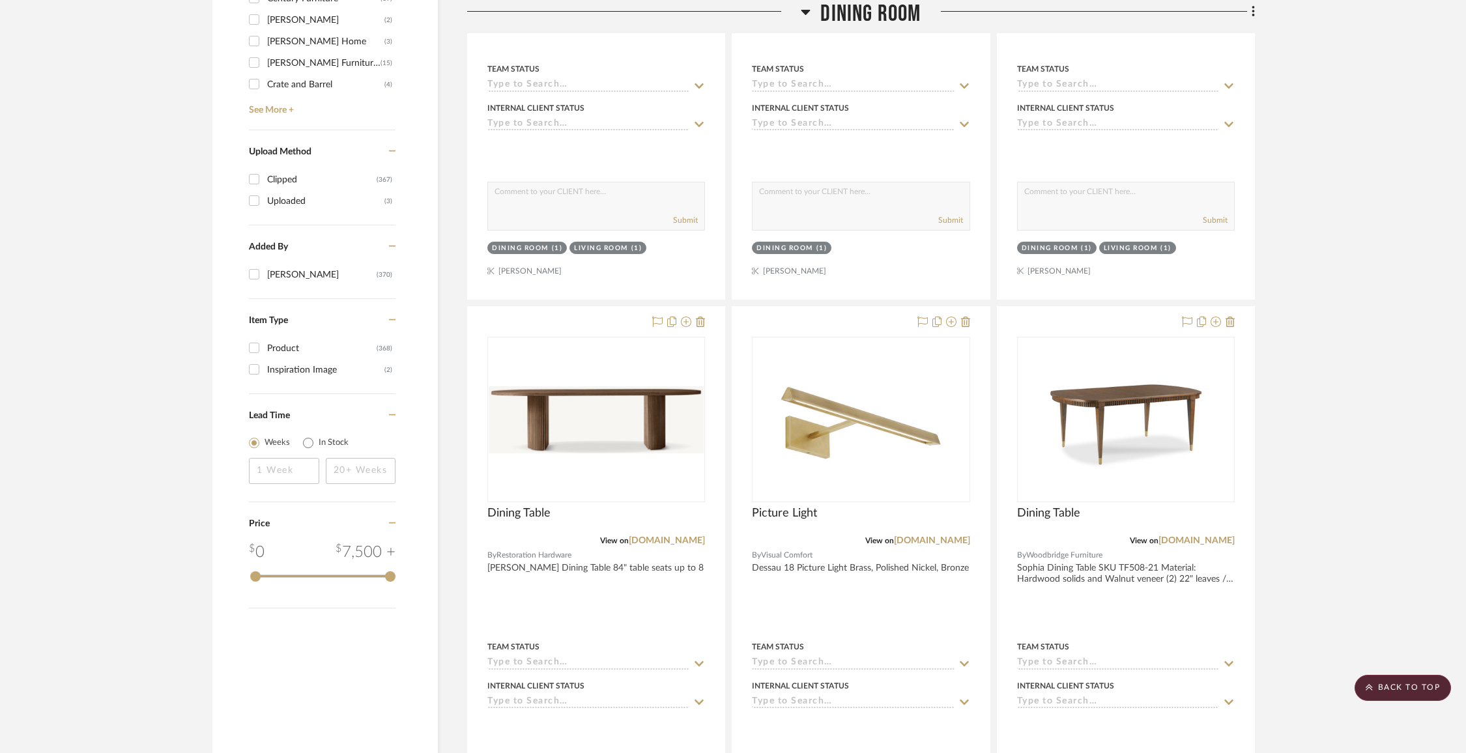
scroll to position [1421, 0]
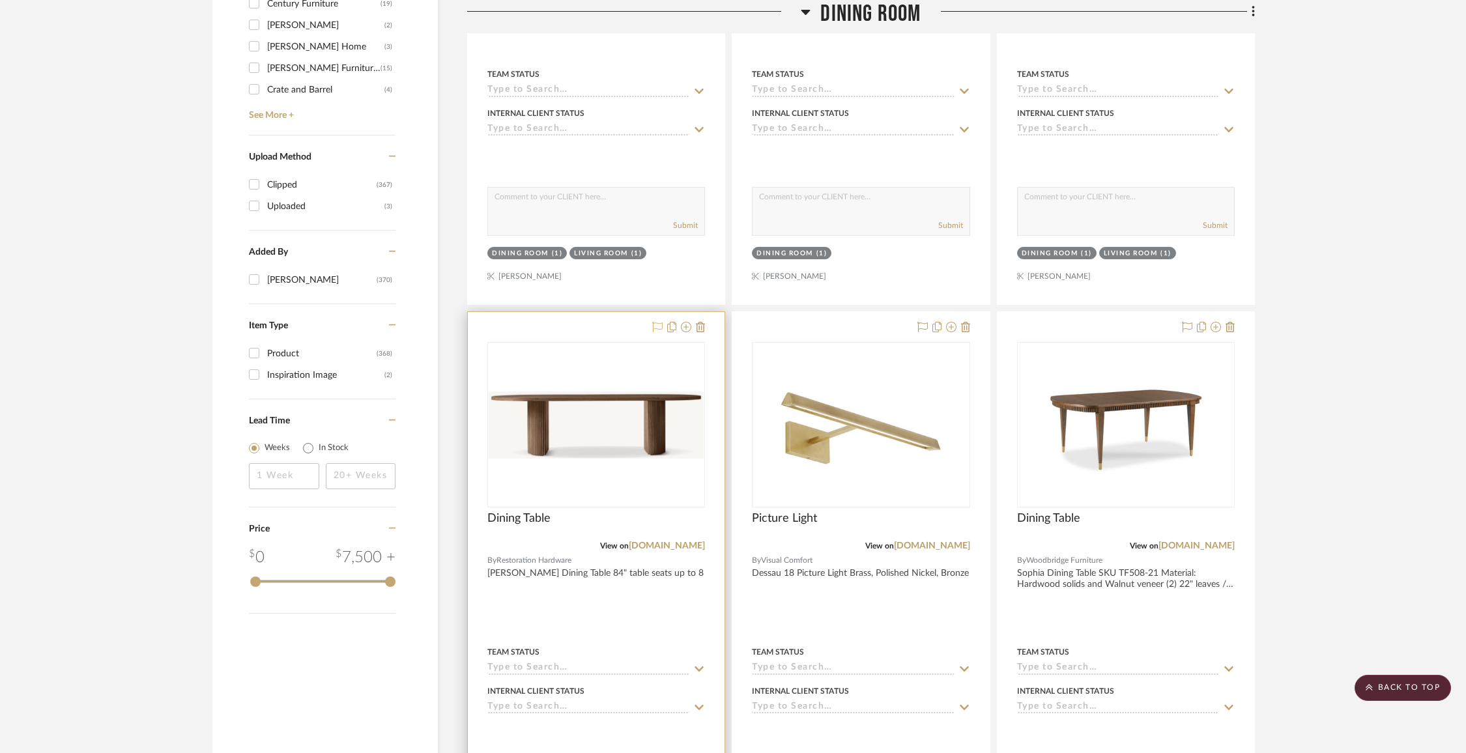
click at [658, 325] on icon at bounding box center [657, 327] width 10 height 10
click at [1189, 315] on div at bounding box center [1126, 597] width 257 height 570
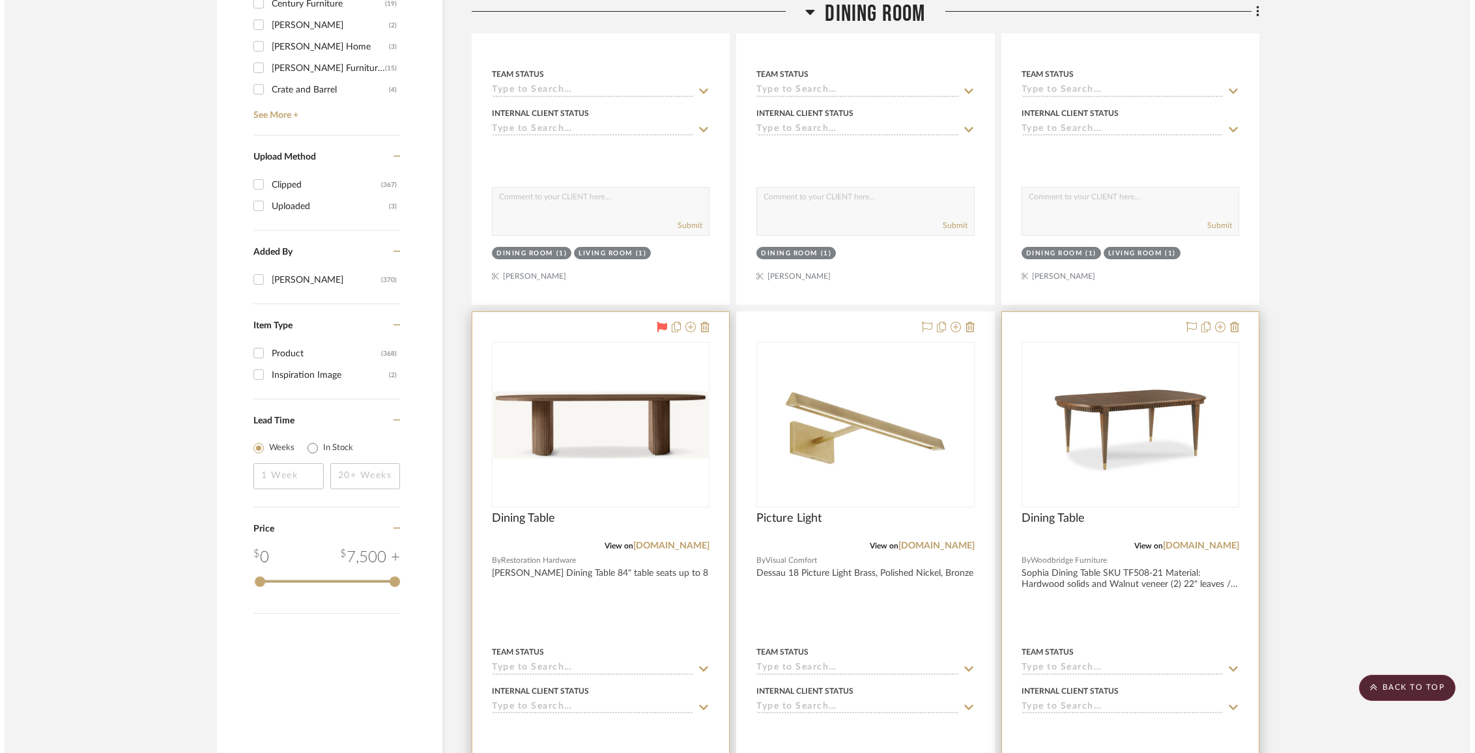
scroll to position [0, 0]
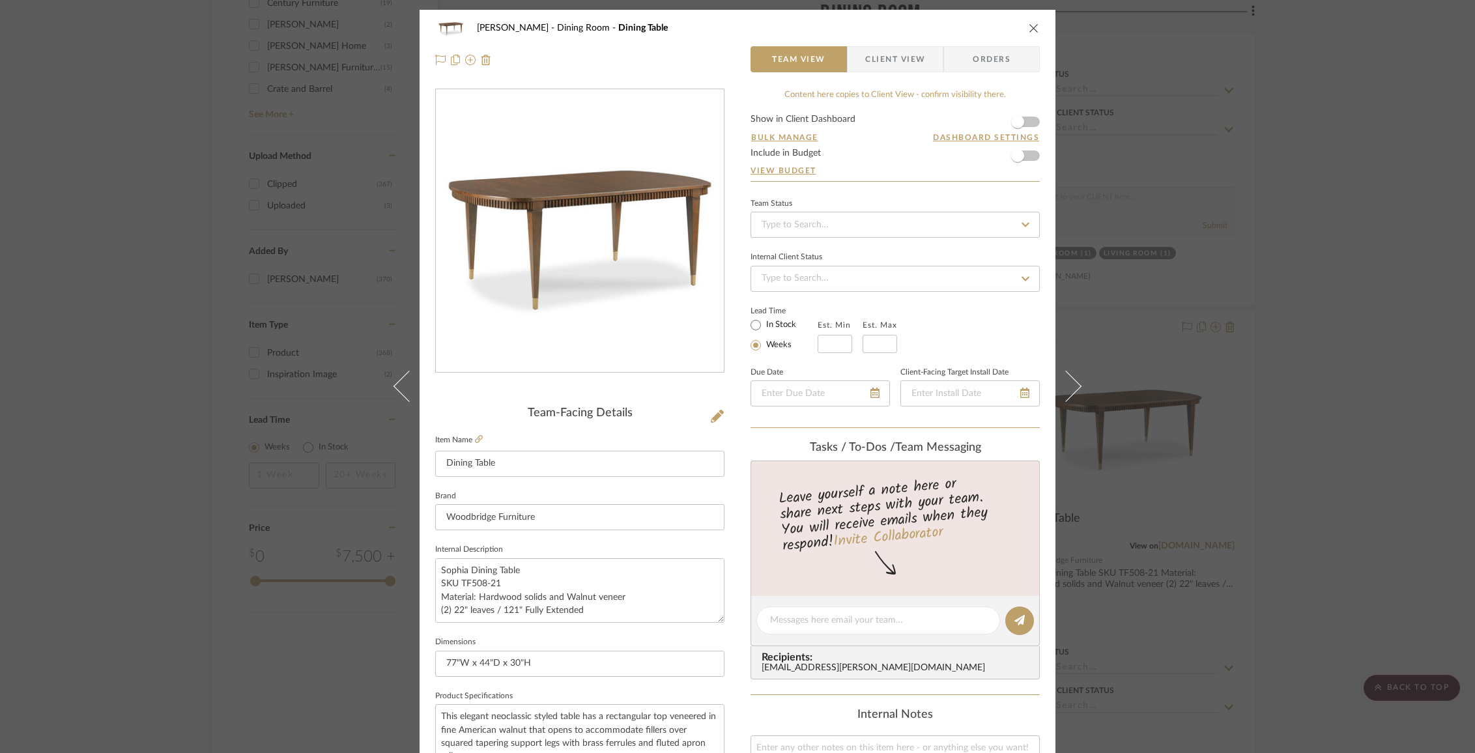
click at [1194, 320] on div "[PERSON_NAME] Dining Room Dining Table Team View Client View Orders Team-Facing…" at bounding box center [737, 376] width 1475 height 753
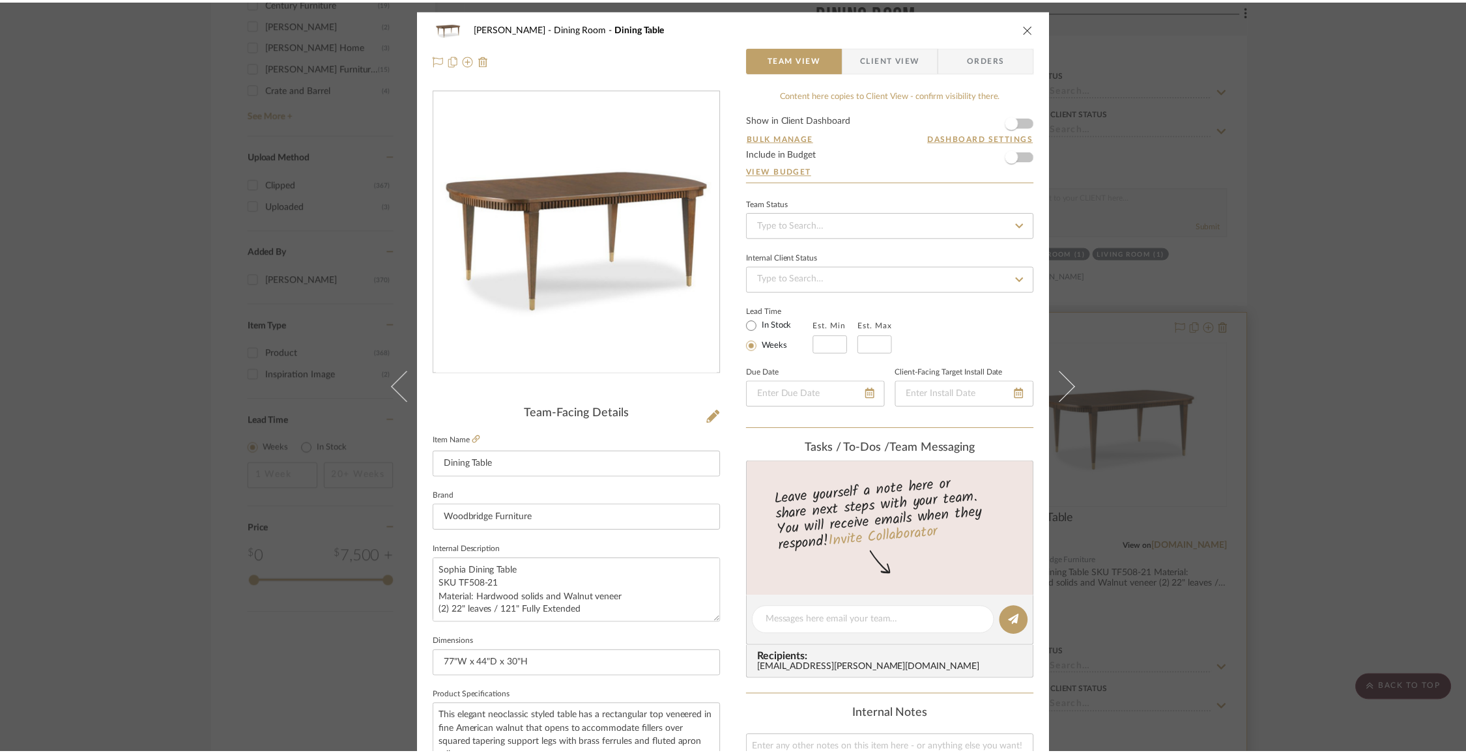
scroll to position [1421, 0]
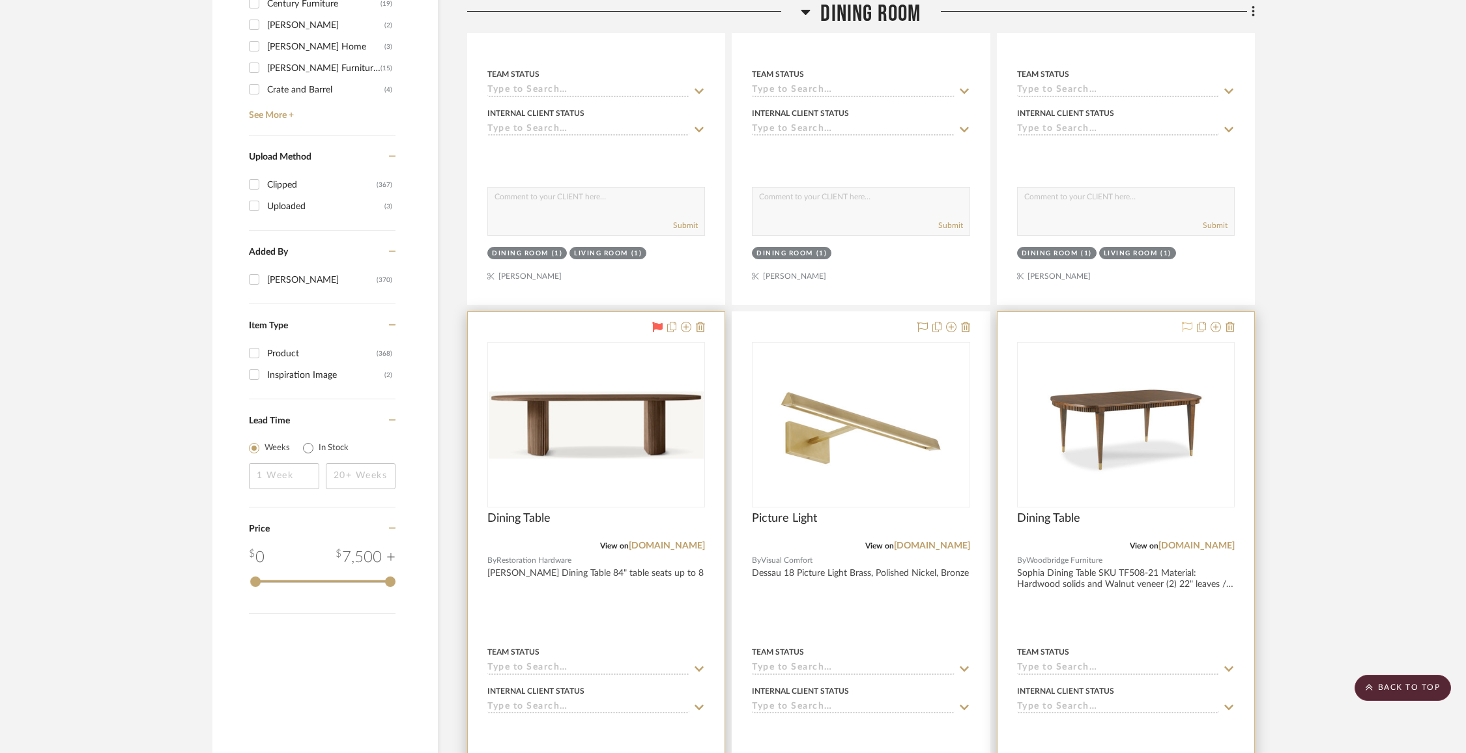
click at [1190, 326] on icon at bounding box center [1187, 327] width 10 height 10
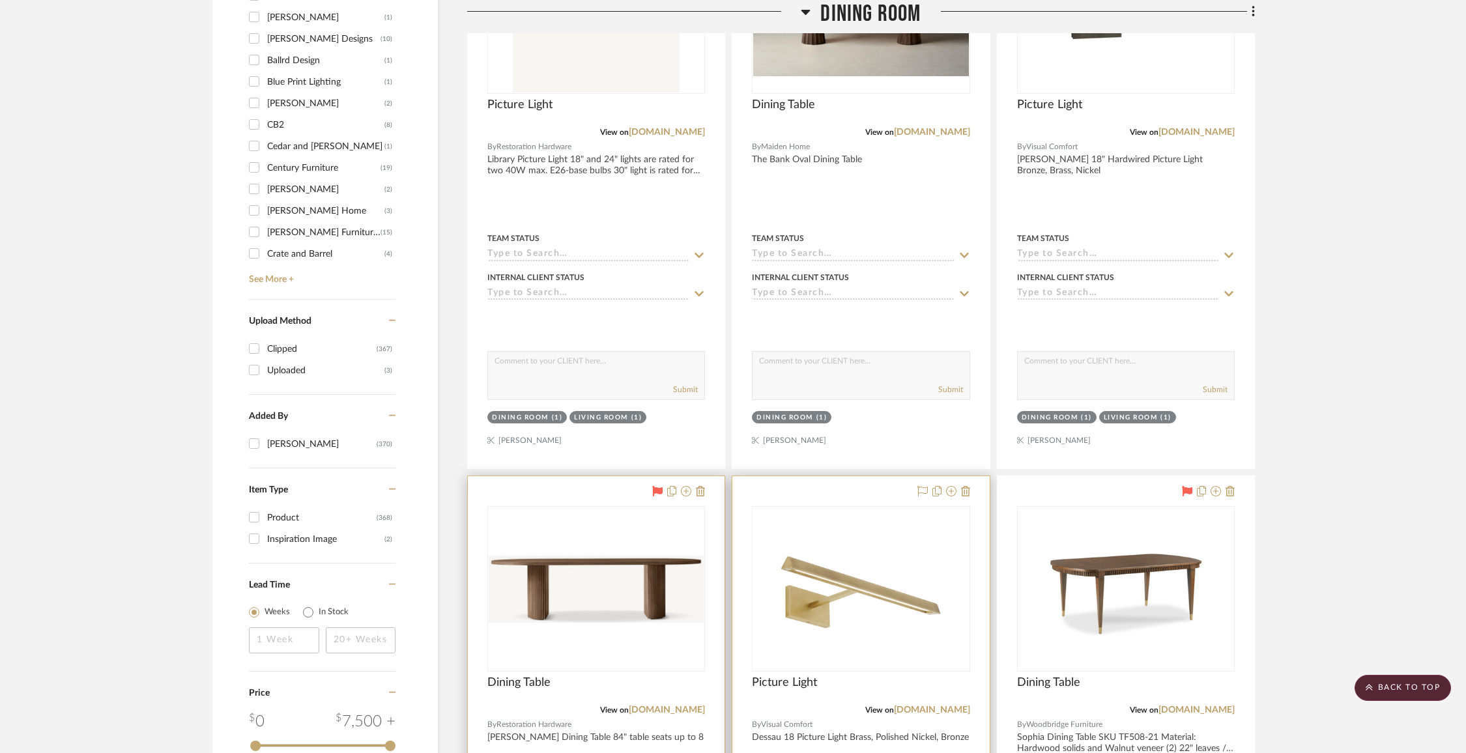
scroll to position [1019, 0]
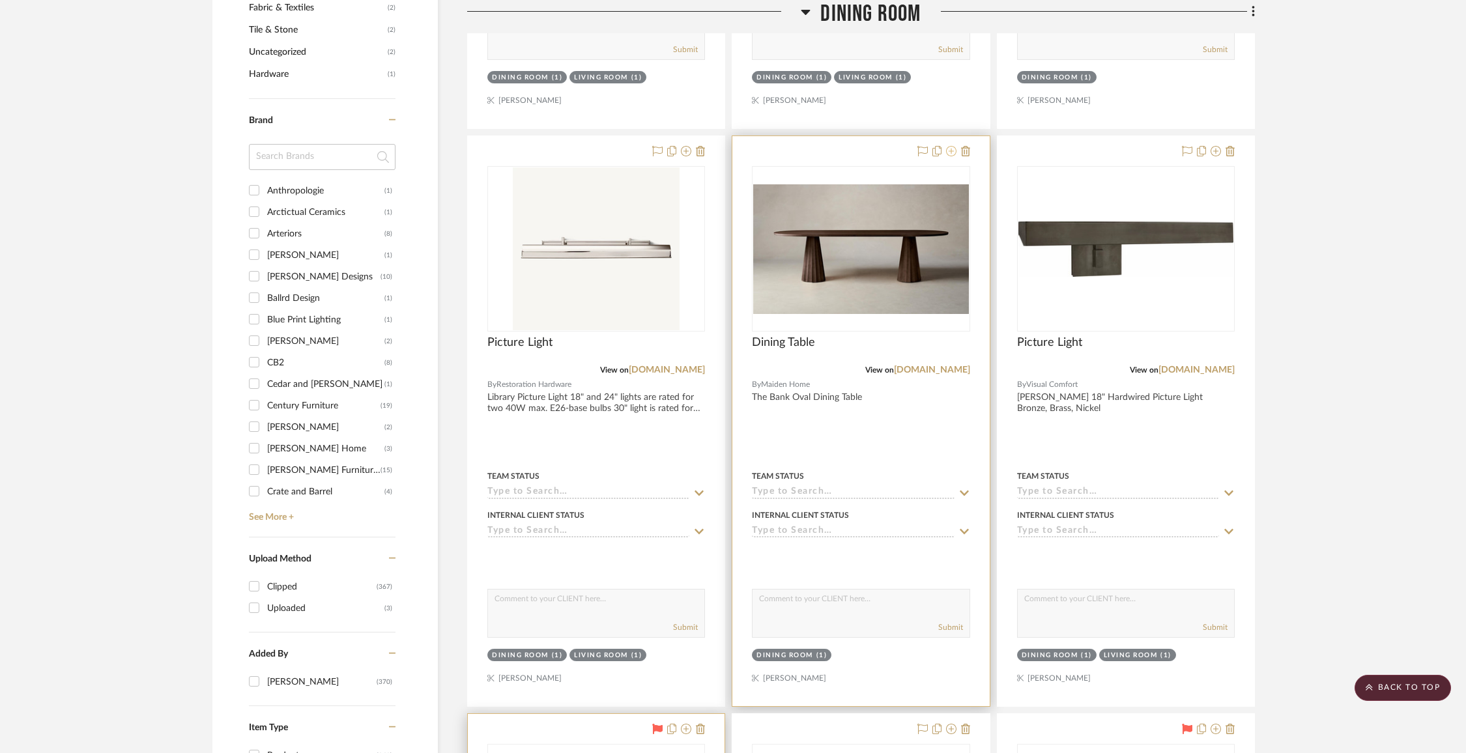
click at [953, 150] on icon at bounding box center [951, 151] width 10 height 10
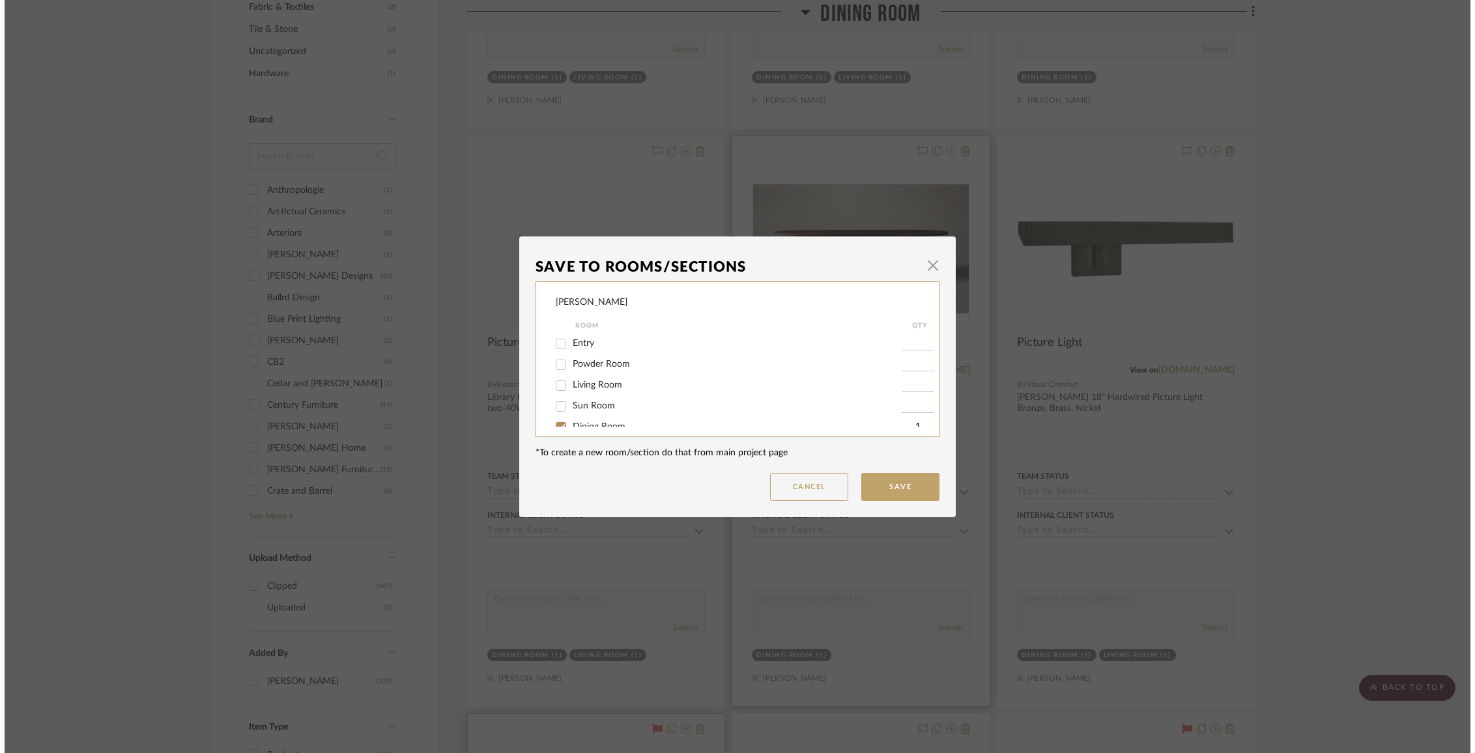
scroll to position [0, 0]
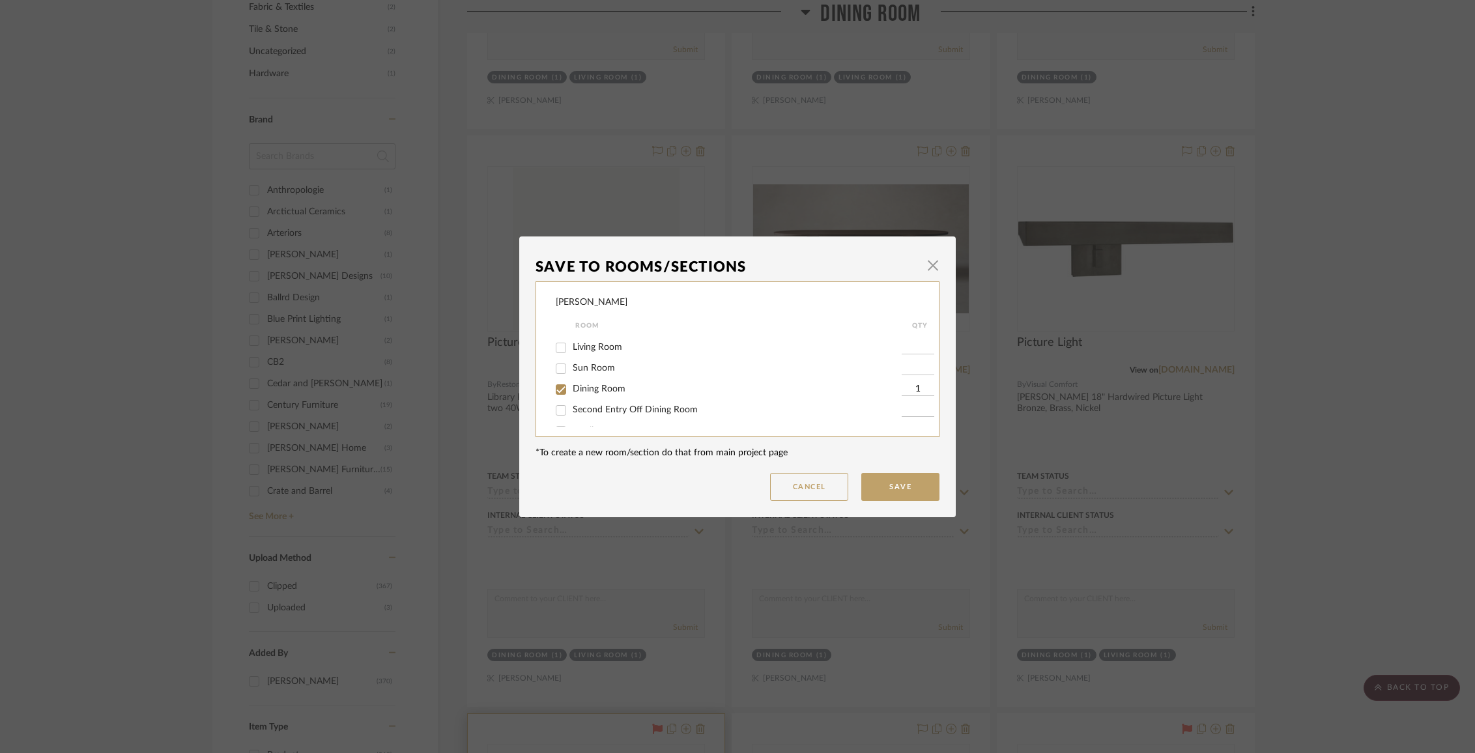
click at [575, 392] on span "Dining Room" at bounding box center [599, 388] width 53 height 9
click at [572, 392] on input "Dining Room" at bounding box center [561, 389] width 21 height 21
click at [583, 417] on span "Items Not Selected" at bounding box center [611, 412] width 77 height 9
click at [572, 417] on input "Items Not Selected" at bounding box center [561, 413] width 21 height 21
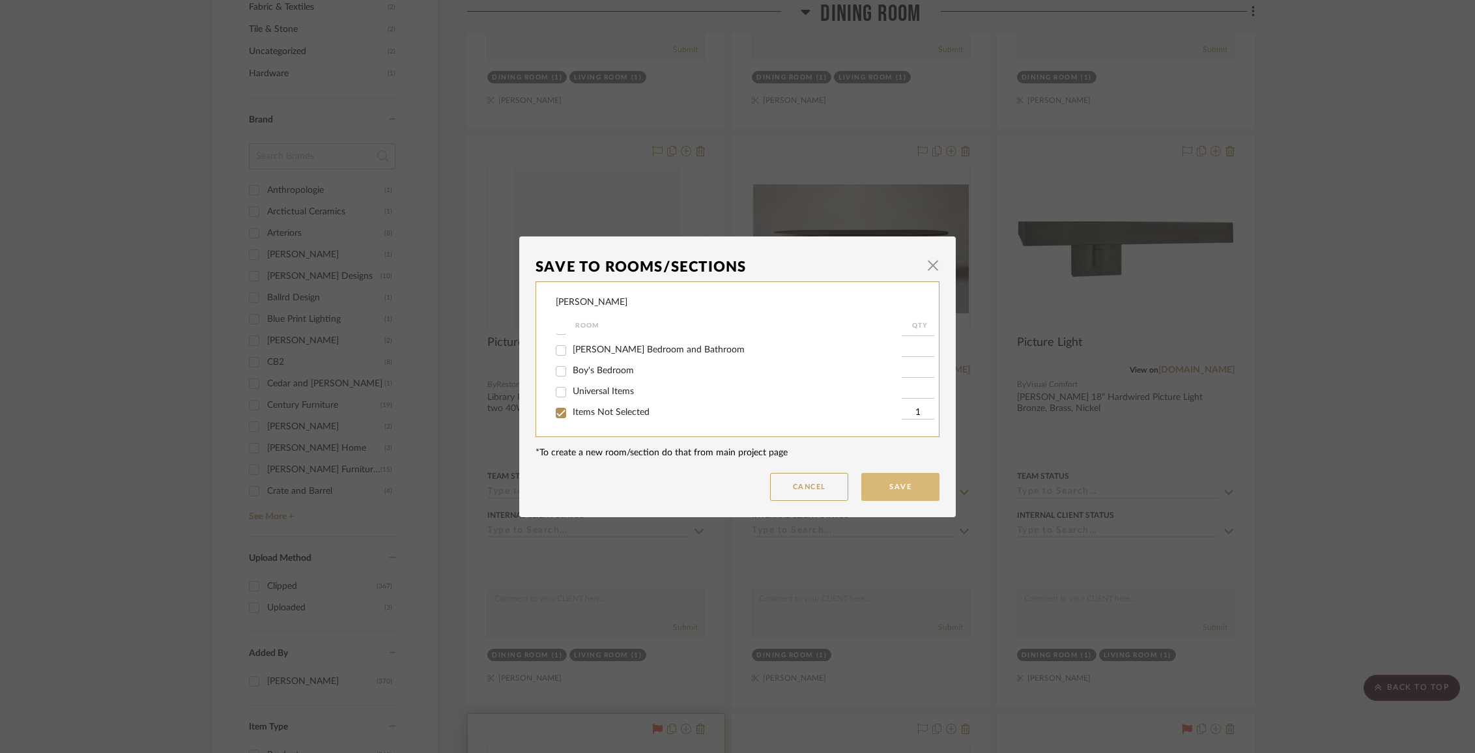
click at [918, 493] on button "Save" at bounding box center [900, 487] width 78 height 28
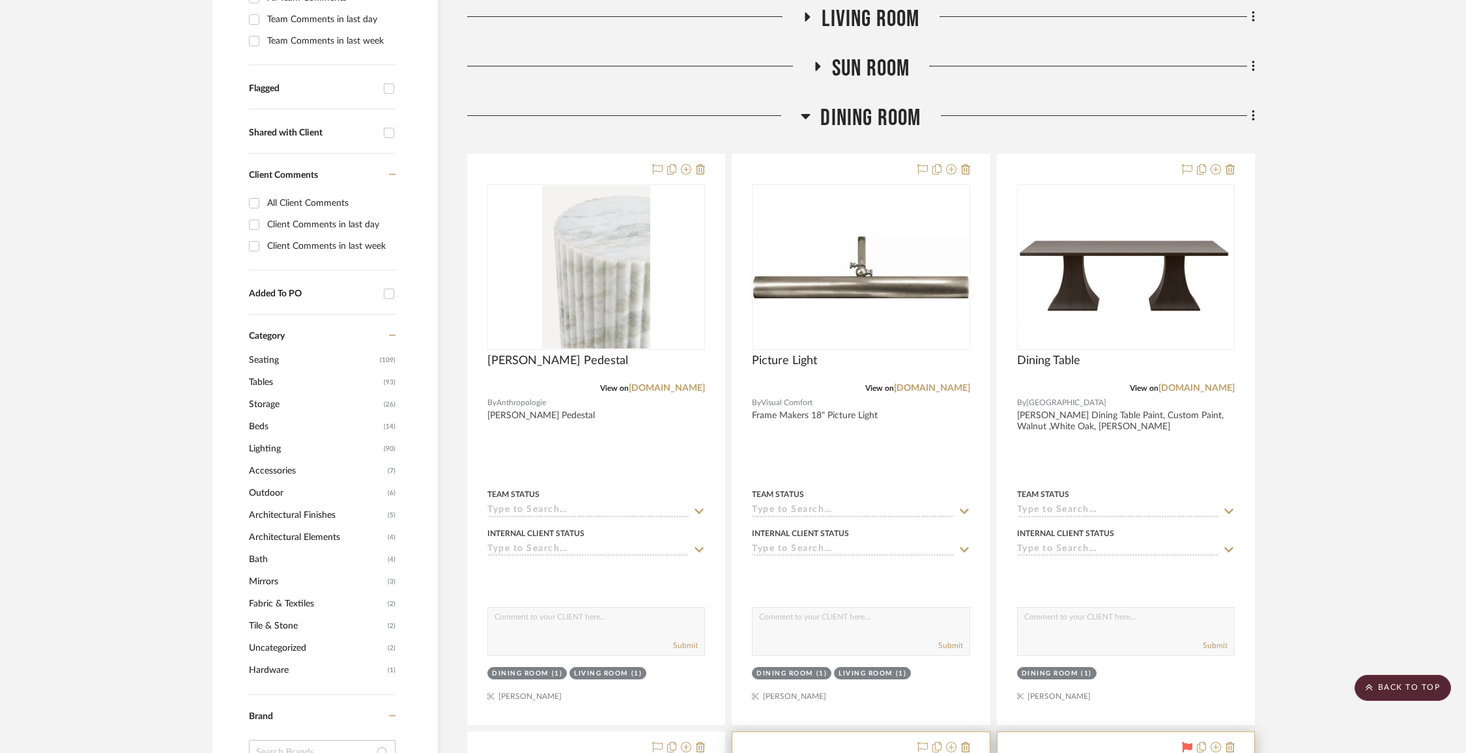
scroll to position [394, 0]
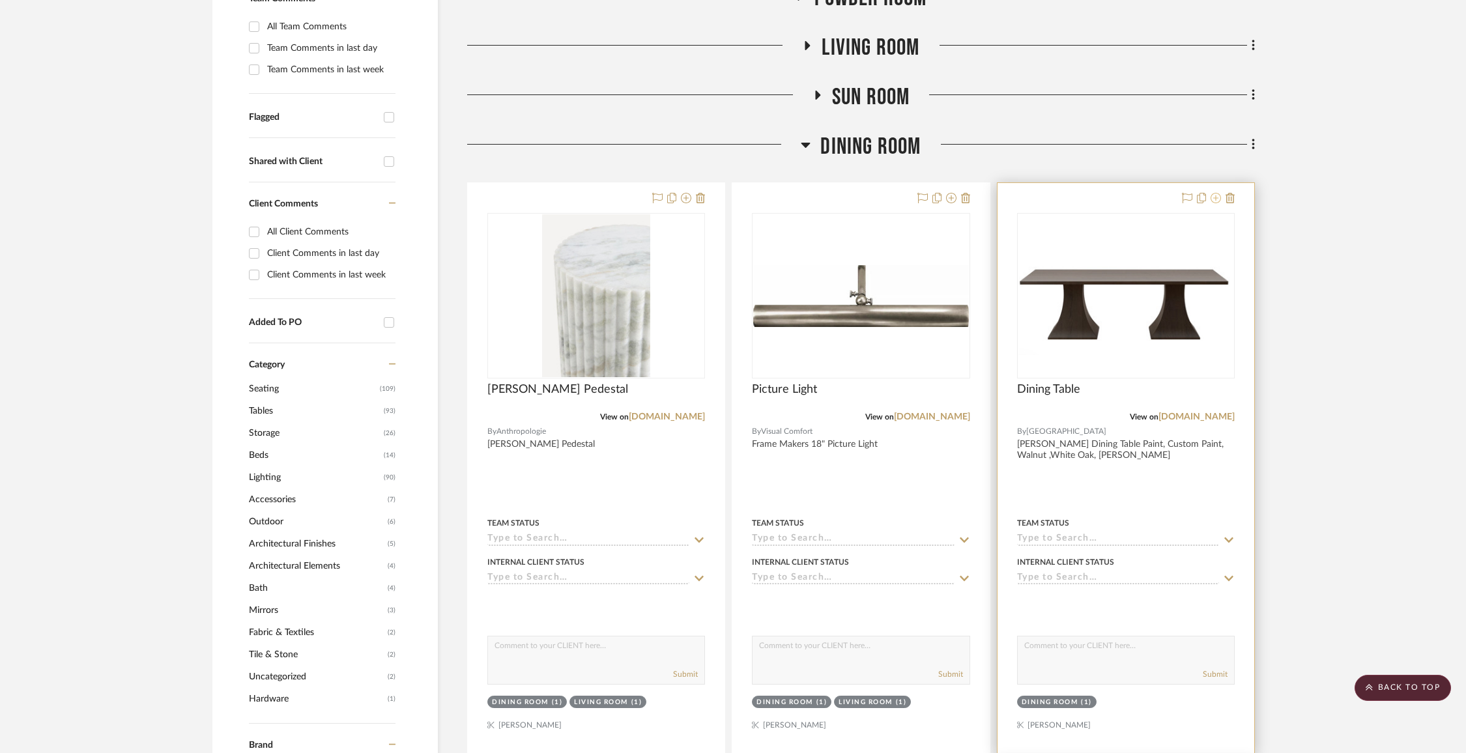
click at [1216, 197] on icon at bounding box center [1216, 198] width 10 height 10
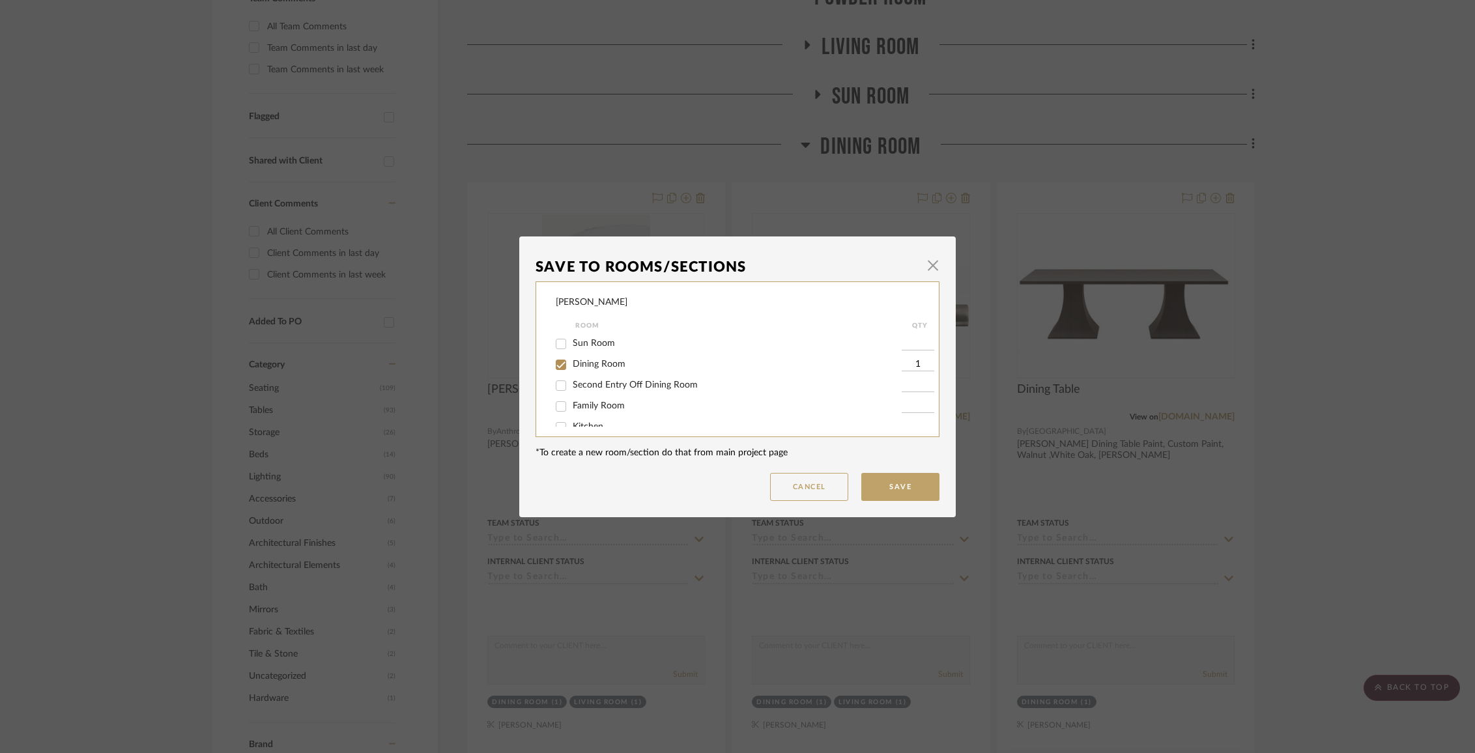
click at [607, 369] on span "Dining Room" at bounding box center [599, 364] width 53 height 9
click at [572, 369] on input "Dining Room" at bounding box center [561, 365] width 21 height 21
click at [609, 417] on span "Items Not Selected" at bounding box center [611, 412] width 77 height 9
click at [572, 417] on input "Items Not Selected" at bounding box center [561, 413] width 21 height 21
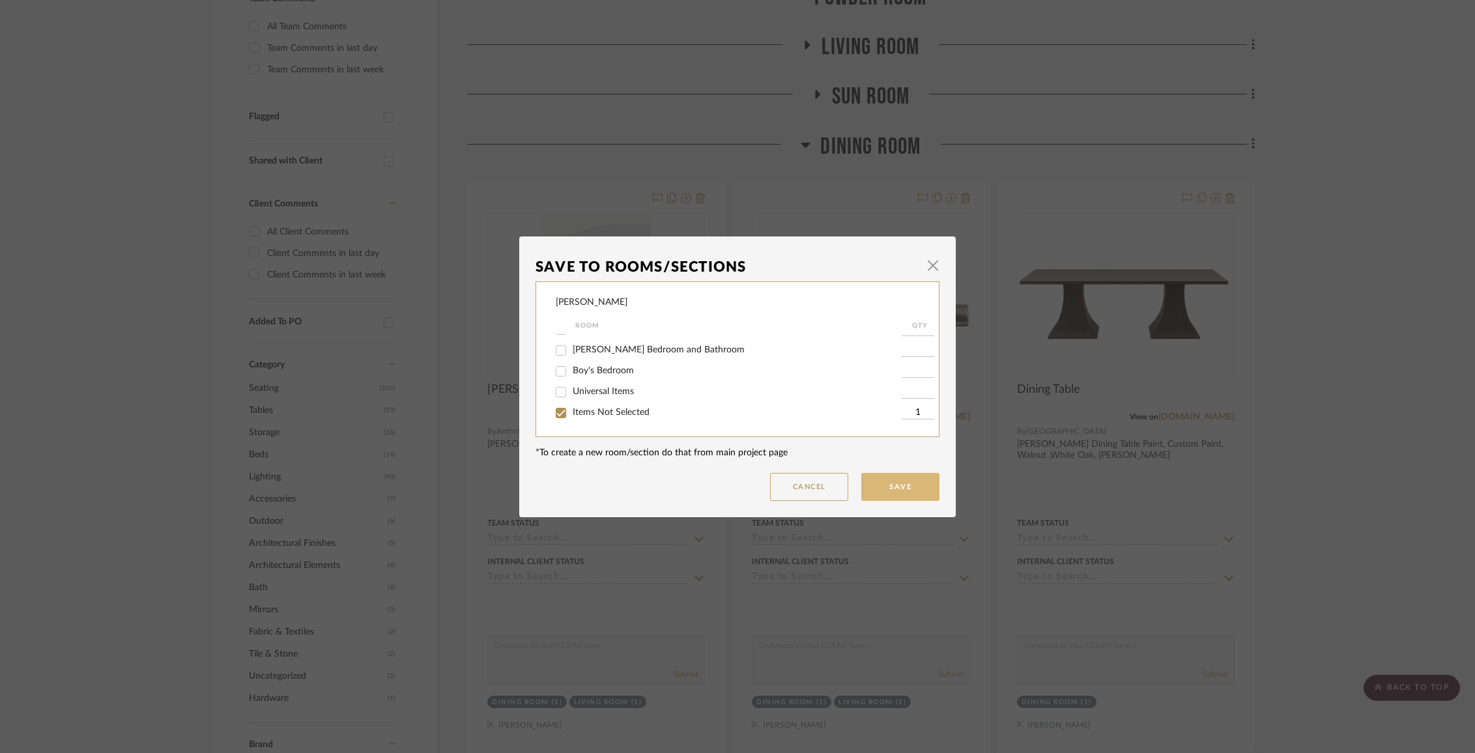
click at [882, 481] on button "Save" at bounding box center [900, 487] width 78 height 28
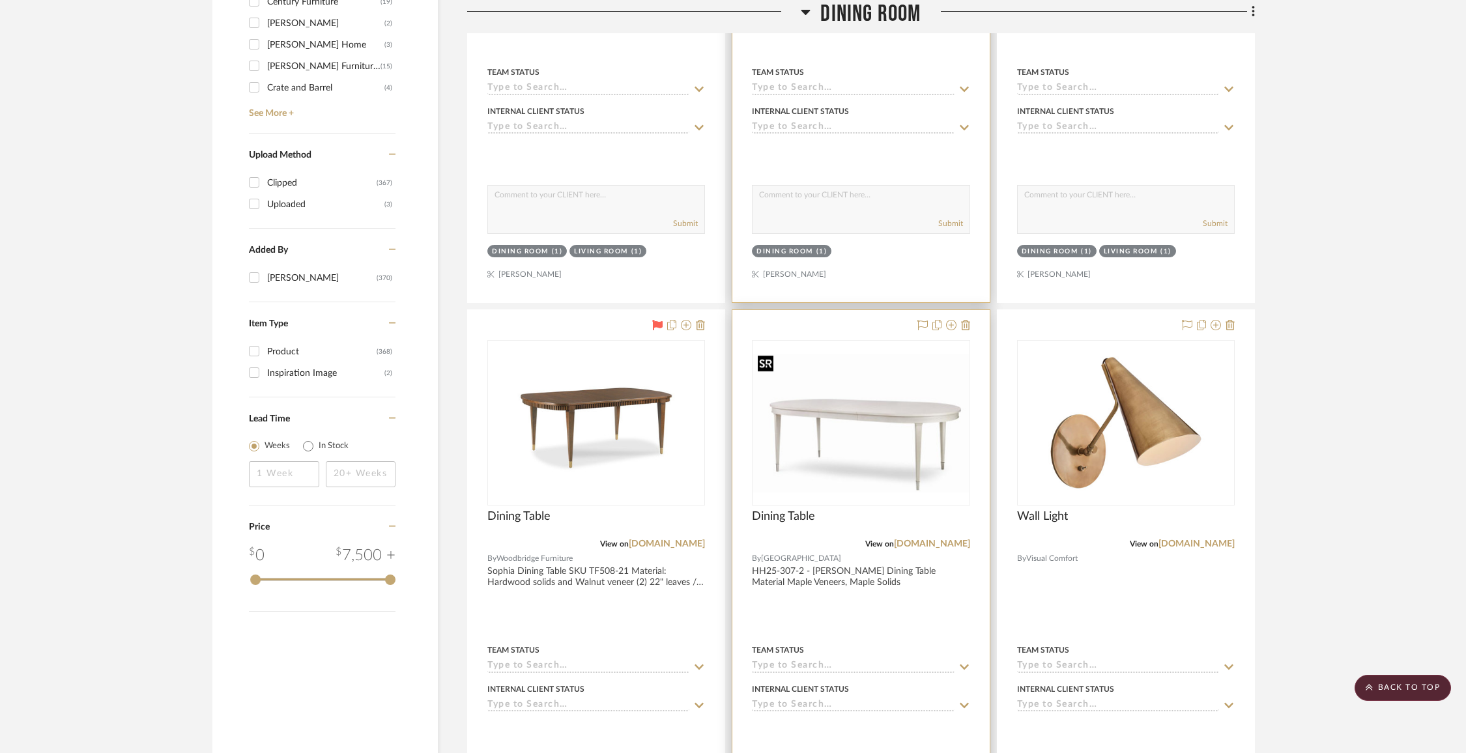
scroll to position [1413, 0]
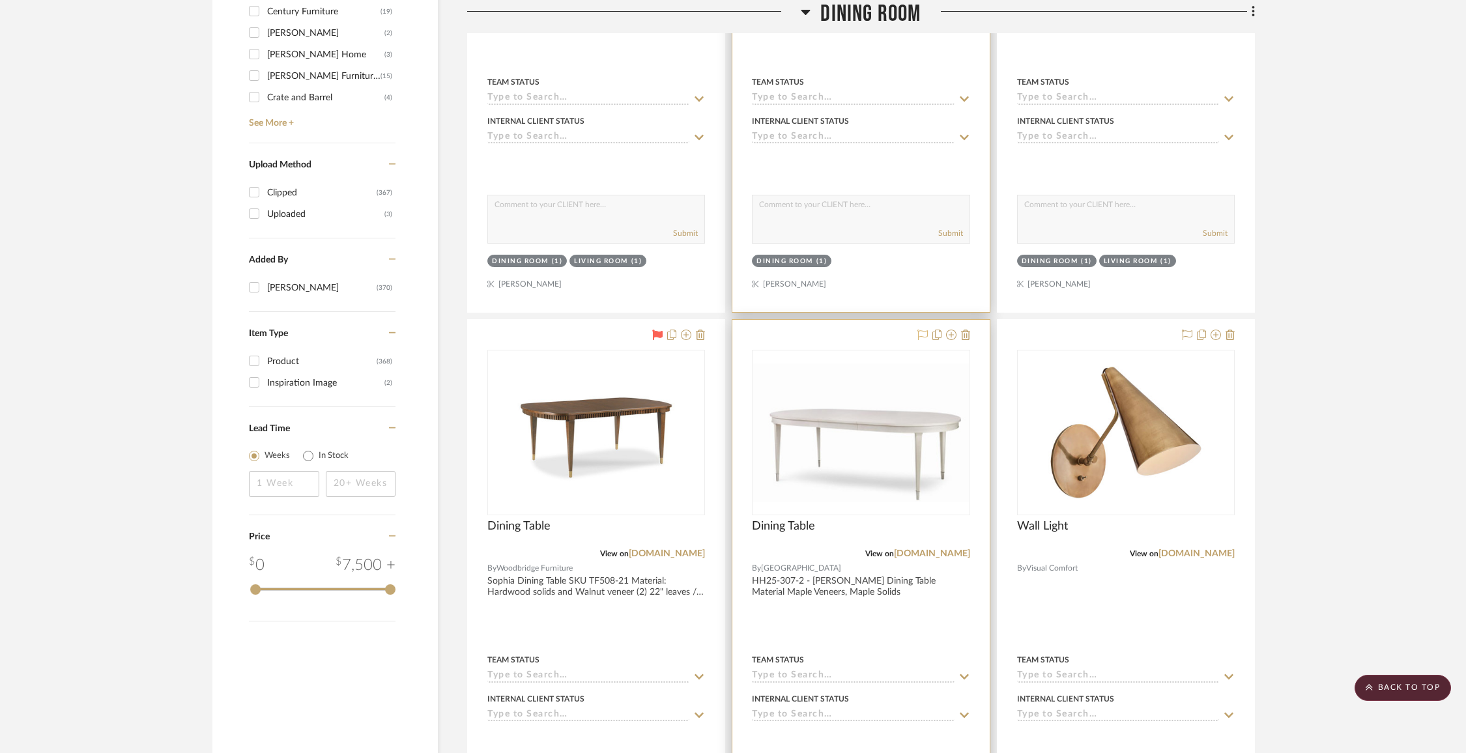
click at [922, 336] on icon at bounding box center [923, 335] width 10 height 10
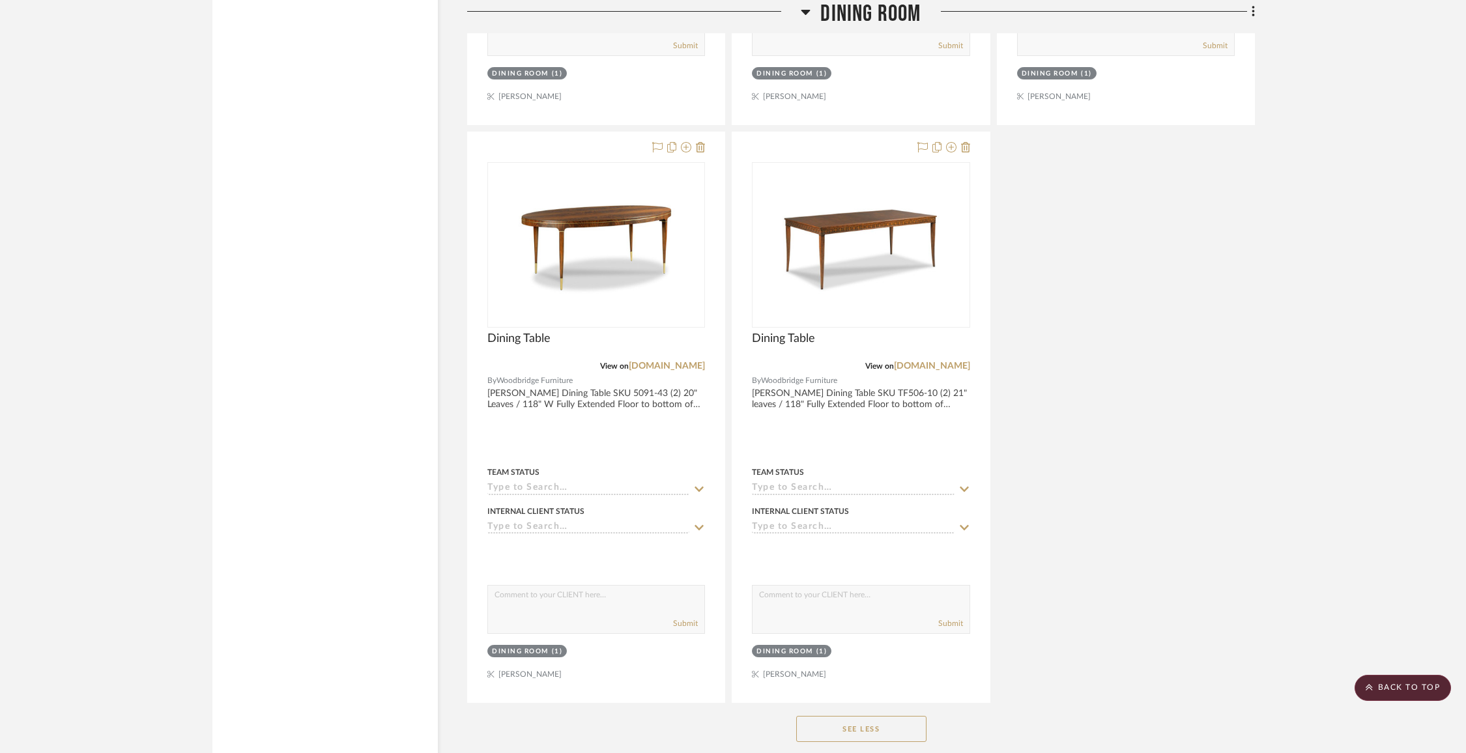
scroll to position [8539, 0]
